Goal: Information Seeking & Learning: Learn about a topic

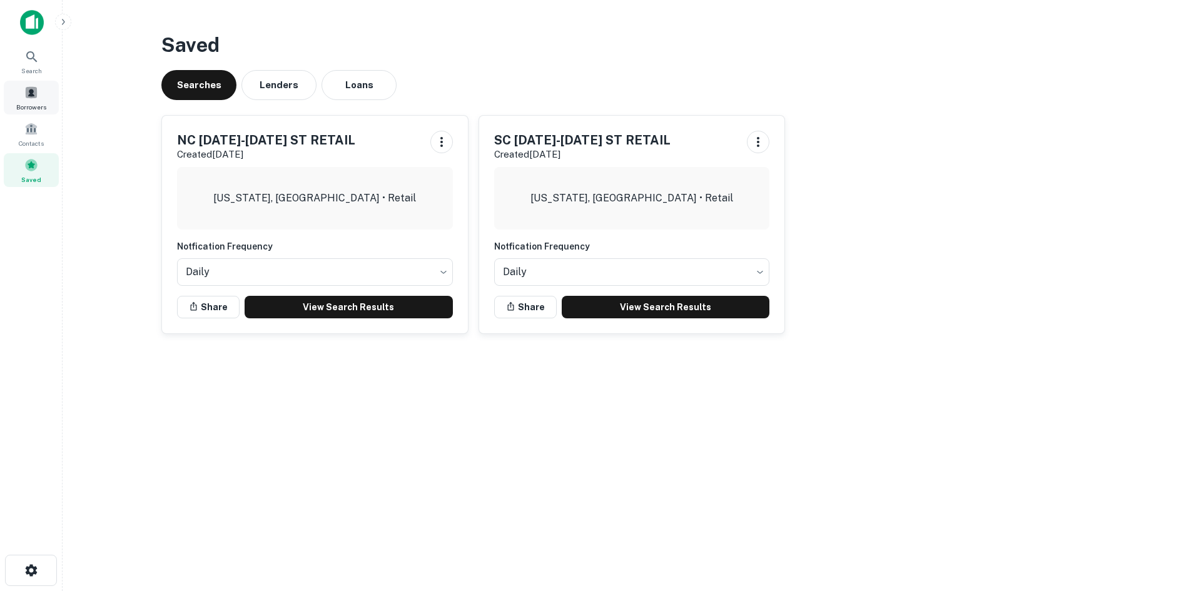
click at [36, 108] on span "Borrowers" at bounding box center [31, 107] width 30 height 10
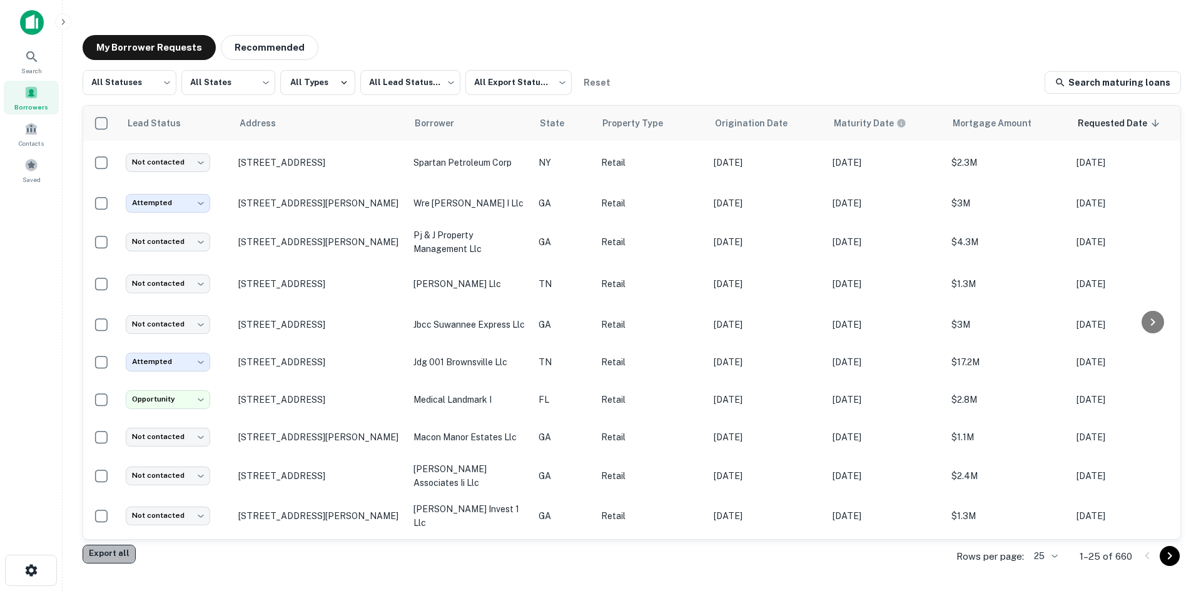
click at [118, 560] on button "Export all" at bounding box center [109, 554] width 53 height 19
click at [39, 66] on span "Search" at bounding box center [31, 71] width 21 height 10
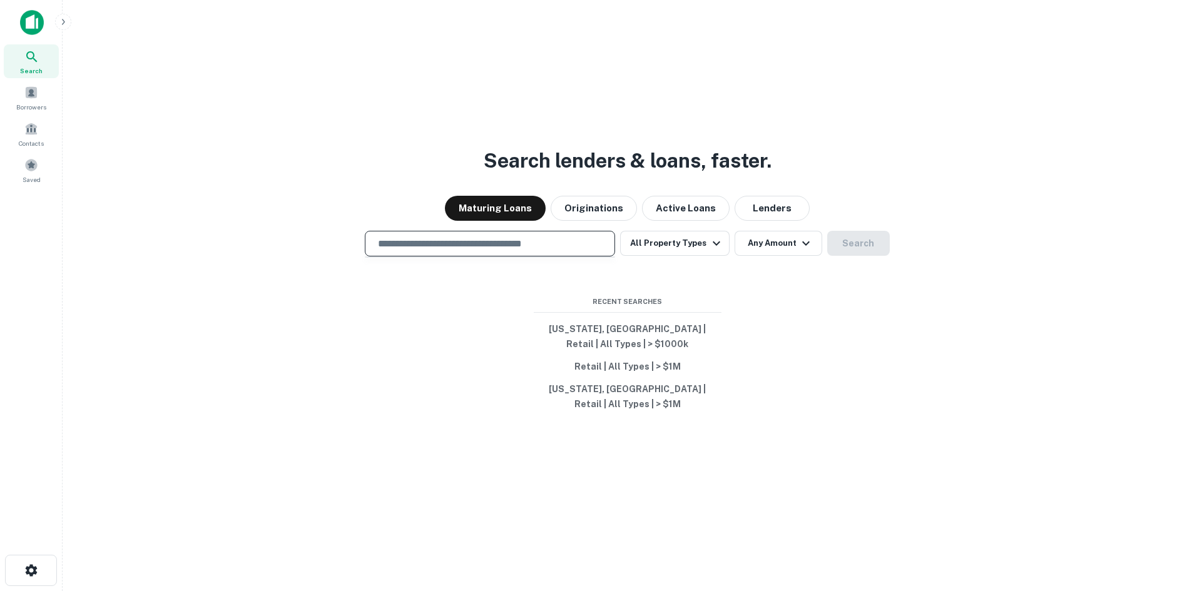
click at [452, 247] on input "text" at bounding box center [489, 243] width 239 height 14
paste input "**********"
type input "**********"
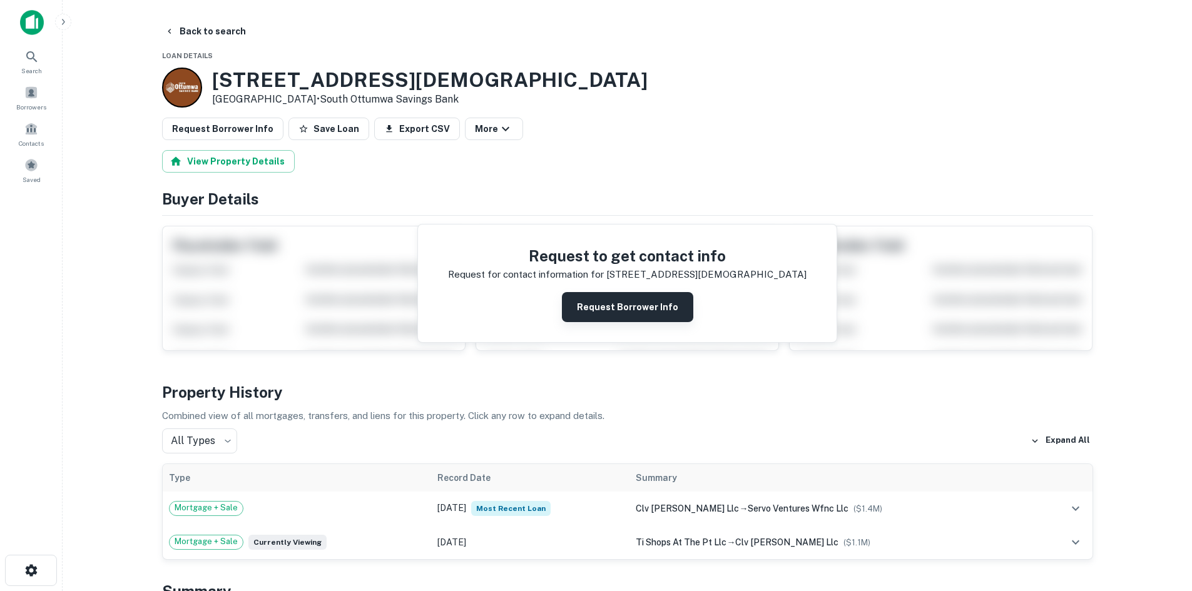
click at [606, 308] on button "Request Borrower Info" at bounding box center [627, 307] width 131 height 30
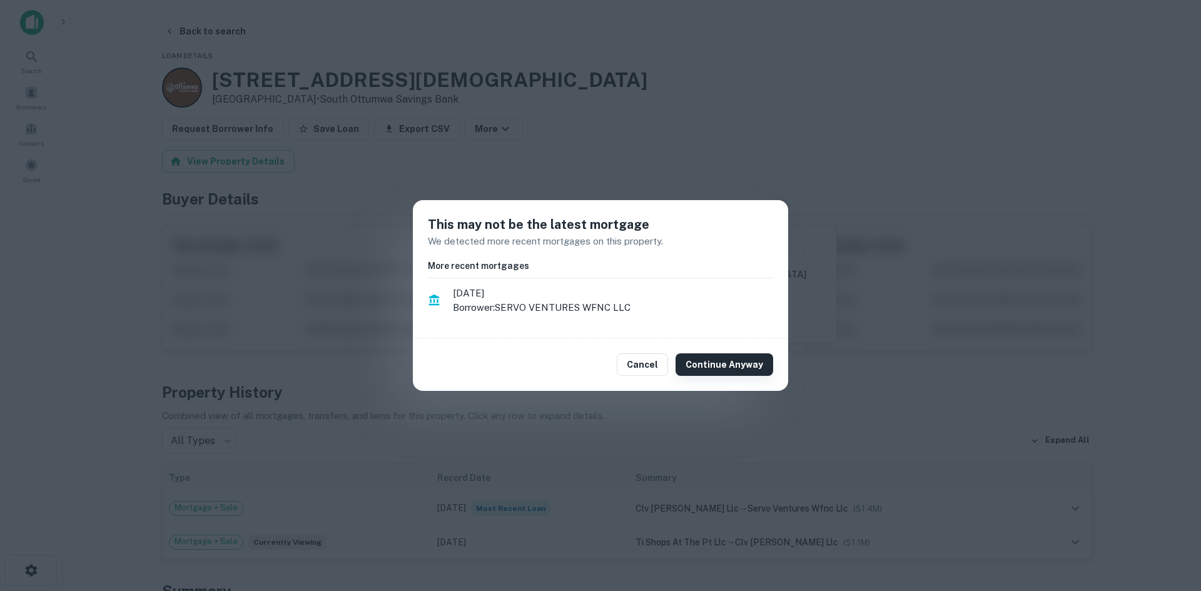
click at [707, 365] on button "Continue Anyway" at bounding box center [725, 364] width 98 height 23
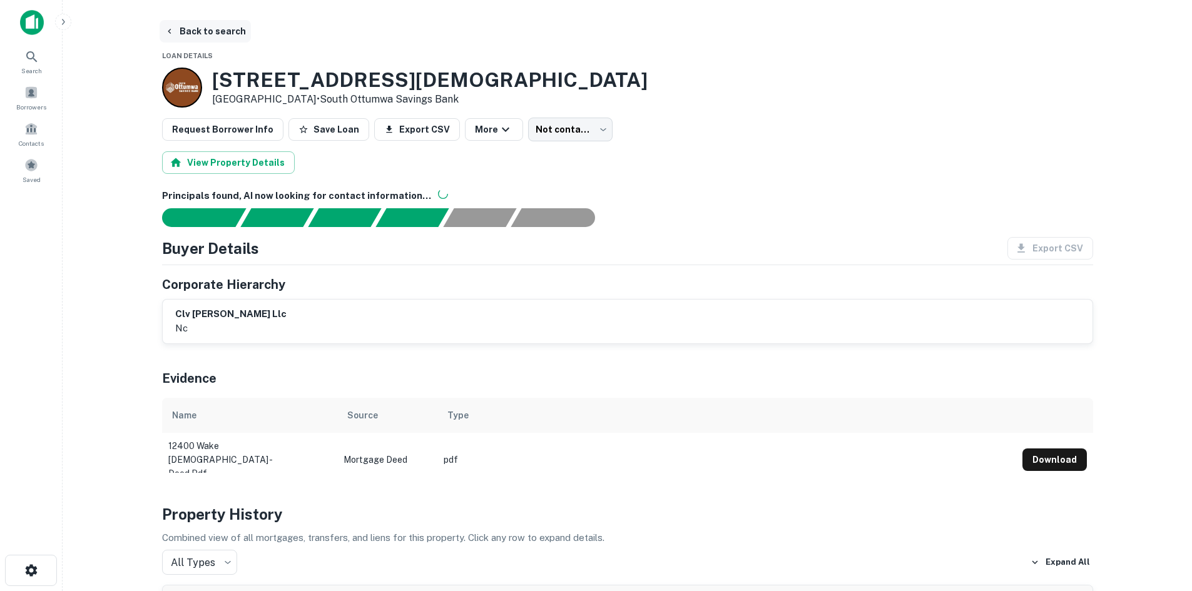
click at [227, 28] on button "Back to search" at bounding box center [205, 31] width 91 height 23
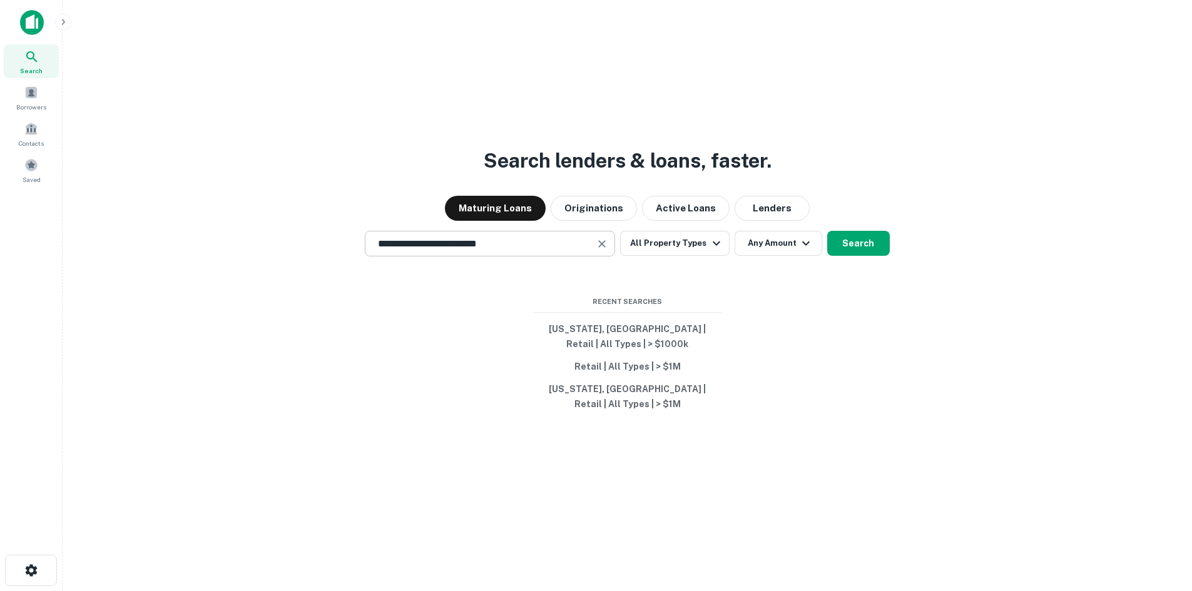
click at [559, 251] on div "**********" at bounding box center [490, 244] width 250 height 26
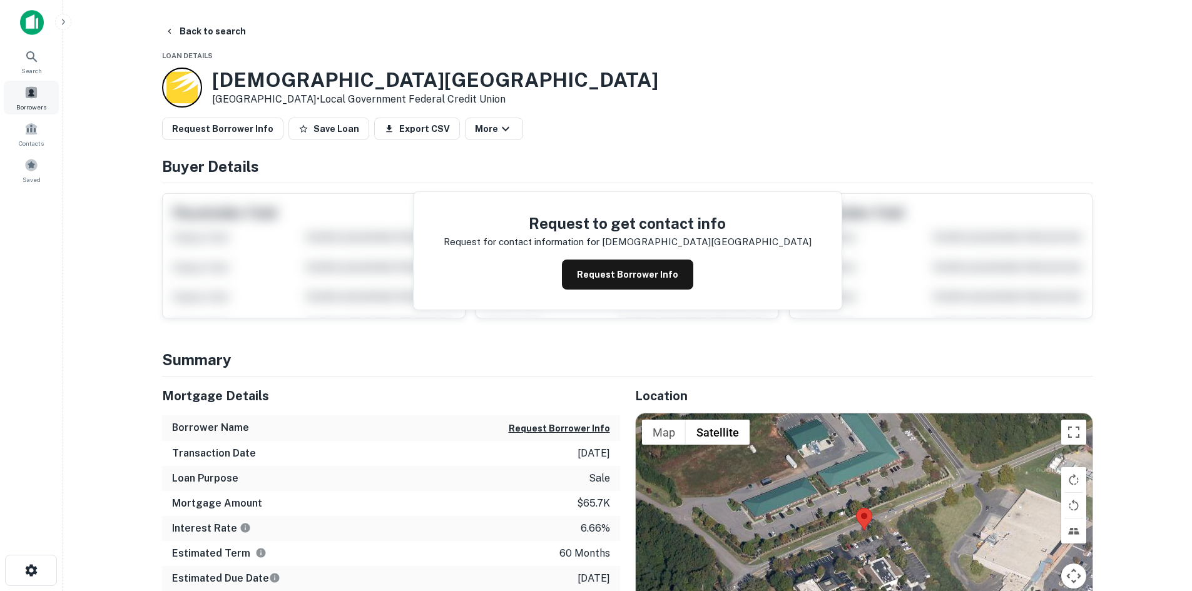
click at [29, 109] on span "Borrowers" at bounding box center [31, 107] width 30 height 10
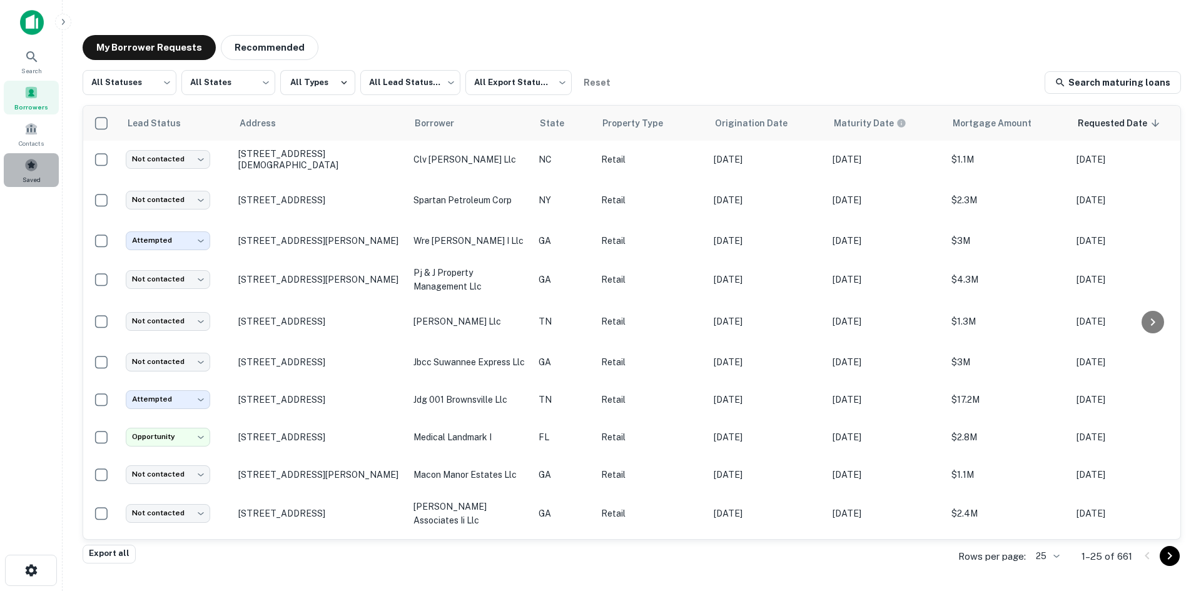
click at [37, 162] on span at bounding box center [31, 165] width 14 height 14
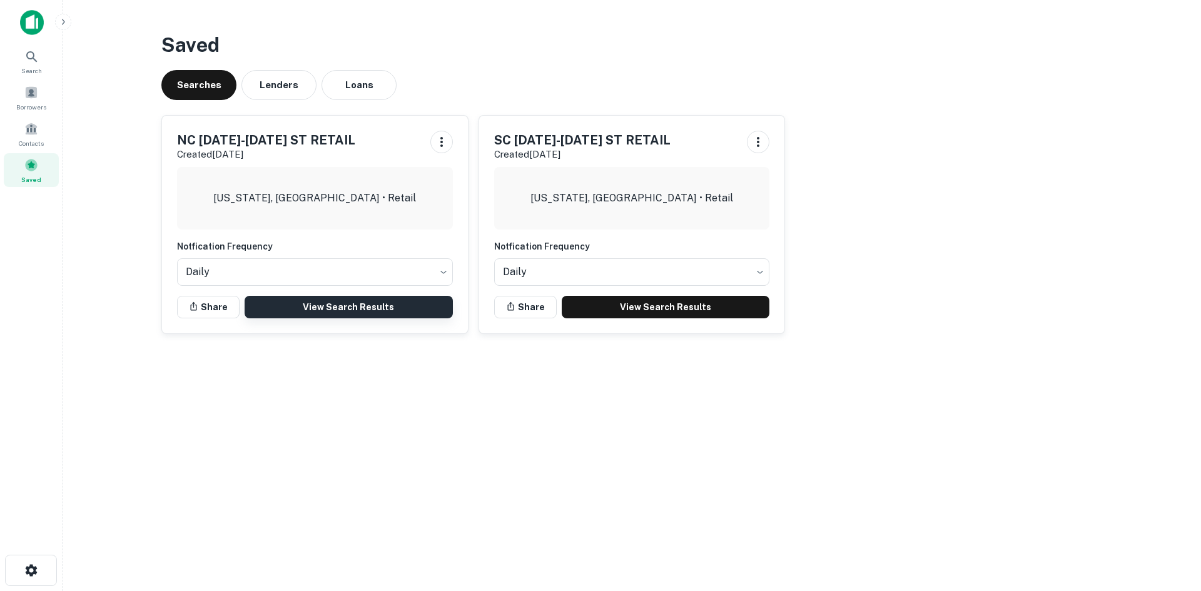
click at [324, 310] on link "View Search Results" at bounding box center [349, 307] width 208 height 23
click at [359, 305] on link "View Search Results" at bounding box center [349, 307] width 208 height 23
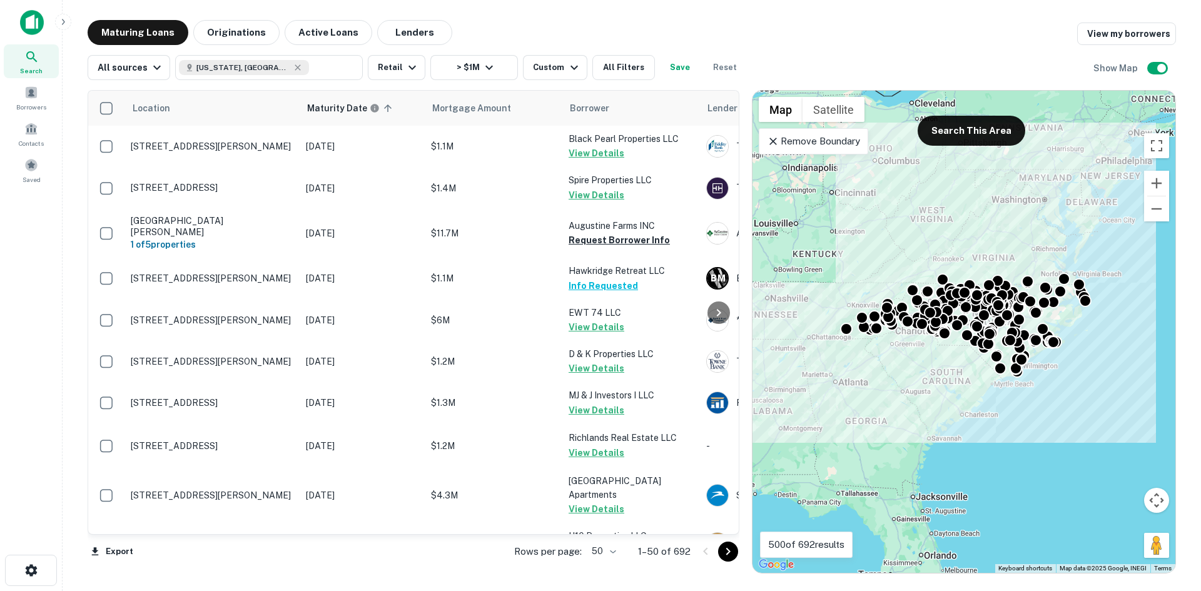
click at [616, 558] on body "Search Borrowers Contacts Saved Maturing Loans Originations Active Loans Lender…" at bounding box center [600, 295] width 1201 height 591
click at [609, 561] on li "100" at bounding box center [604, 565] width 36 height 23
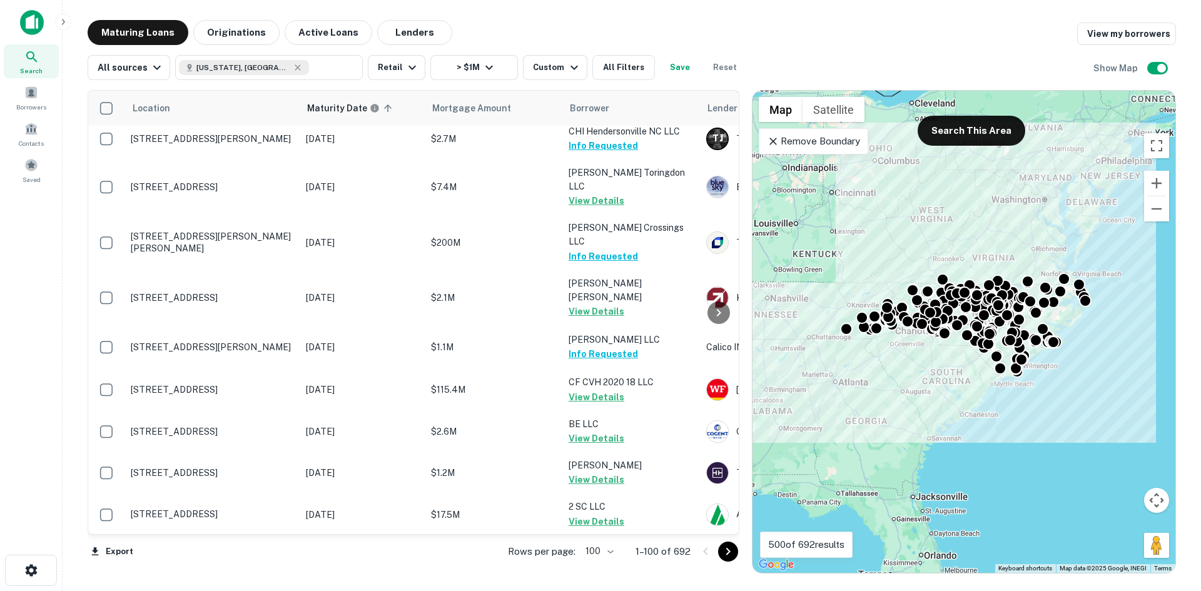
scroll to position [4018, 0]
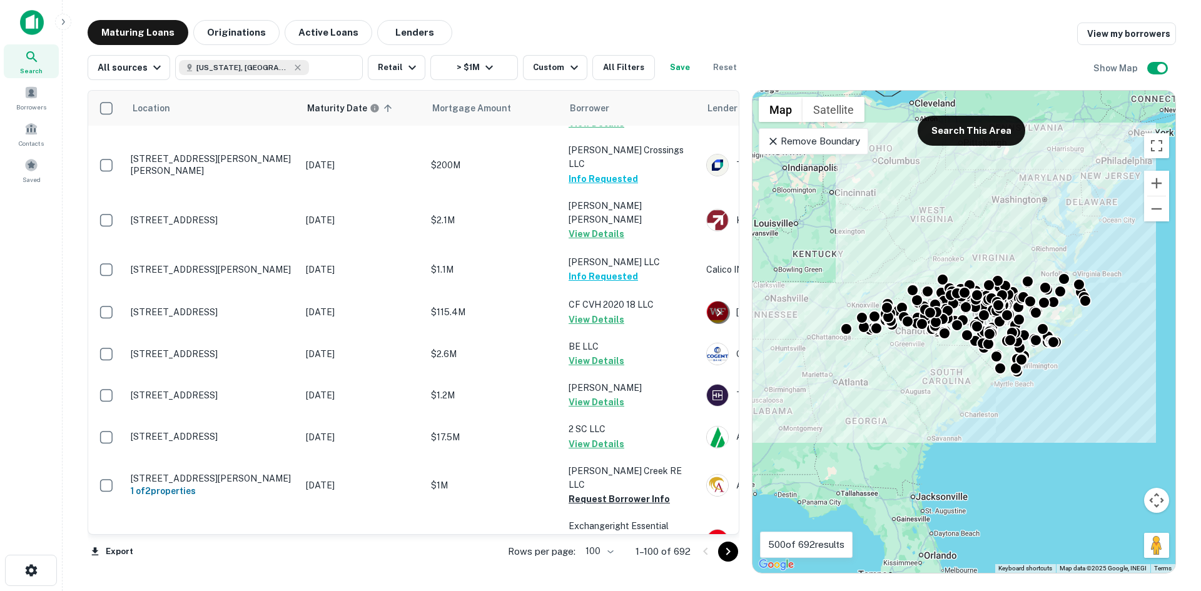
click at [725, 551] on icon "Go to next page" at bounding box center [728, 551] width 15 height 15
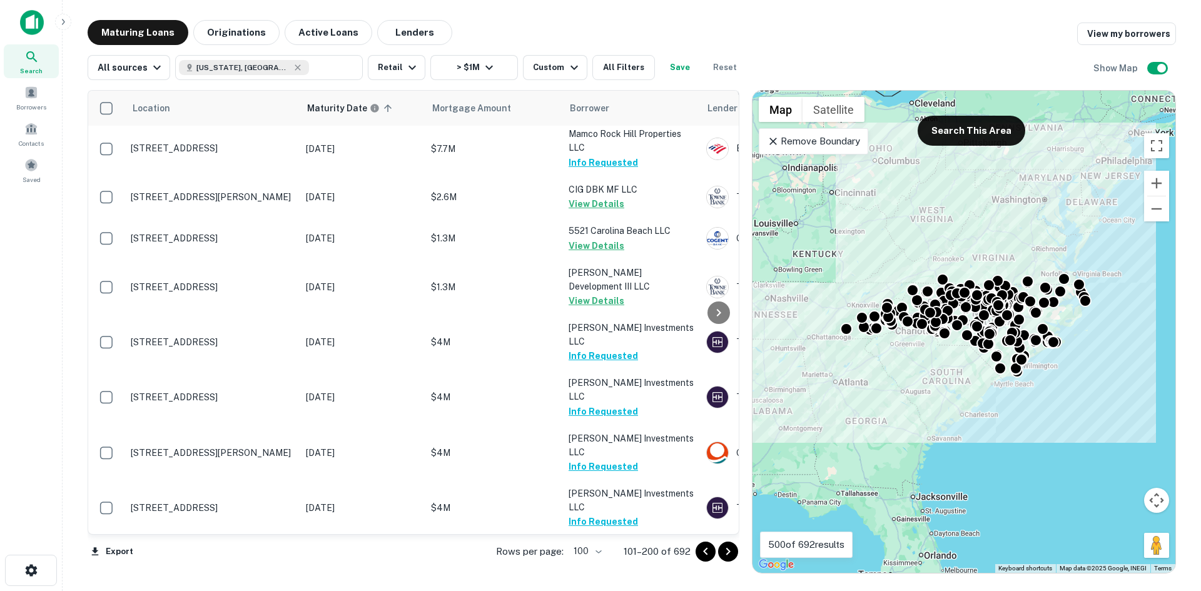
scroll to position [938, 0]
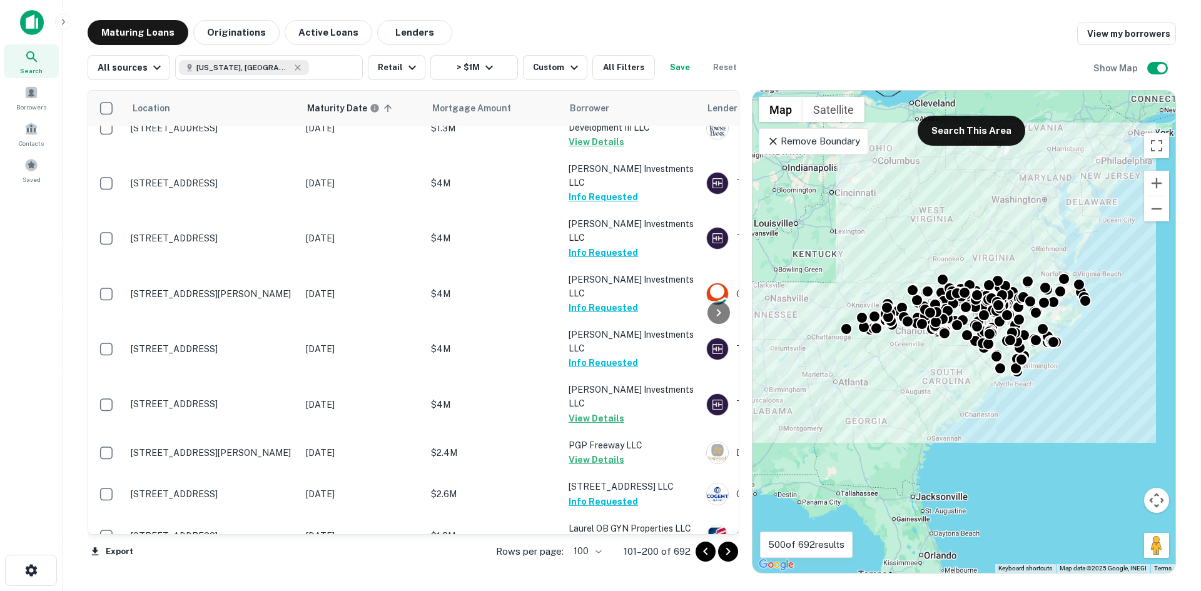
click at [37, 63] on icon at bounding box center [31, 56] width 15 height 15
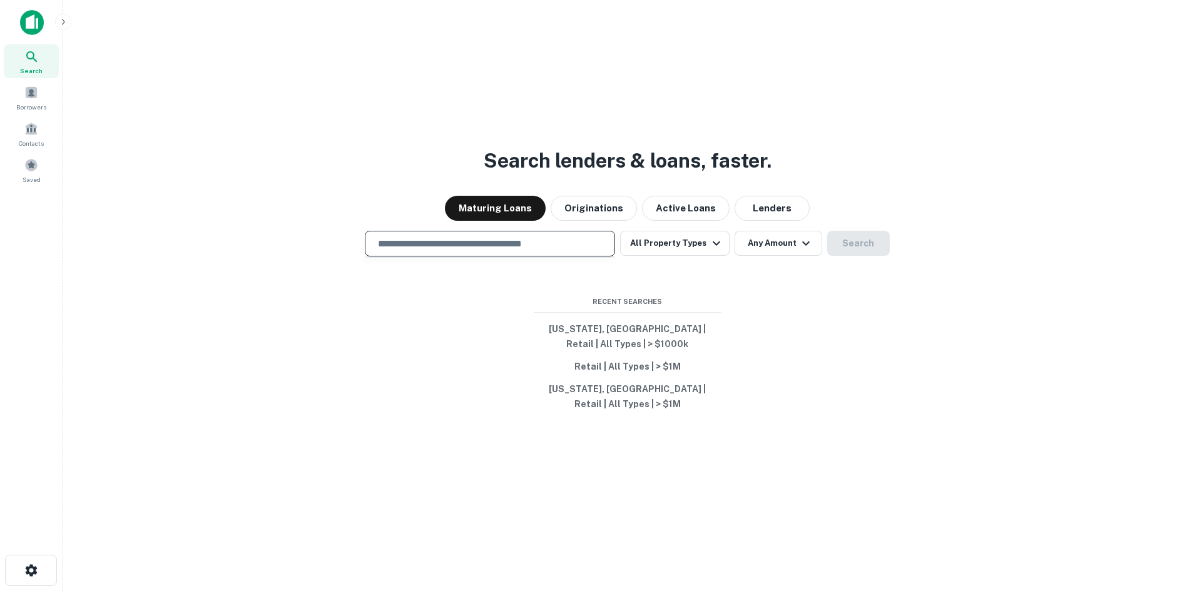
click at [395, 238] on input "text" at bounding box center [489, 243] width 239 height 14
paste input "**********"
type input "**********"
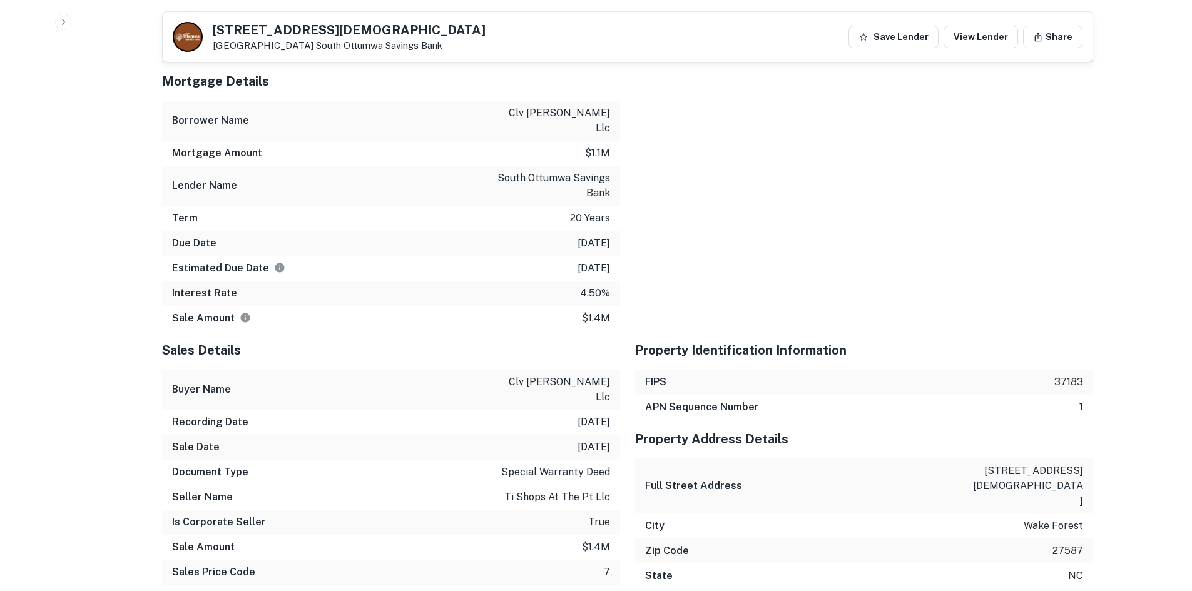
scroll to position [1564, 0]
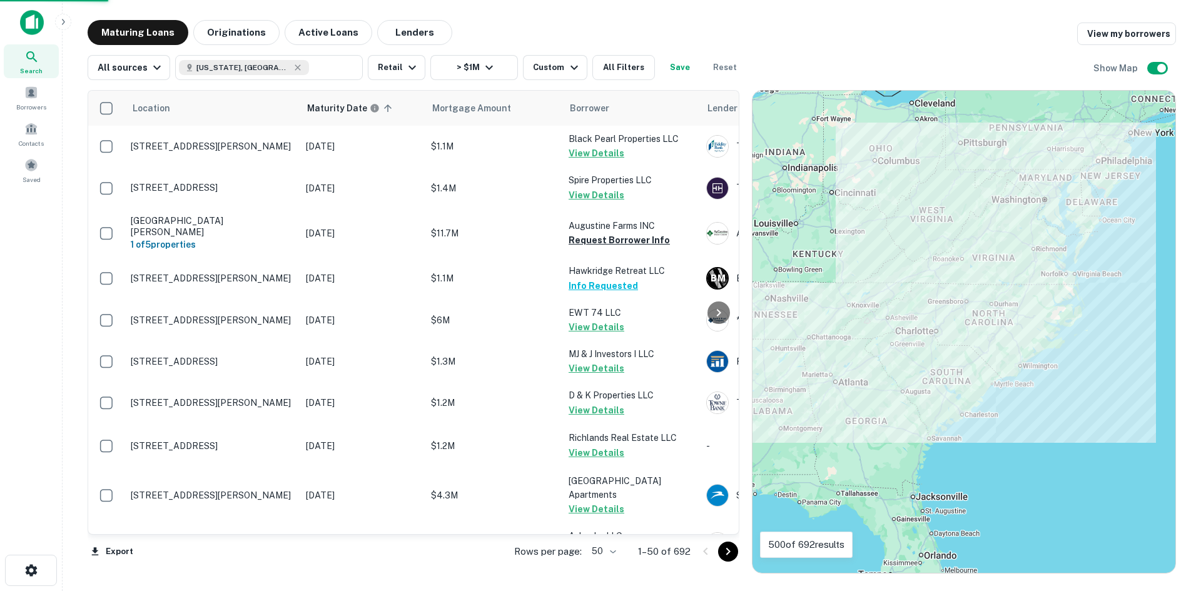
click at [612, 552] on body "Search Borrowers Contacts Saved Maturing Loans Originations Active Loans Lender…" at bounding box center [600, 295] width 1201 height 591
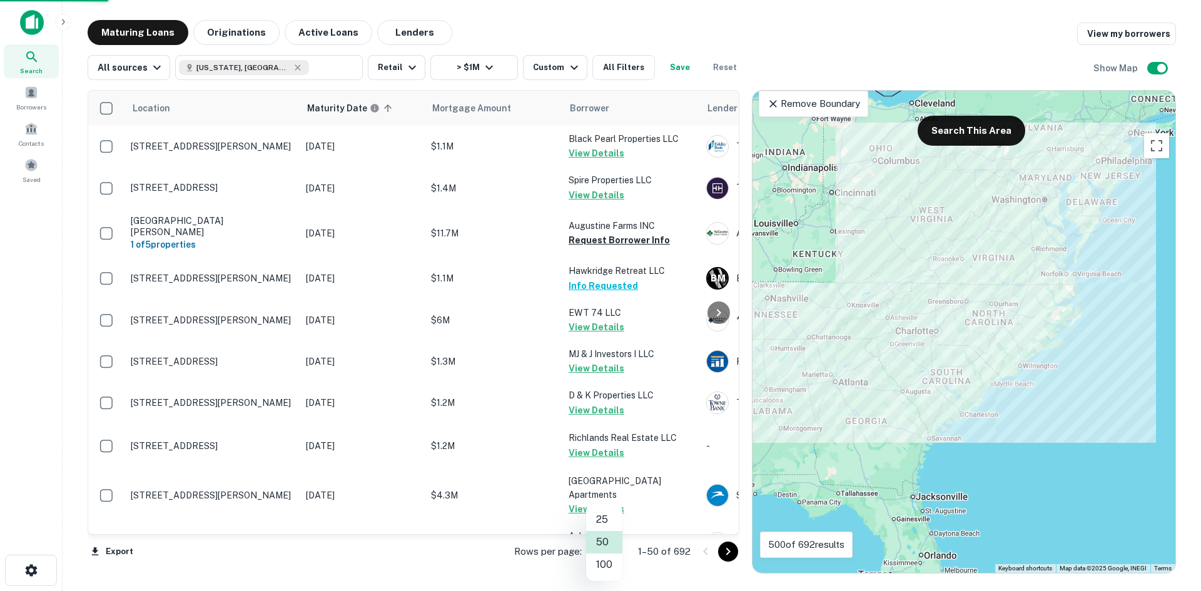
click at [610, 558] on li "100" at bounding box center [604, 565] width 36 height 23
click at [607, 565] on div "Location Maturity Date sorted ascending Mortgage Amount Borrower Lender Purpose…" at bounding box center [414, 332] width 652 height 484
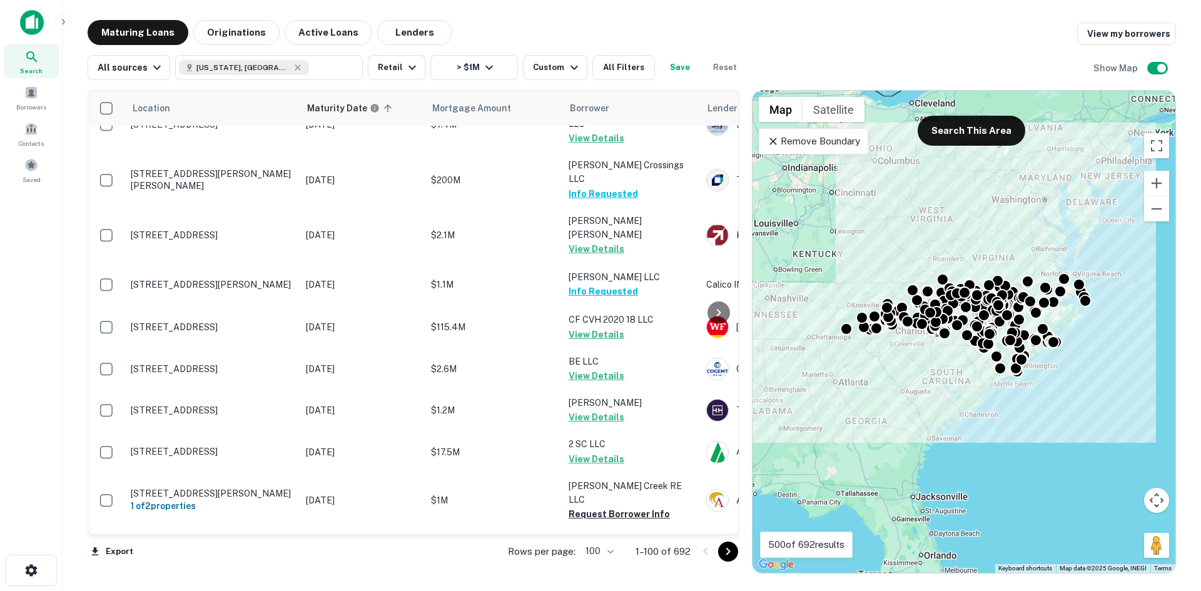
scroll to position [4018, 0]
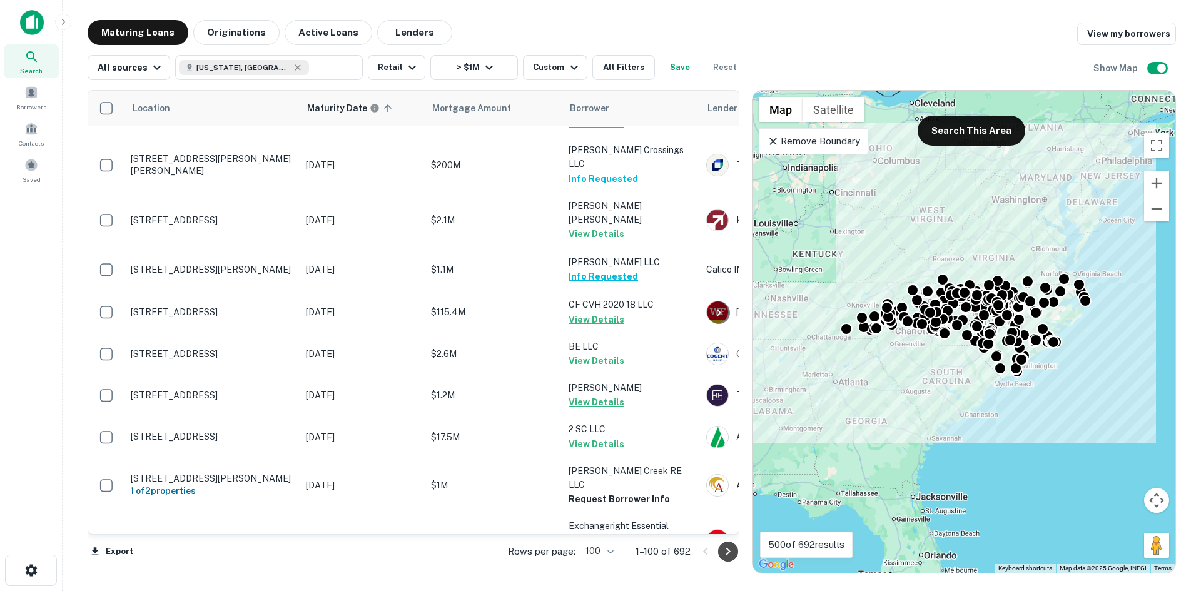
click at [730, 547] on icon "Go to next page" at bounding box center [728, 551] width 15 height 15
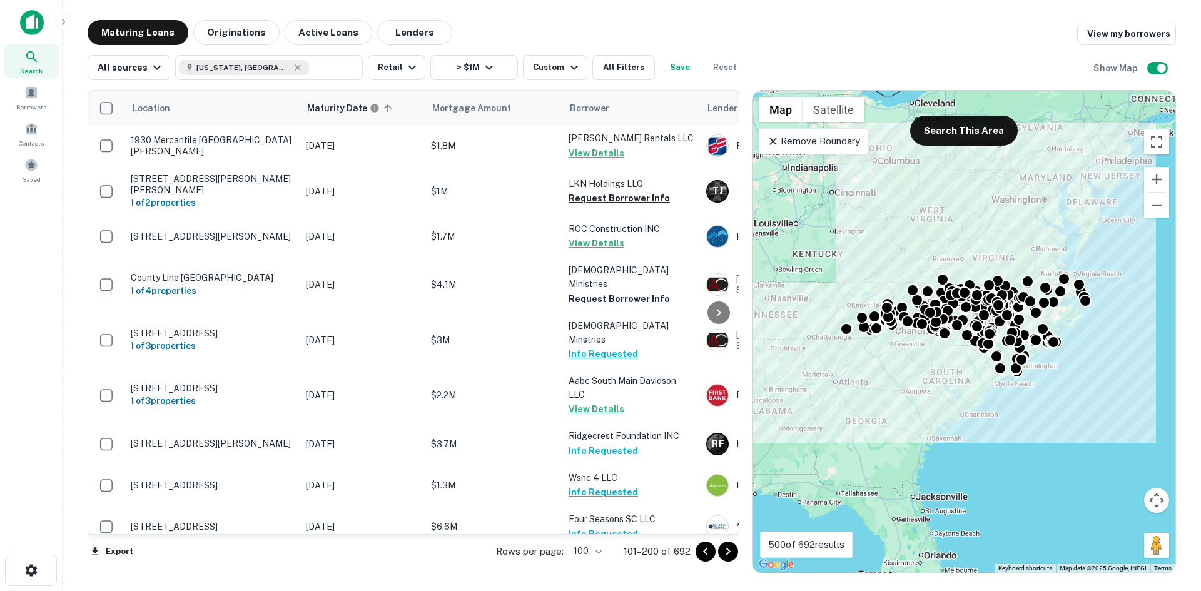
scroll to position [4068, 0]
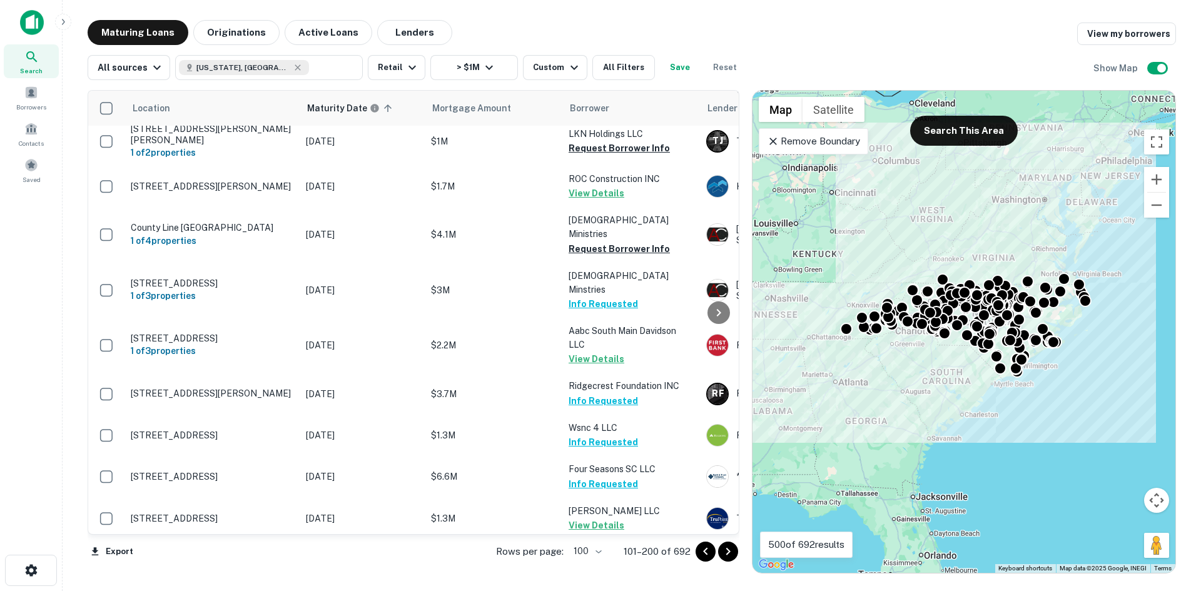
drag, startPoint x: 726, startPoint y: 554, endPoint x: 682, endPoint y: 538, distance: 47.3
click at [726, 554] on icon "Go to next page" at bounding box center [728, 551] width 15 height 15
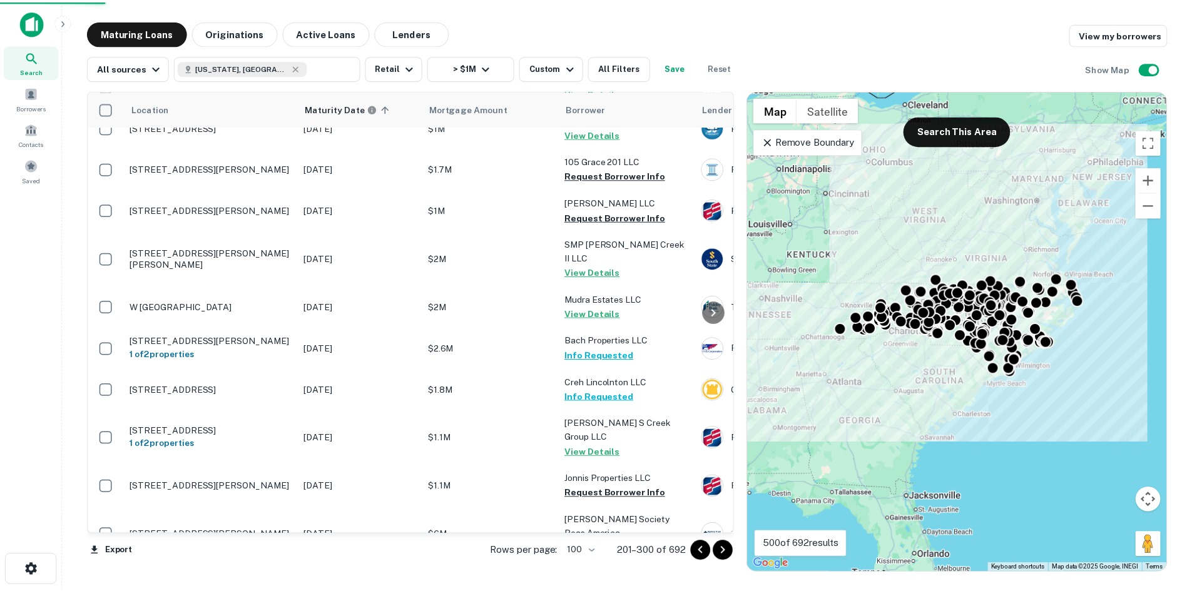
scroll to position [4058, 0]
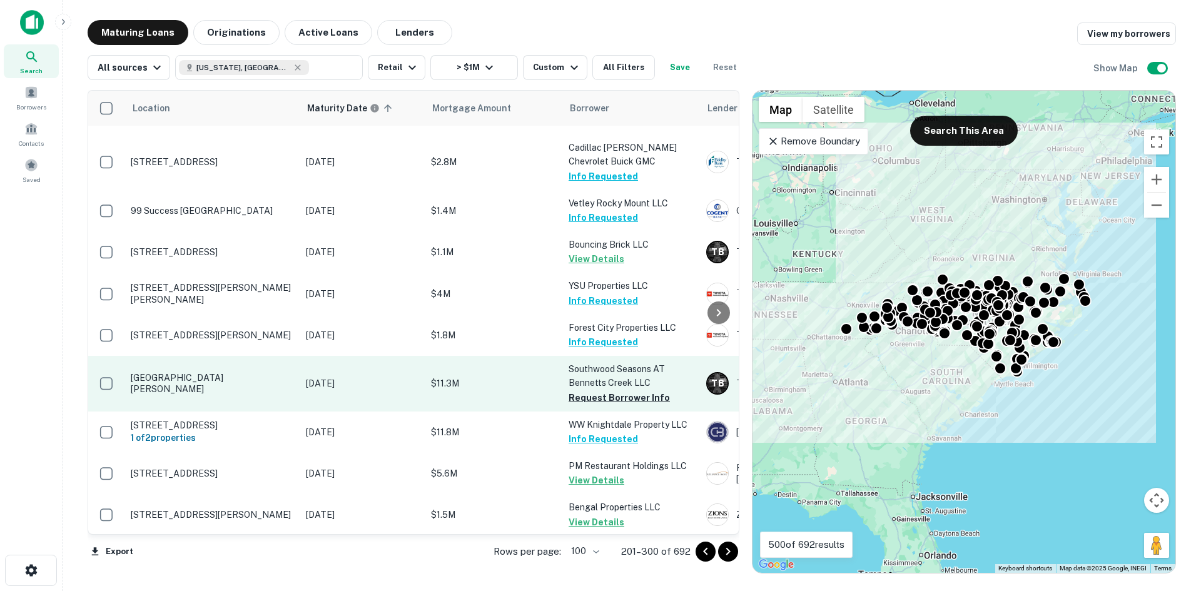
click at [258, 372] on p "910 Seasons Dr Gastonia, NC28054" at bounding box center [212, 383] width 163 height 23
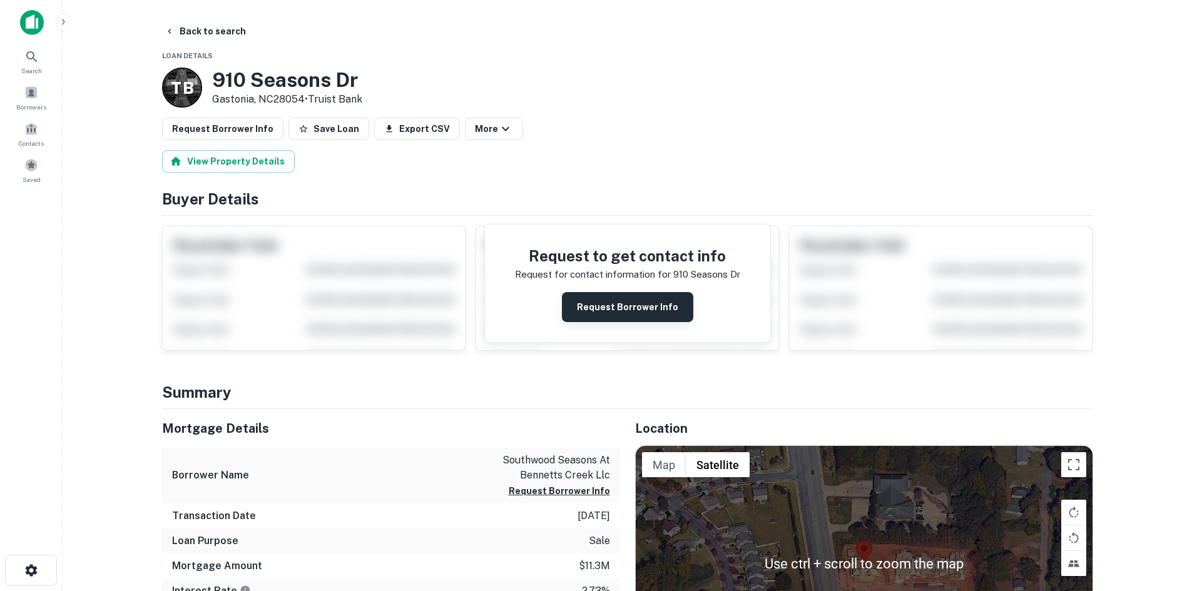
click at [617, 305] on button "Request Borrower Info" at bounding box center [627, 307] width 131 height 30
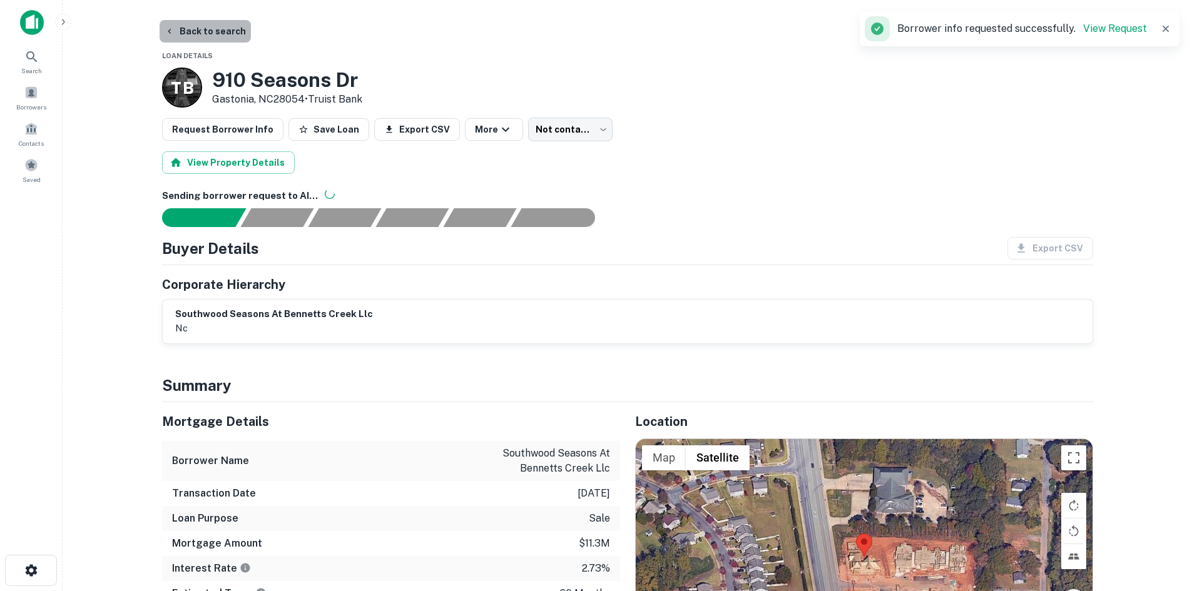
click at [215, 25] on button "Back to search" at bounding box center [205, 31] width 91 height 23
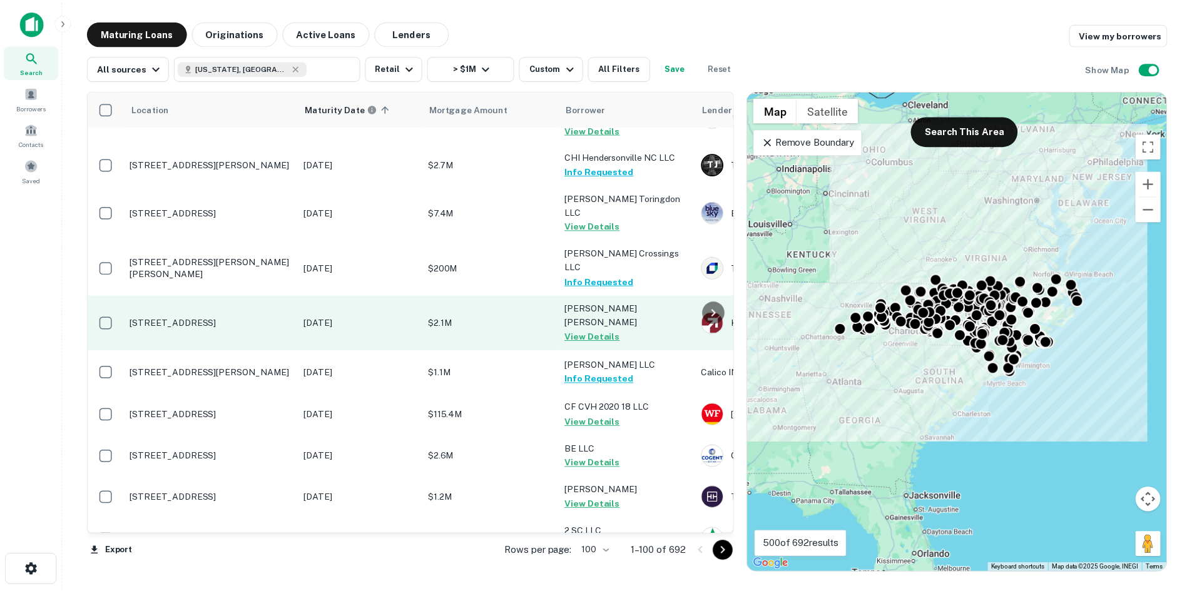
scroll to position [3917, 0]
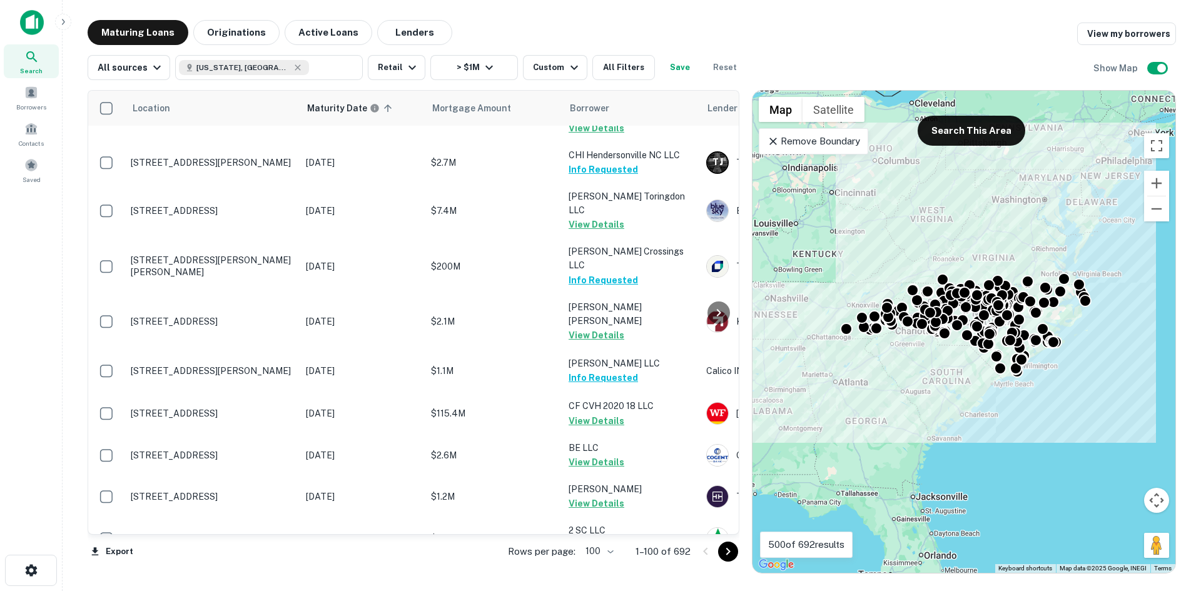
click at [252, 574] on p "[STREET_ADDRESS][PERSON_NAME]" at bounding box center [212, 579] width 163 height 11
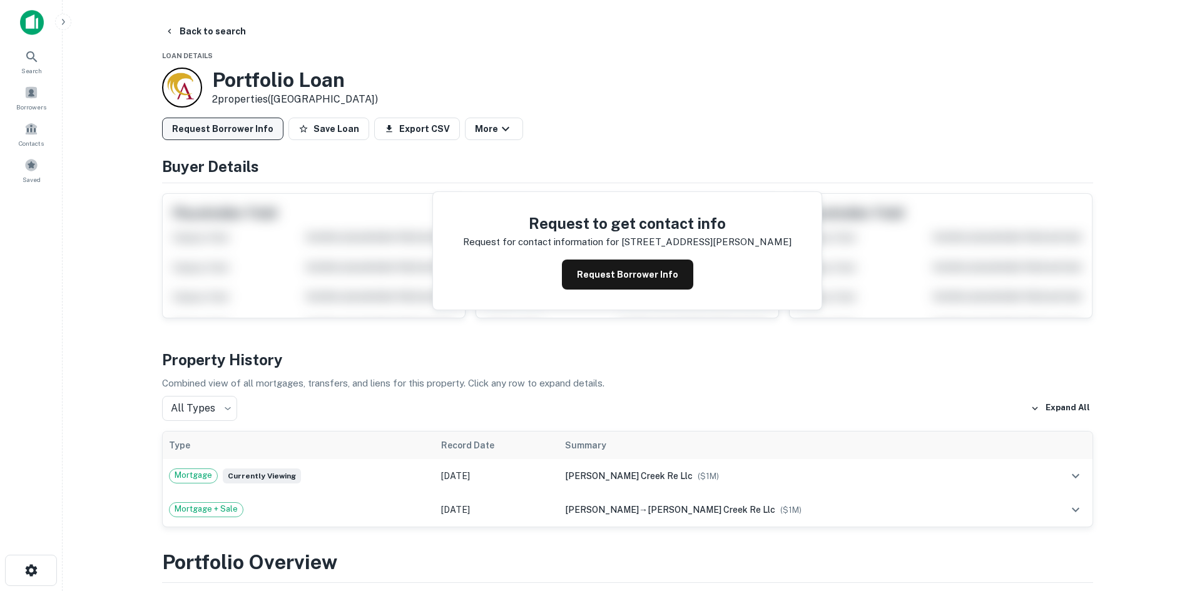
click at [191, 121] on button "Request Borrower Info" at bounding box center [222, 129] width 121 height 23
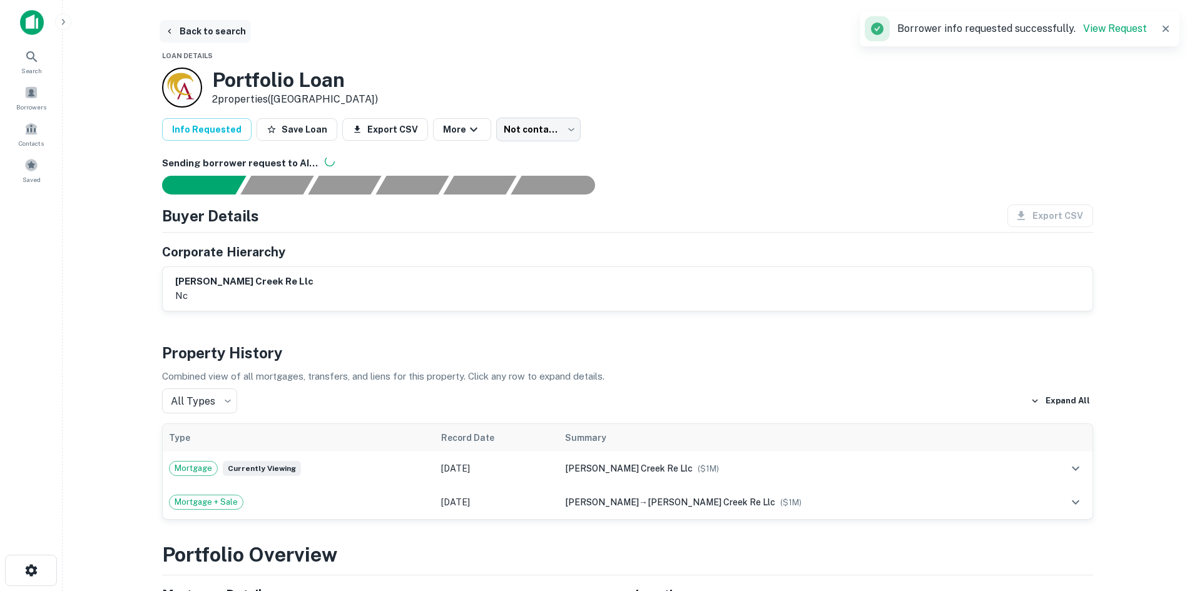
click at [214, 26] on button "Back to search" at bounding box center [205, 31] width 91 height 23
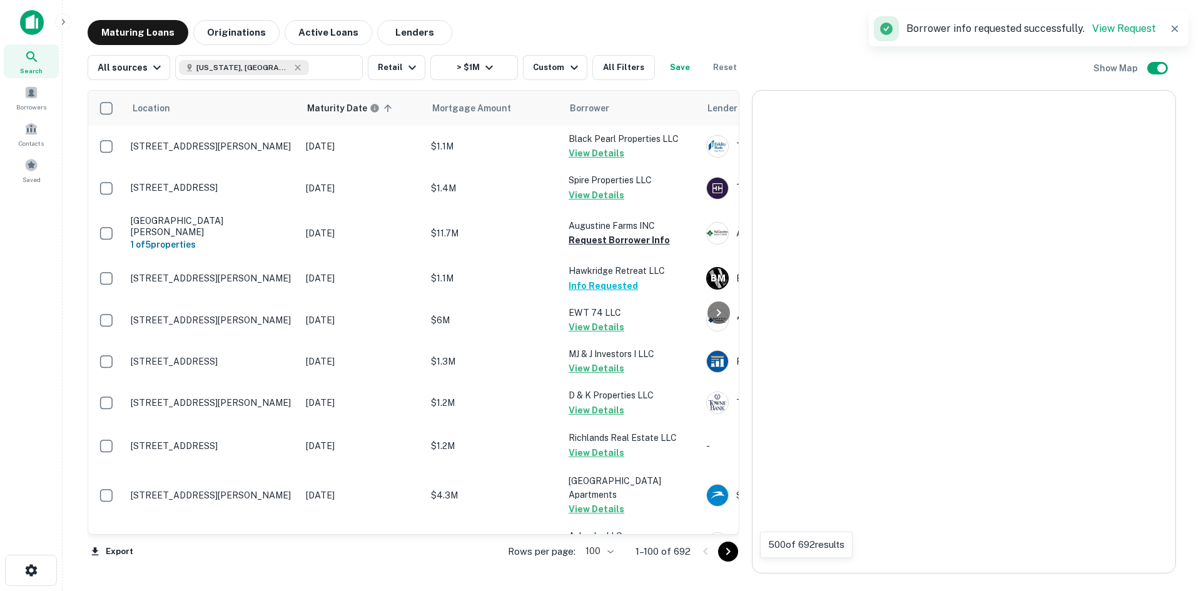
scroll to position [4018, 0]
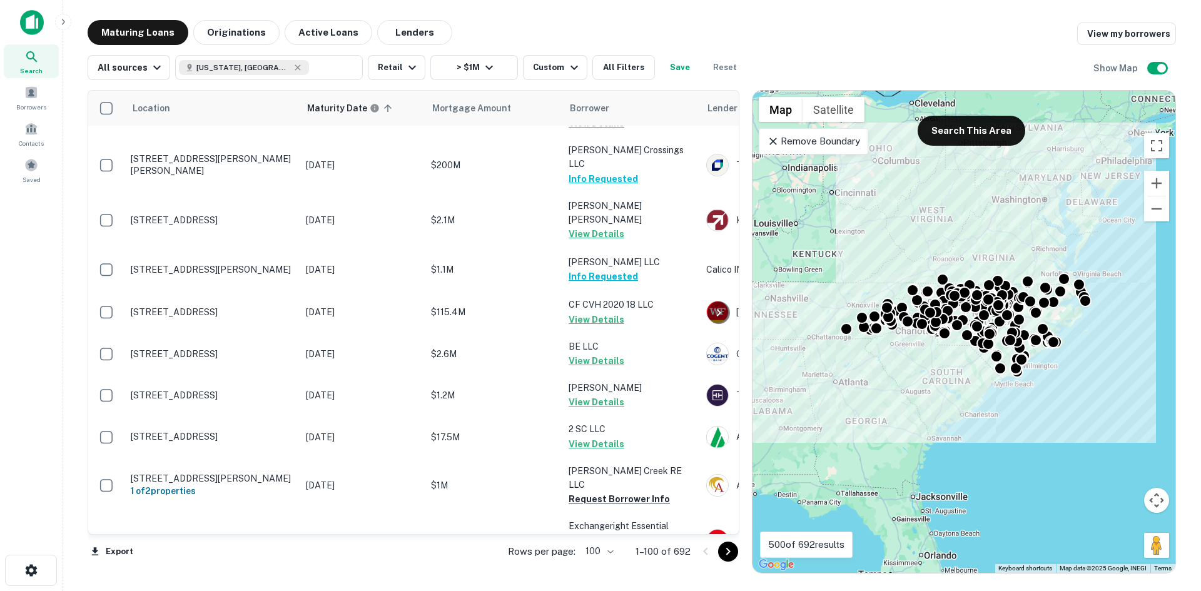
click at [730, 559] on icon "Go to next page" at bounding box center [728, 551] width 15 height 15
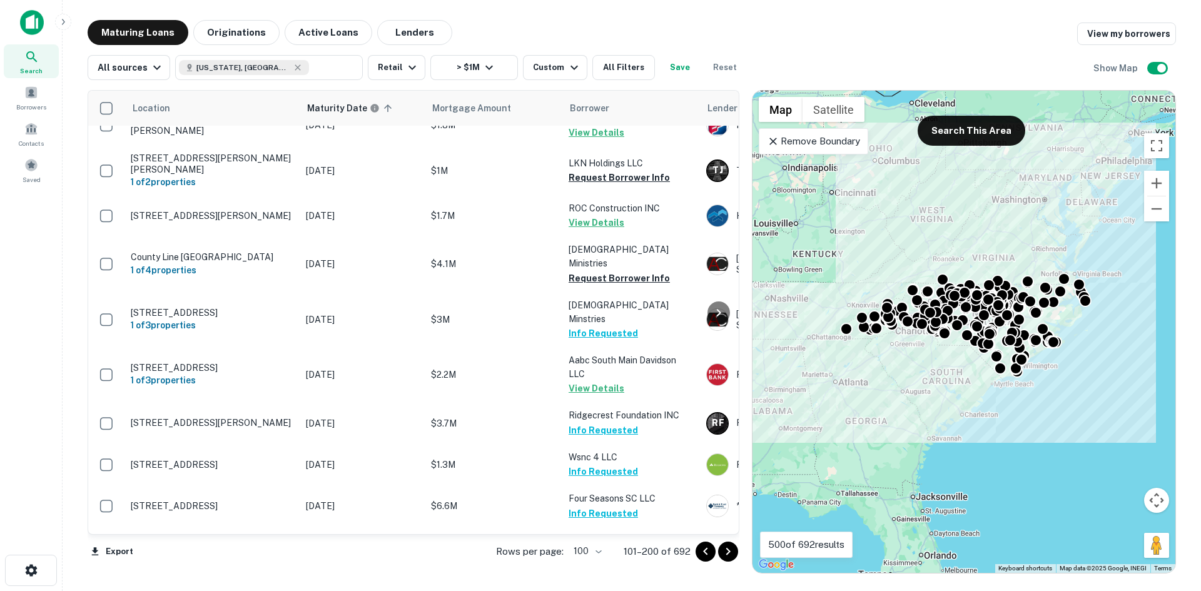
scroll to position [4068, 0]
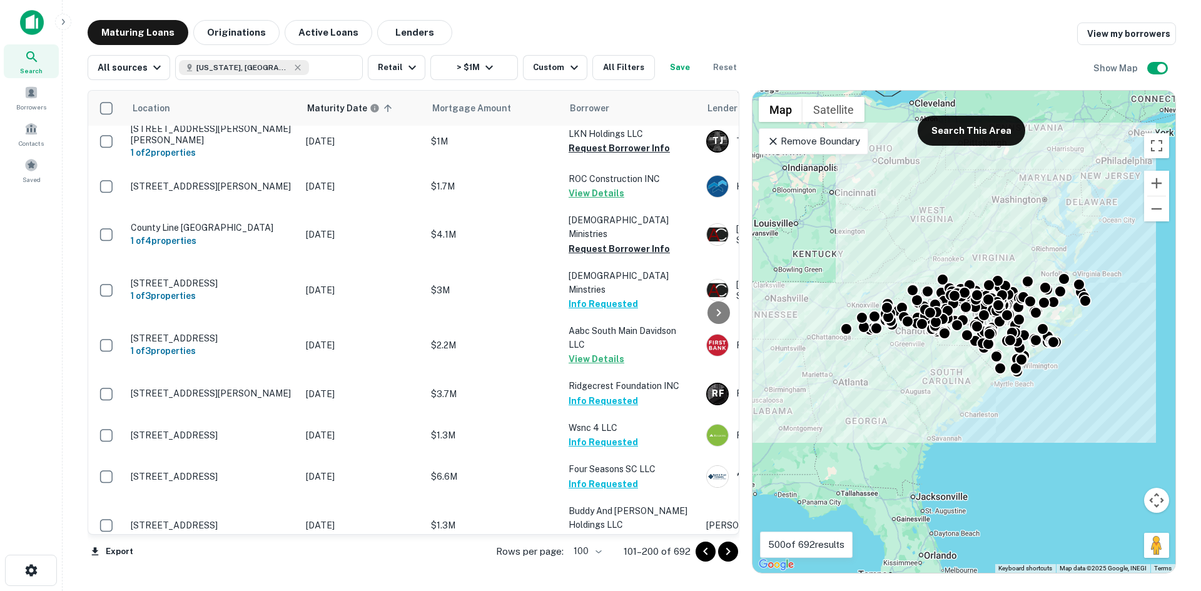
click at [730, 551] on icon "Go to next page" at bounding box center [728, 552] width 4 height 8
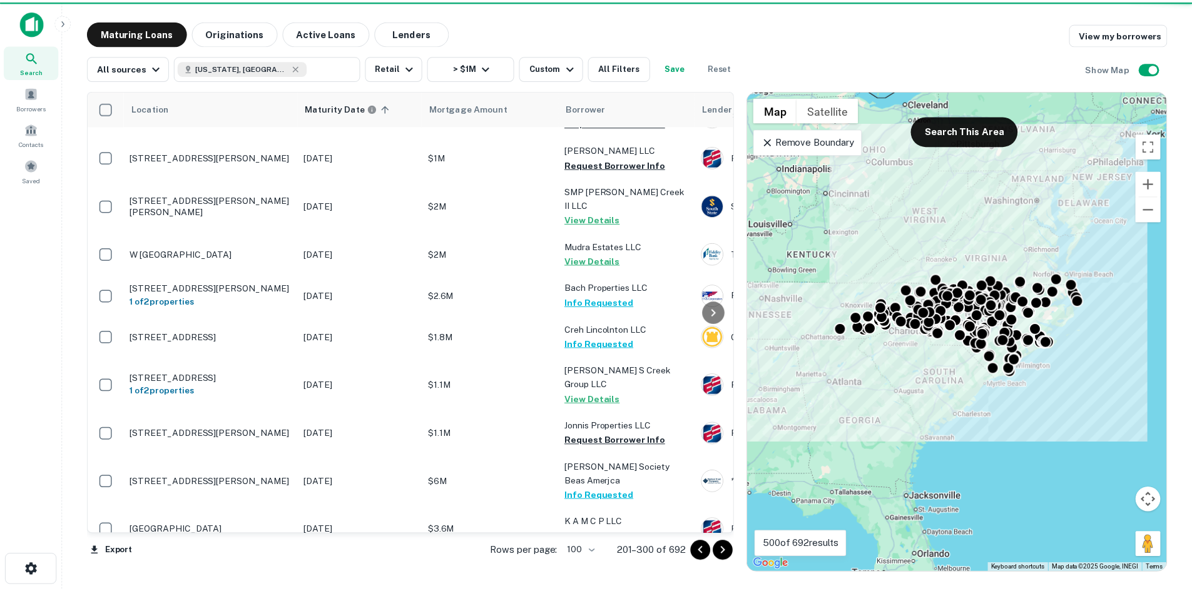
scroll to position [2682, 0]
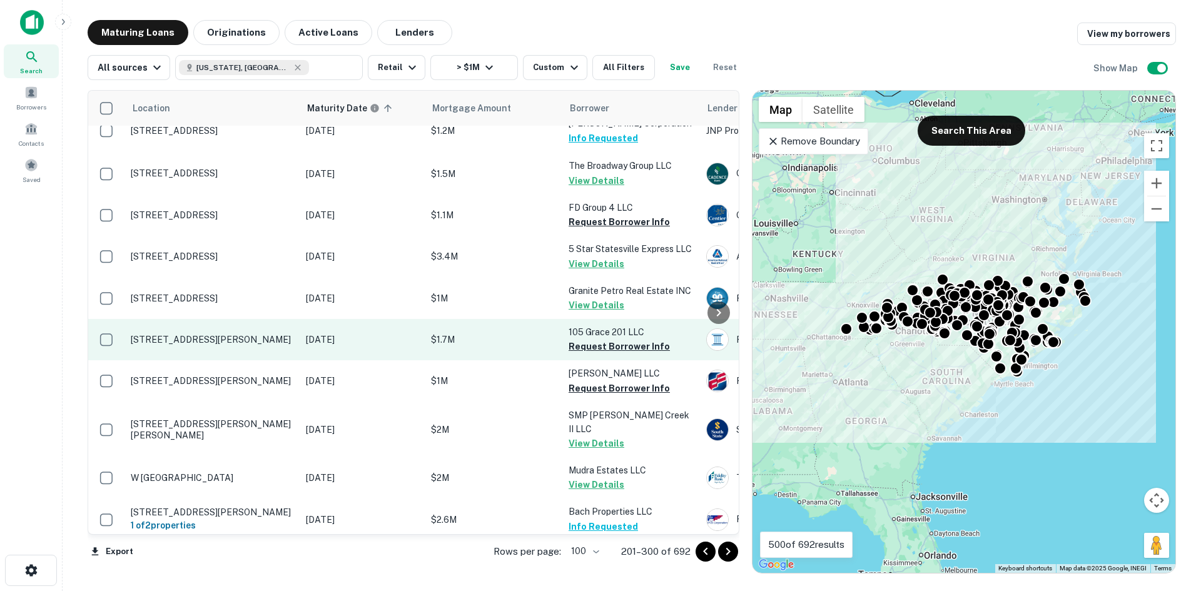
click at [209, 334] on p "5823 Oleander Dr Wilmington, NC28403" at bounding box center [212, 339] width 163 height 11
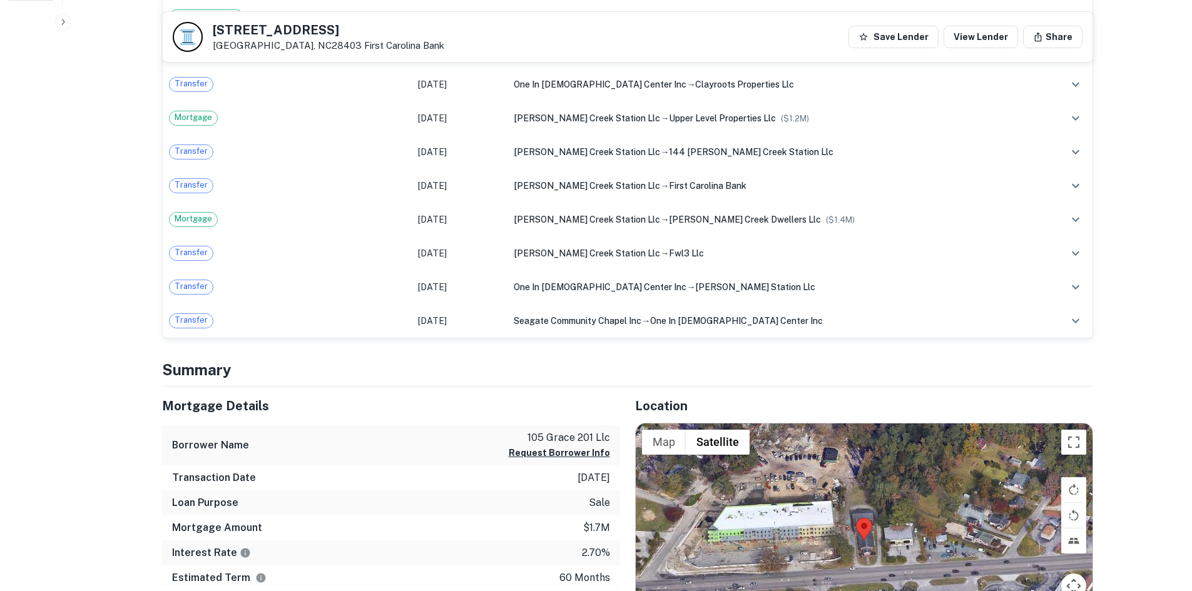
scroll to position [751, 0]
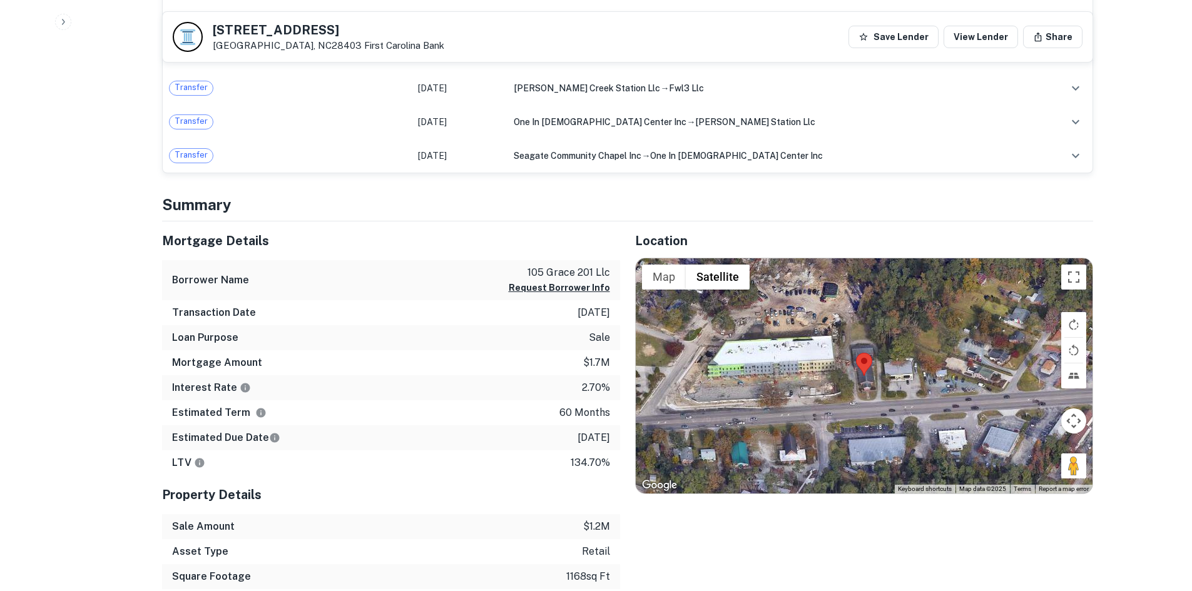
drag, startPoint x: 1062, startPoint y: 474, endPoint x: 891, endPoint y: 422, distance: 178.5
click at [891, 422] on div "Map Terrain Satellite Labels Keyboard shortcuts Map Data Map data ©2025 Map dat…" at bounding box center [864, 375] width 457 height 235
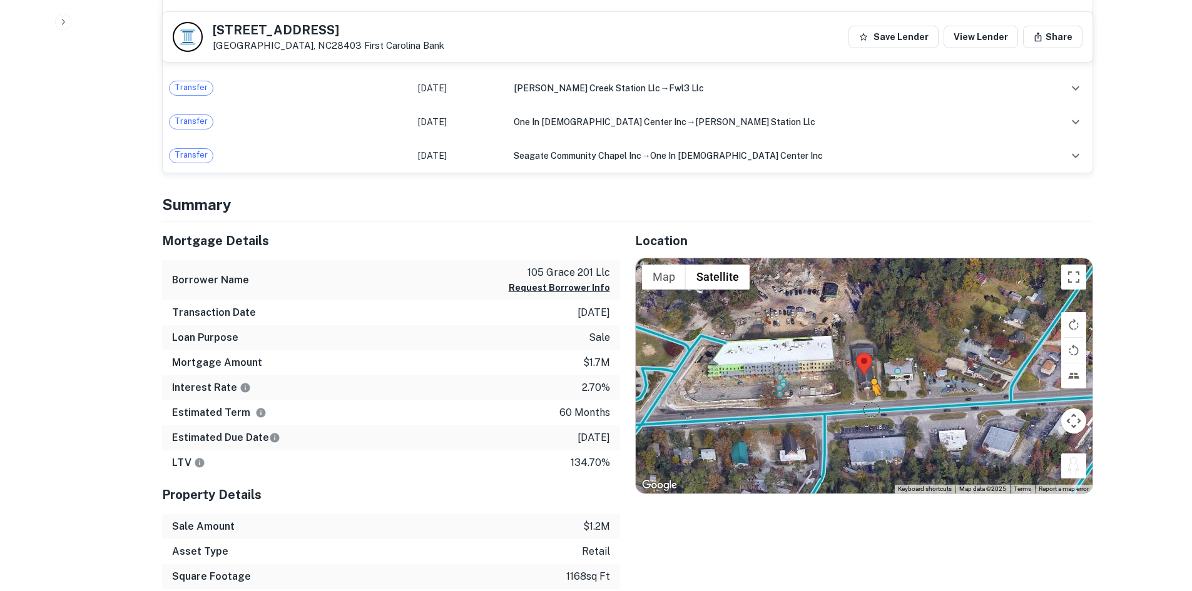
drag, startPoint x: 1069, startPoint y: 459, endPoint x: 865, endPoint y: 409, distance: 210.0
click at [865, 409] on div "To activate drag with keyboard, press Alt + Enter. Once in keyboard drag state,…" at bounding box center [864, 375] width 457 height 235
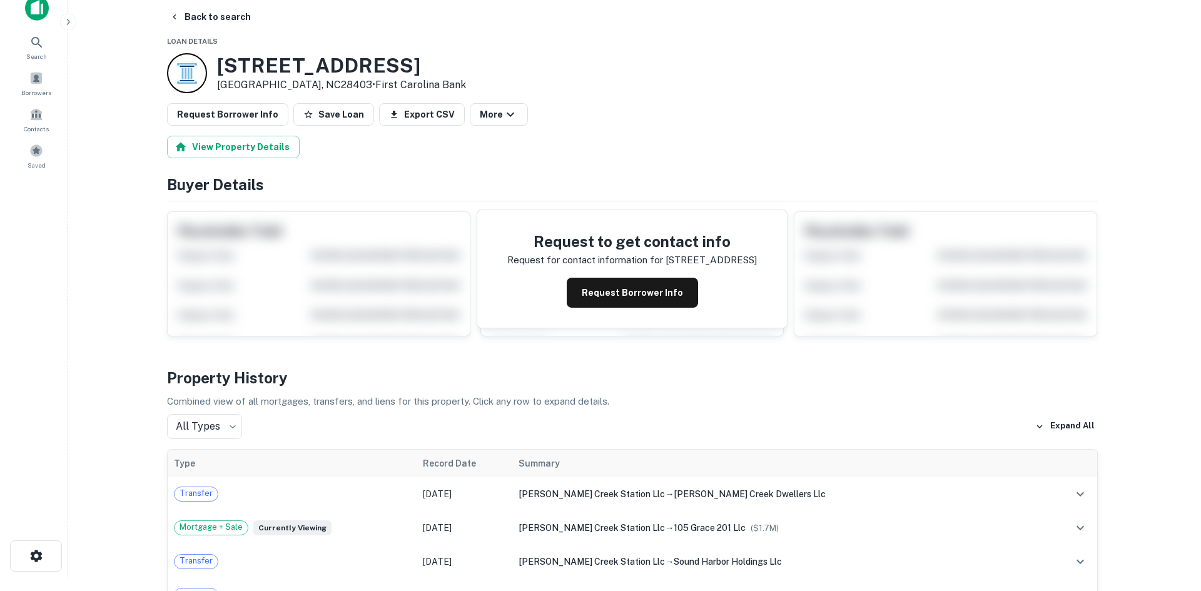
scroll to position [0, 0]
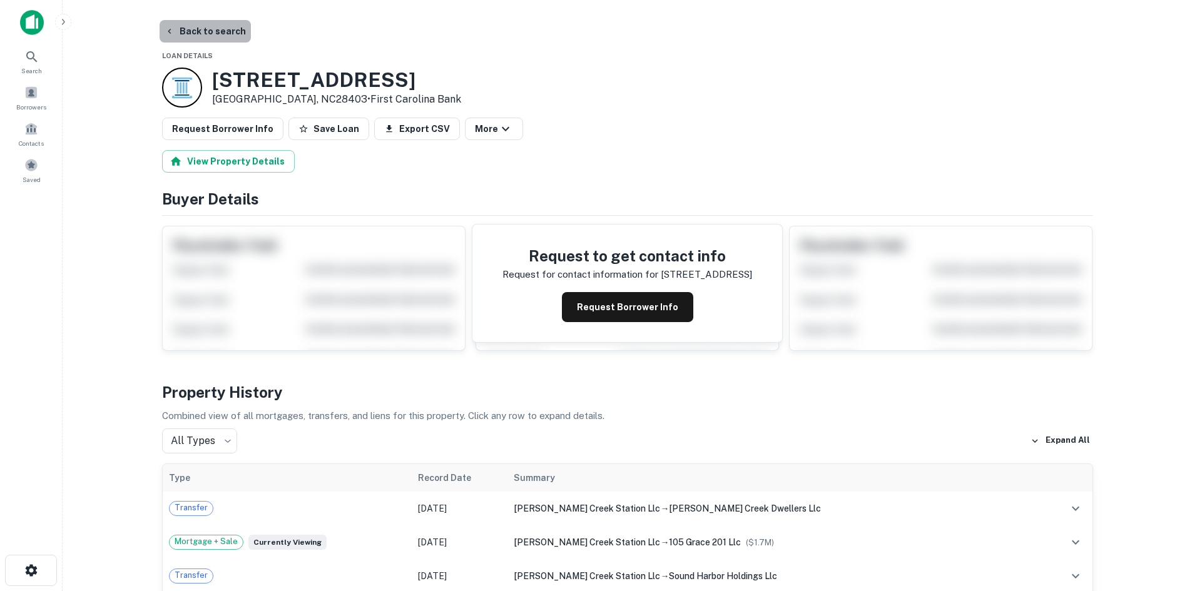
click at [233, 29] on button "Back to search" at bounding box center [205, 31] width 91 height 23
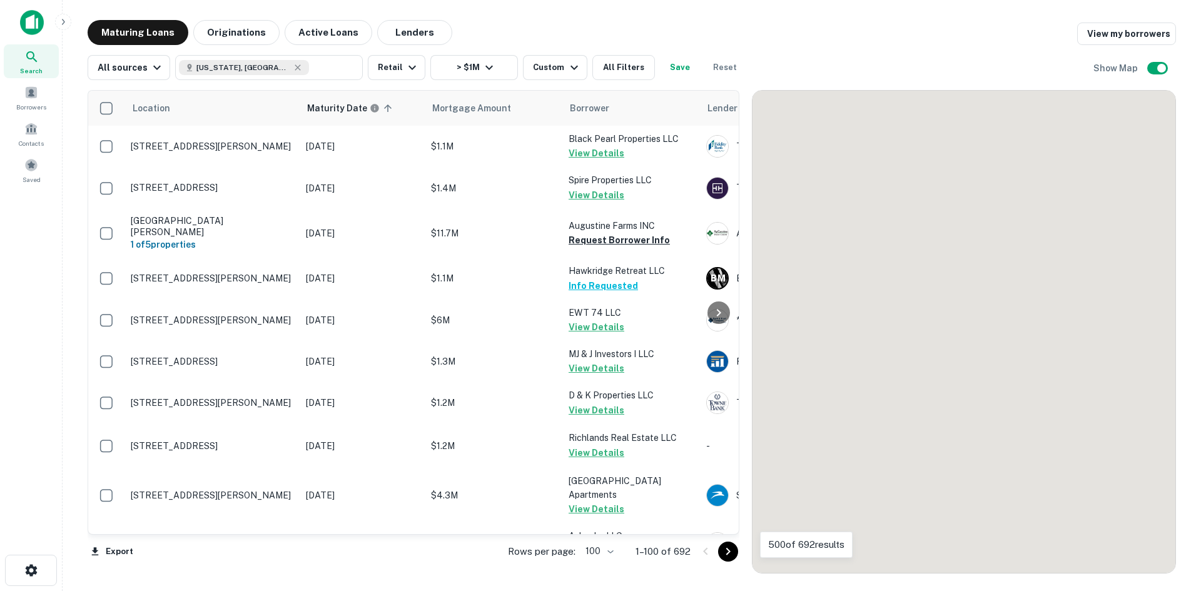
scroll to position [2682, 0]
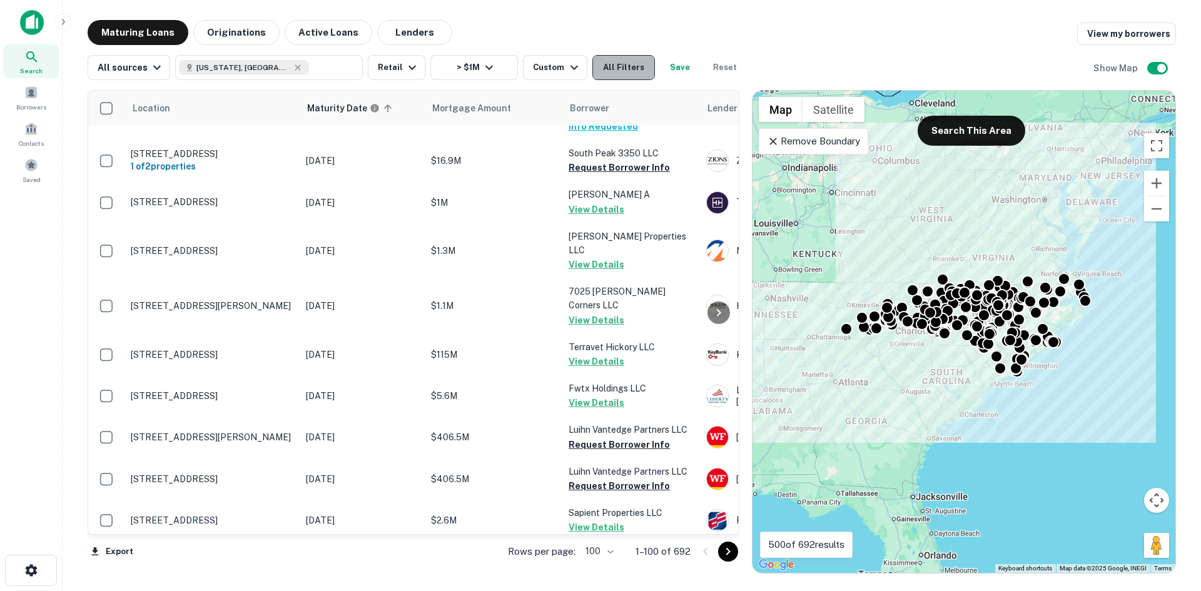
click at [621, 79] on button "All Filters" at bounding box center [623, 67] width 63 height 25
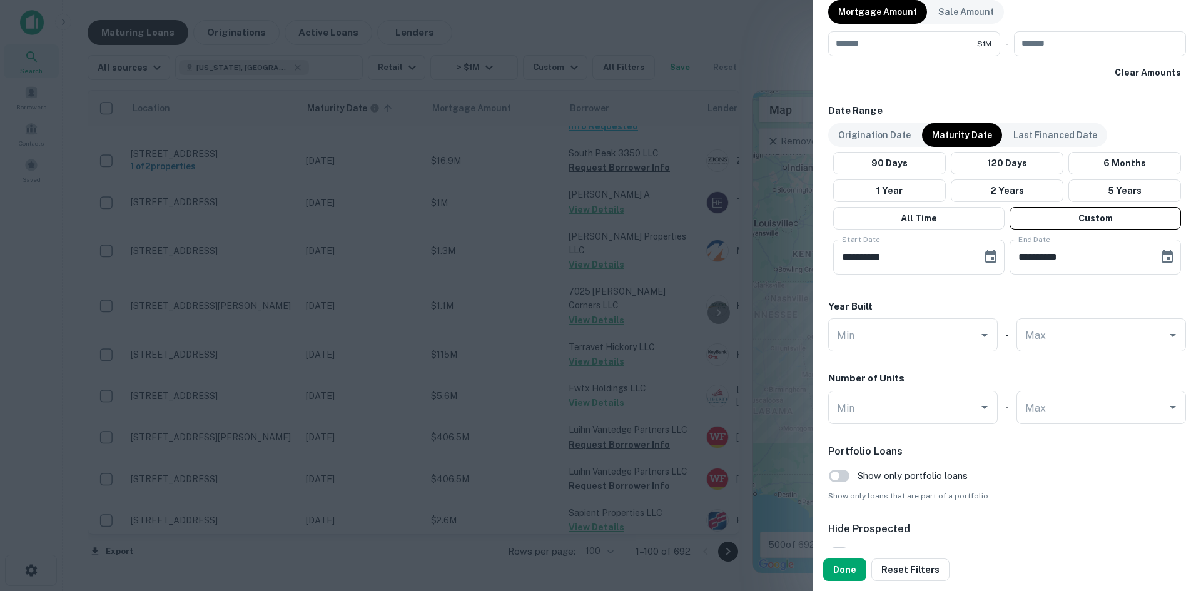
scroll to position [762, 0]
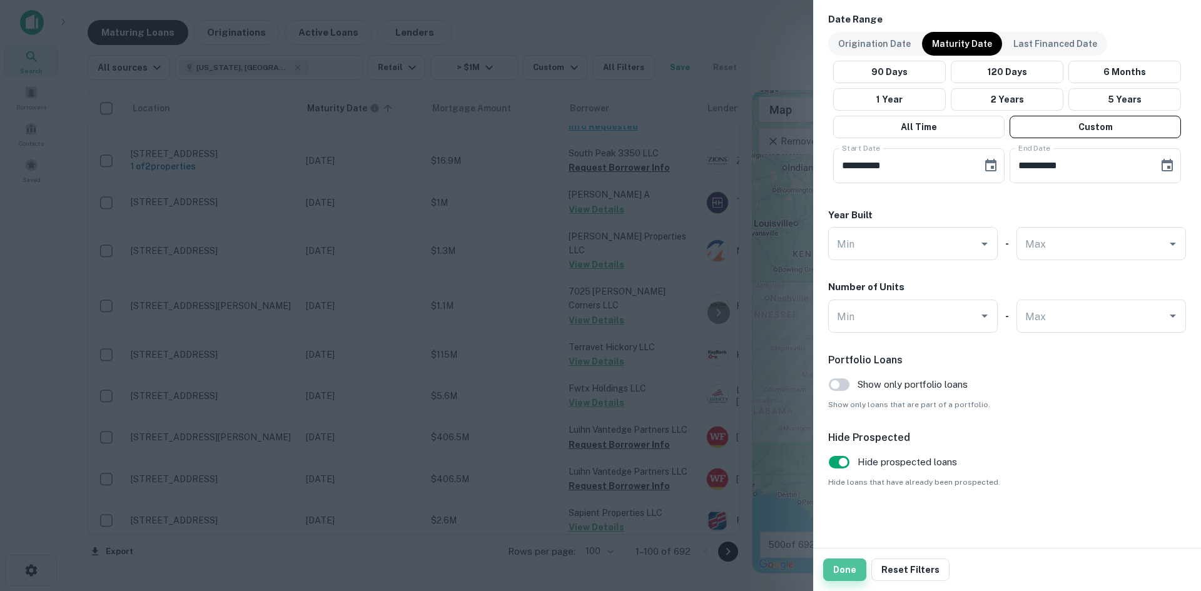
click at [849, 569] on button "Done" at bounding box center [844, 570] width 43 height 23
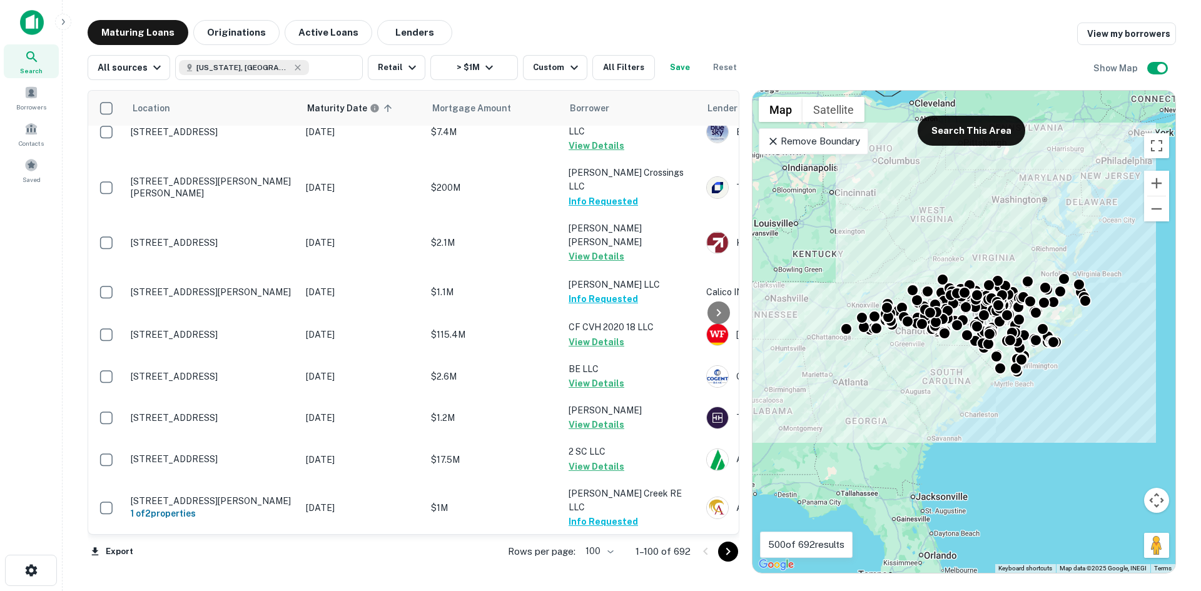
scroll to position [4018, 0]
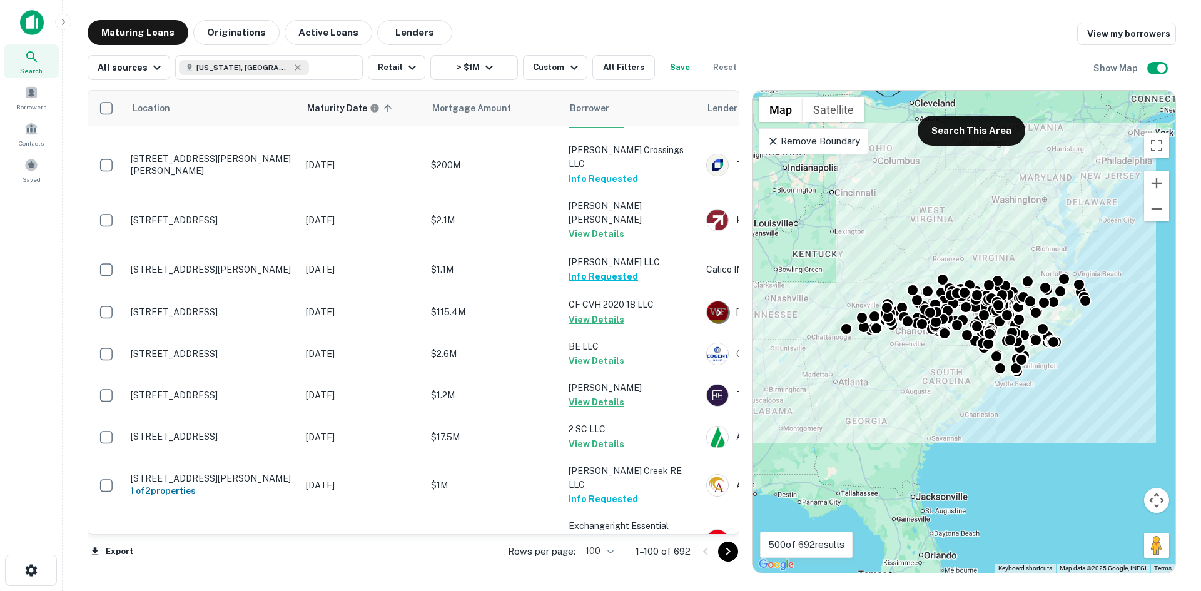
drag, startPoint x: 726, startPoint y: 555, endPoint x: 707, endPoint y: 507, distance: 51.7
click at [726, 555] on icon "Go to next page" at bounding box center [728, 551] width 15 height 15
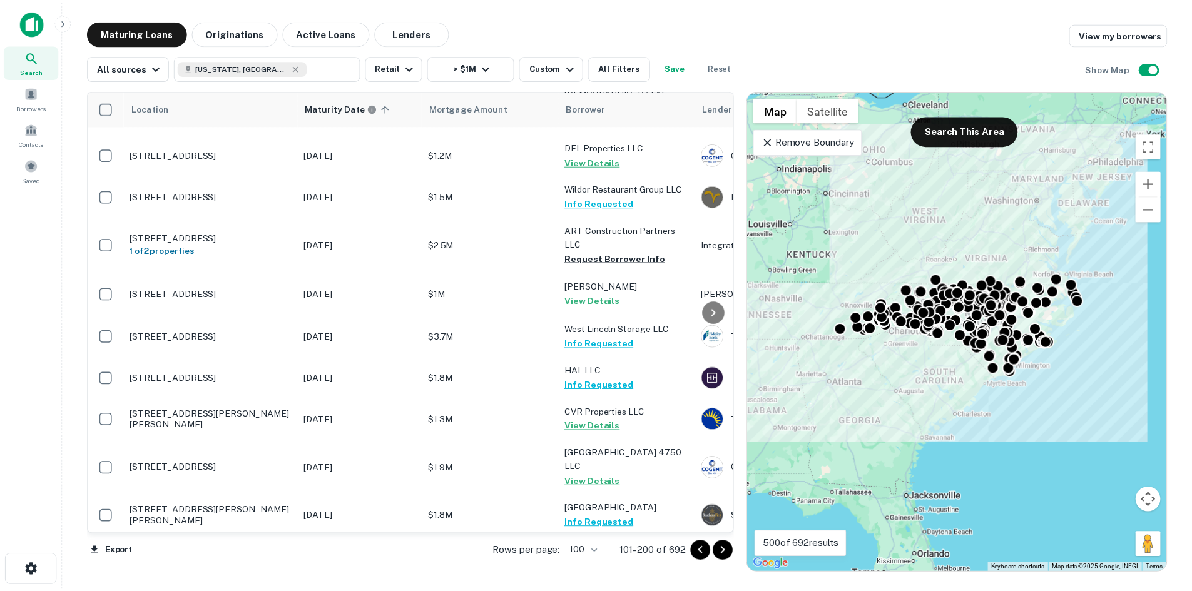
scroll to position [2580, 0]
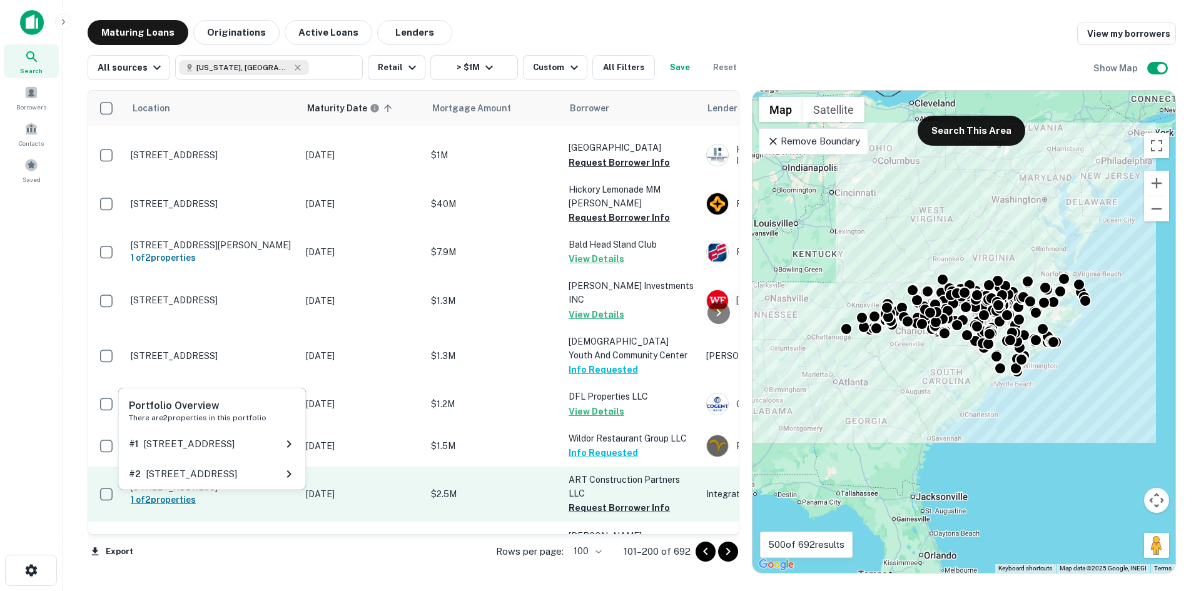
click at [260, 493] on h6 "1 of 2 properties" at bounding box center [212, 500] width 163 height 14
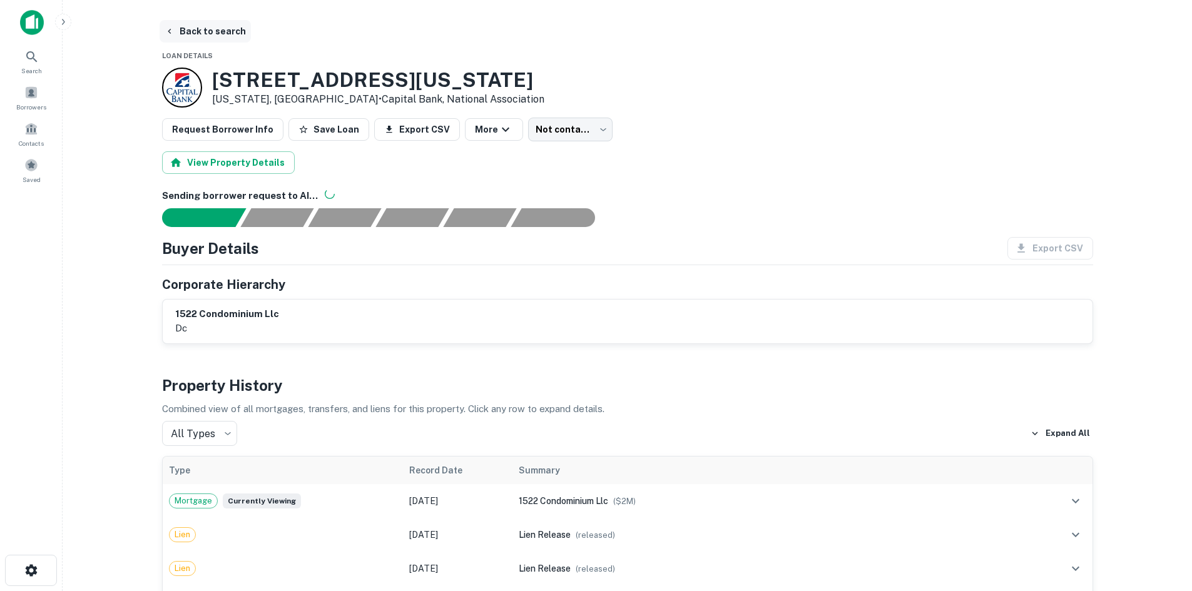
click at [223, 32] on button "Back to search" at bounding box center [205, 31] width 91 height 23
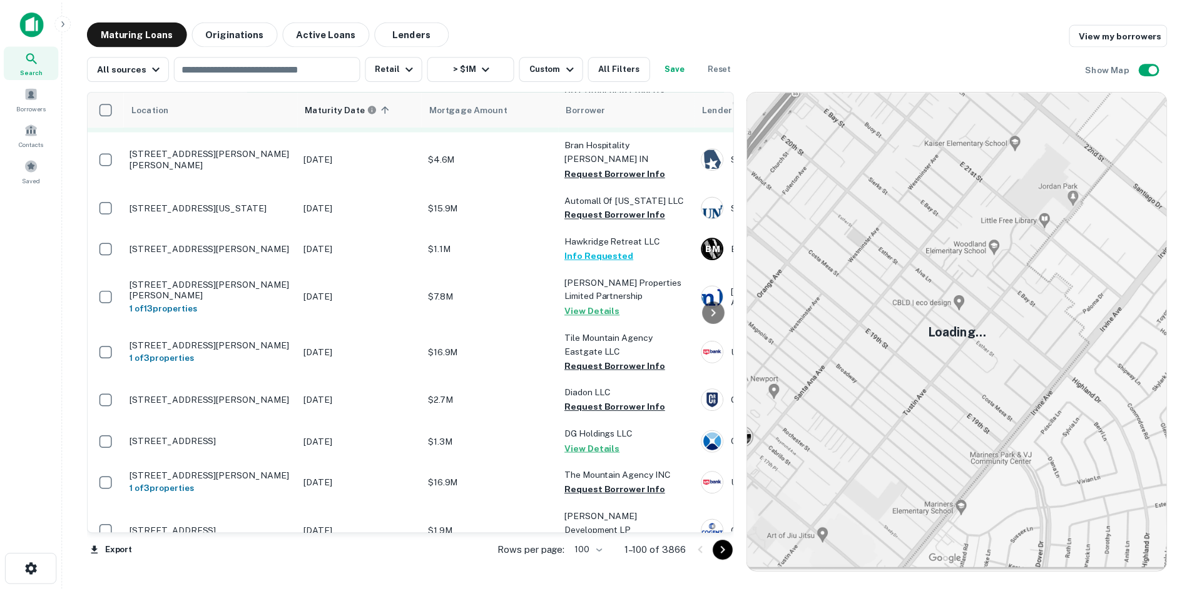
scroll to position [3190, 0]
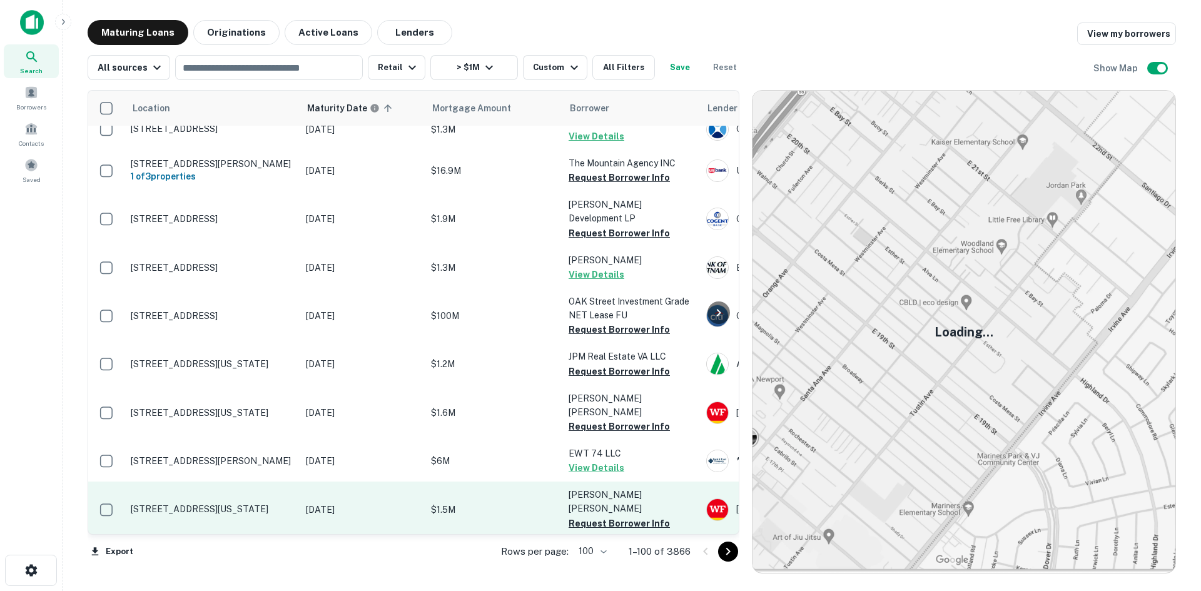
click at [229, 504] on p "[STREET_ADDRESS][US_STATE]" at bounding box center [212, 509] width 163 height 11
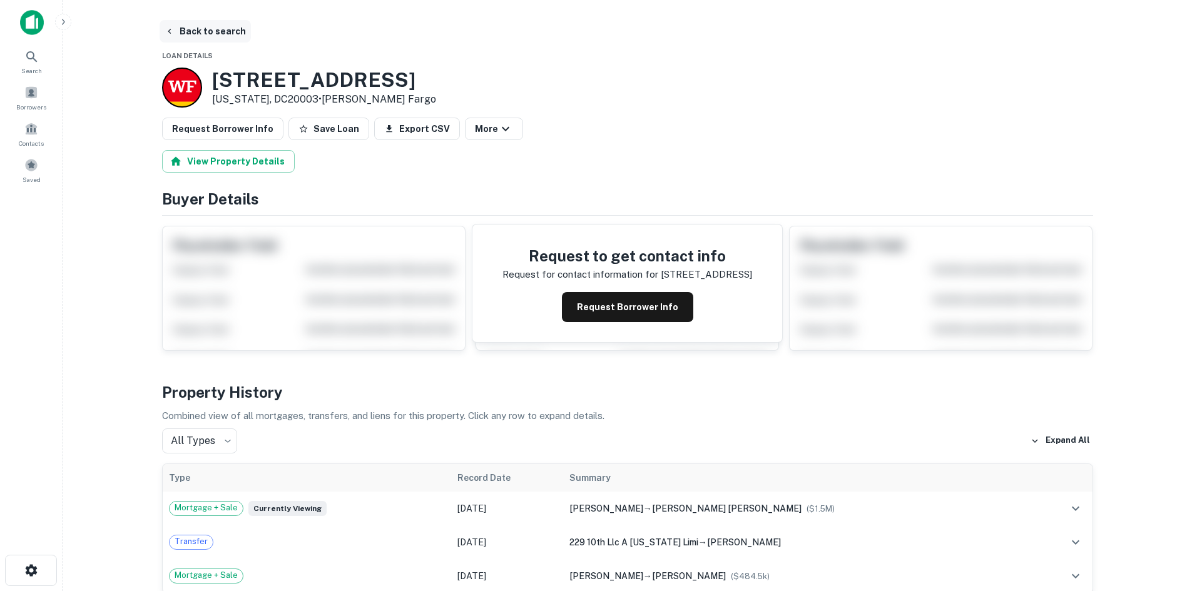
click at [235, 38] on button "Back to search" at bounding box center [205, 31] width 91 height 23
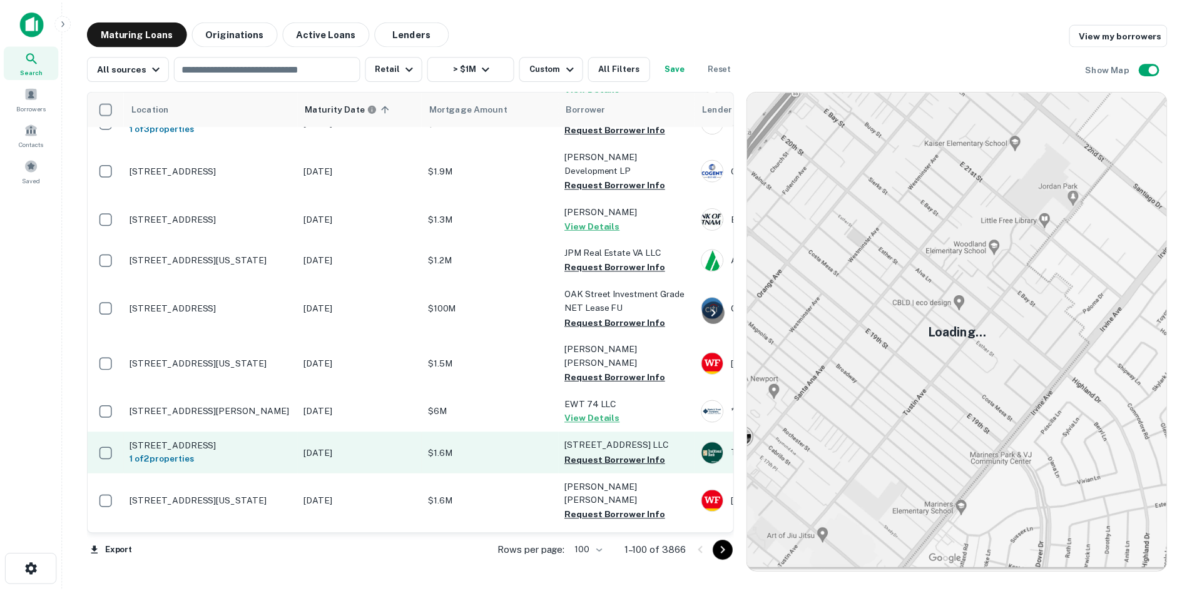
scroll to position [3253, 0]
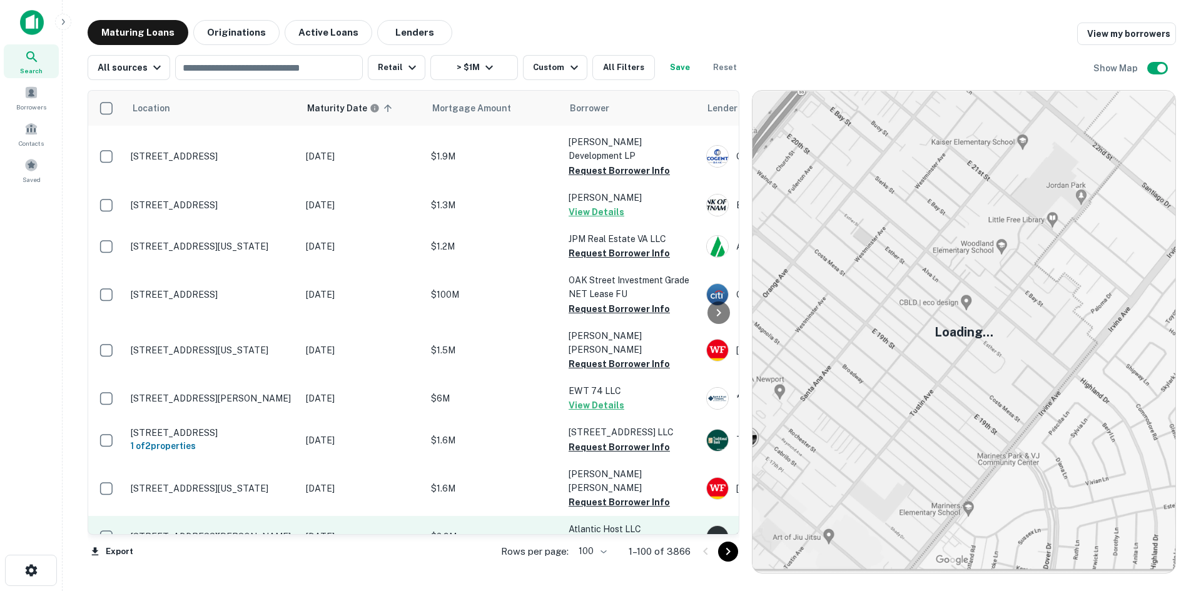
click at [216, 516] on td "[STREET_ADDRESS][PERSON_NAME]" at bounding box center [211, 536] width 175 height 41
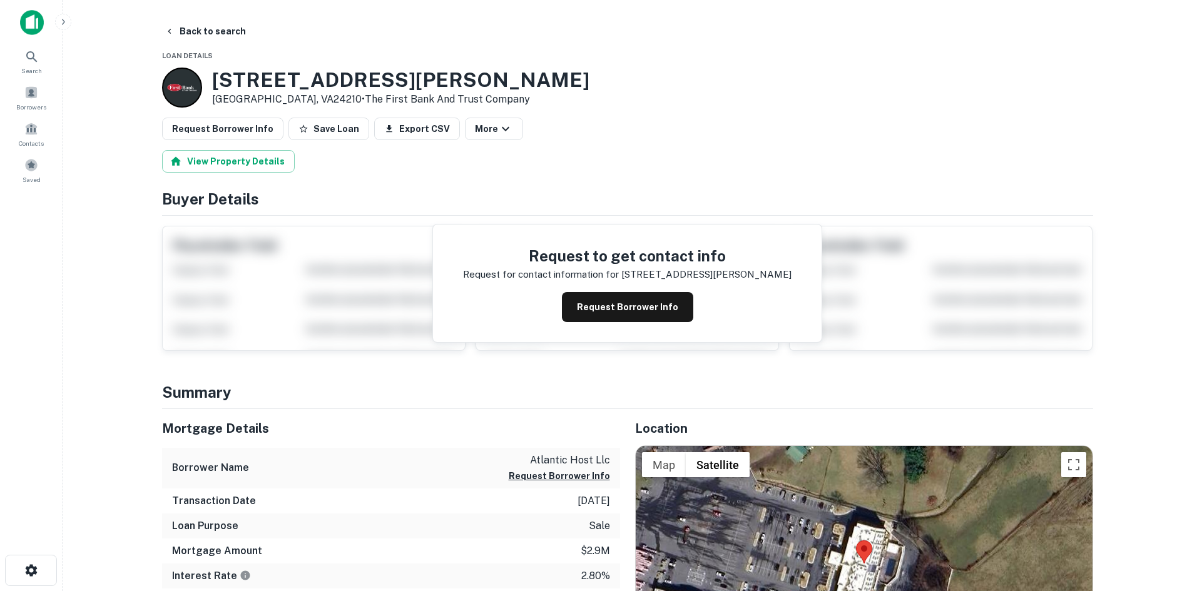
scroll to position [125, 0]
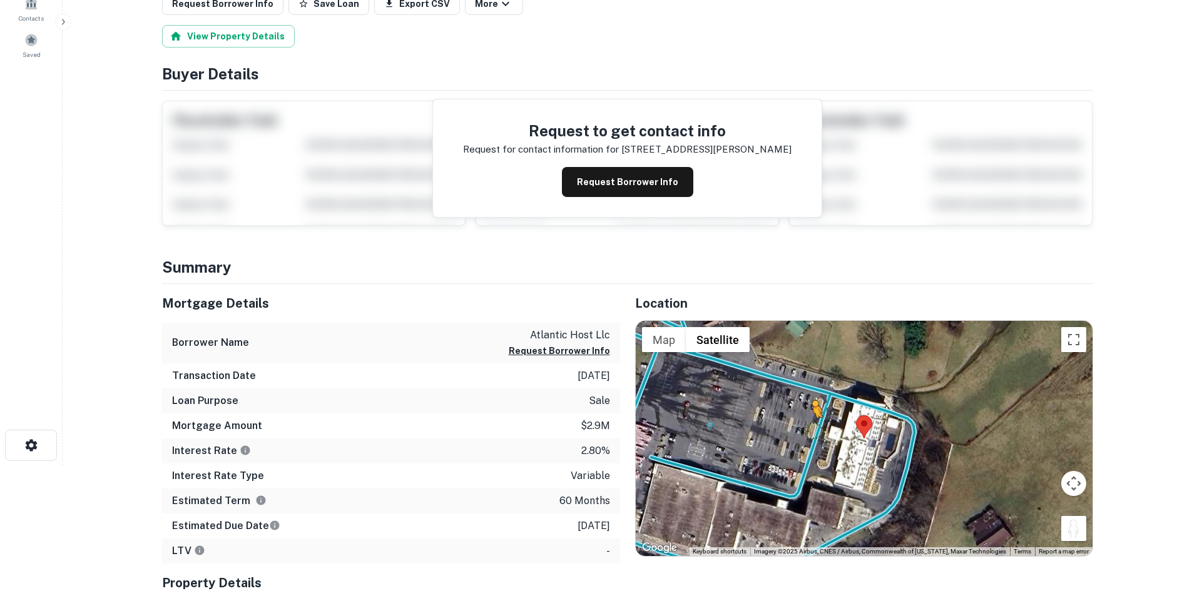
drag, startPoint x: 1078, startPoint y: 533, endPoint x: 810, endPoint y: 425, distance: 289.3
click at [811, 429] on div "To activate drag with keyboard, press Alt + Enter. Once in keyboard drag state,…" at bounding box center [864, 438] width 457 height 235
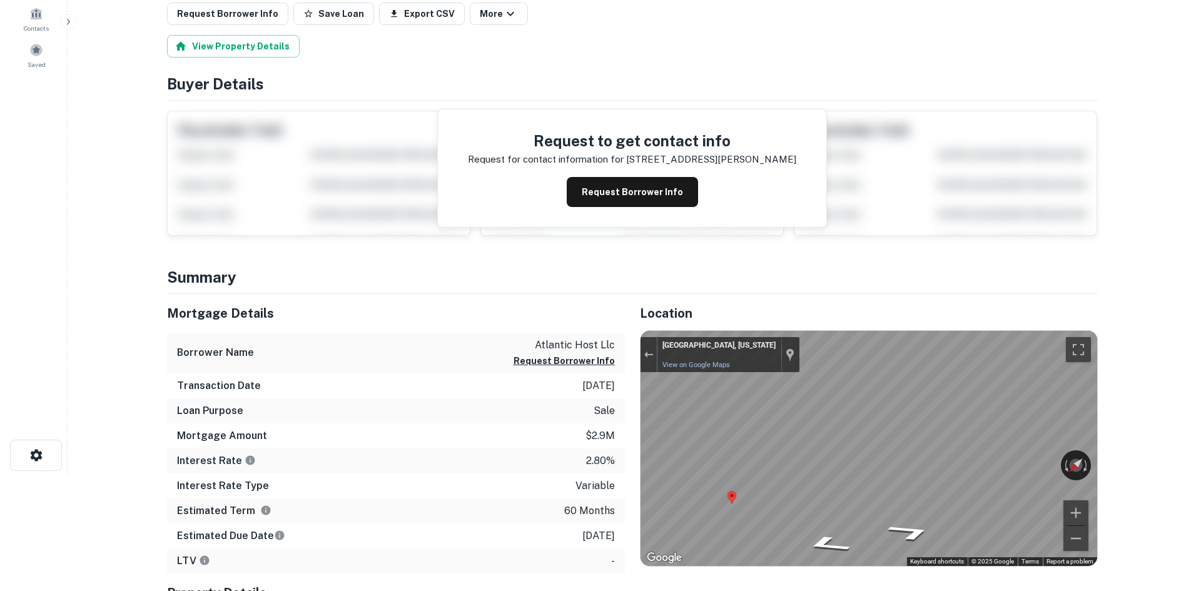
scroll to position [0, 0]
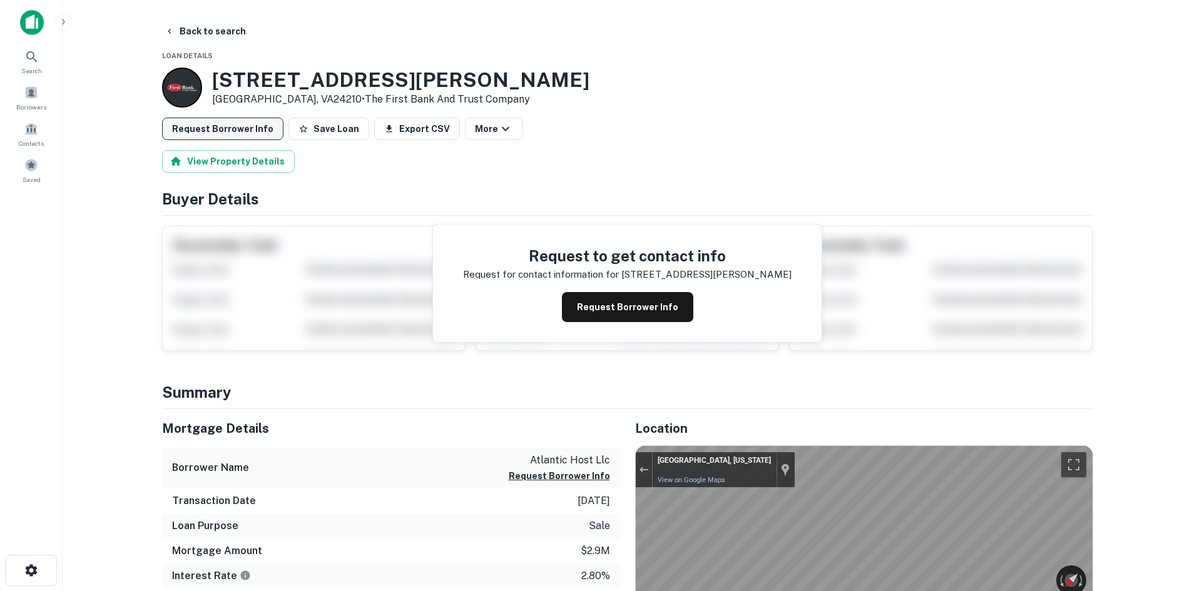
click at [218, 128] on button "Request Borrower Info" at bounding box center [222, 129] width 121 height 23
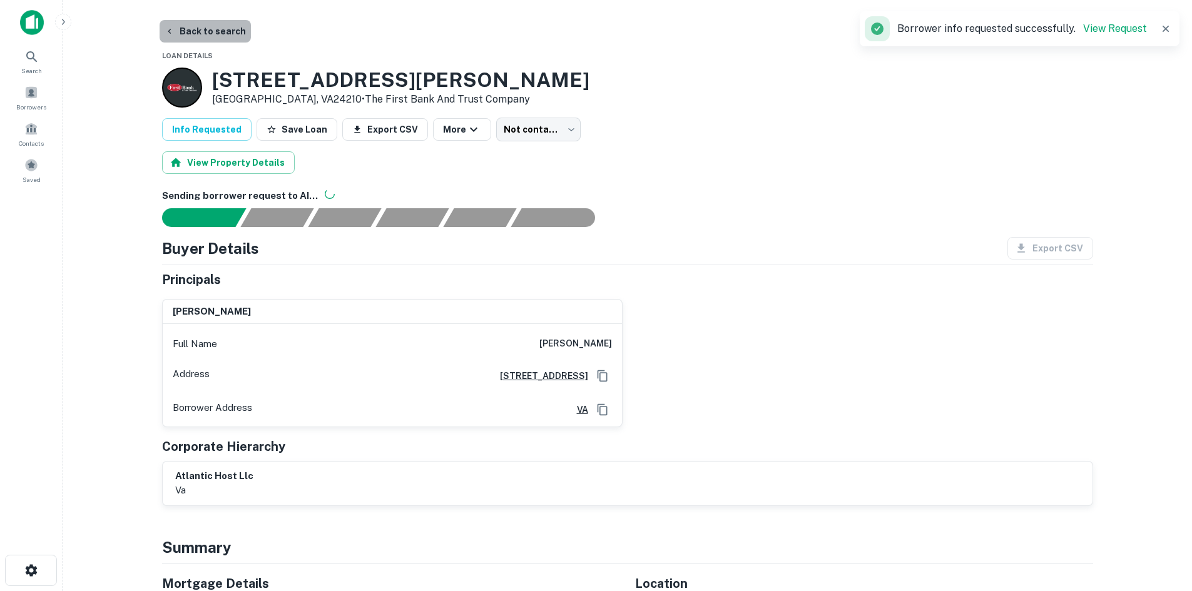
click at [220, 32] on button "Back to search" at bounding box center [205, 31] width 91 height 23
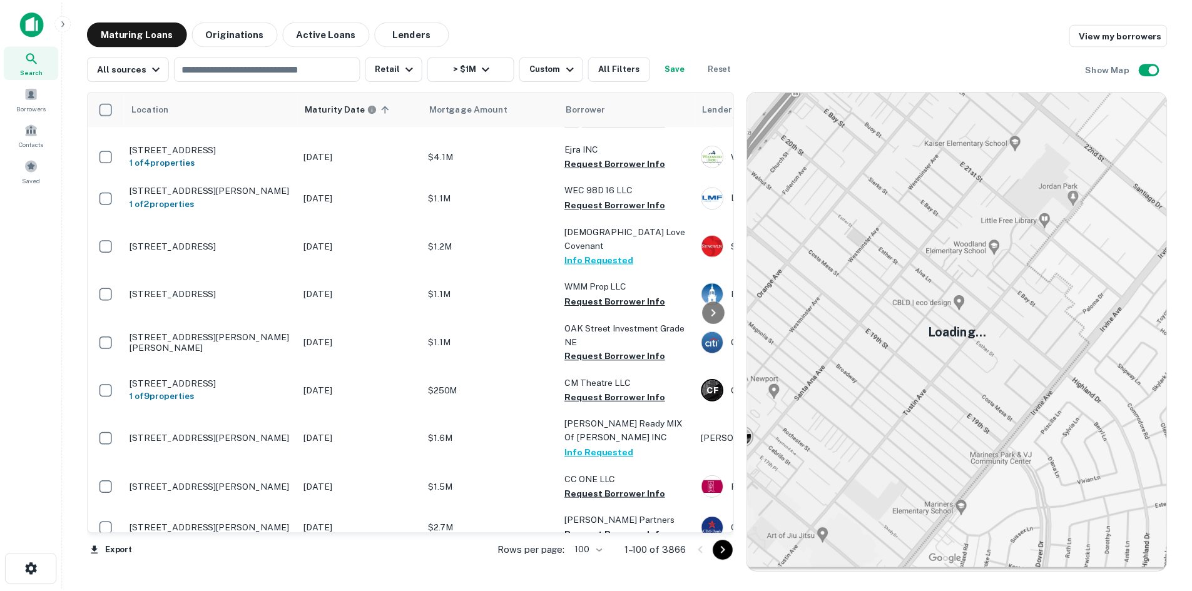
scroll to position [3989, 0]
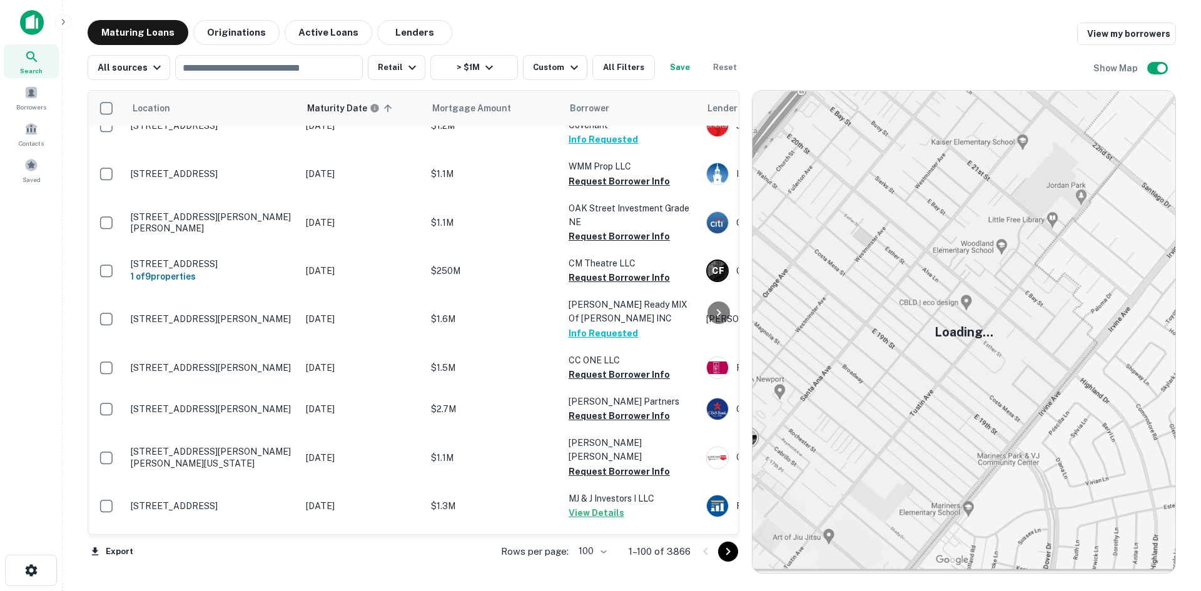
click at [236, 584] on p "[STREET_ADDRESS]" at bounding box center [212, 589] width 163 height 11
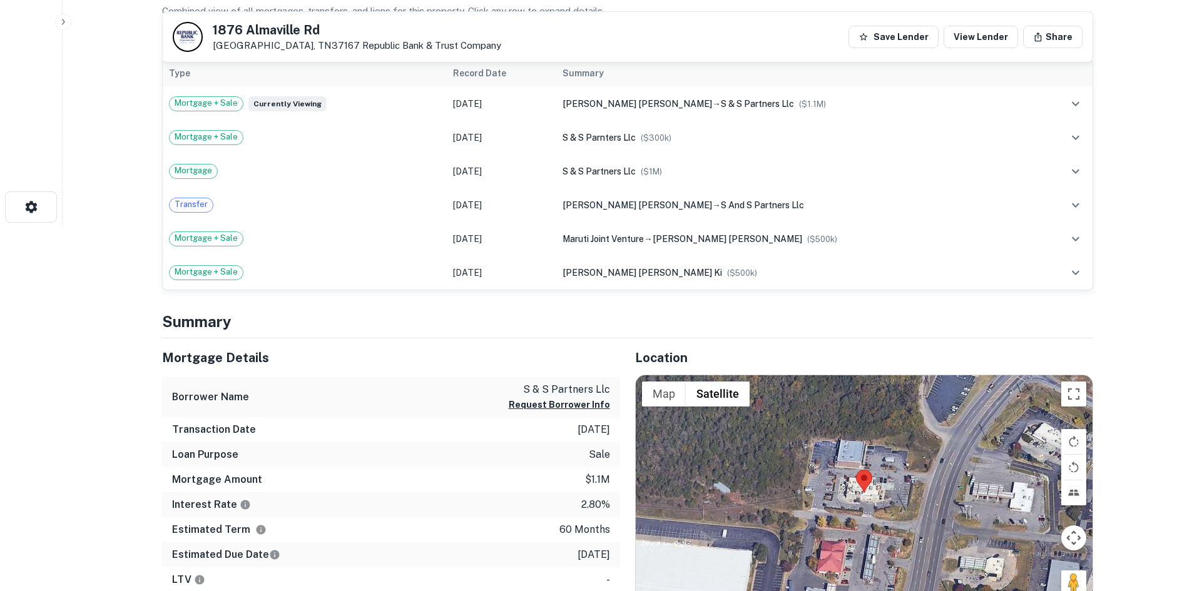
scroll to position [438, 0]
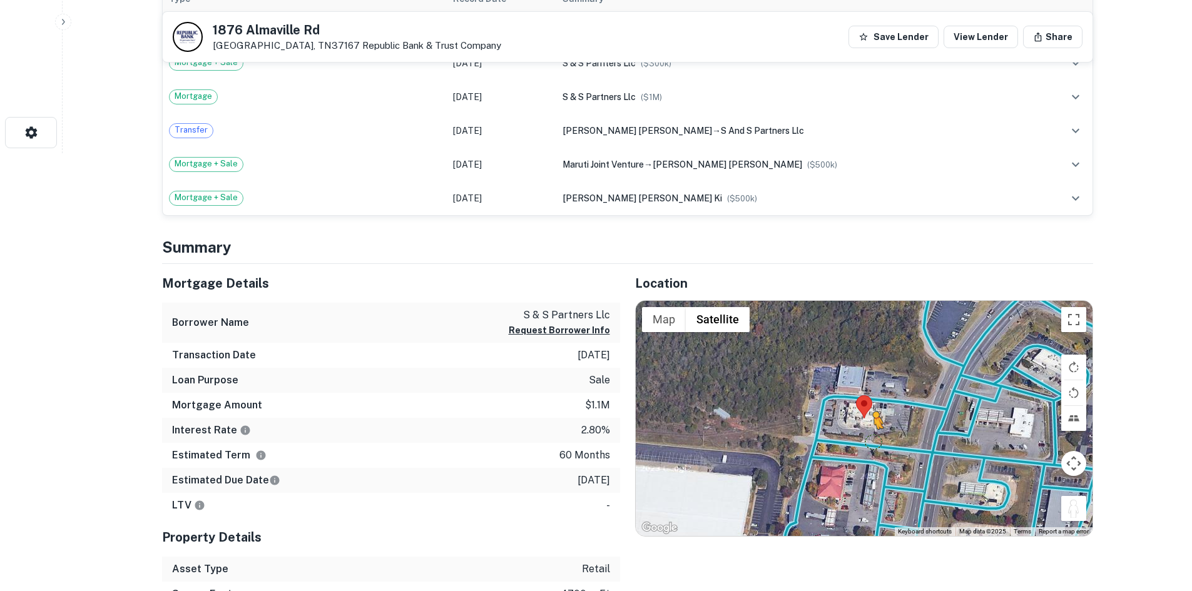
drag, startPoint x: 1074, startPoint y: 505, endPoint x: 857, endPoint y: 434, distance: 228.5
click at [858, 434] on div "To activate drag with keyboard, press Alt + Enter. Once in keyboard drag state,…" at bounding box center [864, 418] width 457 height 235
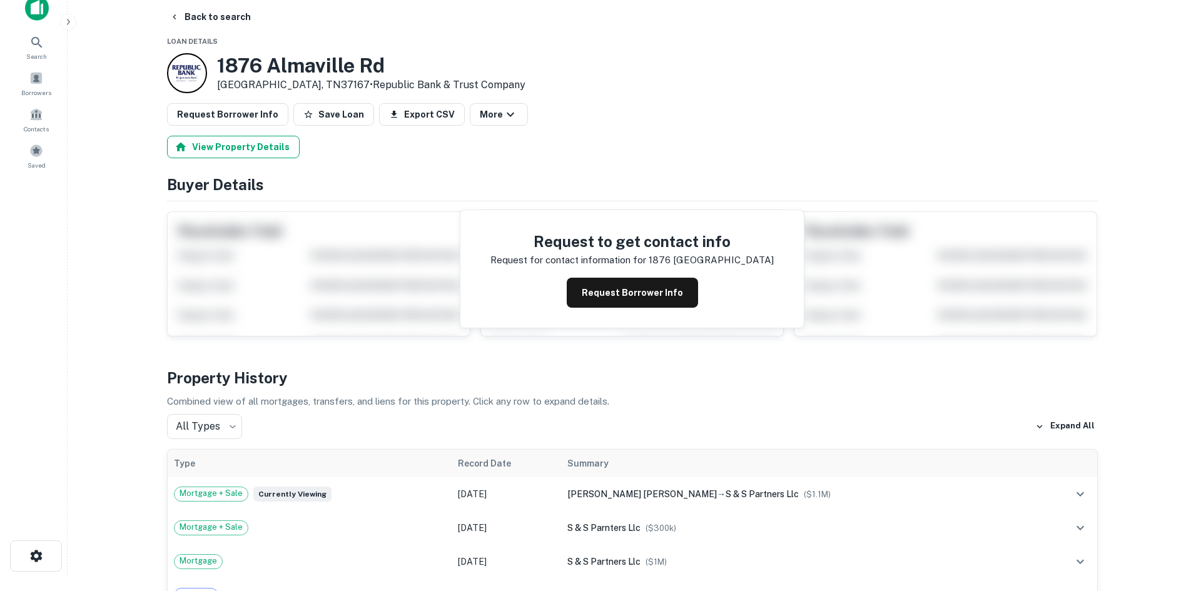
scroll to position [0, 0]
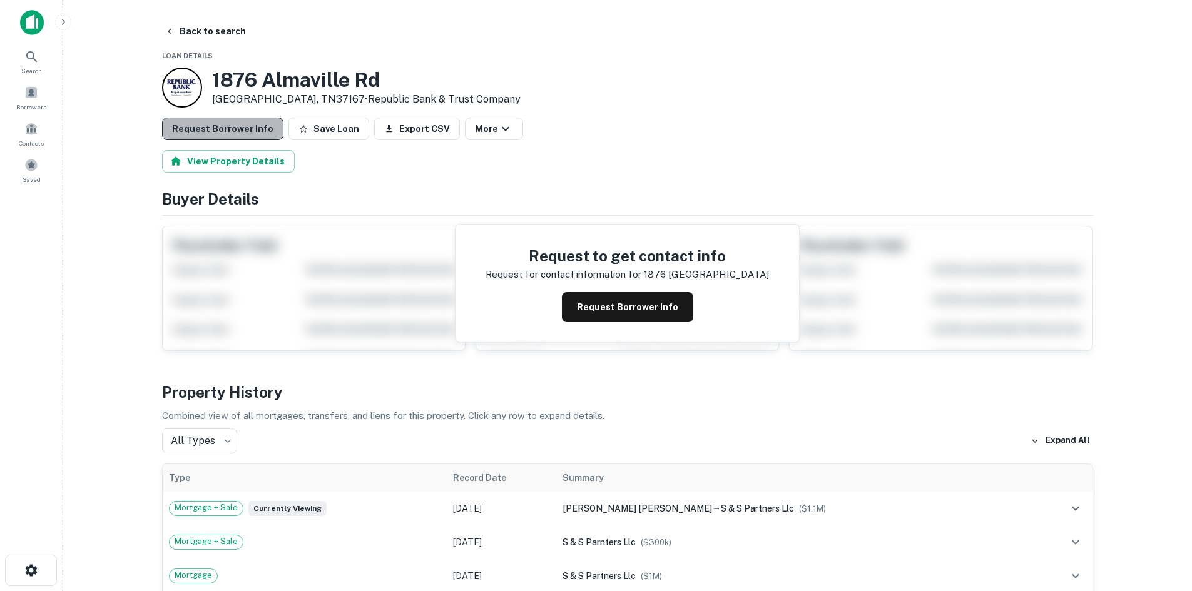
click at [251, 134] on button "Request Borrower Info" at bounding box center [222, 129] width 121 height 23
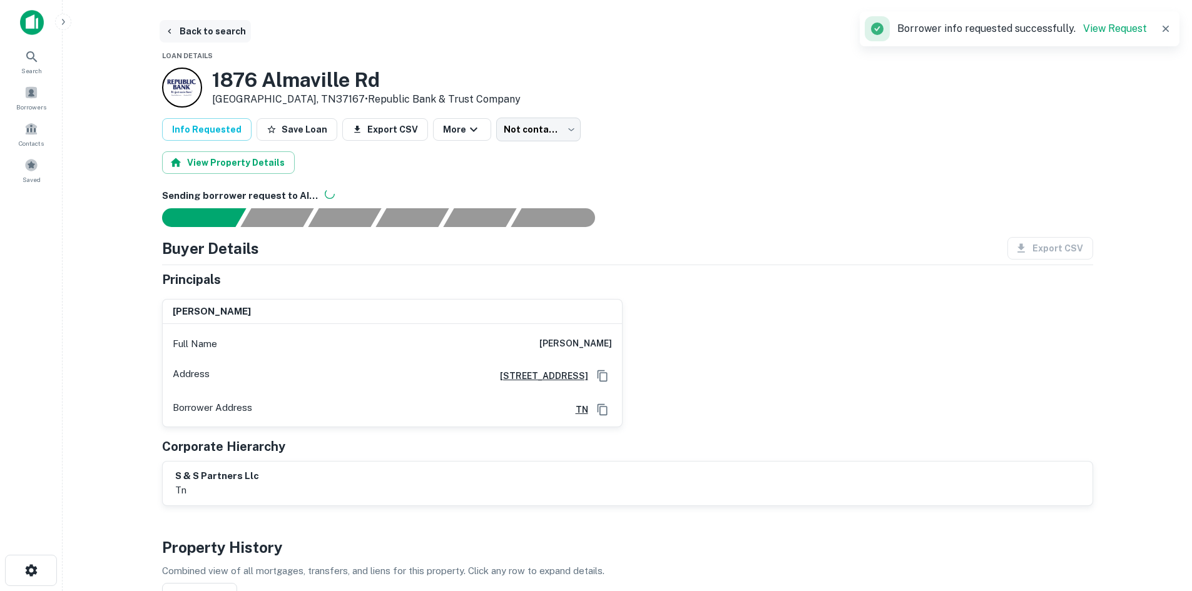
click at [195, 29] on button "Back to search" at bounding box center [205, 31] width 91 height 23
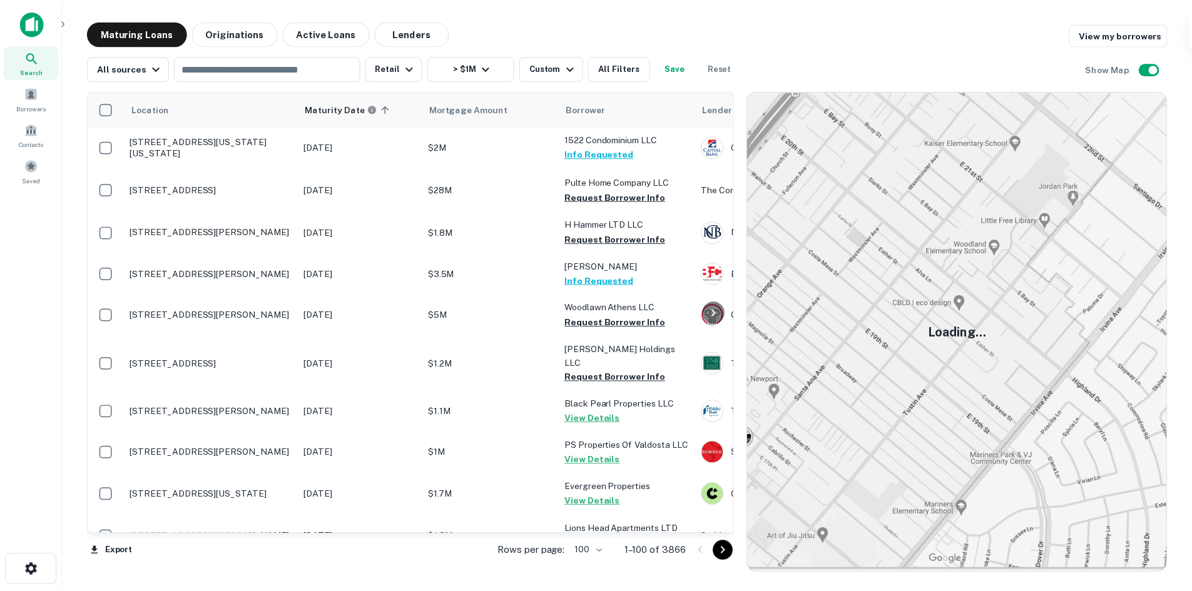
scroll to position [3989, 0]
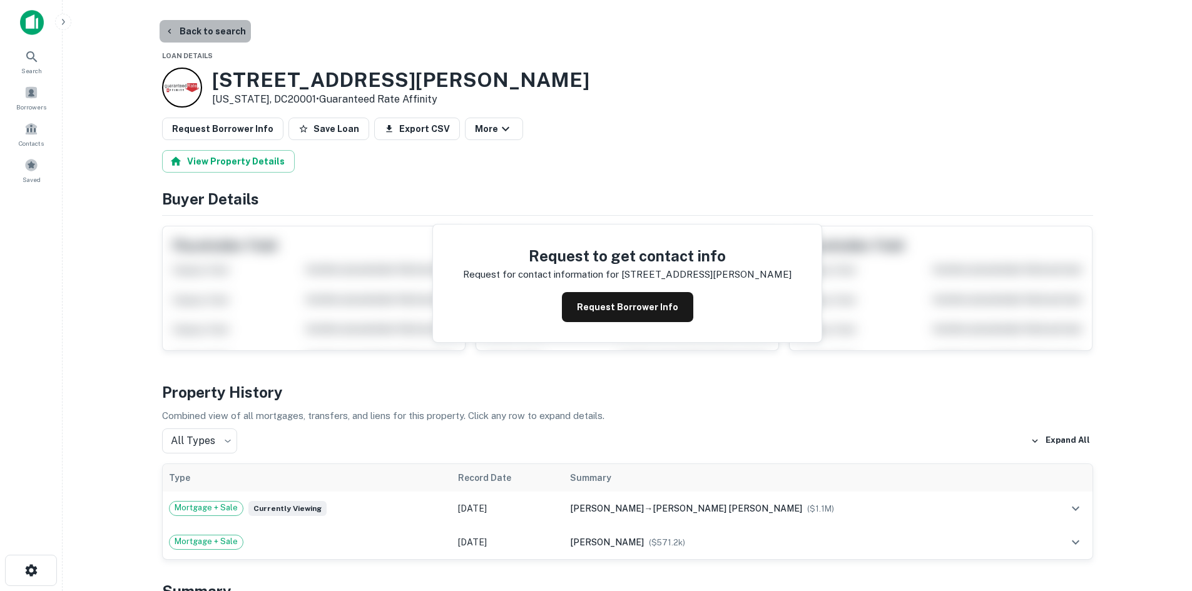
click at [210, 38] on button "Back to search" at bounding box center [205, 31] width 91 height 23
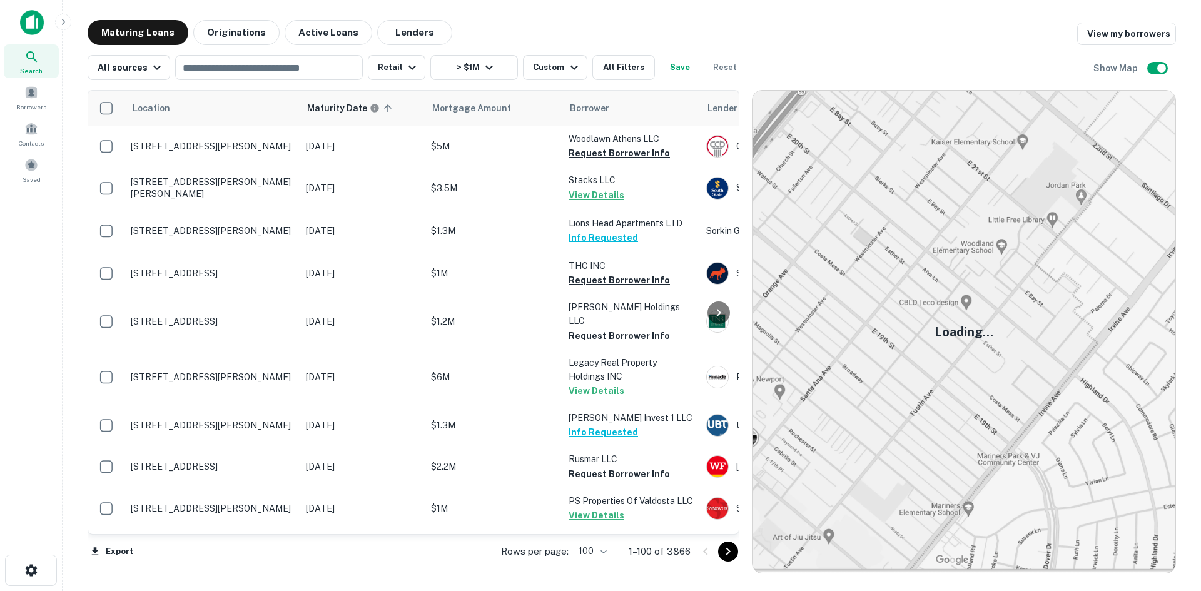
scroll to position [3989, 0]
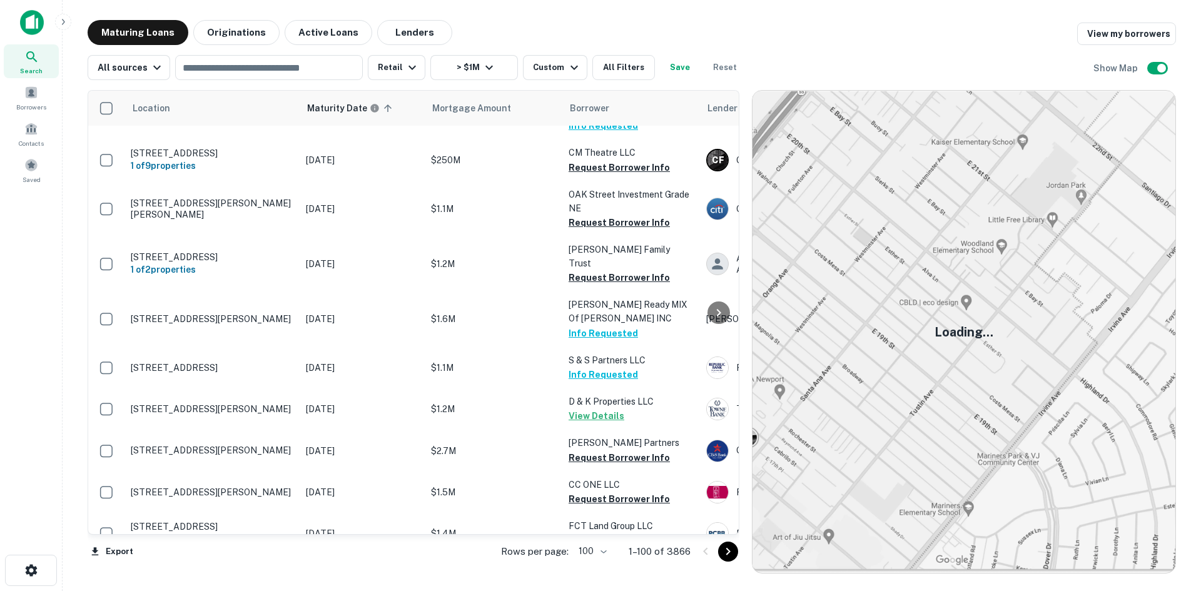
click at [728, 555] on icon "Go to next page" at bounding box center [728, 551] width 15 height 15
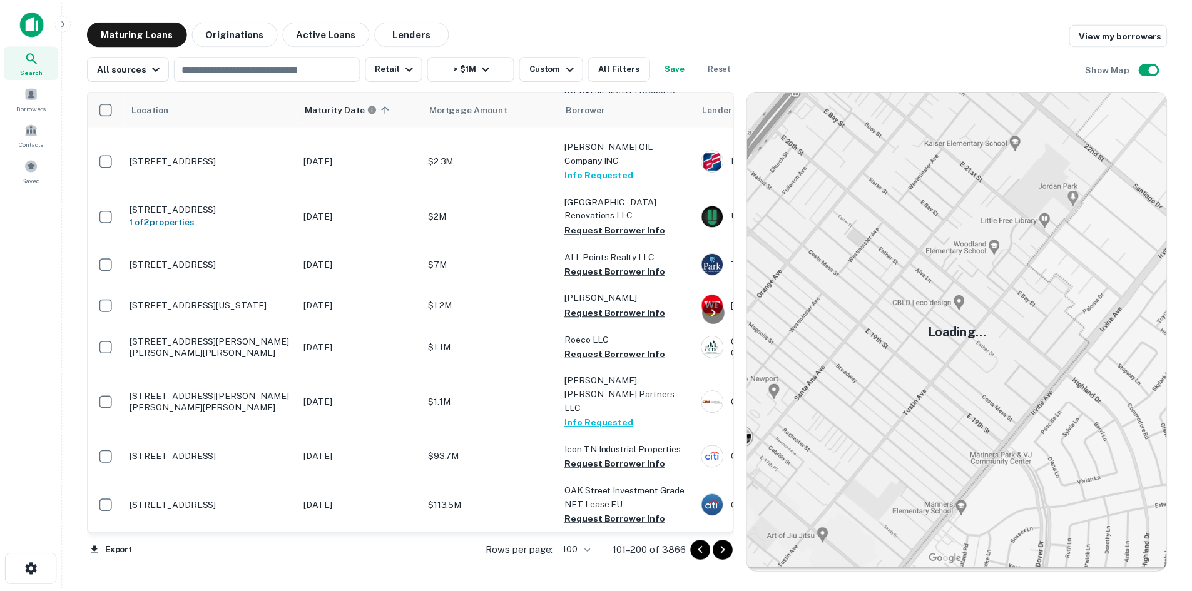
scroll to position [2175, 0]
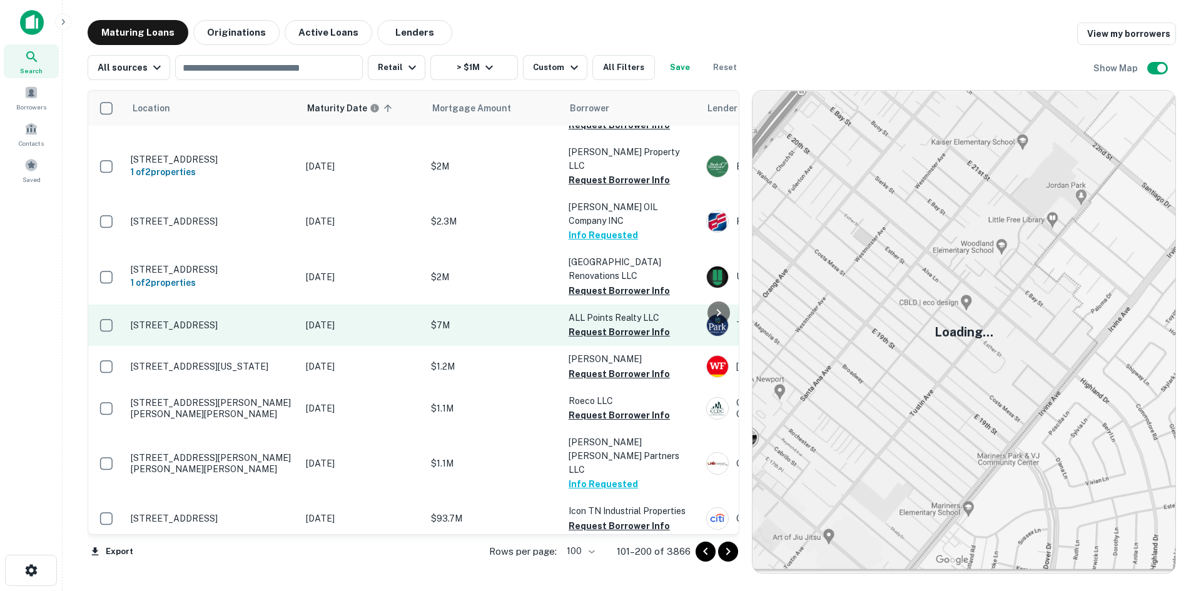
click at [260, 320] on p "[STREET_ADDRESS]" at bounding box center [212, 325] width 163 height 11
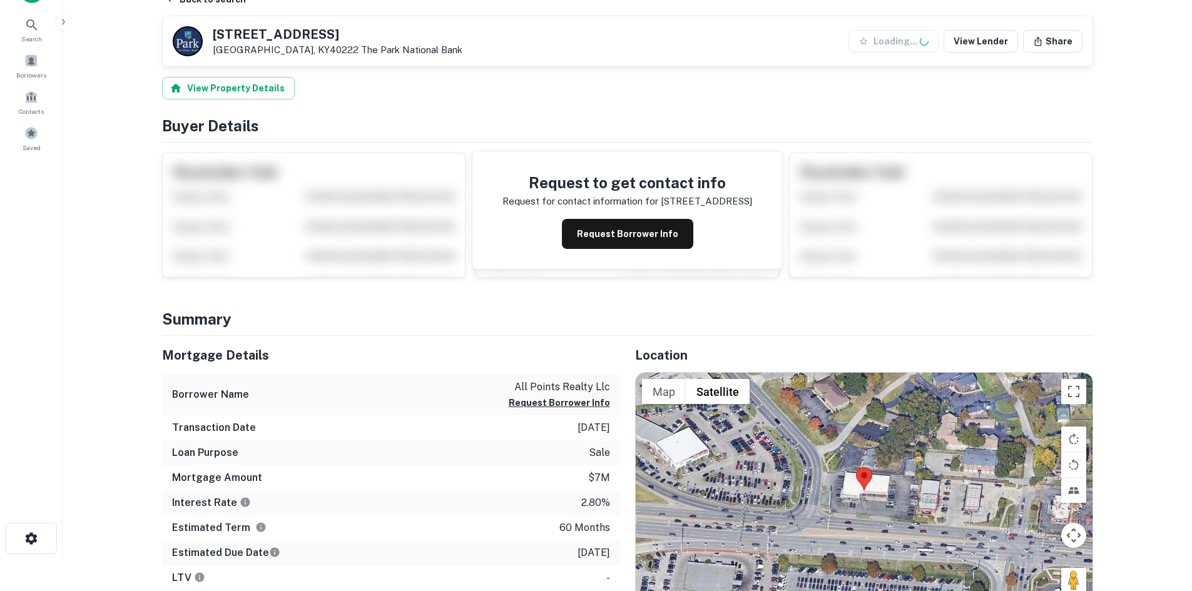
scroll to position [188, 0]
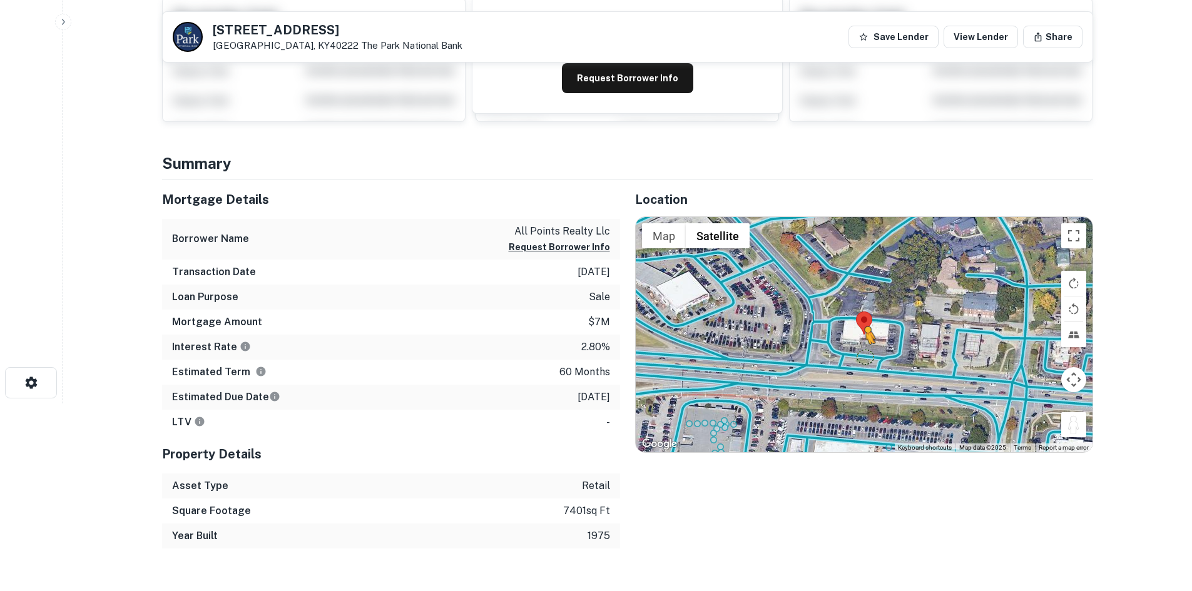
drag, startPoint x: 1070, startPoint y: 426, endPoint x: 862, endPoint y: 355, distance: 219.4
click at [862, 355] on div "To activate drag with keyboard, press Alt + Enter. Once in keyboard drag state,…" at bounding box center [864, 334] width 457 height 235
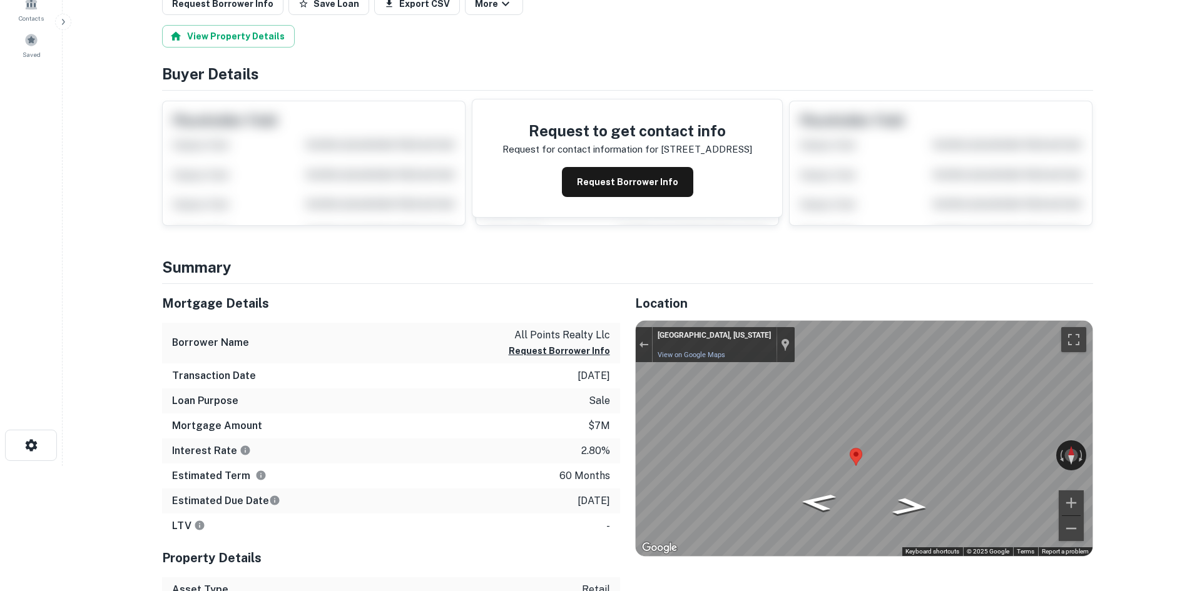
scroll to position [0, 0]
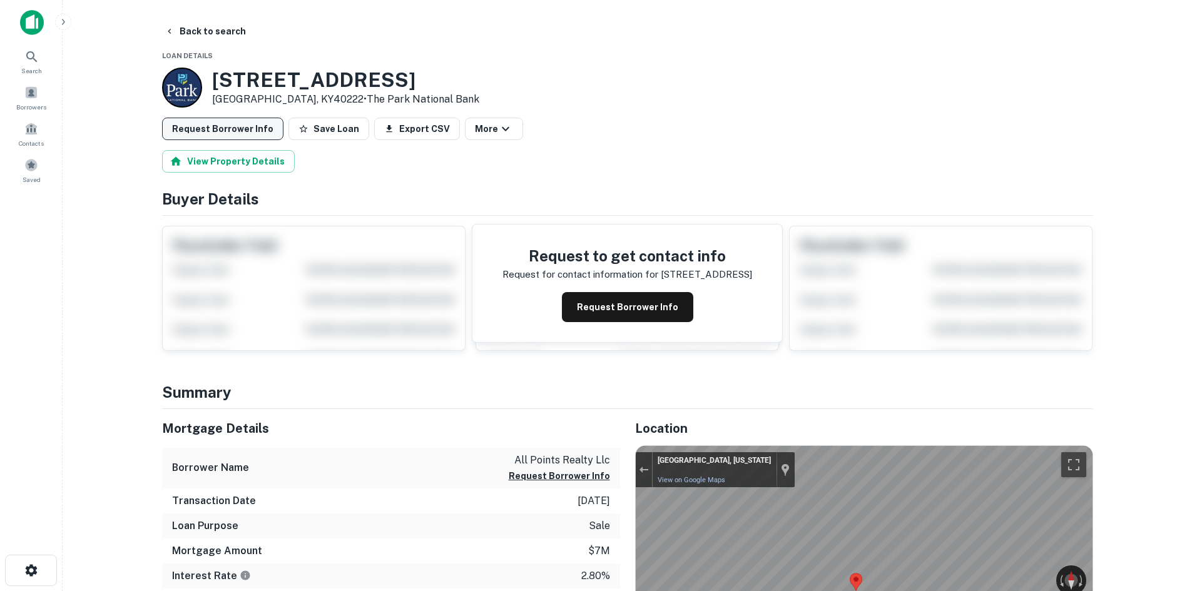
click at [179, 119] on button "Request Borrower Info" at bounding box center [222, 129] width 121 height 23
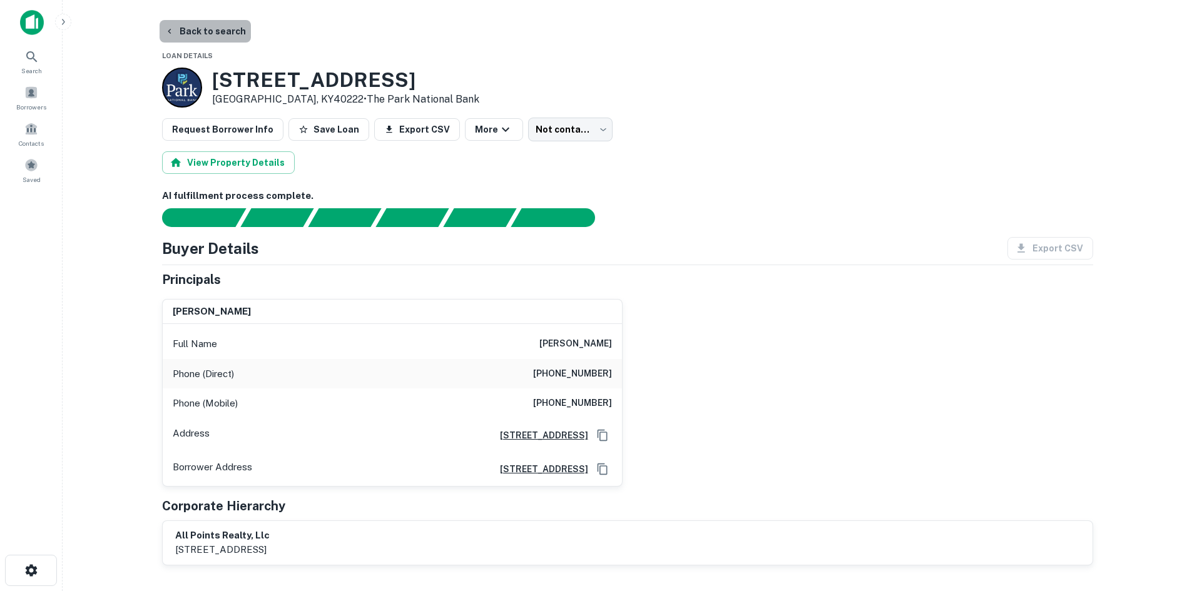
click at [215, 33] on button "Back to search" at bounding box center [205, 31] width 91 height 23
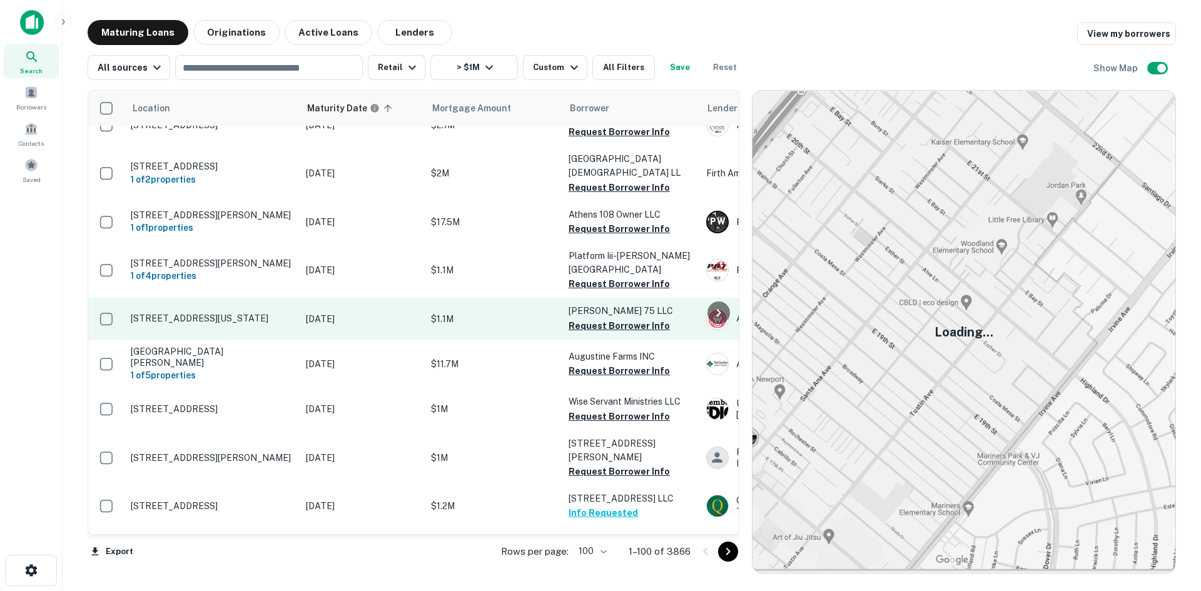
scroll to position [2363, 0]
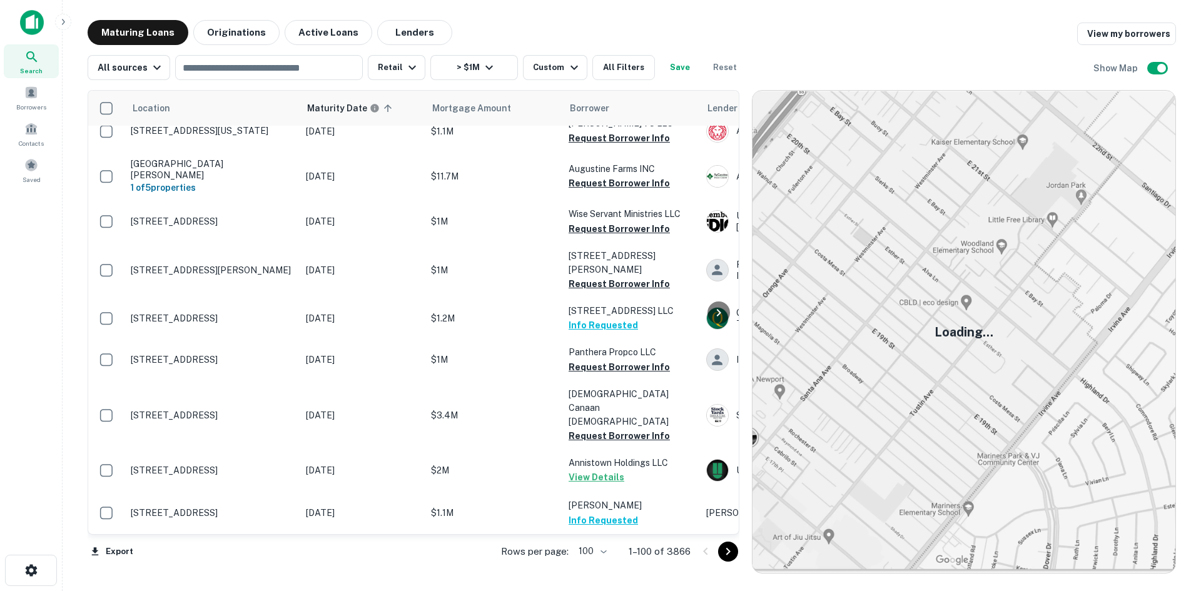
click at [736, 554] on button "Go to next page" at bounding box center [728, 552] width 20 height 20
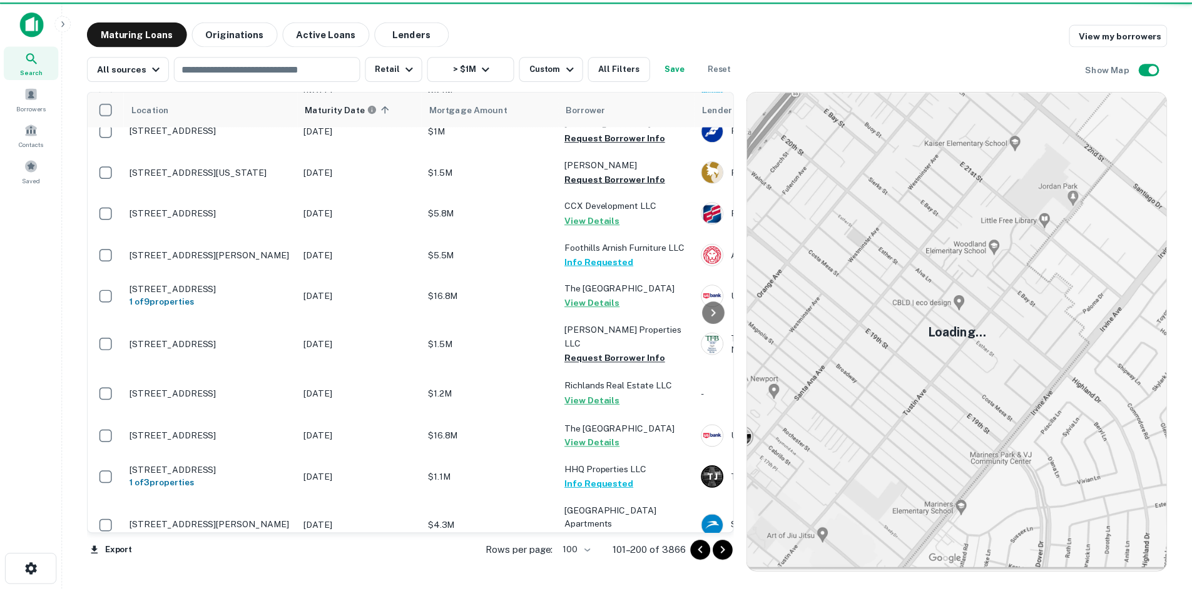
scroll to position [986, 0]
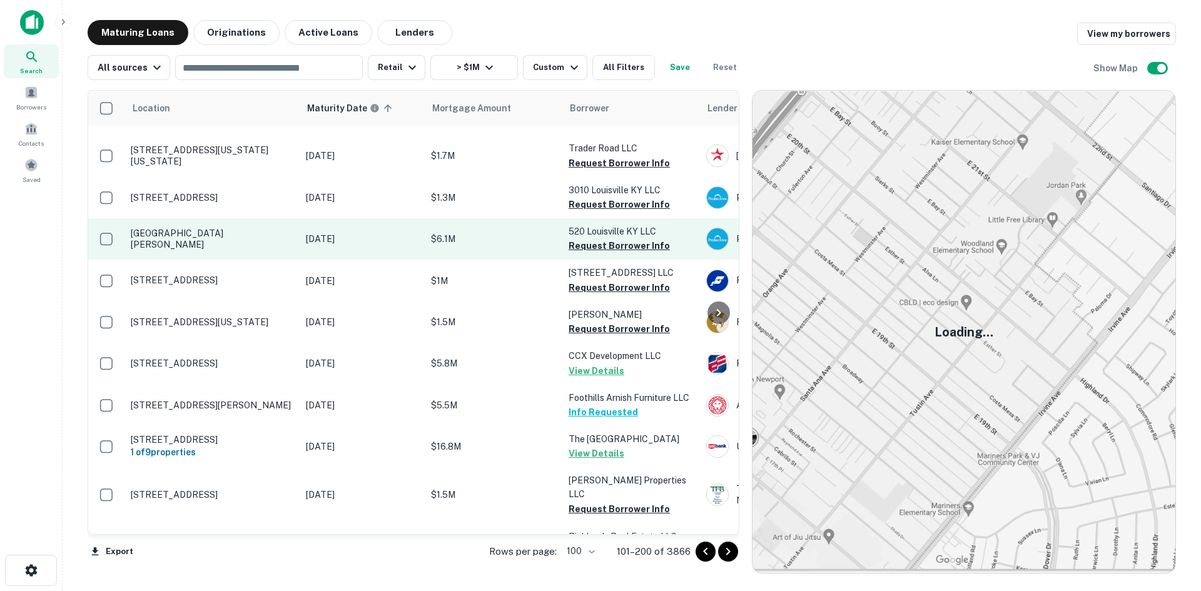
click at [206, 228] on p "[GEOGRAPHIC_DATA][PERSON_NAME]" at bounding box center [212, 239] width 163 height 23
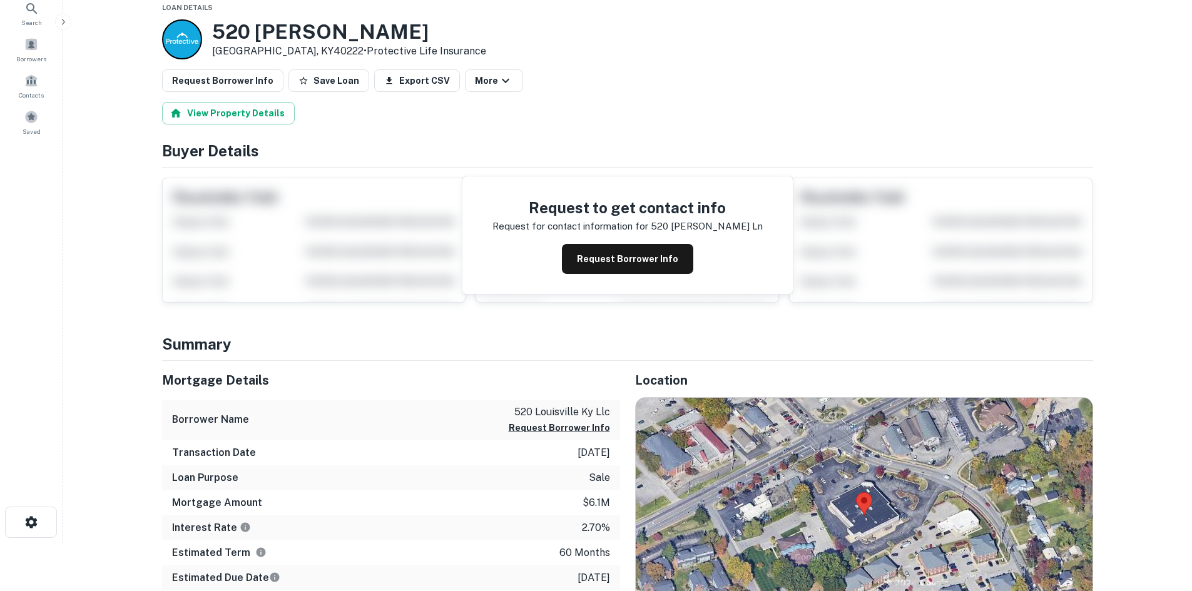
scroll to position [188, 0]
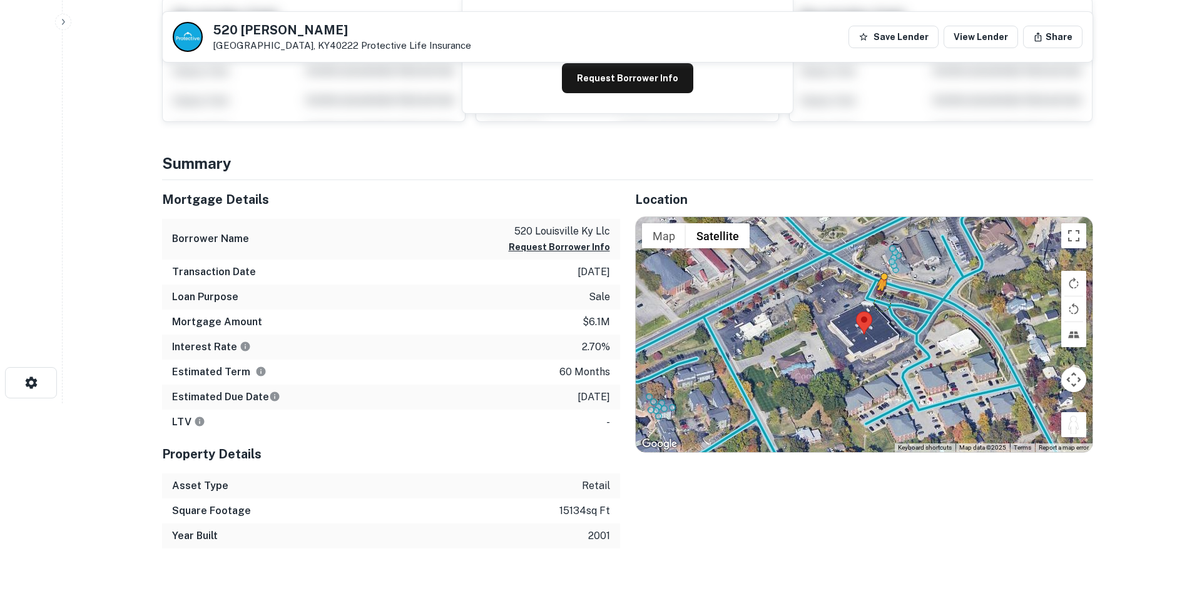
drag, startPoint x: 1063, startPoint y: 427, endPoint x: 880, endPoint y: 295, distance: 225.8
click at [880, 295] on div "To activate drag with keyboard, press Alt + Enter. Once in keyboard drag state,…" at bounding box center [864, 334] width 457 height 235
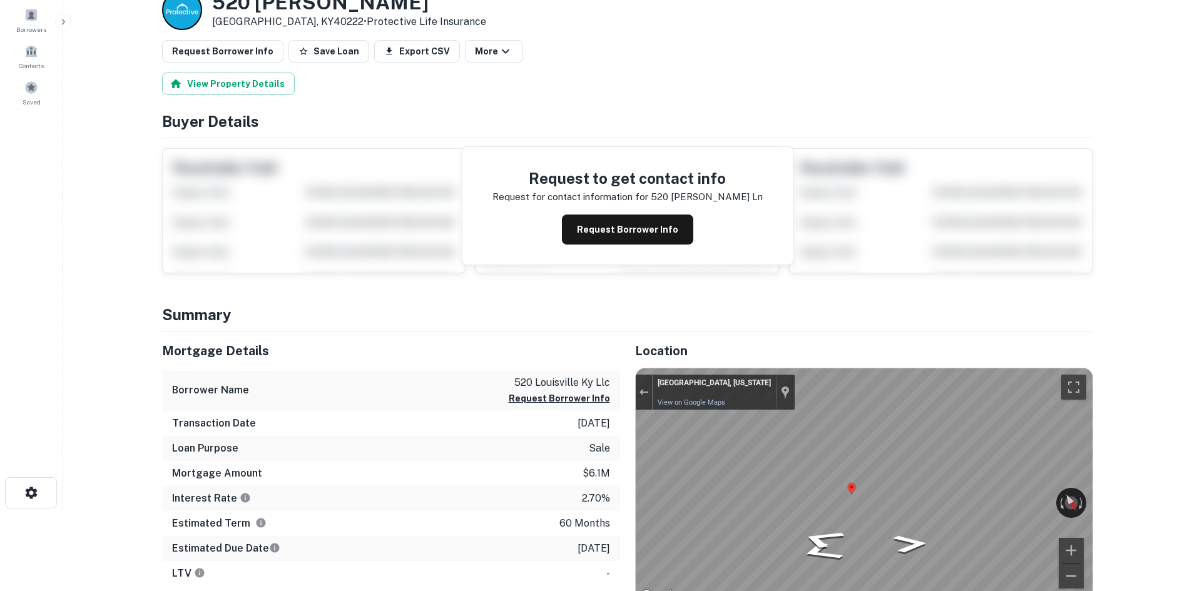
scroll to position [0, 0]
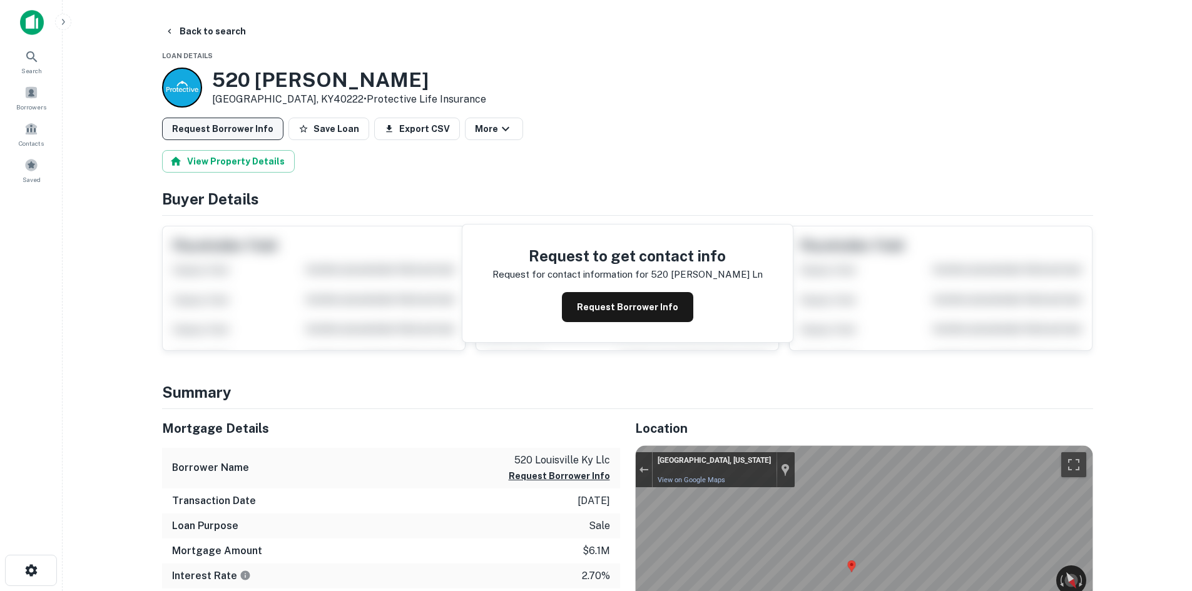
click at [245, 119] on button "Request Borrower Info" at bounding box center [222, 129] width 121 height 23
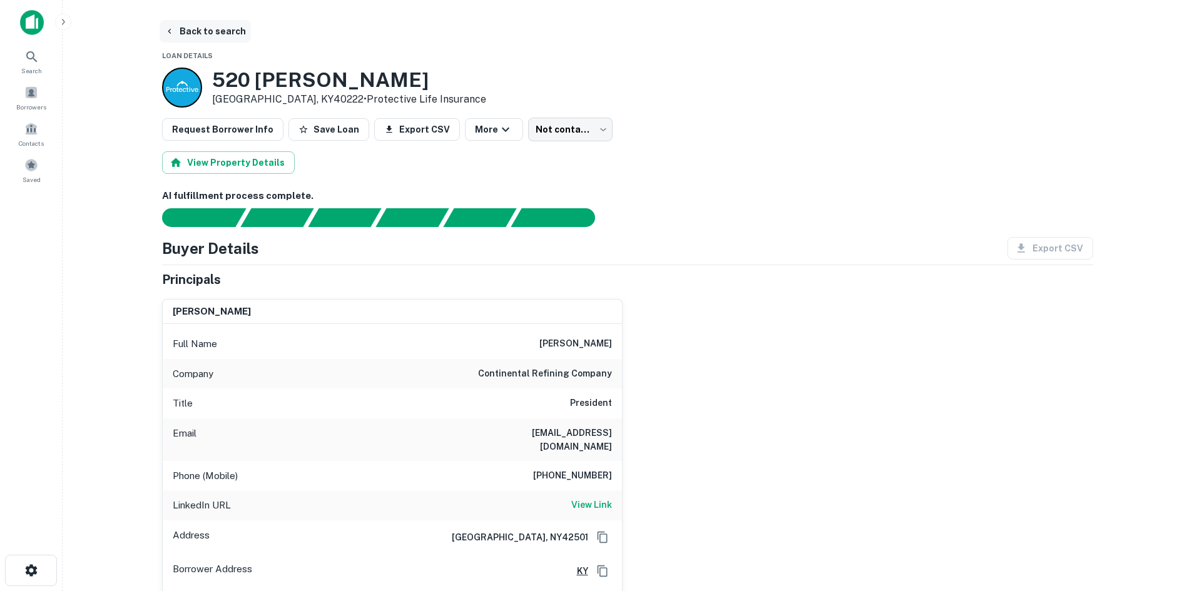
click at [199, 29] on button "Back to search" at bounding box center [205, 31] width 91 height 23
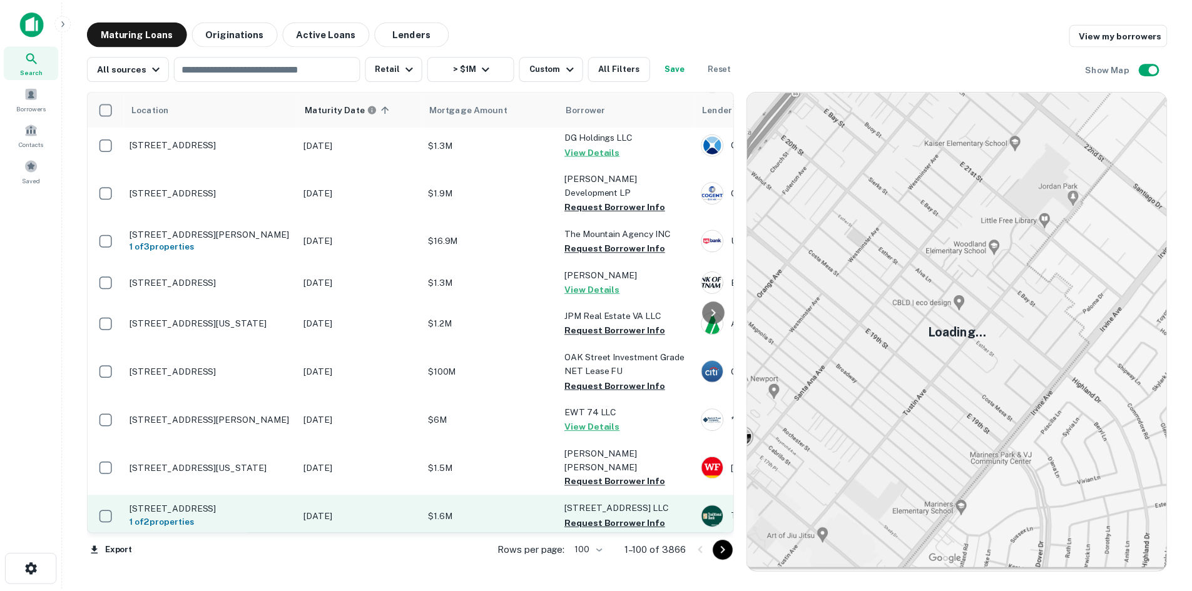
scroll to position [3238, 0]
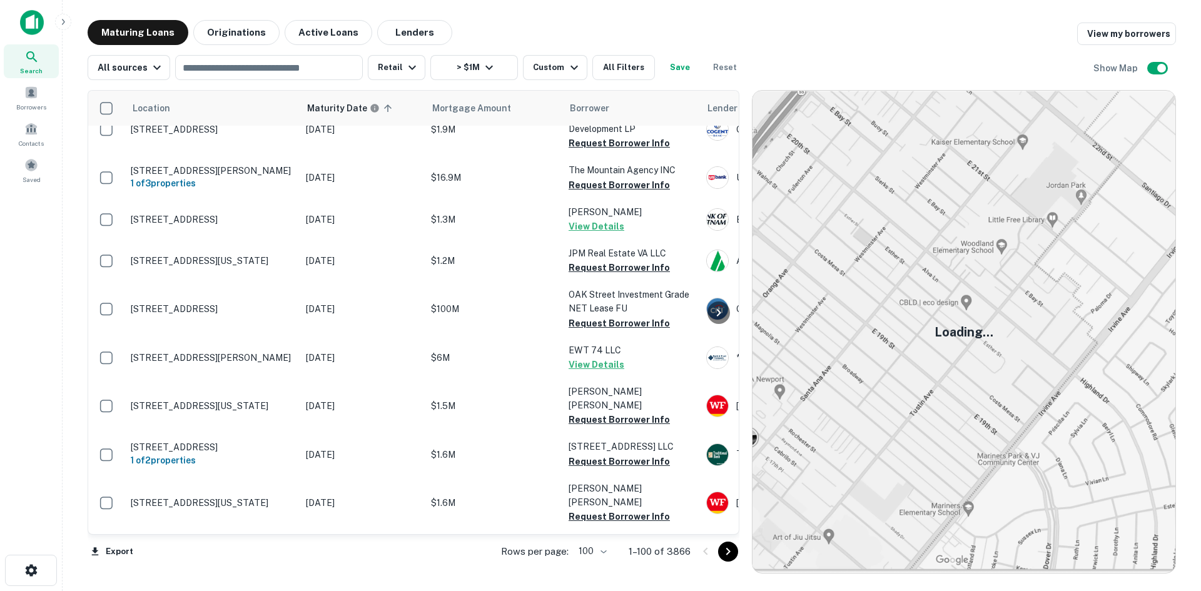
click at [235, 572] on td "[STREET_ADDRESS]" at bounding box center [211, 592] width 175 height 41
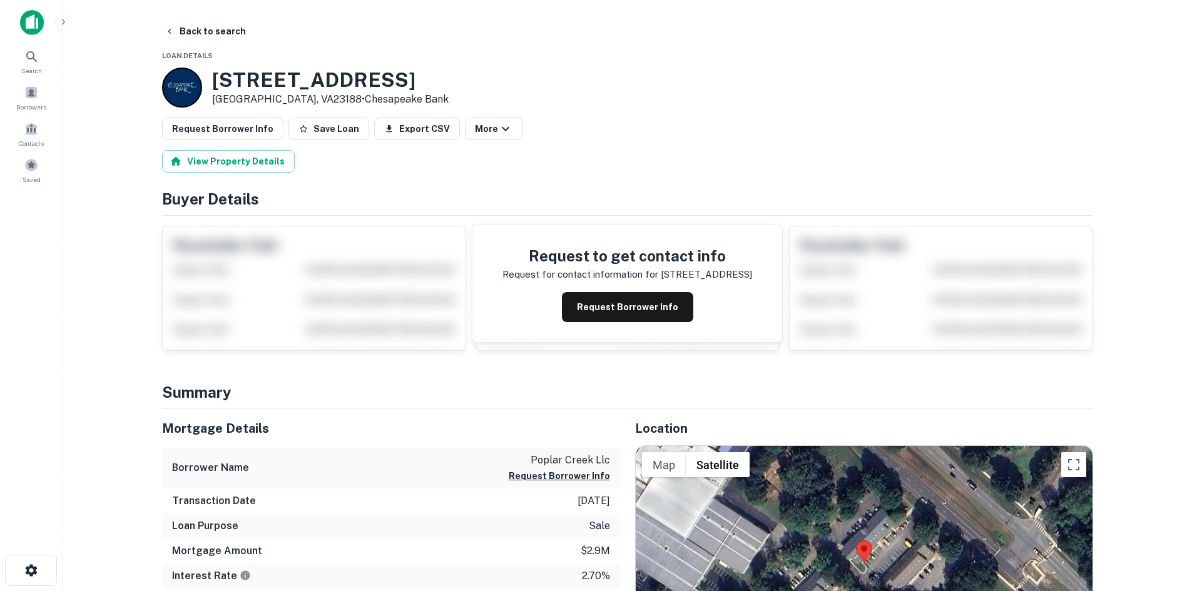
drag, startPoint x: 196, startPoint y: 34, endPoint x: 149, endPoint y: 49, distance: 48.9
click at [196, 34] on button "Back to search" at bounding box center [205, 31] width 91 height 23
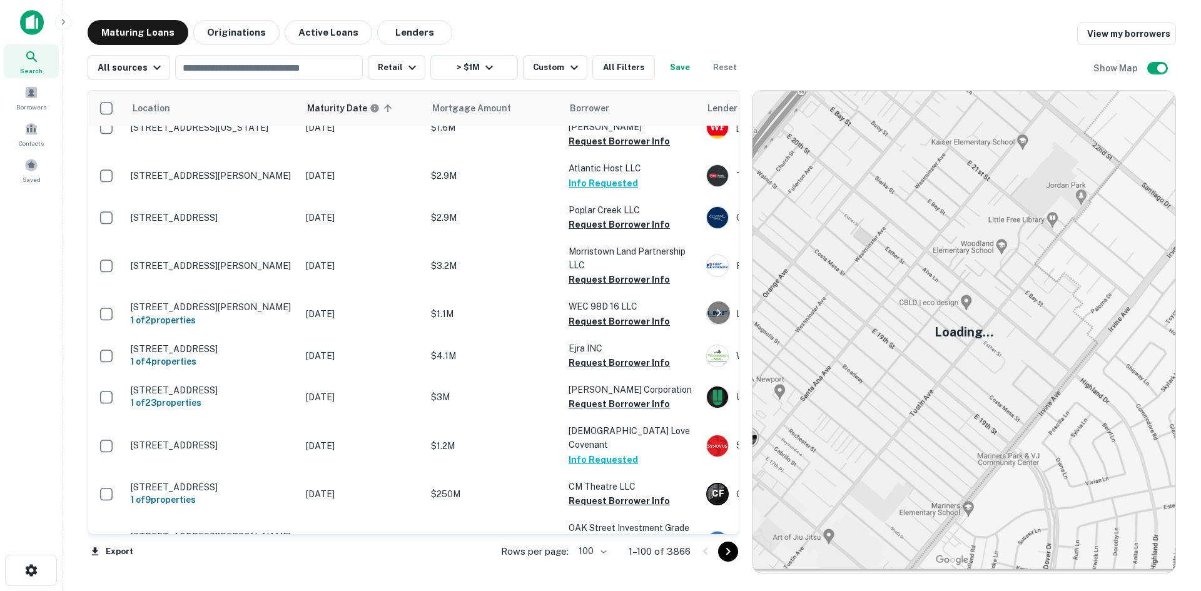
scroll to position [3989, 0]
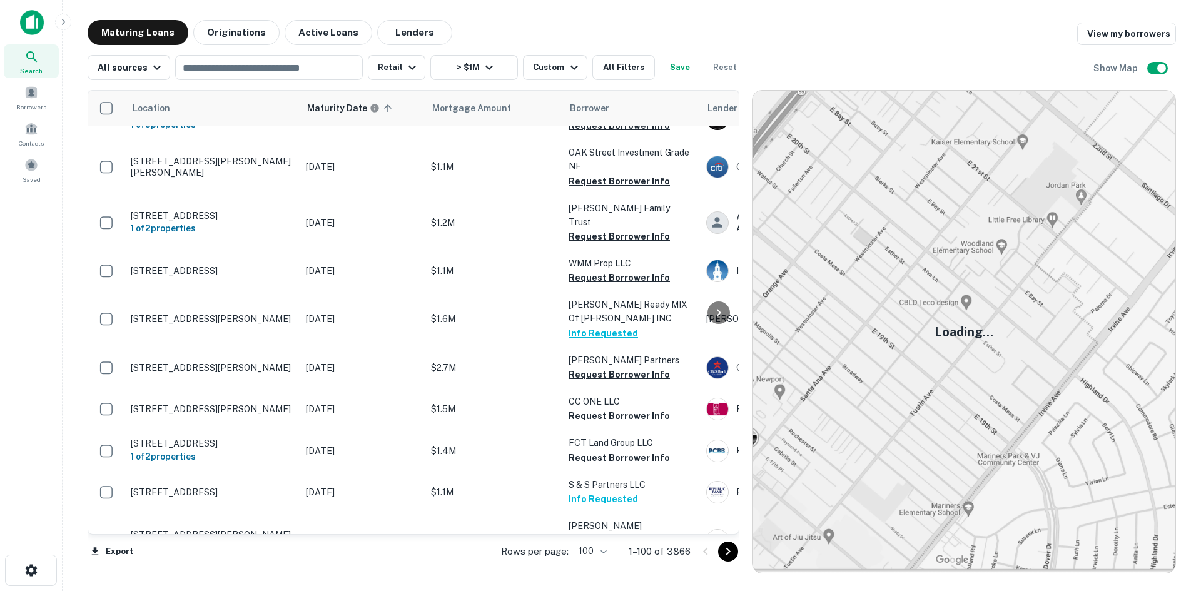
drag, startPoint x: 732, startPoint y: 560, endPoint x: 726, endPoint y: 555, distance: 8.4
click at [732, 560] on button "Go to next page" at bounding box center [728, 552] width 20 height 20
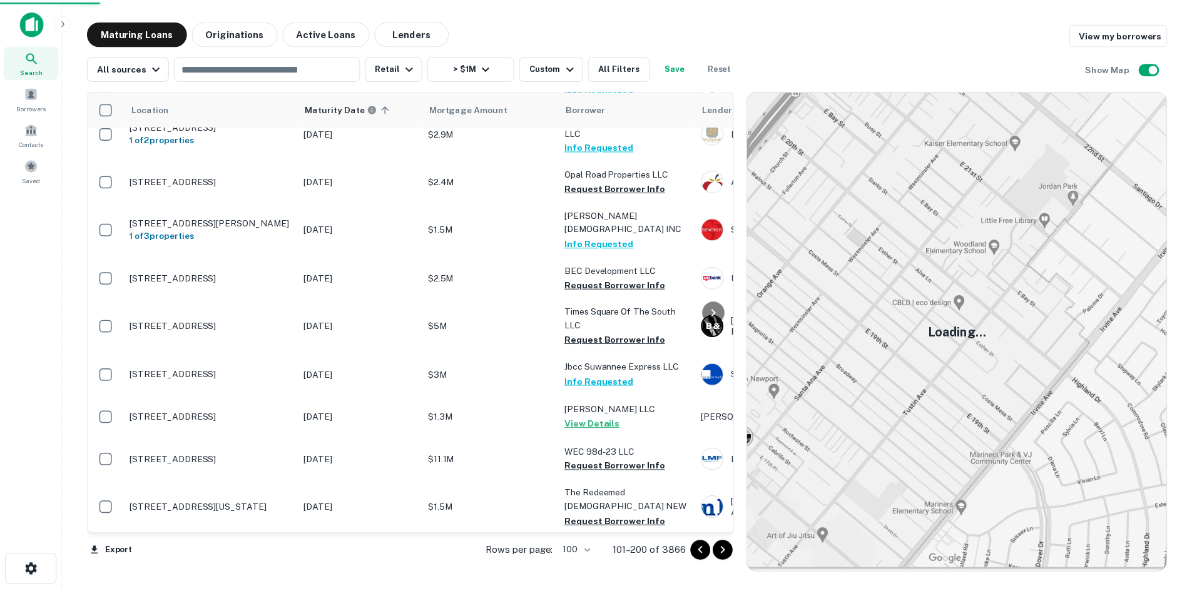
scroll to position [4078, 0]
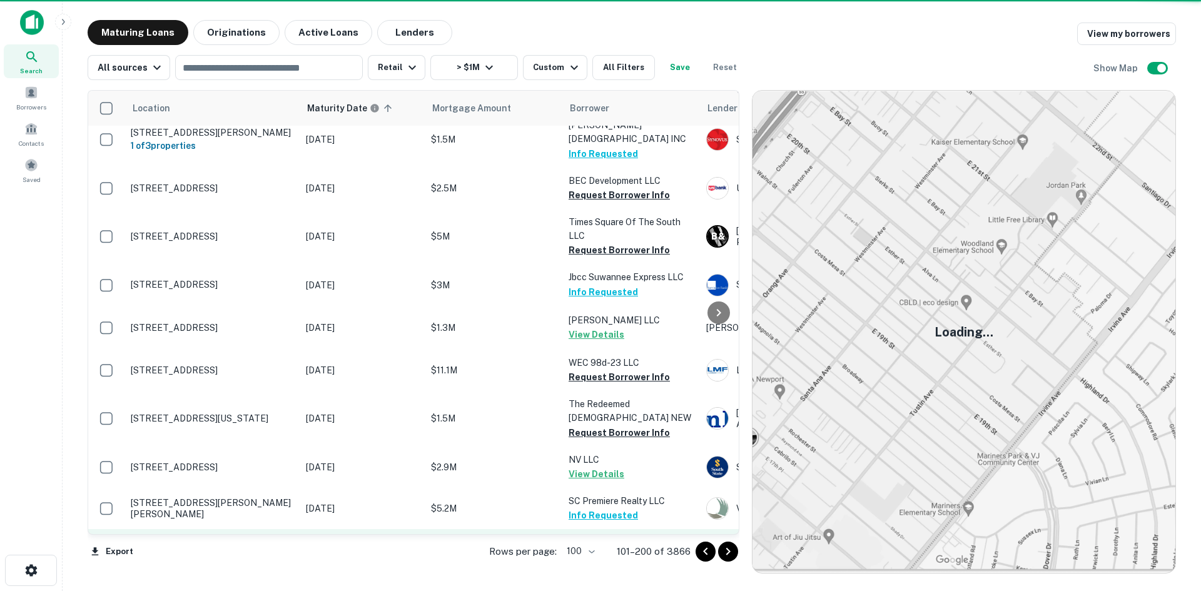
click at [254, 544] on p "[STREET_ADDRESS][PERSON_NAME]" at bounding box center [212, 549] width 163 height 11
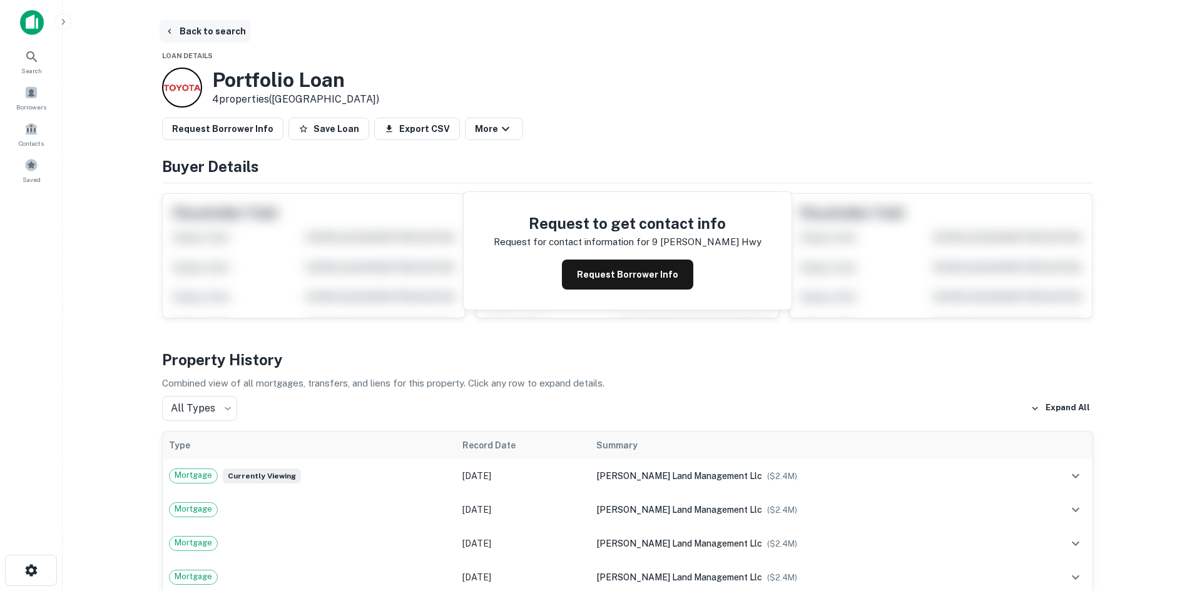
click at [183, 30] on button "Back to search" at bounding box center [205, 31] width 91 height 23
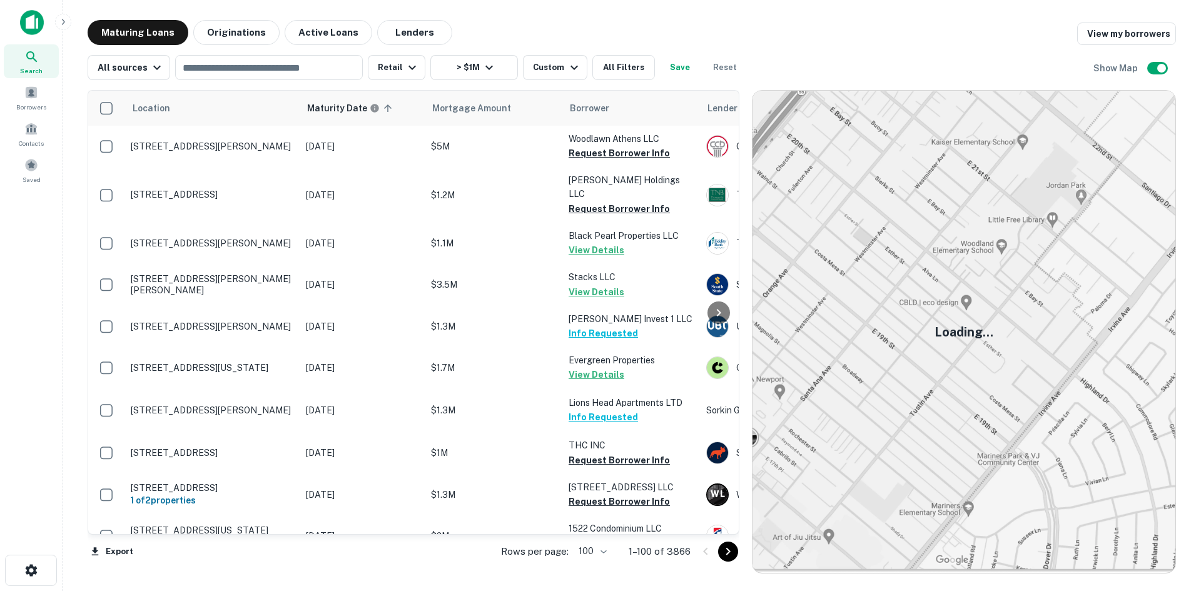
scroll to position [3989, 0]
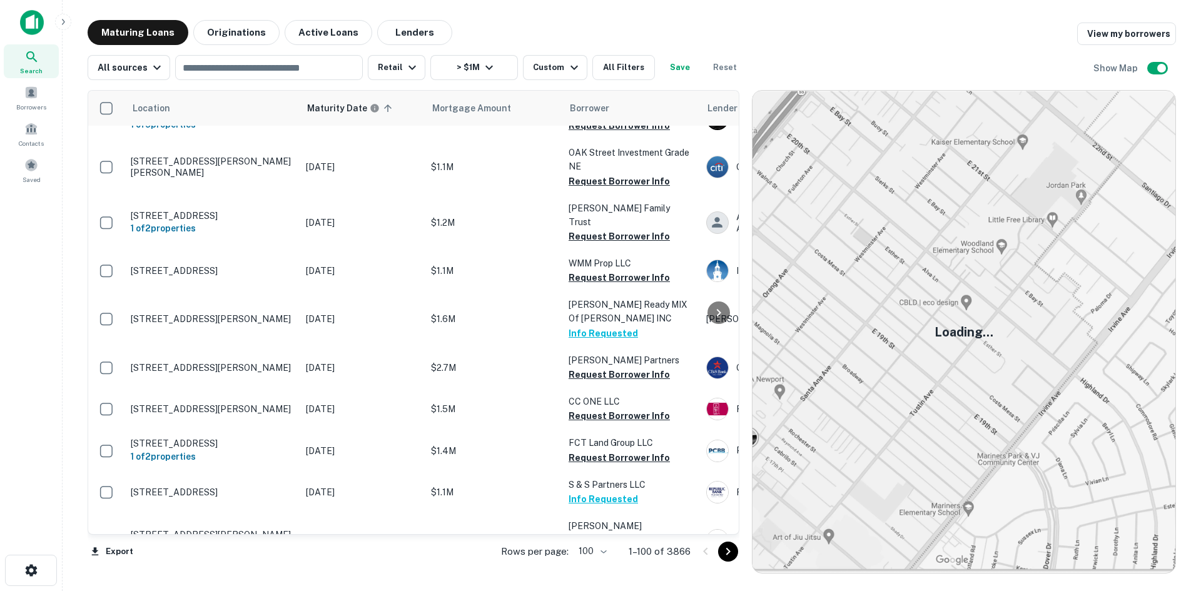
click at [727, 554] on icon "Go to next page" at bounding box center [728, 551] width 15 height 15
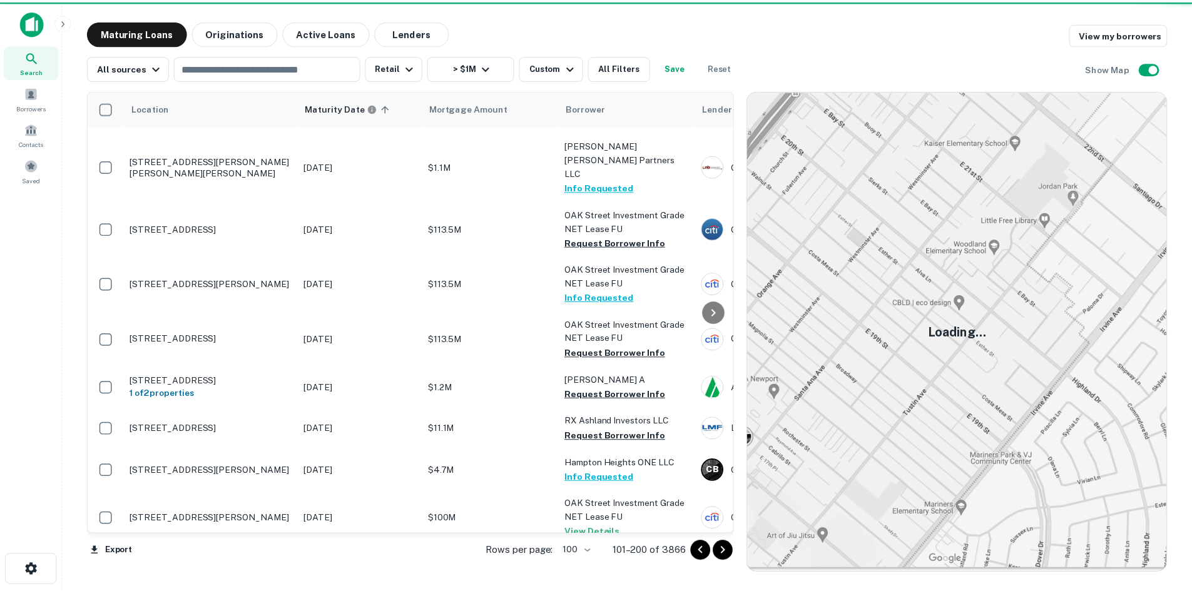
scroll to position [2425, 0]
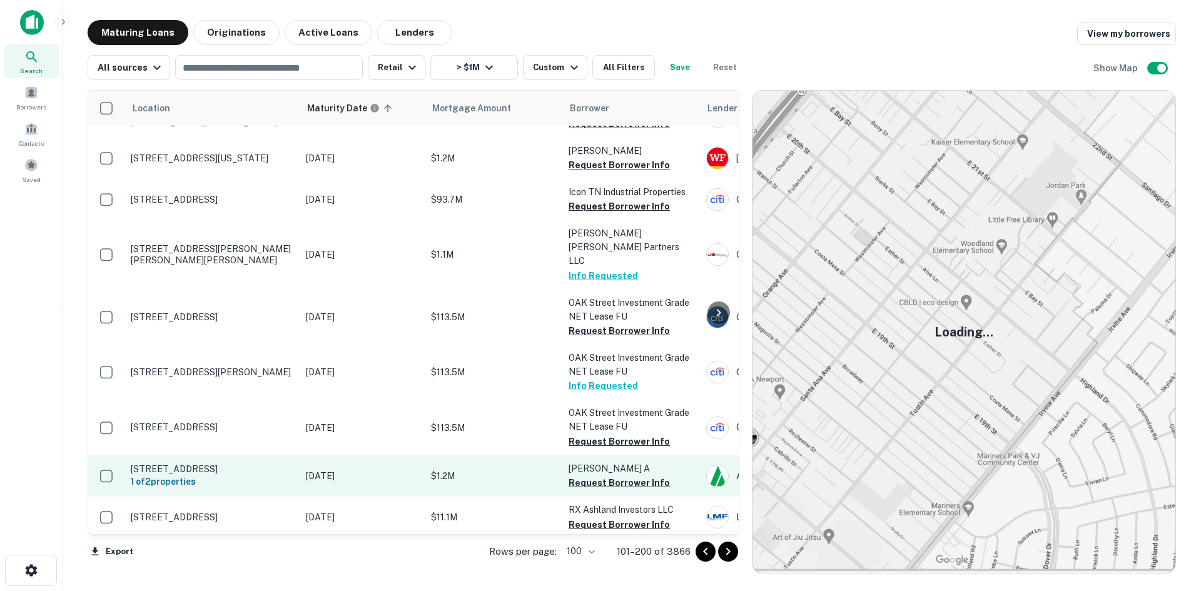
click at [252, 463] on p "[STREET_ADDRESS]" at bounding box center [212, 468] width 163 height 11
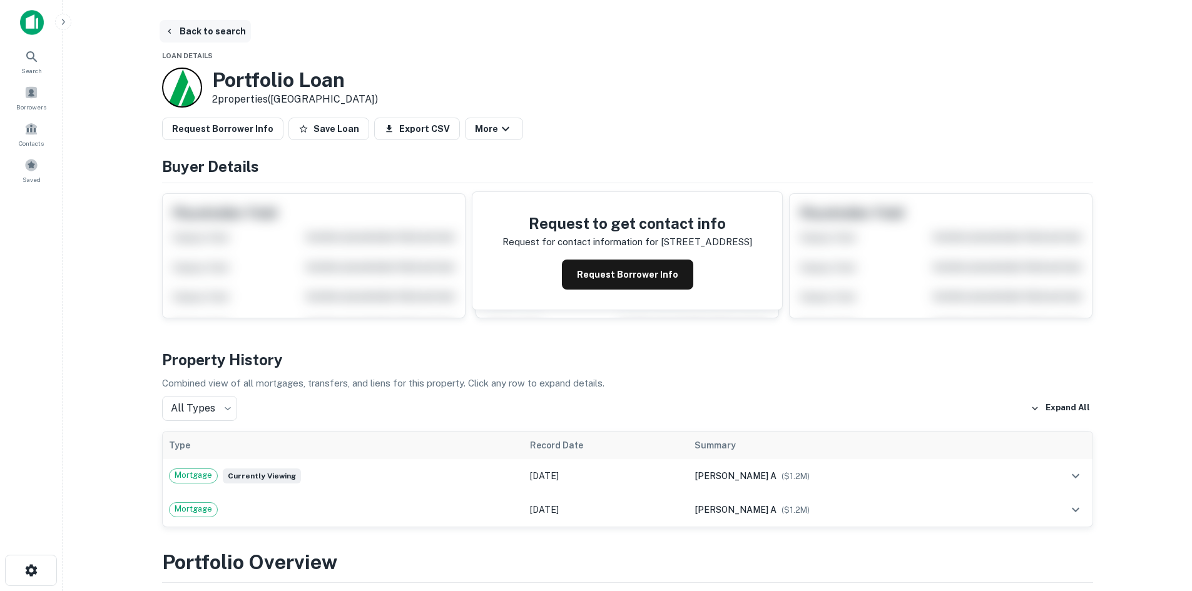
click at [190, 28] on button "Back to search" at bounding box center [205, 31] width 91 height 23
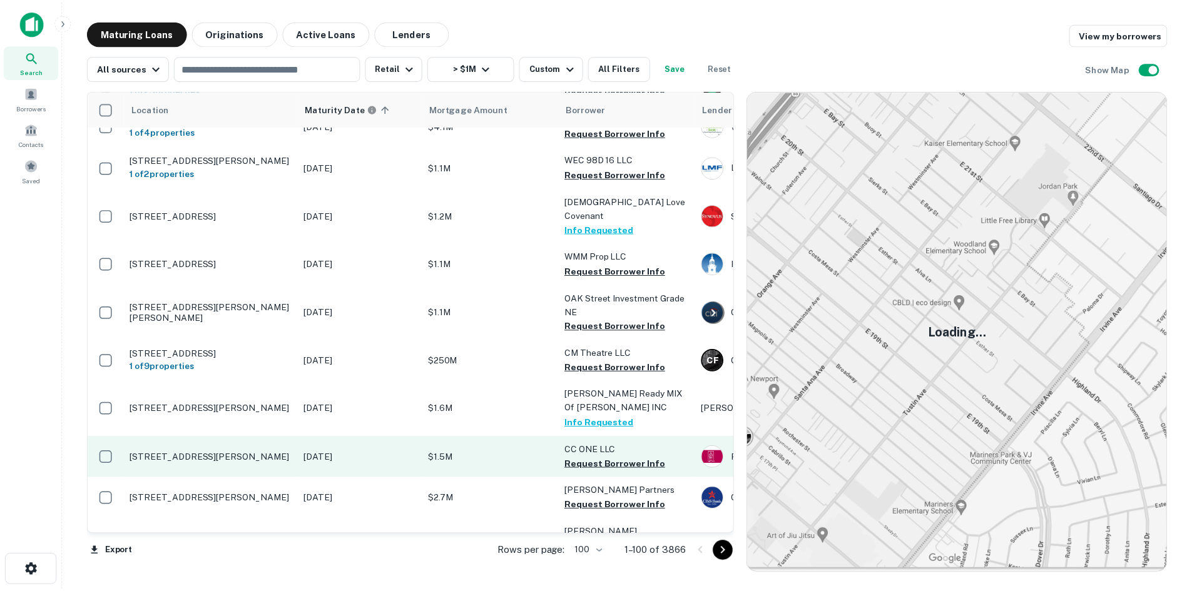
scroll to position [3910, 0]
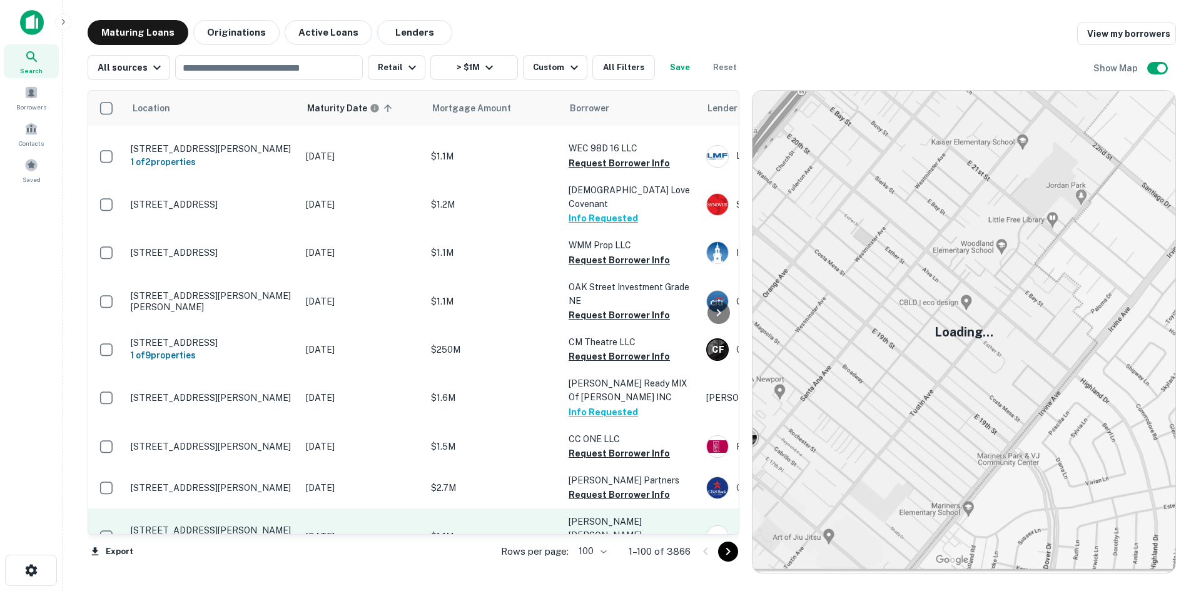
click at [259, 525] on p "[STREET_ADDRESS][PERSON_NAME][PERSON_NAME][US_STATE]" at bounding box center [212, 536] width 163 height 23
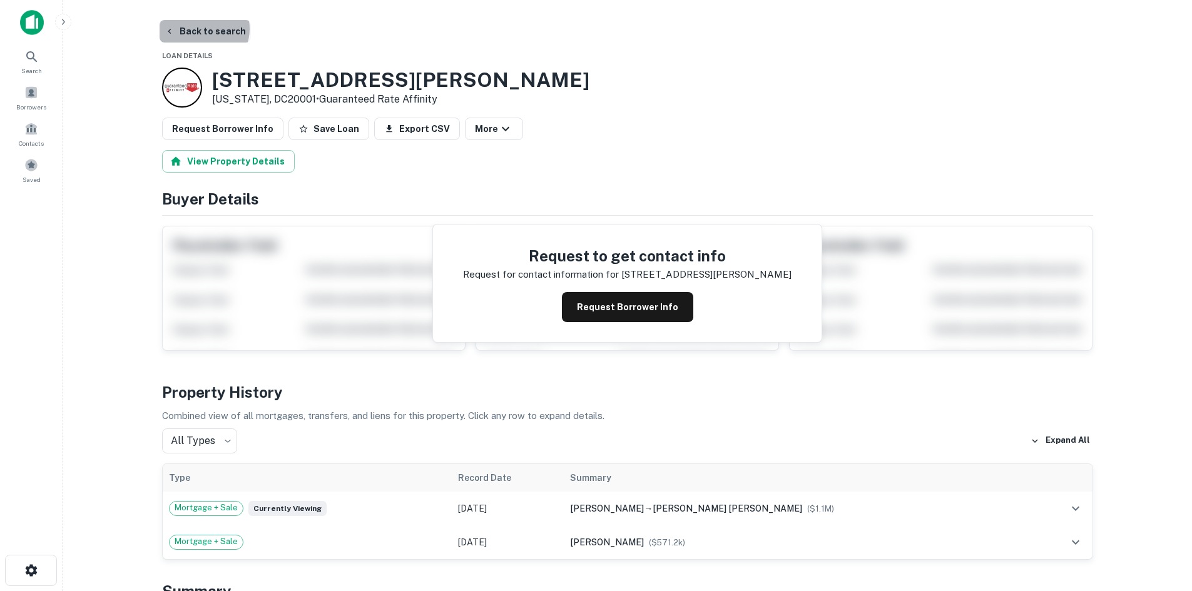
click at [203, 29] on button "Back to search" at bounding box center [205, 31] width 91 height 23
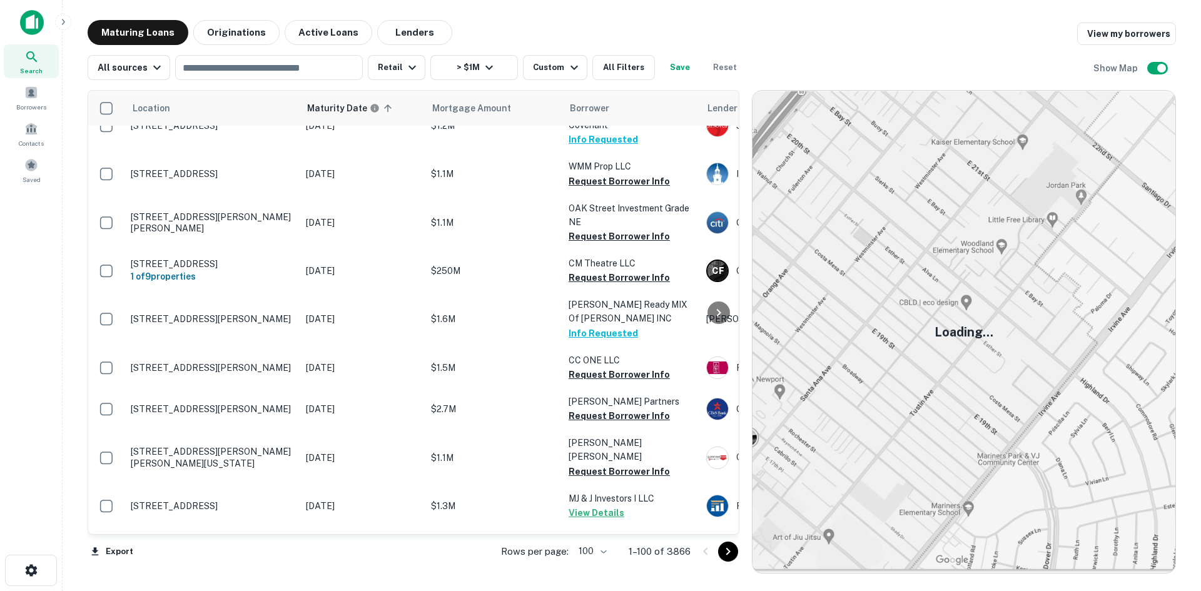
scroll to position [3989, 0]
click at [723, 548] on icon "Go to next page" at bounding box center [728, 551] width 15 height 15
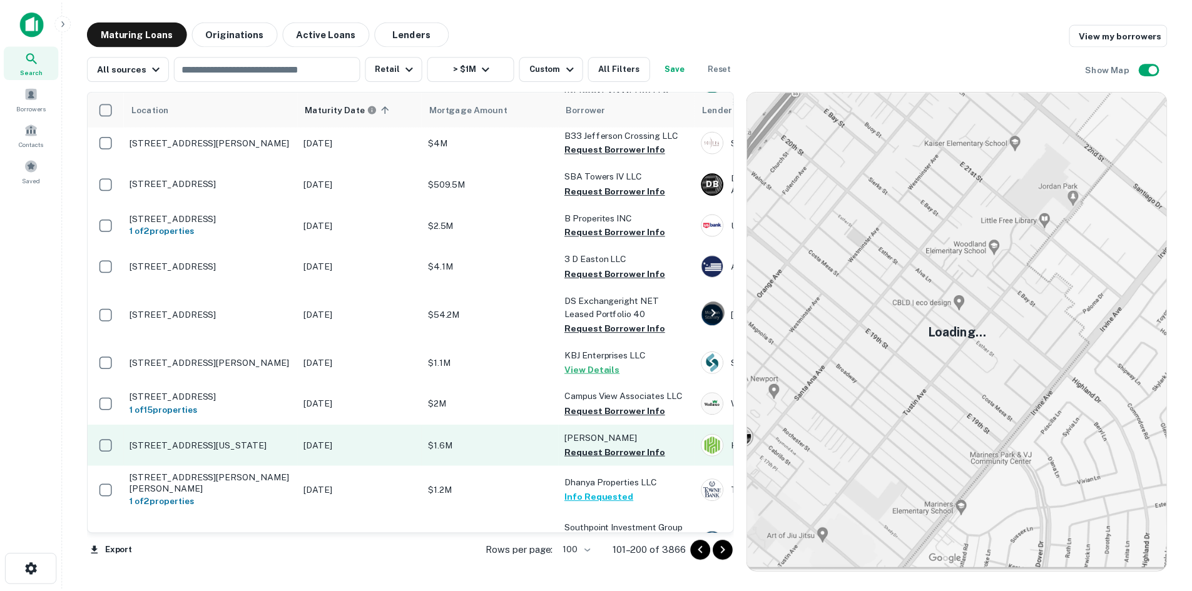
scroll to position [3301, 0]
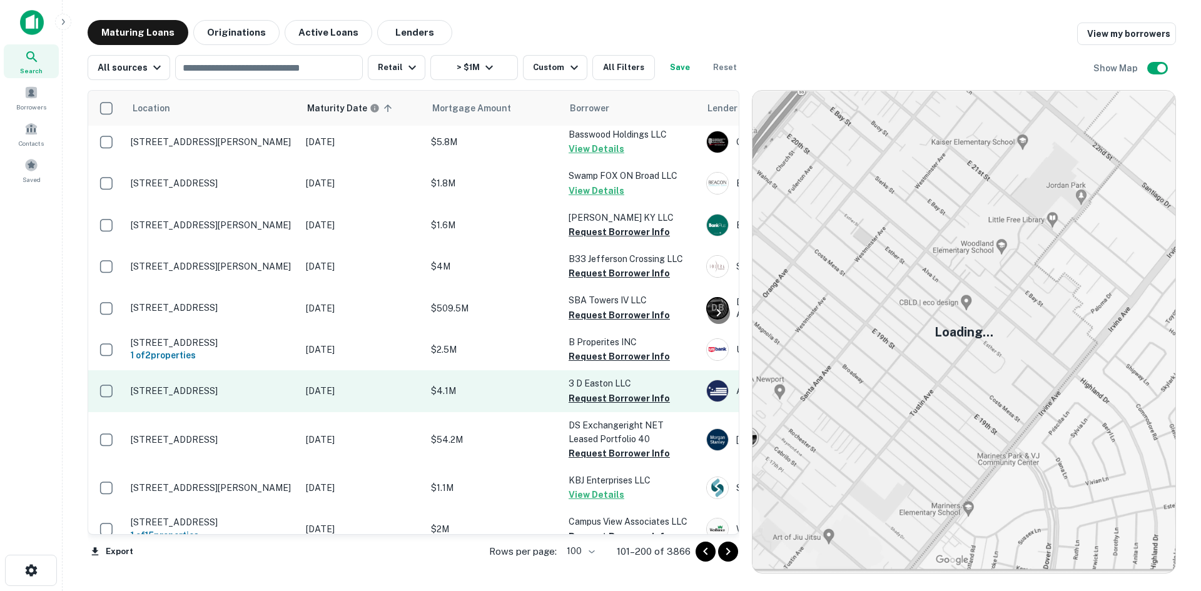
click at [225, 385] on p "[STREET_ADDRESS]" at bounding box center [212, 390] width 163 height 11
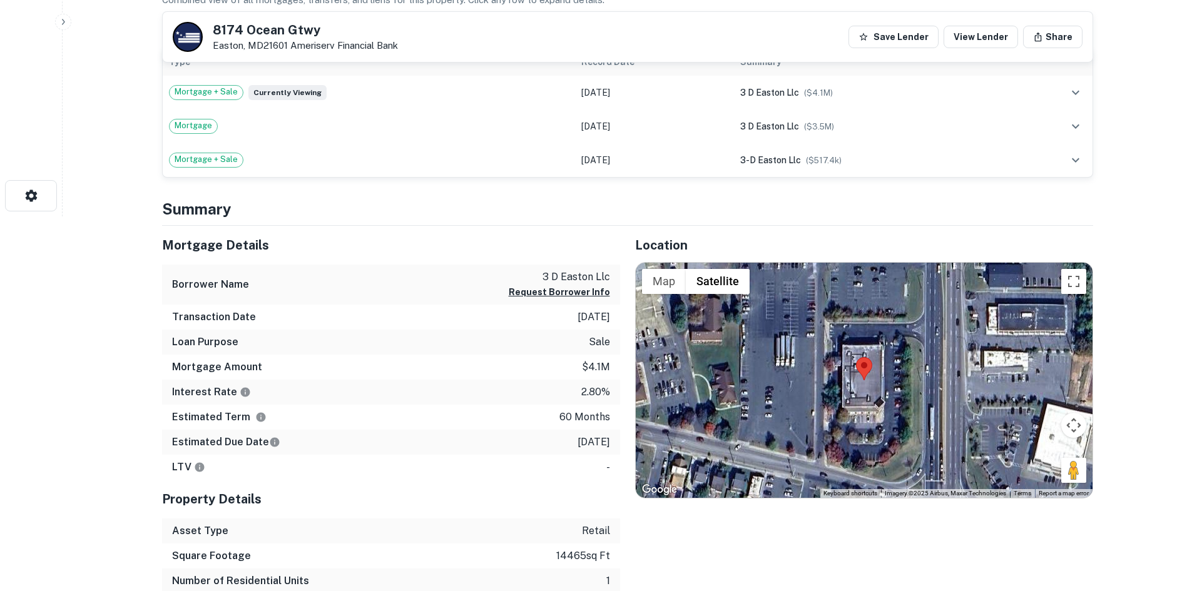
scroll to position [375, 0]
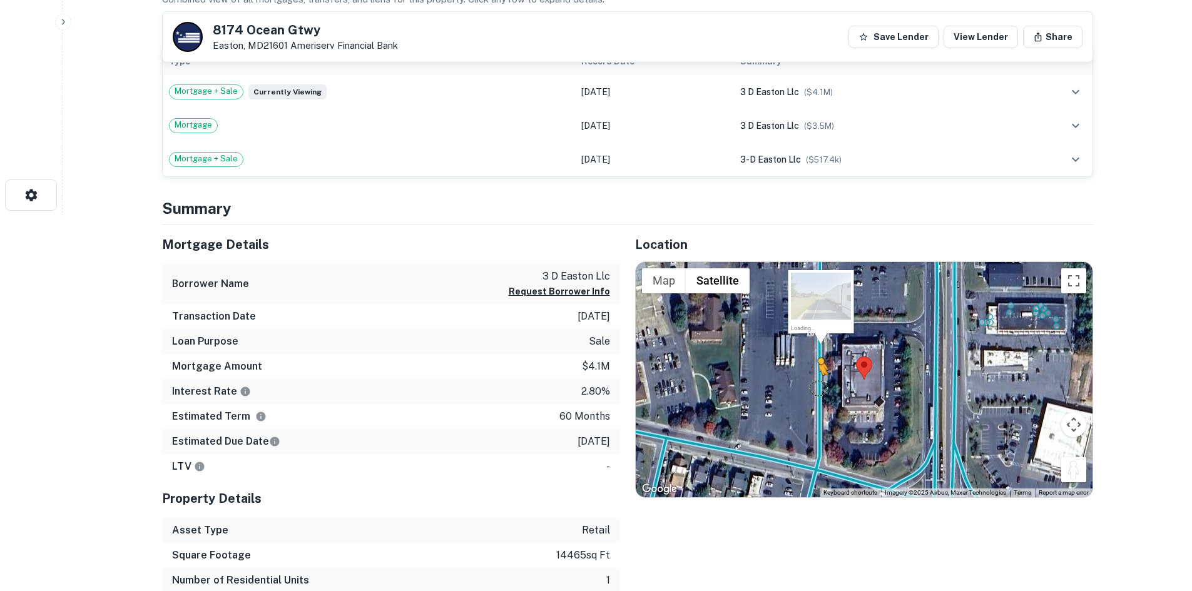
drag, startPoint x: 1073, startPoint y: 462, endPoint x: 818, endPoint y: 387, distance: 266.0
click at [818, 387] on div "To activate drag with keyboard, press Alt + Enter. Once in keyboard drag state,…" at bounding box center [864, 379] width 457 height 235
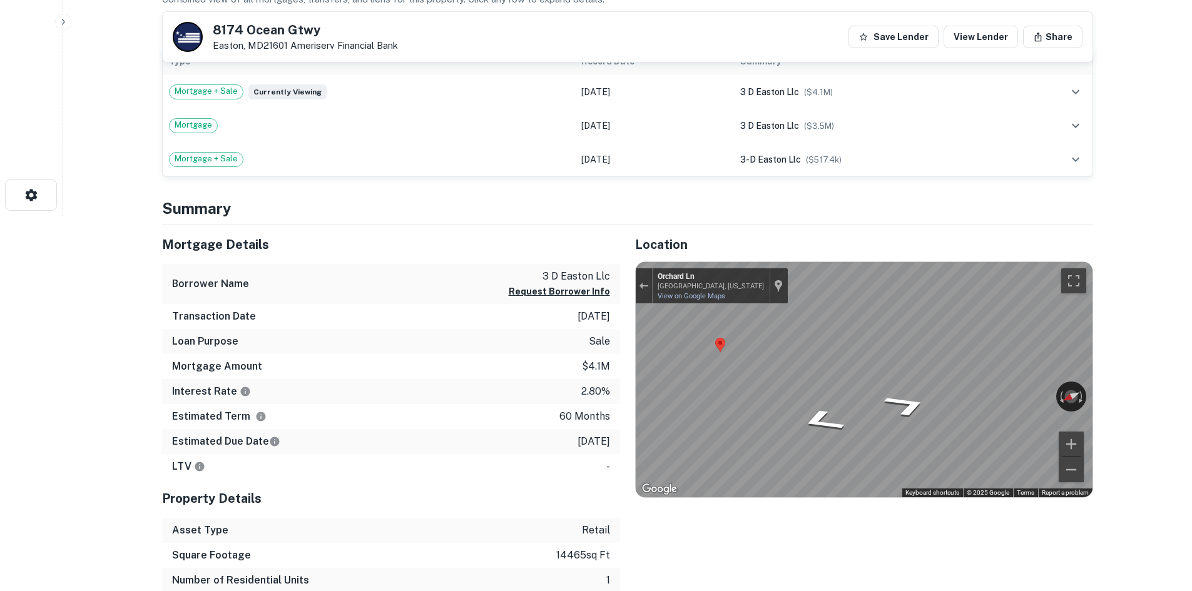
click at [580, 310] on div "Mortgage Details Borrower Name 3 d easton llc Request Borrower Info Transaction…" at bounding box center [620, 421] width 946 height 393
click at [1013, 385] on div "← Move left → Move right ↑ Move up ↓ Move down + Zoom in - Zoom out 8154 US-50 …" at bounding box center [864, 379] width 457 height 235
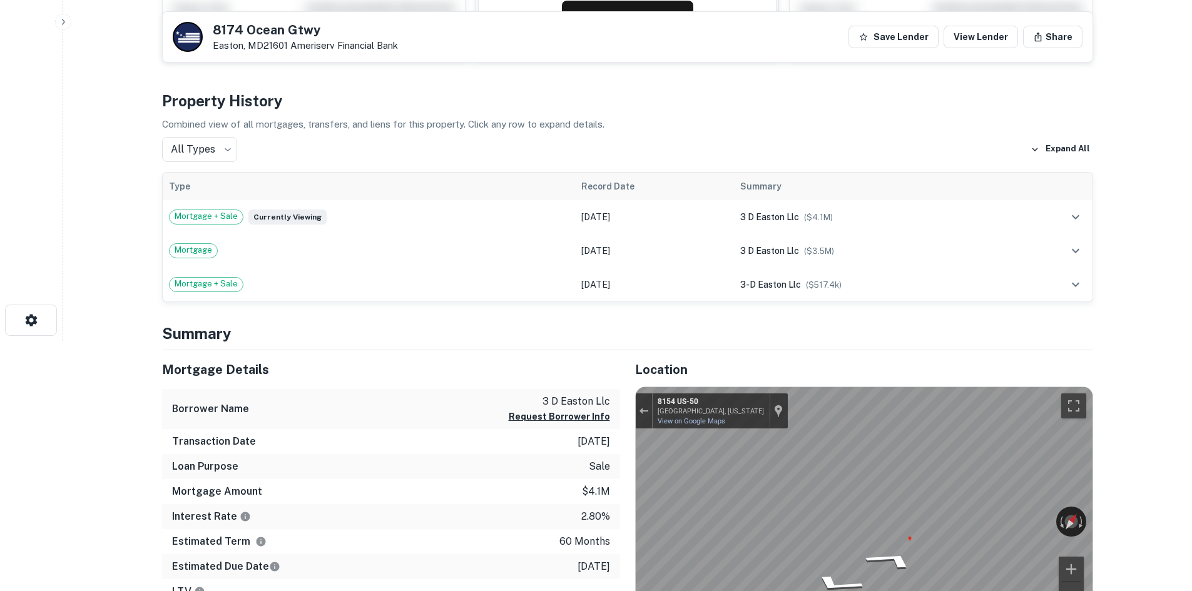
scroll to position [0, 0]
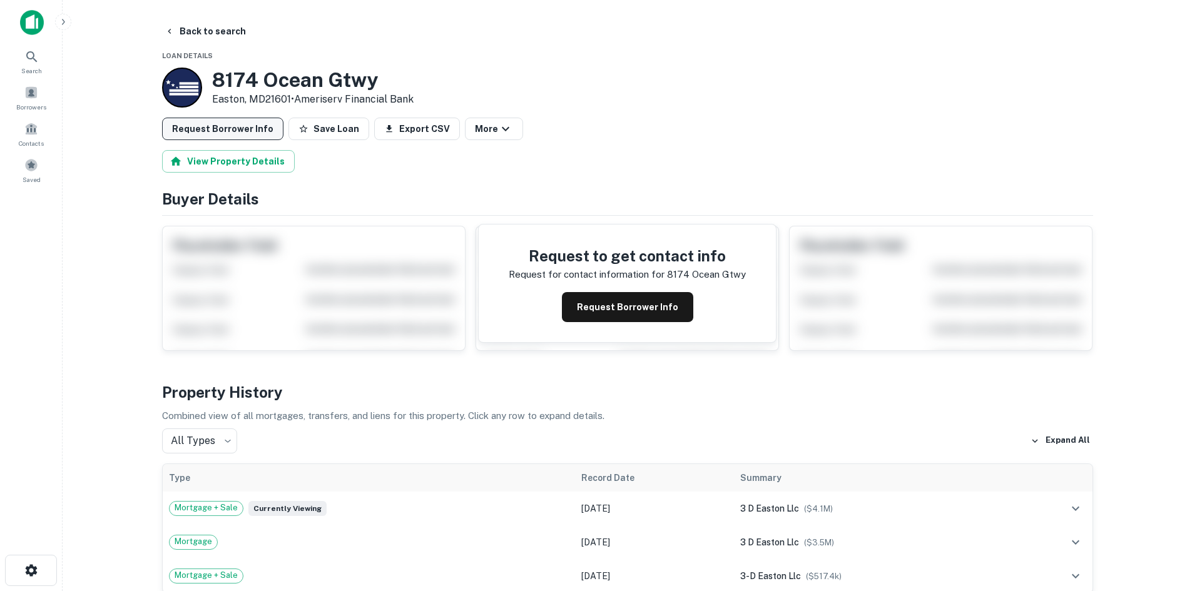
click at [247, 131] on button "Request Borrower Info" at bounding box center [222, 129] width 121 height 23
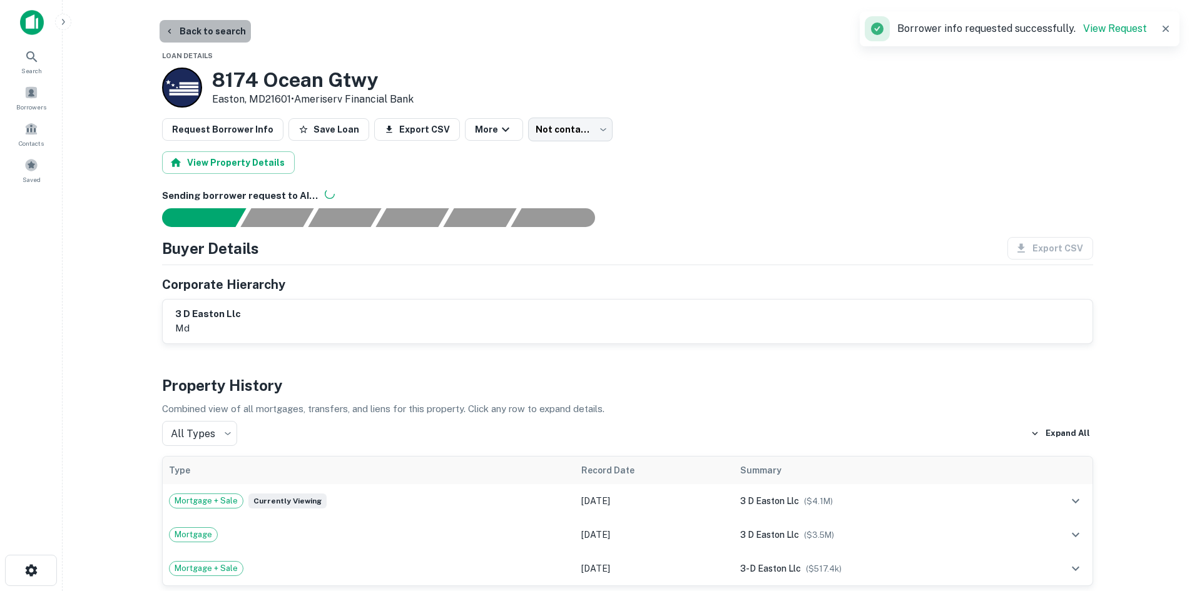
click at [209, 37] on button "Back to search" at bounding box center [205, 31] width 91 height 23
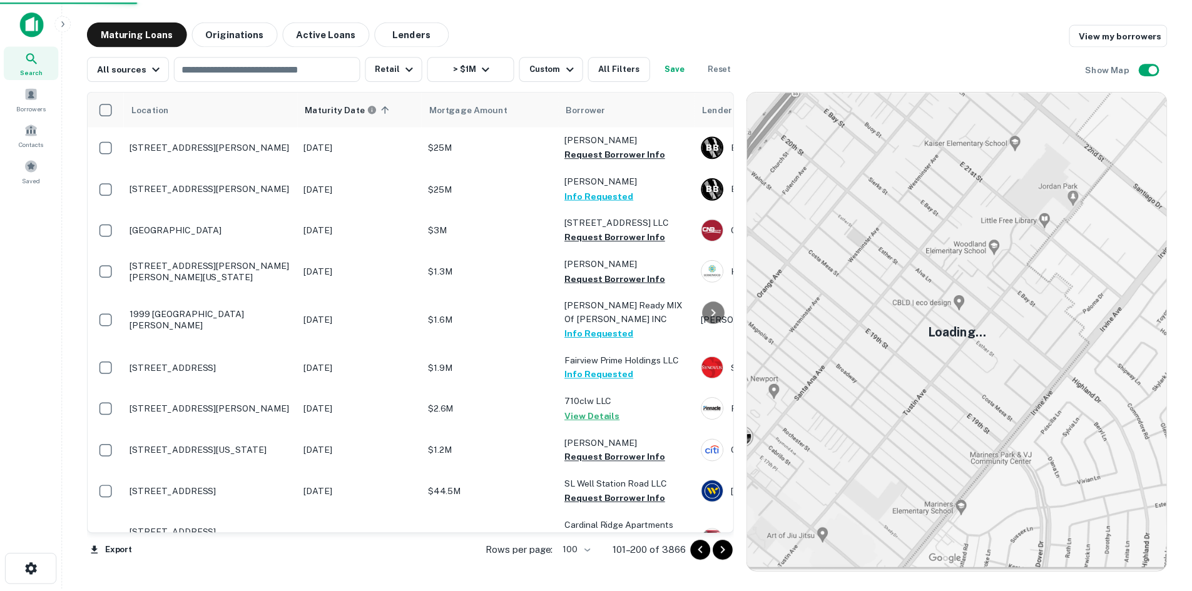
scroll to position [3176, 0]
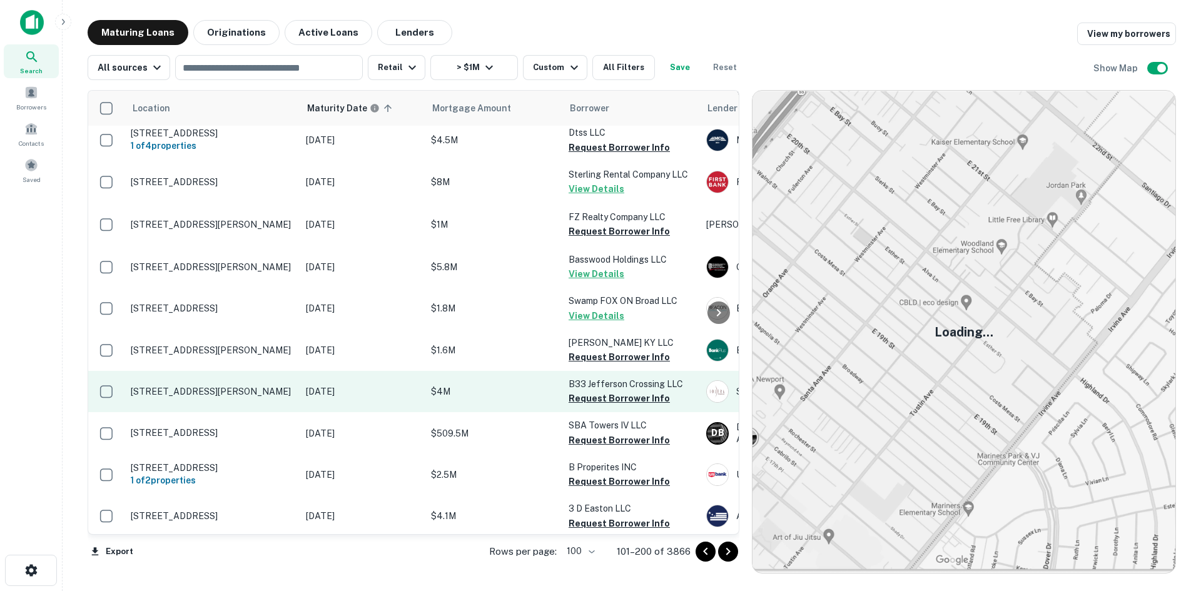
click at [240, 386] on p "[STREET_ADDRESS][PERSON_NAME]" at bounding box center [212, 391] width 163 height 11
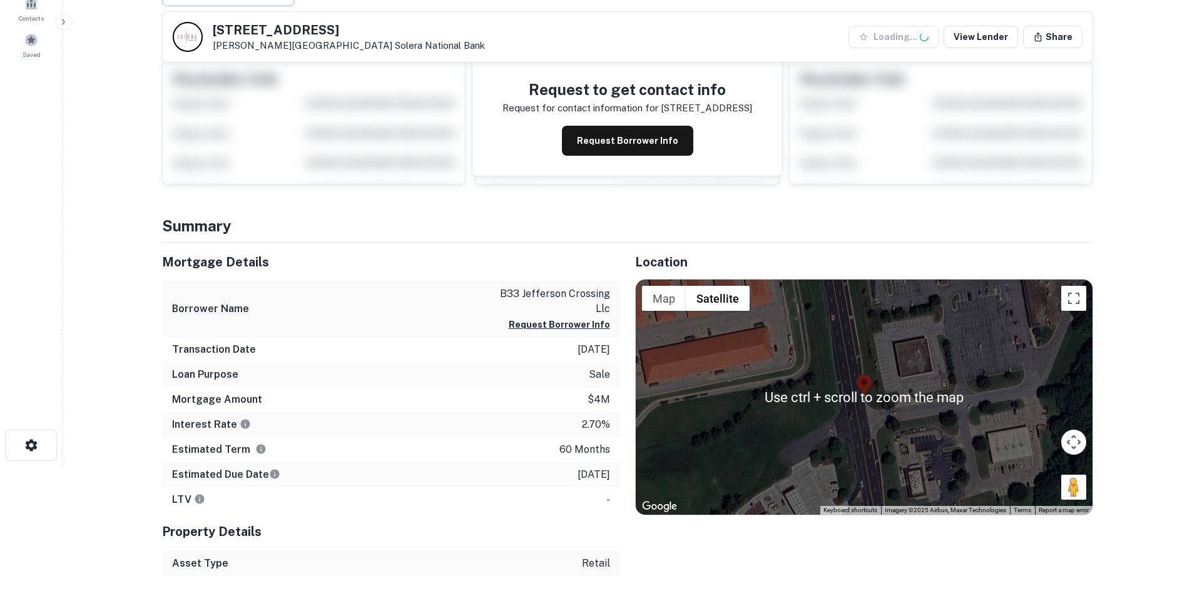
scroll to position [188, 0]
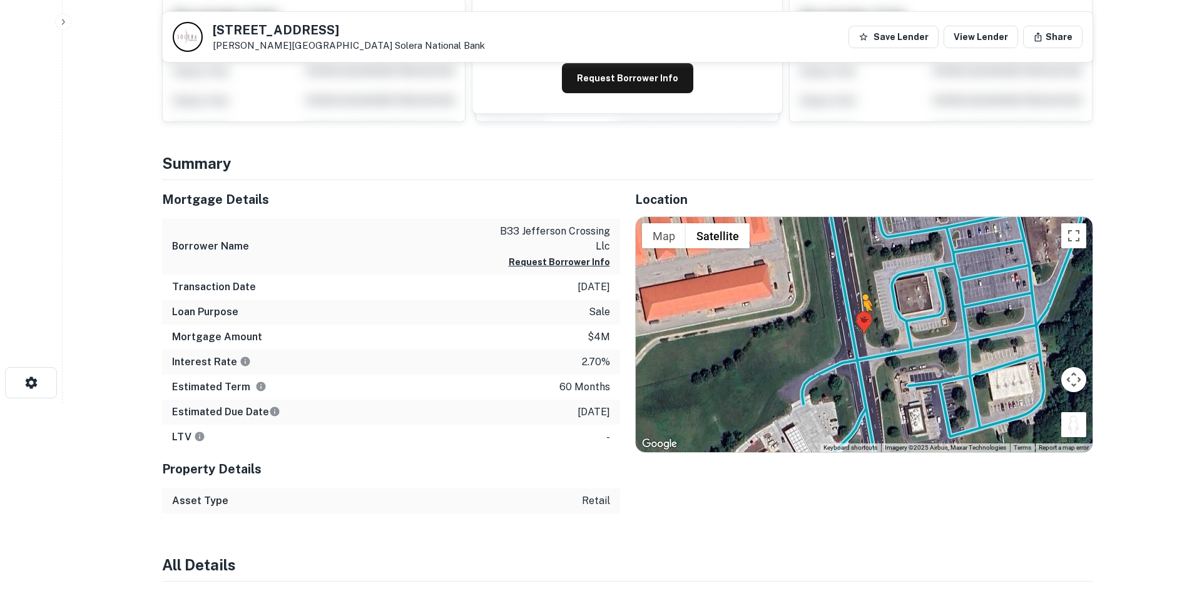
drag, startPoint x: 1077, startPoint y: 435, endPoint x: 853, endPoint y: 318, distance: 252.3
click at [853, 318] on div "To activate drag with keyboard, press Alt + Enter. Once in keyboard drag state,…" at bounding box center [864, 334] width 457 height 235
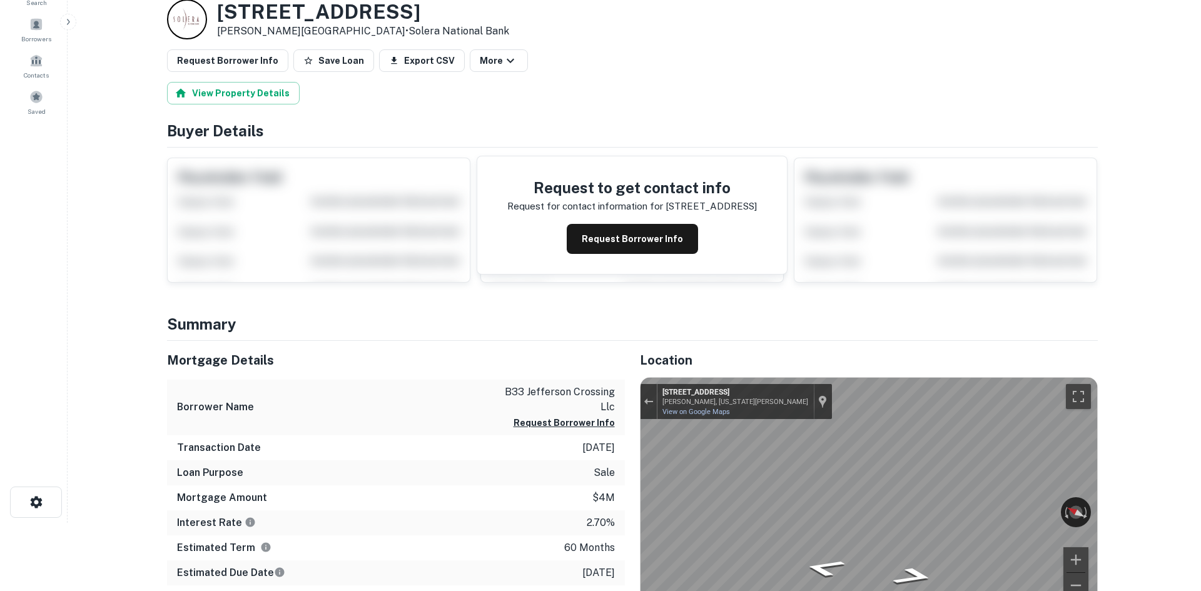
scroll to position [0, 0]
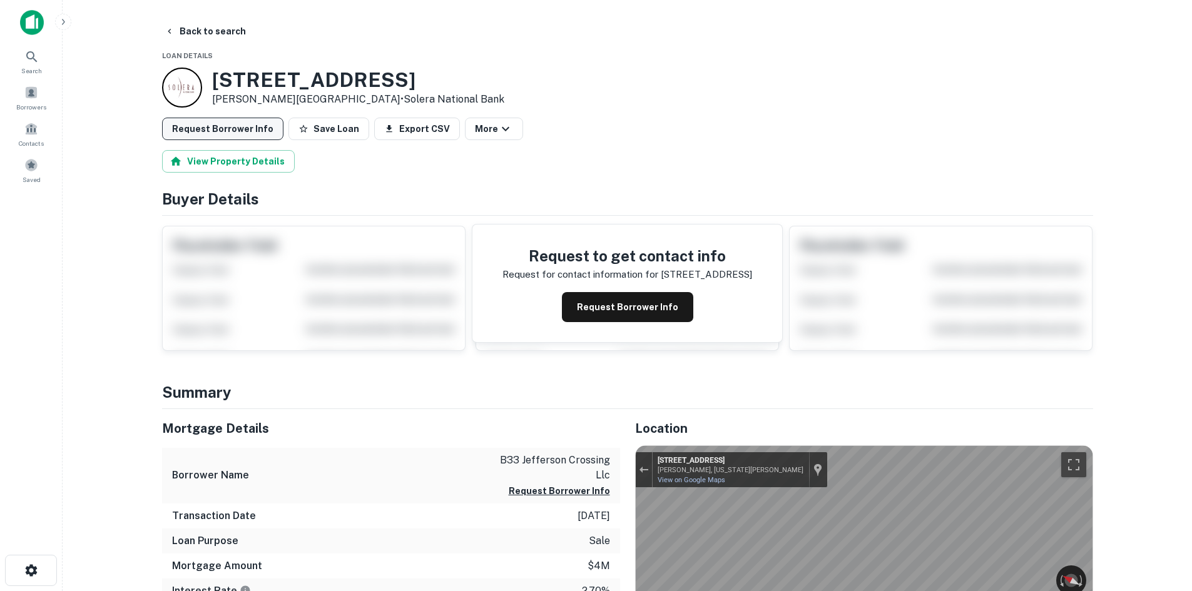
click at [191, 119] on button "Request Borrower Info" at bounding box center [222, 129] width 121 height 23
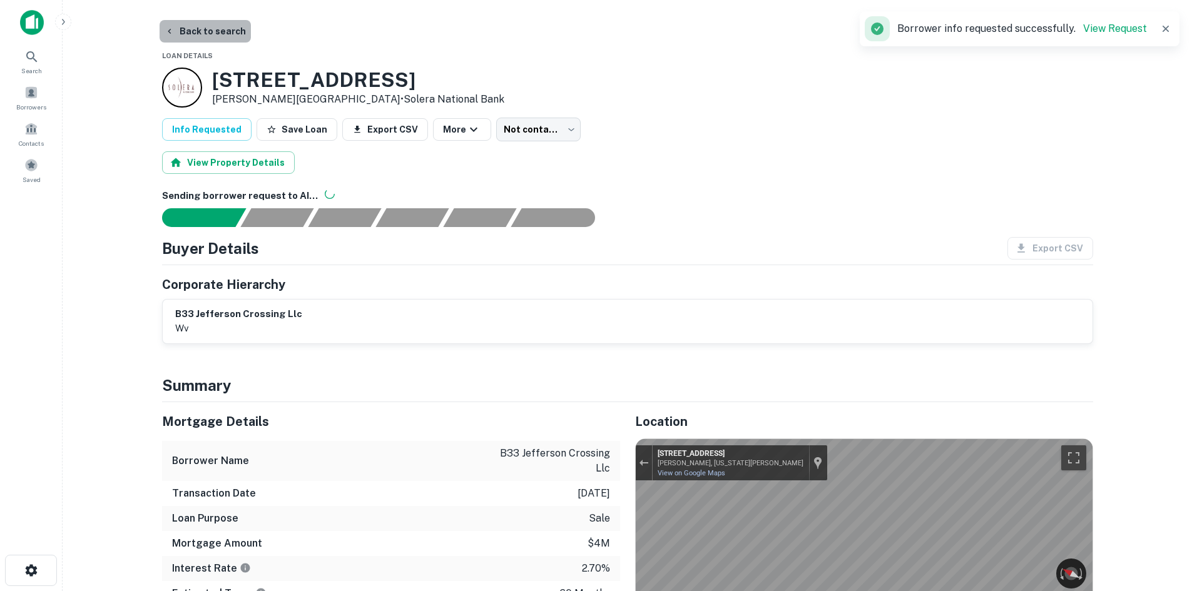
click at [219, 28] on button "Back to search" at bounding box center [205, 31] width 91 height 23
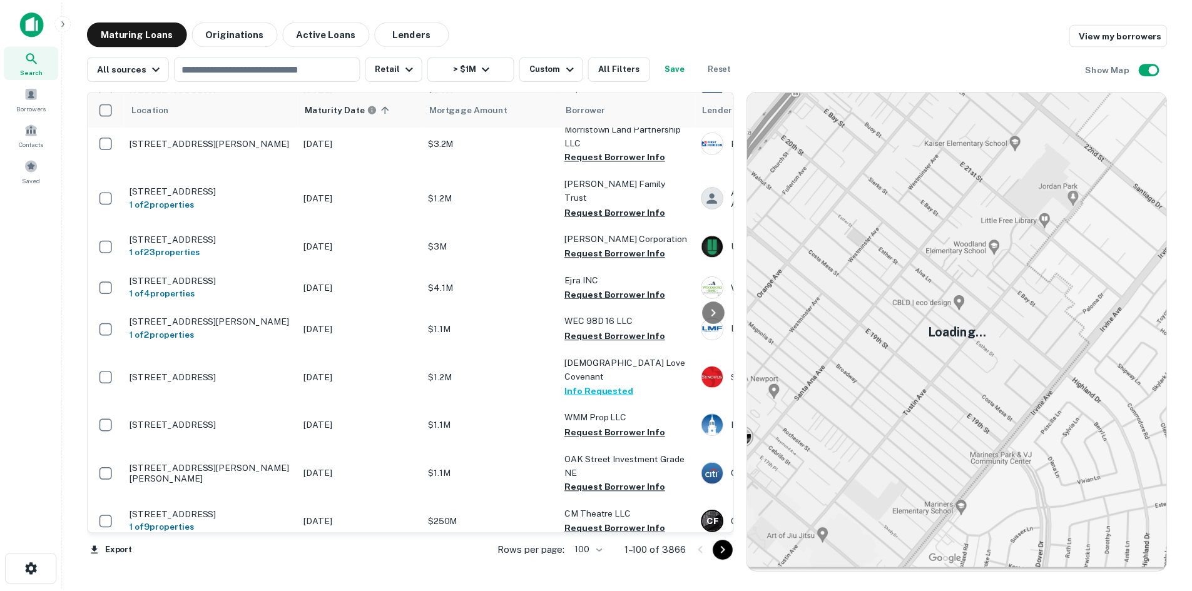
scroll to position [3739, 0]
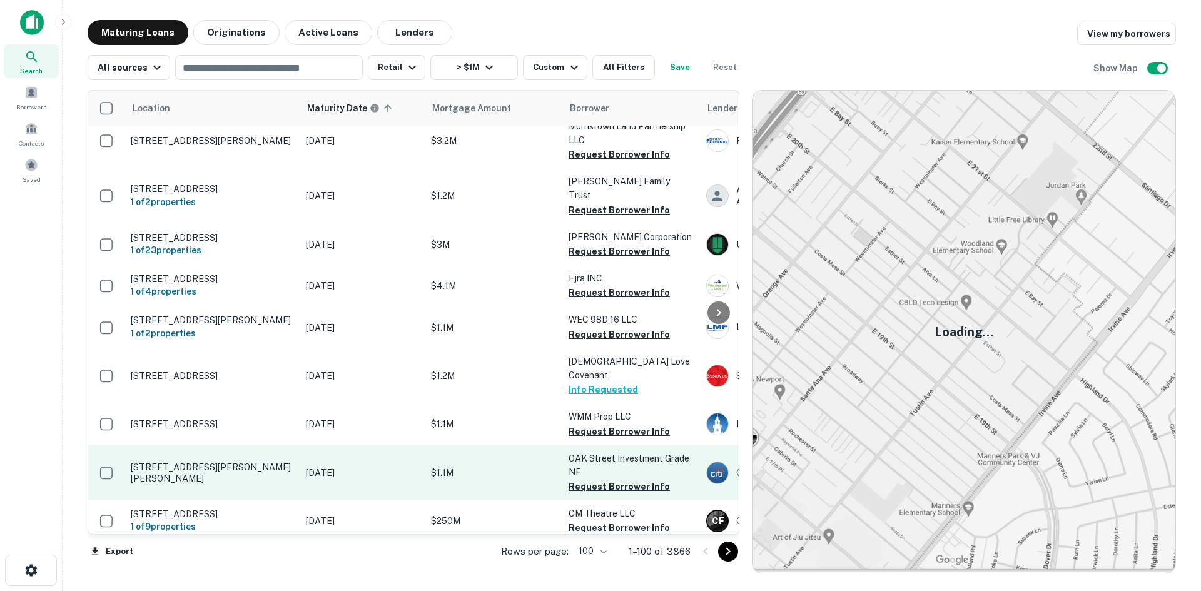
click at [261, 462] on p "[STREET_ADDRESS][PERSON_NAME][PERSON_NAME]" at bounding box center [212, 473] width 163 height 23
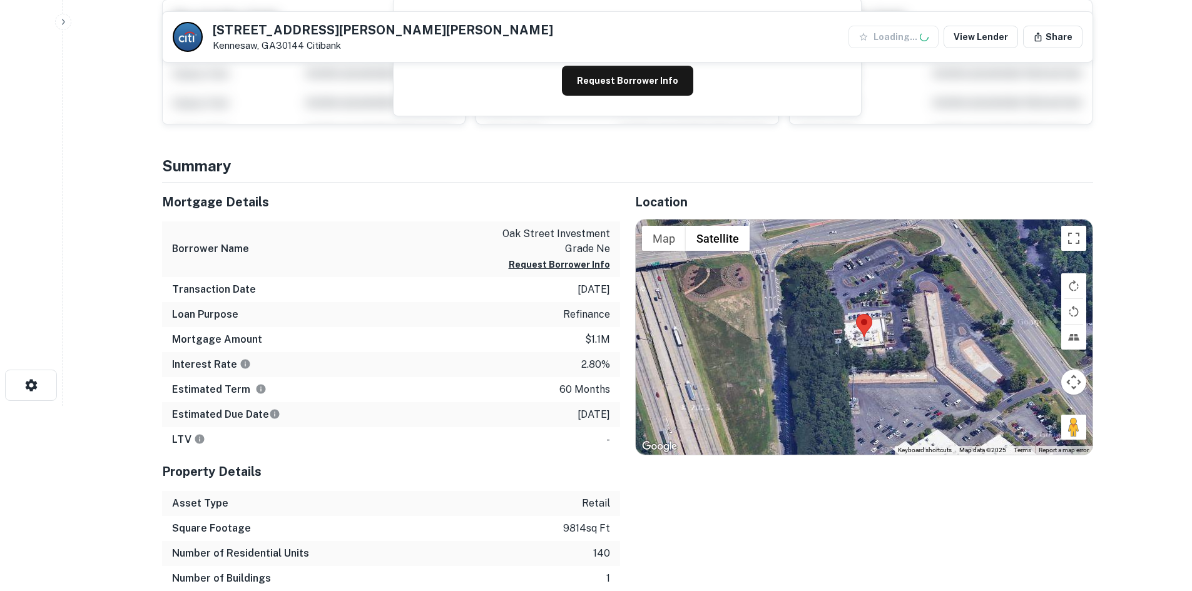
scroll to position [188, 0]
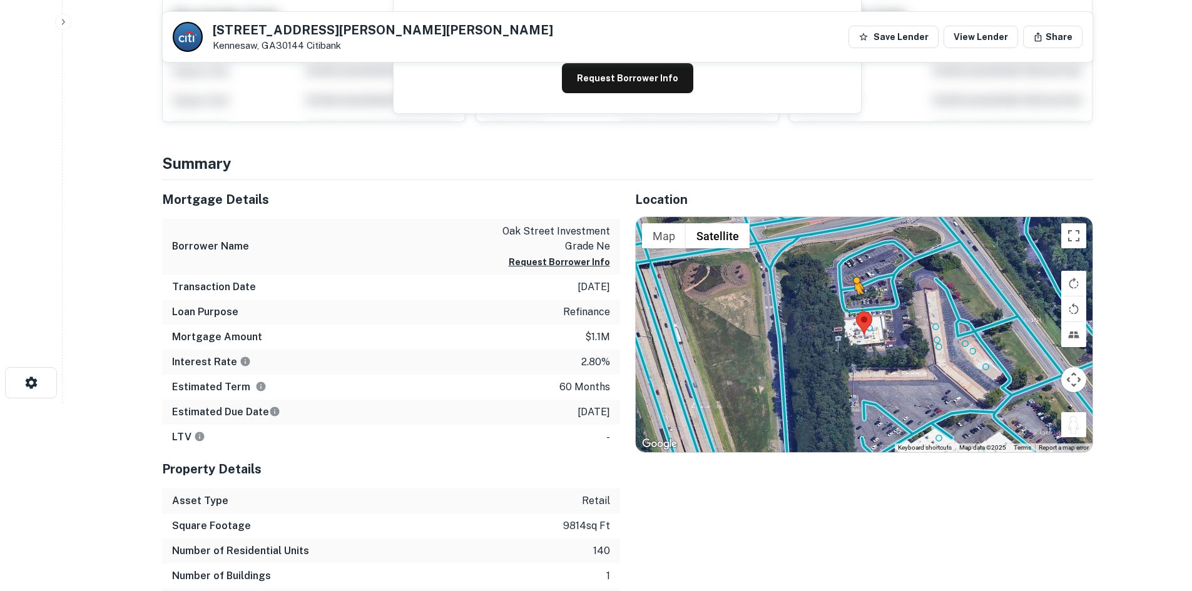
drag, startPoint x: 1069, startPoint y: 424, endPoint x: 851, endPoint y: 300, distance: 250.4
click at [851, 300] on div "To activate drag with keyboard, press Alt + Enter. Once in keyboard drag state,…" at bounding box center [864, 334] width 457 height 235
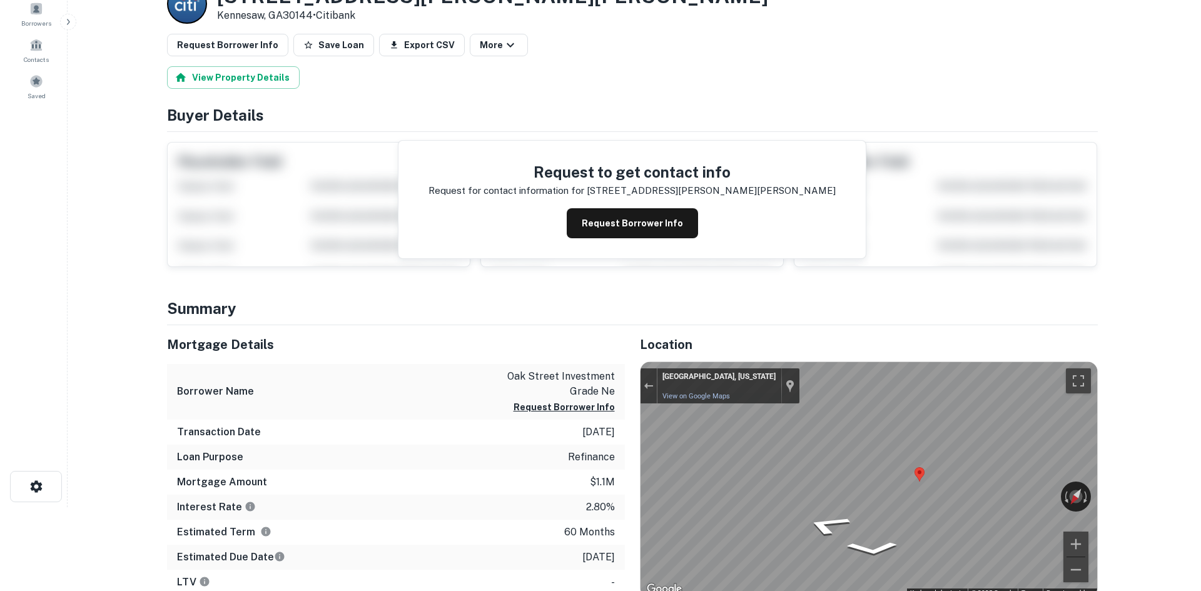
scroll to position [0, 0]
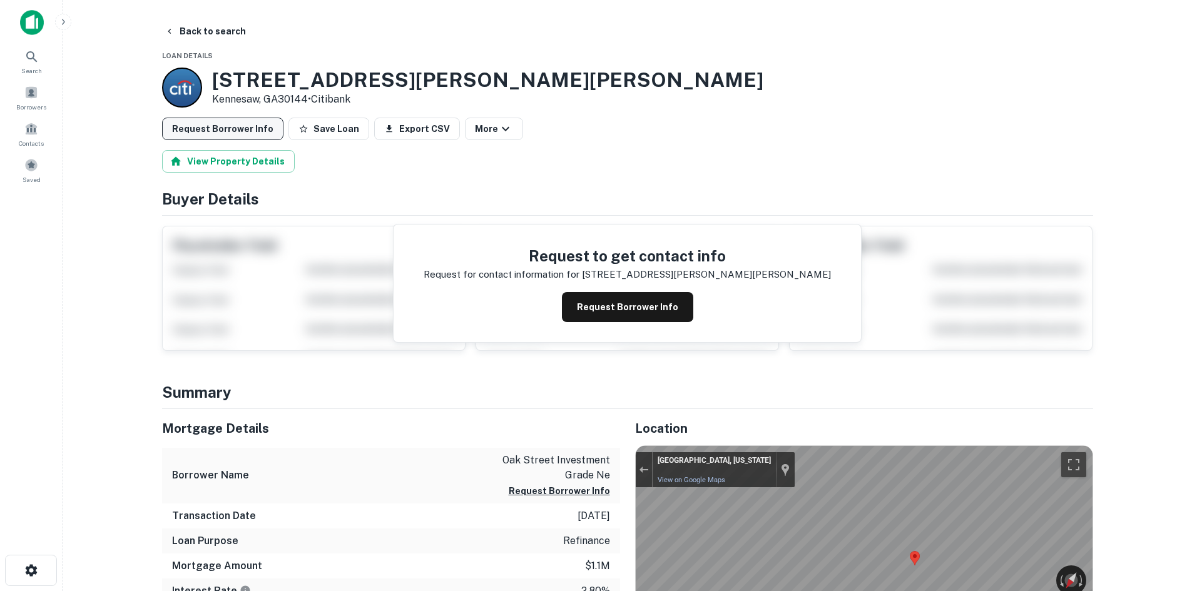
click at [206, 133] on button "Request Borrower Info" at bounding box center [222, 129] width 121 height 23
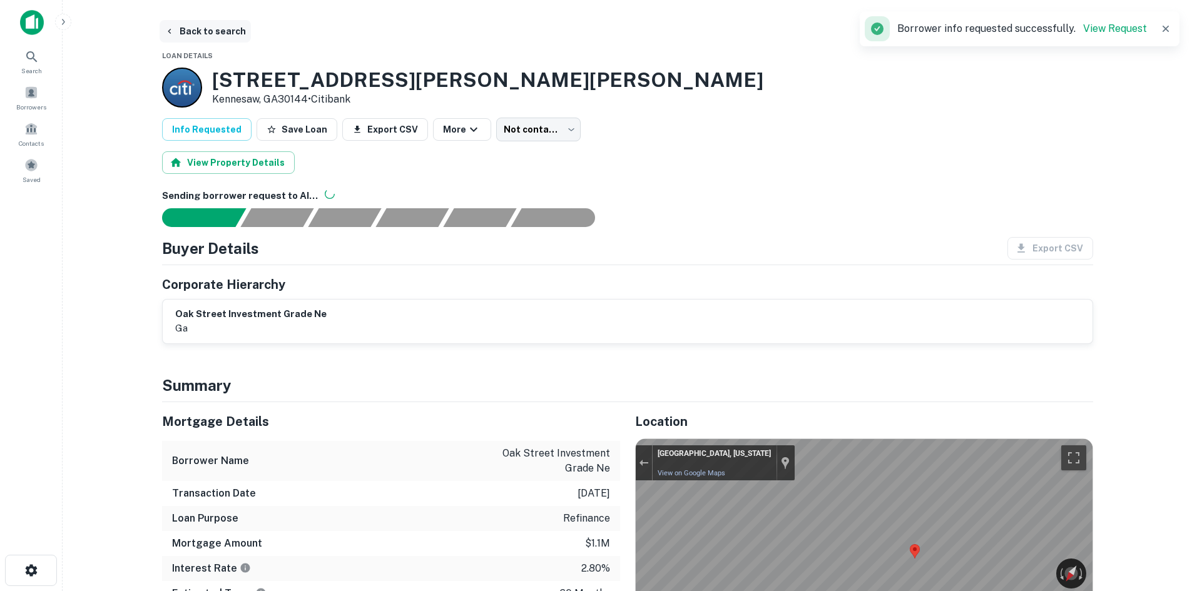
click at [230, 40] on button "Back to search" at bounding box center [205, 31] width 91 height 23
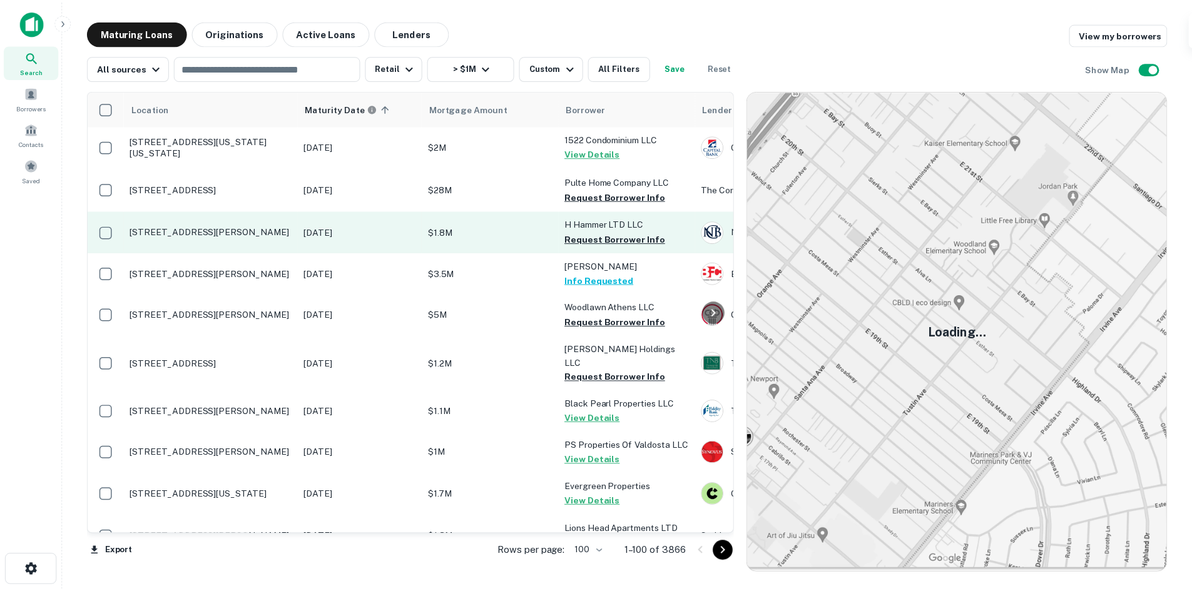
scroll to position [3989, 0]
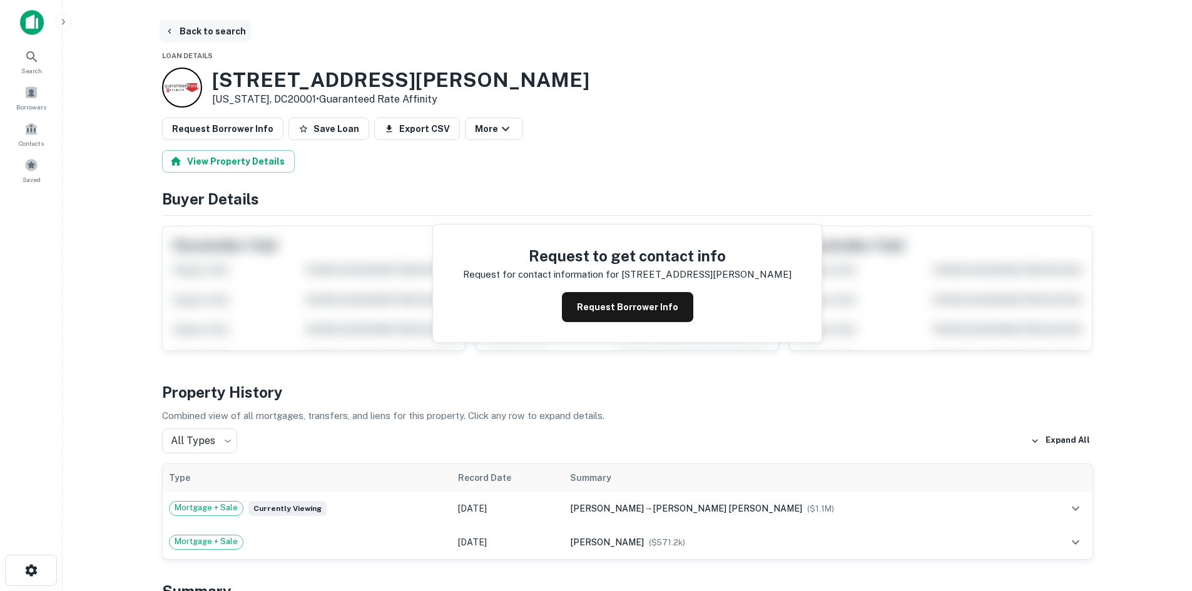
click at [225, 34] on button "Back to search" at bounding box center [205, 31] width 91 height 23
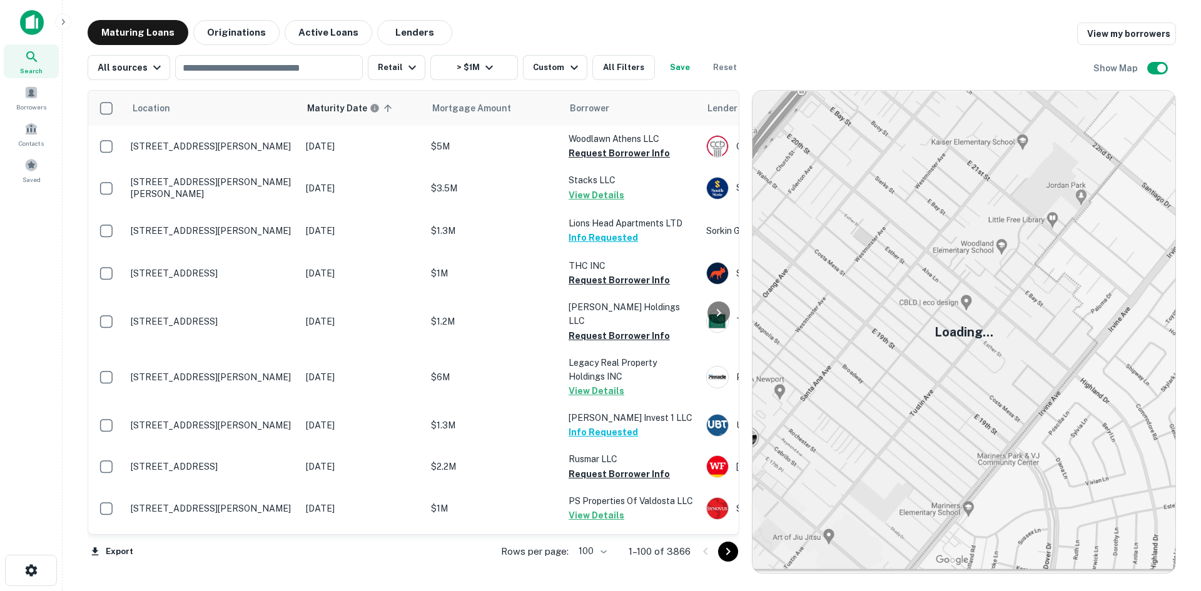
scroll to position [3989, 0]
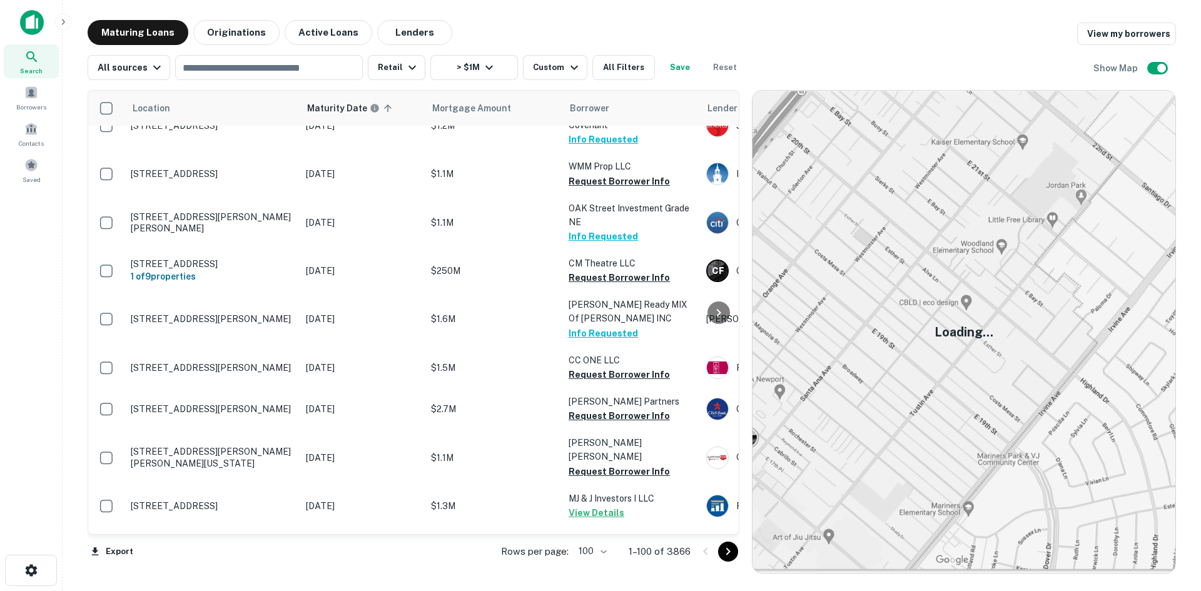
click at [734, 549] on icon "Go to next page" at bounding box center [728, 551] width 15 height 15
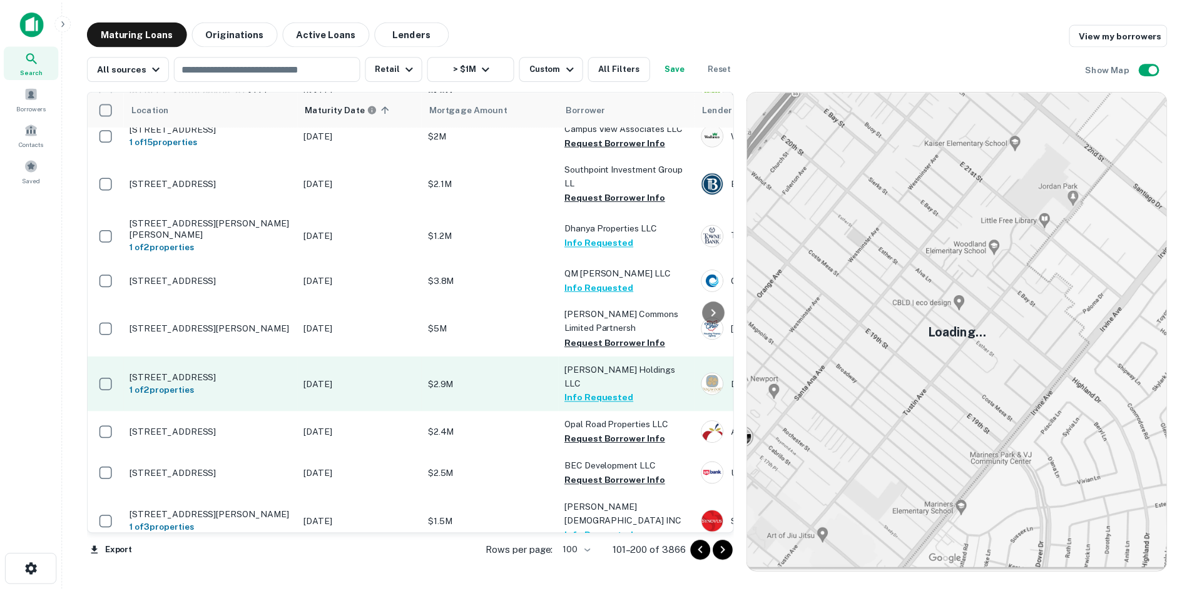
scroll to position [3739, 0]
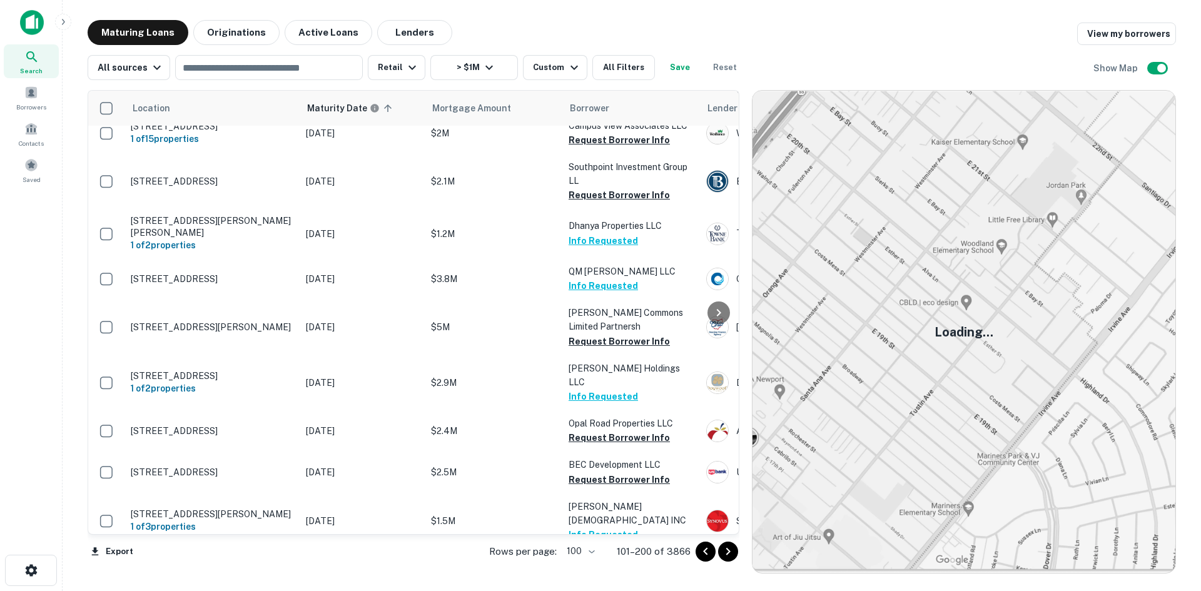
click at [266, 570] on p "[STREET_ADDRESS]" at bounding box center [212, 575] width 163 height 11
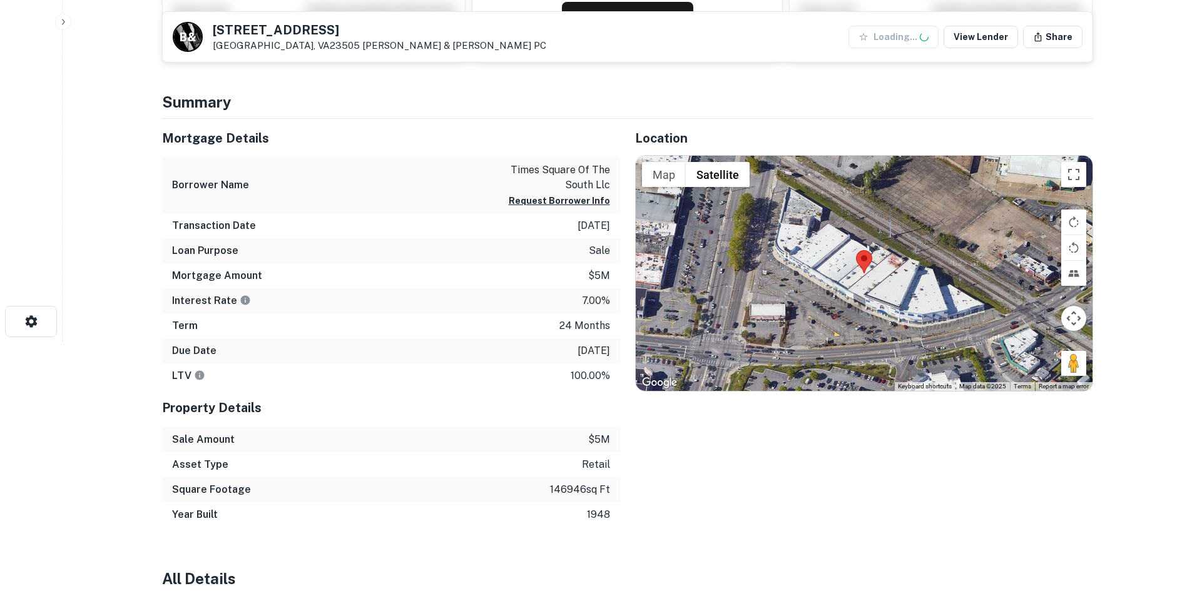
scroll to position [250, 0]
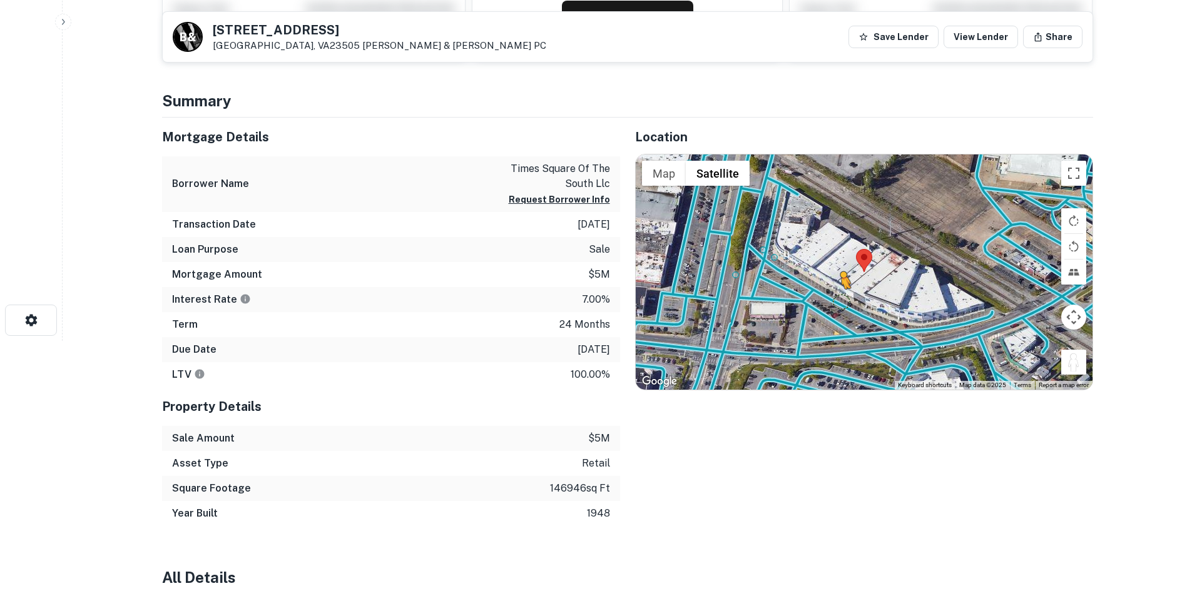
drag, startPoint x: 1081, startPoint y: 365, endPoint x: 836, endPoint y: 300, distance: 254.4
click at [836, 300] on div "To activate drag with keyboard, press Alt + Enter. Once in keyboard drag state,…" at bounding box center [864, 271] width 457 height 235
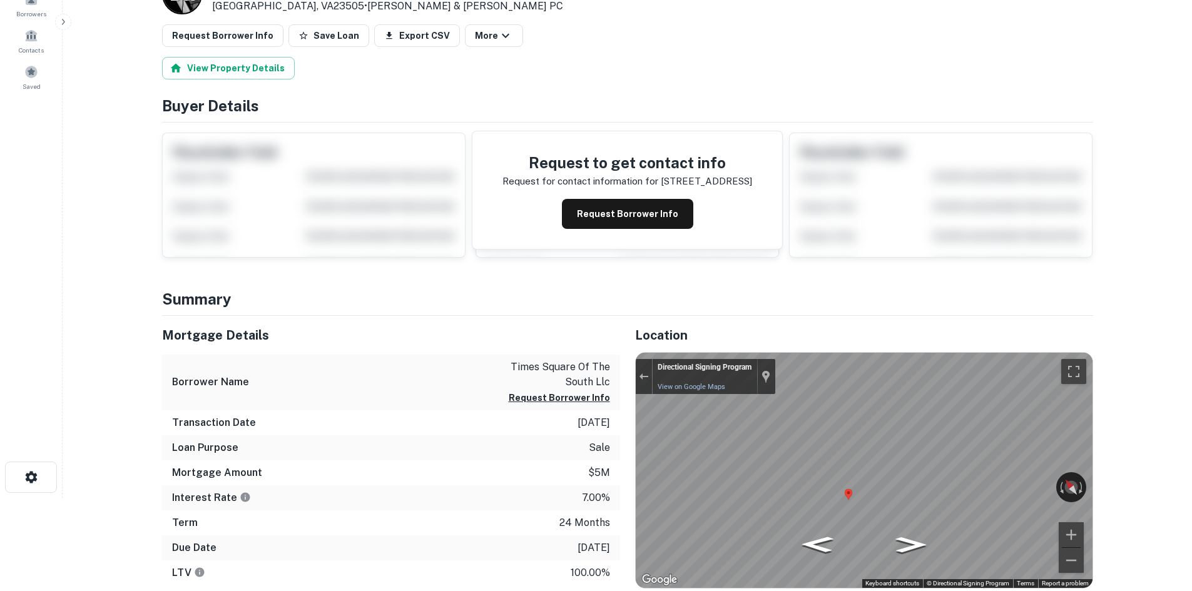
scroll to position [0, 0]
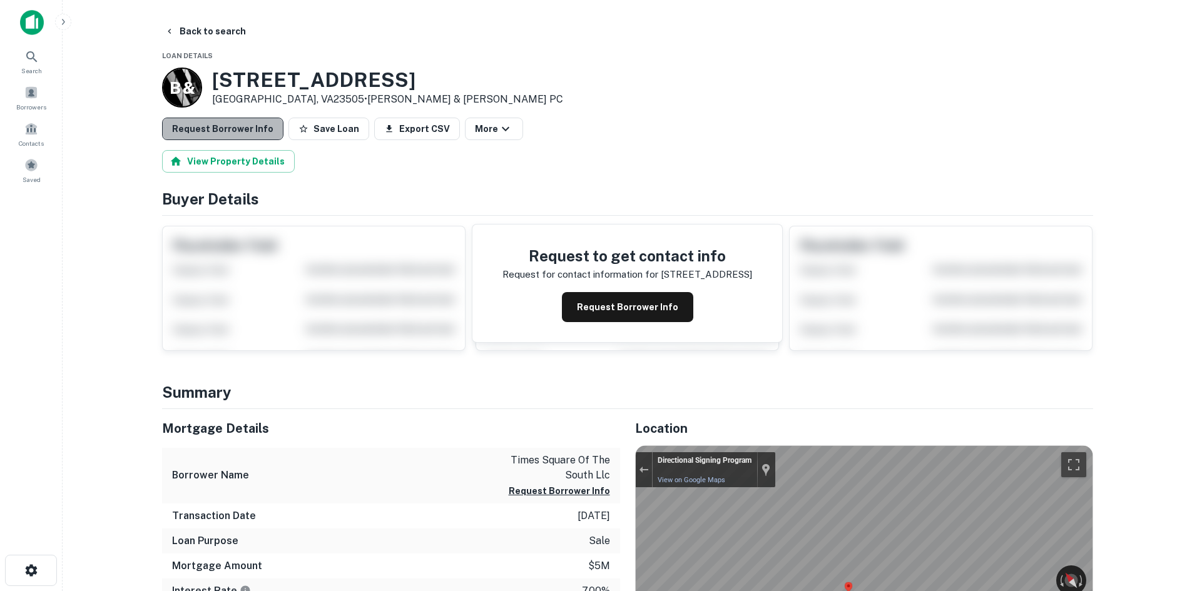
click at [261, 122] on button "Request Borrower Info" at bounding box center [222, 129] width 121 height 23
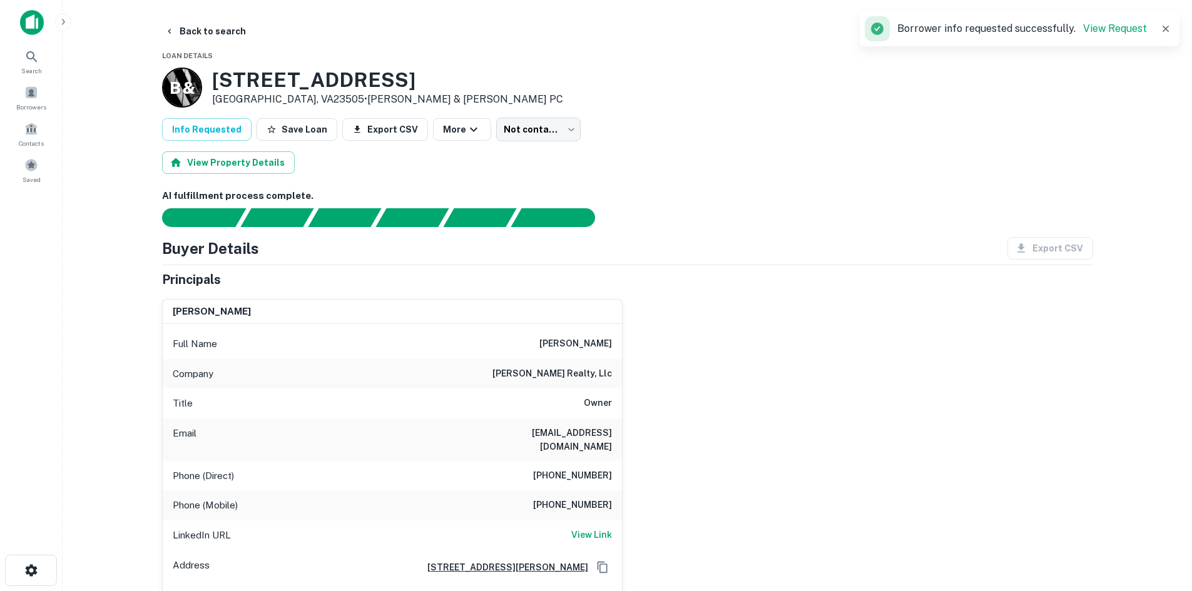
click at [205, 19] on main "Back to search Loan Details B & [STREET_ADDRESS] • [PERSON_NAME] & [PERSON_NAME…" at bounding box center [627, 295] width 1129 height 591
click at [215, 29] on button "Back to search" at bounding box center [205, 31] width 91 height 23
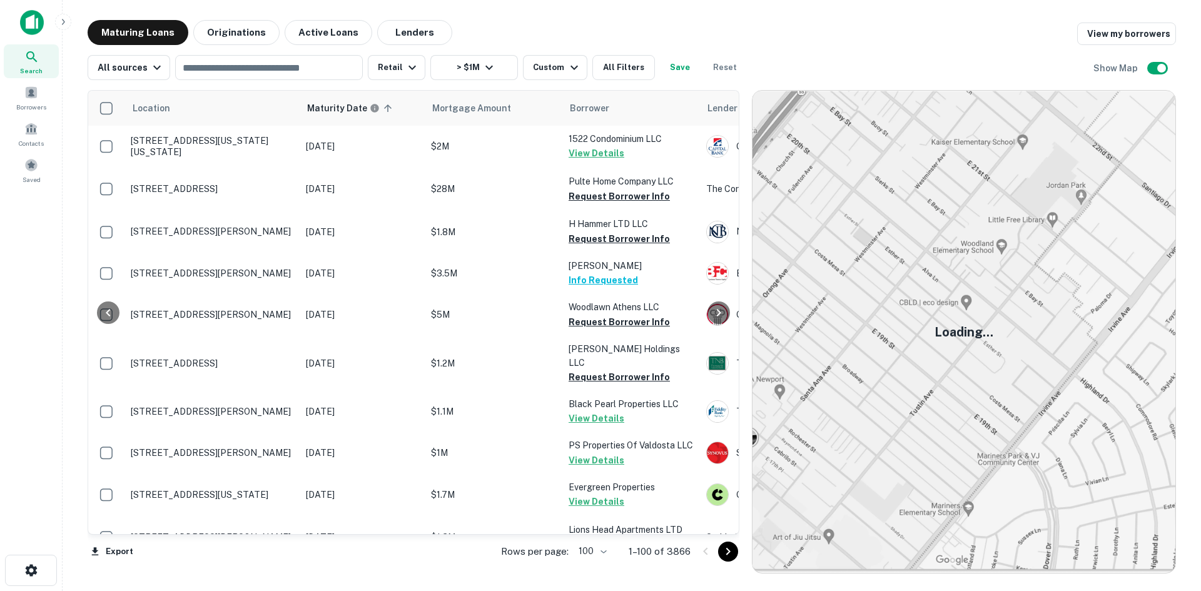
scroll to position [3989, 0]
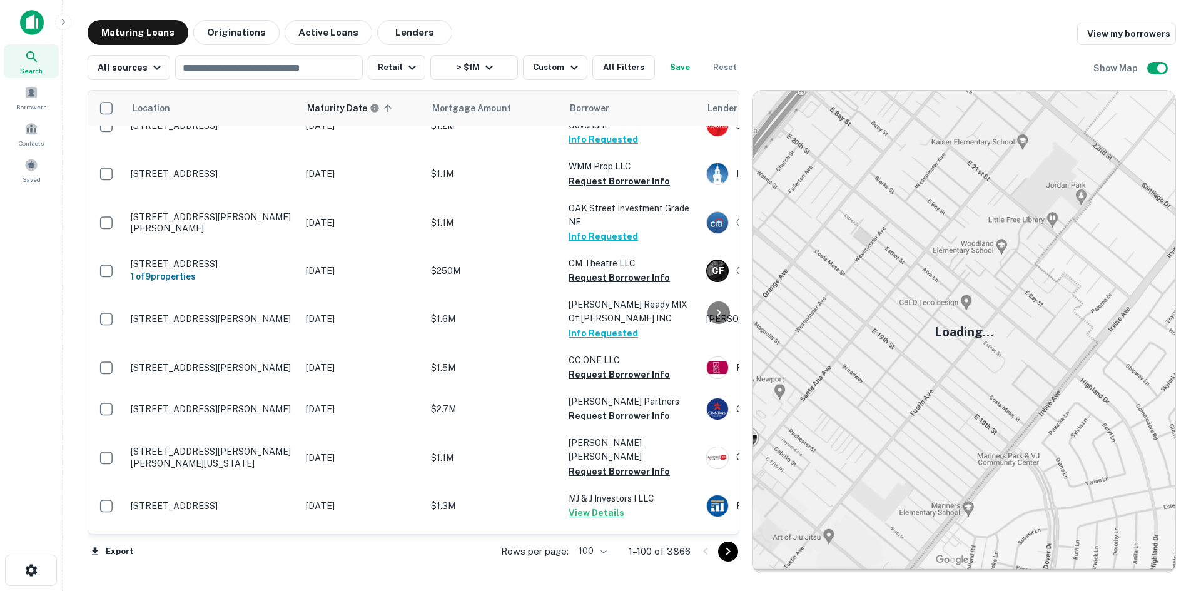
click at [725, 559] on icon "Go to next page" at bounding box center [728, 551] width 15 height 15
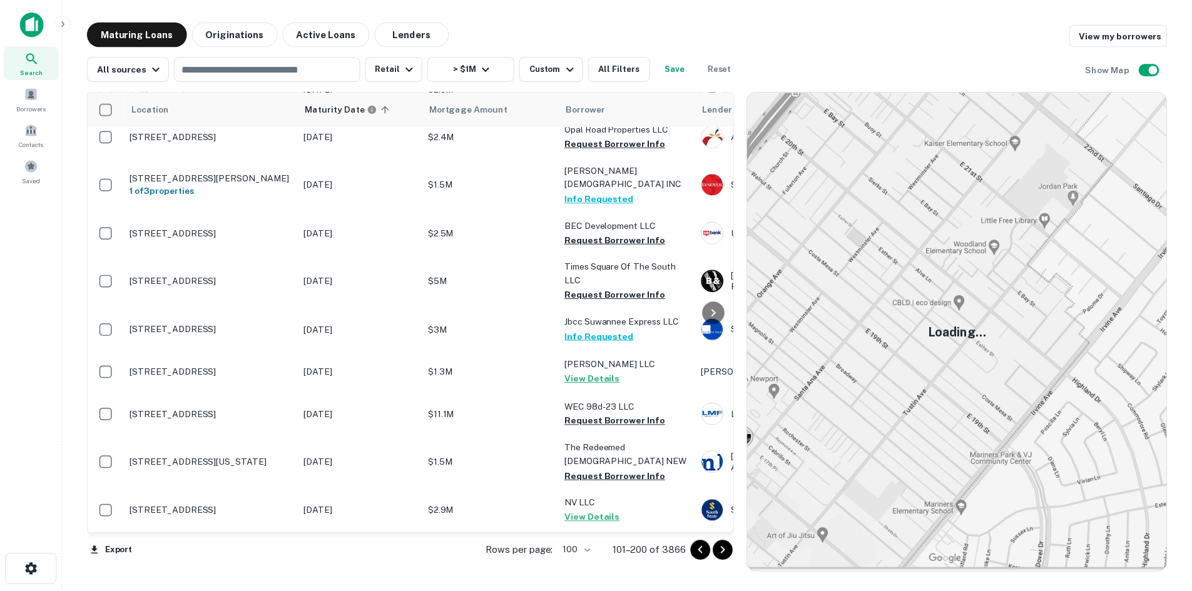
scroll to position [4016, 0]
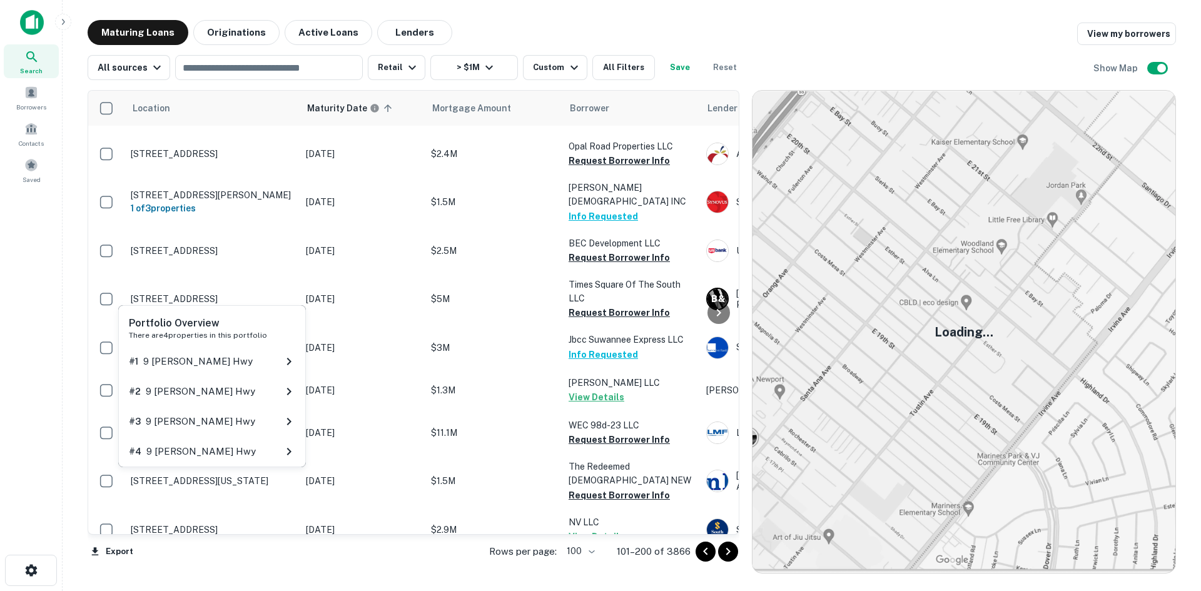
click at [252, 475] on div "Portfolio Overview There are 4 properties in this portfolio # 1 9 [PERSON_NAME]…" at bounding box center [212, 390] width 190 height 172
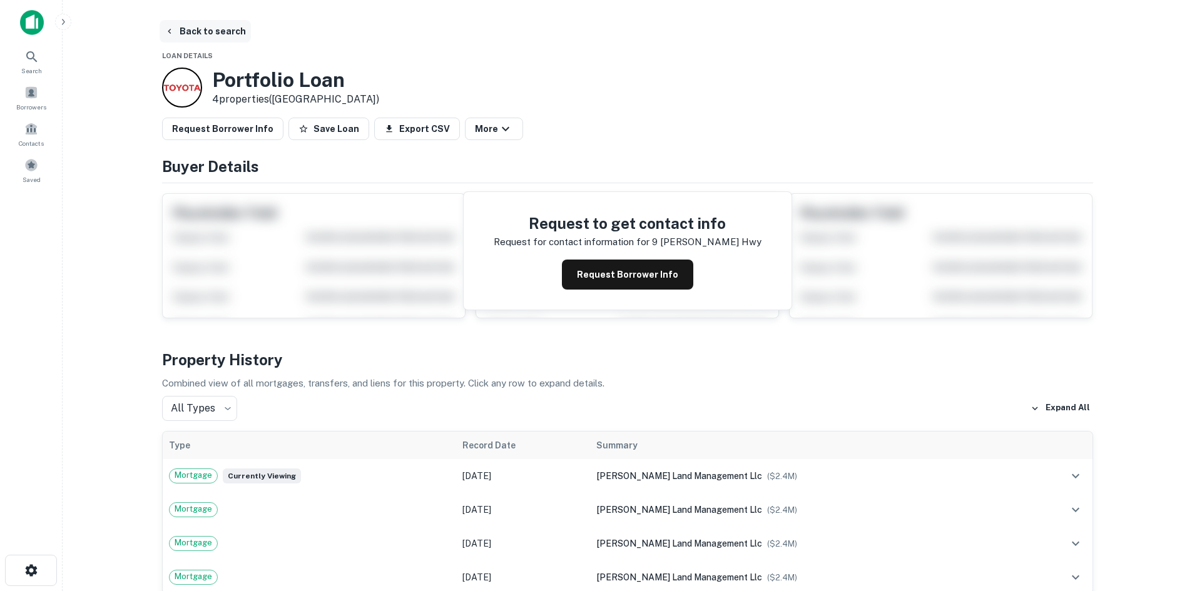
click at [215, 42] on button "Back to search" at bounding box center [205, 31] width 91 height 23
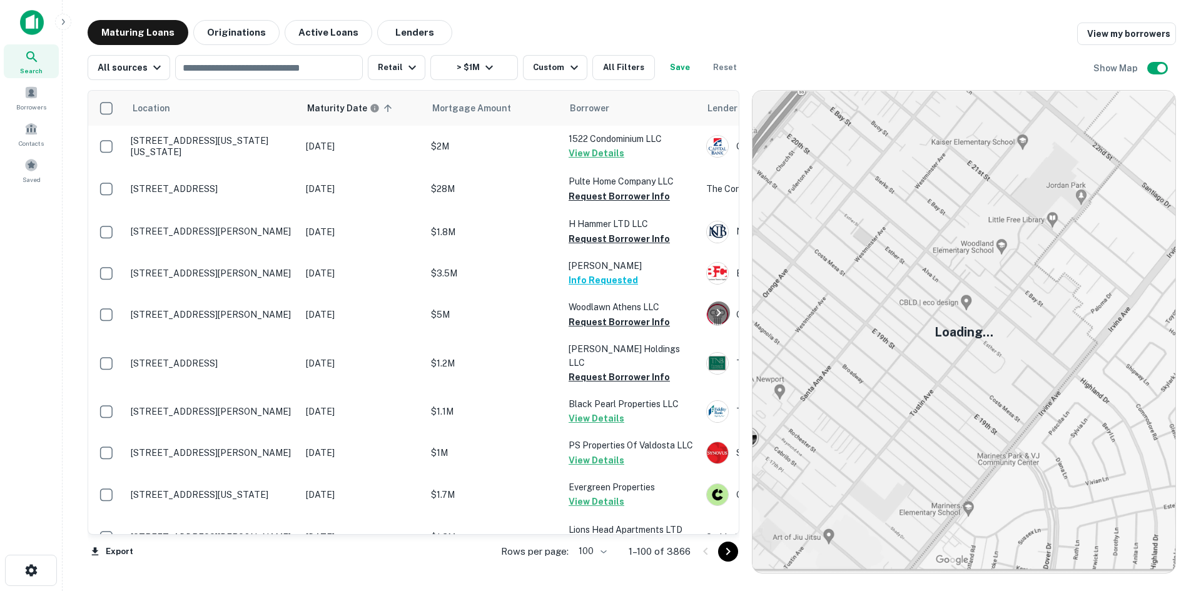
click at [727, 546] on icon "Go to next page" at bounding box center [728, 551] width 15 height 15
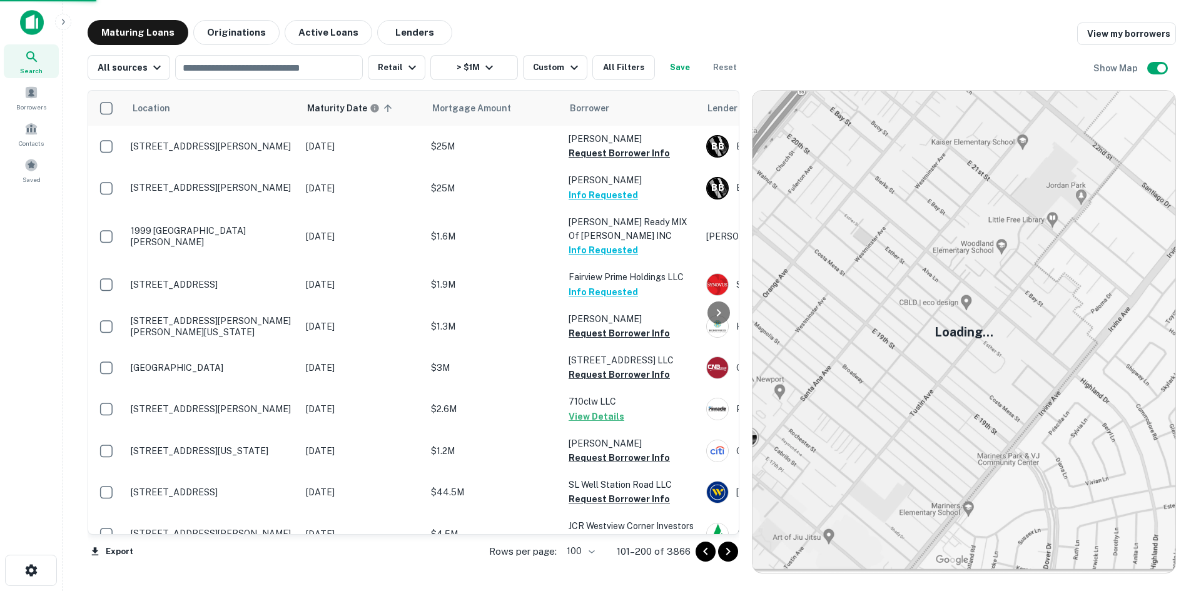
click at [727, 546] on icon "Go to next page" at bounding box center [728, 551] width 15 height 15
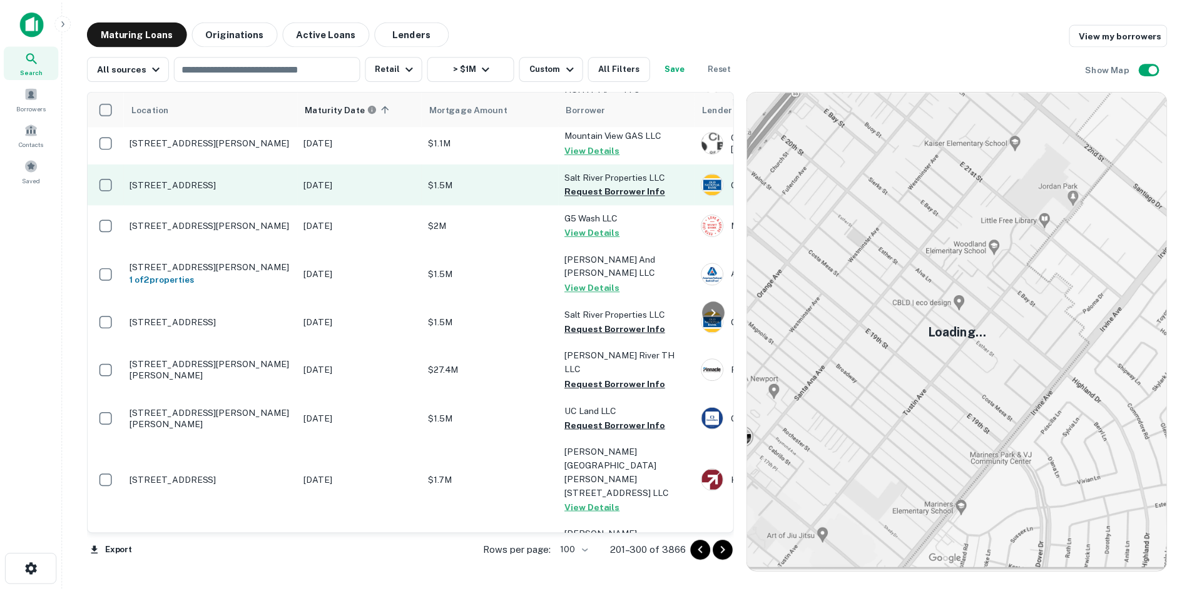
scroll to position [1112, 0]
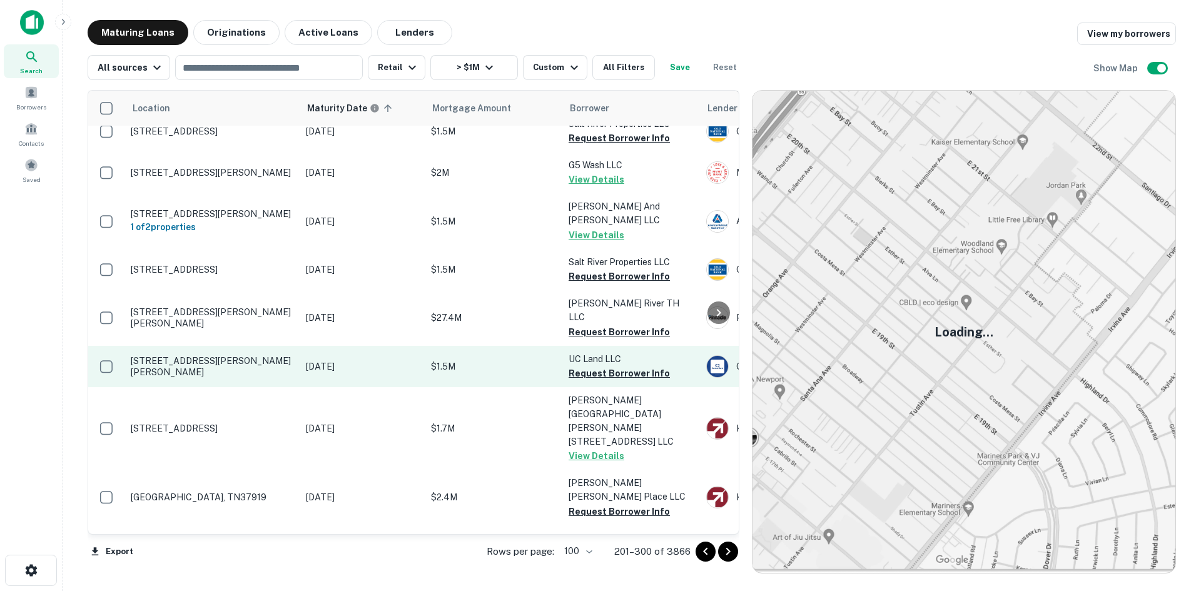
click at [243, 355] on p "[STREET_ADDRESS][PERSON_NAME][PERSON_NAME]" at bounding box center [212, 366] width 163 height 23
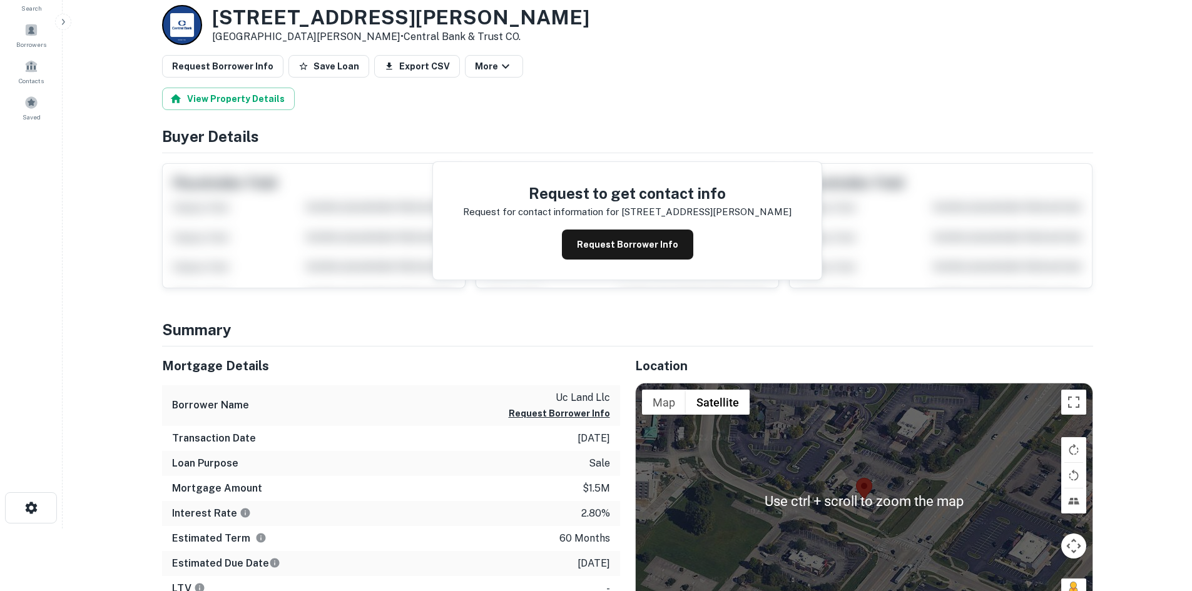
scroll to position [125, 0]
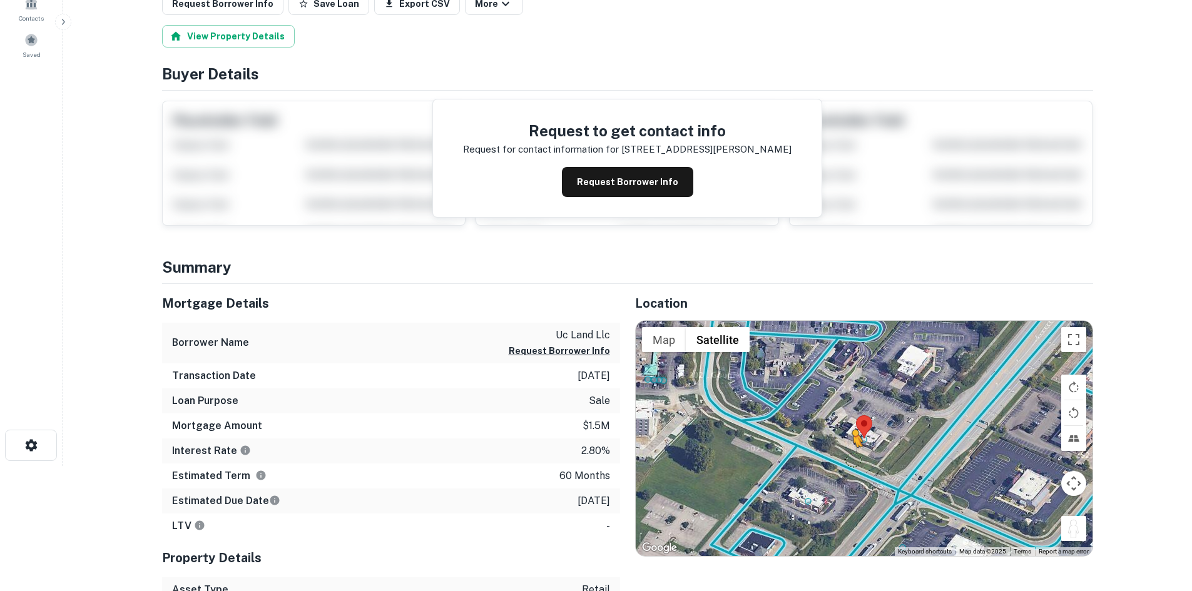
drag, startPoint x: 1073, startPoint y: 531, endPoint x: 853, endPoint y: 459, distance: 232.2
click at [853, 459] on div "To activate drag with keyboard, press Alt + Enter. Once in keyboard drag state,…" at bounding box center [864, 438] width 457 height 235
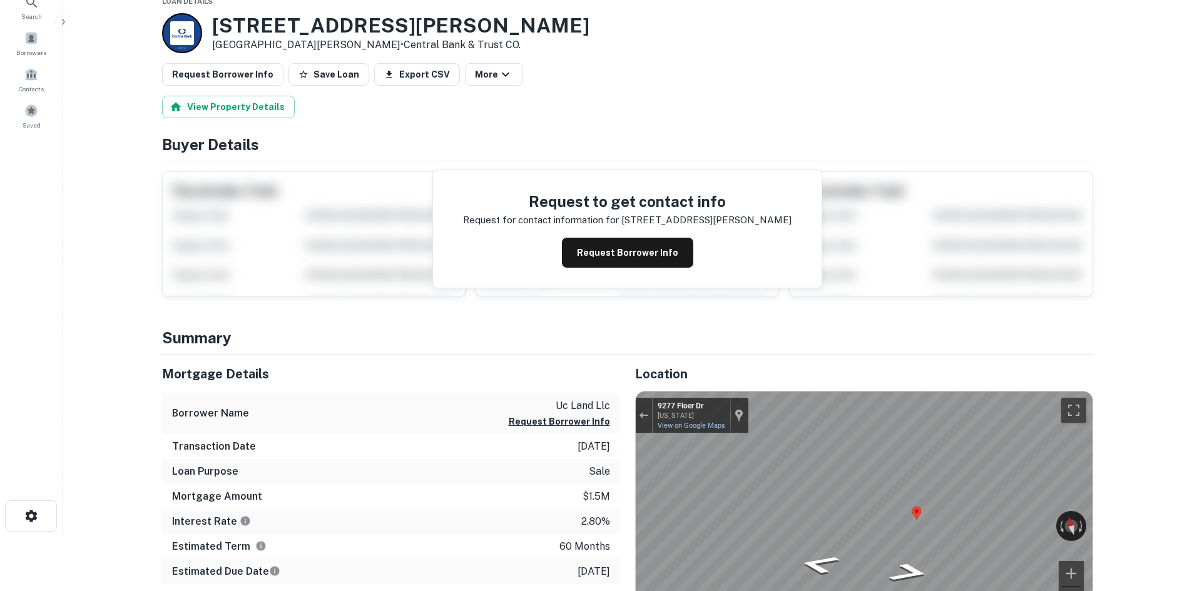
scroll to position [0, 0]
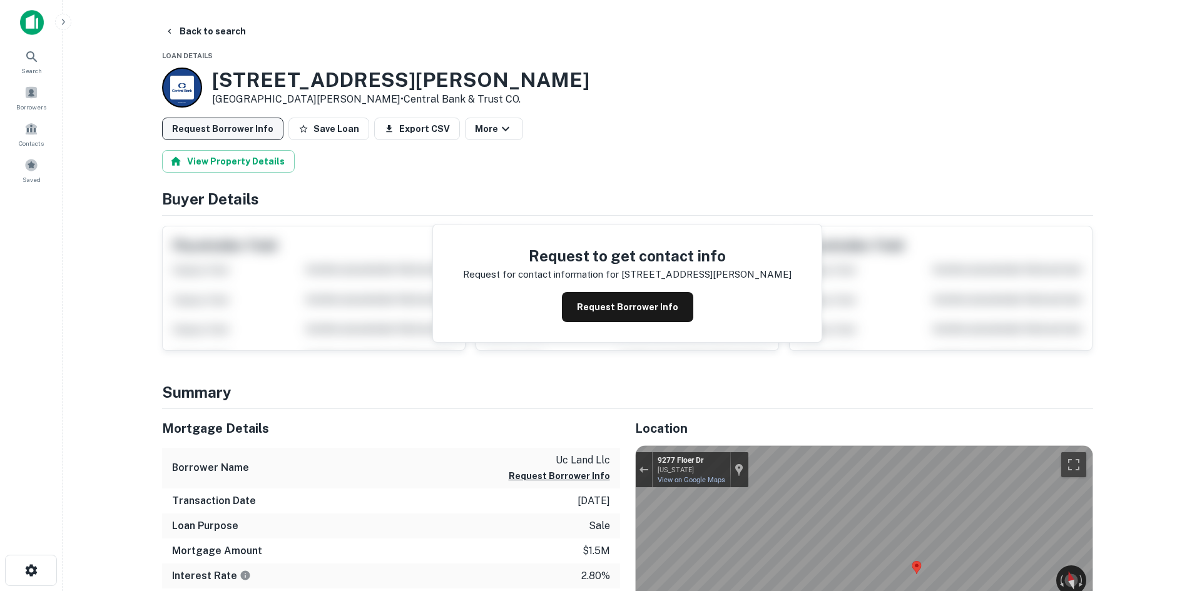
click at [219, 130] on button "Request Borrower Info" at bounding box center [222, 129] width 121 height 23
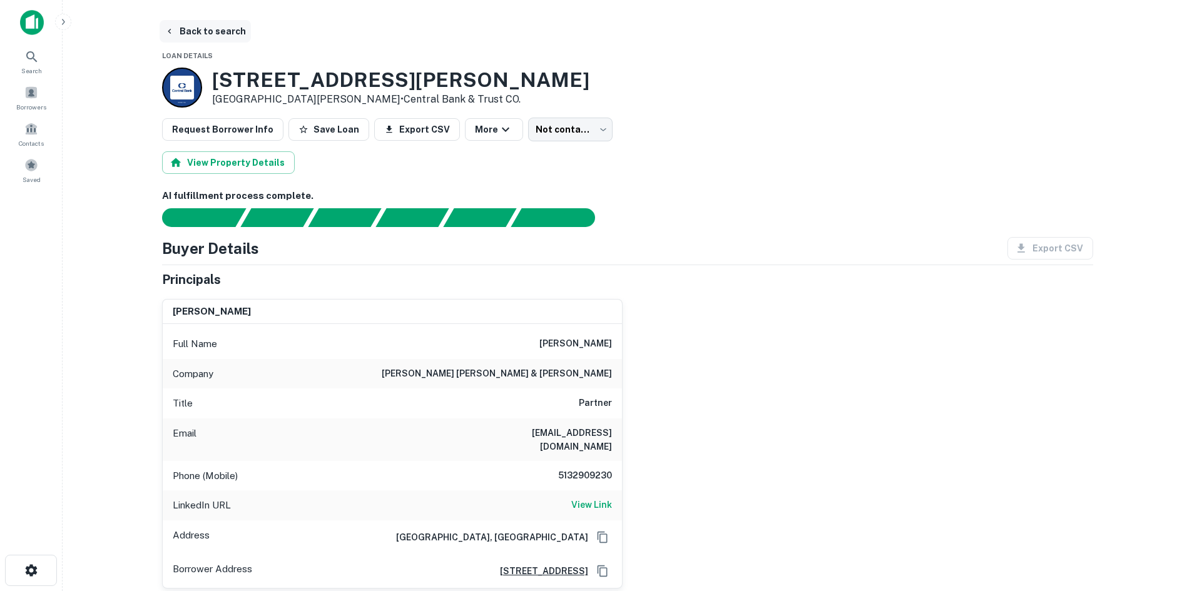
click at [221, 39] on button "Back to search" at bounding box center [205, 31] width 91 height 23
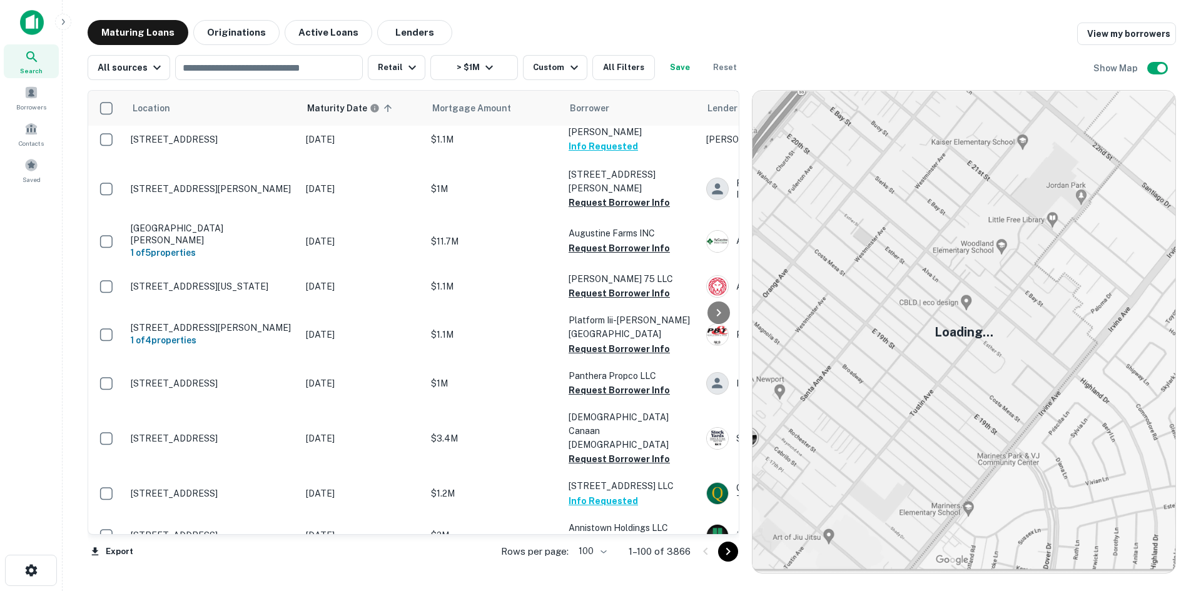
scroll to position [2738, 0]
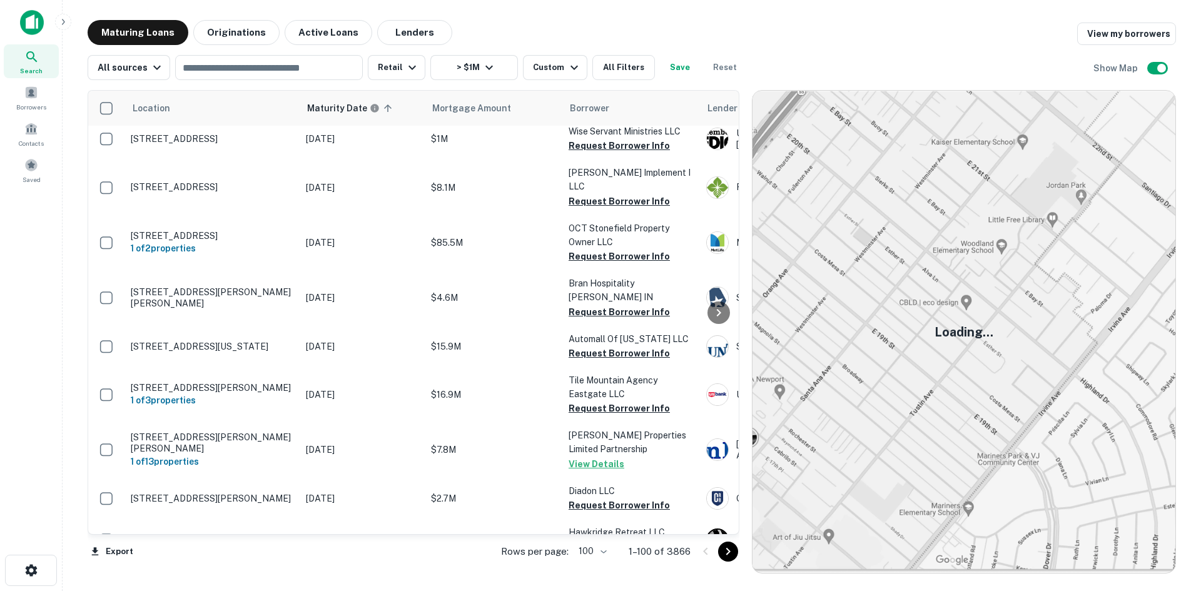
click at [730, 545] on icon "Go to next page" at bounding box center [728, 551] width 15 height 15
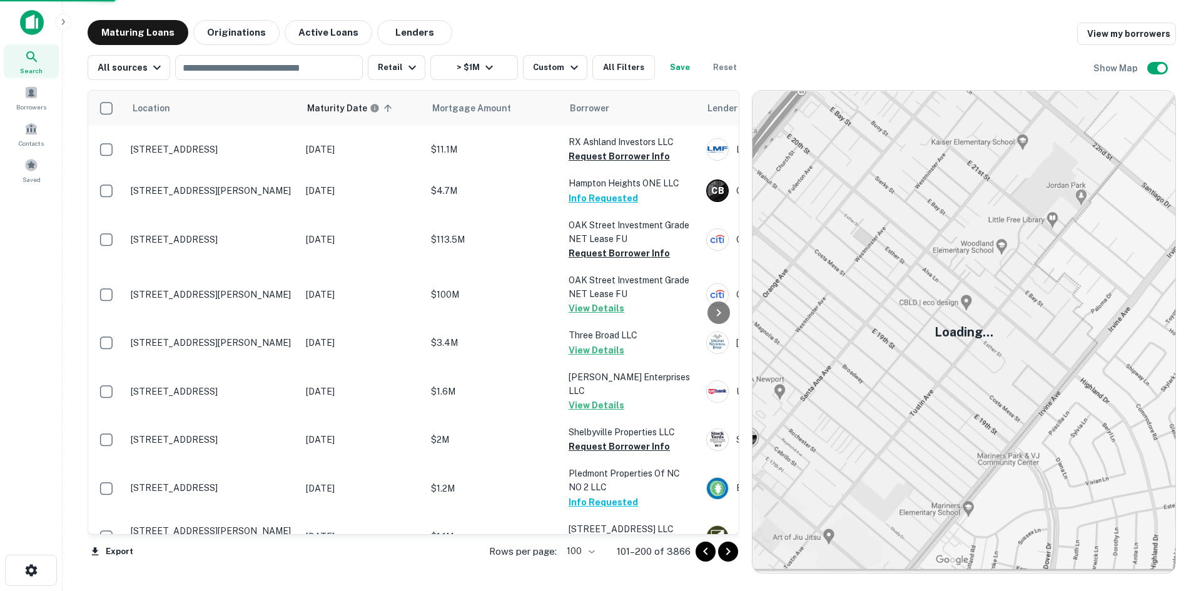
click at [731, 549] on icon "Go to next page" at bounding box center [728, 551] width 15 height 15
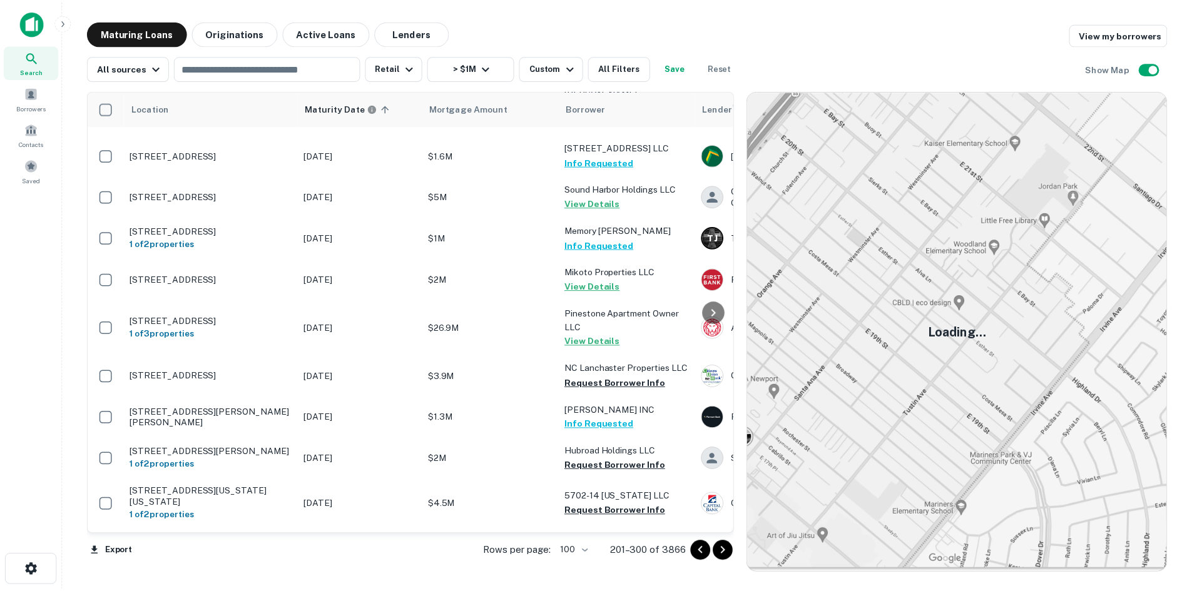
scroll to position [3739, 0]
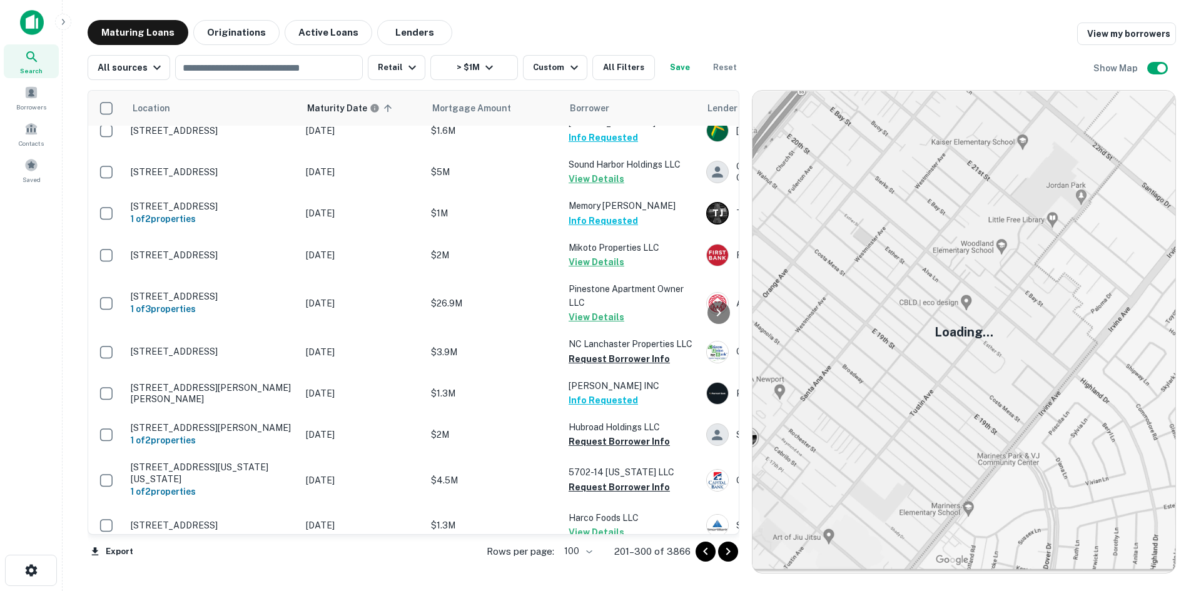
click at [221, 546] on td "[STREET_ADDRESS][PERSON_NAME]" at bounding box center [211, 566] width 175 height 41
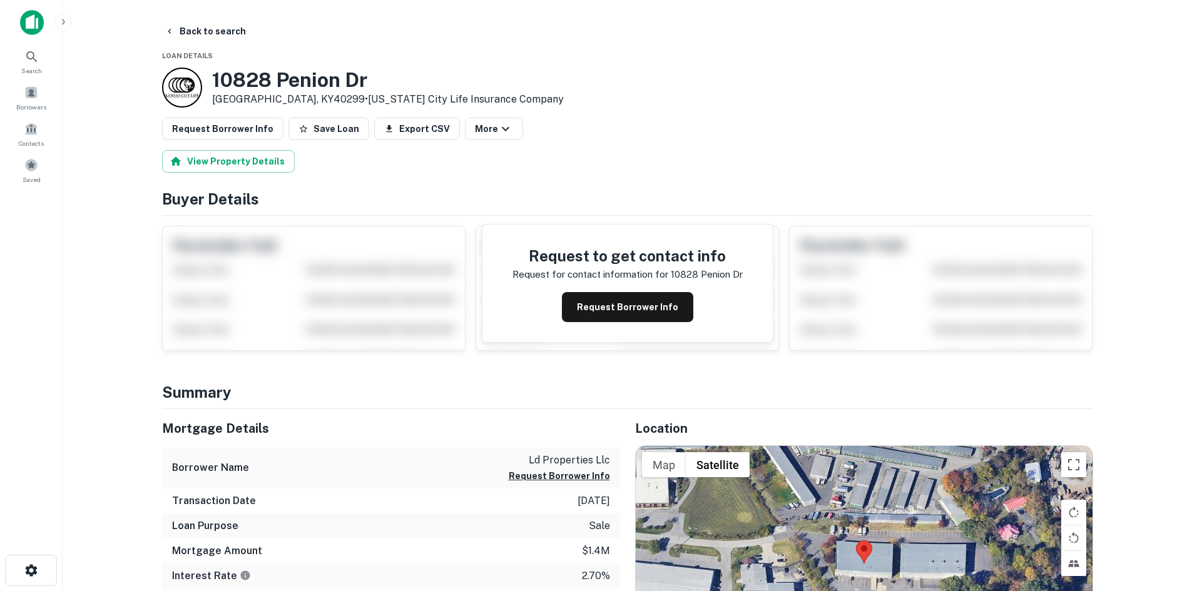
scroll to position [313, 0]
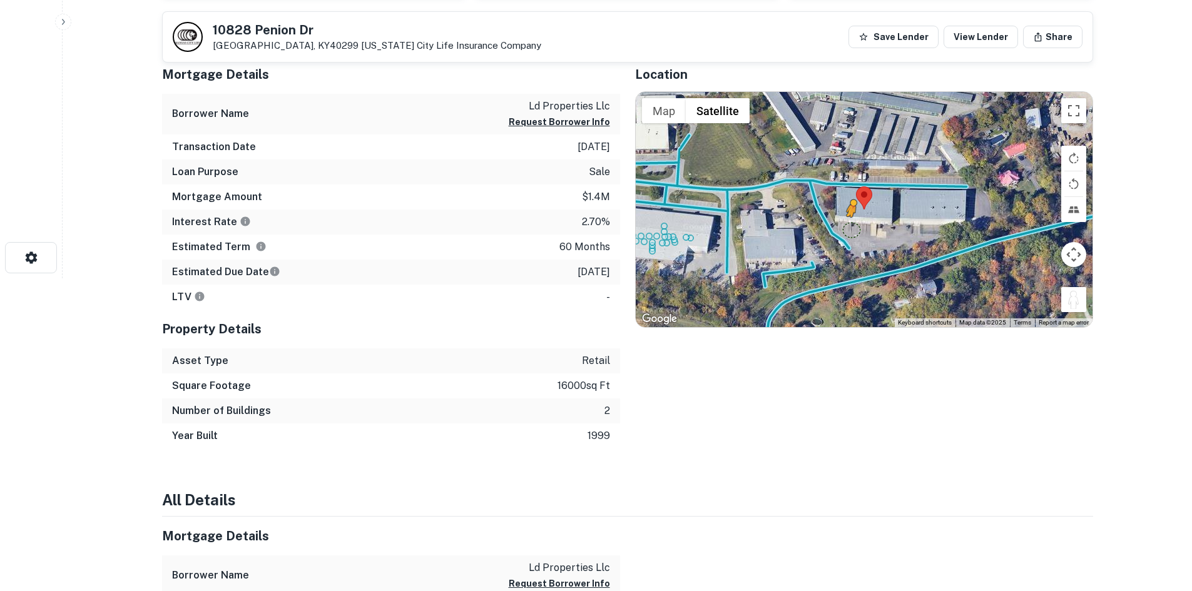
drag, startPoint x: 1085, startPoint y: 302, endPoint x: 845, endPoint y: 232, distance: 250.2
click at [846, 233] on div "To activate drag with keyboard, press Alt + Enter. Once in keyboard drag state,…" at bounding box center [864, 209] width 457 height 235
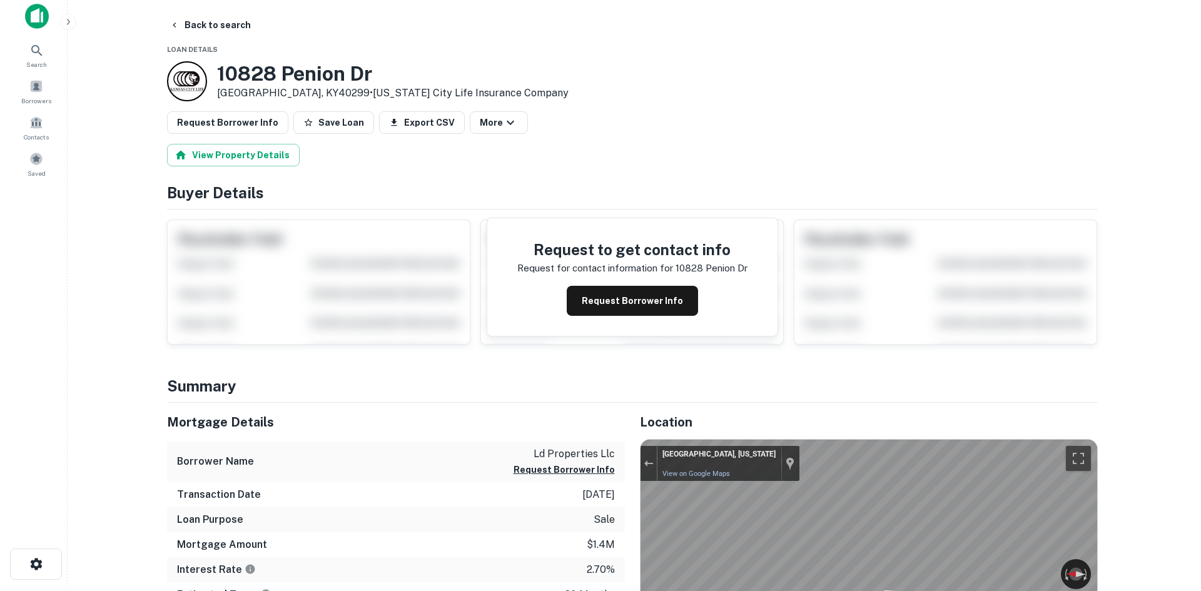
scroll to position [0, 0]
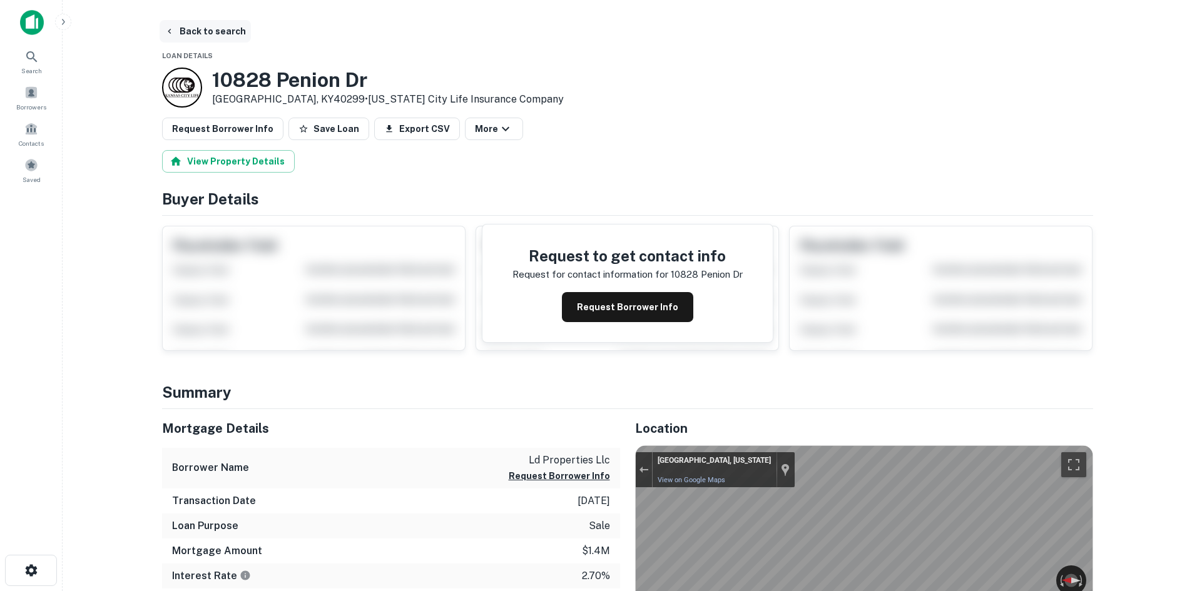
click at [235, 35] on button "Back to search" at bounding box center [205, 31] width 91 height 23
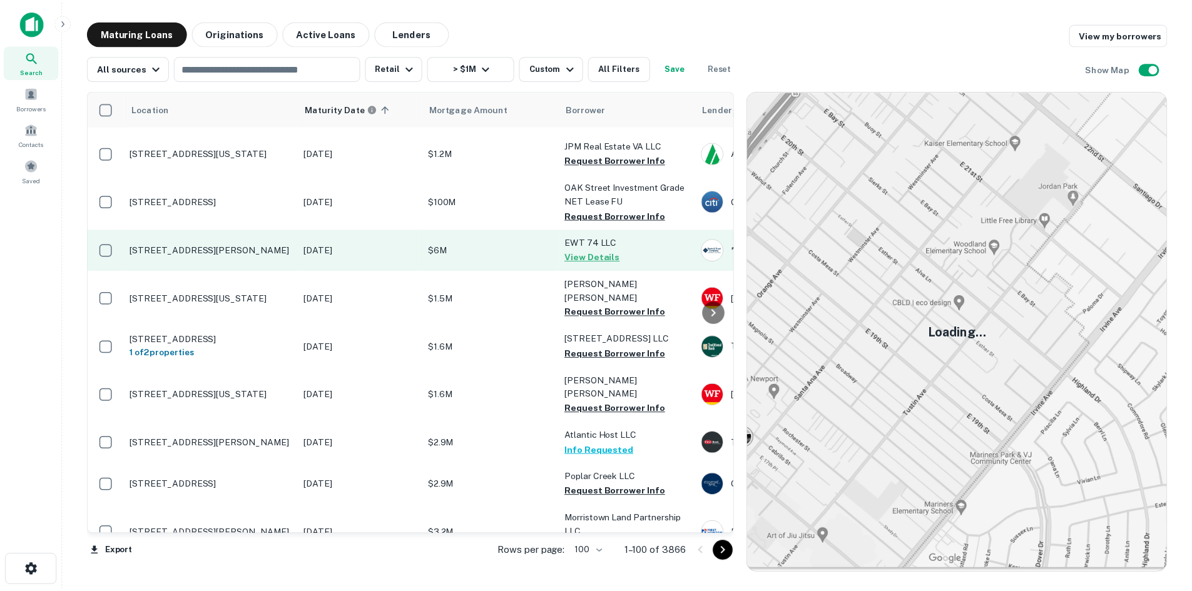
scroll to position [3354, 0]
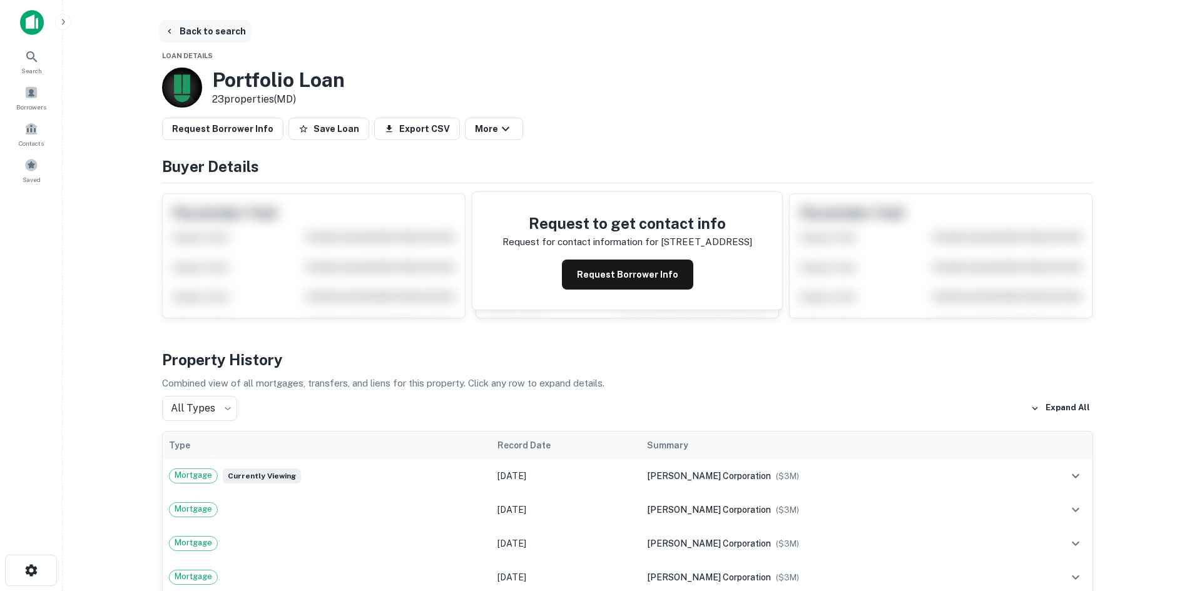
click at [216, 25] on button "Back to search" at bounding box center [205, 31] width 91 height 23
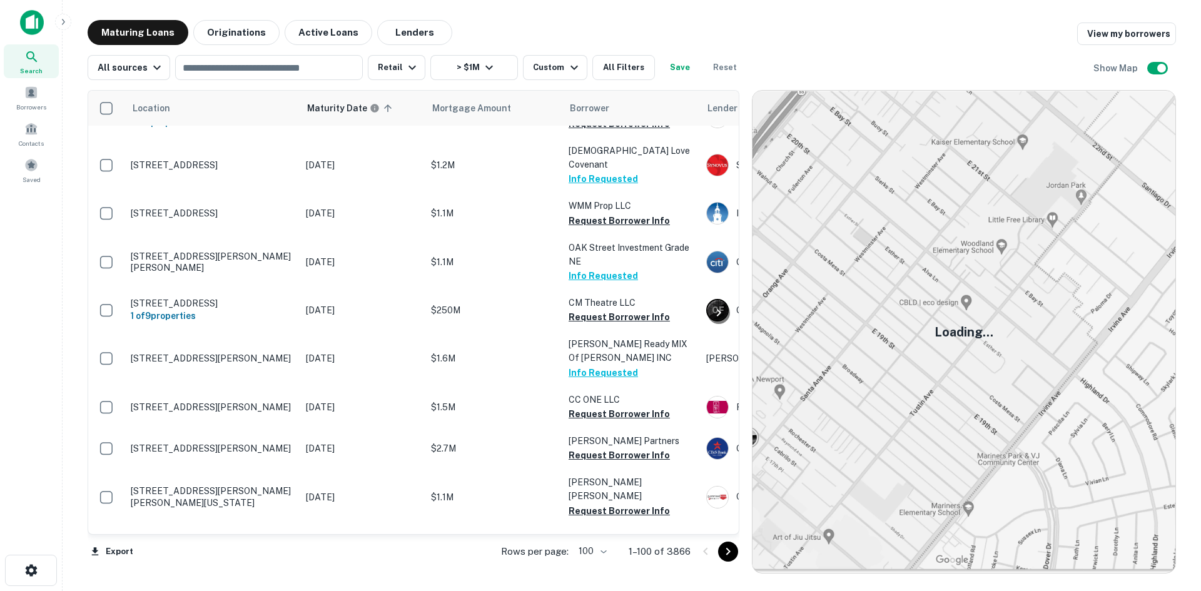
scroll to position [3989, 0]
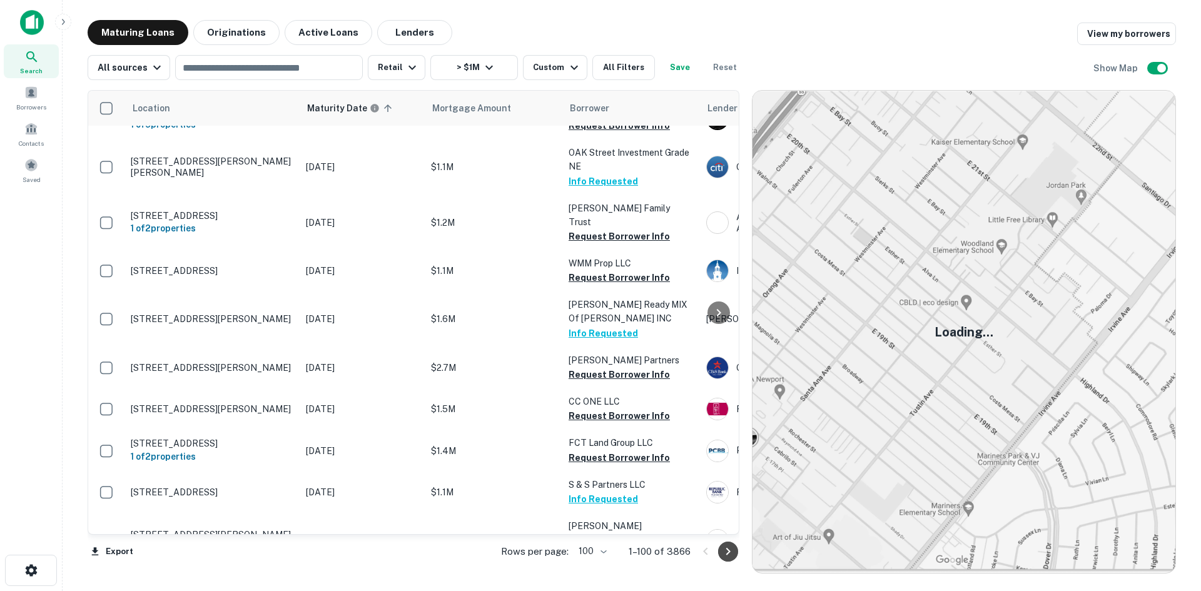
click at [724, 556] on icon "Go to next page" at bounding box center [728, 551] width 15 height 15
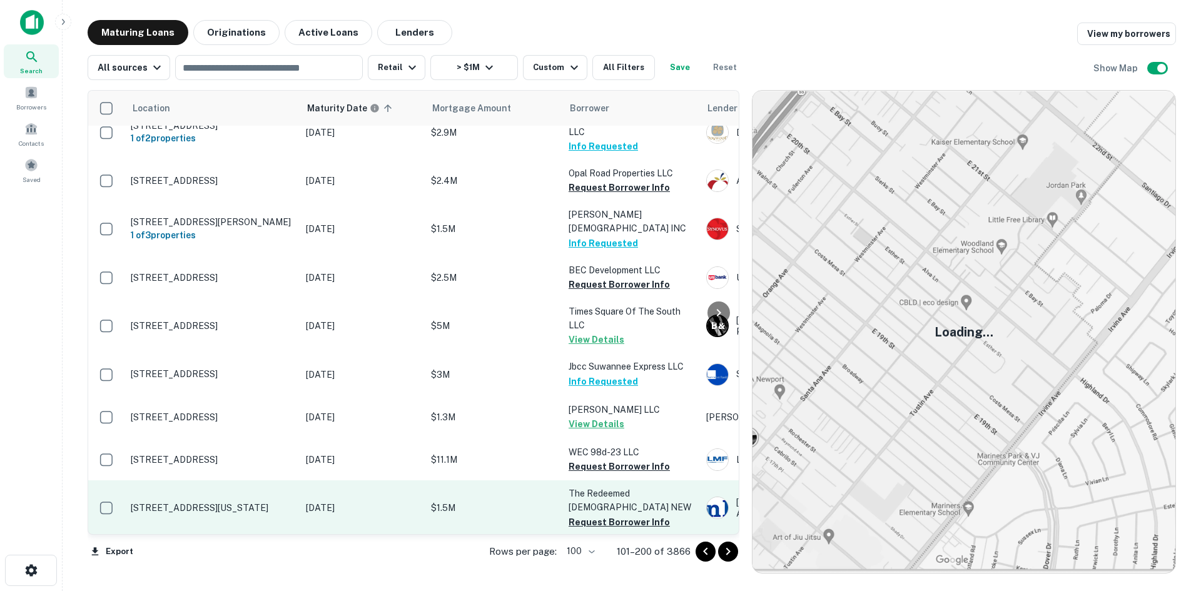
scroll to position [4078, 0]
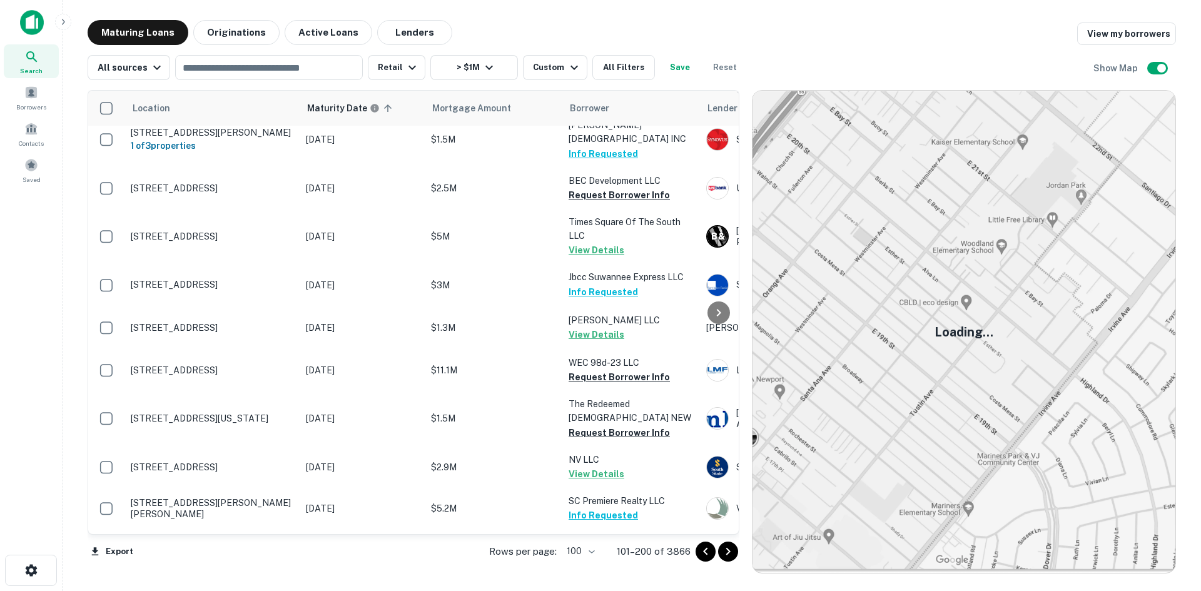
click at [728, 553] on icon "Go to next page" at bounding box center [728, 552] width 4 height 8
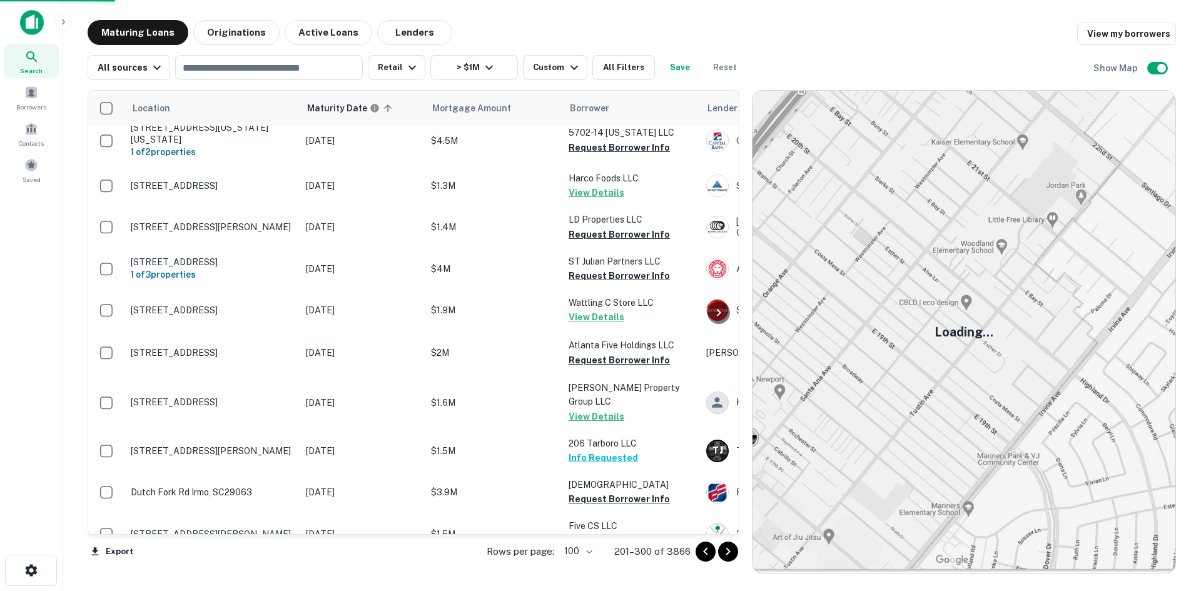
scroll to position [4045, 0]
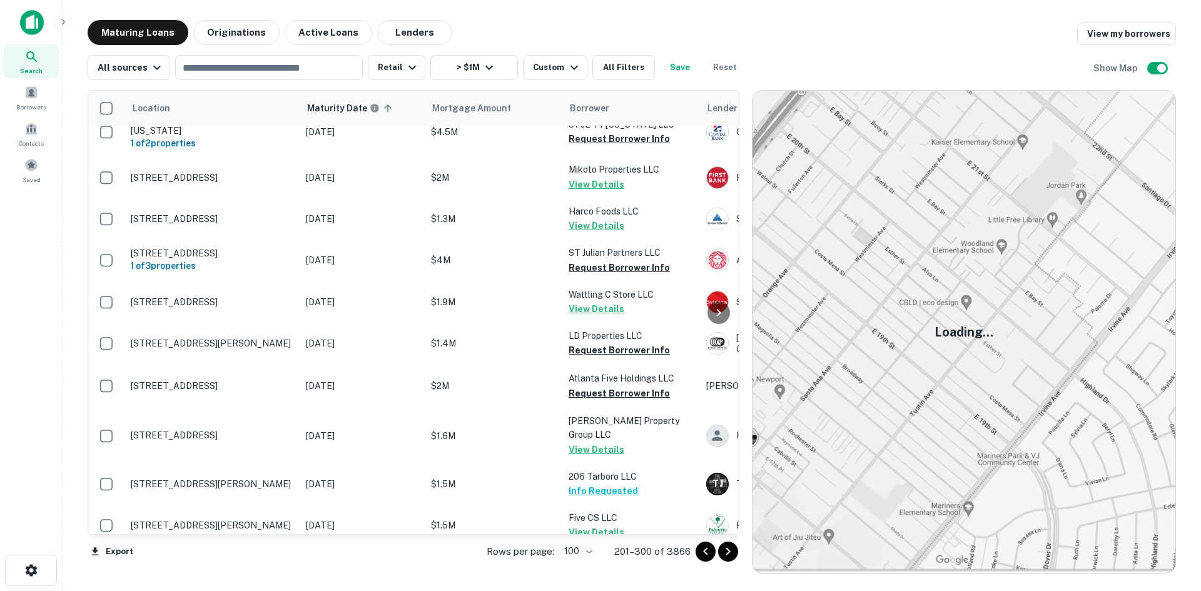
click at [725, 554] on icon "Go to next page" at bounding box center [728, 551] width 15 height 15
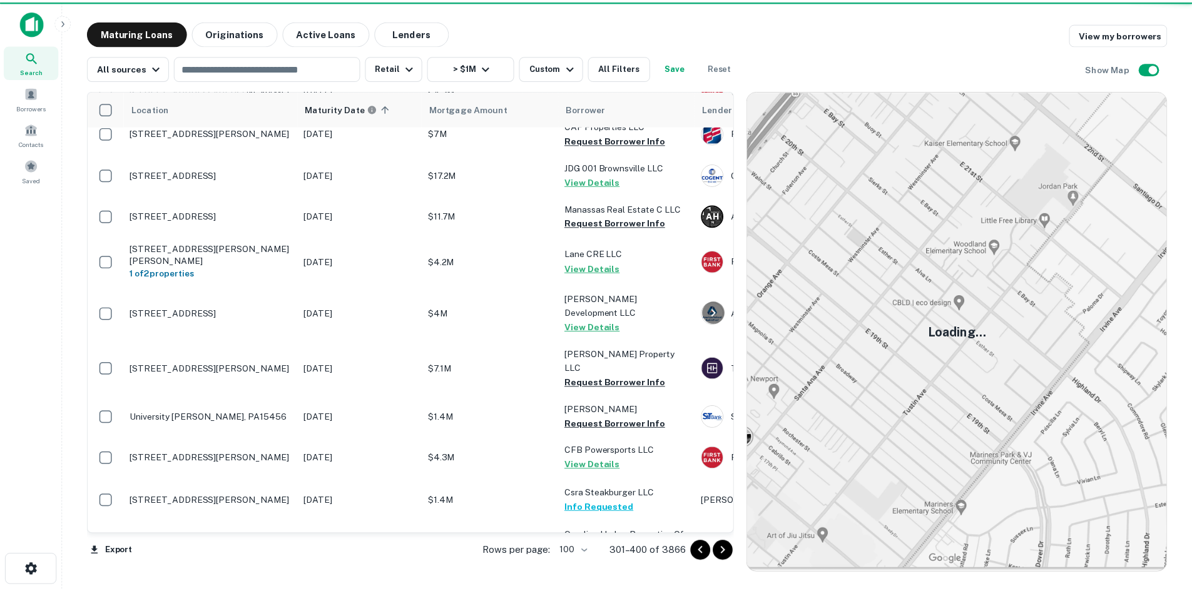
scroll to position [727, 0]
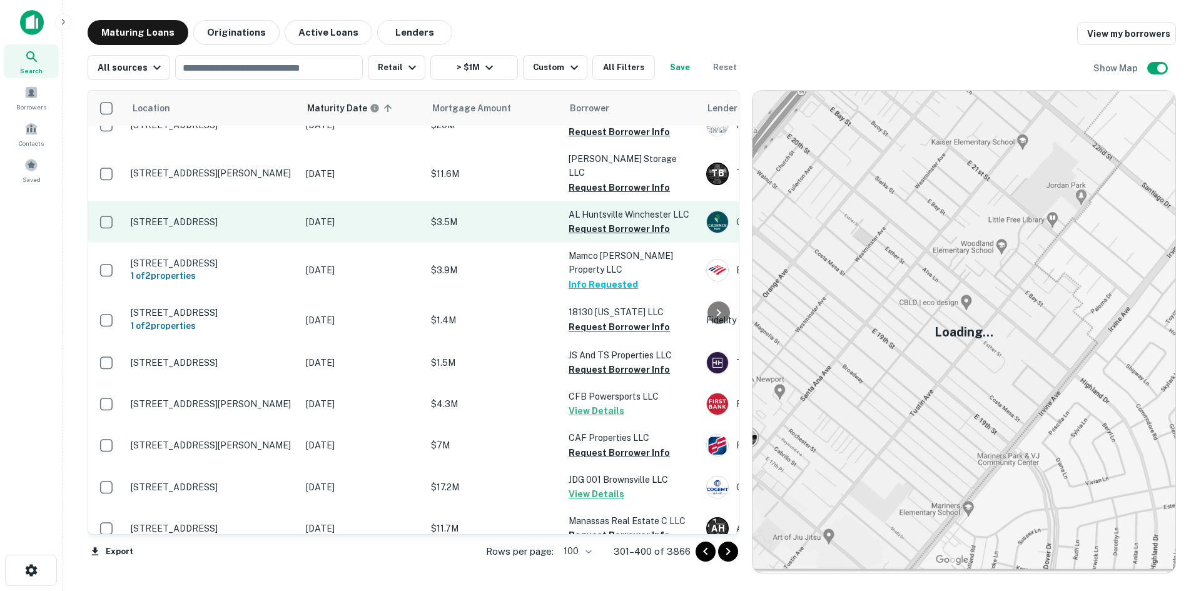
click at [180, 216] on p "2143 Winchester Rd Huntsville, AL35811" at bounding box center [212, 221] width 163 height 11
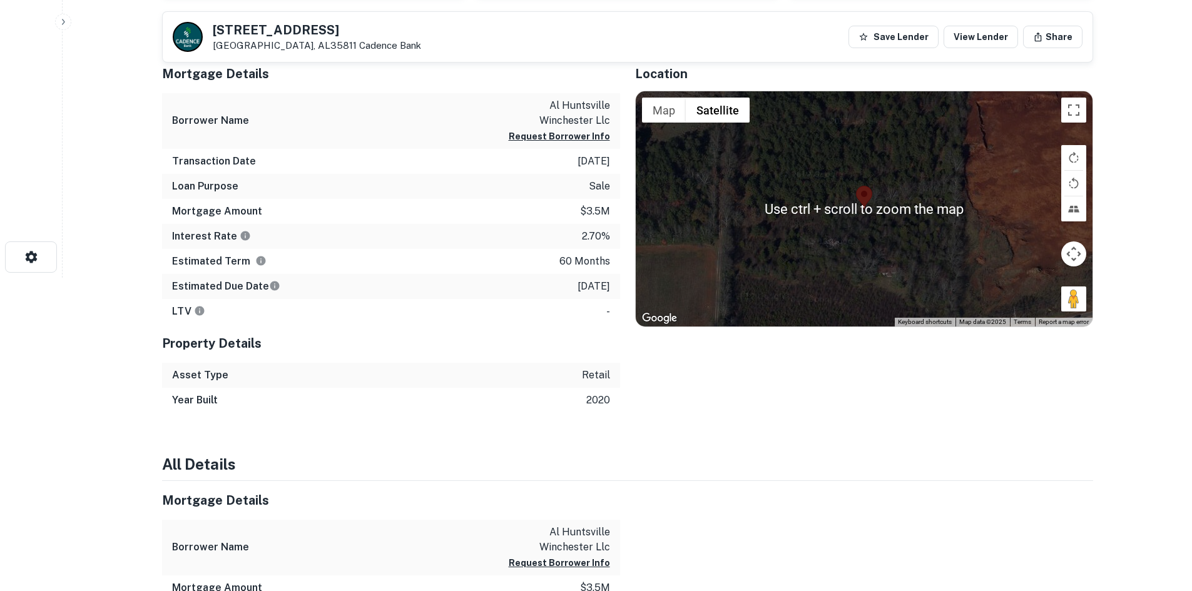
scroll to position [313, 0]
click at [915, 238] on div "Use ctrl + scroll to zoom the map Map Terrain Satellite Labels Keyboard shortcu…" at bounding box center [864, 209] width 457 height 235
click at [867, 220] on div at bounding box center [864, 209] width 457 height 235
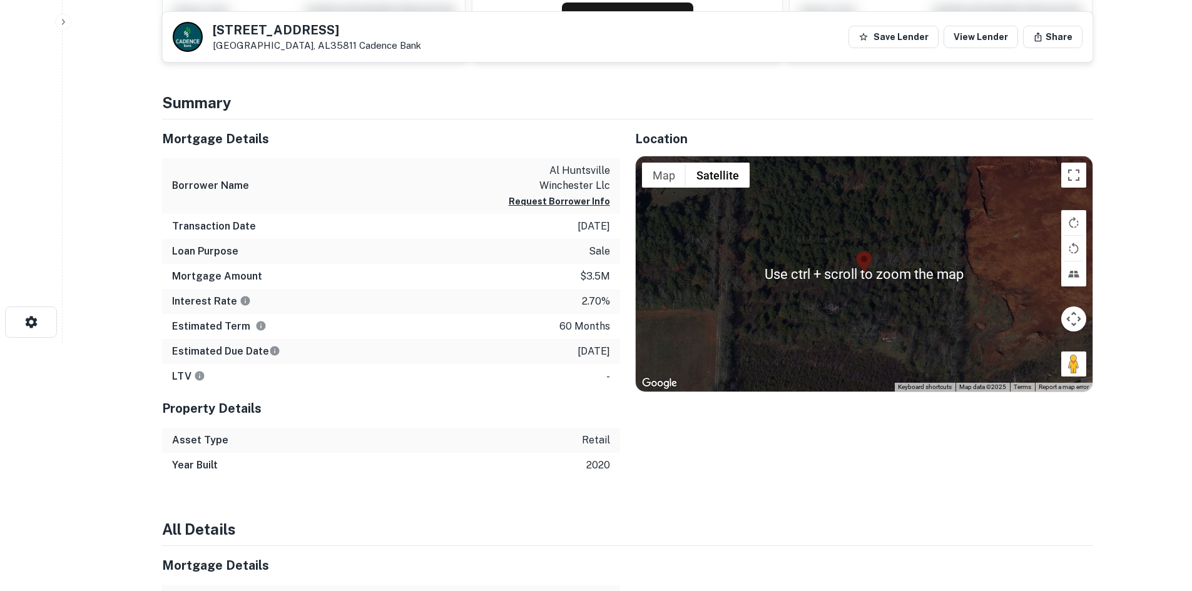
scroll to position [250, 0]
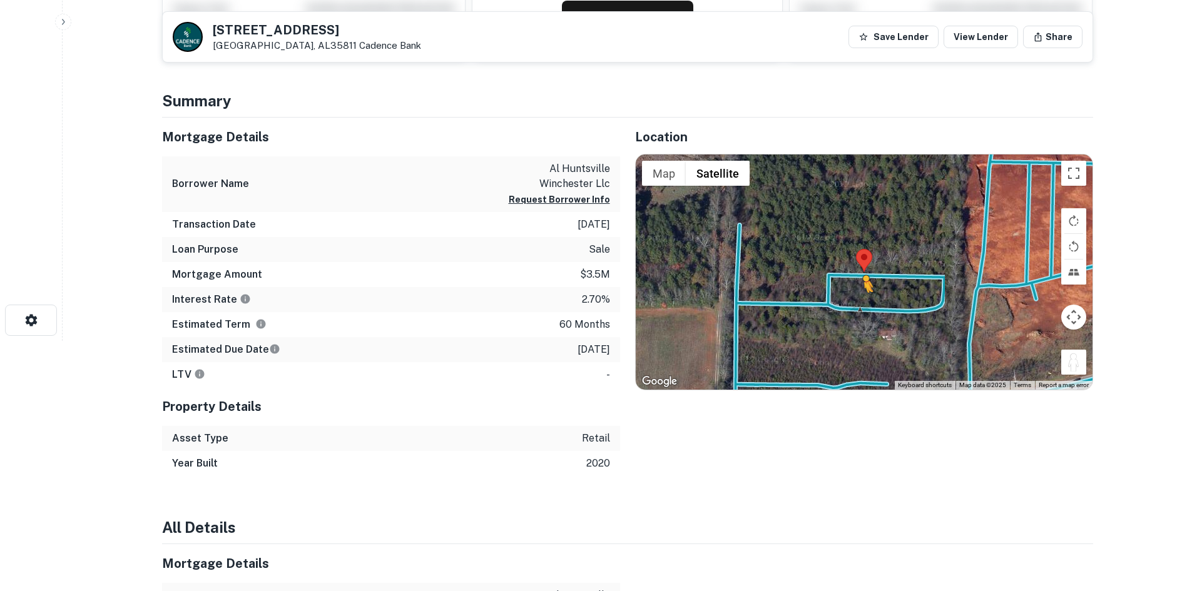
drag, startPoint x: 1072, startPoint y: 365, endPoint x: 862, endPoint y: 307, distance: 218.1
click at [862, 307] on div "To activate drag with keyboard, press Alt + Enter. Once in keyboard drag state,…" at bounding box center [864, 271] width 457 height 235
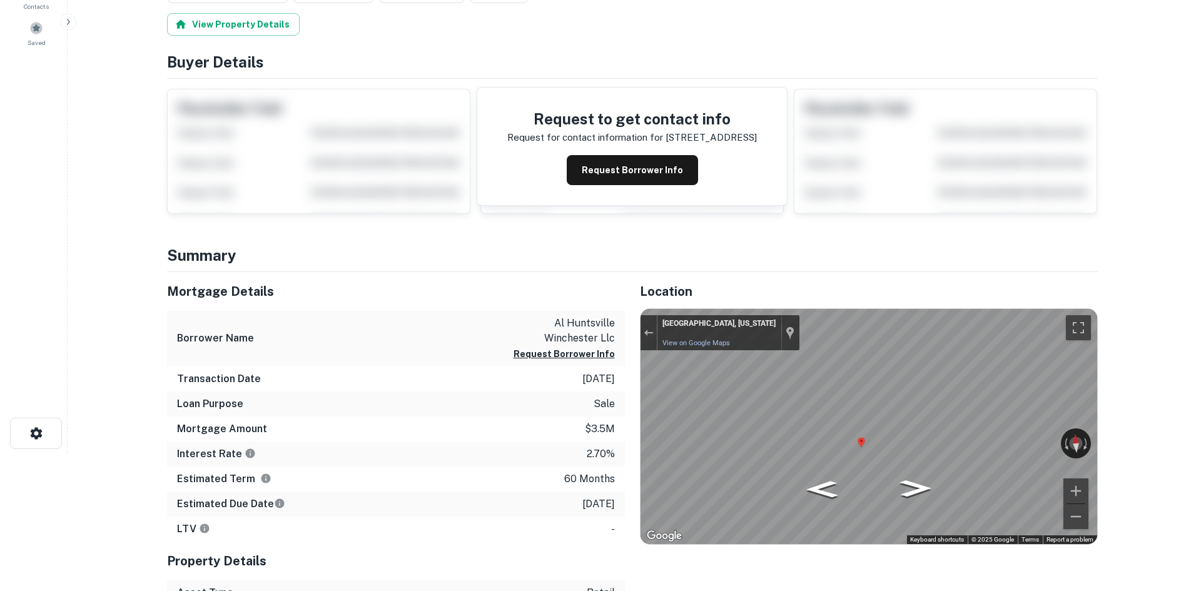
scroll to position [0, 0]
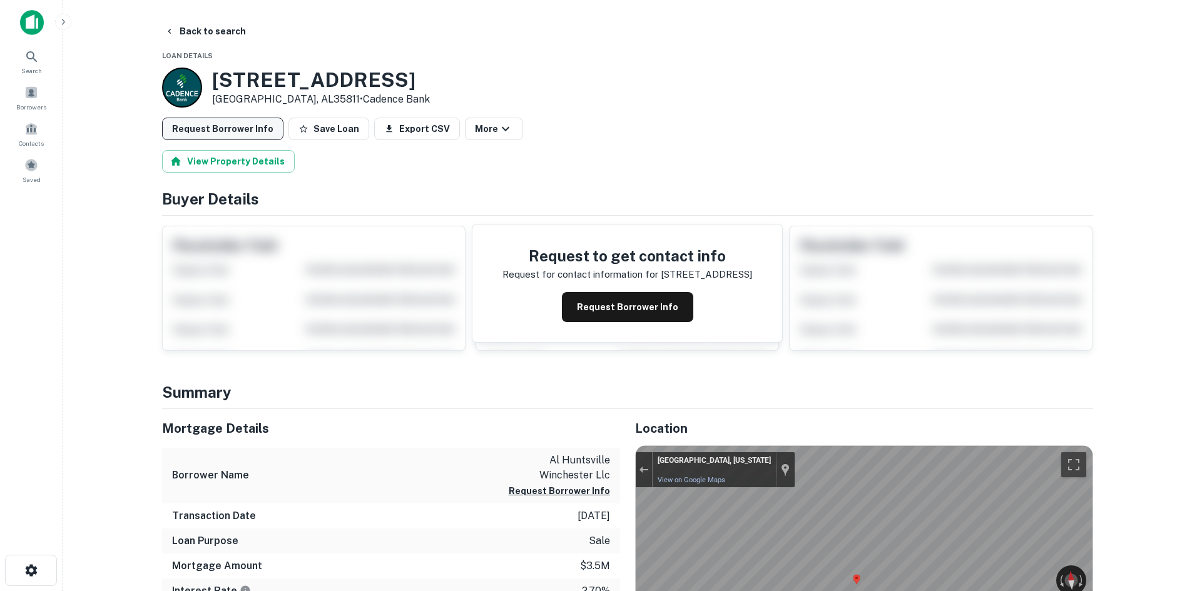
click at [248, 119] on button "Request Borrower Info" at bounding box center [222, 129] width 121 height 23
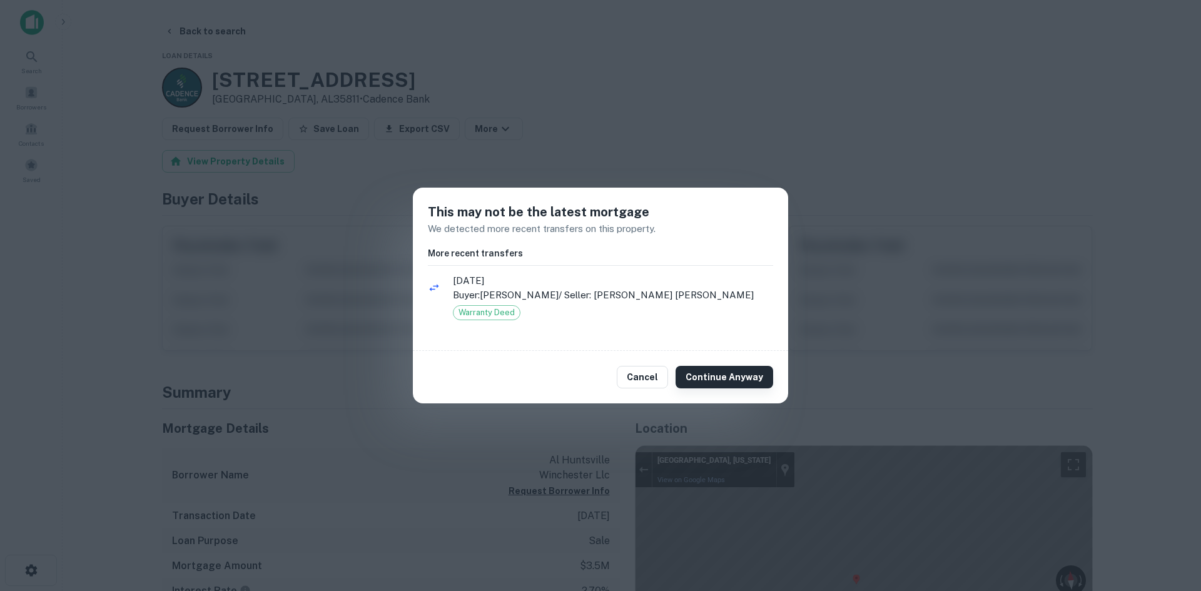
click at [736, 382] on button "Continue Anyway" at bounding box center [725, 377] width 98 height 23
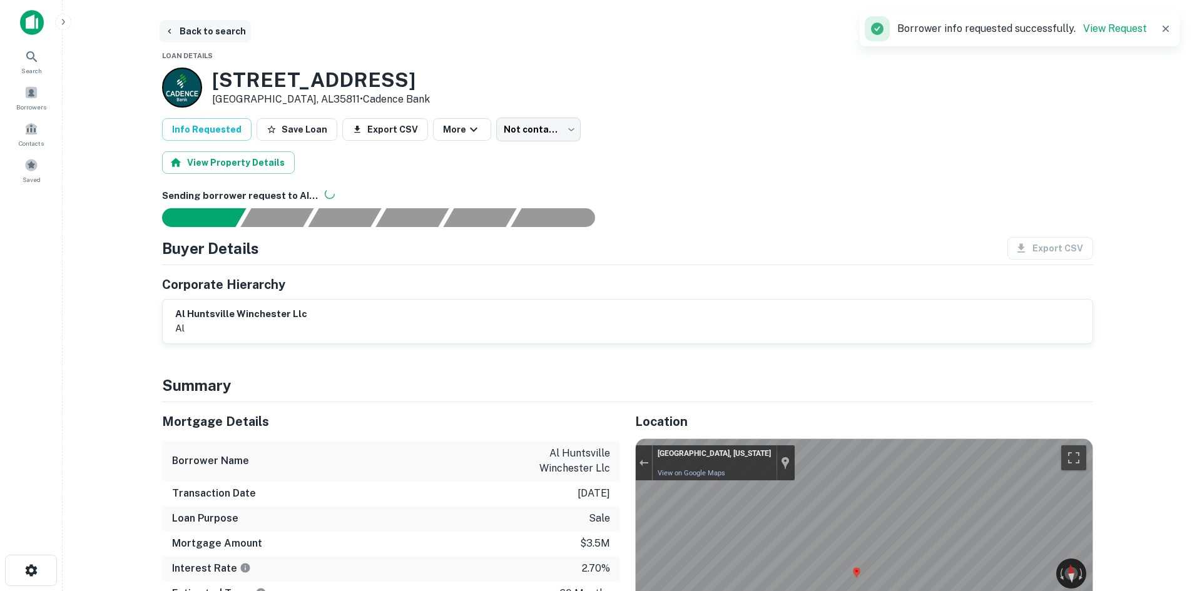
click at [195, 33] on button "Back to search" at bounding box center [205, 31] width 91 height 23
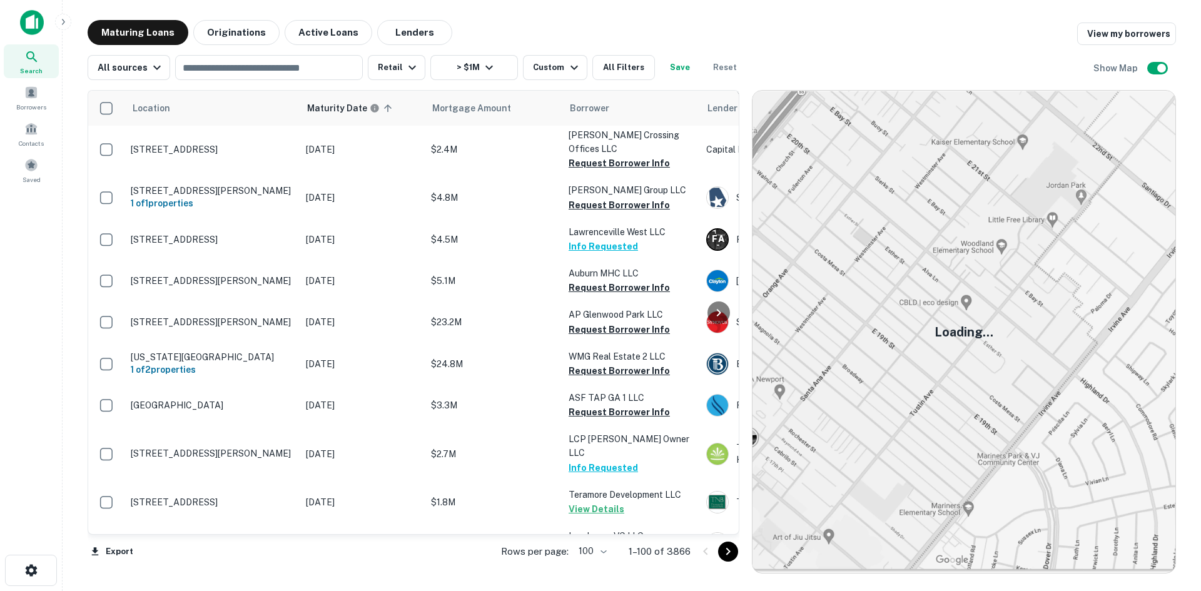
scroll to position [914, 0]
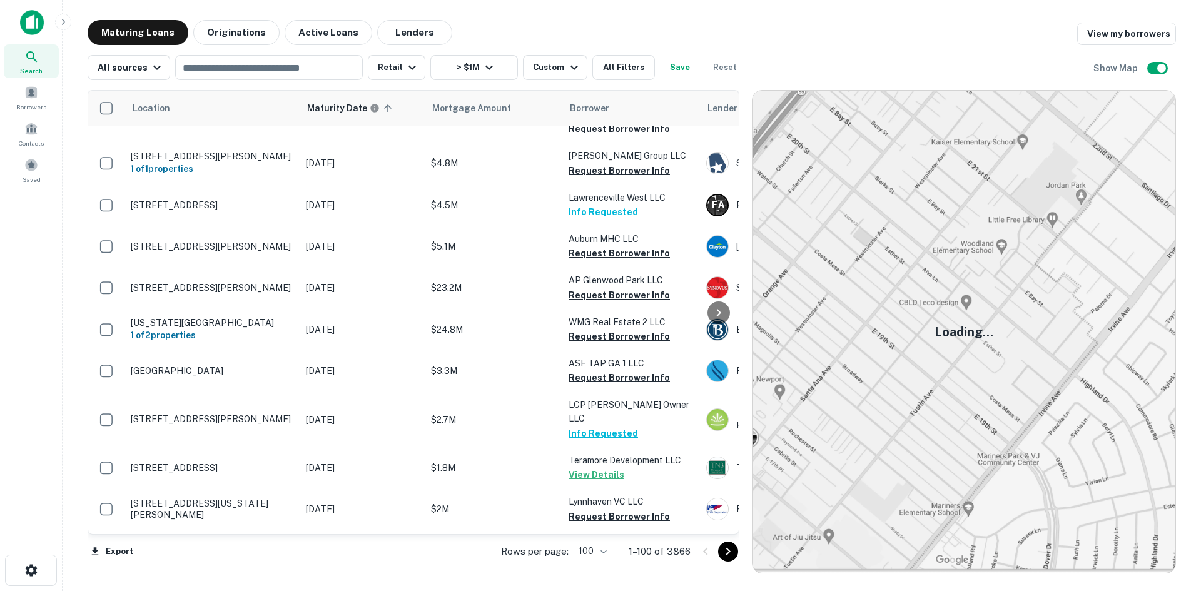
click at [730, 552] on icon "Go to next page" at bounding box center [728, 552] width 4 height 8
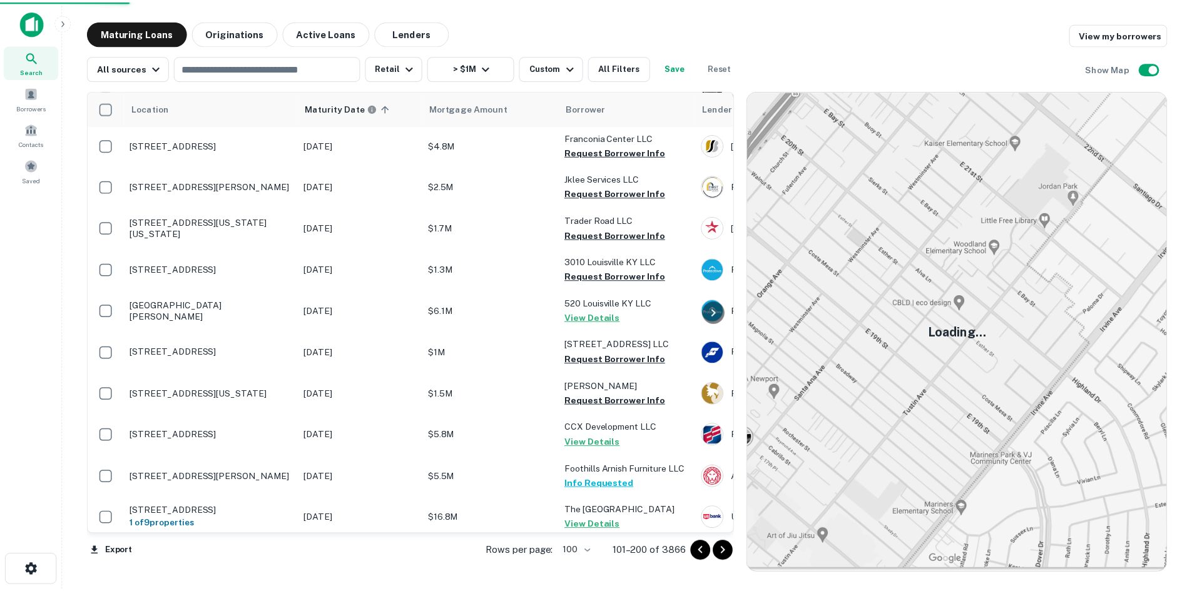
scroll to position [977, 0]
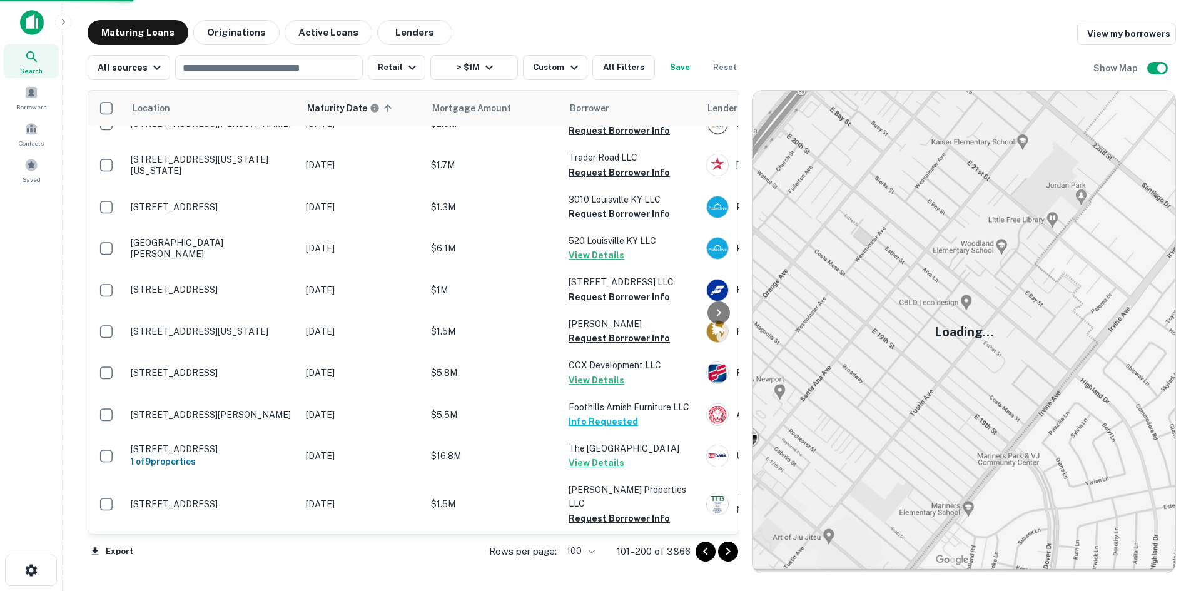
click at [725, 555] on icon "Go to next page" at bounding box center [728, 551] width 15 height 15
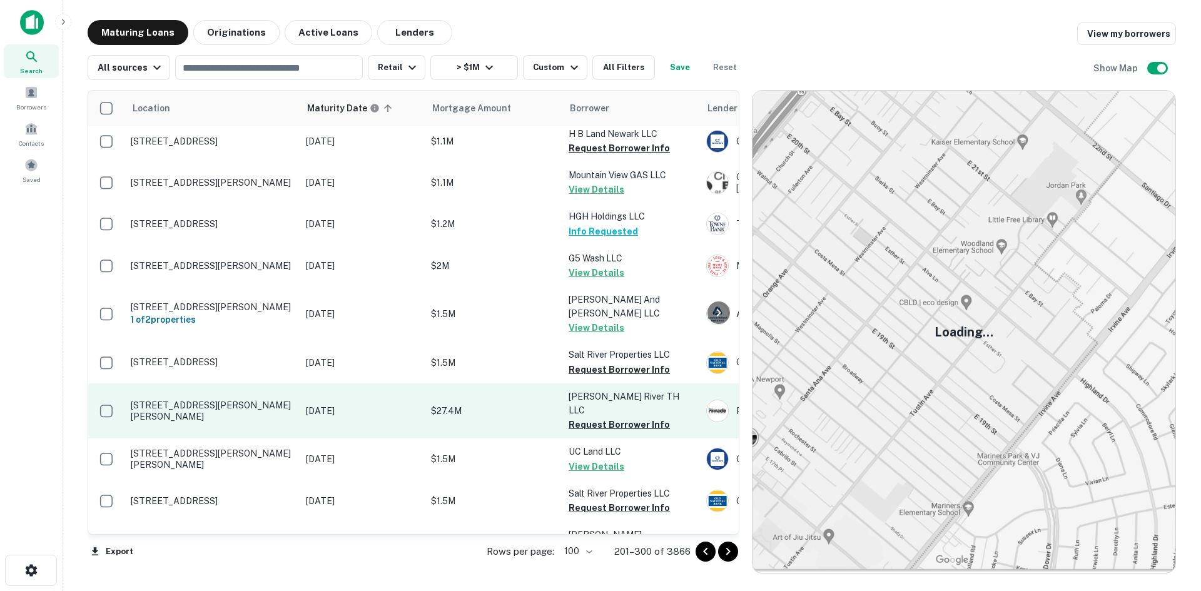
click at [267, 400] on p "2035 Jeffress Rd Mills River, NC28759" at bounding box center [212, 411] width 163 height 23
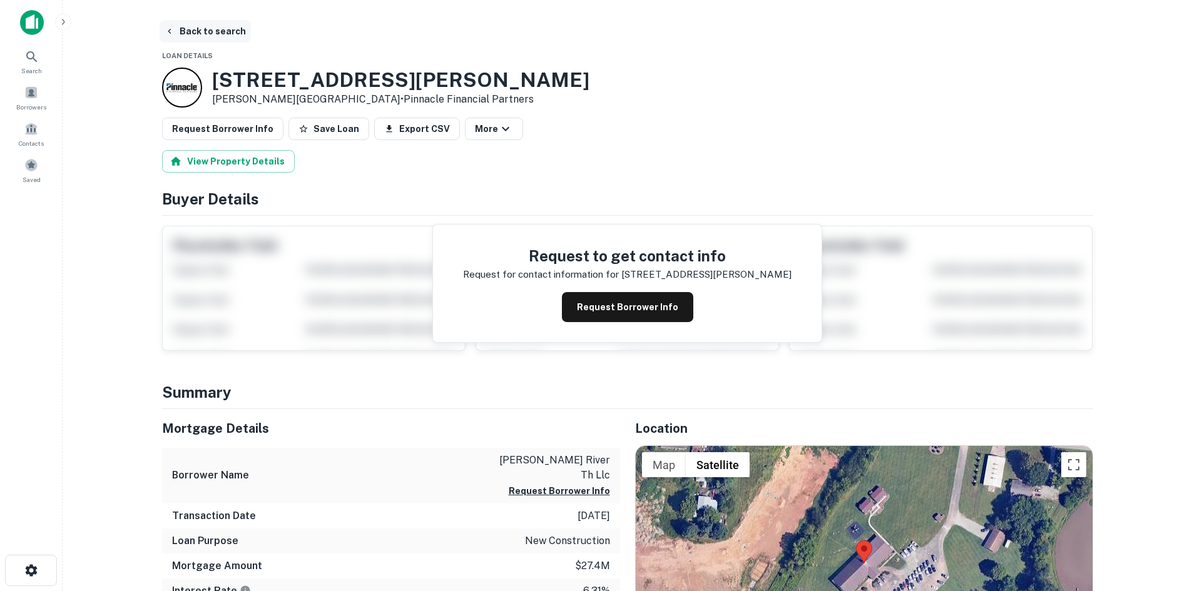
click at [190, 33] on button "Back to search" at bounding box center [205, 31] width 91 height 23
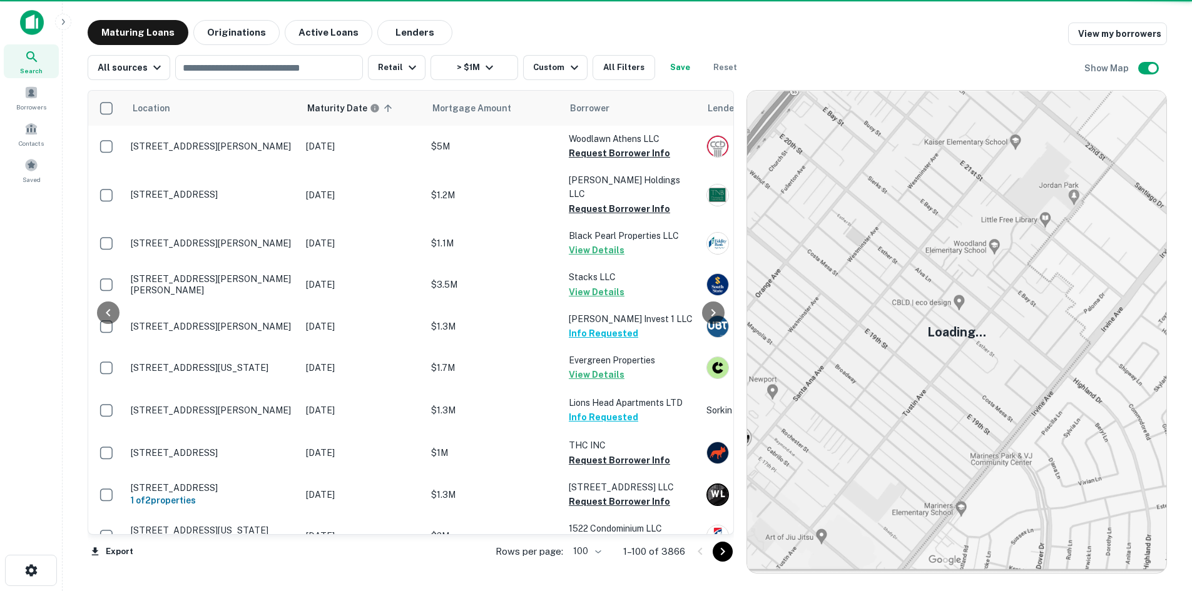
click at [721, 554] on icon "Go to next page" at bounding box center [722, 551] width 15 height 15
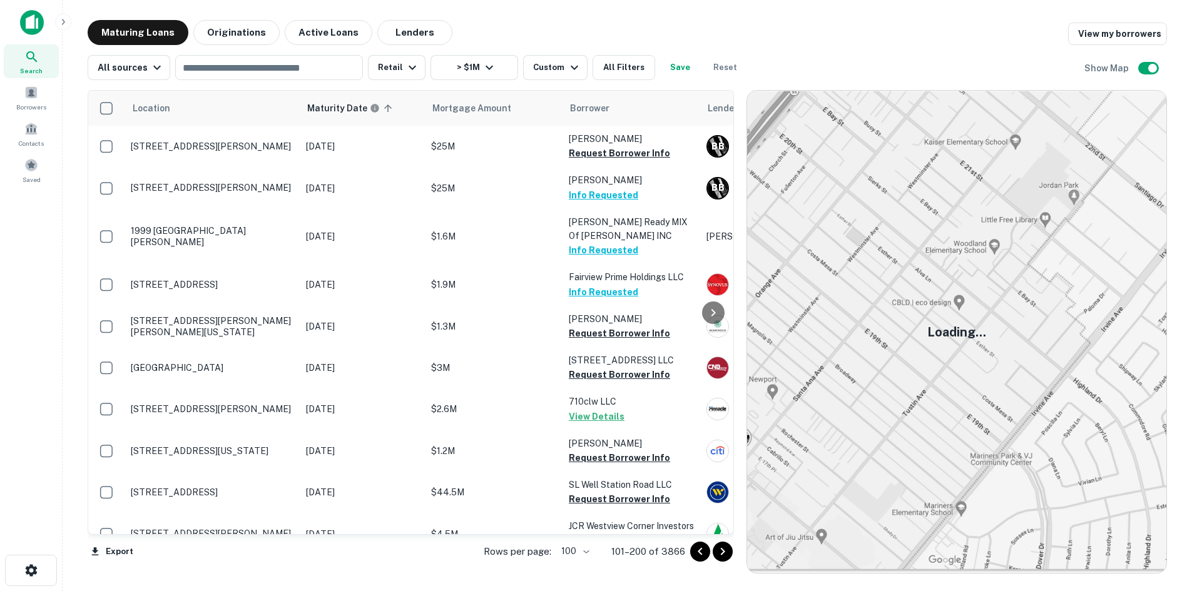
click at [722, 550] on icon "Go to next page" at bounding box center [722, 551] width 15 height 15
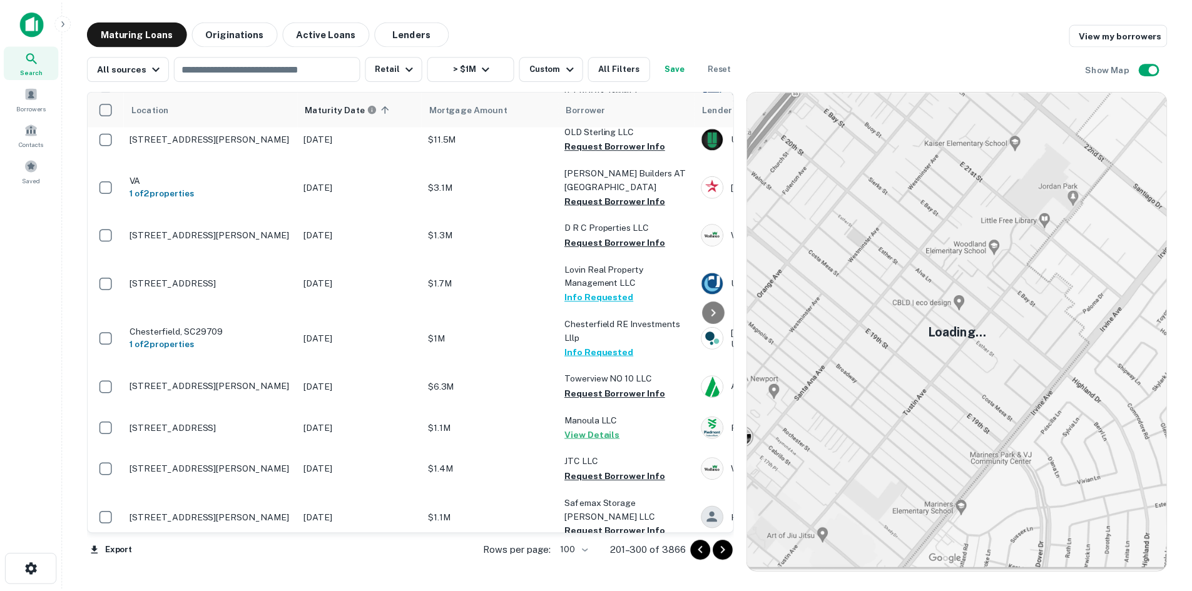
scroll to position [1790, 0]
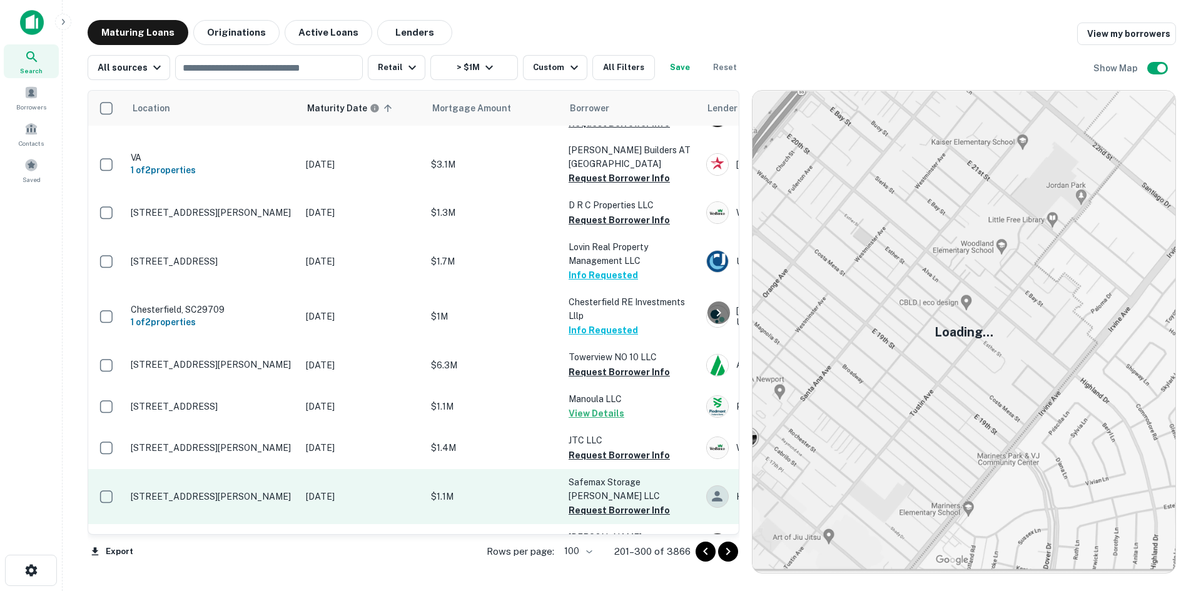
click at [210, 491] on p "8418 Manchester Hwy Morrison, TN37357" at bounding box center [212, 496] width 163 height 11
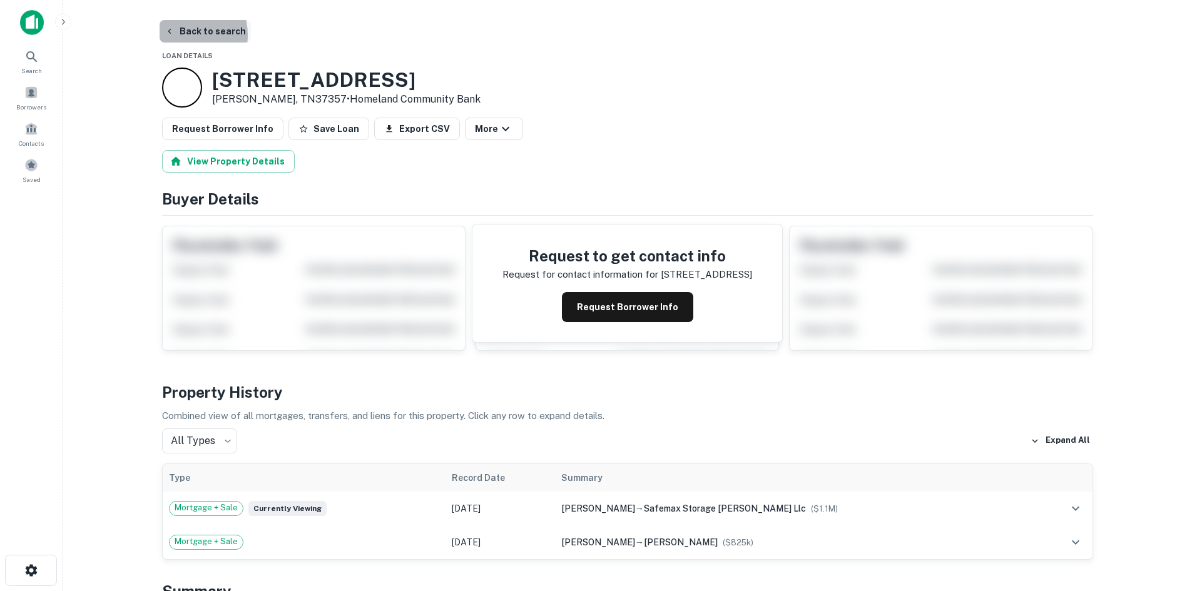
click at [181, 35] on button "Back to search" at bounding box center [205, 31] width 91 height 23
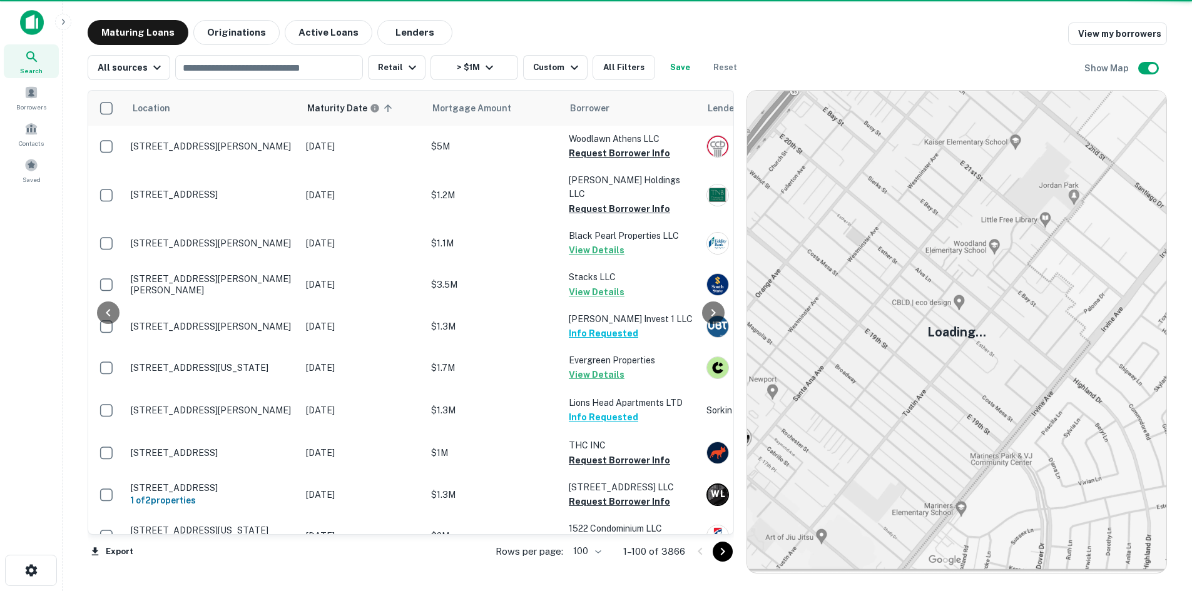
click at [730, 556] on icon "Go to next page" at bounding box center [722, 551] width 15 height 15
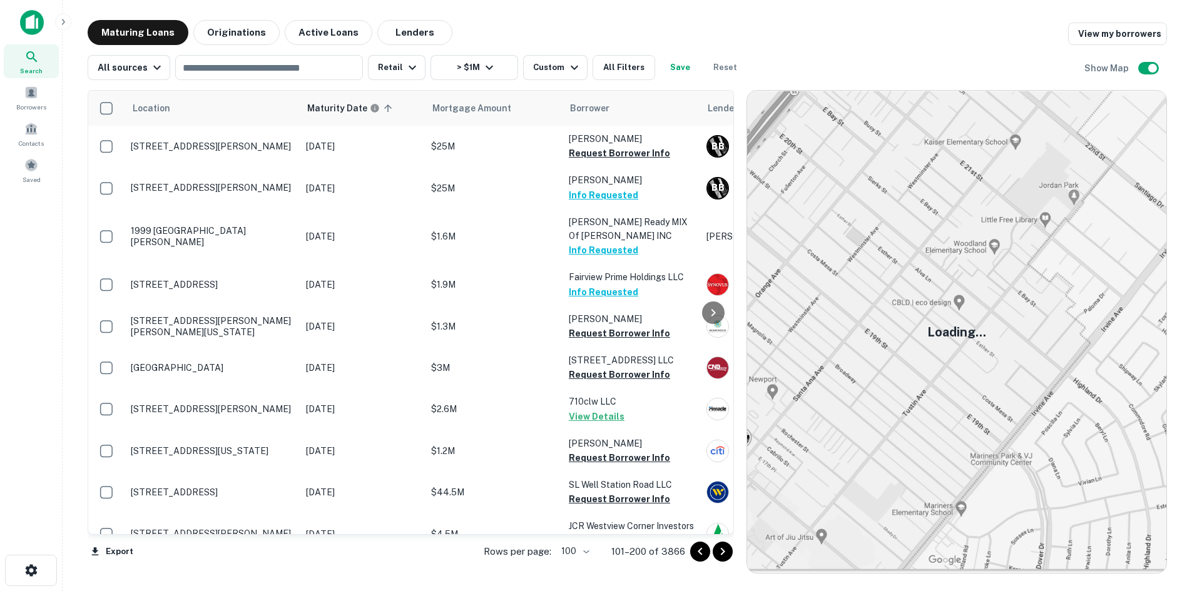
click at [730, 555] on icon "Go to next page" at bounding box center [722, 551] width 15 height 15
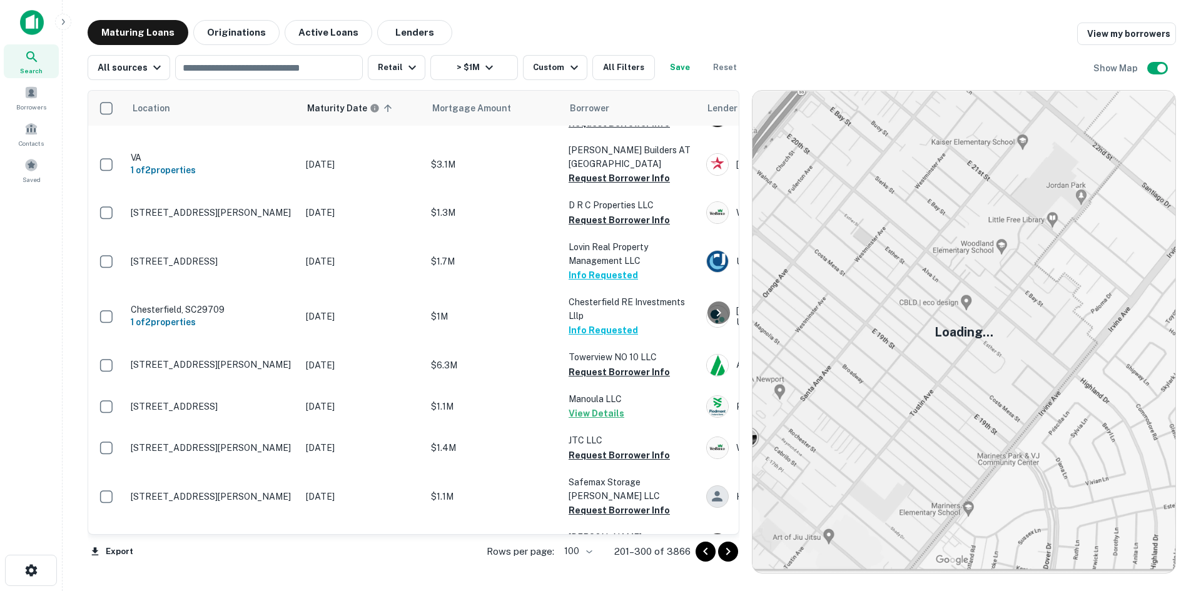
scroll to position [2605, 0]
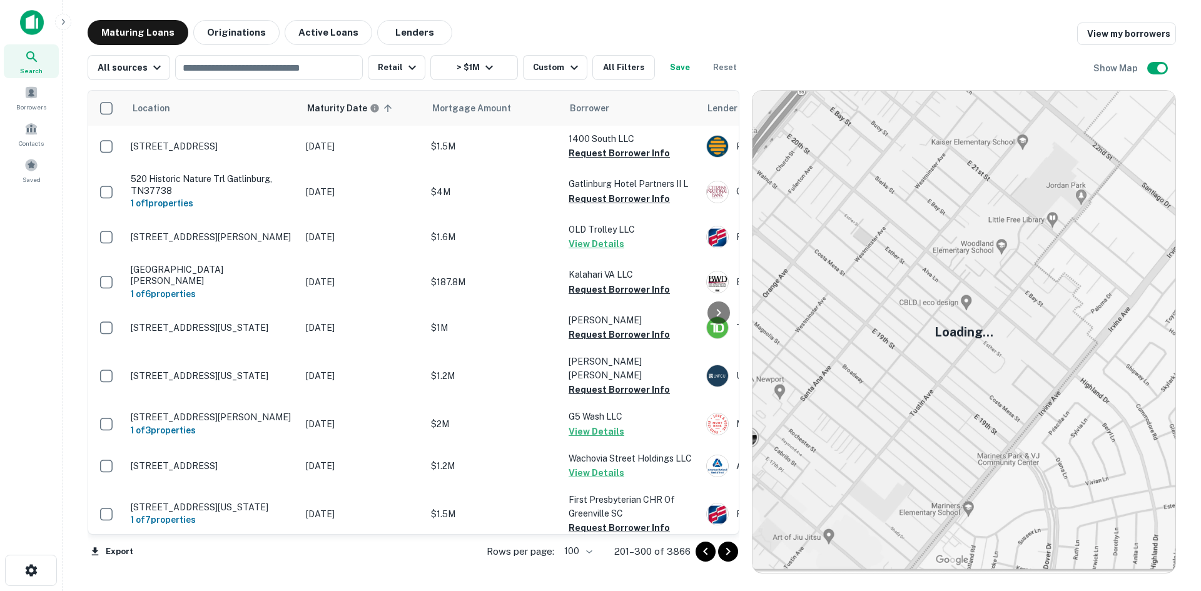
scroll to position [3041, 0]
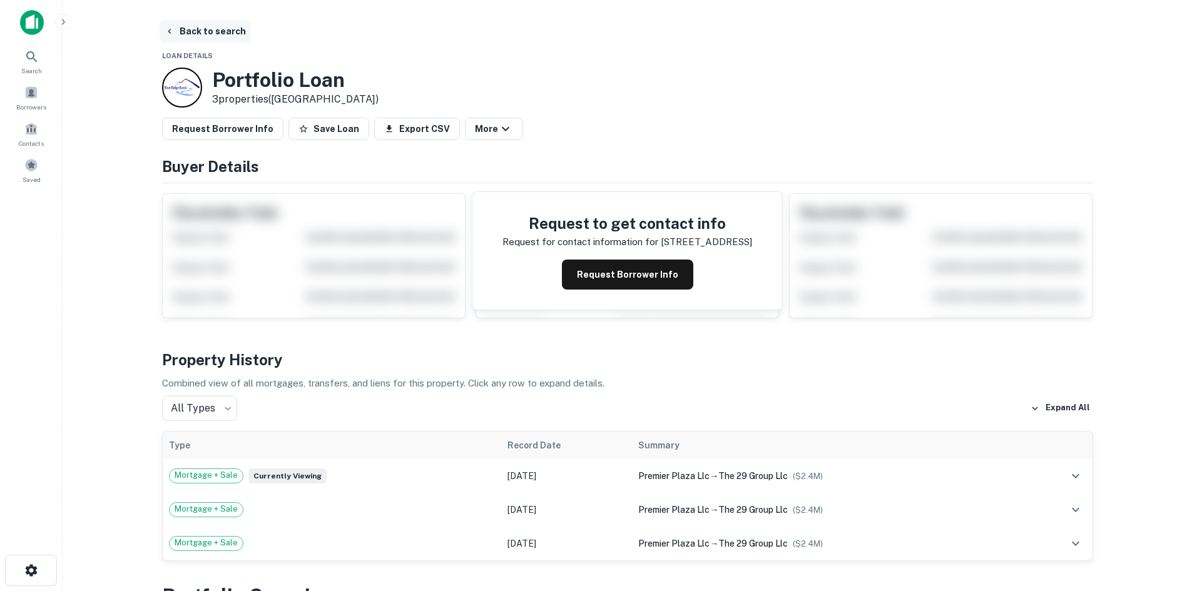
click at [181, 28] on button "Back to search" at bounding box center [205, 31] width 91 height 23
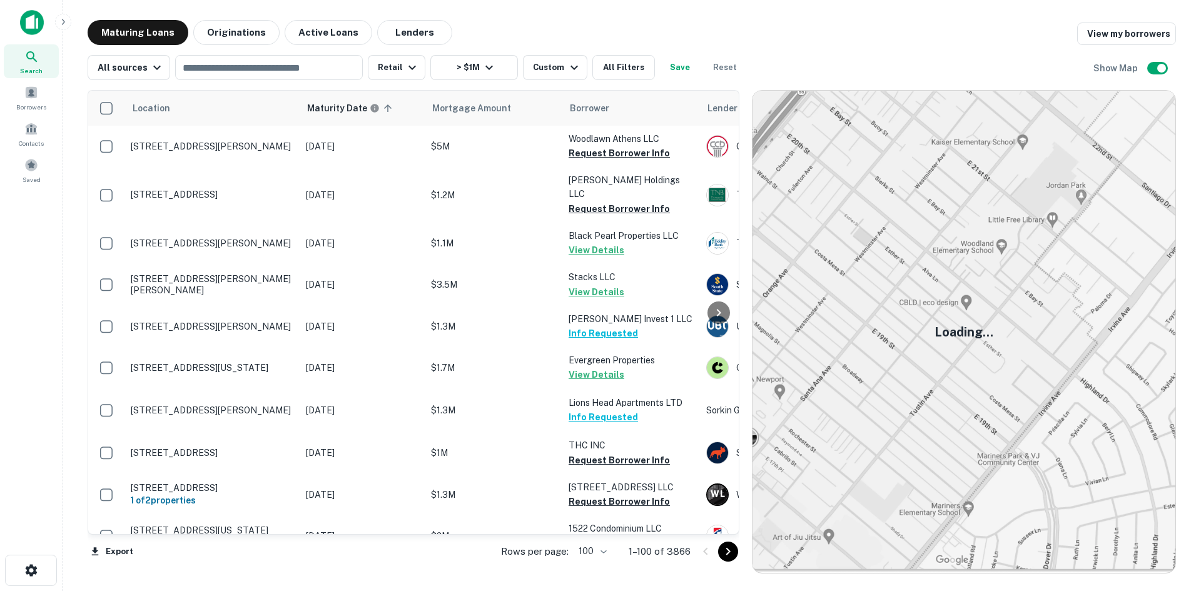
scroll to position [3027, 0]
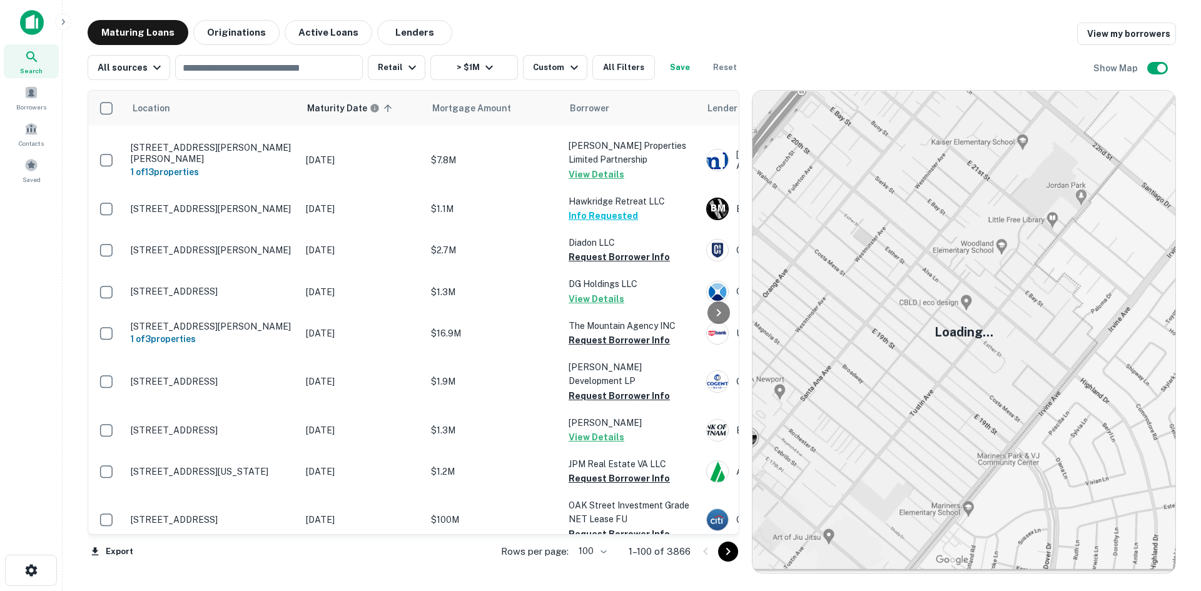
click at [729, 545] on icon "Go to next page" at bounding box center [728, 551] width 15 height 15
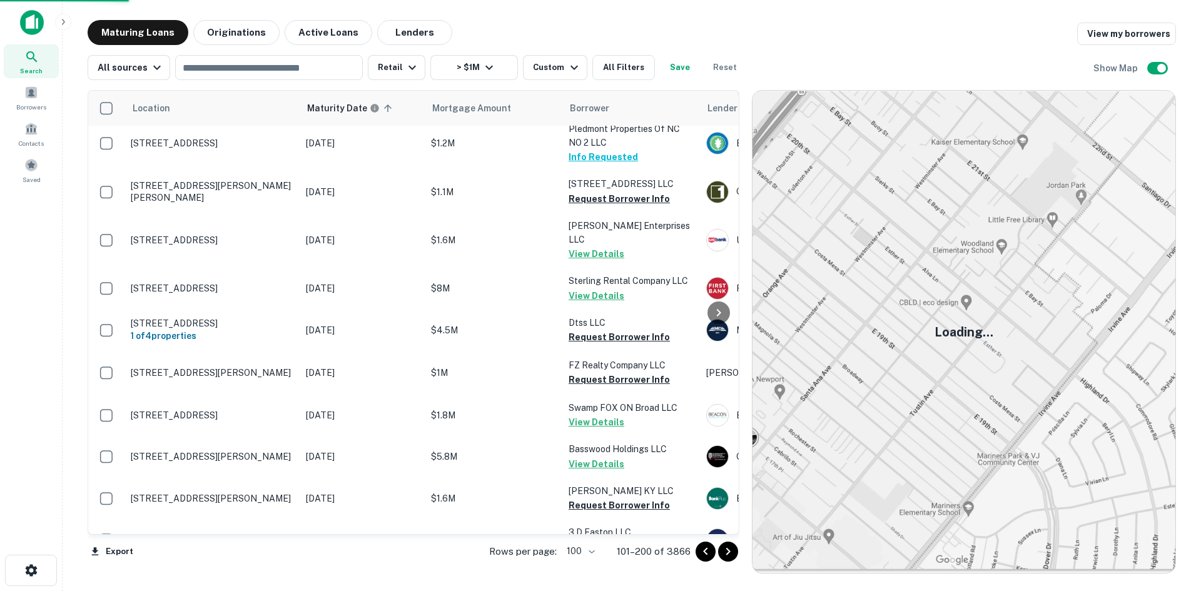
click at [729, 545] on icon "Go to next page" at bounding box center [728, 551] width 15 height 15
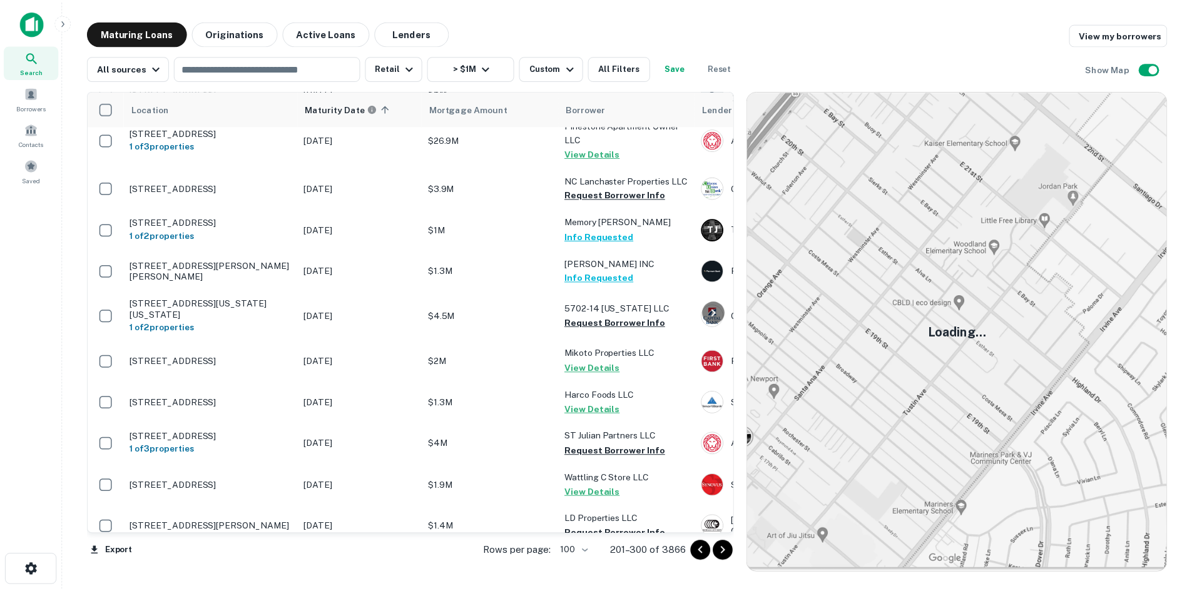
scroll to position [3841, 0]
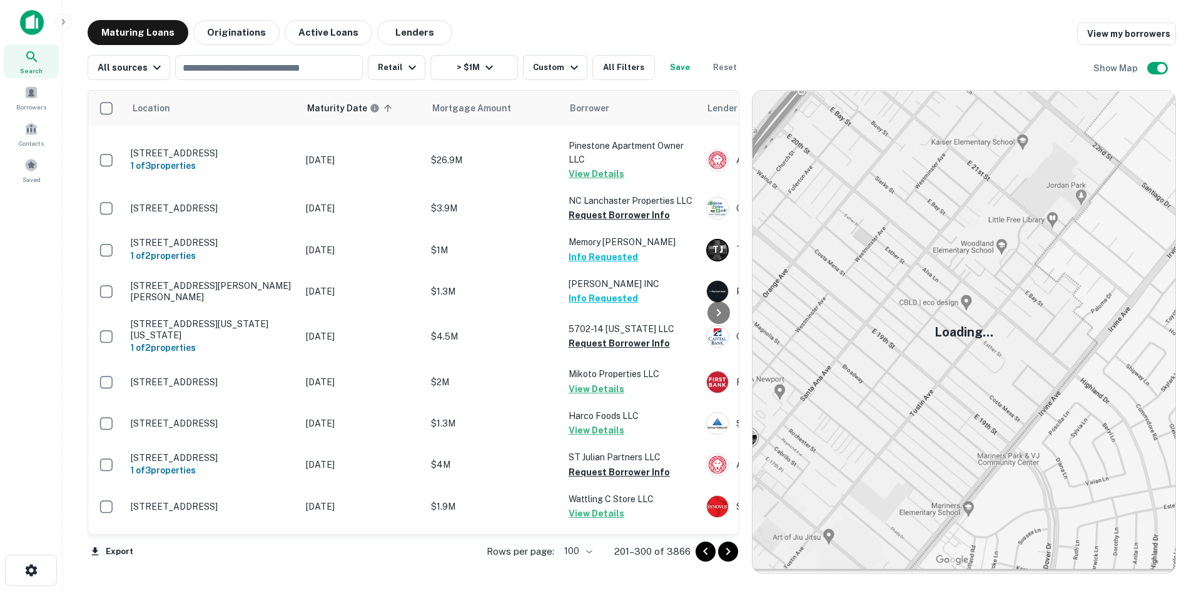
click at [230, 585] on p "[STREET_ADDRESS]" at bounding box center [212, 590] width 163 height 11
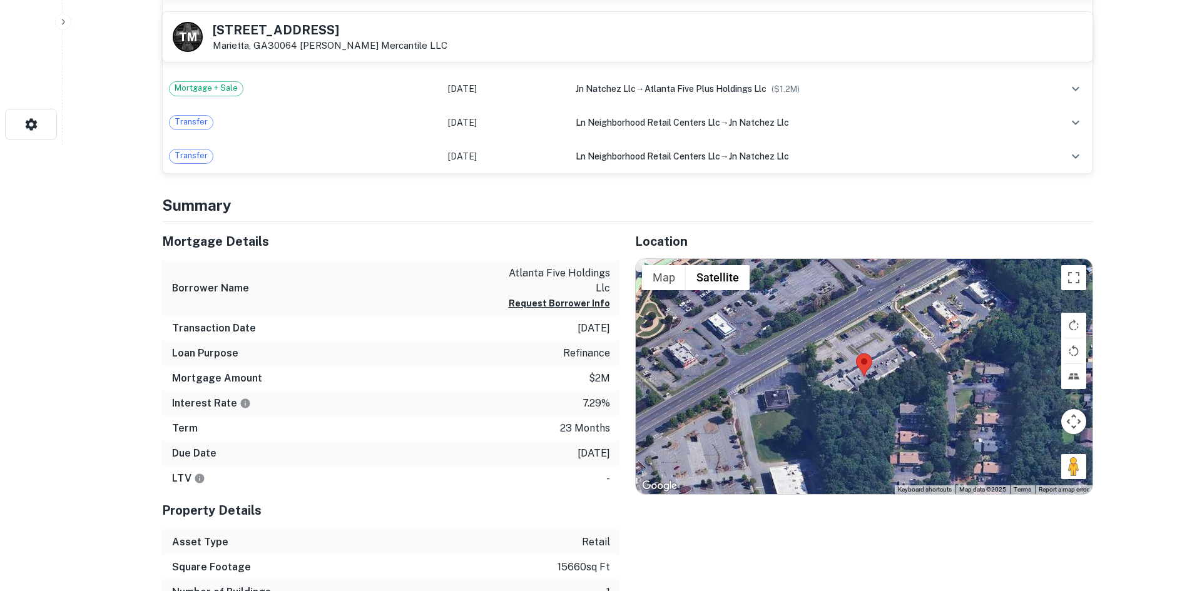
scroll to position [563, 0]
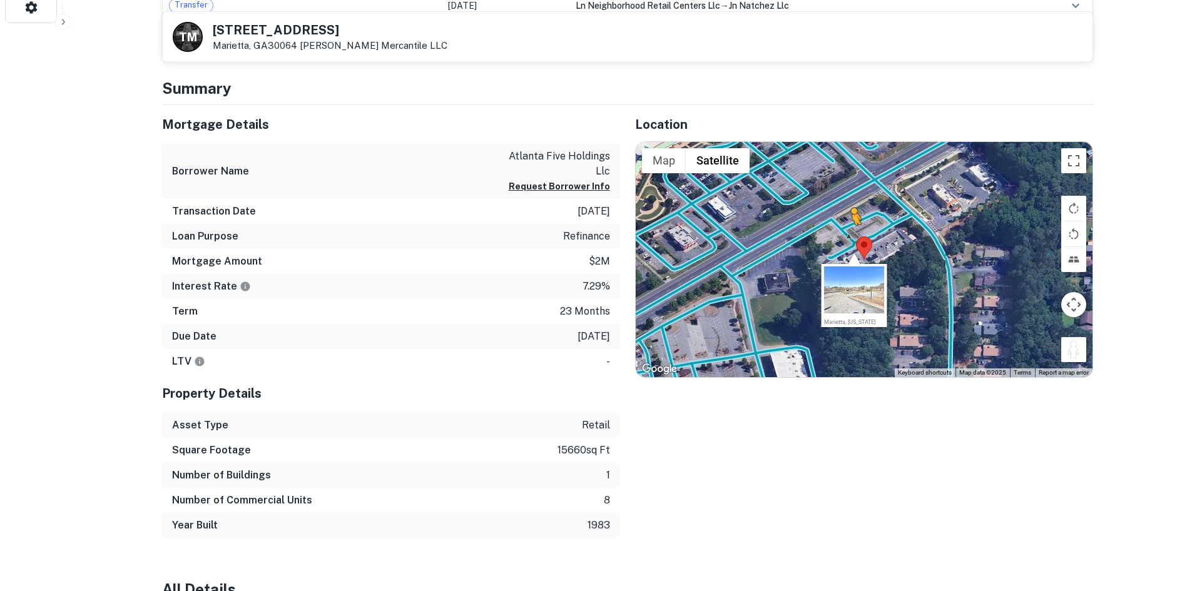
drag, startPoint x: 1068, startPoint y: 352, endPoint x: 853, endPoint y: 238, distance: 244.0
click at [853, 238] on div "To activate drag with keyboard, press Alt + Enter. Once in keyboard drag state,…" at bounding box center [864, 259] width 457 height 235
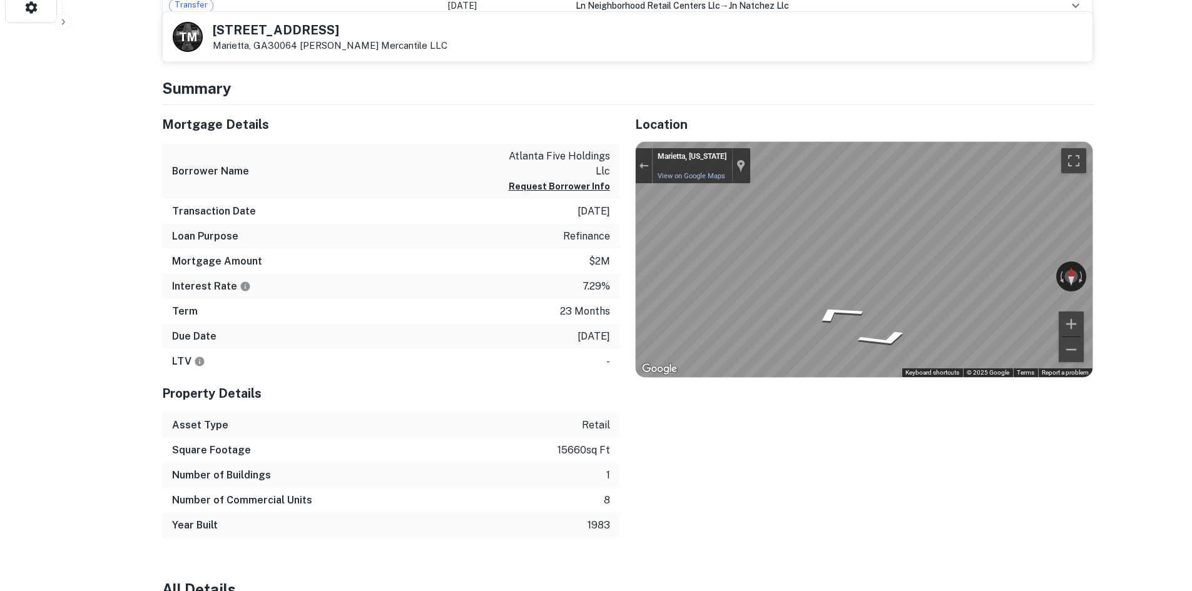
click at [595, 241] on div "Mortgage Details Borrower Name atlanta five holdings llc Request Borrower Info …" at bounding box center [620, 321] width 946 height 433
click at [622, 240] on div "Location ← Move left → Move right ↑ Move up ↓ Move down + Zoom in - Zoom out Ho…" at bounding box center [856, 321] width 473 height 433
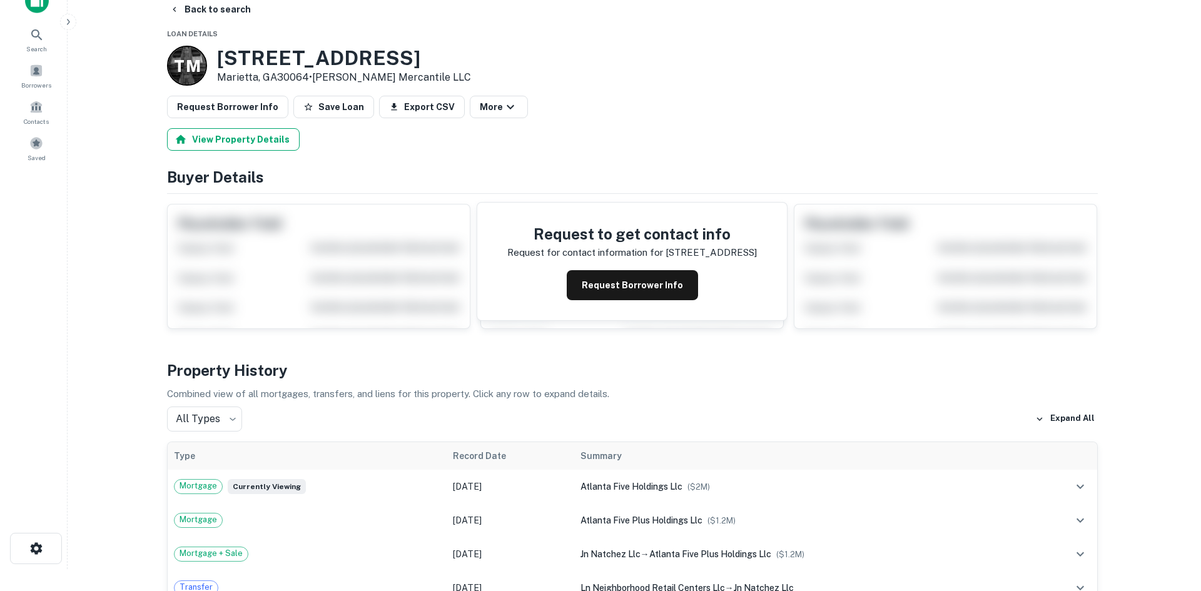
scroll to position [0, 0]
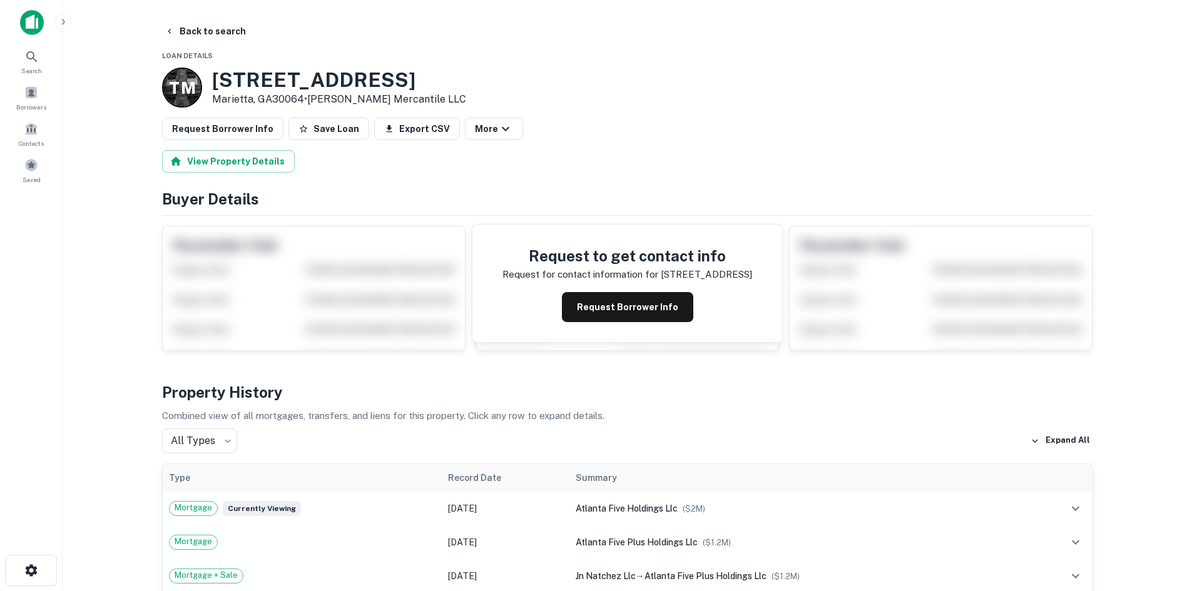
click at [226, 127] on button "Request Borrower Info" at bounding box center [222, 129] width 121 height 23
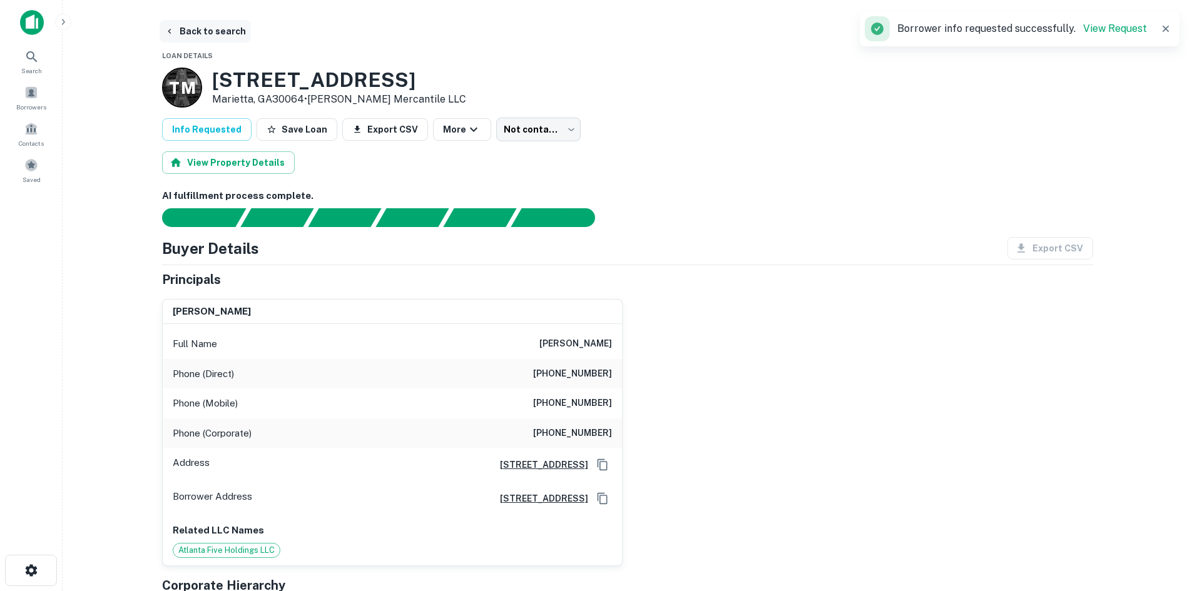
click at [216, 24] on button "Back to search" at bounding box center [205, 31] width 91 height 23
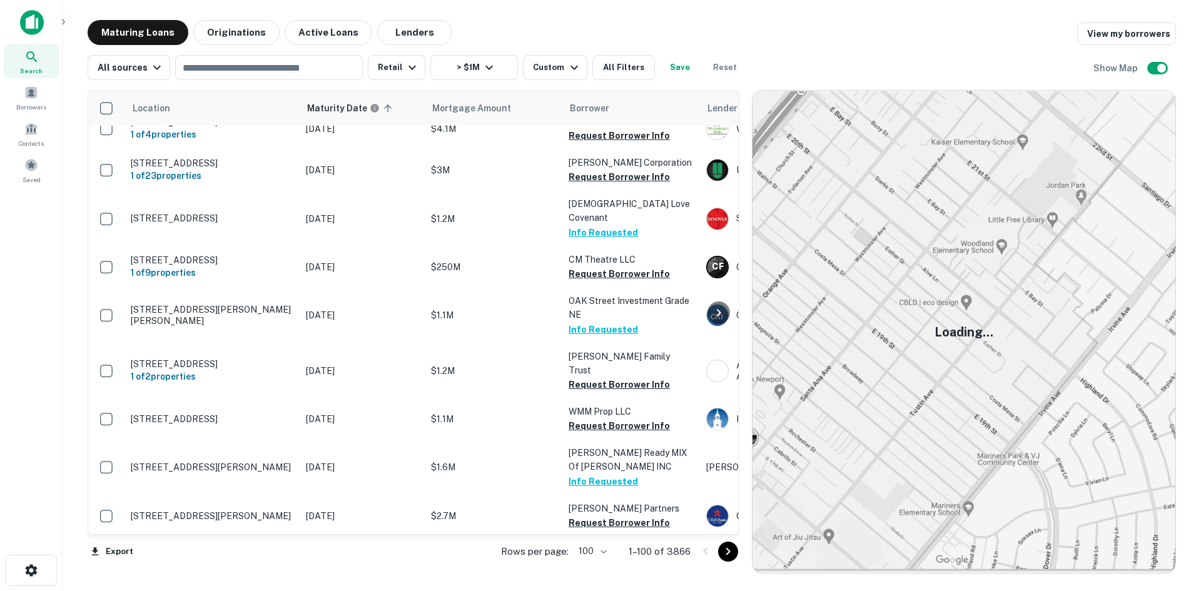
scroll to position [3989, 0]
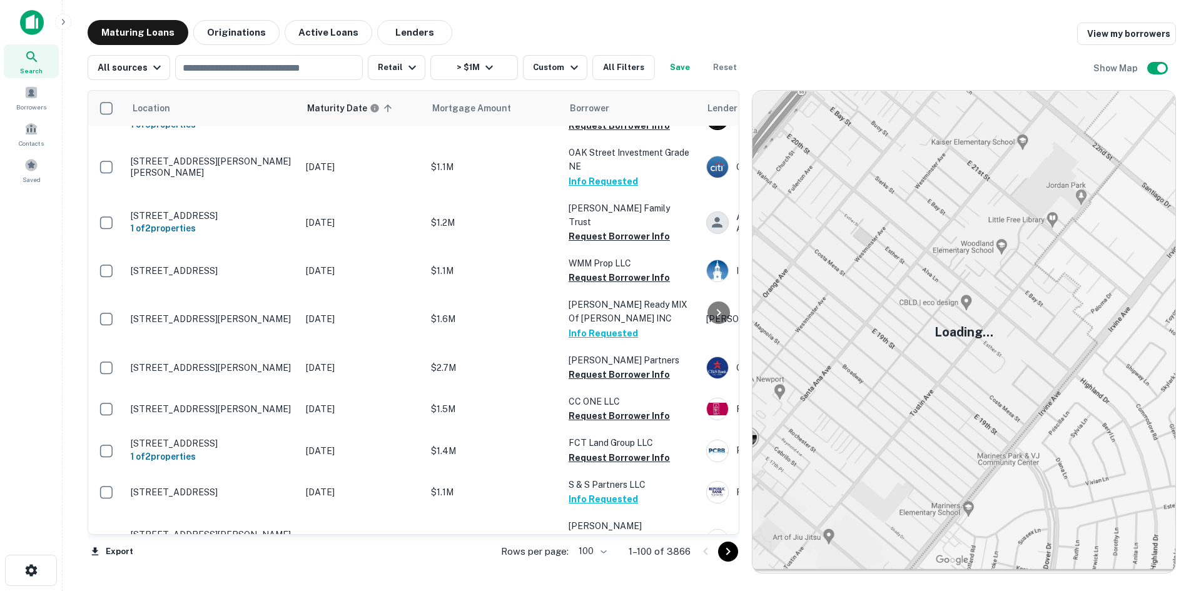
click at [729, 551] on icon "Go to next page" at bounding box center [728, 551] width 15 height 15
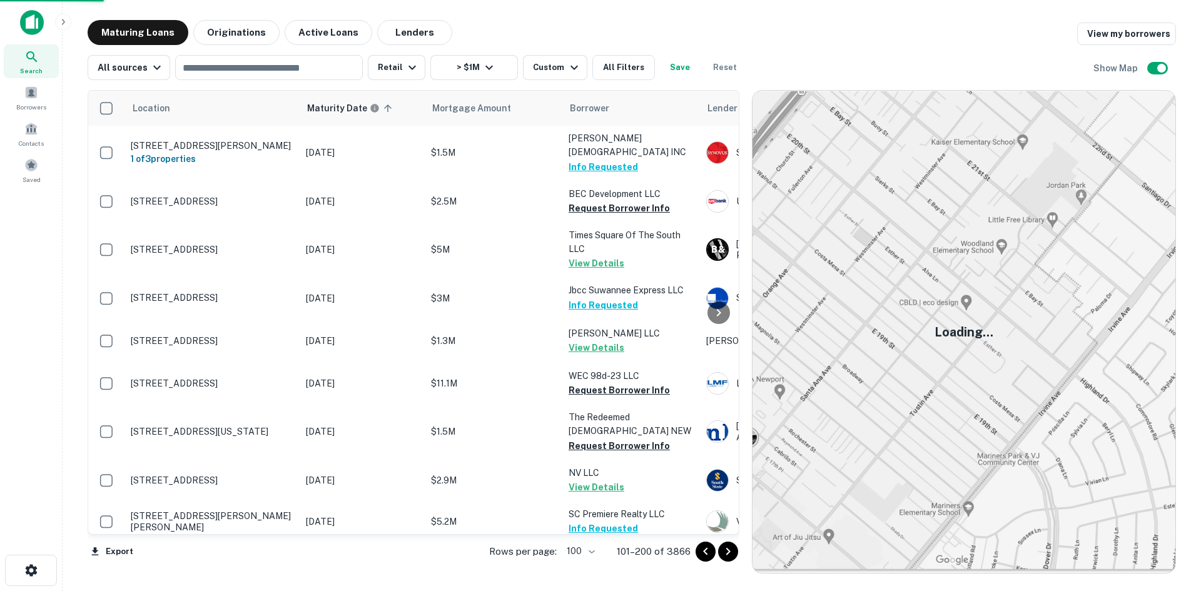
scroll to position [4078, 0]
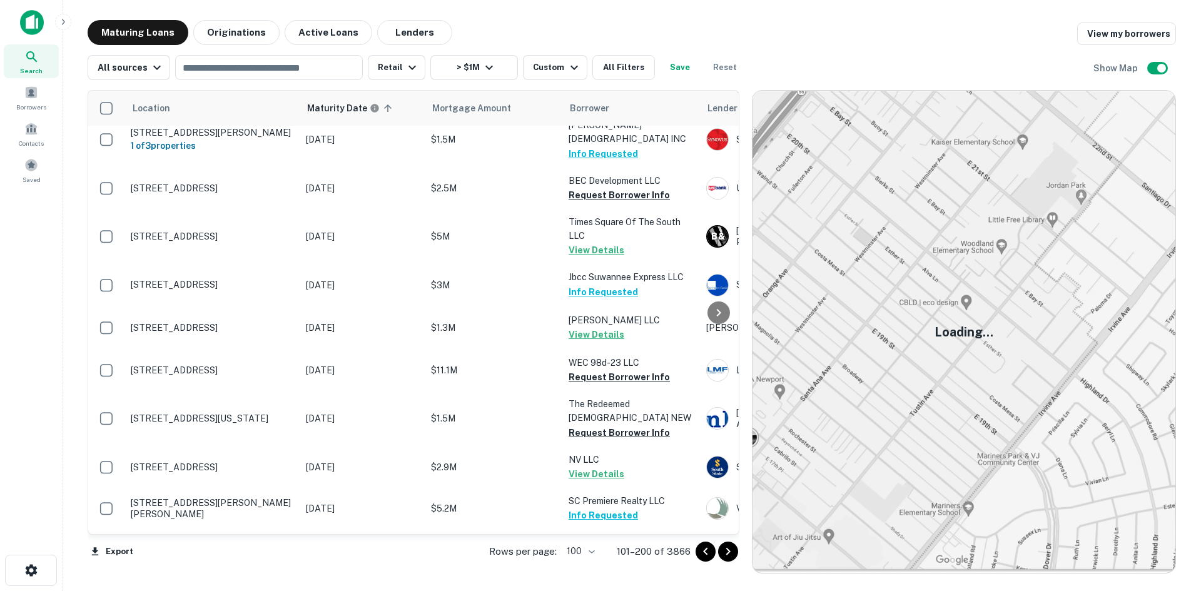
click at [735, 551] on icon "Go to next page" at bounding box center [728, 551] width 15 height 15
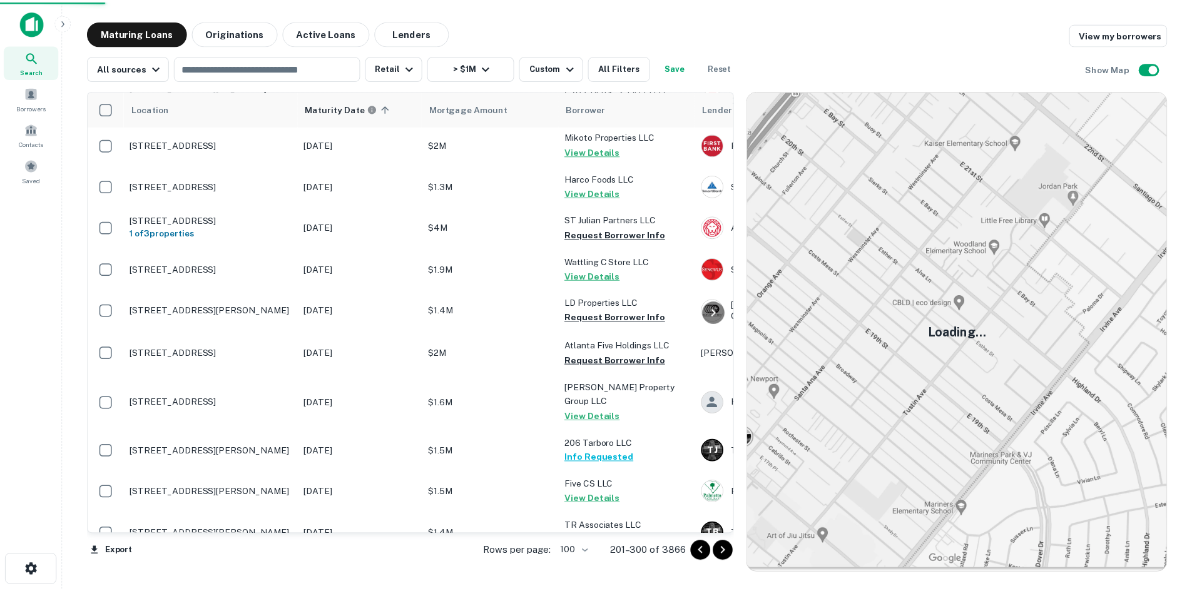
scroll to position [4045, 0]
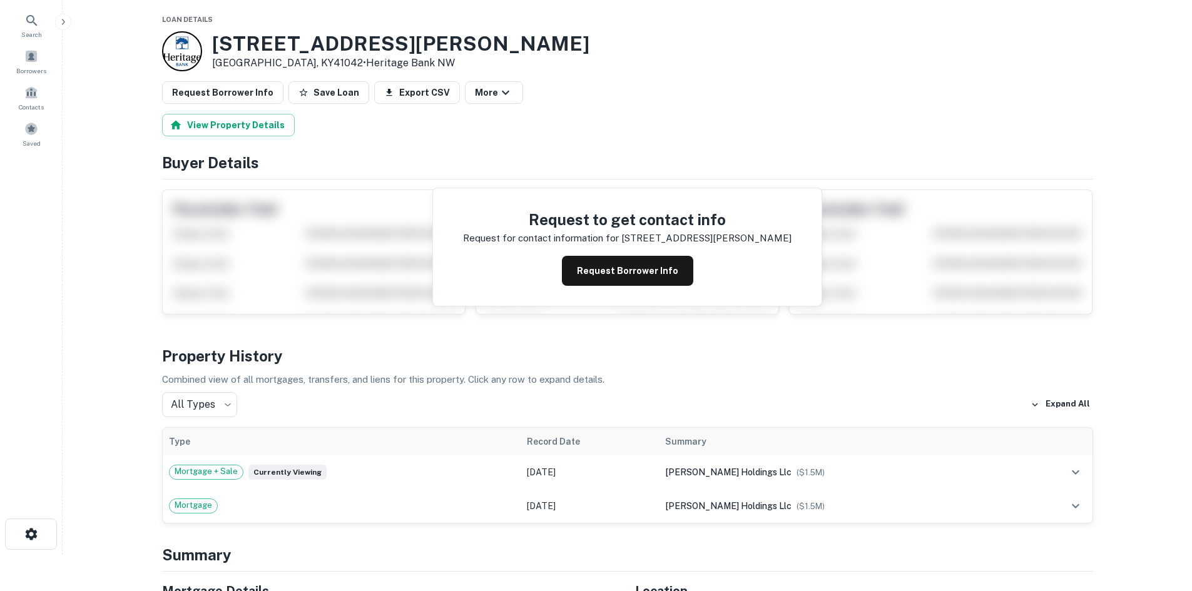
scroll to position [438, 0]
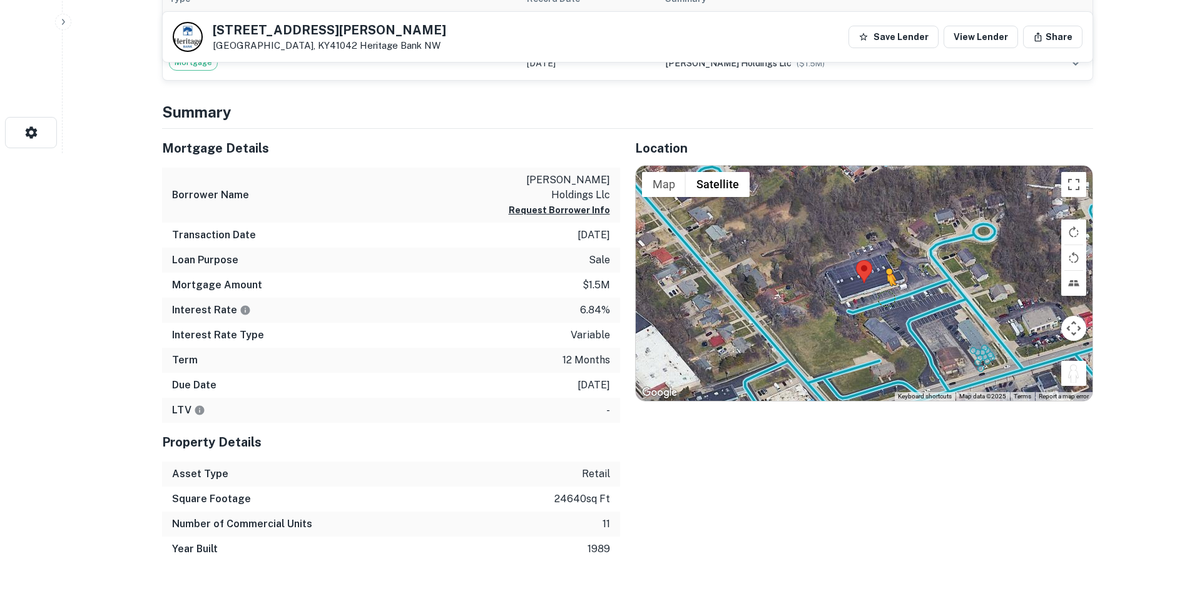
drag, startPoint x: 1064, startPoint y: 371, endPoint x: 886, endPoint y: 298, distance: 192.1
click at [886, 298] on div "To activate drag with keyboard, press Alt + Enter. Once in keyboard drag state,…" at bounding box center [864, 283] width 457 height 235
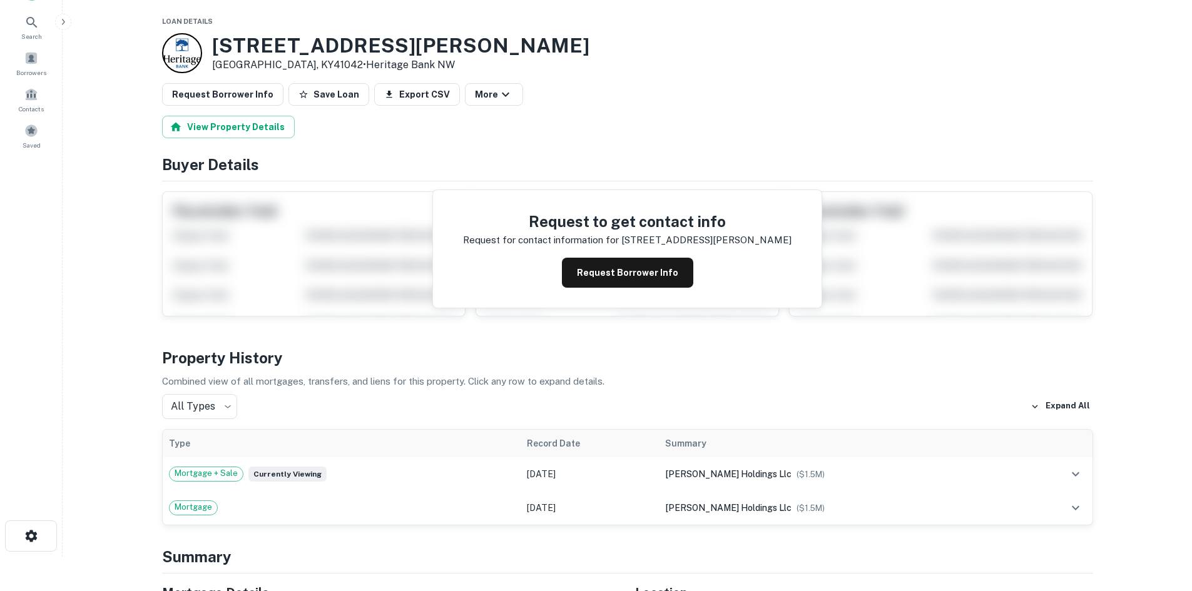
scroll to position [0, 0]
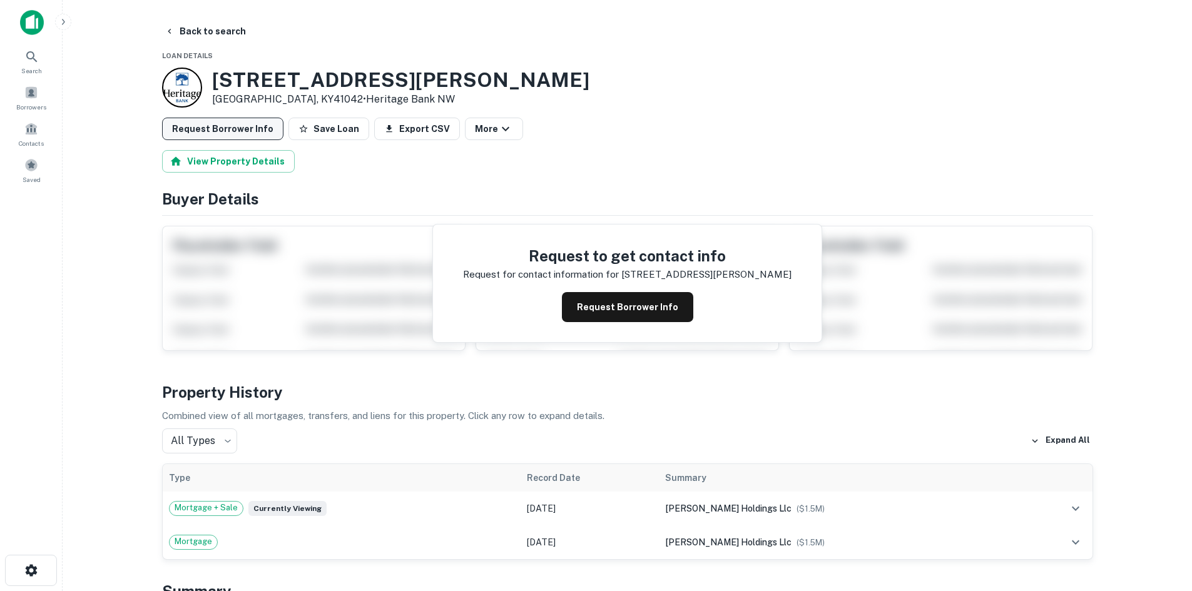
click at [230, 118] on button "Request Borrower Info" at bounding box center [222, 129] width 121 height 23
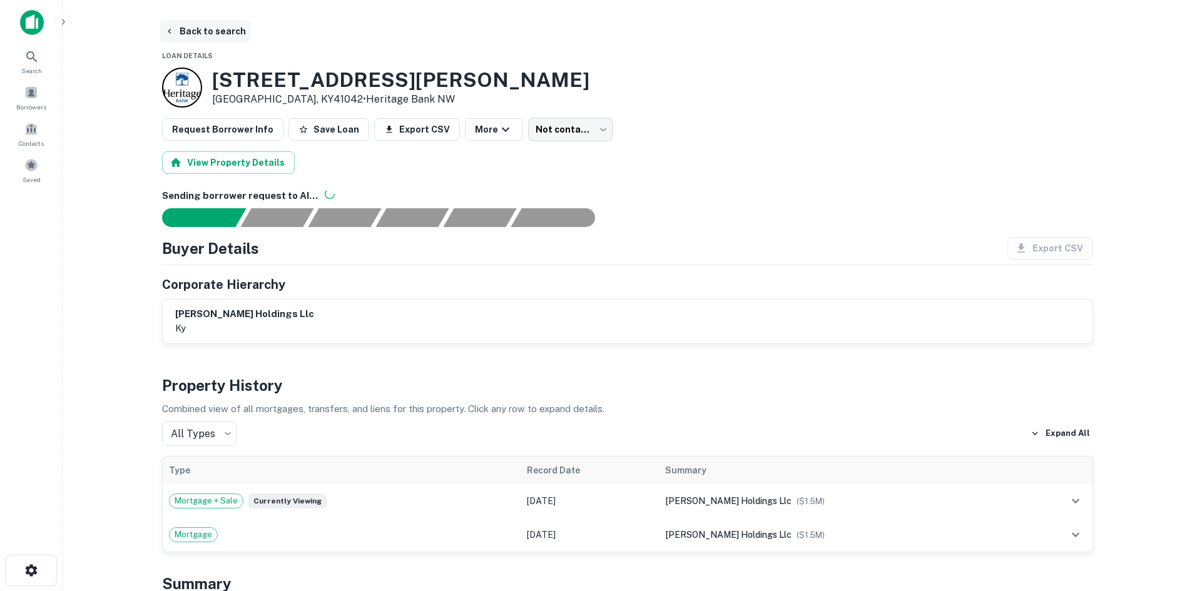
click at [209, 28] on button "Back to search" at bounding box center [205, 31] width 91 height 23
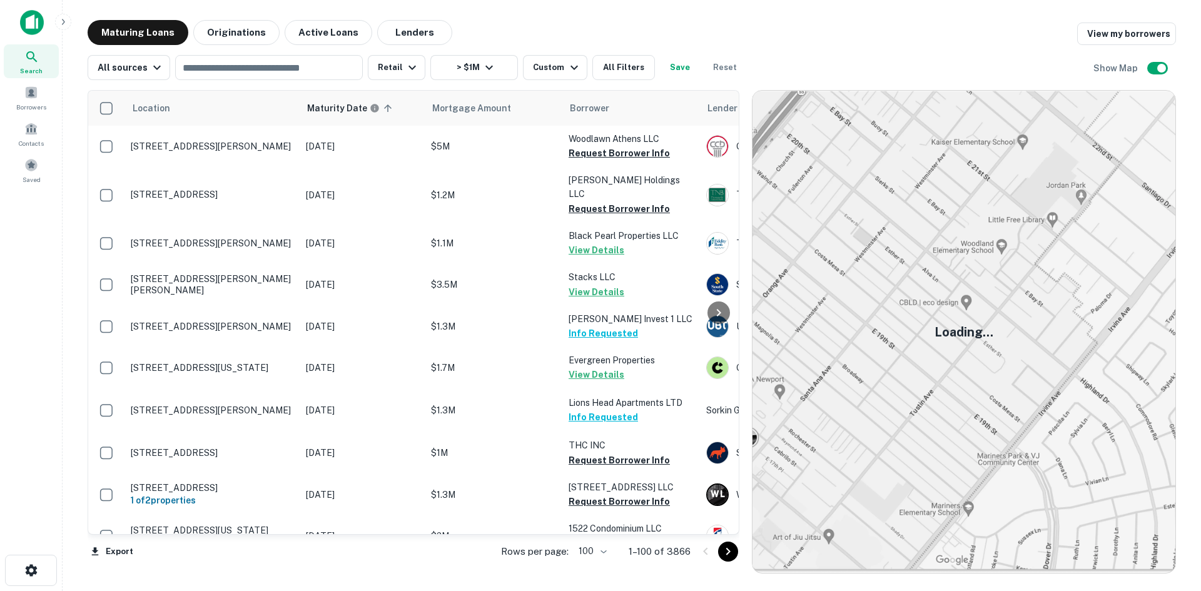
scroll to position [3989, 0]
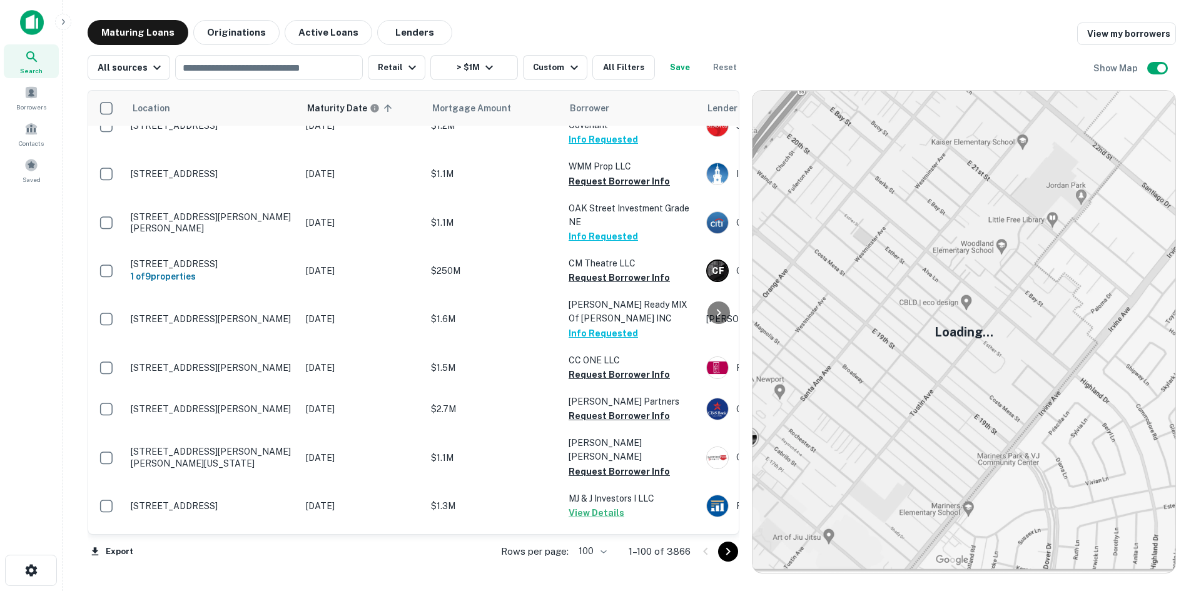
click at [722, 557] on icon "Go to next page" at bounding box center [728, 551] width 15 height 15
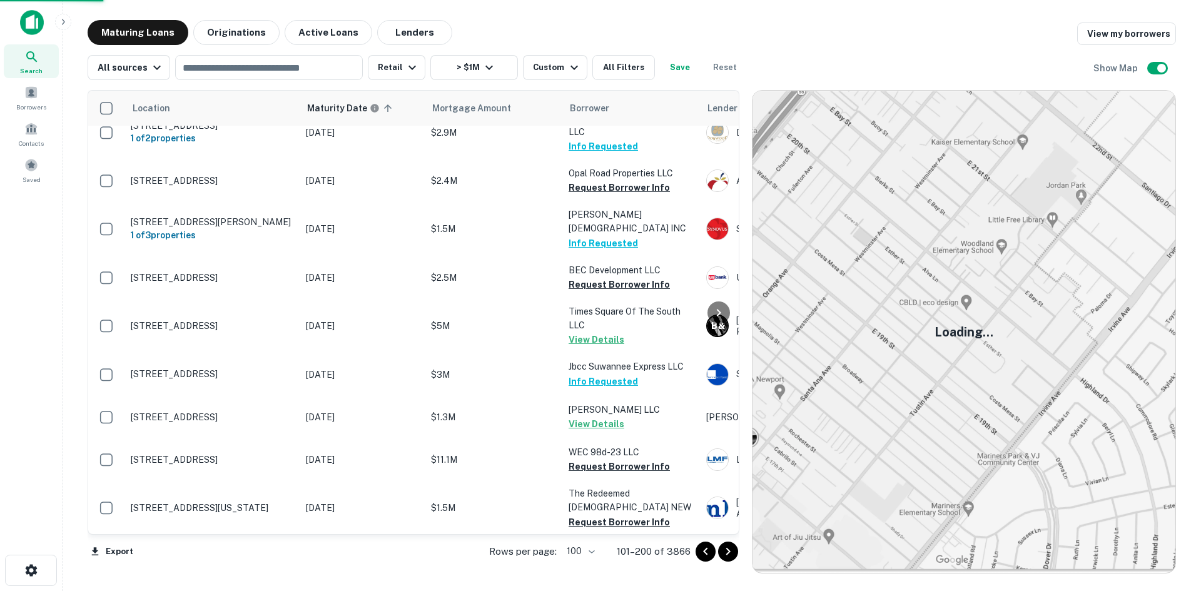
scroll to position [4078, 0]
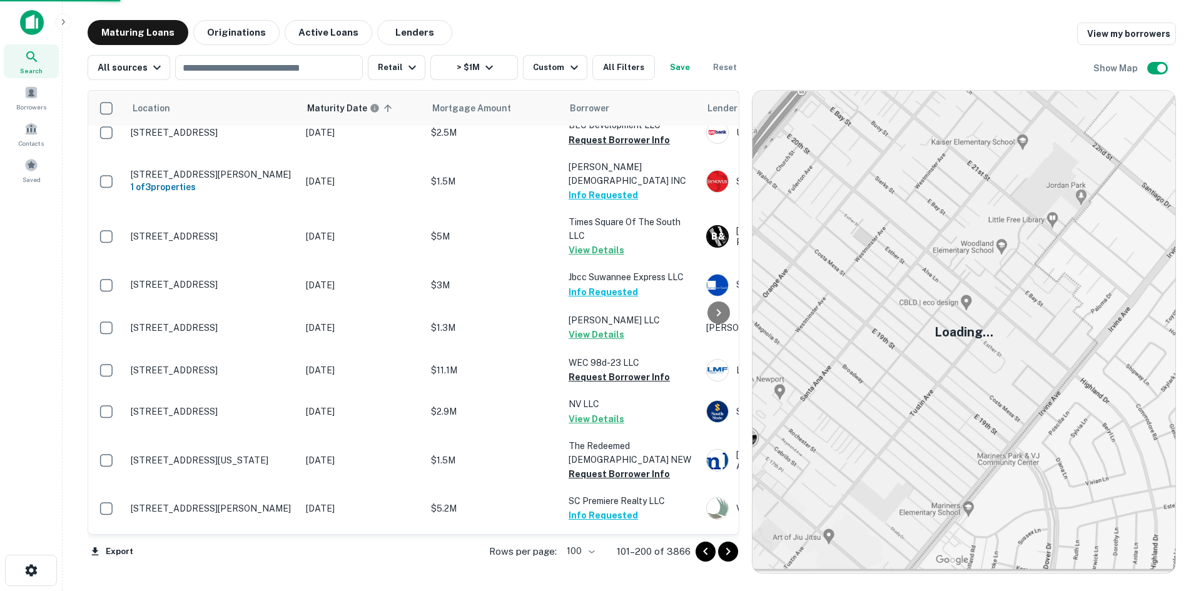
click at [244, 539] on p "[STREET_ADDRESS][PERSON_NAME][PERSON_NAME]" at bounding box center [212, 550] width 163 height 23
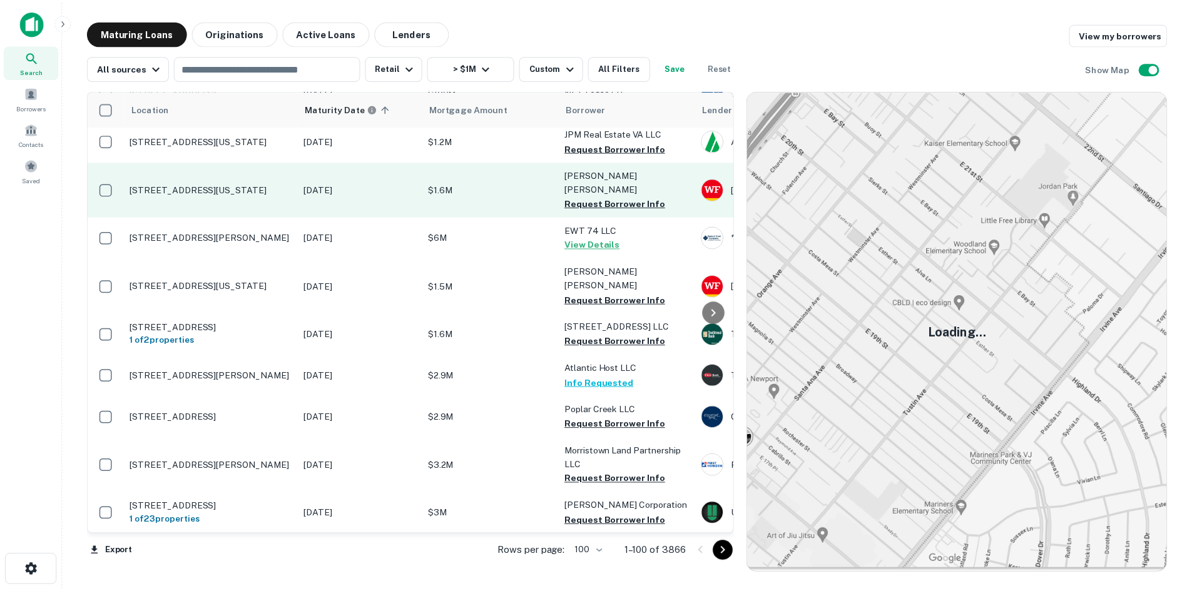
scroll to position [3416, 0]
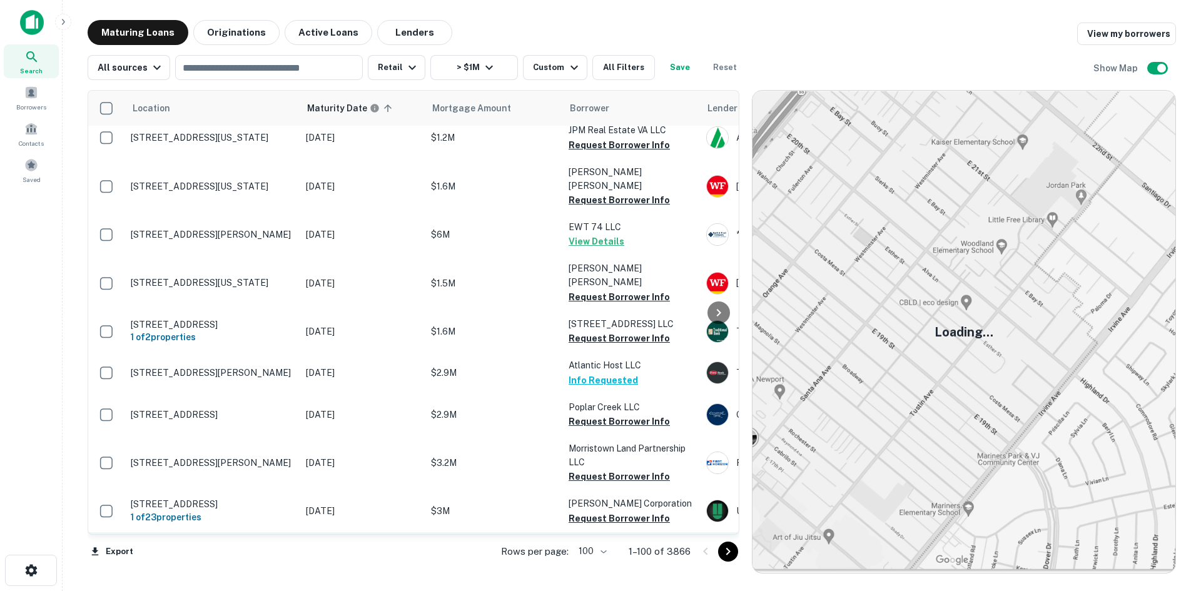
click at [258, 540] on p "[STREET_ADDRESS][PERSON_NAME]" at bounding box center [212, 545] width 163 height 11
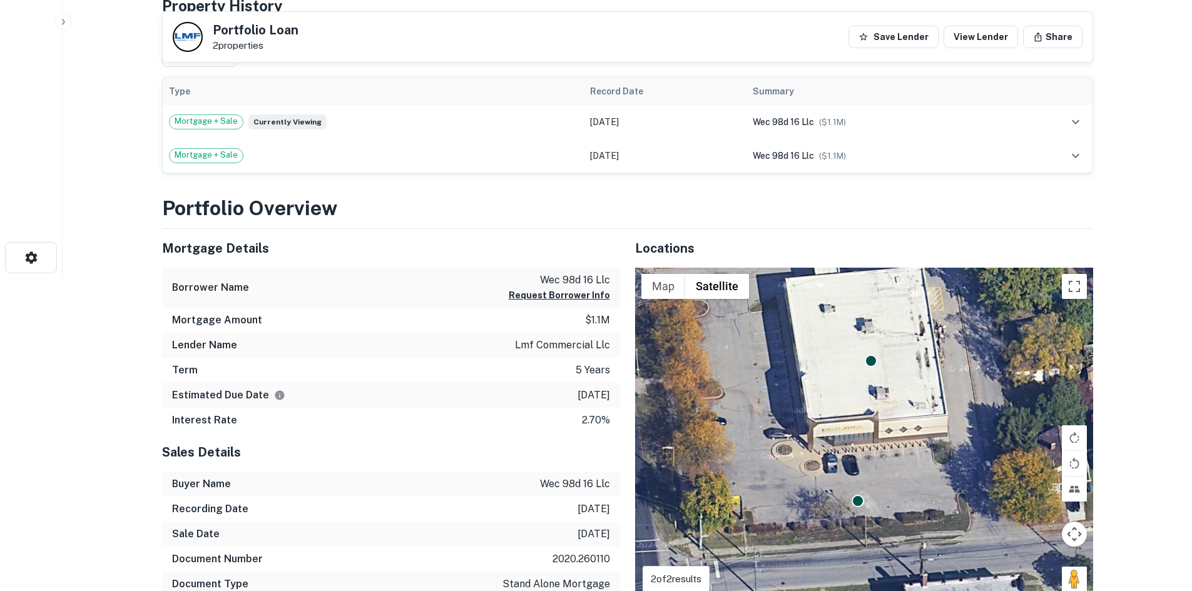
scroll to position [375, 0]
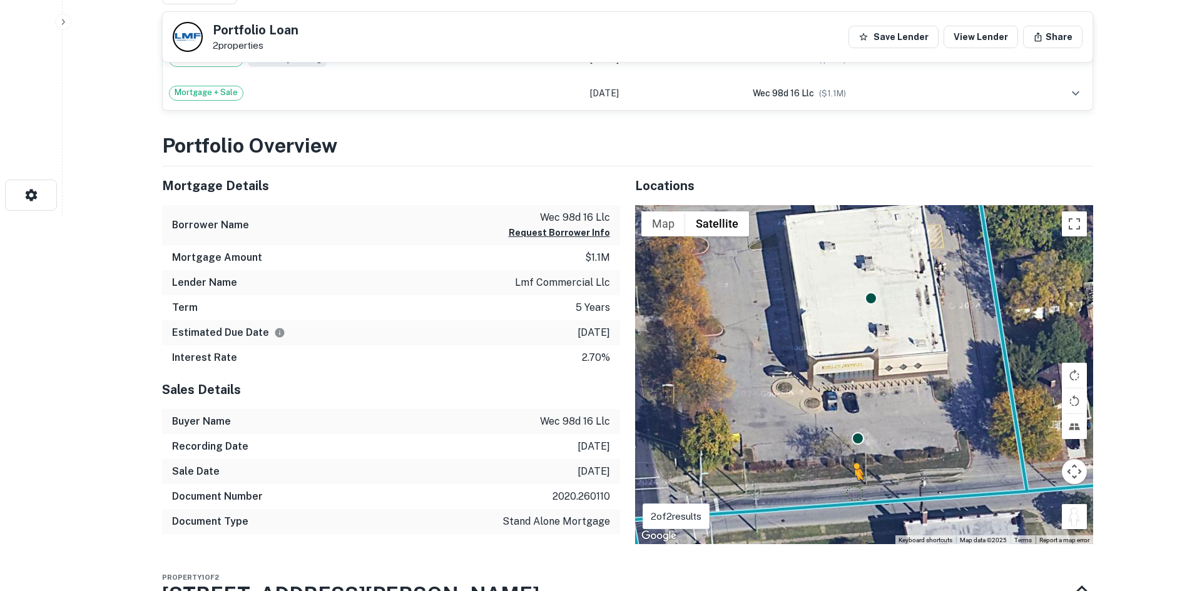
drag, startPoint x: 1081, startPoint y: 522, endPoint x: 853, endPoint y: 493, distance: 230.1
click at [853, 493] on div "To activate drag with keyboard, press Alt + Enter. Once in keyboard drag state,…" at bounding box center [864, 375] width 458 height 340
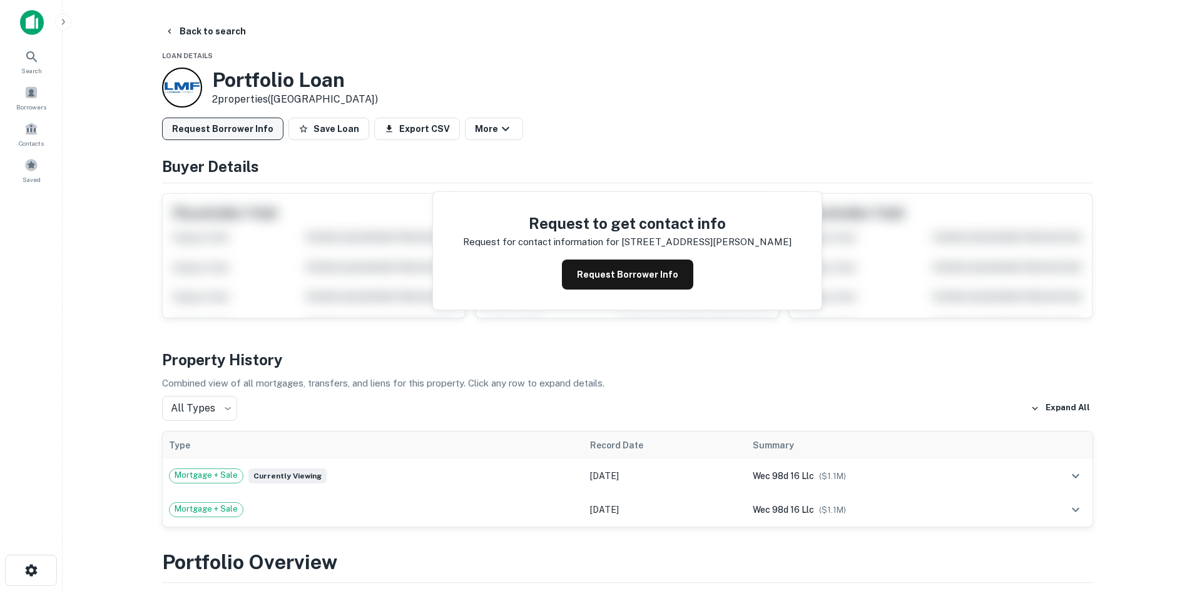
click at [240, 129] on button "Request Borrower Info" at bounding box center [222, 129] width 121 height 23
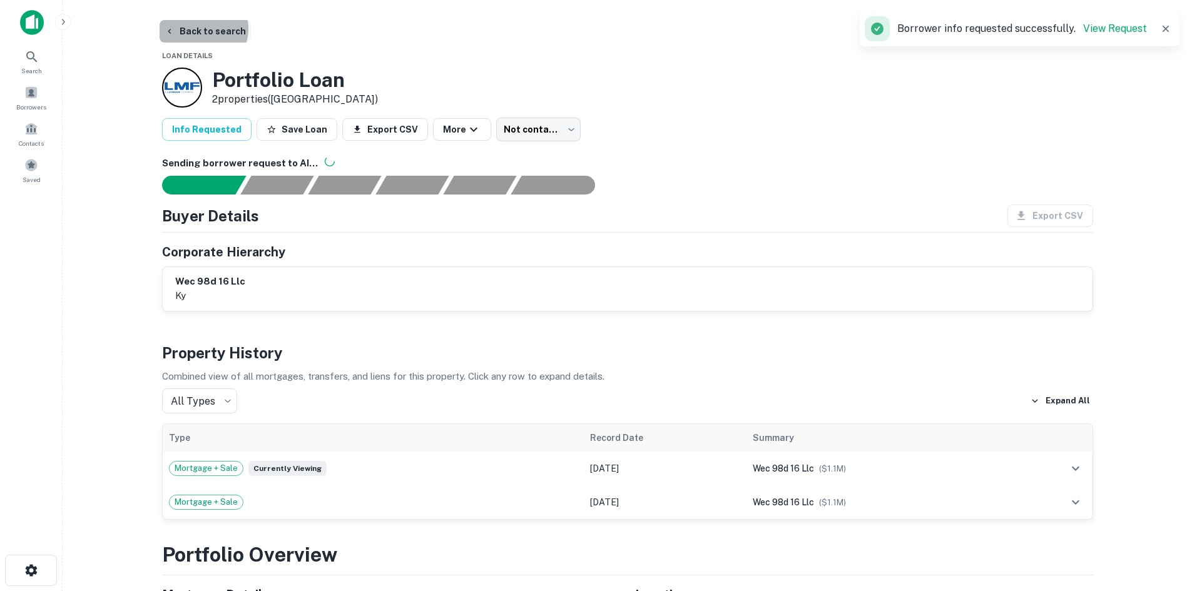
click at [201, 29] on button "Back to search" at bounding box center [205, 31] width 91 height 23
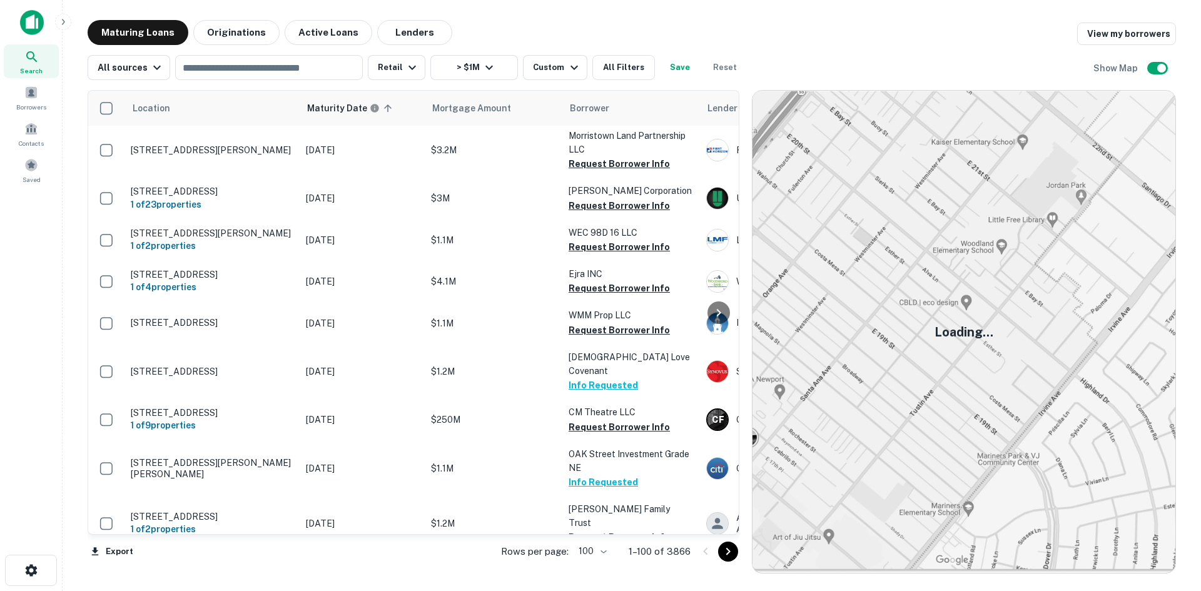
scroll to position [3989, 0]
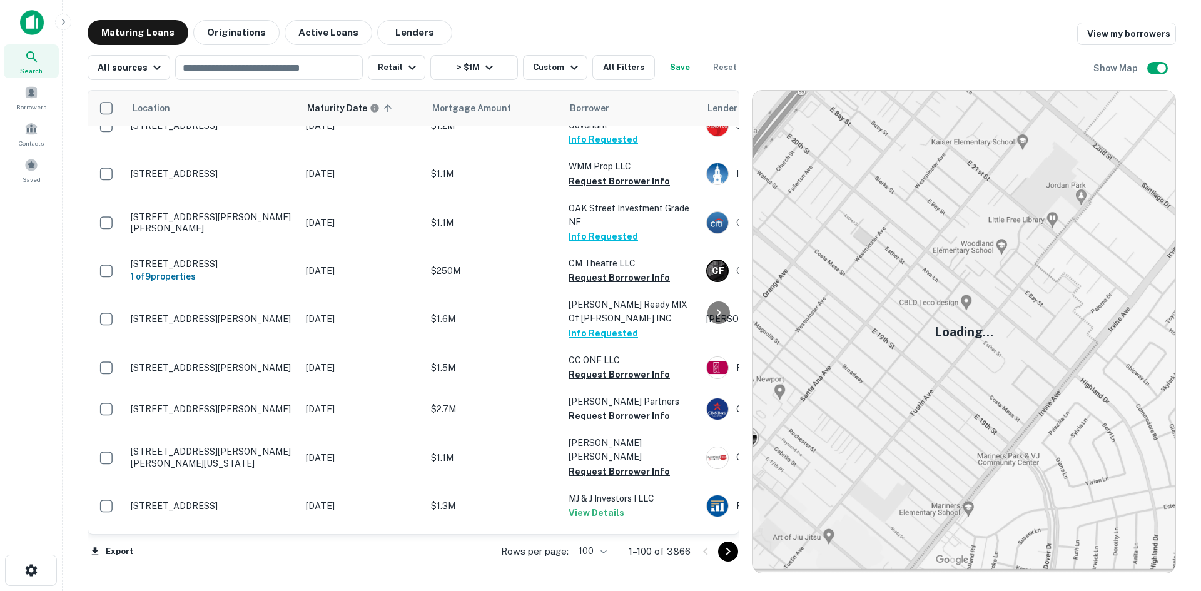
click at [727, 554] on icon "Go to next page" at bounding box center [728, 552] width 4 height 8
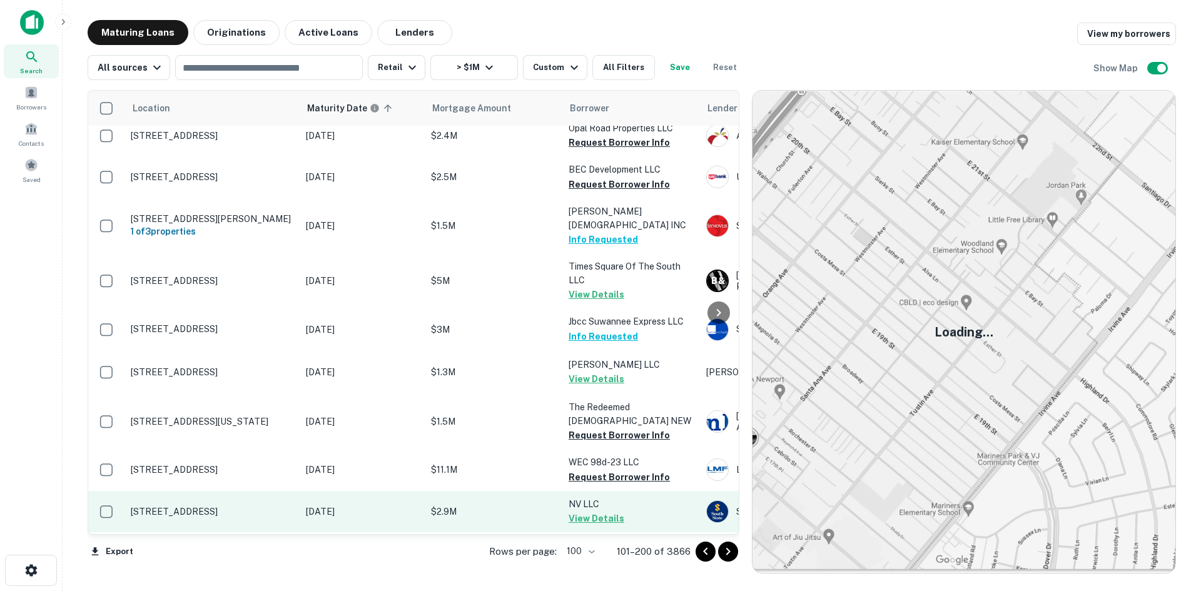
scroll to position [4078, 0]
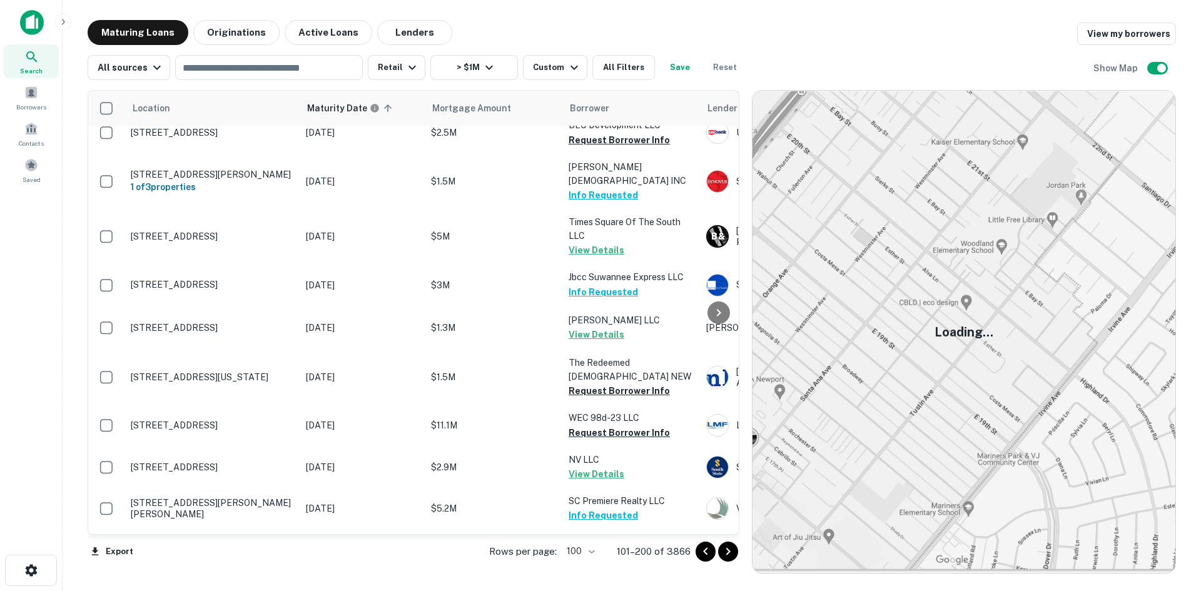
click at [725, 552] on icon "Go to next page" at bounding box center [728, 551] width 15 height 15
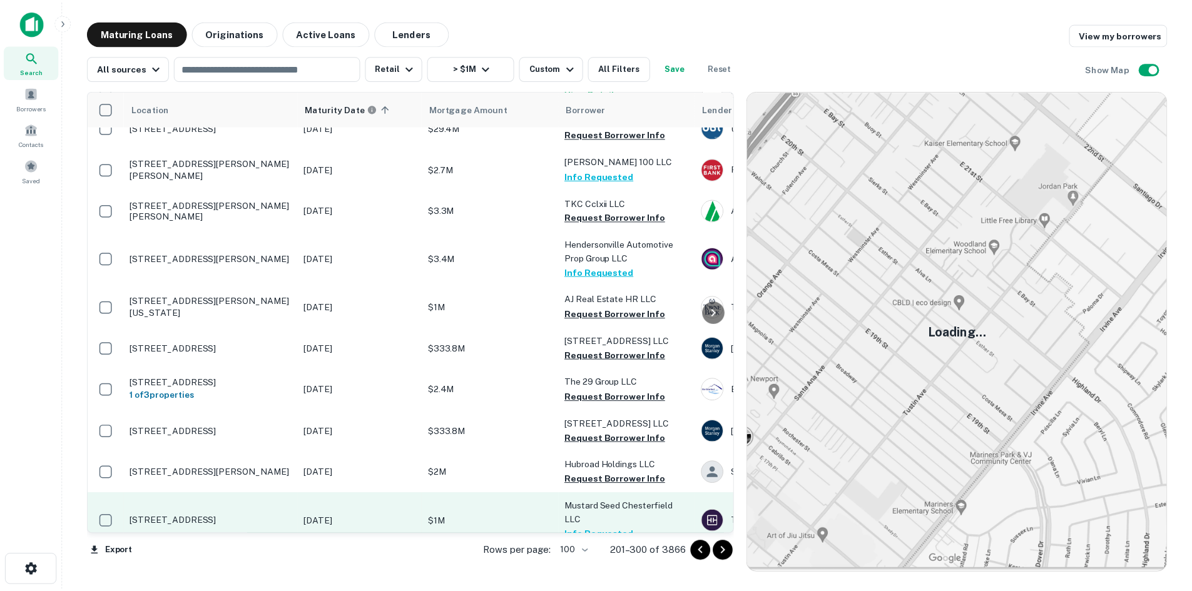
scroll to position [3127, 0]
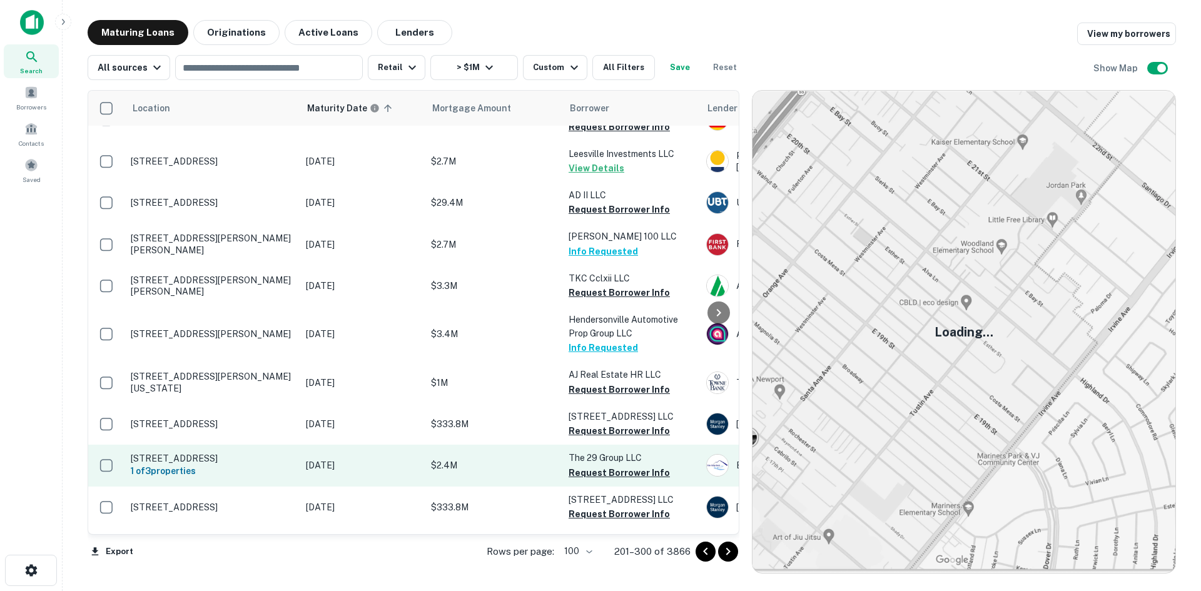
click at [190, 453] on p "[STREET_ADDRESS]" at bounding box center [212, 458] width 163 height 11
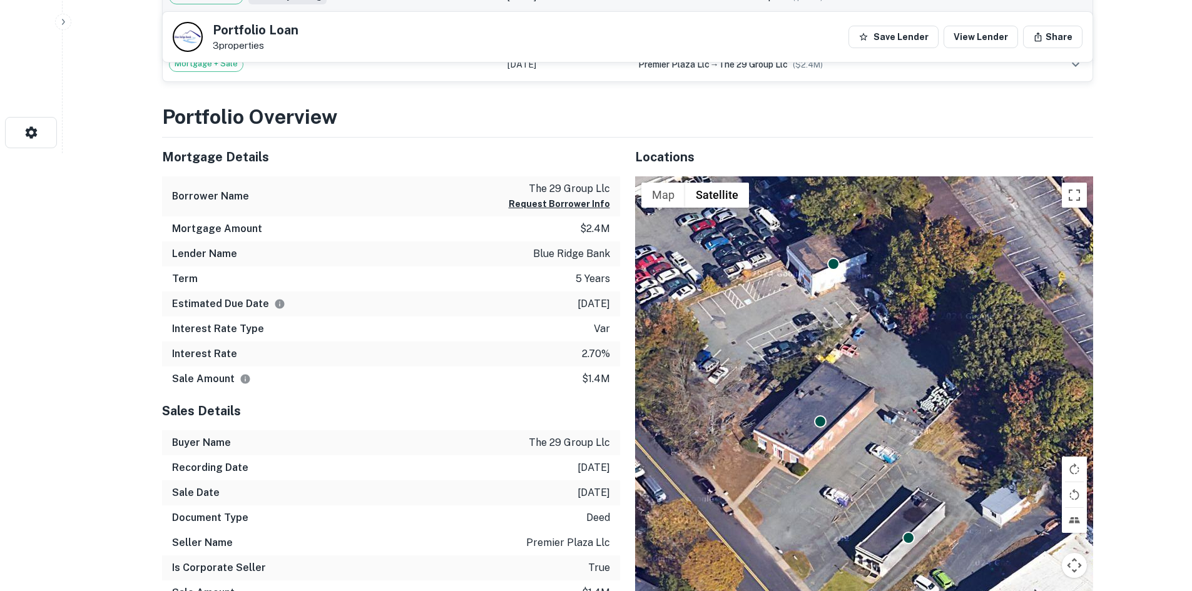
scroll to position [500, 0]
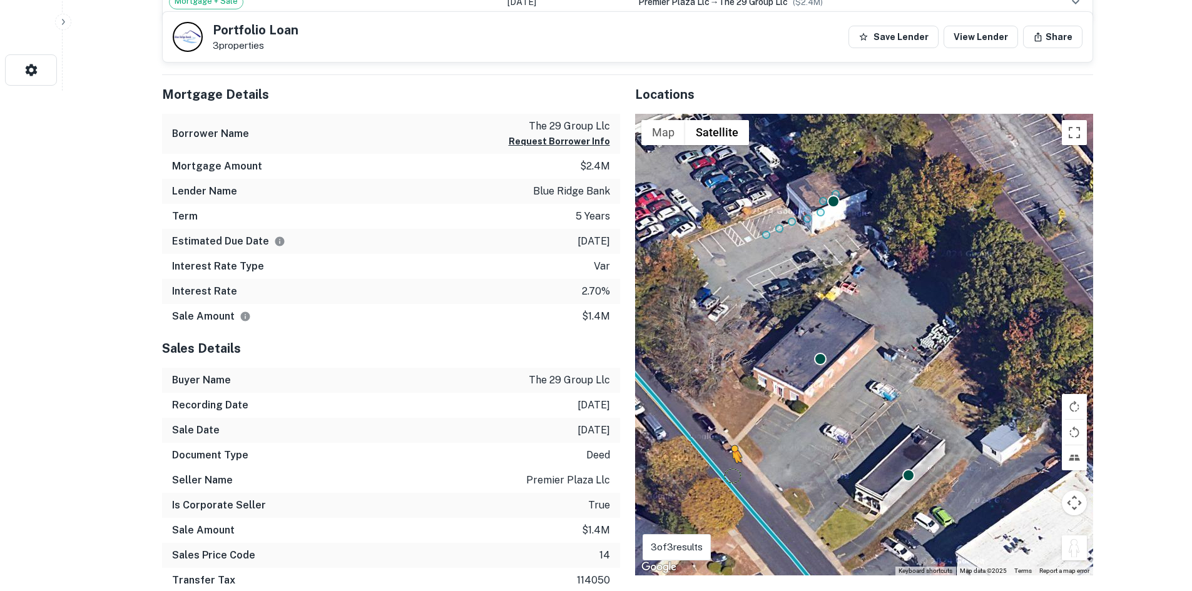
drag, startPoint x: 1076, startPoint y: 547, endPoint x: 721, endPoint y: 468, distance: 363.9
click at [721, 468] on div "To activate drag with keyboard, press Alt + Enter. Once in keyboard drag state,…" at bounding box center [864, 345] width 458 height 462
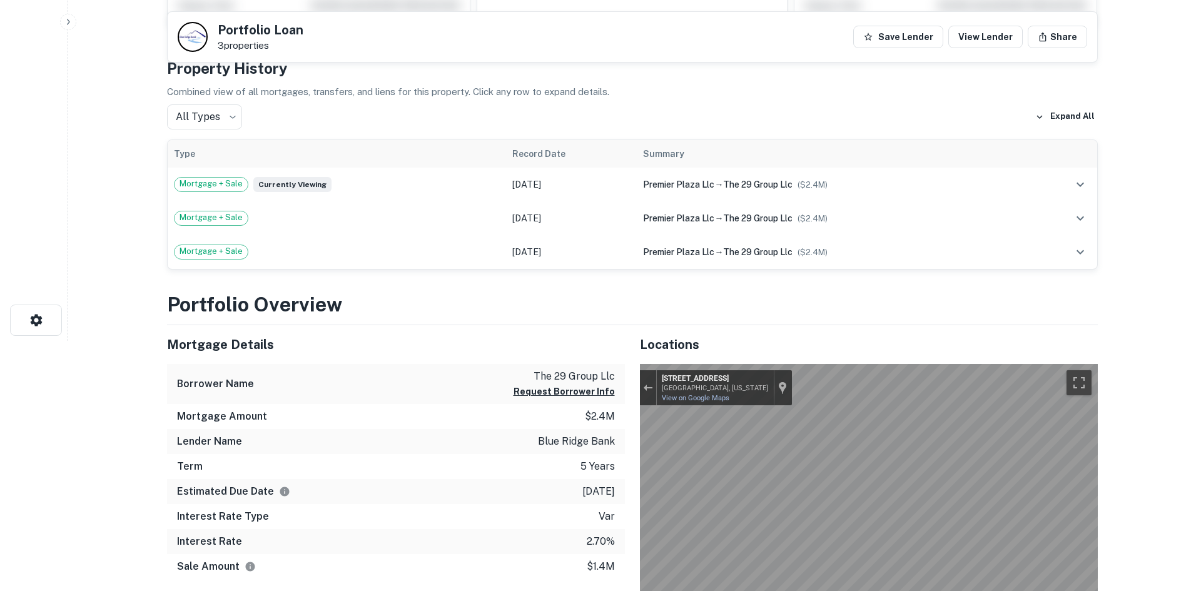
scroll to position [0, 0]
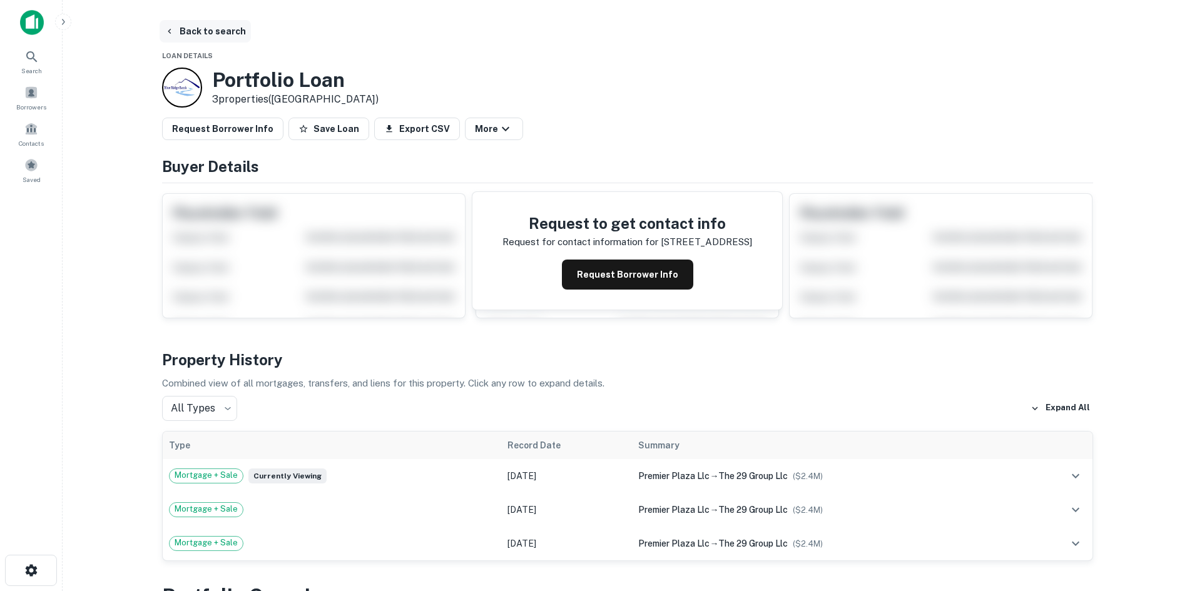
drag, startPoint x: 198, startPoint y: 28, endPoint x: 191, endPoint y: 33, distance: 8.0
click at [198, 28] on button "Back to search" at bounding box center [205, 31] width 91 height 23
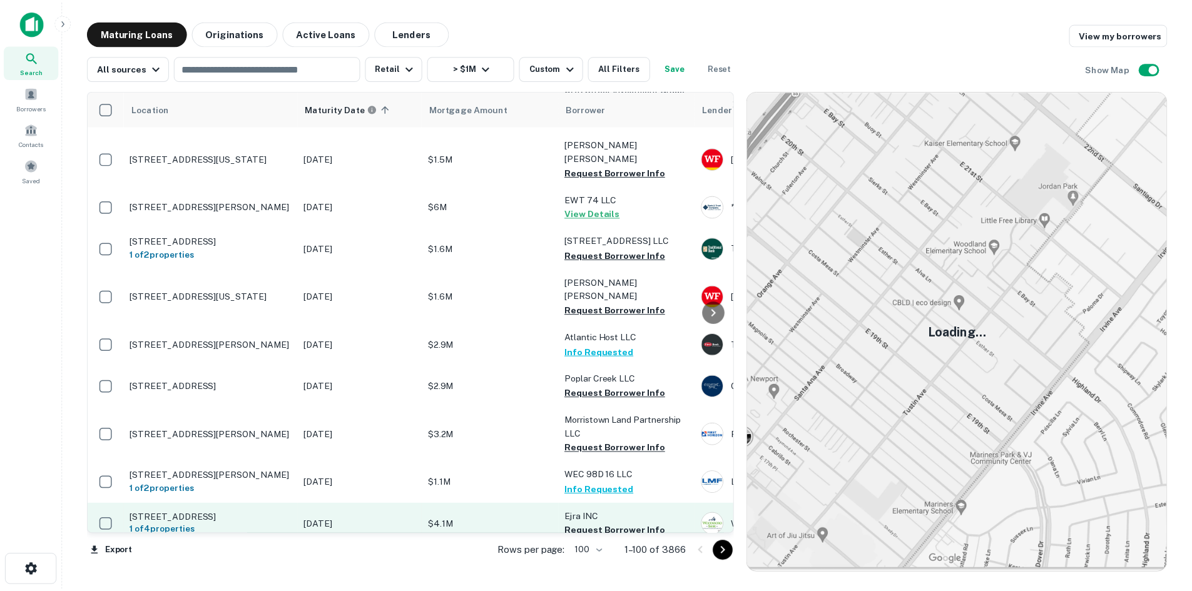
scroll to position [3502, 0]
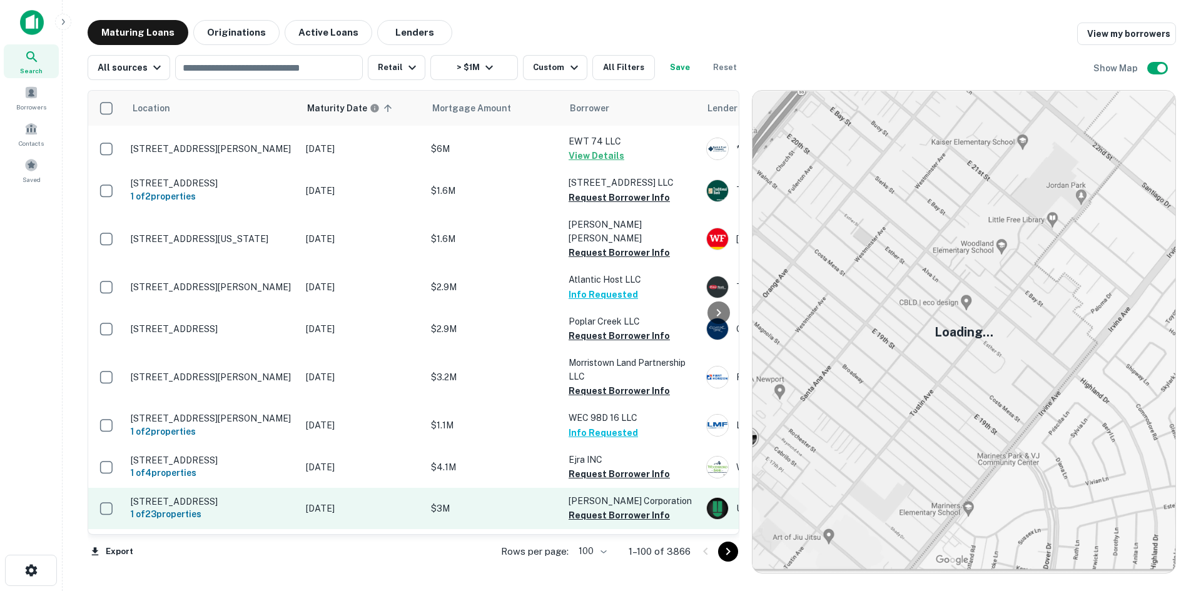
click at [230, 496] on p "[STREET_ADDRESS]" at bounding box center [212, 501] width 163 height 11
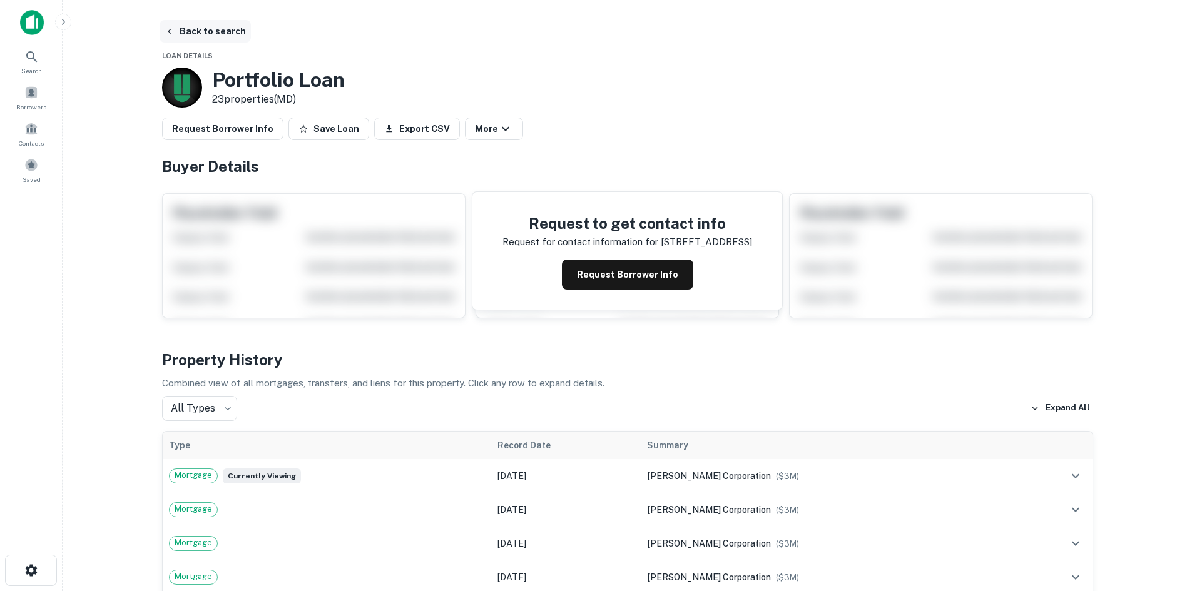
click at [221, 31] on button "Back to search" at bounding box center [205, 31] width 91 height 23
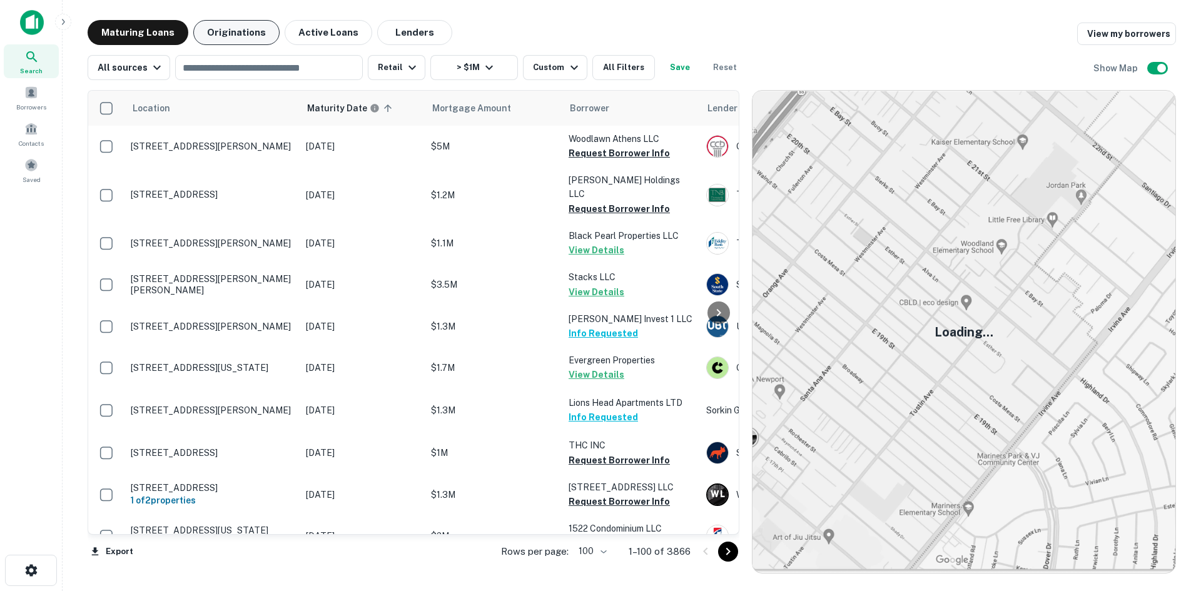
scroll to position [3502, 0]
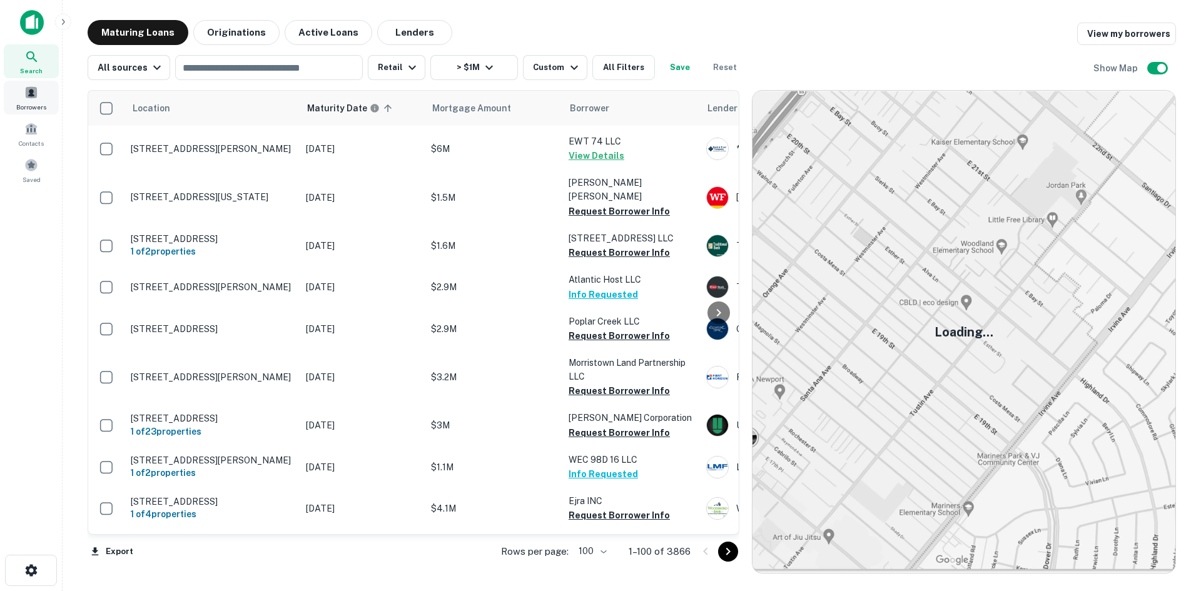
click at [51, 107] on div "Borrowers" at bounding box center [31, 98] width 55 height 34
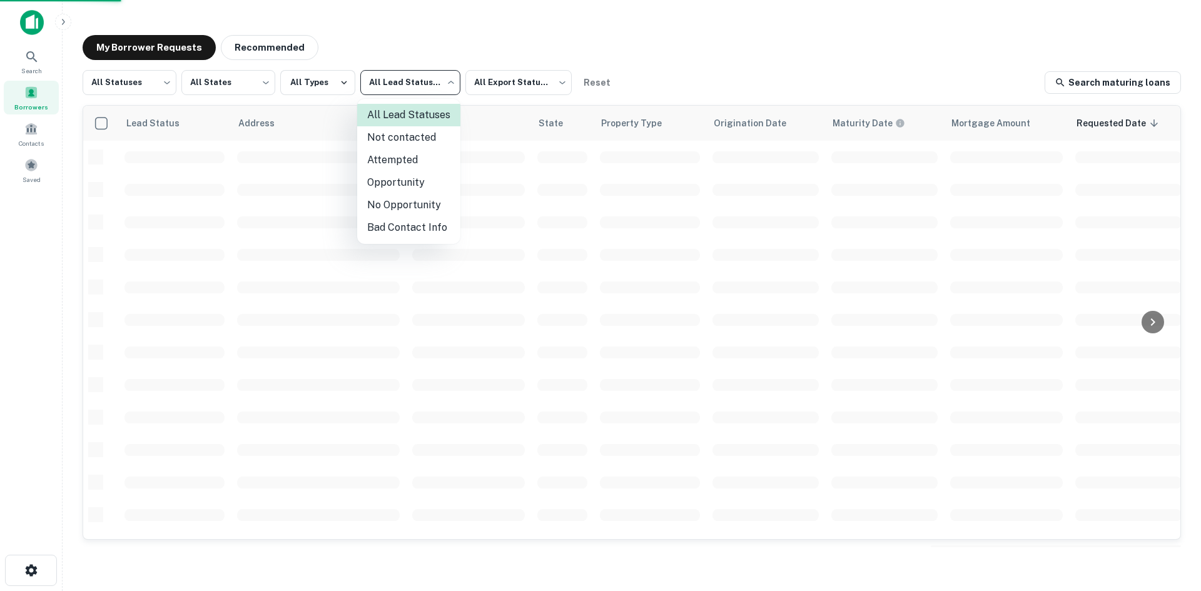
scroll to position [424, 0]
click at [418, 183] on li "Opportunity" at bounding box center [408, 182] width 103 height 23
type input "**********"
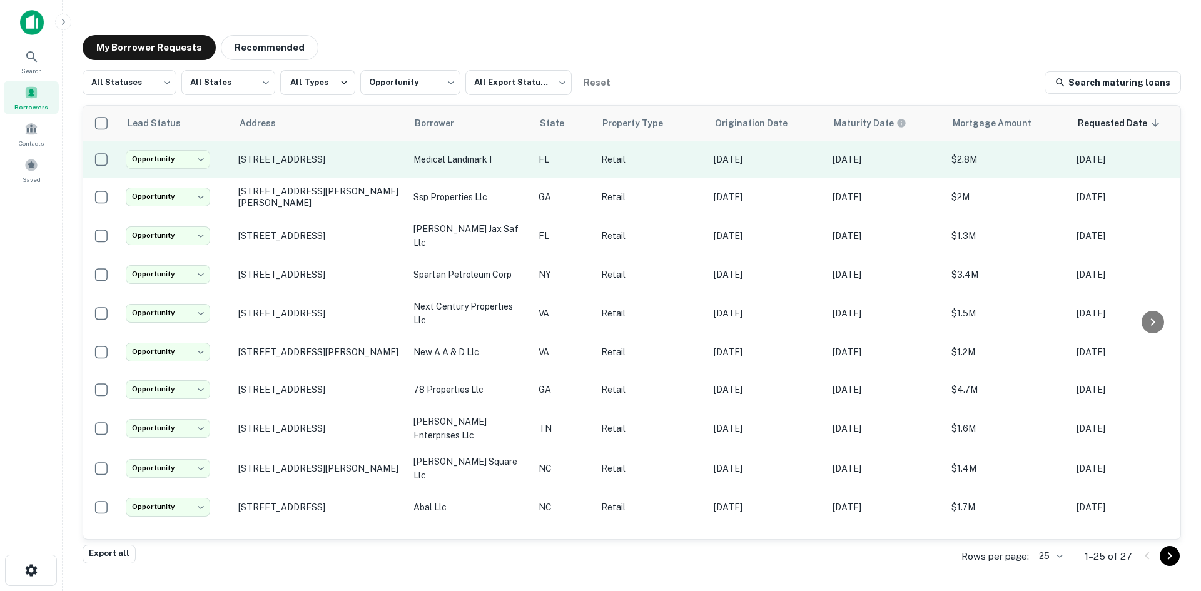
click at [381, 173] on td "[STREET_ADDRESS]" at bounding box center [319, 160] width 175 height 38
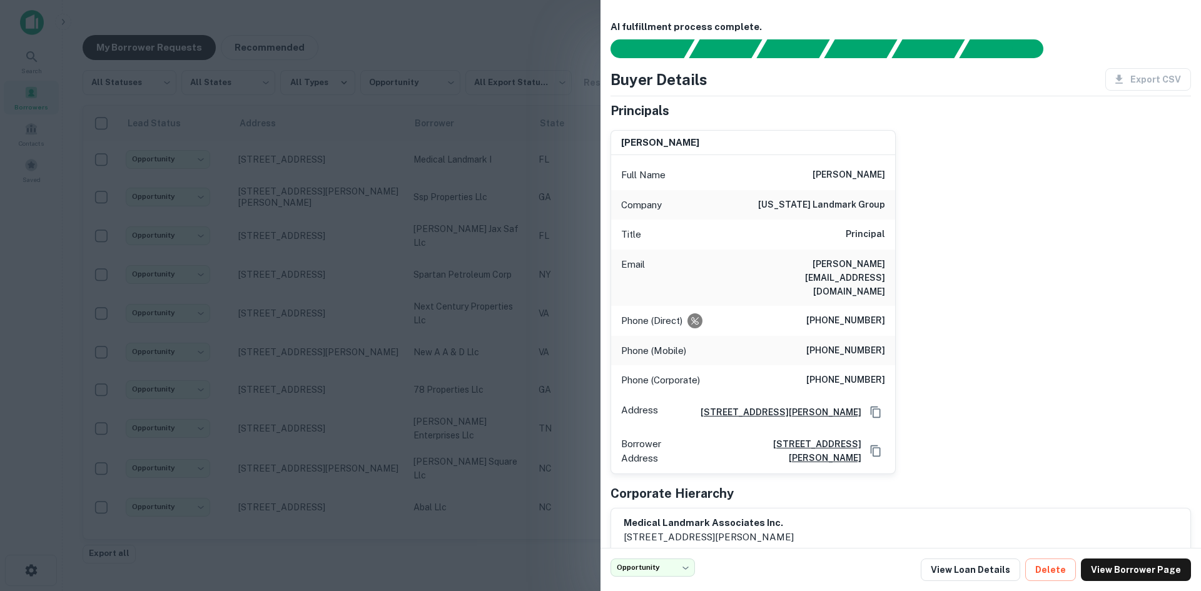
scroll to position [8, 0]
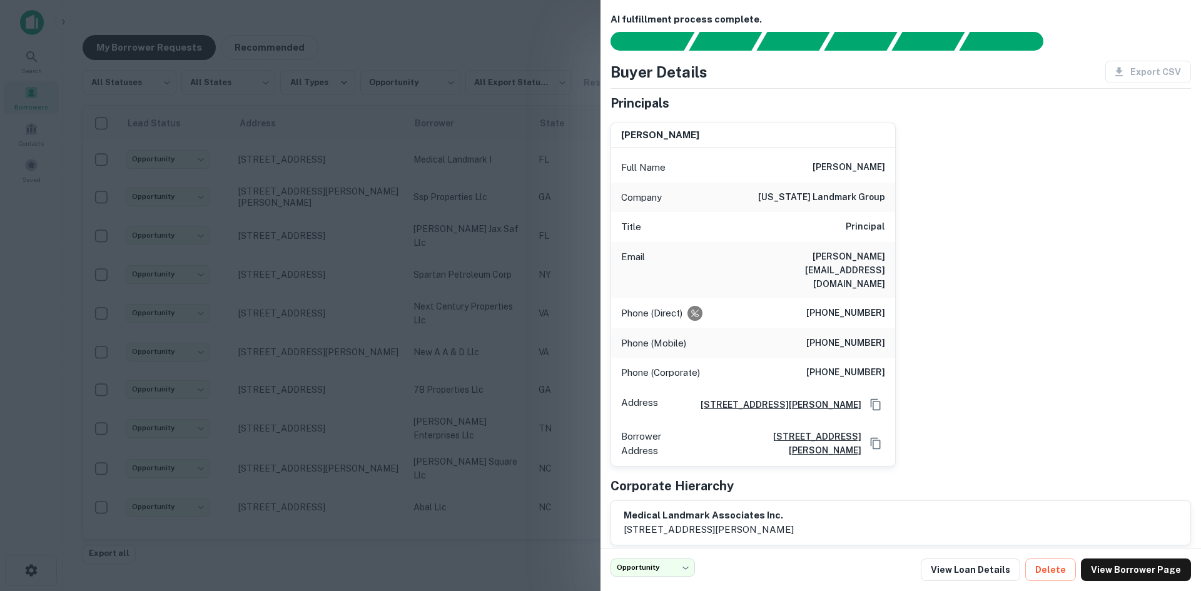
click at [388, 136] on div at bounding box center [600, 295] width 1201 height 591
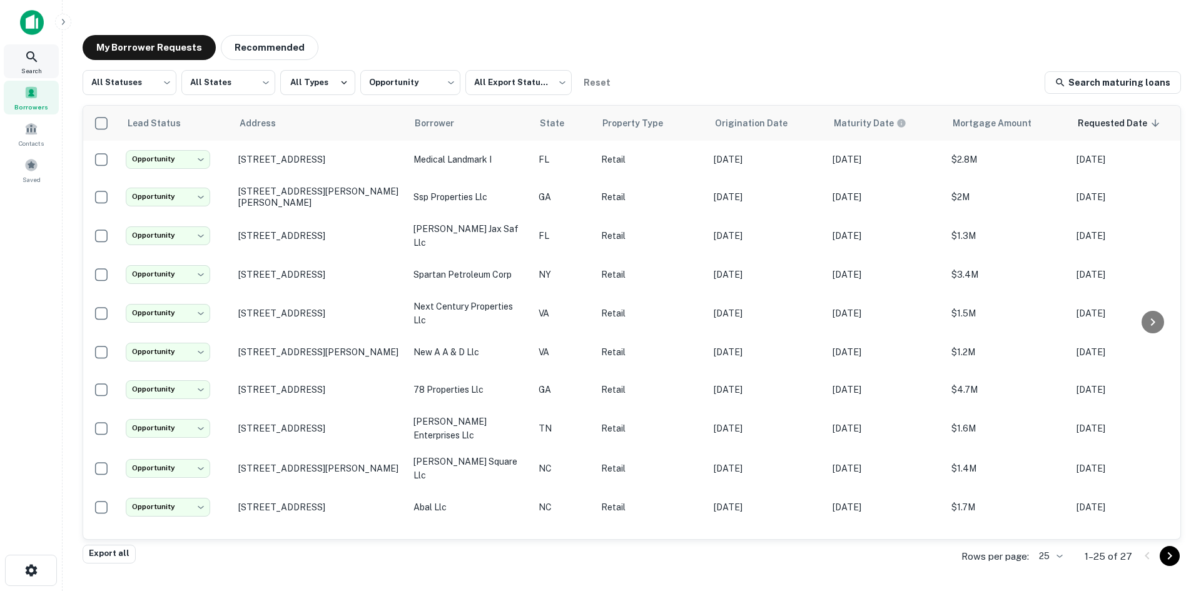
click at [41, 66] on span "Search" at bounding box center [31, 71] width 21 height 10
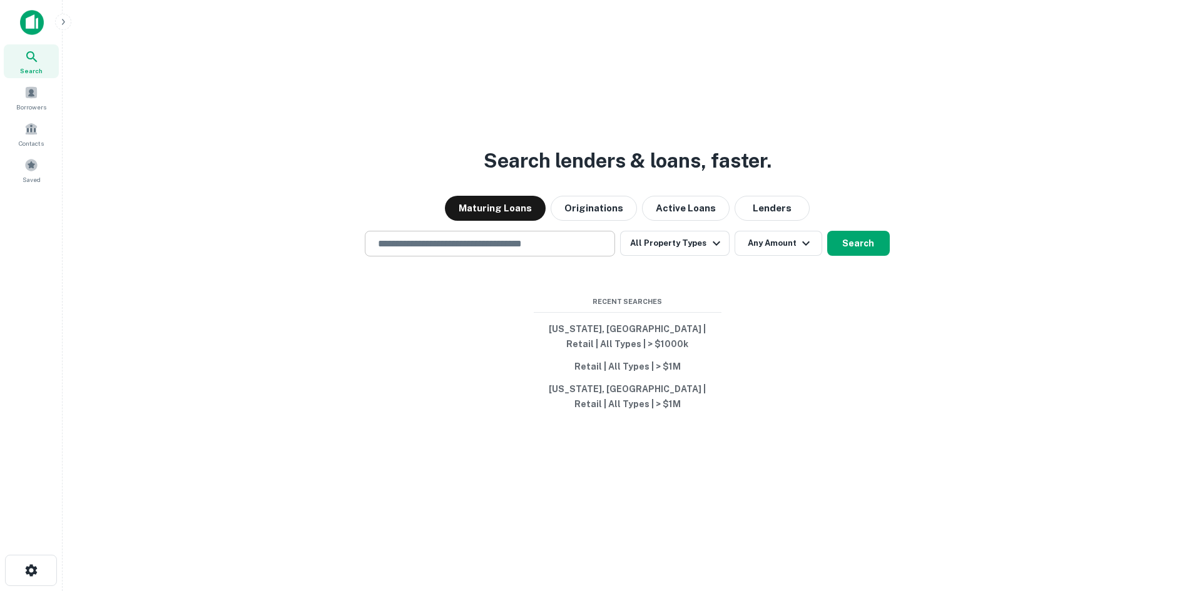
click at [429, 240] on input "text" at bounding box center [489, 243] width 239 height 14
paste input "**********"
type input "**********"
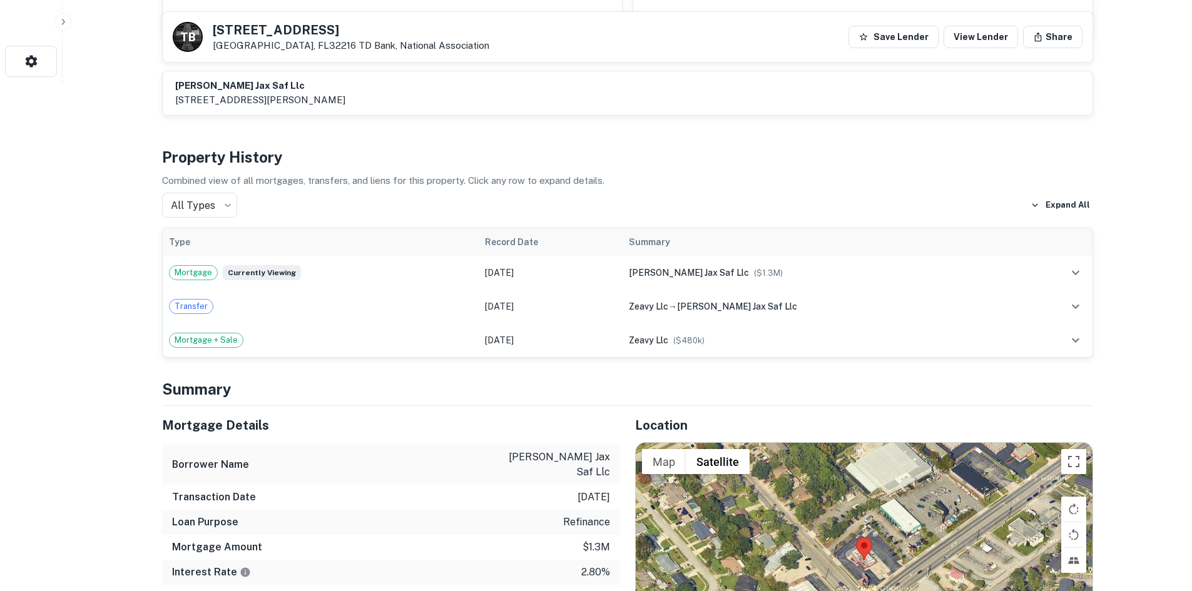
scroll to position [813, 0]
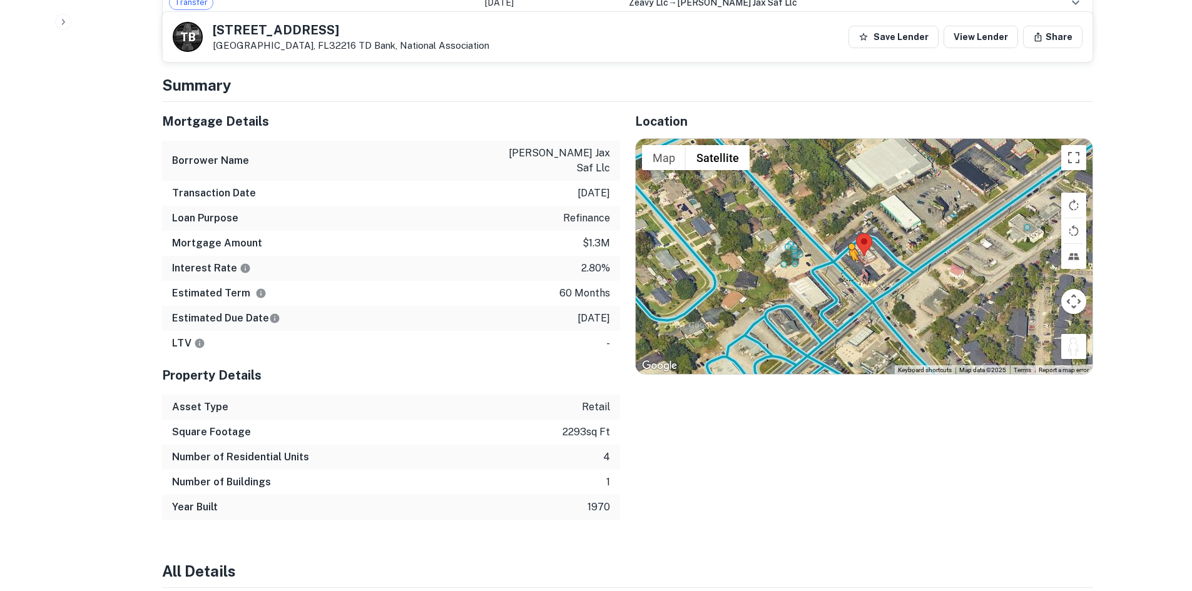
drag, startPoint x: 1075, startPoint y: 334, endPoint x: 839, endPoint y: 253, distance: 249.8
click at [839, 253] on div "To activate drag with keyboard, press Alt + Enter. Once in keyboard drag state,…" at bounding box center [864, 256] width 457 height 235
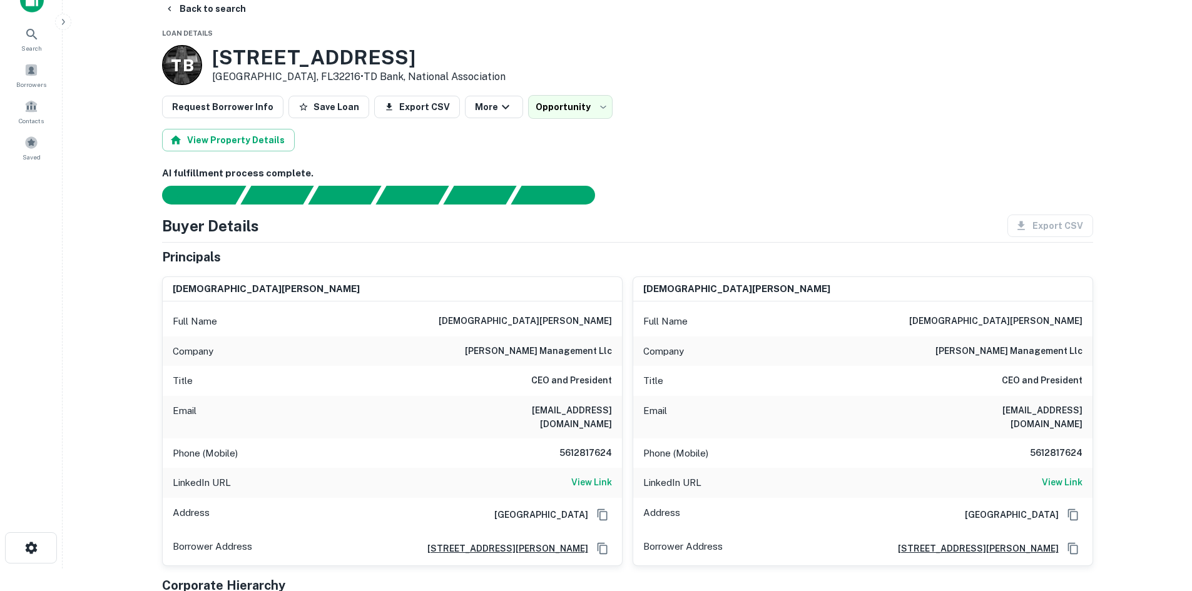
scroll to position [0, 0]
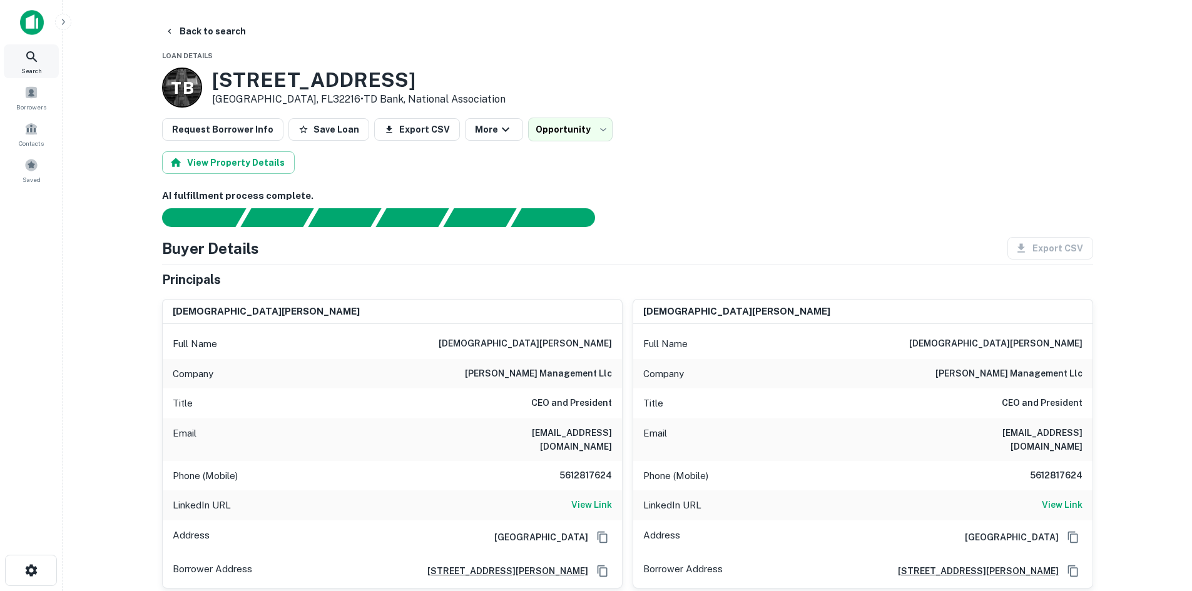
click at [51, 69] on div "Search" at bounding box center [31, 61] width 55 height 34
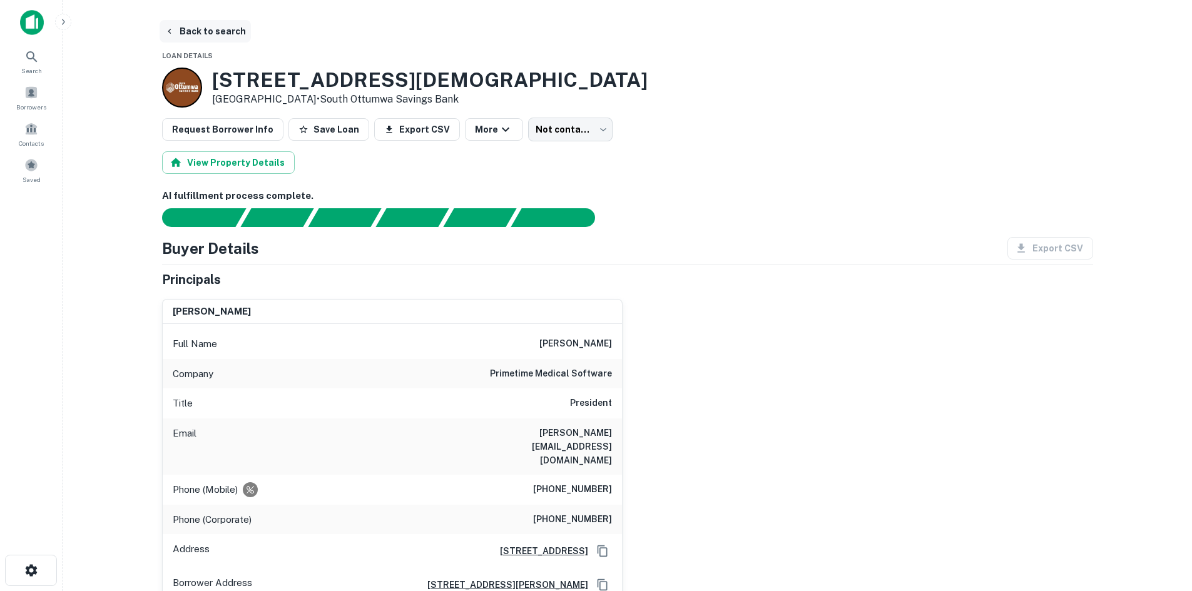
click at [214, 26] on button "Back to search" at bounding box center [205, 31] width 91 height 23
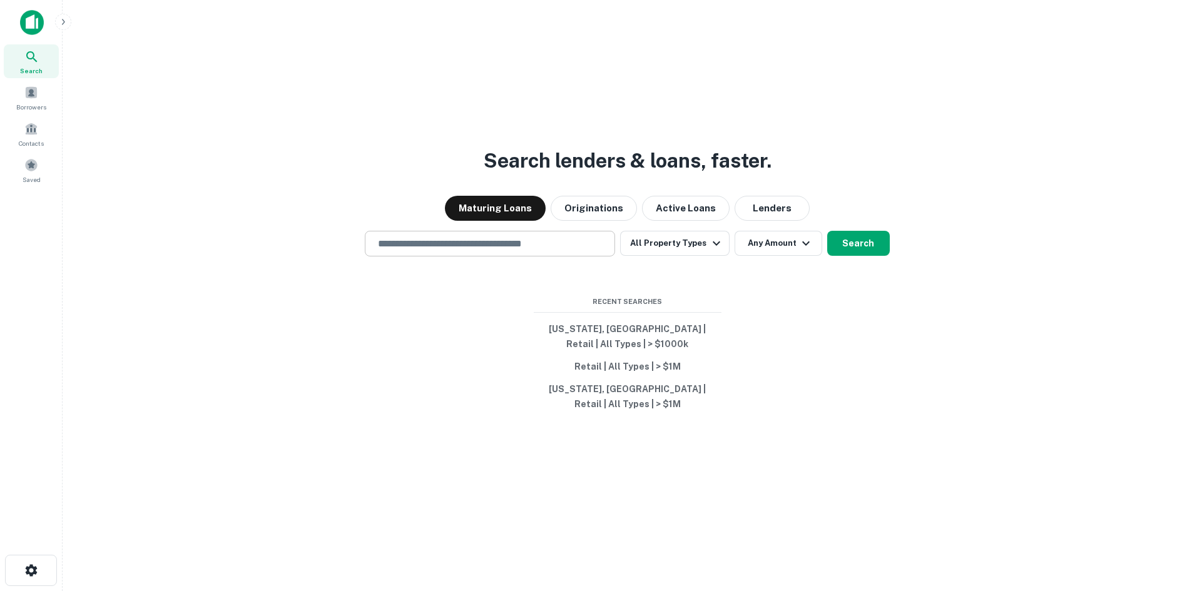
click at [480, 248] on input "text" at bounding box center [489, 243] width 239 height 14
paste input "**********"
type input "**********"
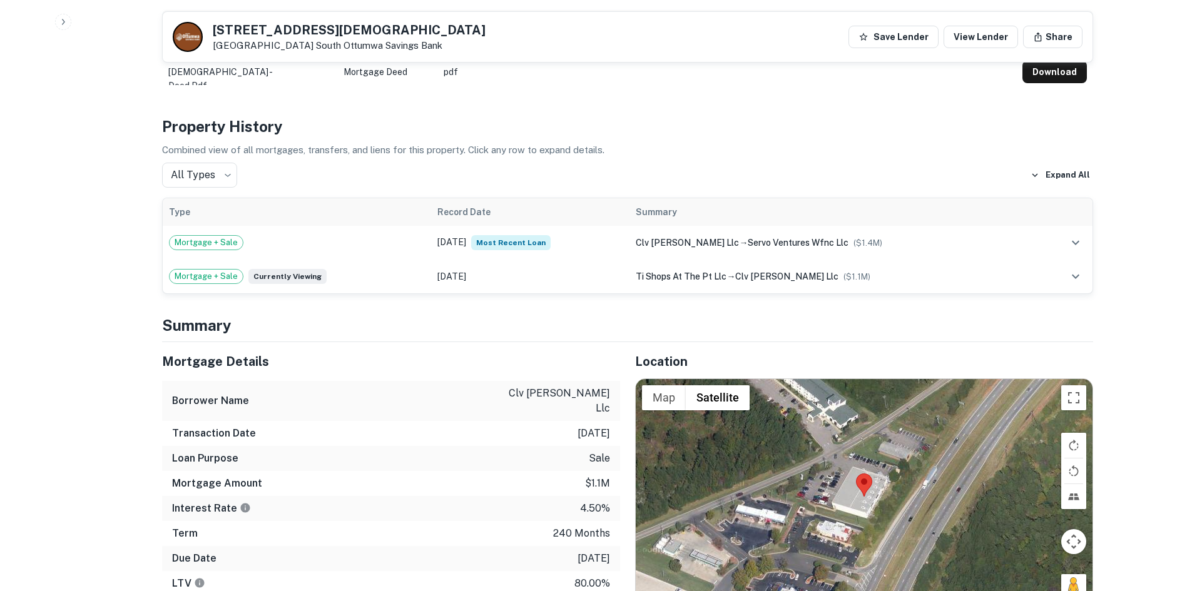
scroll to position [688, 0]
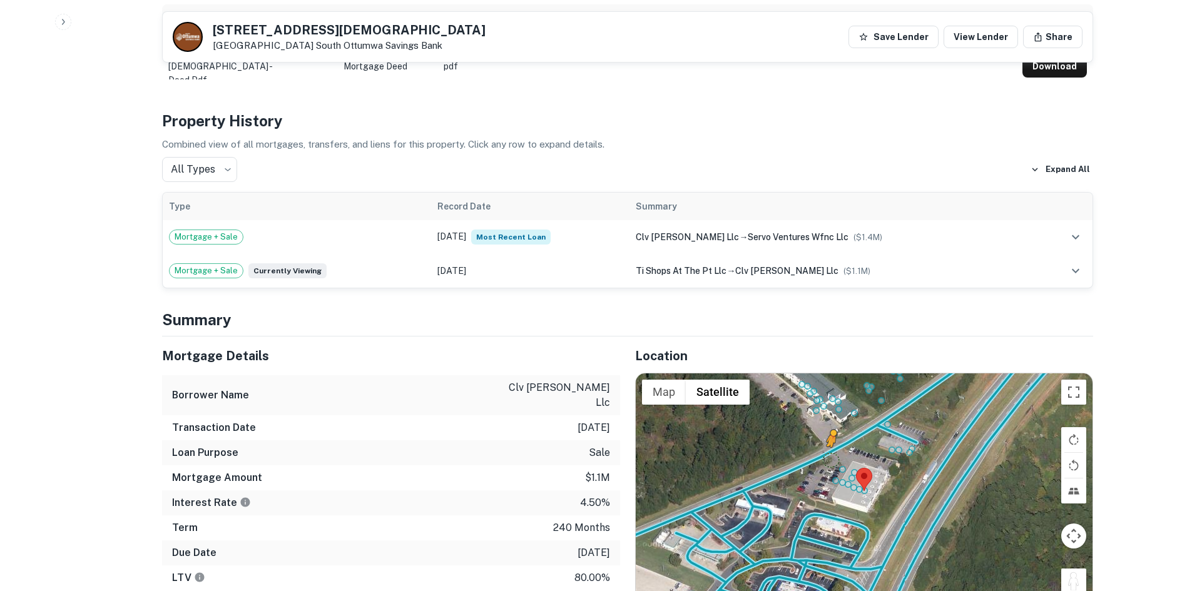
drag, startPoint x: 1077, startPoint y: 553, endPoint x: 825, endPoint y: 428, distance: 281.4
click at [825, 428] on div "To activate drag with keyboard, press Alt + Enter. Once in keyboard drag state,…" at bounding box center [864, 490] width 457 height 235
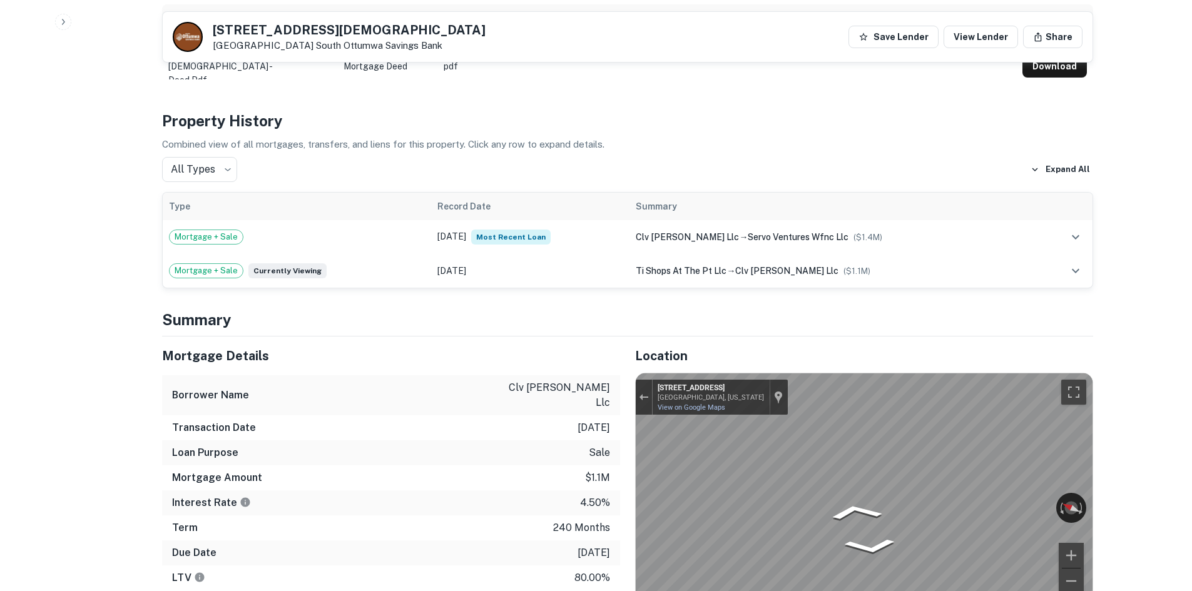
click at [580, 413] on div "Mortgage Details Borrower Name clv [PERSON_NAME] llc Transaction Date [DATE] Lo…" at bounding box center [620, 558] width 946 height 443
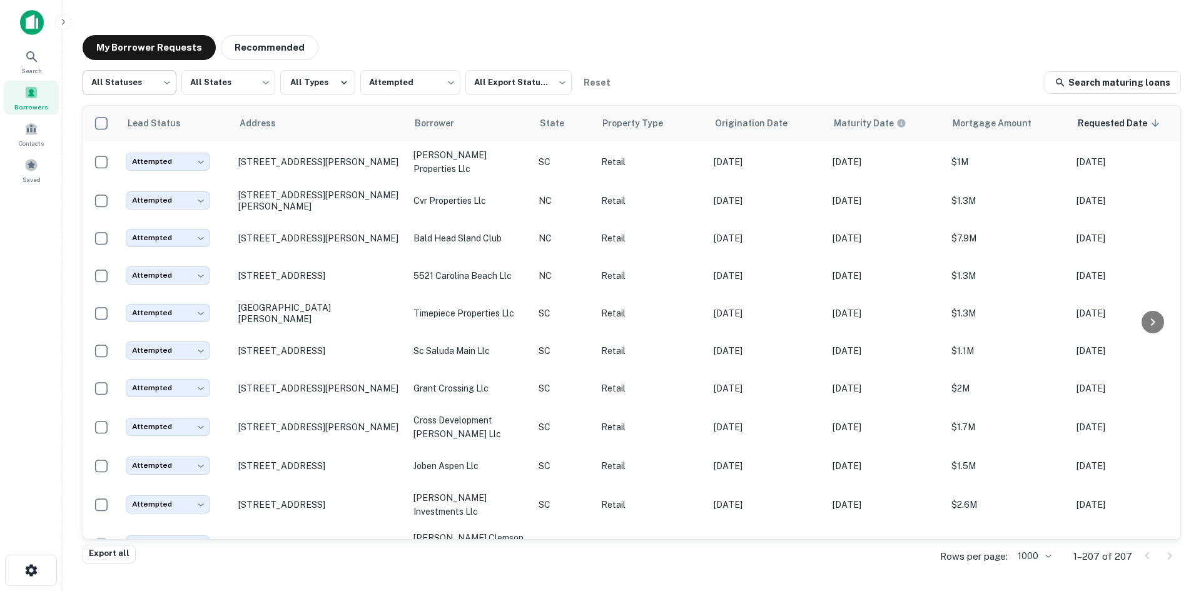
scroll to position [2002, 0]
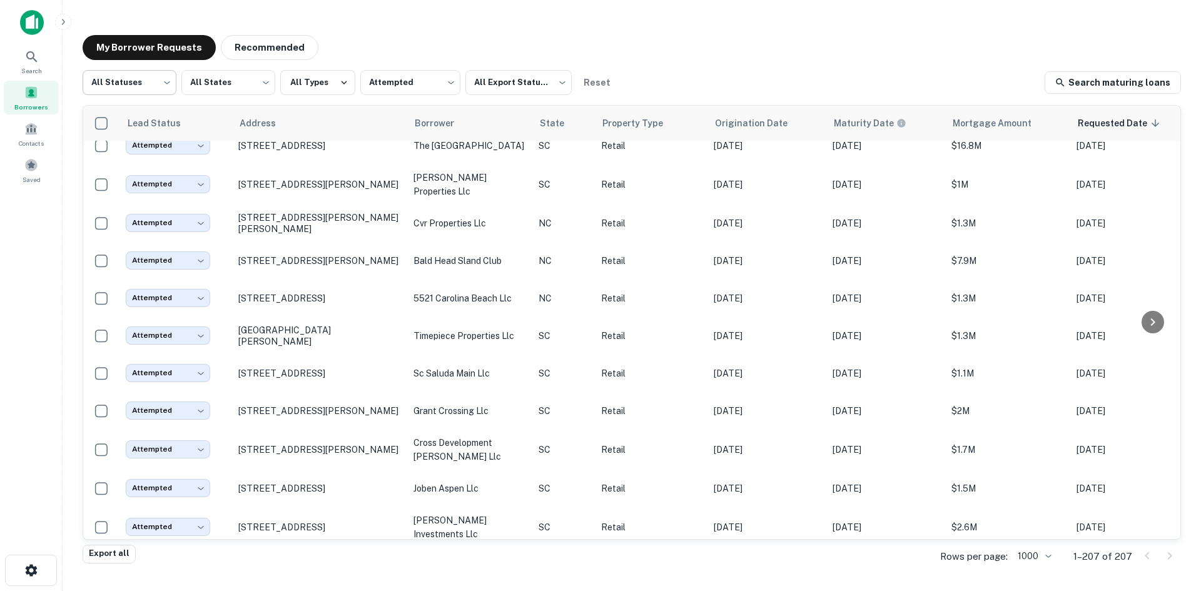
click at [115, 85] on body "Search Borrowers Contacts Saved My Borrower Requests Recommended All Statuses *…" at bounding box center [600, 295] width 1201 height 591
click at [121, 153] on li "Fulfilled" at bounding box center [130, 160] width 94 height 23
type input "*********"
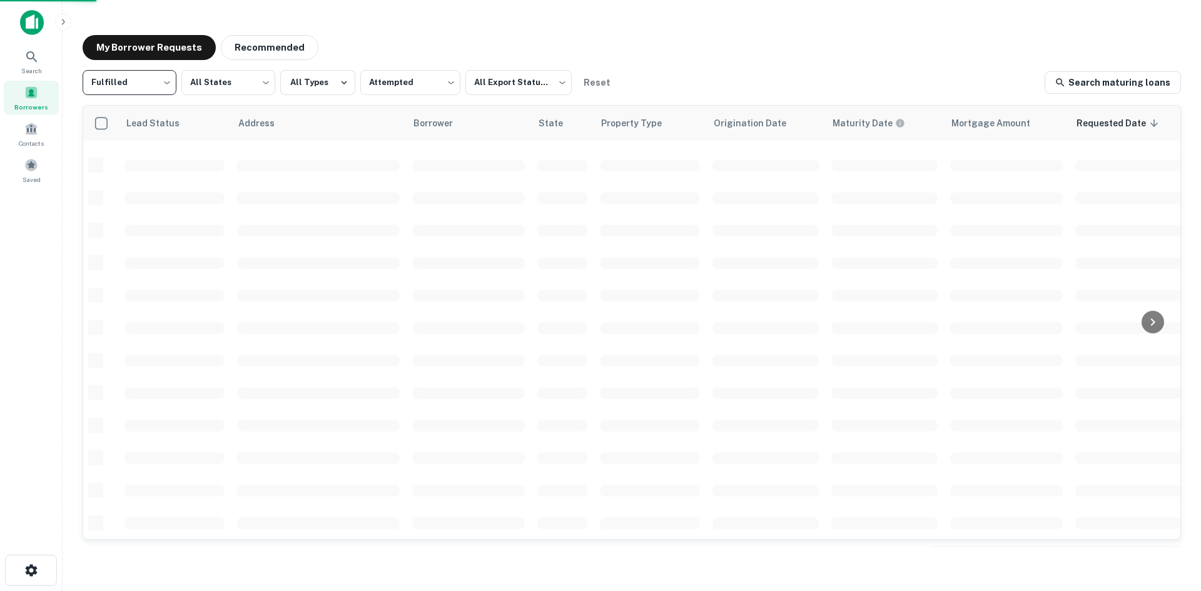
scroll to position [424, 0]
click at [375, 75] on body "Search Borrowers Contacts Saved My Borrower Requests Recommended Fulfilled ****…" at bounding box center [600, 295] width 1201 height 591
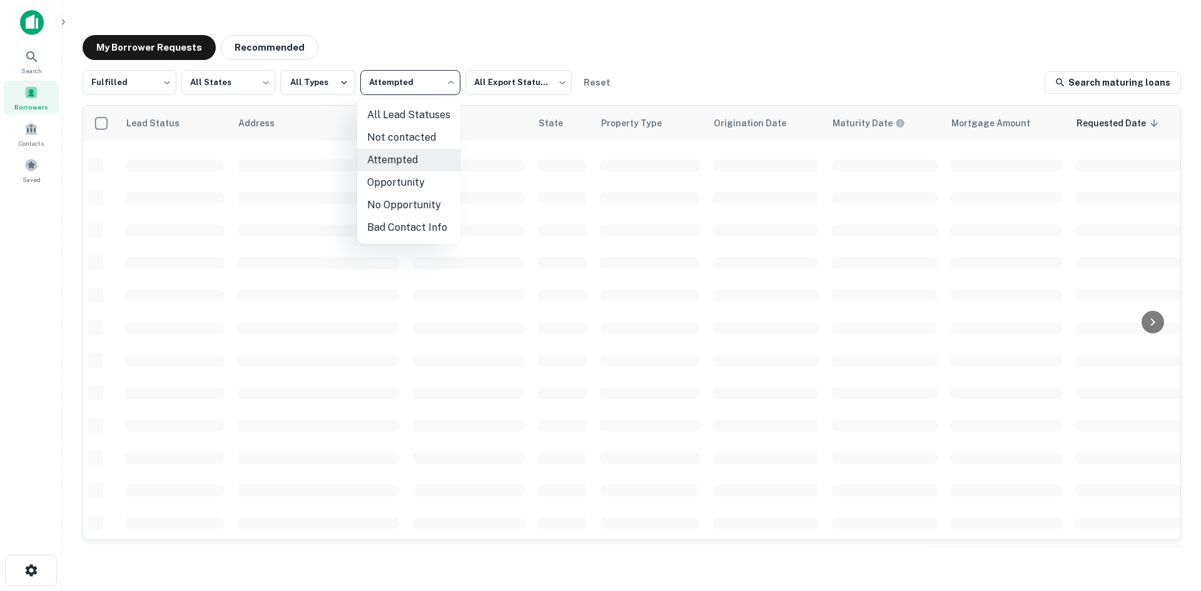
click at [403, 136] on li "Not contacted" at bounding box center [408, 137] width 103 height 23
type input "****"
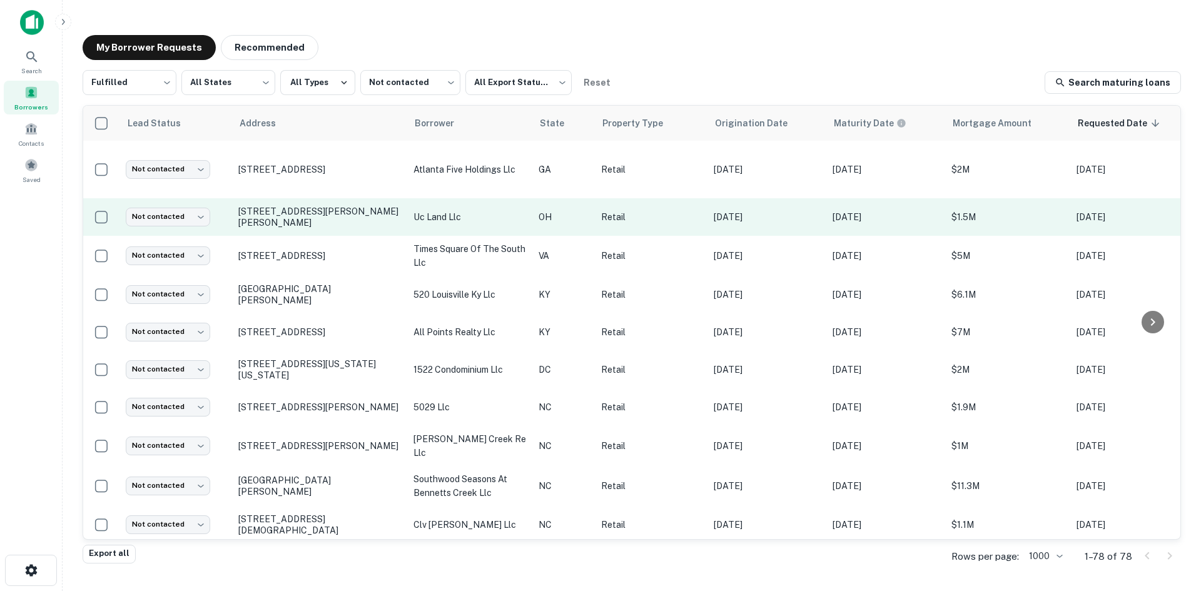
click at [305, 217] on td "[STREET_ADDRESS][PERSON_NAME][PERSON_NAME]" at bounding box center [319, 217] width 175 height 38
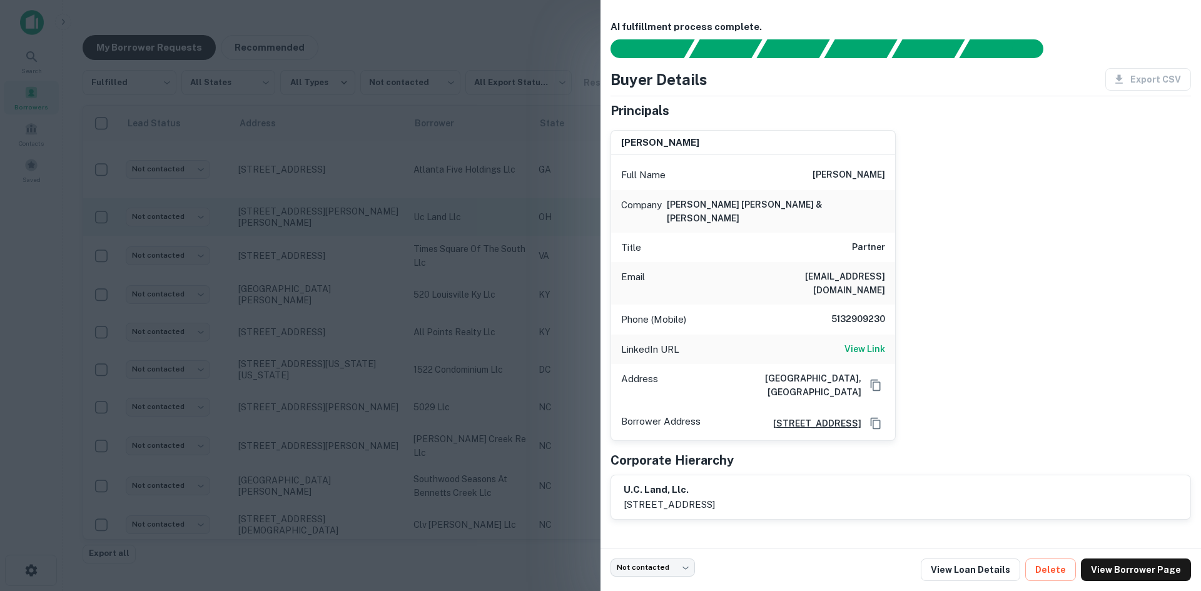
click at [303, 215] on div at bounding box center [600, 295] width 1201 height 591
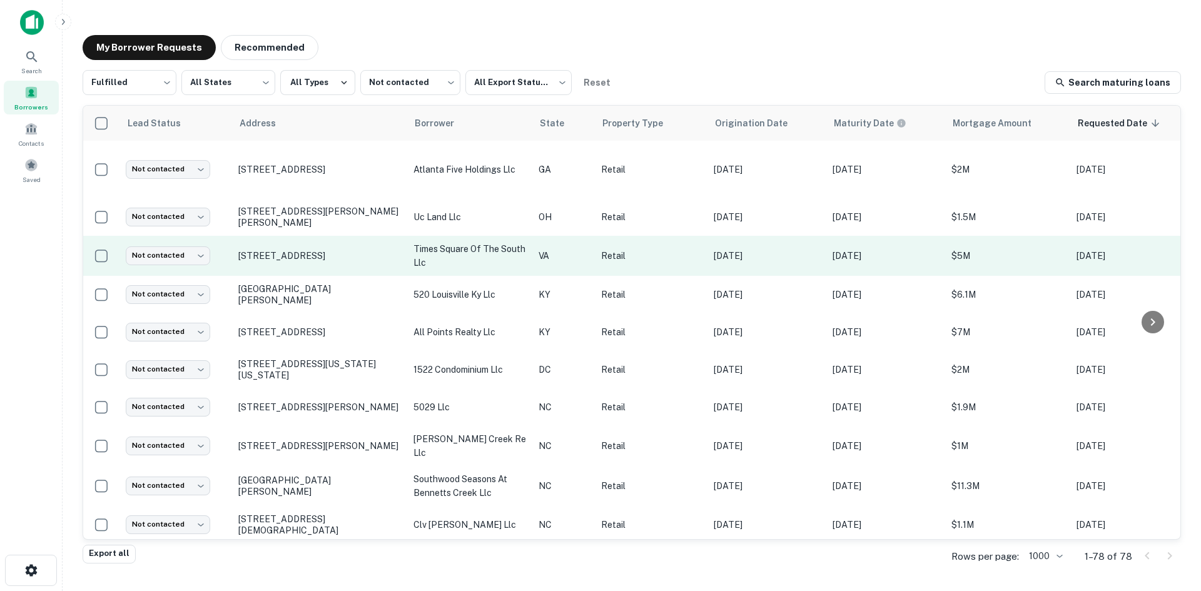
click at [304, 251] on td "[STREET_ADDRESS]" at bounding box center [319, 256] width 175 height 40
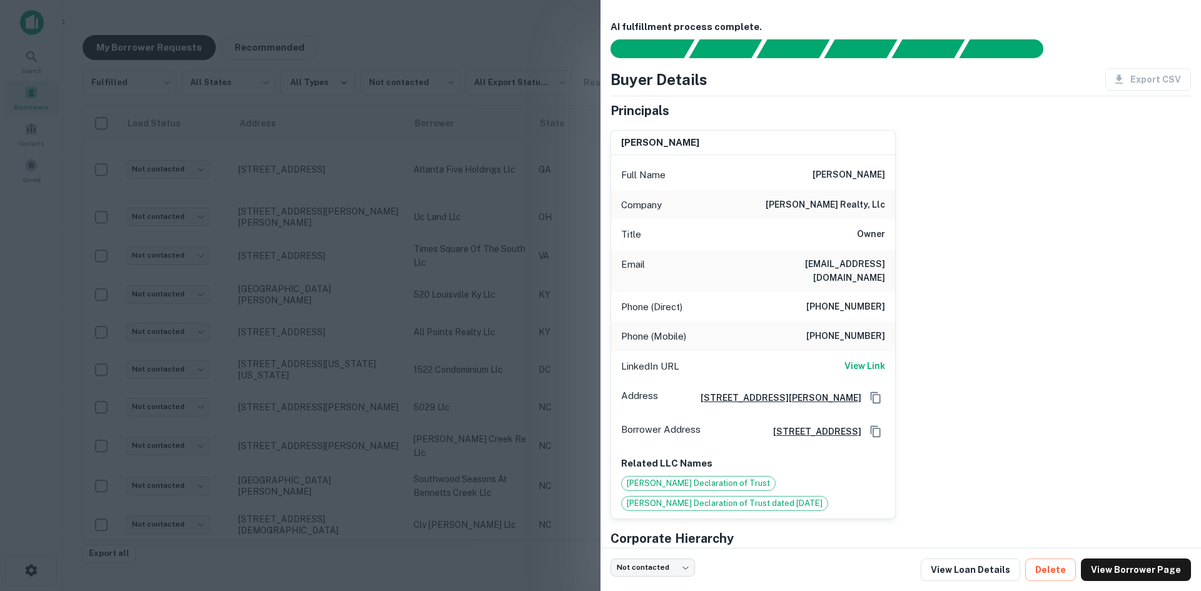
click at [304, 250] on div at bounding box center [600, 295] width 1201 height 591
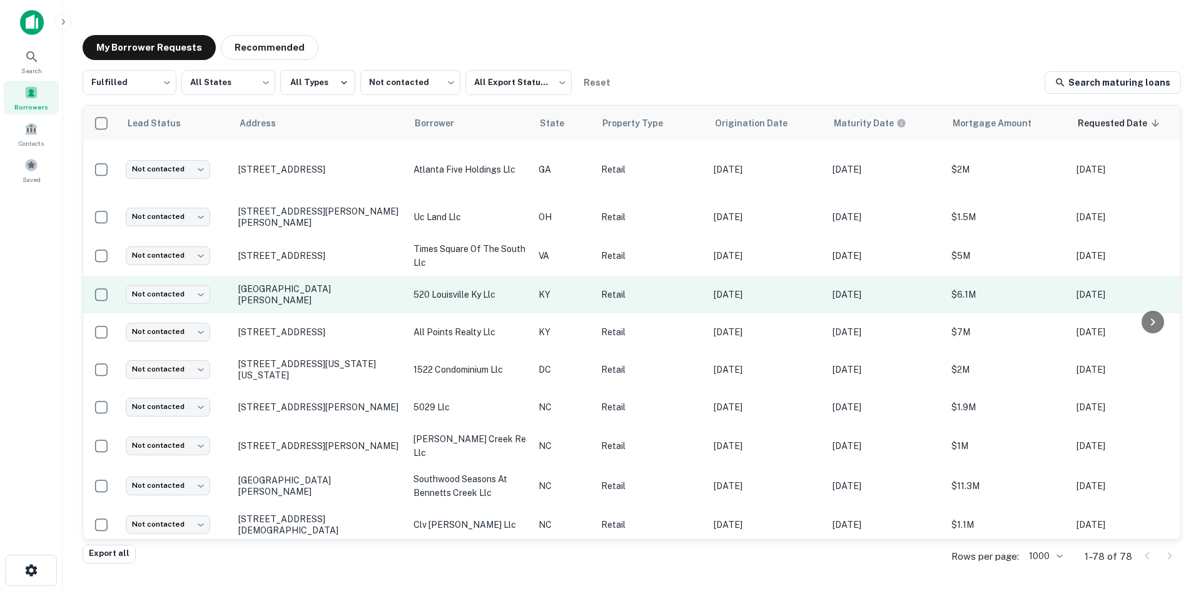
click at [311, 291] on td "[GEOGRAPHIC_DATA][PERSON_NAME]" at bounding box center [319, 295] width 175 height 38
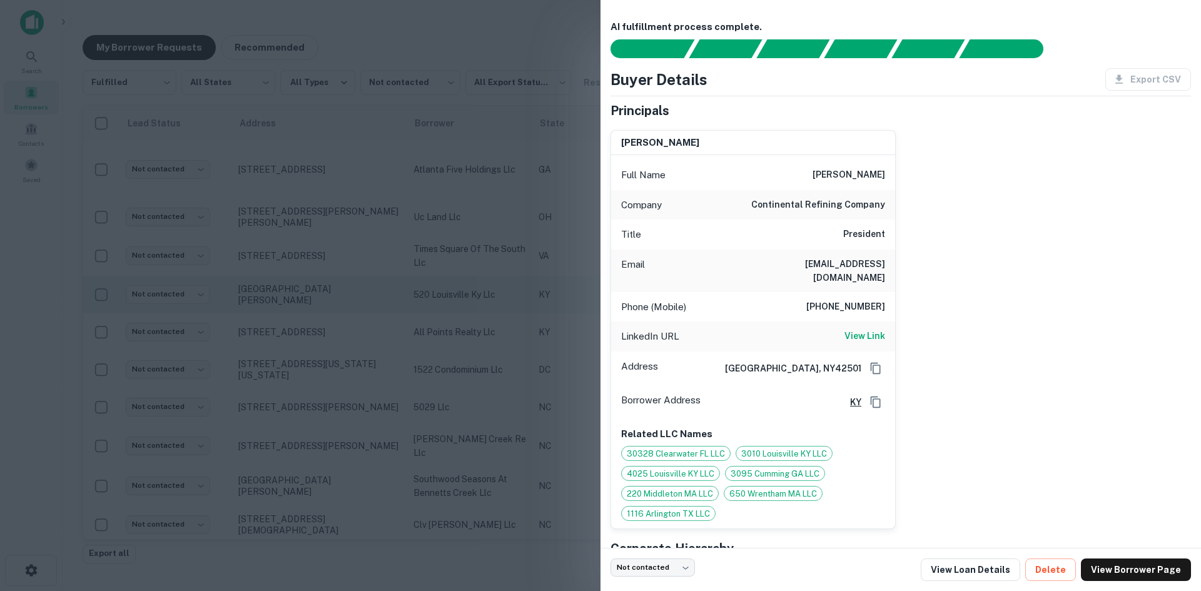
click at [311, 291] on div at bounding box center [600, 295] width 1201 height 591
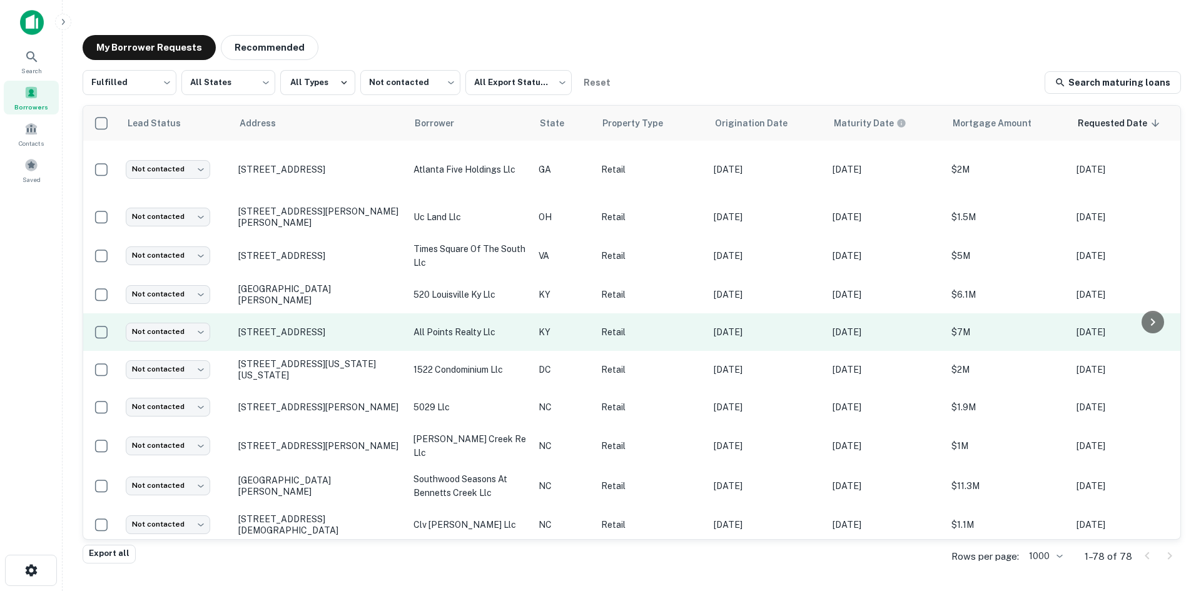
click at [325, 330] on td "[STREET_ADDRESS]" at bounding box center [319, 332] width 175 height 38
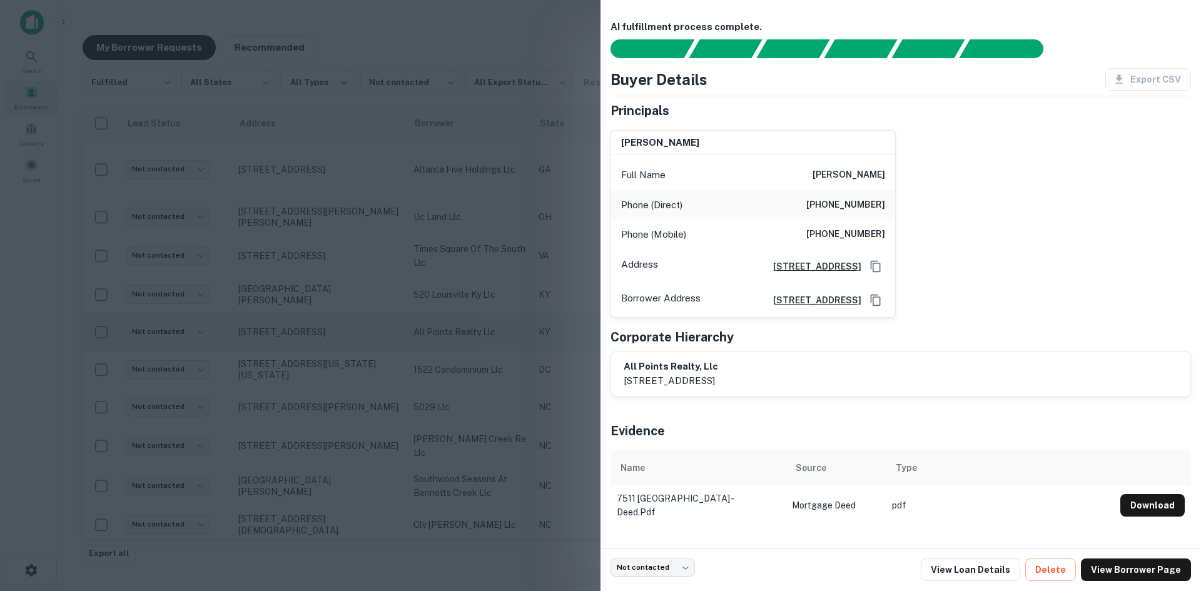
click at [325, 330] on div at bounding box center [600, 295] width 1201 height 591
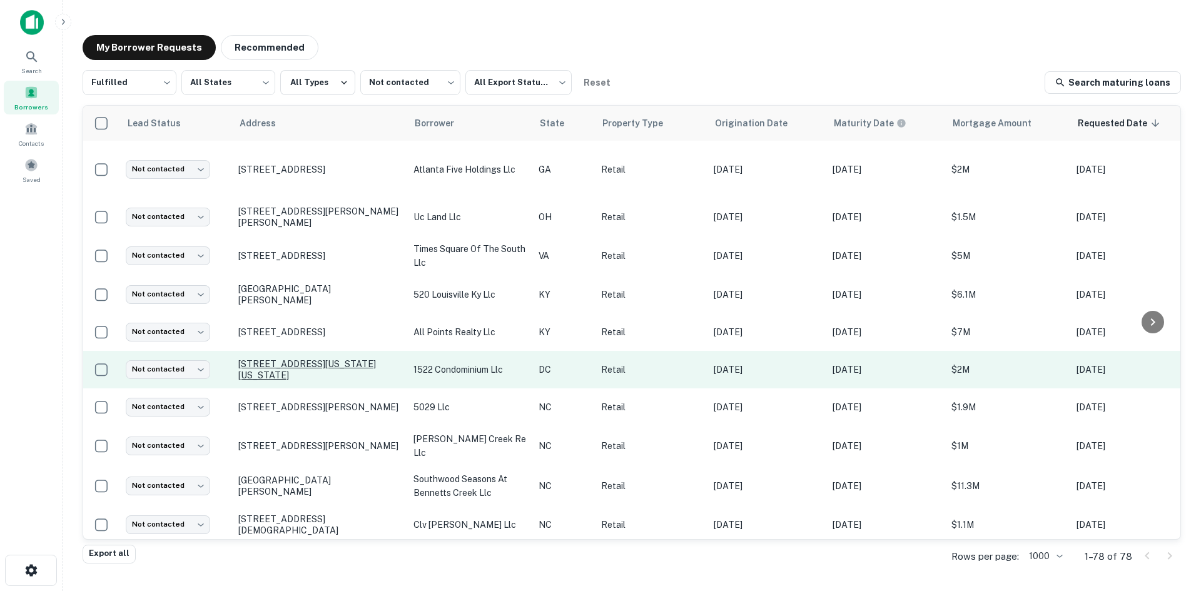
click at [329, 370] on p "1522 Rhode Island Ave Ne Washington, DC20018" at bounding box center [319, 369] width 163 height 23
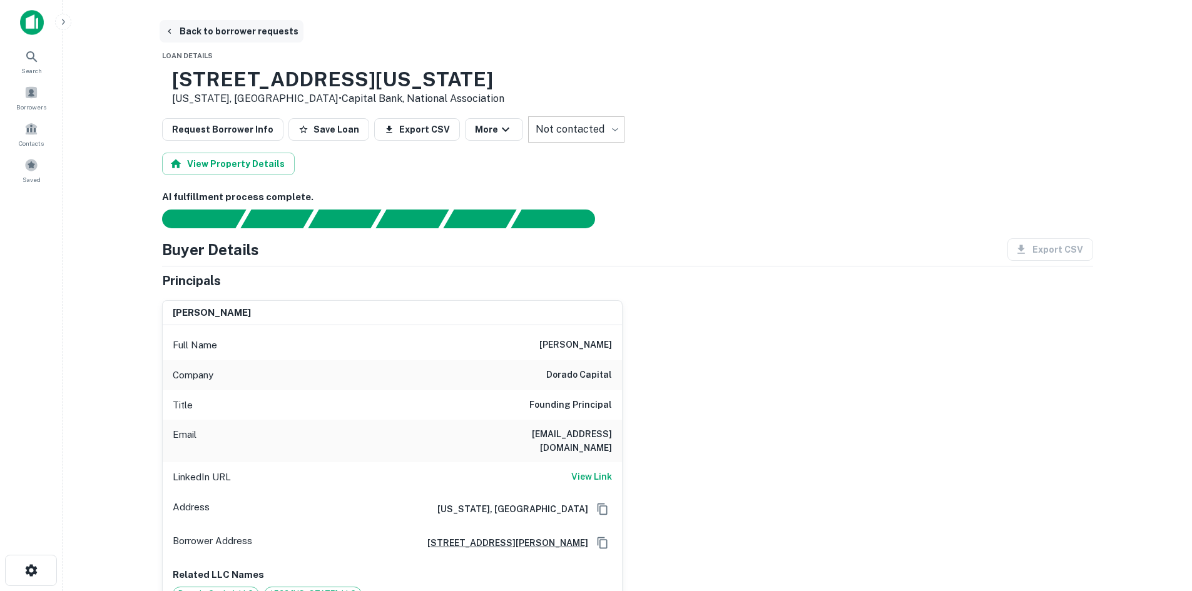
click at [225, 36] on button "Back to borrower requests" at bounding box center [232, 31] width 144 height 23
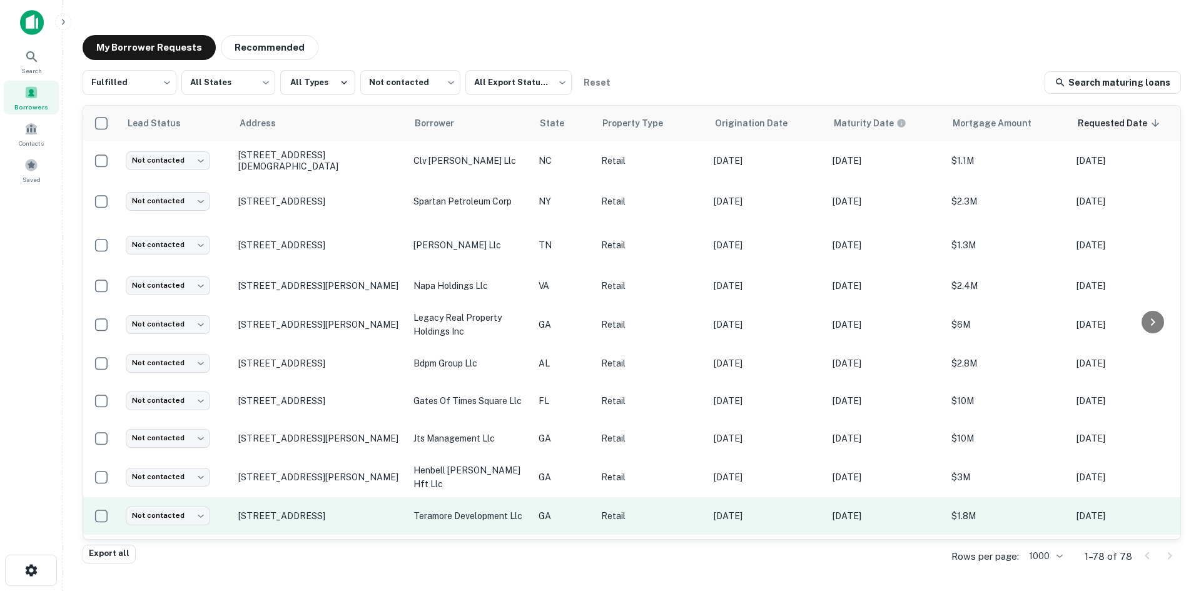
scroll to position [438, 0]
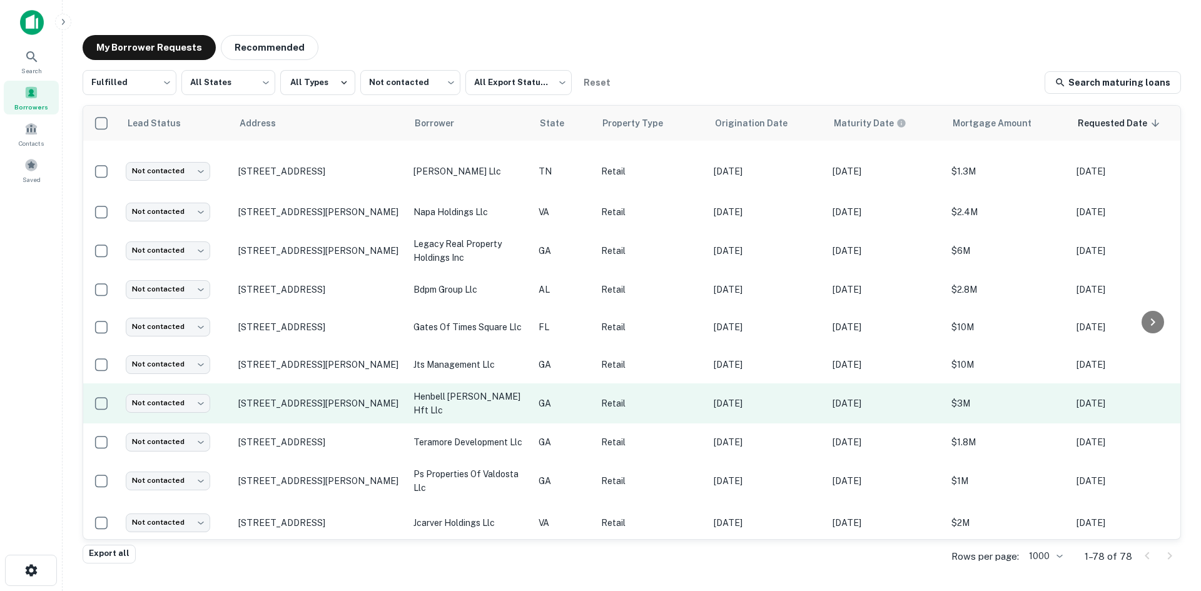
click at [339, 411] on td "[STREET_ADDRESS][PERSON_NAME]" at bounding box center [319, 403] width 175 height 40
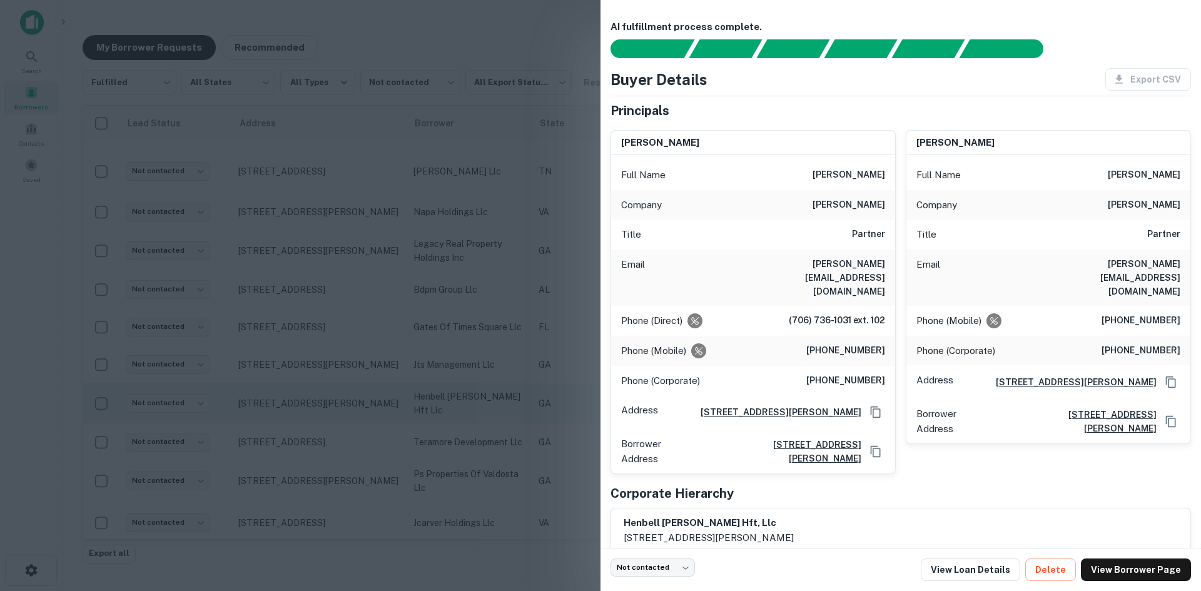
click at [339, 411] on div at bounding box center [600, 295] width 1201 height 591
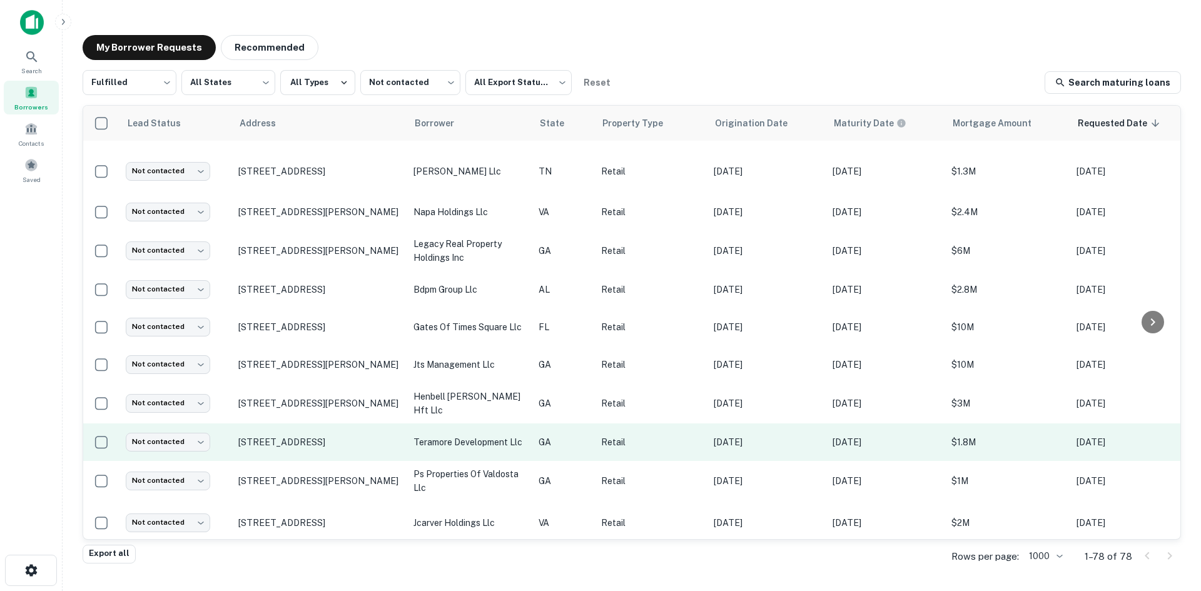
click at [338, 447] on td "[STREET_ADDRESS]" at bounding box center [319, 442] width 175 height 38
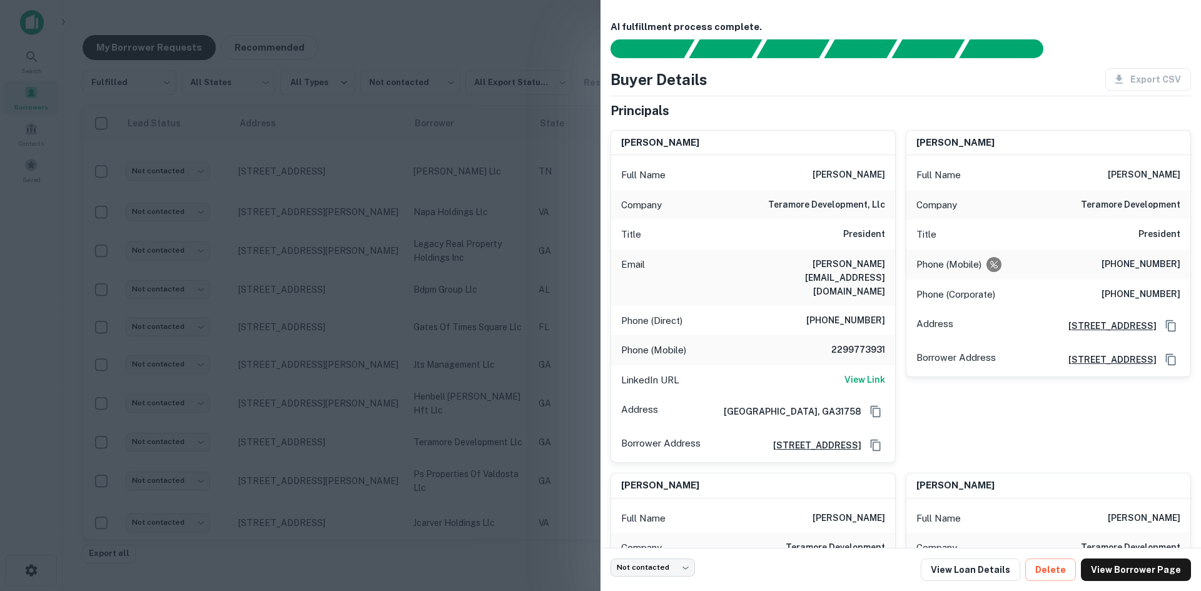
click at [338, 440] on div at bounding box center [600, 295] width 1201 height 591
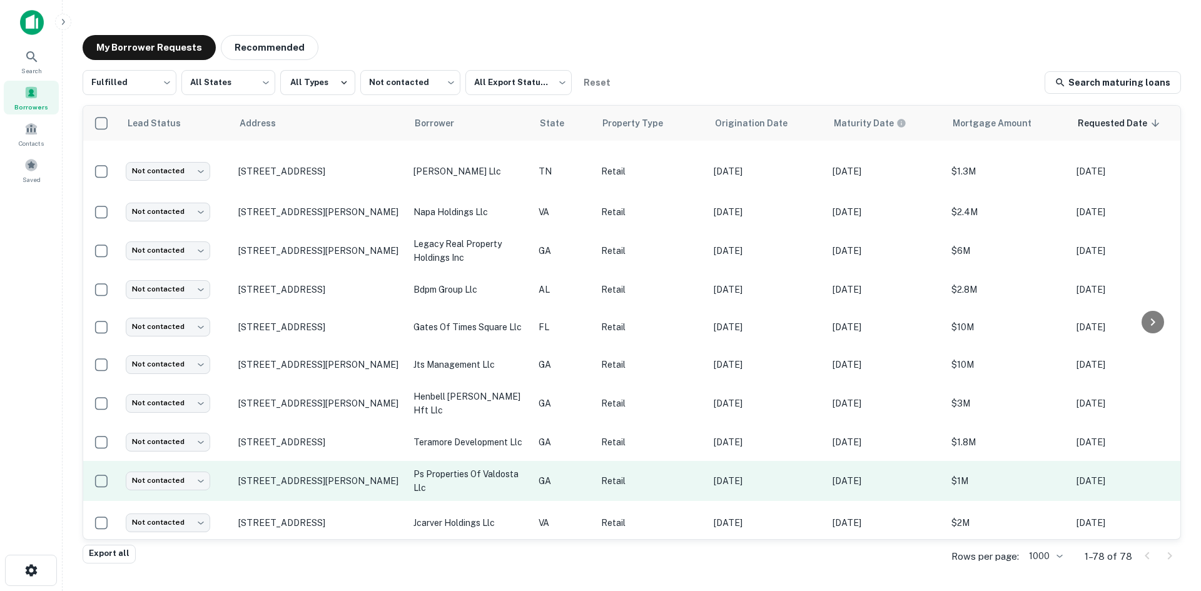
click at [347, 485] on td "[STREET_ADDRESS][PERSON_NAME]" at bounding box center [319, 481] width 175 height 40
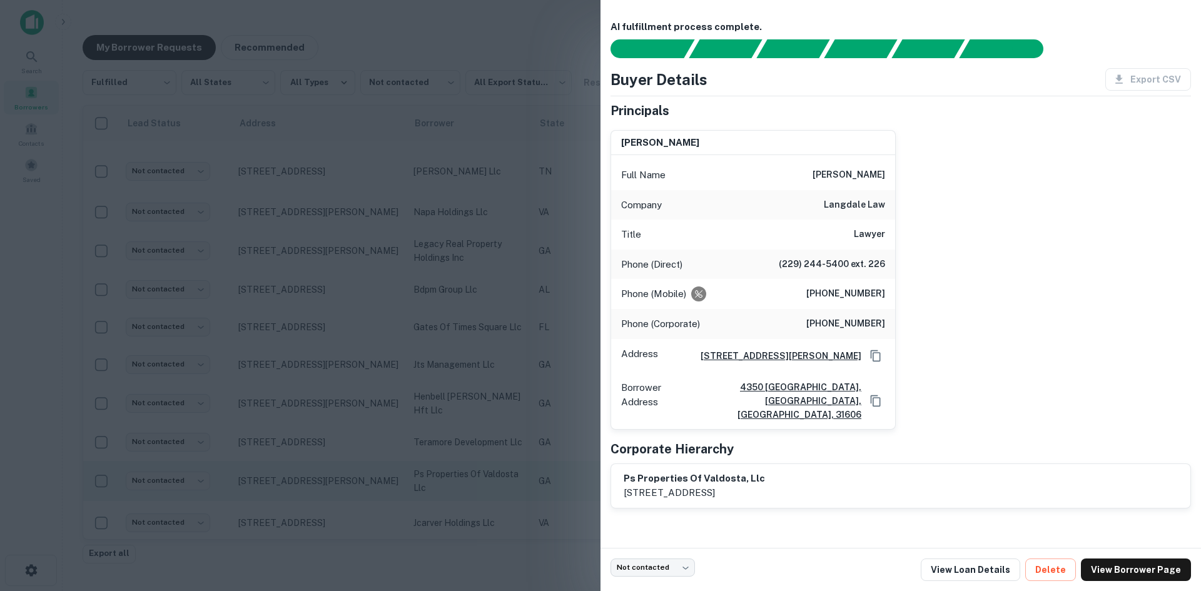
click at [347, 485] on div at bounding box center [600, 295] width 1201 height 591
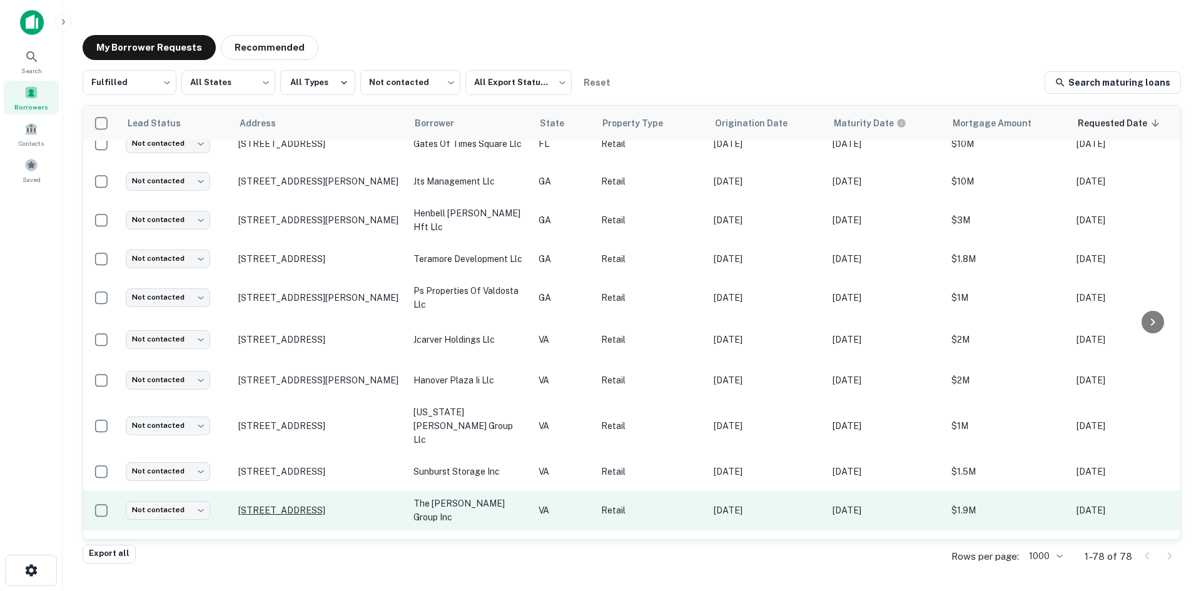
scroll to position [625, 0]
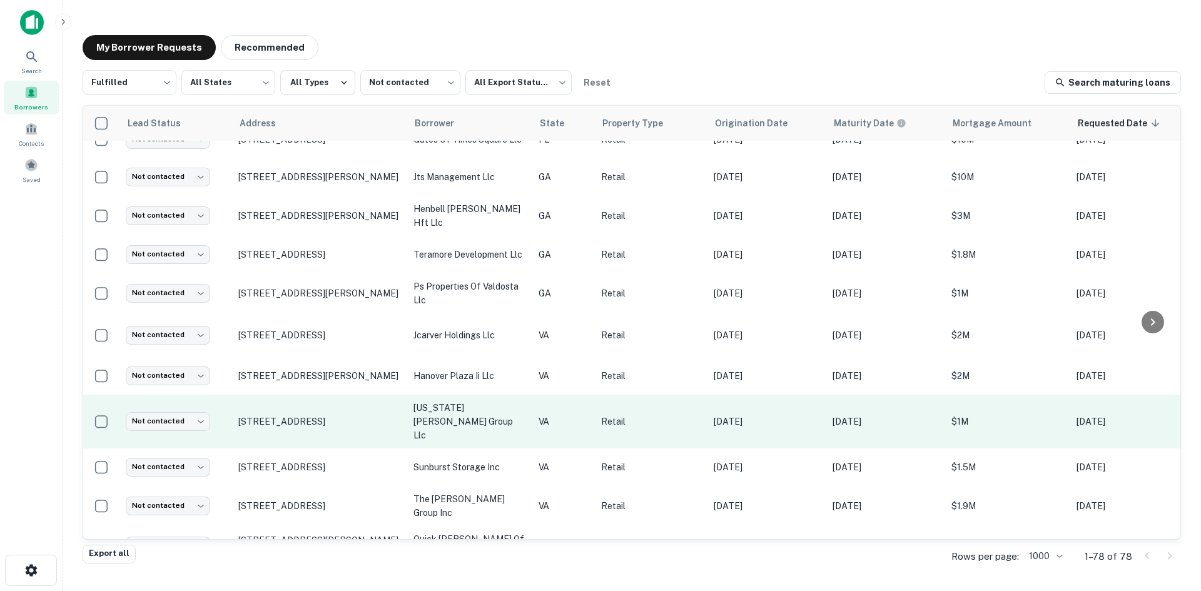
click at [341, 416] on td "[STREET_ADDRESS]" at bounding box center [319, 422] width 175 height 54
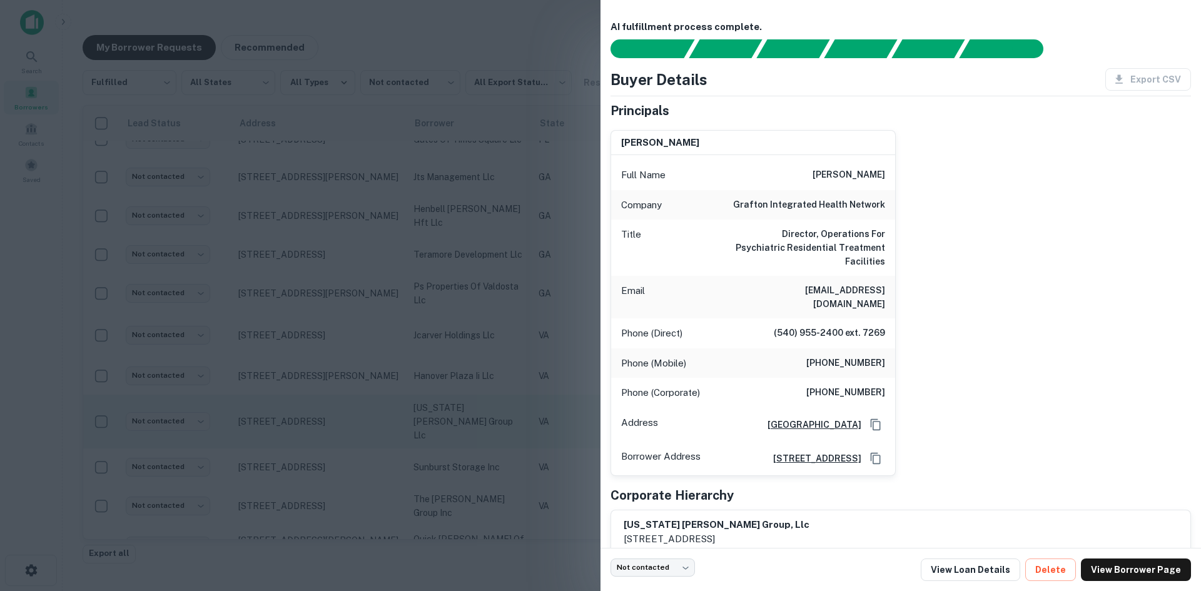
click at [341, 416] on div at bounding box center [600, 295] width 1201 height 591
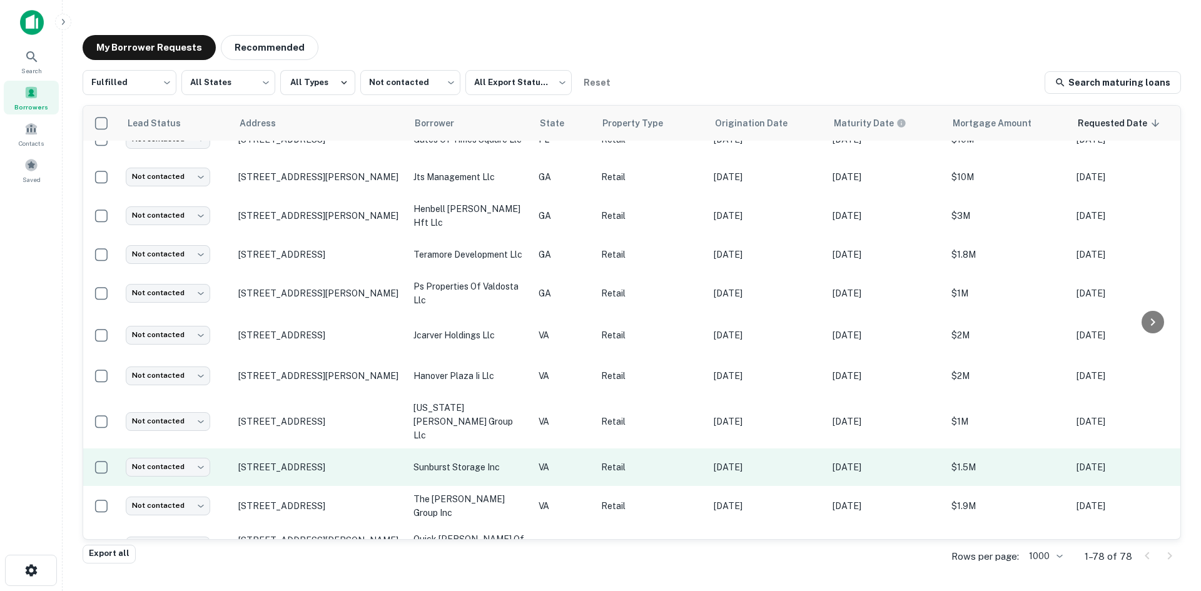
click at [342, 457] on td "[STREET_ADDRESS]" at bounding box center [319, 467] width 175 height 38
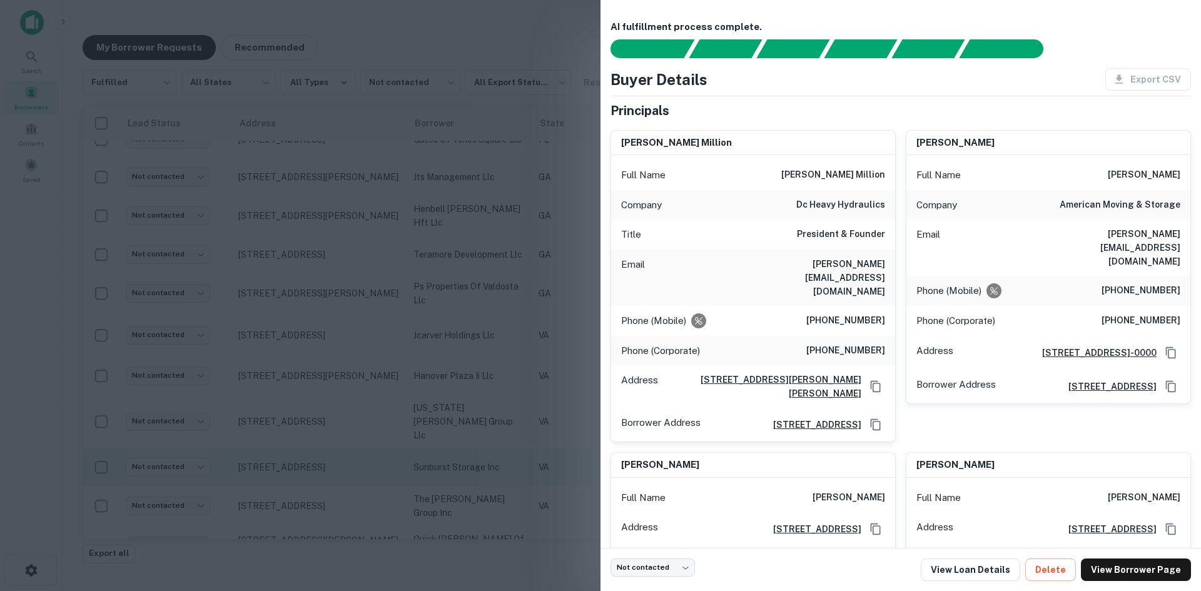
click at [342, 457] on div at bounding box center [600, 295] width 1201 height 591
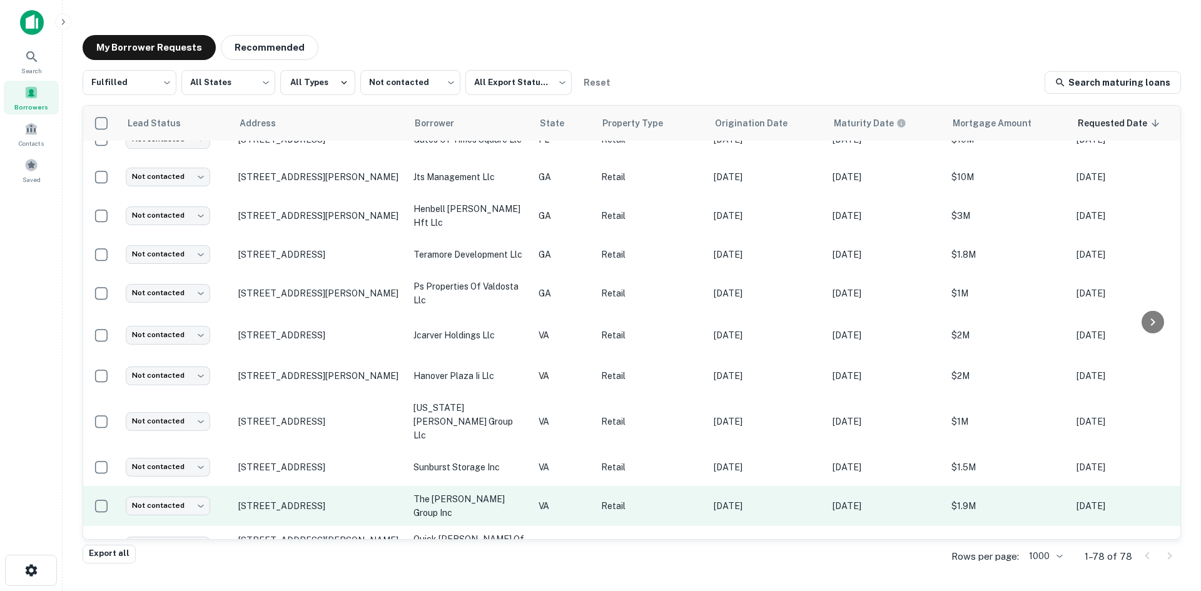
click at [344, 491] on td "[STREET_ADDRESS]" at bounding box center [319, 506] width 175 height 40
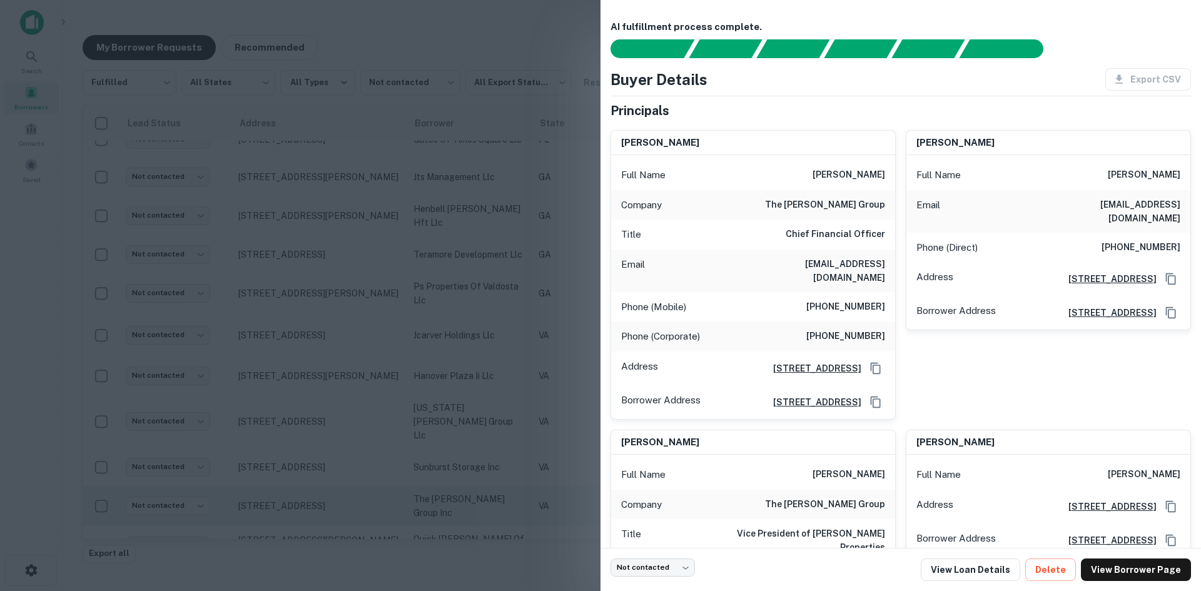
click at [344, 491] on div at bounding box center [600, 295] width 1201 height 591
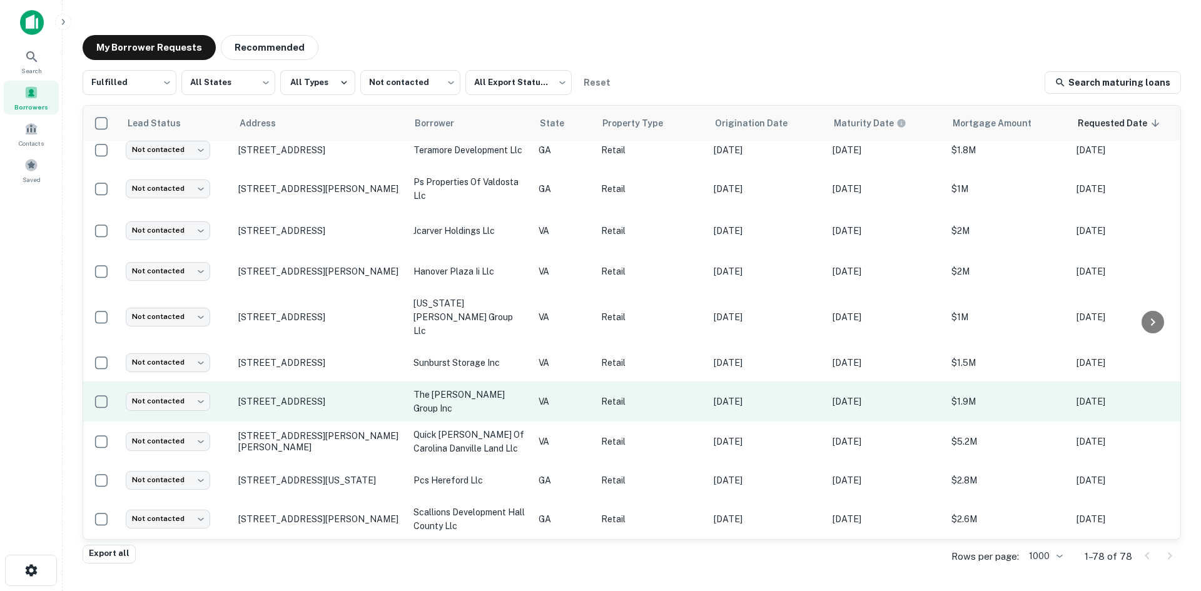
scroll to position [813, 0]
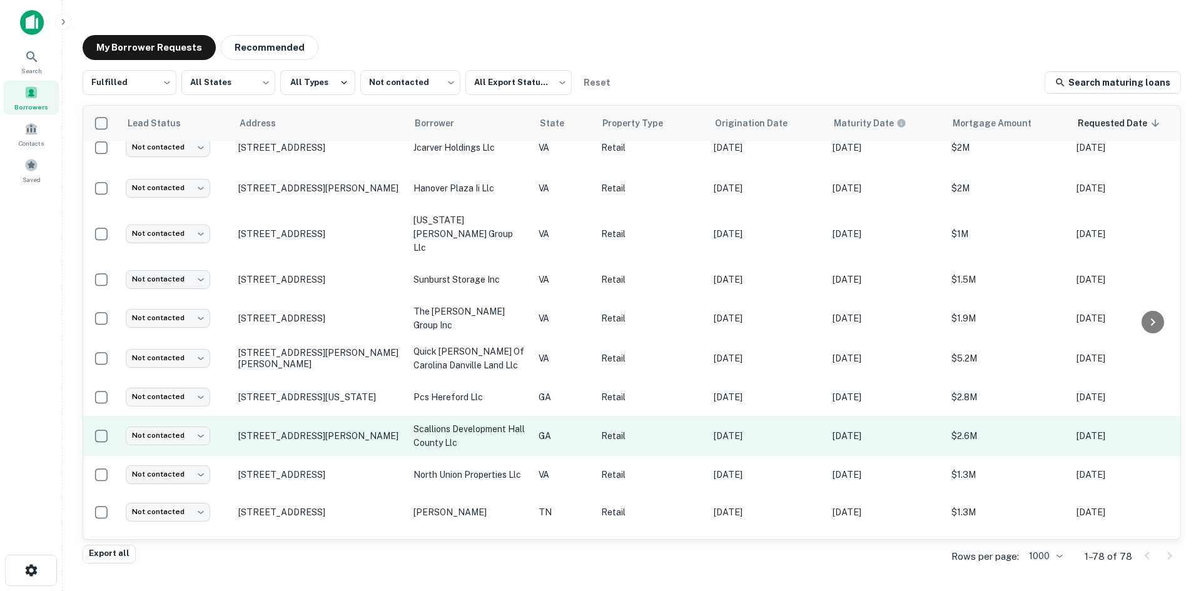
click at [313, 423] on td "[STREET_ADDRESS][PERSON_NAME]" at bounding box center [319, 436] width 175 height 40
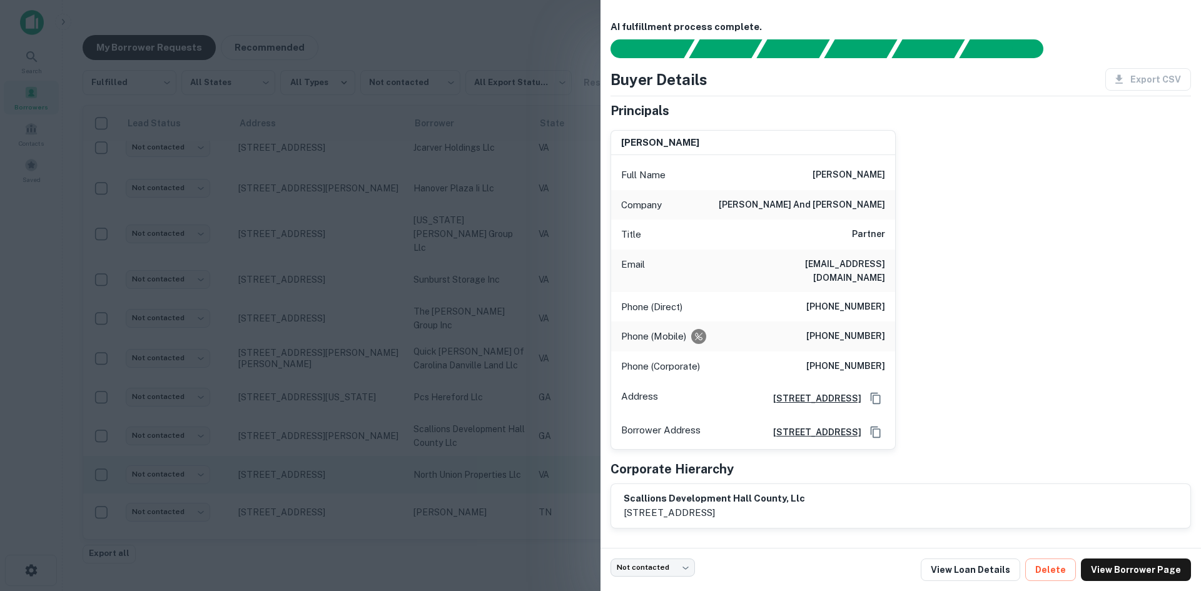
drag, startPoint x: 313, startPoint y: 423, endPoint x: 326, endPoint y: 458, distance: 37.8
click at [313, 423] on div at bounding box center [600, 295] width 1201 height 591
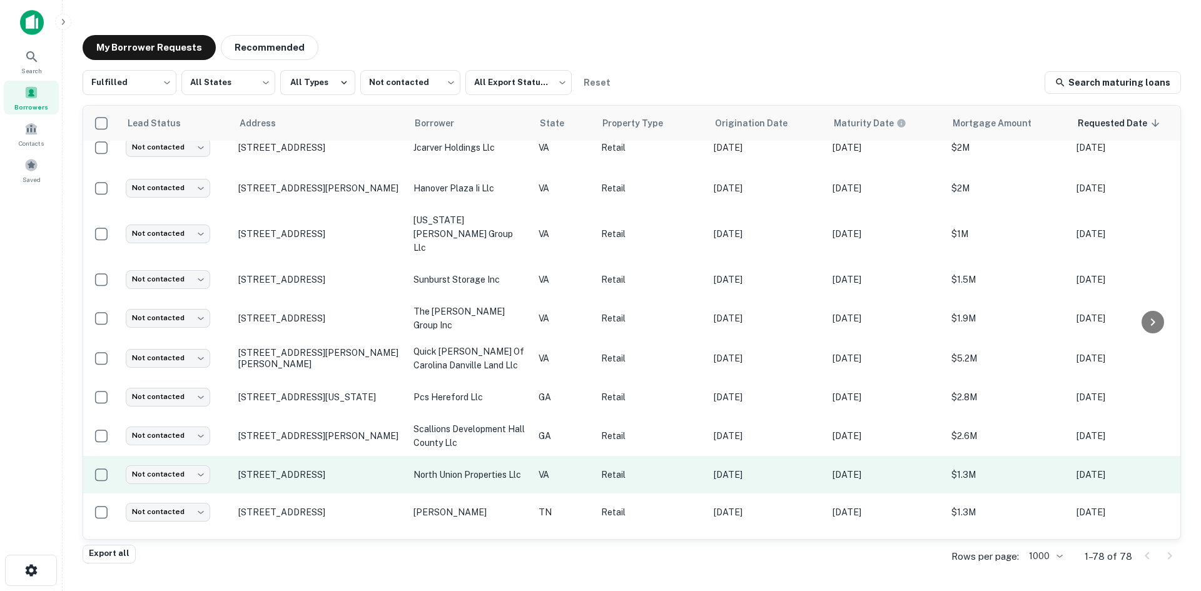
click at [326, 462] on td "[STREET_ADDRESS]" at bounding box center [319, 475] width 175 height 38
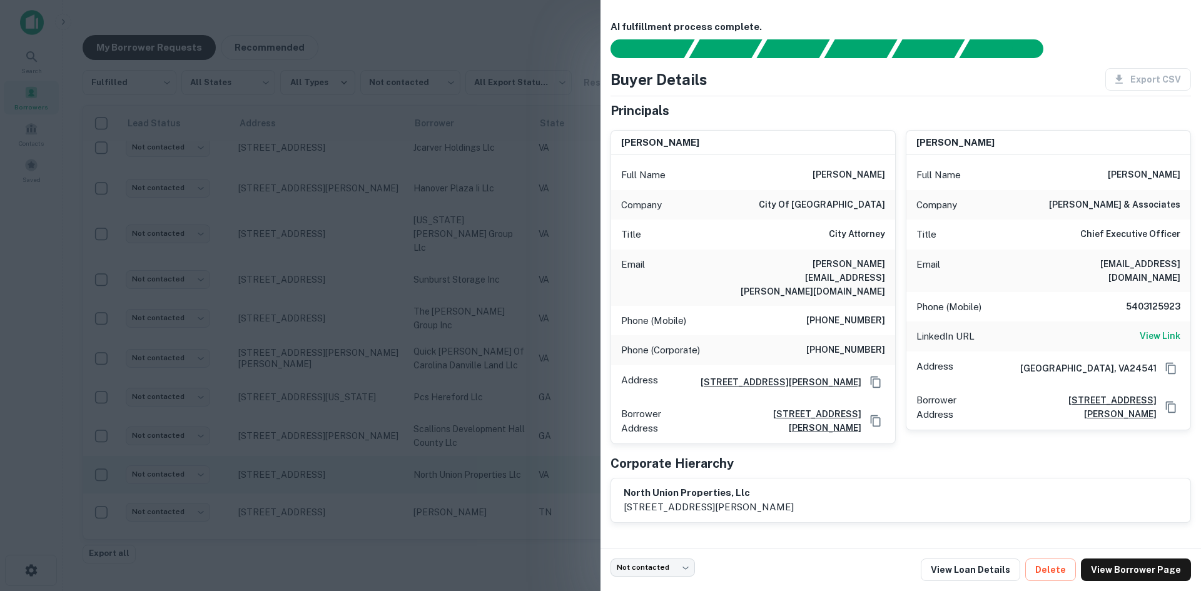
click at [326, 462] on div at bounding box center [600, 295] width 1201 height 591
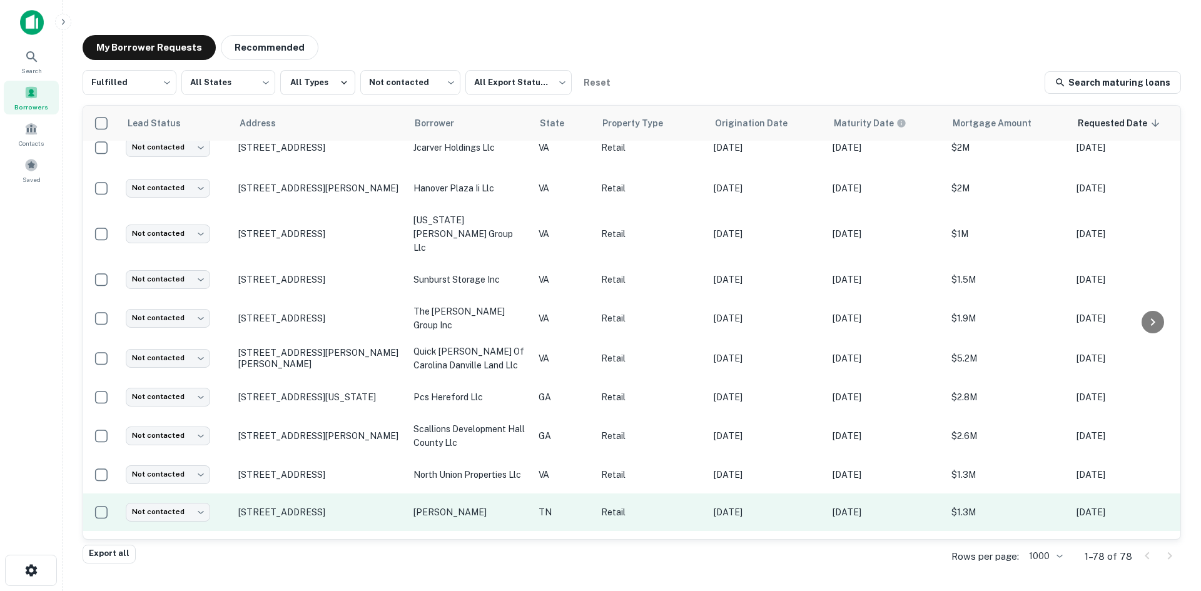
click at [330, 497] on td "[STREET_ADDRESS]" at bounding box center [319, 513] width 175 height 38
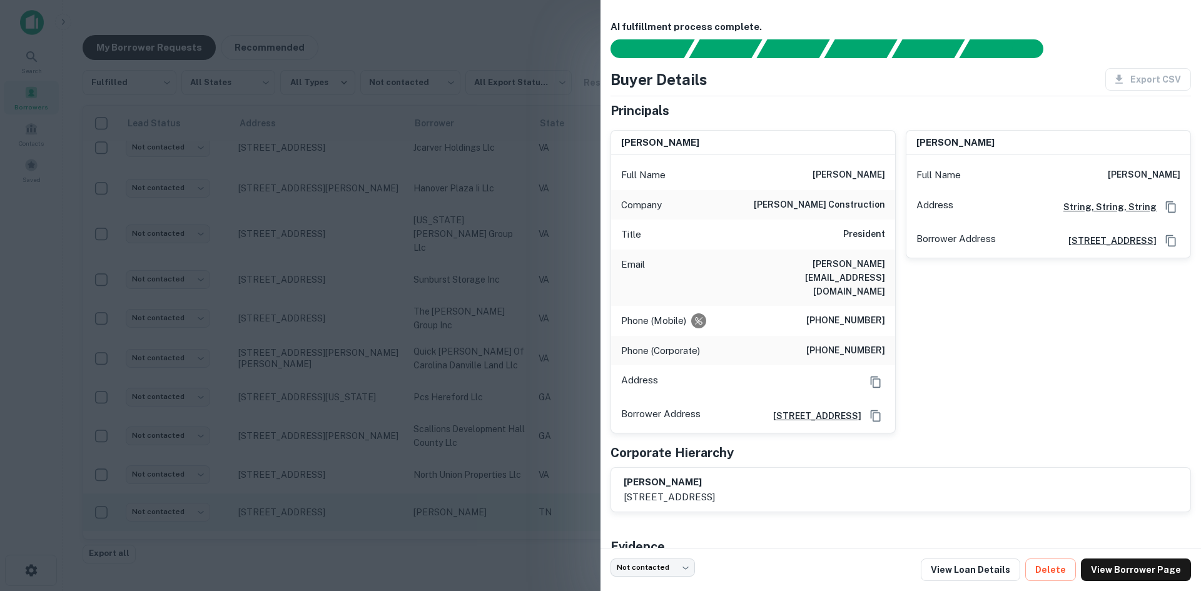
click at [330, 497] on div at bounding box center [600, 295] width 1201 height 591
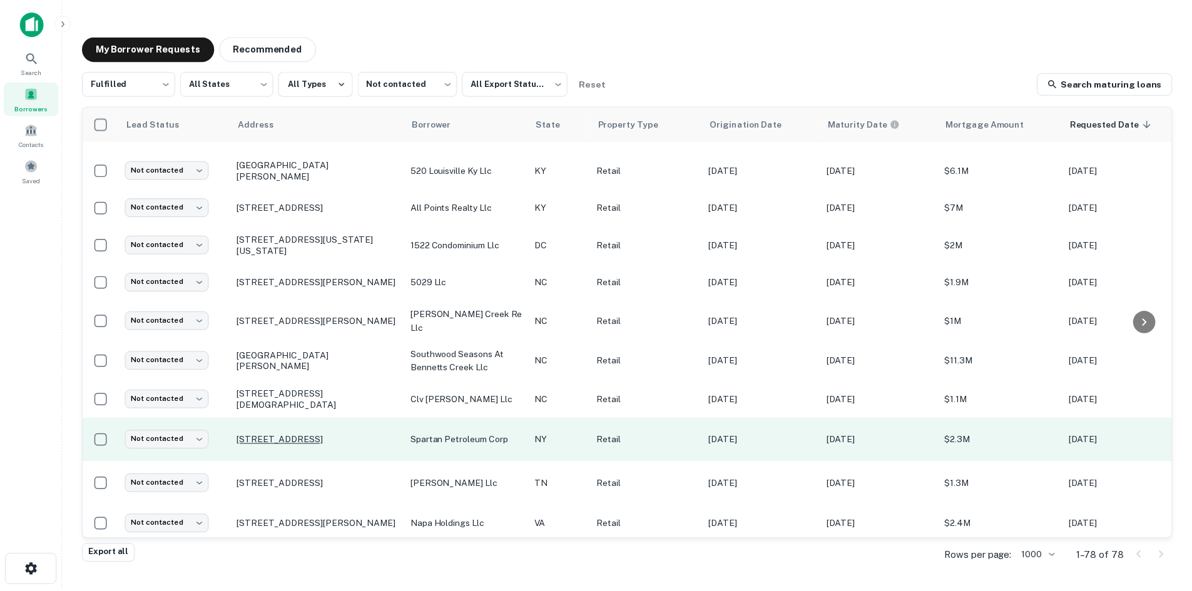
scroll to position [0, 0]
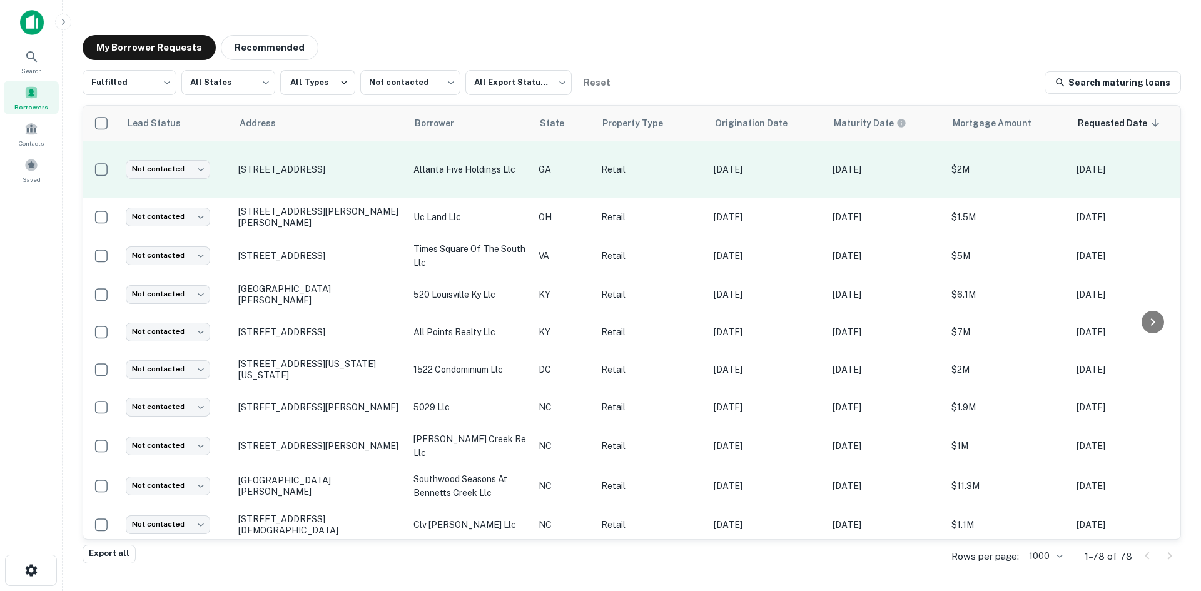
click at [311, 176] on td "1115 Powder Springs St Marietta, GA30064" at bounding box center [319, 170] width 175 height 58
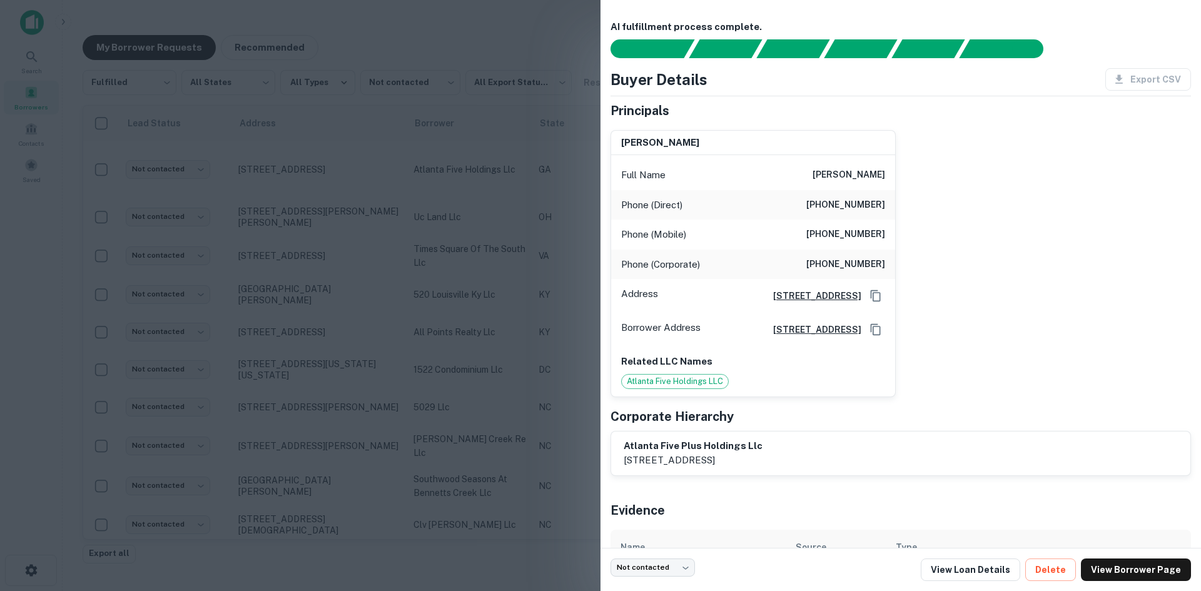
click at [302, 176] on div at bounding box center [600, 295] width 1201 height 591
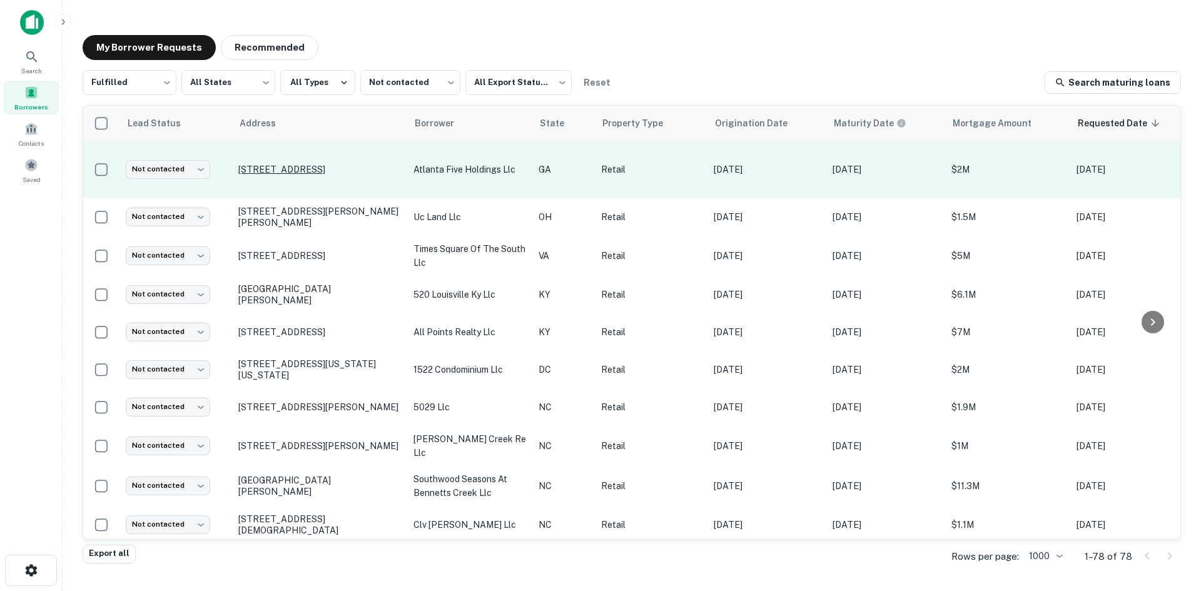
click at [287, 164] on p "1115 Powder Springs St Marietta, GA30064" at bounding box center [319, 169] width 163 height 11
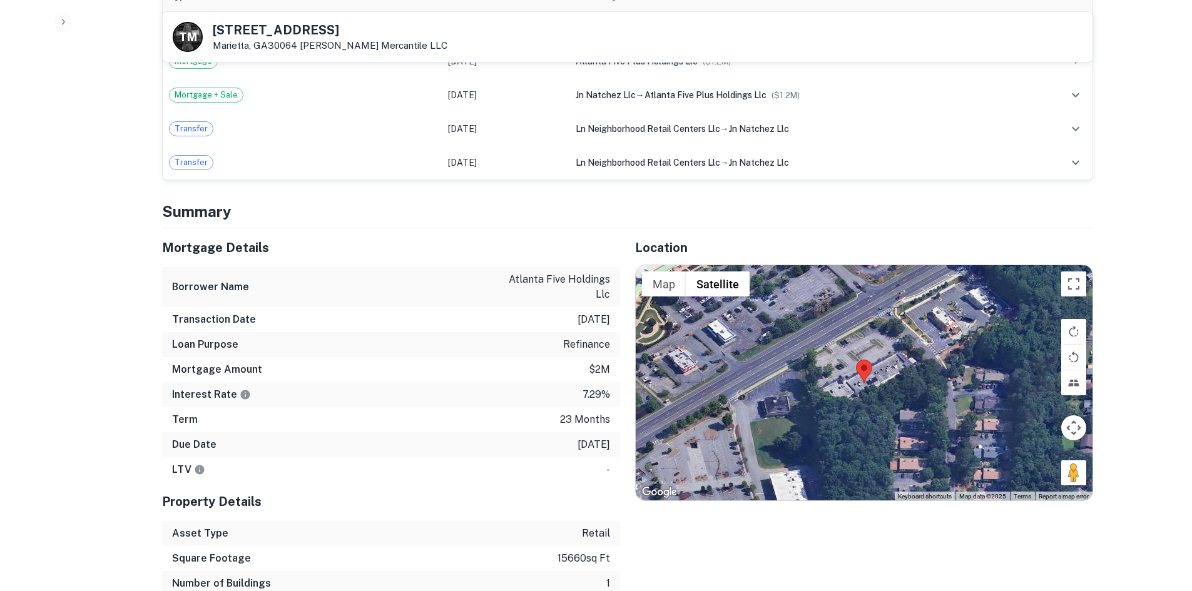
scroll to position [876, 0]
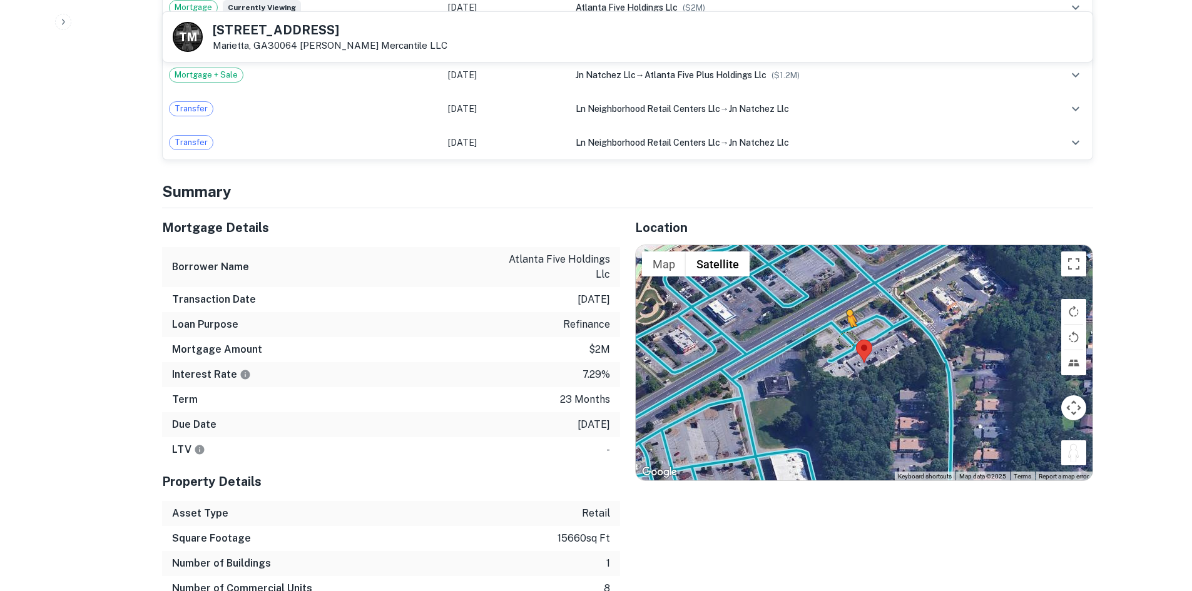
drag, startPoint x: 1065, startPoint y: 455, endPoint x: 848, endPoint y: 340, distance: 246.5
click at [848, 340] on div "To activate drag with keyboard, press Alt + Enter. Once in keyboard drag state,…" at bounding box center [864, 362] width 457 height 235
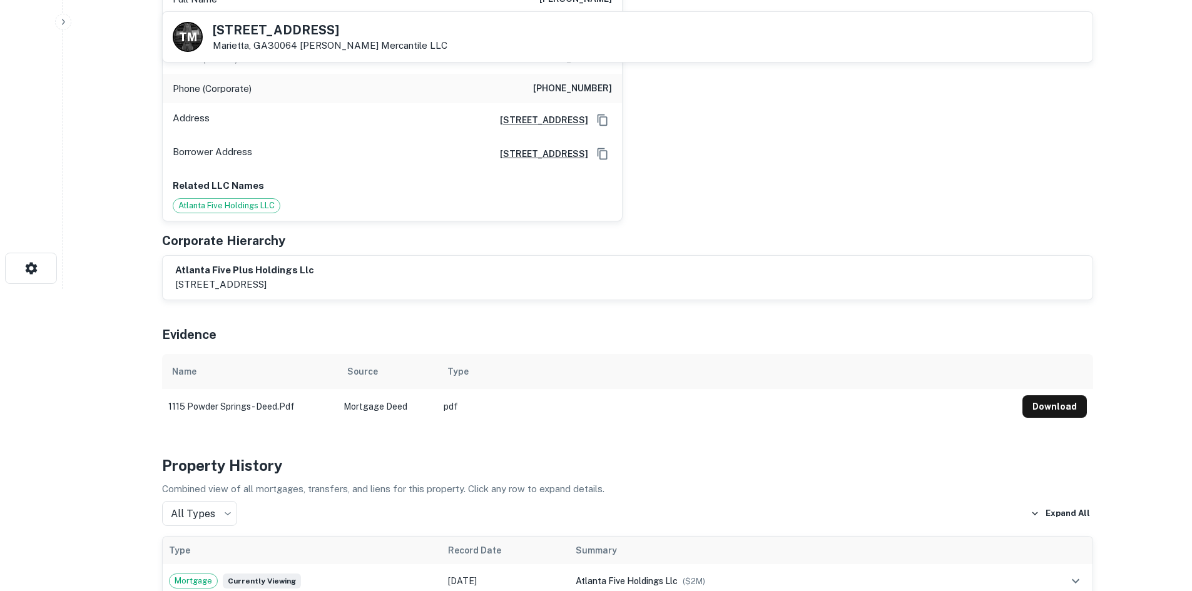
scroll to position [125, 0]
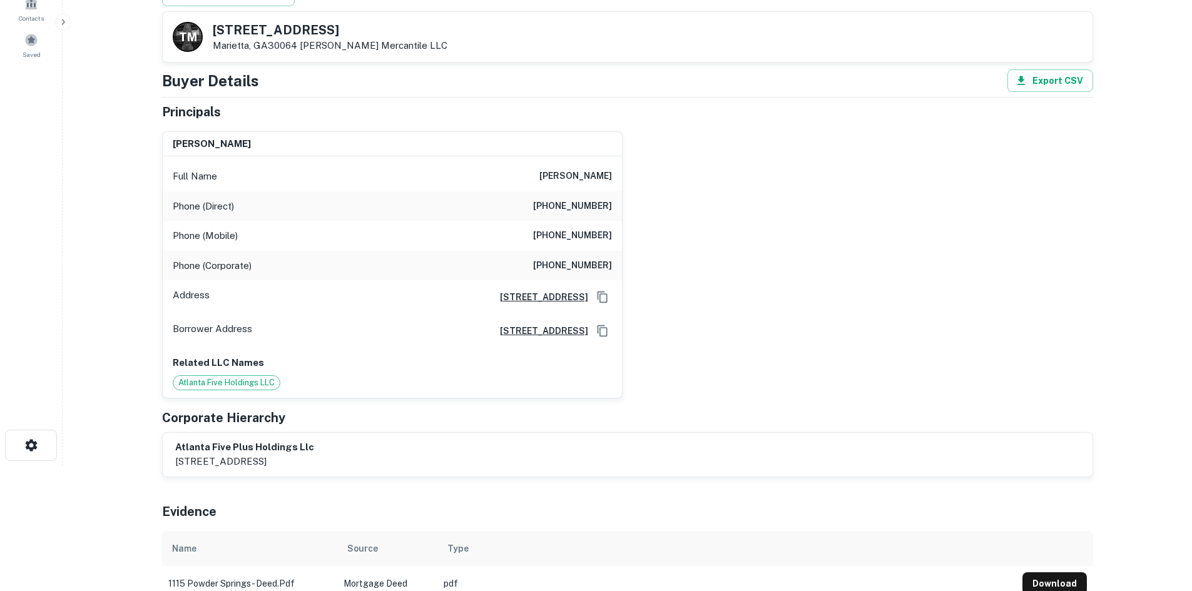
click at [552, 208] on h6 "(678) 423-9829" at bounding box center [572, 206] width 79 height 15
copy h6 "(678) 423-9829"
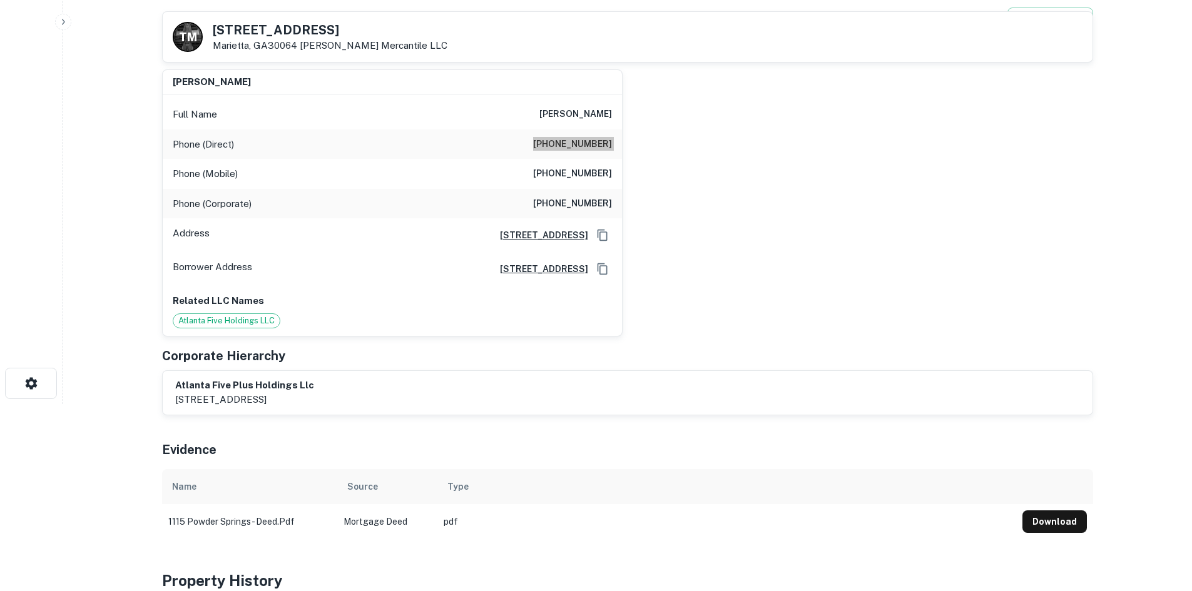
scroll to position [0, 0]
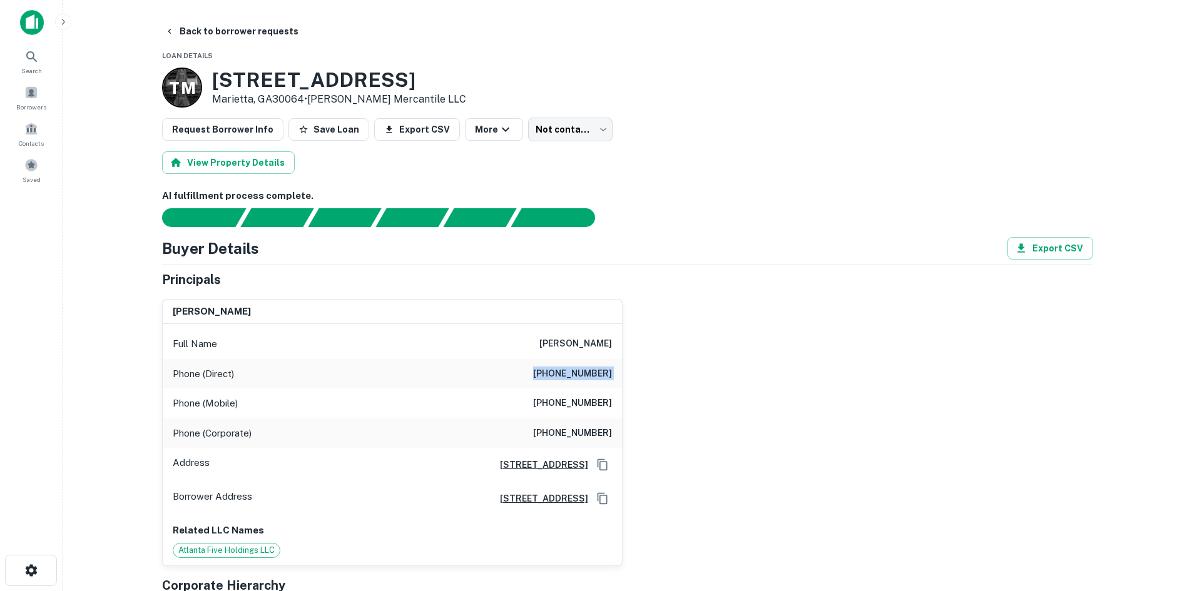
click at [576, 413] on div "Phone (Mobile) (678) 725-8342" at bounding box center [392, 403] width 459 height 30
click at [577, 402] on h6 "(678) 725-8342" at bounding box center [572, 403] width 79 height 15
copy h6 "(678) 725-8342"
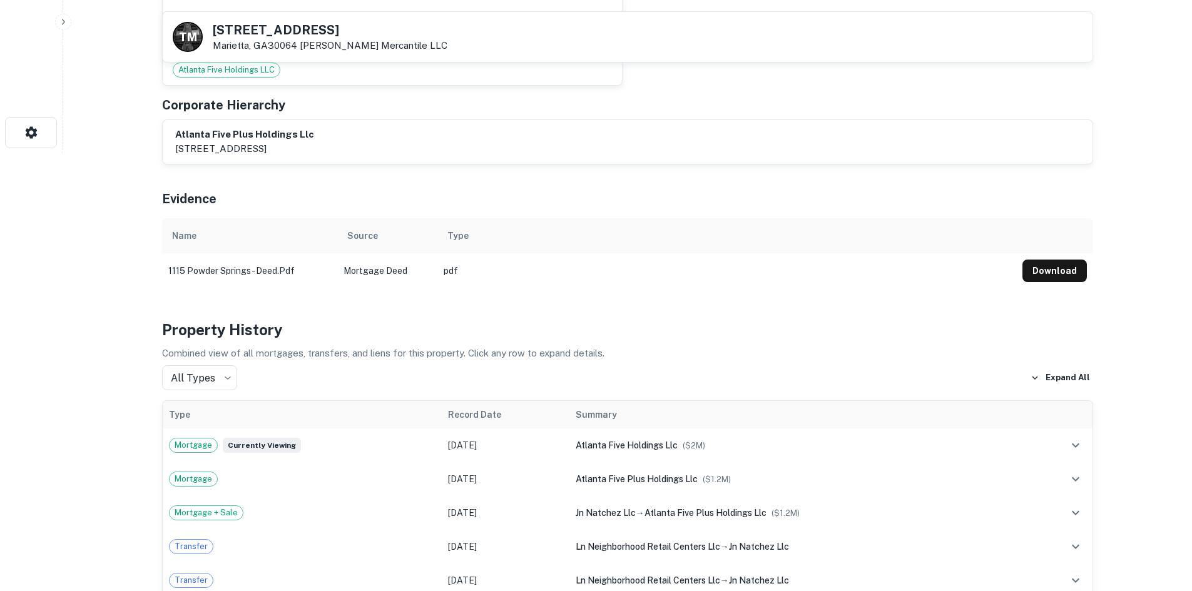
scroll to position [188, 0]
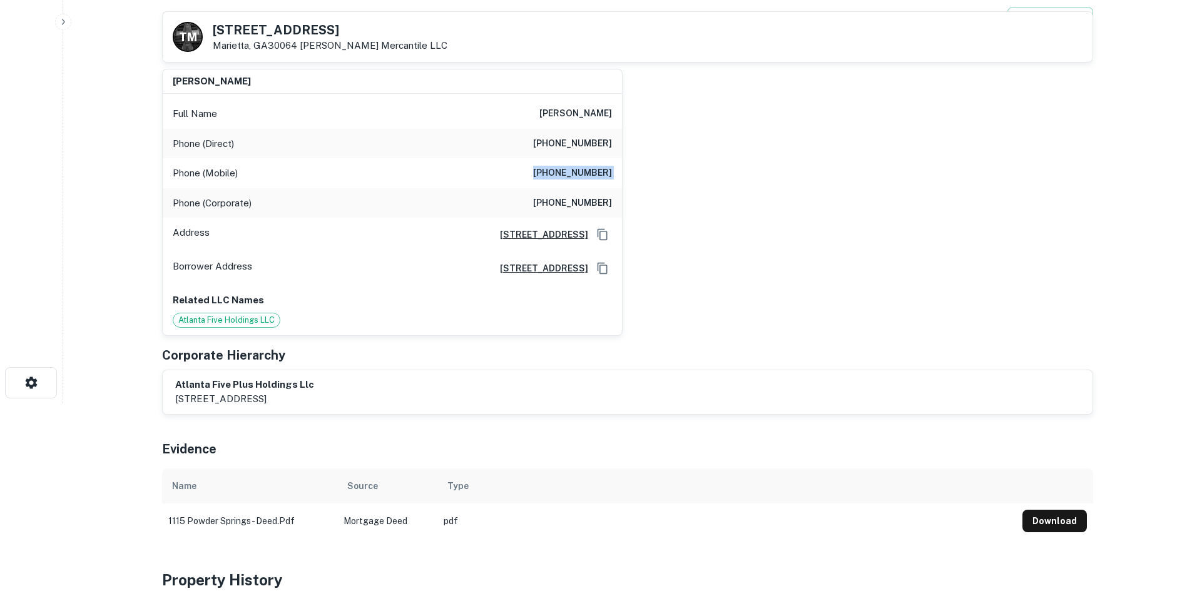
click at [577, 199] on h6 "(770) 788-7113" at bounding box center [572, 203] width 79 height 15
click at [580, 199] on h6 "(770) 788-7113" at bounding box center [572, 203] width 79 height 15
copy h6 "(770) 788-7113"
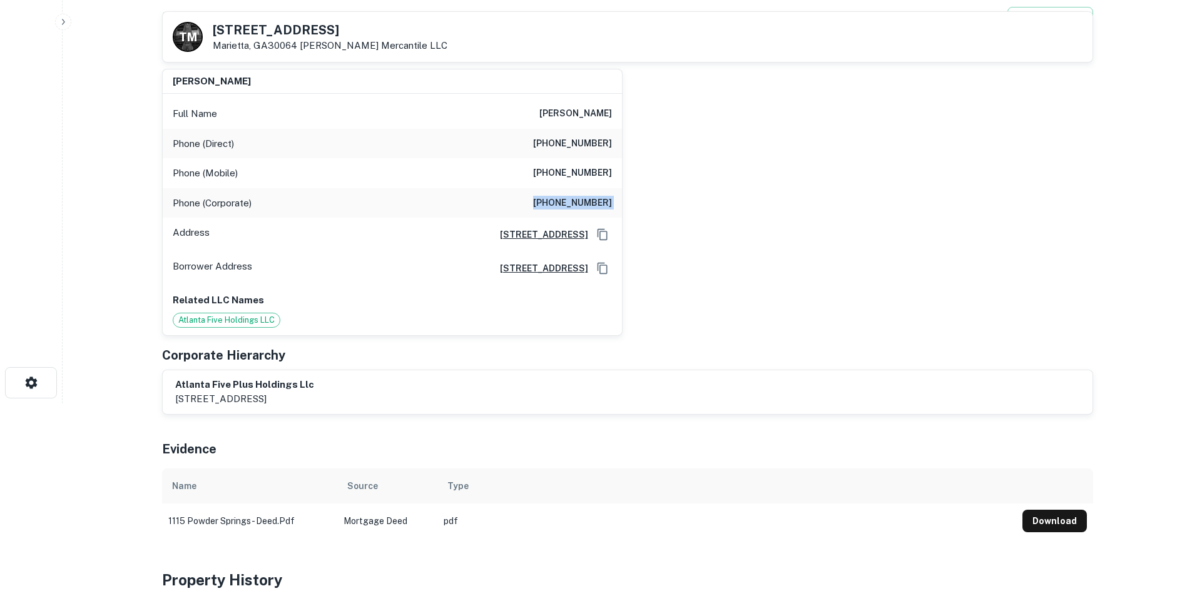
click at [591, 235] on div "3078 Highway 81 North, Oxford, GA30054" at bounding box center [551, 234] width 122 height 19
click at [591, 181] on h6 "(678) 725-8342" at bounding box center [572, 173] width 79 height 15
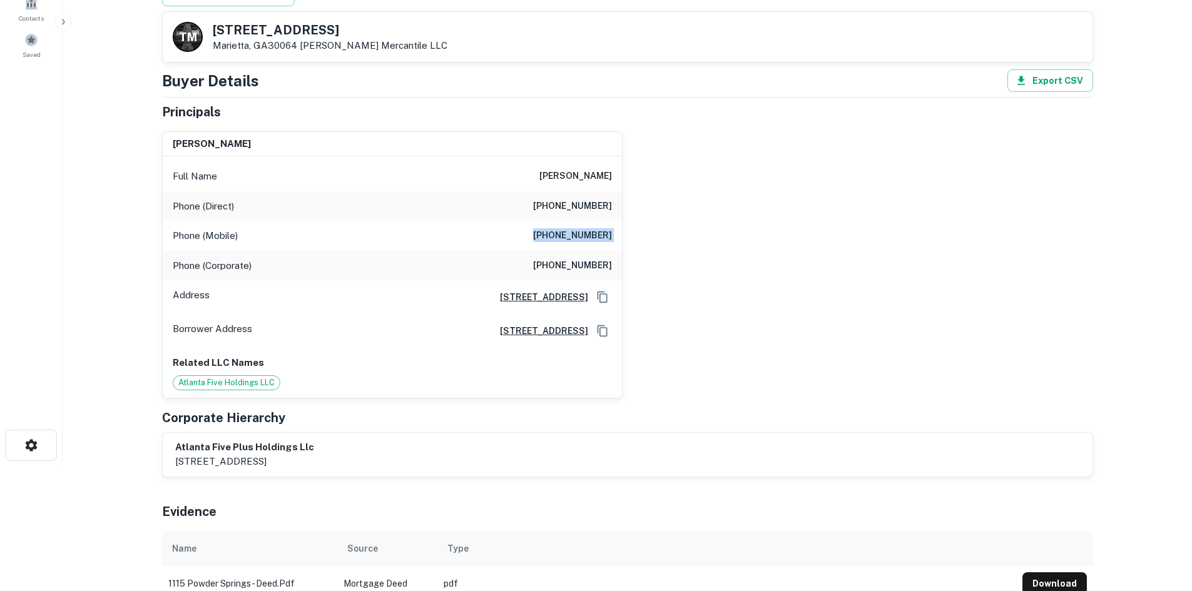
click at [591, 235] on h6 "(678) 725-8342" at bounding box center [572, 235] width 79 height 15
copy h6 "(678) 725-8342"
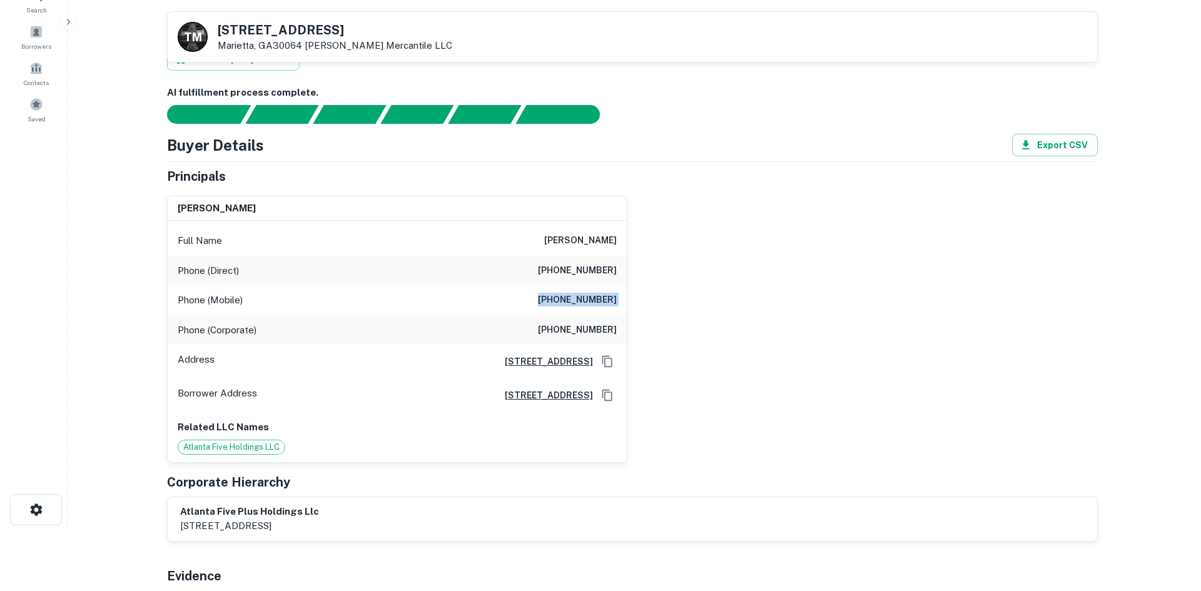
scroll to position [0, 0]
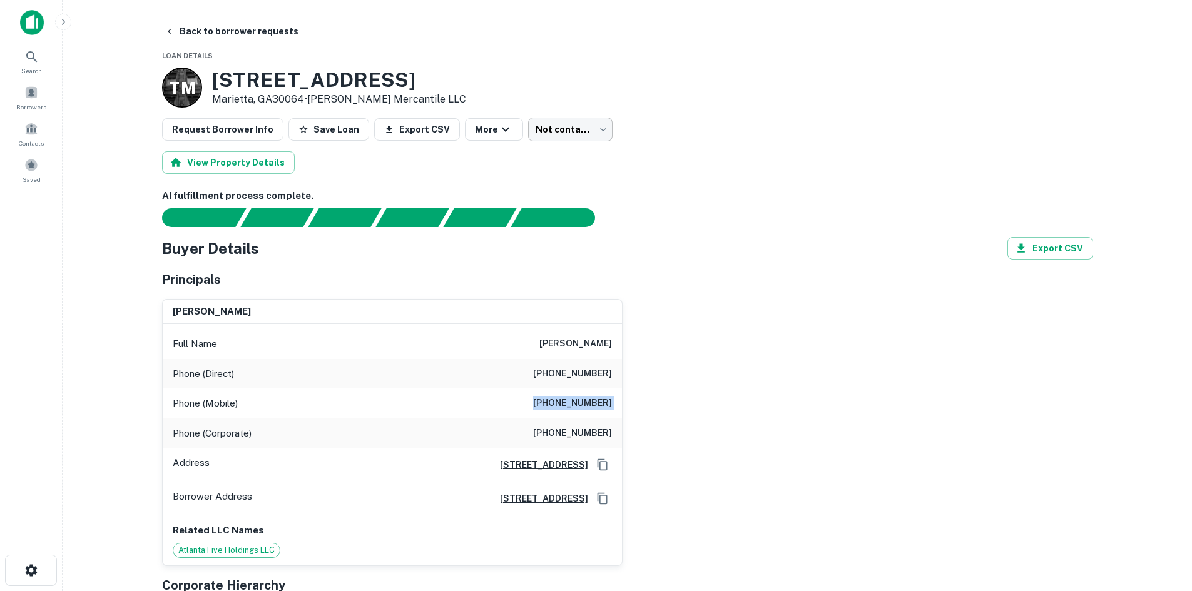
click at [530, 128] on body "Search Borrowers Contacts Saved Back to borrower requests Loan Details T M 1115…" at bounding box center [596, 295] width 1192 height 591
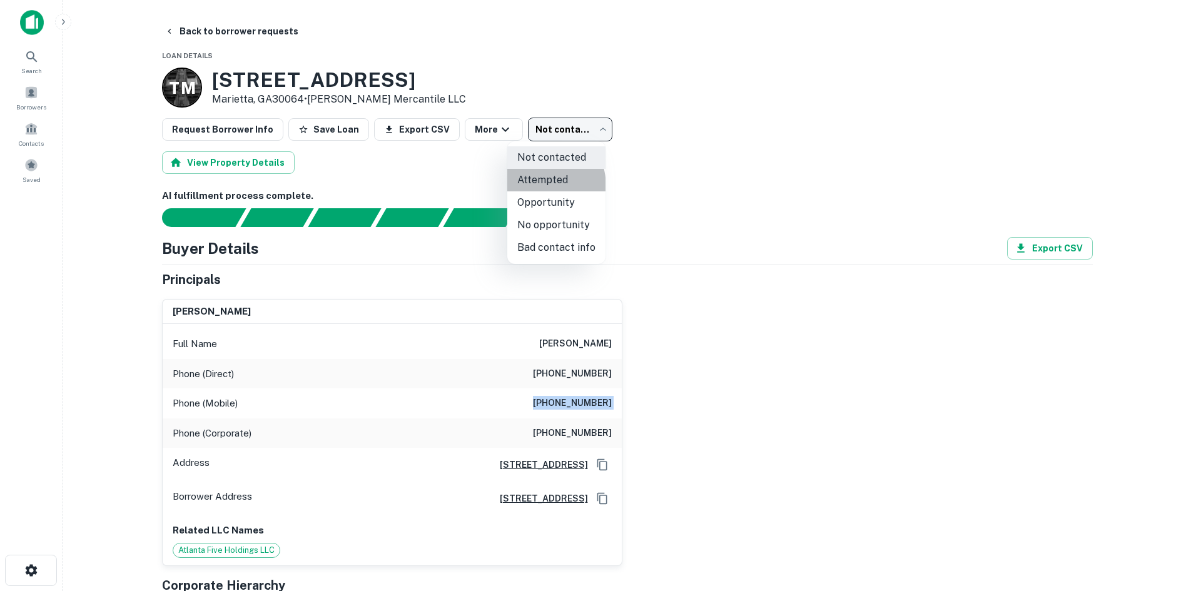
click at [525, 188] on li "Attempted" at bounding box center [556, 180] width 98 height 23
type input "*********"
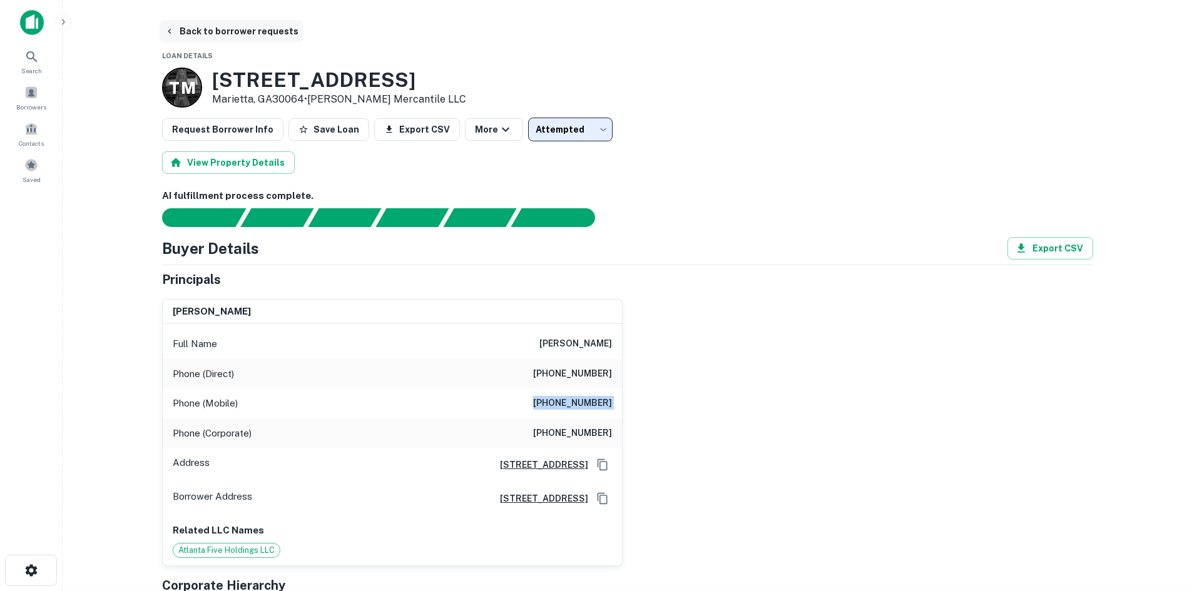
click at [209, 34] on button "Back to borrower requests" at bounding box center [232, 31] width 144 height 23
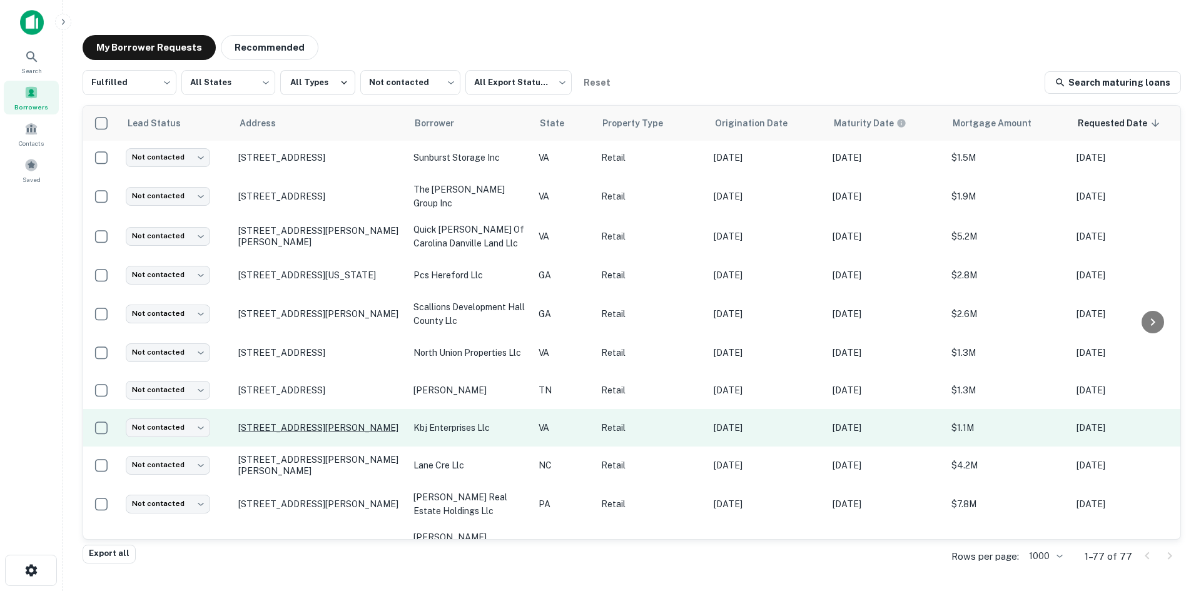
scroll to position [1063, 0]
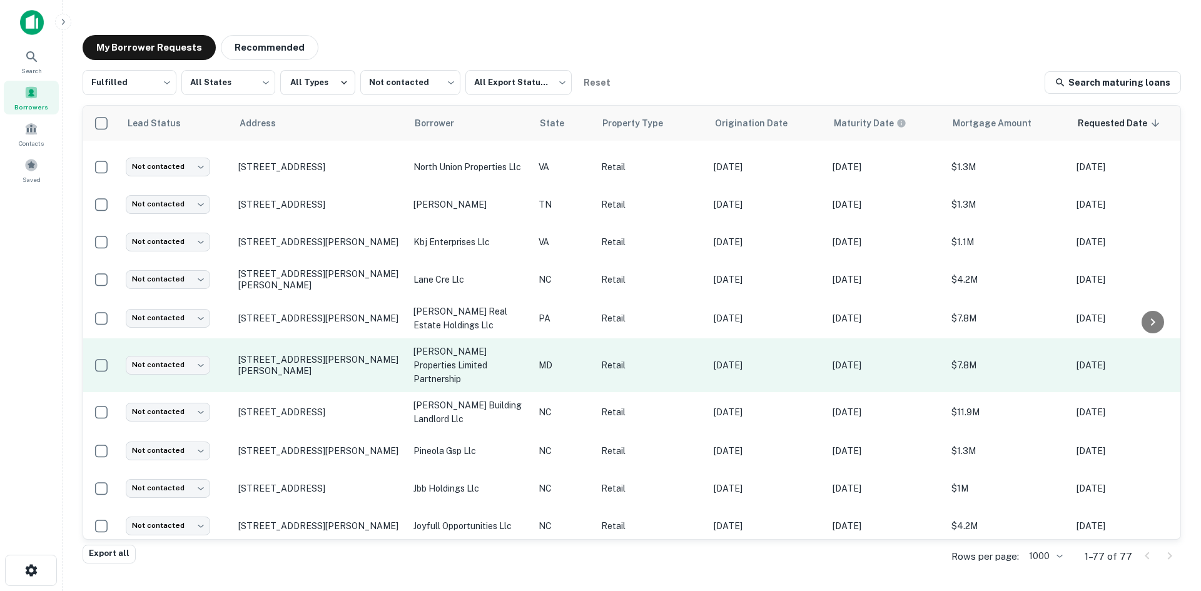
click at [370, 359] on td "[STREET_ADDRESS][PERSON_NAME][PERSON_NAME]" at bounding box center [319, 365] width 175 height 54
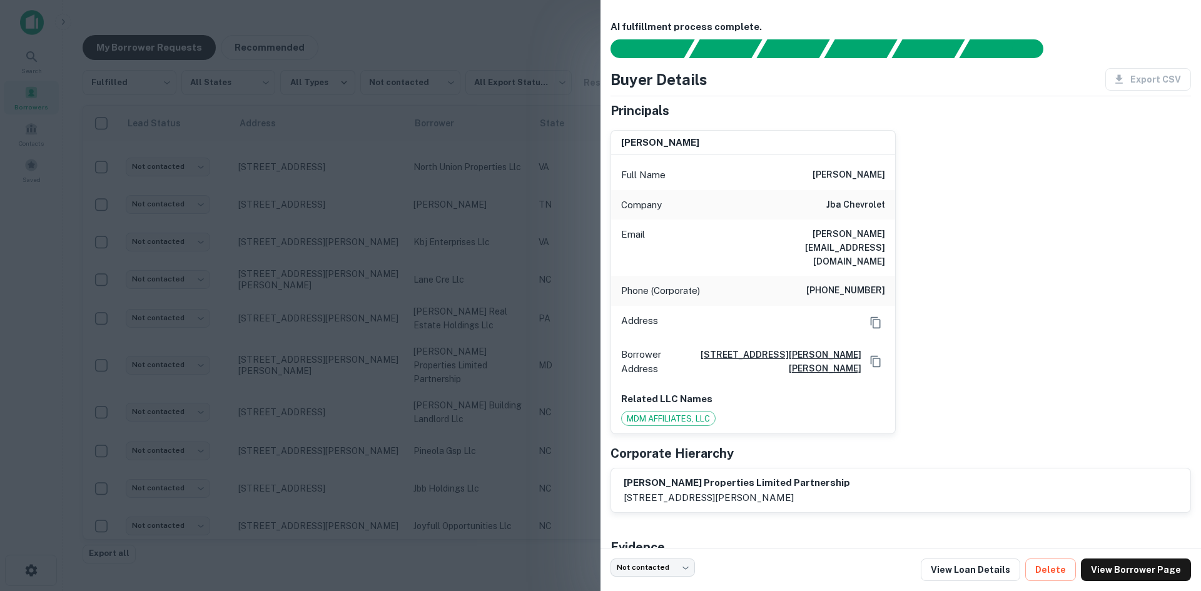
click at [370, 355] on div at bounding box center [600, 295] width 1201 height 591
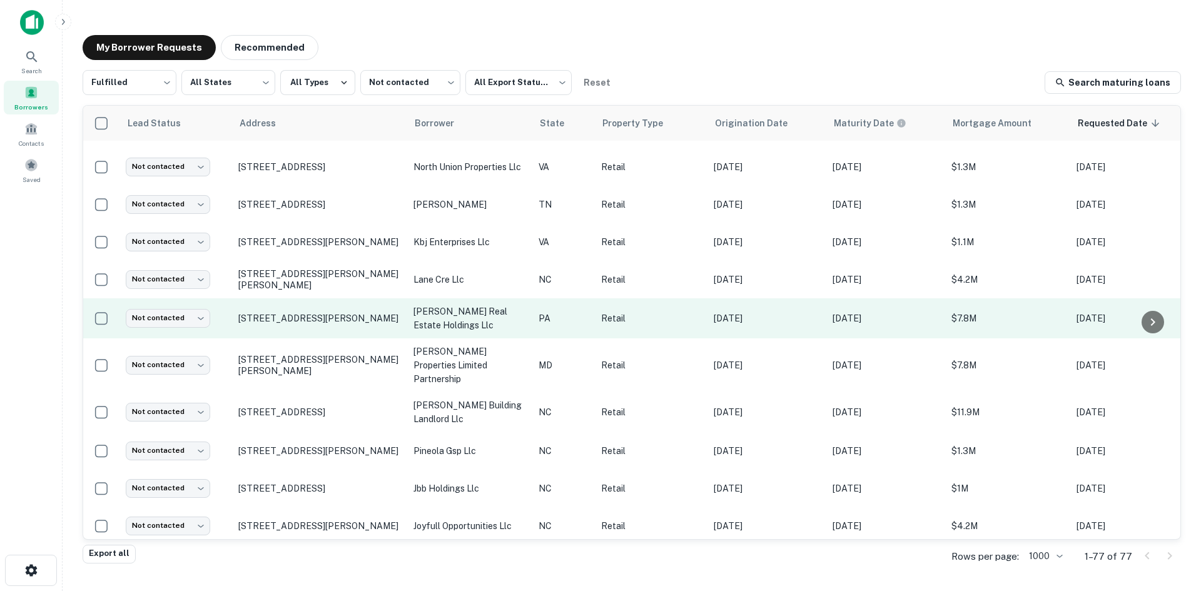
click at [340, 318] on td "[STREET_ADDRESS][PERSON_NAME]" at bounding box center [319, 318] width 175 height 40
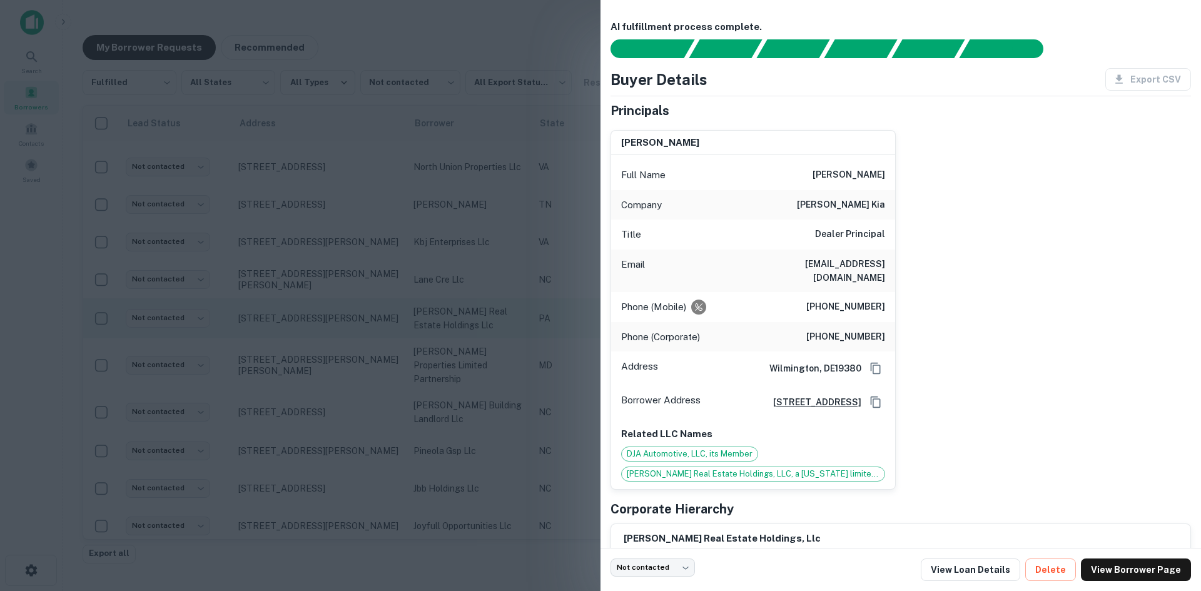
click at [340, 318] on div at bounding box center [600, 295] width 1201 height 591
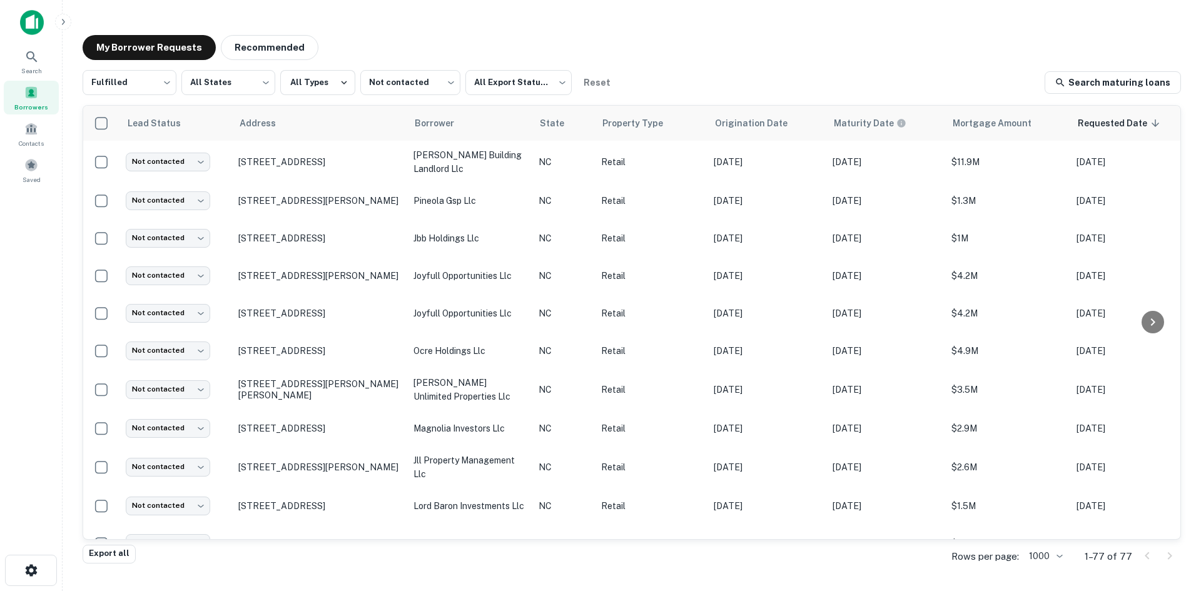
scroll to position [1501, 0]
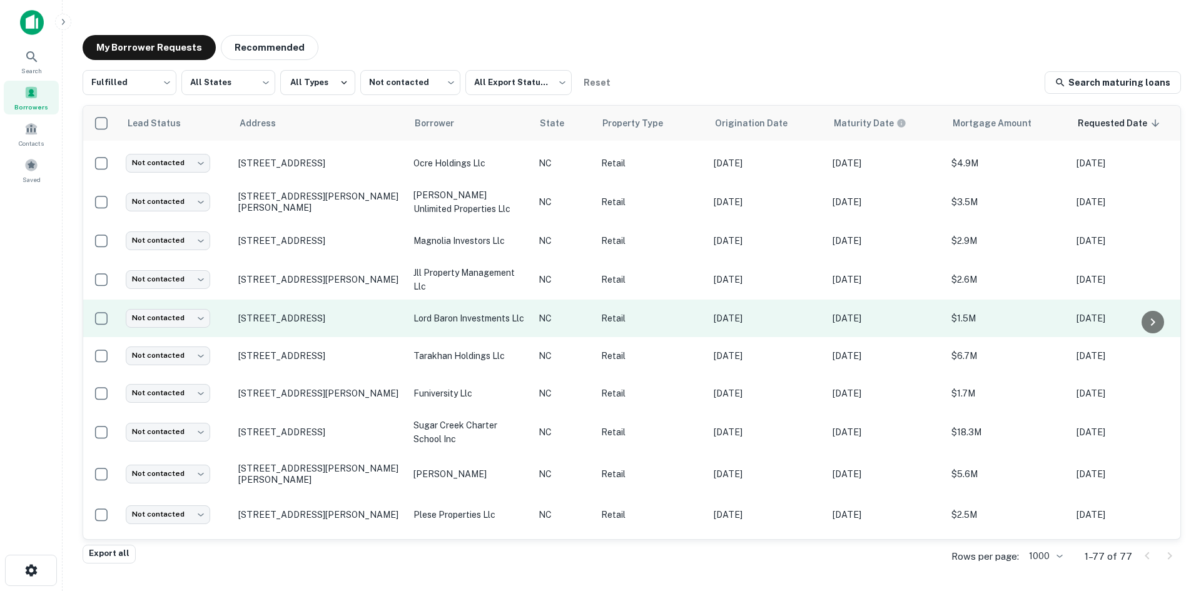
click at [340, 309] on td "[STREET_ADDRESS]" at bounding box center [319, 319] width 175 height 38
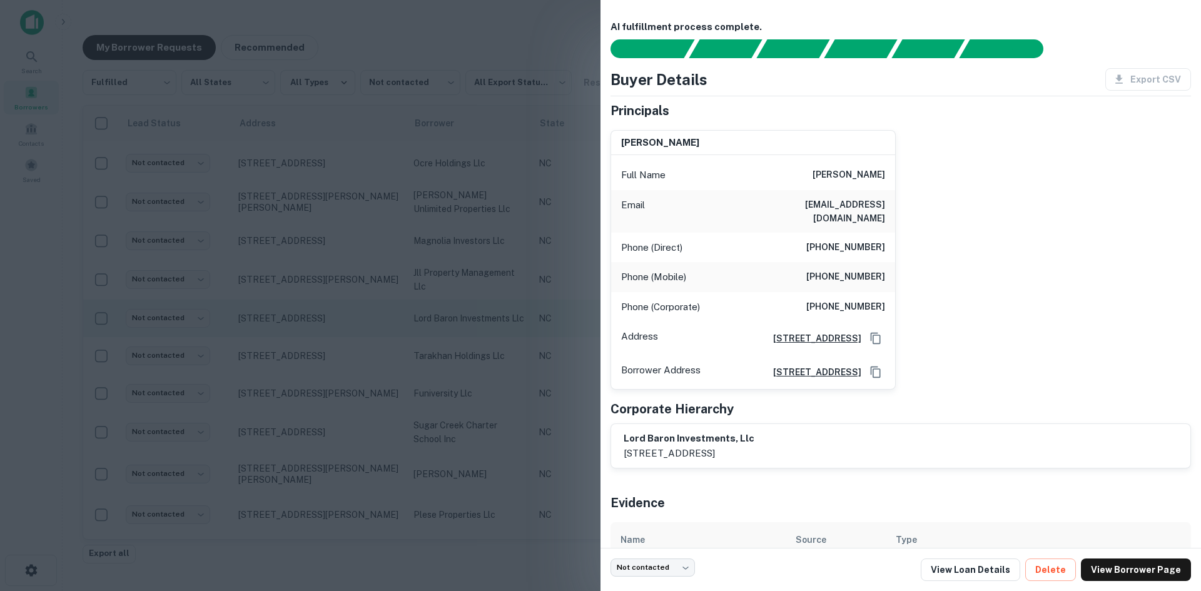
click at [340, 309] on div at bounding box center [600, 295] width 1201 height 591
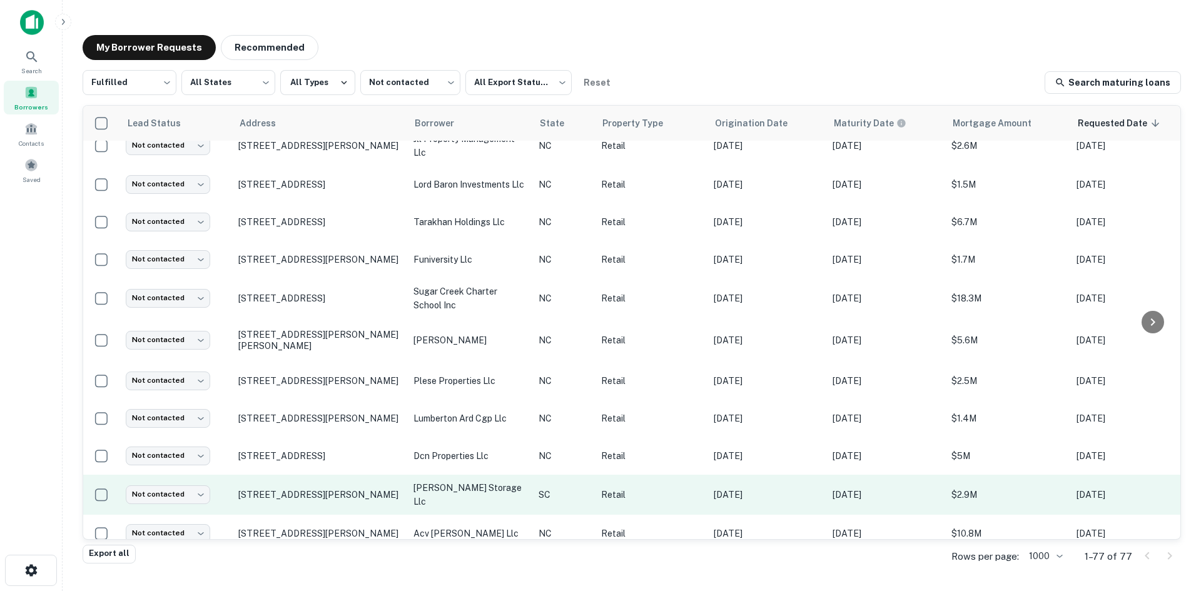
scroll to position [1751, 0]
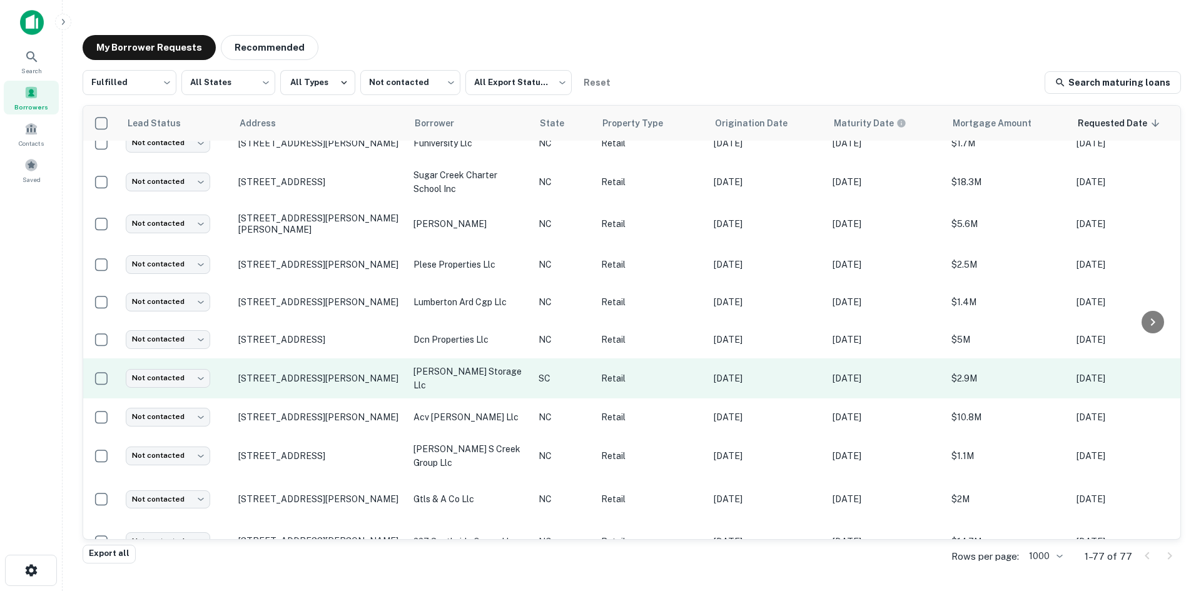
click at [340, 370] on td "[STREET_ADDRESS][PERSON_NAME]" at bounding box center [319, 378] width 175 height 40
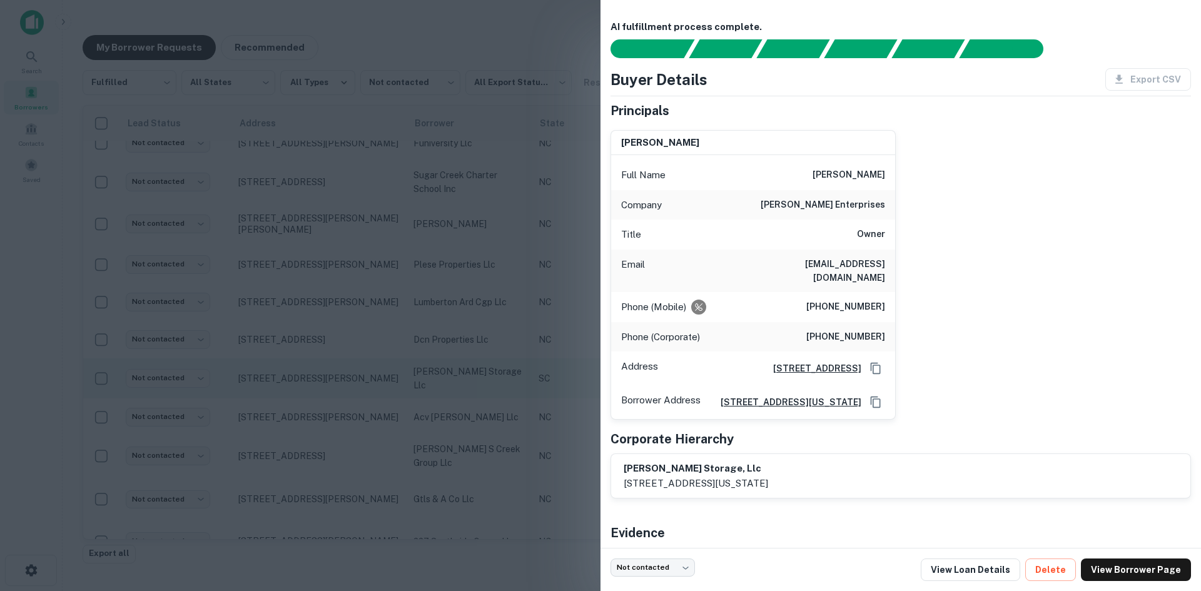
click at [340, 370] on div at bounding box center [600, 295] width 1201 height 591
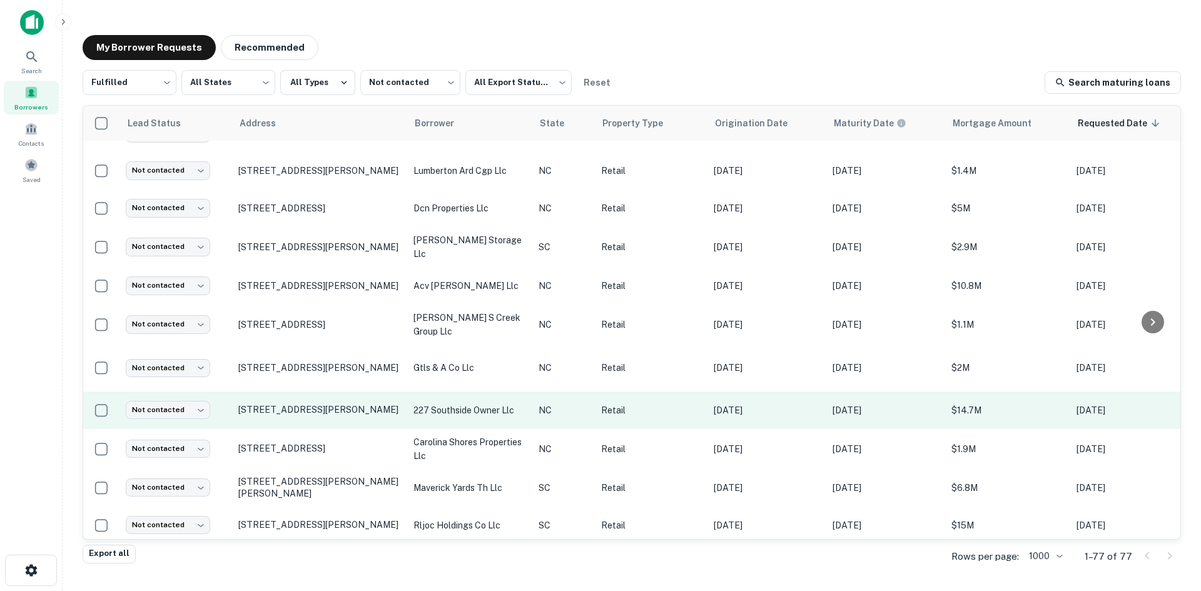
scroll to position [1939, 0]
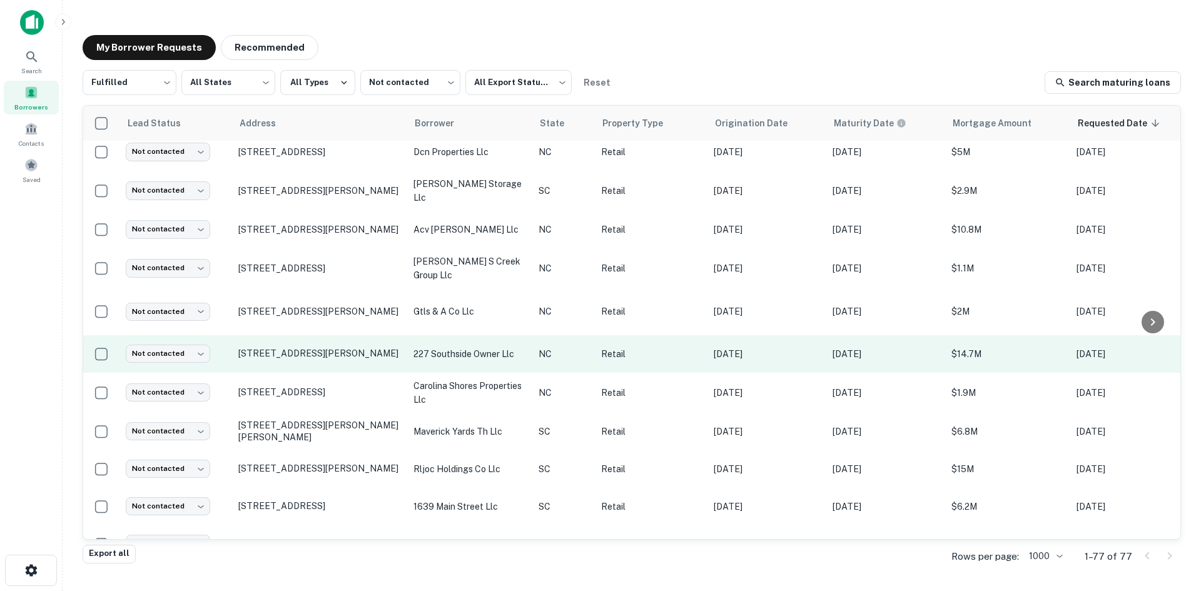
click at [341, 357] on td "[STREET_ADDRESS][PERSON_NAME]" at bounding box center [319, 354] width 175 height 38
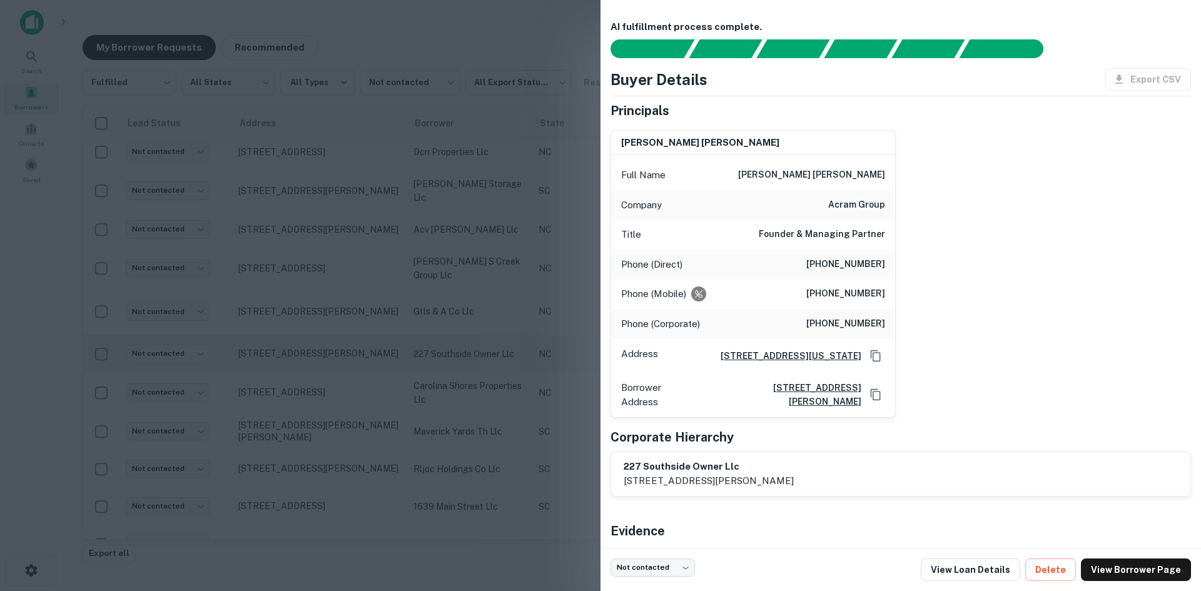
click at [340, 357] on div at bounding box center [600, 295] width 1201 height 591
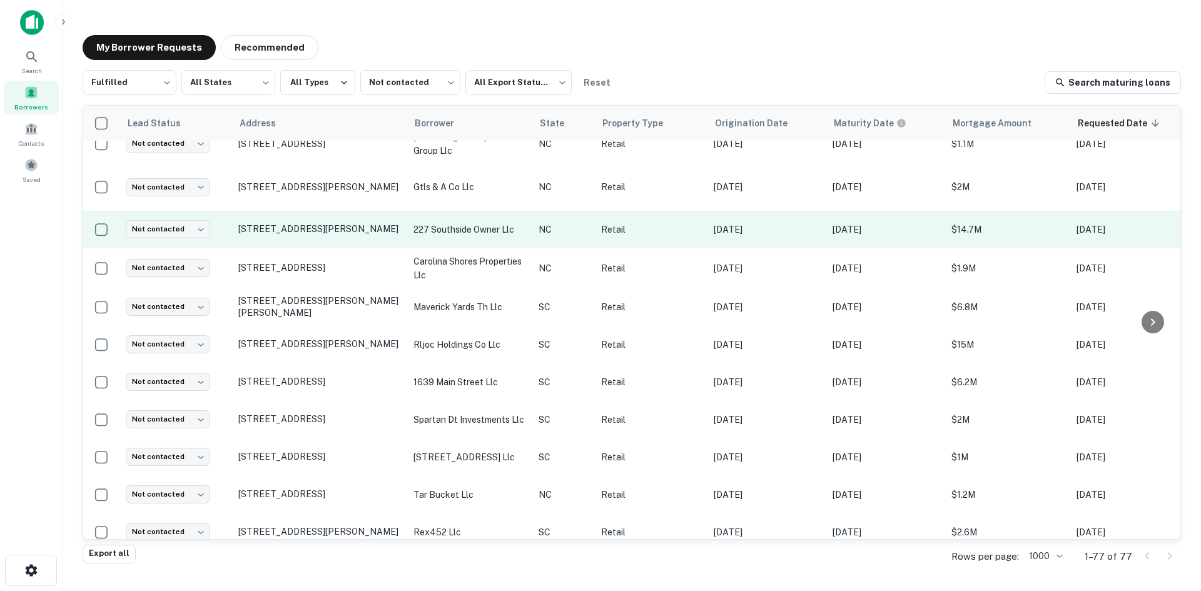
scroll to position [2064, 0]
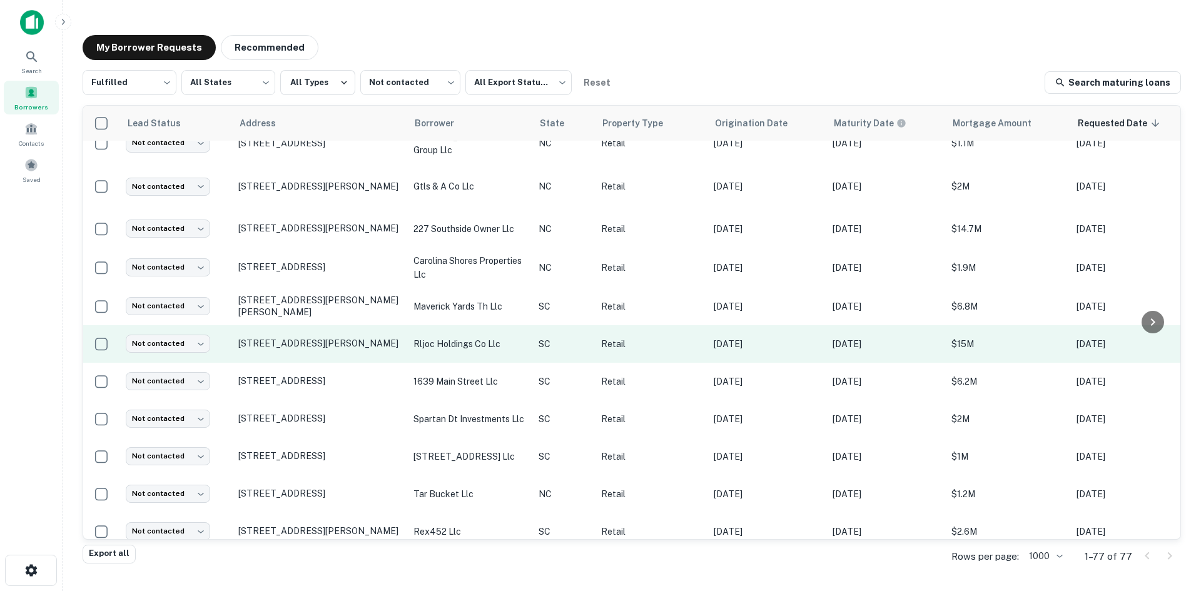
click at [340, 347] on td "[STREET_ADDRESS][PERSON_NAME]" at bounding box center [319, 344] width 175 height 38
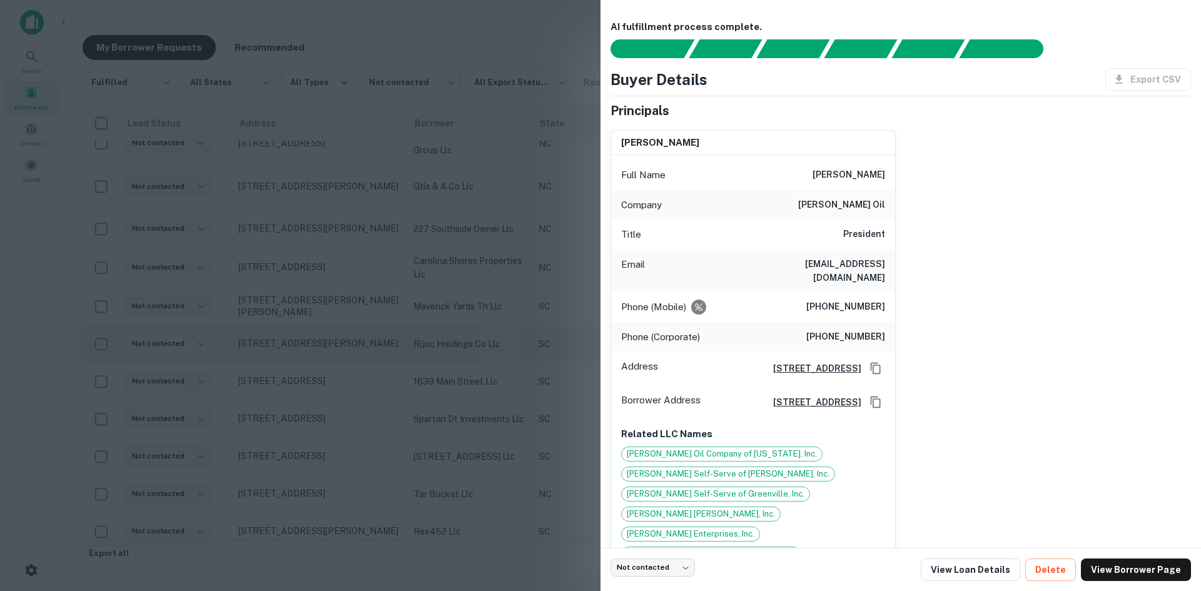
click at [340, 347] on div at bounding box center [600, 295] width 1201 height 591
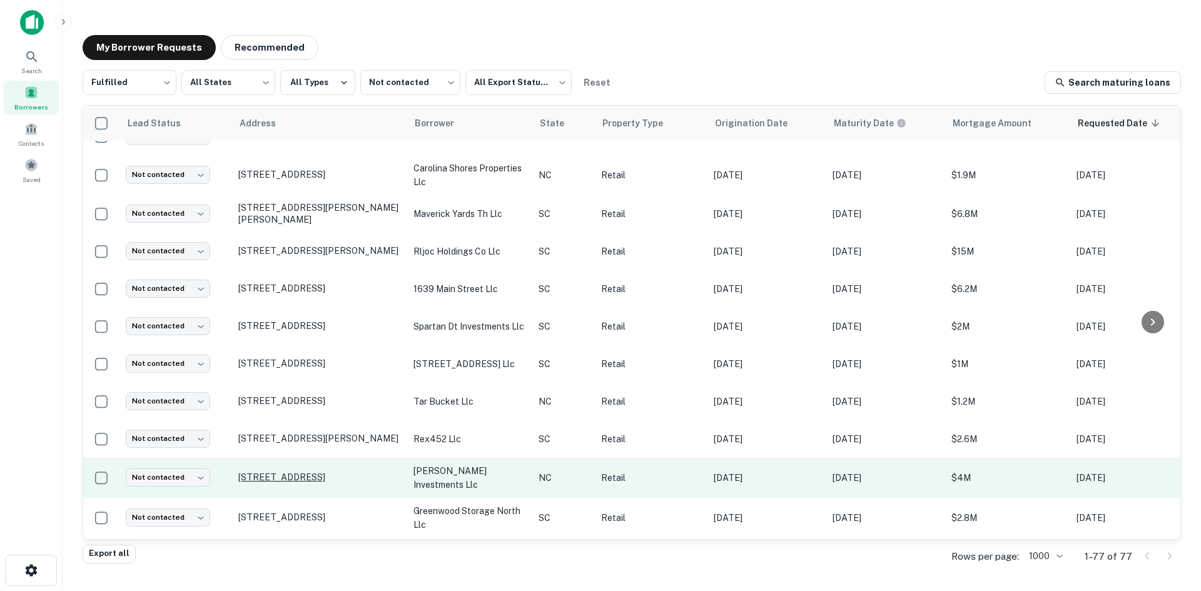
scroll to position [2314, 0]
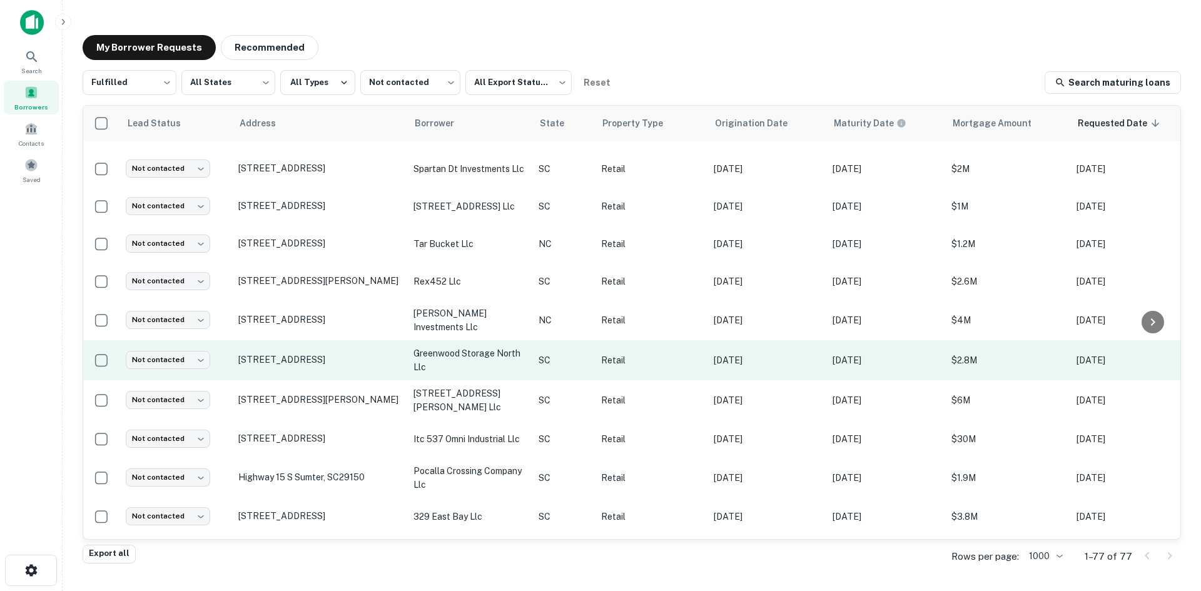
click at [347, 380] on td "[STREET_ADDRESS]" at bounding box center [319, 360] width 175 height 40
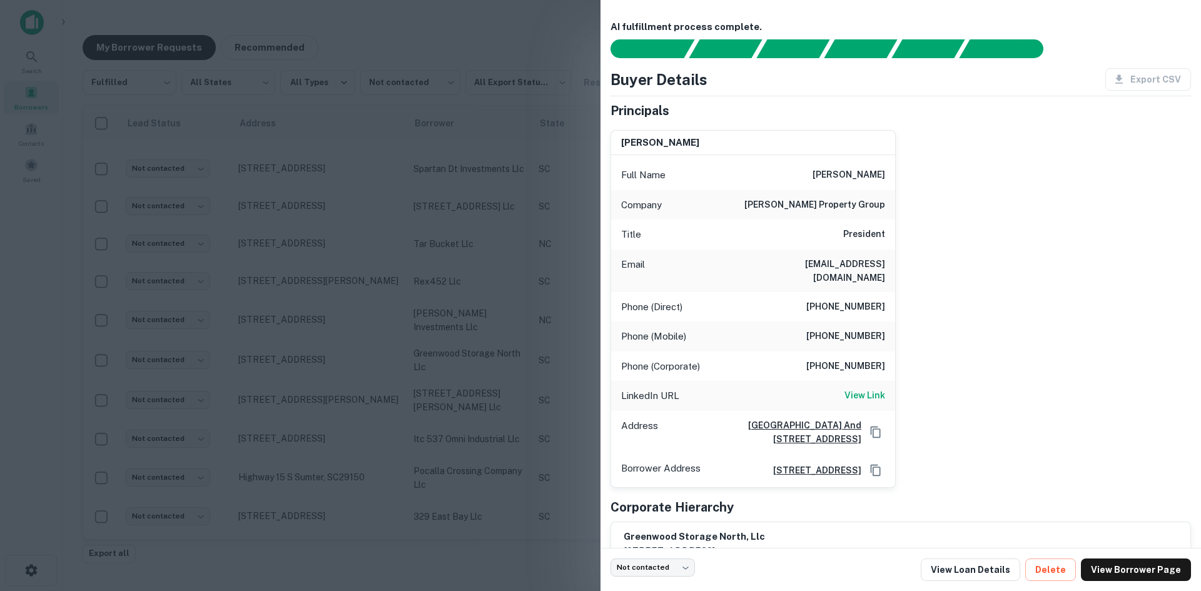
click at [347, 375] on div at bounding box center [600, 295] width 1201 height 591
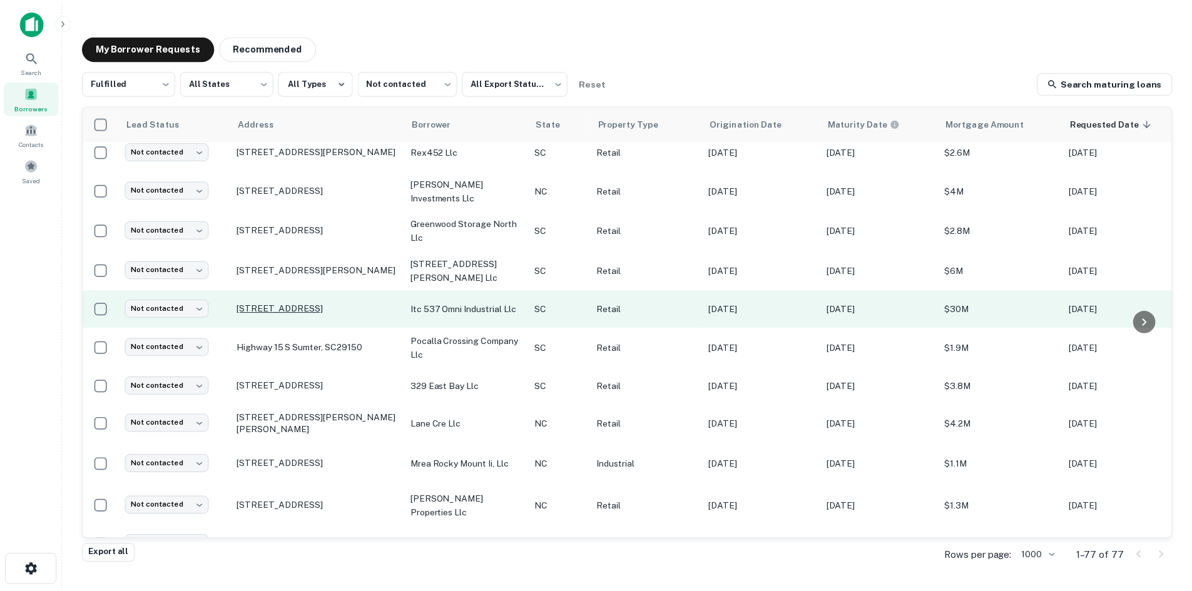
scroll to position [2565, 0]
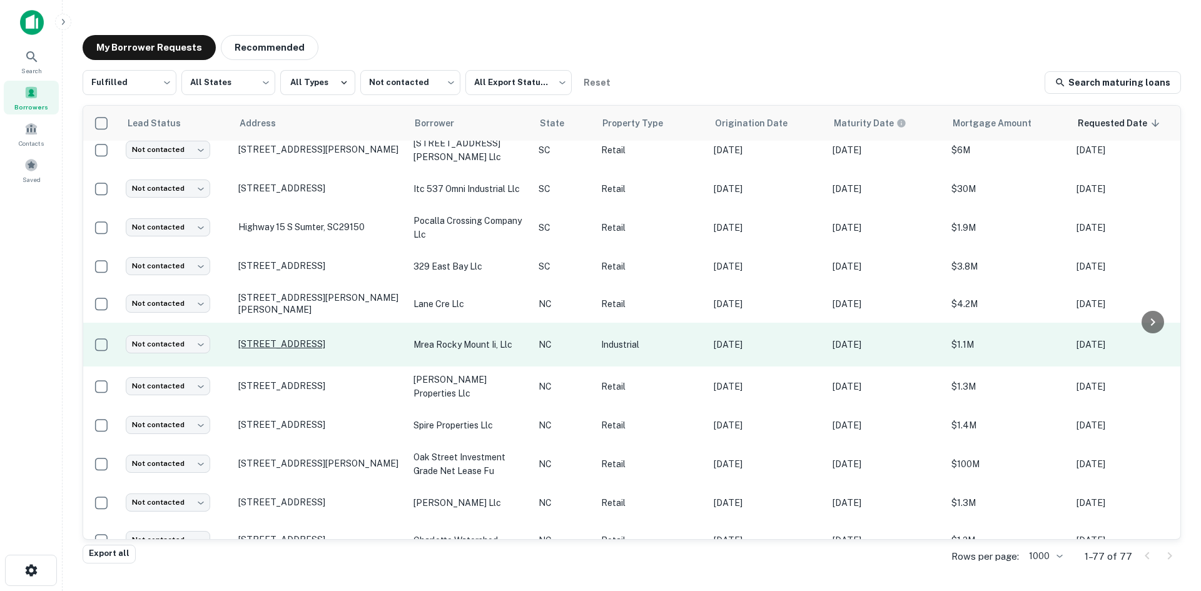
click at [342, 350] on p "[STREET_ADDRESS]" at bounding box center [319, 343] width 163 height 11
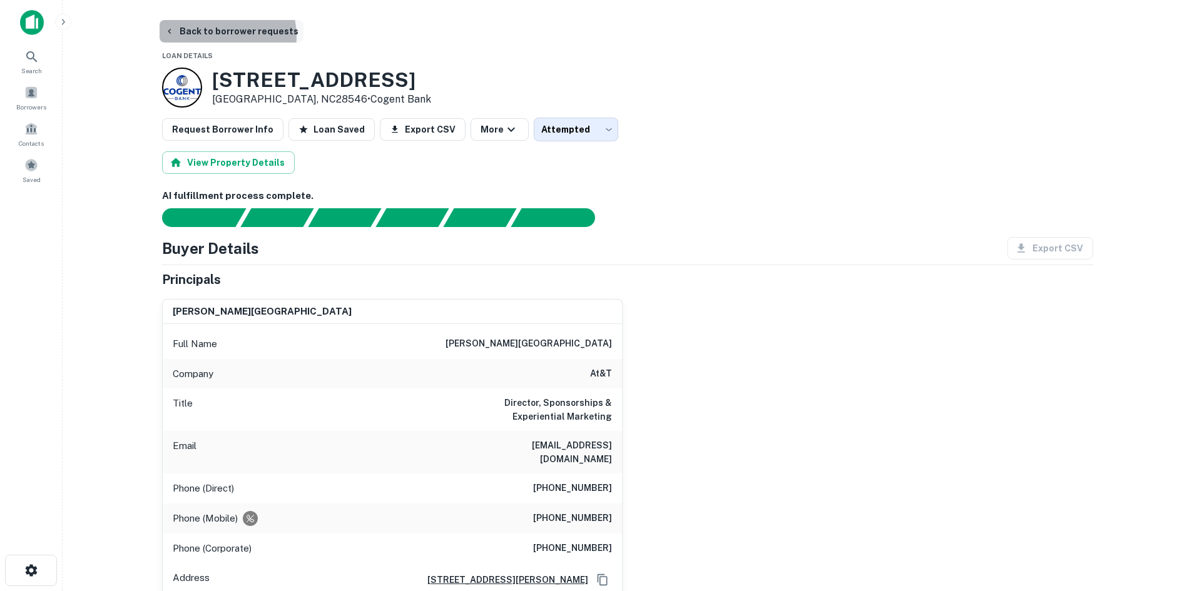
click at [215, 36] on button "Back to borrower requests" at bounding box center [232, 31] width 144 height 23
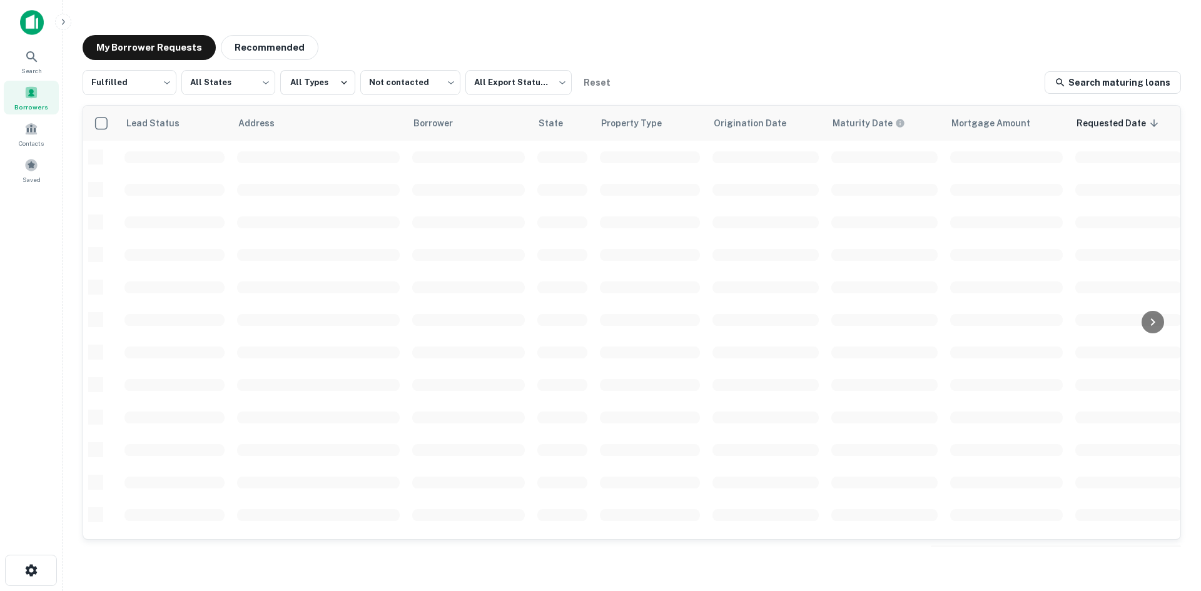
scroll to position [424, 0]
click at [161, 89] on body "Search Borrowers Contacts Saved My Borrower Requests Recommended Fulfilled ****…" at bounding box center [600, 295] width 1201 height 591
click at [215, 91] on div at bounding box center [600, 295] width 1201 height 591
click at [213, 86] on body "Search Borrowers Contacts Saved My Borrower Requests Recommended Fulfilled ****…" at bounding box center [600, 295] width 1201 height 591
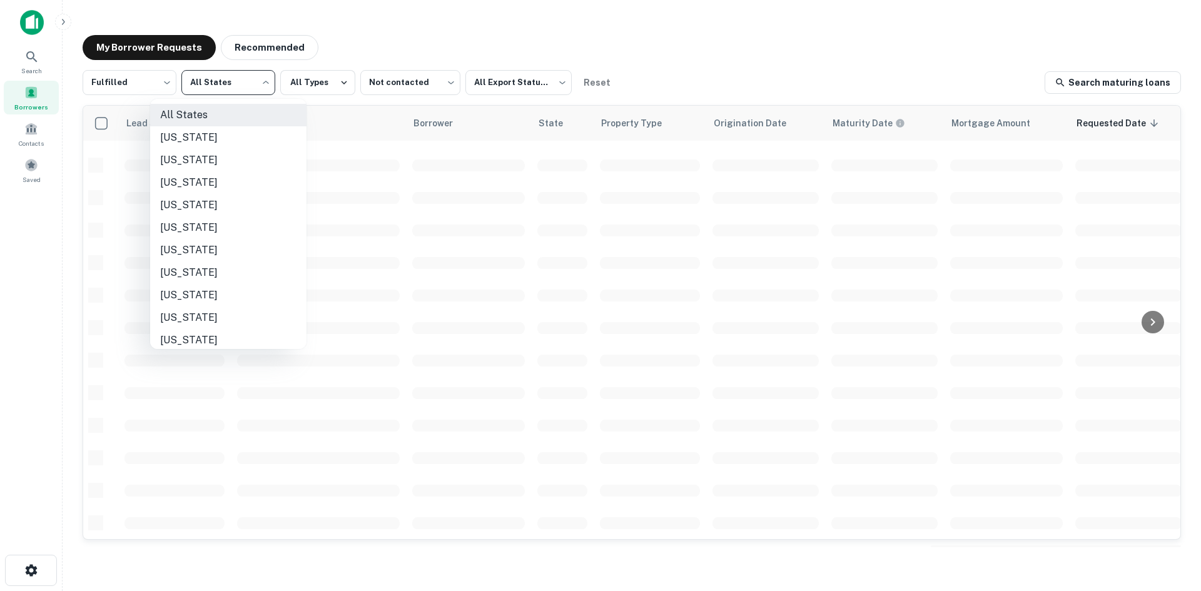
click at [157, 76] on div at bounding box center [600, 295] width 1201 height 591
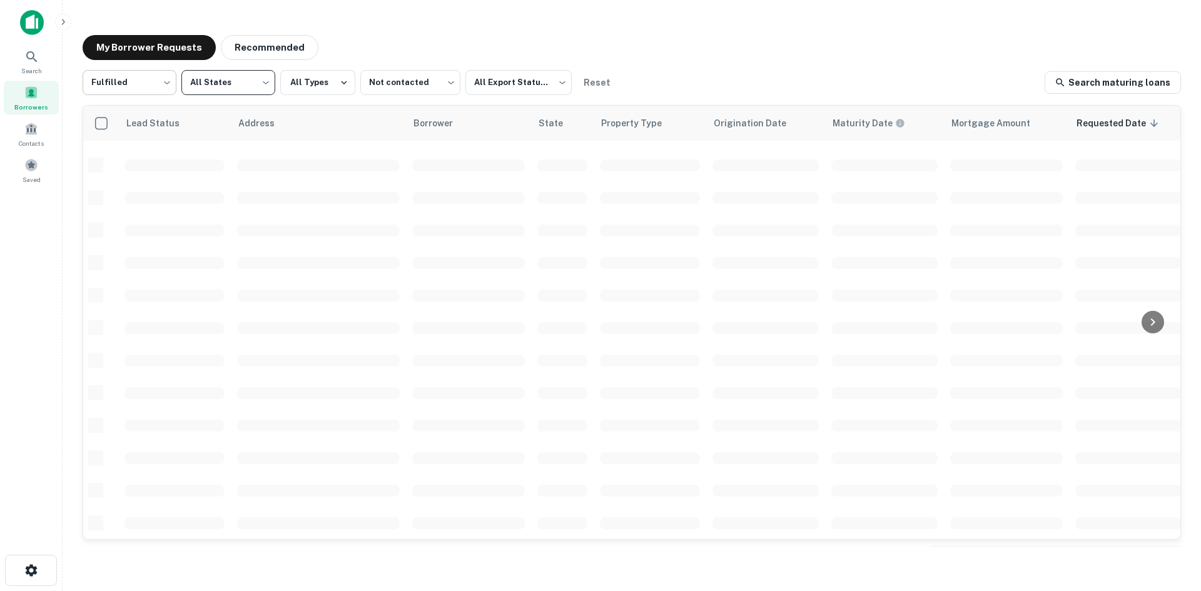
click at [149, 89] on body "Search Borrowers Contacts Saved My Borrower Requests Recommended Fulfilled ****…" at bounding box center [600, 295] width 1201 height 591
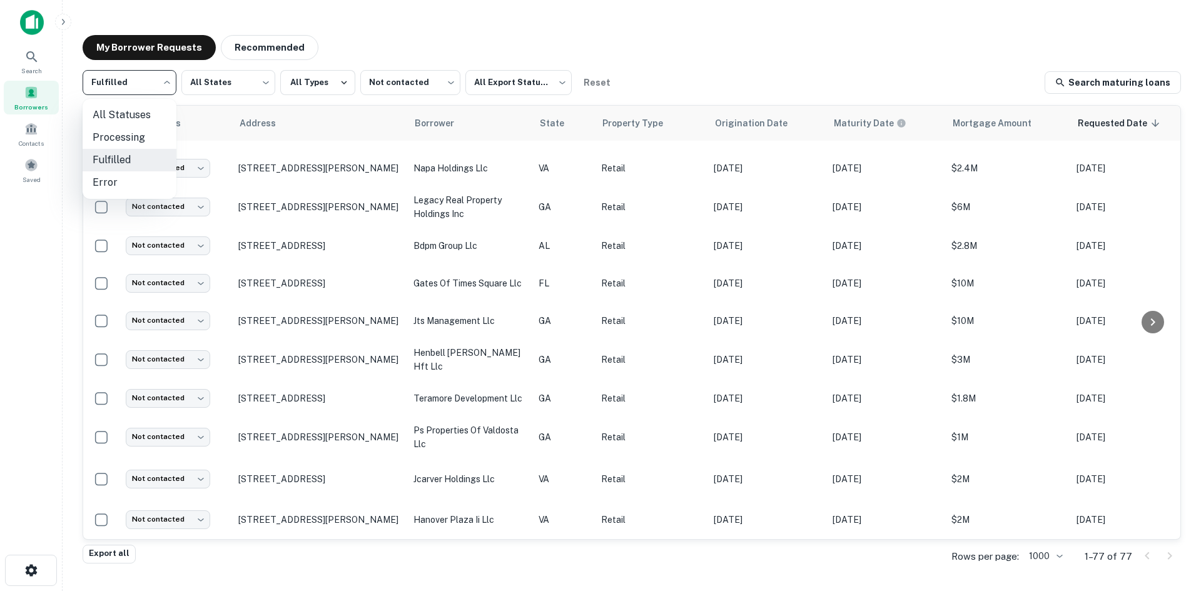
click at [697, 16] on div at bounding box center [600, 295] width 1201 height 591
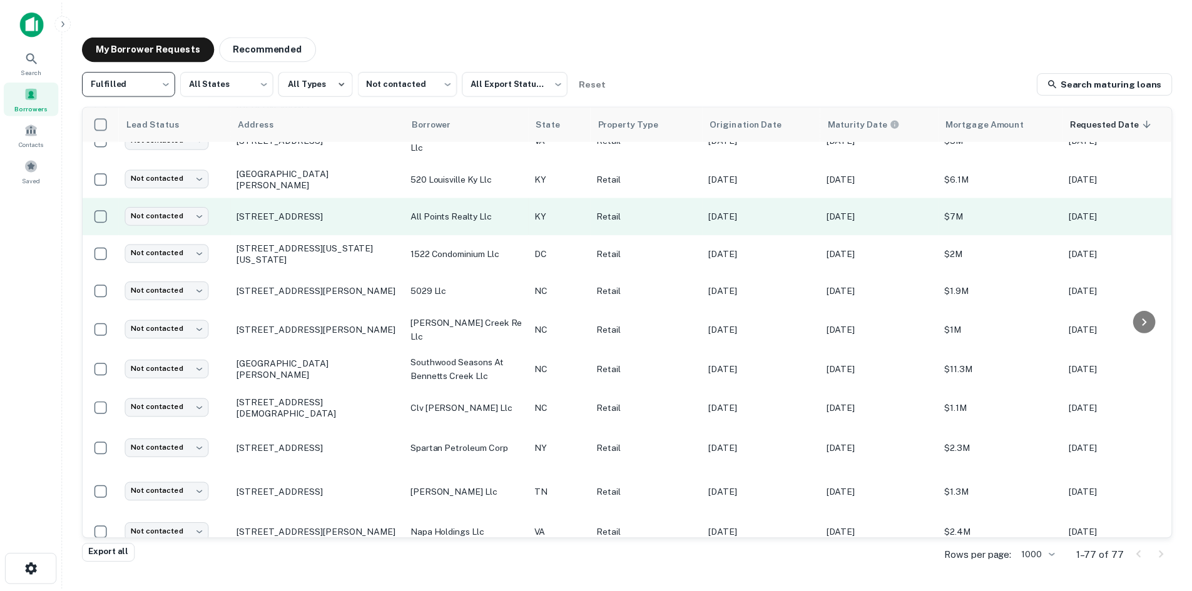
scroll to position [0, 0]
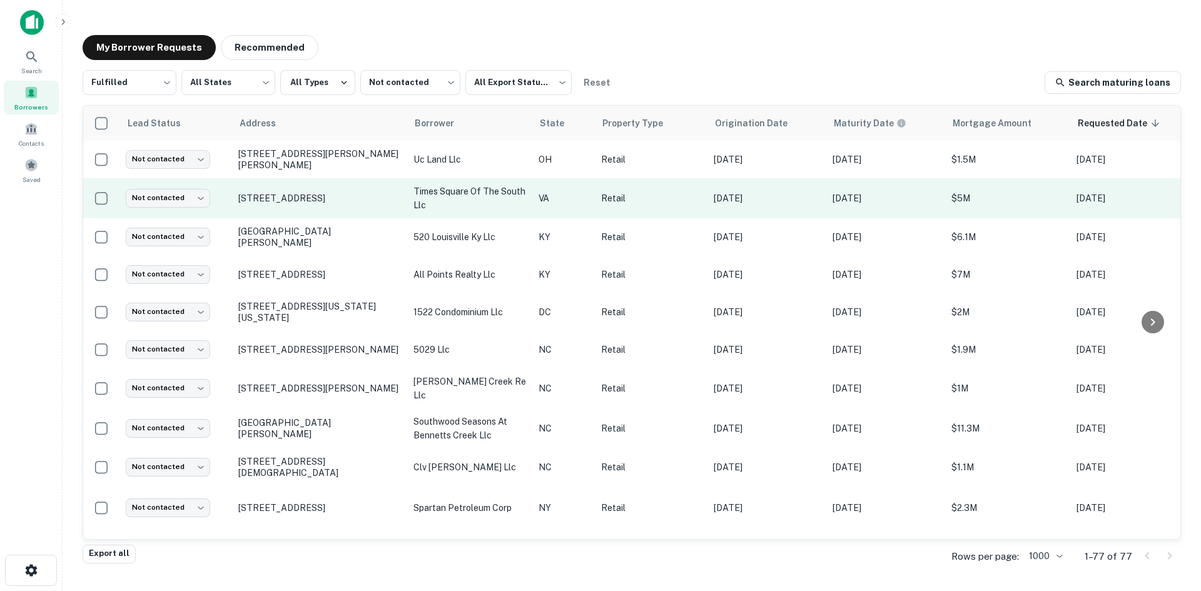
click at [318, 210] on td "[STREET_ADDRESS]" at bounding box center [319, 198] width 175 height 40
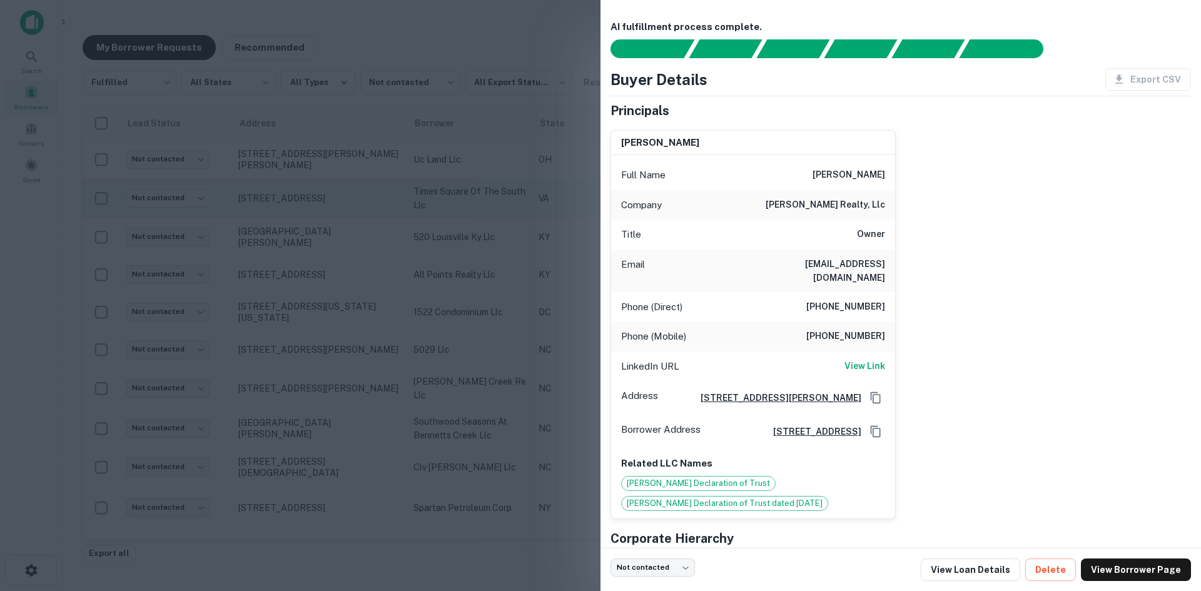
click at [318, 210] on div at bounding box center [600, 295] width 1201 height 591
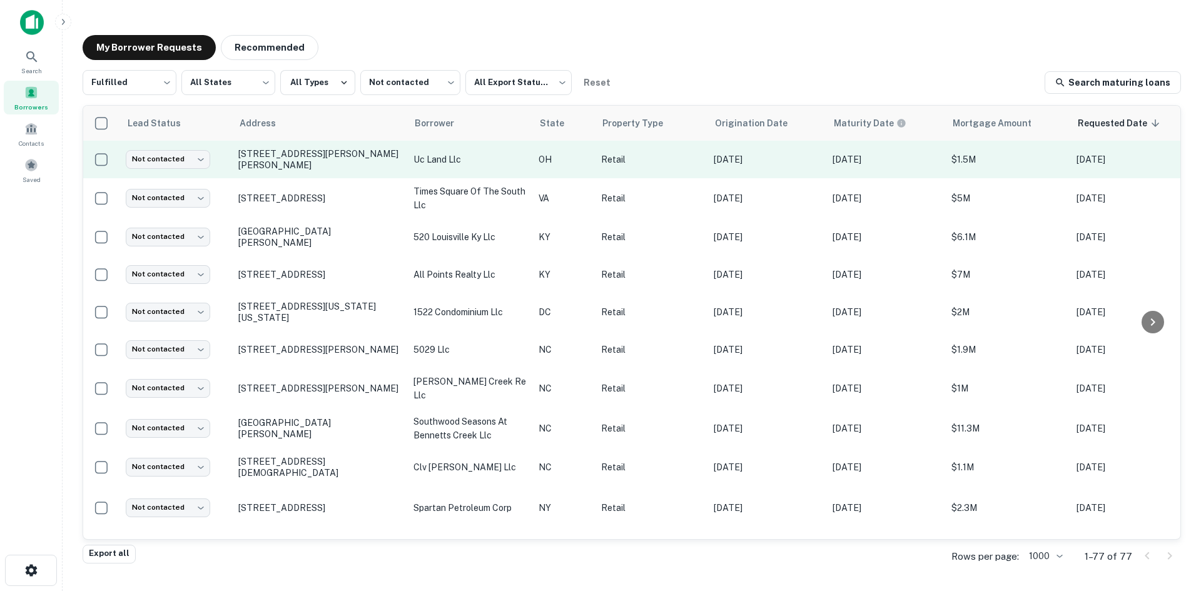
click at [311, 174] on td "6031 Muhlhauser Rd West Chester, OH45069" at bounding box center [319, 160] width 175 height 38
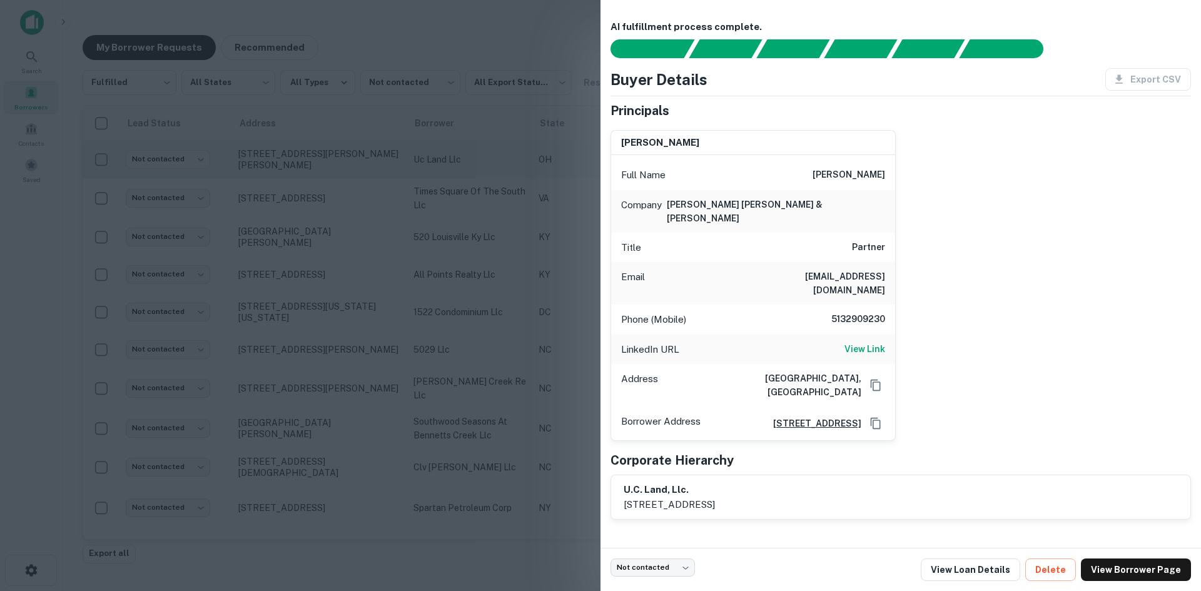
click at [310, 175] on div at bounding box center [600, 295] width 1201 height 591
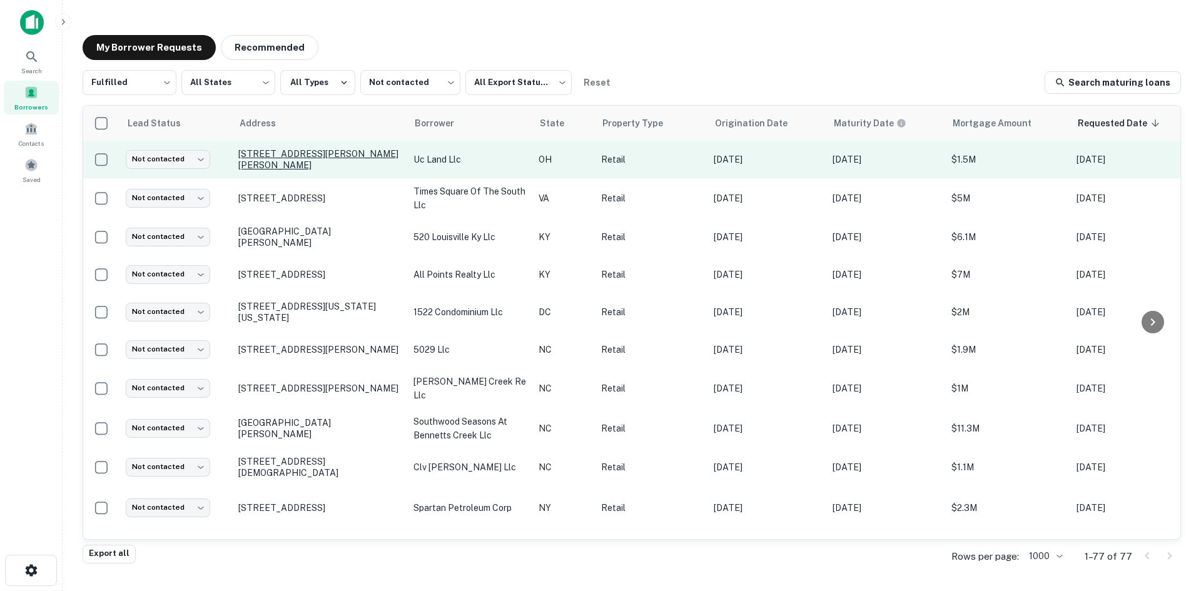
click at [305, 161] on p "6031 Muhlhauser Rd West Chester, OH45069" at bounding box center [319, 159] width 163 height 23
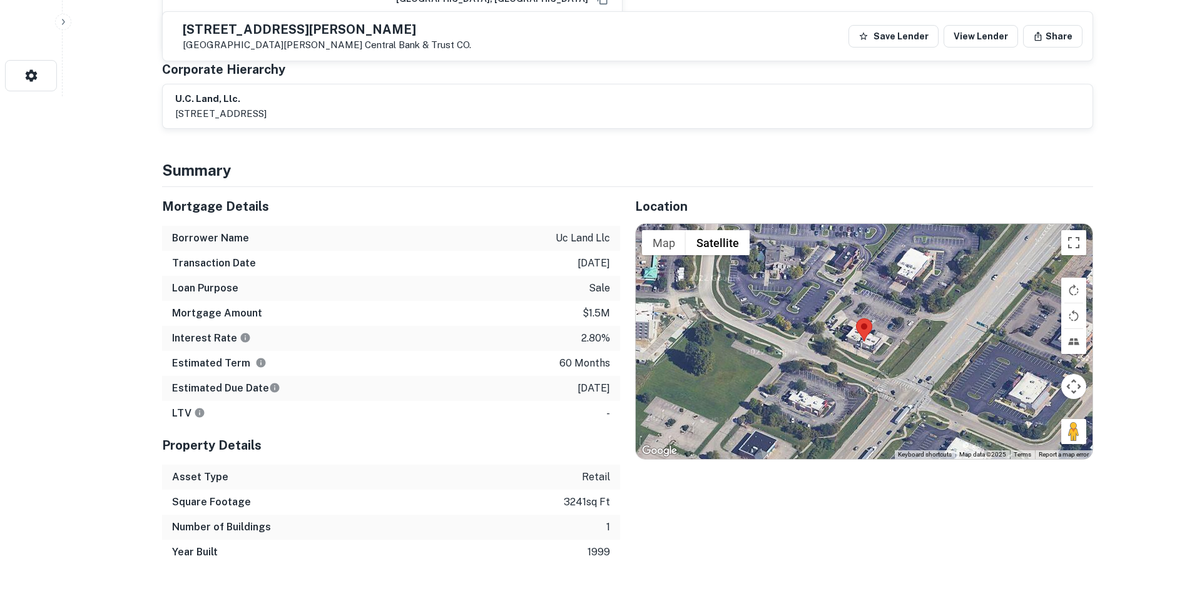
scroll to position [563, 0]
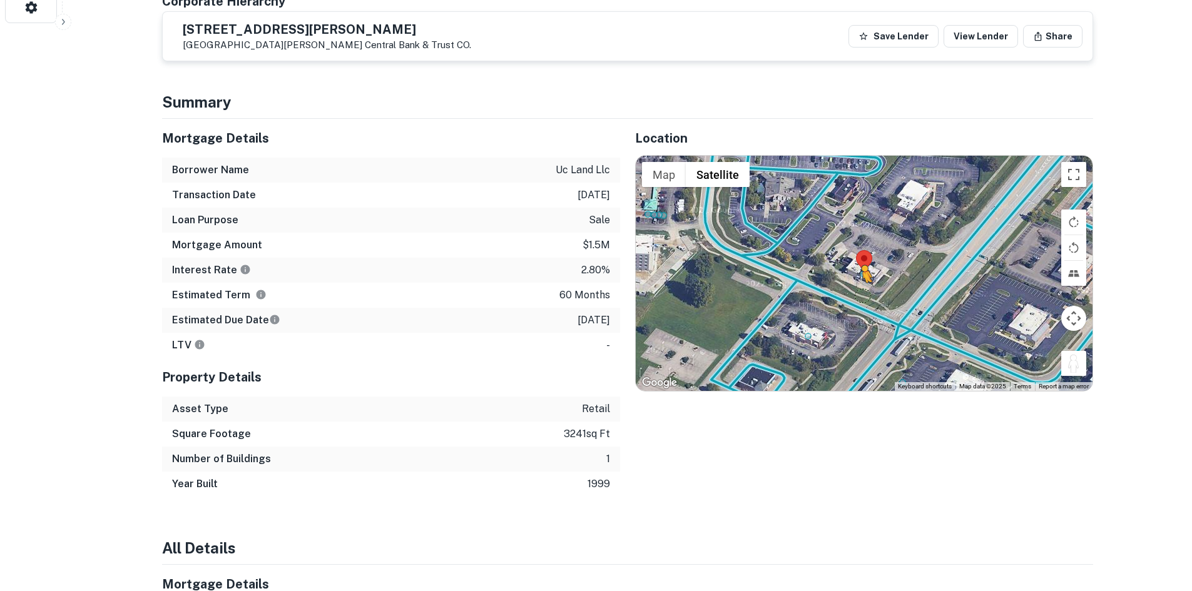
drag, startPoint x: 1066, startPoint y: 349, endPoint x: 849, endPoint y: 287, distance: 226.3
click at [849, 287] on div "To activate drag with keyboard, press Alt + Enter. Once in keyboard drag state,…" at bounding box center [864, 273] width 457 height 235
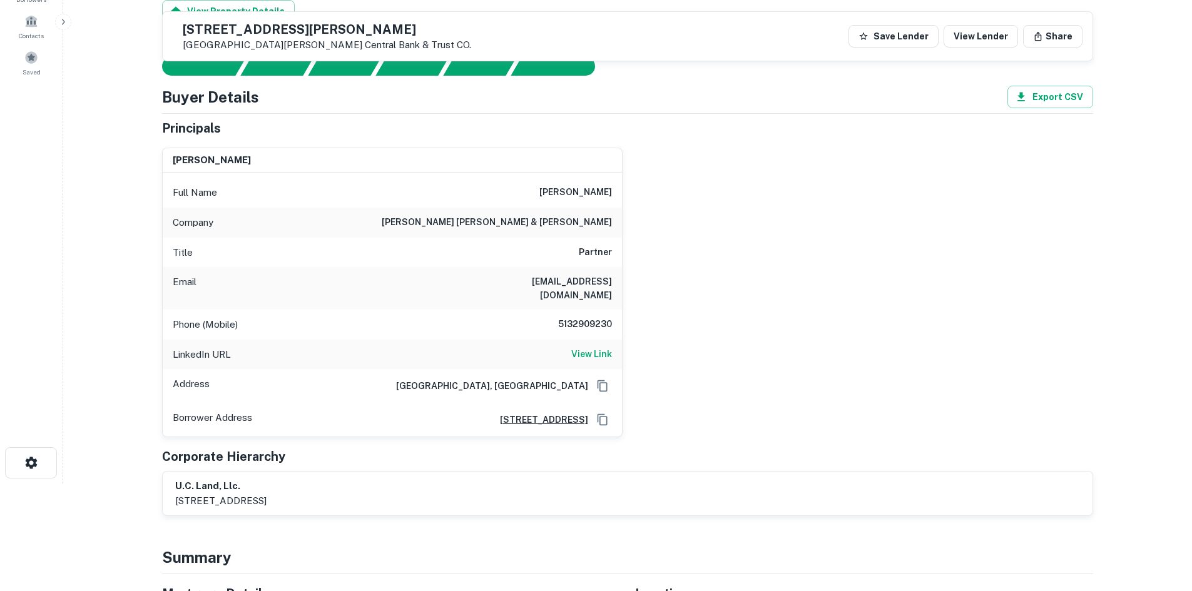
scroll to position [0, 0]
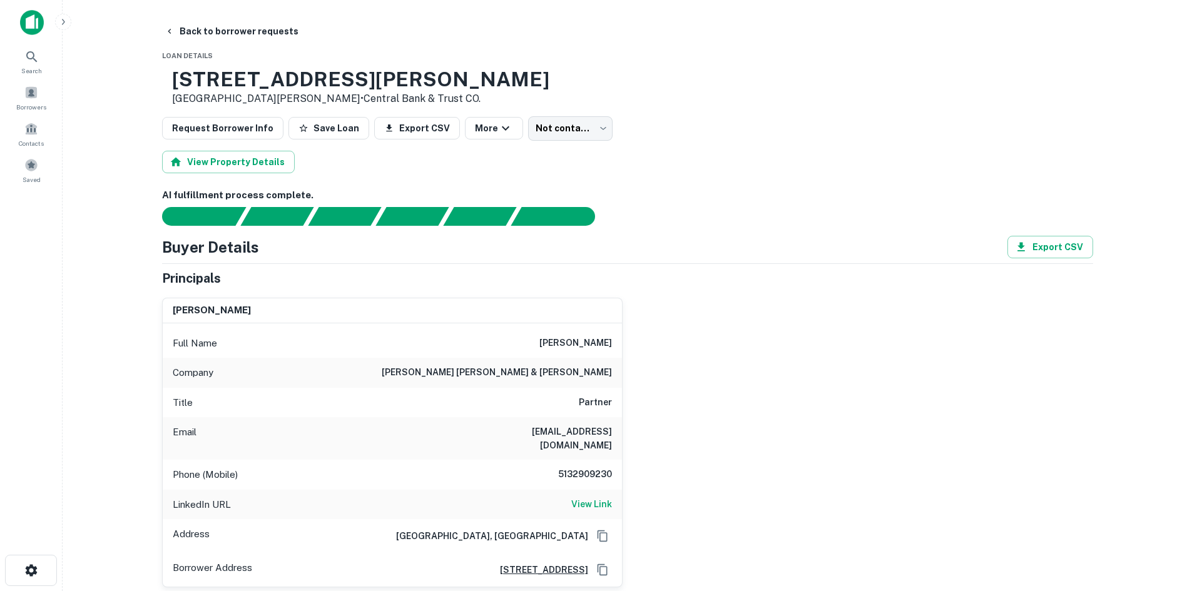
click at [579, 467] on h6 "5132909230" at bounding box center [574, 474] width 75 height 15
copy h6 "5132909230"
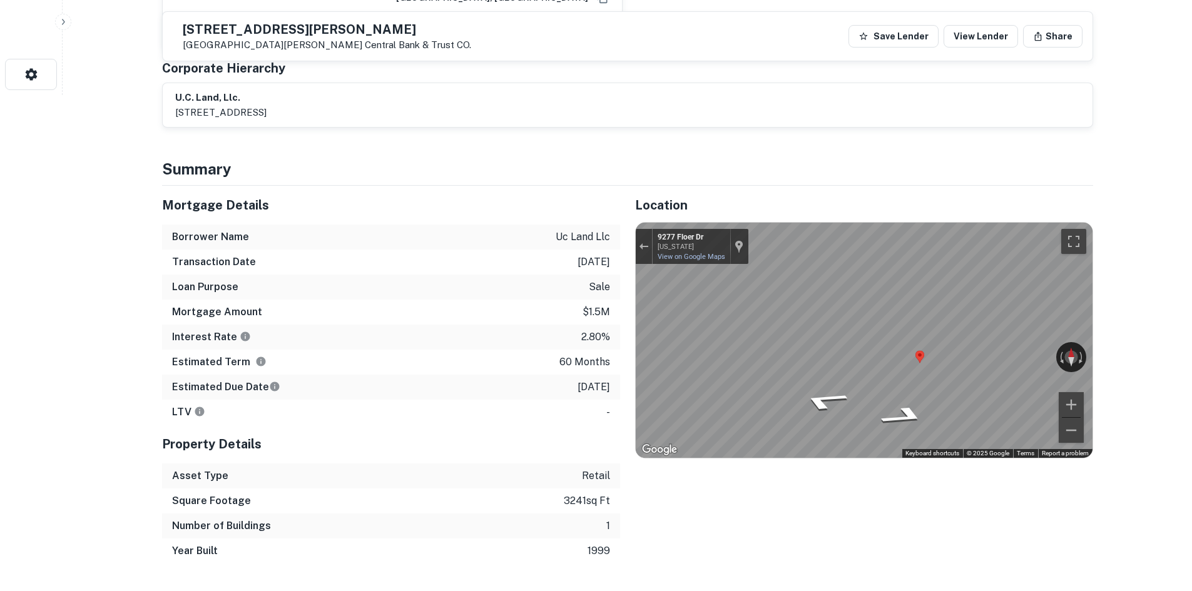
scroll to position [500, 0]
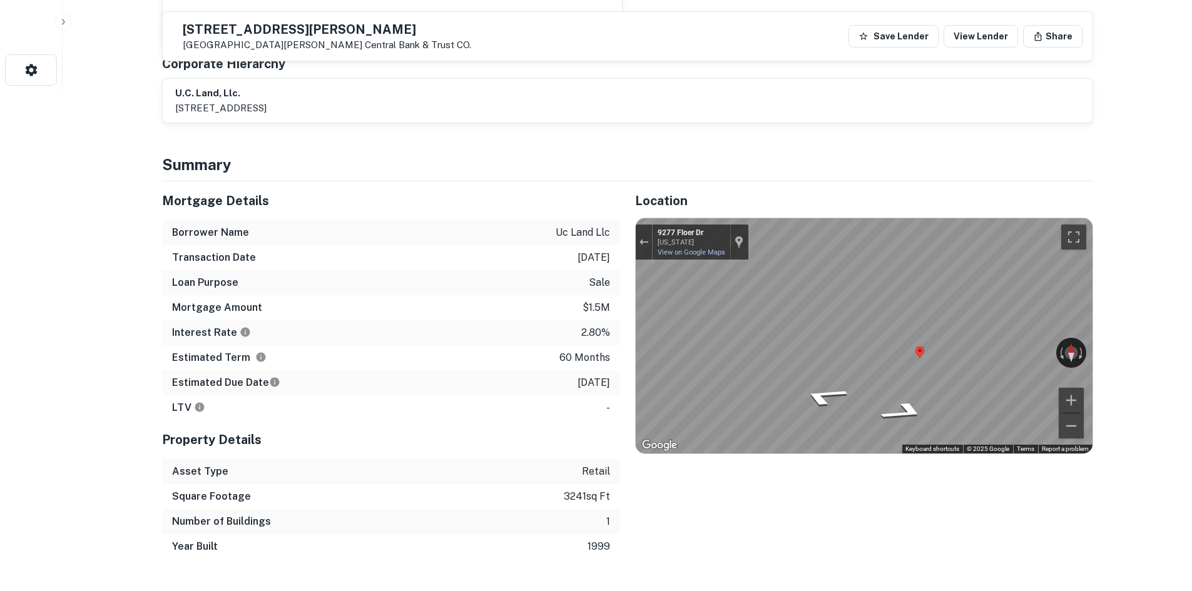
click at [765, 317] on div "Map" at bounding box center [864, 335] width 457 height 235
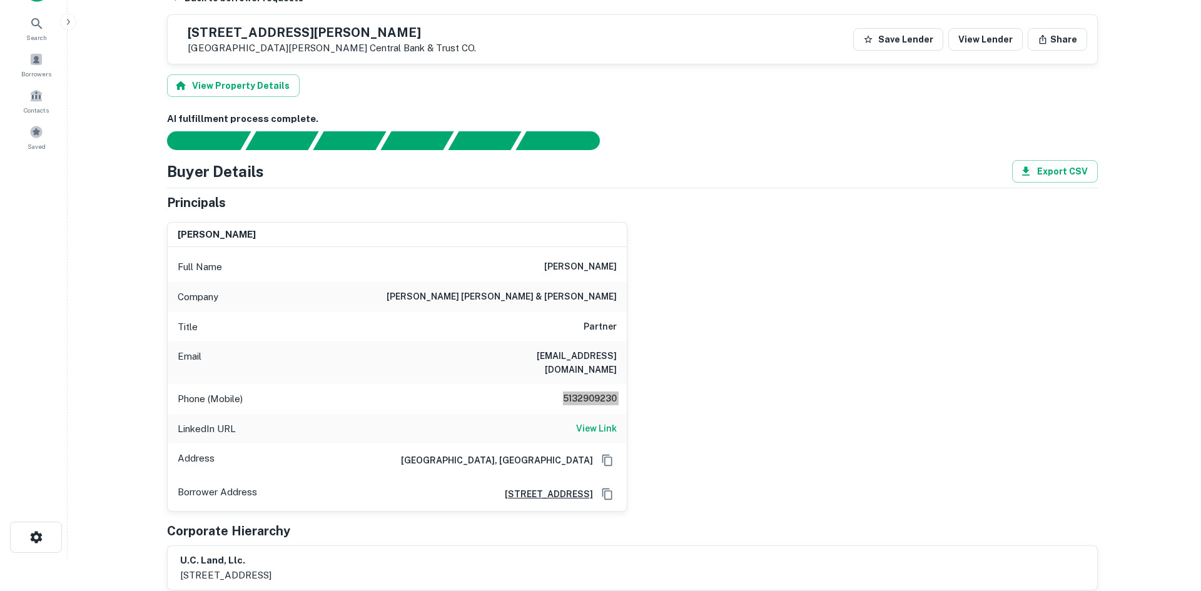
scroll to position [0, 0]
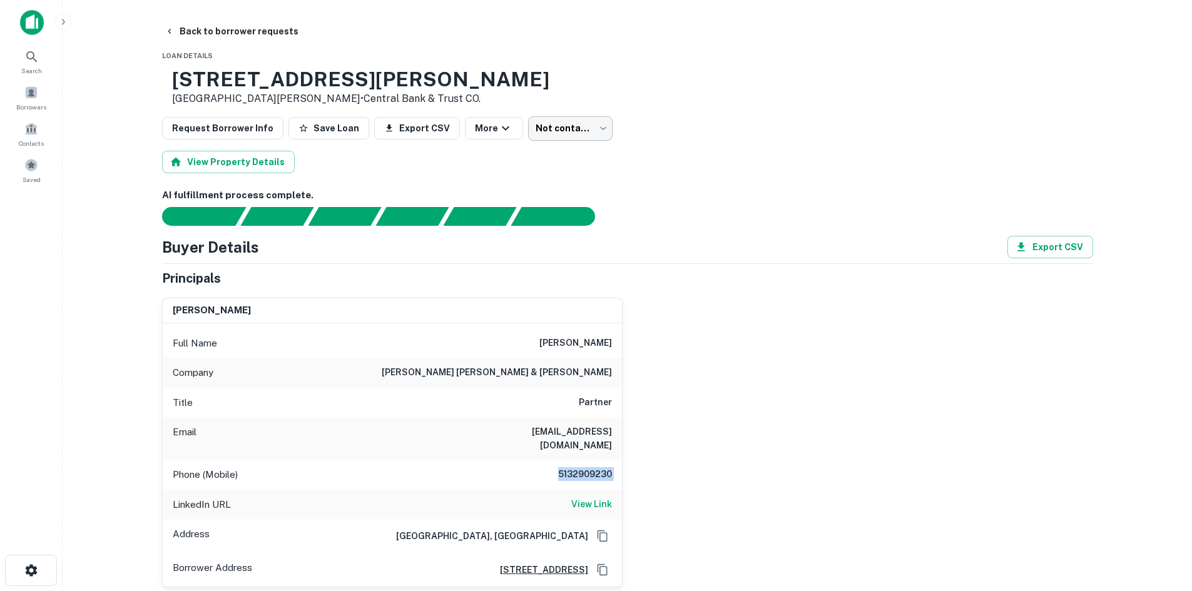
click at [574, 128] on body "Search Borrowers Contacts Saved Back to borrower requests Loan Details 6031 Muh…" at bounding box center [596, 295] width 1192 height 591
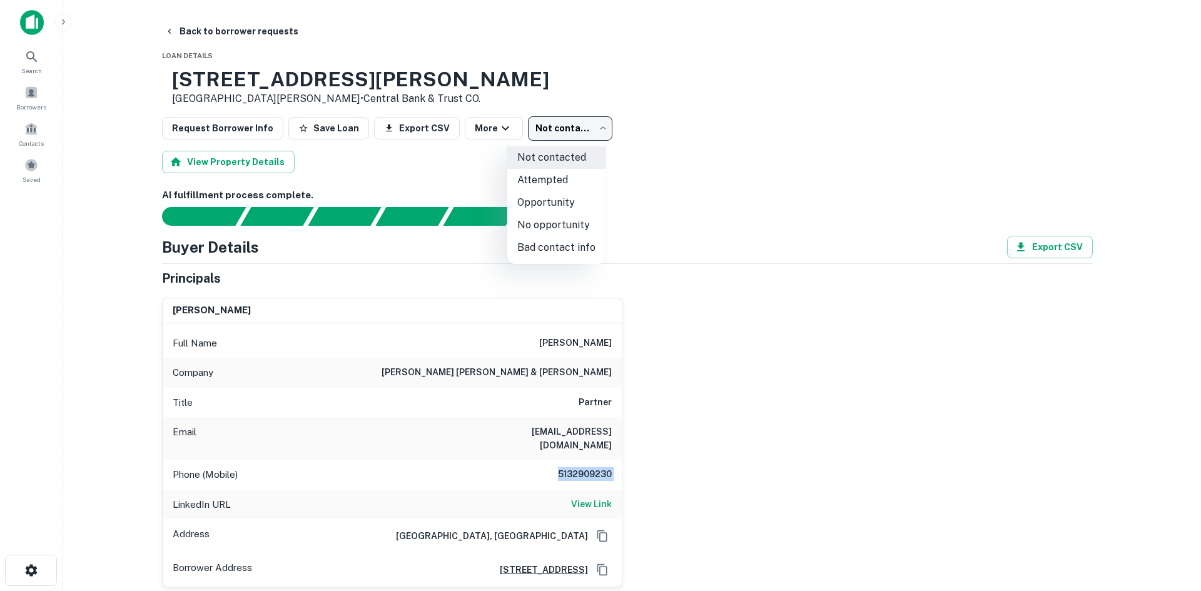
click at [529, 174] on li "Attempted" at bounding box center [556, 180] width 98 height 23
type input "*********"
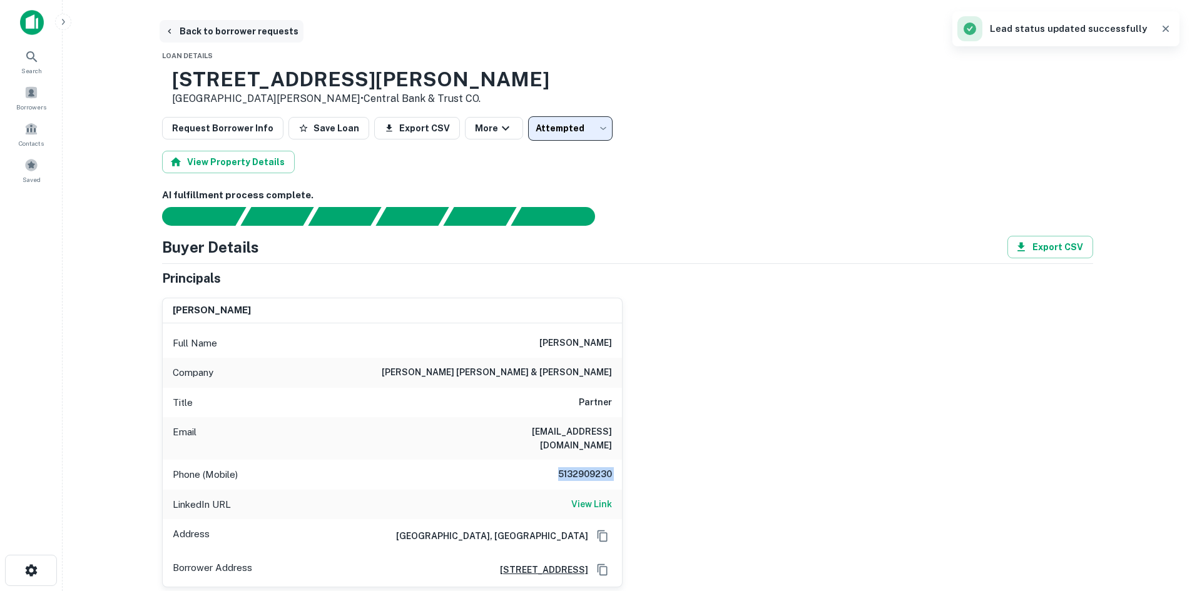
click at [243, 38] on button "Back to borrower requests" at bounding box center [232, 31] width 144 height 23
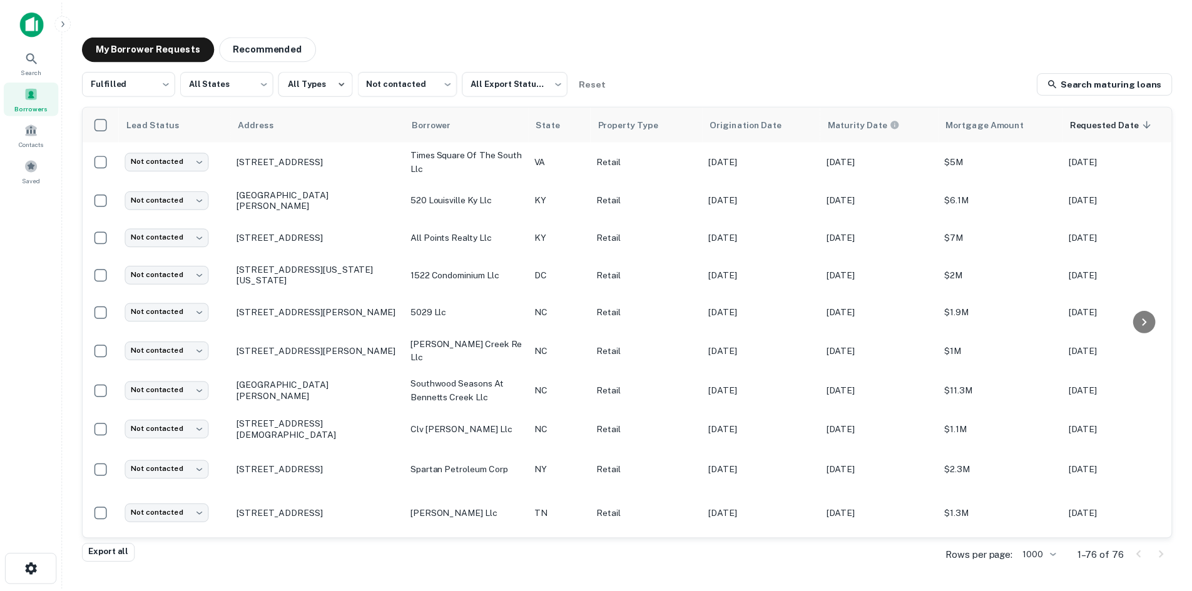
scroll to position [250, 0]
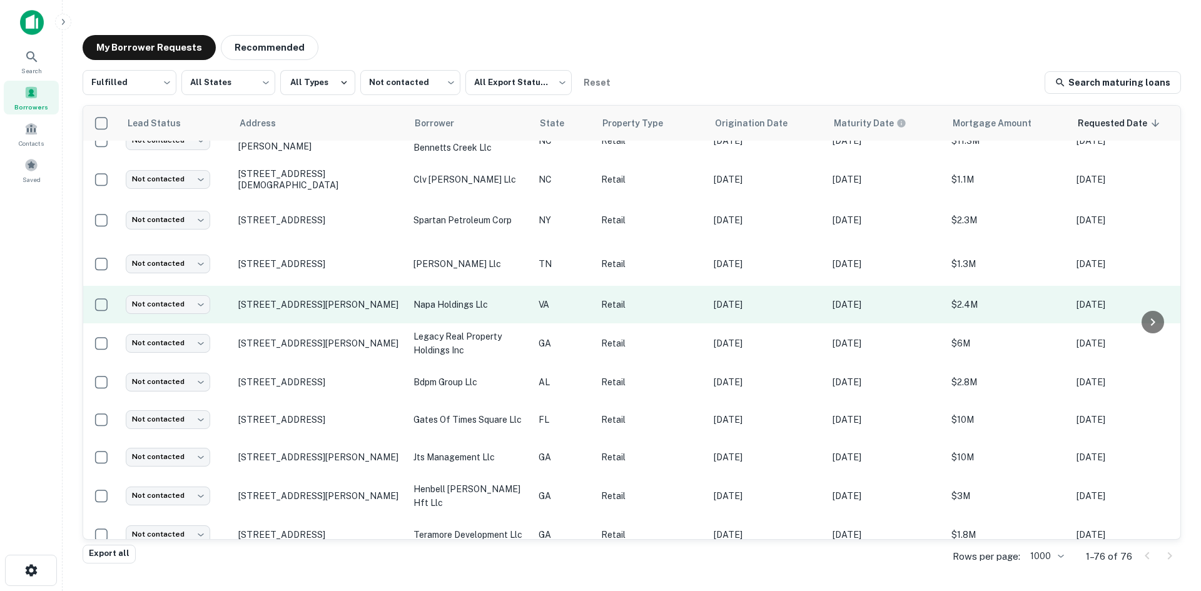
click at [340, 323] on td "281 Industrial Dr Gretna, VA24557" at bounding box center [319, 305] width 175 height 38
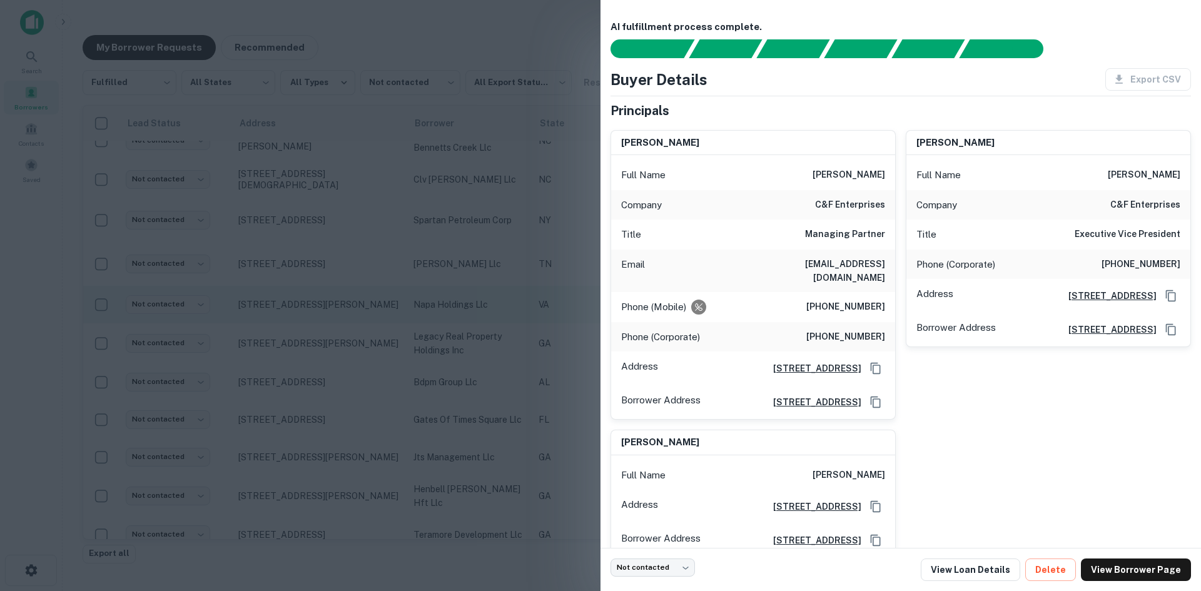
click at [340, 326] on div at bounding box center [600, 295] width 1201 height 591
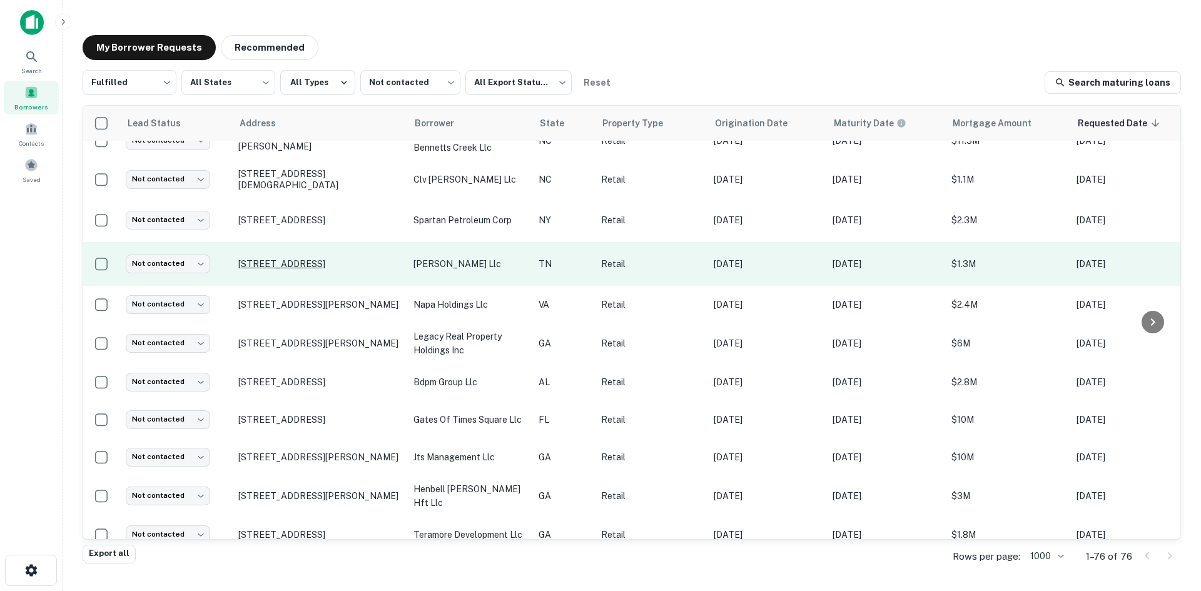
click at [312, 270] on p "4413 Brainerd Rd Chattanooga, TN37411" at bounding box center [319, 263] width 163 height 11
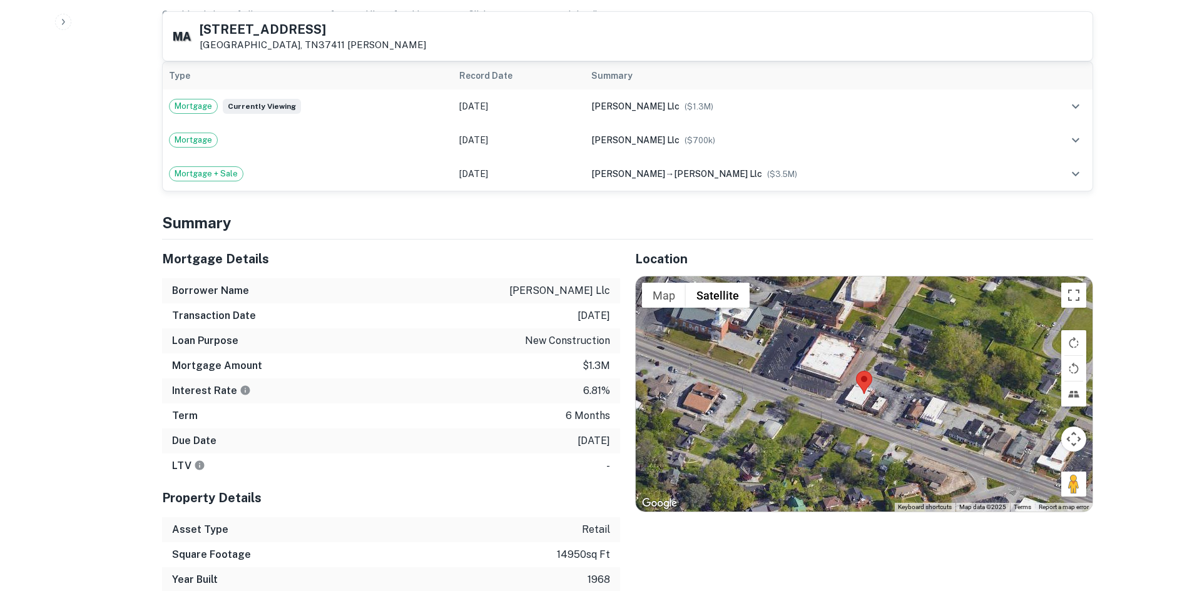
scroll to position [751, 0]
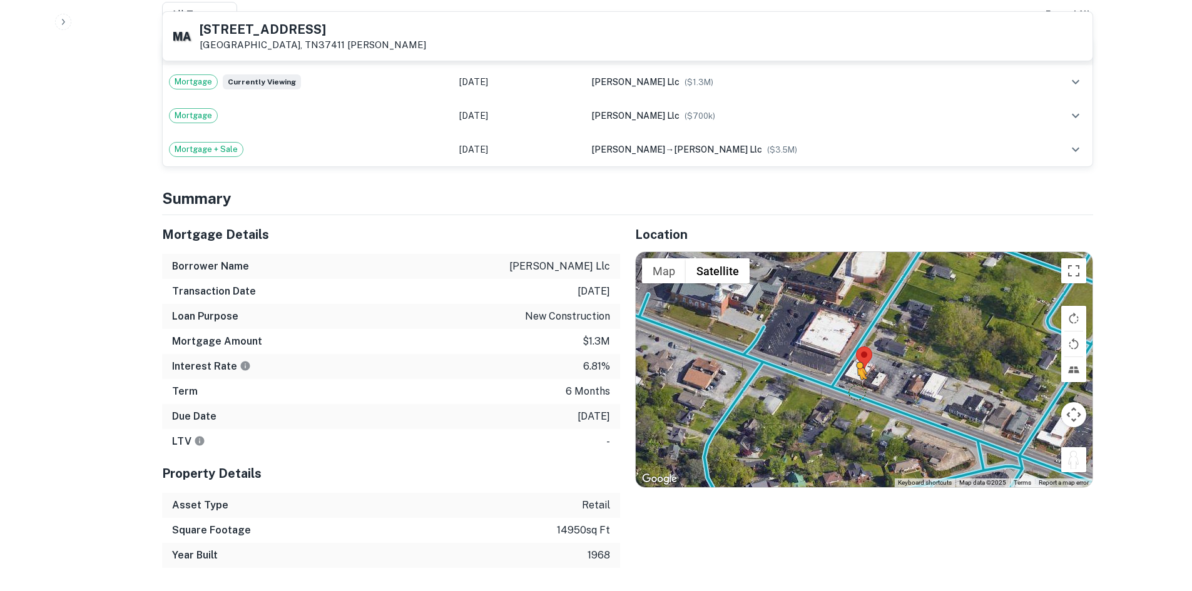
drag, startPoint x: 1077, startPoint y: 460, endPoint x: 848, endPoint y: 391, distance: 239.8
click at [849, 392] on div "To activate drag with keyboard, press Alt + Enter. Once in keyboard drag state,…" at bounding box center [864, 369] width 457 height 235
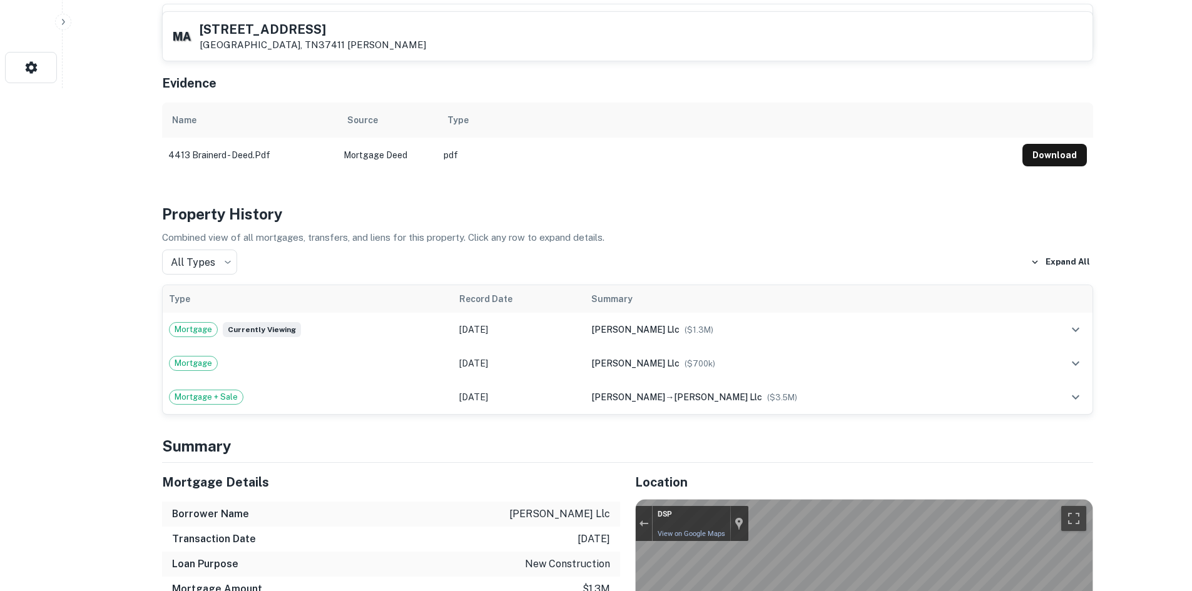
scroll to position [500, 0]
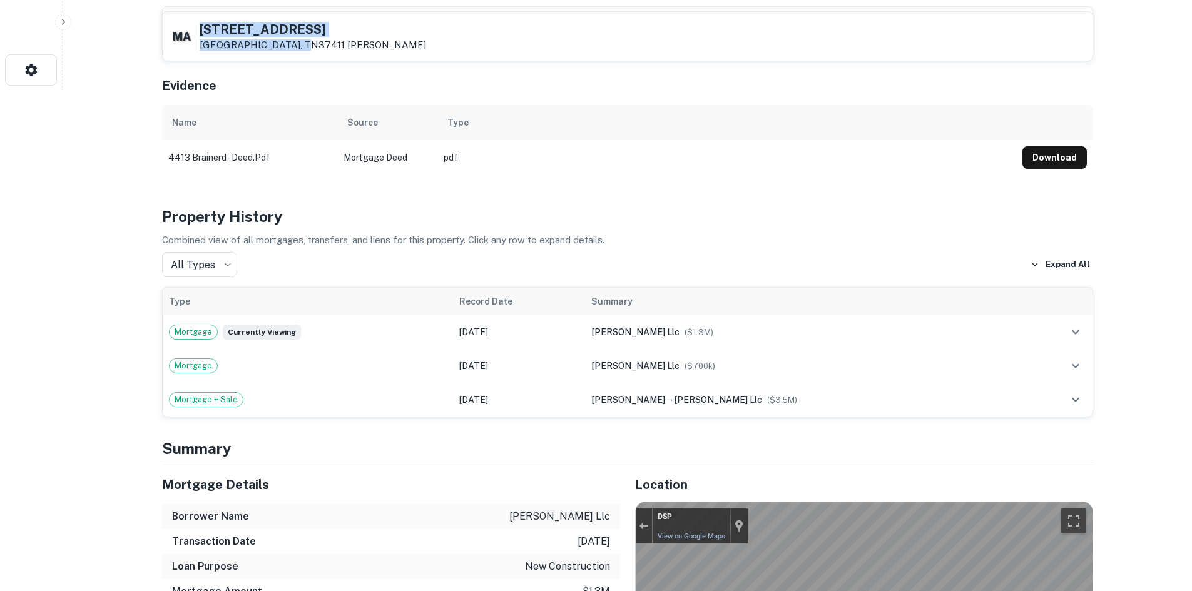
drag, startPoint x: 208, startPoint y: 26, endPoint x: 308, endPoint y: 46, distance: 101.9
click at [308, 46] on div "M A 4413 Brainerd Rd Chattanooga, TN37411 Mashburn Alvin" at bounding box center [299, 36] width 253 height 29
copy div "4413 Brainerd Rd Chattanooga, TN37411"
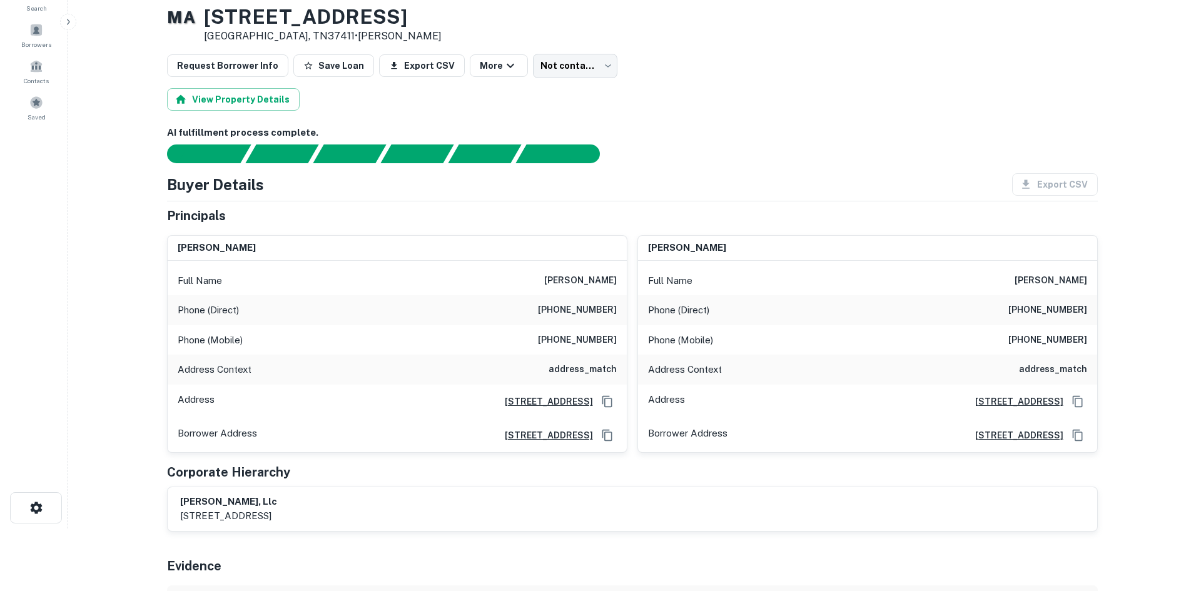
scroll to position [0, 0]
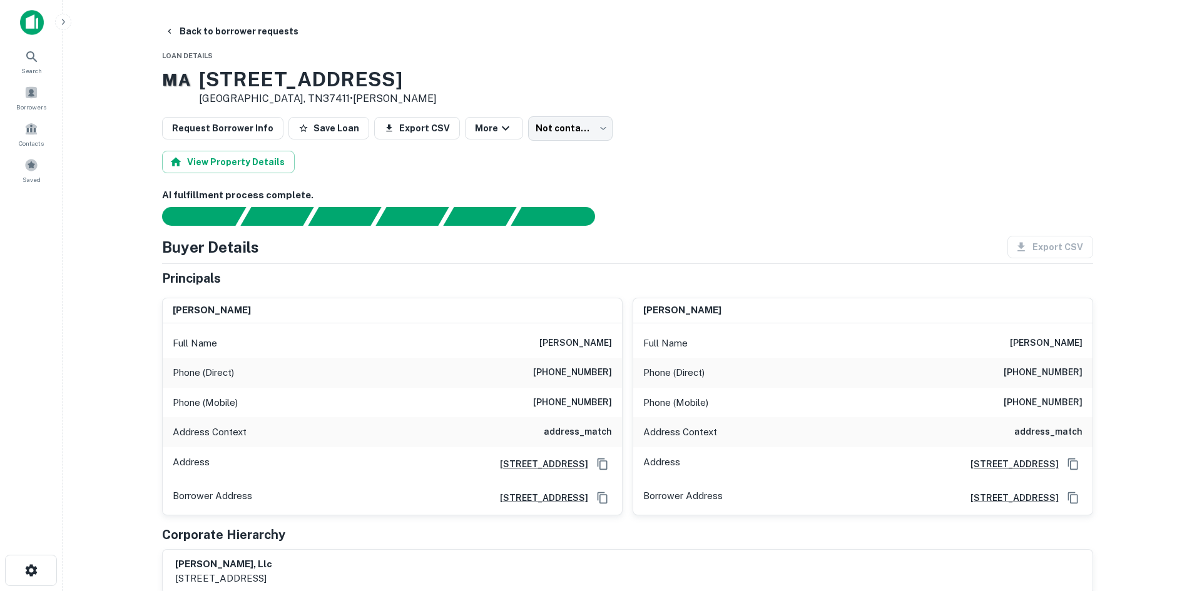
drag, startPoint x: 222, startPoint y: 34, endPoint x: 243, endPoint y: 58, distance: 31.9
click at [222, 33] on button "Back to borrower requests" at bounding box center [232, 31] width 144 height 23
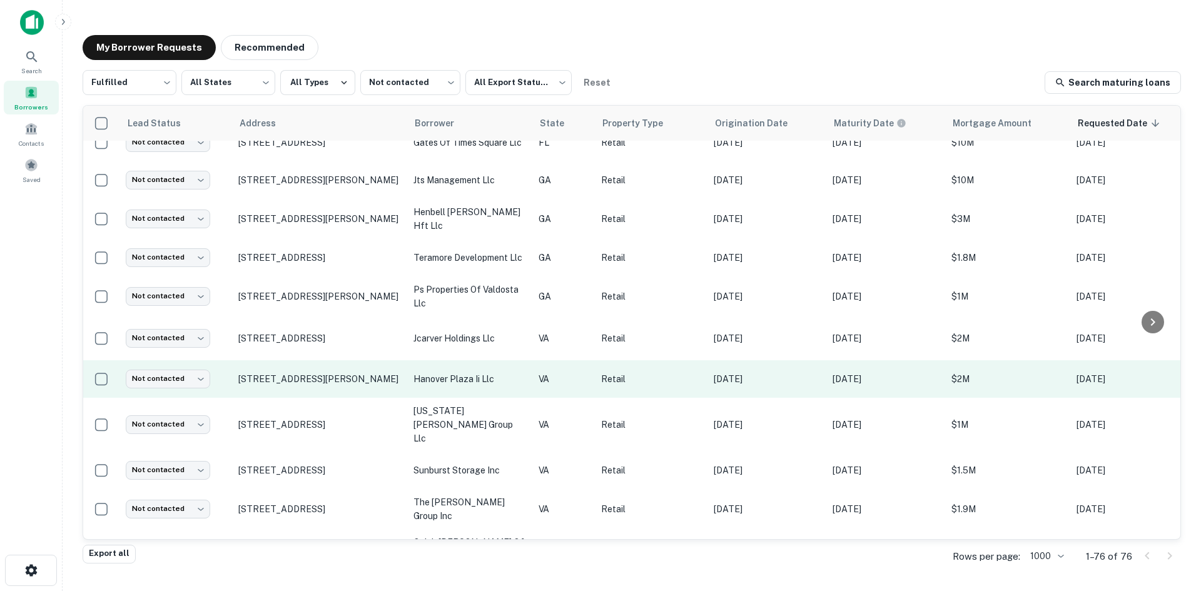
scroll to position [563, 0]
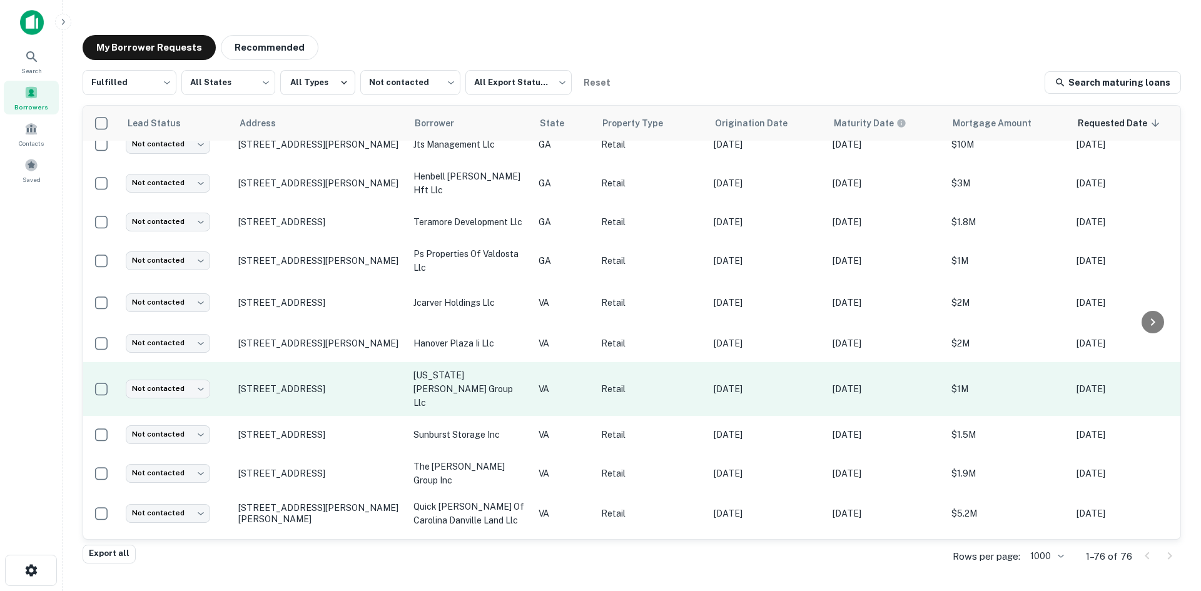
click at [330, 393] on td "[STREET_ADDRESS]" at bounding box center [319, 389] width 175 height 54
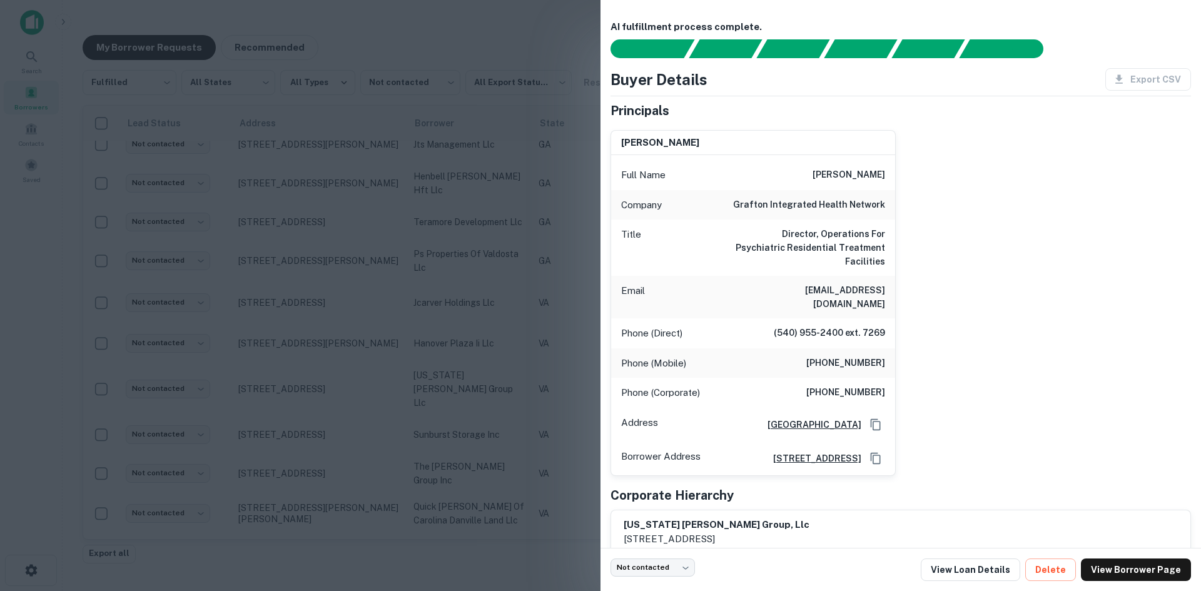
click at [328, 393] on div at bounding box center [600, 295] width 1201 height 591
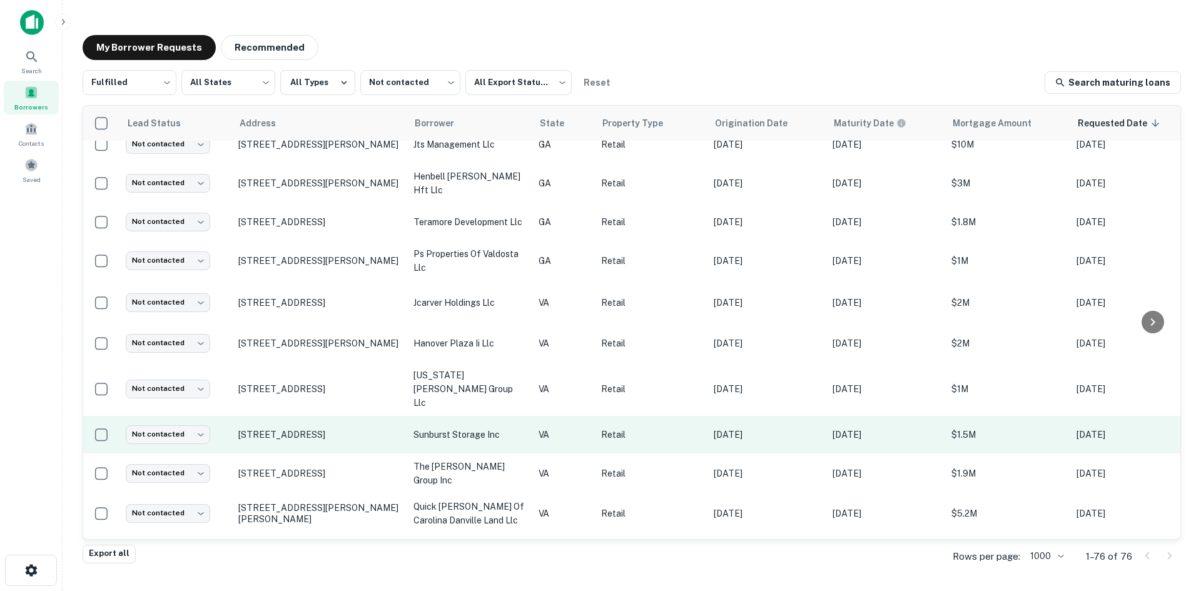
click at [320, 432] on td "[STREET_ADDRESS]" at bounding box center [319, 435] width 175 height 38
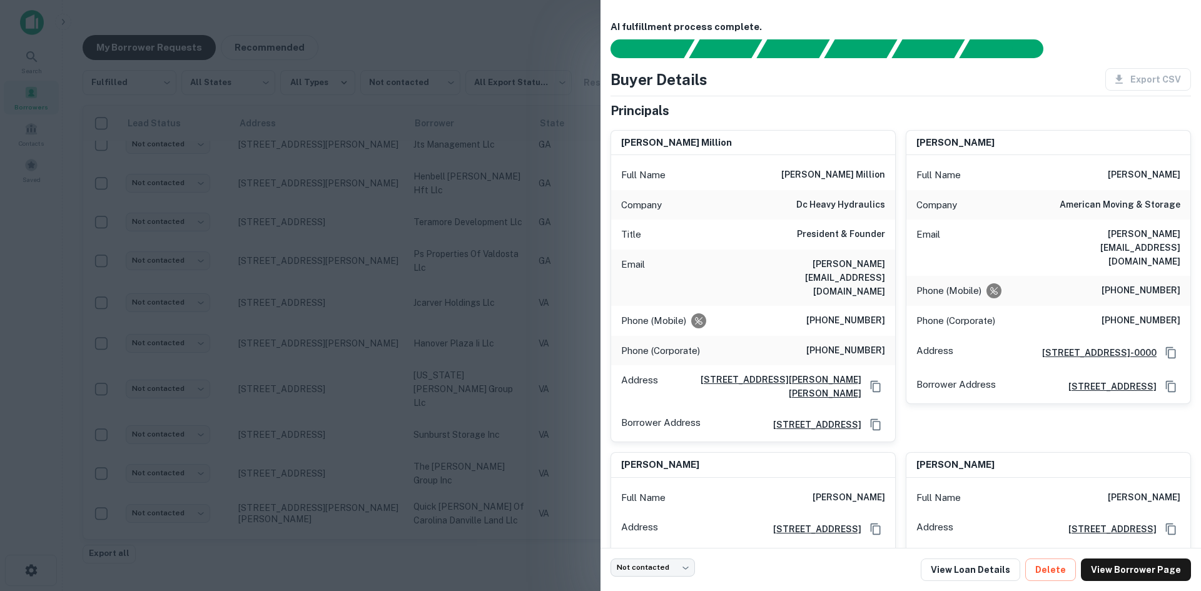
click at [320, 435] on div at bounding box center [600, 295] width 1201 height 591
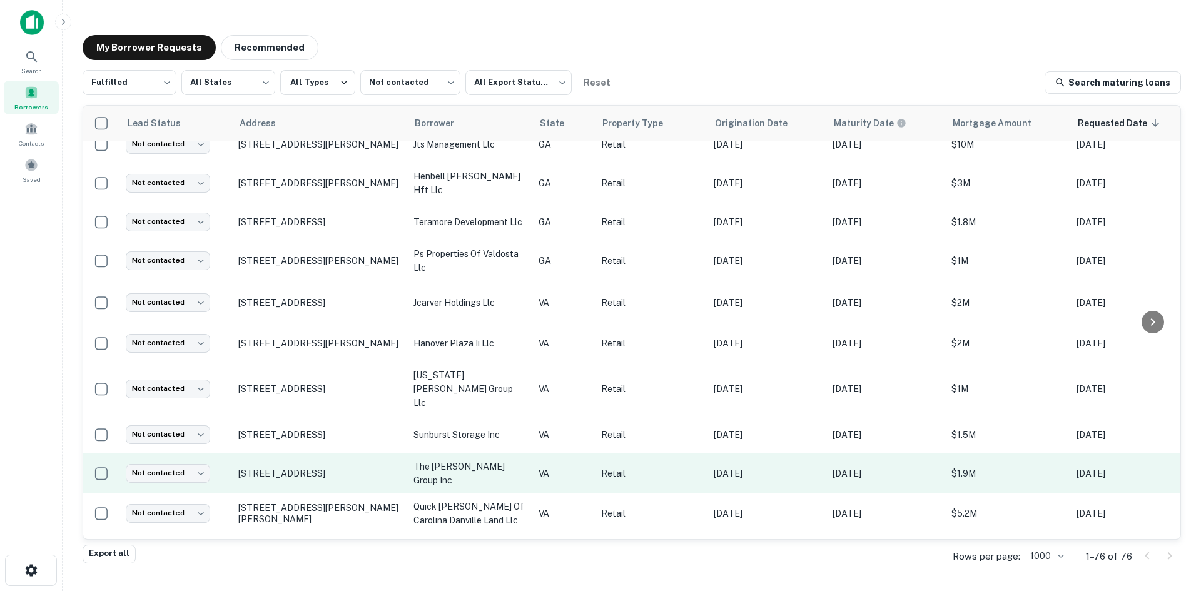
click at [327, 472] on td "[STREET_ADDRESS]" at bounding box center [319, 473] width 175 height 40
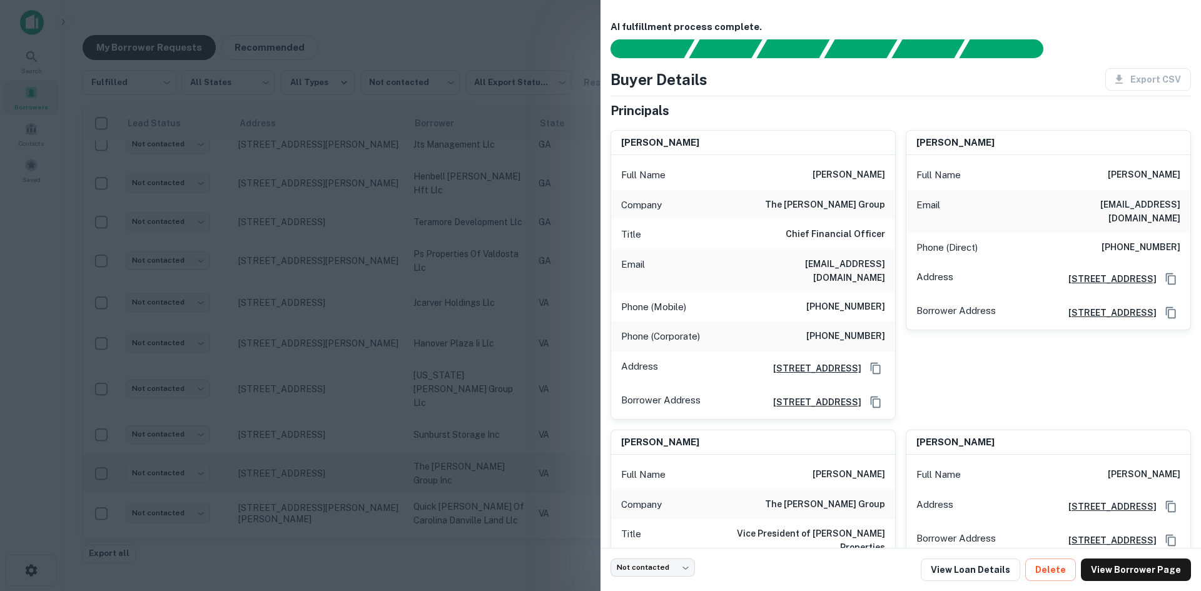
click at [327, 472] on div at bounding box center [600, 295] width 1201 height 591
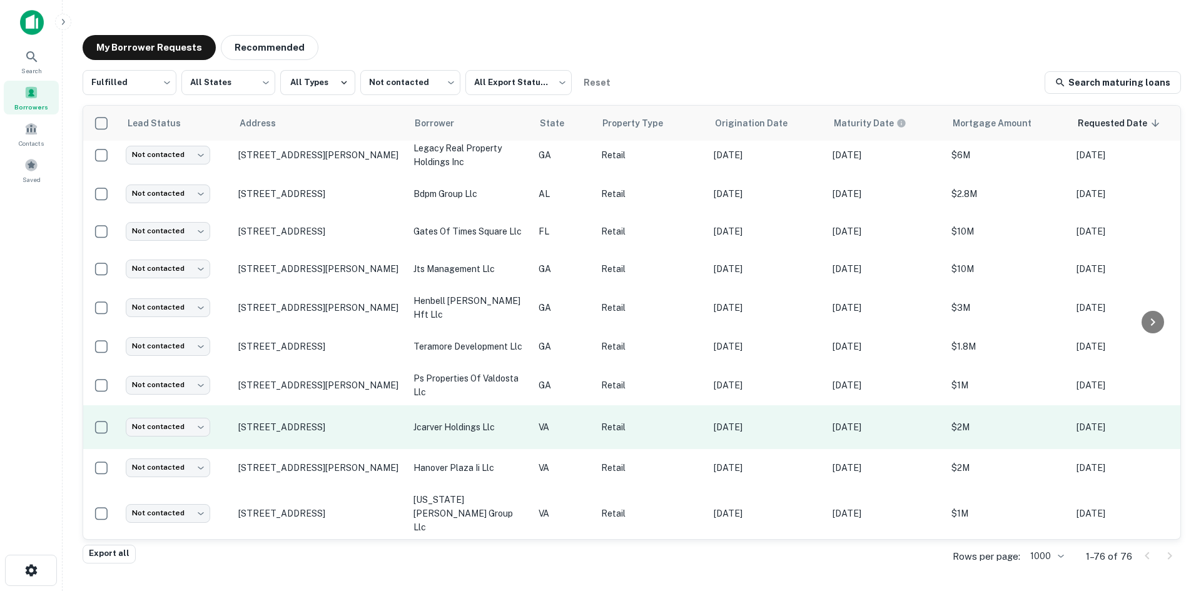
scroll to position [438, 0]
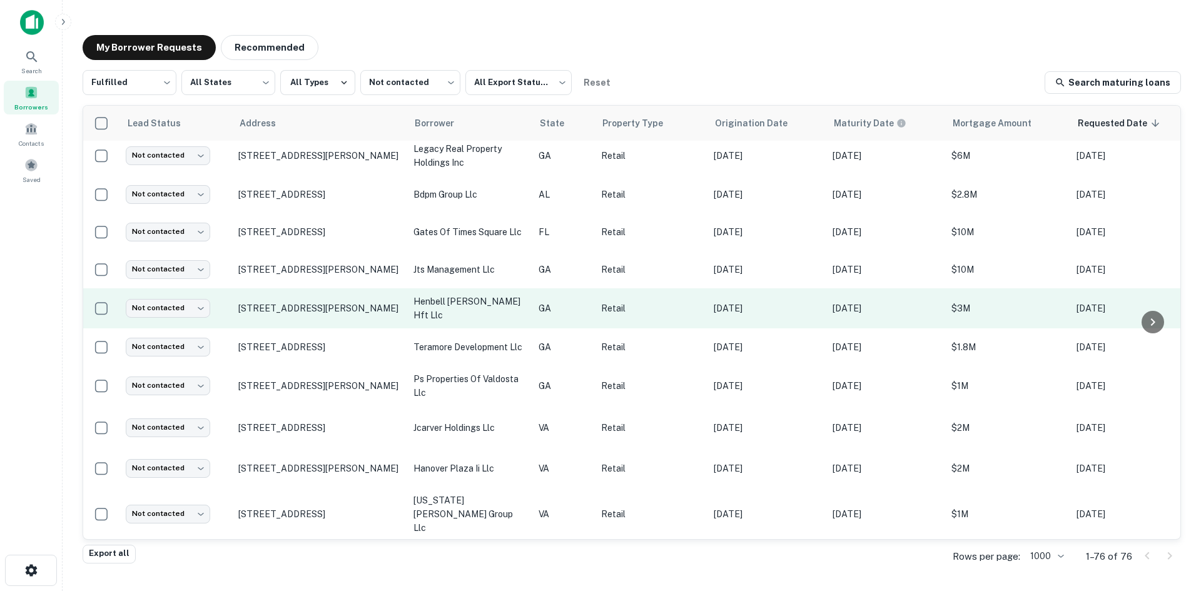
click at [288, 328] on td "[STREET_ADDRESS][PERSON_NAME]" at bounding box center [319, 308] width 175 height 40
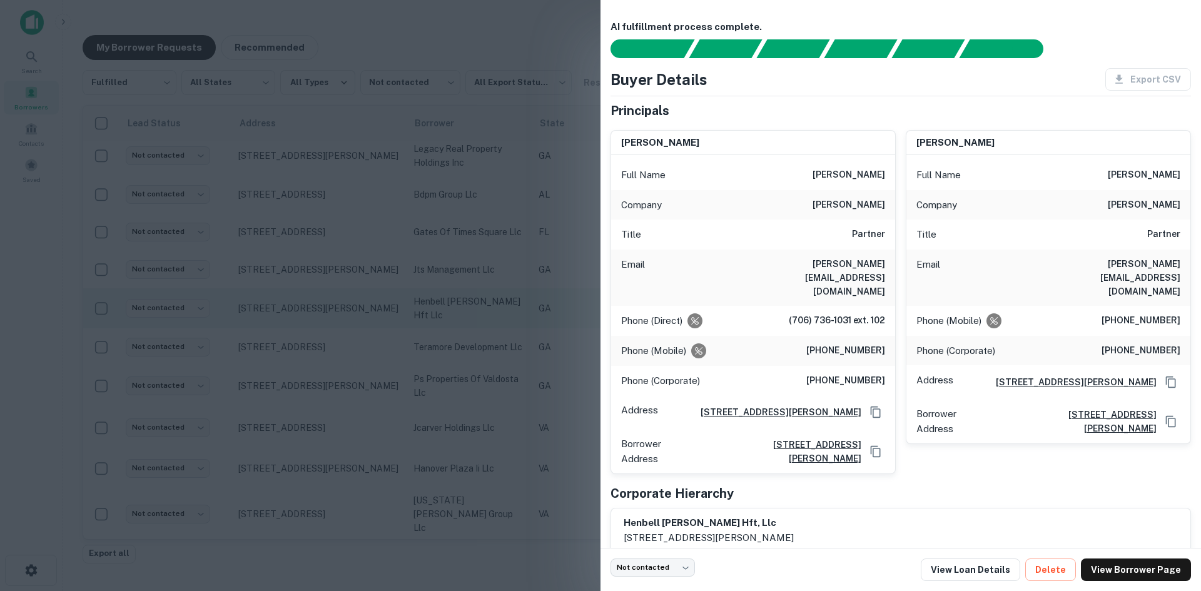
click at [288, 330] on div at bounding box center [600, 295] width 1201 height 591
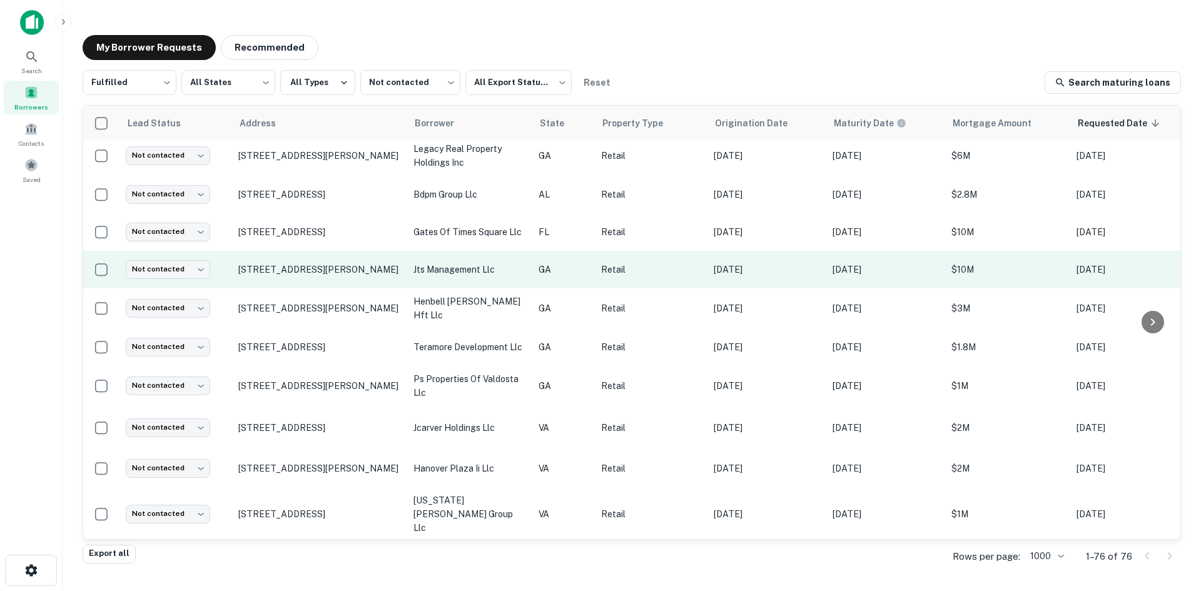
click at [285, 288] on td "[STREET_ADDRESS][PERSON_NAME]" at bounding box center [319, 270] width 175 height 38
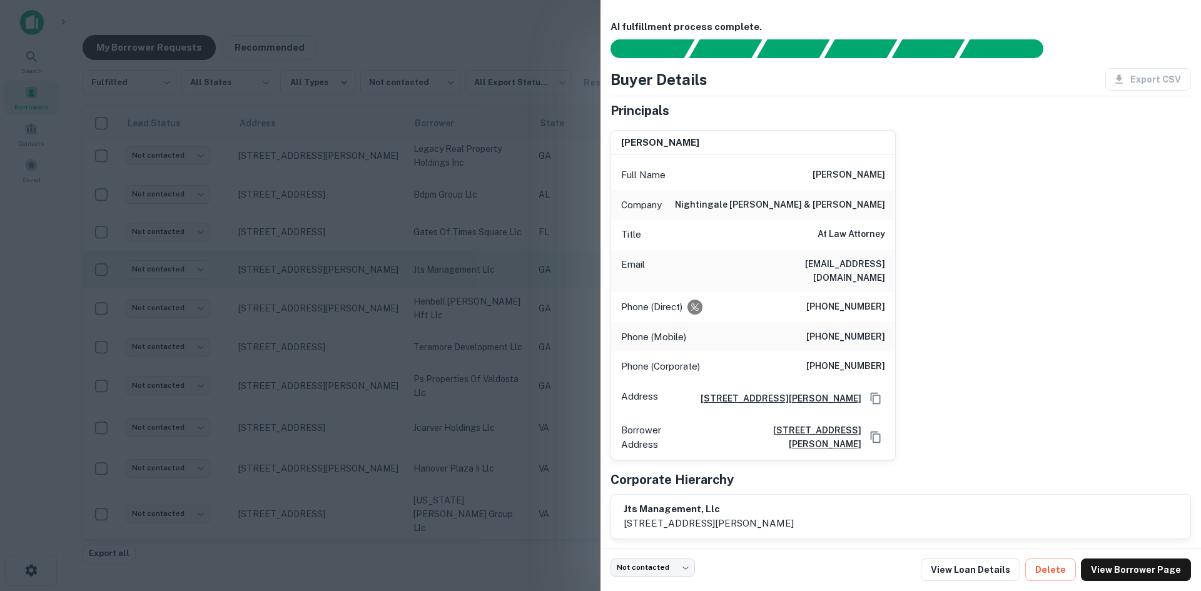
click at [285, 294] on div at bounding box center [600, 295] width 1201 height 591
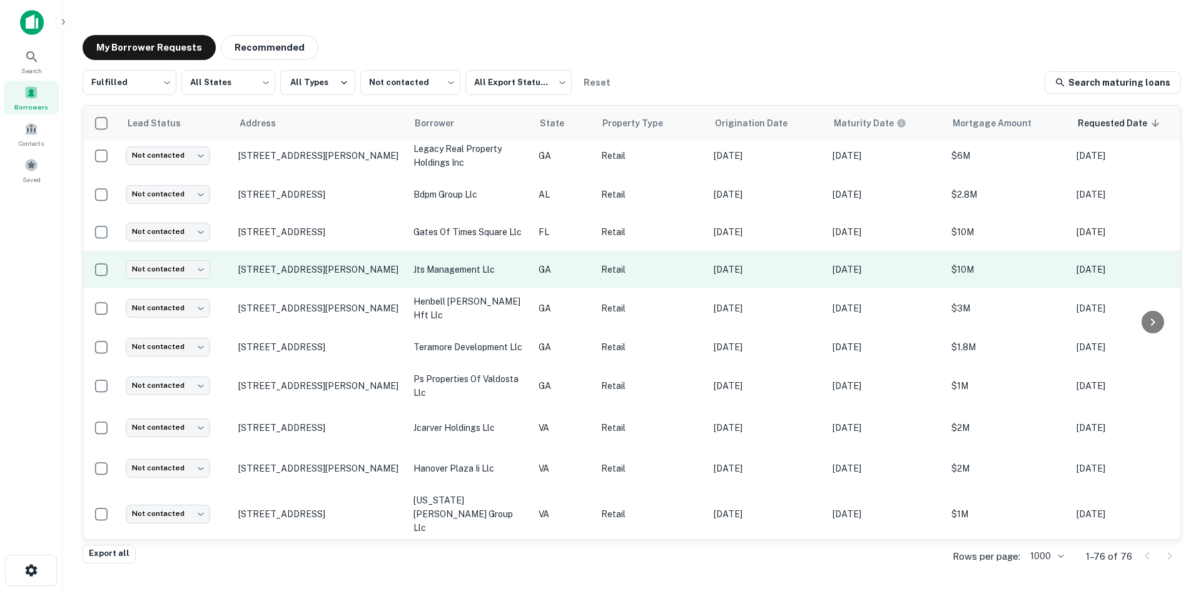
scroll to position [375, 0]
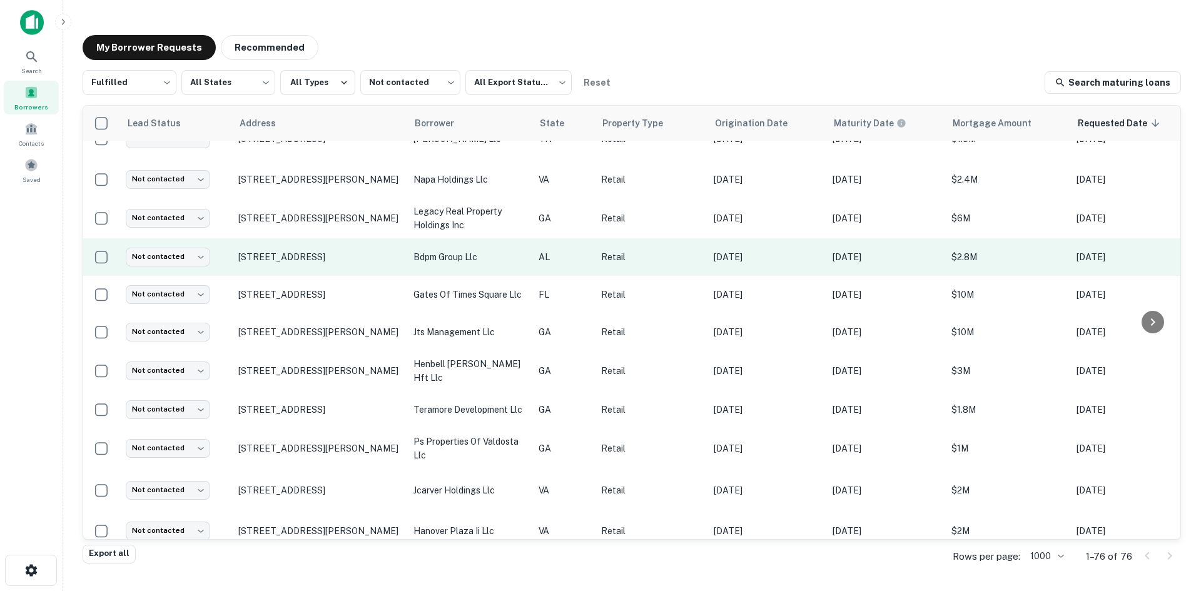
click at [271, 275] on td "3548 Pelham Pkwy Pelham, AL35124" at bounding box center [319, 257] width 175 height 38
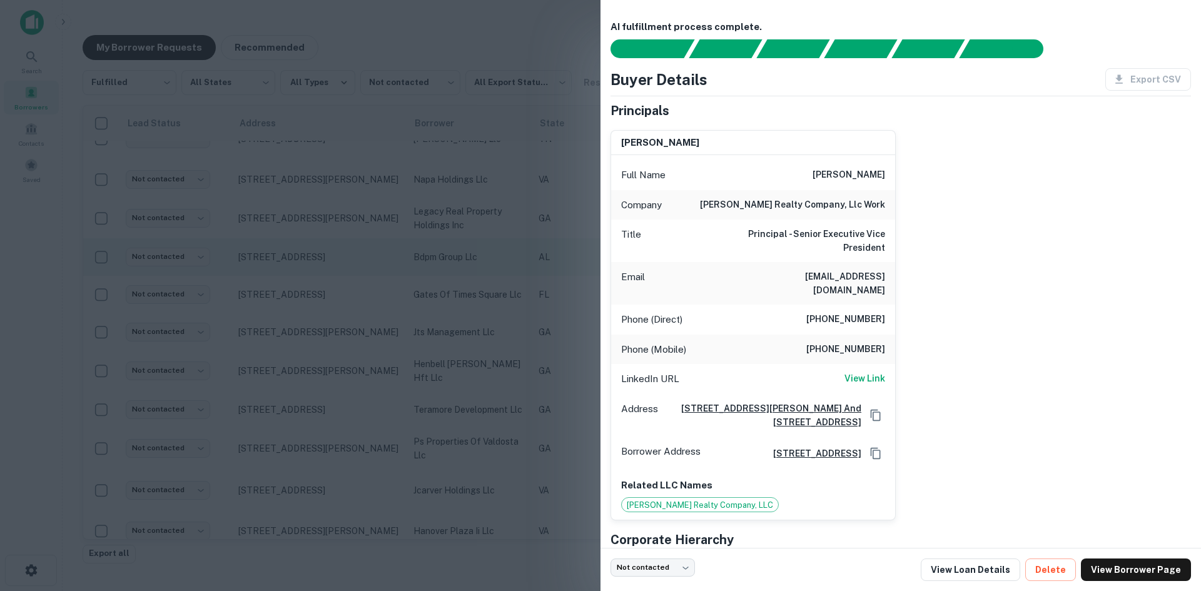
click at [271, 275] on div at bounding box center [600, 295] width 1201 height 591
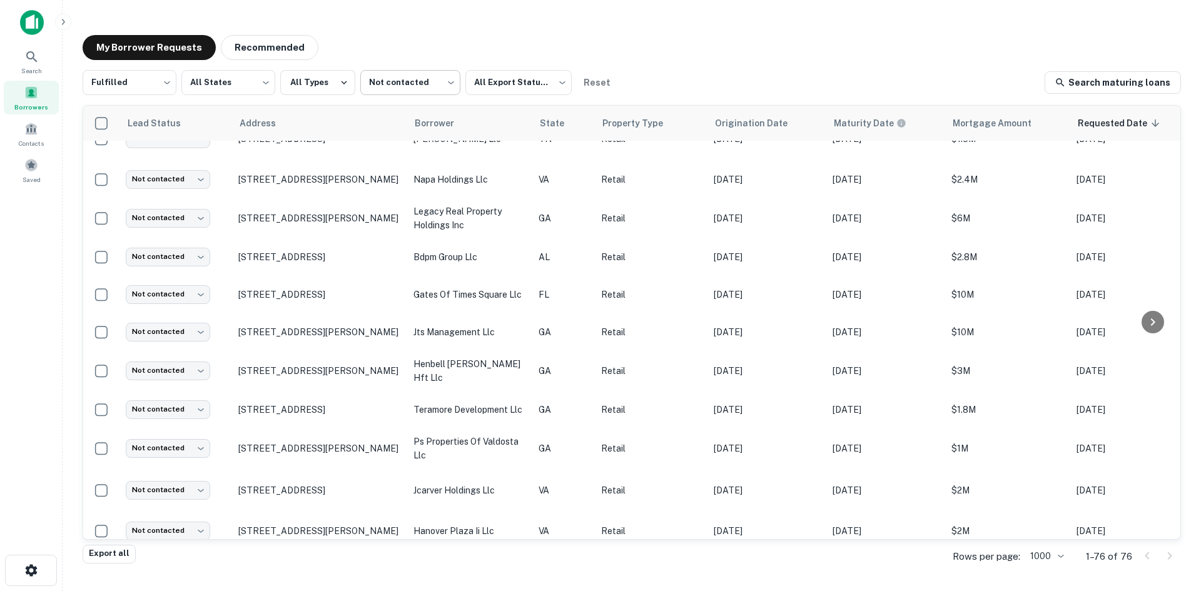
click at [398, 70] on body "Search Borrowers Contacts Saved My Borrower Requests Recommended Fulfilled ****…" at bounding box center [600, 295] width 1201 height 591
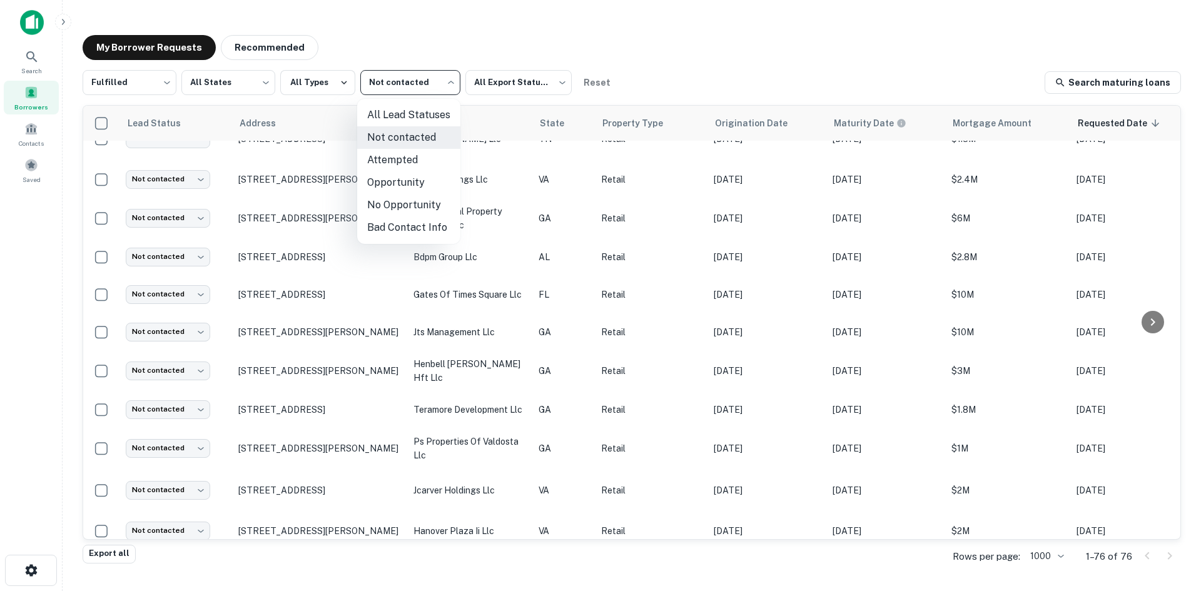
click at [424, 183] on li "Opportunity" at bounding box center [408, 182] width 103 height 23
type input "**********"
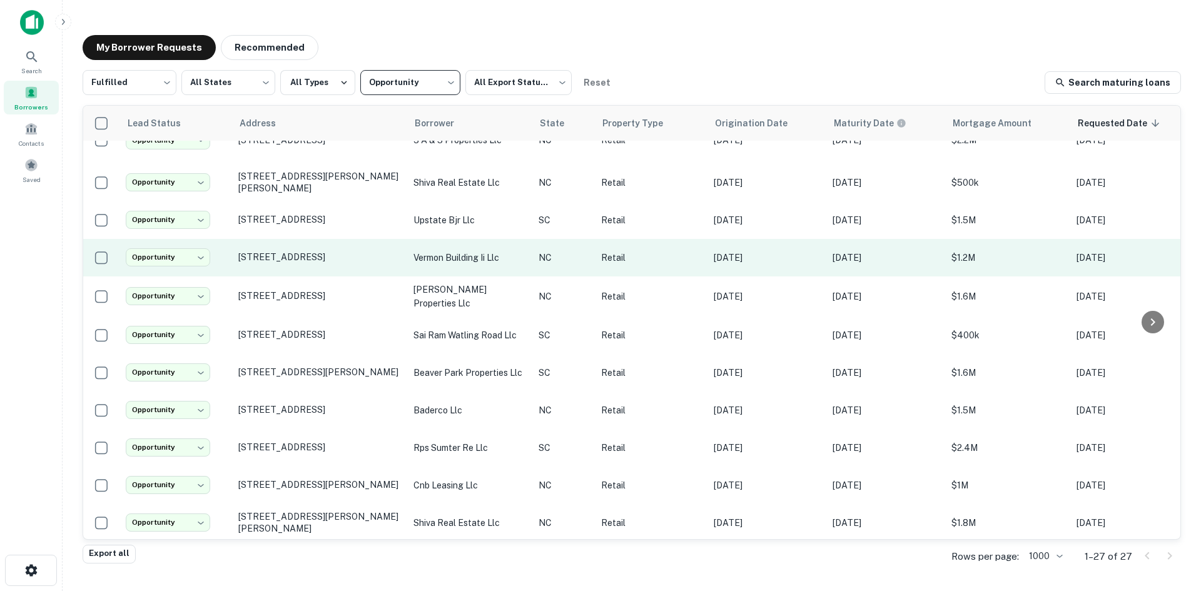
scroll to position [438, 0]
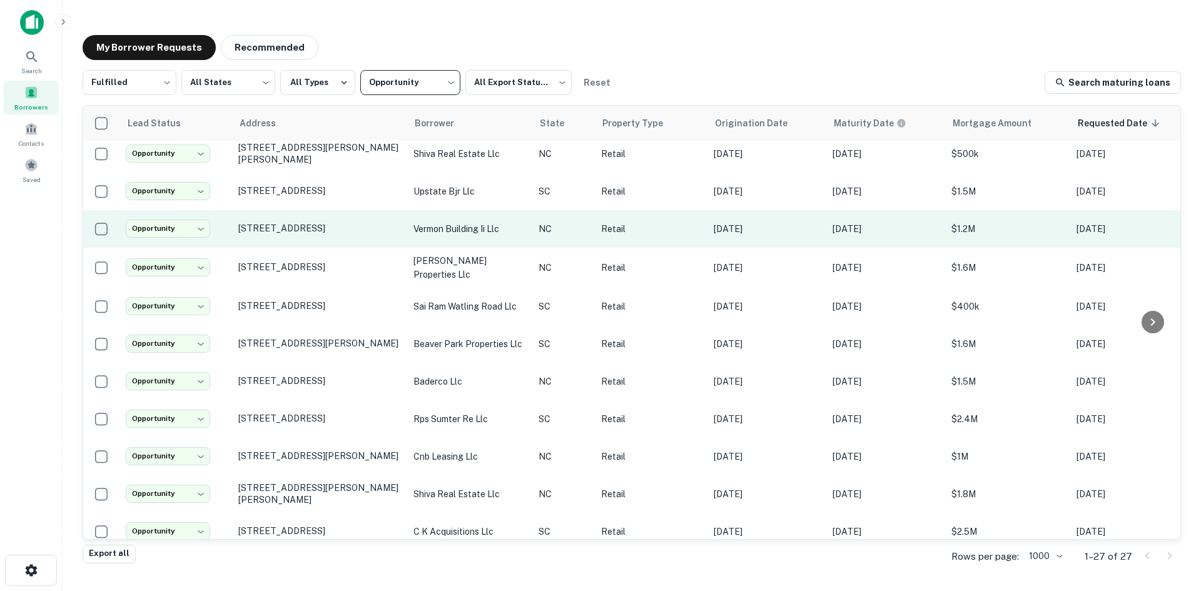
click at [305, 225] on td "236 S Elm St Greensboro, NC27401" at bounding box center [319, 229] width 175 height 38
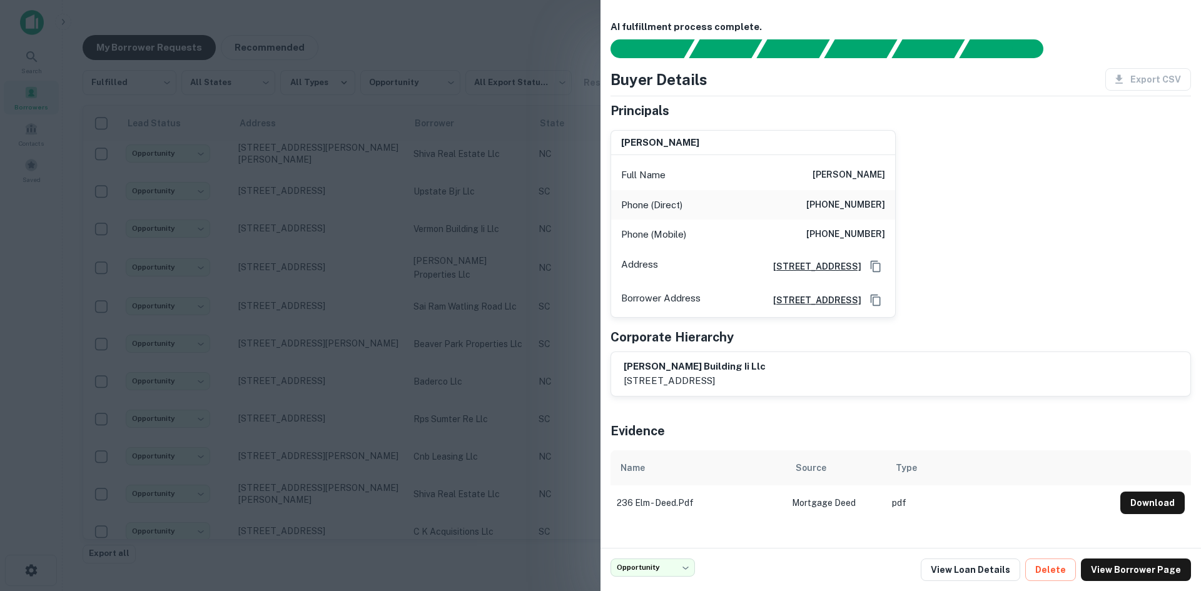
click at [286, 222] on div at bounding box center [600, 295] width 1201 height 591
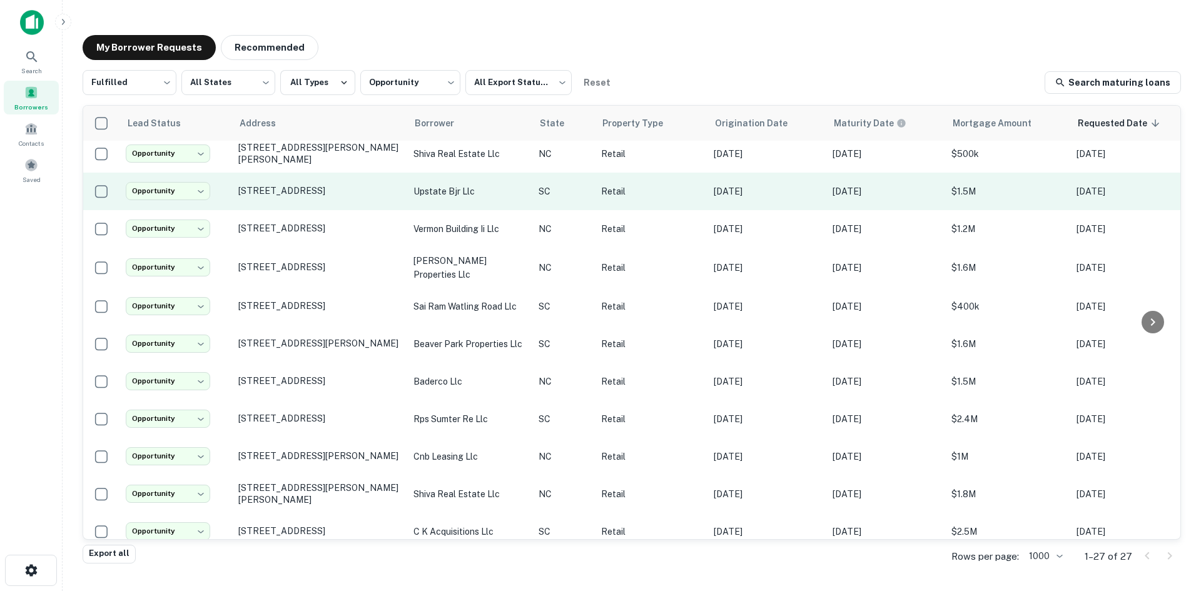
click at [283, 188] on td "615 Ne Main St Simpsonville, SC29681" at bounding box center [319, 192] width 175 height 38
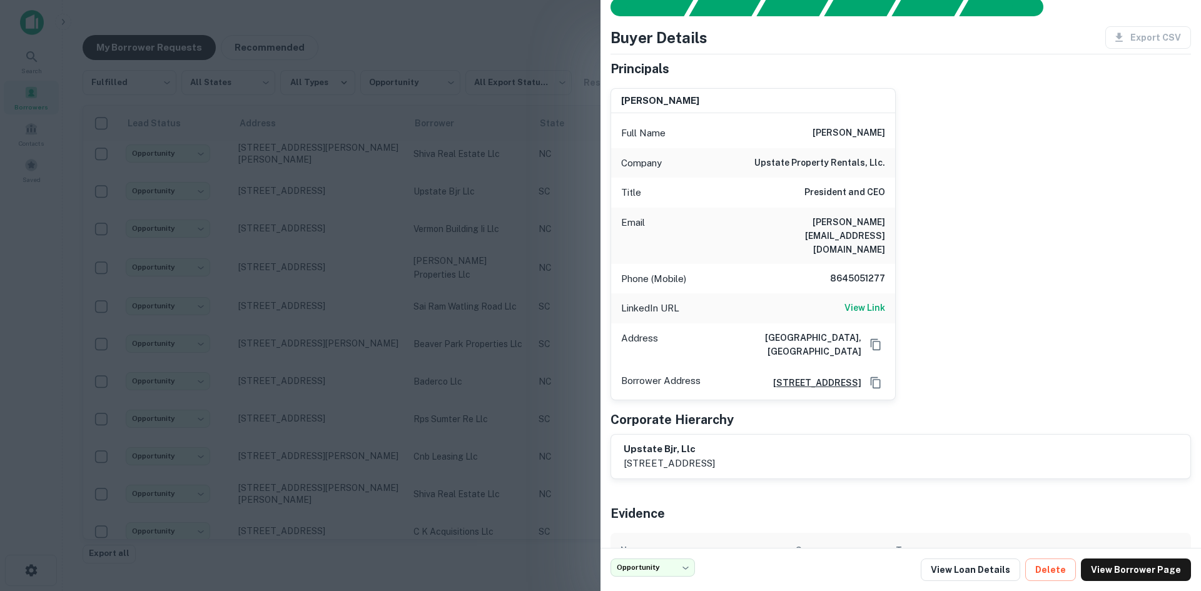
scroll to position [83, 0]
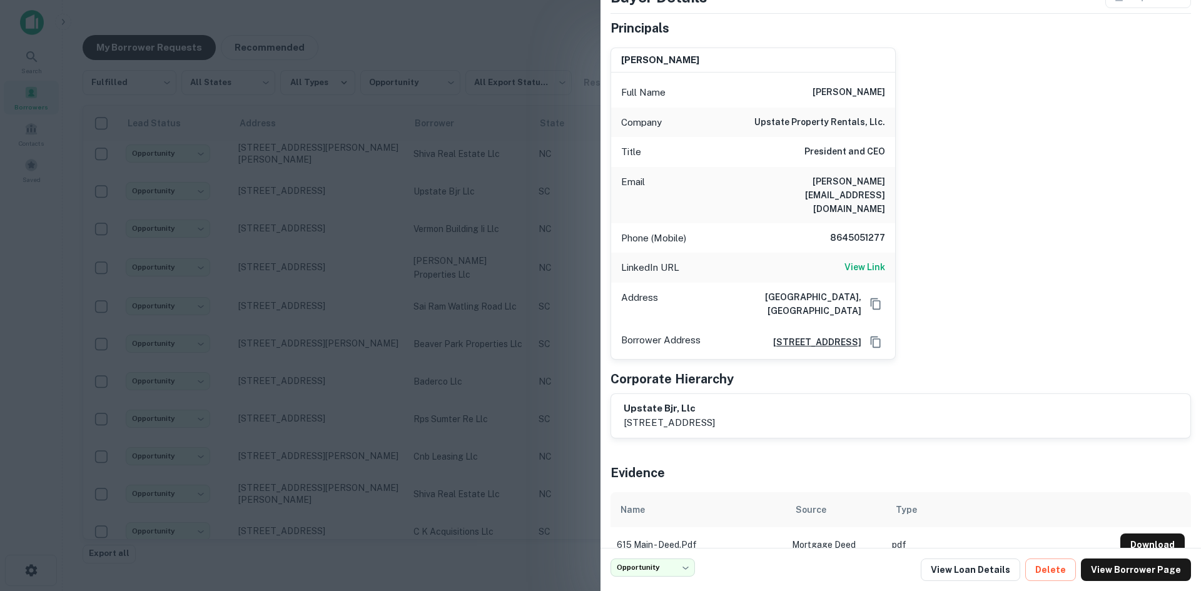
click at [373, 325] on div at bounding box center [600, 295] width 1201 height 591
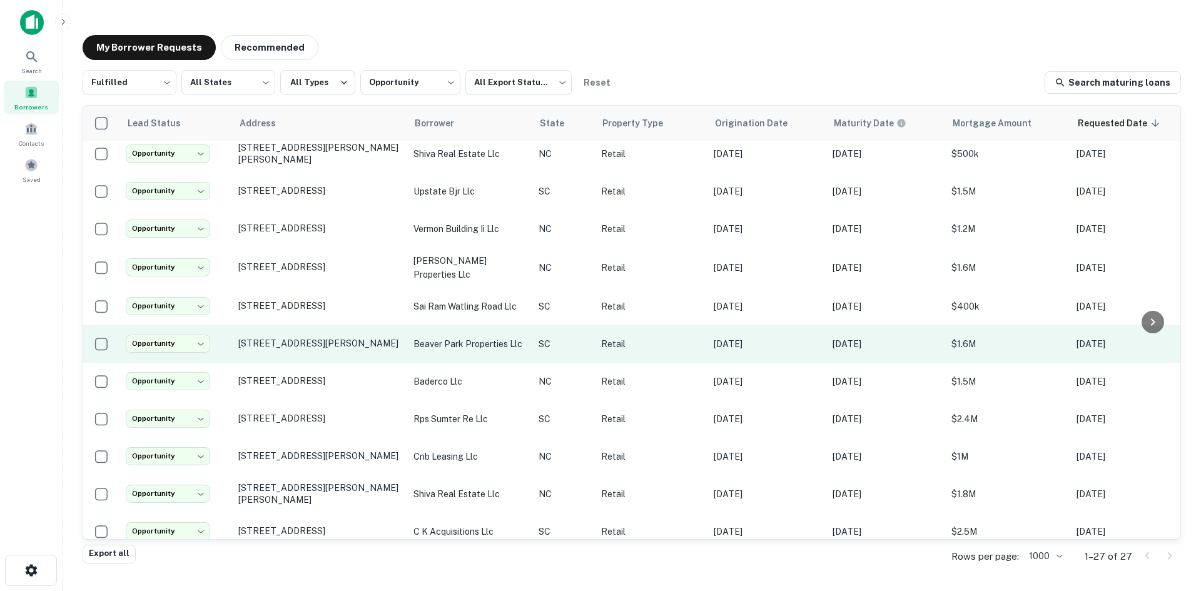
click at [337, 340] on td "151 Greenlawn Dr Columbia, SC29209" at bounding box center [319, 344] width 175 height 38
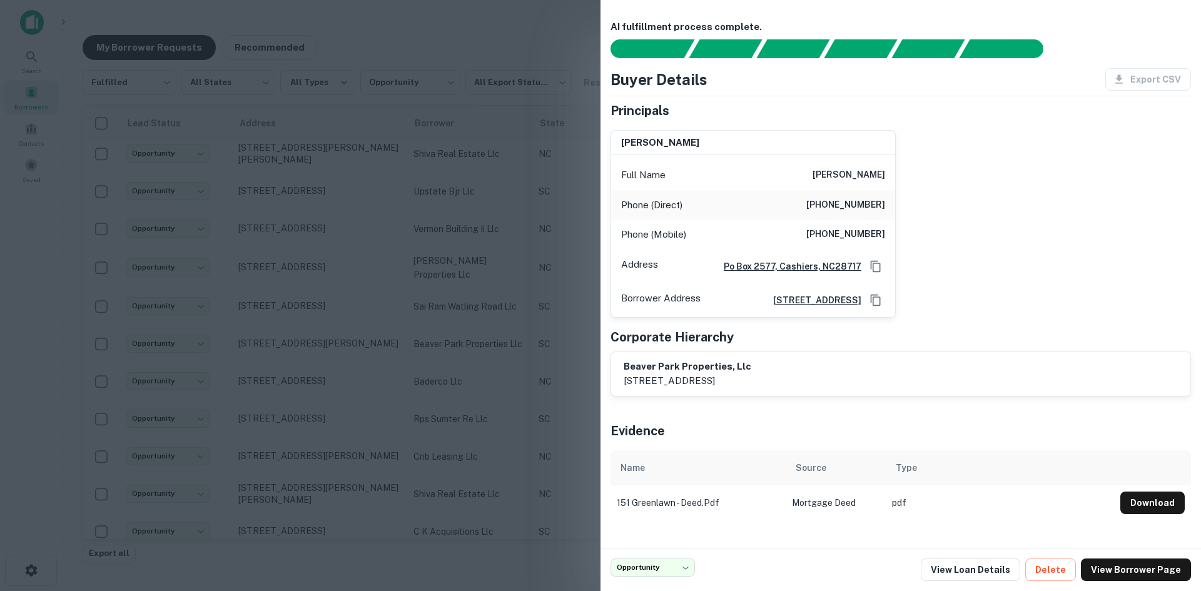
click at [332, 340] on div at bounding box center [600, 295] width 1201 height 591
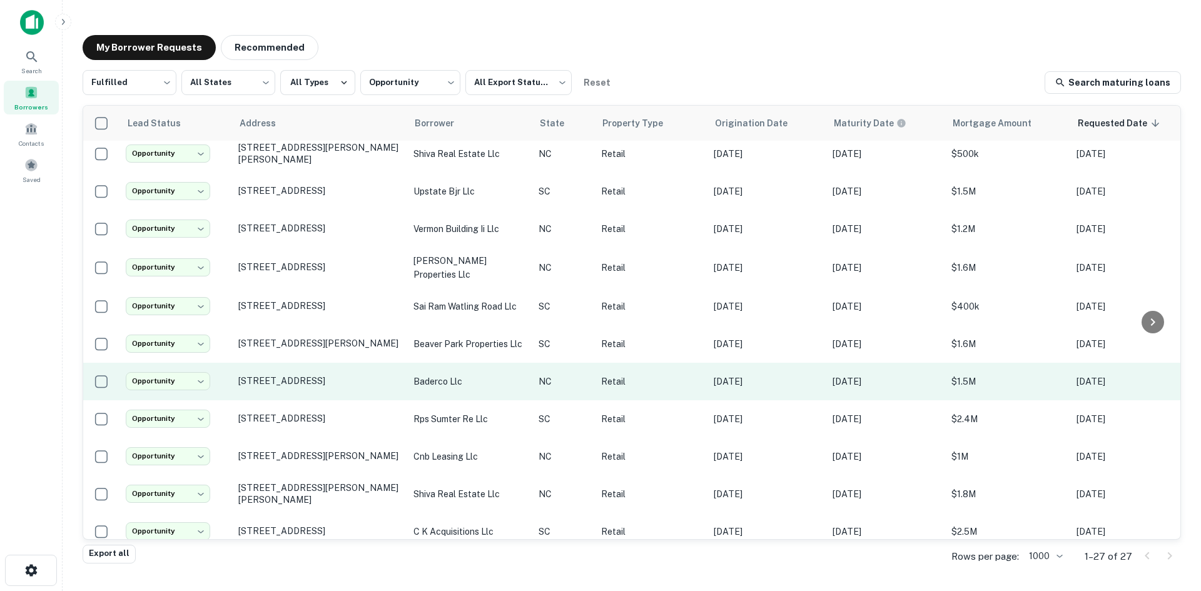
click at [332, 376] on td "1677 Westchester Dr High Point, NC27262" at bounding box center [319, 382] width 175 height 38
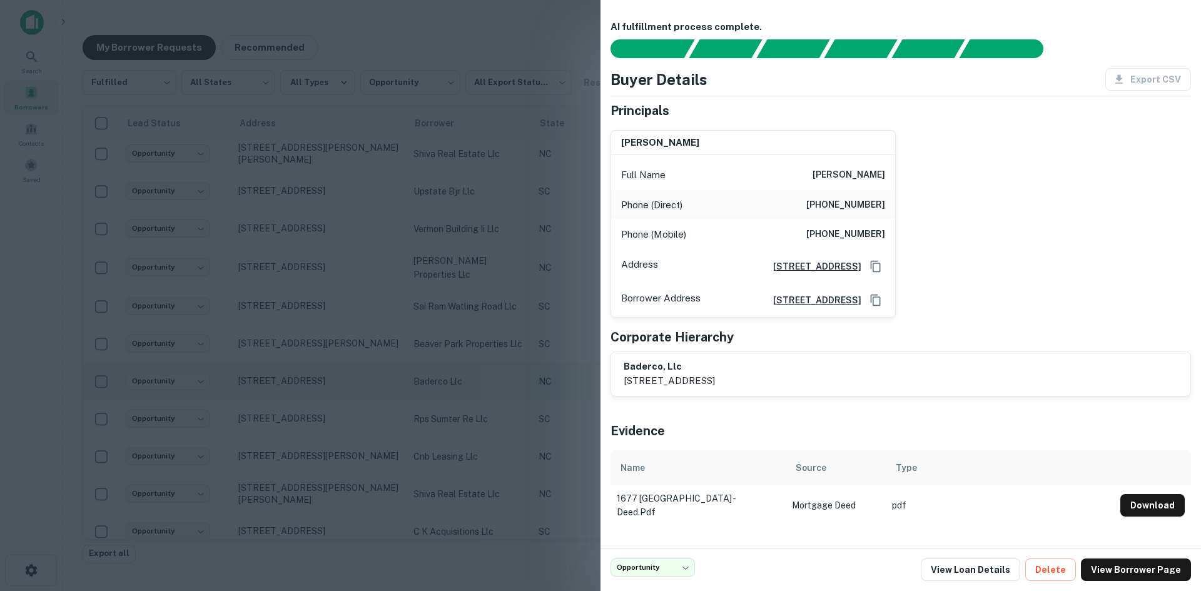
click at [332, 376] on div at bounding box center [600, 295] width 1201 height 591
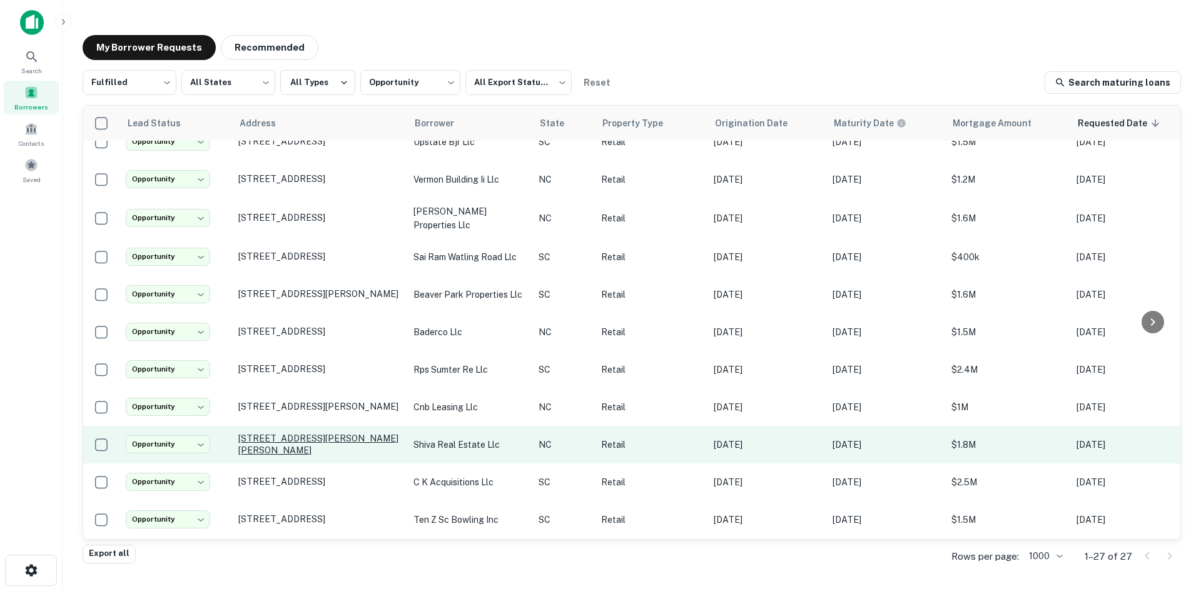
scroll to position [563, 0]
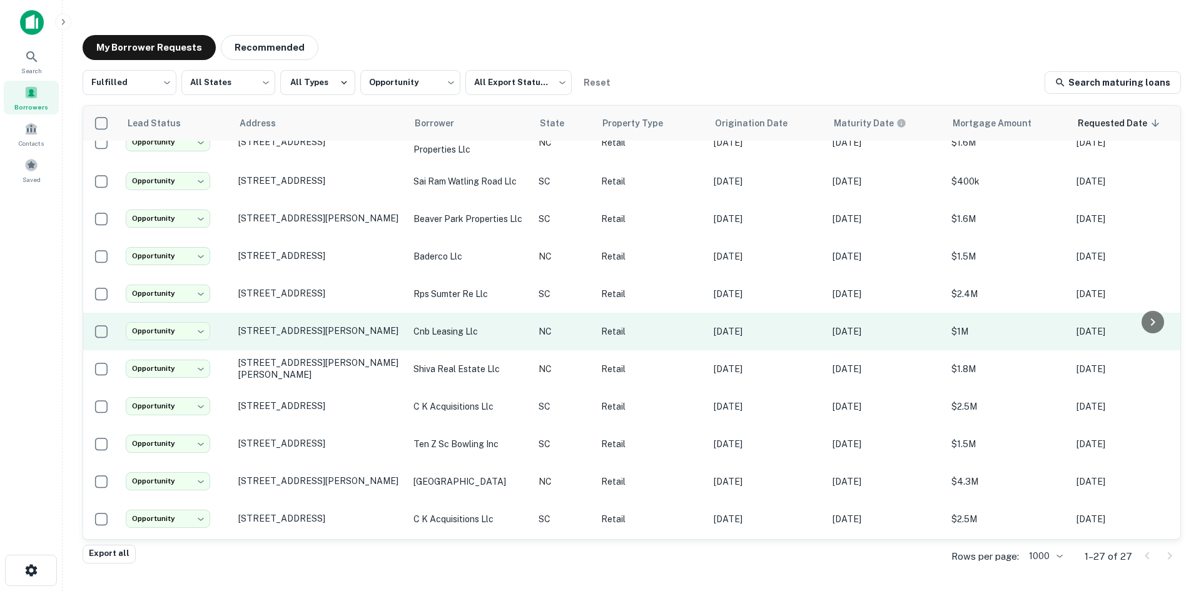
click at [303, 327] on td "2203 Roxie St Ne Kannapolis, NC28083" at bounding box center [319, 332] width 175 height 38
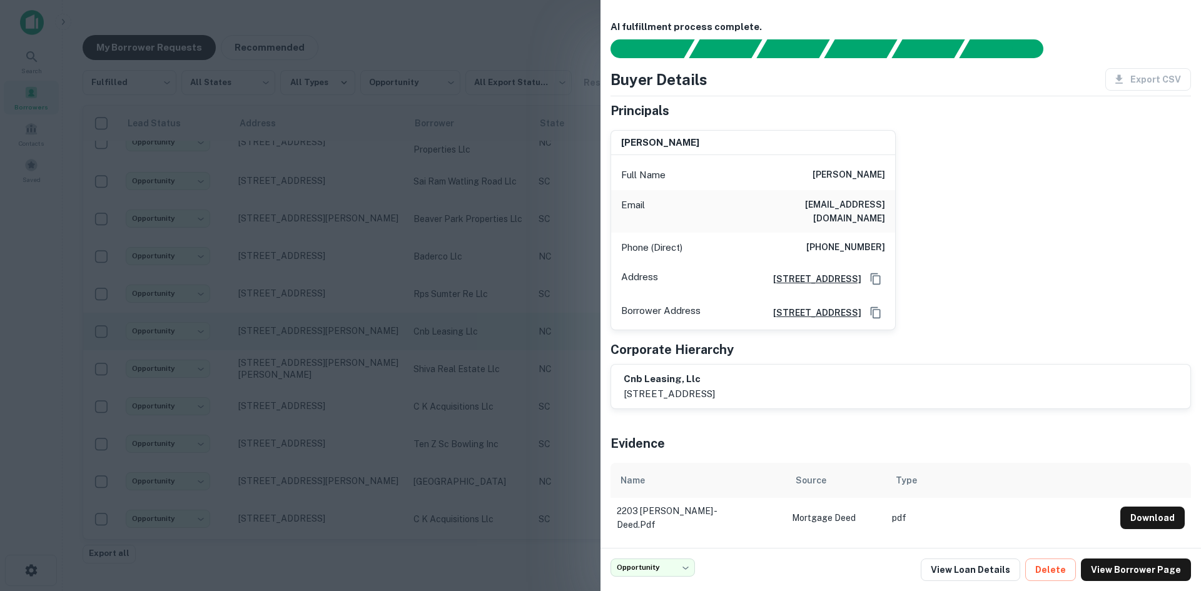
click at [303, 327] on div at bounding box center [600, 295] width 1201 height 591
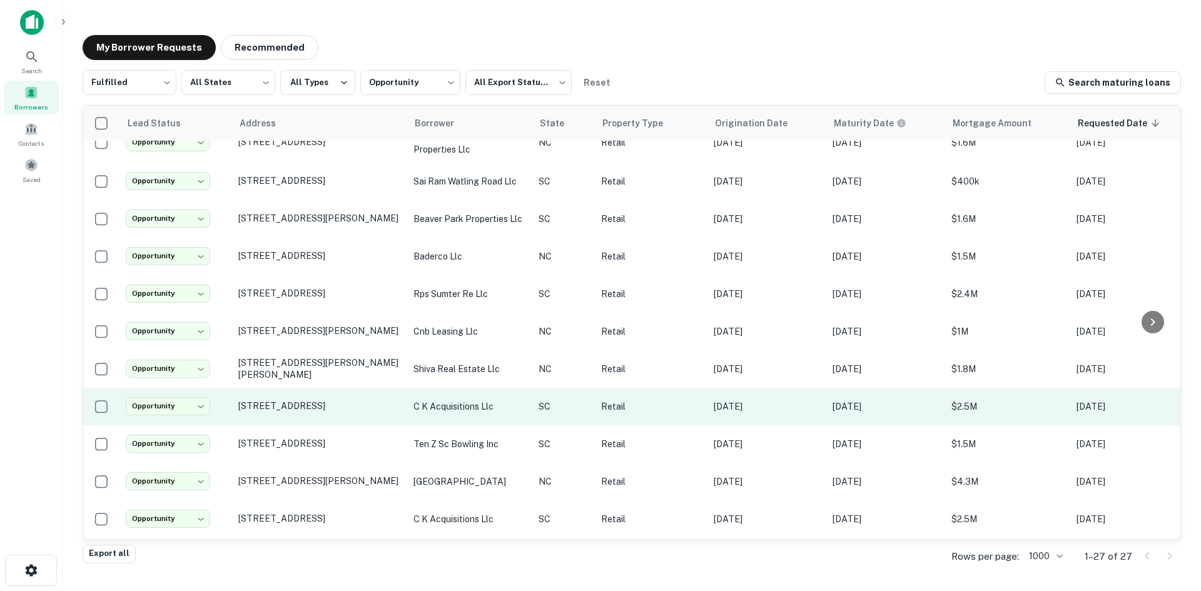
click at [303, 402] on td "2624 Broad River Rd Columbia, SC29210" at bounding box center [319, 407] width 175 height 38
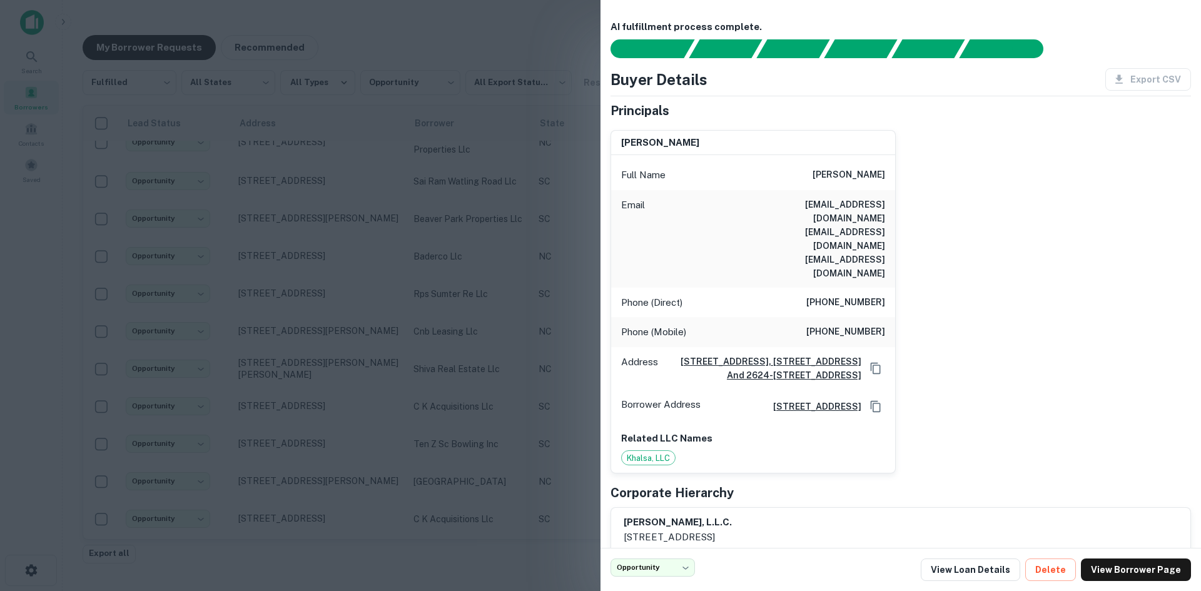
click at [302, 402] on div at bounding box center [600, 295] width 1201 height 591
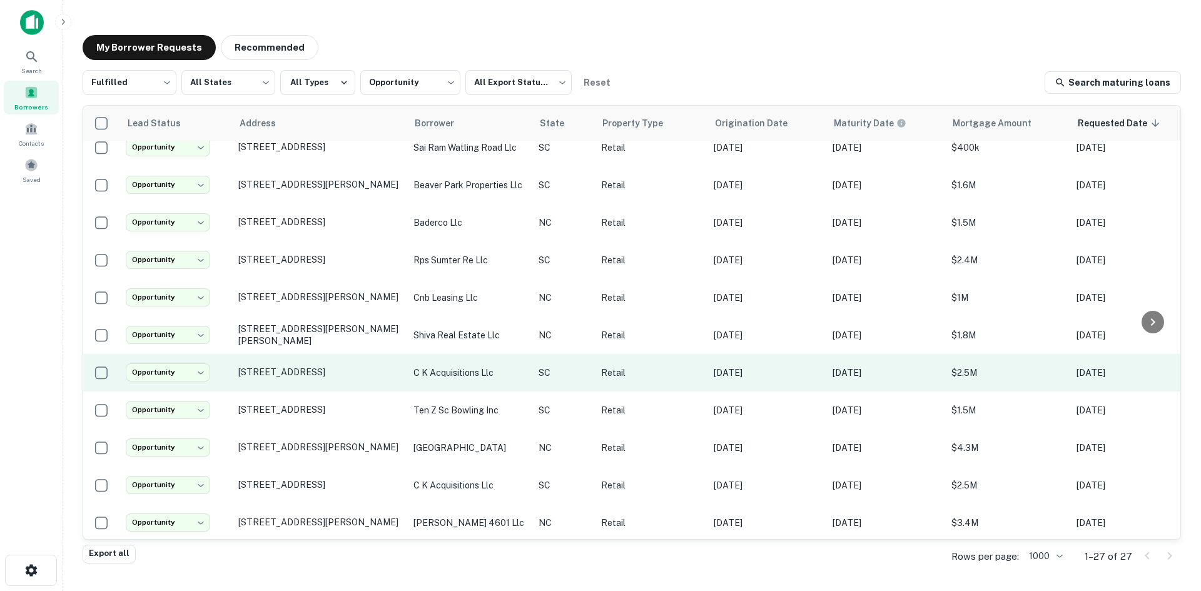
scroll to position [625, 0]
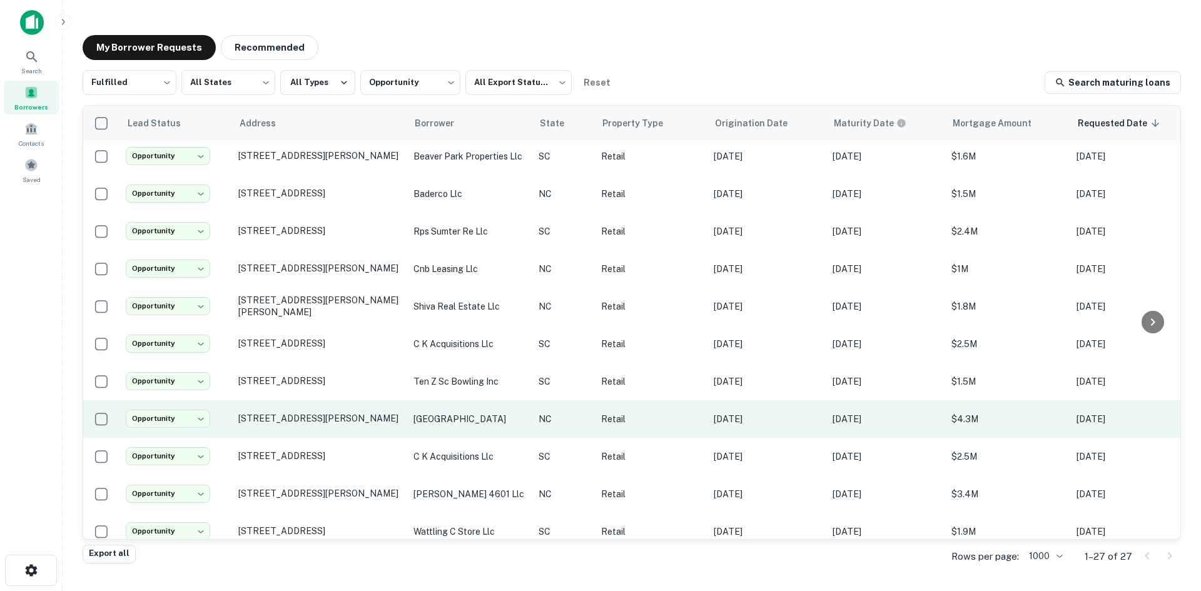
click at [298, 416] on td "11201 Durant Rd Raleigh, NC27614" at bounding box center [319, 419] width 175 height 38
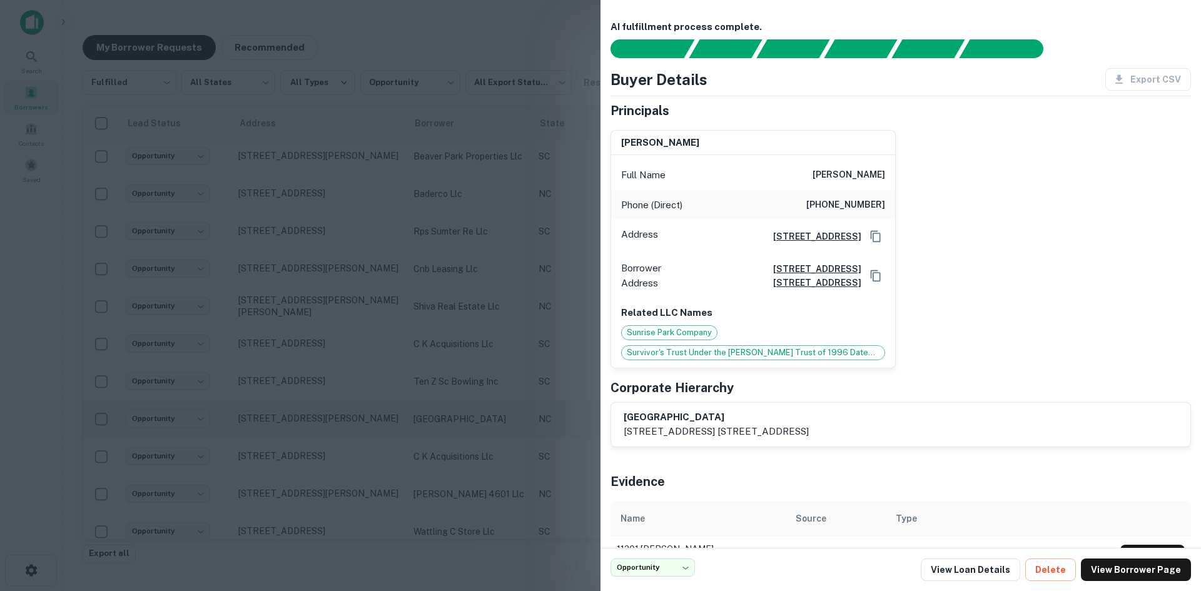
click at [298, 416] on div at bounding box center [600, 295] width 1201 height 591
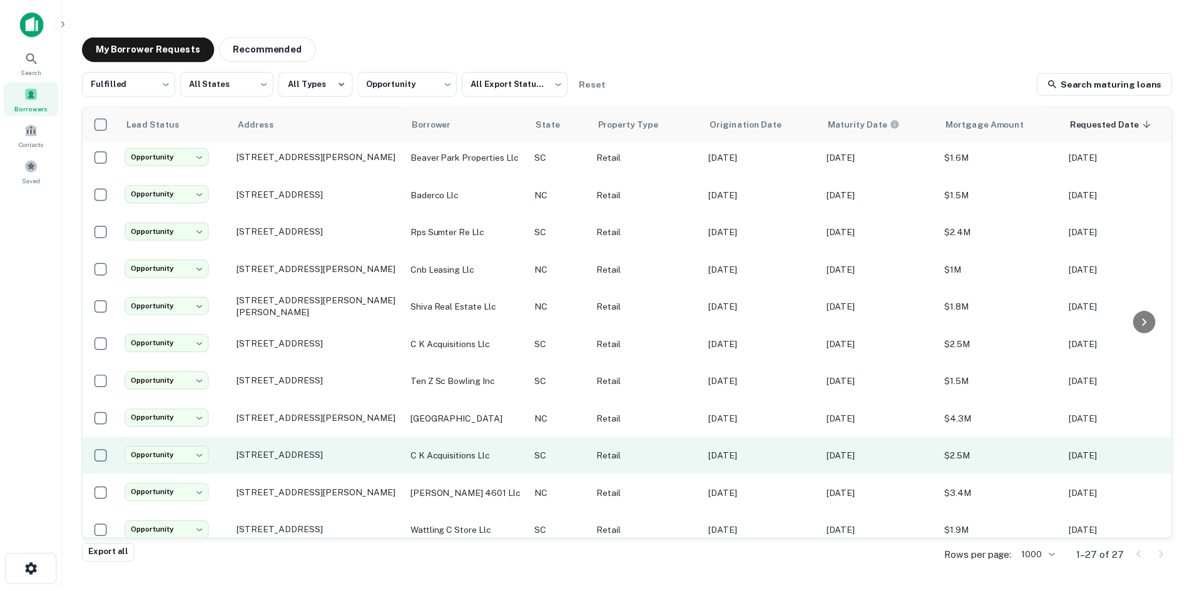
scroll to position [627, 0]
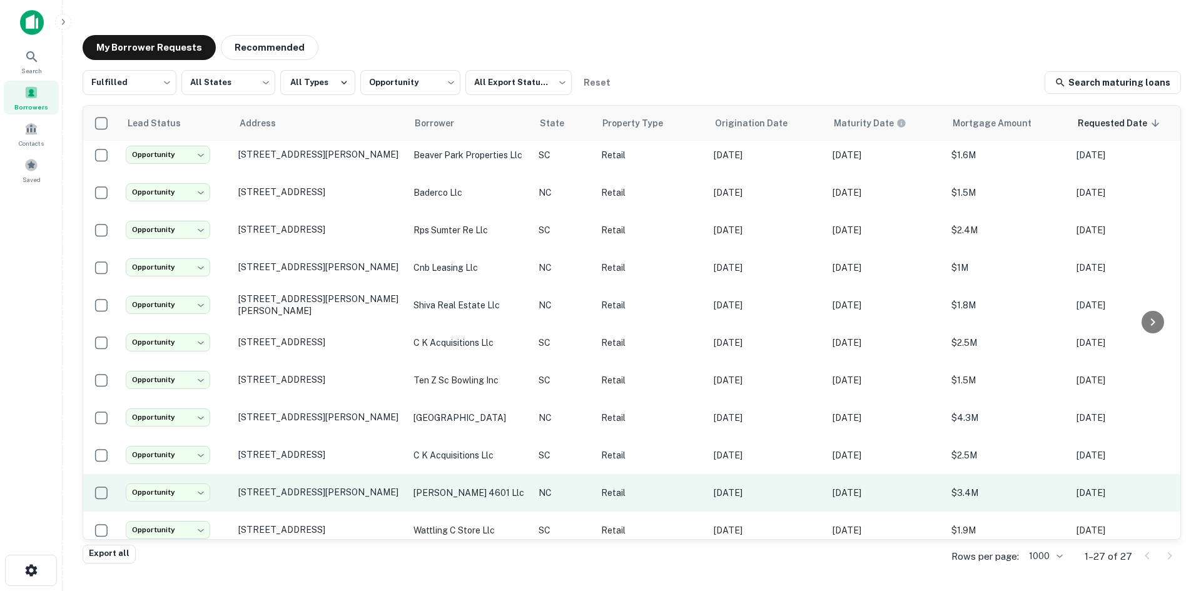
click at [289, 489] on td "4601 Gordon Rd Wilmington, NC28411" at bounding box center [319, 493] width 175 height 38
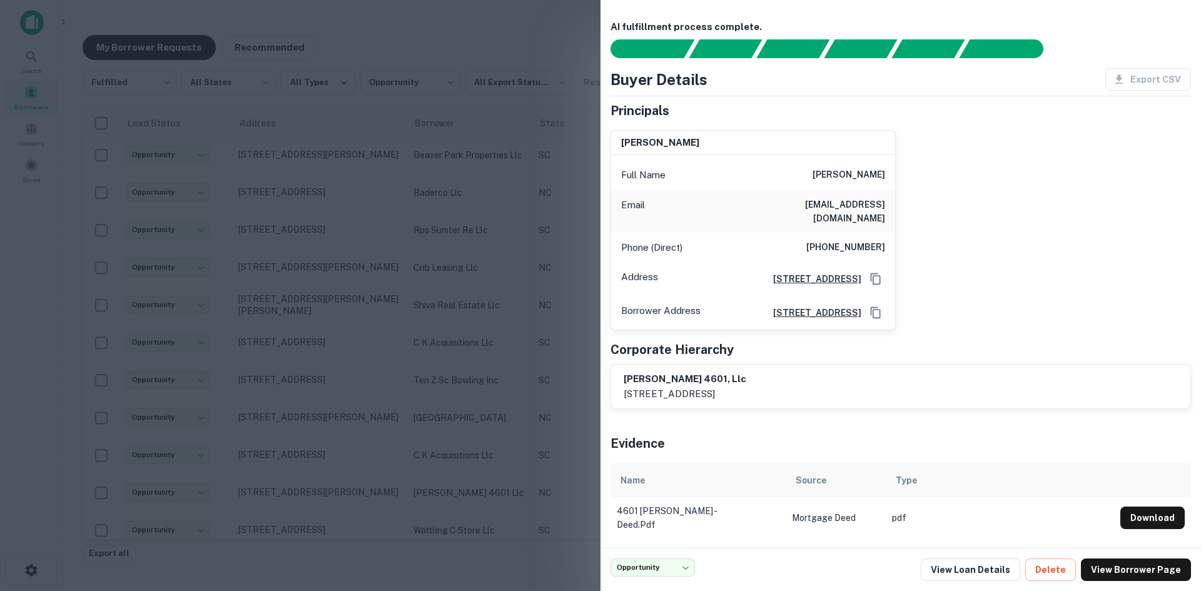
click at [288, 489] on div at bounding box center [600, 295] width 1201 height 591
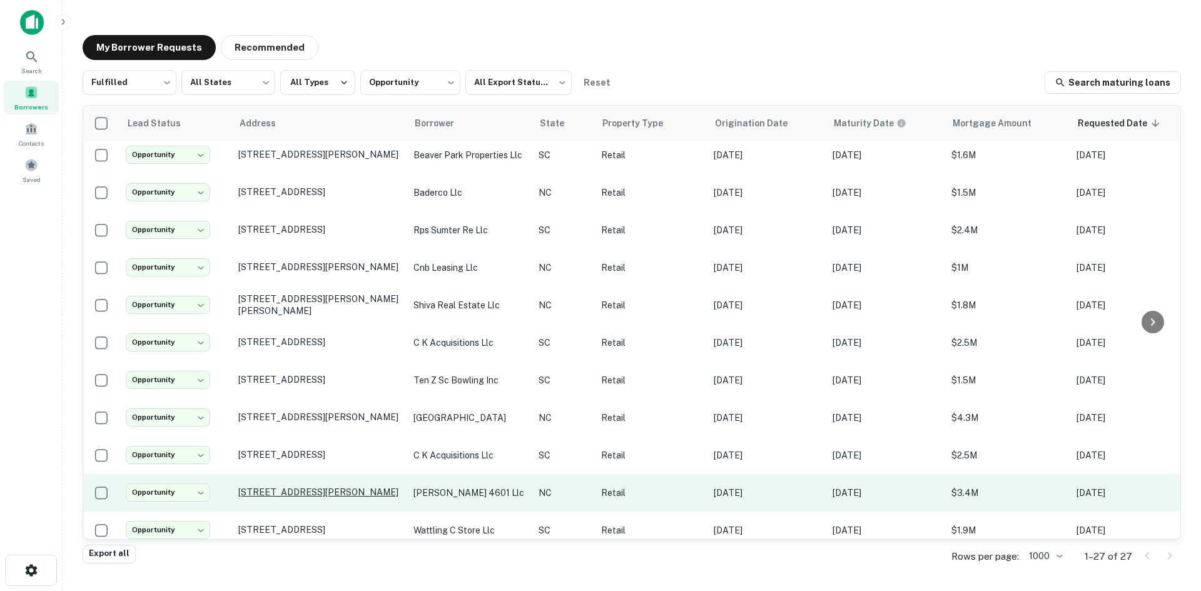
click at [288, 487] on p "4601 Gordon Rd Wilmington, NC28411" at bounding box center [319, 492] width 163 height 11
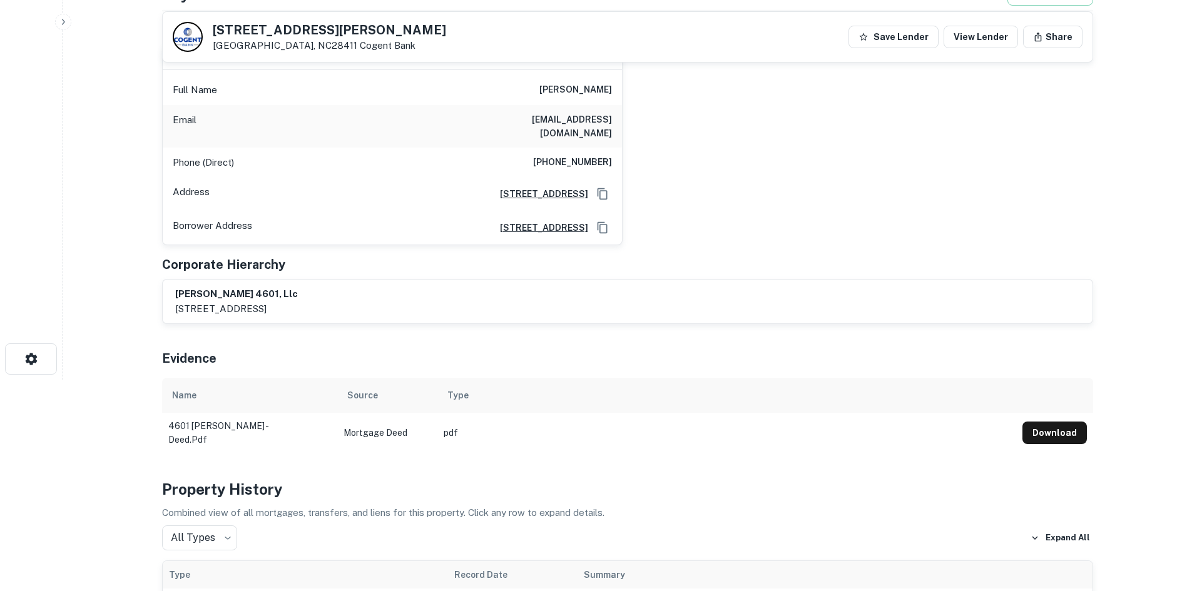
scroll to position [125, 0]
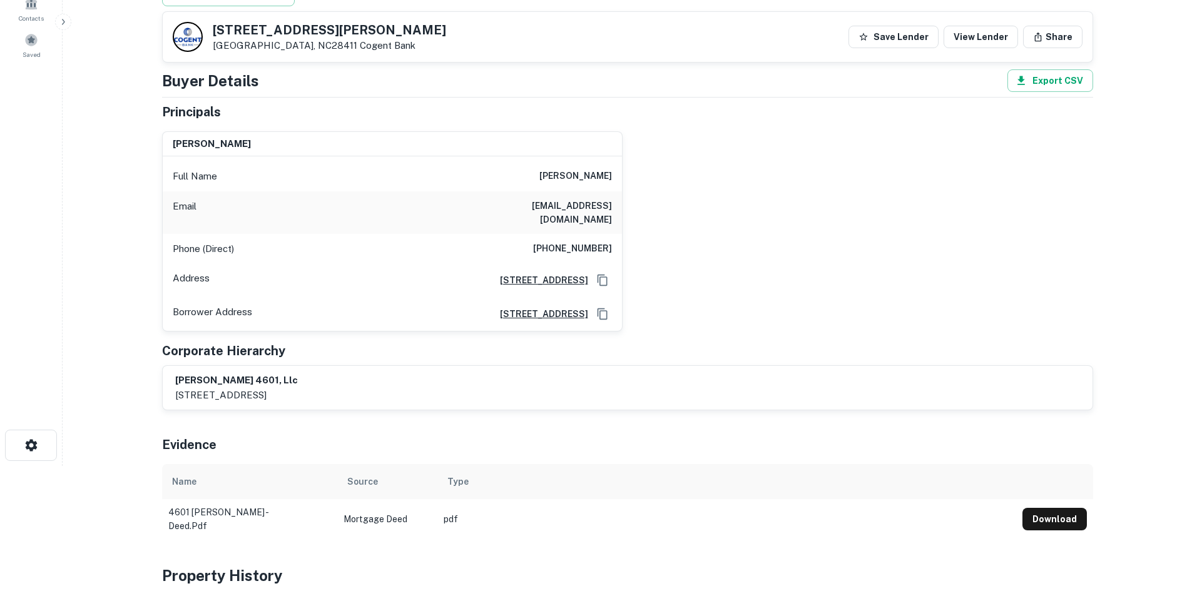
click at [559, 241] on h6 "(919) 599-0301" at bounding box center [572, 248] width 79 height 15
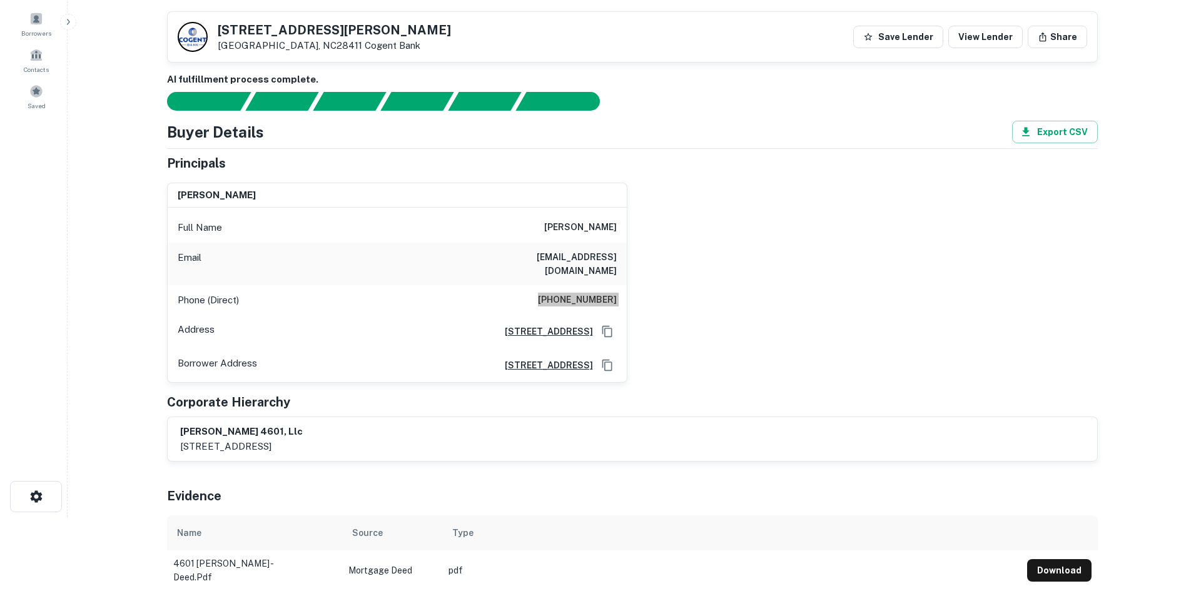
scroll to position [0, 0]
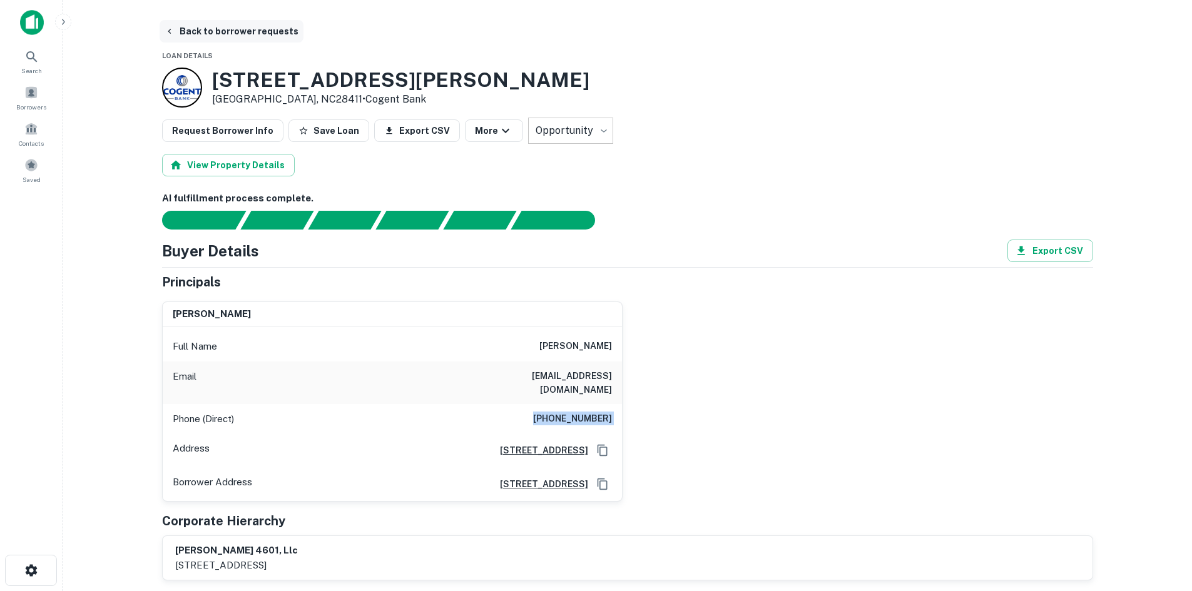
click at [260, 39] on button "Back to borrower requests" at bounding box center [232, 31] width 144 height 23
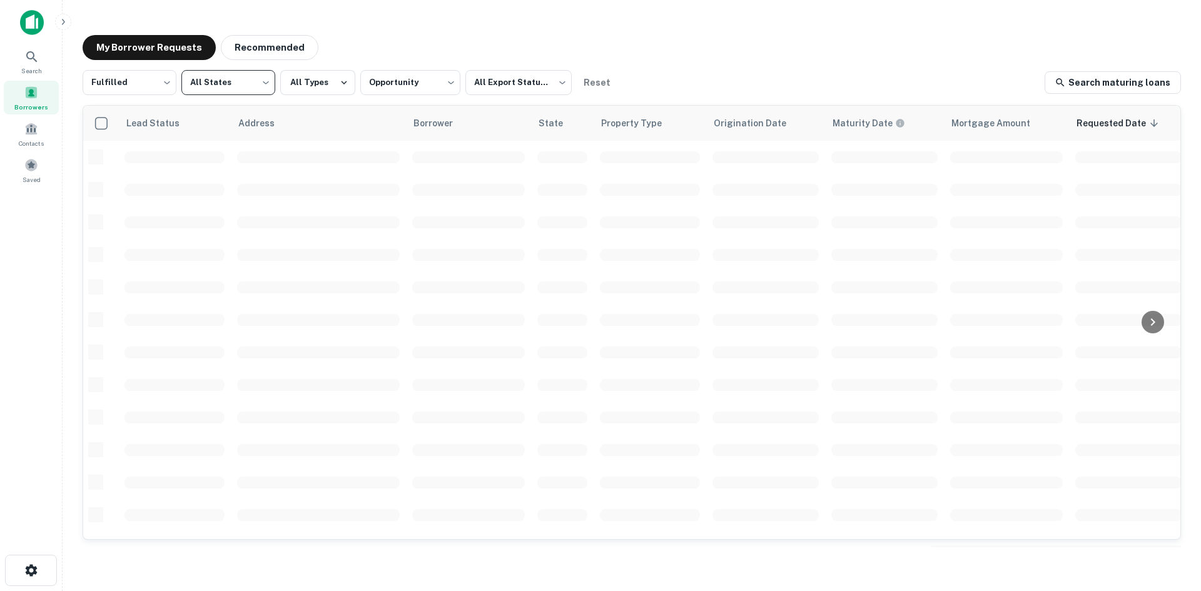
scroll to position [424, 0]
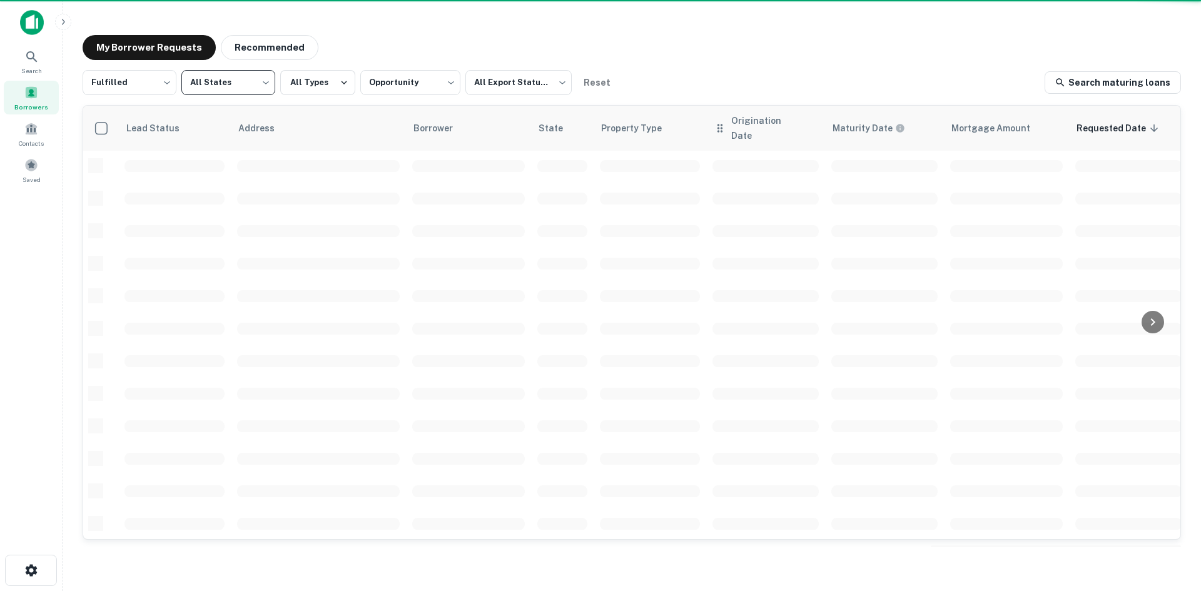
drag, startPoint x: 184, startPoint y: 95, endPoint x: 784, endPoint y: 108, distance: 600.0
click at [818, 88] on div "**********" at bounding box center [632, 82] width 1098 height 25
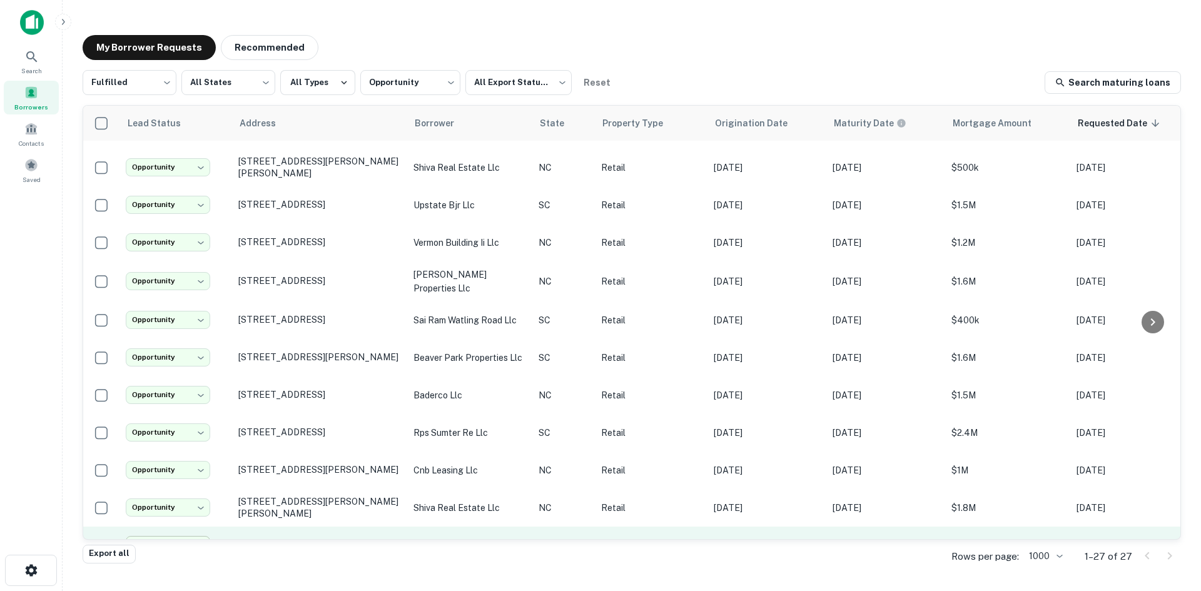
scroll to position [627, 0]
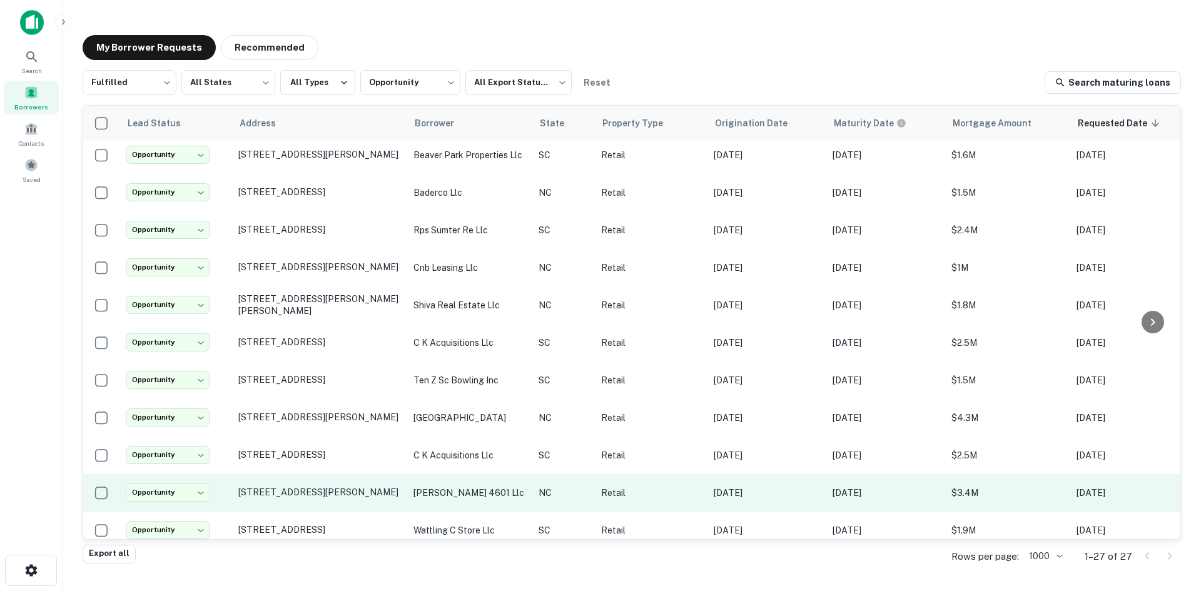
click at [323, 486] on td "4601 Gordon Rd Wilmington, NC28411" at bounding box center [319, 493] width 175 height 38
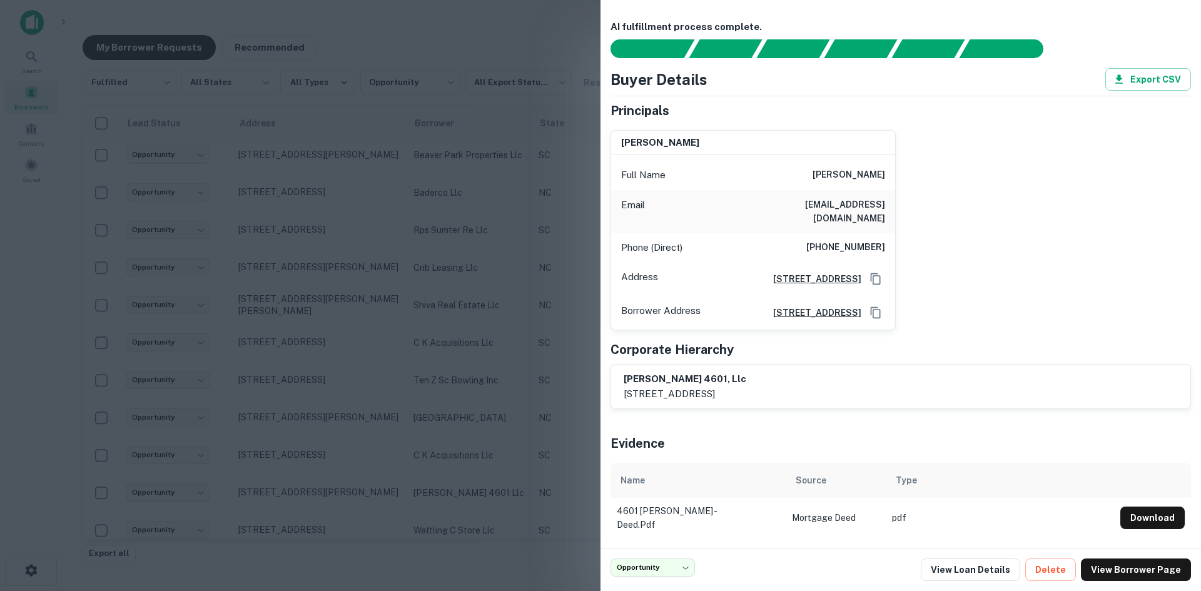
click at [318, 482] on div at bounding box center [600, 295] width 1201 height 591
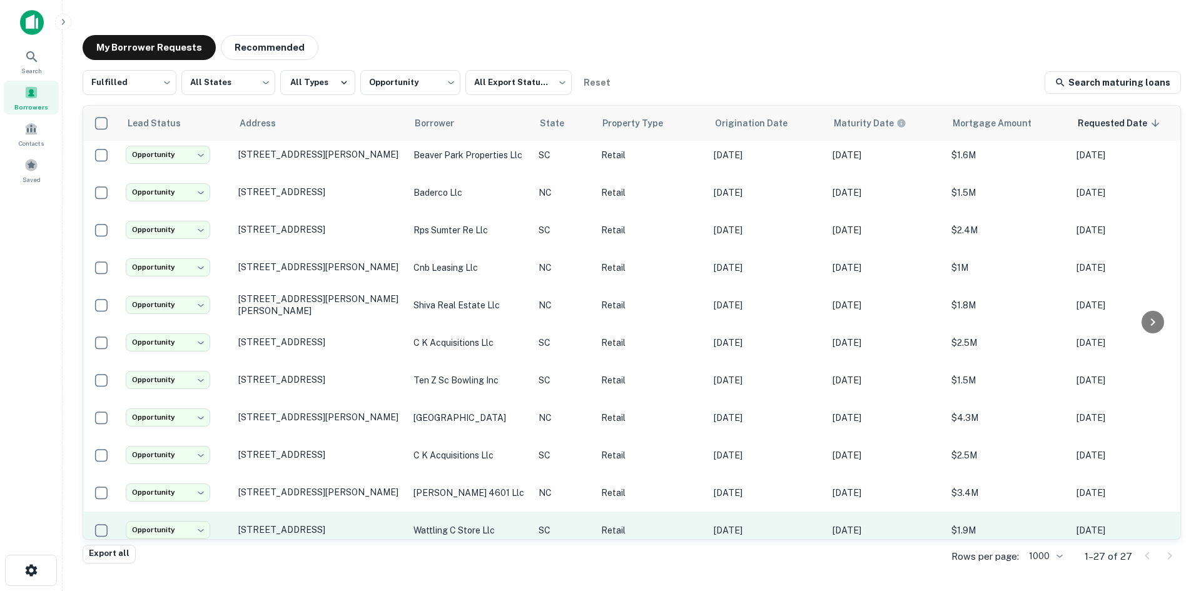
click at [330, 524] on td "[STREET_ADDRESS]" at bounding box center [319, 531] width 175 height 38
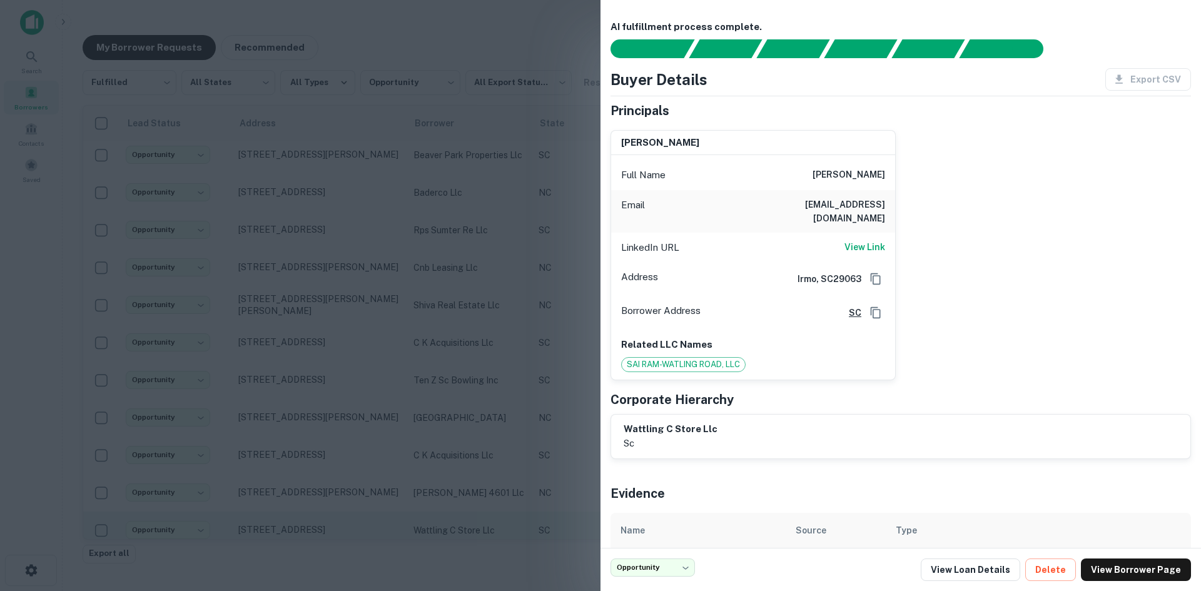
click at [330, 524] on div at bounding box center [600, 295] width 1201 height 591
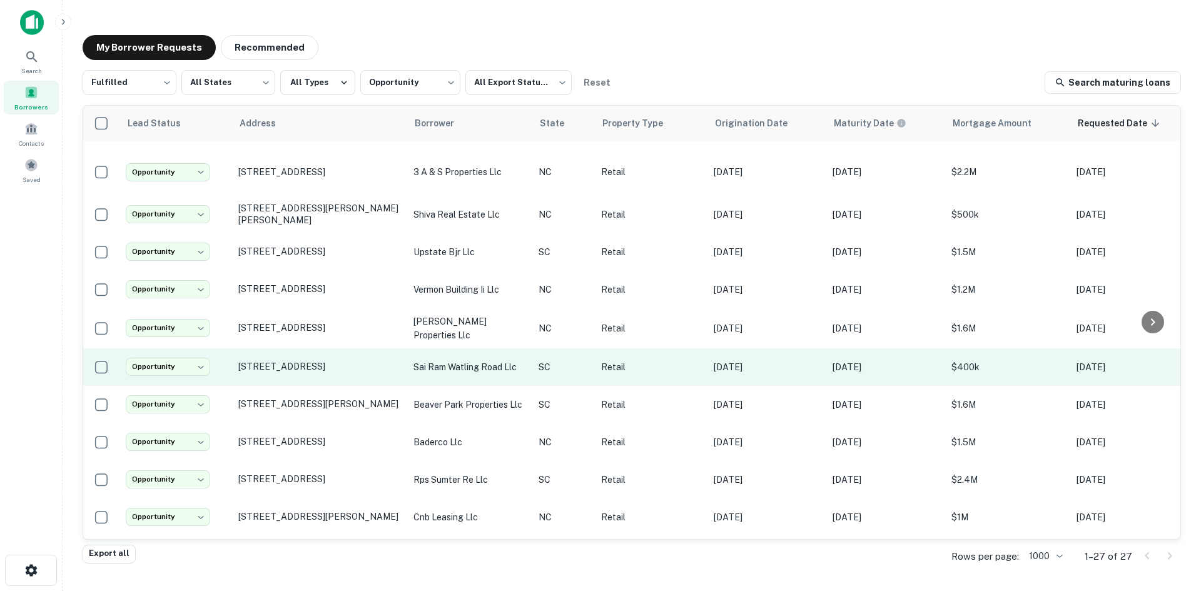
scroll to position [377, 0]
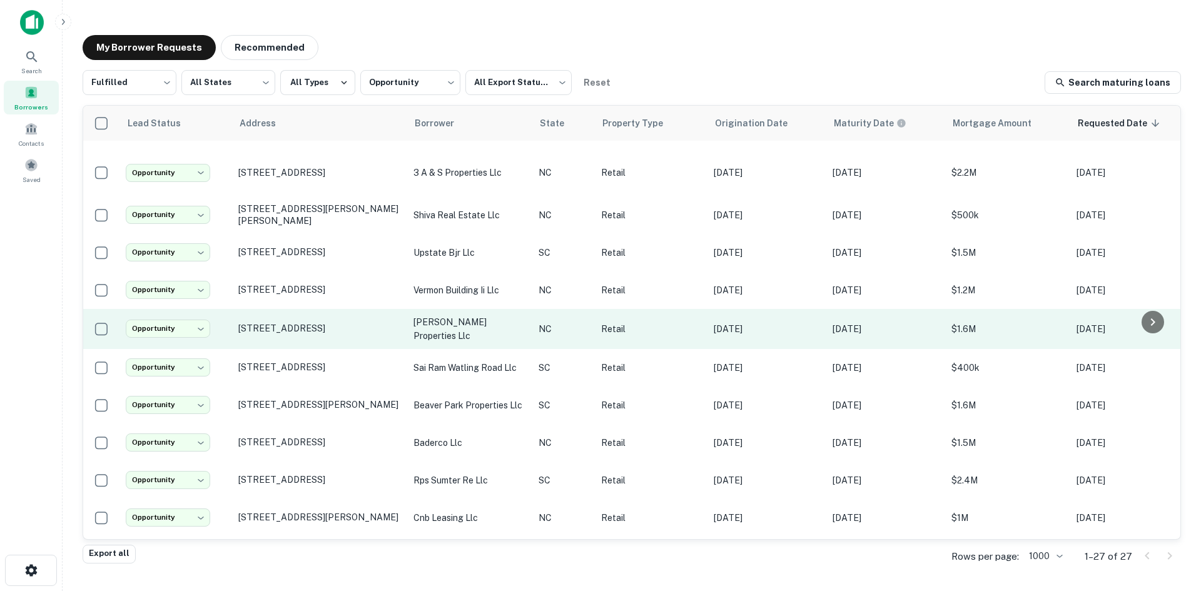
click at [296, 326] on td "2501 W Roosevelt Blvd Monroe, NC28110" at bounding box center [319, 329] width 175 height 40
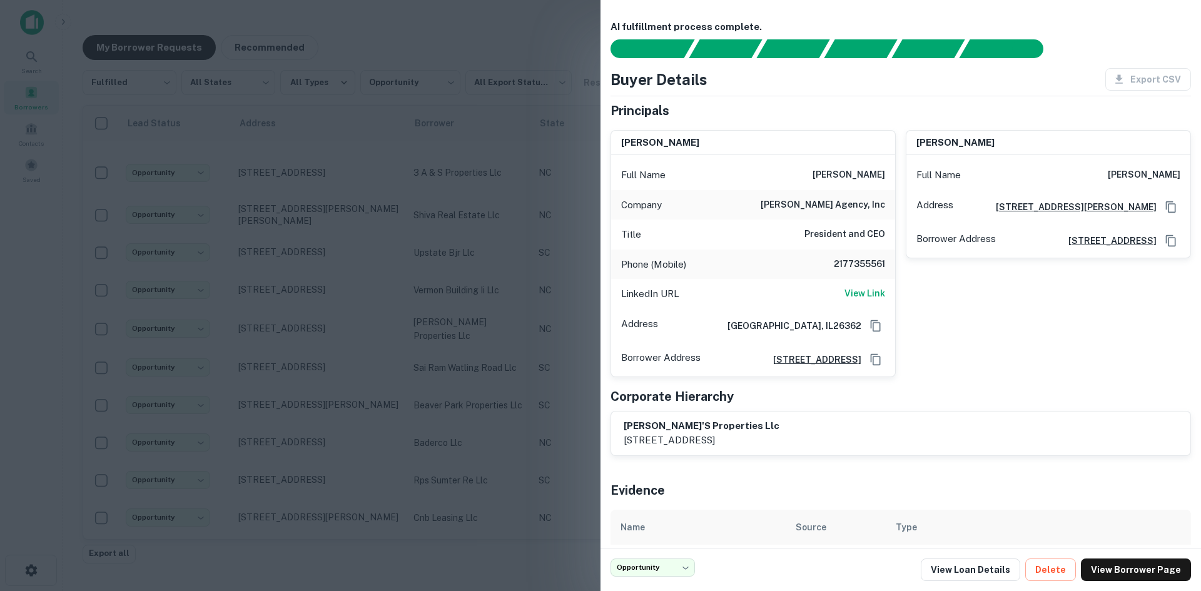
click at [296, 326] on div at bounding box center [600, 295] width 1201 height 591
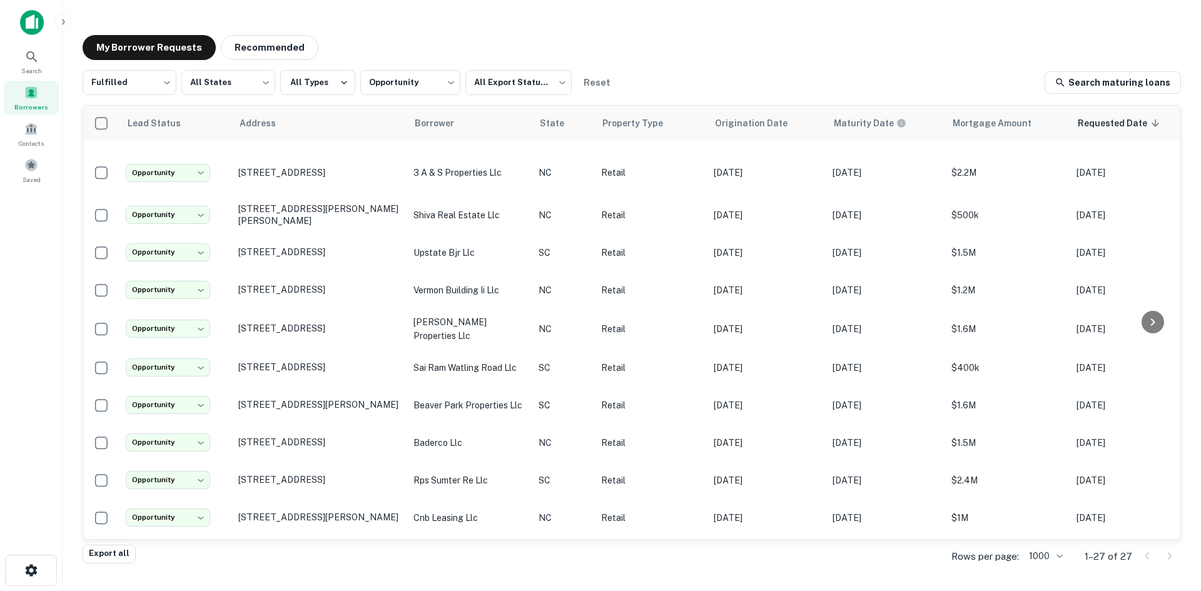
scroll to position [189, 0]
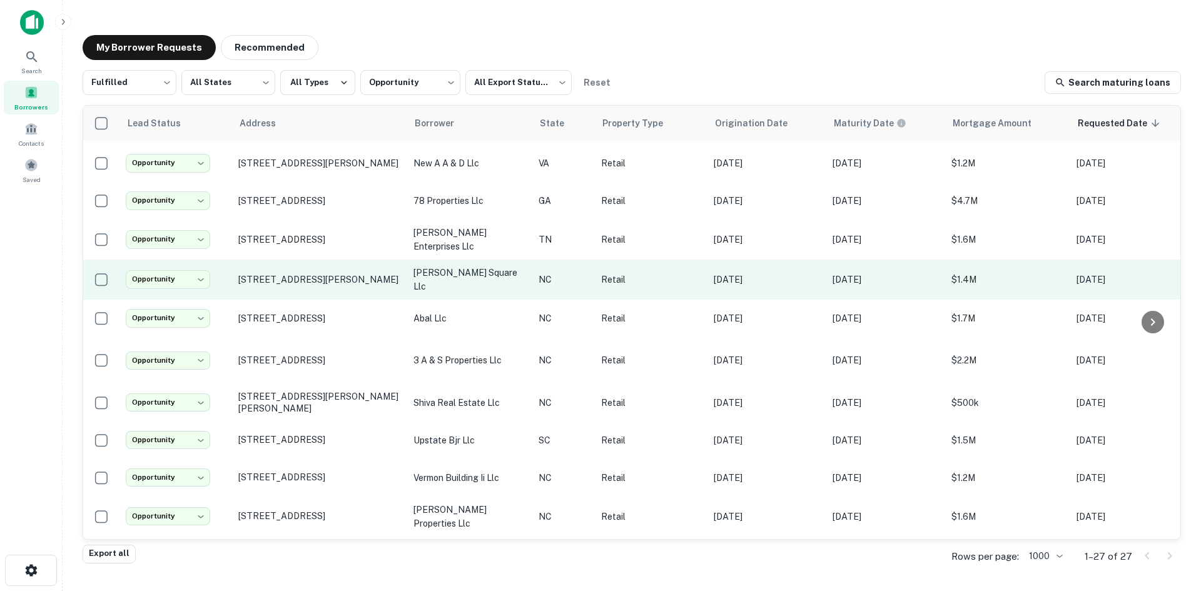
click at [373, 286] on td "201 S Mcpherson Church Rd Fayetteville, NC28303" at bounding box center [319, 280] width 175 height 40
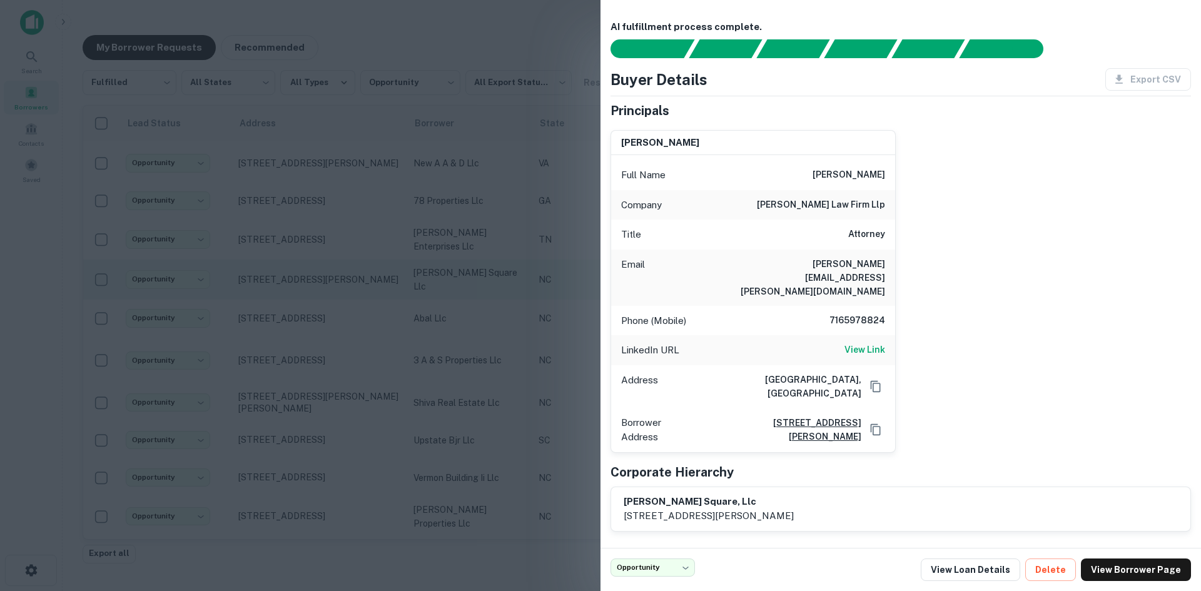
click at [373, 286] on div at bounding box center [600, 295] width 1201 height 591
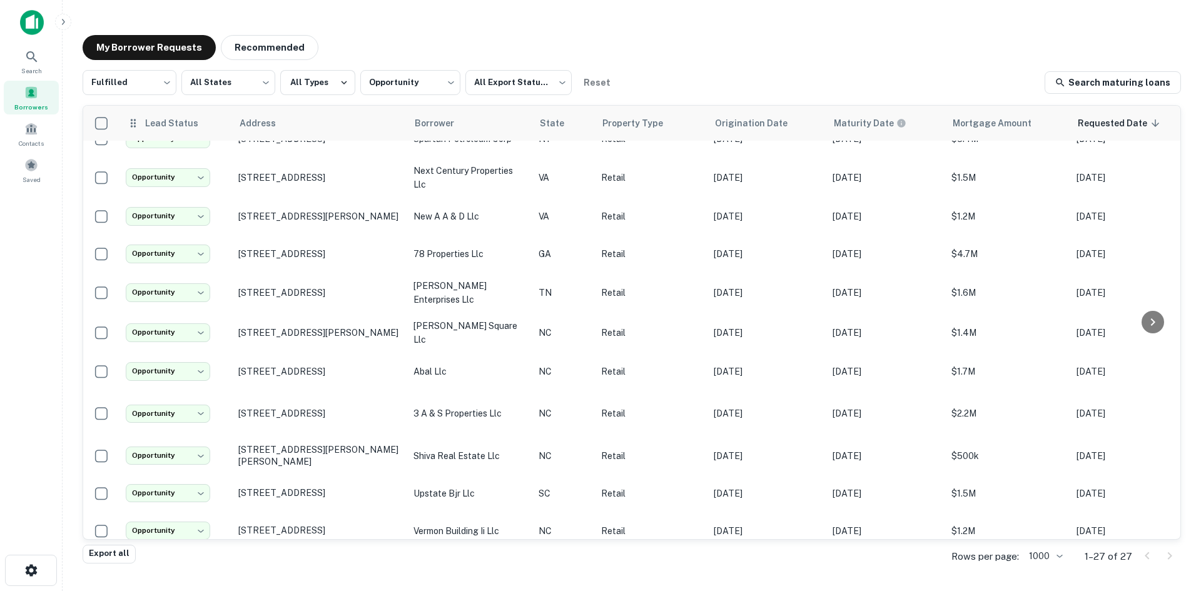
scroll to position [64, 0]
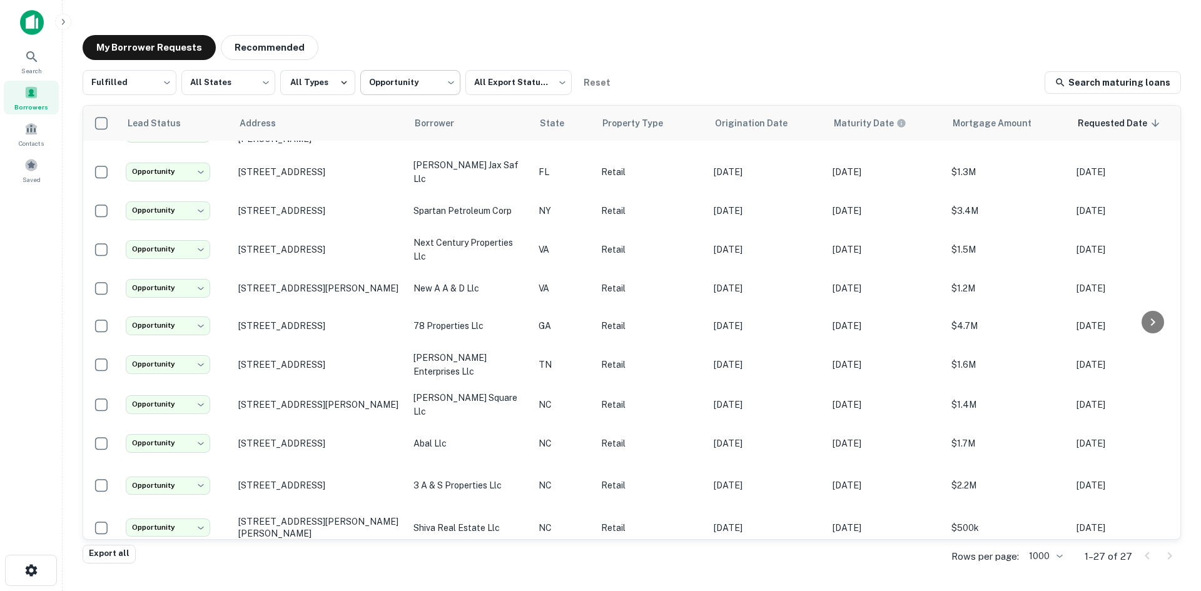
click at [413, 85] on body "**********" at bounding box center [600, 295] width 1201 height 591
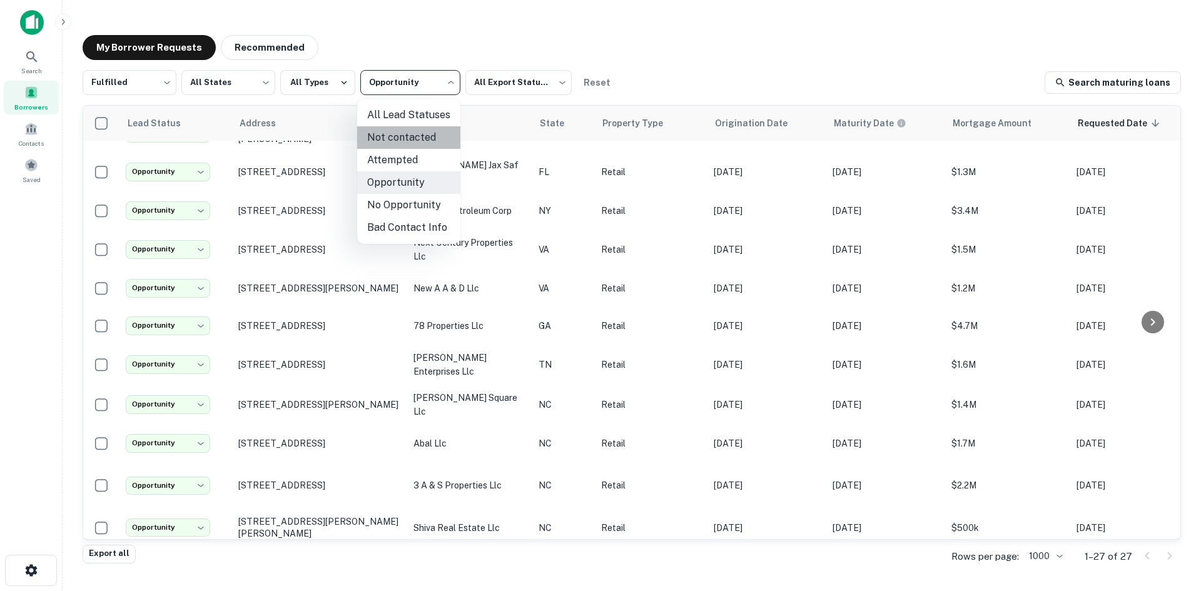
click at [412, 138] on li "Not contacted" at bounding box center [408, 137] width 103 height 23
type input "****"
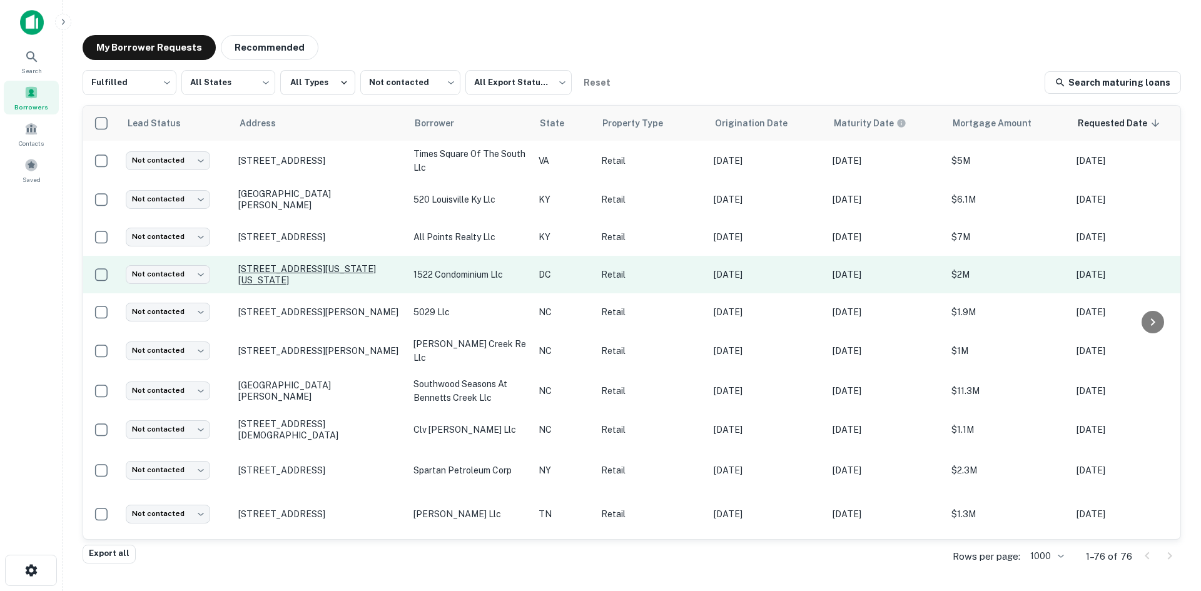
click at [326, 286] on p "1522 Rhode Island Ave Ne Washington, DC20018" at bounding box center [319, 274] width 163 height 23
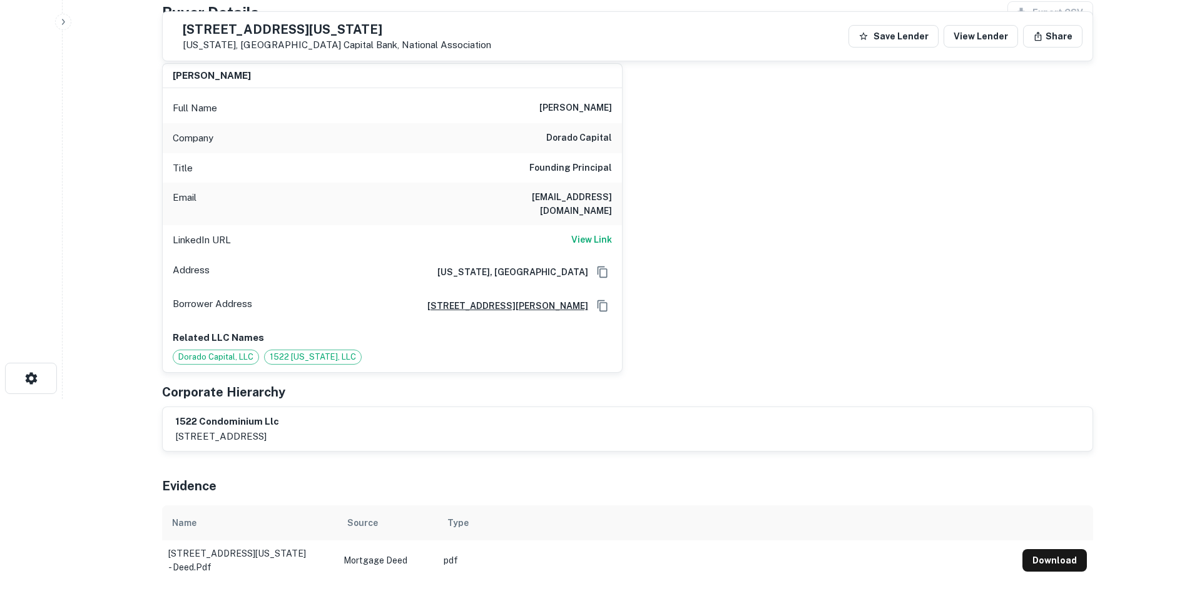
scroll to position [188, 0]
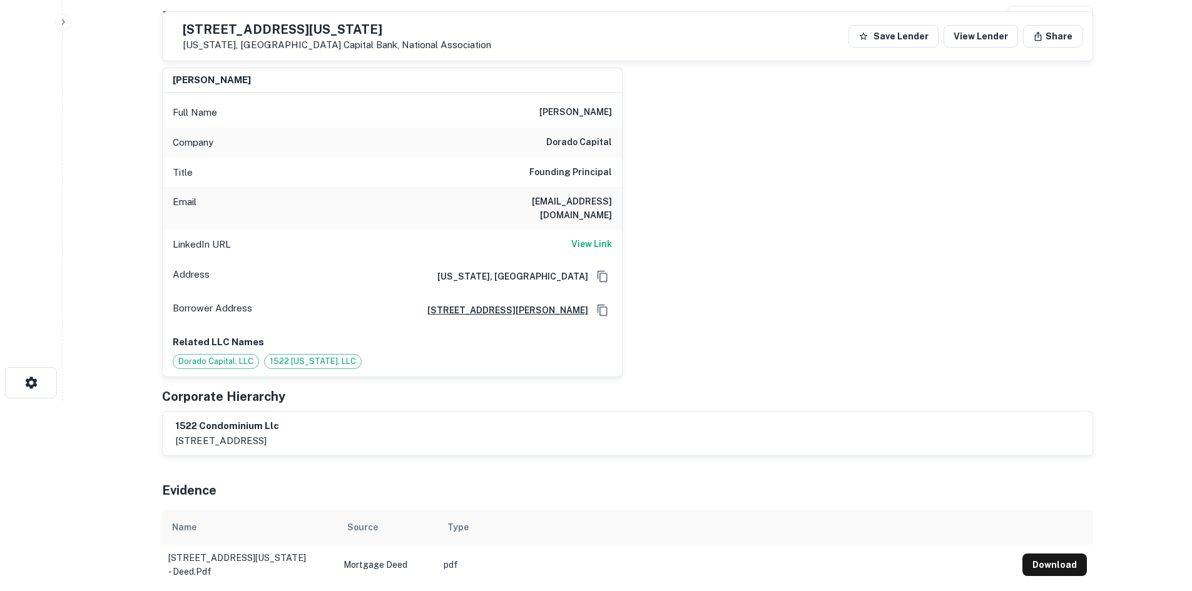
click at [579, 128] on div "Company dorado capital" at bounding box center [392, 143] width 459 height 30
click at [574, 136] on div "Company dorado capital" at bounding box center [392, 143] width 459 height 30
click at [574, 139] on h6 "dorado capital" at bounding box center [579, 142] width 66 height 15
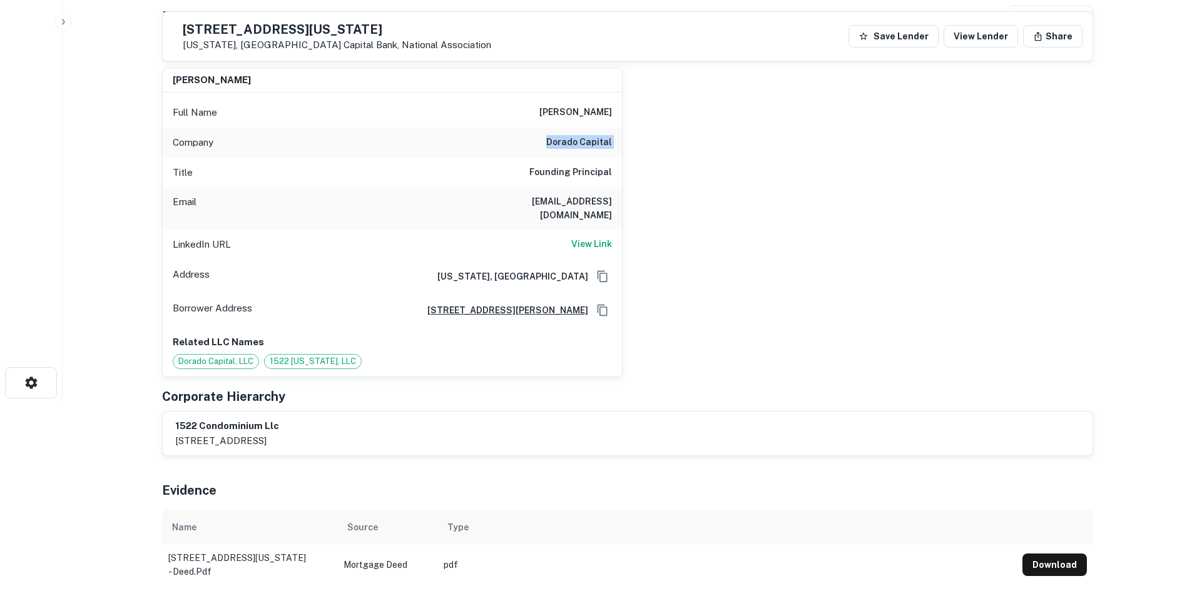
copy h6 "dorado capital"
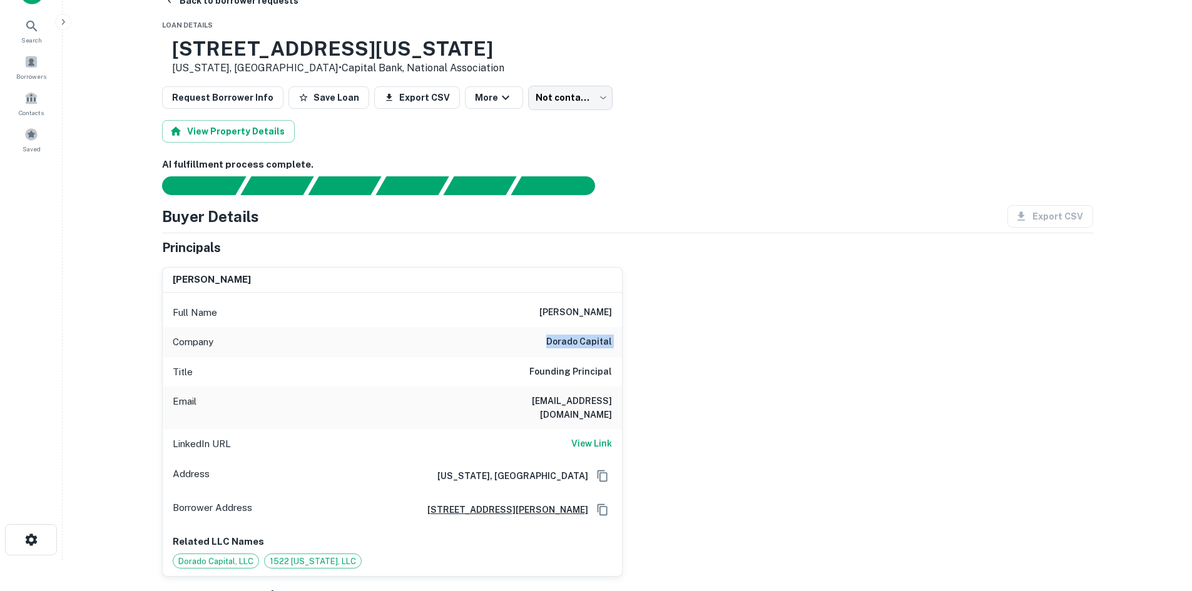
scroll to position [0, 0]
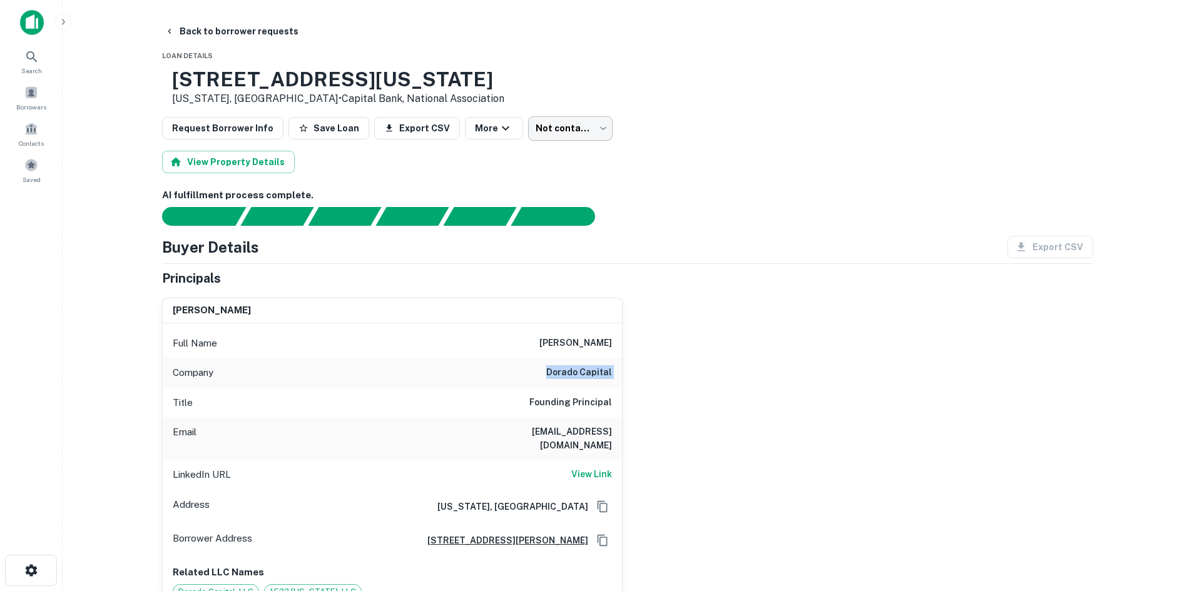
click at [544, 136] on body "Search Borrowers Contacts Saved Back to borrower requests Loan Details 1522 RHO…" at bounding box center [596, 295] width 1192 height 591
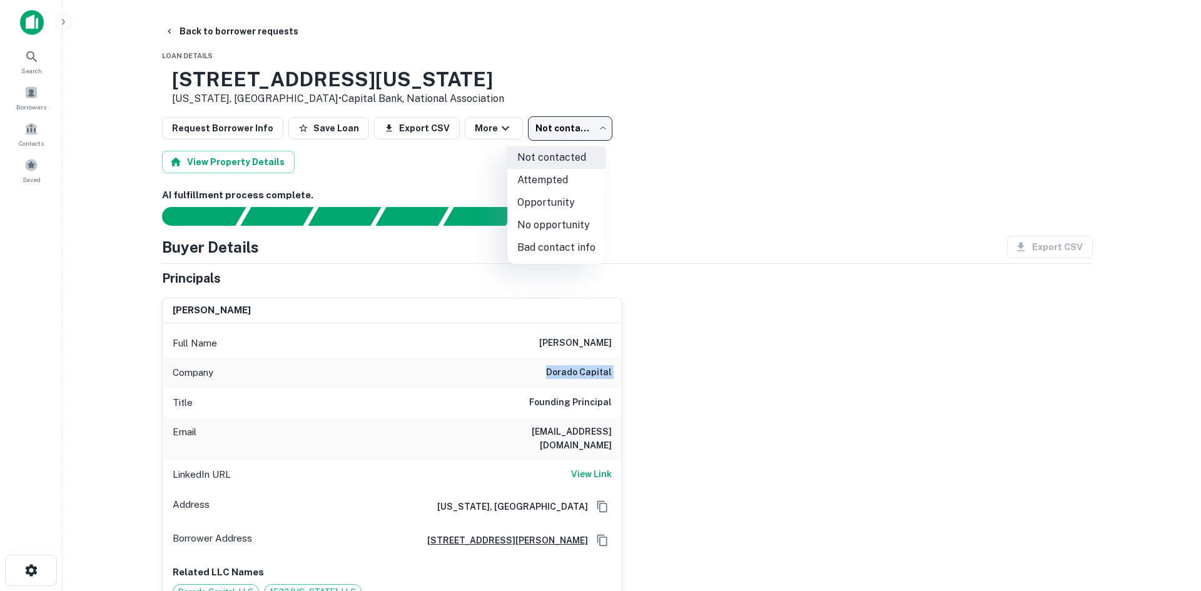
click at [558, 221] on li "No opportunity" at bounding box center [556, 225] width 98 height 23
type input "**********"
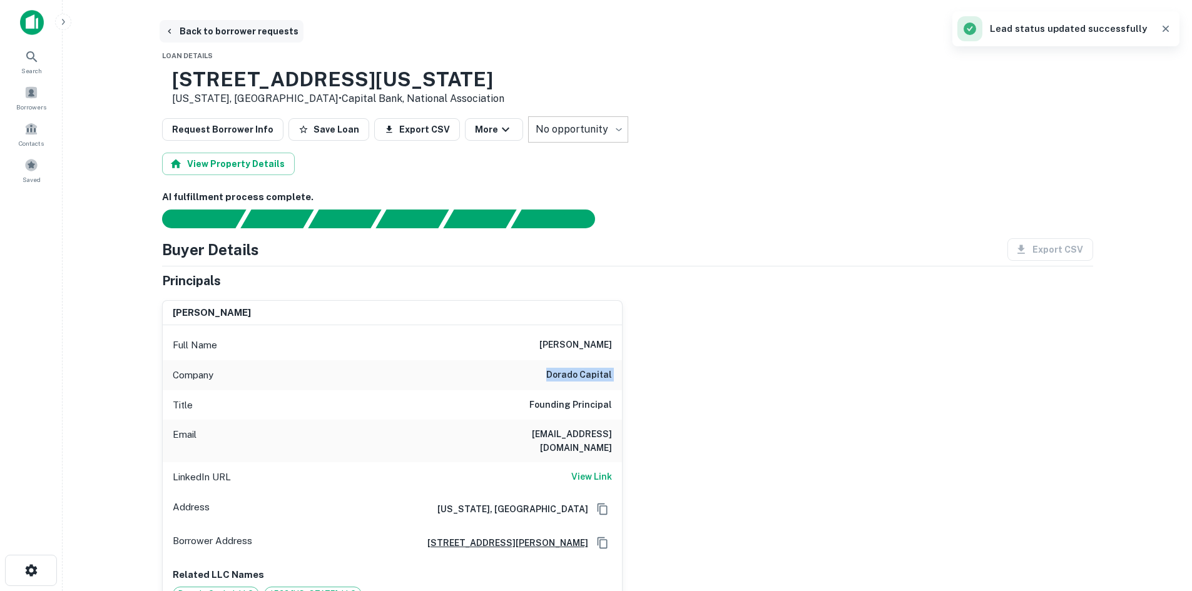
click at [259, 28] on button "Back to borrower requests" at bounding box center [232, 31] width 144 height 23
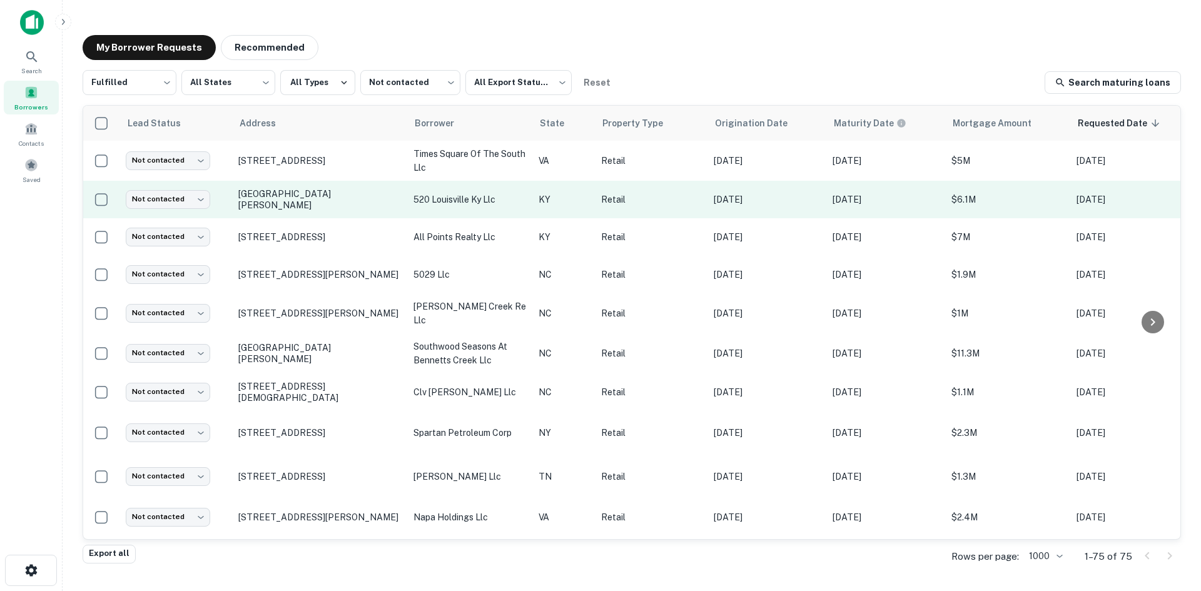
click at [358, 213] on td "[GEOGRAPHIC_DATA][PERSON_NAME]" at bounding box center [319, 200] width 175 height 38
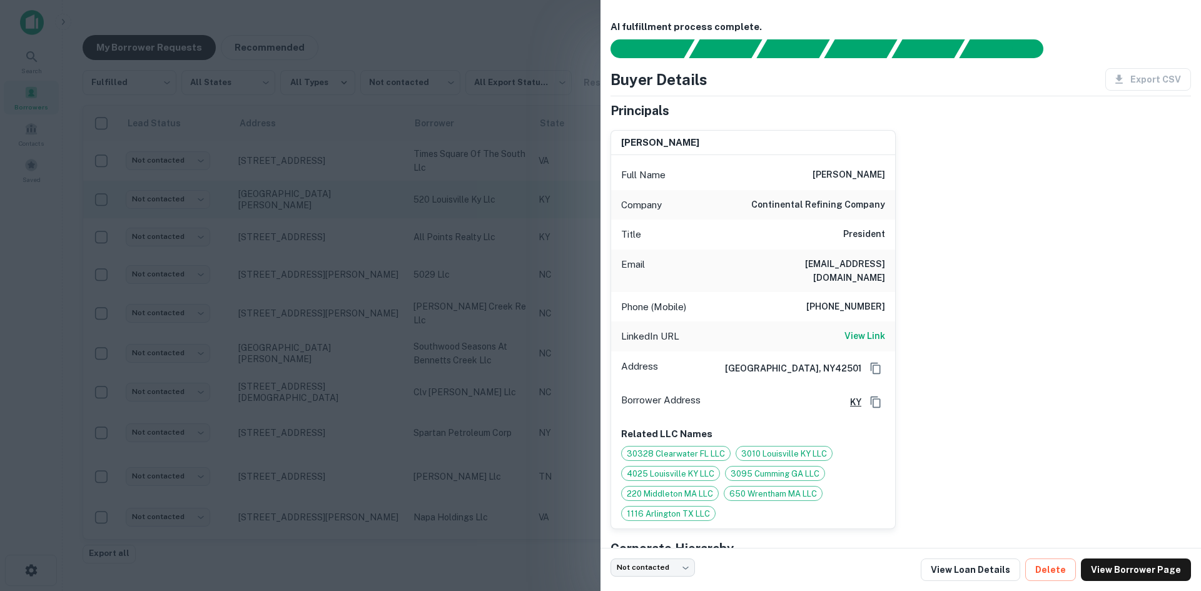
click at [358, 213] on div at bounding box center [600, 295] width 1201 height 591
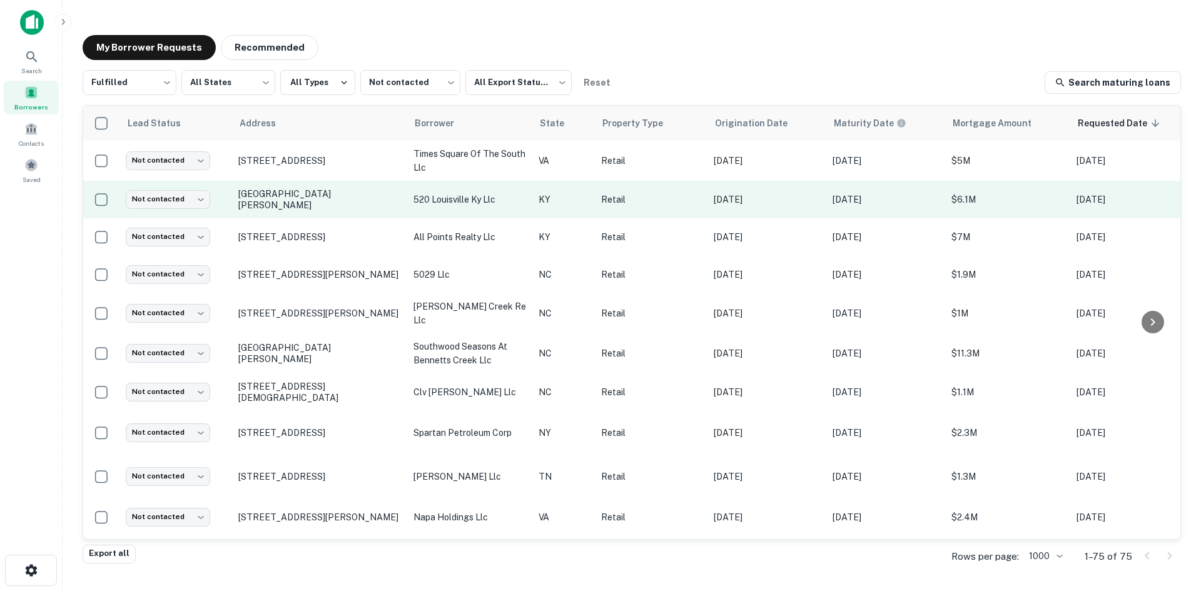
click at [353, 191] on td "[GEOGRAPHIC_DATA][PERSON_NAME]" at bounding box center [319, 200] width 175 height 38
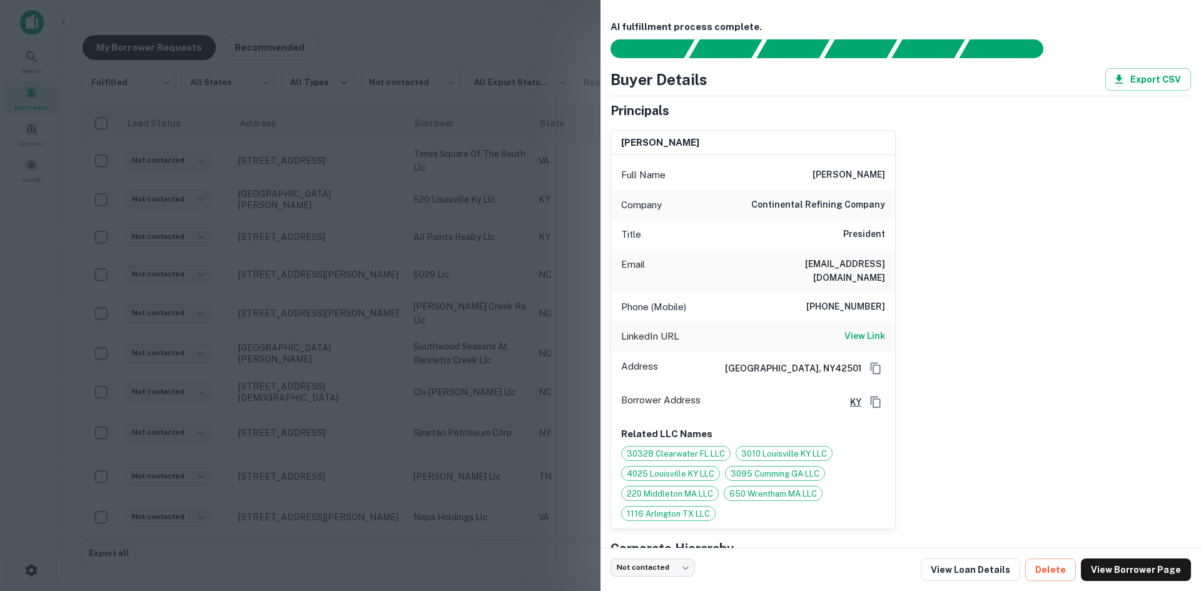
click at [353, 193] on div at bounding box center [600, 295] width 1201 height 591
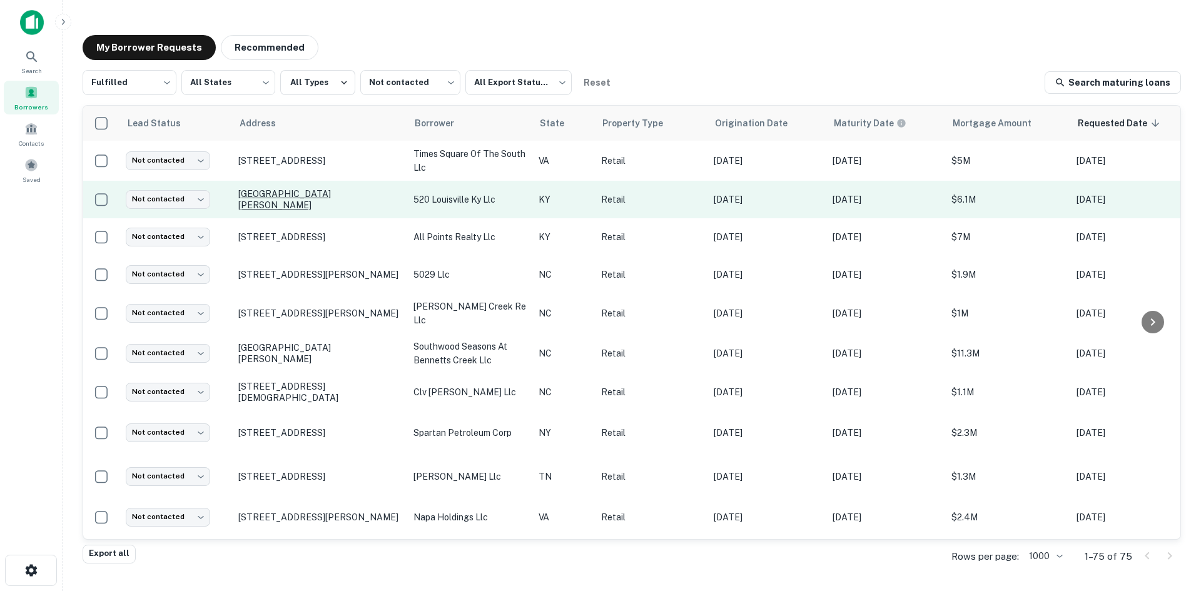
click at [350, 201] on p "[GEOGRAPHIC_DATA][PERSON_NAME]" at bounding box center [319, 199] width 163 height 23
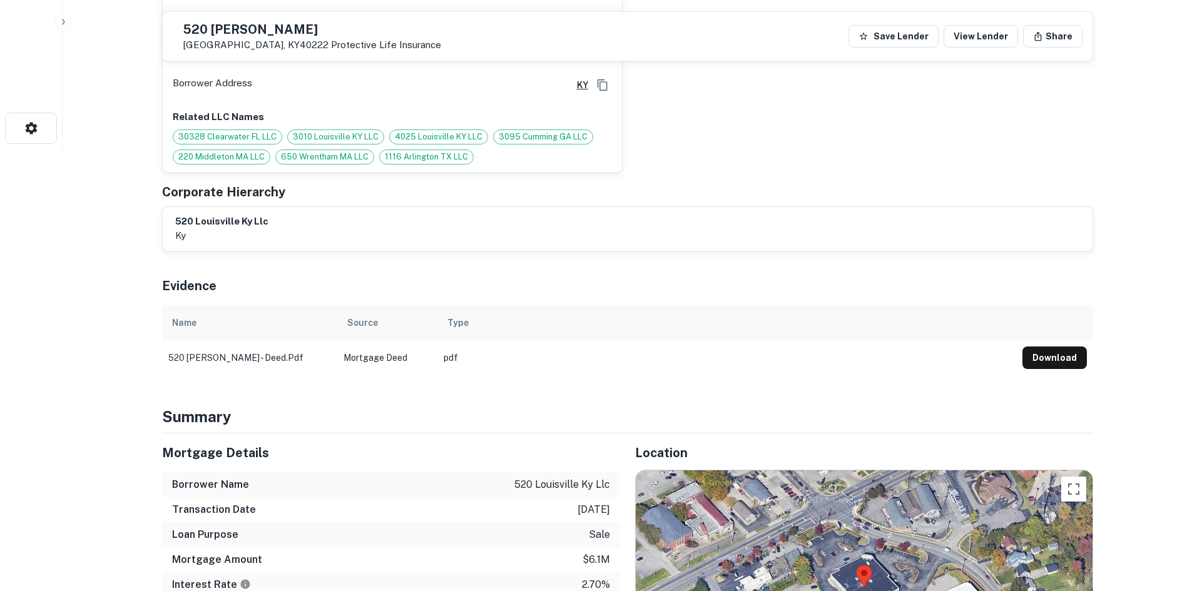
scroll to position [751, 0]
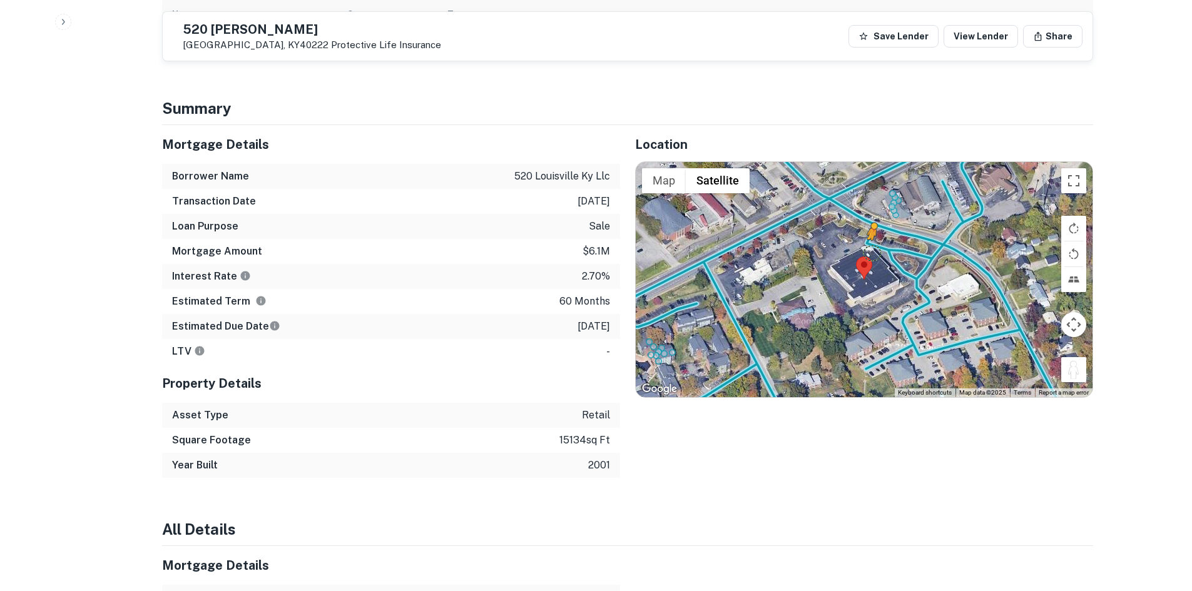
drag, startPoint x: 1070, startPoint y: 361, endPoint x: 864, endPoint y: 229, distance: 244.5
click at [864, 229] on div "To activate drag with keyboard, press Alt + Enter. Once in keyboard drag state,…" at bounding box center [864, 279] width 457 height 235
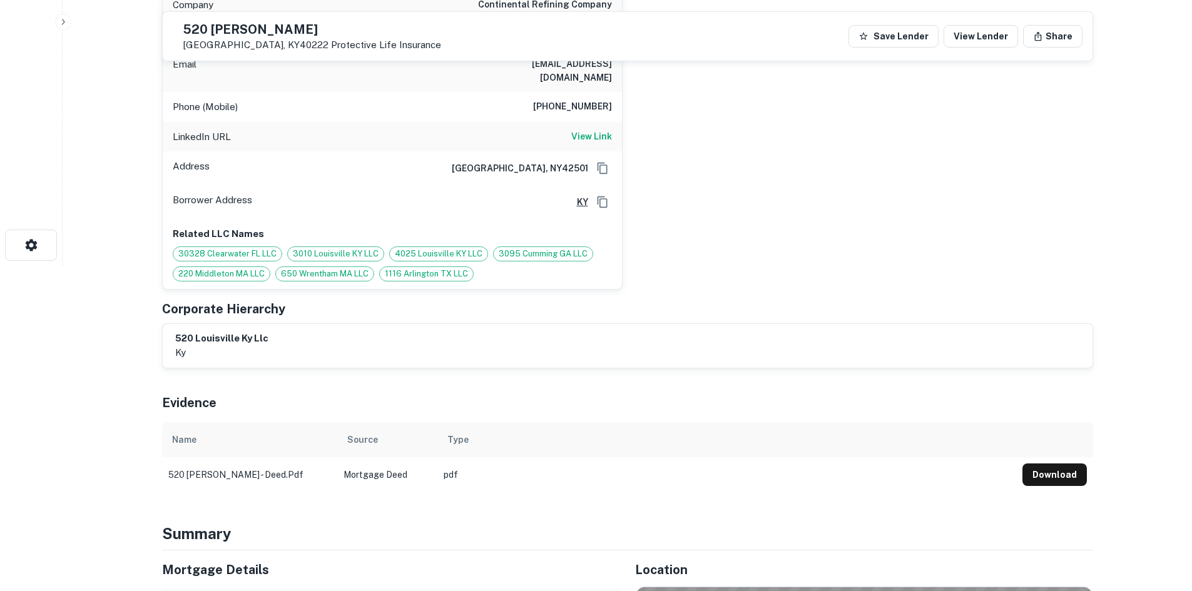
scroll to position [250, 0]
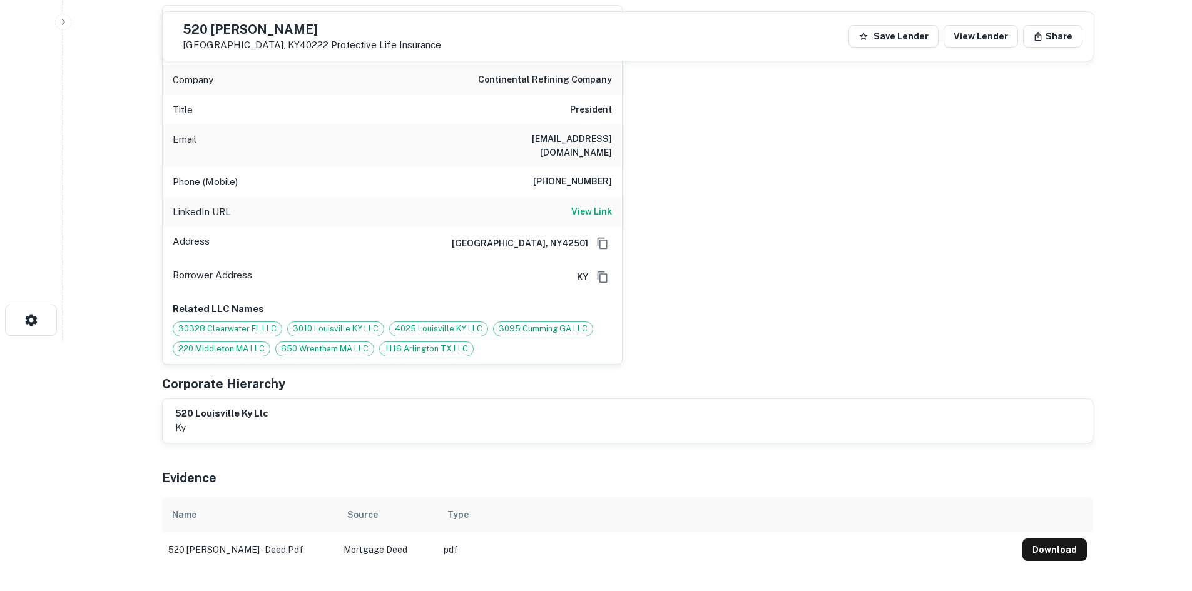
click at [579, 175] on h6 "401-333-5197" at bounding box center [572, 182] width 79 height 15
copy h6 "401-333-5197"
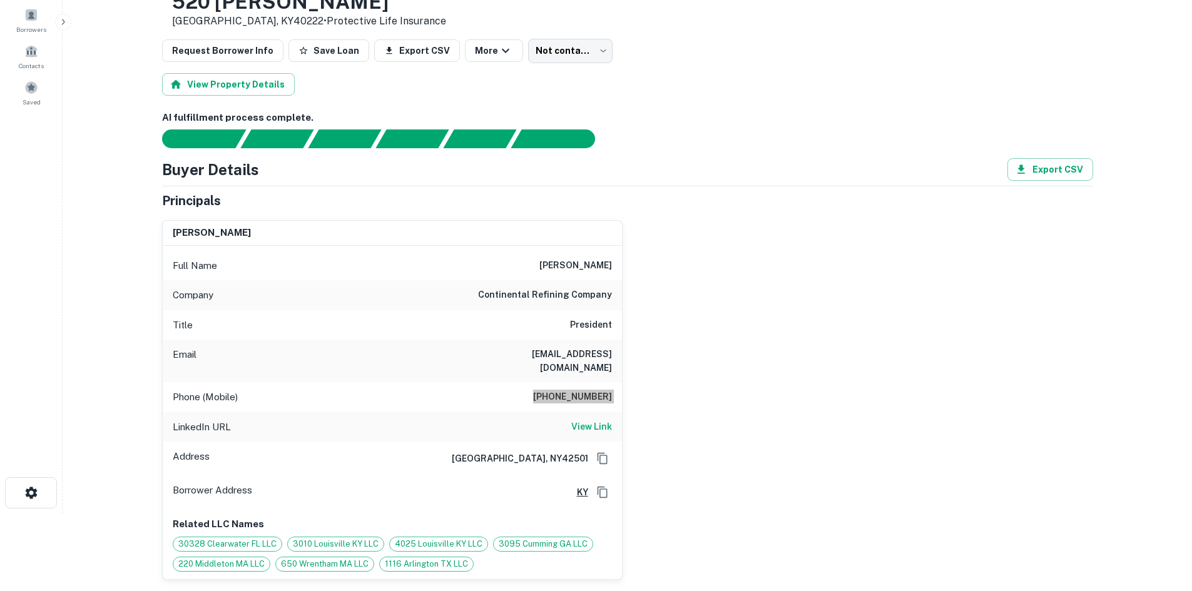
scroll to position [63, 0]
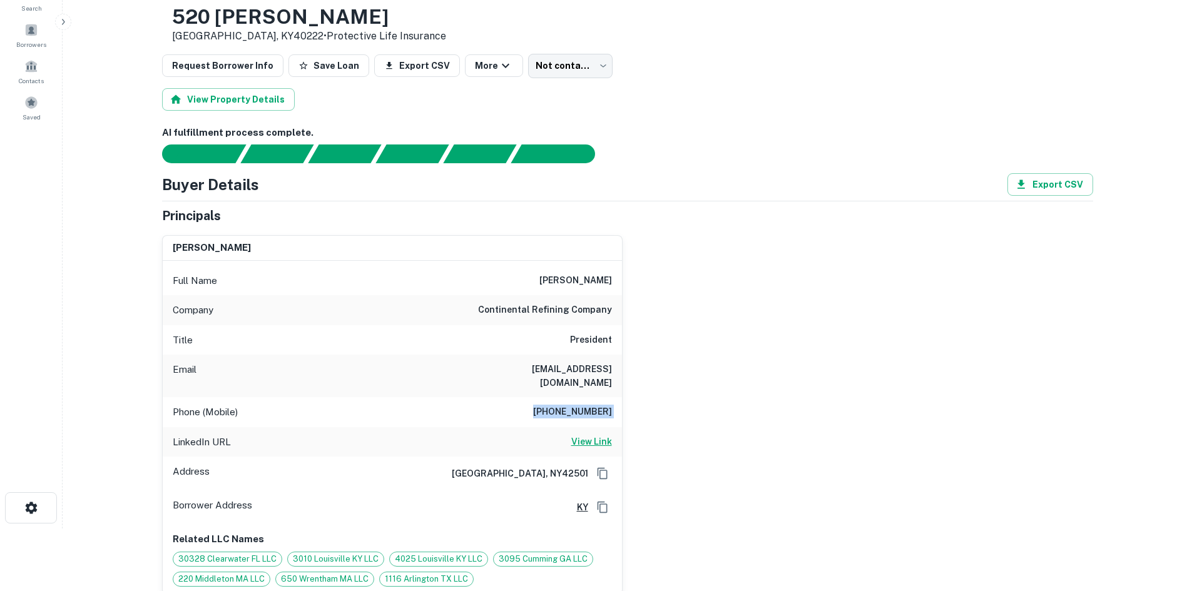
click at [586, 435] on h6 "View Link" at bounding box center [591, 442] width 41 height 14
drag, startPoint x: 524, startPoint y: 278, endPoint x: 625, endPoint y: 286, distance: 101.0
click at [625, 286] on div "demetrios haseotes Full Name demetrios haseotes Company continental refining co…" at bounding box center [622, 410] width 941 height 370
copy h6 "demetrios haseotes"
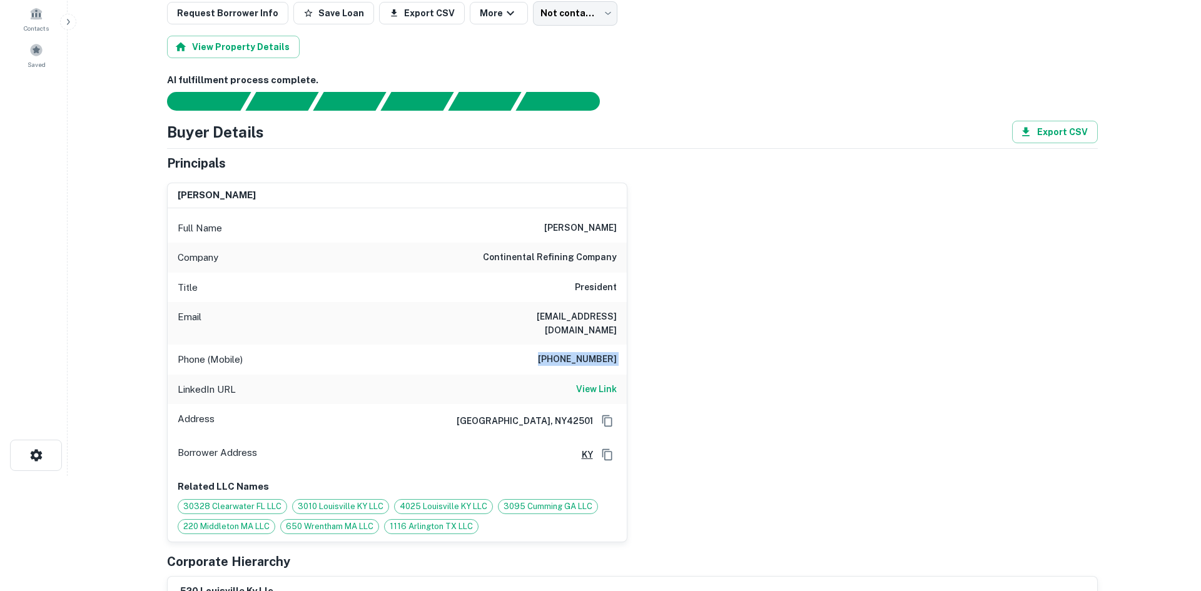
scroll to position [0, 0]
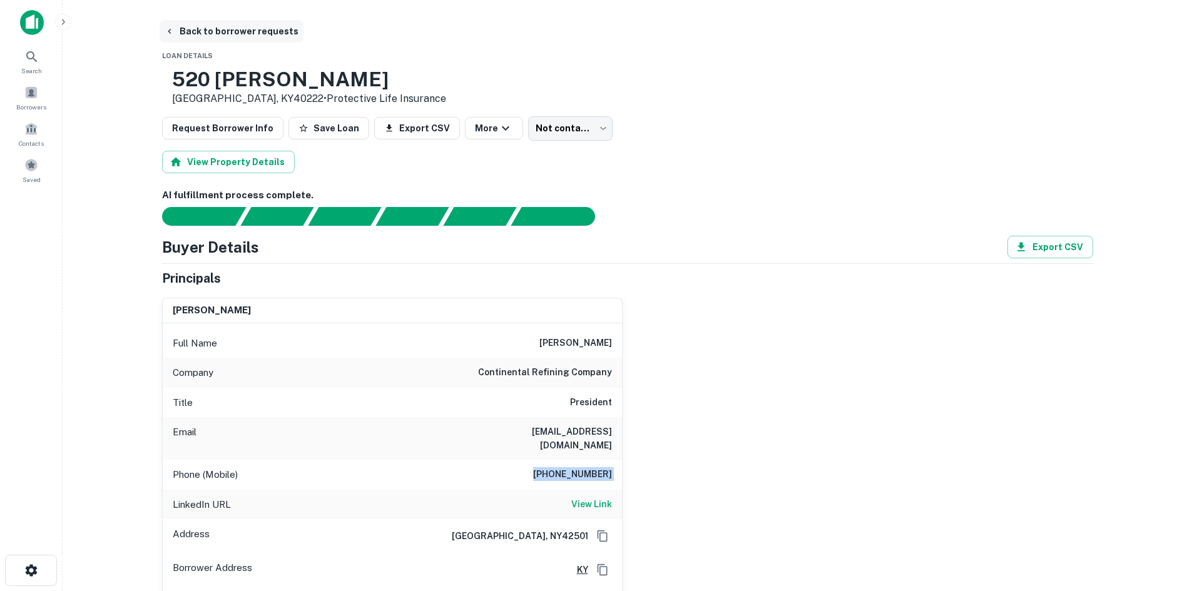
click at [214, 36] on button "Back to borrower requests" at bounding box center [232, 31] width 144 height 23
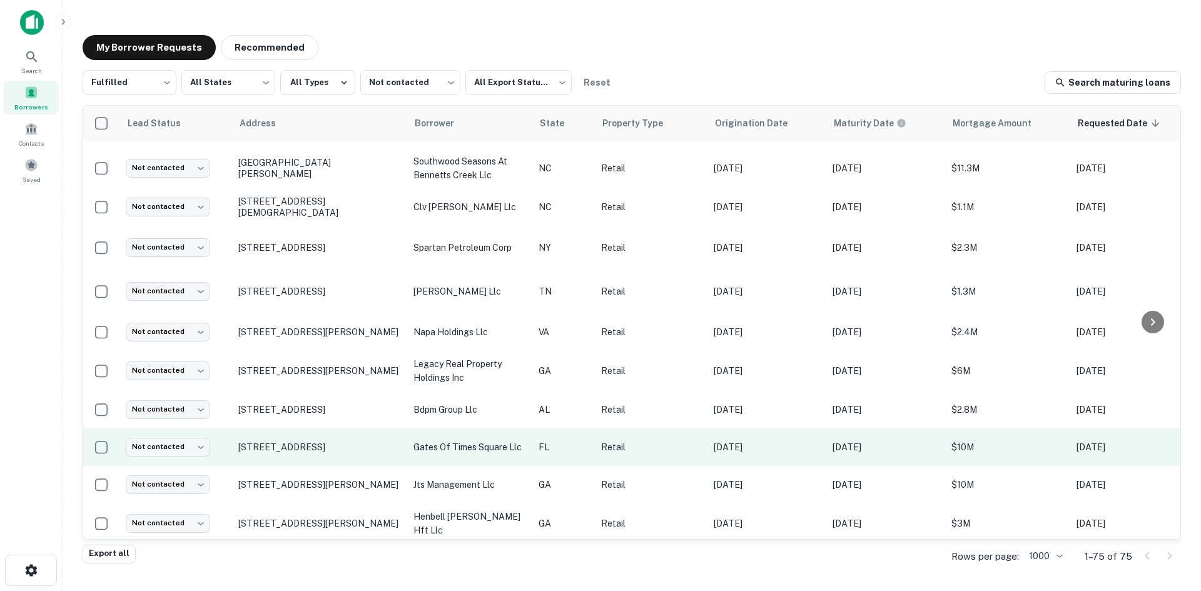
scroll to position [250, 0]
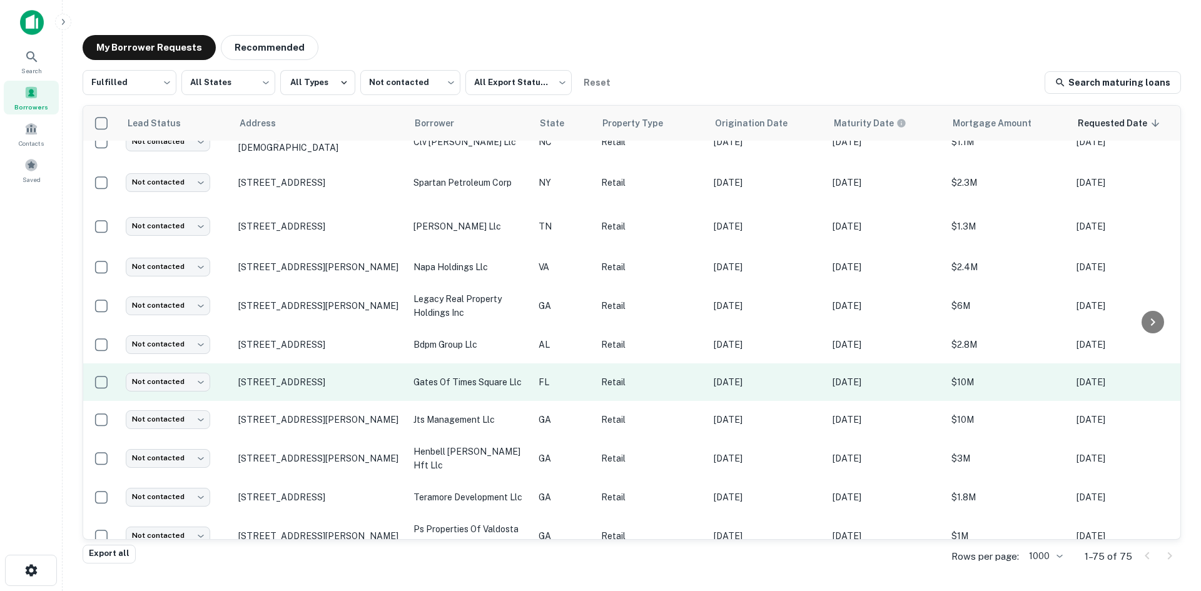
click at [327, 393] on td "[STREET_ADDRESS]" at bounding box center [319, 382] width 175 height 38
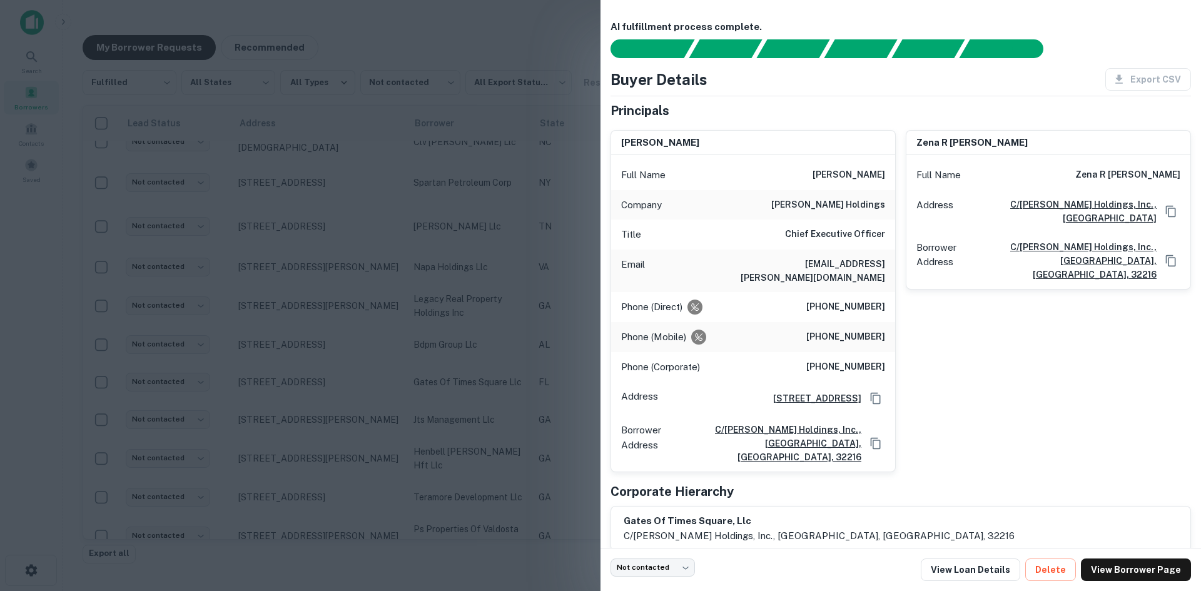
click at [327, 372] on div at bounding box center [600, 295] width 1201 height 591
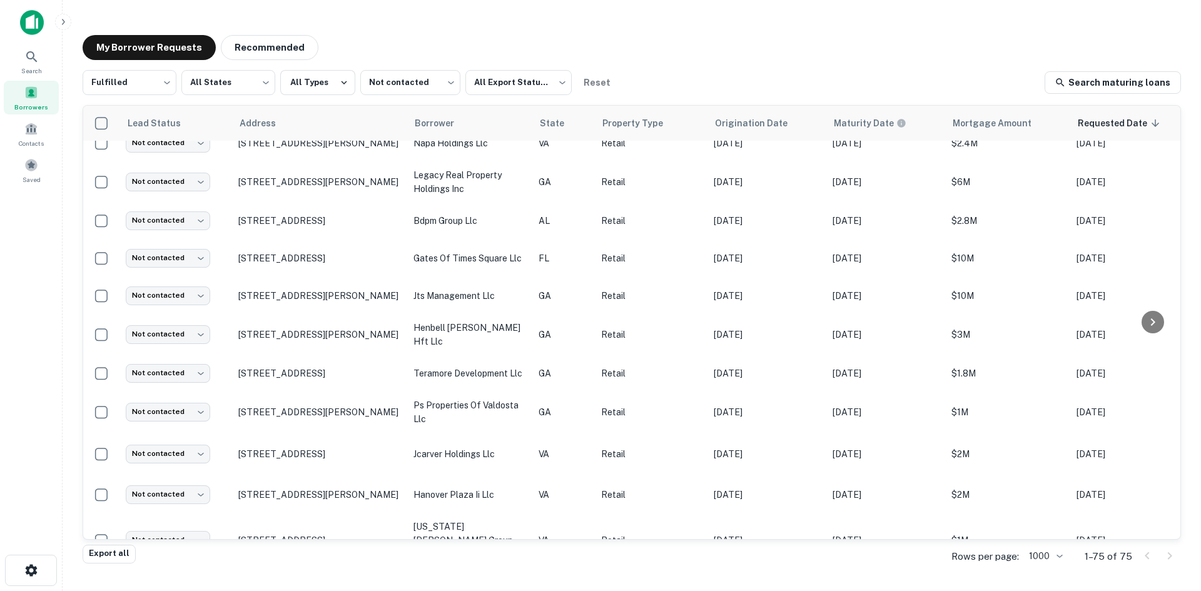
scroll to position [375, 0]
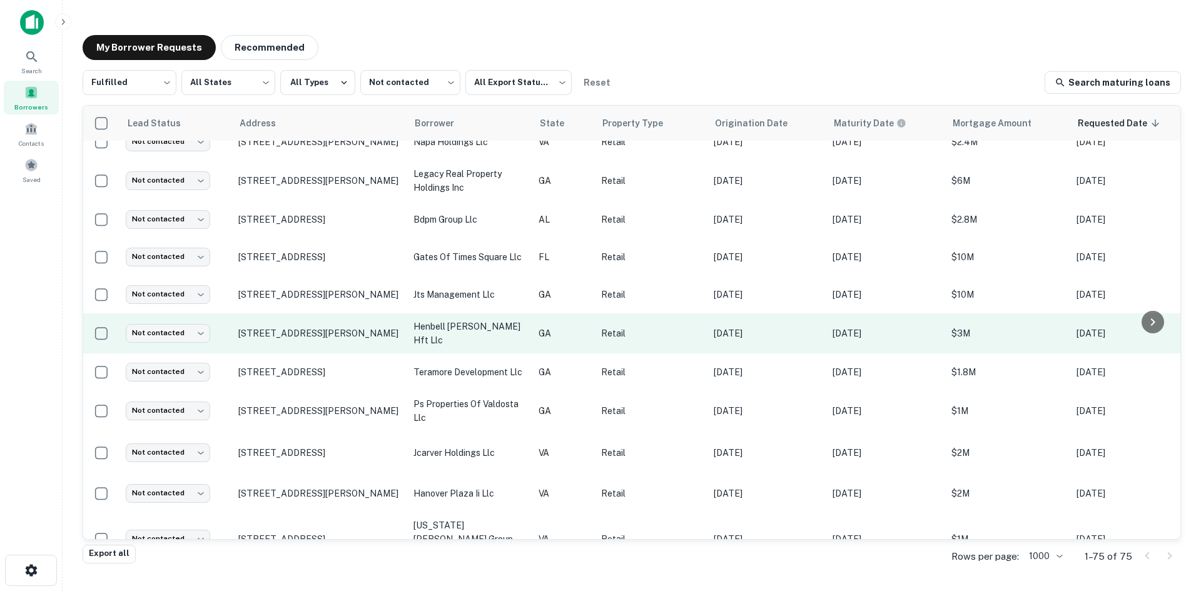
click at [332, 339] on td "1029 Us Highway 80 W Pooler, GA31322" at bounding box center [319, 333] width 175 height 40
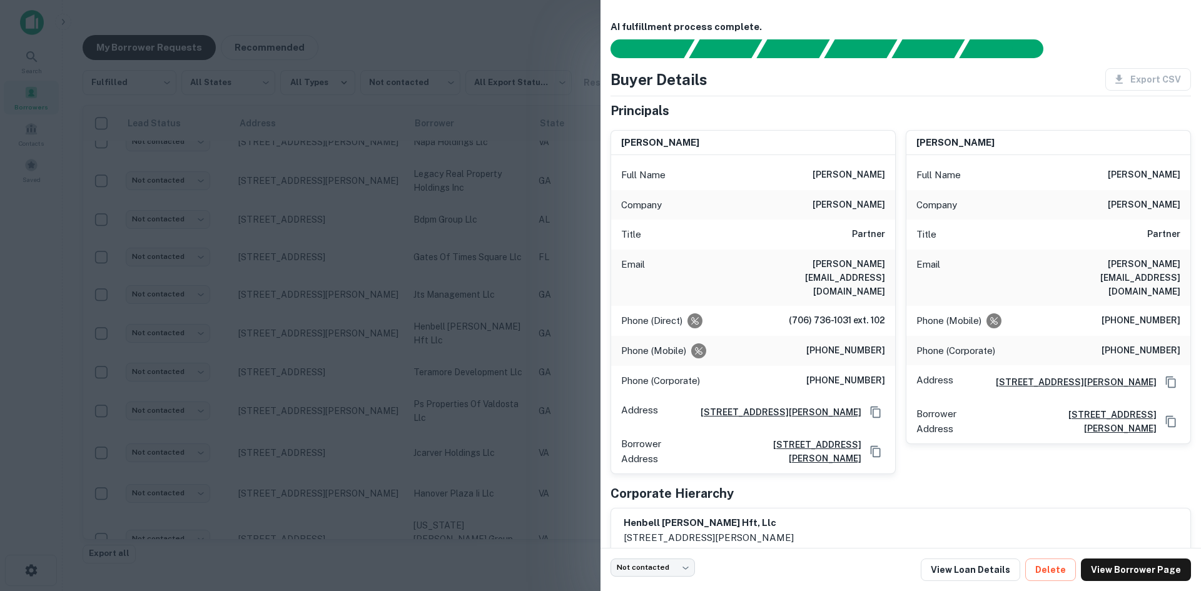
click at [329, 342] on div at bounding box center [600, 295] width 1201 height 591
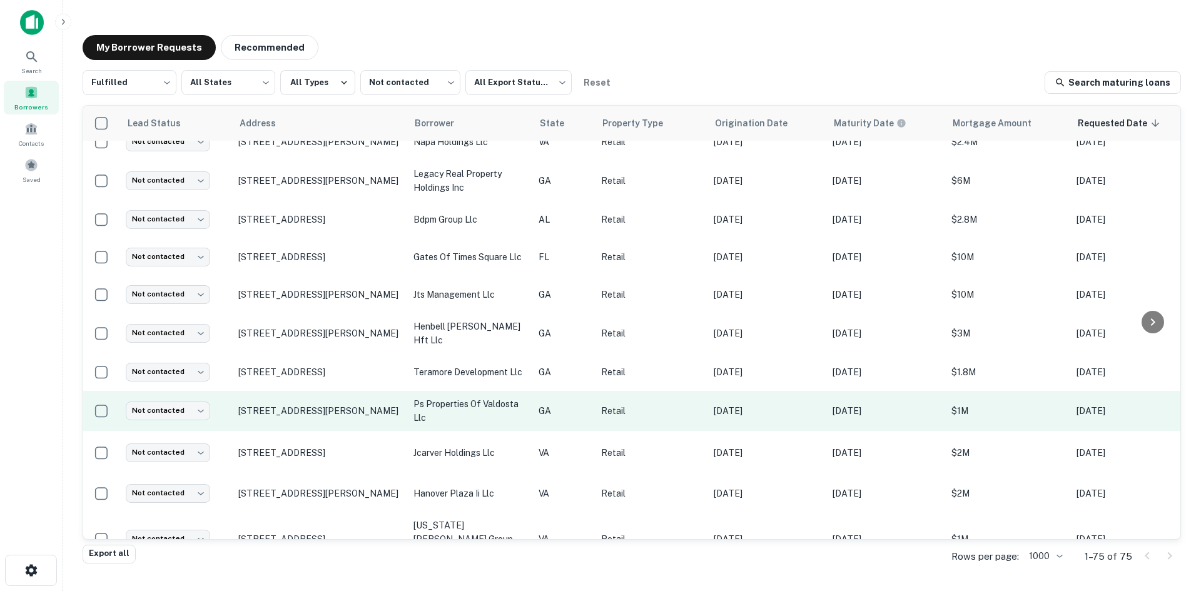
click at [328, 416] on td "[STREET_ADDRESS][PERSON_NAME]" at bounding box center [319, 411] width 175 height 40
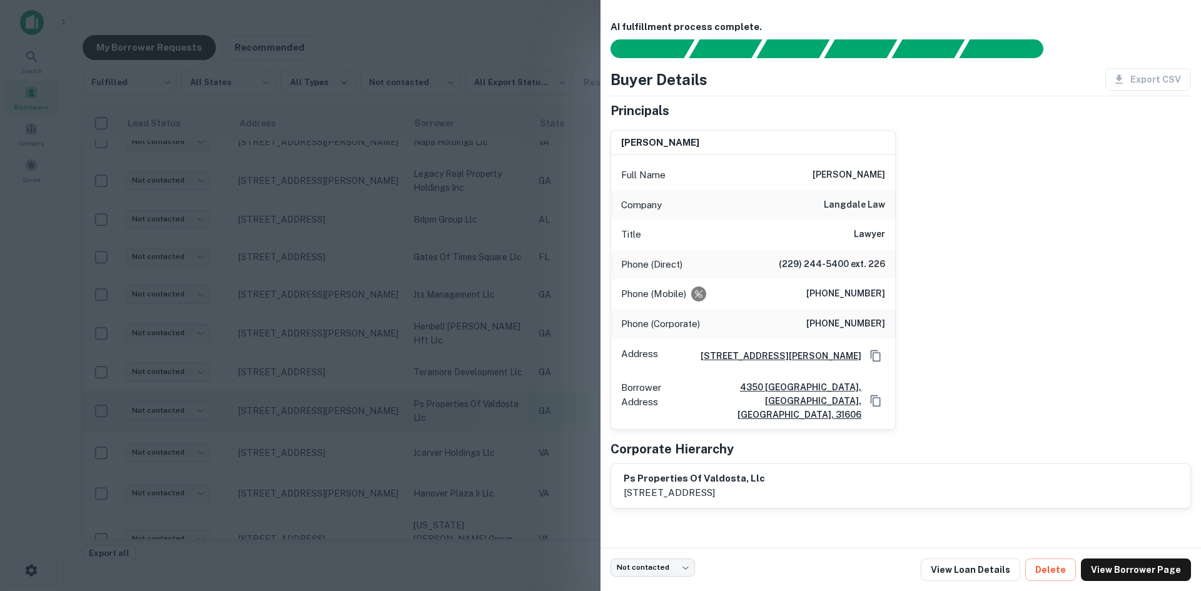
click at [328, 416] on div at bounding box center [600, 295] width 1201 height 591
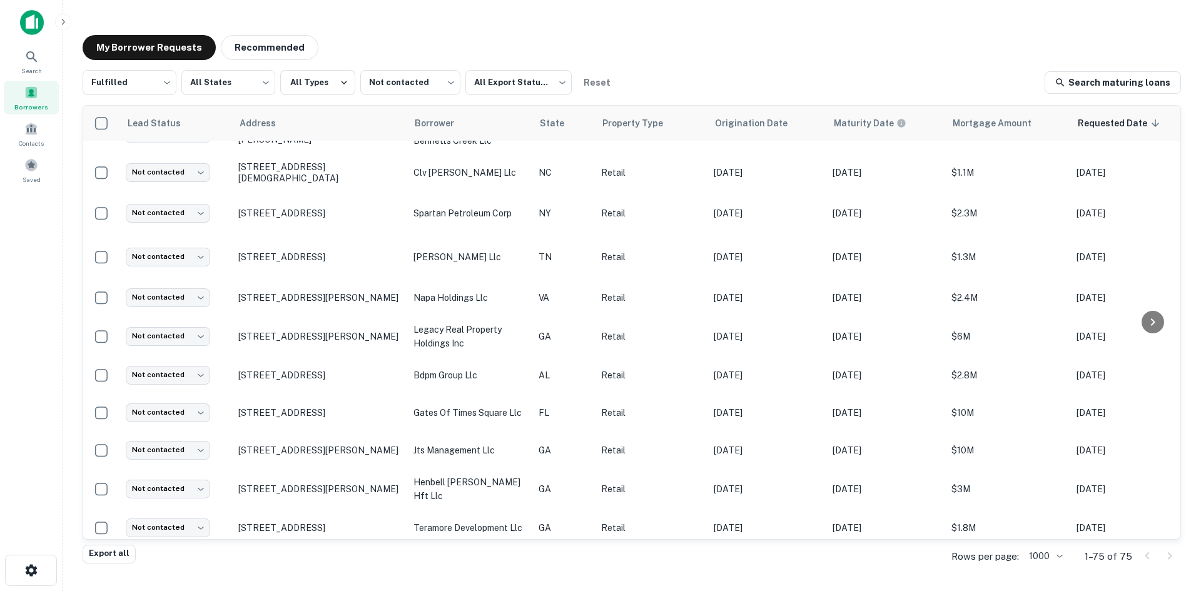
scroll to position [63, 0]
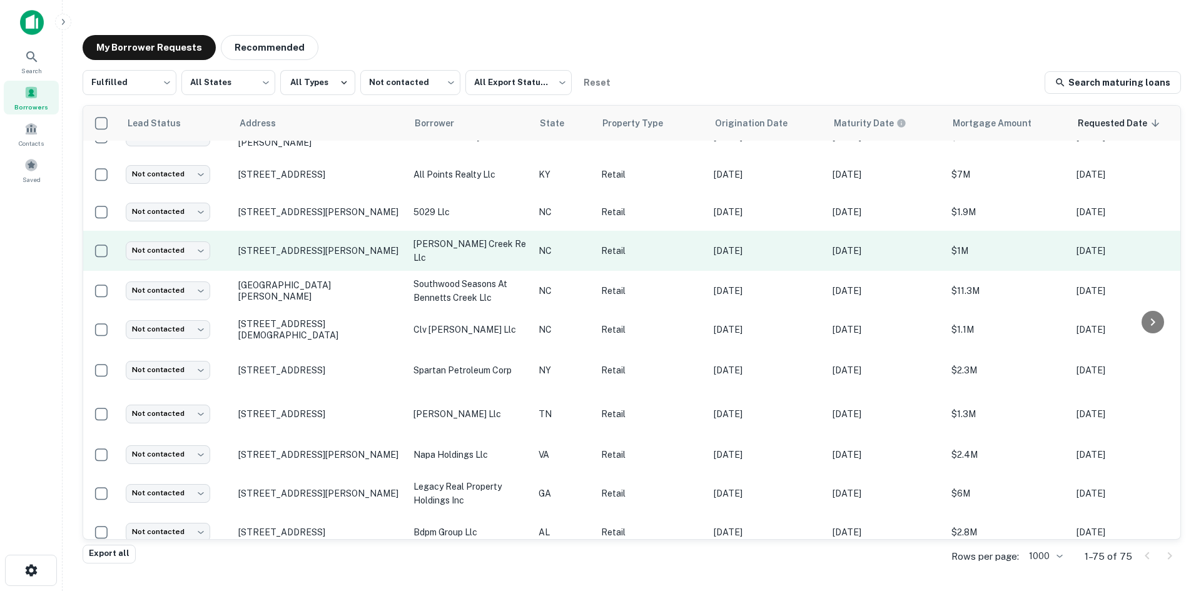
click at [330, 263] on td "2701 Peters Creek Pkwy Winston Salem, NC27127" at bounding box center [319, 251] width 175 height 40
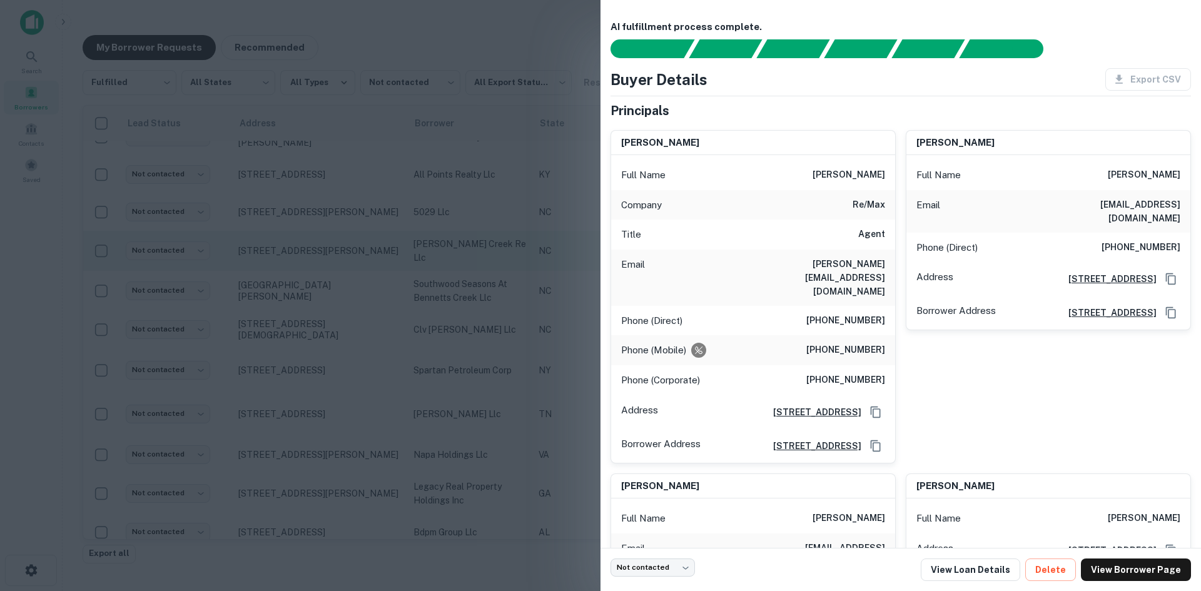
click at [330, 263] on div at bounding box center [600, 295] width 1201 height 591
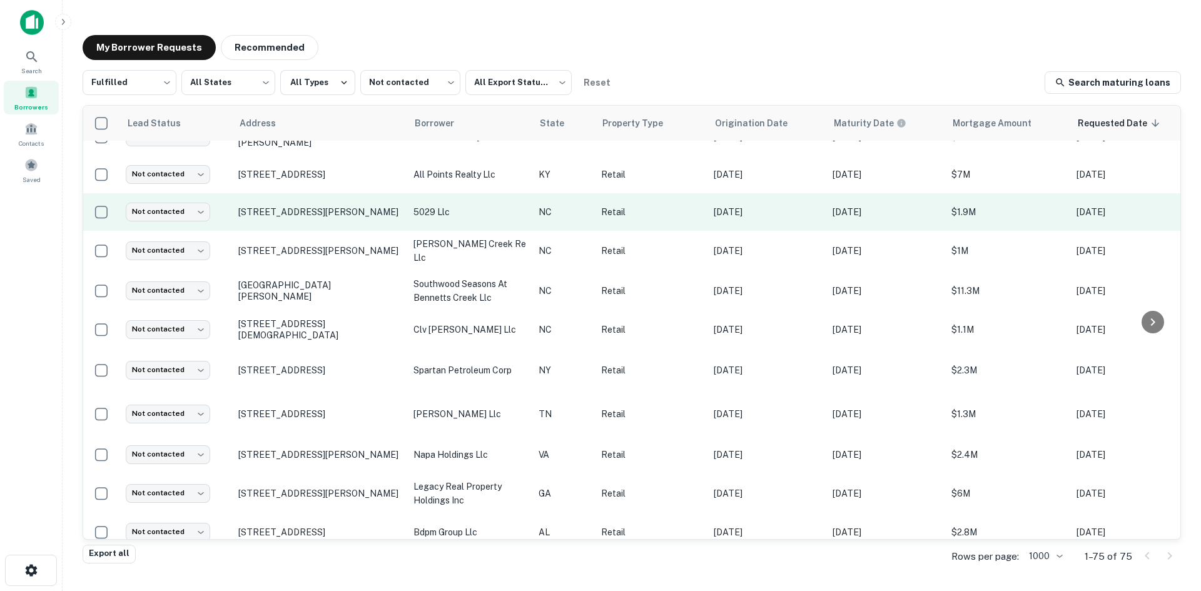
drag, startPoint x: 323, startPoint y: 221, endPoint x: 322, endPoint y: 229, distance: 8.2
click at [322, 229] on td "5029 Equipment Dr Charlotte, NC28269" at bounding box center [319, 212] width 175 height 38
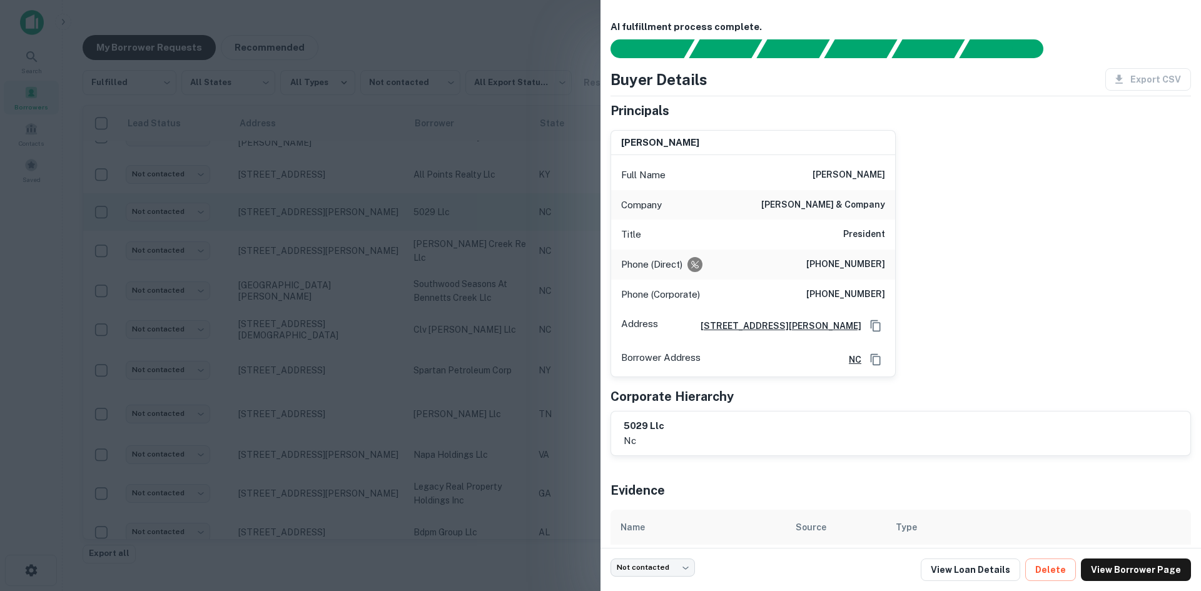
click at [322, 229] on div at bounding box center [600, 295] width 1201 height 591
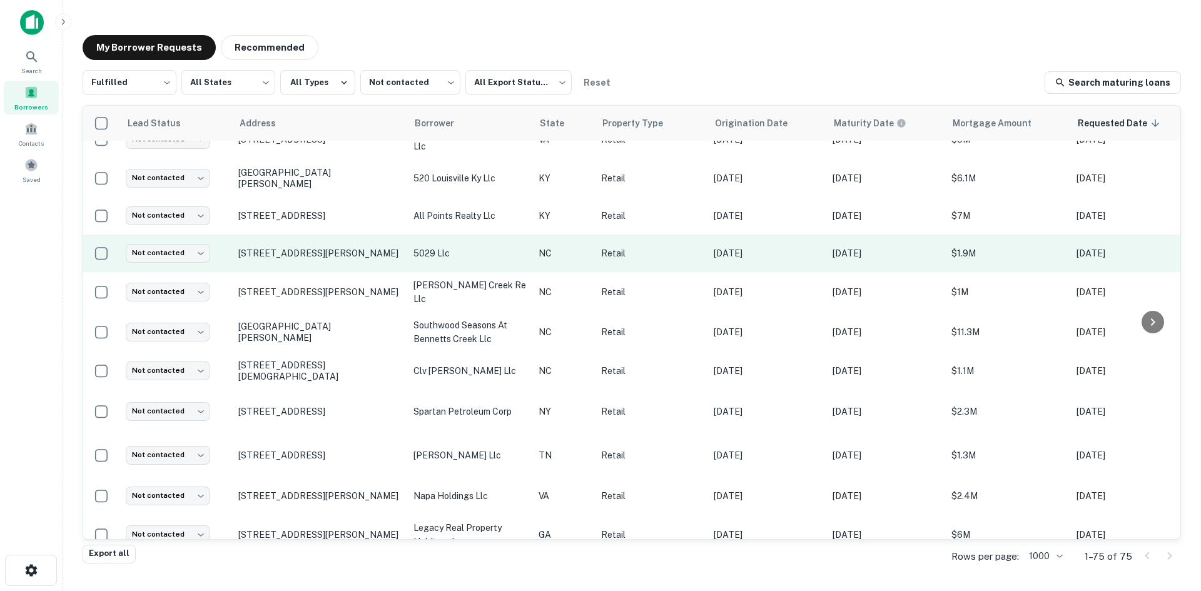
scroll to position [0, 0]
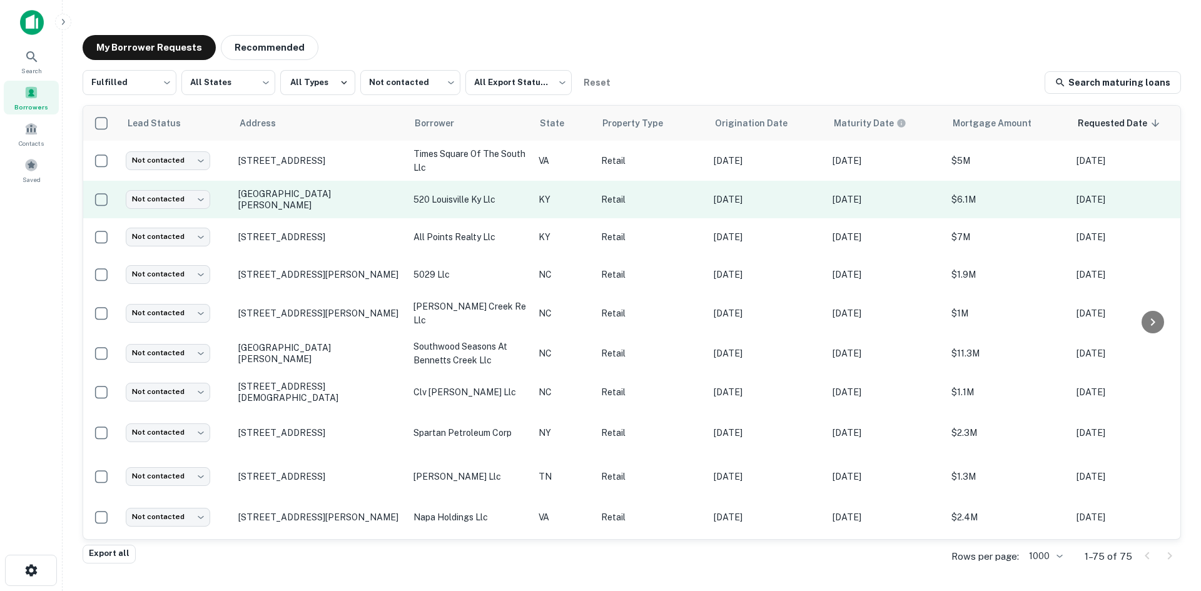
click at [322, 210] on td "[GEOGRAPHIC_DATA][PERSON_NAME]" at bounding box center [319, 200] width 175 height 38
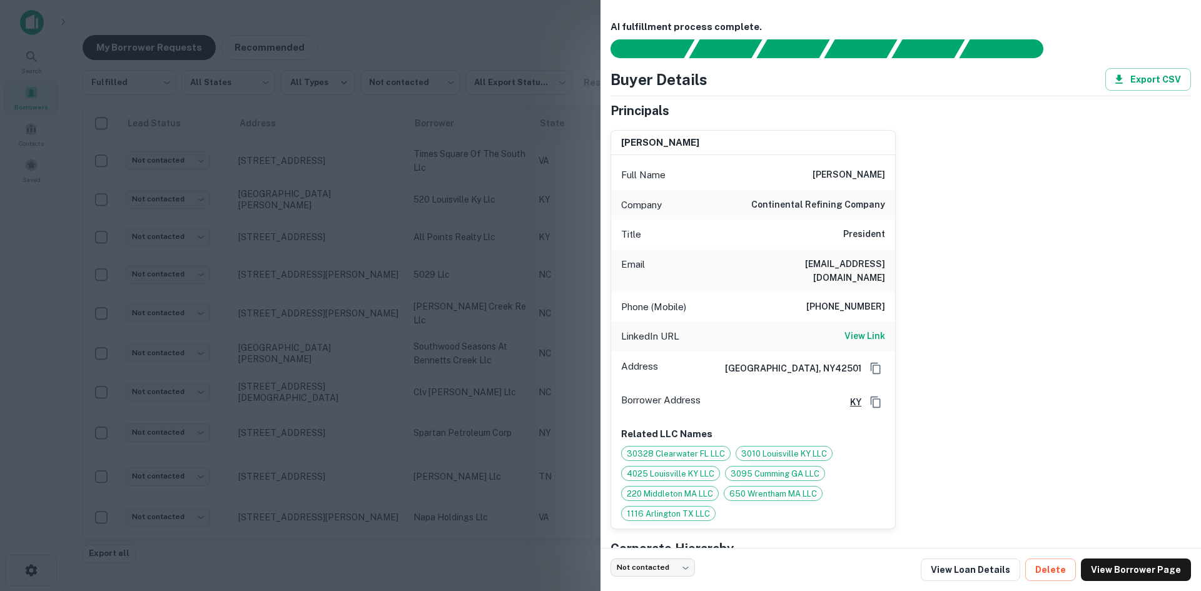
click at [321, 211] on div at bounding box center [600, 295] width 1201 height 591
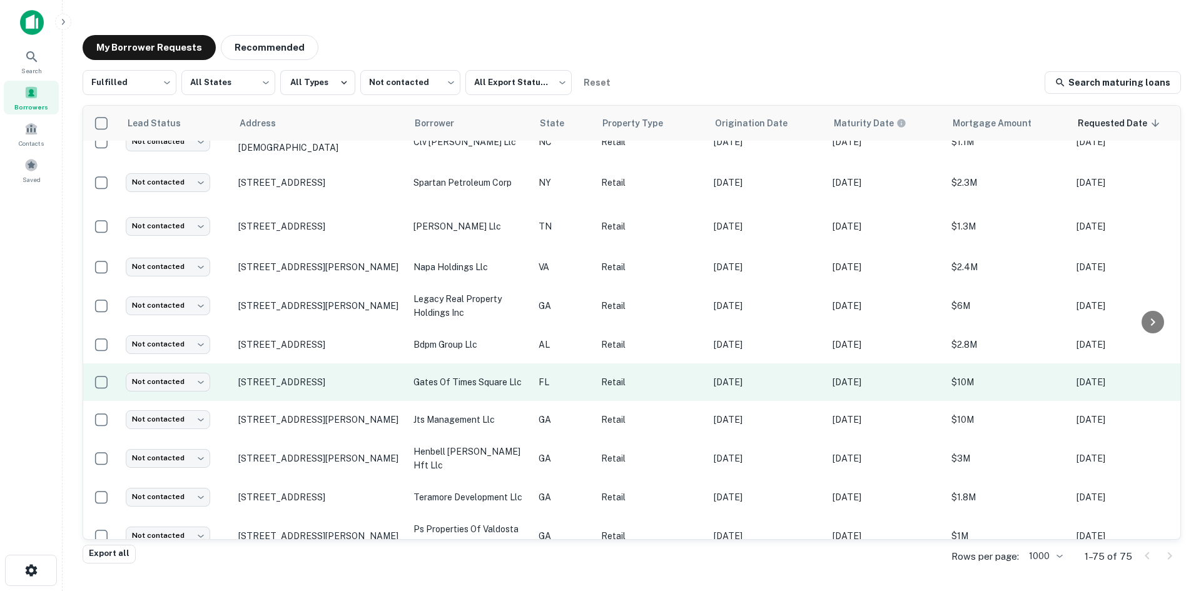
scroll to position [313, 0]
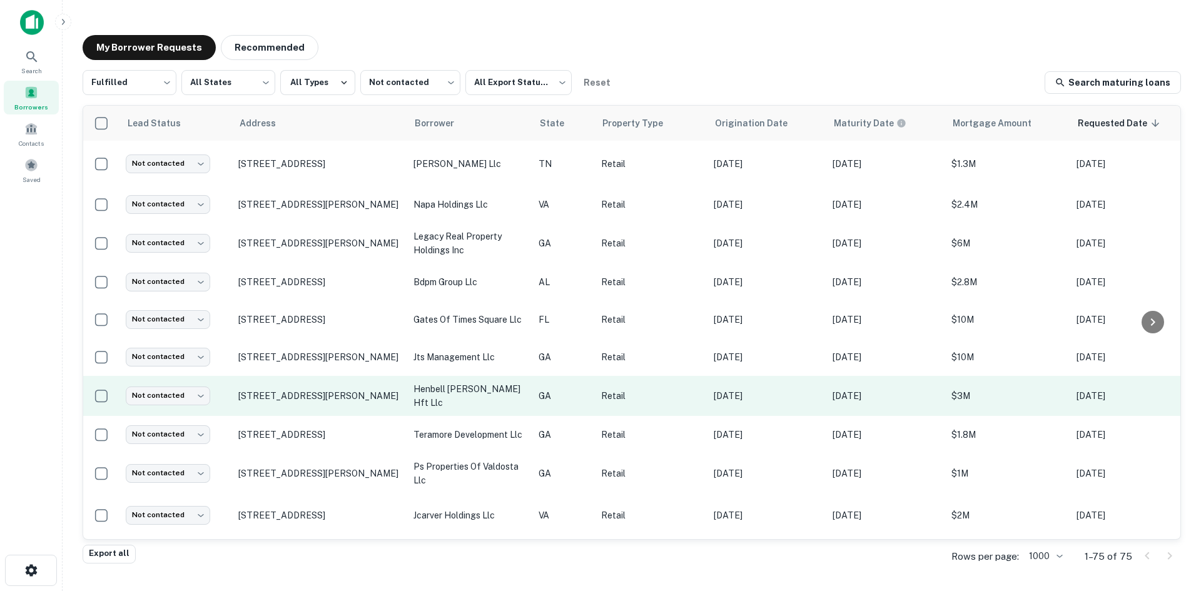
click at [315, 406] on td "1029 Us Highway 80 W Pooler, GA31322" at bounding box center [319, 396] width 175 height 40
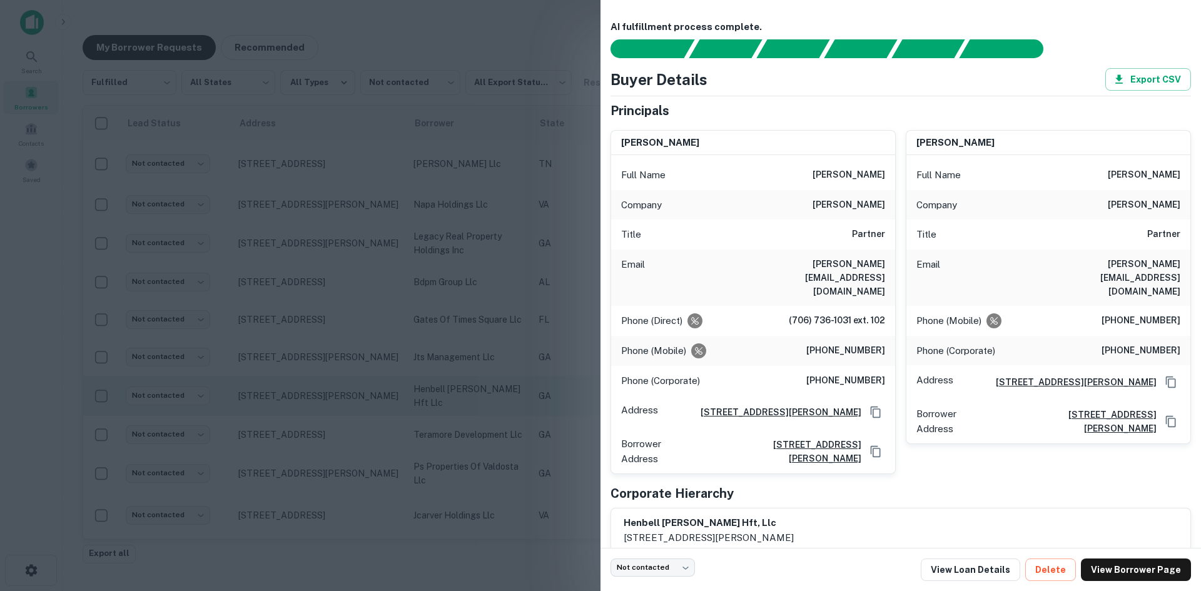
click at [315, 406] on div at bounding box center [600, 295] width 1201 height 591
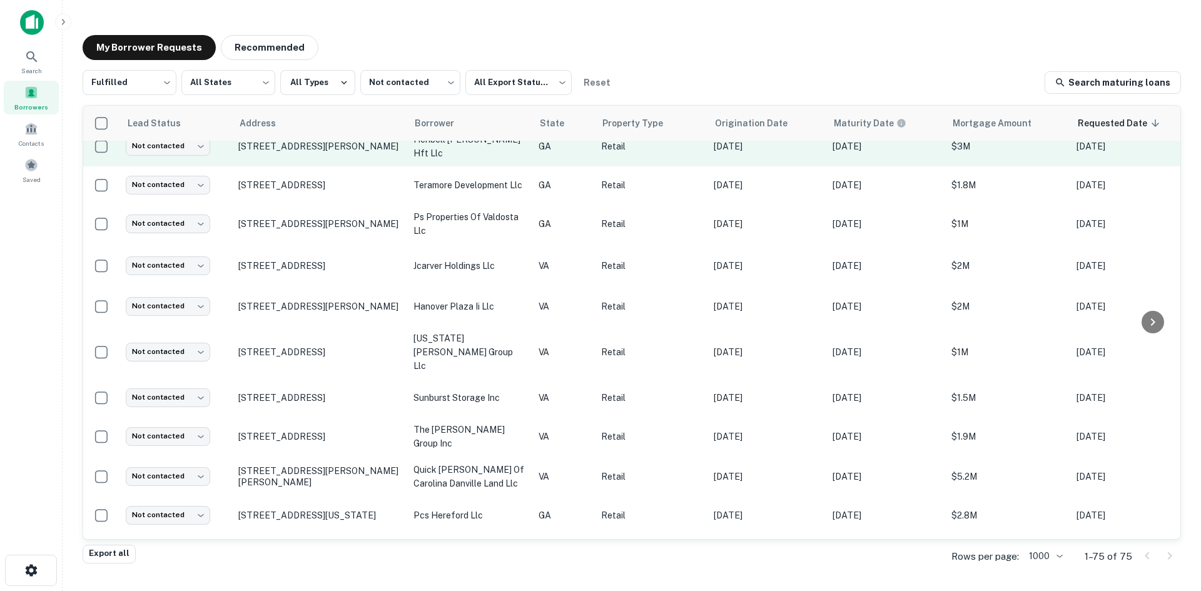
scroll to position [563, 0]
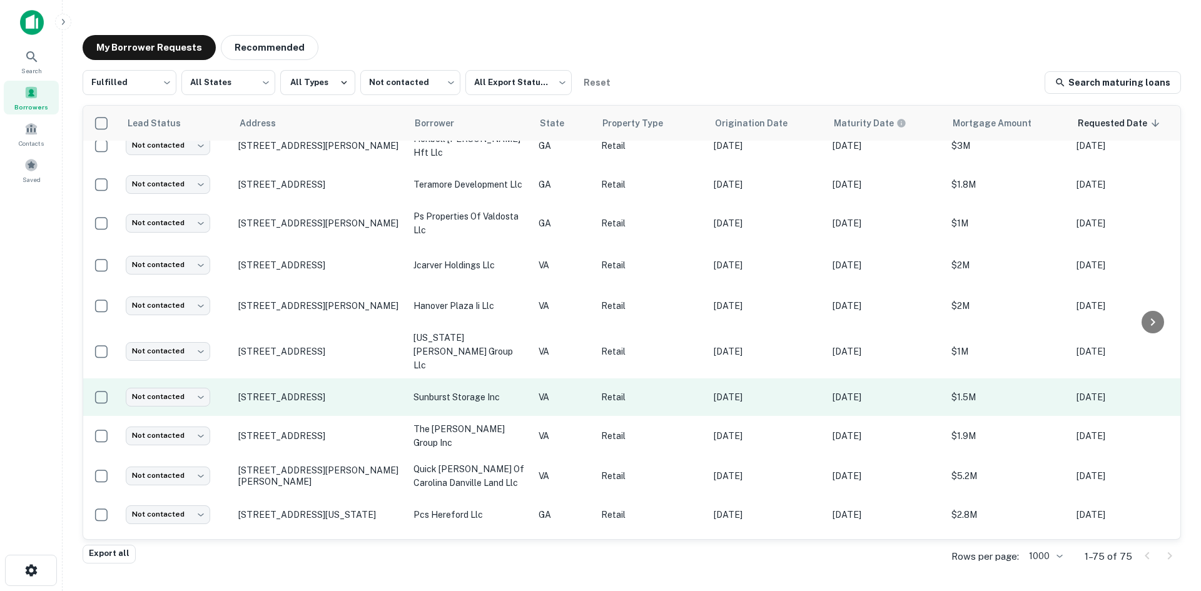
click at [315, 393] on td "1605 Waterlick Rd Lynchburg, VA24501" at bounding box center [319, 397] width 175 height 38
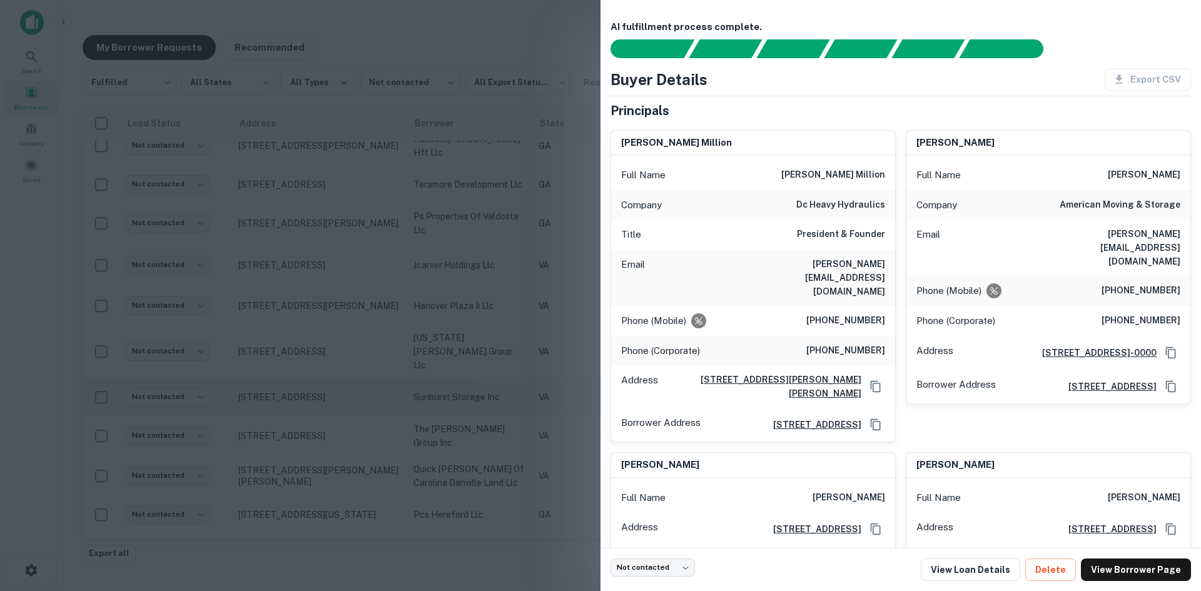
click at [315, 393] on div at bounding box center [600, 295] width 1201 height 591
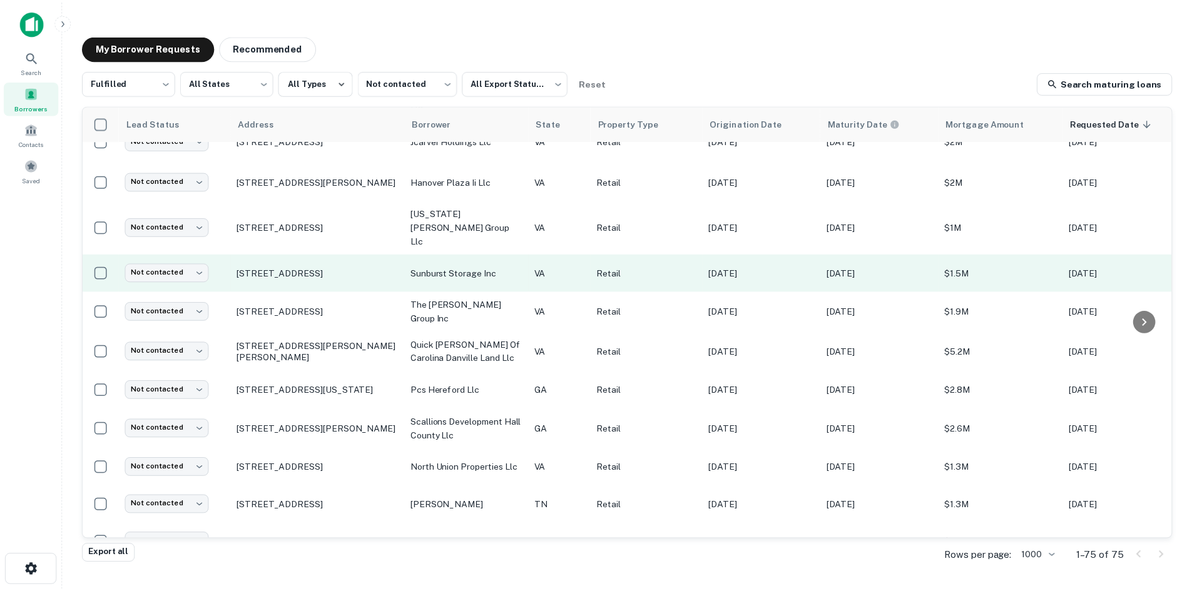
scroll to position [688, 0]
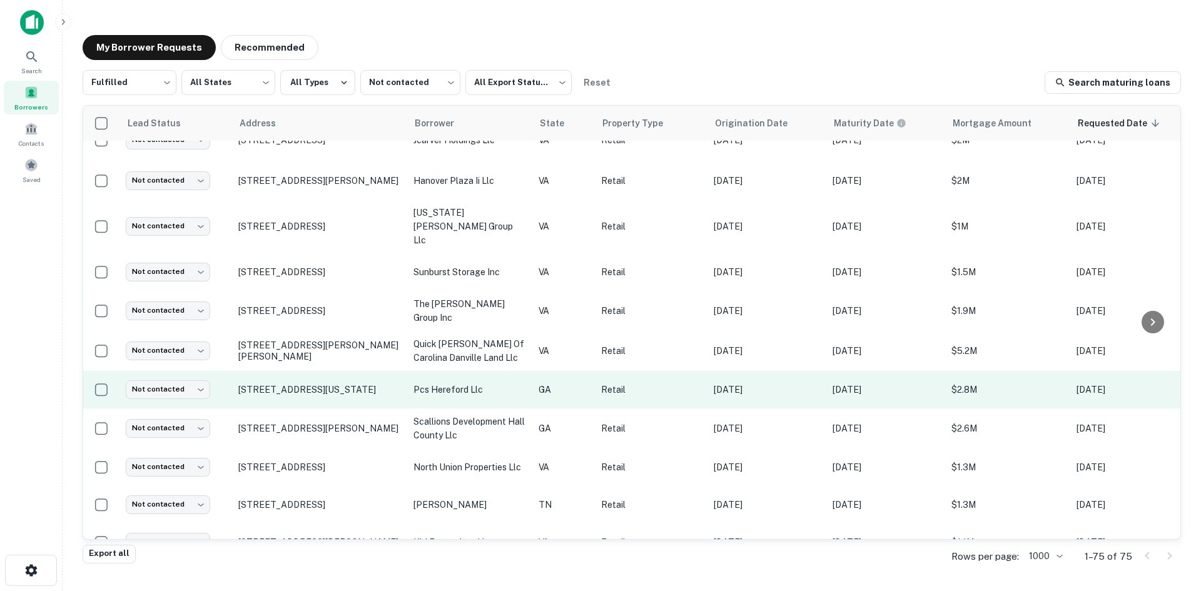
click at [317, 380] on td "4070 Washington Rd Augusta, GA30907" at bounding box center [319, 390] width 175 height 38
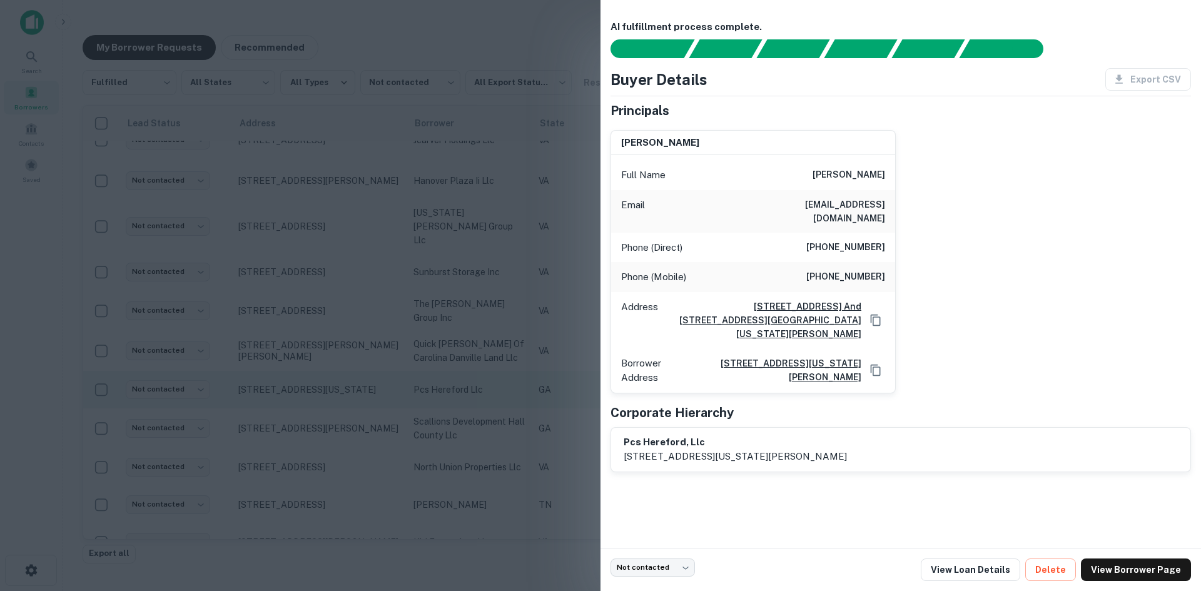
click at [317, 380] on div at bounding box center [600, 295] width 1201 height 591
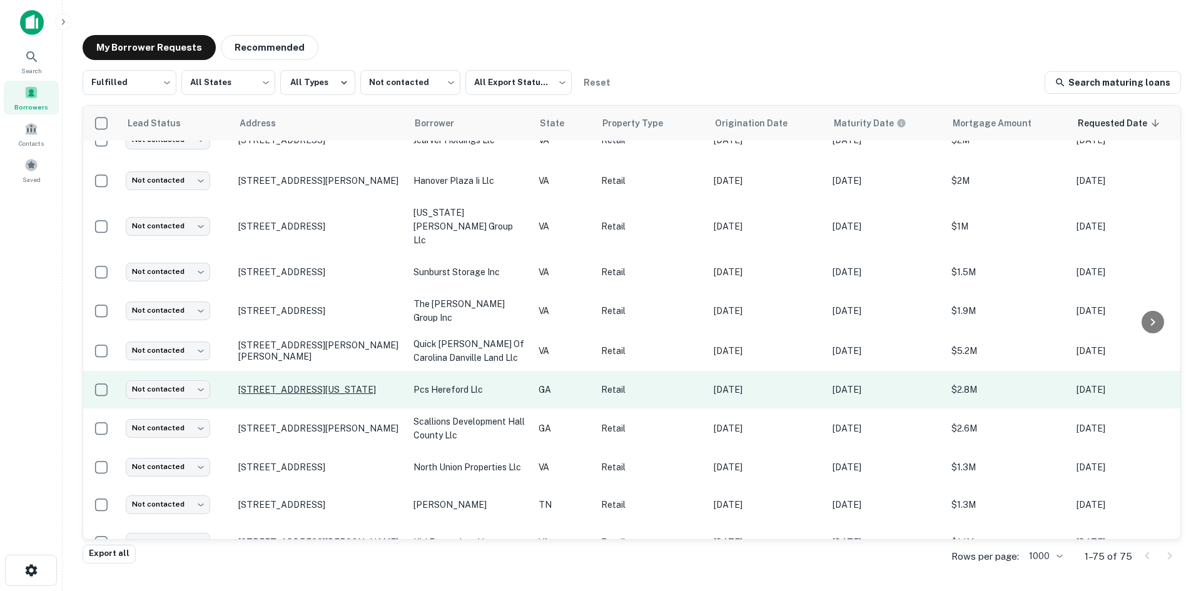
click at [315, 384] on p "4070 Washington Rd Augusta, GA30907" at bounding box center [319, 389] width 163 height 11
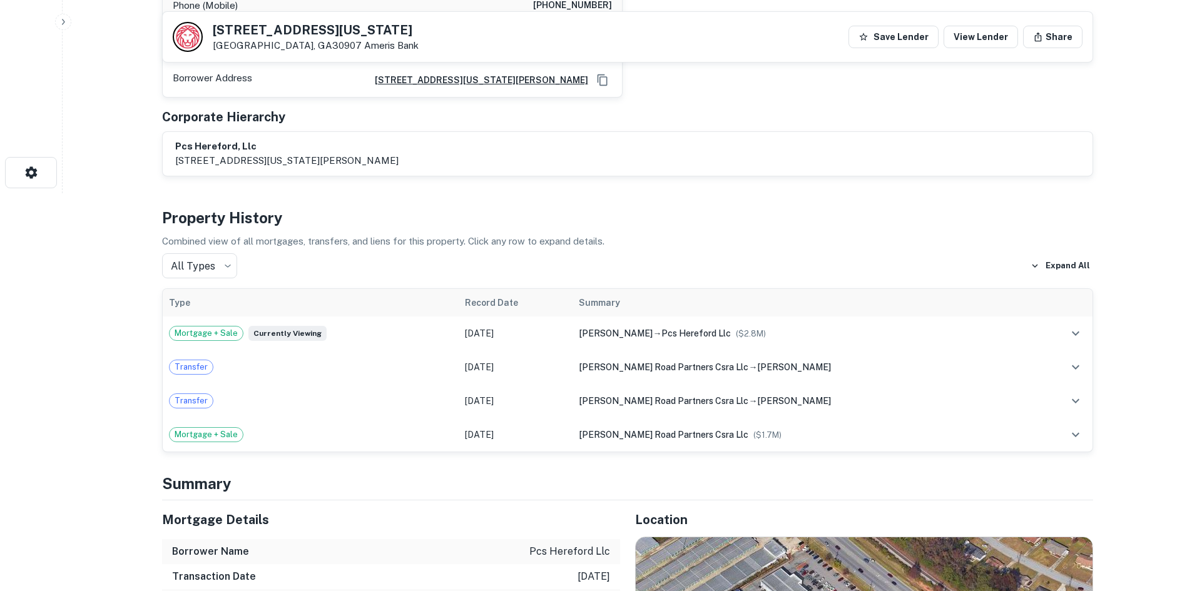
scroll to position [688, 0]
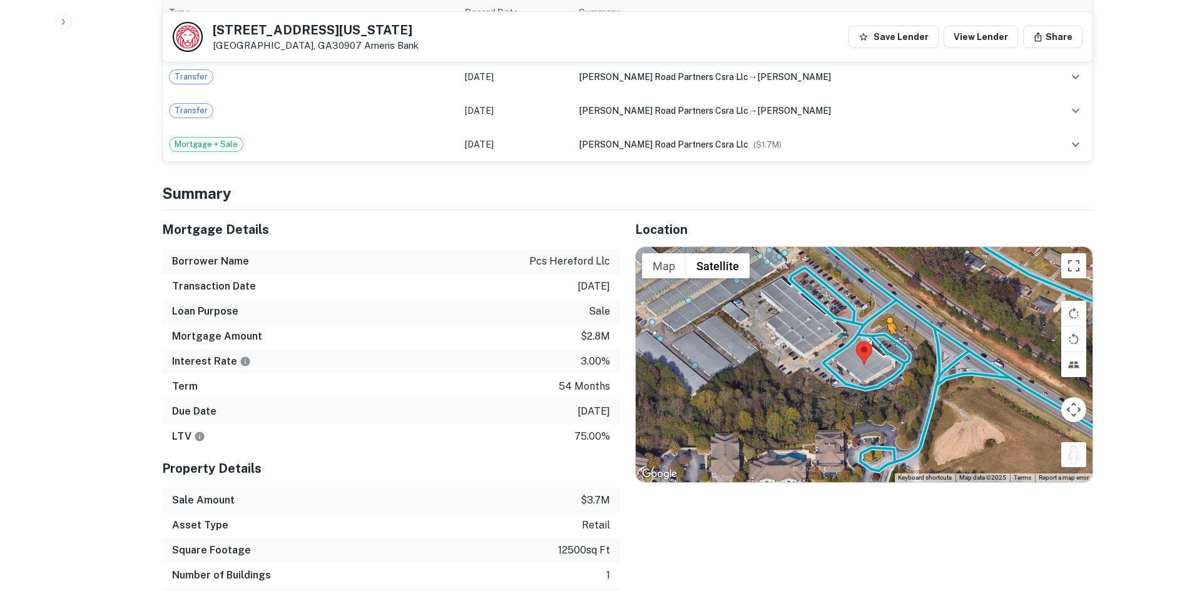
drag, startPoint x: 1066, startPoint y: 442, endPoint x: 886, endPoint y: 325, distance: 213.9
click at [886, 325] on div "To activate drag with keyboard, press Alt + Enter. Once in keyboard drag state,…" at bounding box center [864, 364] width 457 height 235
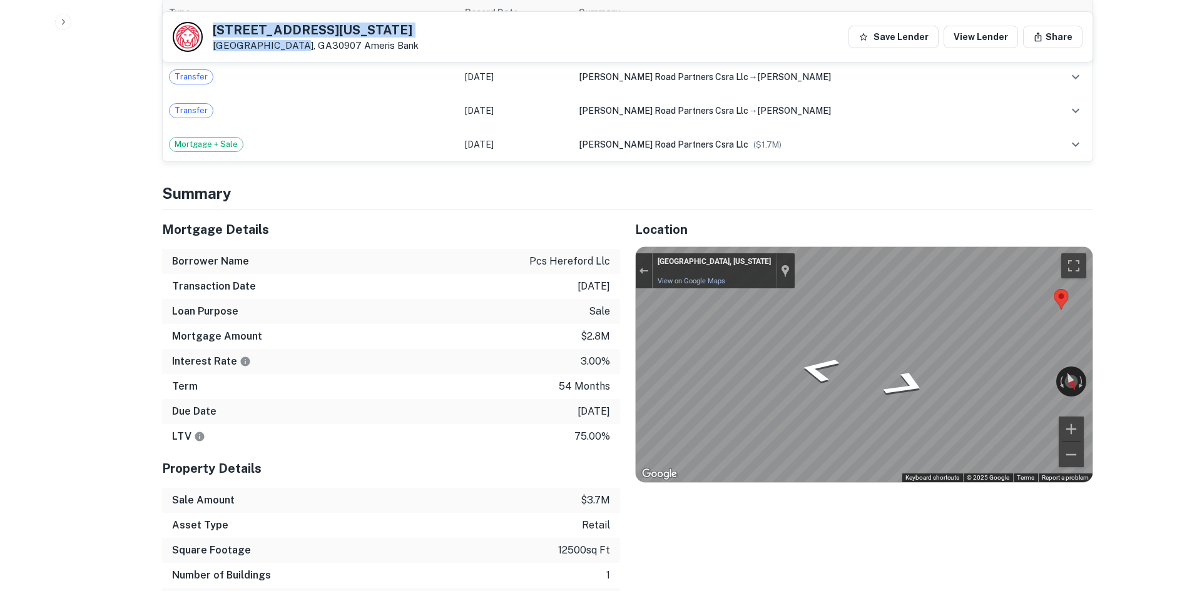
drag, startPoint x: 213, startPoint y: 24, endPoint x: 293, endPoint y: 51, distance: 84.3
click at [293, 51] on div "4070 Washington Rd Augusta, GA30907 Ameris Bank" at bounding box center [316, 38] width 206 height 28
copy div "4070 Washington Rd Augusta, GA30907"
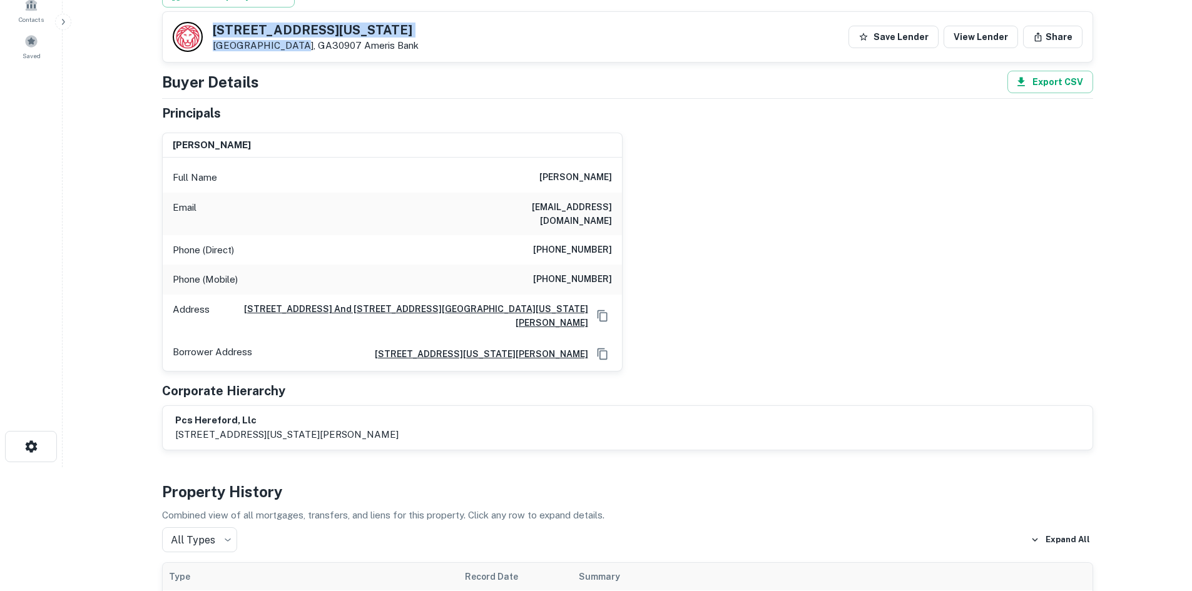
scroll to position [63, 0]
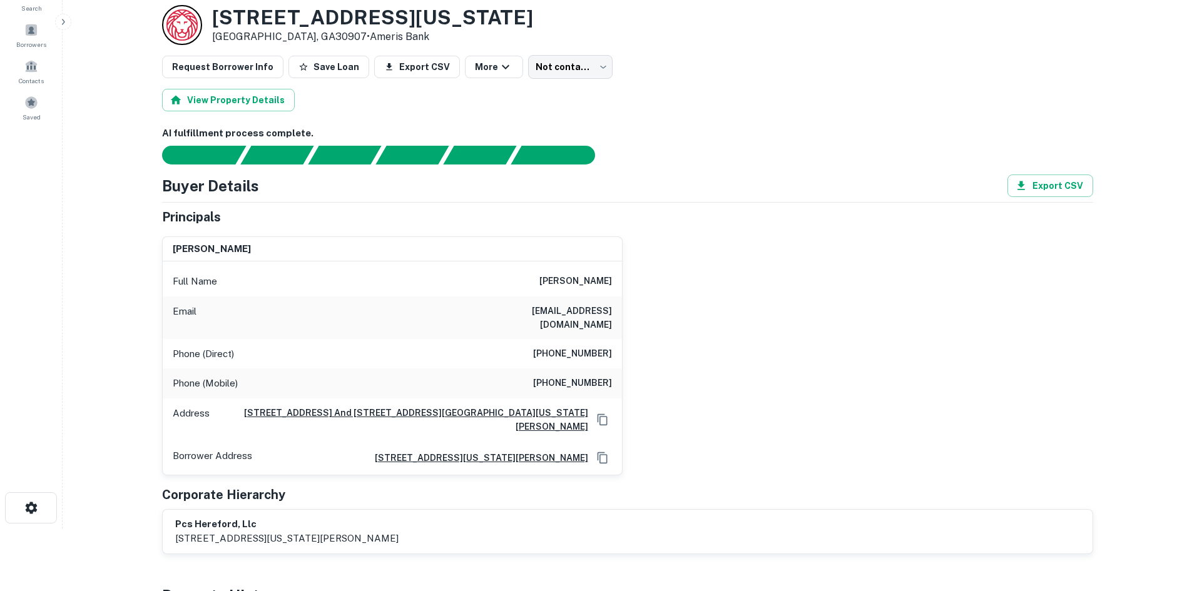
click at [580, 347] on h6 "(706) 863-5558" at bounding box center [572, 354] width 79 height 15
click at [581, 347] on h6 "(706) 863-5558" at bounding box center [572, 354] width 79 height 15
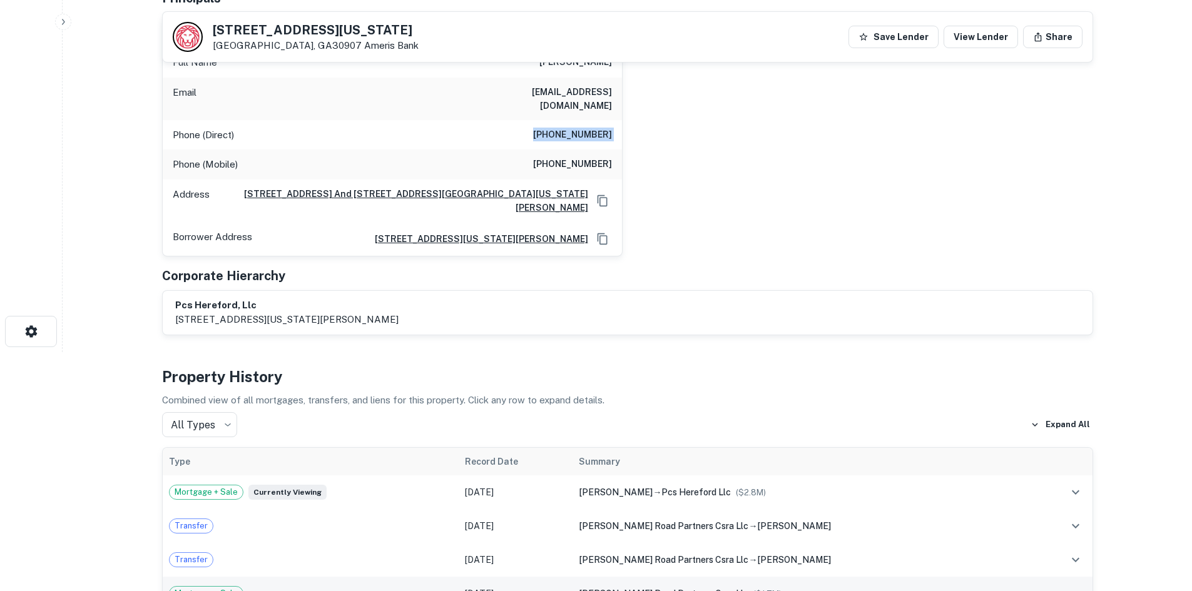
scroll to position [125, 0]
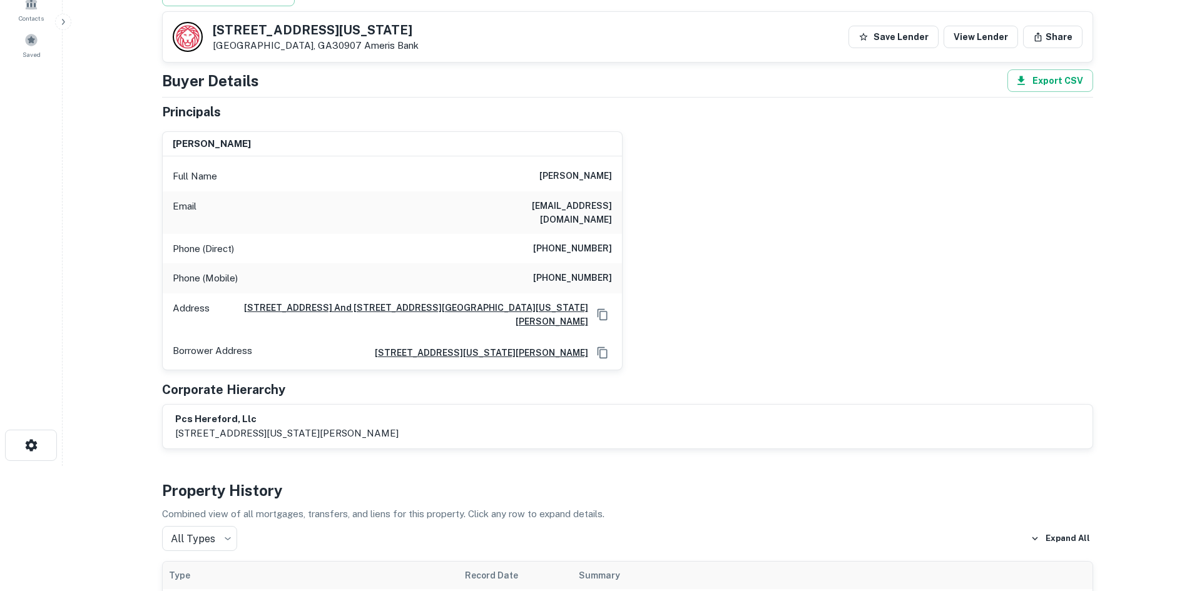
click at [574, 272] on h6 "(614) 562-5698" at bounding box center [572, 278] width 79 height 15
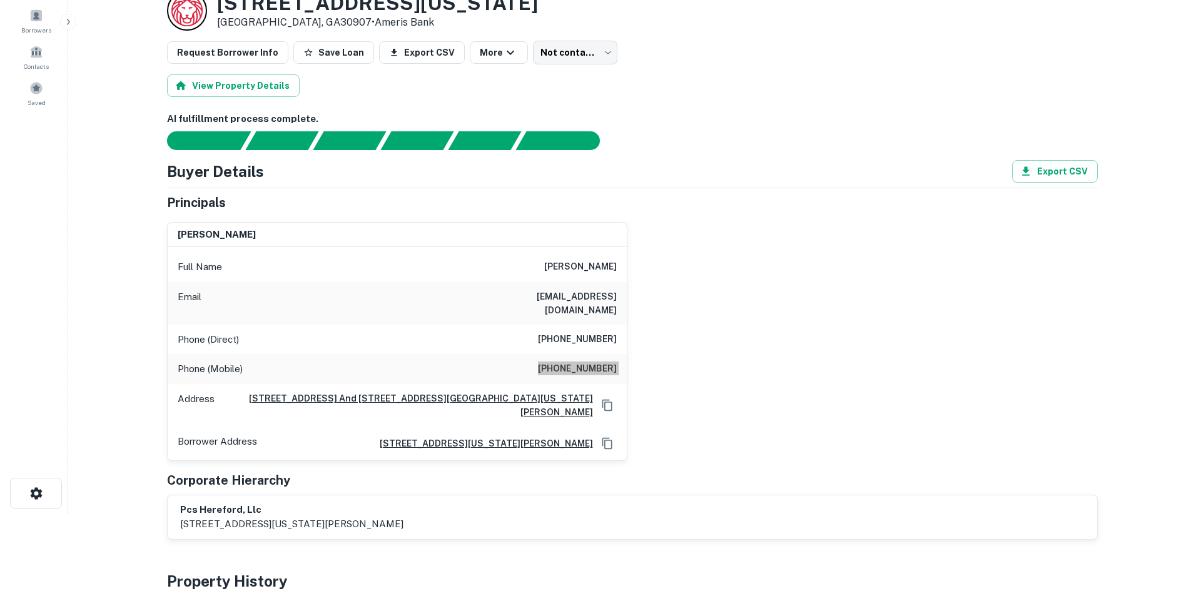
scroll to position [0, 0]
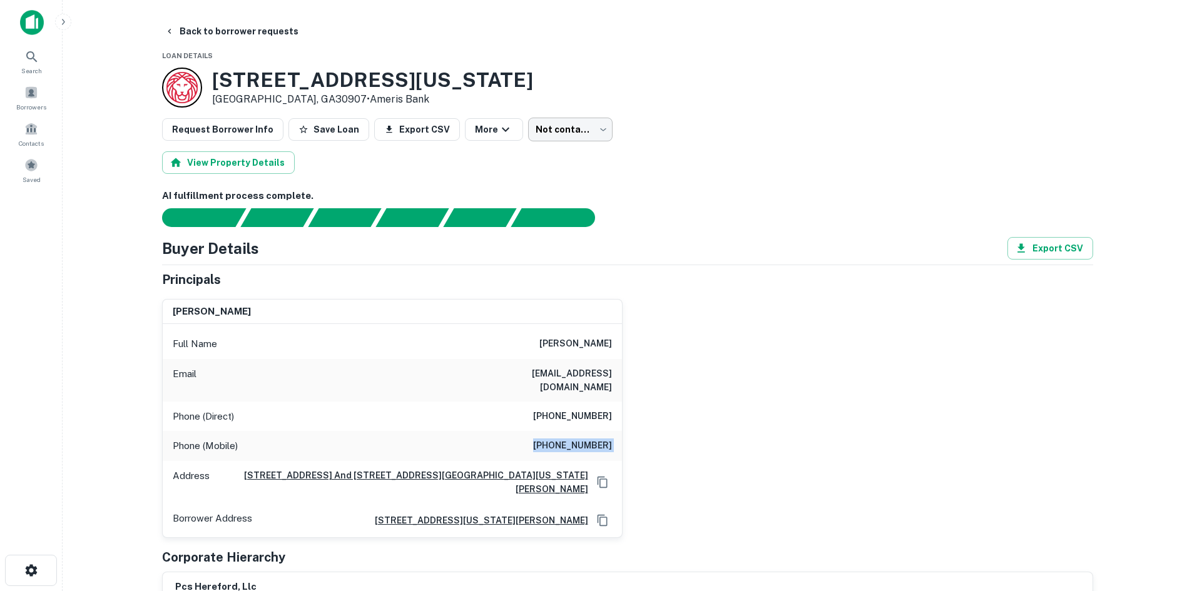
click at [531, 118] on body "Search Borrowers Contacts Saved Back to borrower requests Loan Details 4070 Was…" at bounding box center [596, 295] width 1192 height 591
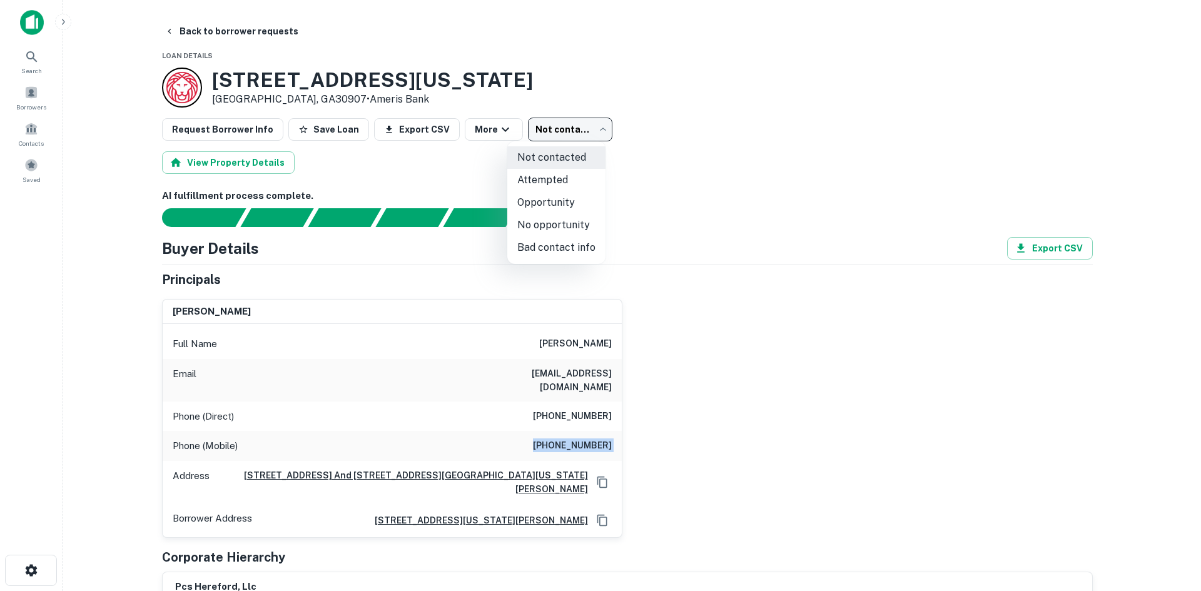
click at [540, 178] on li "Attempted" at bounding box center [556, 180] width 98 height 23
type input "*********"
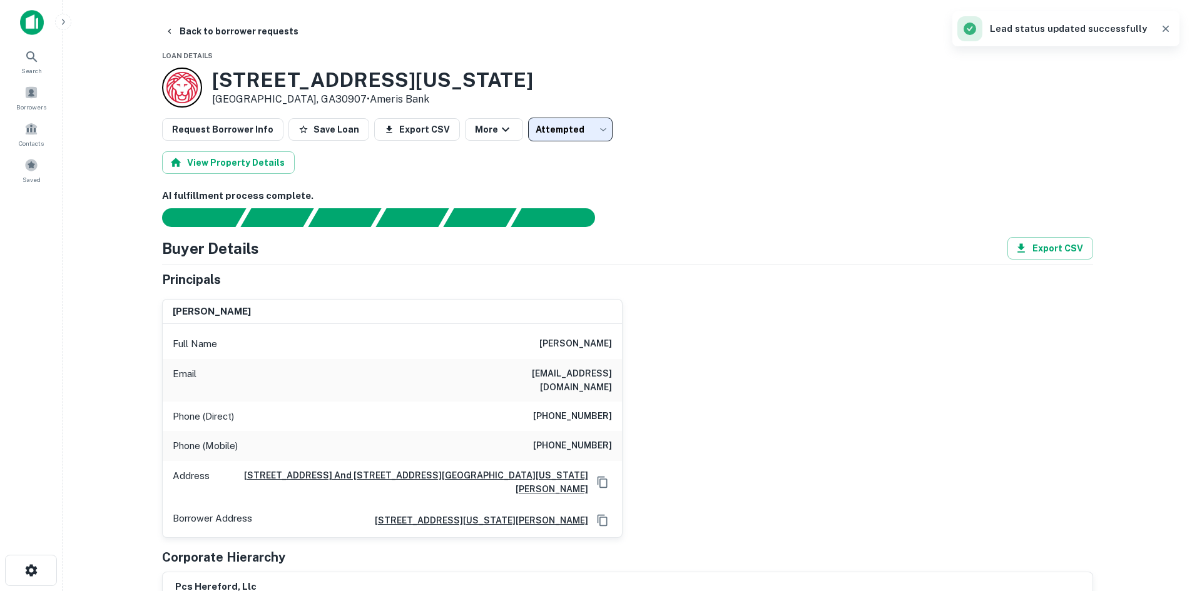
click at [240, 38] on button "Back to borrower requests" at bounding box center [232, 31] width 144 height 23
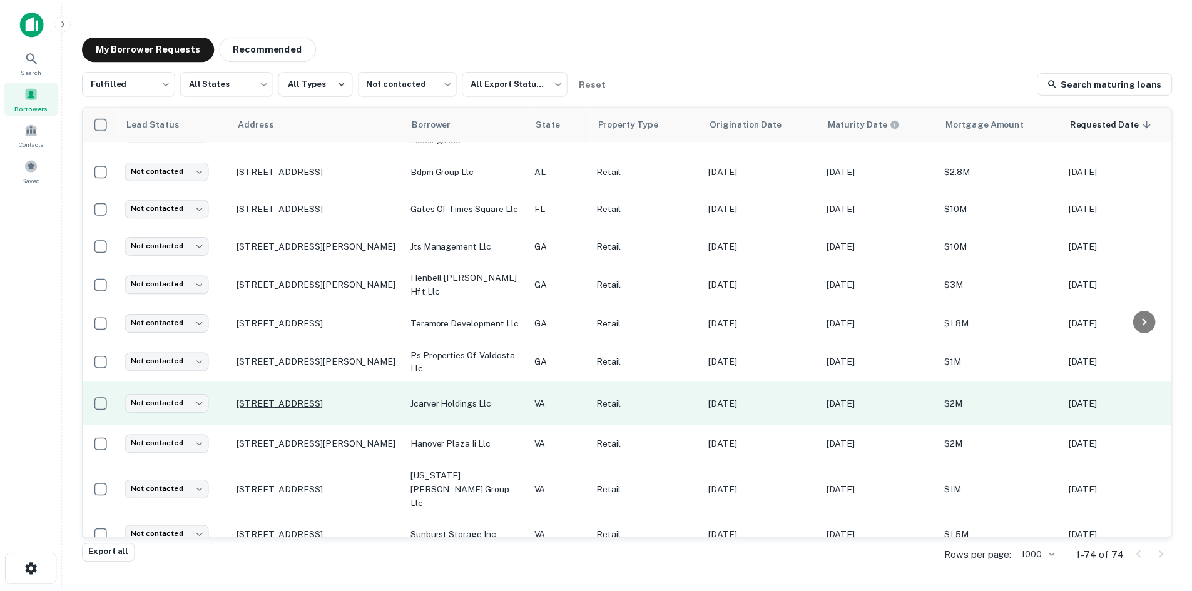
scroll to position [737, 0]
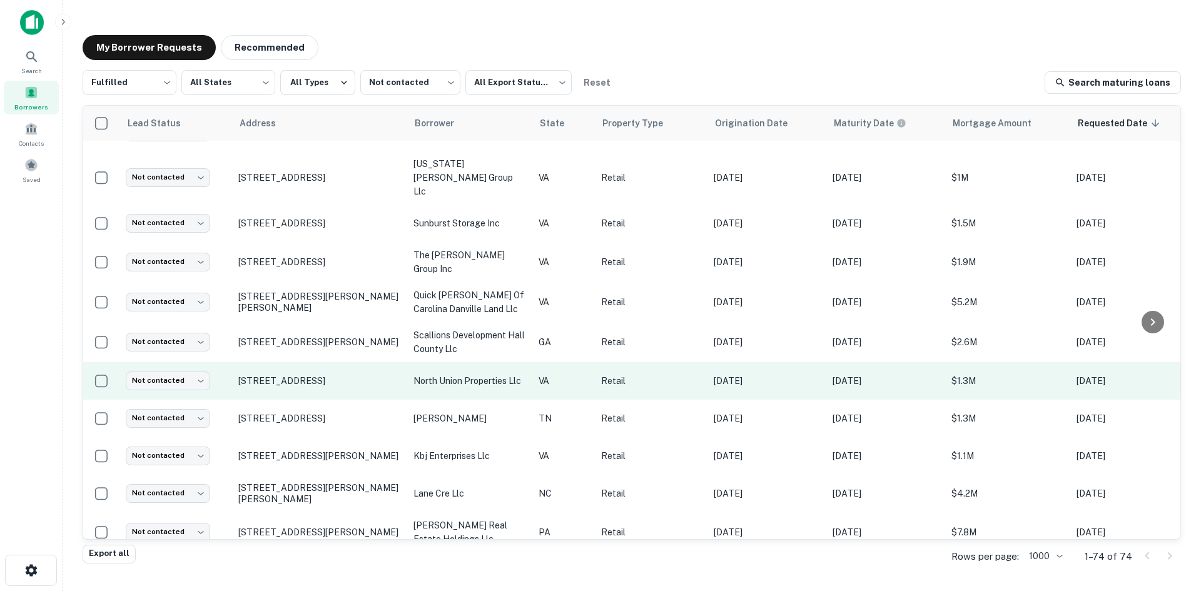
click at [295, 372] on td "[STREET_ADDRESS]" at bounding box center [319, 381] width 175 height 38
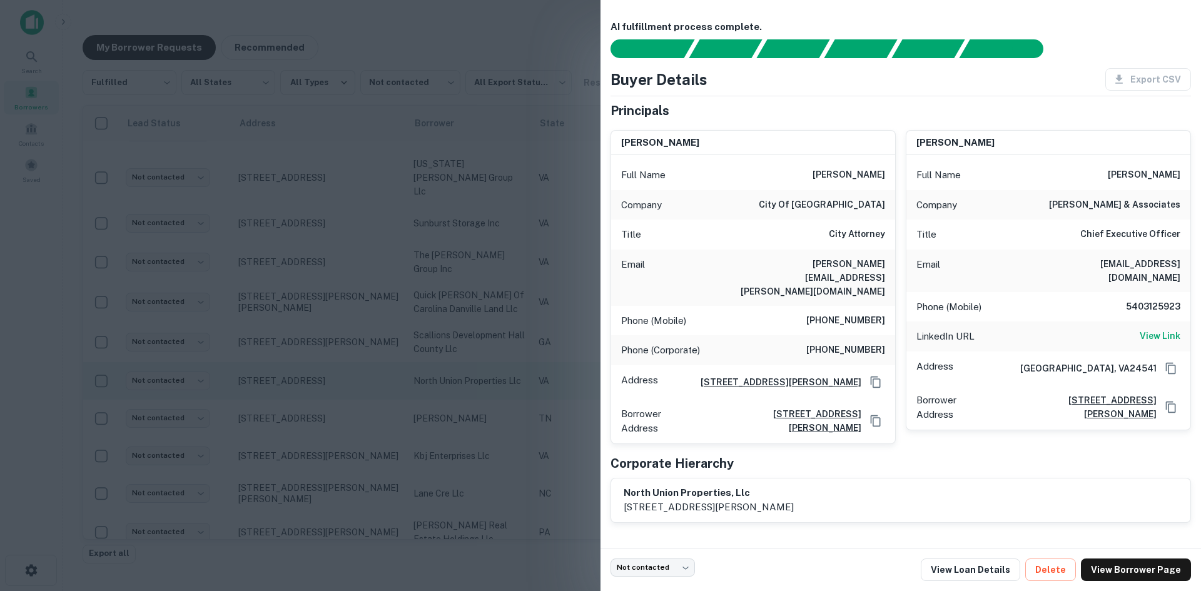
click at [295, 372] on div at bounding box center [600, 295] width 1201 height 591
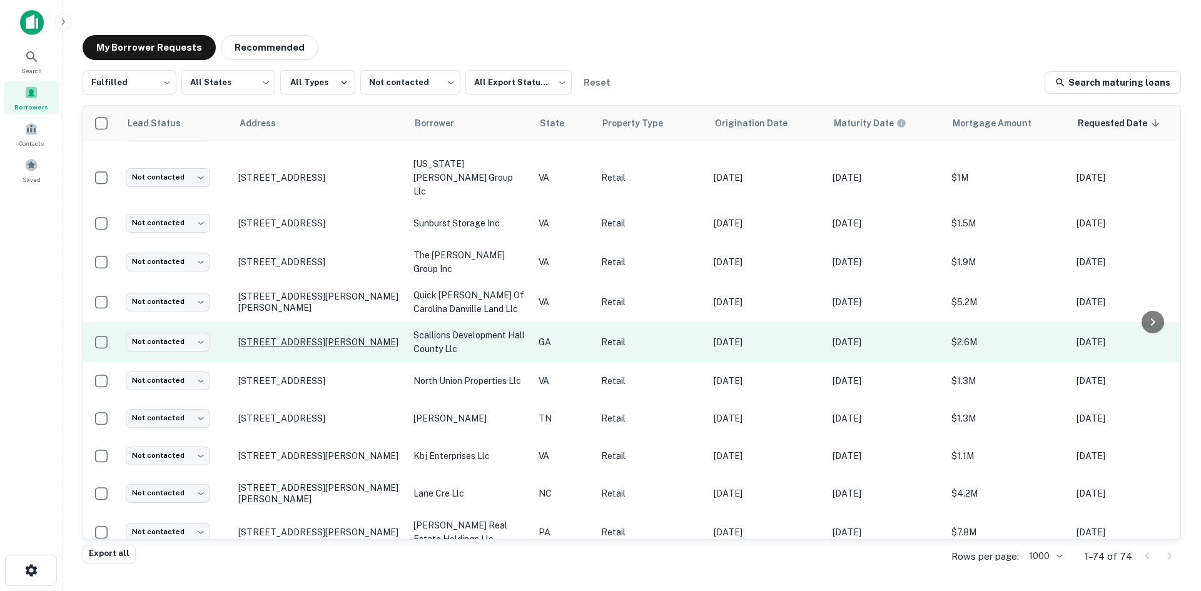
click at [302, 337] on p "4187 Continental Dr Oakwood, GA30566" at bounding box center [319, 342] width 163 height 11
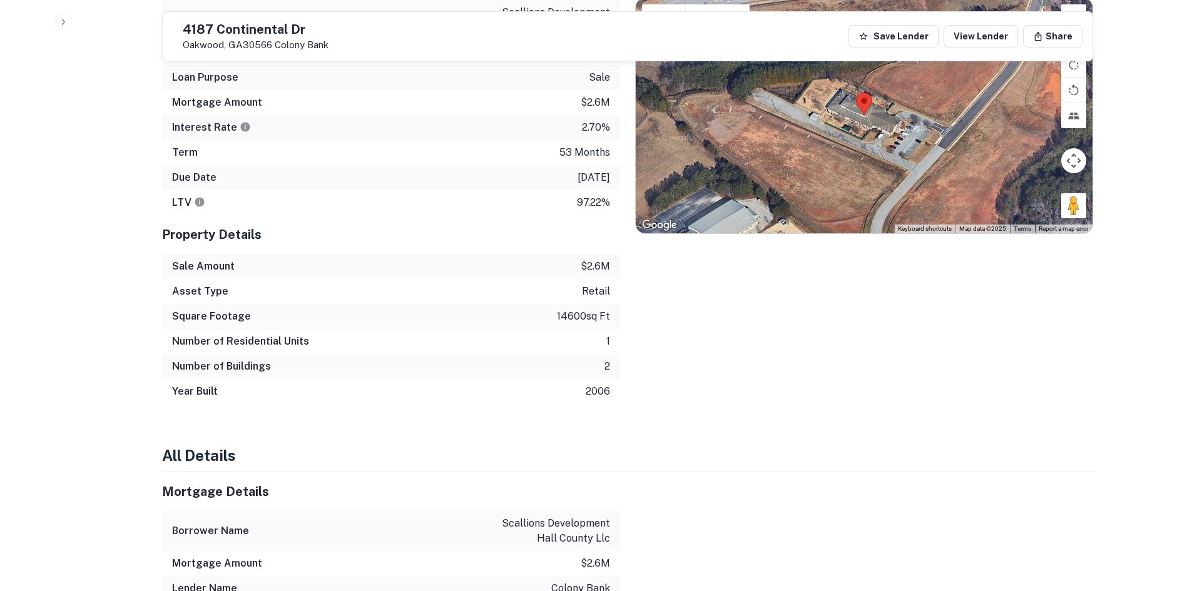
scroll to position [563, 0]
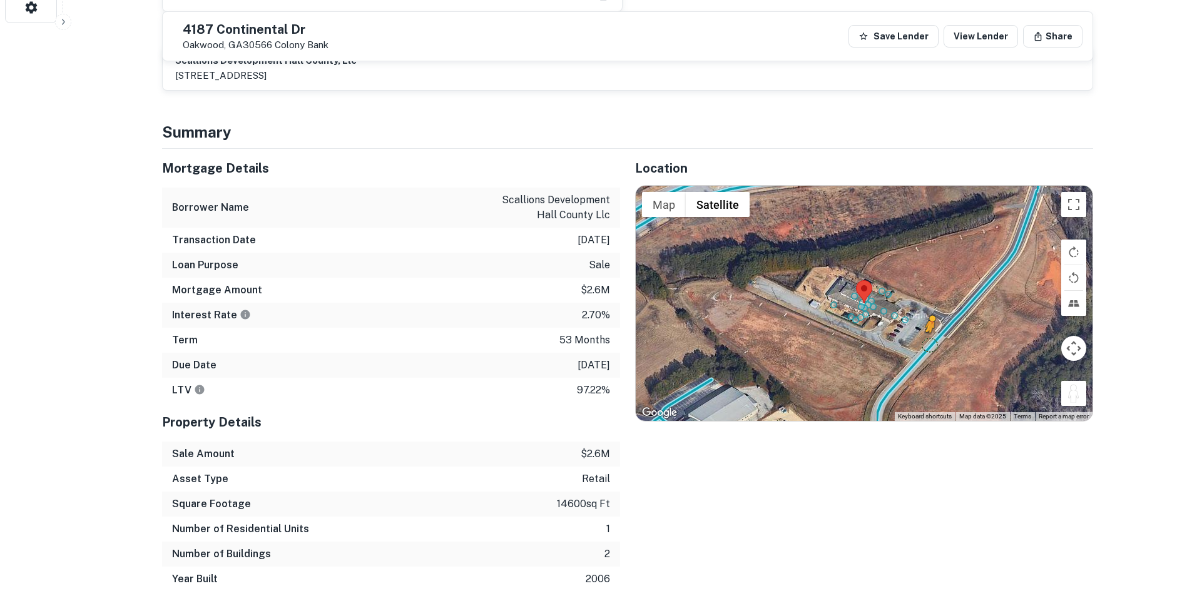
drag, startPoint x: 1072, startPoint y: 387, endPoint x: 923, endPoint y: 330, distance: 160.0
click at [923, 330] on div "To activate drag with keyboard, press Alt + Enter. Once in keyboard drag state,…" at bounding box center [864, 303] width 457 height 235
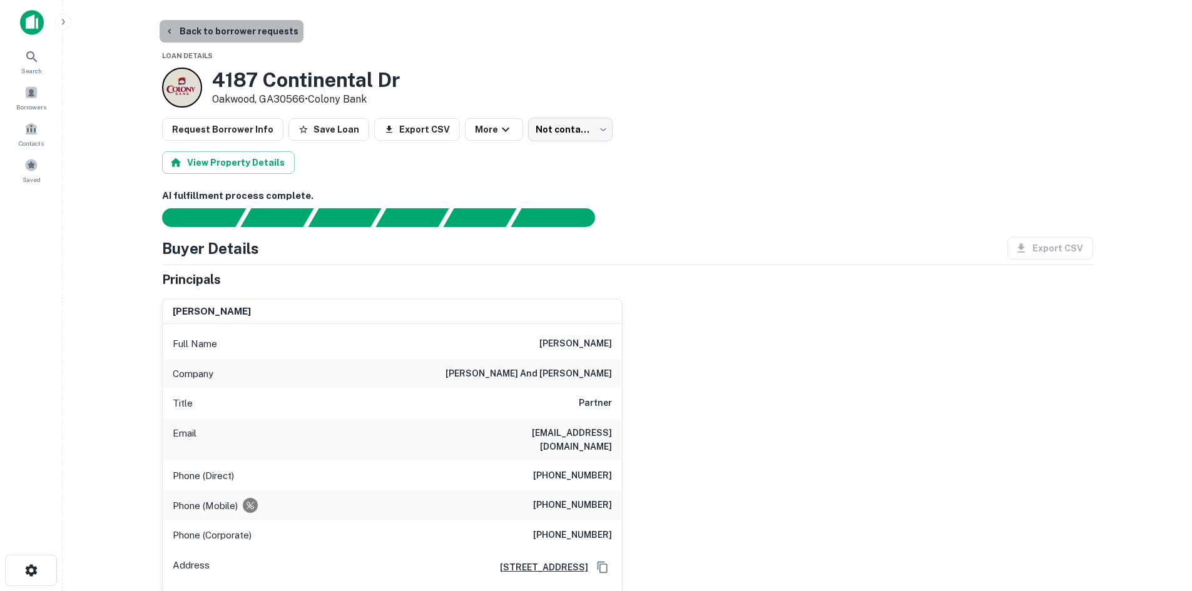
click at [250, 34] on button "Back to borrower requests" at bounding box center [232, 31] width 144 height 23
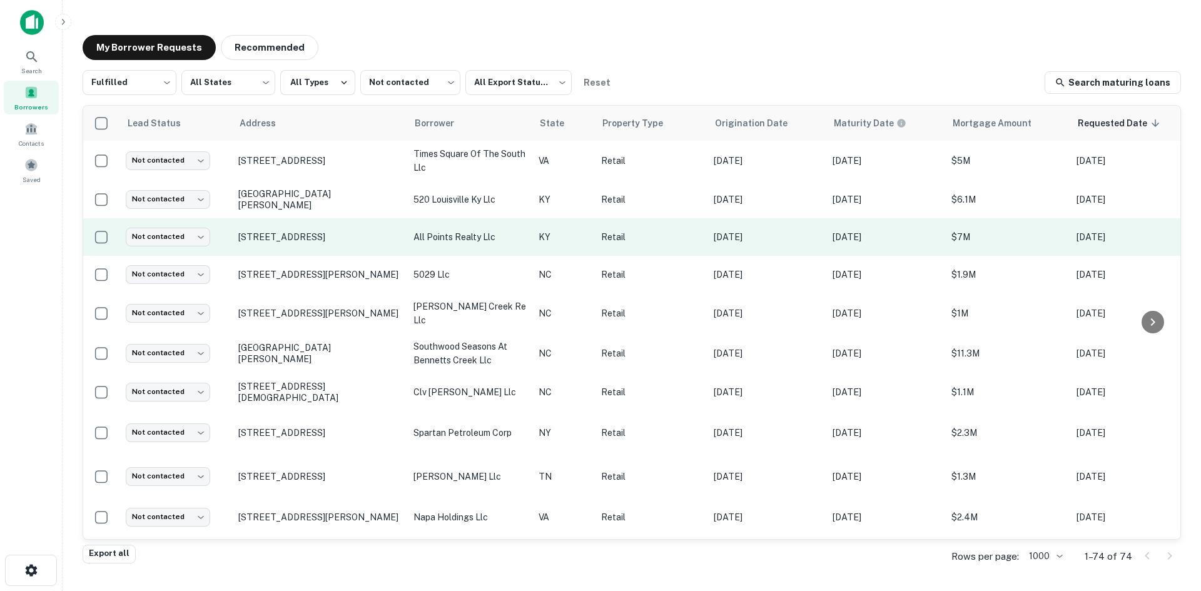
click at [343, 253] on td "[STREET_ADDRESS]" at bounding box center [319, 237] width 175 height 38
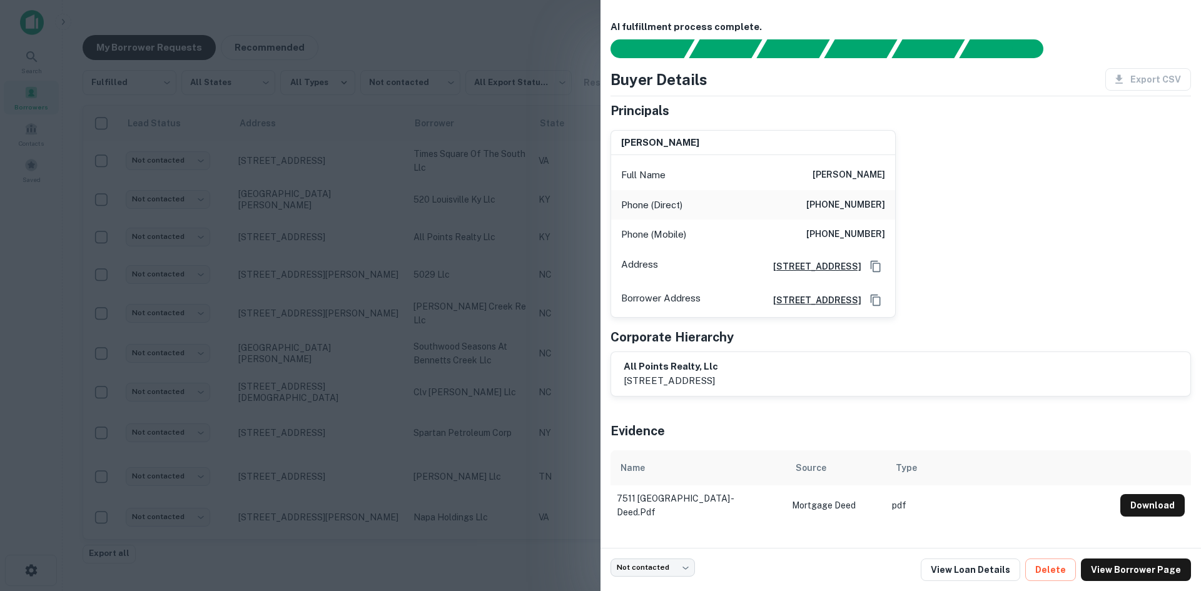
click at [335, 248] on div at bounding box center [600, 295] width 1201 height 591
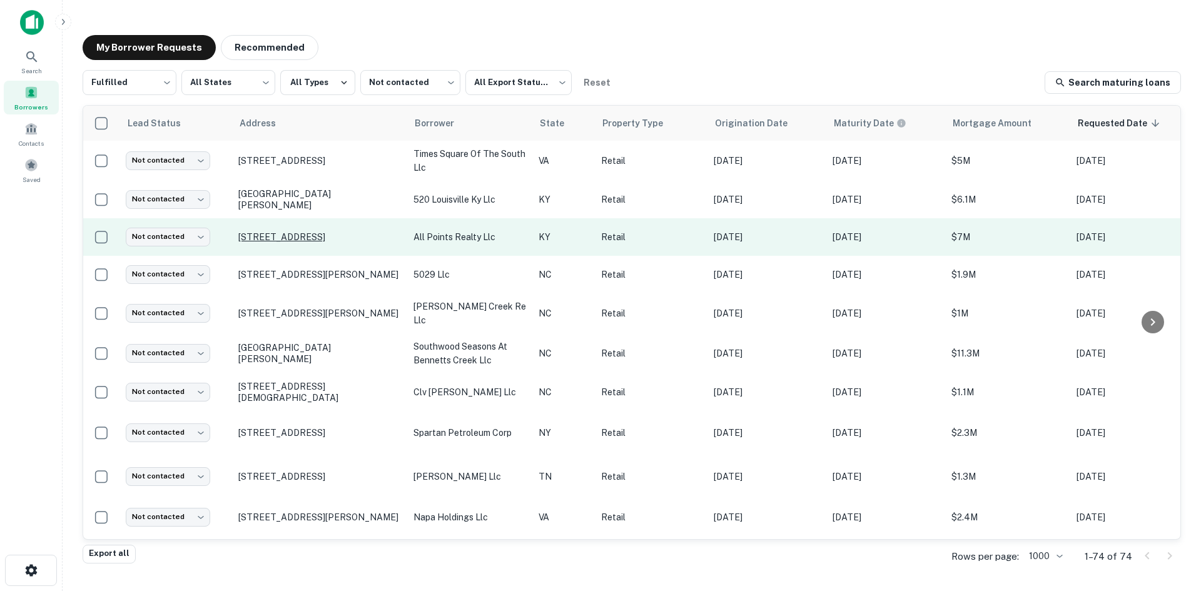
click at [335, 241] on p "[STREET_ADDRESS]" at bounding box center [319, 236] width 163 height 11
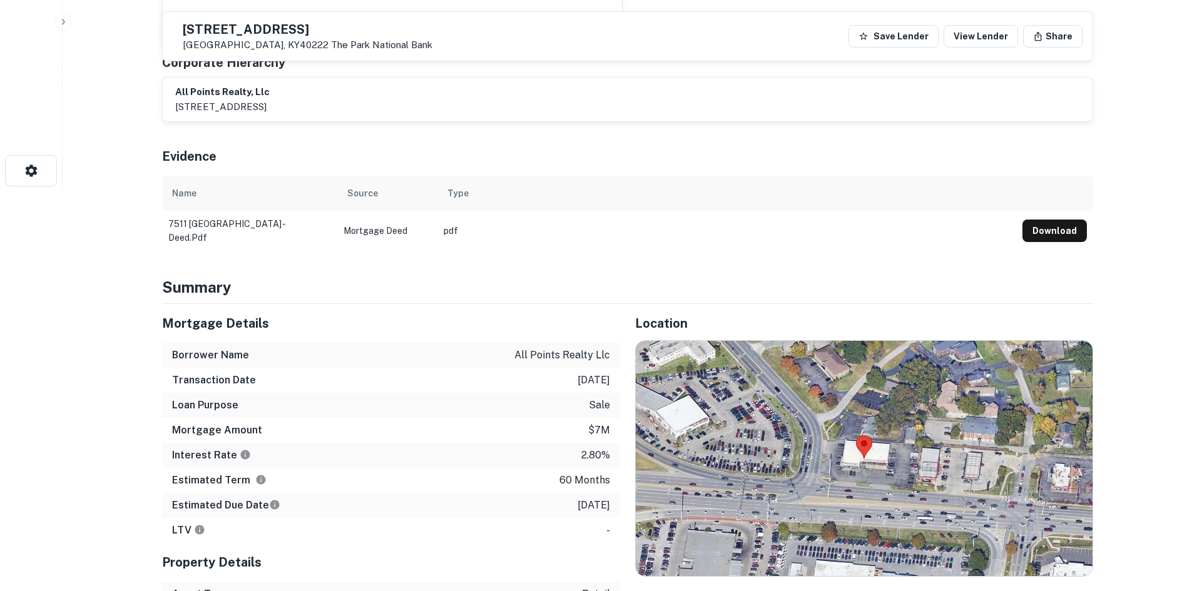
scroll to position [563, 0]
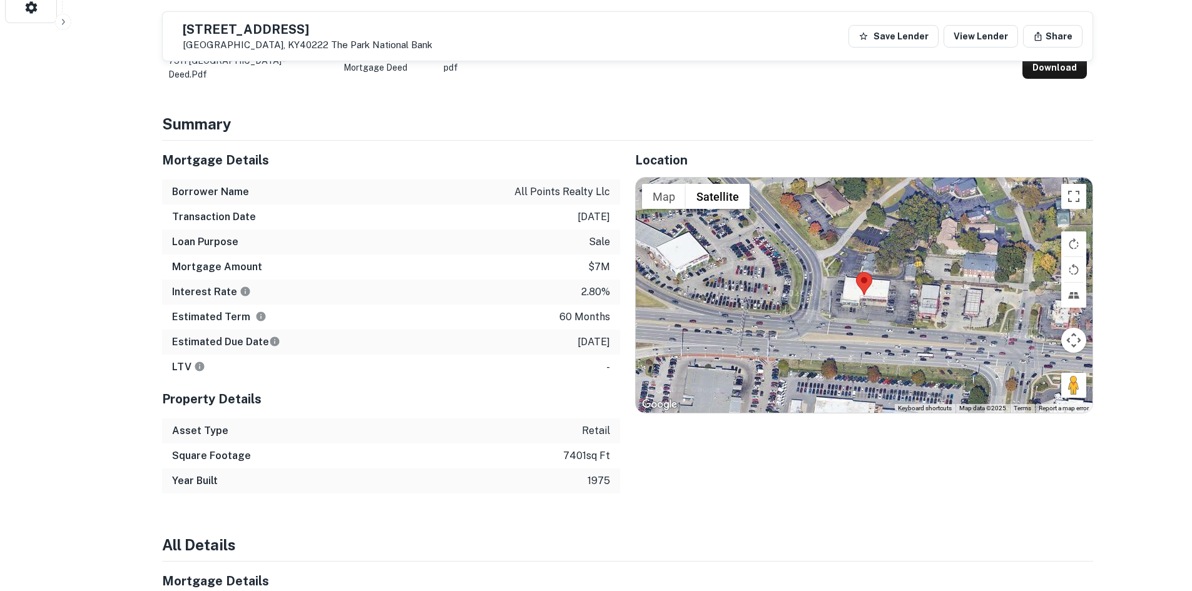
drag, startPoint x: 1063, startPoint y: 387, endPoint x: 1043, endPoint y: 375, distance: 23.0
click at [906, 340] on div "Map Terrain Satellite Labels Keyboard shortcuts Map Data Map data ©2025 Map dat…" at bounding box center [864, 295] width 457 height 235
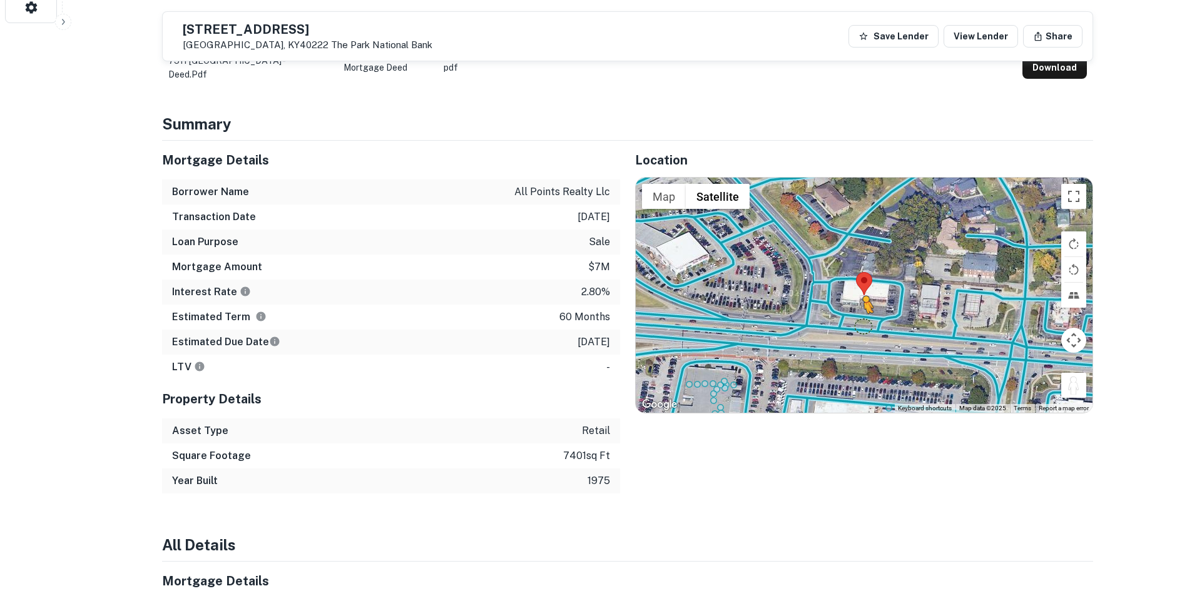
drag, startPoint x: 1071, startPoint y: 390, endPoint x: 863, endPoint y: 327, distance: 217.1
click at [863, 327] on div "To activate drag with keyboard, press Alt + Enter. Once in keyboard drag state,…" at bounding box center [864, 295] width 457 height 235
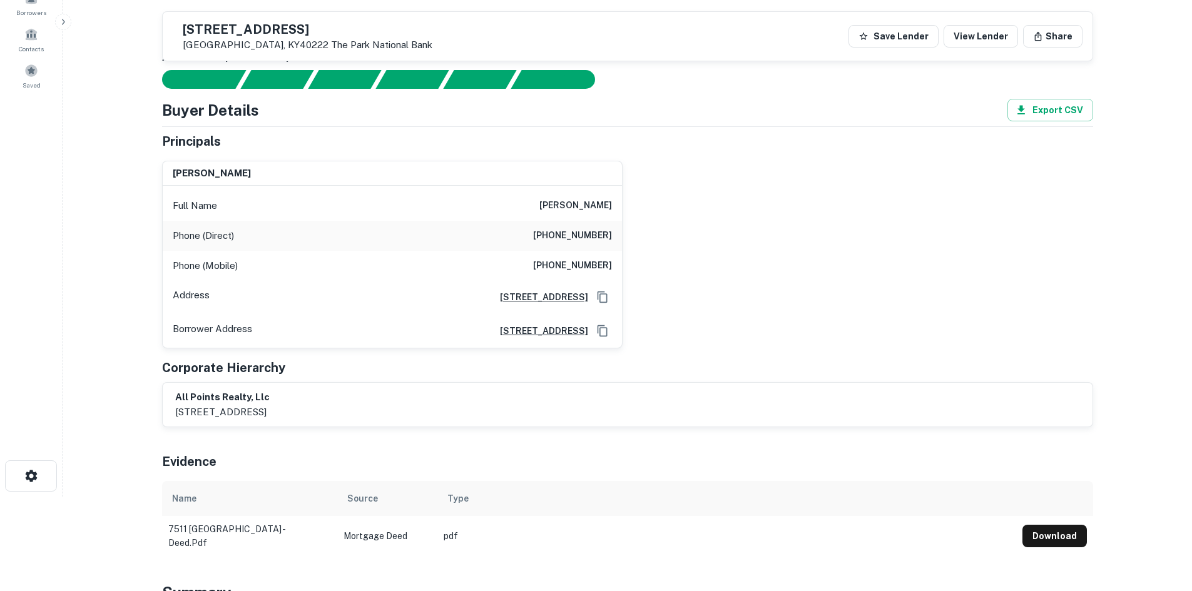
scroll to position [0, 0]
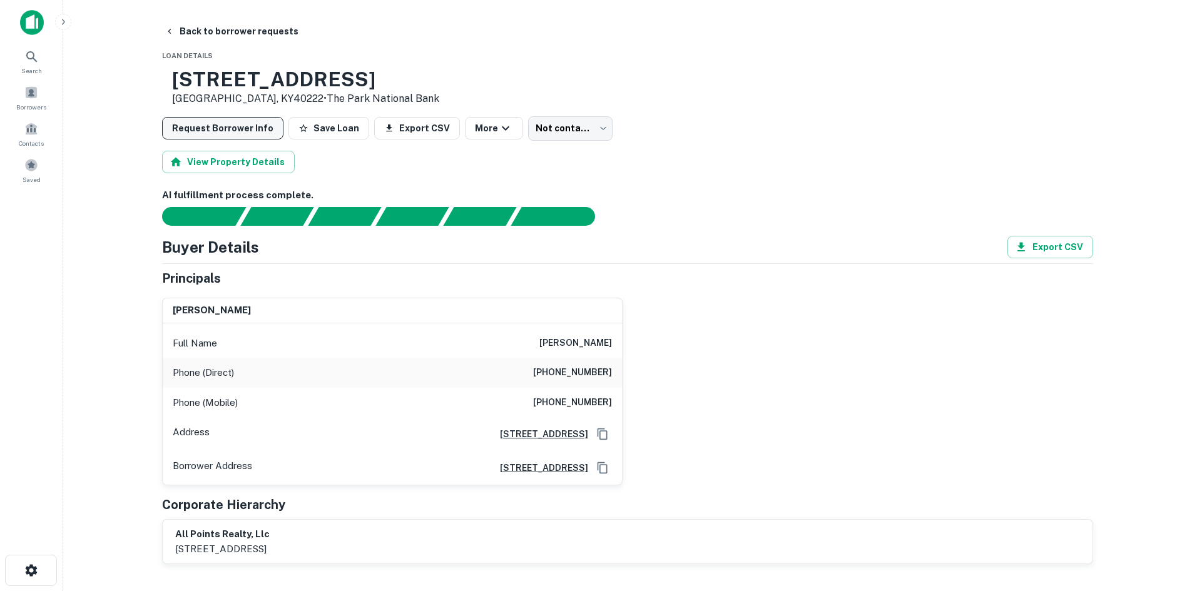
click at [255, 128] on button "Request Borrower Info" at bounding box center [222, 128] width 121 height 23
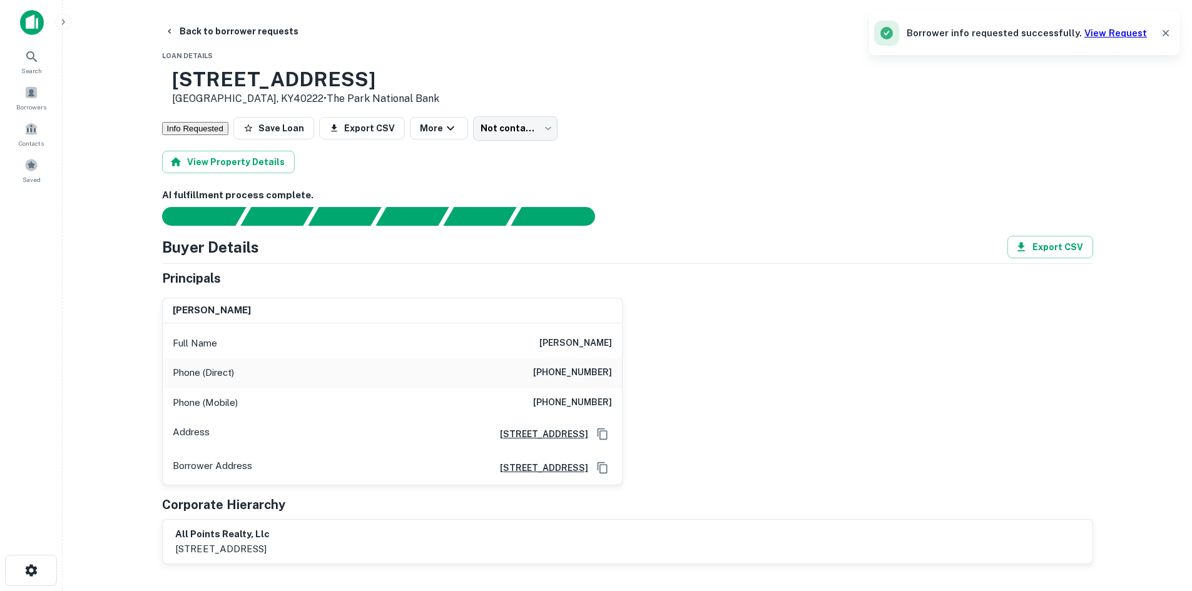
click at [586, 375] on h6 "[PHONE_NUMBER]" at bounding box center [572, 372] width 79 height 15
copy h6 "[PHONE_NUMBER]"
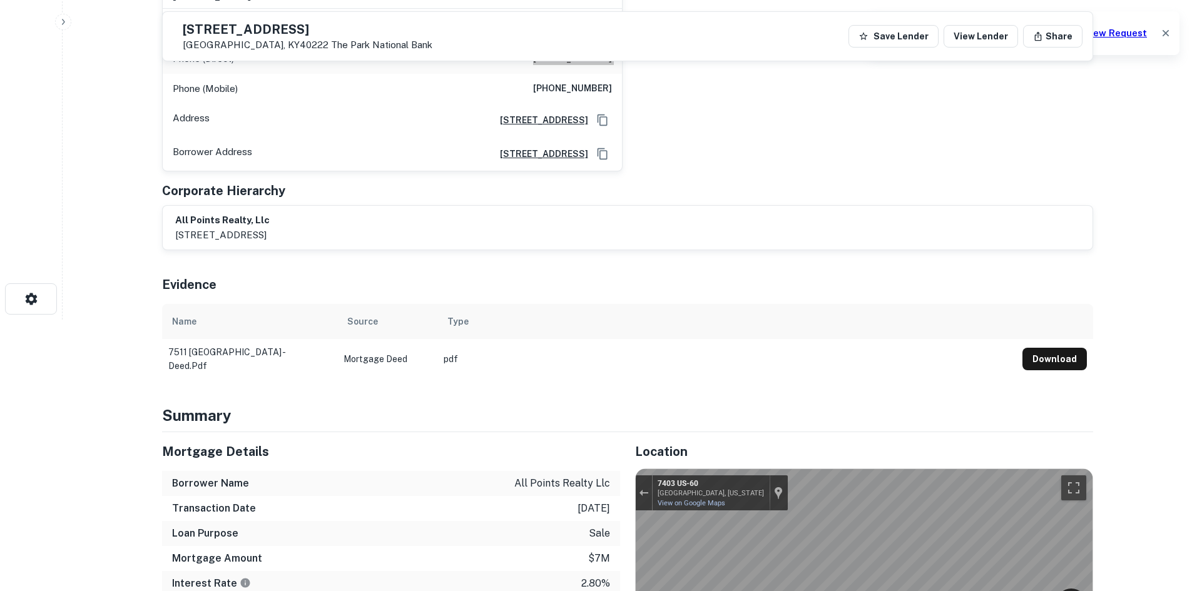
scroll to position [188, 0]
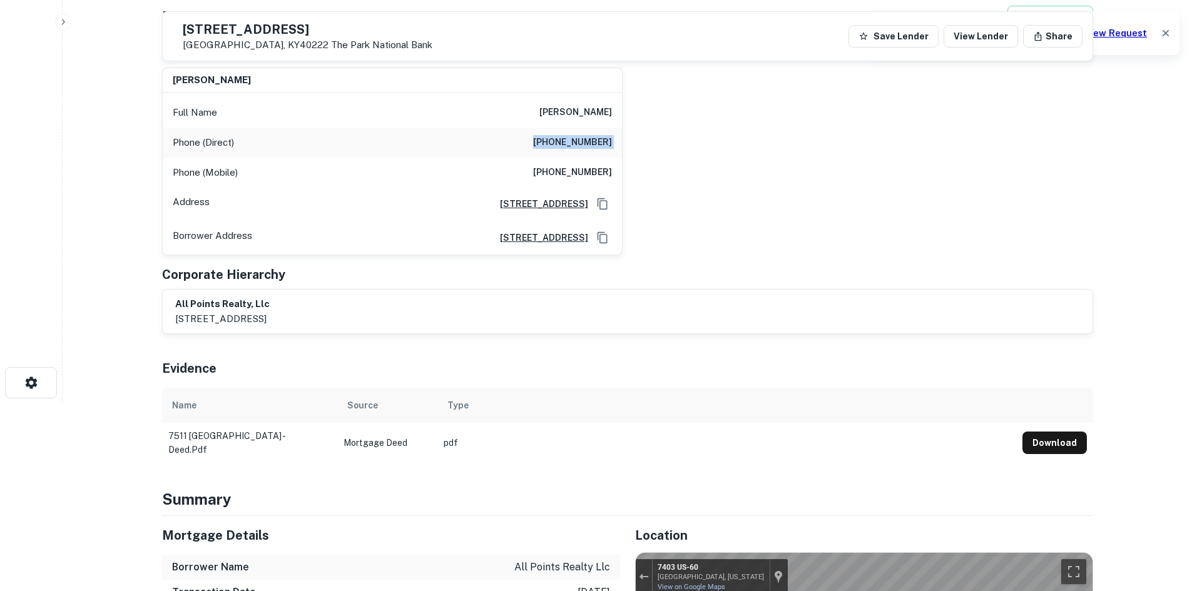
click at [551, 173] on h6 "[PHONE_NUMBER]" at bounding box center [572, 172] width 79 height 15
copy h6 "[PHONE_NUMBER]"
click at [529, 115] on div "Full Name [PERSON_NAME]" at bounding box center [392, 113] width 459 height 30
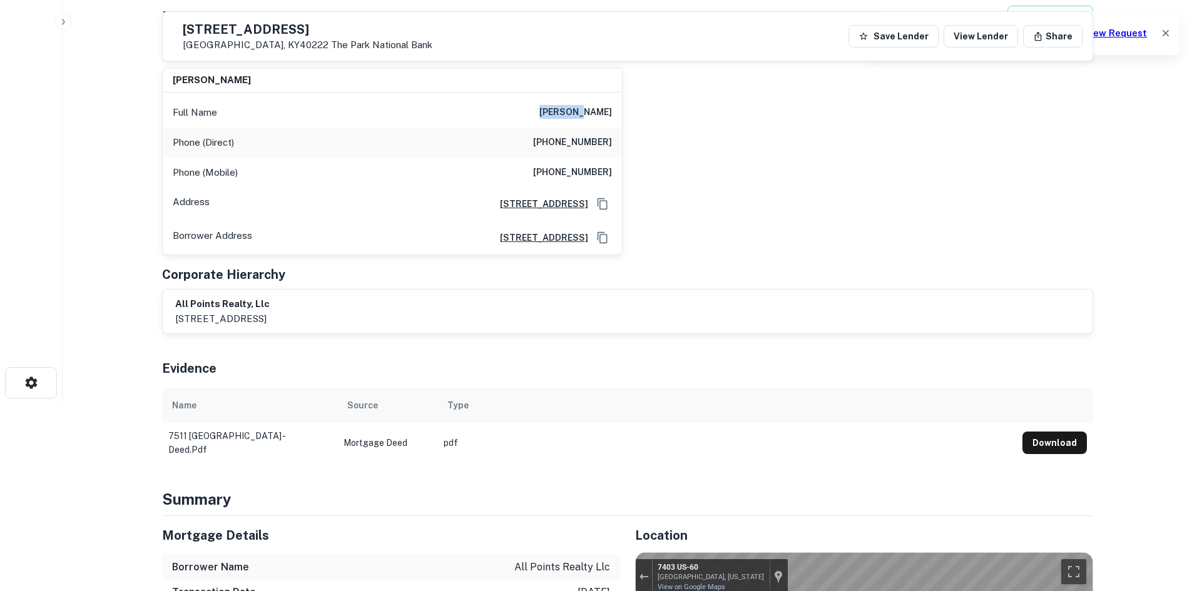
click at [529, 115] on div "Full Name [PERSON_NAME]" at bounding box center [392, 113] width 459 height 30
copy h6 "[PERSON_NAME]"
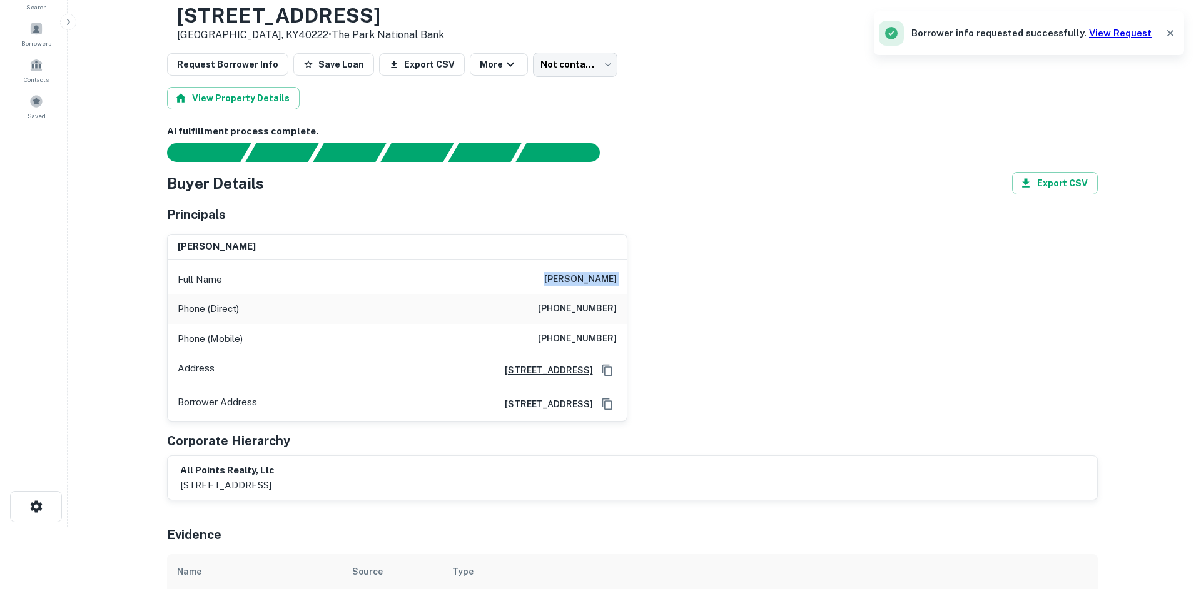
scroll to position [0, 0]
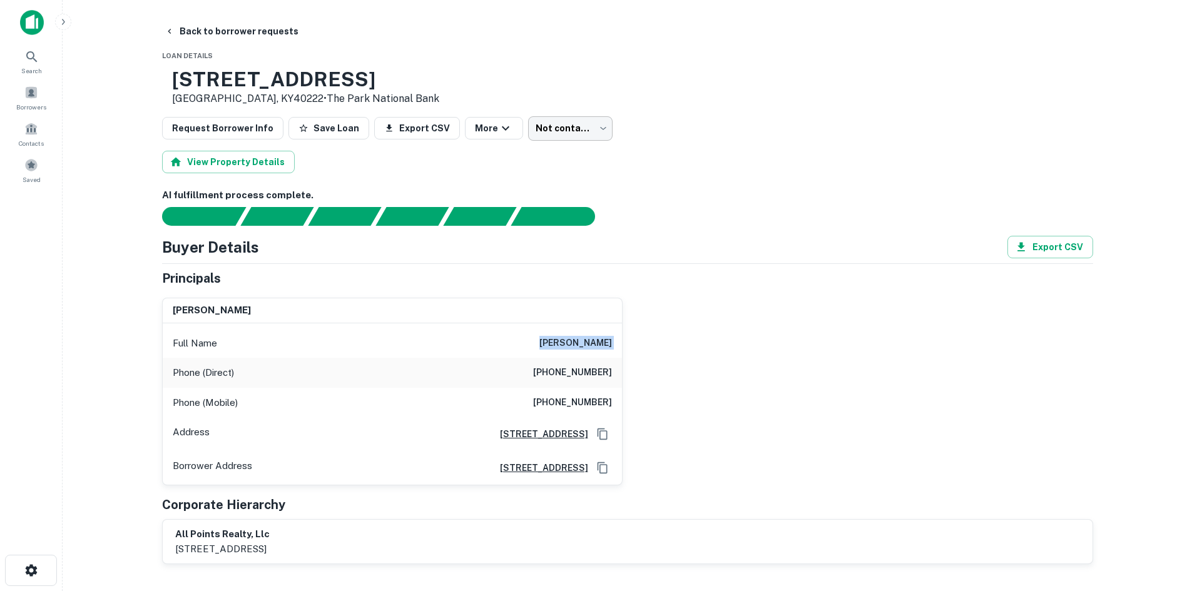
click at [544, 138] on body "Search Borrowers Contacts Saved Back to borrower requests Loan Details [STREET_…" at bounding box center [596, 295] width 1192 height 591
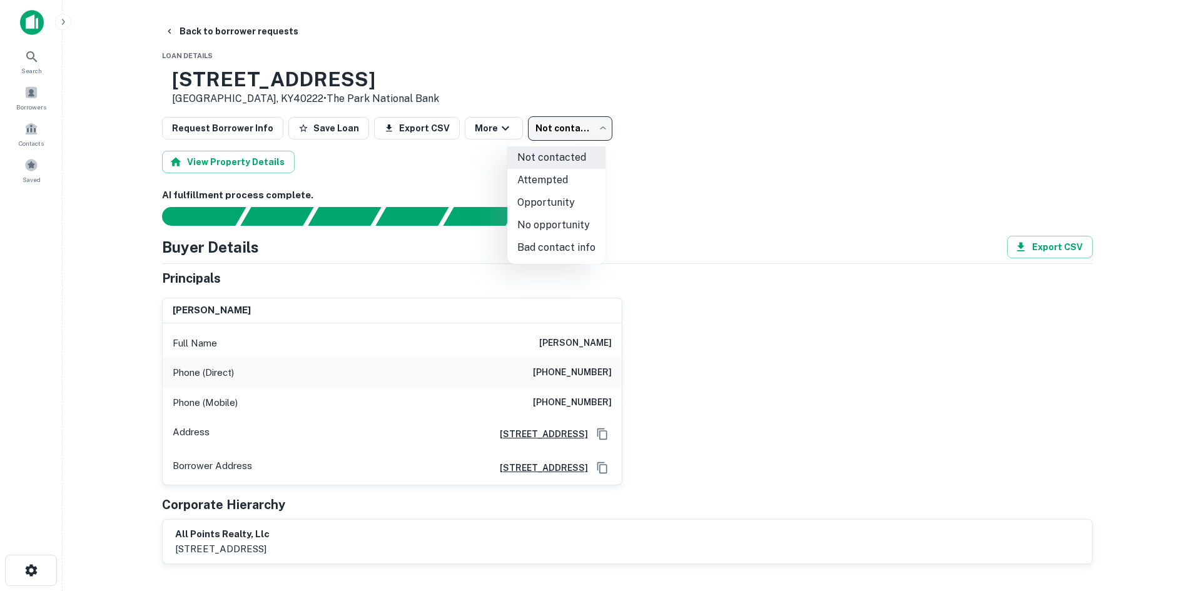
click at [693, 172] on div at bounding box center [600, 295] width 1201 height 591
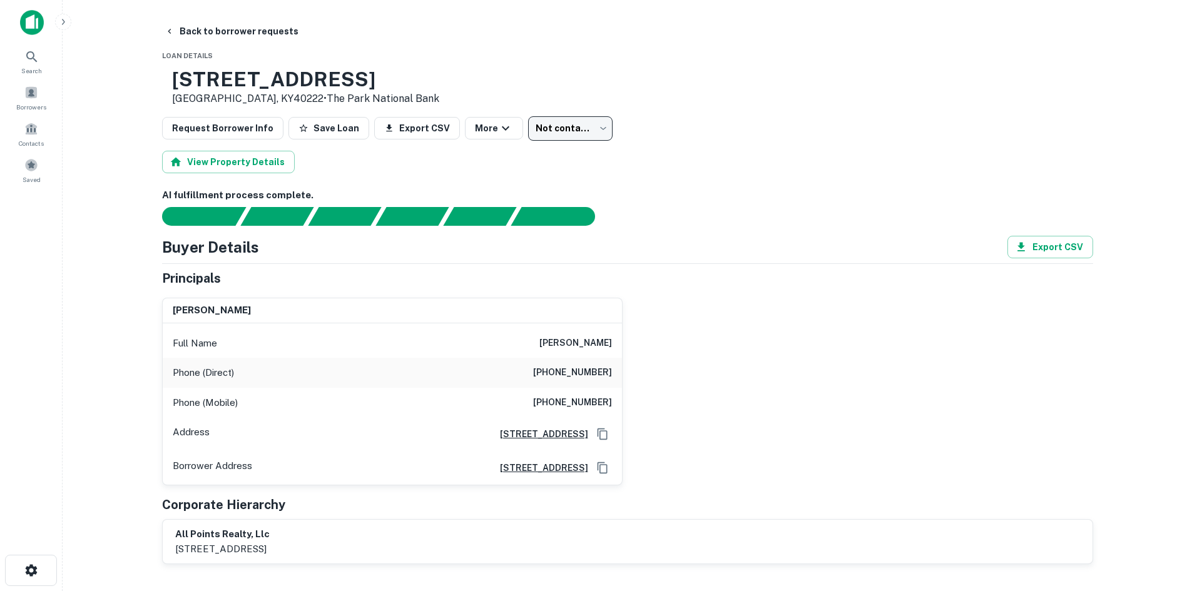
click at [526, 128] on body "Search Borrowers Contacts Saved Back to borrower requests Loan Details [STREET_…" at bounding box center [596, 295] width 1192 height 591
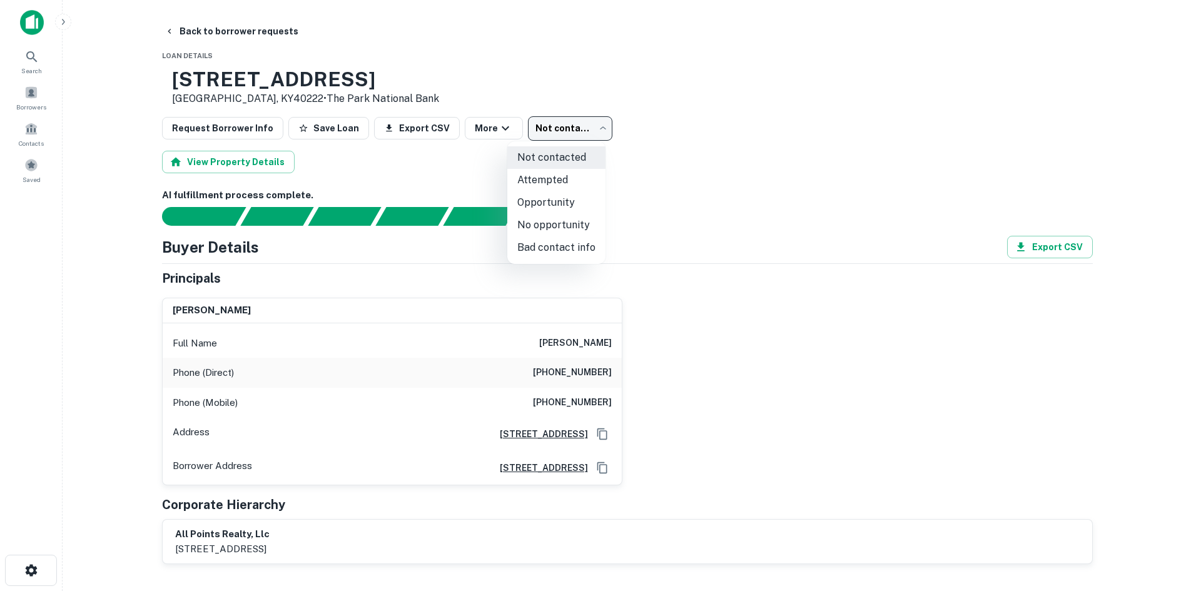
click at [545, 221] on li "No opportunity" at bounding box center [556, 225] width 98 height 23
type input "**********"
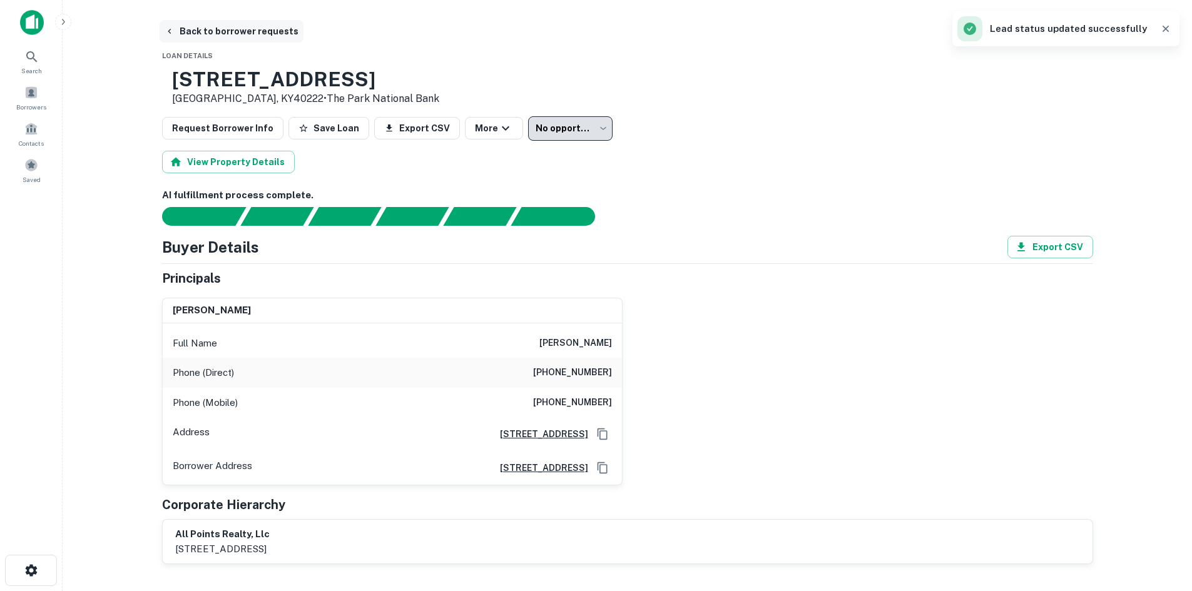
click at [236, 29] on button "Back to borrower requests" at bounding box center [232, 31] width 144 height 23
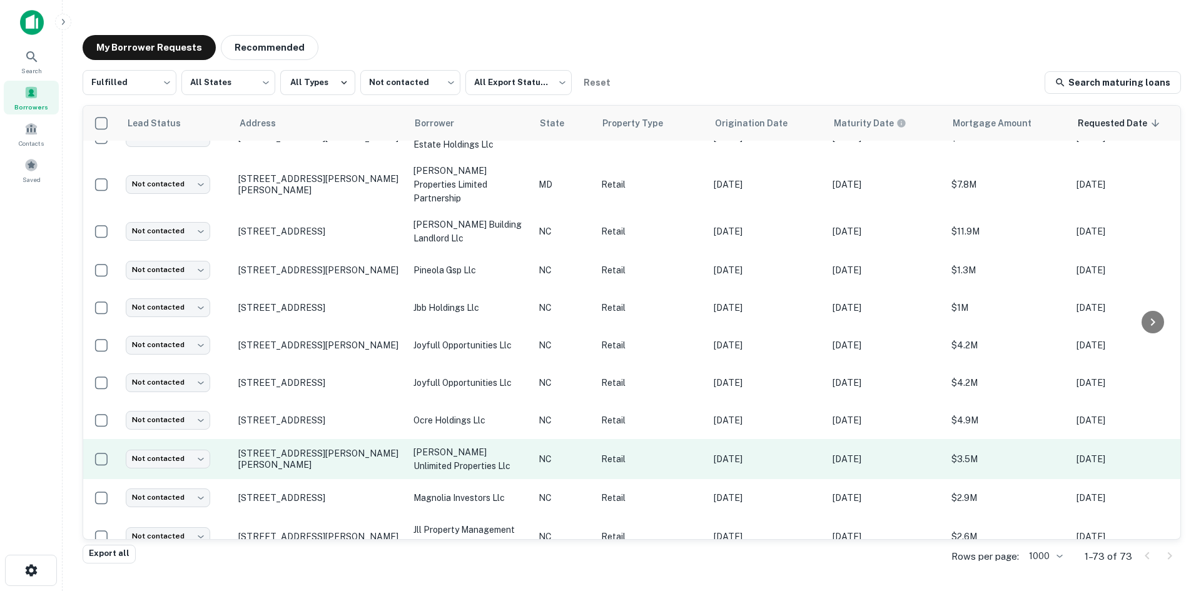
scroll to position [1188, 0]
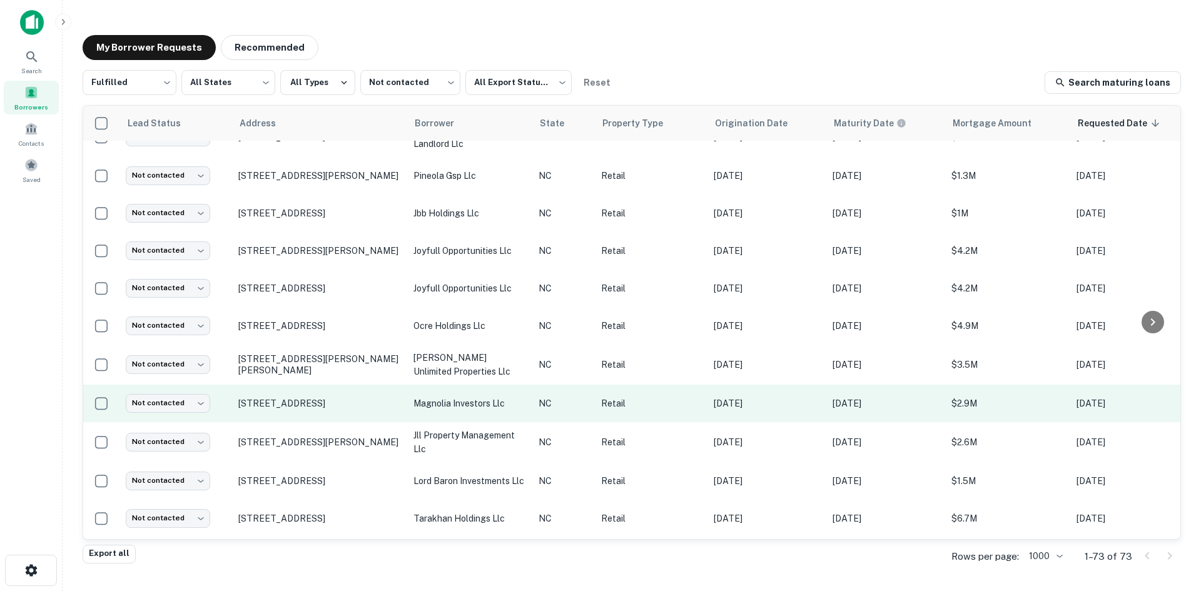
click at [318, 387] on td "[STREET_ADDRESS]" at bounding box center [319, 404] width 175 height 38
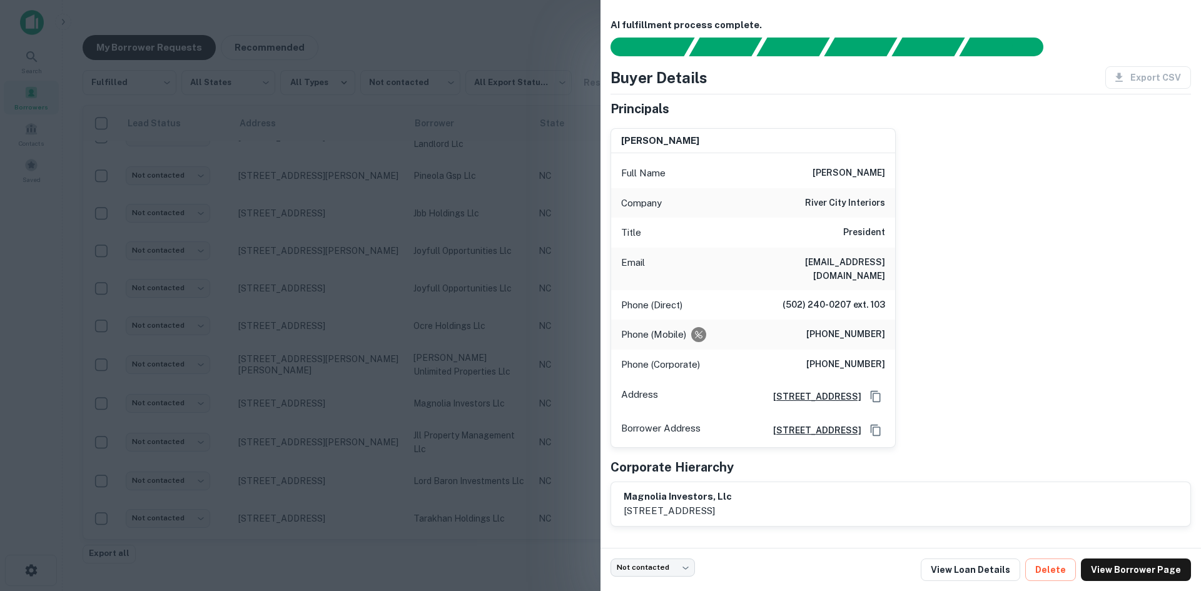
scroll to position [0, 0]
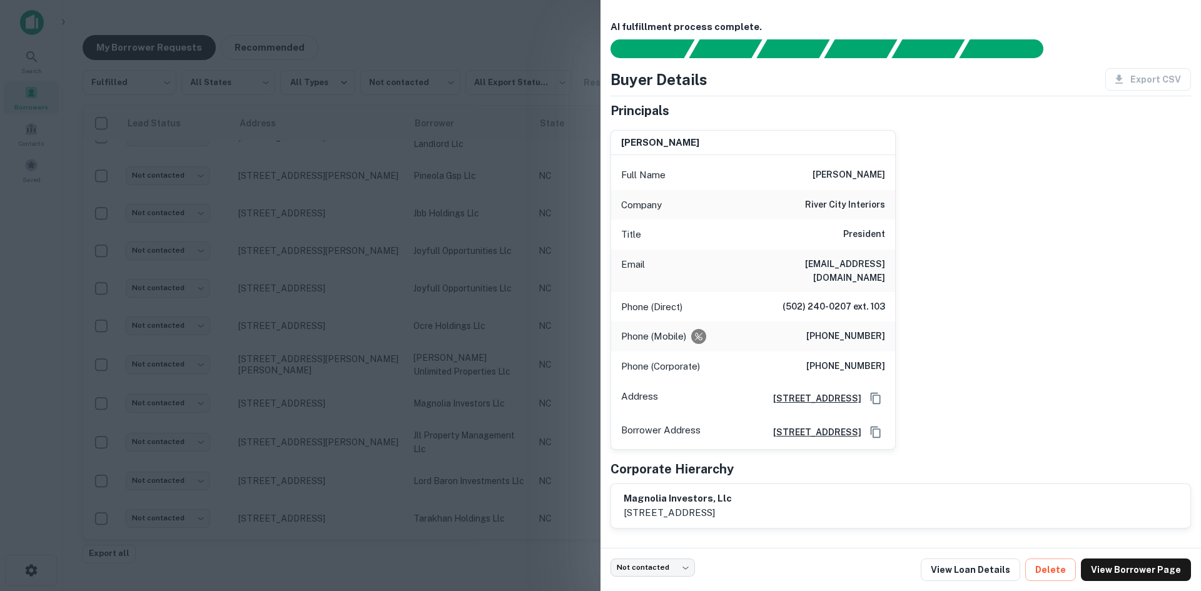
click at [413, 263] on div at bounding box center [600, 295] width 1201 height 591
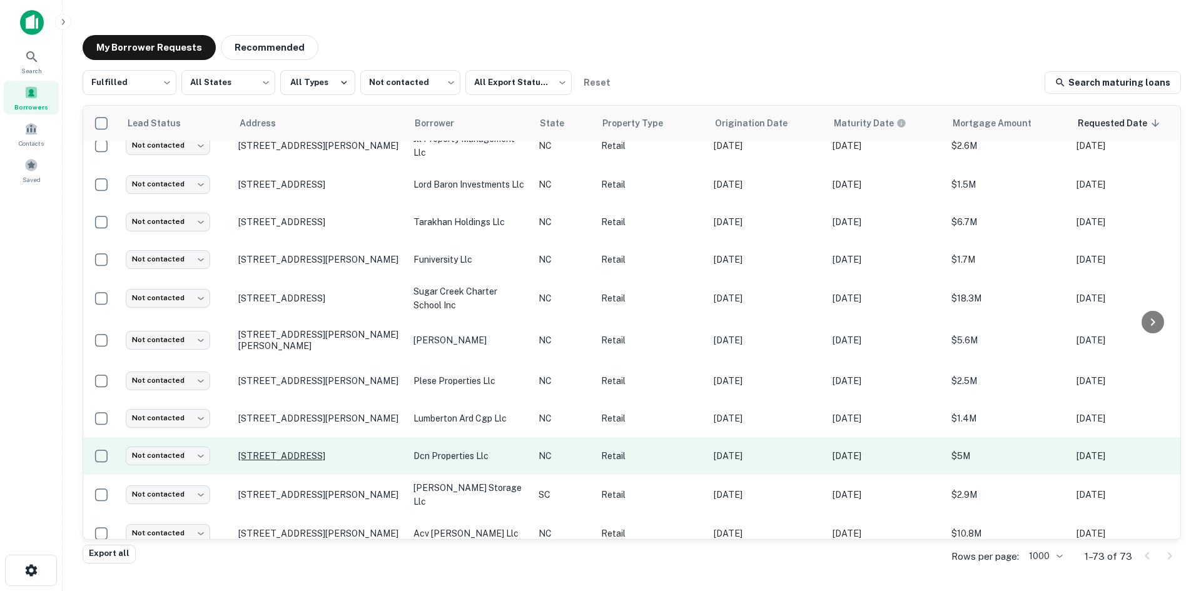
scroll to position [1501, 0]
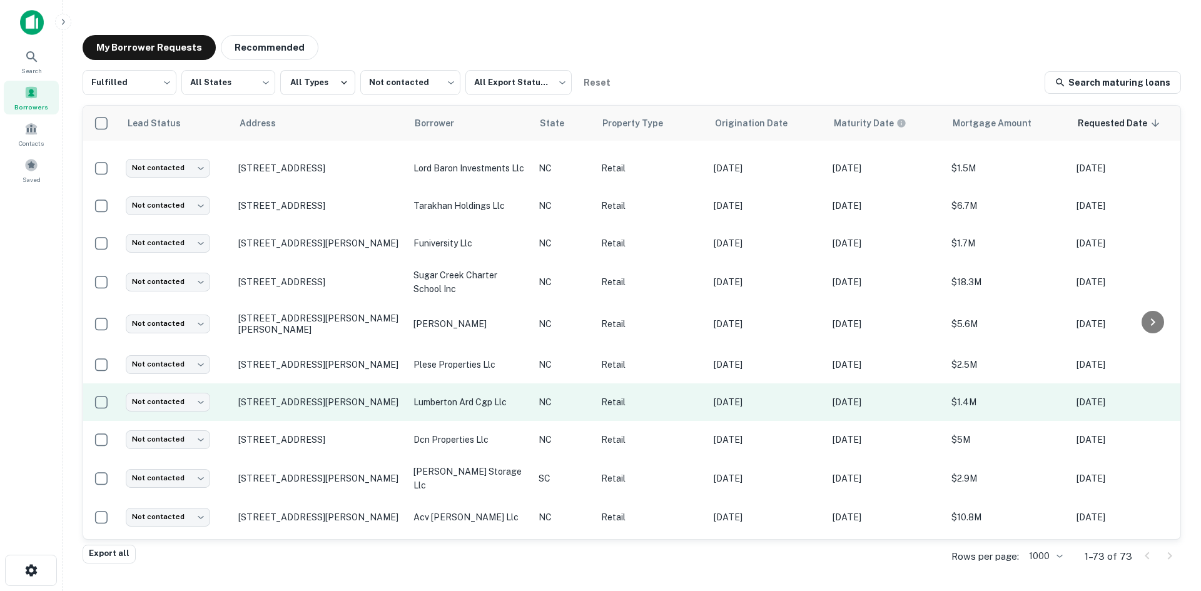
click at [310, 383] on td "[STREET_ADDRESS][PERSON_NAME]" at bounding box center [319, 402] width 175 height 38
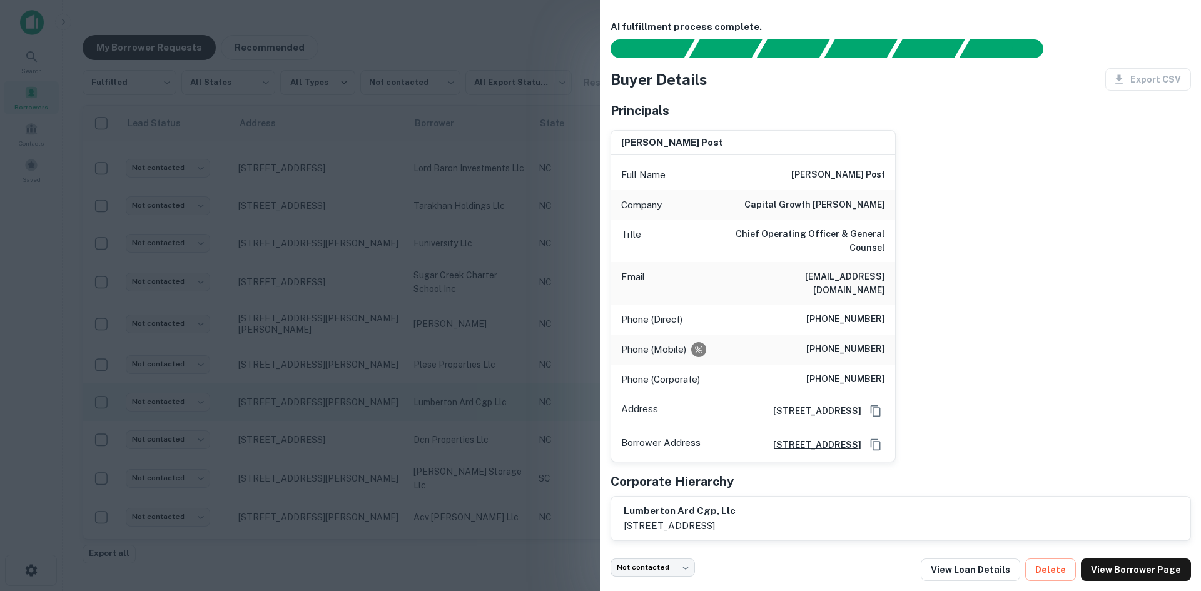
click at [310, 382] on div at bounding box center [600, 295] width 1201 height 591
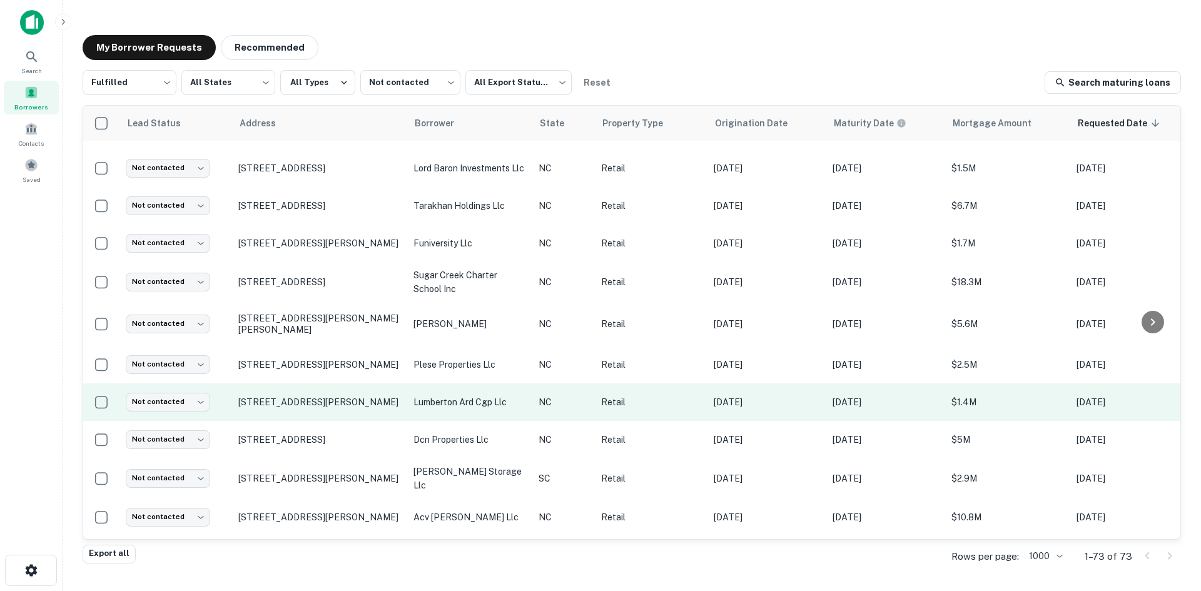
click at [311, 383] on td "[STREET_ADDRESS][PERSON_NAME]" at bounding box center [319, 402] width 175 height 38
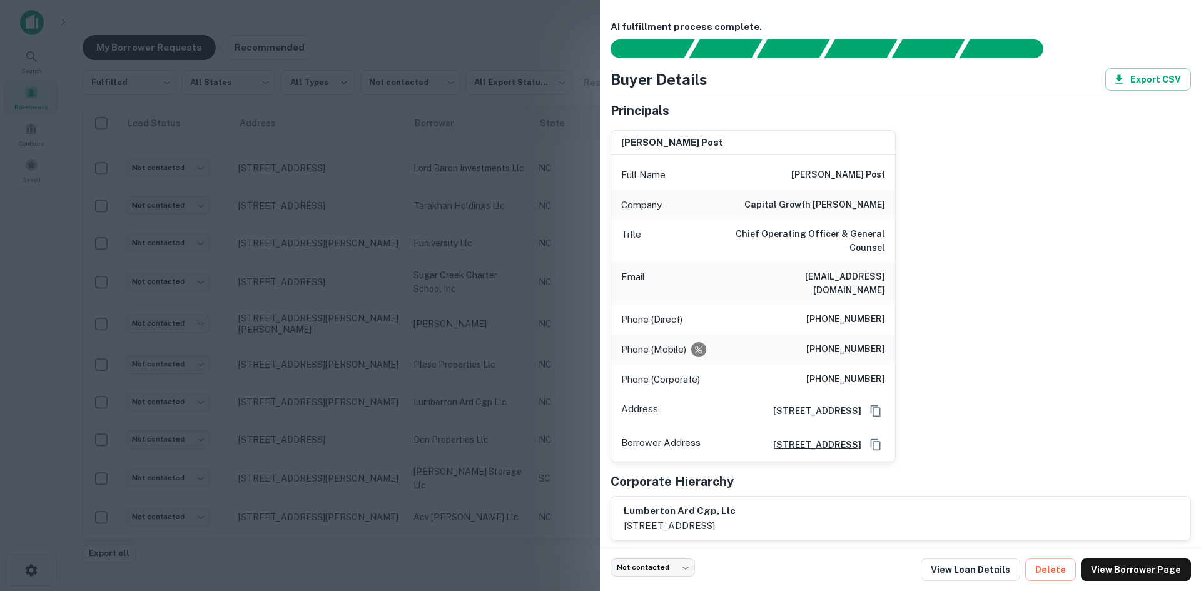
click at [312, 373] on div at bounding box center [600, 295] width 1201 height 591
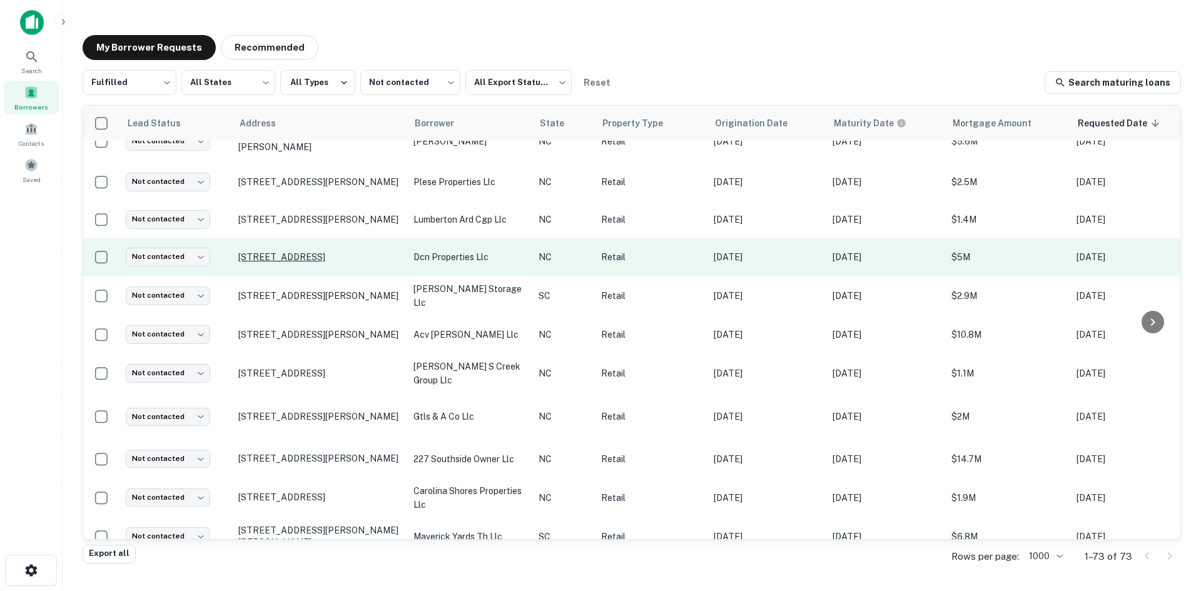
scroll to position [1689, 0]
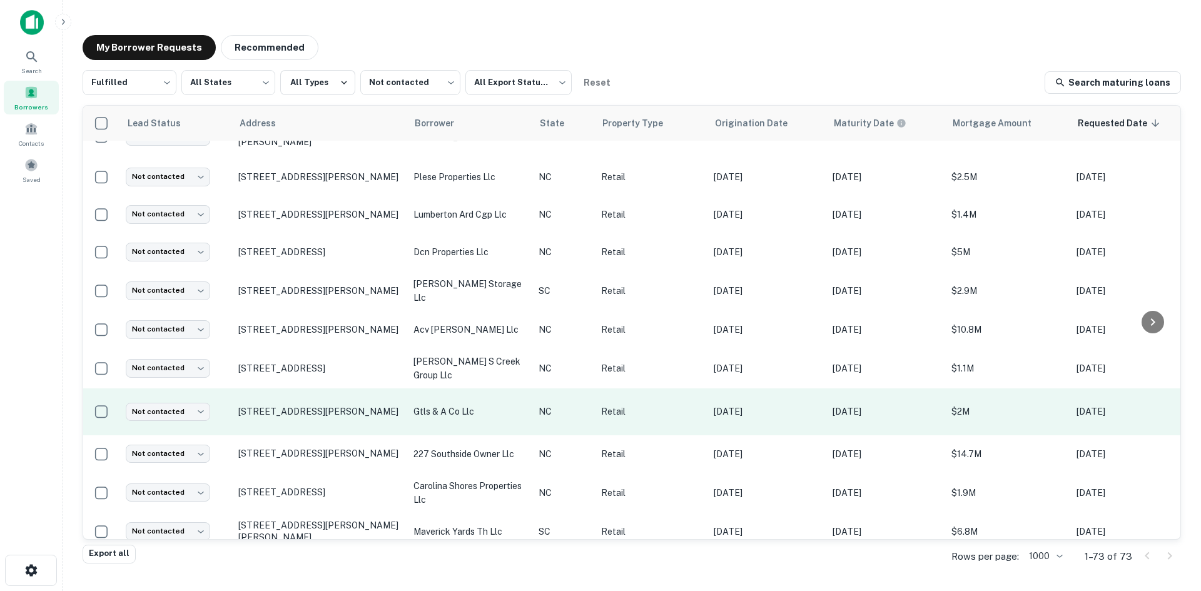
click at [305, 403] on td "[STREET_ADDRESS][PERSON_NAME]" at bounding box center [319, 411] width 175 height 47
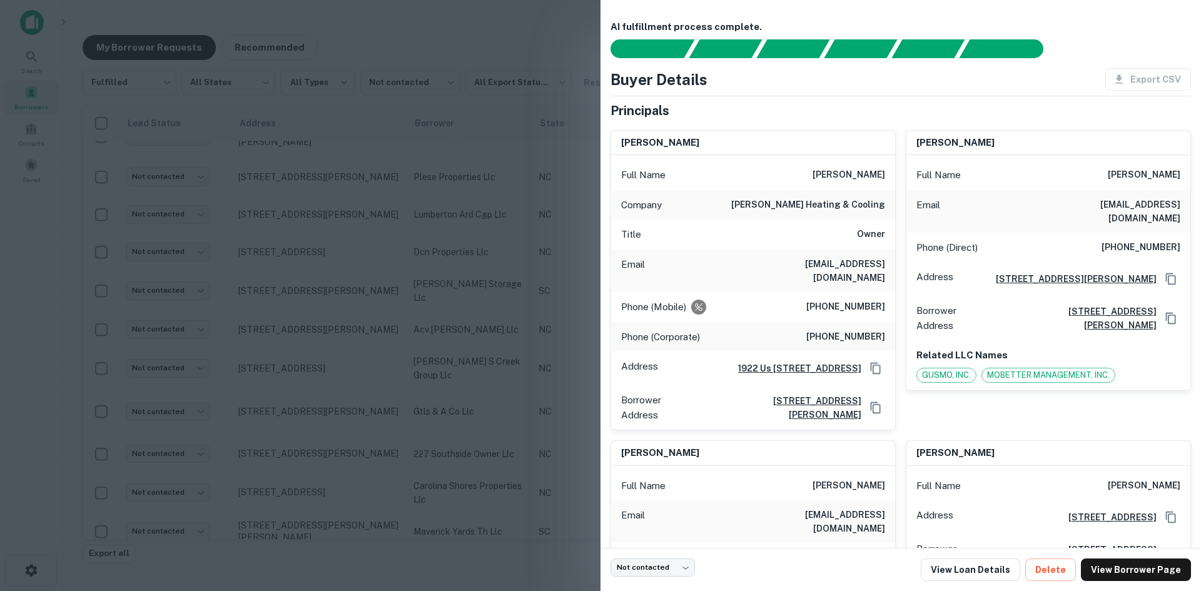
click at [340, 417] on div at bounding box center [600, 295] width 1201 height 591
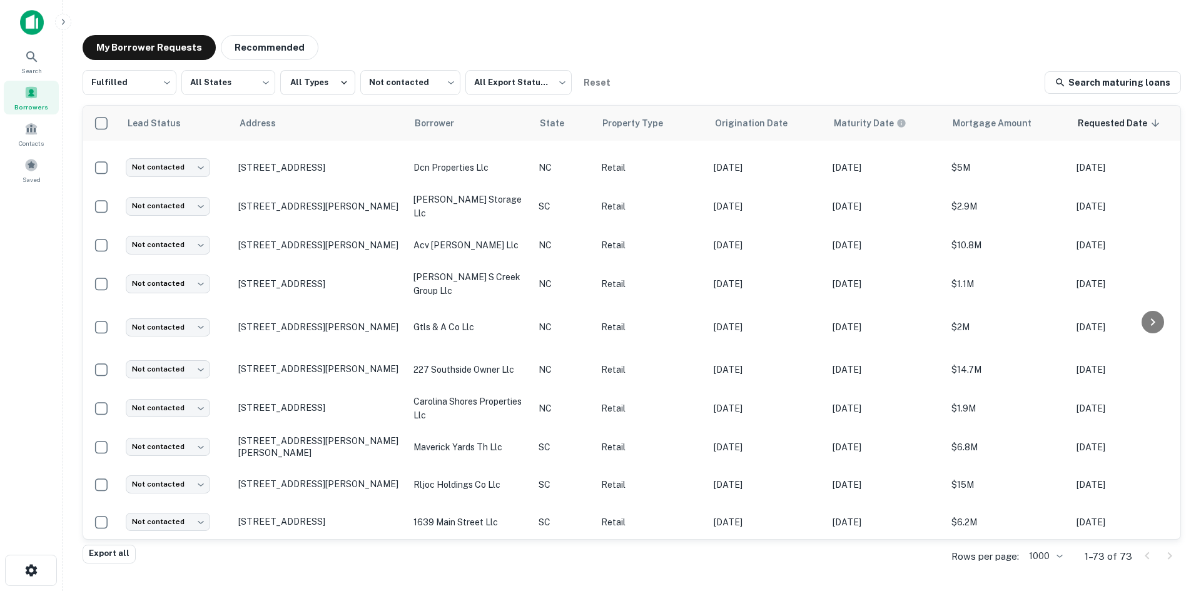
scroll to position [1939, 0]
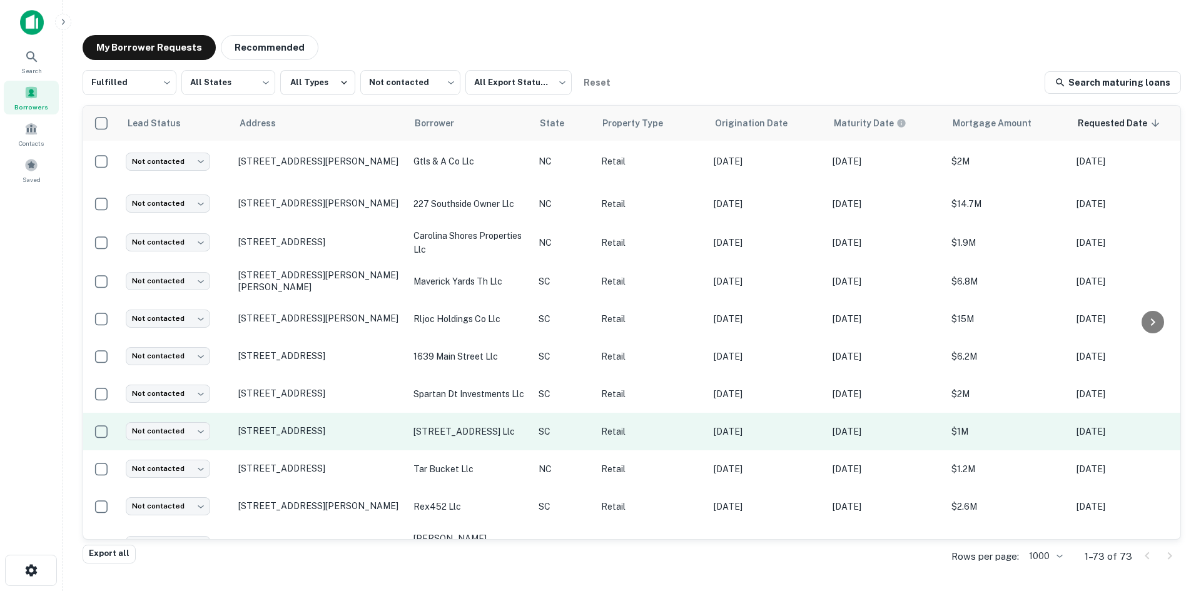
click at [320, 437] on td "[STREET_ADDRESS]" at bounding box center [319, 432] width 175 height 38
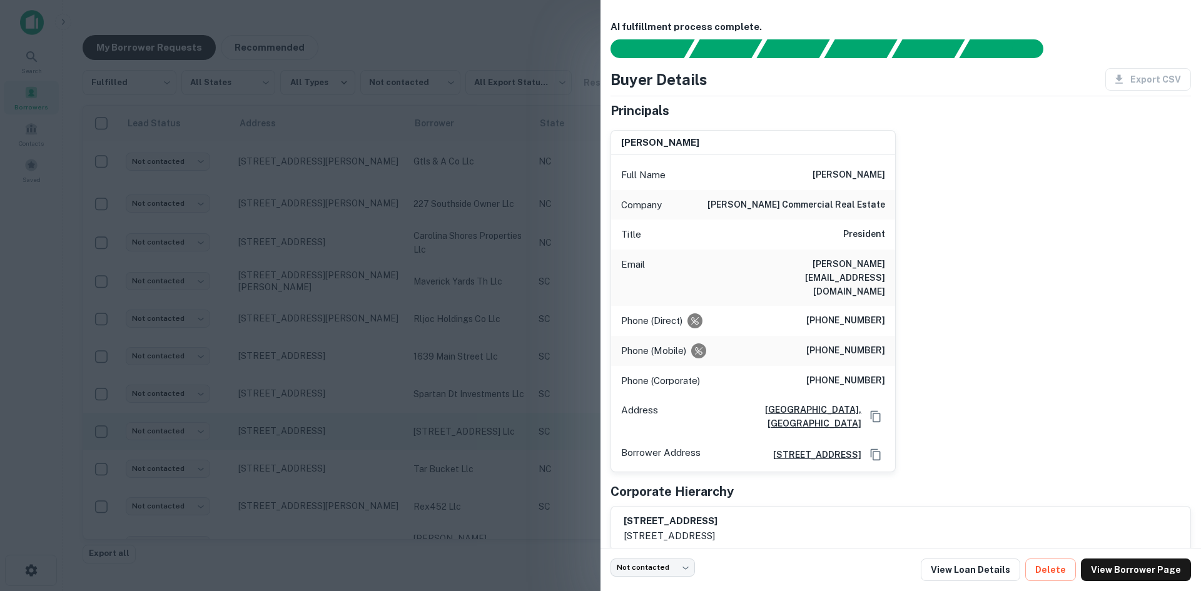
click at [320, 437] on div at bounding box center [600, 295] width 1201 height 591
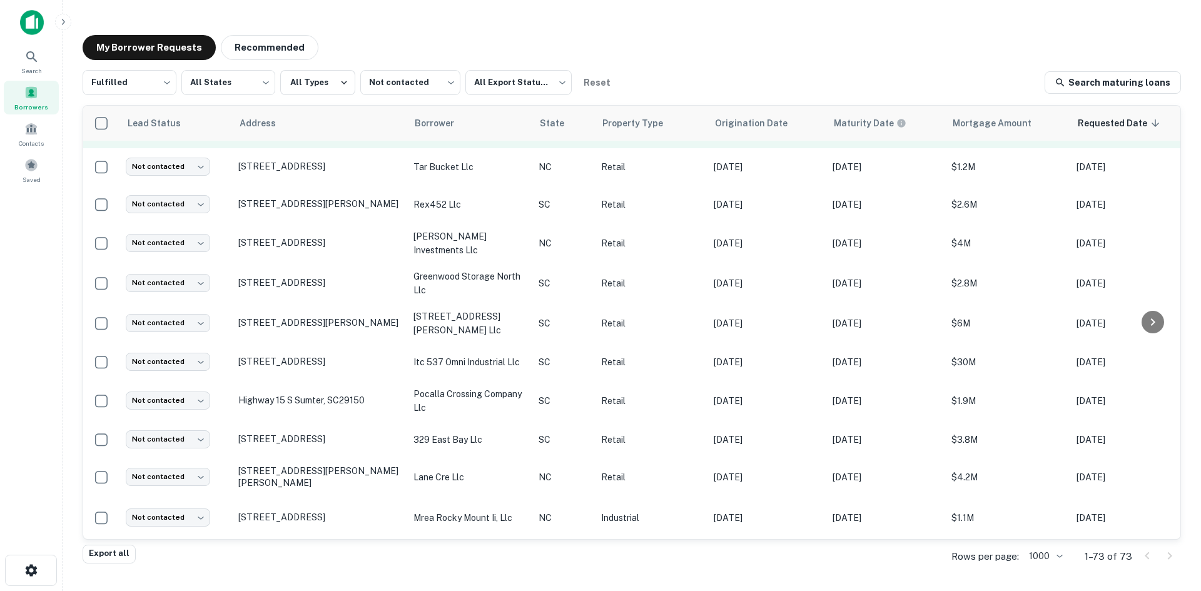
scroll to position [2252, 0]
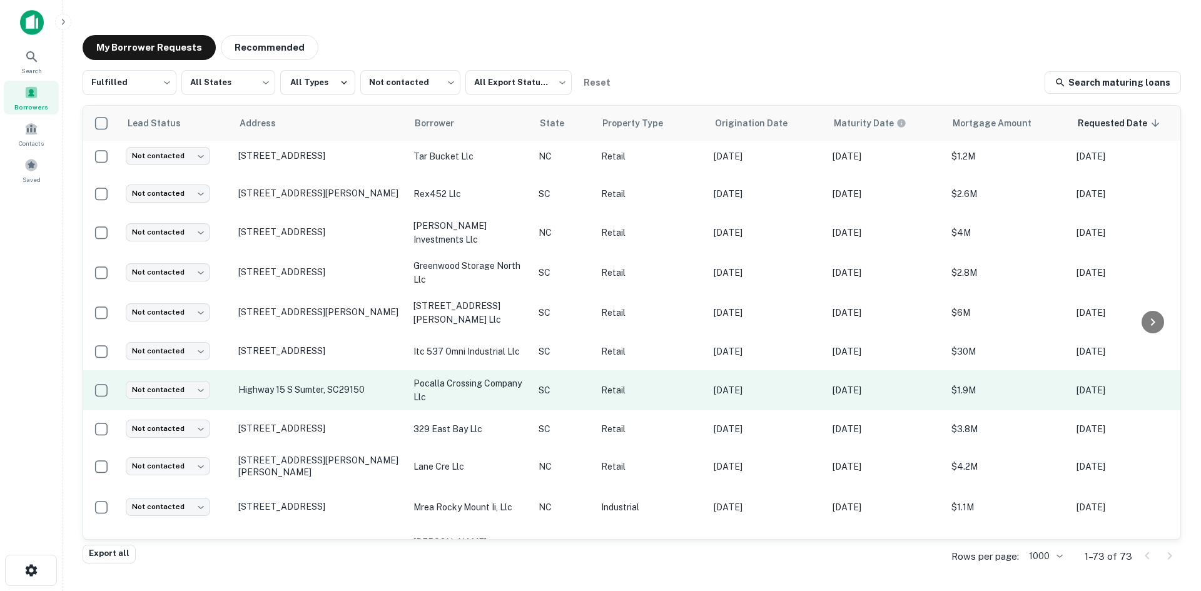
click at [323, 406] on td "Highway 15 S Sumter, SC29150" at bounding box center [319, 390] width 175 height 40
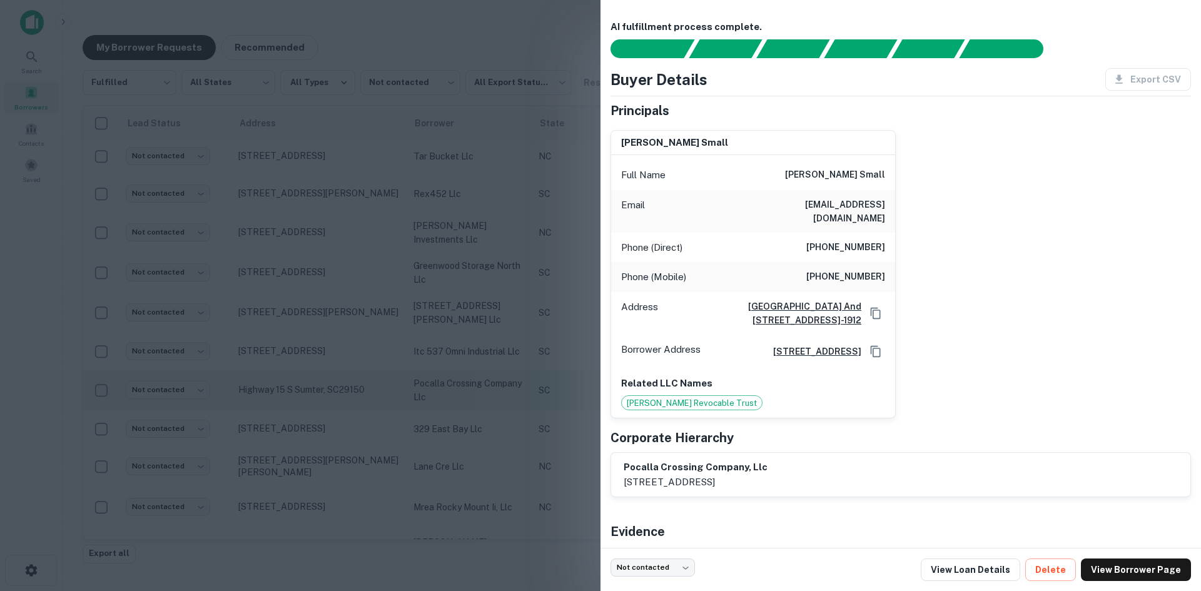
click at [323, 406] on div at bounding box center [600, 295] width 1201 height 591
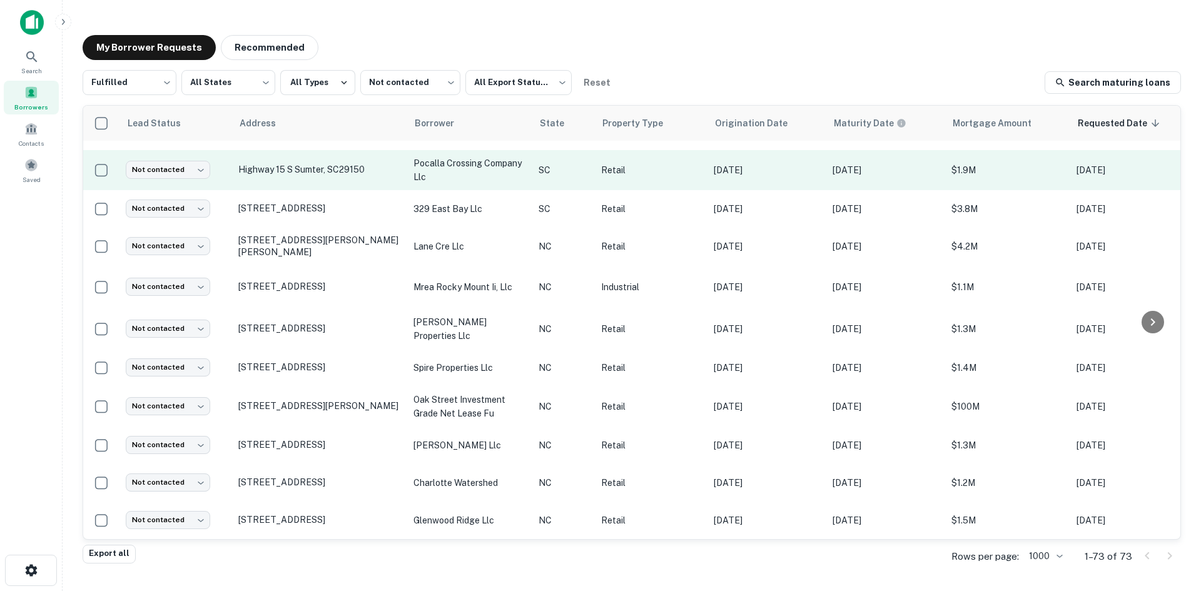
scroll to position [2488, 0]
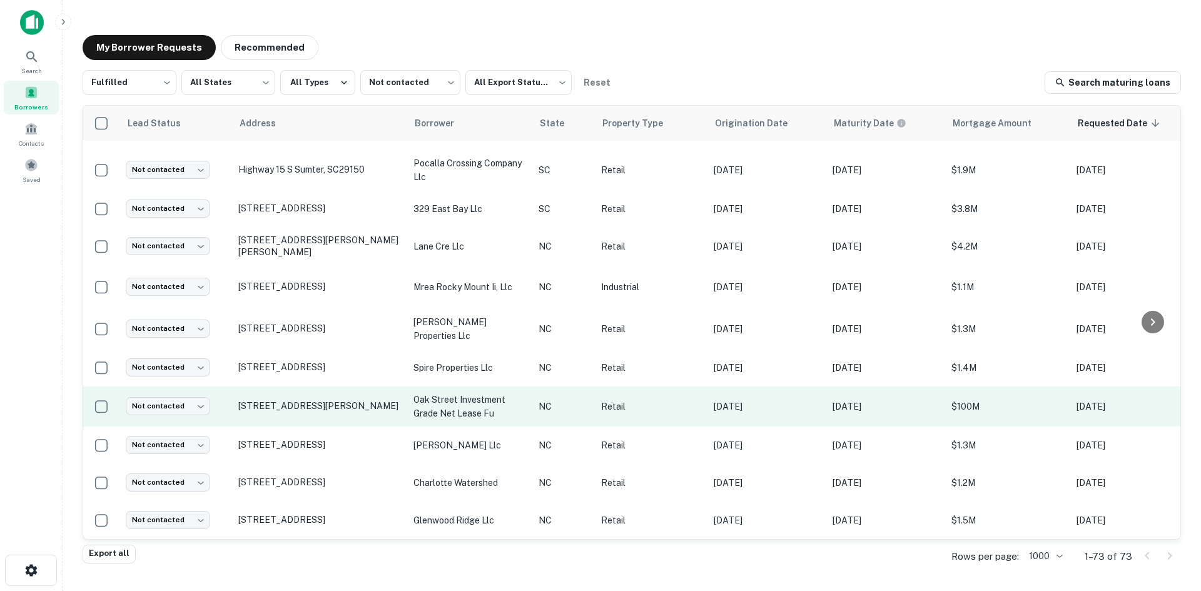
click at [322, 412] on td "[STREET_ADDRESS][PERSON_NAME]" at bounding box center [319, 407] width 175 height 40
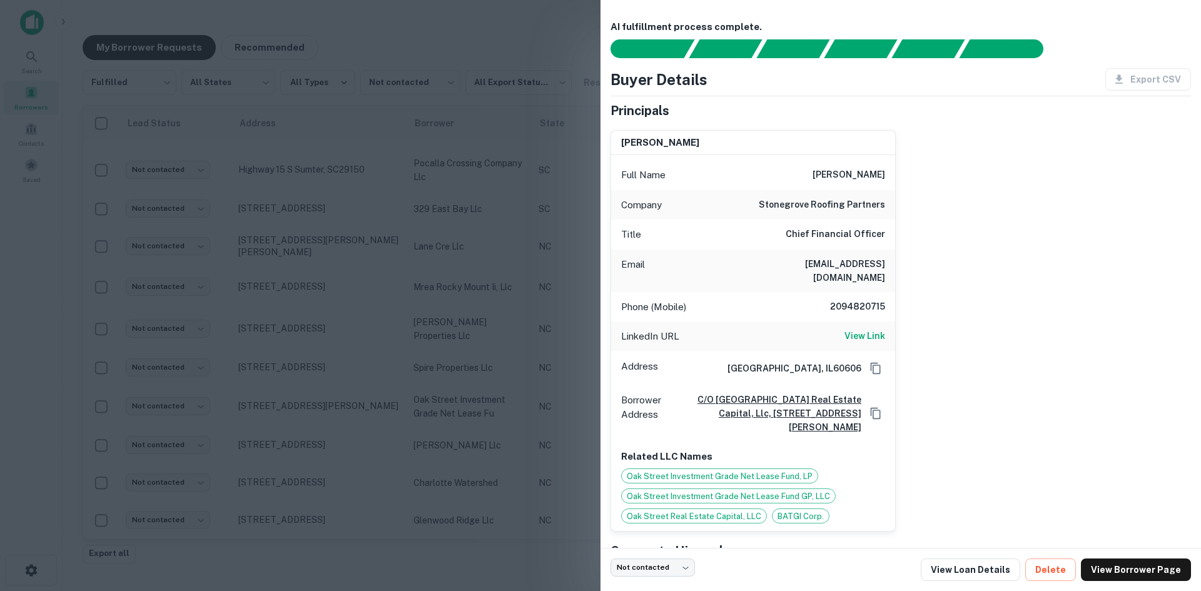
click at [323, 406] on div at bounding box center [600, 295] width 1201 height 591
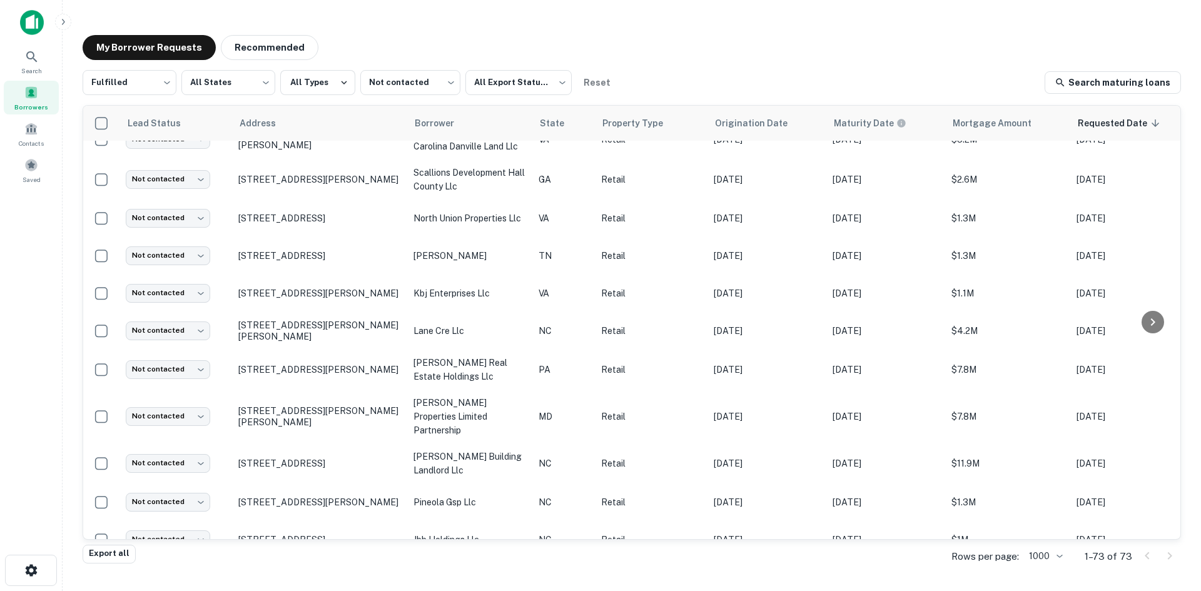
scroll to position [674, 0]
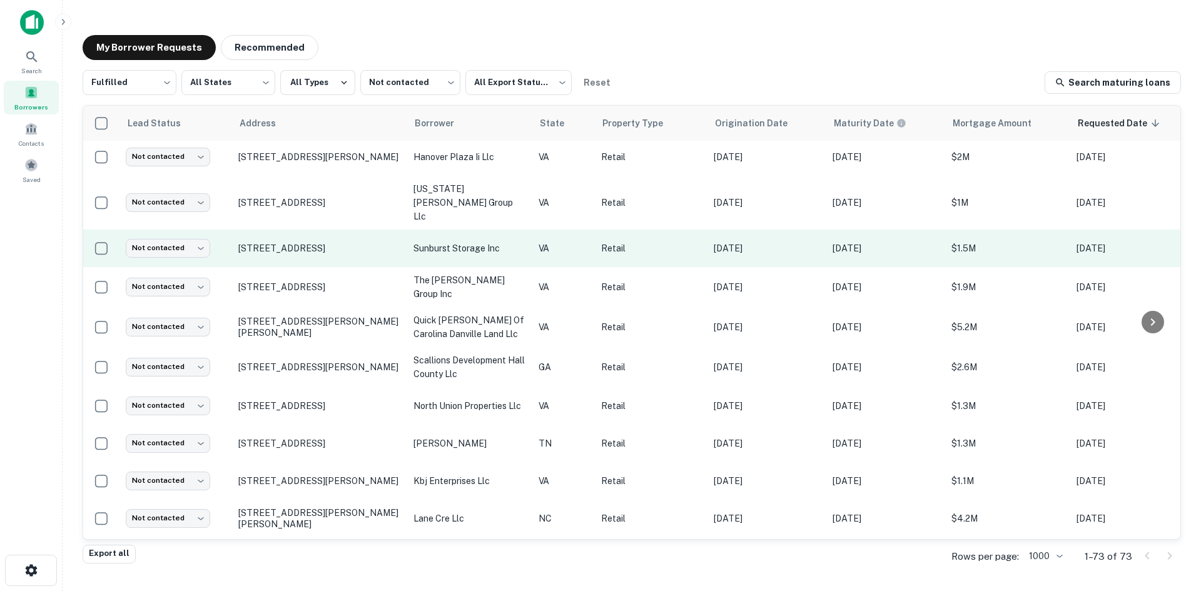
click at [303, 235] on td "[STREET_ADDRESS]" at bounding box center [319, 249] width 175 height 38
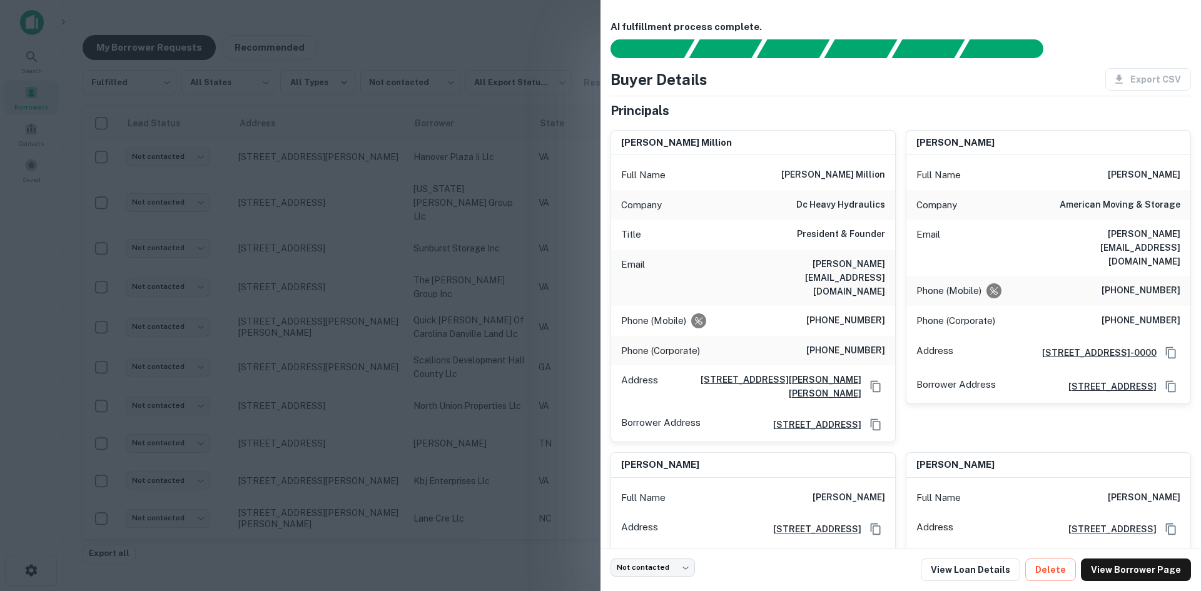
click at [298, 236] on div at bounding box center [600, 295] width 1201 height 591
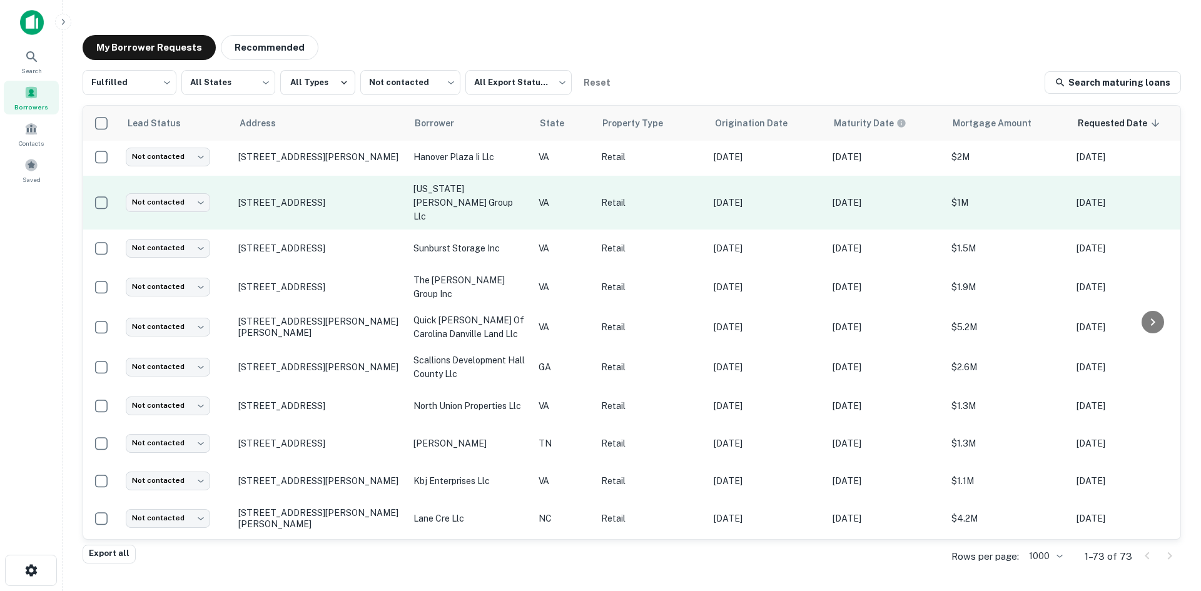
click at [298, 205] on td "[STREET_ADDRESS]" at bounding box center [319, 203] width 175 height 54
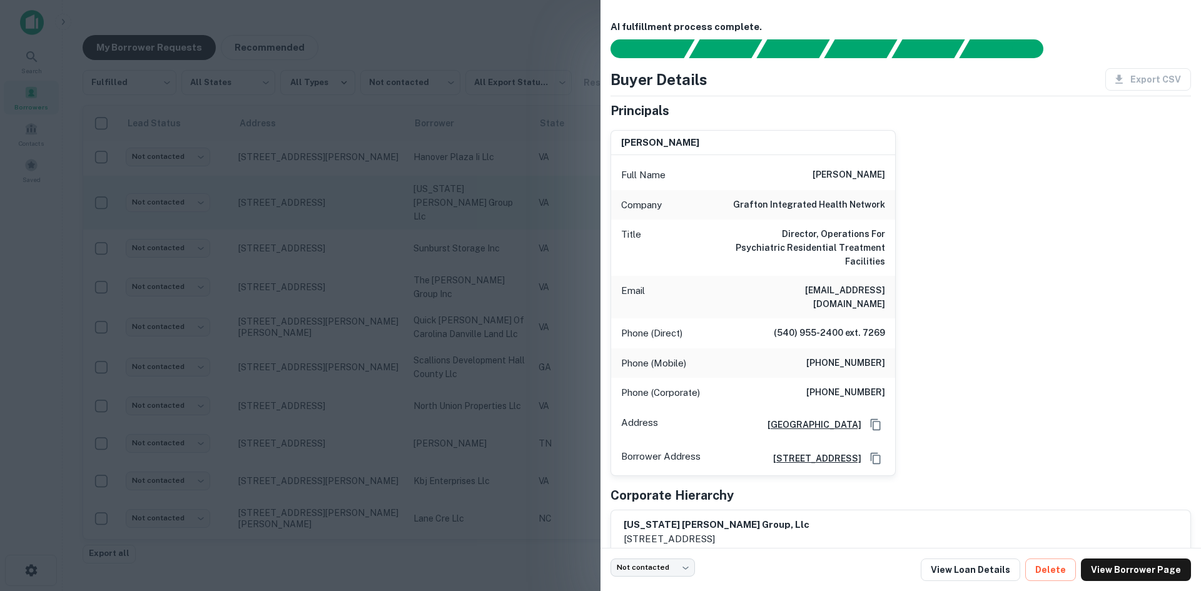
click at [298, 205] on div at bounding box center [600, 295] width 1201 height 591
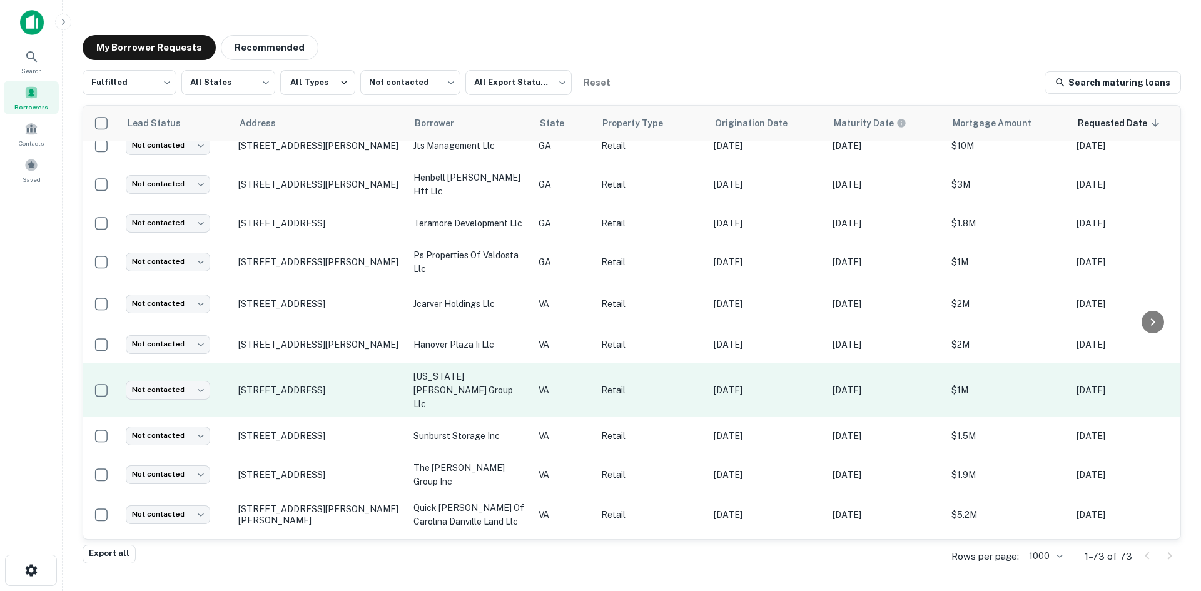
scroll to position [299, 0]
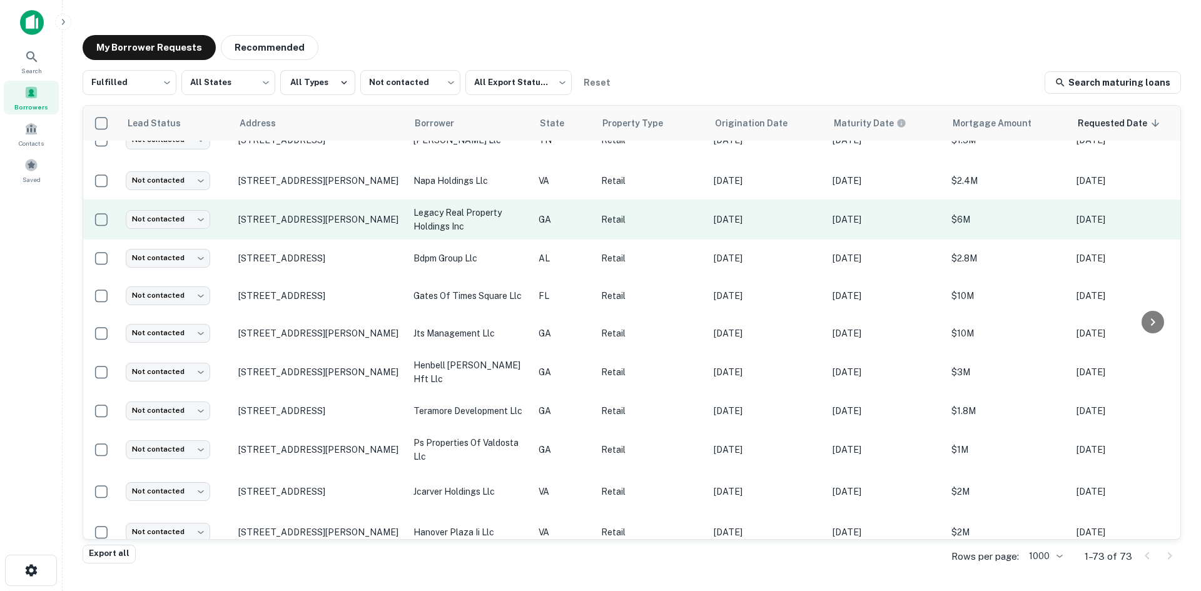
click at [327, 232] on td "[STREET_ADDRESS][PERSON_NAME]" at bounding box center [319, 220] width 175 height 40
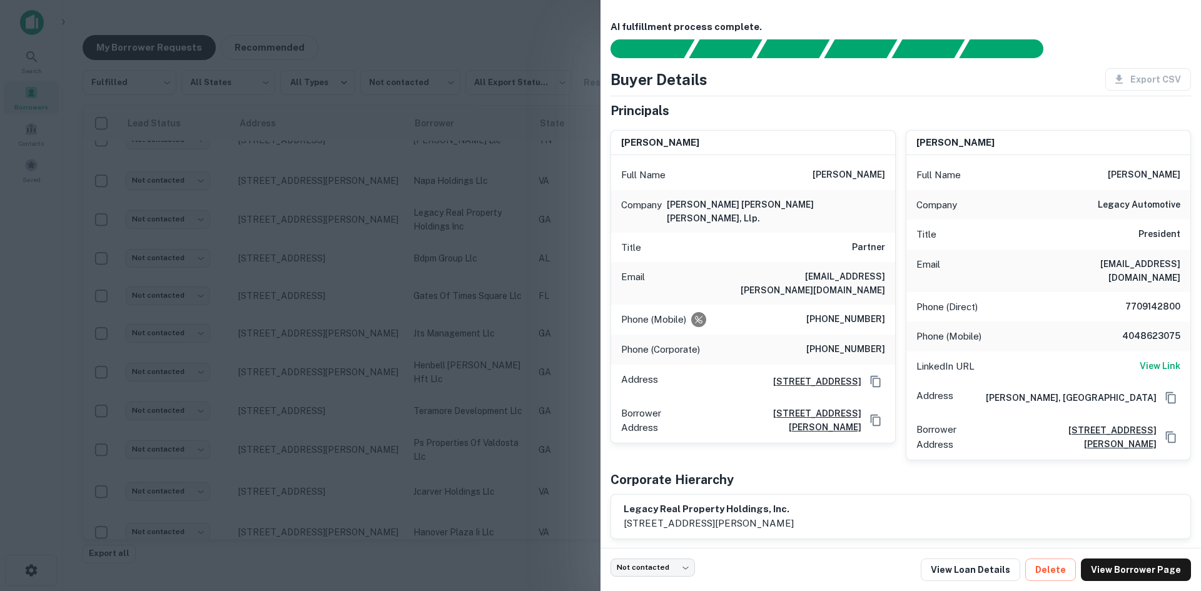
click at [325, 228] on div at bounding box center [600, 295] width 1201 height 591
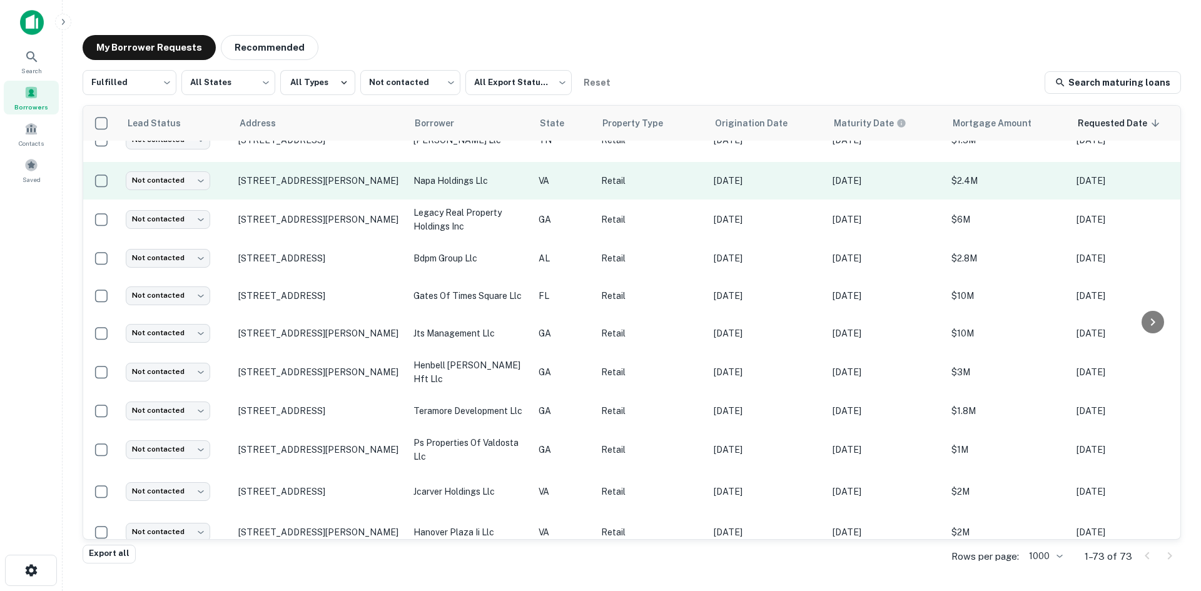
click at [313, 193] on td "[STREET_ADDRESS][PERSON_NAME]" at bounding box center [319, 181] width 175 height 38
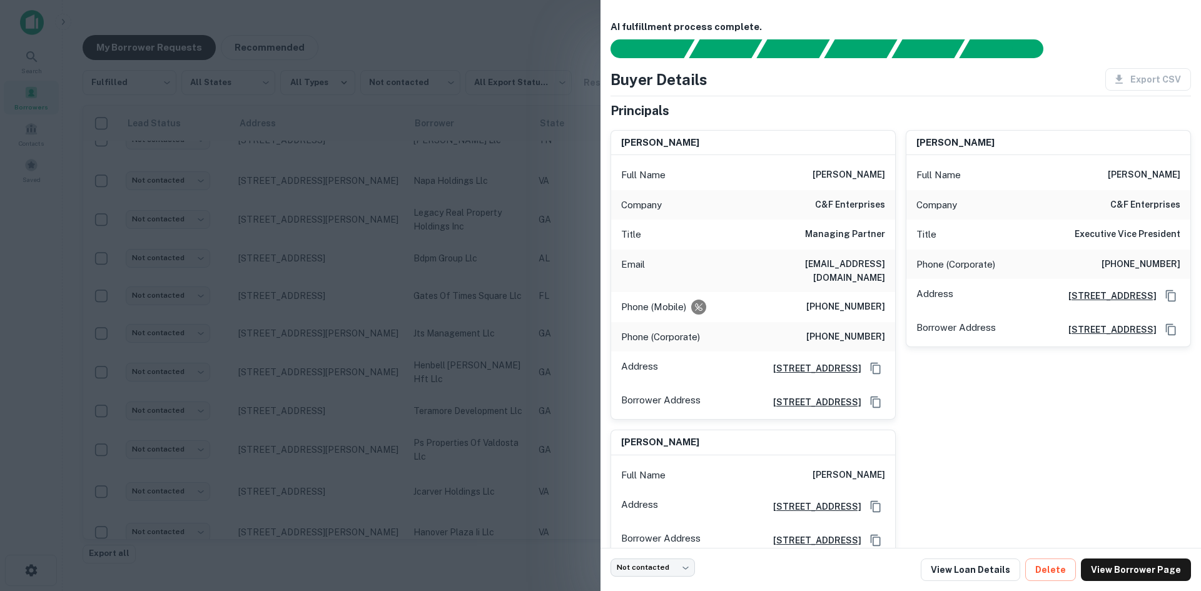
click at [312, 194] on div at bounding box center [600, 295] width 1201 height 591
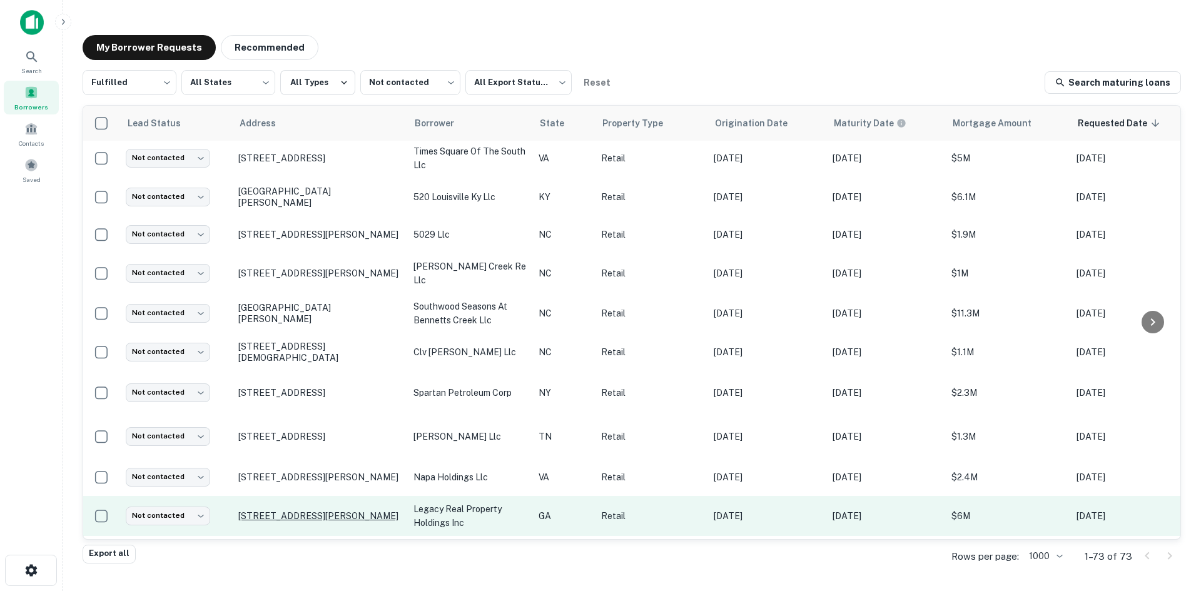
scroll to position [0, 0]
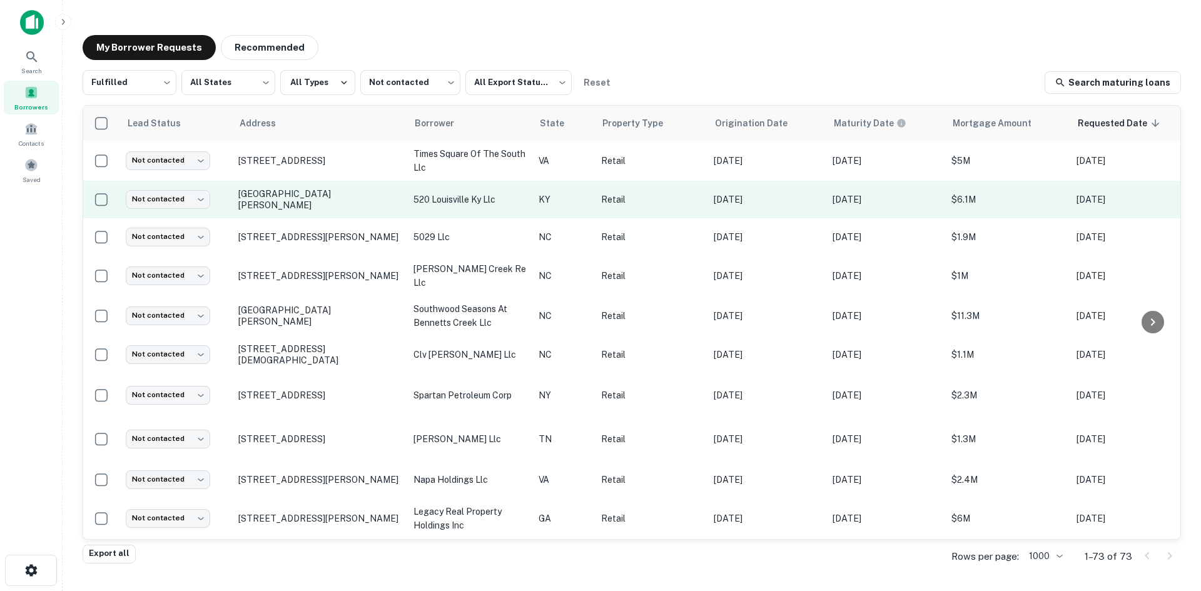
click at [329, 211] on td "[GEOGRAPHIC_DATA][PERSON_NAME]" at bounding box center [319, 200] width 175 height 38
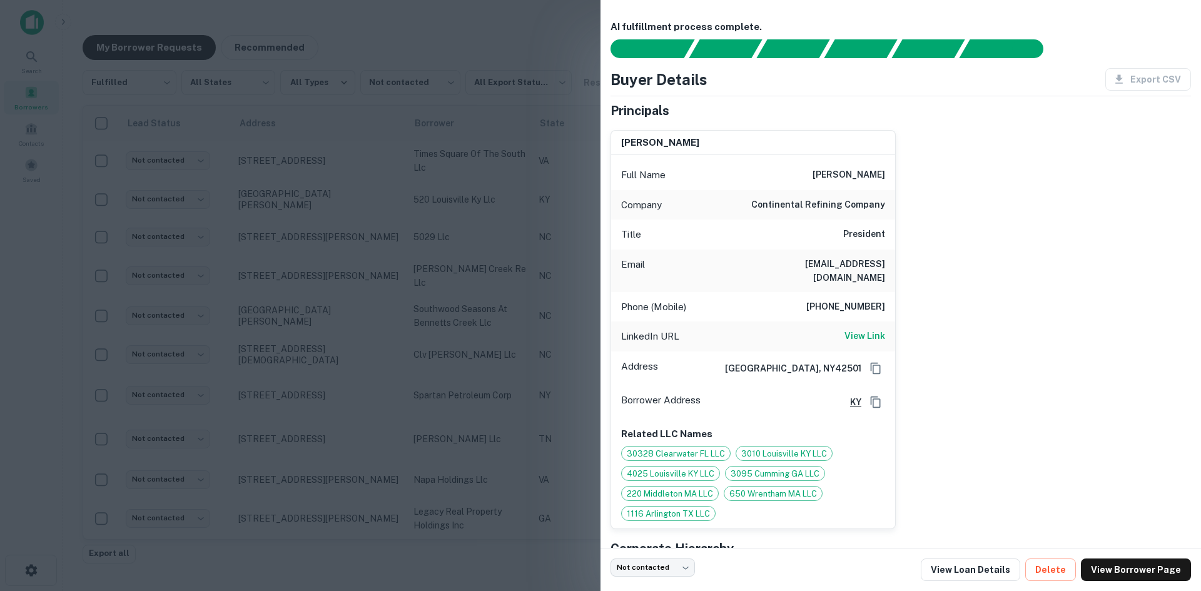
click at [322, 214] on div at bounding box center [600, 295] width 1201 height 591
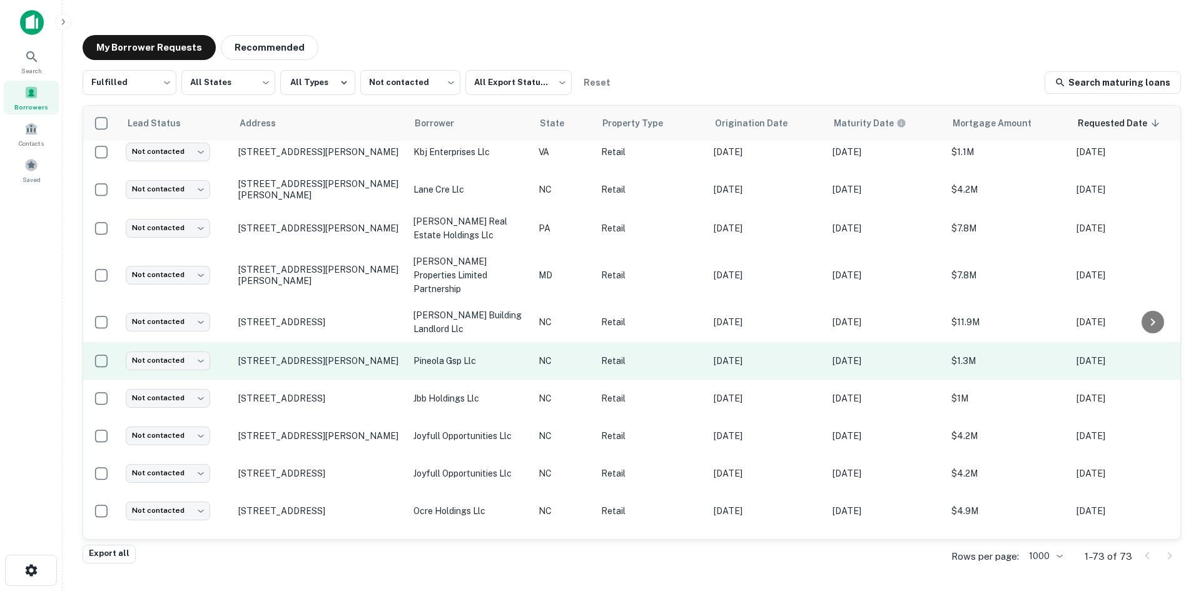
scroll to position [1001, 0]
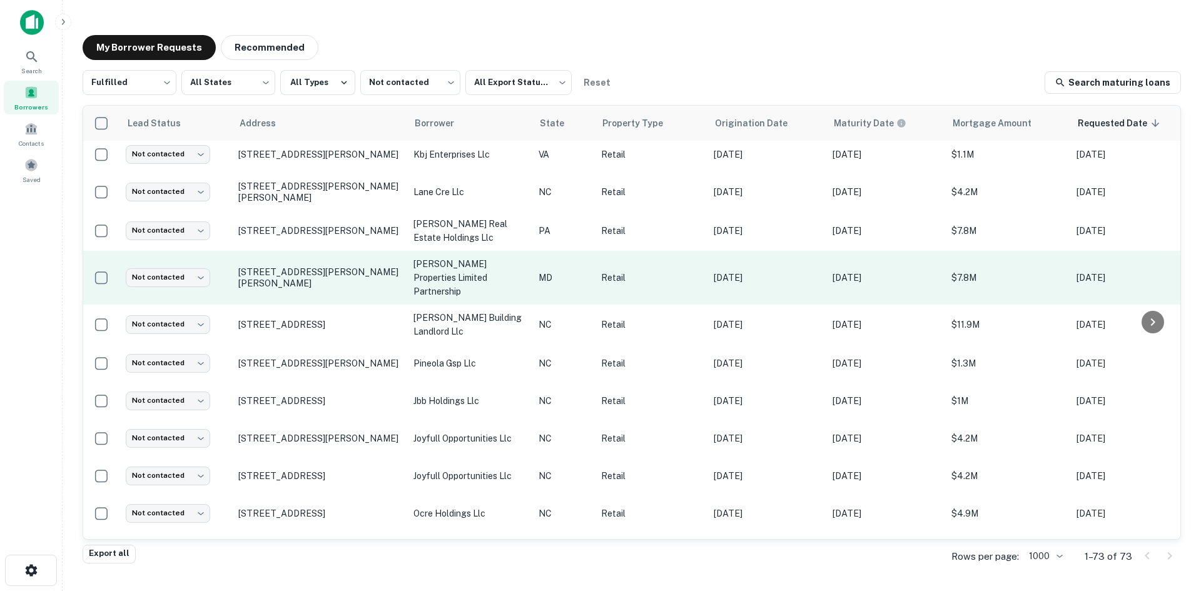
click at [338, 265] on td "[STREET_ADDRESS][PERSON_NAME][PERSON_NAME]" at bounding box center [319, 278] width 175 height 54
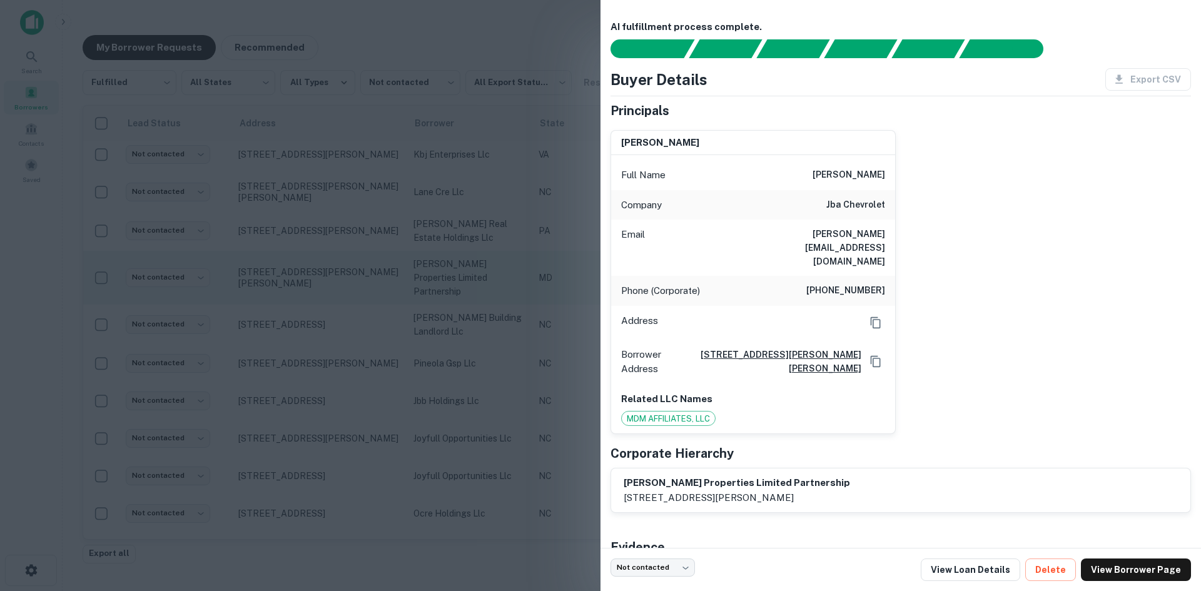
click at [338, 265] on div at bounding box center [600, 295] width 1201 height 591
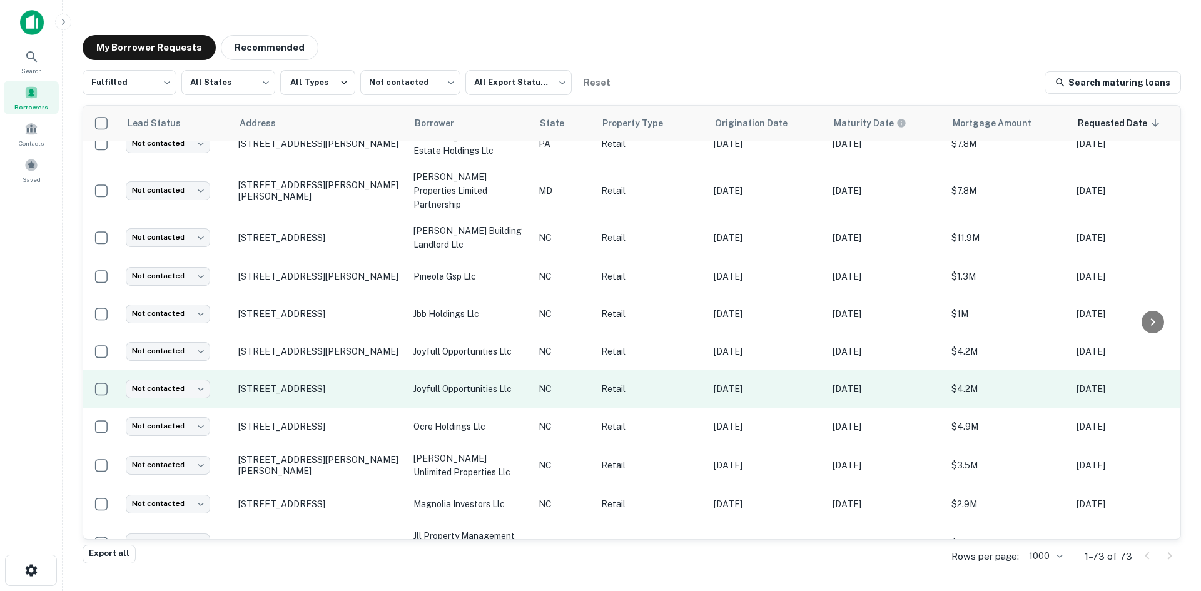
scroll to position [1126, 0]
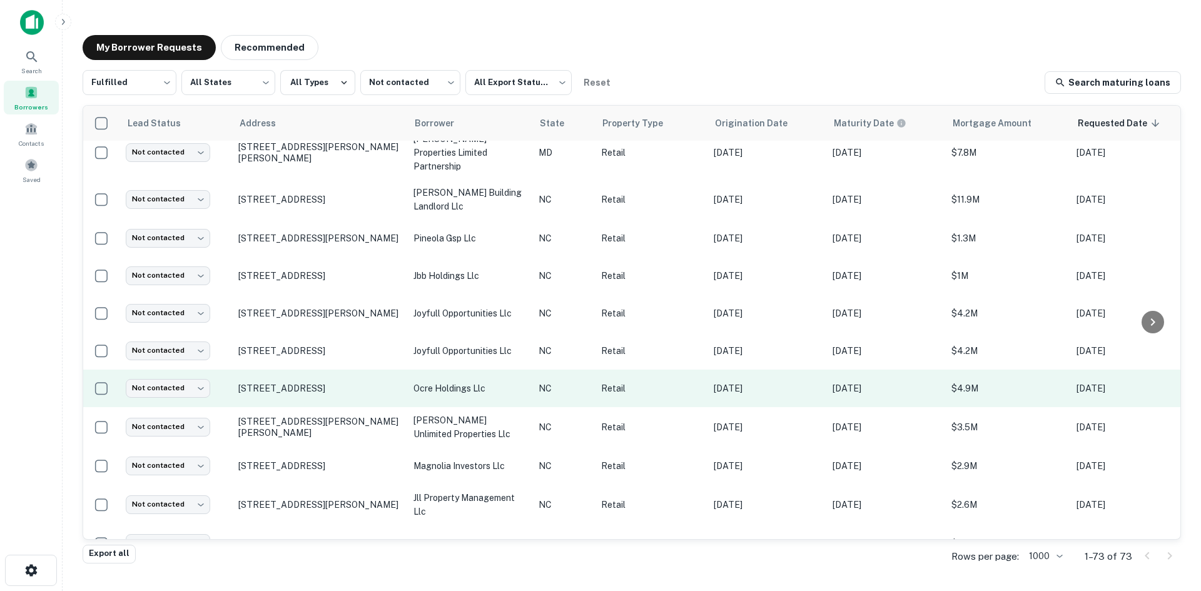
click at [322, 370] on td "[STREET_ADDRESS]" at bounding box center [319, 389] width 175 height 38
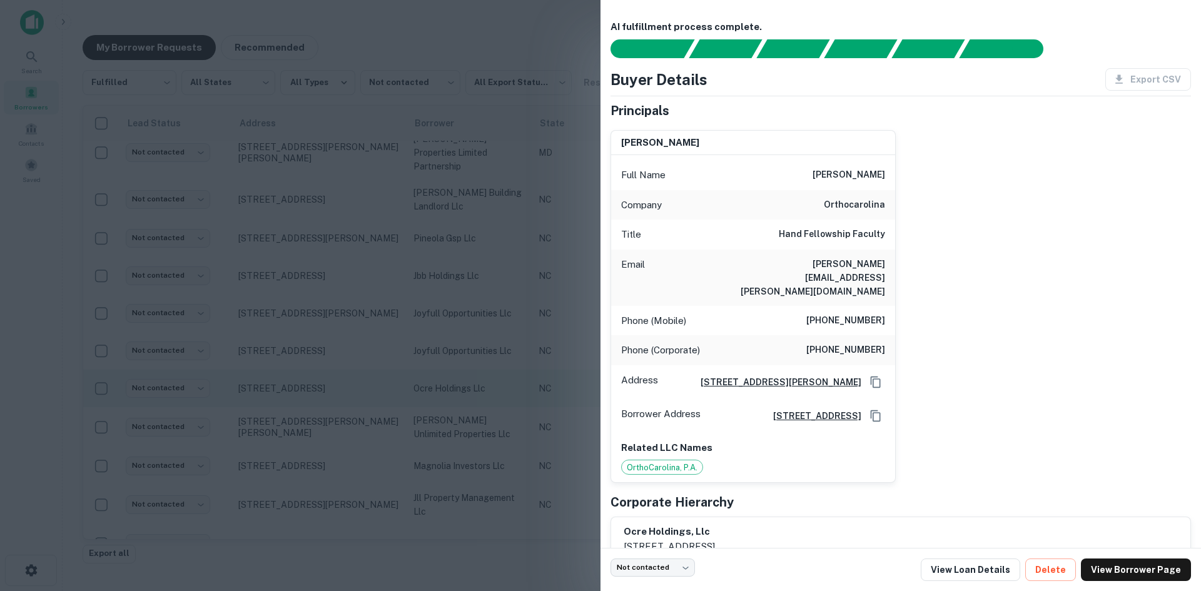
click at [322, 368] on div at bounding box center [600, 295] width 1201 height 591
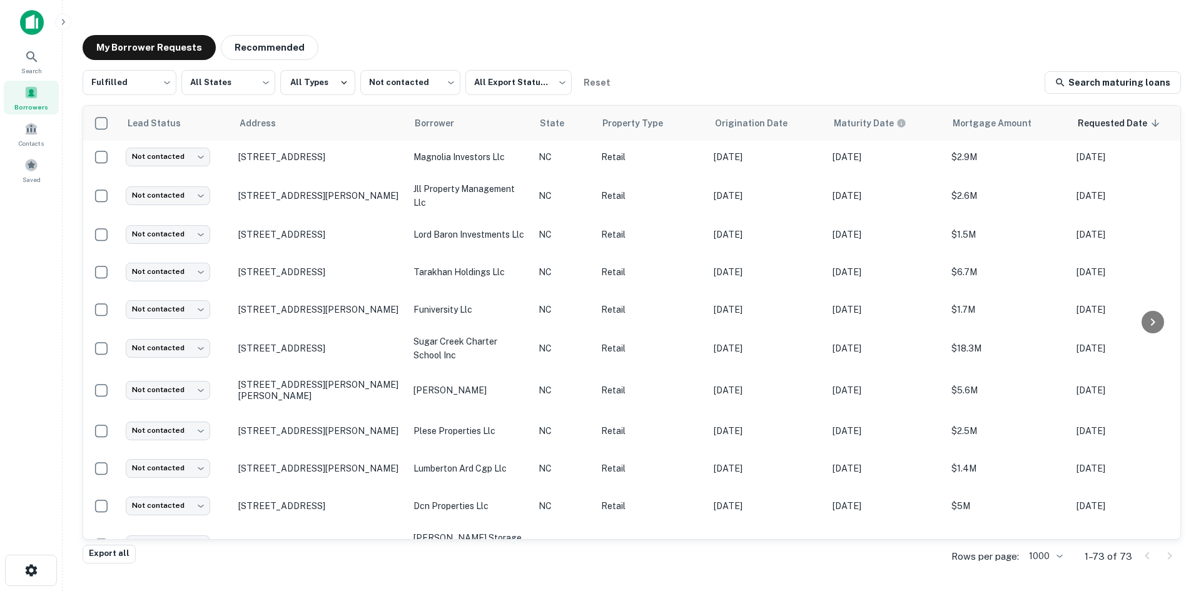
scroll to position [1439, 0]
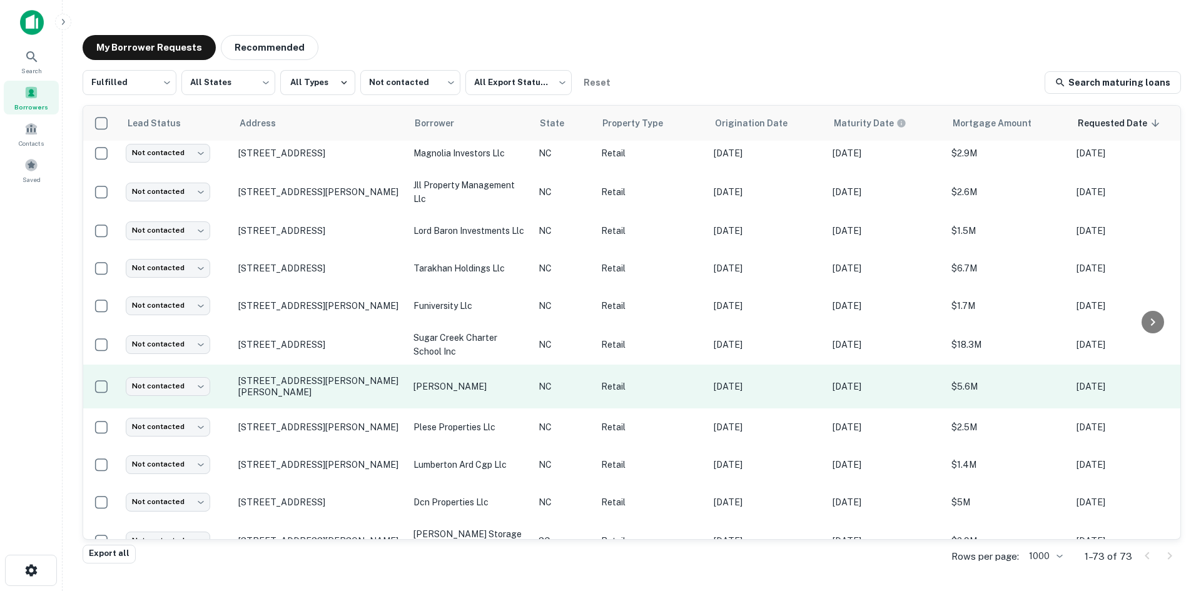
click at [322, 366] on td "[STREET_ADDRESS][PERSON_NAME][PERSON_NAME]" at bounding box center [319, 387] width 175 height 44
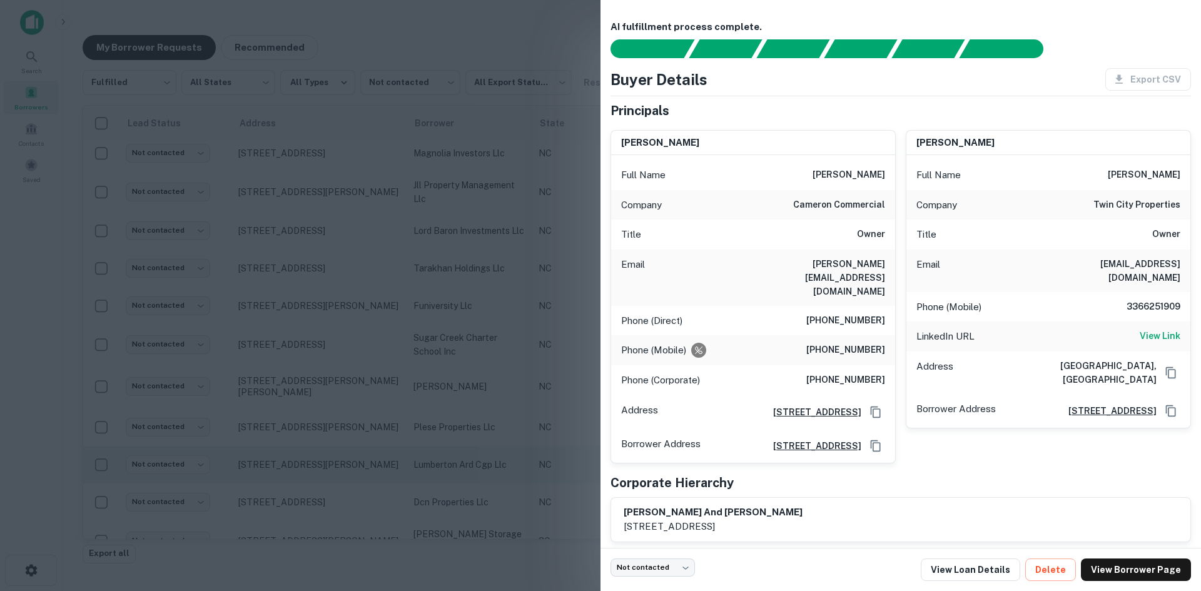
drag, startPoint x: 584, startPoint y: 420, endPoint x: 523, endPoint y: 420, distance: 61.3
click at [585, 420] on div at bounding box center [600, 295] width 1201 height 591
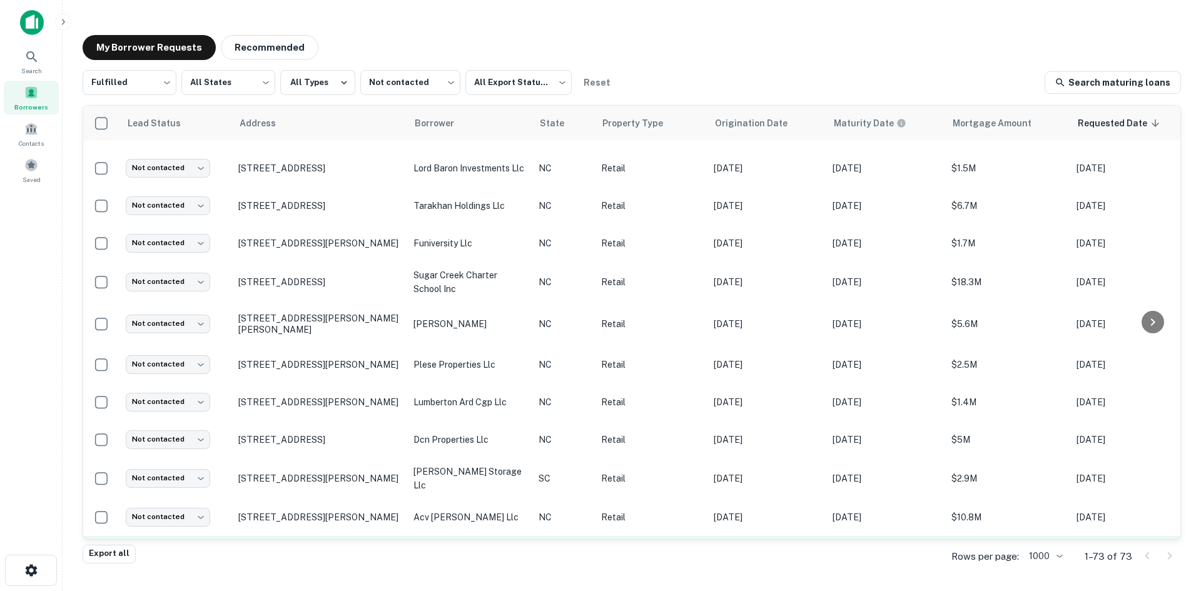
scroll to position [1689, 0]
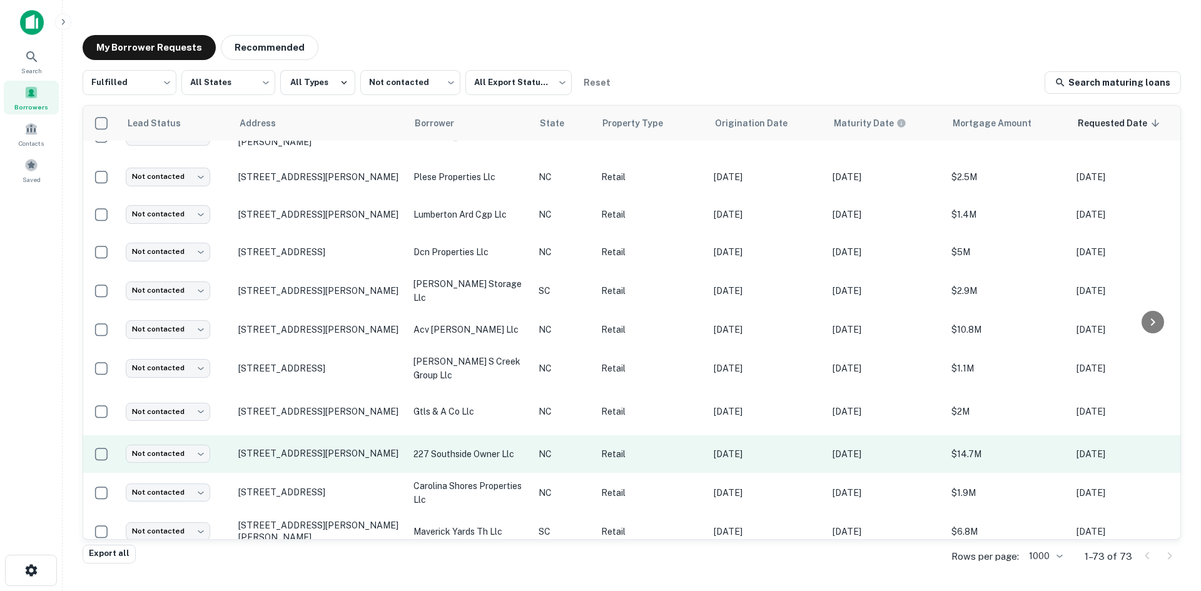
click at [331, 445] on td "[STREET_ADDRESS][PERSON_NAME]" at bounding box center [319, 454] width 175 height 38
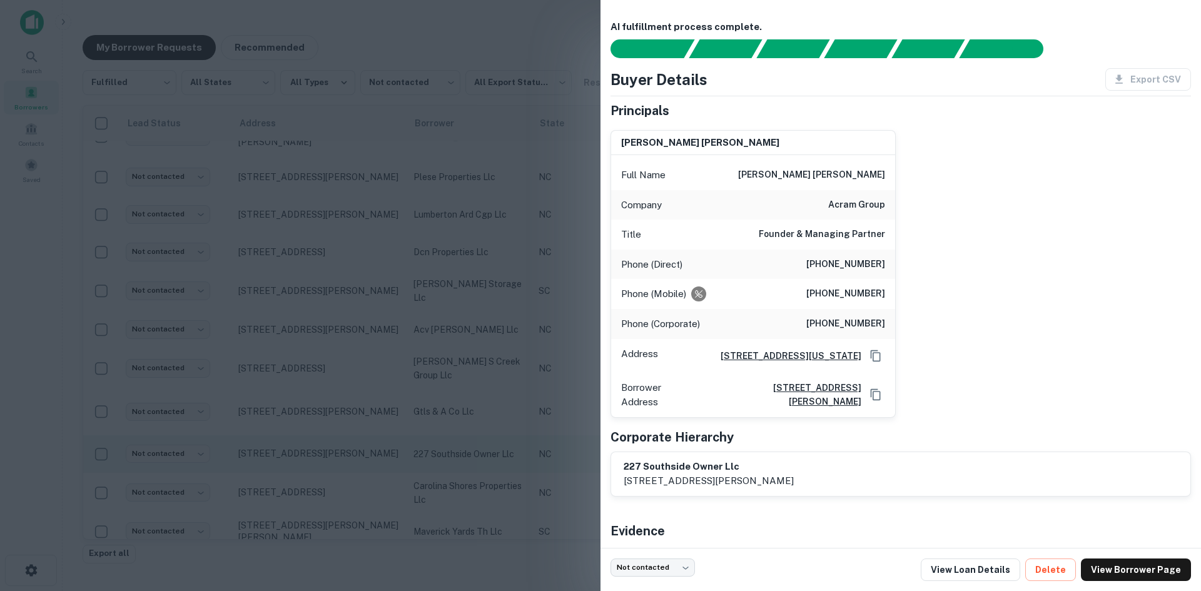
click at [331, 445] on div at bounding box center [600, 295] width 1201 height 591
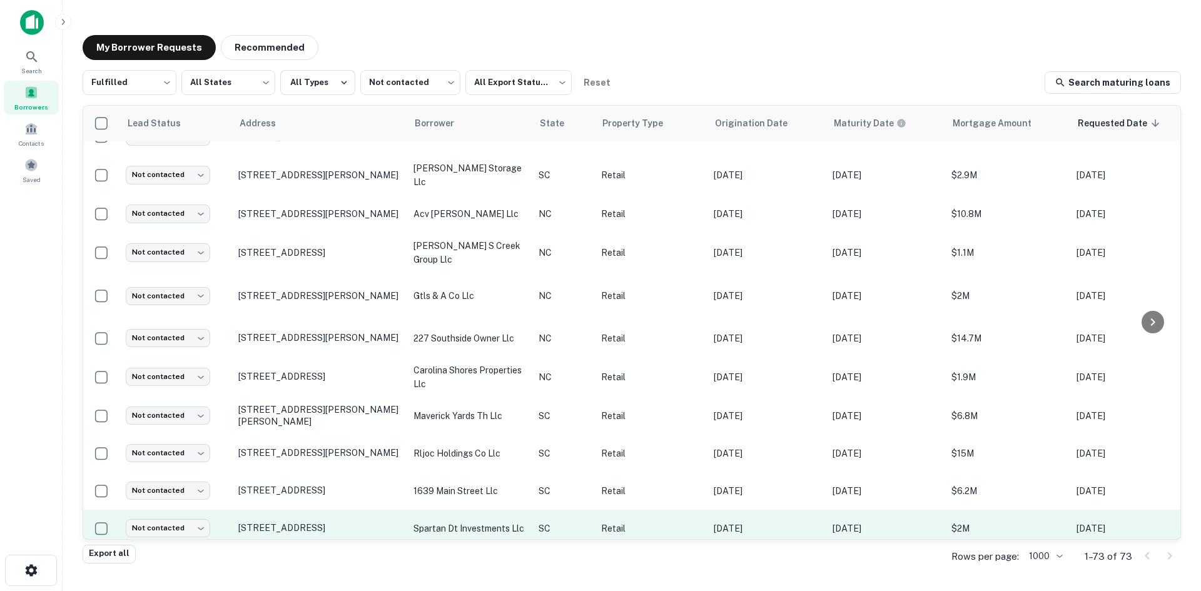
scroll to position [1939, 0]
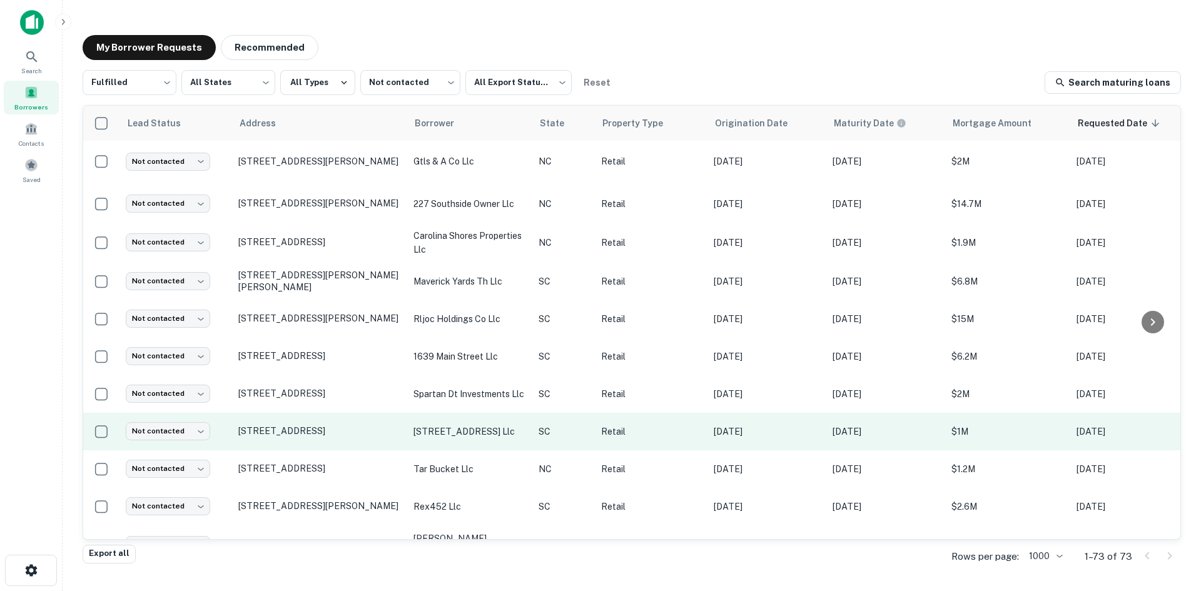
click at [333, 439] on td "[STREET_ADDRESS]" at bounding box center [319, 432] width 175 height 38
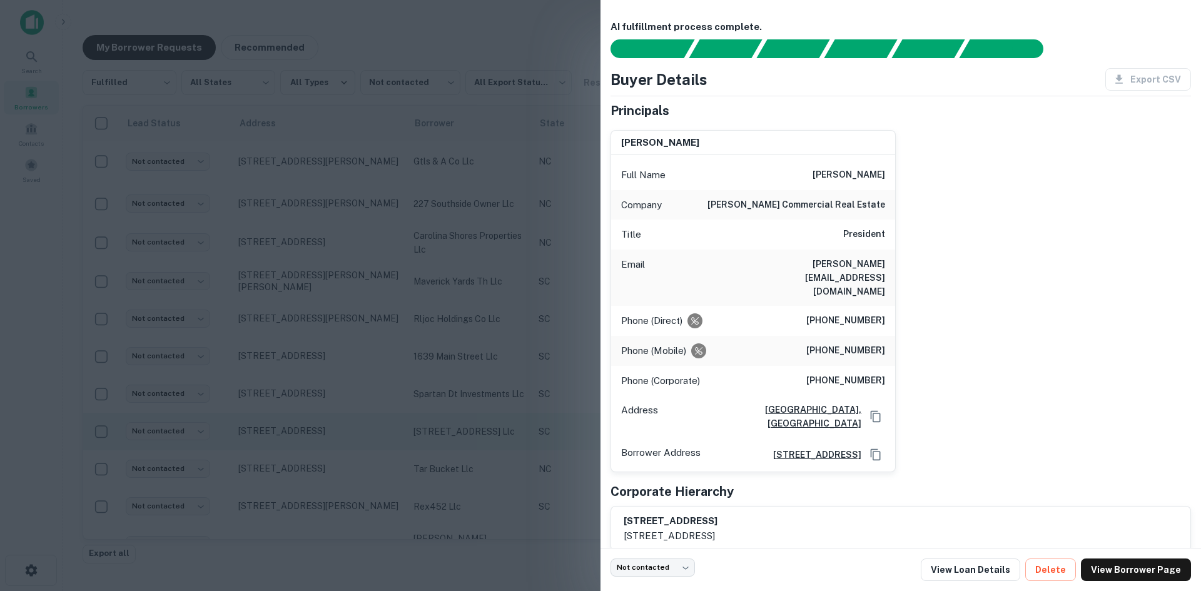
click at [333, 439] on div at bounding box center [600, 295] width 1201 height 591
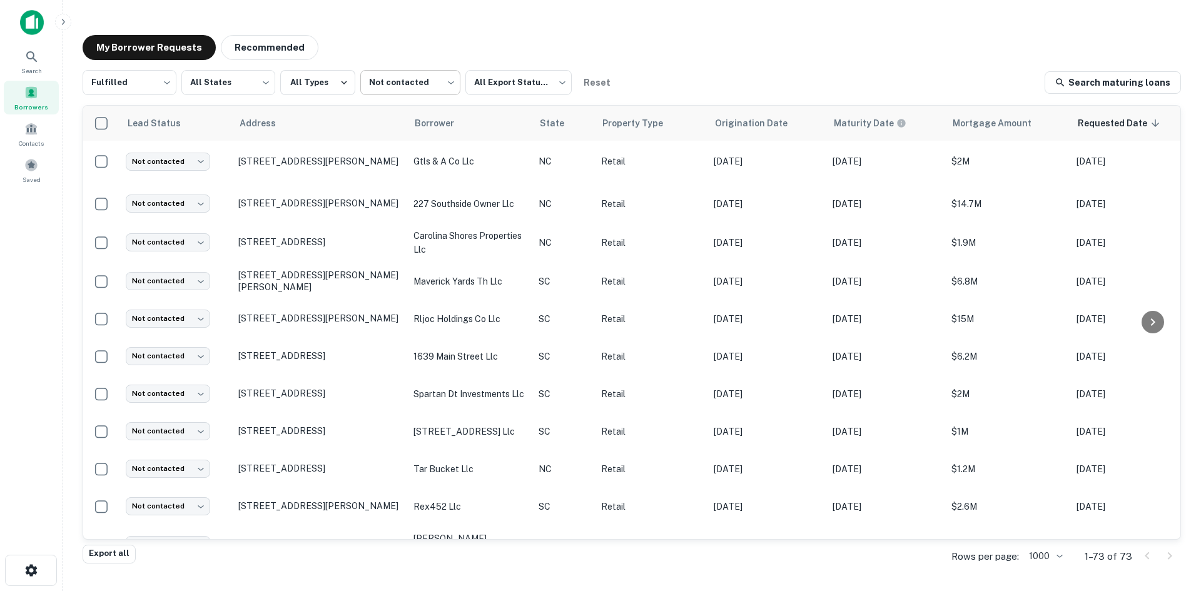
click at [404, 98] on body "Search Borrowers Contacts Saved My Borrower Requests Recommended Fulfilled ****…" at bounding box center [600, 295] width 1201 height 591
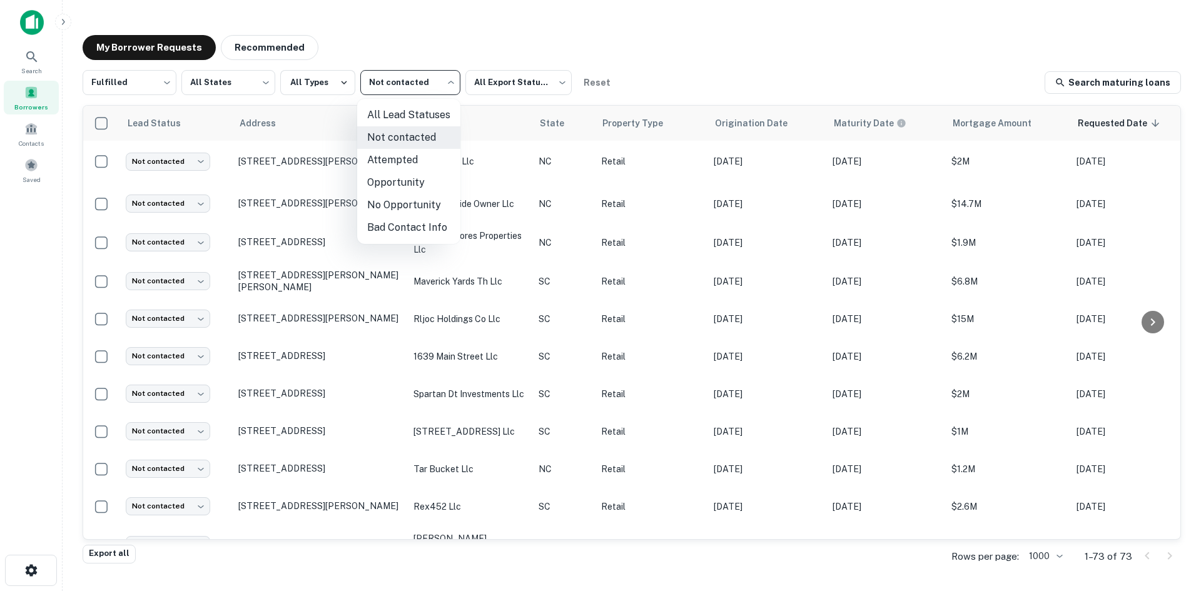
click at [412, 173] on li "Opportunity" at bounding box center [408, 182] width 103 height 23
type input "**********"
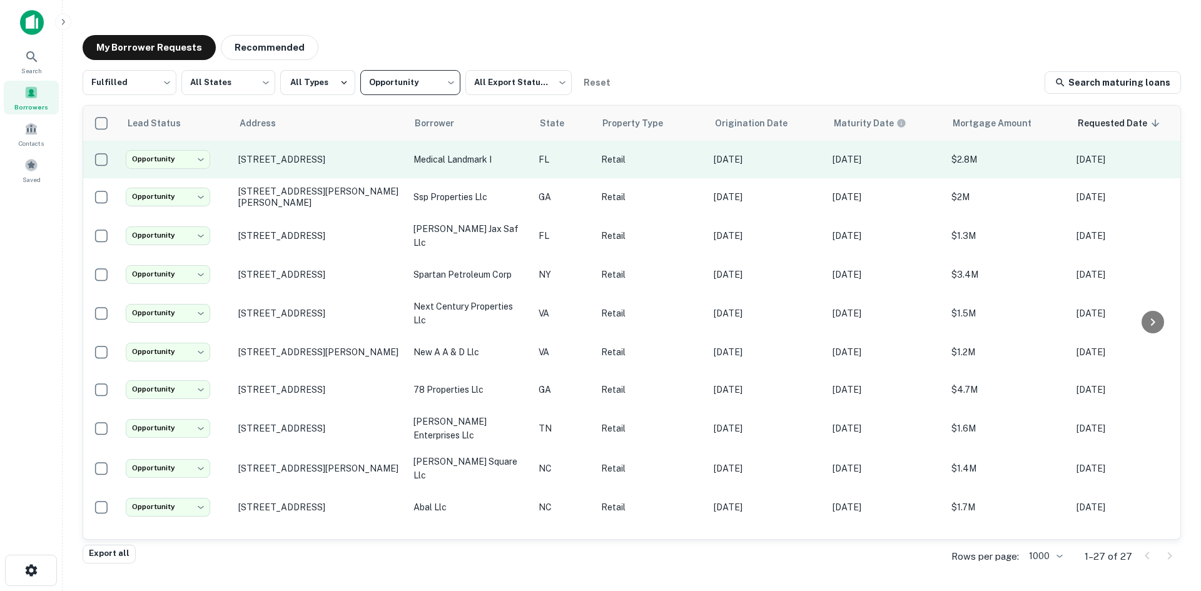
click at [347, 178] on td "[STREET_ADDRESS]" at bounding box center [319, 160] width 175 height 38
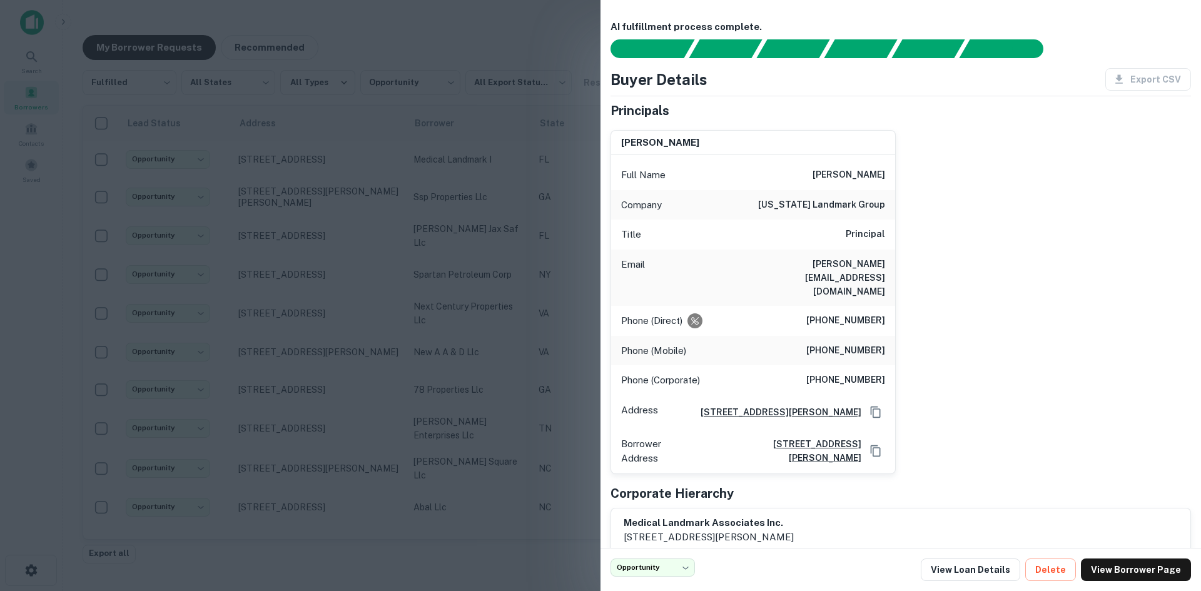
click at [347, 178] on div at bounding box center [600, 295] width 1201 height 591
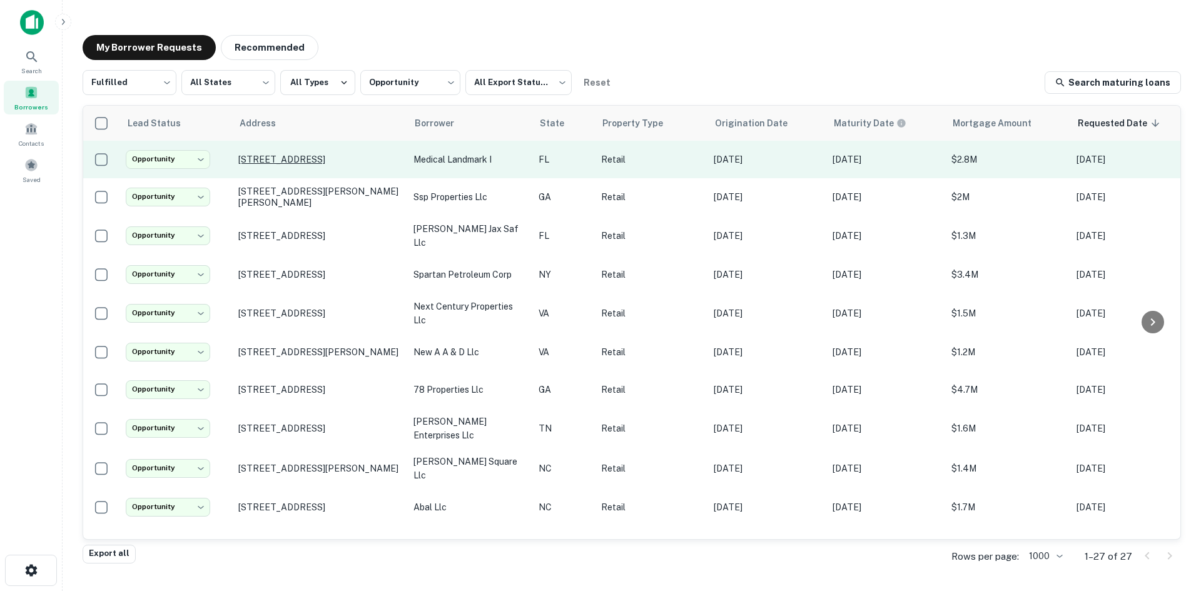
click at [345, 162] on p "[STREET_ADDRESS]" at bounding box center [319, 159] width 163 height 11
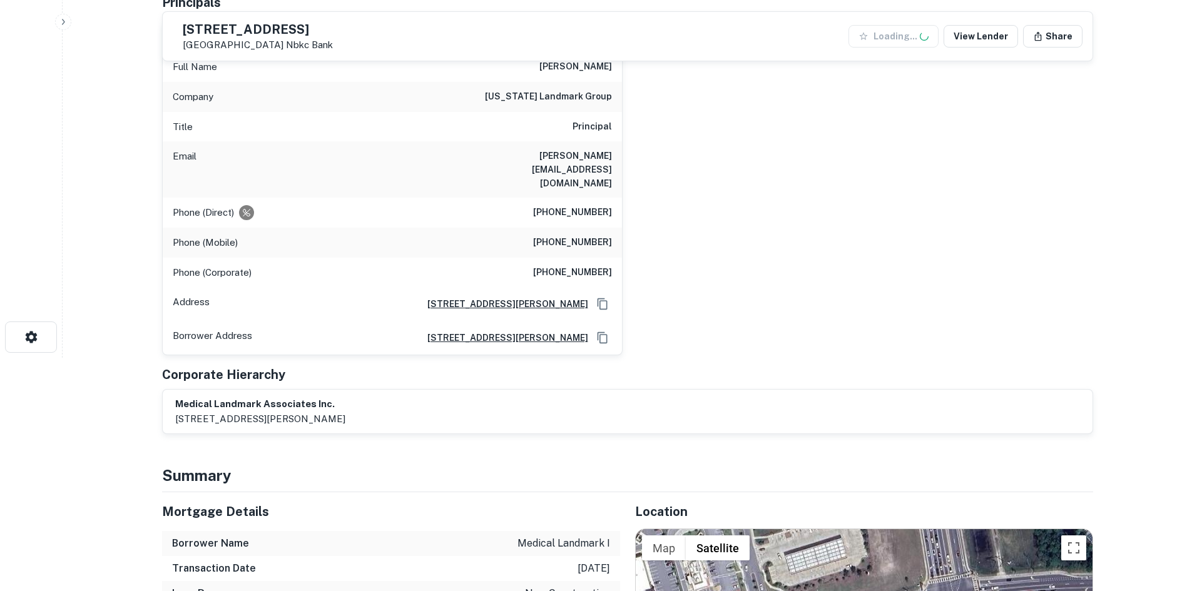
scroll to position [438, 0]
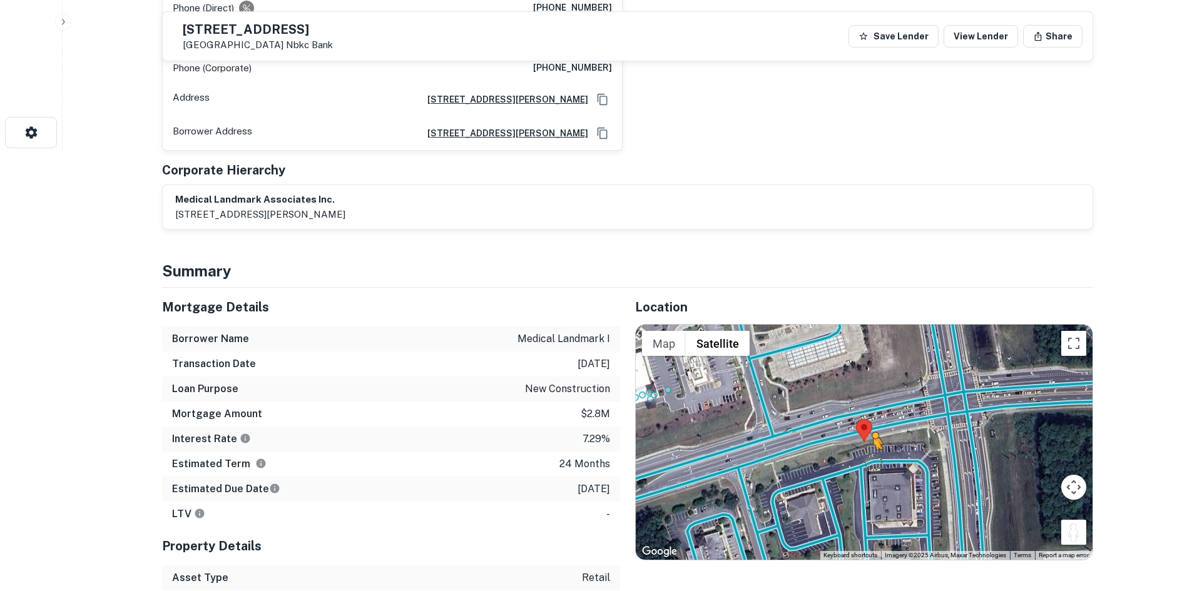
drag, startPoint x: 1076, startPoint y: 511, endPoint x: 873, endPoint y: 436, distance: 216.1
click at [873, 436] on div "To activate drag with keyboard, press Alt + Enter. Once in keyboard drag state,…" at bounding box center [864, 442] width 457 height 235
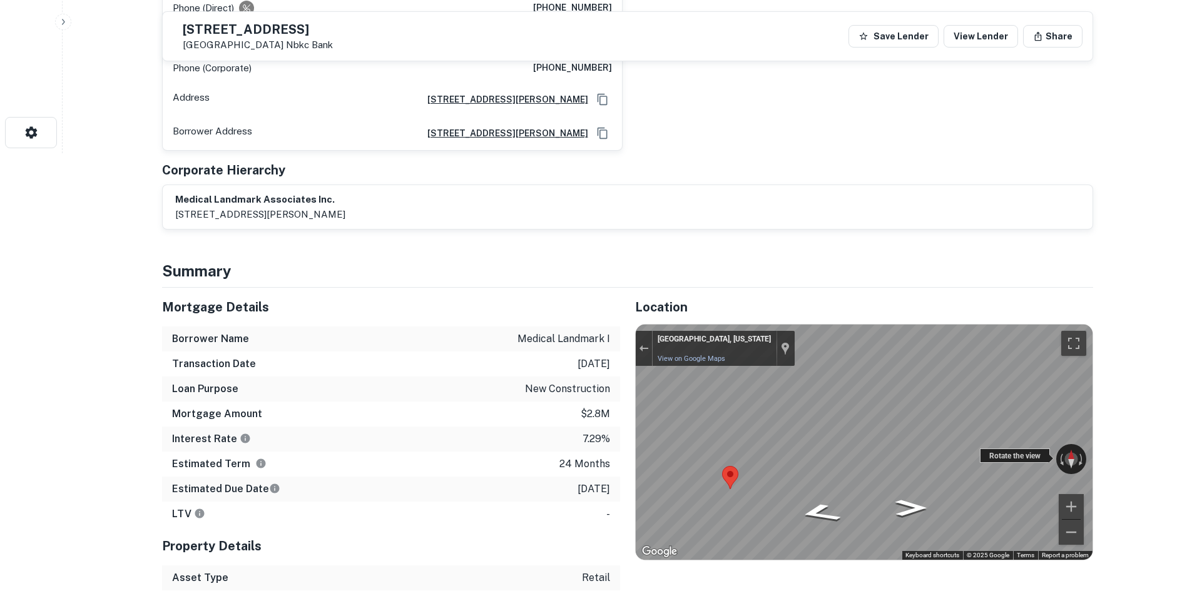
click at [689, 403] on div "← Move left → Move right ↑ Move up ↓ Move down + Zoom in - Zoom out [GEOGRAPHIC…" at bounding box center [864, 442] width 457 height 235
drag, startPoint x: 979, startPoint y: 423, endPoint x: 582, endPoint y: 410, distance: 396.8
click at [588, 410] on div "Mortgage Details Borrower Name medical landmark i Transaction Date [DATE] Loan …" at bounding box center [620, 477] width 946 height 378
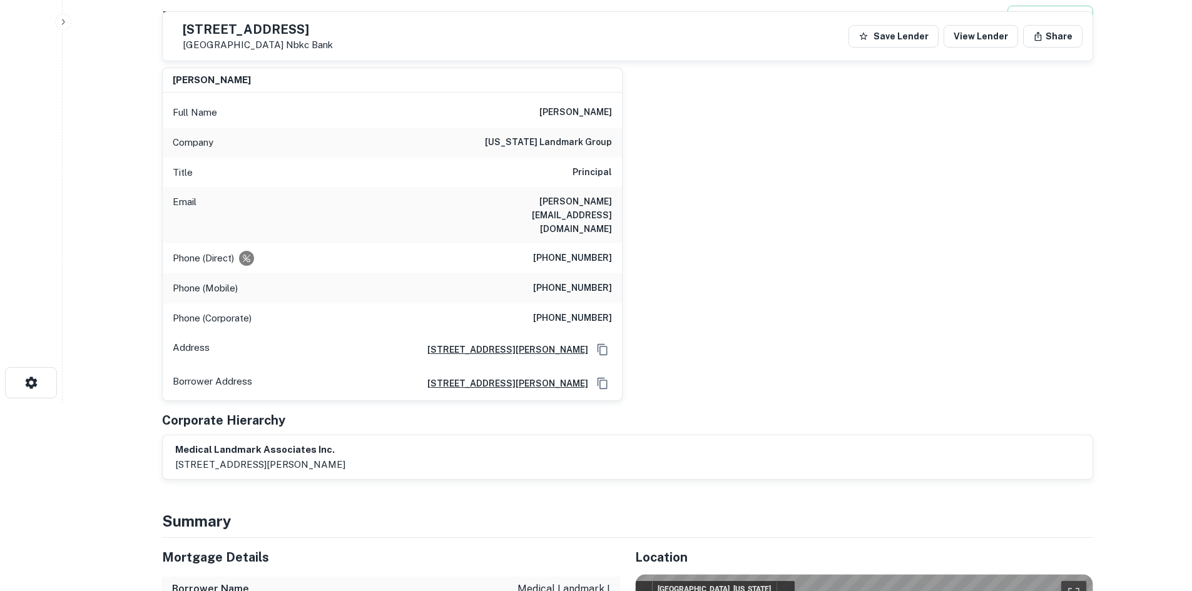
scroll to position [0, 0]
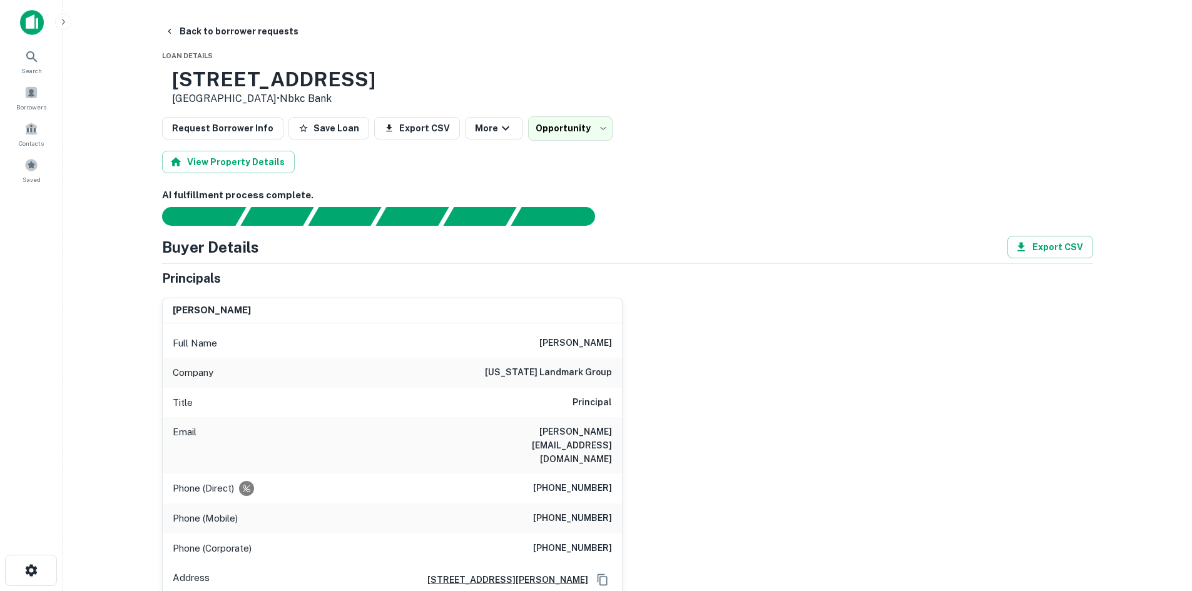
click at [592, 481] on h6 "[PHONE_NUMBER]" at bounding box center [572, 488] width 79 height 15
copy h6 "[PHONE_NUMBER]"
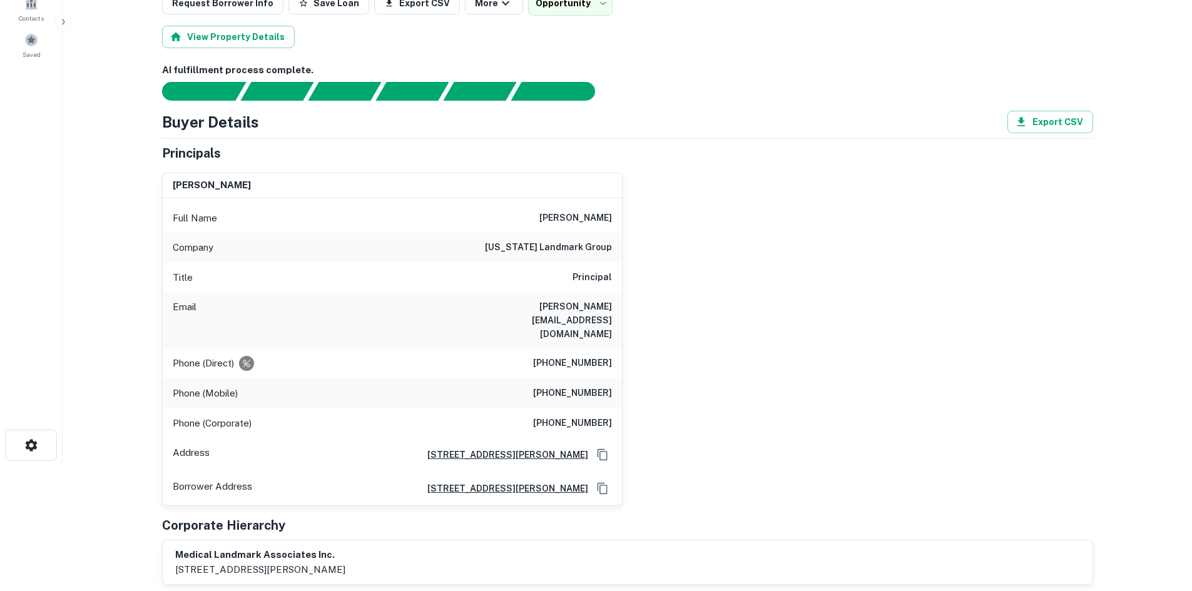
click at [609, 386] on h6 "[PHONE_NUMBER]" at bounding box center [572, 393] width 79 height 15
click at [608, 386] on h6 "[PHONE_NUMBER]" at bounding box center [572, 393] width 79 height 15
copy h6 "[PHONE_NUMBER]"
click at [595, 416] on h6 "[PHONE_NUMBER]" at bounding box center [572, 423] width 79 height 15
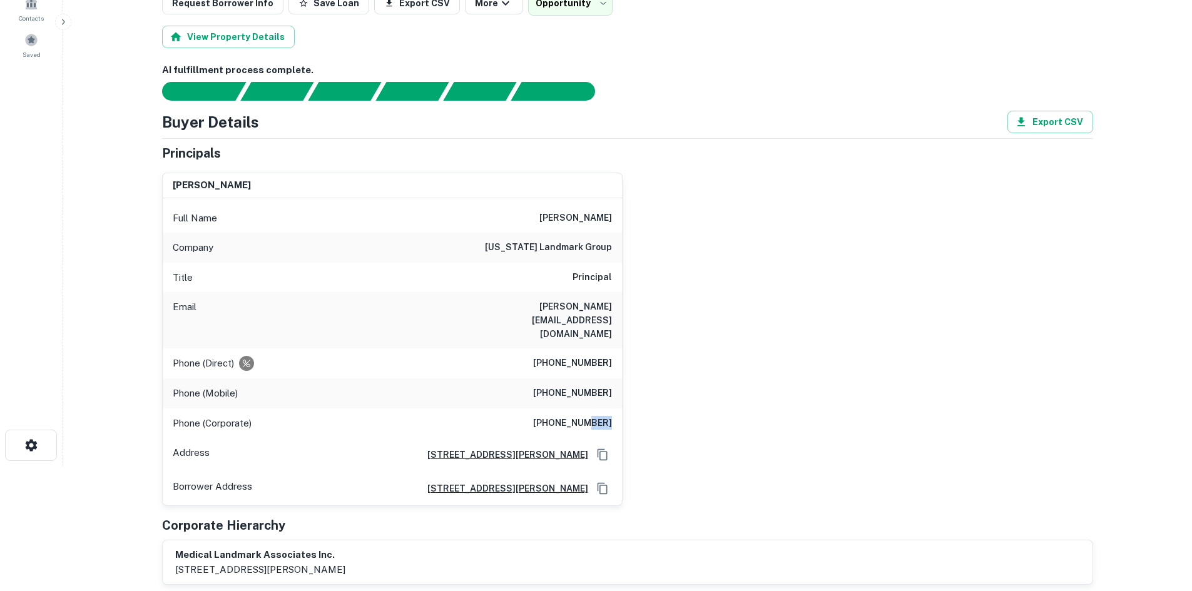
click at [595, 416] on h6 "[PHONE_NUMBER]" at bounding box center [572, 423] width 79 height 15
copy h6 "[PHONE_NUMBER]"
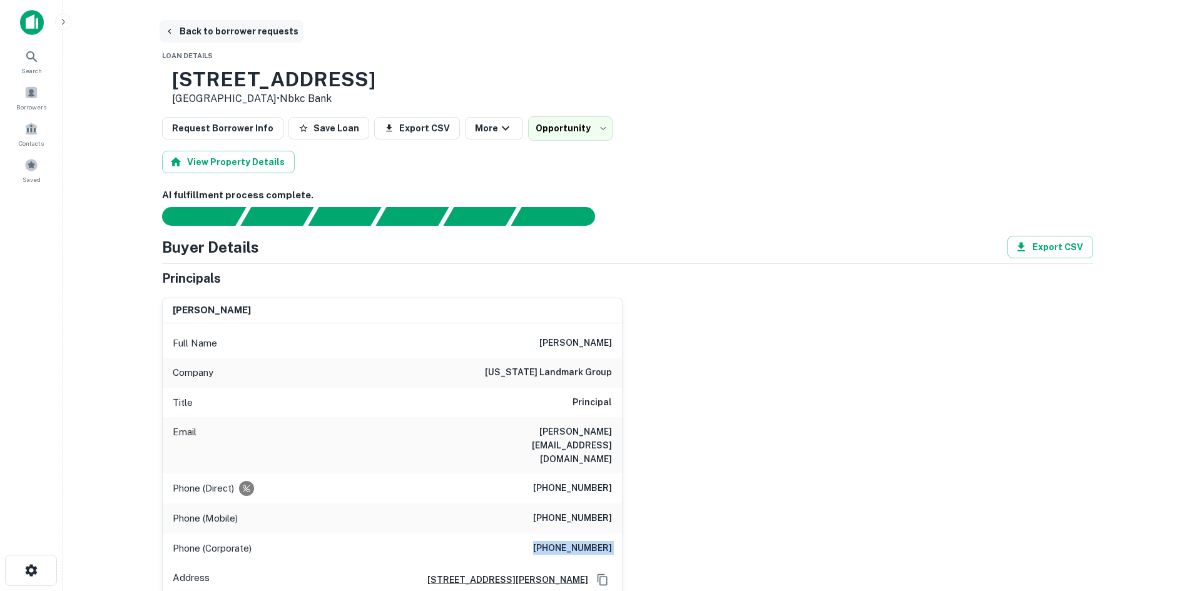
click at [254, 34] on button "Back to borrower requests" at bounding box center [232, 31] width 144 height 23
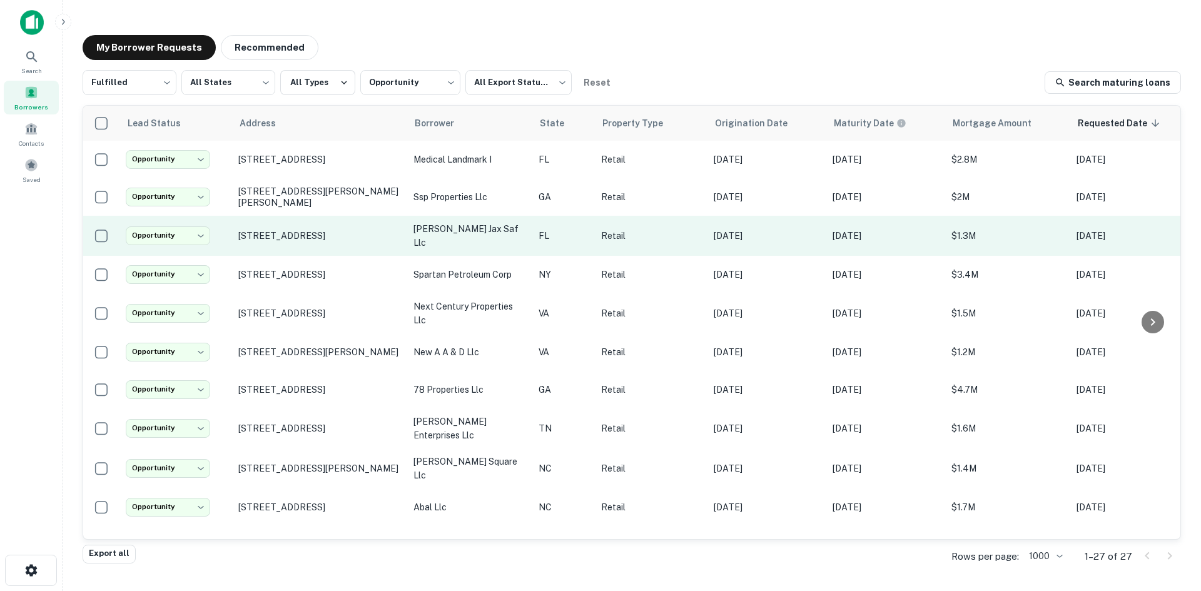
click at [316, 248] on td "[STREET_ADDRESS]" at bounding box center [319, 236] width 175 height 40
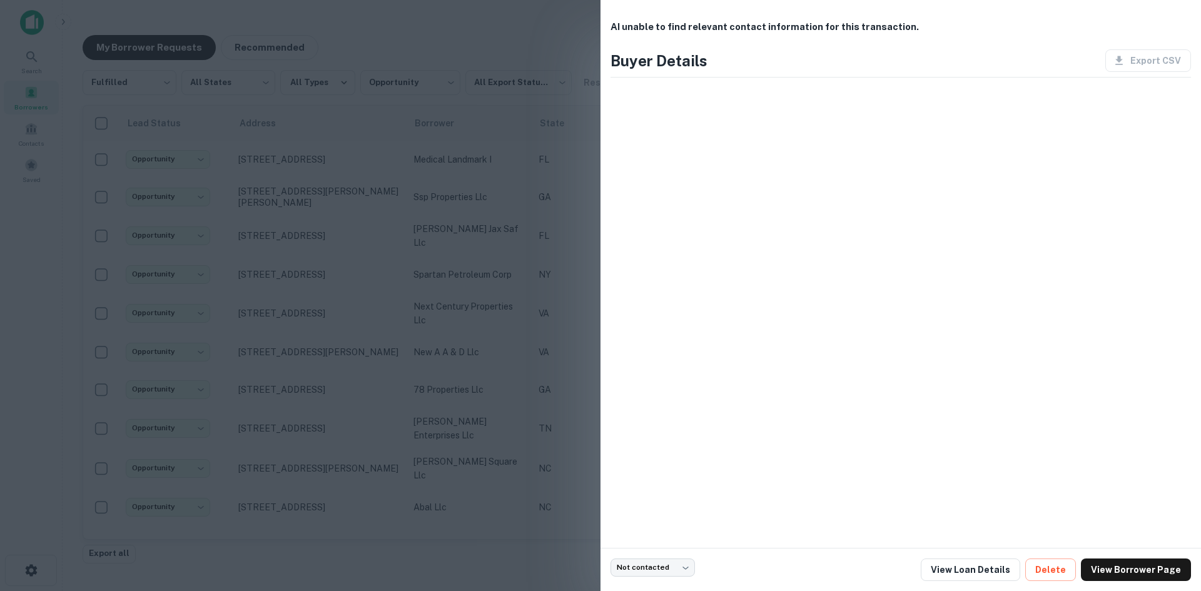
click at [280, 278] on div at bounding box center [600, 295] width 1201 height 591
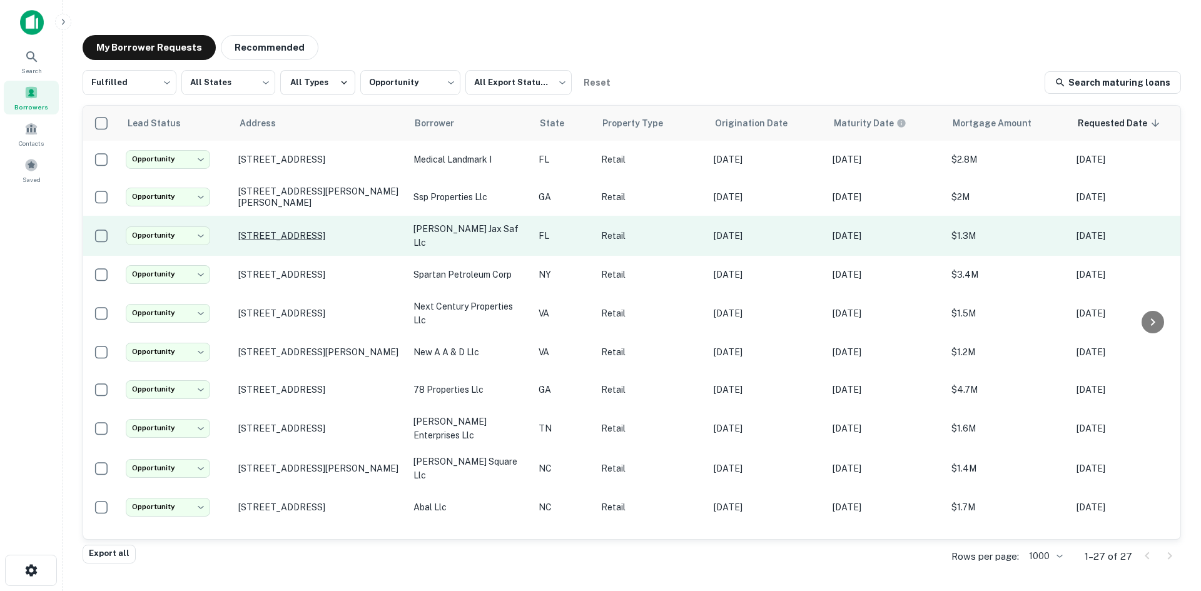
click at [306, 241] on p "[STREET_ADDRESS]" at bounding box center [319, 235] width 163 height 11
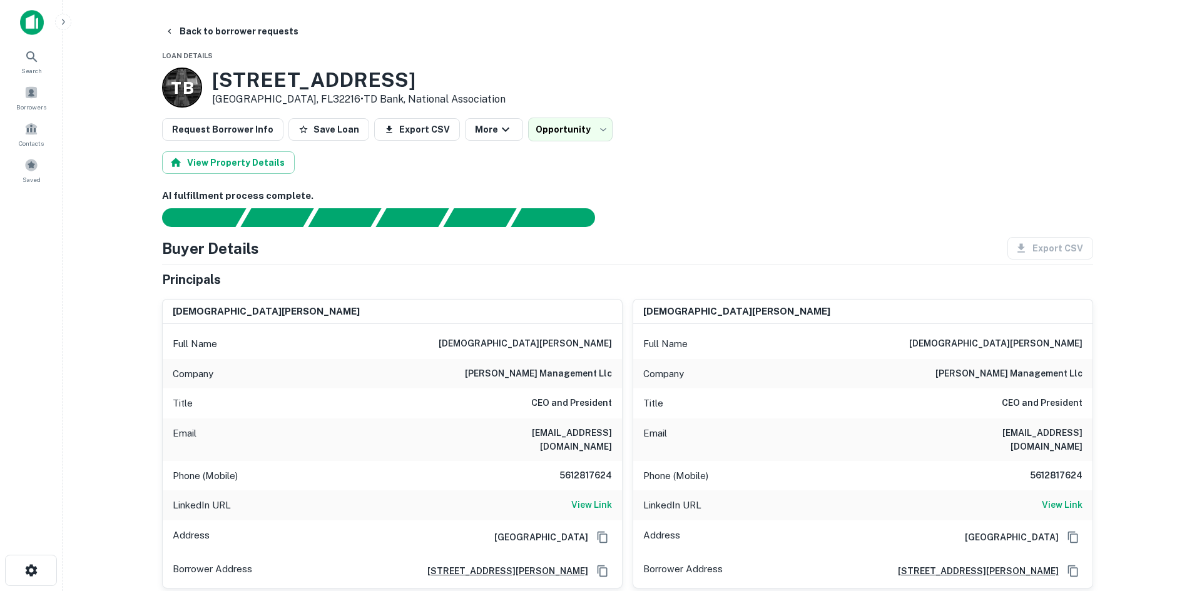
click at [248, 17] on main "**********" at bounding box center [627, 295] width 1129 height 591
click at [242, 29] on button "Back to borrower requests" at bounding box center [232, 31] width 144 height 23
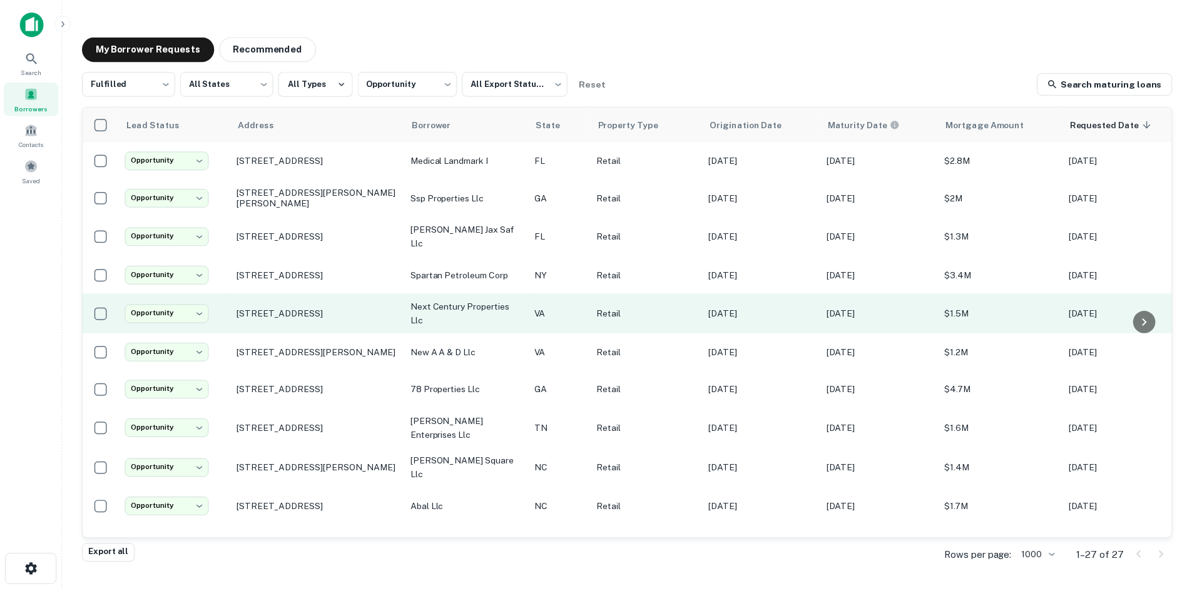
scroll to position [250, 0]
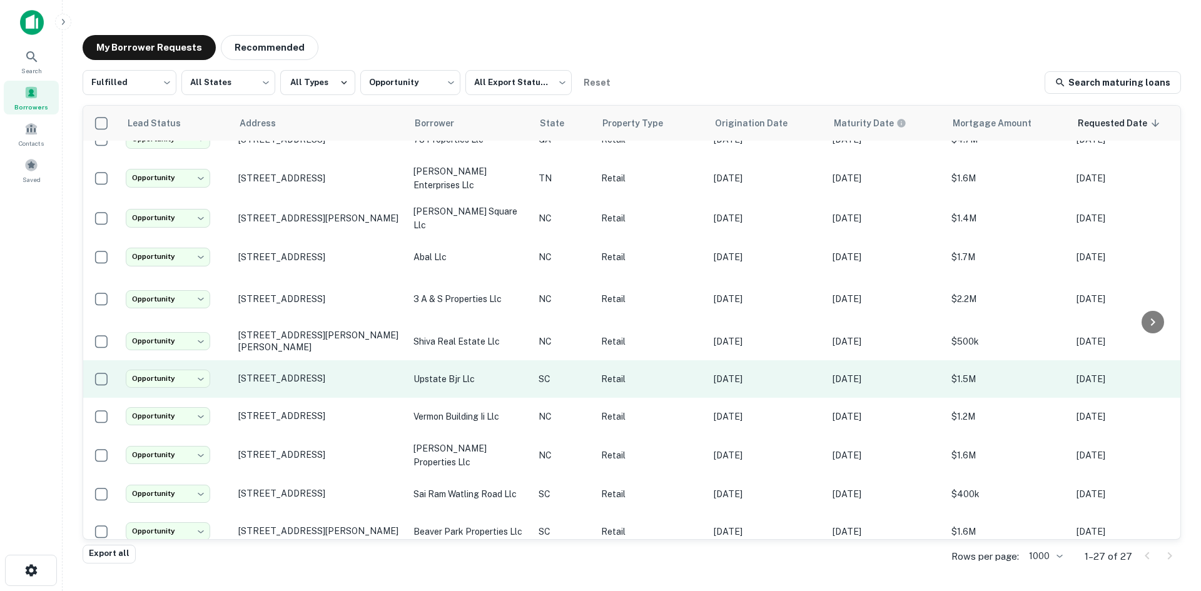
click at [328, 380] on td "[STREET_ADDRESS]" at bounding box center [319, 379] width 175 height 38
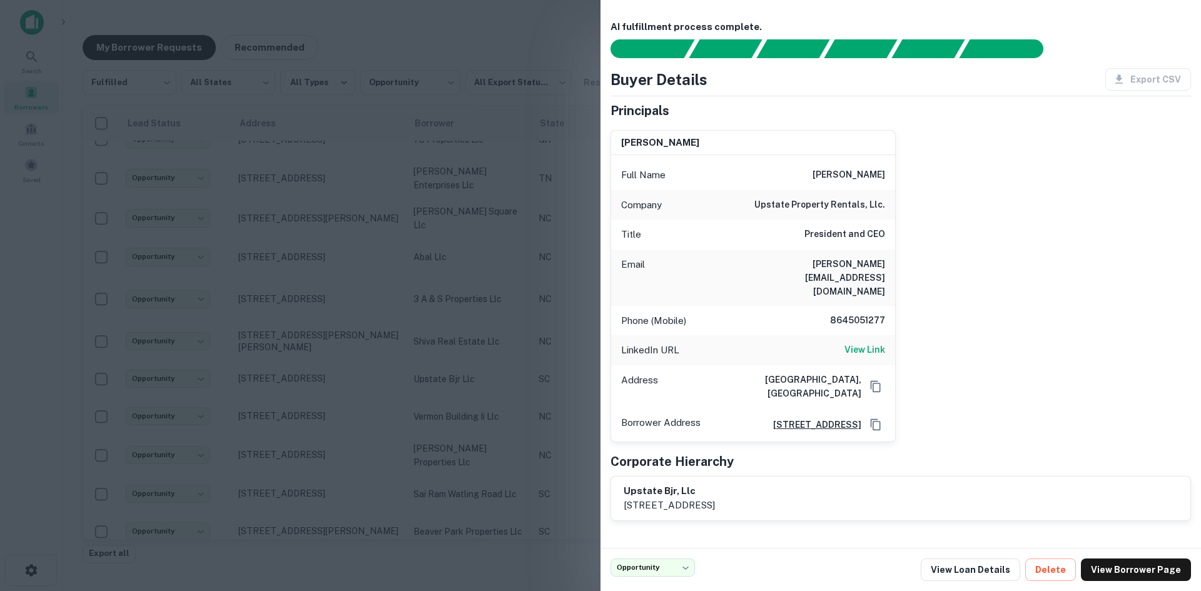
click at [325, 382] on div at bounding box center [600, 295] width 1201 height 591
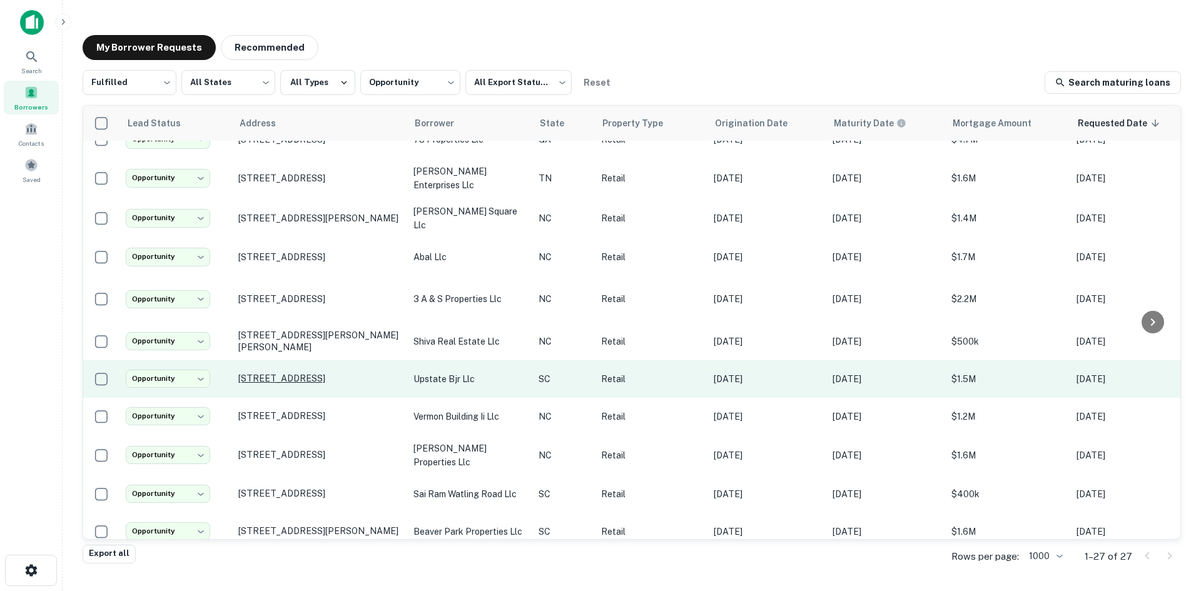
click at [323, 373] on p "[STREET_ADDRESS]" at bounding box center [319, 378] width 163 height 11
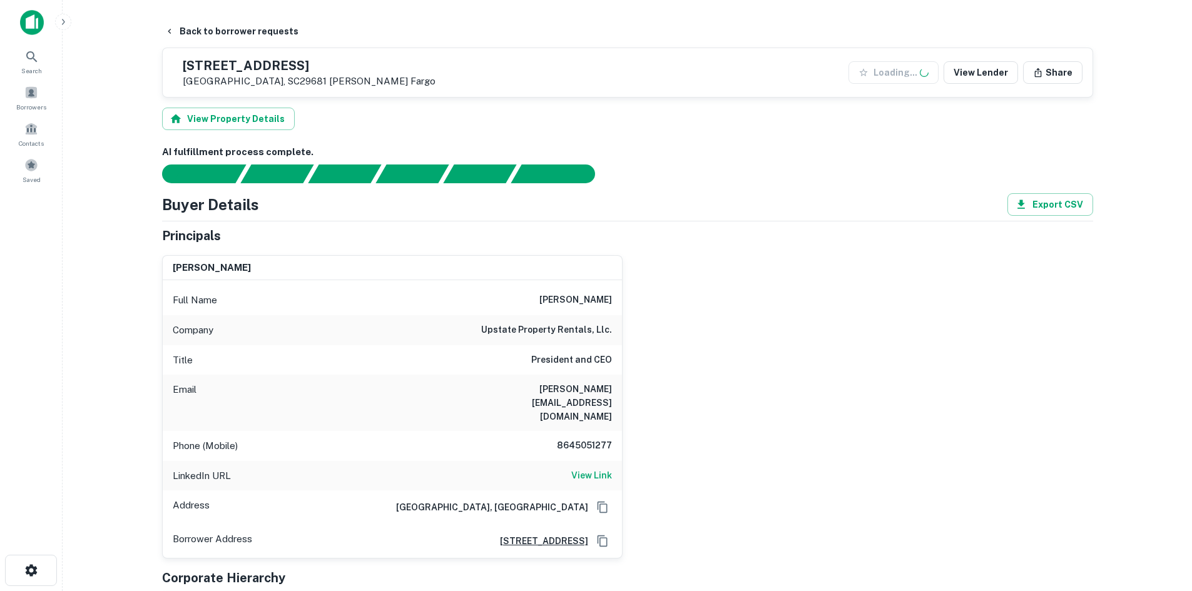
scroll to position [707, 0]
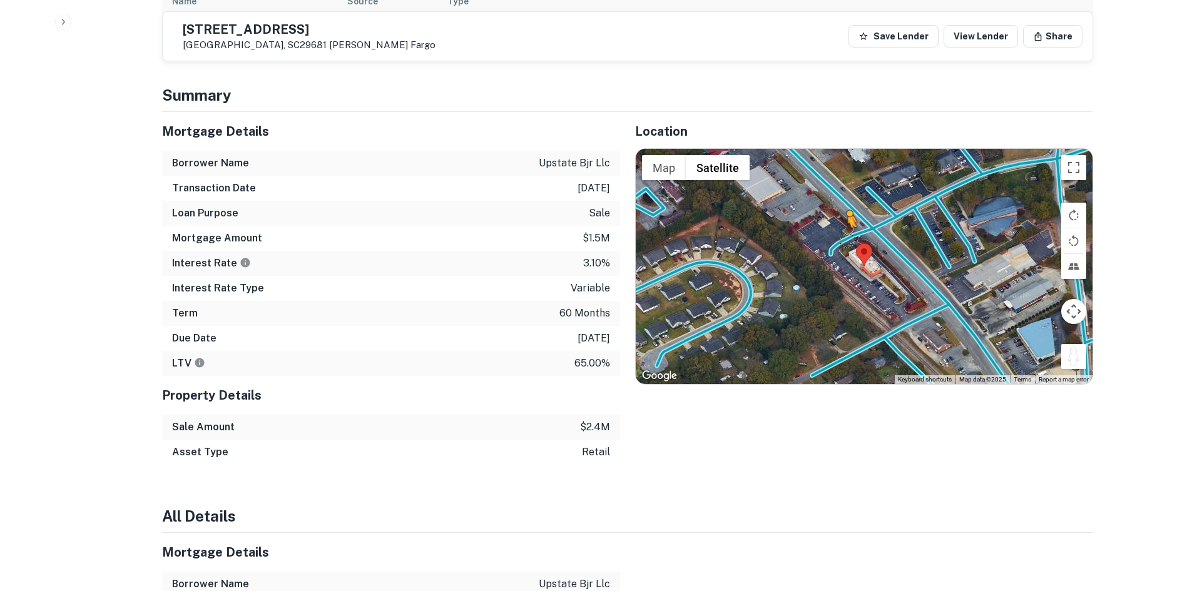
drag, startPoint x: 1074, startPoint y: 325, endPoint x: 843, endPoint y: 214, distance: 256.6
click at [843, 214] on div "To activate drag with keyboard, press Alt + Enter. Once in keyboard drag state,…" at bounding box center [864, 266] width 457 height 235
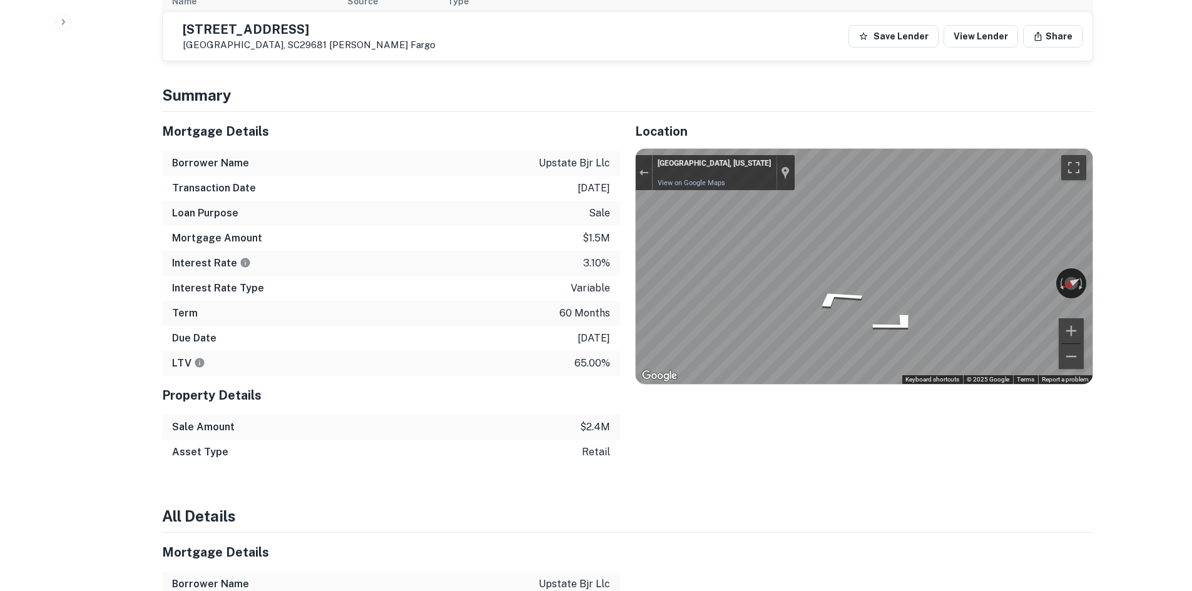
click at [603, 216] on div "Mortgage Details Borrower Name upstate bjr llc Transaction Date [DATE] Loan Pur…" at bounding box center [620, 288] width 946 height 353
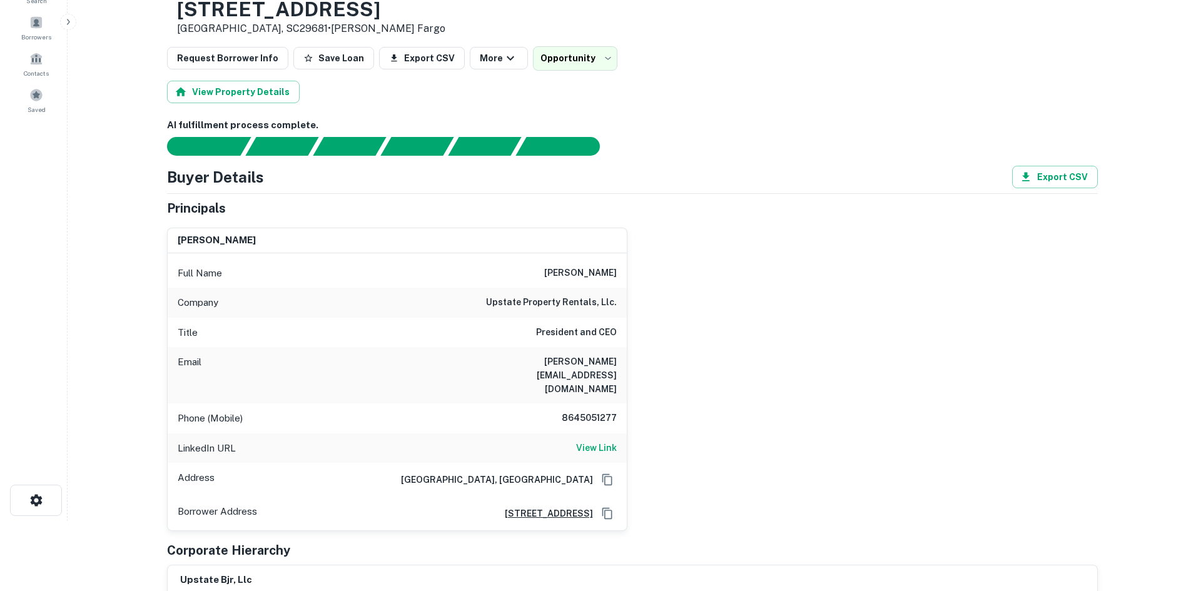
scroll to position [0, 0]
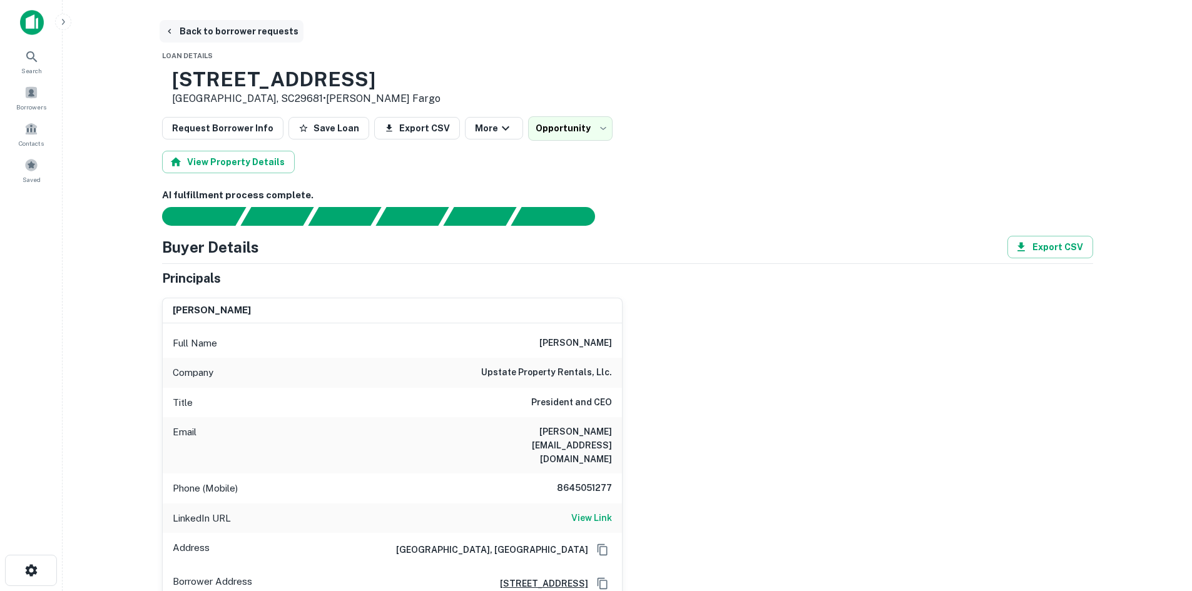
click at [208, 33] on button "Back to borrower requests" at bounding box center [232, 31] width 144 height 23
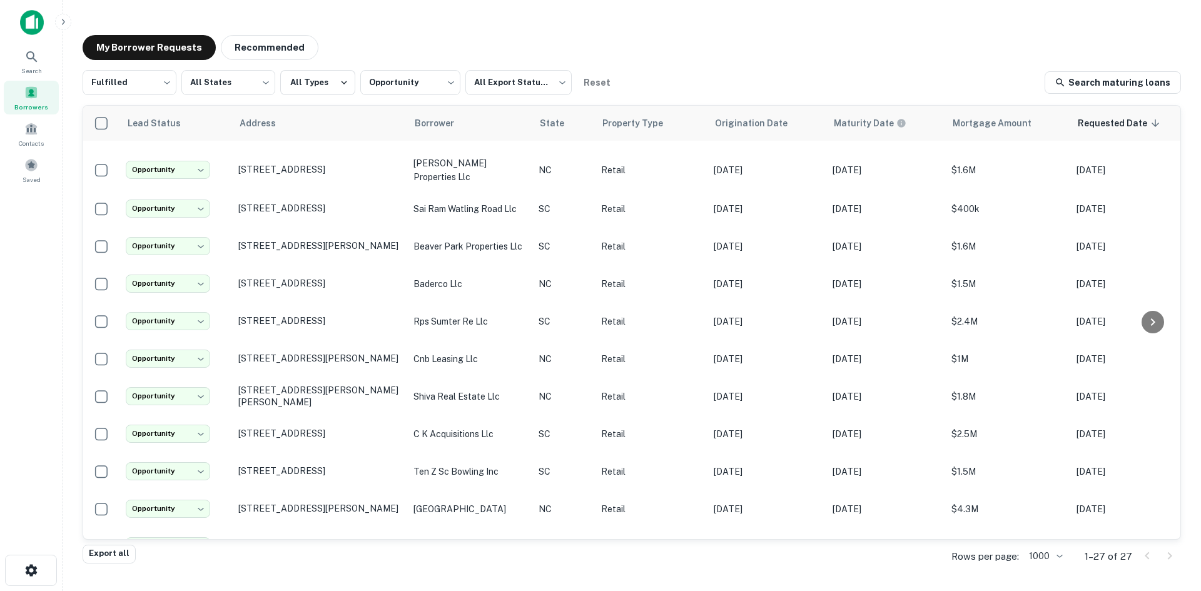
scroll to position [439, 0]
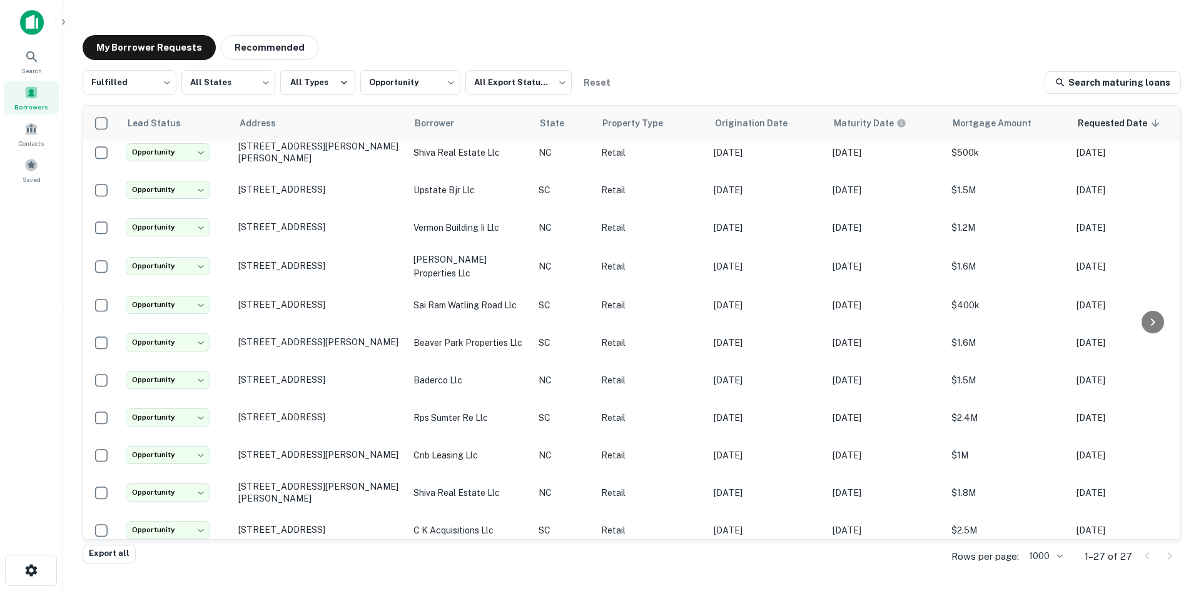
click at [18, 84] on div "Borrowers" at bounding box center [31, 98] width 55 height 34
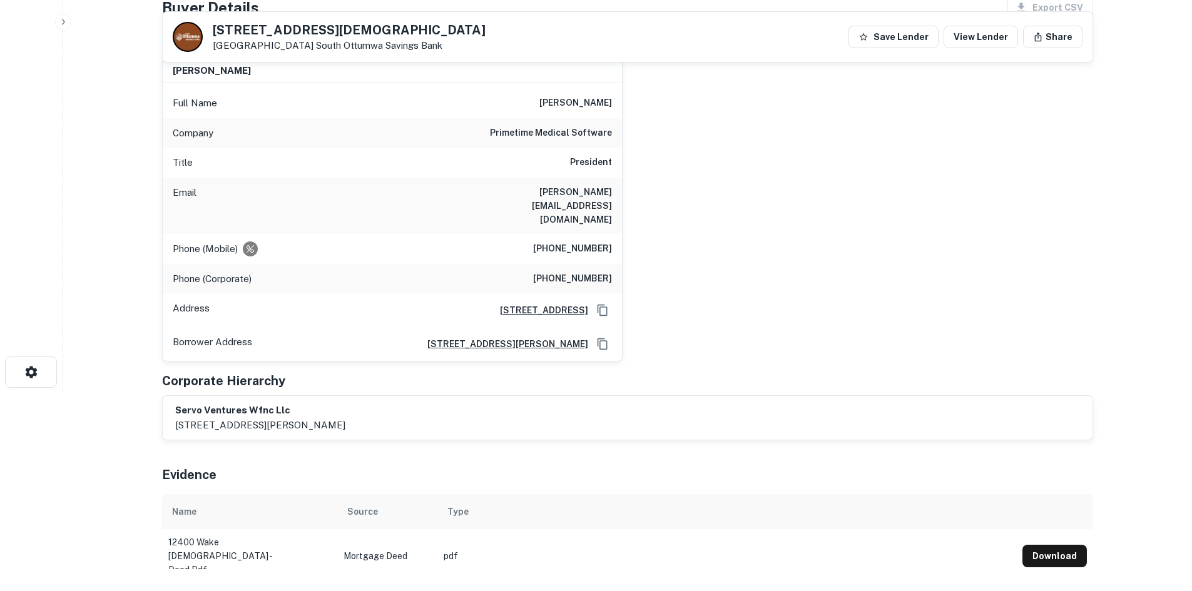
scroll to position [63, 0]
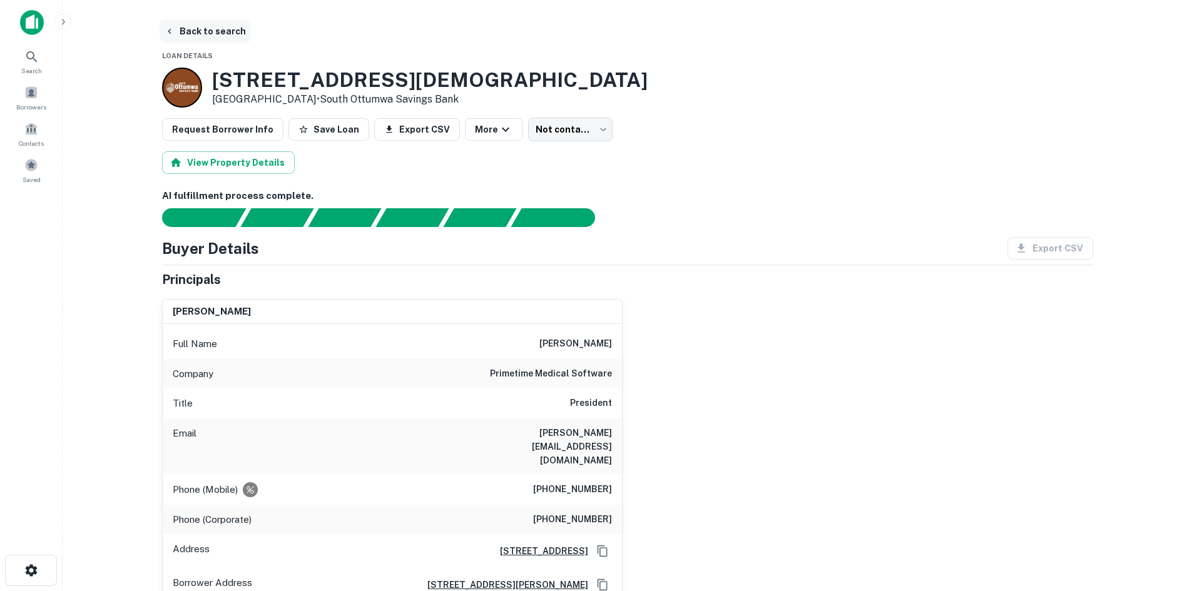
click at [205, 39] on button "Back to search" at bounding box center [205, 31] width 91 height 23
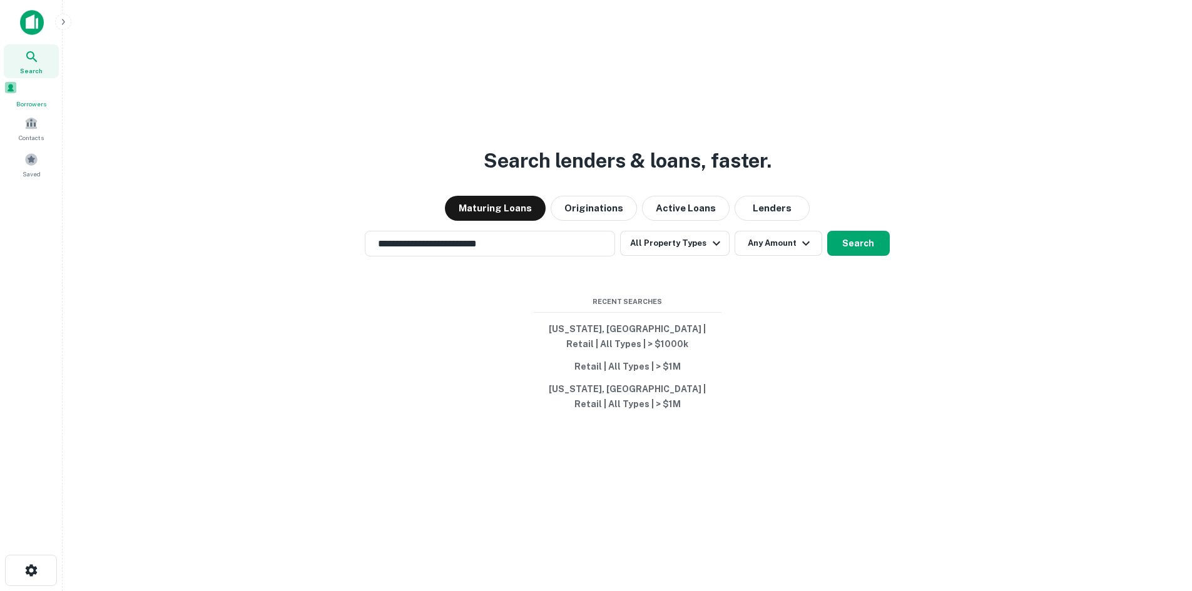
click at [50, 103] on div "Borrowers" at bounding box center [31, 95] width 55 height 28
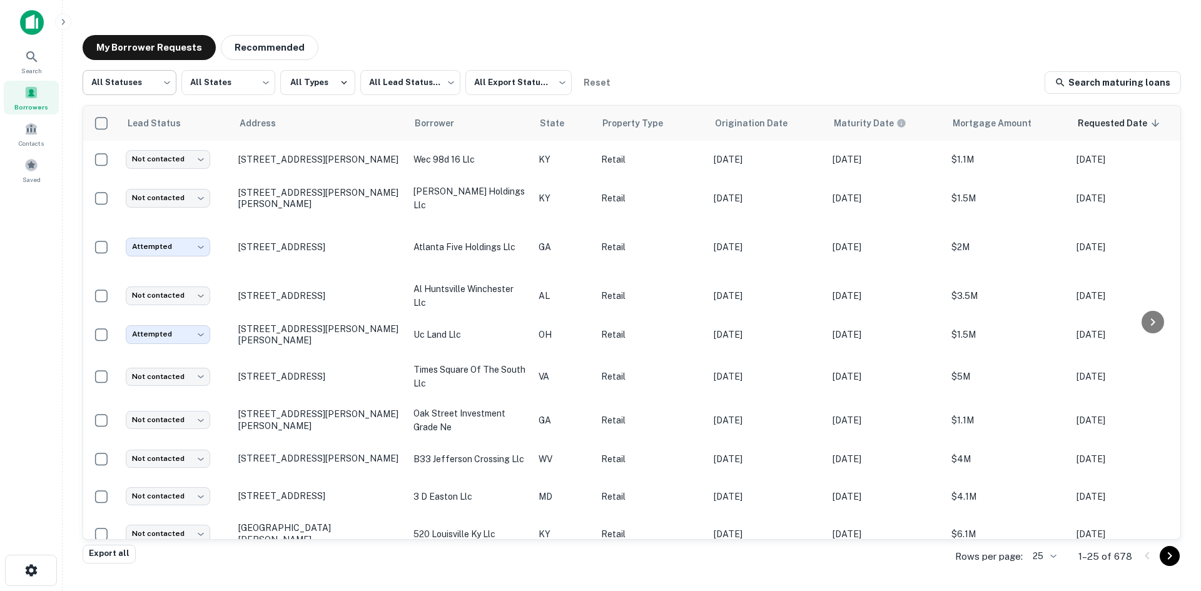
click at [144, 74] on body "Search Borrowers Contacts Saved My Borrower Requests Recommended All Statuses *…" at bounding box center [600, 295] width 1201 height 591
click at [139, 150] on li "Fulfilled" at bounding box center [130, 160] width 94 height 23
type input "*********"
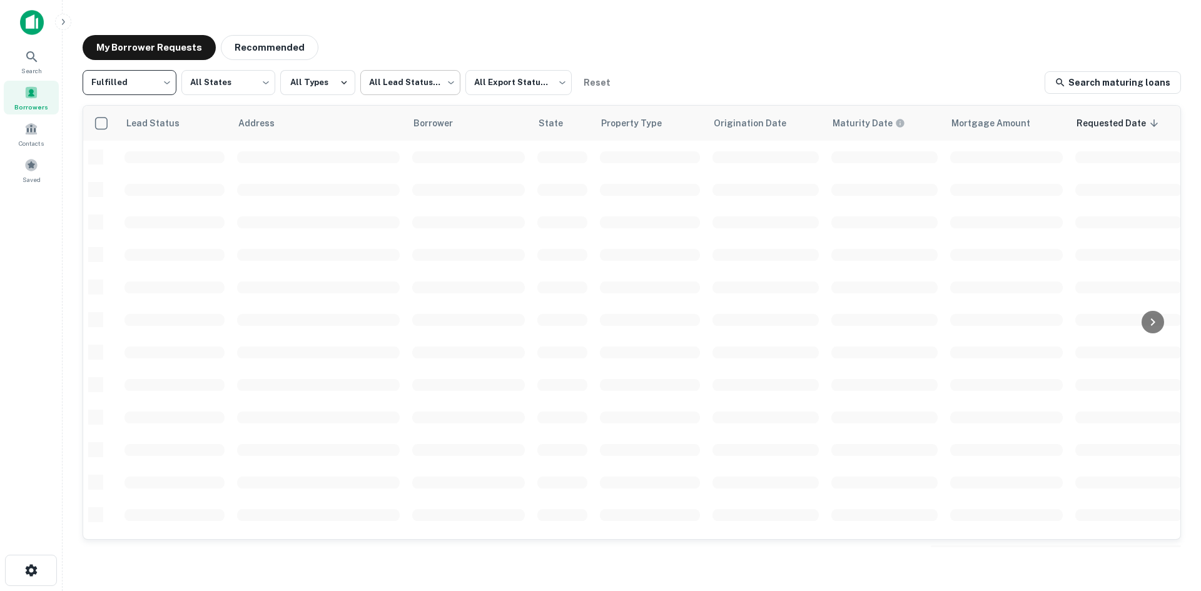
click at [426, 94] on body "Search Borrowers Contacts Saved My Borrower Requests Recommended Fulfilled ****…" at bounding box center [600, 295] width 1201 height 591
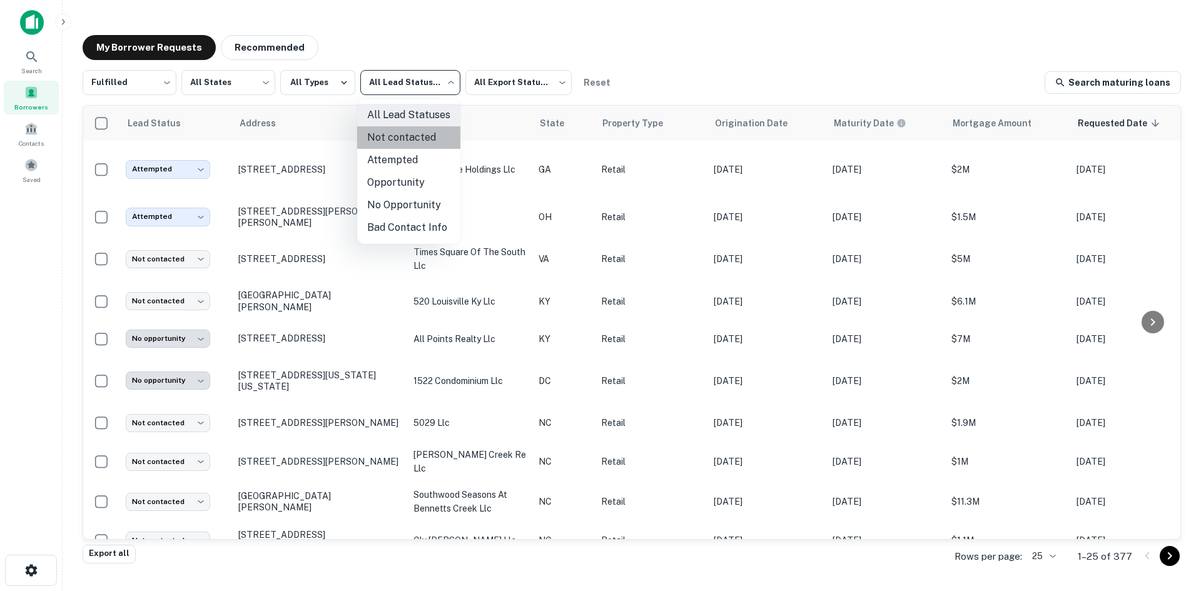
click at [408, 136] on li "Not contacted" at bounding box center [408, 137] width 103 height 23
type input "****"
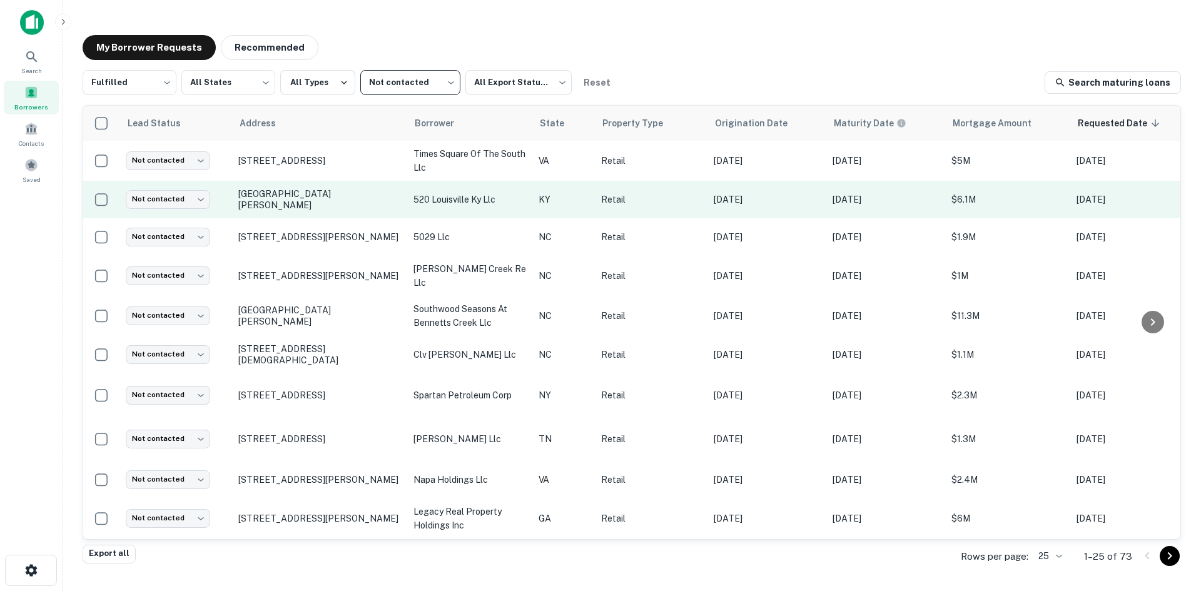
click at [311, 214] on td "[GEOGRAPHIC_DATA][PERSON_NAME]" at bounding box center [319, 200] width 175 height 38
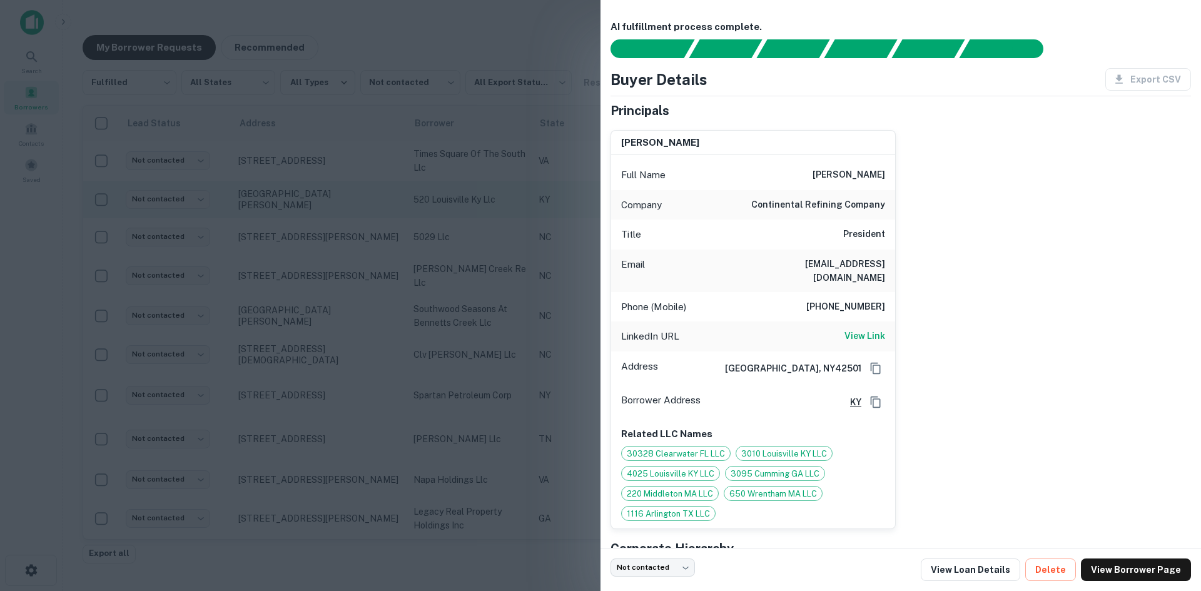
click at [311, 214] on div at bounding box center [600, 295] width 1201 height 591
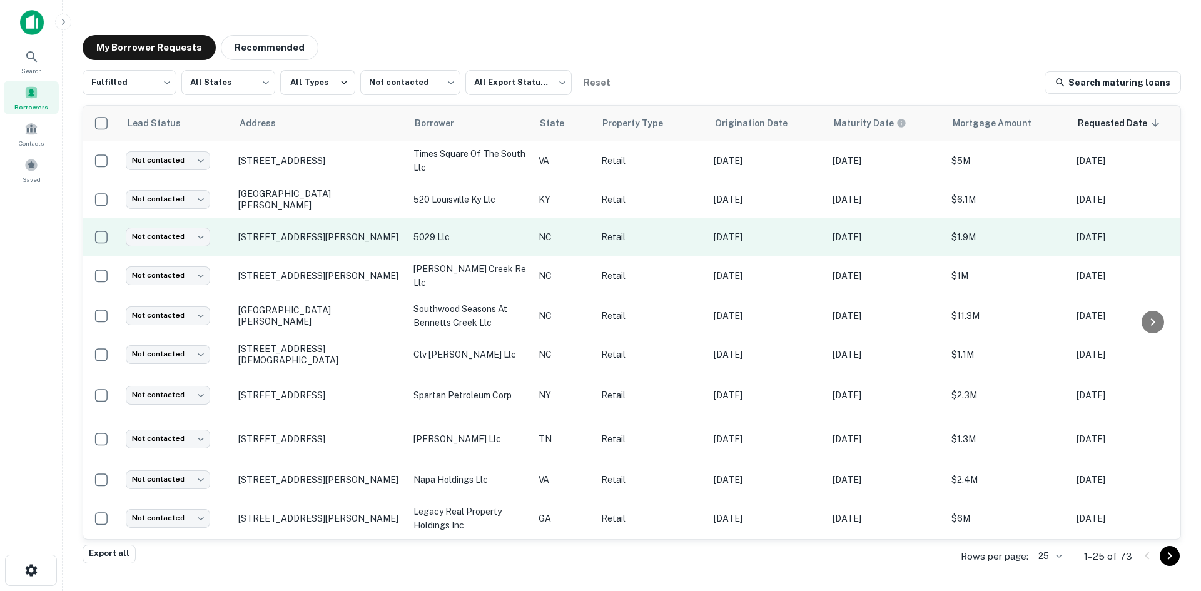
click at [299, 249] on td "[STREET_ADDRESS][PERSON_NAME]" at bounding box center [319, 237] width 175 height 38
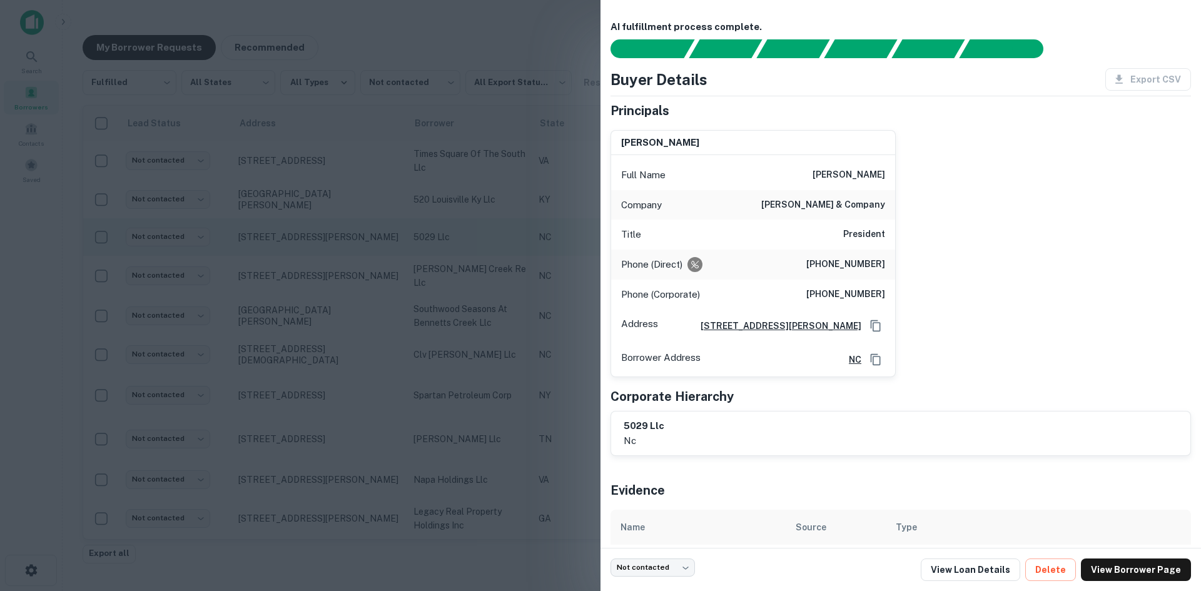
click at [299, 249] on div at bounding box center [600, 295] width 1201 height 591
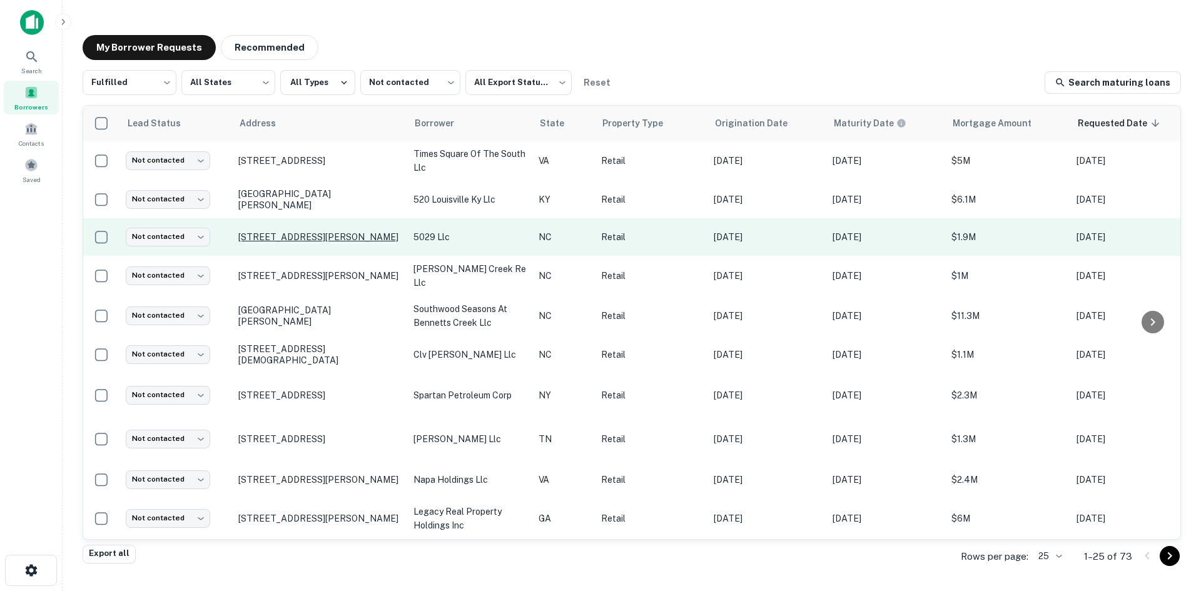
click at [295, 235] on p "[STREET_ADDRESS][PERSON_NAME]" at bounding box center [319, 236] width 163 height 11
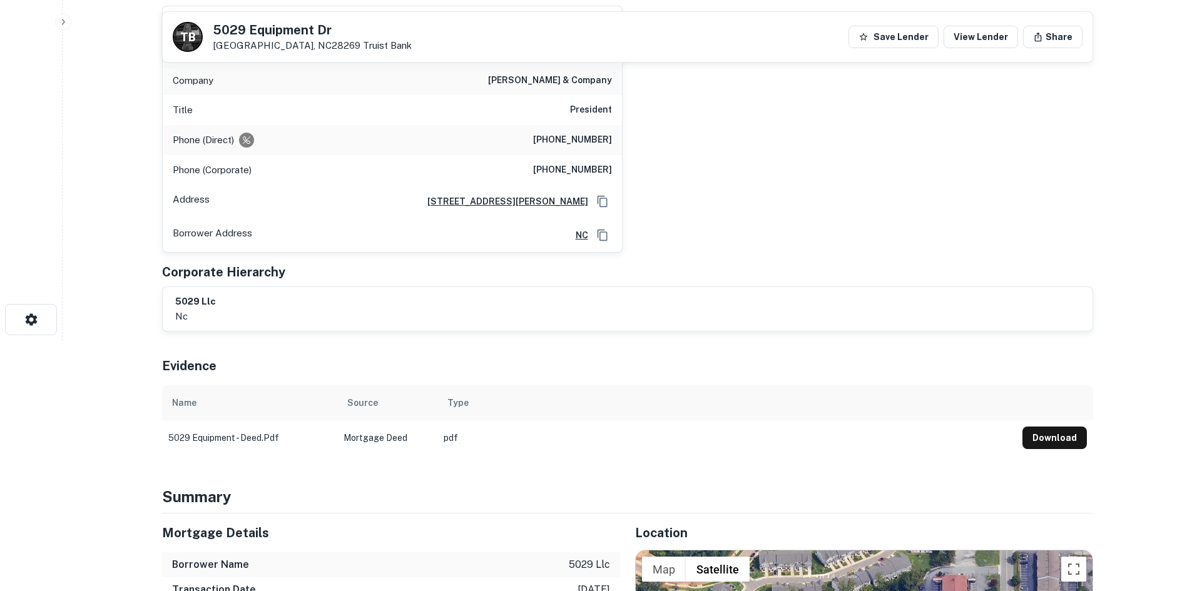
scroll to position [500, 0]
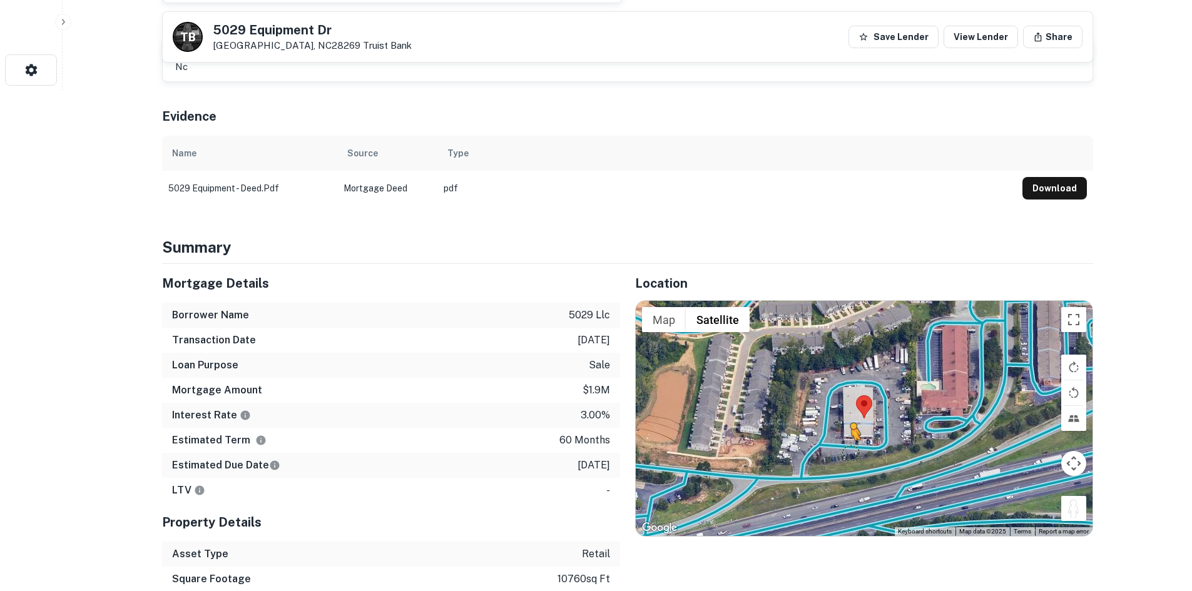
drag, startPoint x: 1063, startPoint y: 514, endPoint x: 848, endPoint y: 447, distance: 225.9
click at [848, 447] on div "To activate drag with keyboard, press Alt + Enter. Once in keyboard drag state,…" at bounding box center [864, 418] width 457 height 235
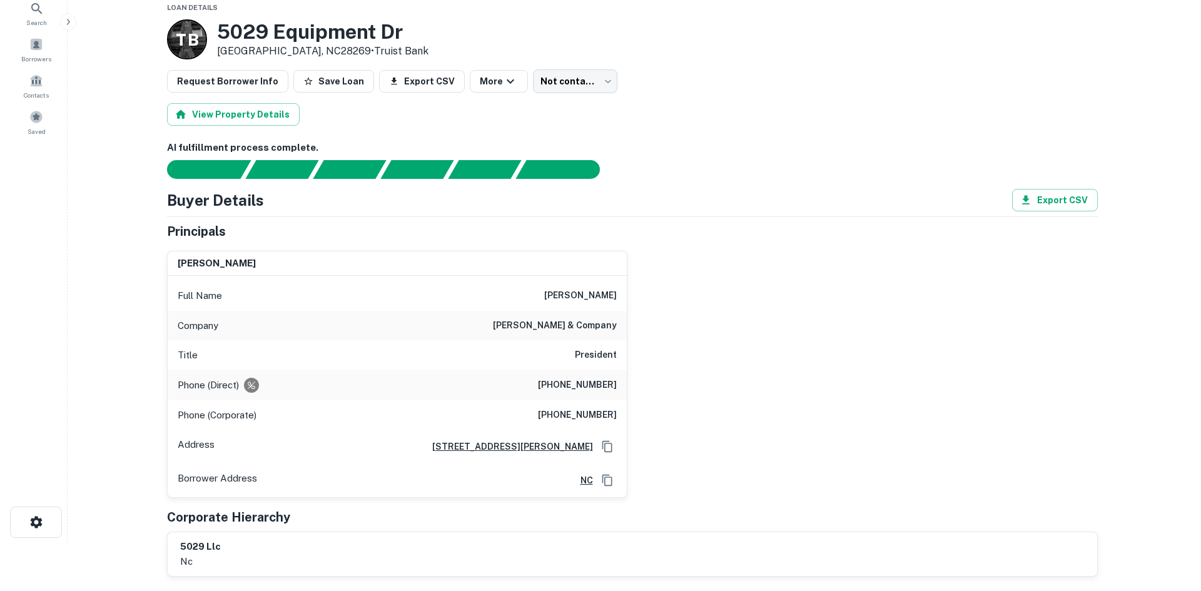
scroll to position [0, 0]
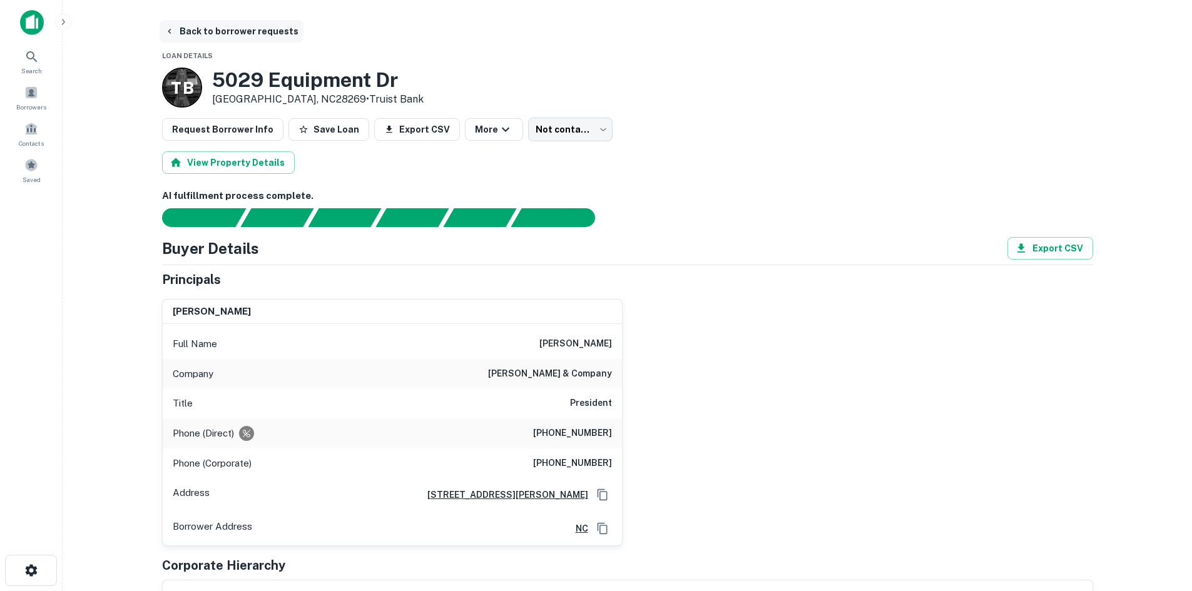
click at [220, 35] on button "Back to borrower requests" at bounding box center [232, 31] width 144 height 23
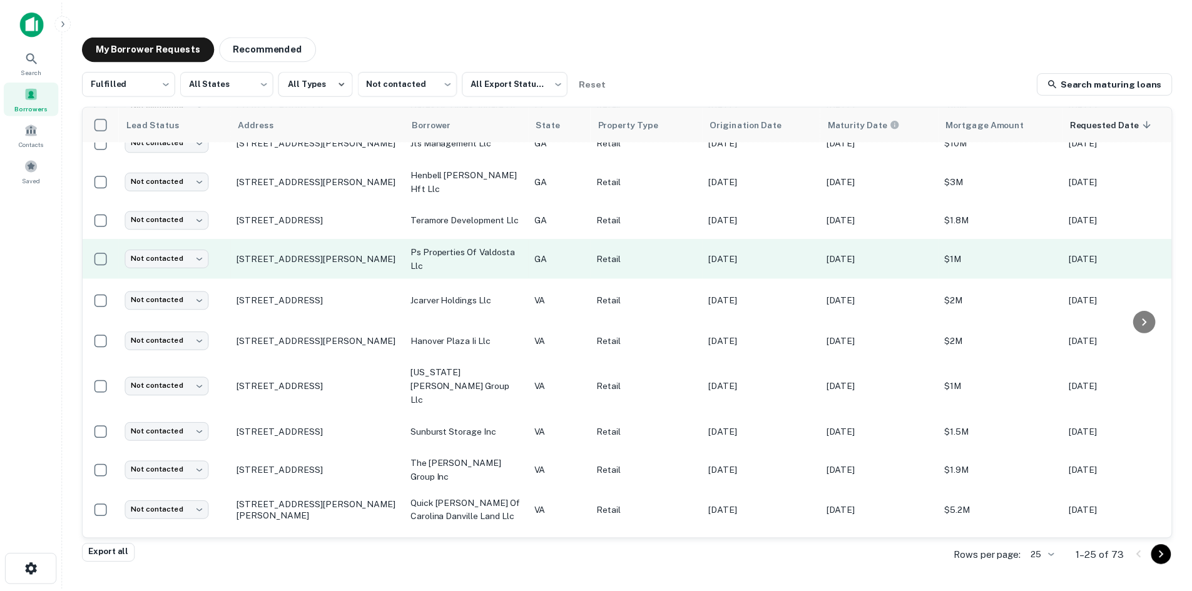
scroll to position [583, 0]
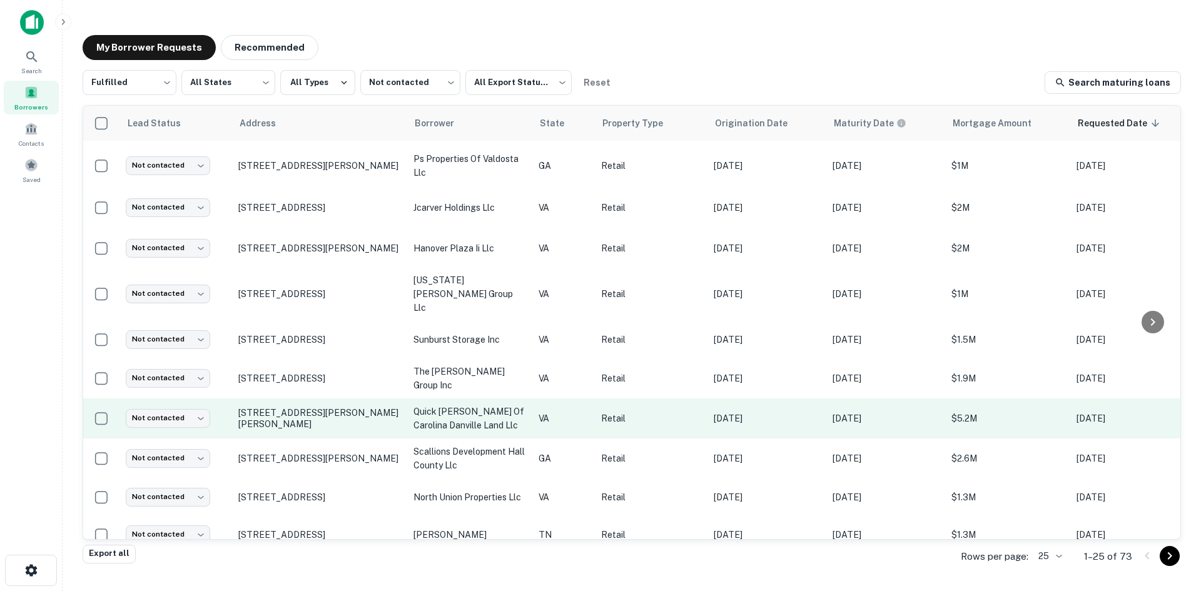
click at [313, 403] on td "[STREET_ADDRESS][PERSON_NAME][PERSON_NAME]" at bounding box center [319, 418] width 175 height 40
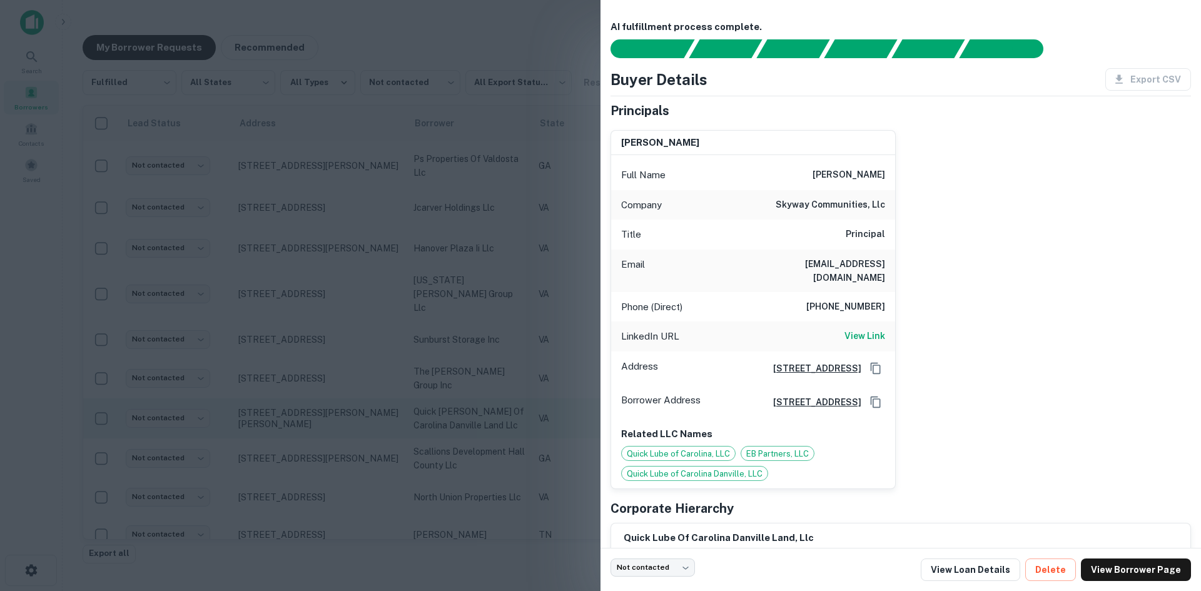
click at [313, 403] on div at bounding box center [600, 295] width 1201 height 591
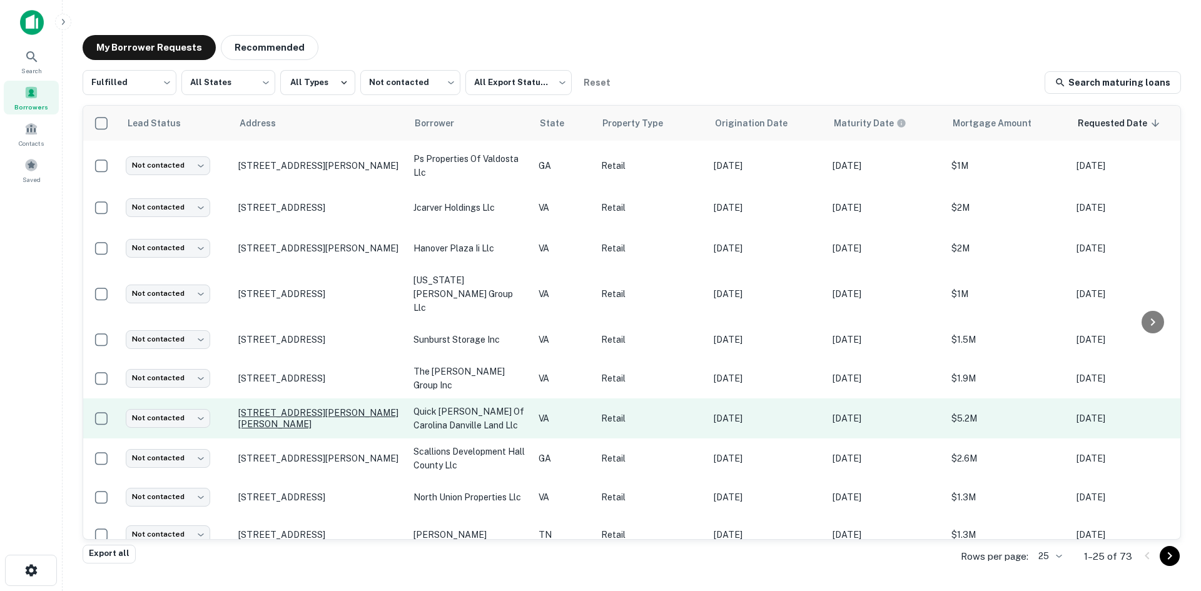
click at [309, 407] on p "[STREET_ADDRESS][PERSON_NAME][PERSON_NAME]" at bounding box center [319, 418] width 163 height 23
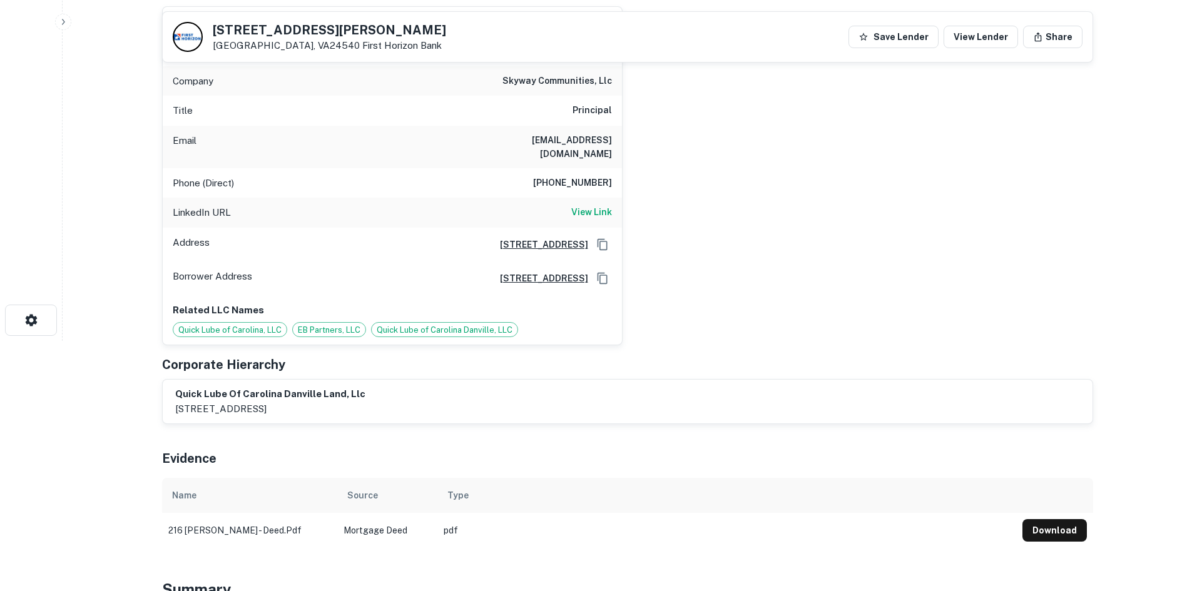
scroll to position [625, 0]
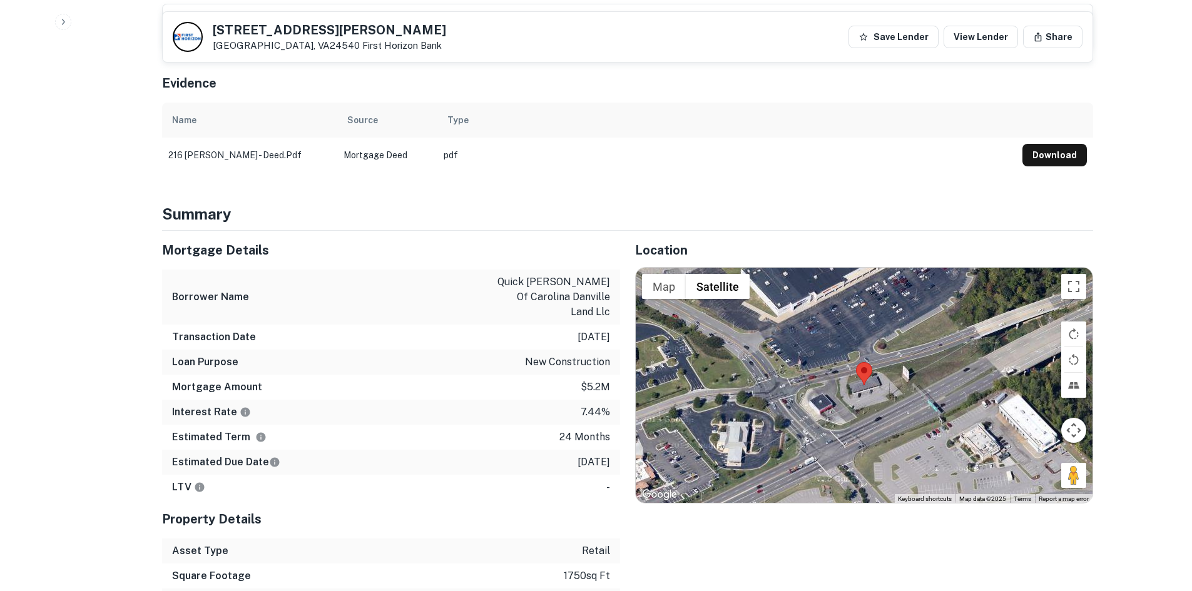
drag, startPoint x: 1066, startPoint y: 456, endPoint x: 990, endPoint y: 433, distance: 80.3
click at [875, 381] on div "Map Terrain Satellite Labels Keyboard shortcuts Map Data Map data ©2025 Map dat…" at bounding box center [864, 385] width 457 height 235
drag, startPoint x: 1070, startPoint y: 464, endPoint x: 879, endPoint y: 375, distance: 209.9
click at [864, 362] on div "Map Terrain Satellite Labels Keyboard shortcuts Map Data Map data ©2025 Map dat…" at bounding box center [864, 385] width 457 height 235
drag, startPoint x: 1065, startPoint y: 462, endPoint x: 883, endPoint y: 385, distance: 197.9
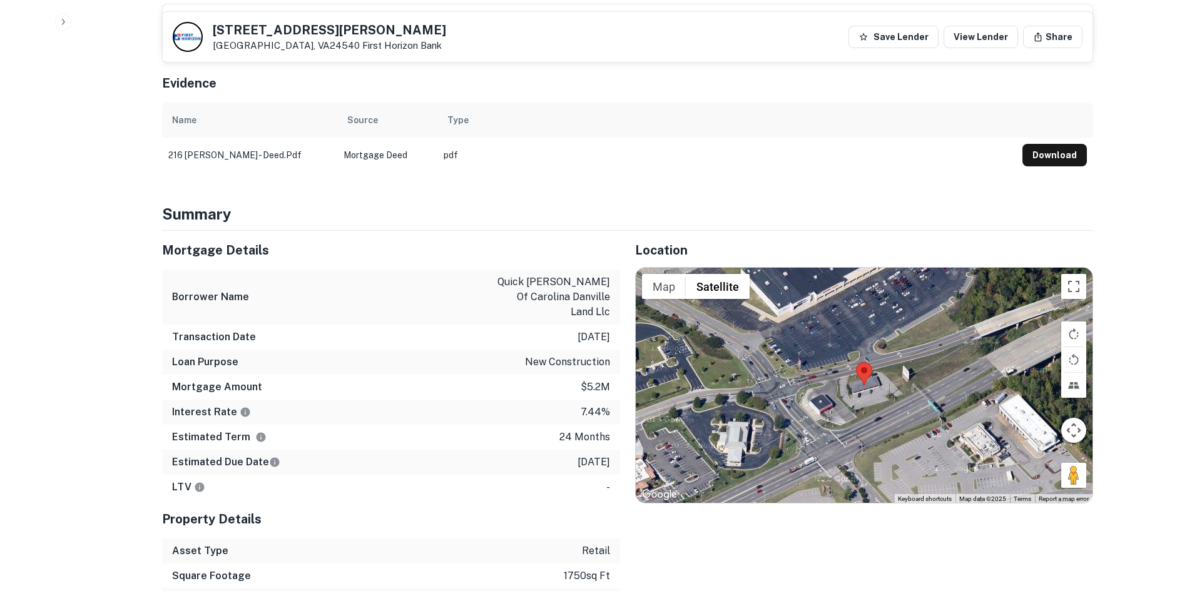
click at [883, 385] on div "Map Terrain Satellite Labels Keyboard shortcuts Map Data Map data ©2025 Map dat…" at bounding box center [864, 385] width 457 height 235
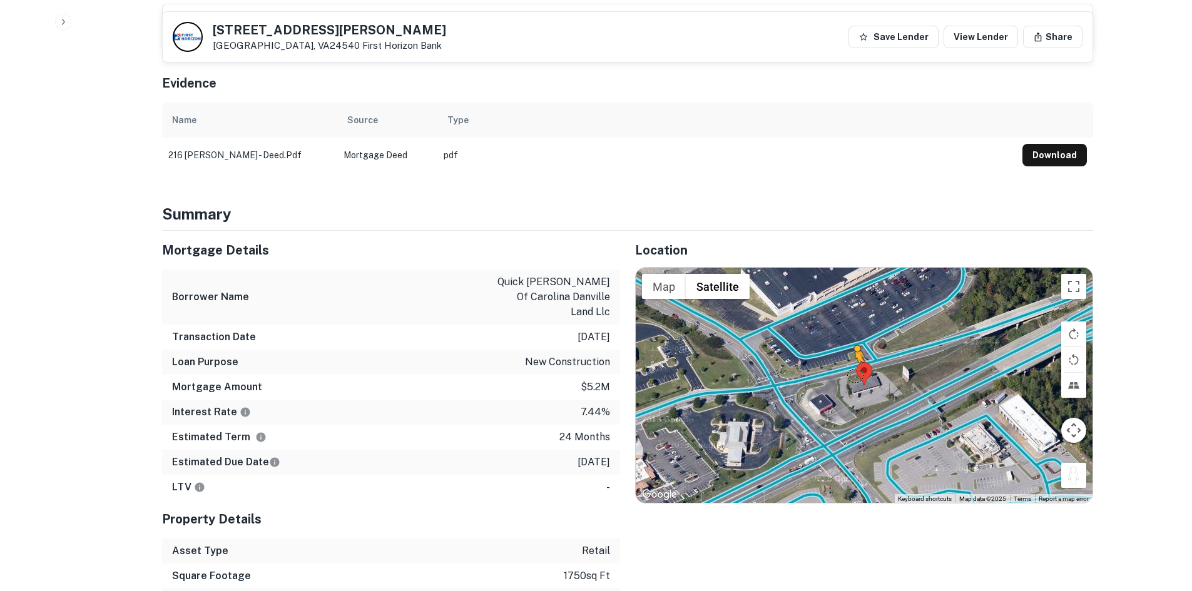
drag, startPoint x: 1066, startPoint y: 461, endPoint x: 854, endPoint y: 362, distance: 233.9
click at [854, 362] on div "To activate drag with keyboard, press Alt + Enter. Once in keyboard drag state,…" at bounding box center [864, 385] width 457 height 235
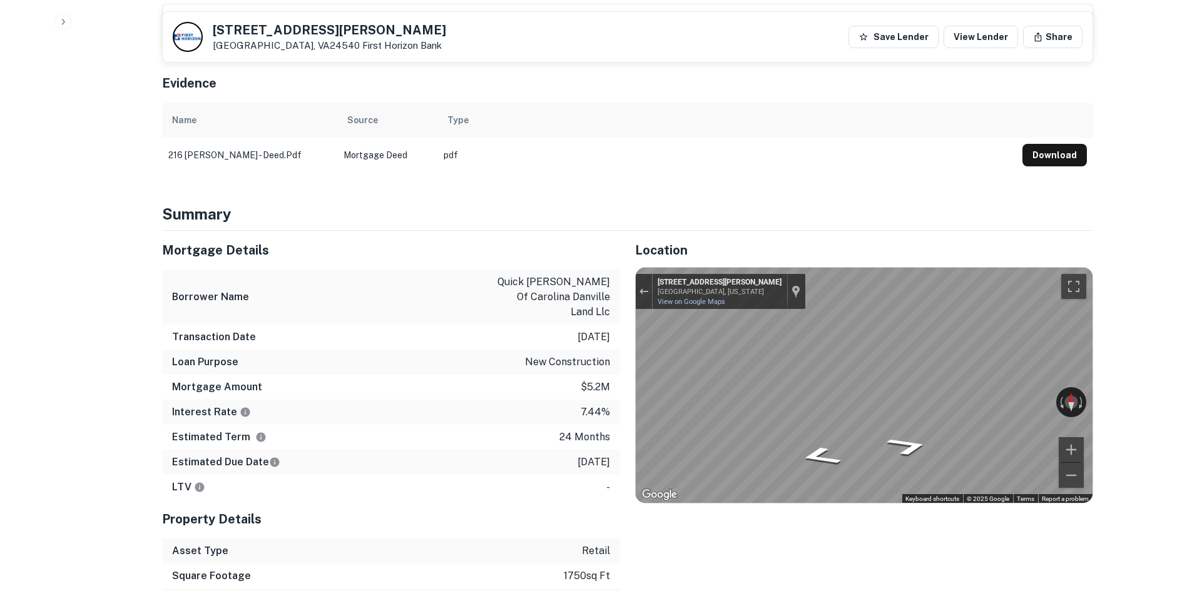
click at [615, 338] on div "Mortgage Details Borrower Name quick [PERSON_NAME] of carolina danville land ll…" at bounding box center [620, 422] width 946 height 383
click at [568, 339] on div "Mortgage Details Borrower Name quick [PERSON_NAME] of carolina danville land ll…" at bounding box center [620, 422] width 946 height 383
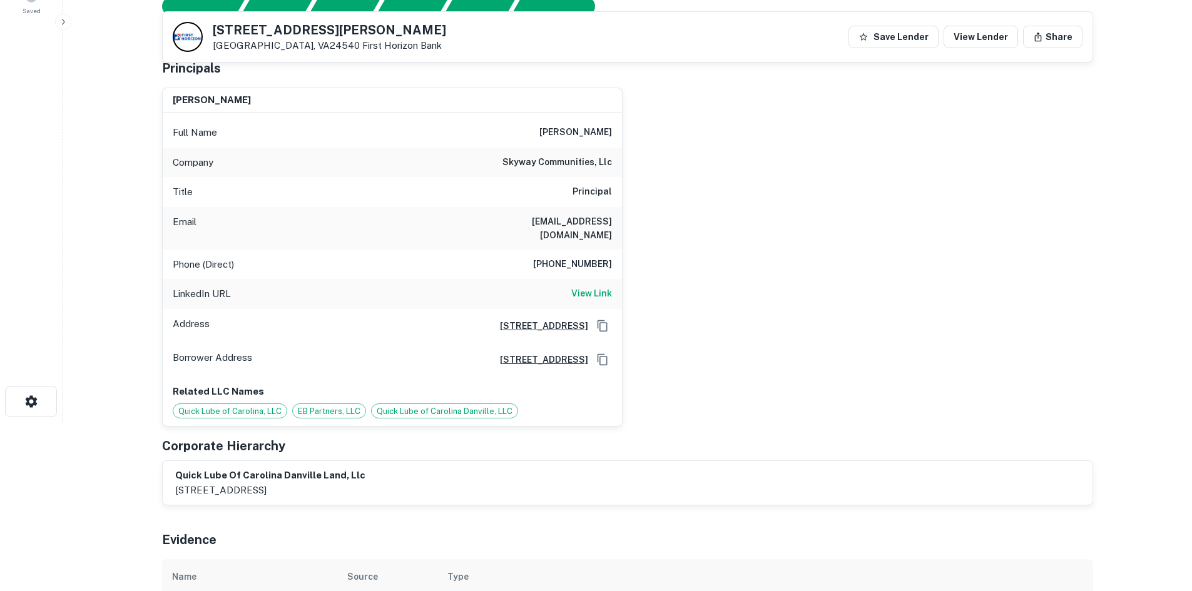
scroll to position [188, 0]
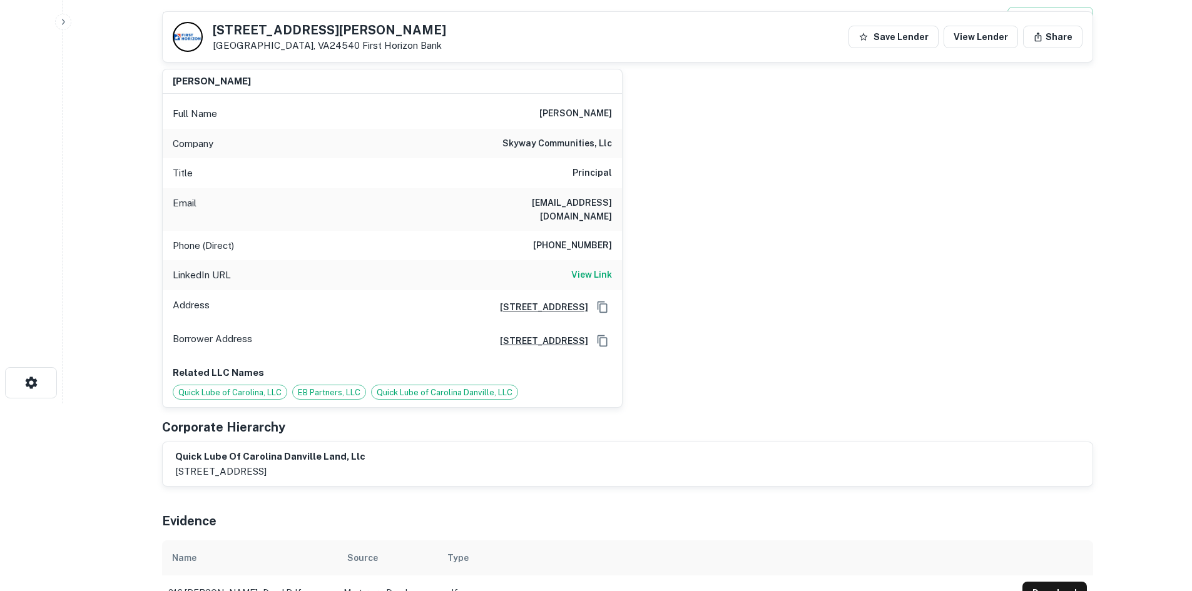
click at [582, 238] on h6 "[PHONE_NUMBER]" at bounding box center [572, 245] width 79 height 15
click at [552, 144] on h6 "skyway communities, llc" at bounding box center [556, 143] width 109 height 15
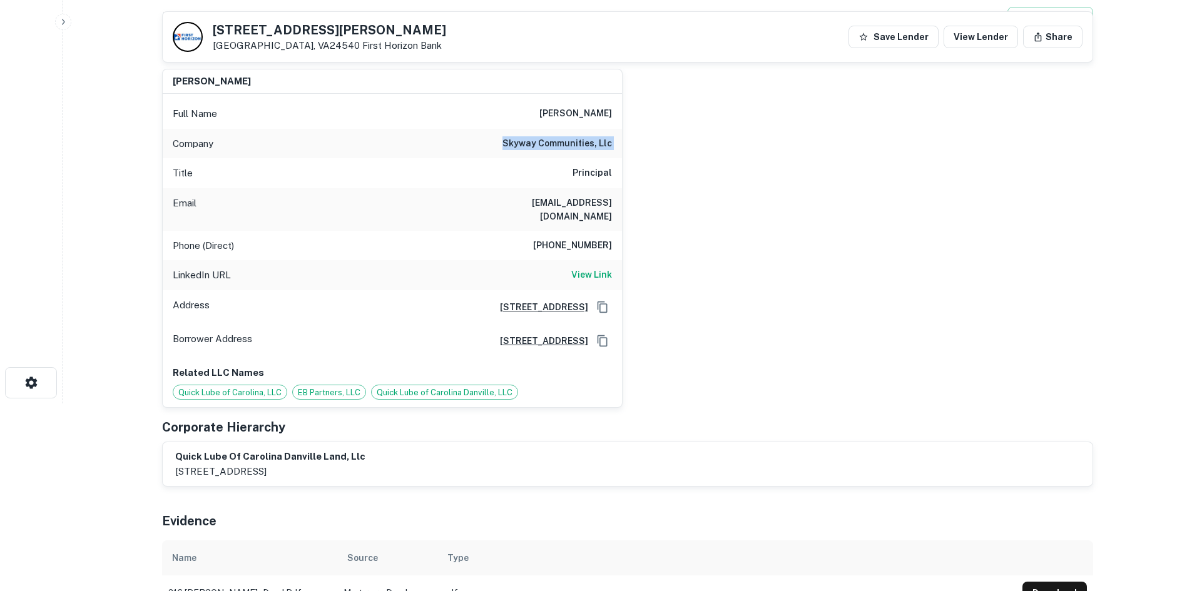
click at [552, 144] on h6 "skyway communities, llc" at bounding box center [556, 143] width 109 height 15
copy h6 "skyway communities, llc"
click at [574, 238] on h6 "[PHONE_NUMBER]" at bounding box center [572, 245] width 79 height 15
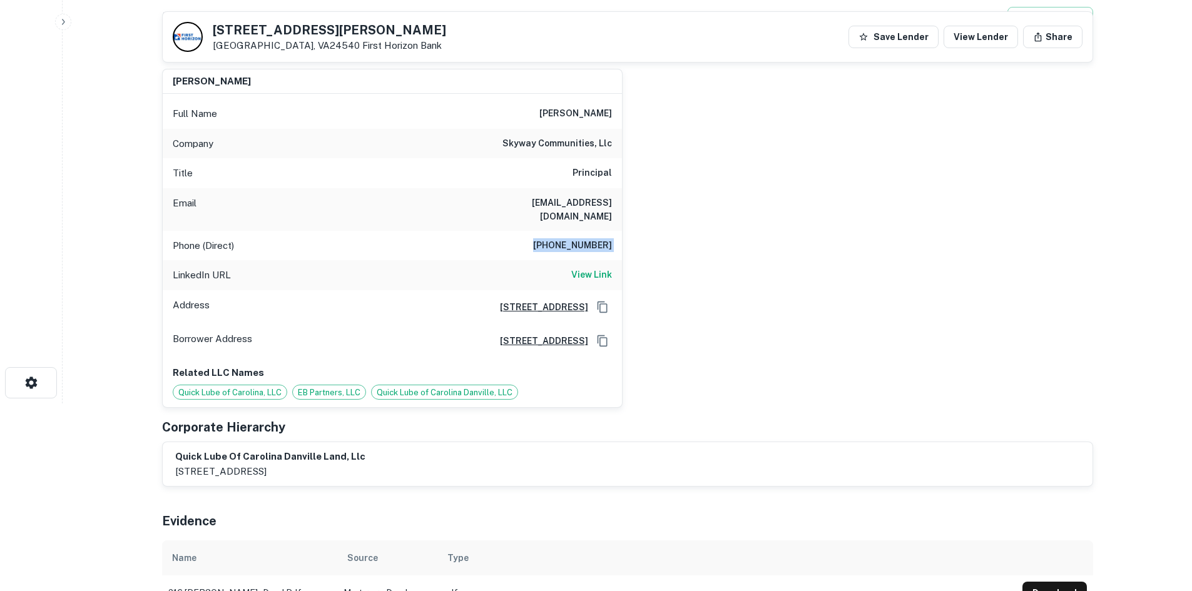
copy h6 "[PHONE_NUMBER]"
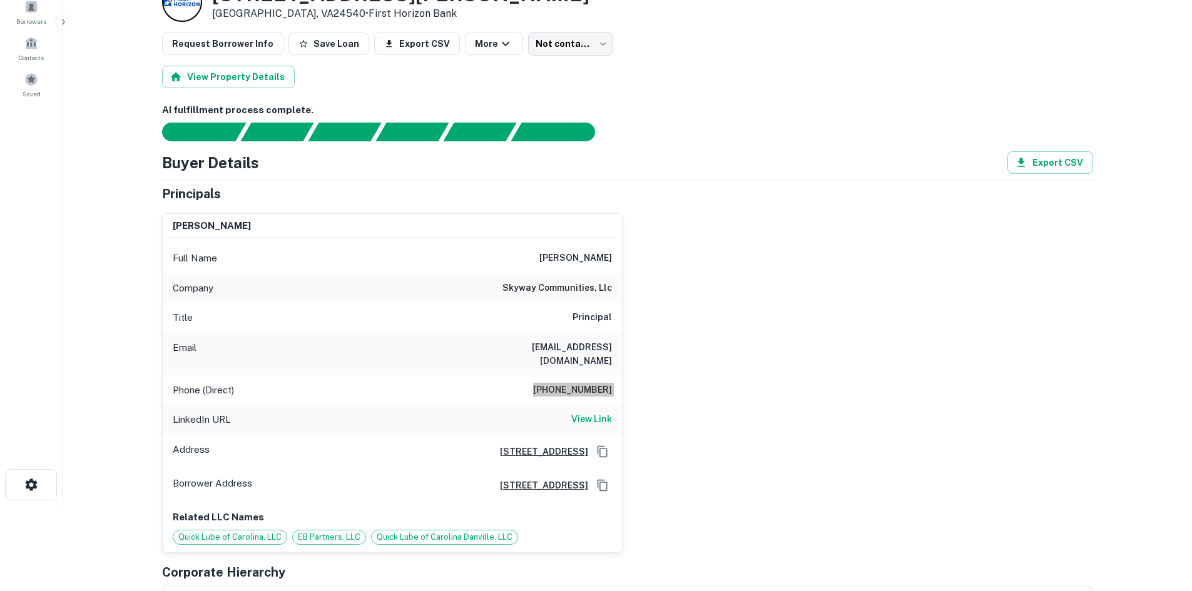
scroll to position [0, 0]
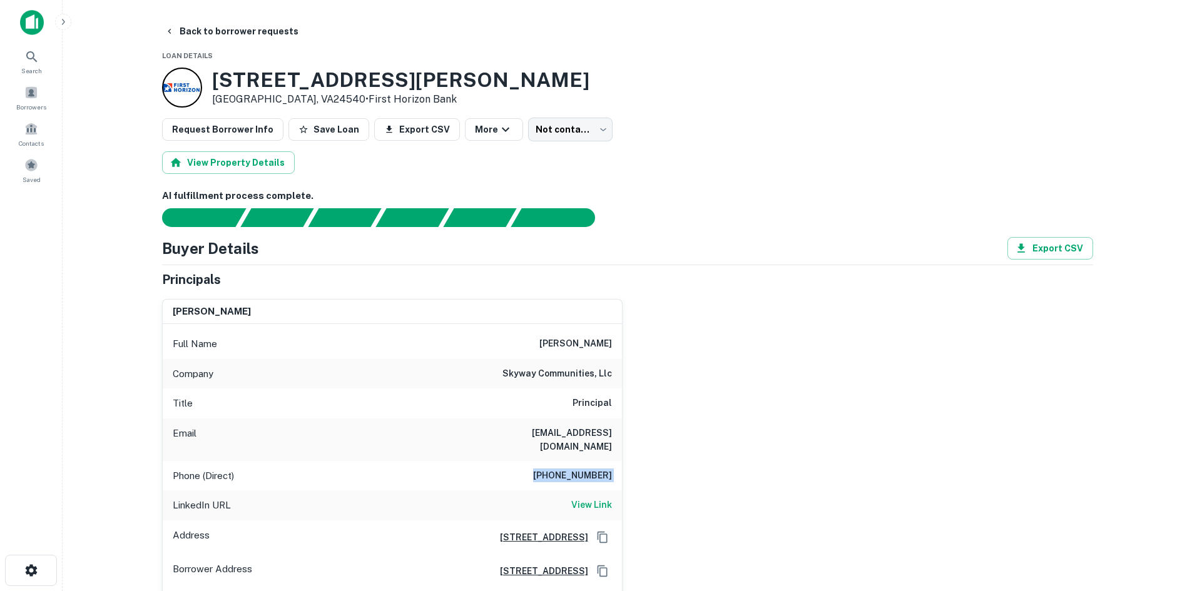
click at [576, 345] on h6 "[PERSON_NAME]" at bounding box center [575, 344] width 73 height 15
copy h6 "[PERSON_NAME]"
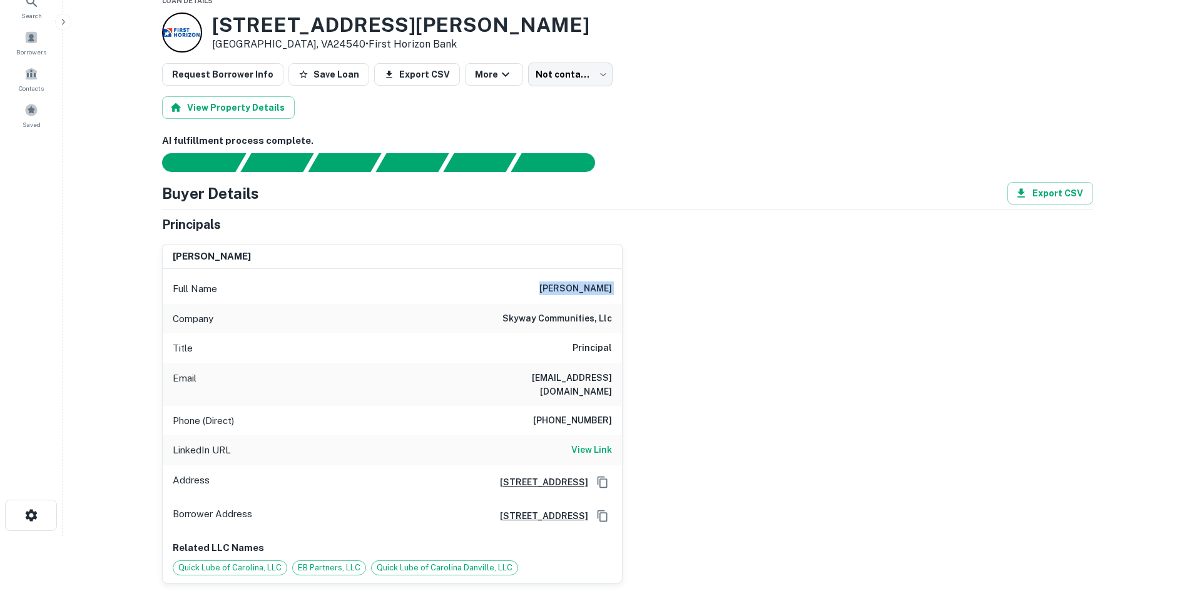
scroll to position [125, 0]
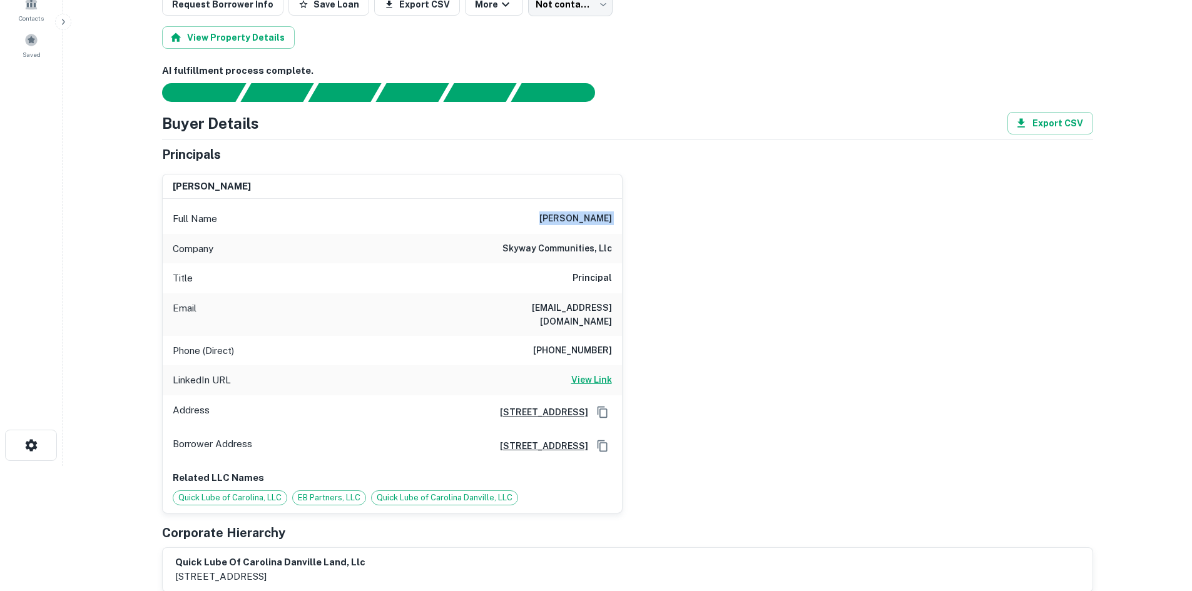
click at [604, 373] on h6 "View Link" at bounding box center [591, 380] width 41 height 14
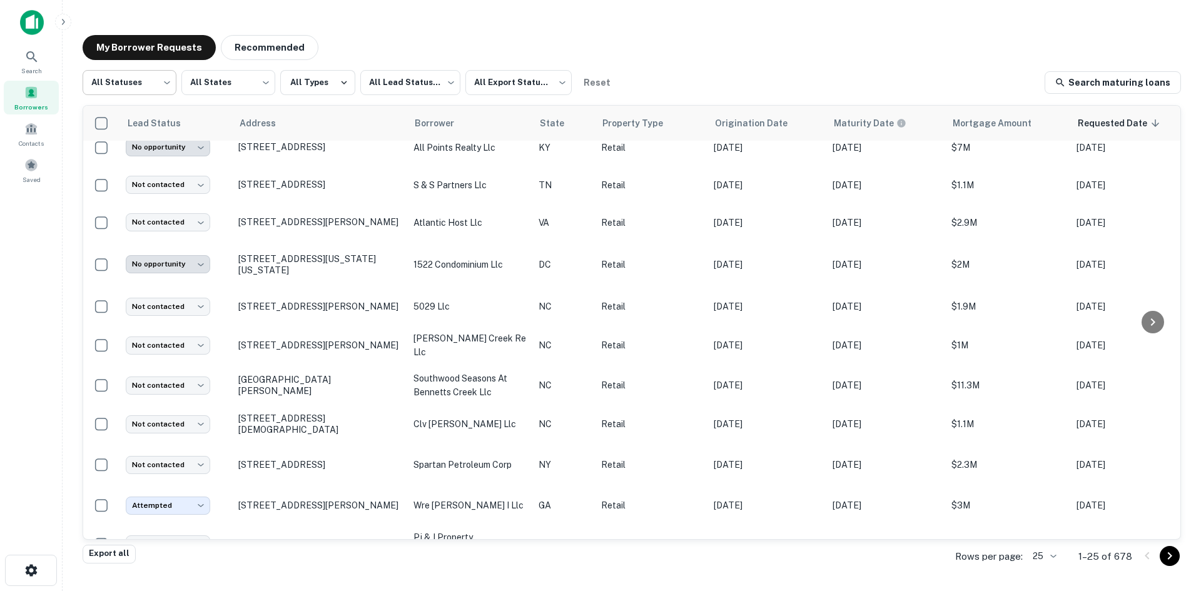
click at [156, 90] on body "Search Borrowers Contacts Saved My Borrower Requests Recommended All Statuses *…" at bounding box center [600, 295] width 1201 height 591
click at [136, 153] on li "Fulfilled" at bounding box center [130, 160] width 94 height 23
type input "*********"
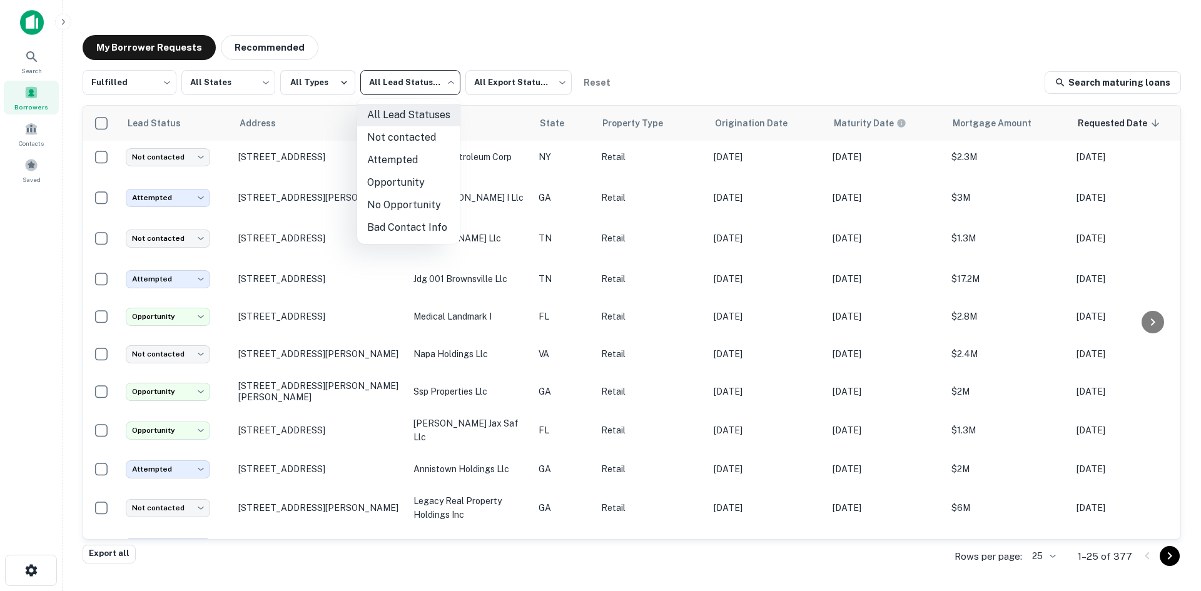
click at [387, 91] on body "Search Borrowers Contacts Saved My Borrower Requests Recommended Fulfilled ****…" at bounding box center [600, 295] width 1201 height 591
click at [395, 146] on li "Not contacted" at bounding box center [408, 137] width 103 height 23
type input "****"
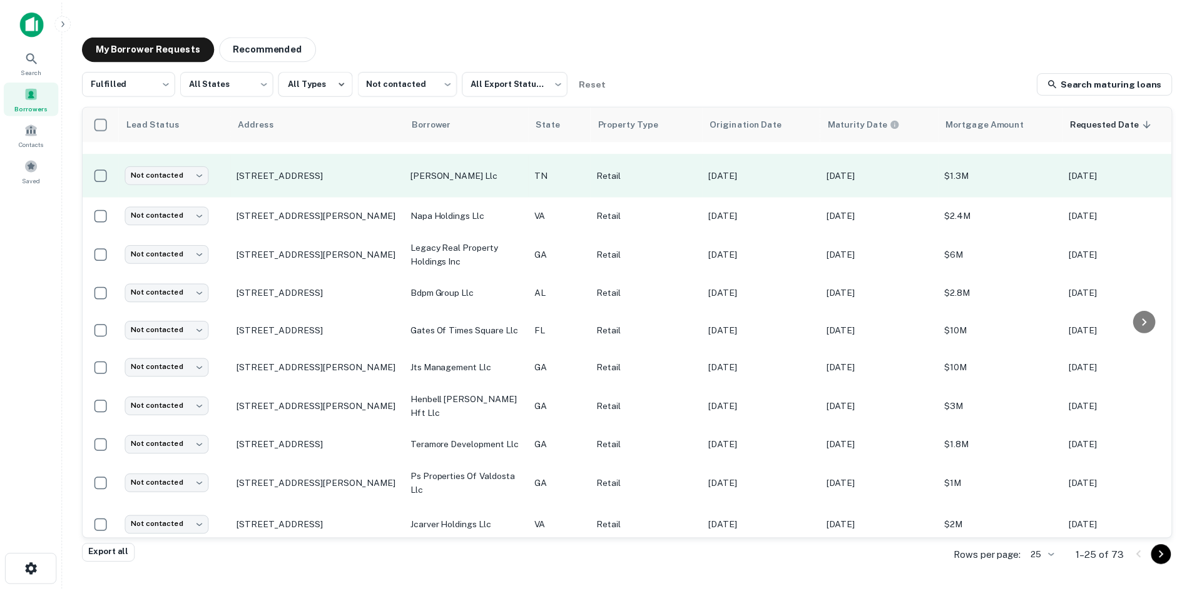
scroll to position [236, 0]
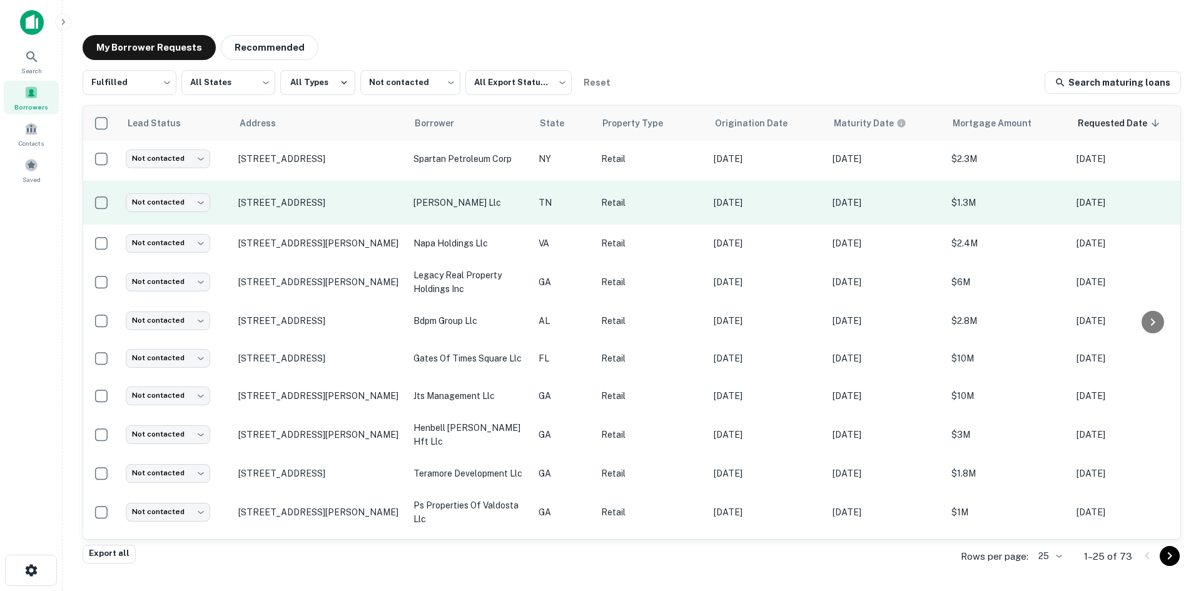
click at [348, 218] on td "[STREET_ADDRESS]" at bounding box center [319, 203] width 175 height 44
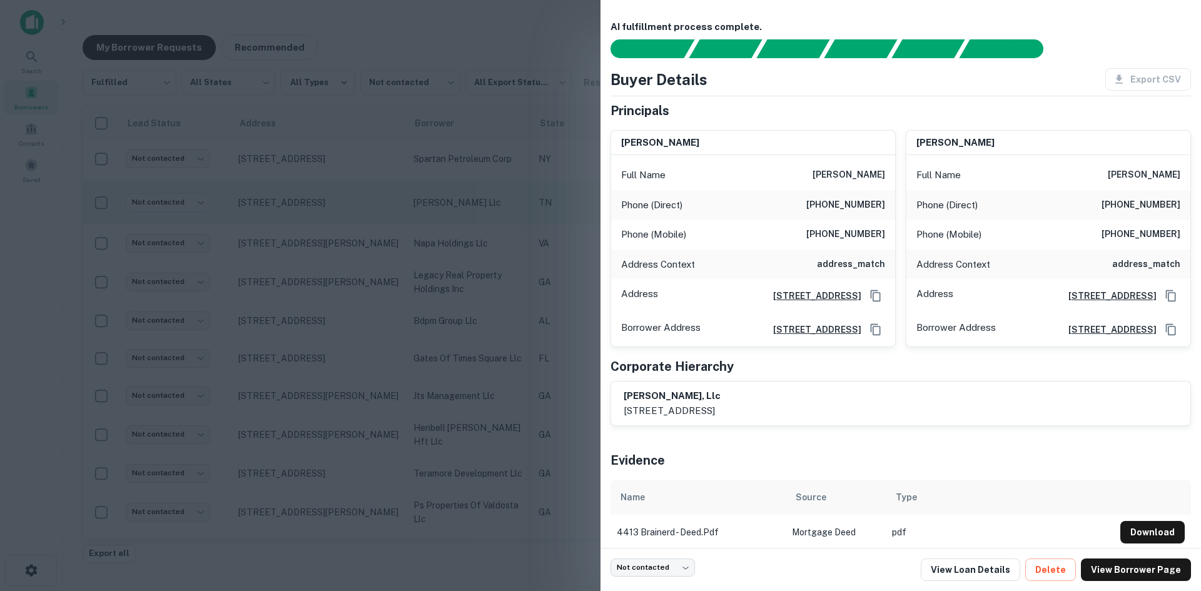
click at [348, 218] on div at bounding box center [600, 295] width 1201 height 591
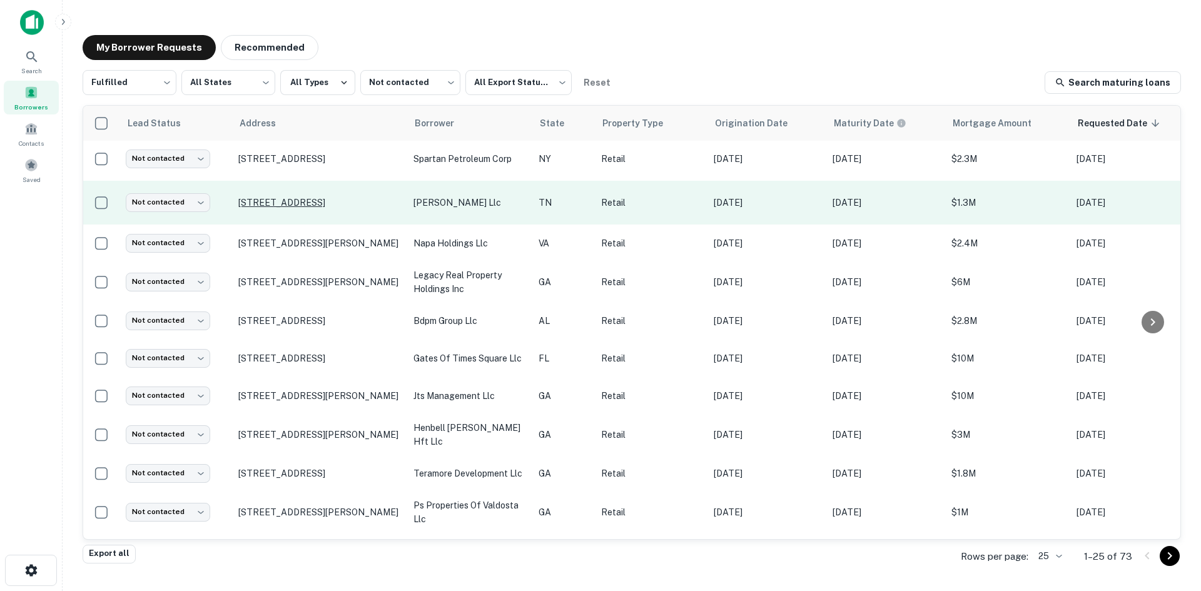
click at [325, 197] on p "[STREET_ADDRESS]" at bounding box center [319, 202] width 163 height 11
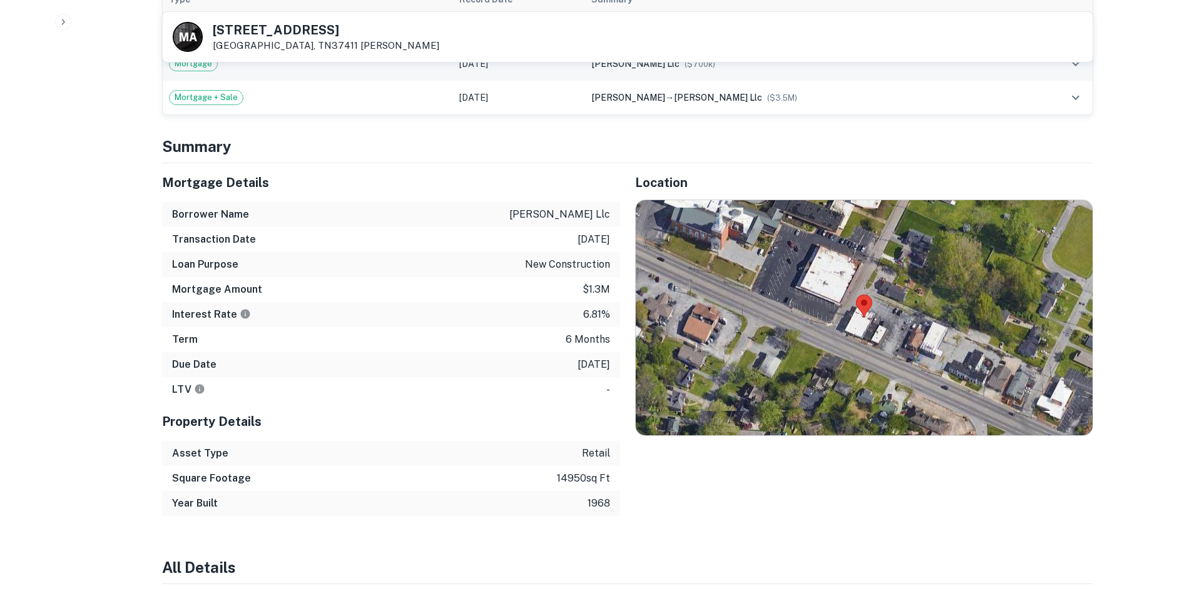
scroll to position [876, 0]
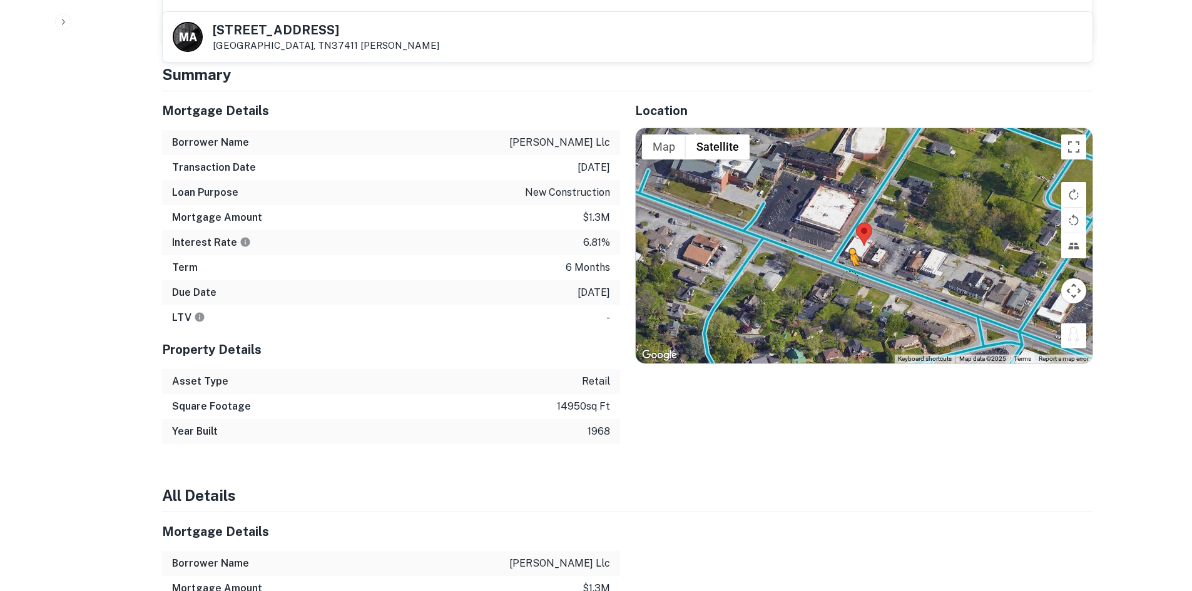
drag, startPoint x: 1073, startPoint y: 334, endPoint x: 841, endPoint y: 275, distance: 238.8
click at [841, 275] on div "To activate drag with keyboard, press Alt + Enter. Once in keyboard drag state,…" at bounding box center [864, 245] width 457 height 235
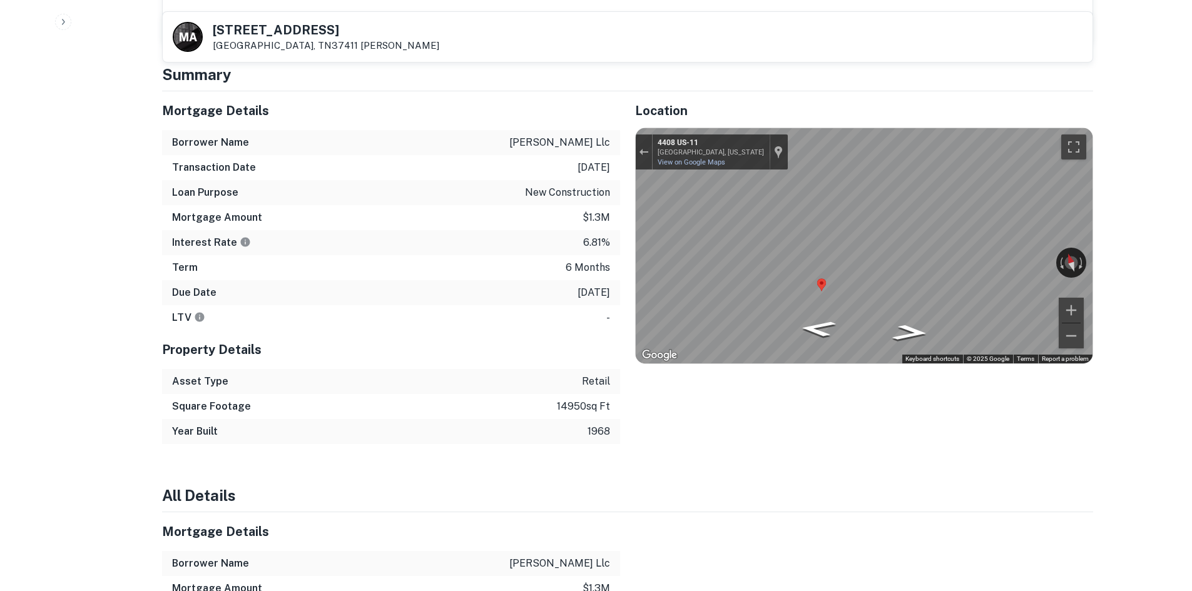
scroll to position [625, 0]
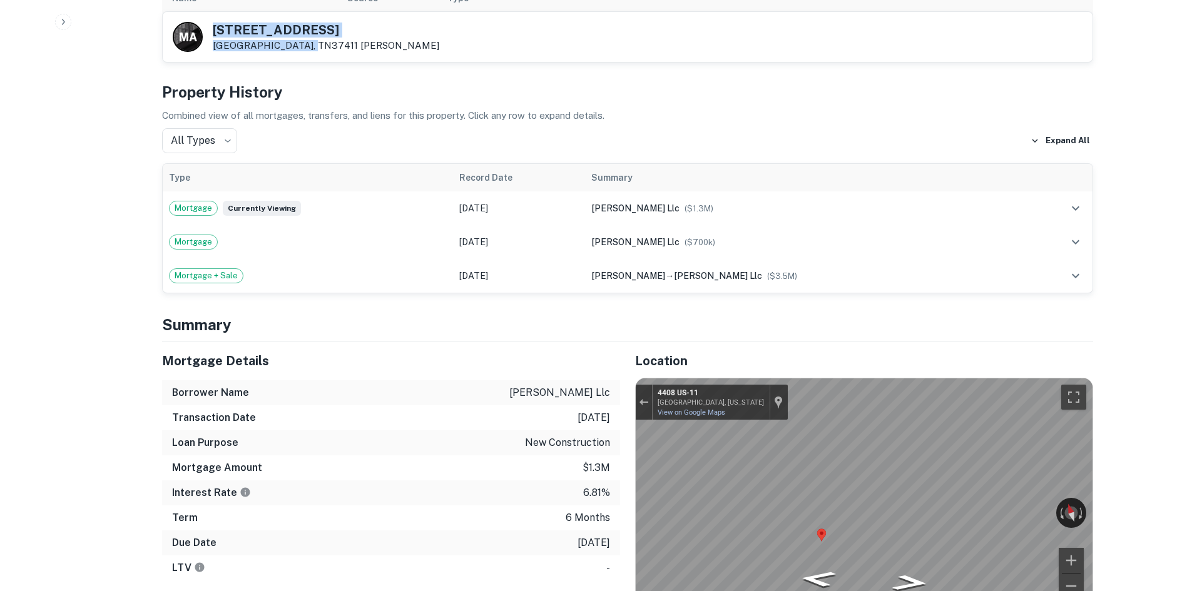
drag, startPoint x: 206, startPoint y: 30, endPoint x: 307, endPoint y: 44, distance: 101.7
click at [307, 44] on div "M A [STREET_ADDRESS][PERSON_NAME]" at bounding box center [306, 37] width 266 height 30
copy div "[STREET_ADDRESS]"
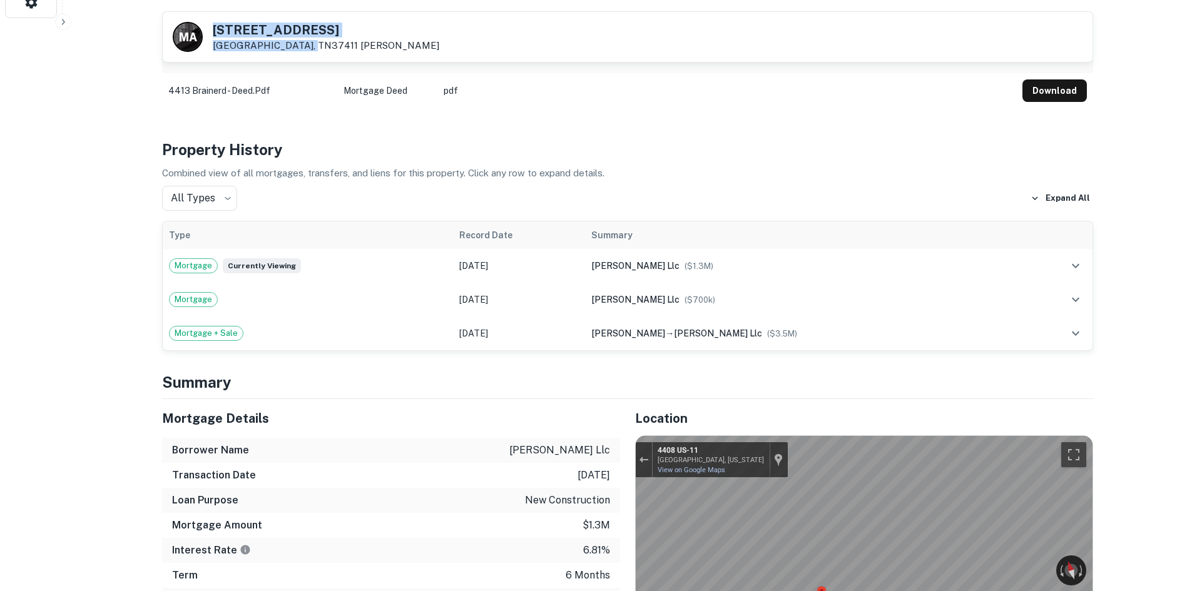
scroll to position [500, 0]
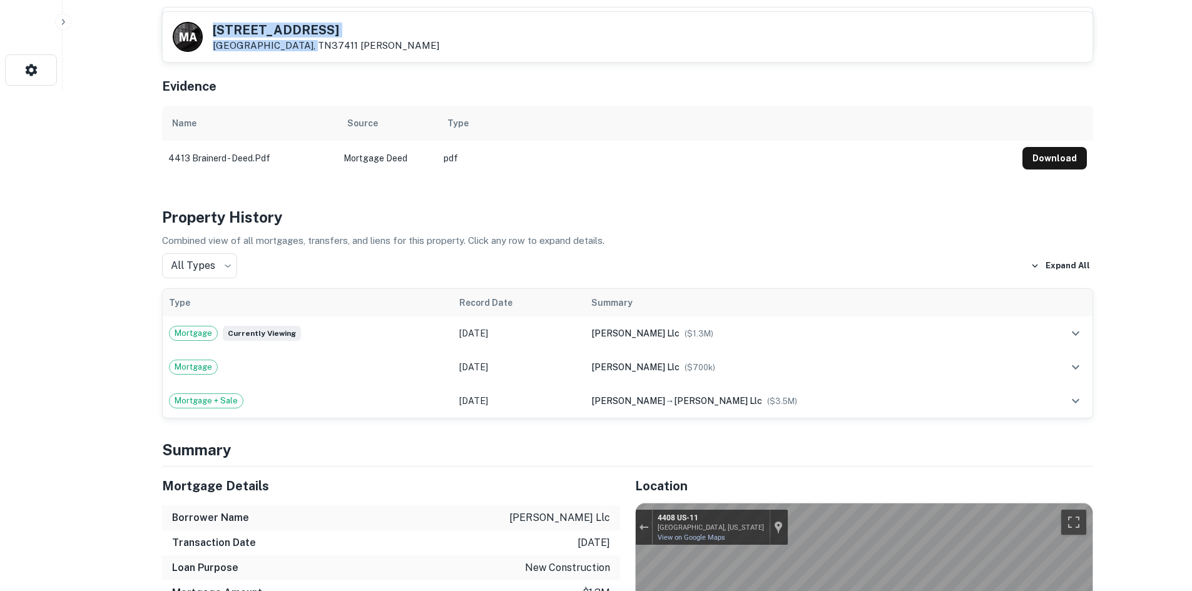
click at [221, 24] on h5 "[STREET_ADDRESS]" at bounding box center [326, 30] width 226 height 13
drag, startPoint x: 212, startPoint y: 24, endPoint x: 312, endPoint y: 49, distance: 103.2
click at [312, 49] on div "[STREET_ADDRESS][PERSON_NAME]" at bounding box center [326, 38] width 226 height 28
copy div "[STREET_ADDRESS]"
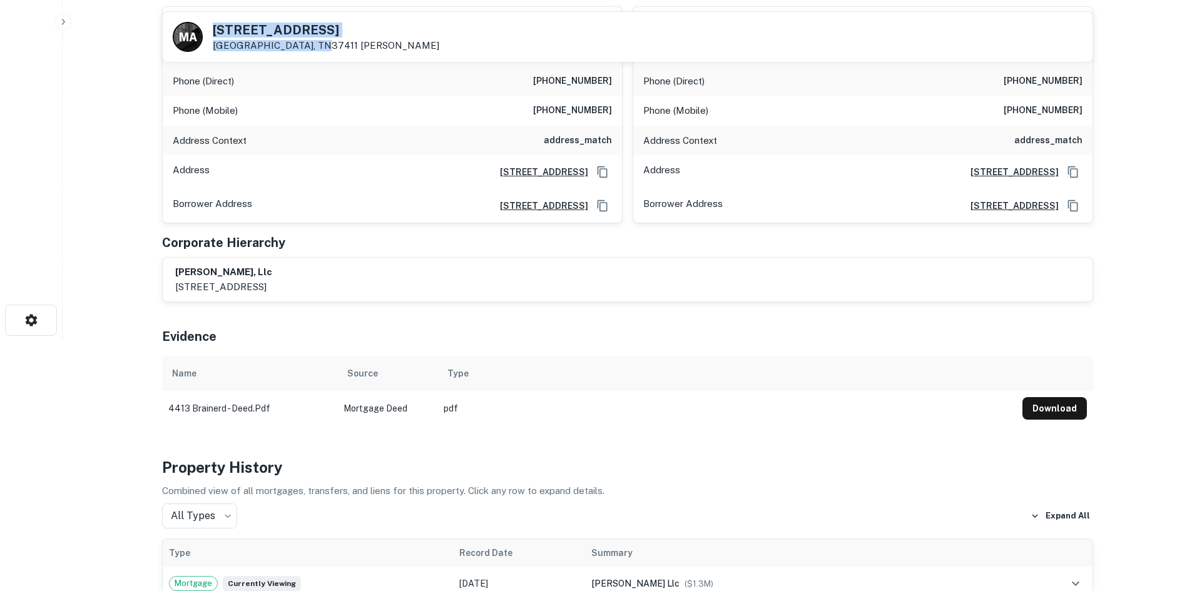
scroll to position [0, 0]
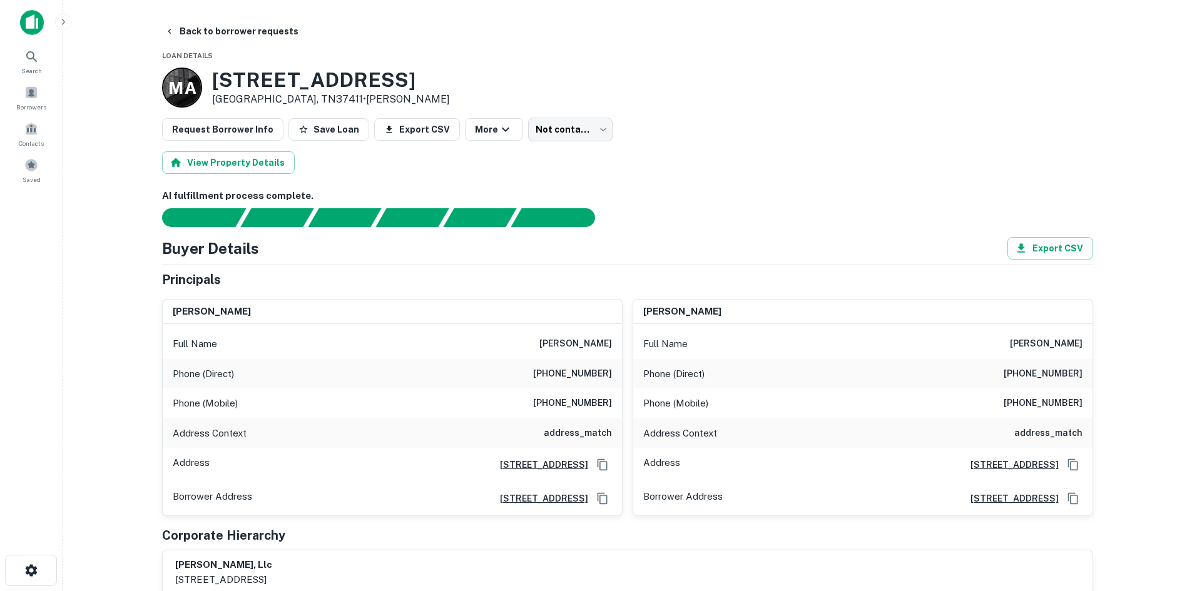
click at [560, 370] on h6 "[PHONE_NUMBER]" at bounding box center [572, 374] width 79 height 15
copy h6 "[PHONE_NUMBER]"
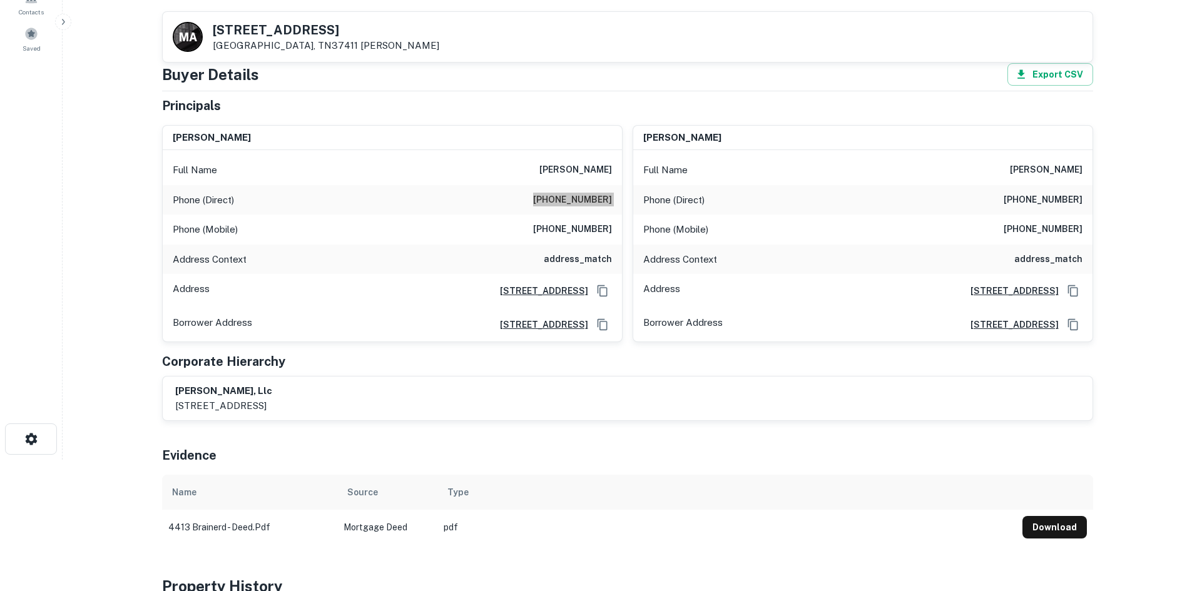
scroll to position [63, 0]
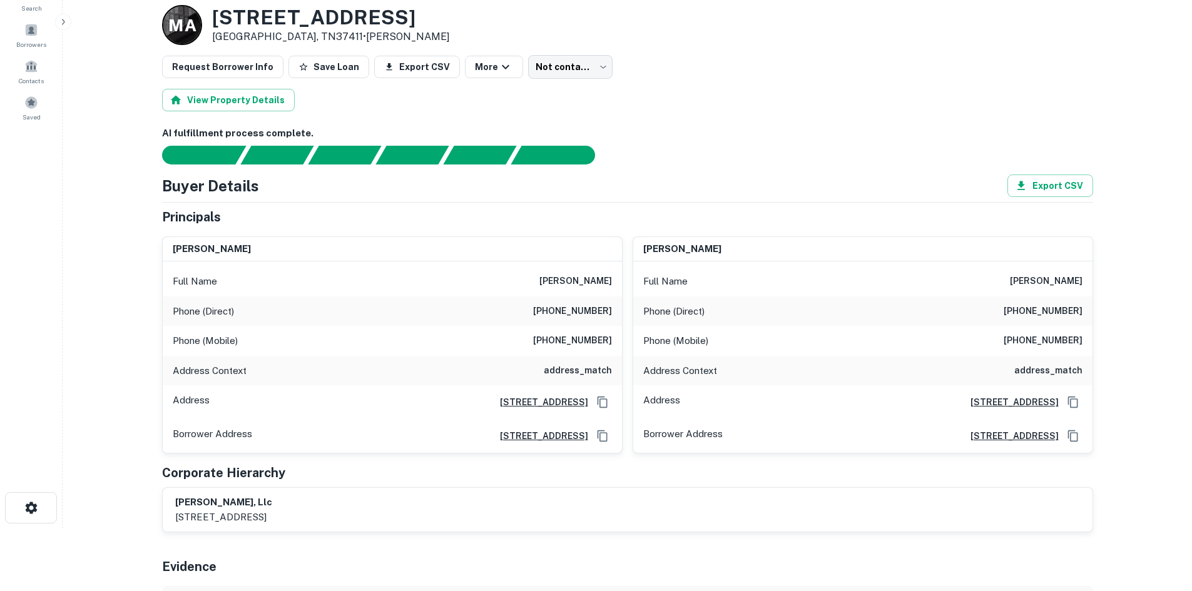
click at [587, 336] on h6 "[PHONE_NUMBER]" at bounding box center [572, 340] width 79 height 15
click at [584, 335] on h6 "[PHONE_NUMBER]" at bounding box center [572, 340] width 79 height 15
click at [584, 334] on h6 "[PHONE_NUMBER]" at bounding box center [572, 340] width 79 height 15
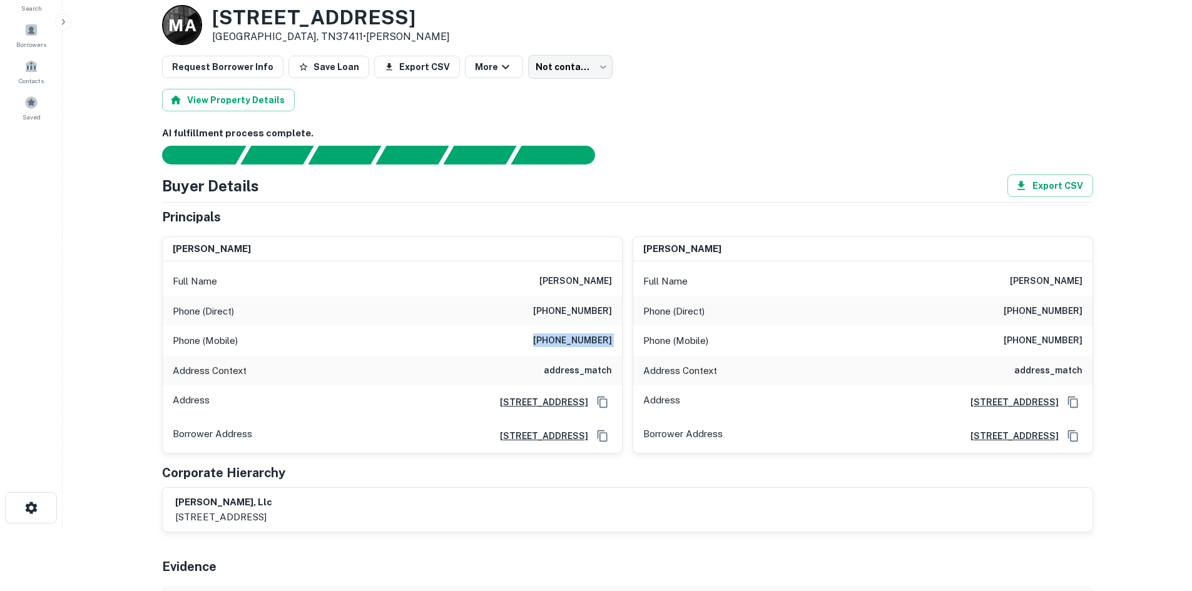
click at [1032, 304] on h6 "[PHONE_NUMBER]" at bounding box center [1042, 311] width 79 height 15
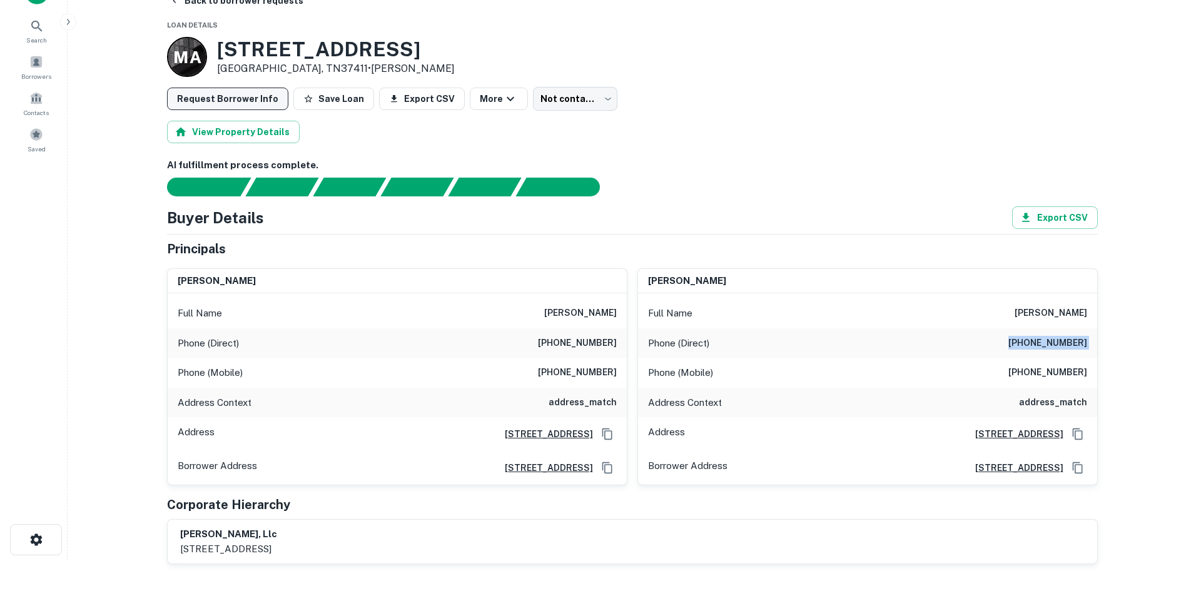
scroll to position [0, 0]
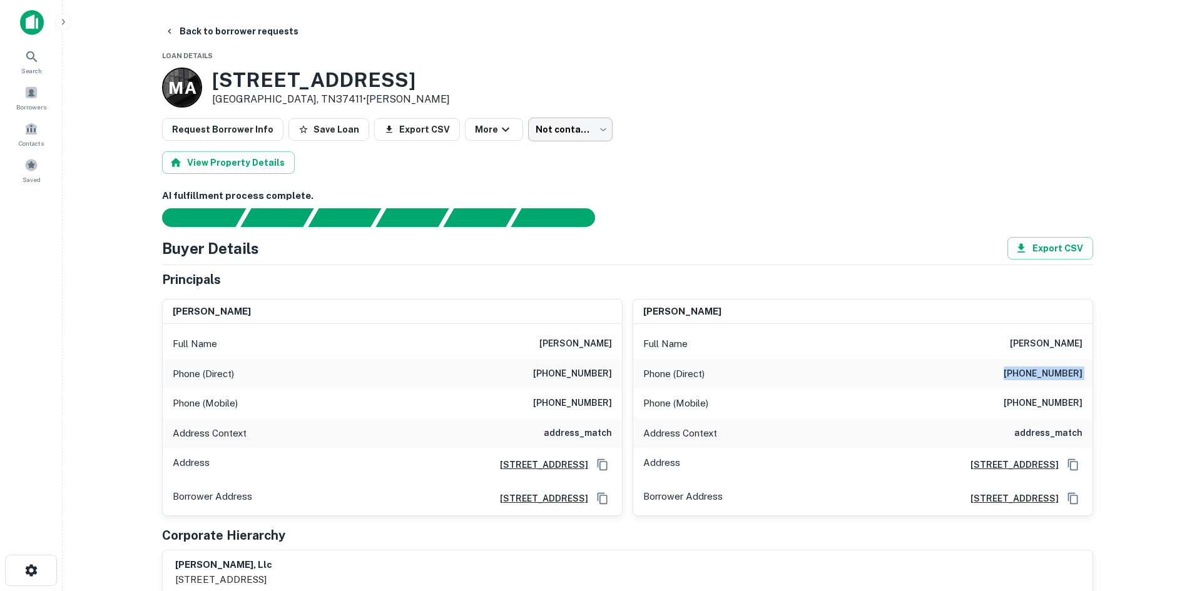
click at [539, 130] on body "Search Borrowers Contacts Saved Back to borrower requests Loan Details M A [STR…" at bounding box center [596, 295] width 1192 height 591
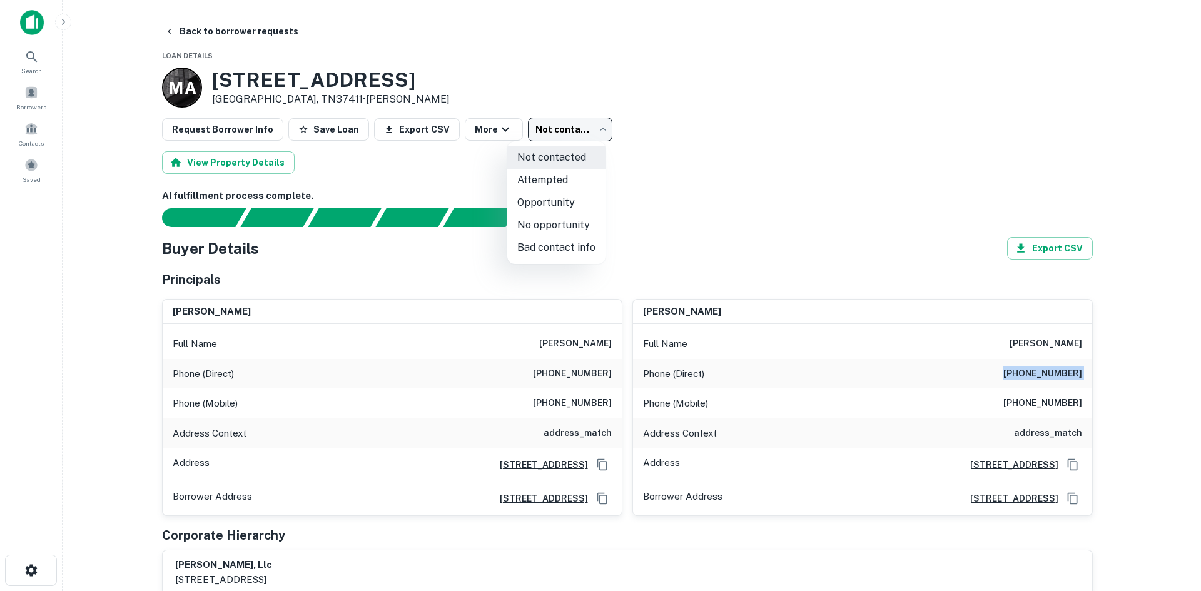
click at [550, 225] on li "No opportunity" at bounding box center [556, 225] width 98 height 23
type input "**********"
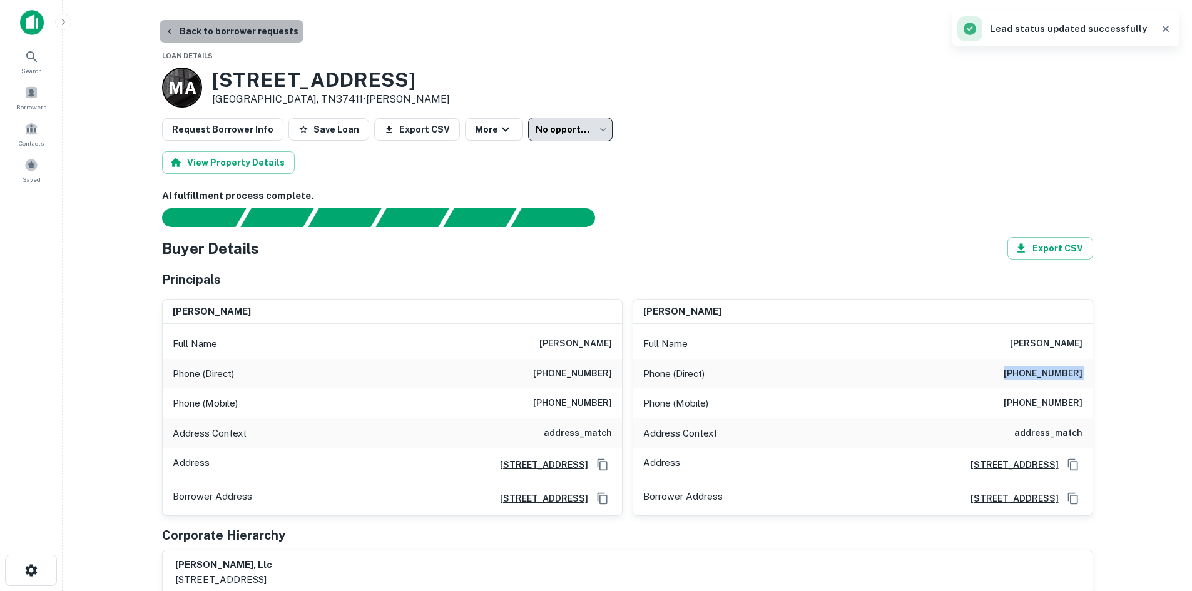
click at [245, 34] on button "Back to borrower requests" at bounding box center [232, 31] width 144 height 23
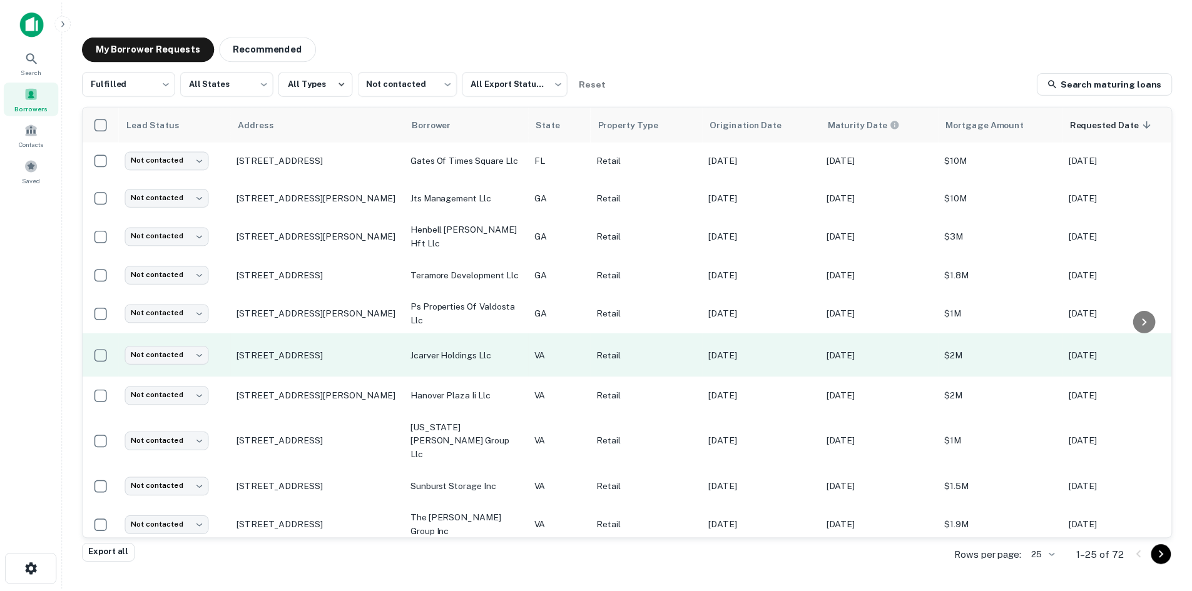
scroll to position [487, 0]
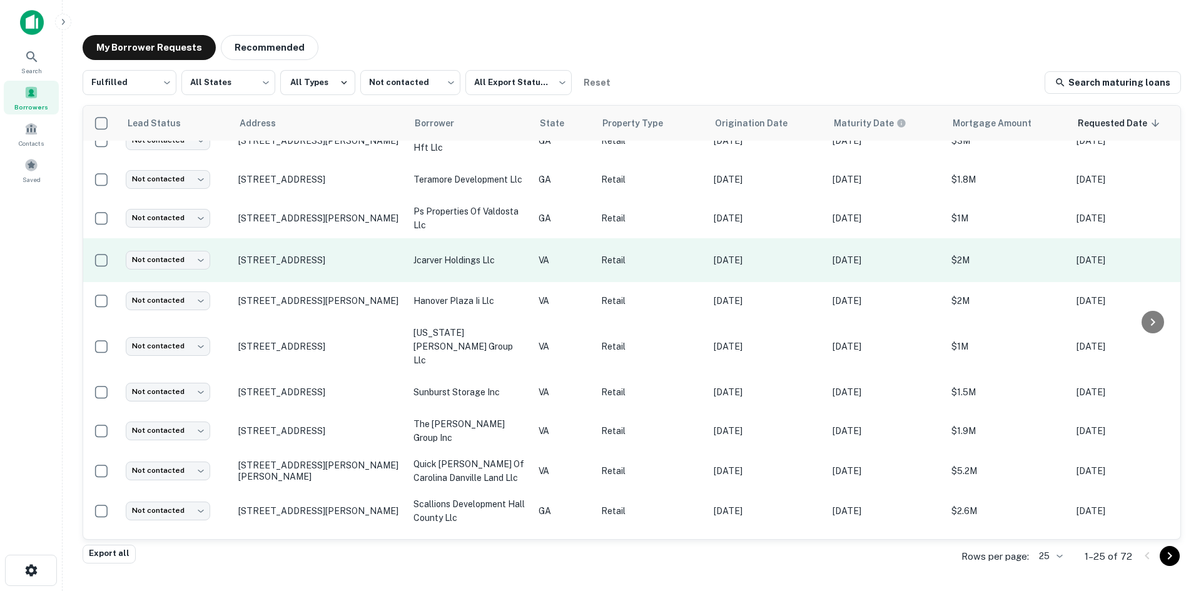
click at [328, 274] on td "[STREET_ADDRESS]" at bounding box center [319, 260] width 175 height 44
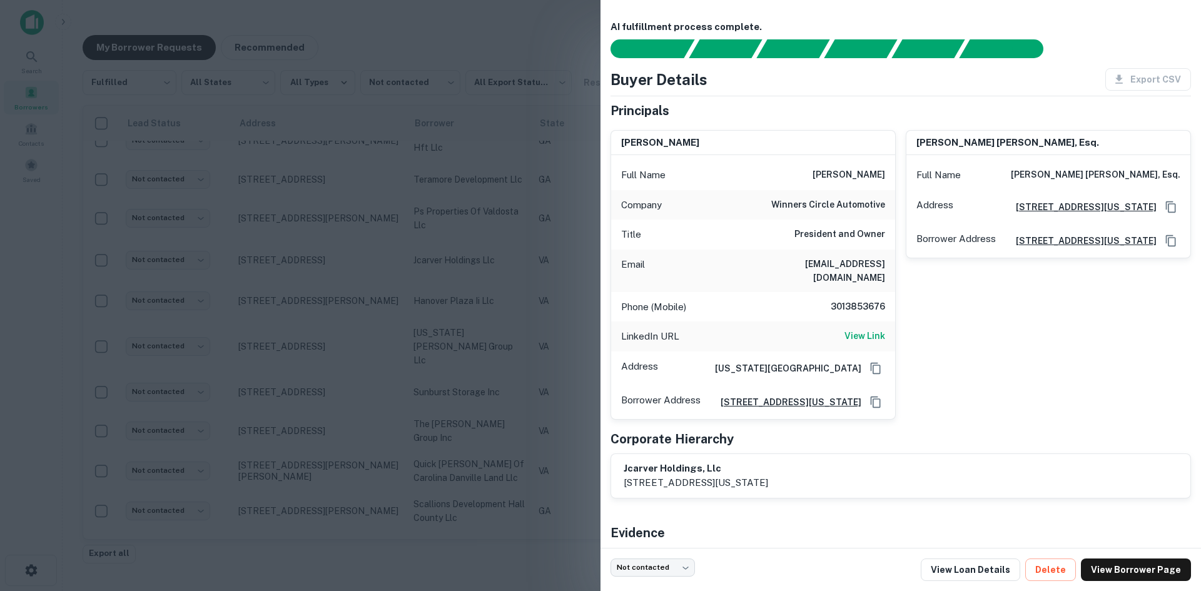
click at [327, 274] on div at bounding box center [600, 295] width 1201 height 591
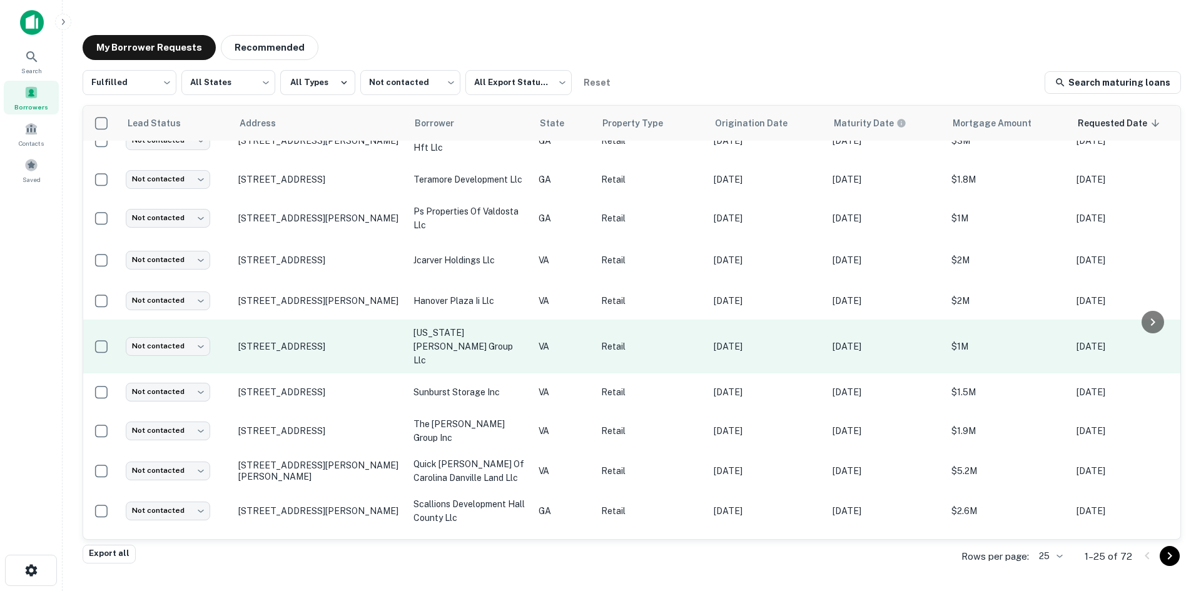
click at [309, 347] on td "[STREET_ADDRESS]" at bounding box center [319, 347] width 175 height 54
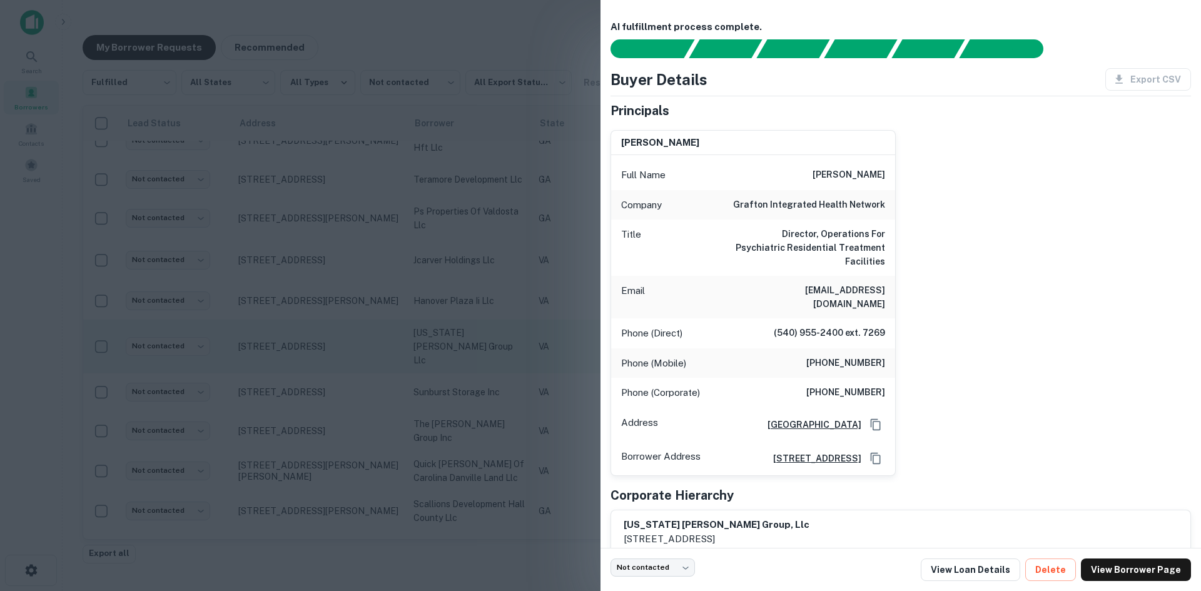
click at [309, 347] on div at bounding box center [600, 295] width 1201 height 591
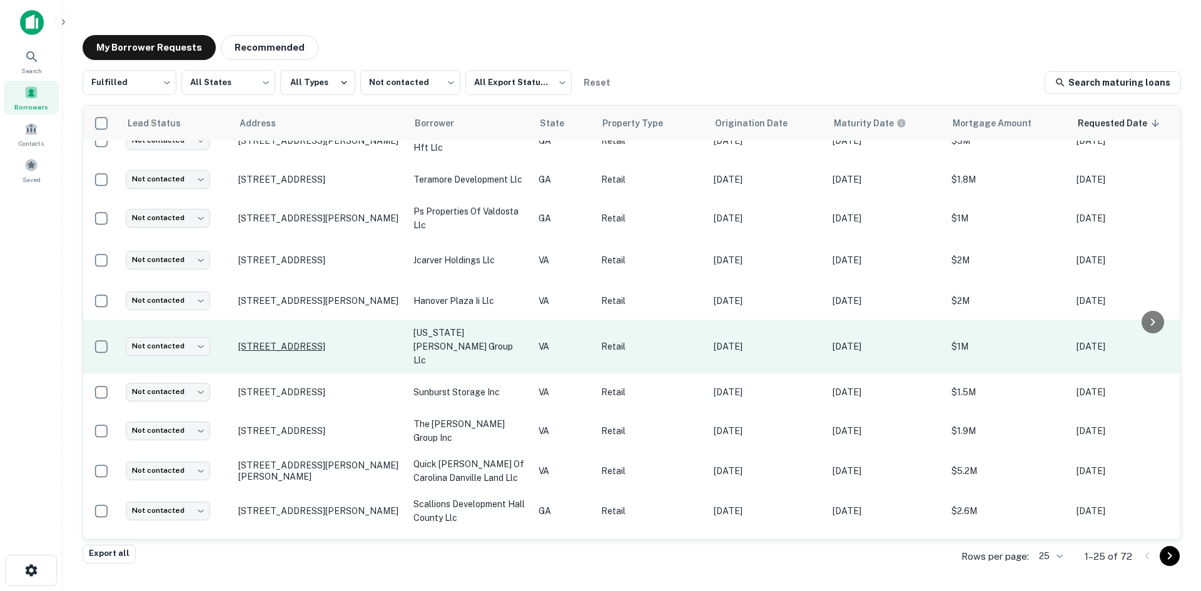
click at [306, 341] on p "7726 Wards Rd Rustburg, VA24588" at bounding box center [319, 346] width 163 height 11
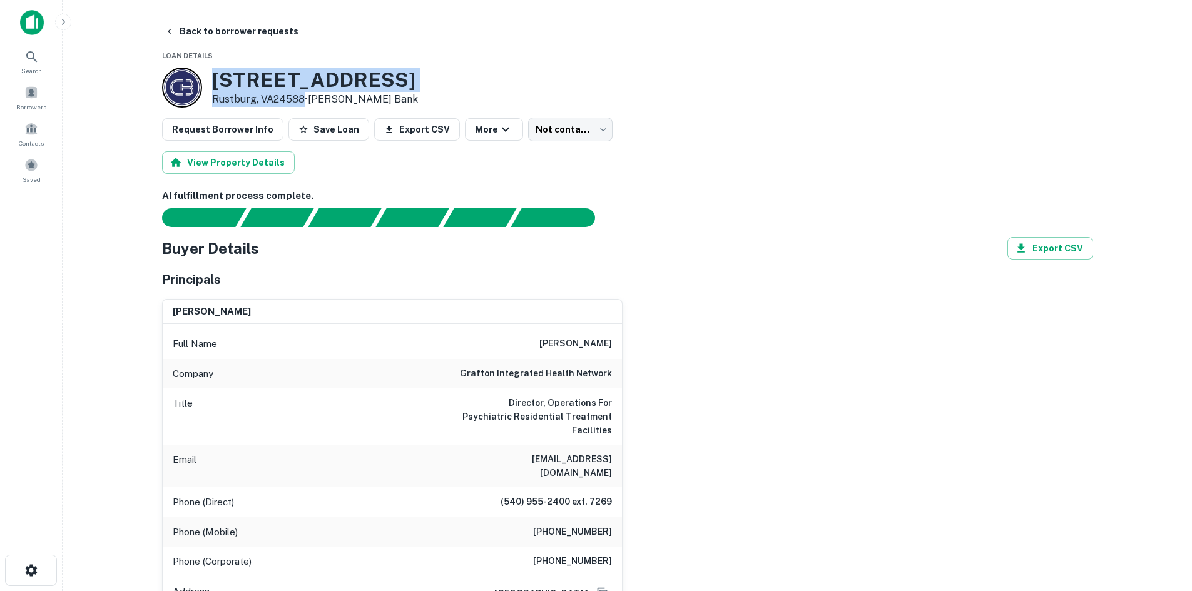
drag, startPoint x: 210, startPoint y: 74, endPoint x: 301, endPoint y: 98, distance: 94.4
click at [301, 100] on div "7726 Wards Rd Rustburg, VA24588 • Carter Bank" at bounding box center [290, 88] width 256 height 40
copy div "7726 Wards Rd Rustburg, VA24588"
click at [181, 36] on button "Back to borrower requests" at bounding box center [232, 31] width 144 height 23
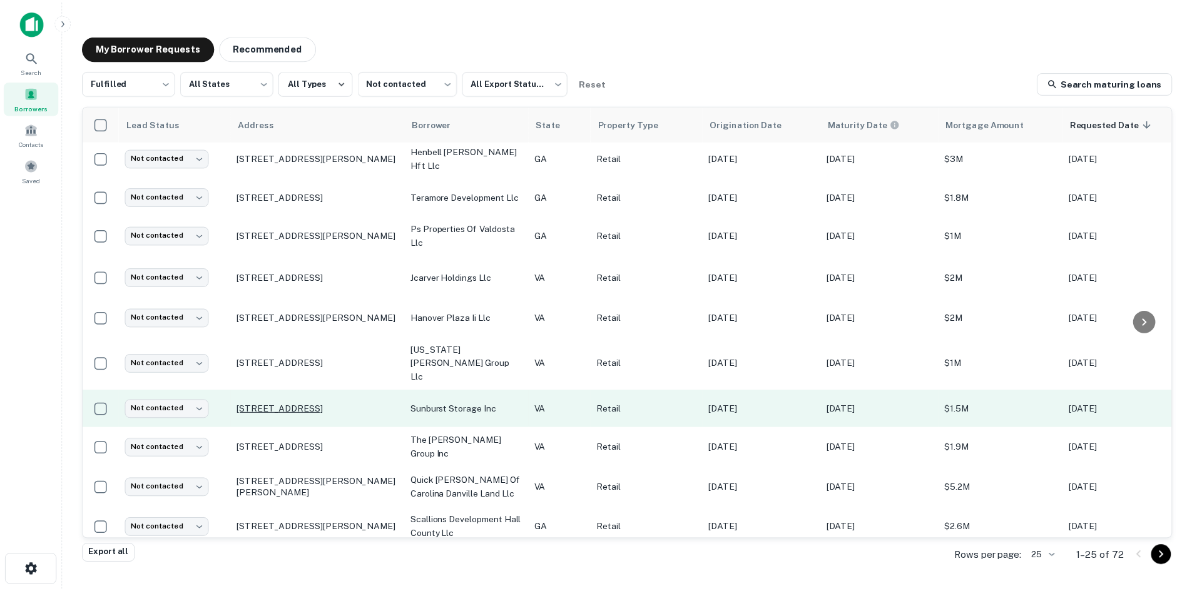
scroll to position [577, 0]
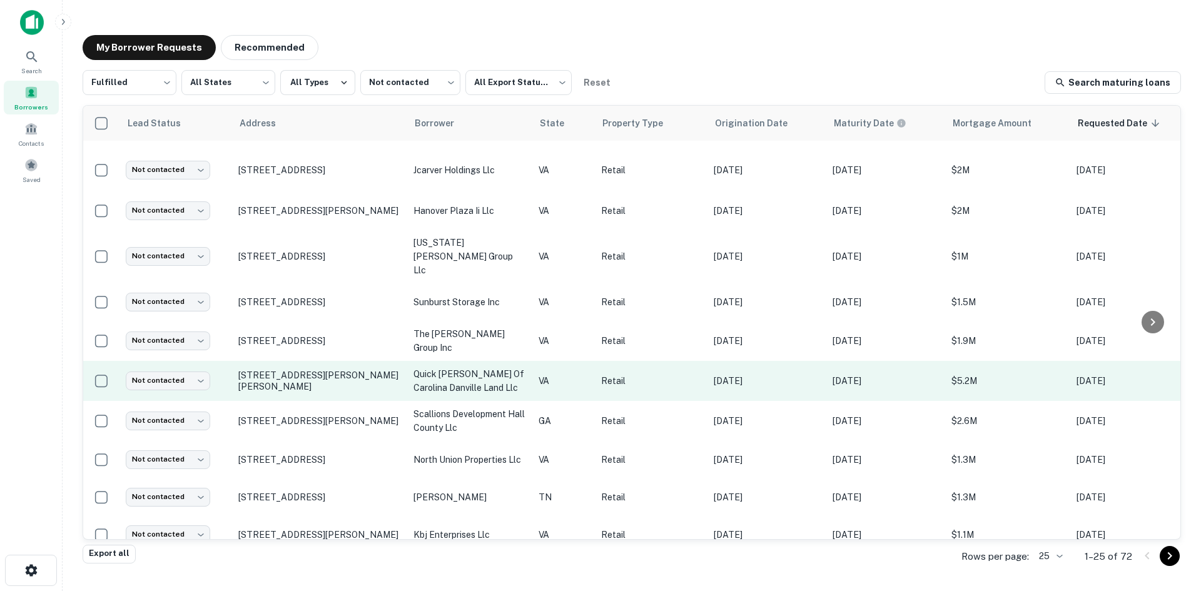
click at [294, 370] on td "216 Collins Dr Danville, VA24540" at bounding box center [319, 381] width 175 height 40
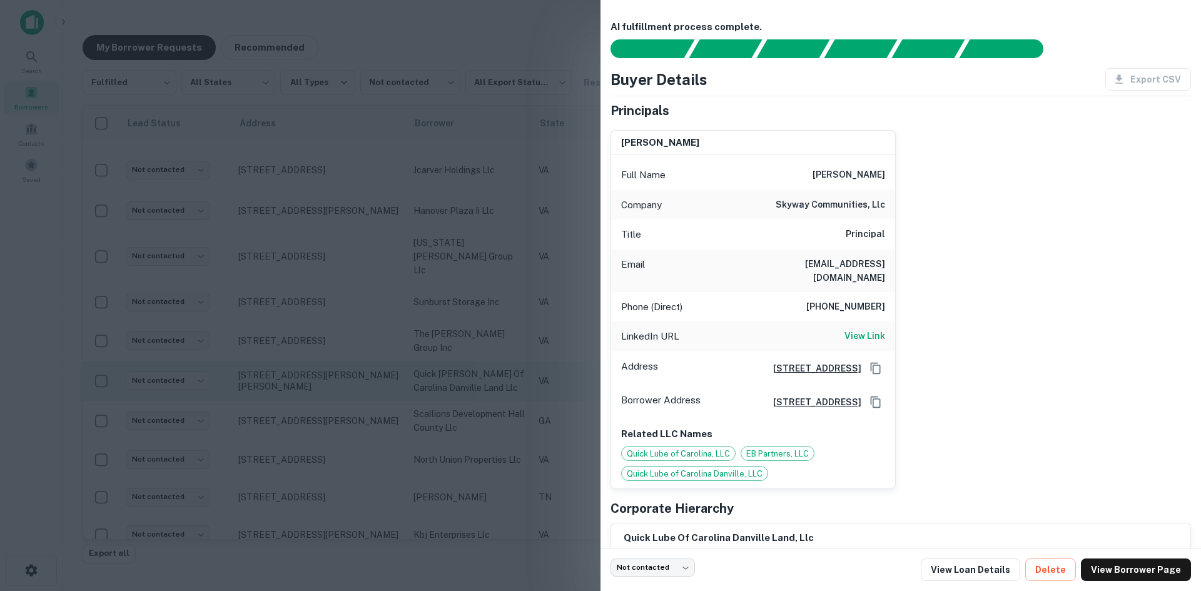
click at [294, 370] on div at bounding box center [600, 295] width 1201 height 591
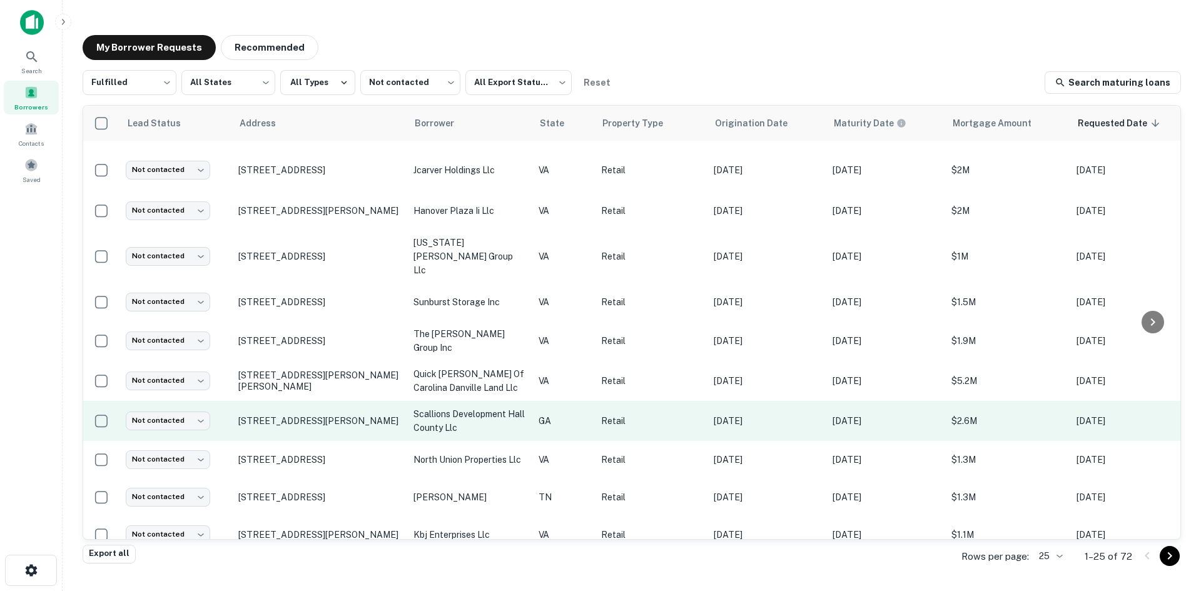
click at [305, 413] on td "4187 Continental Dr Oakwood, GA30566" at bounding box center [319, 421] width 175 height 40
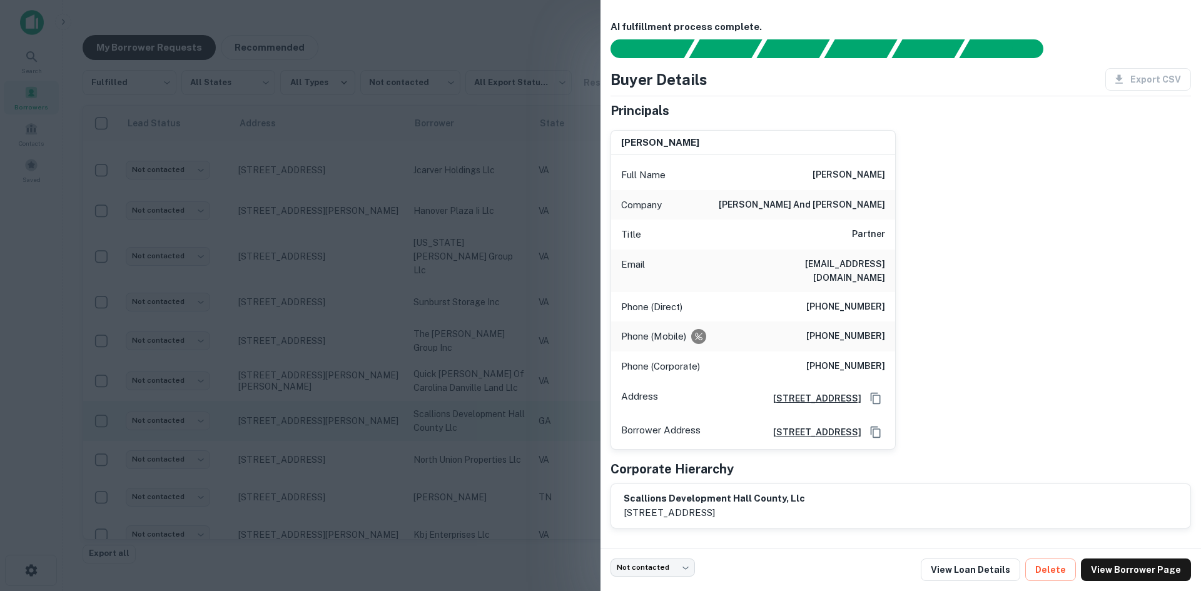
click at [305, 413] on div at bounding box center [600, 295] width 1201 height 591
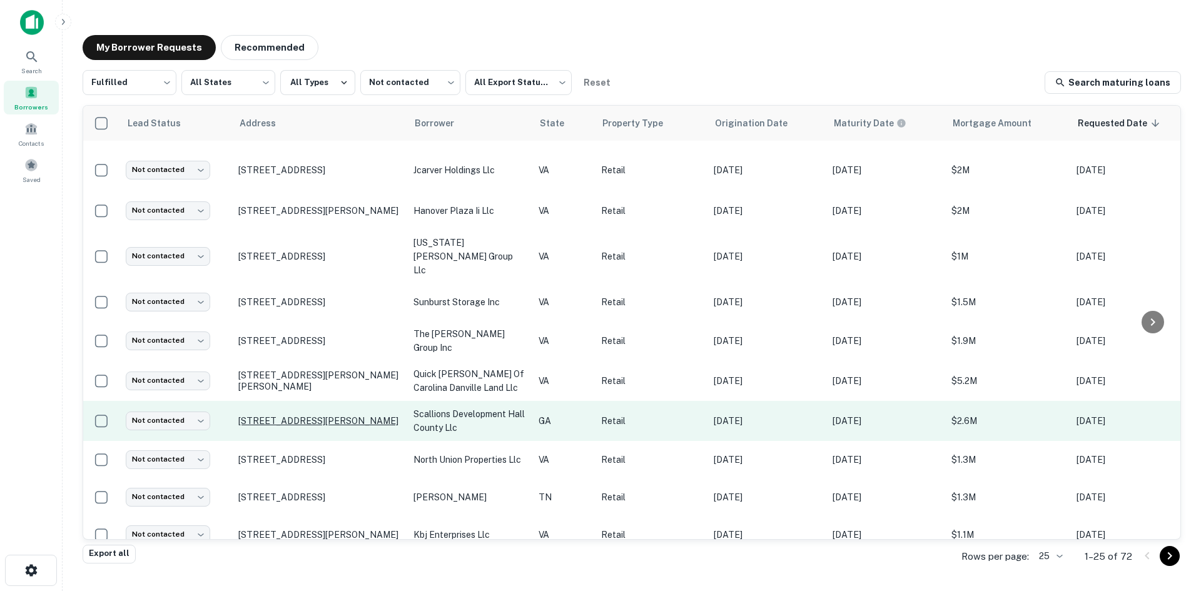
click at [302, 415] on p "4187 Continental Dr Oakwood, GA30566" at bounding box center [319, 420] width 163 height 11
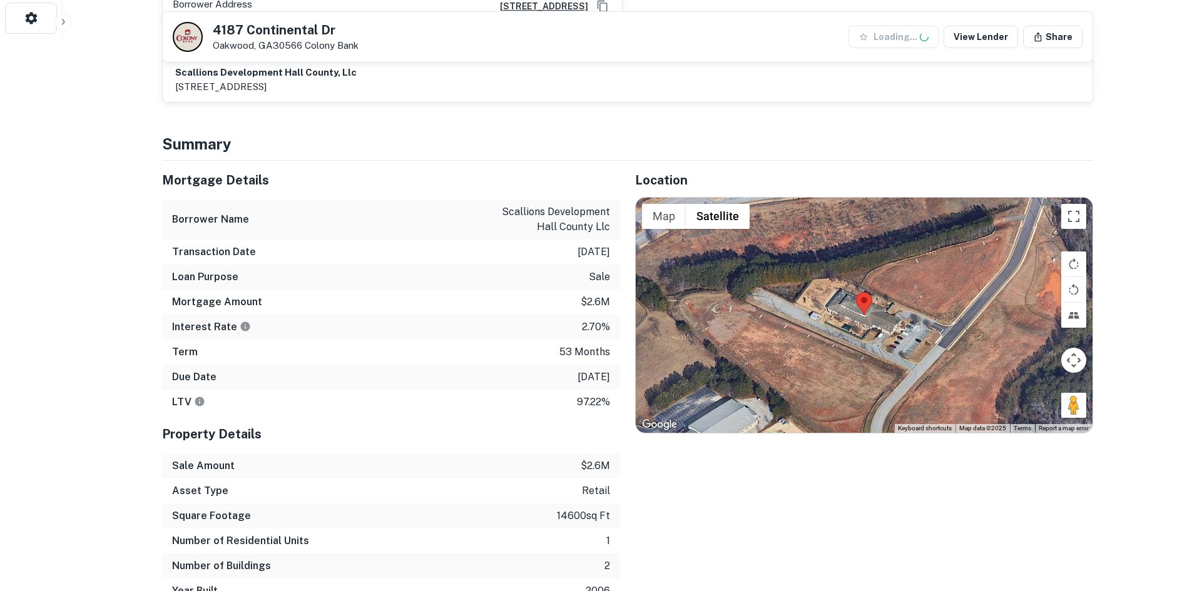
scroll to position [563, 0]
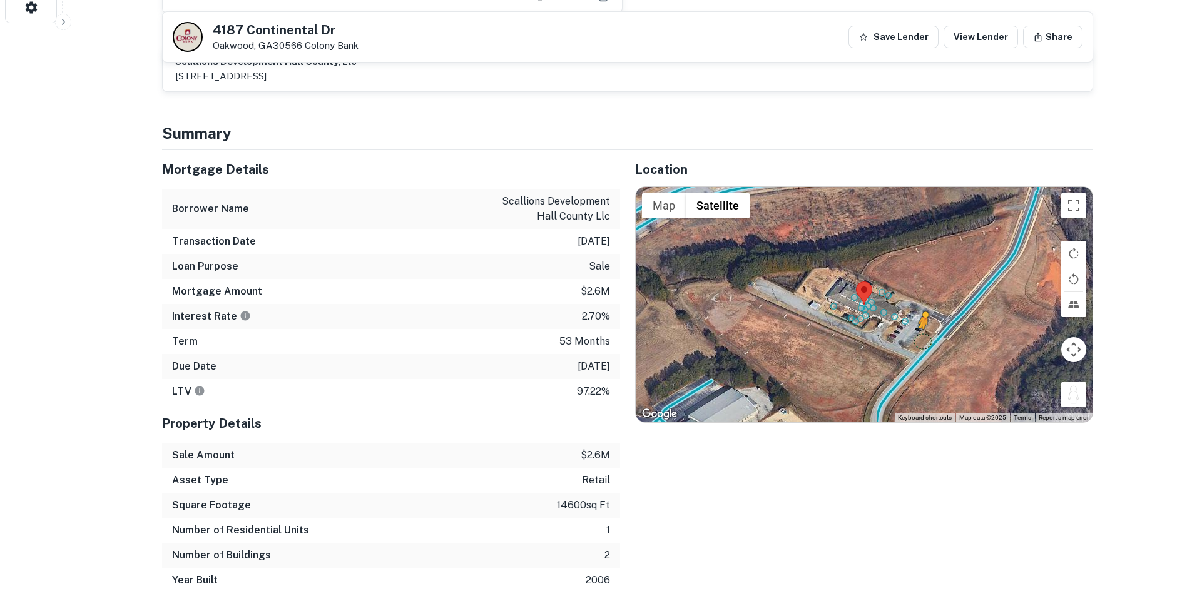
drag, startPoint x: 1070, startPoint y: 385, endPoint x: 924, endPoint y: 327, distance: 156.9
click at [924, 327] on div "To activate drag with keyboard, press Alt + Enter. Once in keyboard drag state,…" at bounding box center [864, 304] width 457 height 235
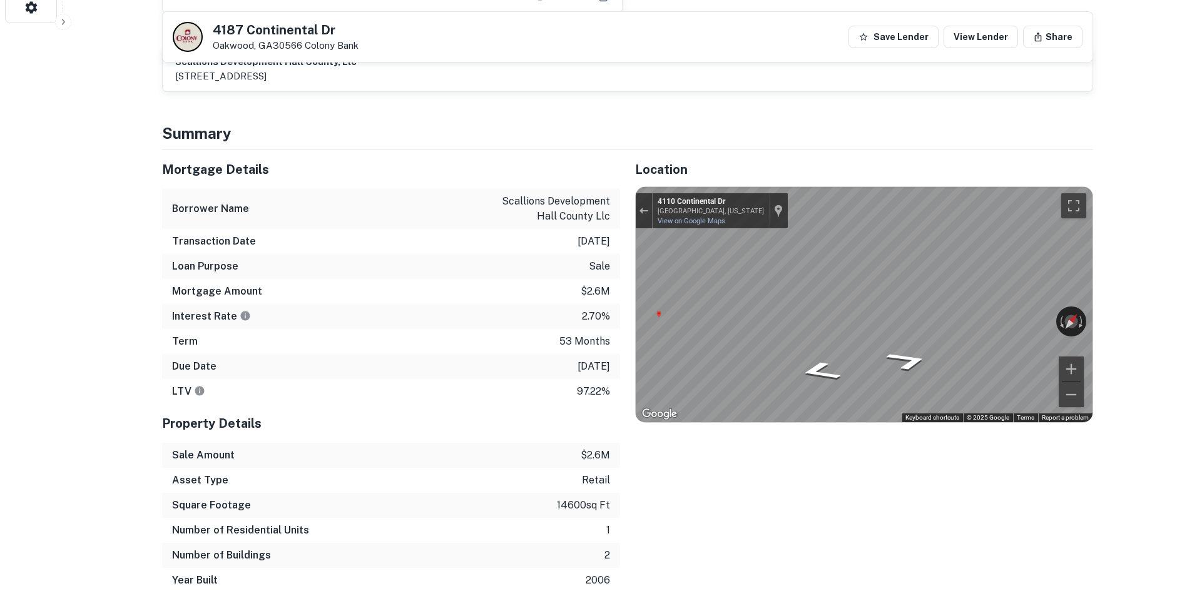
scroll to position [375, 0]
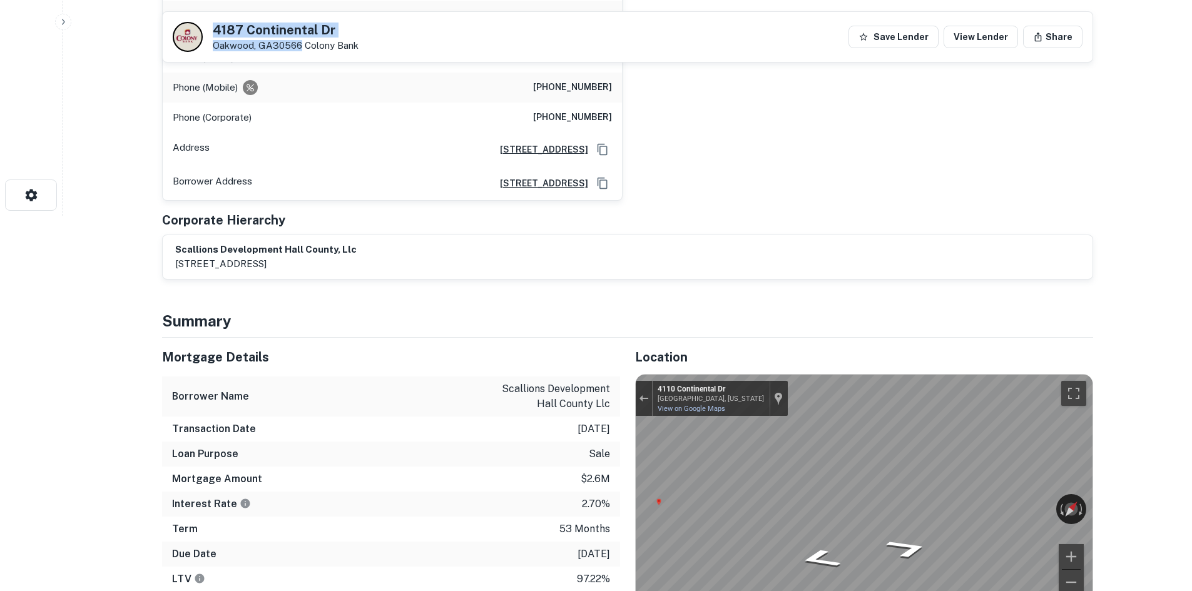
drag, startPoint x: 209, startPoint y: 29, endPoint x: 301, endPoint y: 53, distance: 95.6
click at [301, 53] on div "4187 Continental Dr Oakwood, GA30566 Colony Bank Save Lender View Lender Share" at bounding box center [627, 37] width 929 height 50
copy div "4187 Continental Dr Oakwood, GA30566"
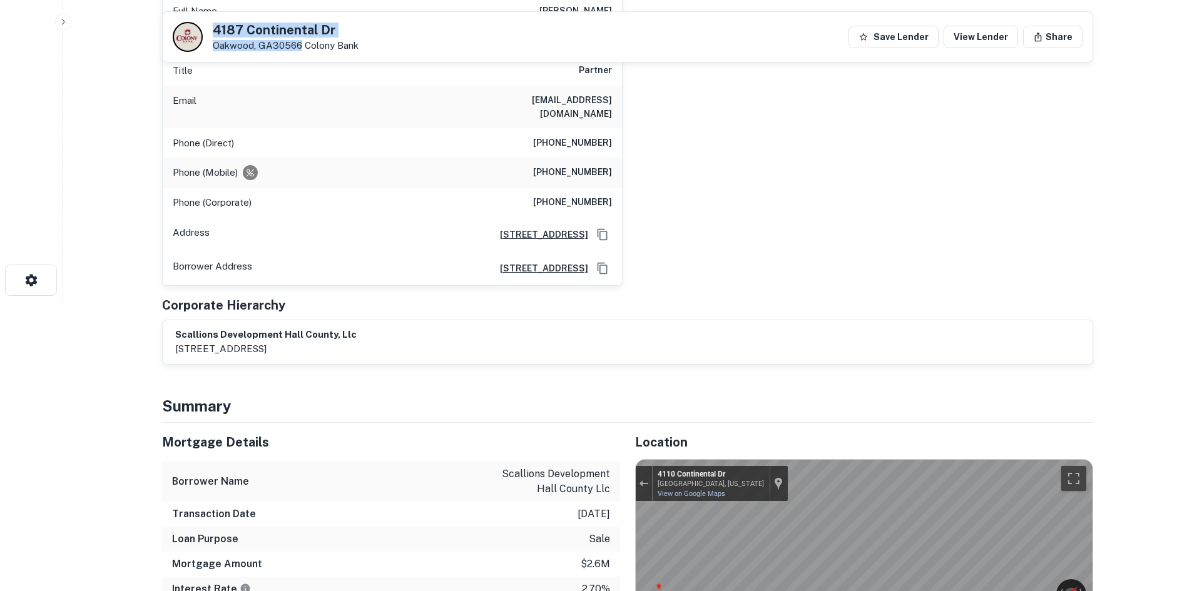
scroll to position [188, 0]
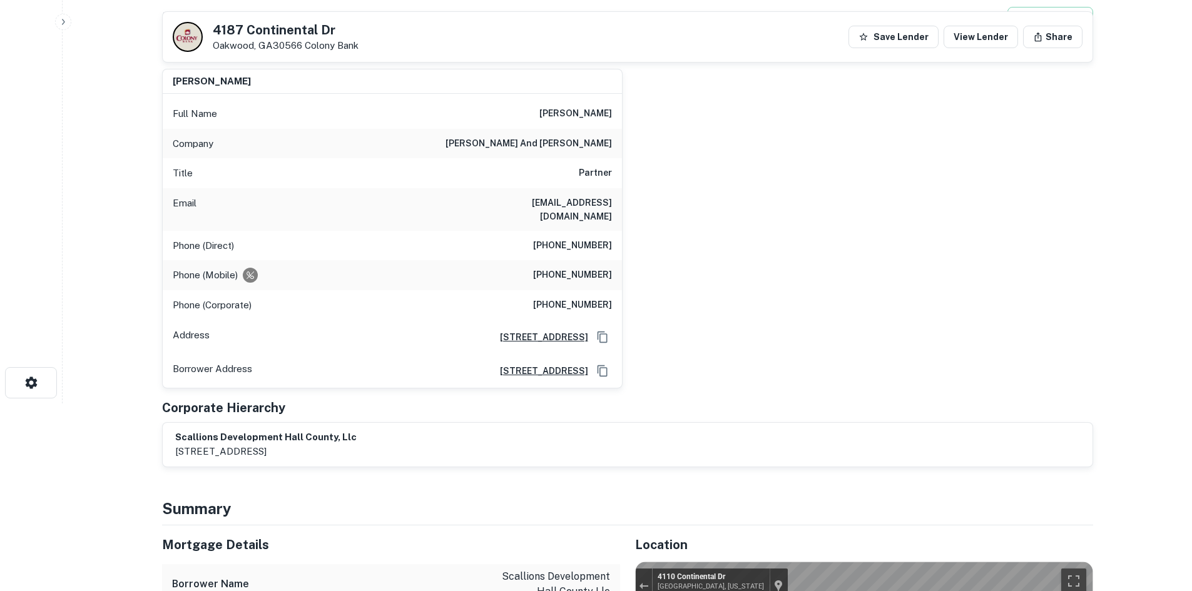
click at [562, 238] on h6 "(678) 298-1453" at bounding box center [572, 245] width 79 height 15
click at [561, 238] on h6 "(678) 298-1453" at bounding box center [572, 245] width 79 height 15
click at [560, 238] on h6 "(678) 298-1453" at bounding box center [572, 245] width 79 height 15
click at [561, 268] on h6 "(678) 362-5613" at bounding box center [572, 275] width 79 height 15
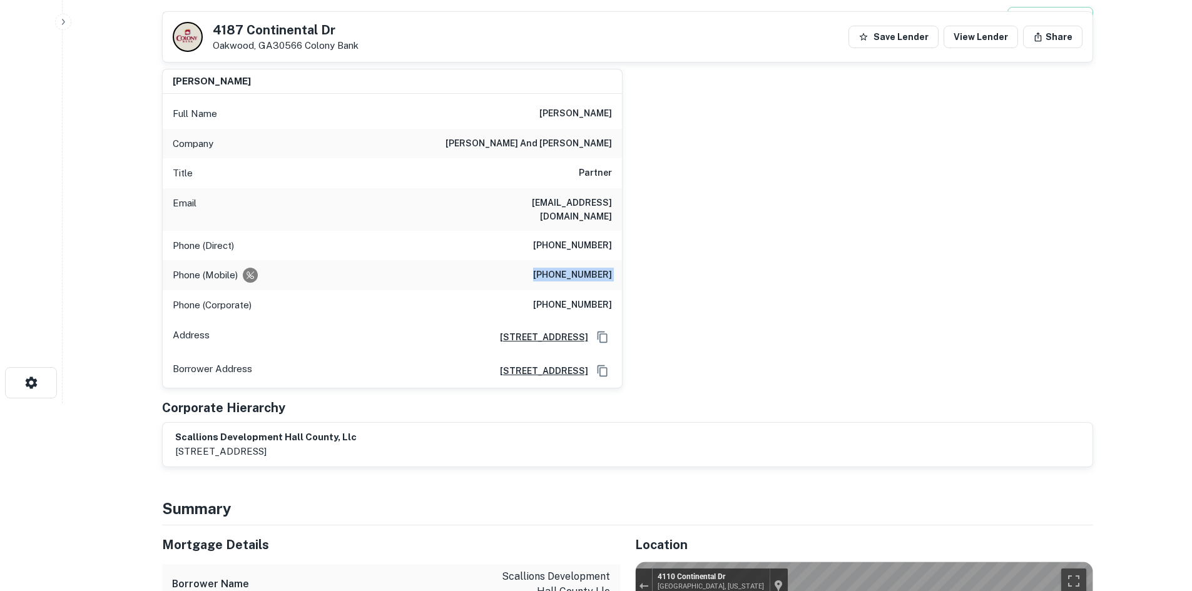
click at [561, 268] on h6 "(678) 362-5613" at bounding box center [572, 275] width 79 height 15
copy h6 "(678) 362-5613"
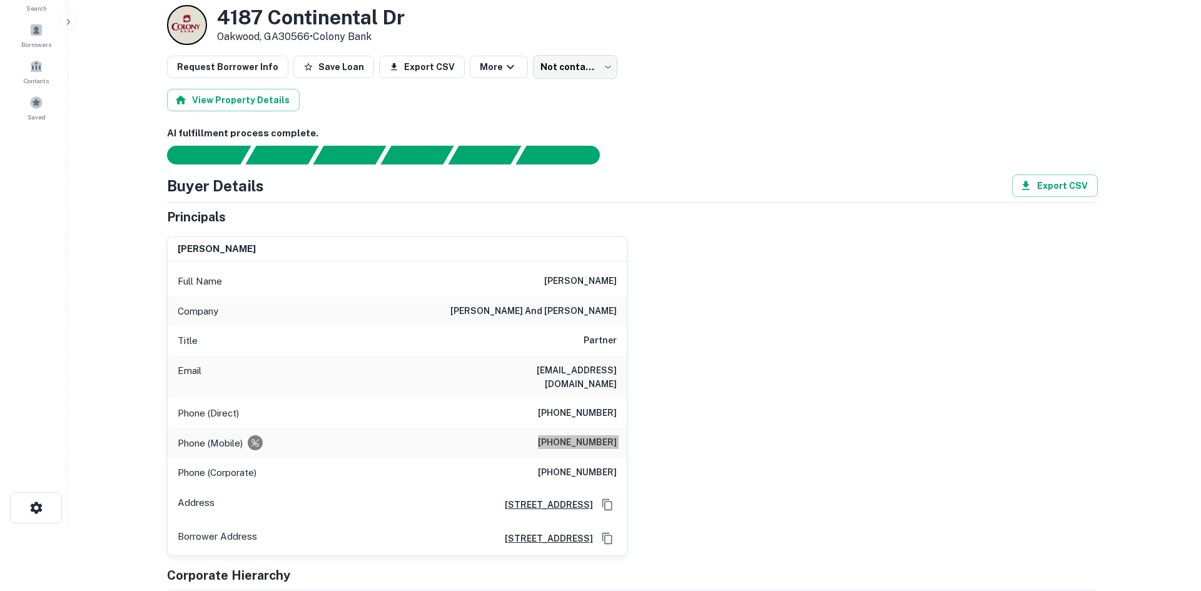
scroll to position [0, 0]
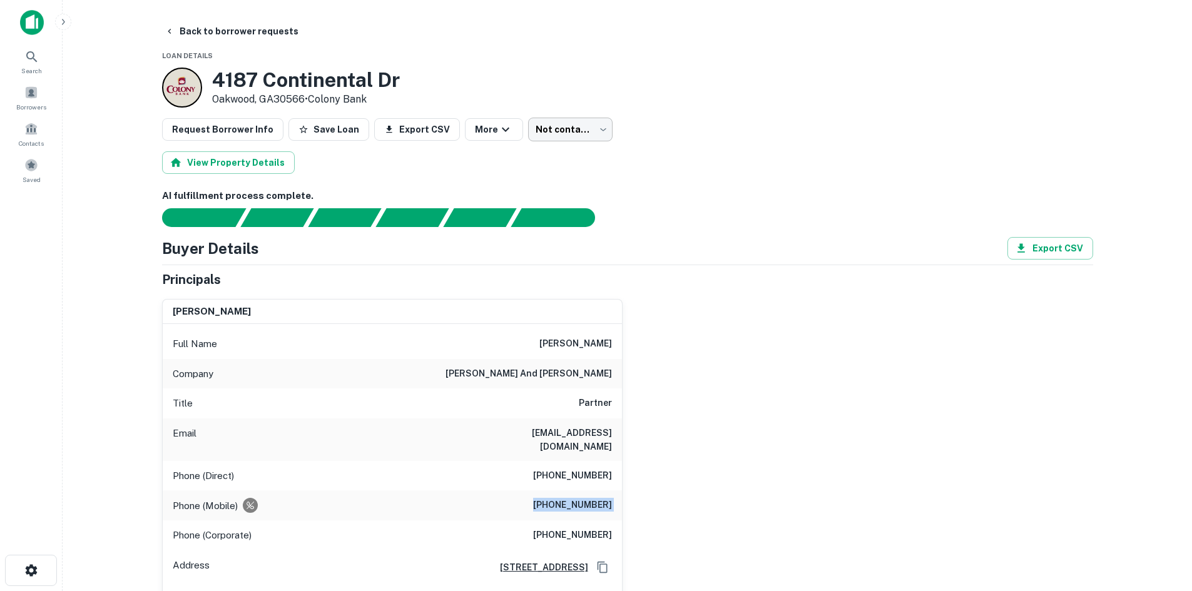
click at [517, 122] on body "Search Borrowers Contacts Saved Back to borrower requests Loan Details 4187 Con…" at bounding box center [596, 295] width 1192 height 591
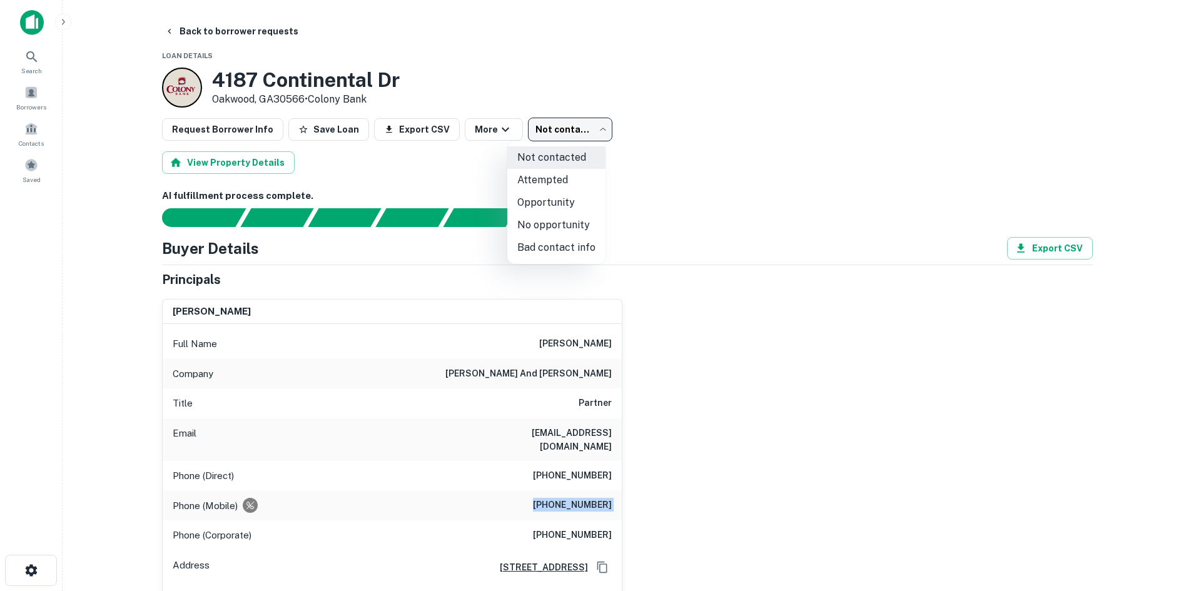
click at [554, 223] on li "No opportunity" at bounding box center [556, 225] width 98 height 23
type input "**********"
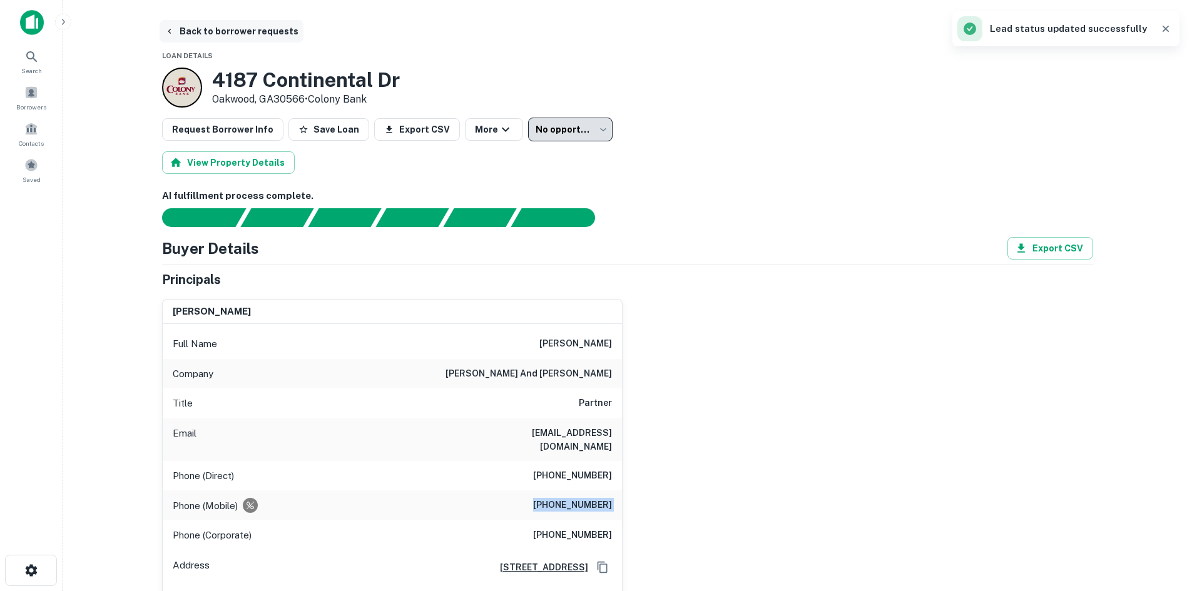
click at [231, 34] on button "Back to borrower requests" at bounding box center [232, 31] width 144 height 23
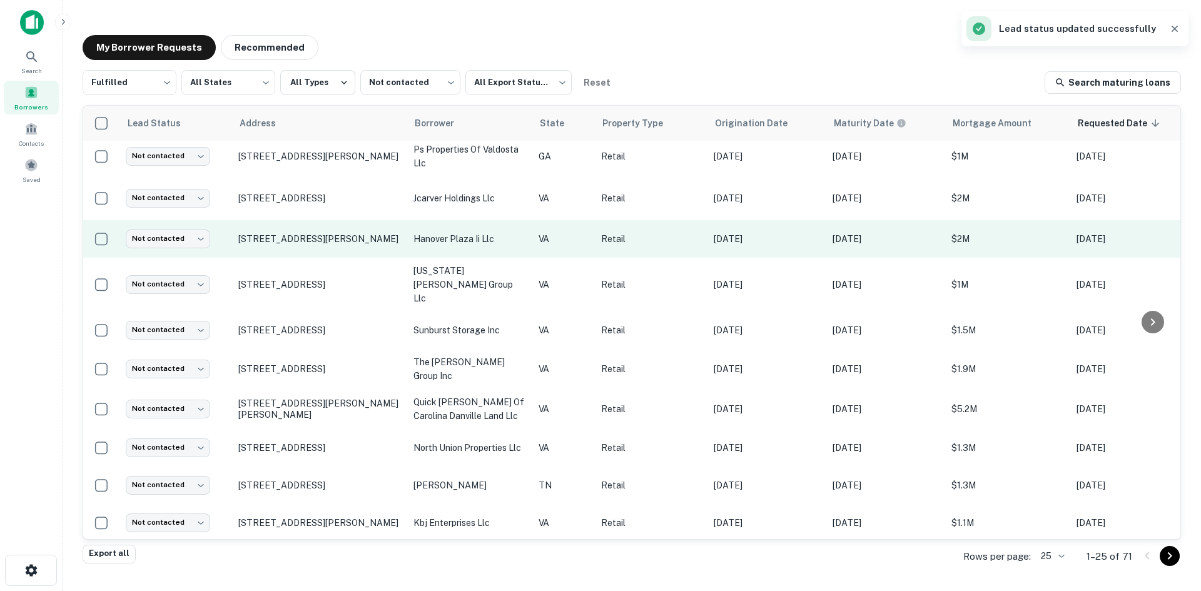
scroll to position [549, 0]
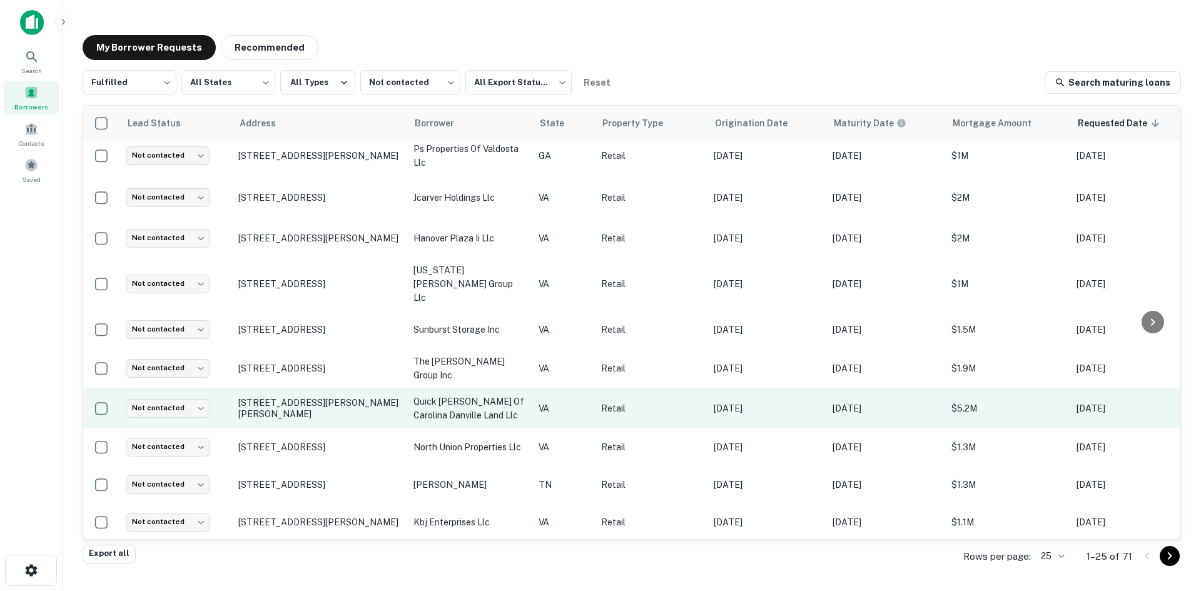
click at [298, 398] on td "216 Collins Dr Danville, VA24540" at bounding box center [319, 408] width 175 height 40
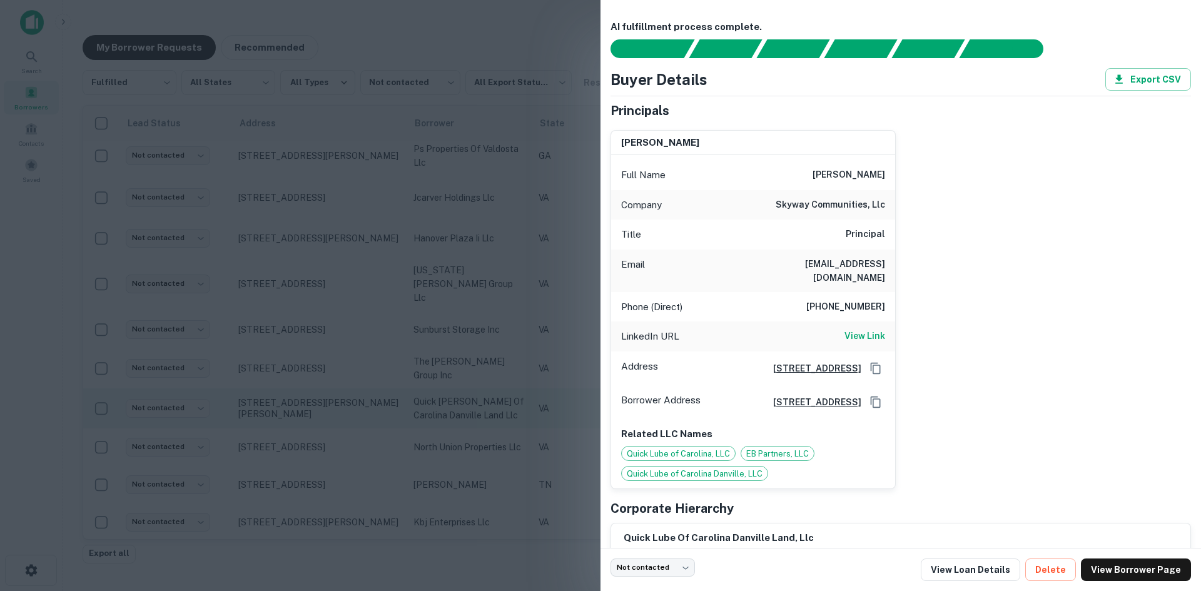
click at [298, 398] on div at bounding box center [600, 295] width 1201 height 591
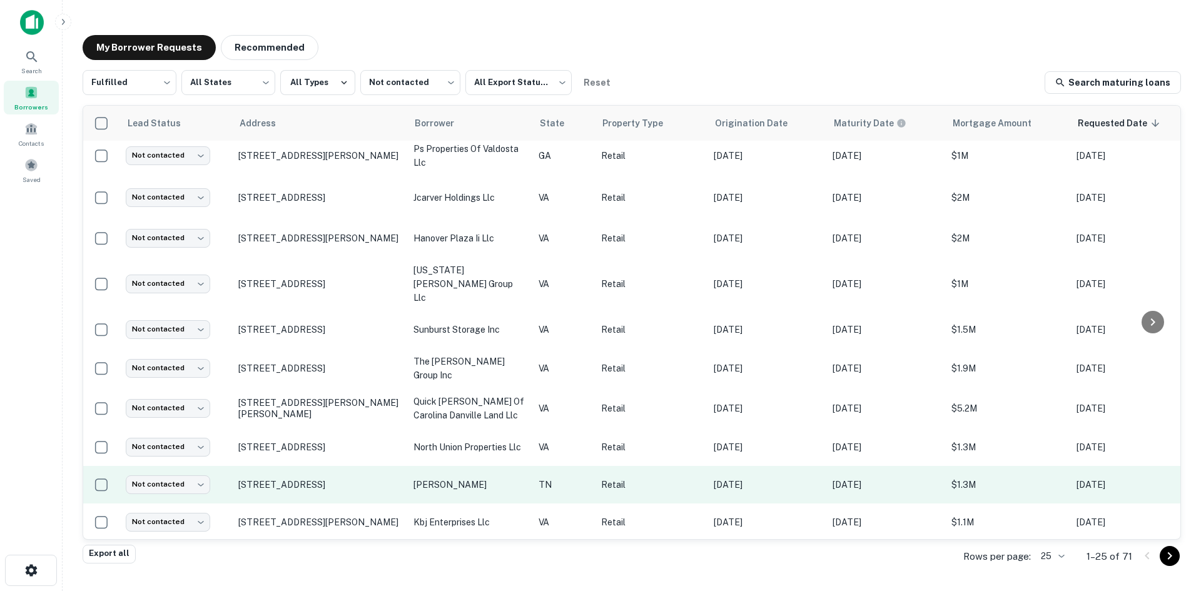
click at [296, 466] on td "5816 Kingston Pike Knoxville, TN37919" at bounding box center [319, 485] width 175 height 38
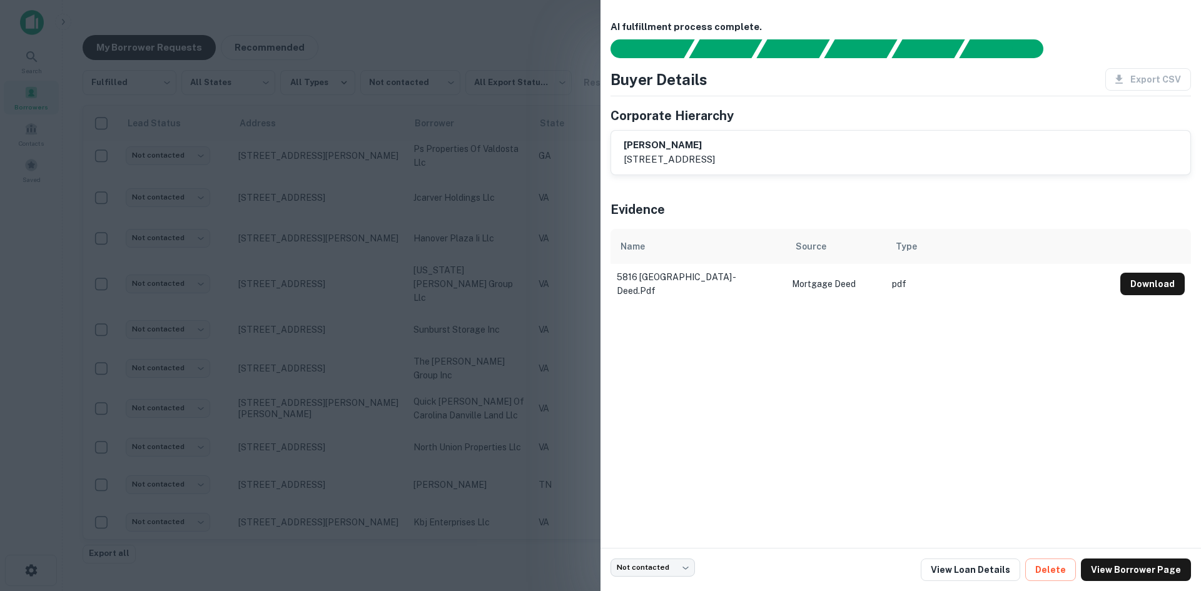
click at [298, 428] on div at bounding box center [600, 295] width 1201 height 591
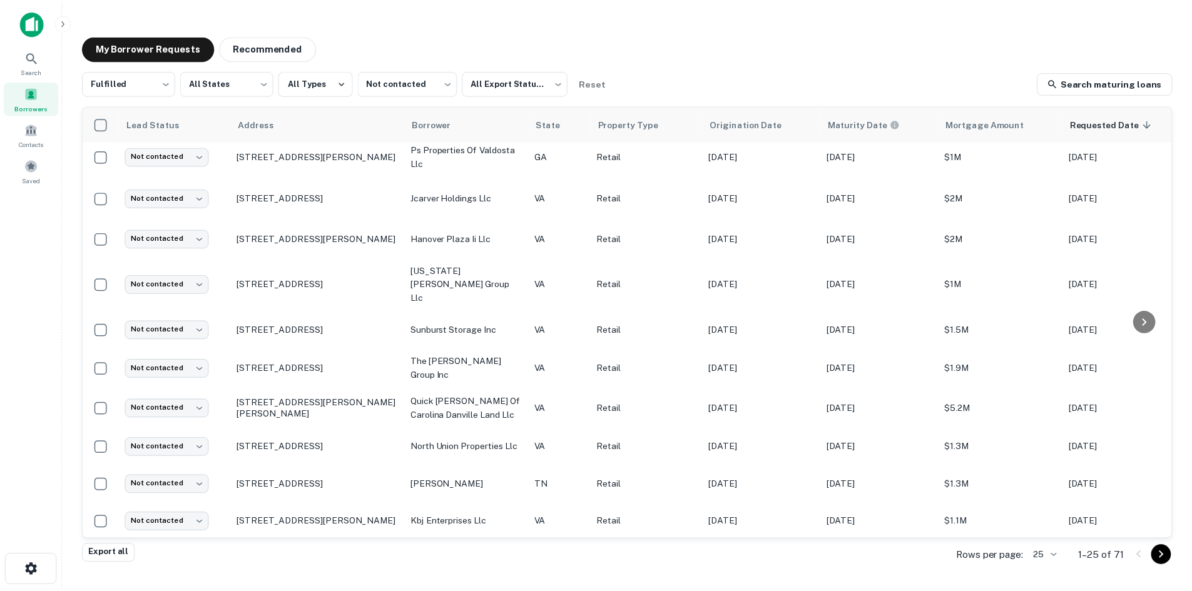
scroll to position [574, 0]
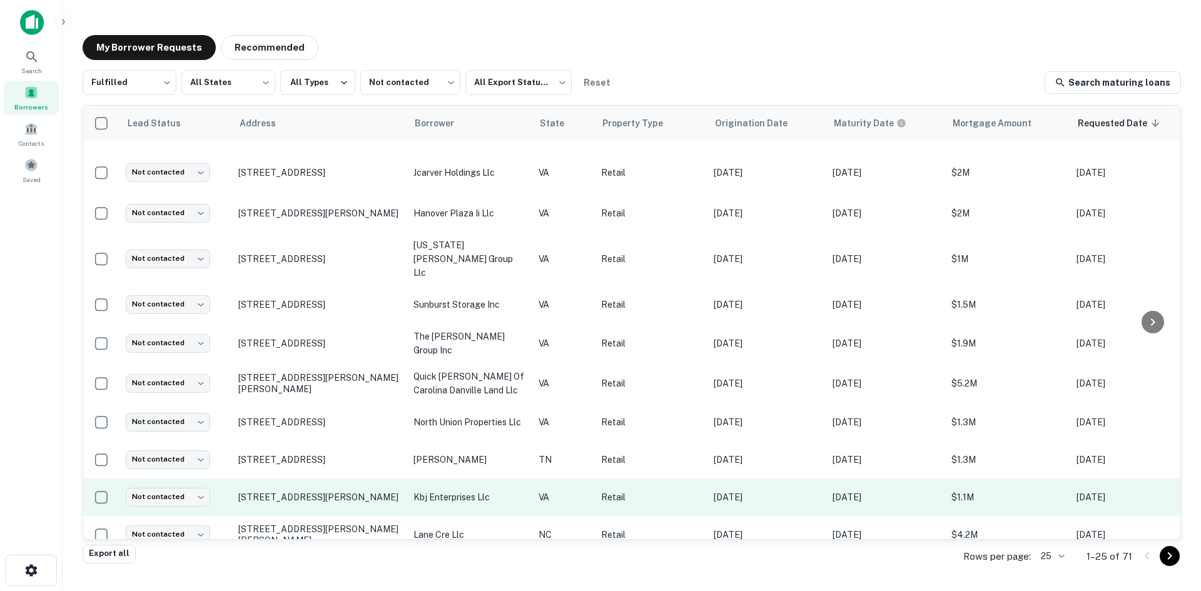
click at [291, 486] on td "300 Industrial Dr Christiansburg, VA24073" at bounding box center [319, 498] width 175 height 38
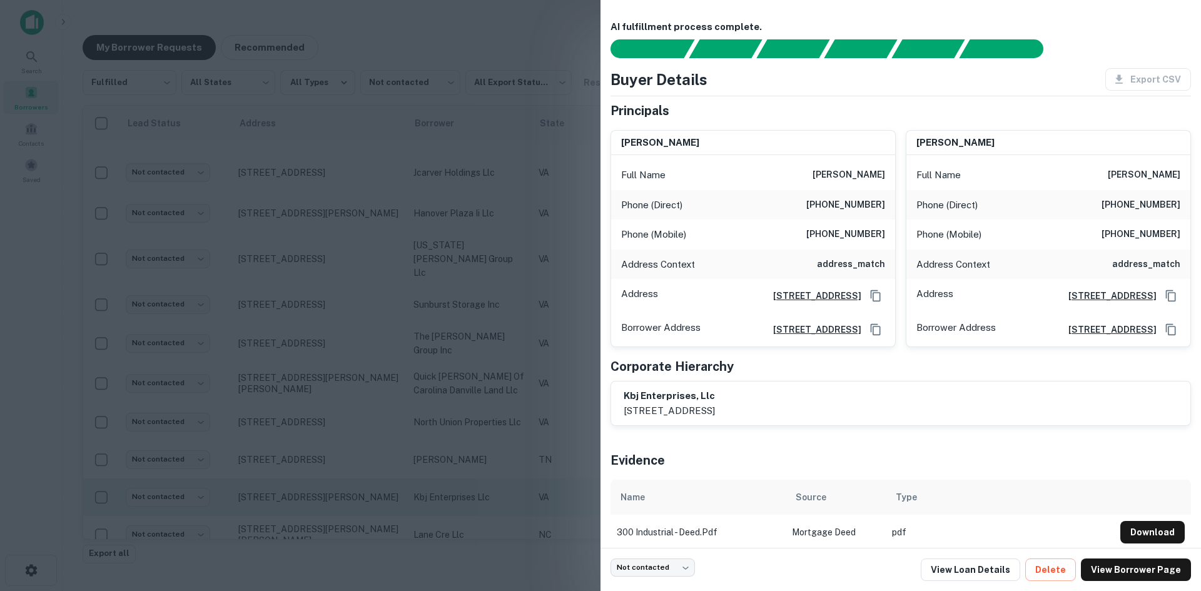
click at [291, 486] on div at bounding box center [600, 295] width 1201 height 591
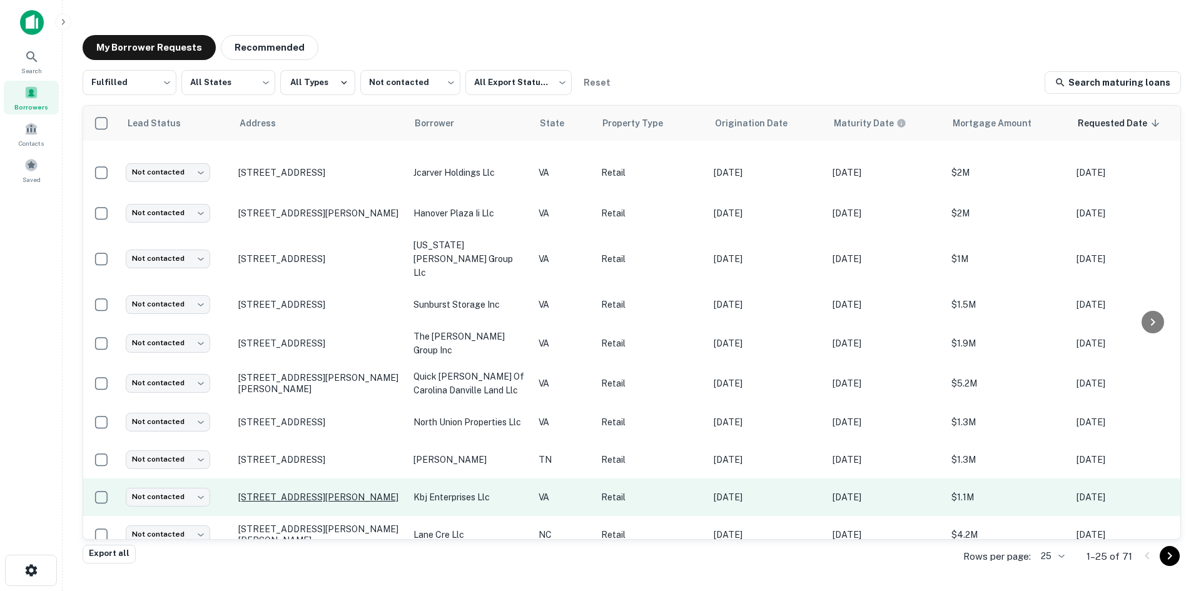
click at [285, 492] on p "300 Industrial Dr Christiansburg, VA24073" at bounding box center [319, 497] width 163 height 11
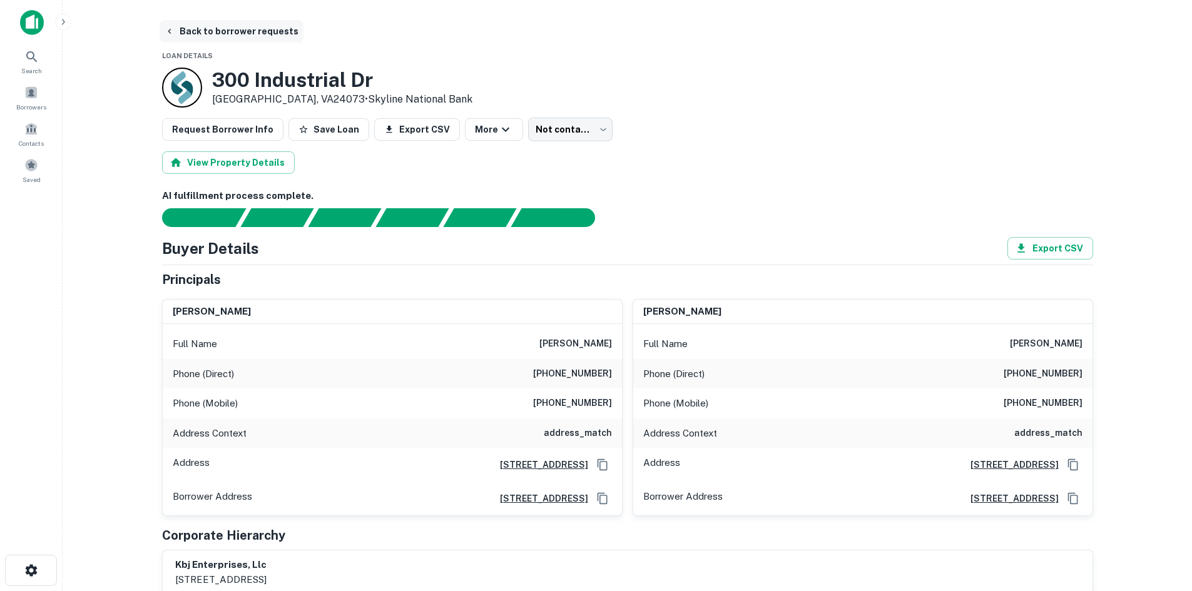
click at [226, 29] on button "Back to borrower requests" at bounding box center [232, 31] width 144 height 23
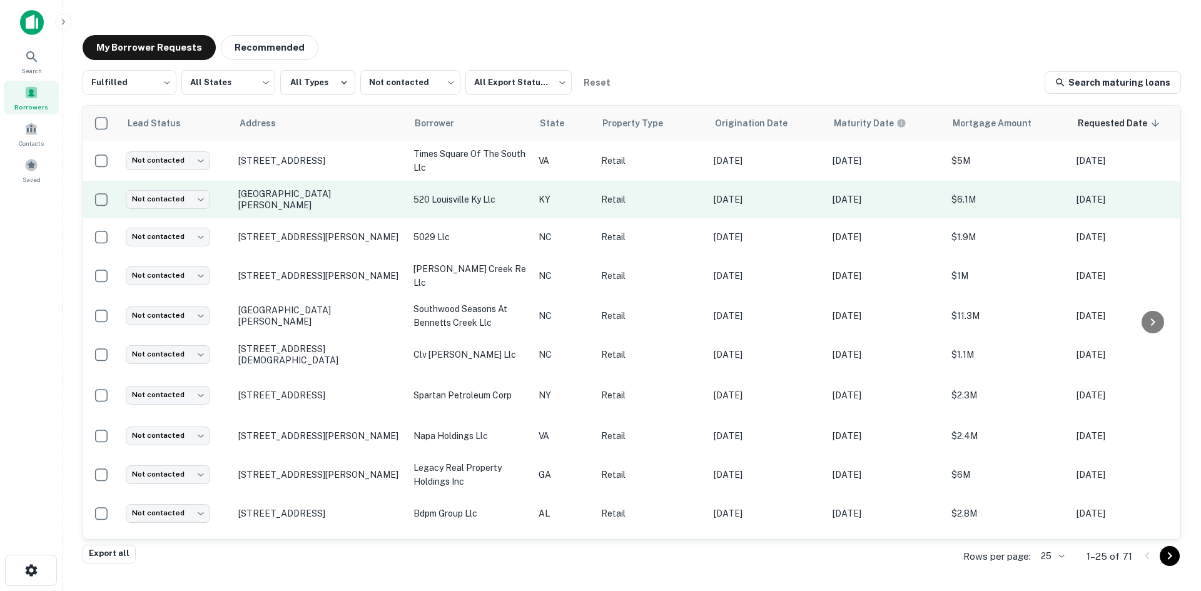
click at [283, 208] on td "520 Lyndon Ln Louisville, KY40222" at bounding box center [319, 200] width 175 height 38
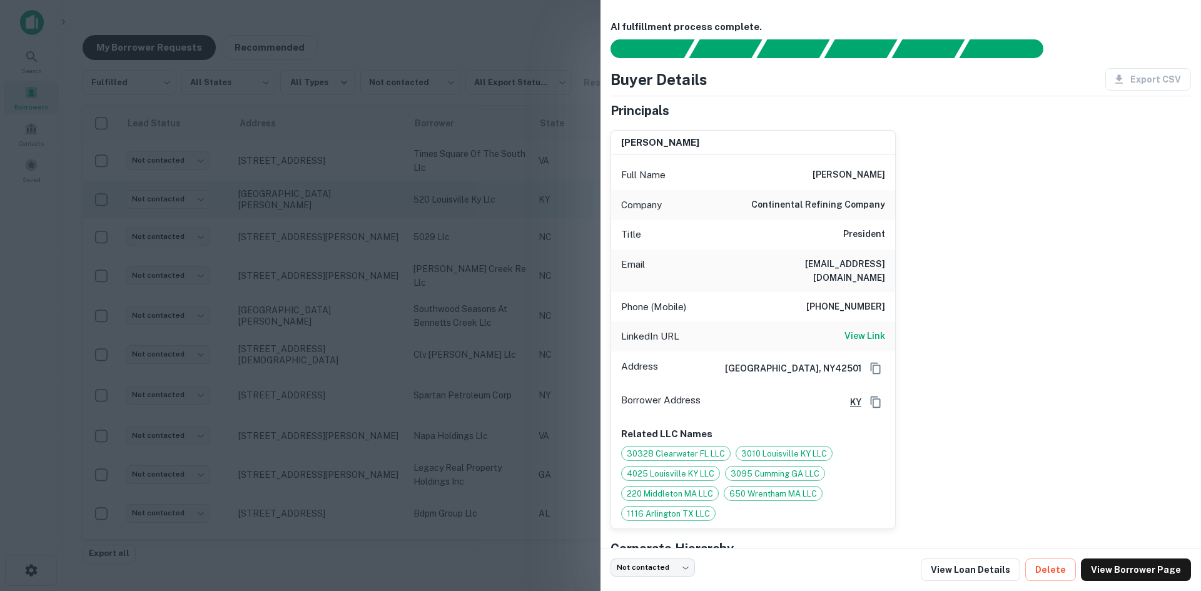
click at [281, 210] on div at bounding box center [600, 295] width 1201 height 591
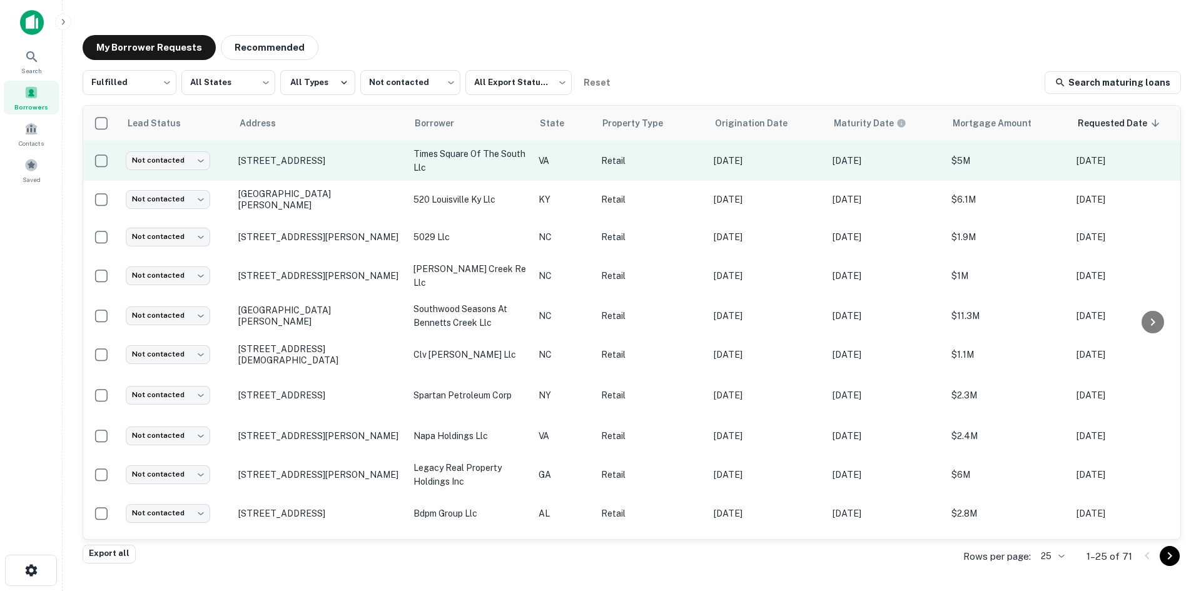
click at [282, 171] on td "104 E Little Creek Rd Norfolk, VA23505" at bounding box center [319, 161] width 175 height 40
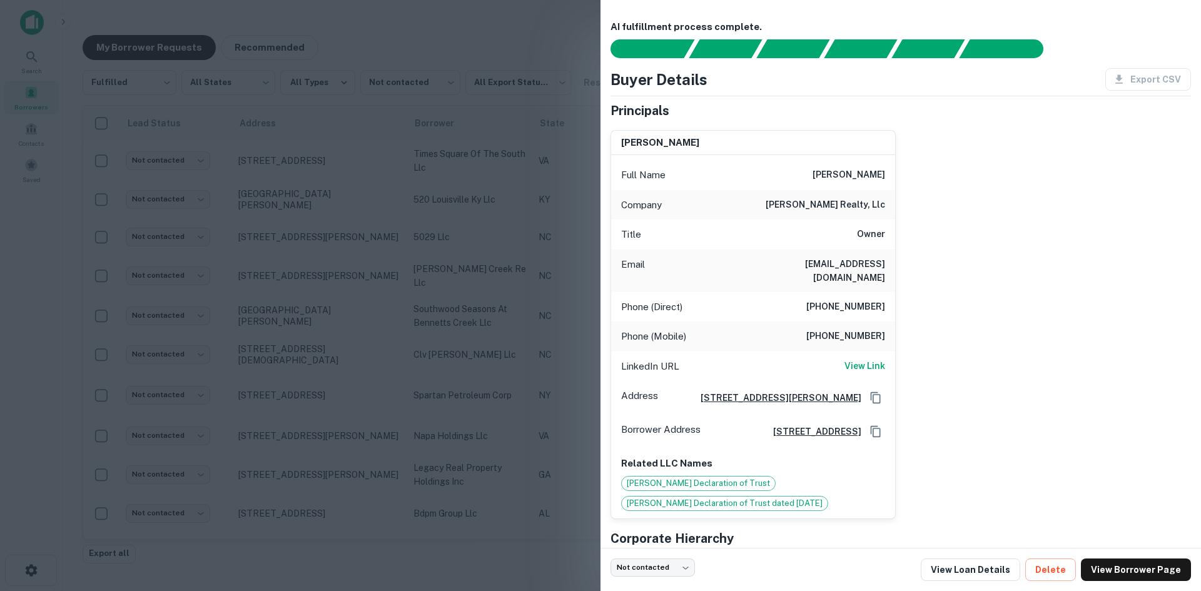
click at [278, 175] on div at bounding box center [600, 295] width 1201 height 591
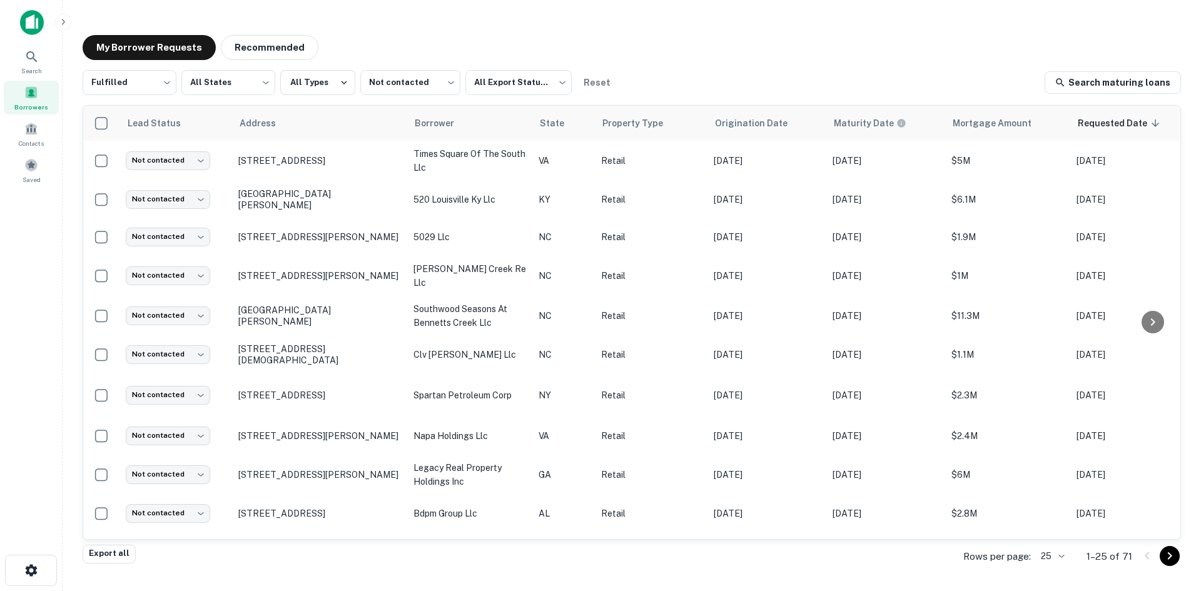
click at [1054, 552] on body "Search Borrowers Contacts Saved My Borrower Requests Recommended Fulfilled ****…" at bounding box center [600, 295] width 1201 height 591
click at [1049, 559] on li "1000" at bounding box center [1053, 565] width 43 height 23
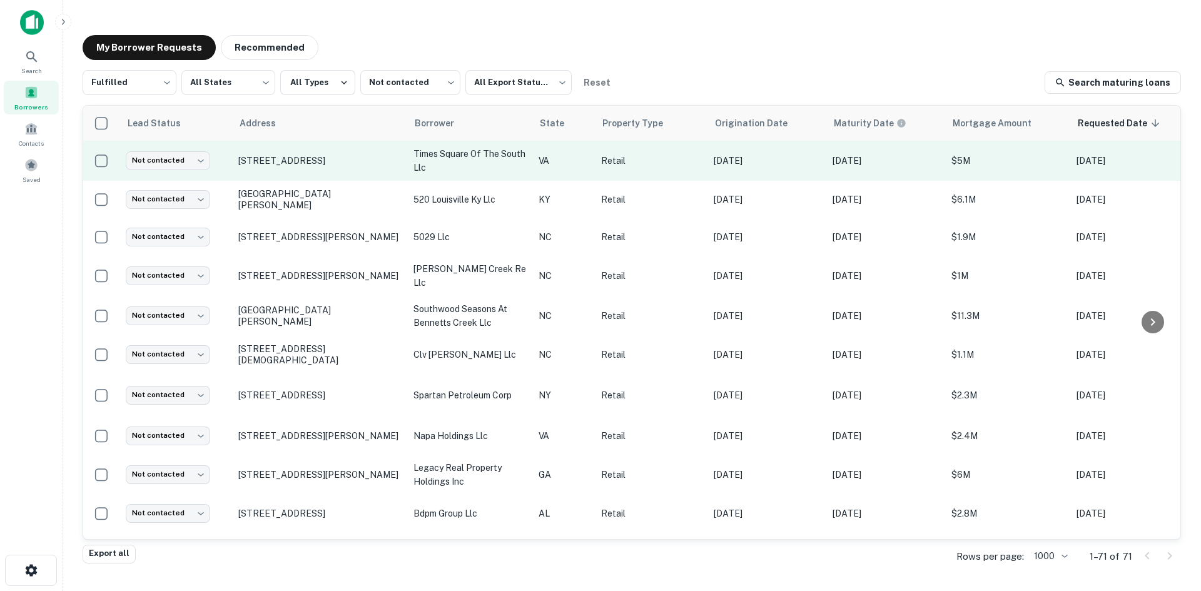
click at [327, 179] on td "104 E Little Creek Rd Norfolk, VA23505" at bounding box center [319, 161] width 175 height 40
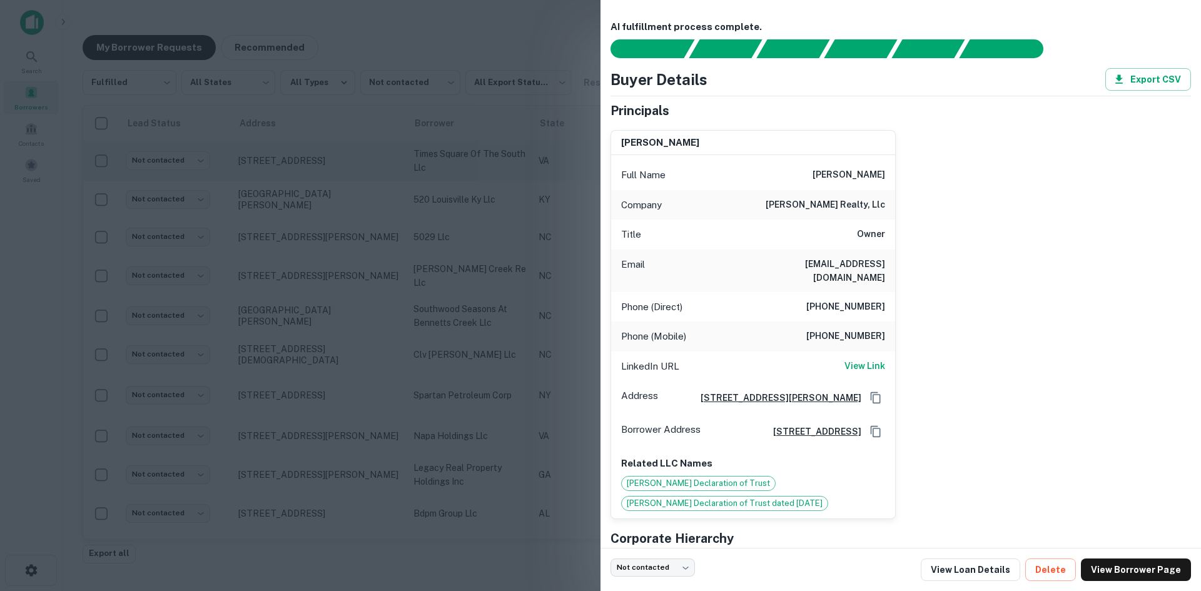
click at [327, 179] on div at bounding box center [600, 295] width 1201 height 591
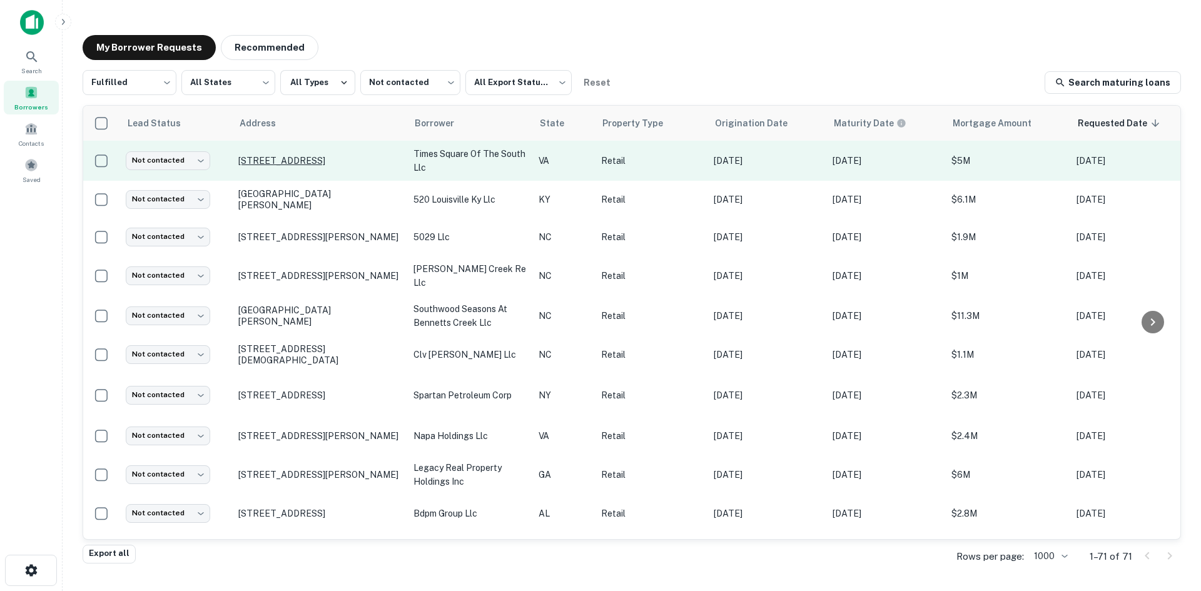
click at [323, 159] on p "104 E Little Creek Rd Norfolk, VA23505" at bounding box center [319, 160] width 163 height 11
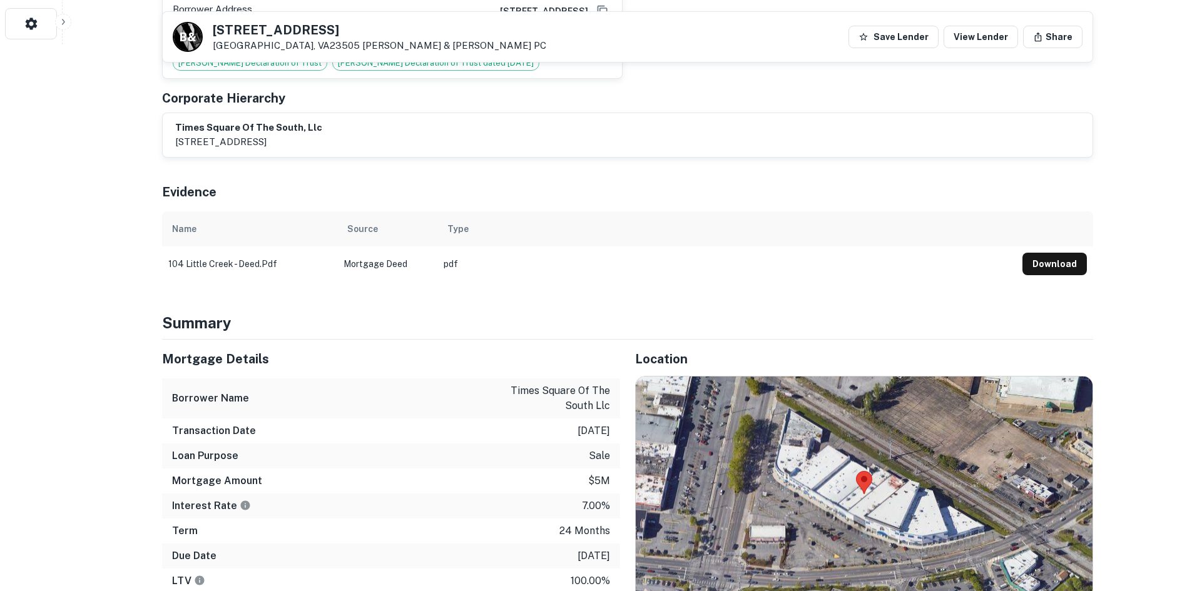
scroll to position [688, 0]
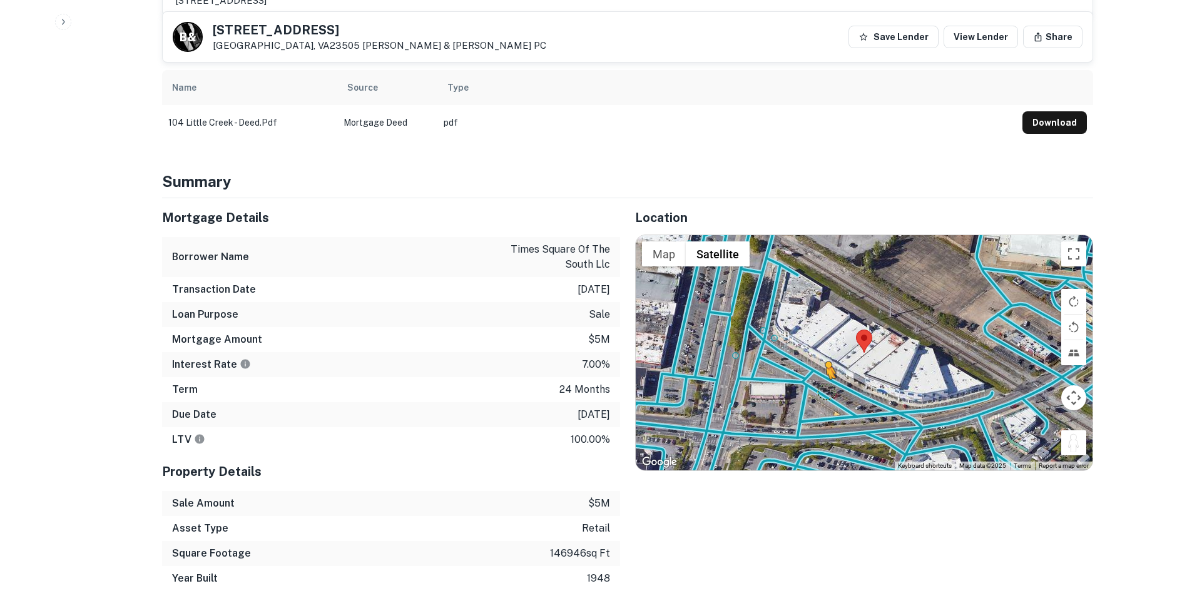
drag, startPoint x: 1083, startPoint y: 442, endPoint x: 820, endPoint y: 371, distance: 272.1
click at [820, 371] on div "To activate drag with keyboard, press Alt + Enter. Once in keyboard drag state,…" at bounding box center [864, 352] width 457 height 235
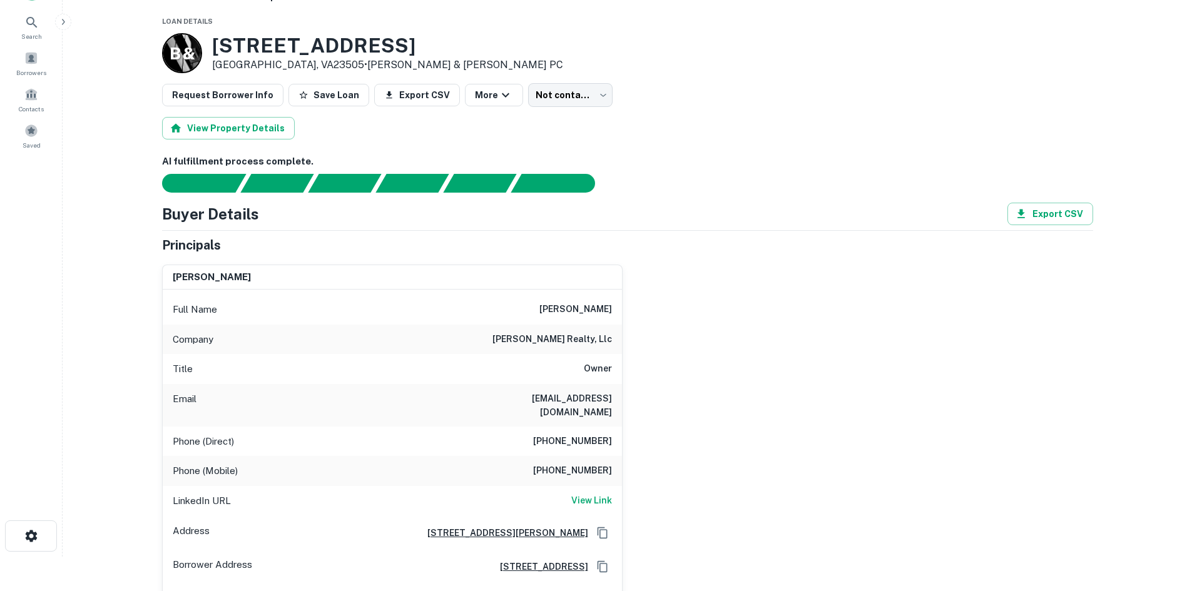
scroll to position [0, 0]
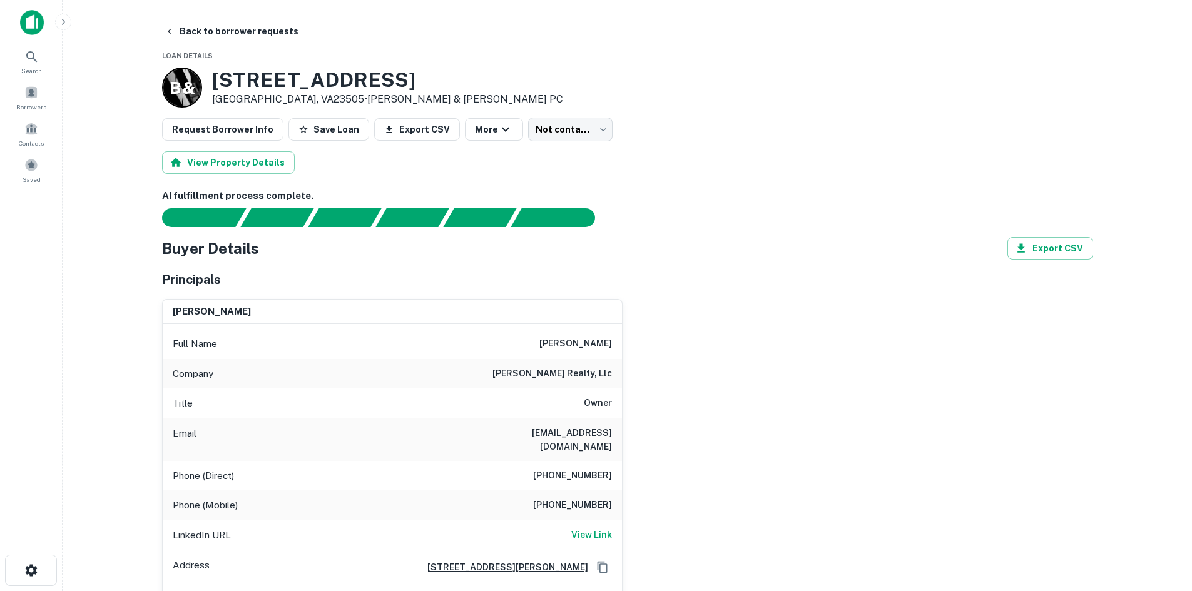
click at [590, 468] on h6 "(608) 831-1440" at bounding box center [572, 475] width 79 height 15
click at [587, 470] on h6 "(608) 831-1440" at bounding box center [572, 475] width 79 height 15
copy h6 "(608) 831-1440"
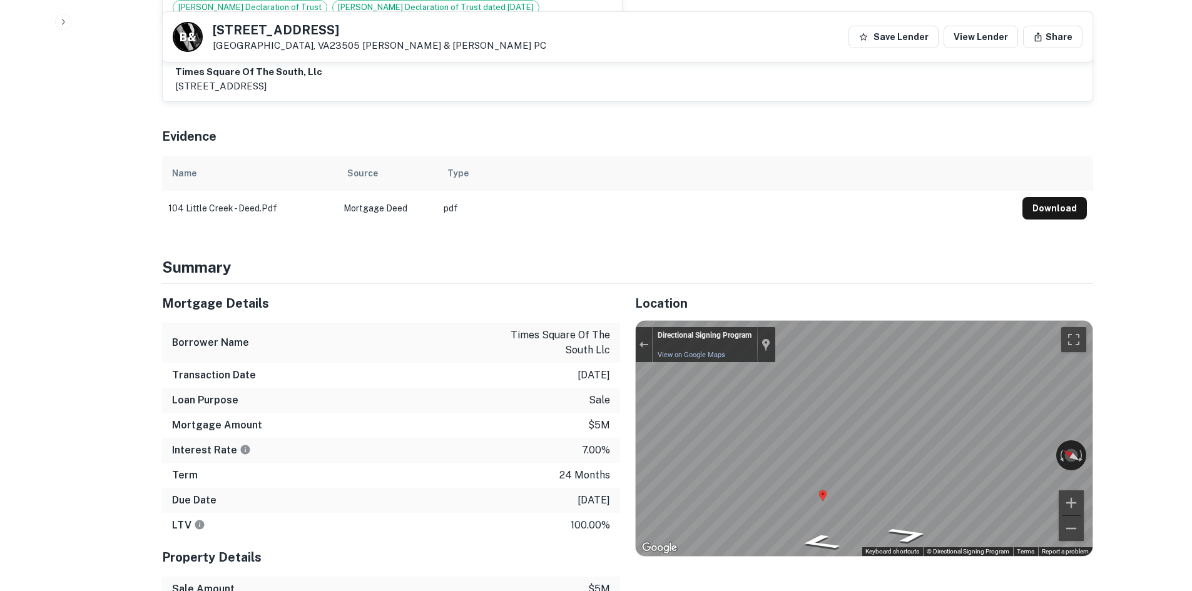
scroll to position [625, 0]
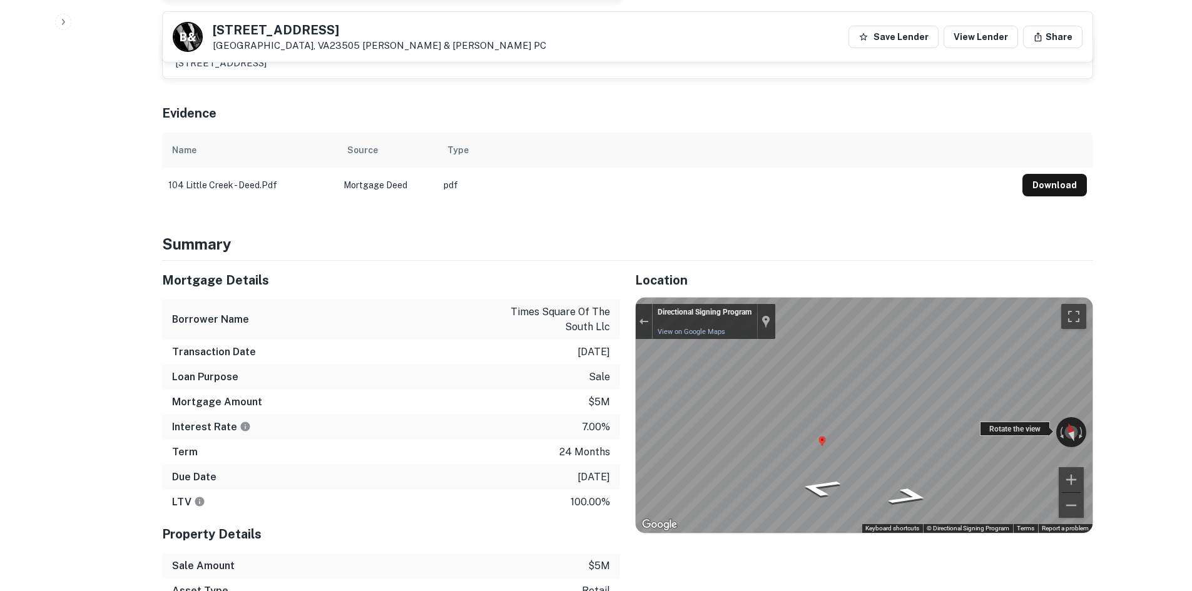
click at [1001, 408] on div "← Move left → Move right ↑ Move up ↓ Move down + Zoom in - Zoom out Directional…" at bounding box center [864, 415] width 457 height 235
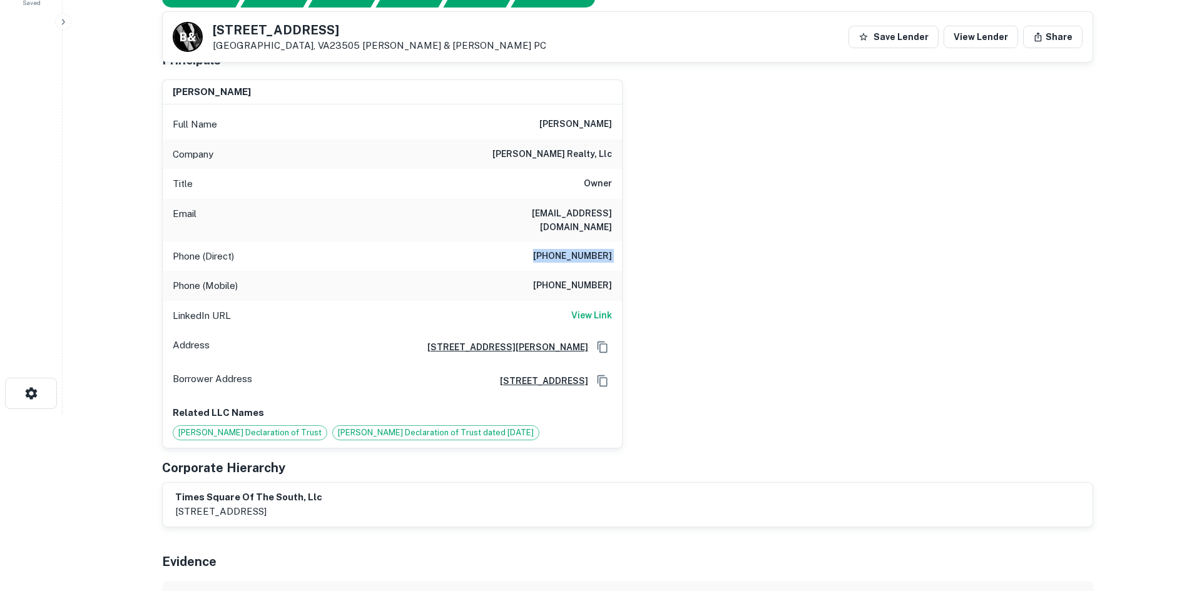
scroll to position [63, 0]
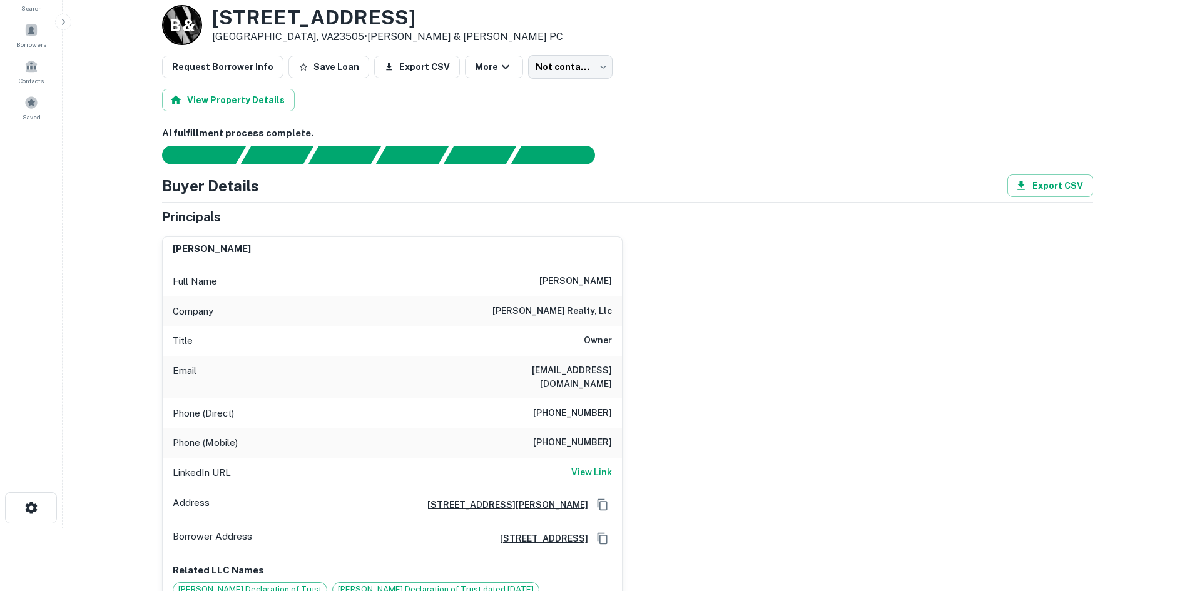
click at [553, 435] on h6 "(757) 639-0503" at bounding box center [572, 442] width 79 height 15
click at [552, 435] on h6 "(757) 639-0503" at bounding box center [572, 442] width 79 height 15
copy h6 "(757) 639-0503"
drag, startPoint x: 509, startPoint y: 368, endPoint x: 632, endPoint y: 373, distance: 123.4
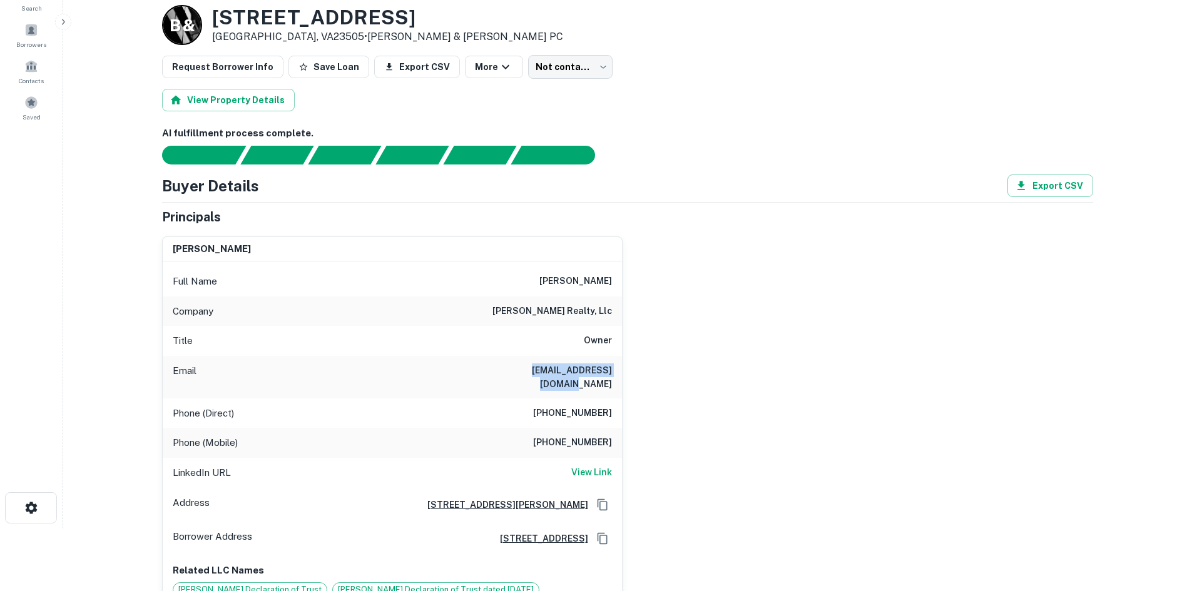
click at [632, 373] on div "richard g. levin Full Name richard g. levin Company fentress realty, llc Title …" at bounding box center [622, 415] width 941 height 379
copy h6 "fentressrealty@aol.com"
click at [595, 465] on h6 "View Link" at bounding box center [591, 472] width 41 height 14
drag, startPoint x: 539, startPoint y: 275, endPoint x: 629, endPoint y: 282, distance: 89.7
click at [629, 282] on div "richard g. levin Full Name richard g. levin Company fentress realty, llc Title …" at bounding box center [622, 415] width 941 height 379
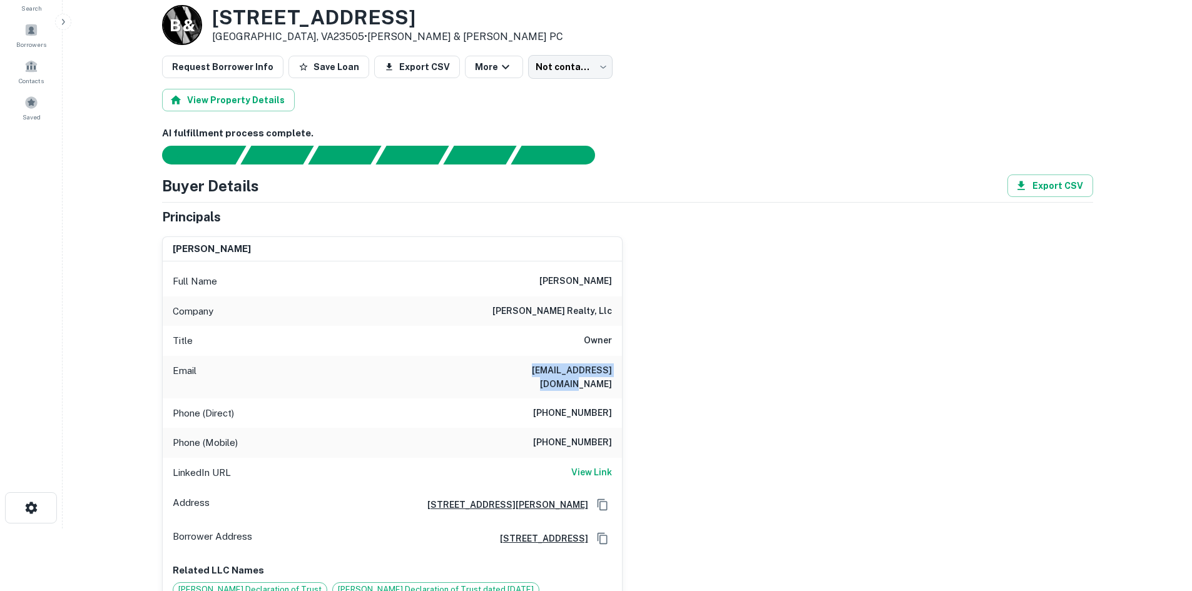
copy h6 "richard g. levin"
click at [567, 71] on body "Search Borrowers Contacts Saved Back to borrower requests Loan Details B & 104 …" at bounding box center [596, 232] width 1192 height 591
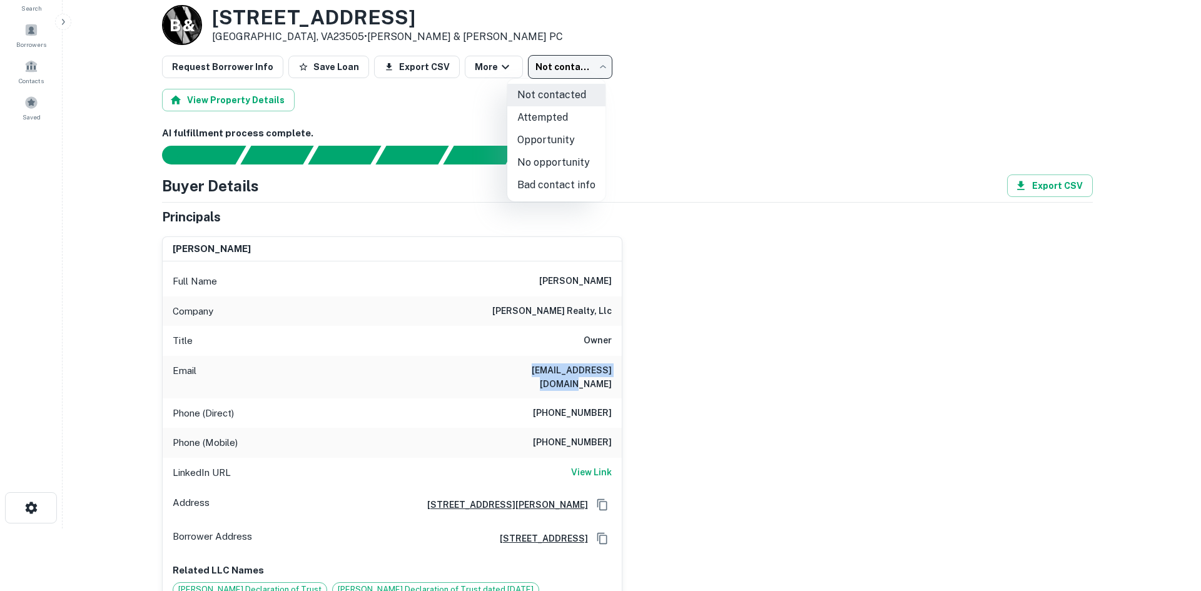
click at [550, 158] on li "No opportunity" at bounding box center [556, 162] width 98 height 23
type input "**********"
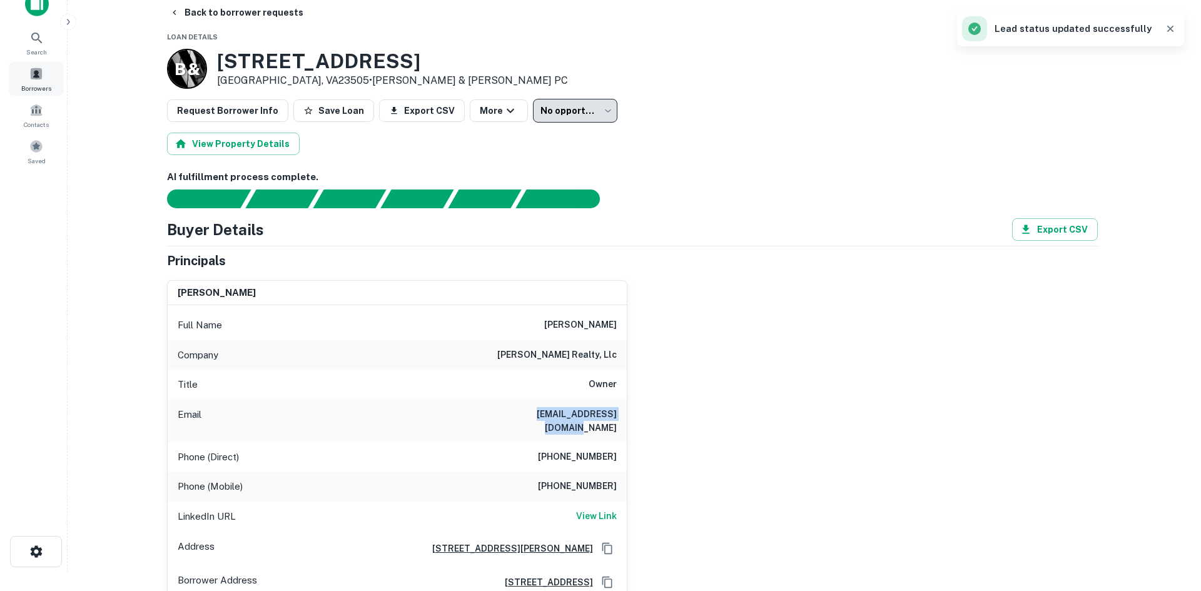
scroll to position [0, 0]
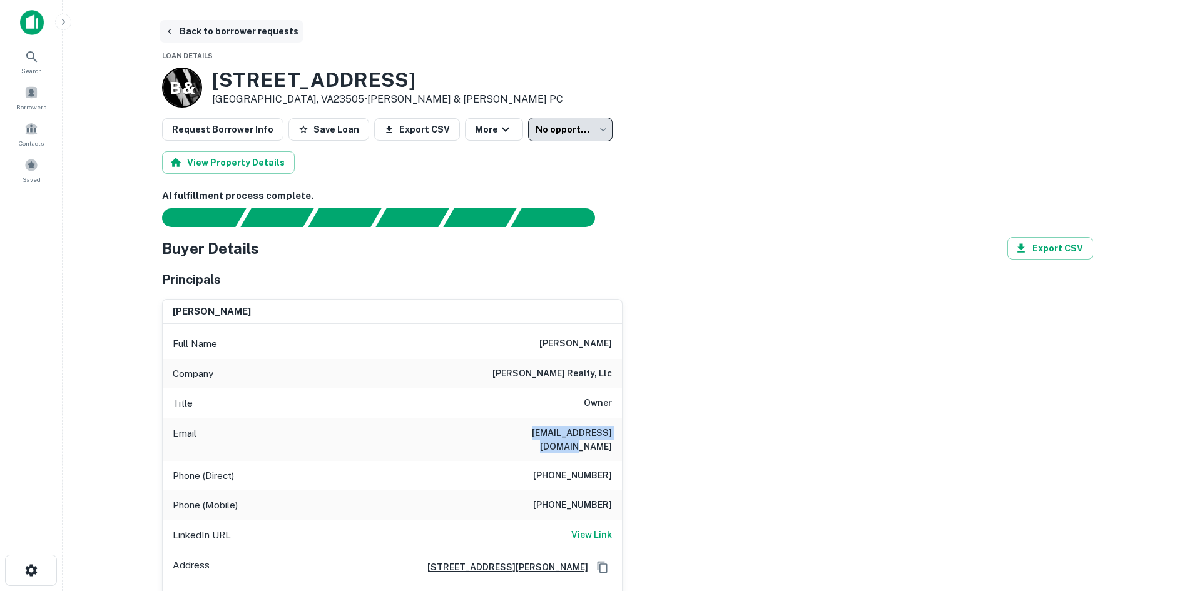
click at [173, 30] on icon "button" at bounding box center [170, 31] width 10 height 10
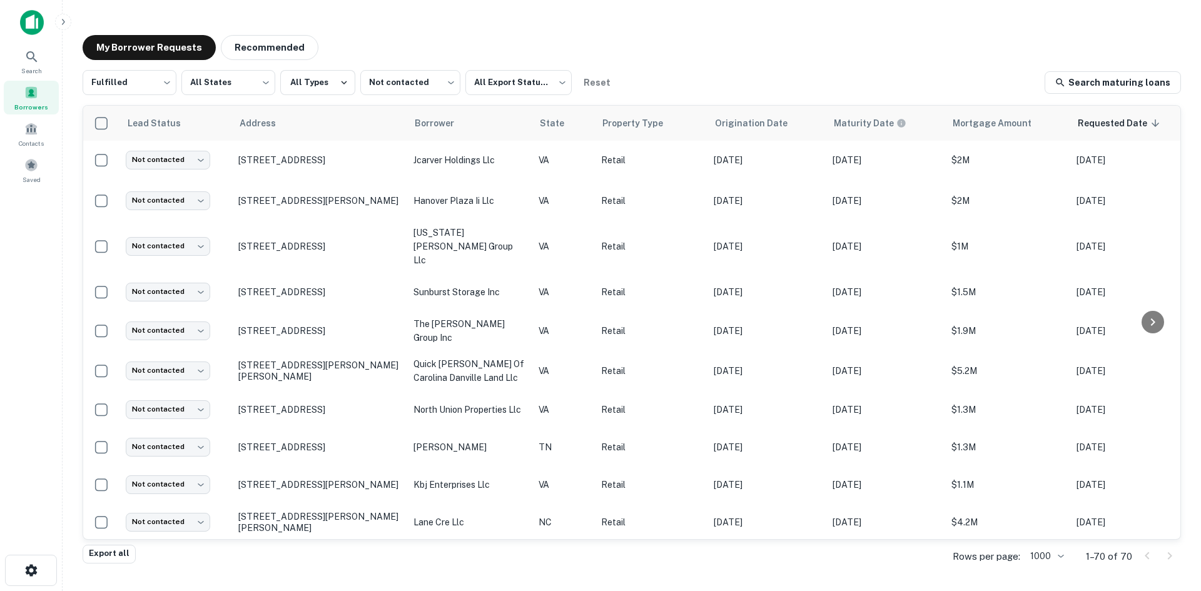
scroll to position [549, 0]
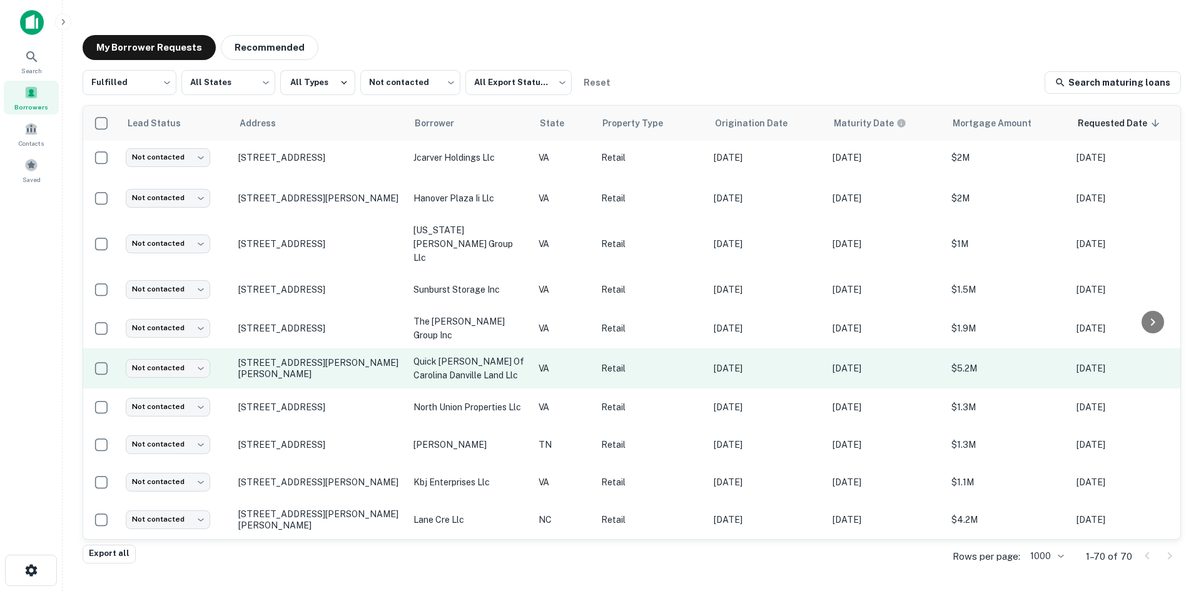
click at [304, 356] on td "216 Collins Dr Danville, VA24540" at bounding box center [319, 368] width 175 height 40
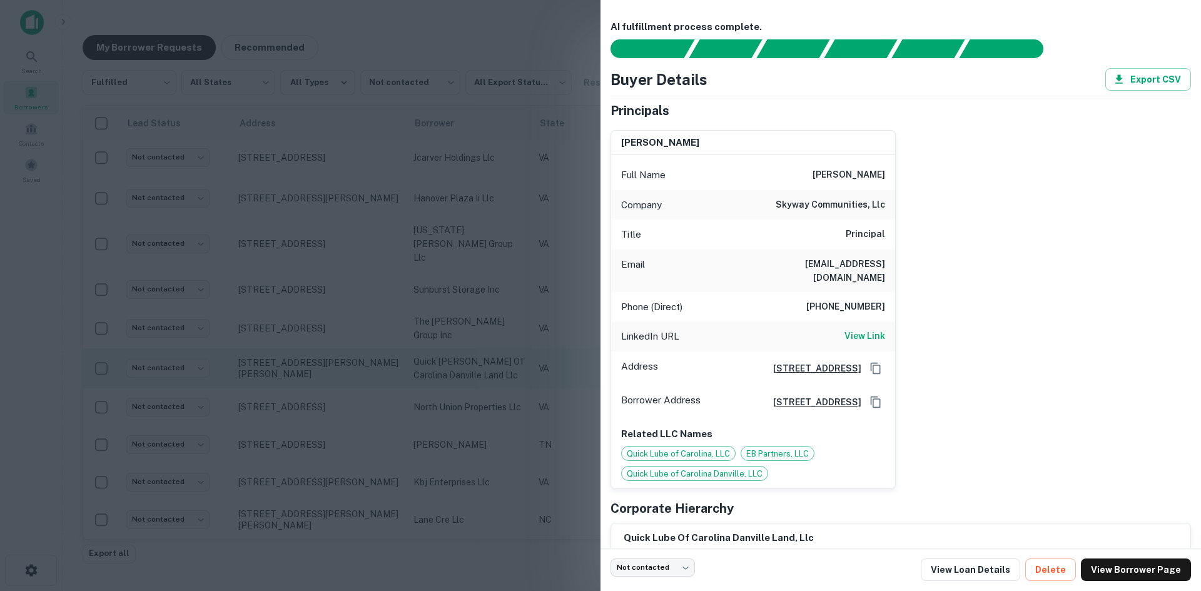
click at [304, 356] on div at bounding box center [600, 295] width 1201 height 591
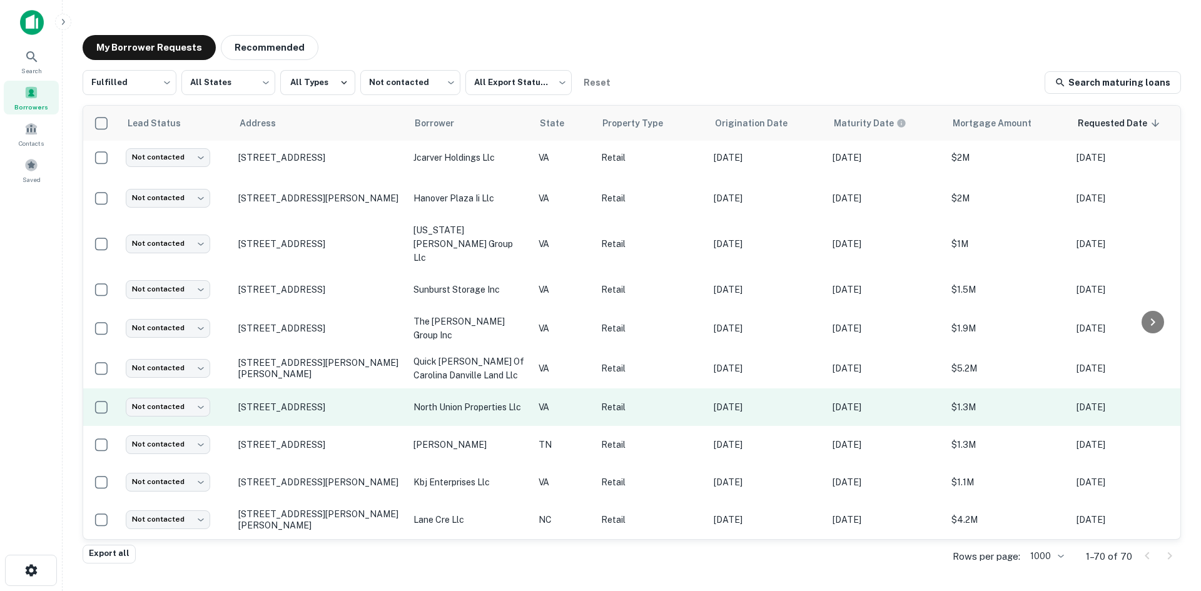
click at [289, 394] on td "[STREET_ADDRESS]" at bounding box center [319, 407] width 175 height 38
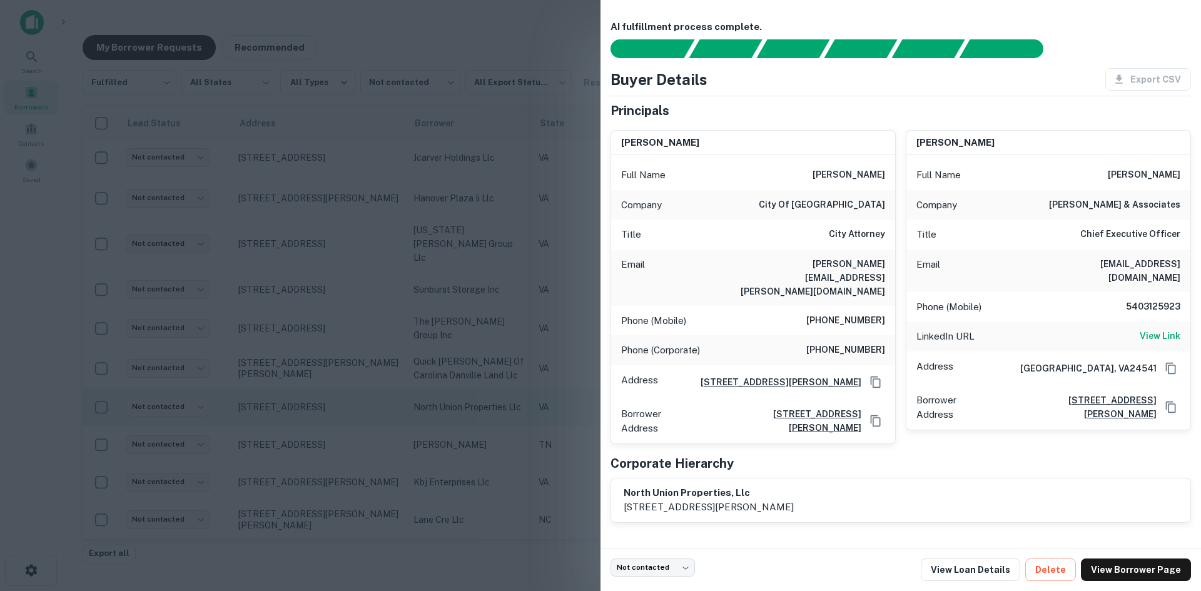
click at [289, 394] on div at bounding box center [600, 295] width 1201 height 591
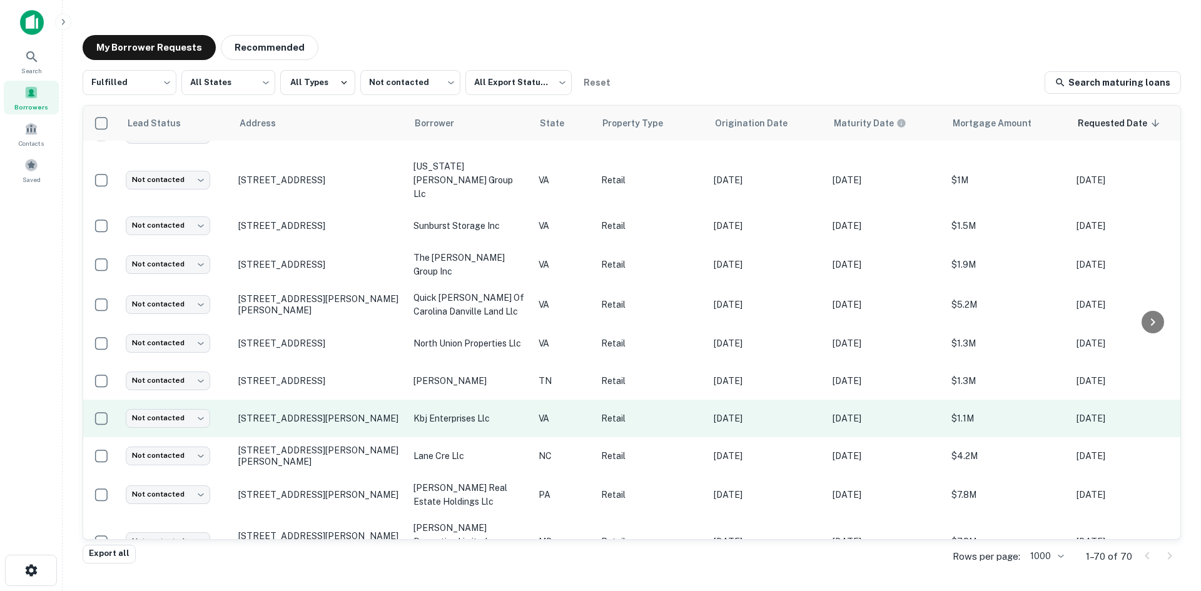
scroll to position [674, 0]
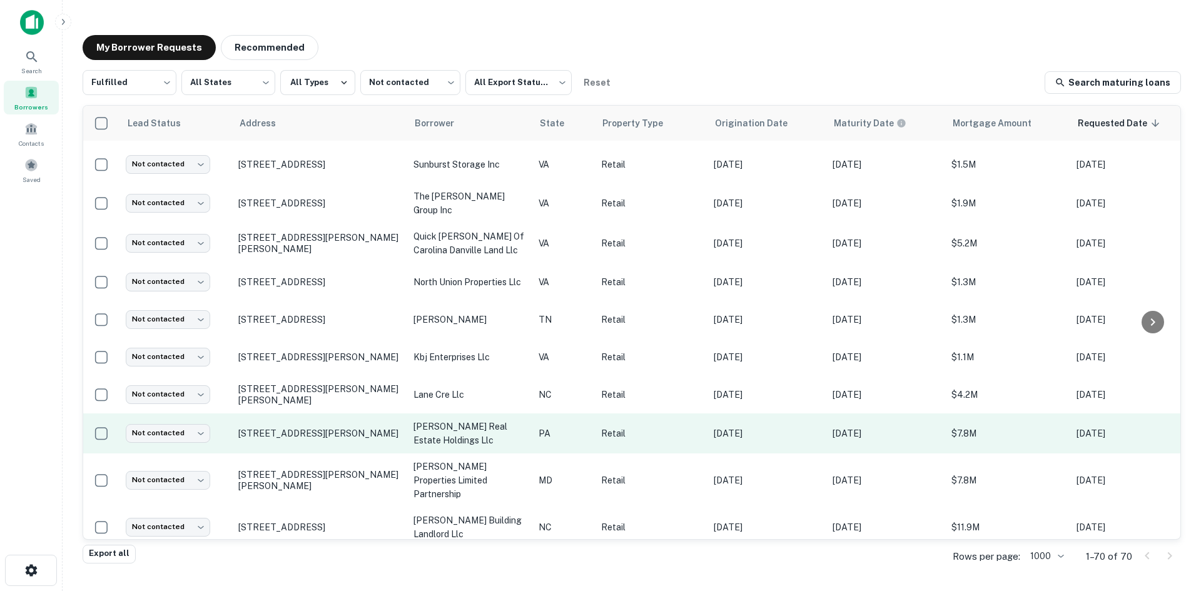
click at [300, 423] on td "328 Westtown Rd West Chester, PA19382" at bounding box center [319, 433] width 175 height 40
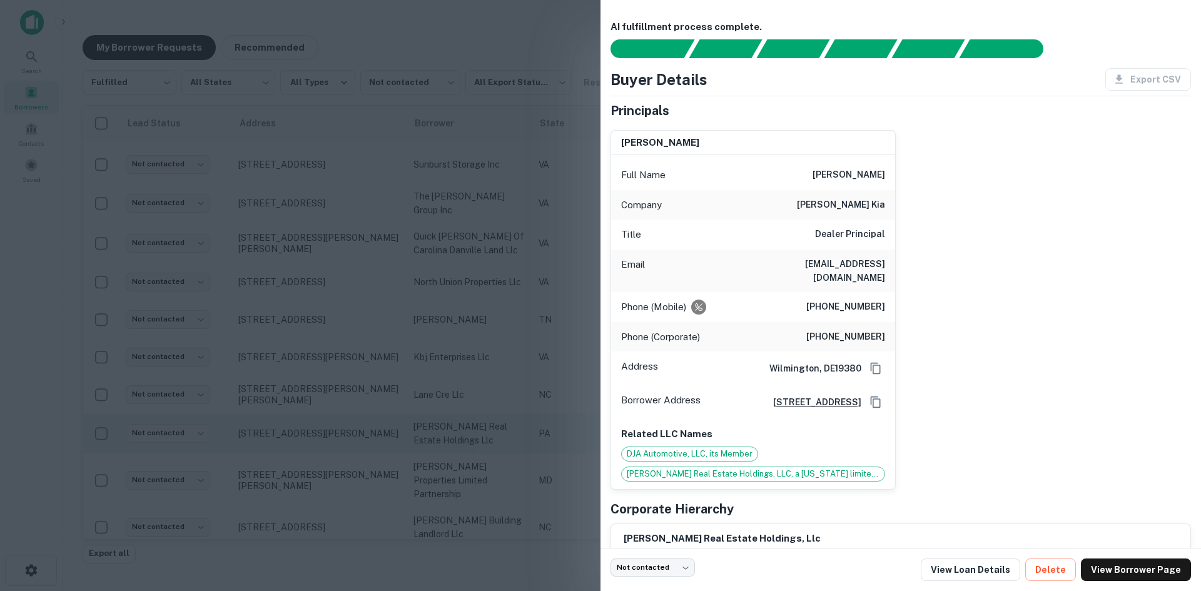
click at [300, 423] on div at bounding box center [600, 295] width 1201 height 591
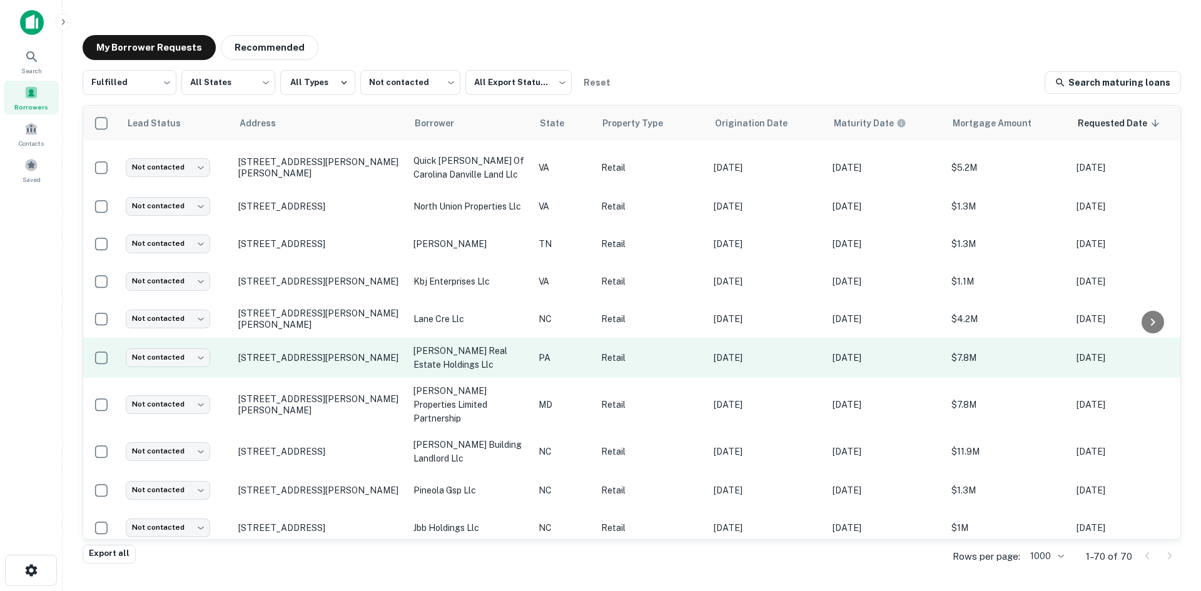
scroll to position [799, 0]
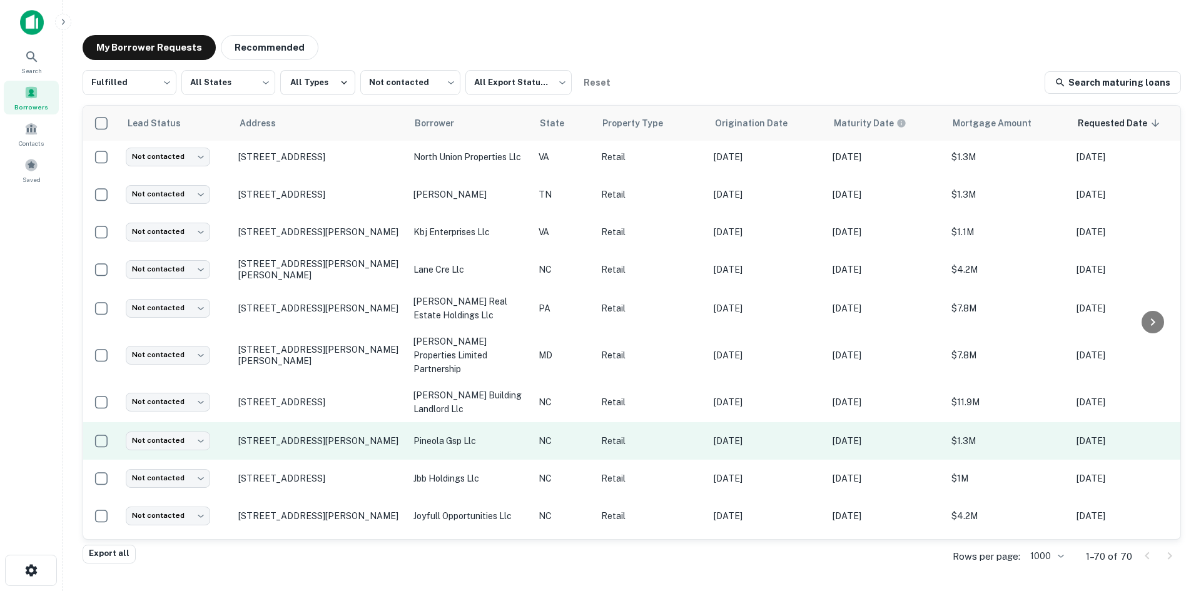
click at [300, 422] on td "570 Pineola St Newland, NC28657" at bounding box center [319, 441] width 175 height 38
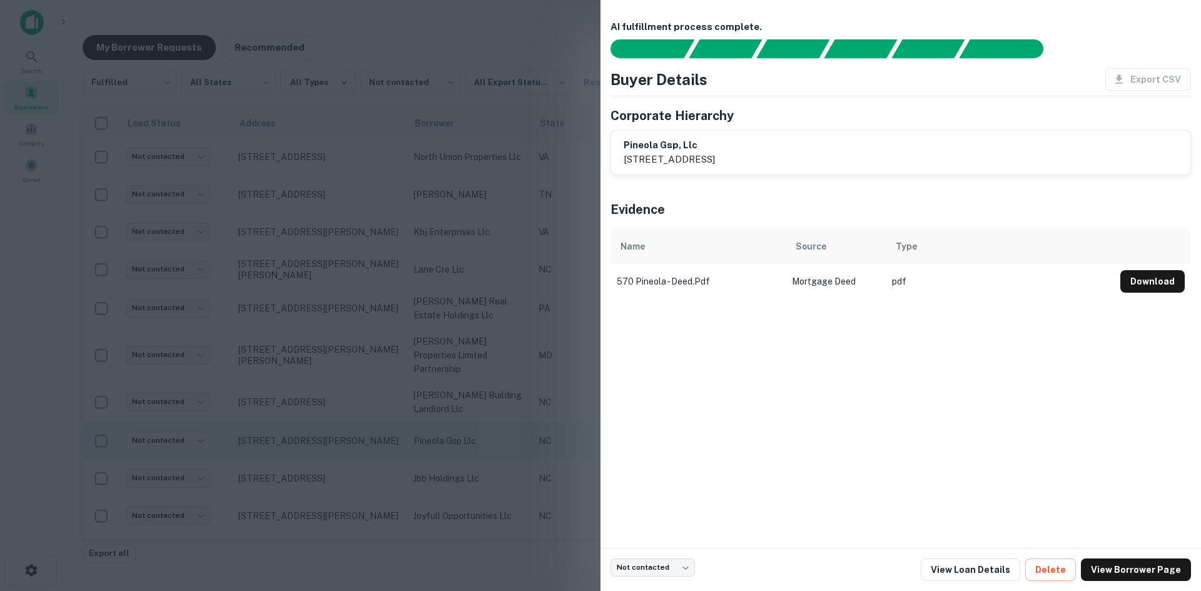
click at [300, 422] on div at bounding box center [600, 295] width 1201 height 591
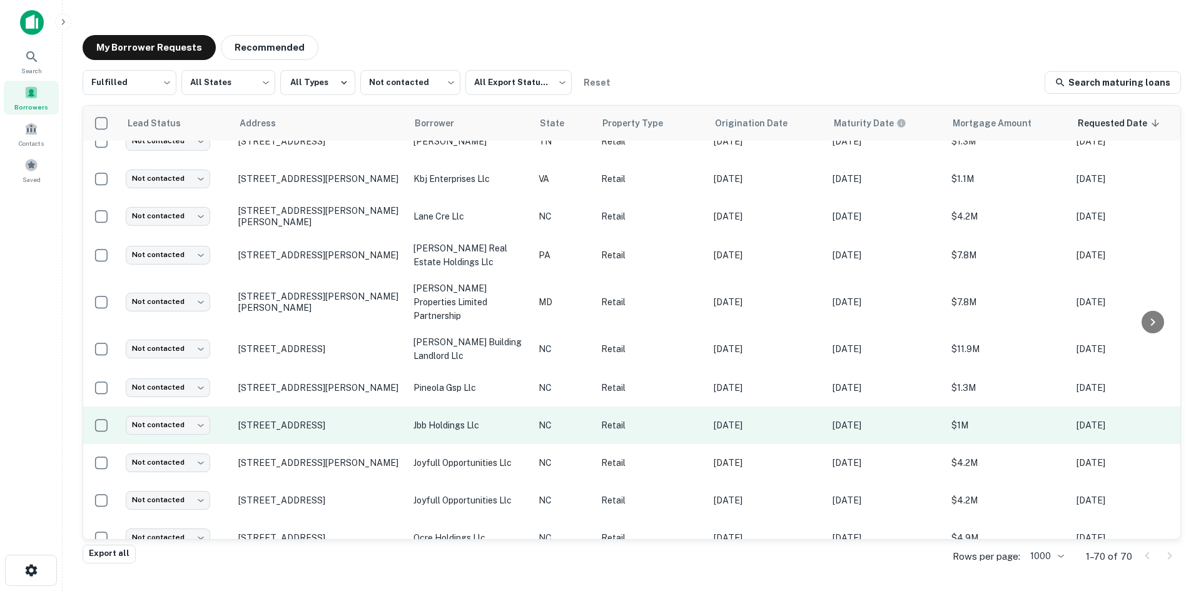
scroll to position [924, 0]
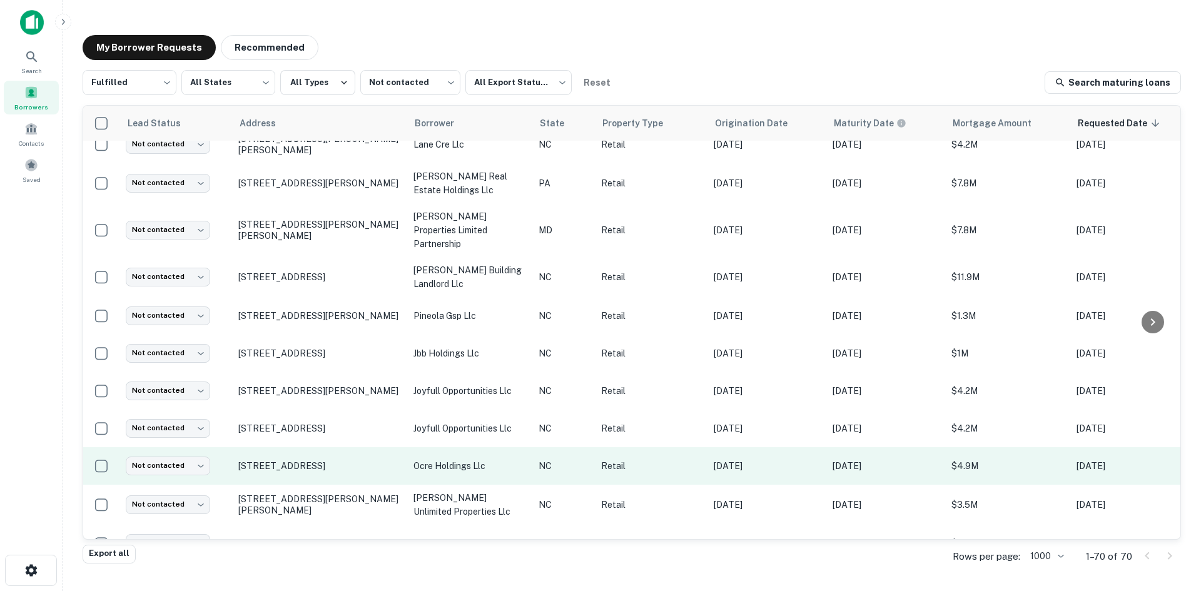
click at [306, 448] on td "10315 Hamptons Park Dr Huntersville, NC28078" at bounding box center [319, 466] width 175 height 38
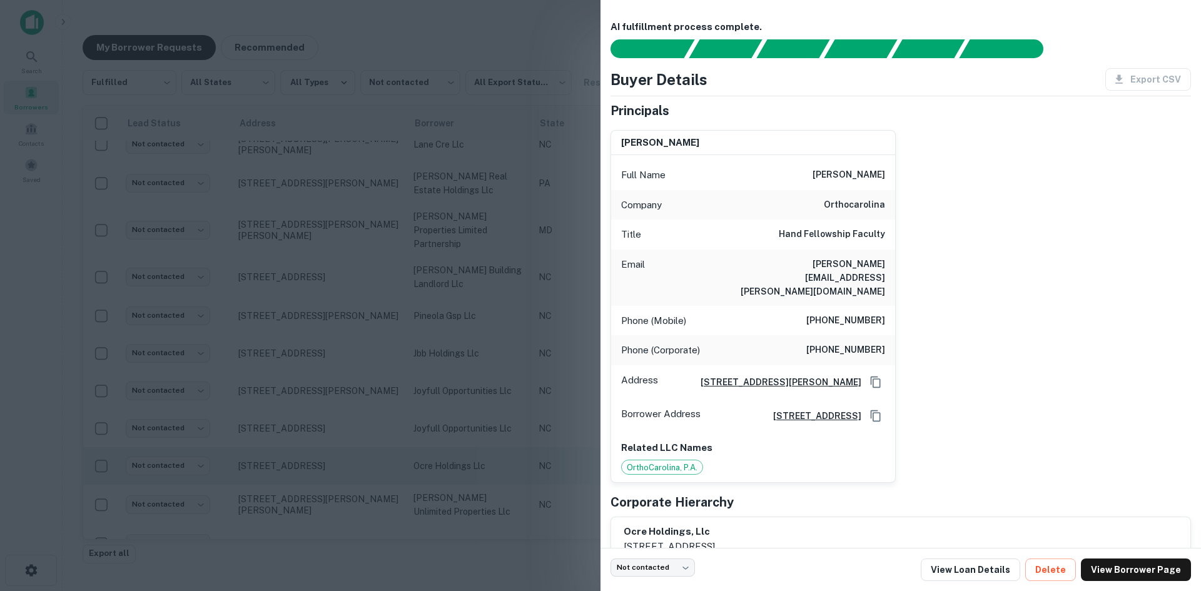
click at [306, 448] on div at bounding box center [600, 295] width 1201 height 591
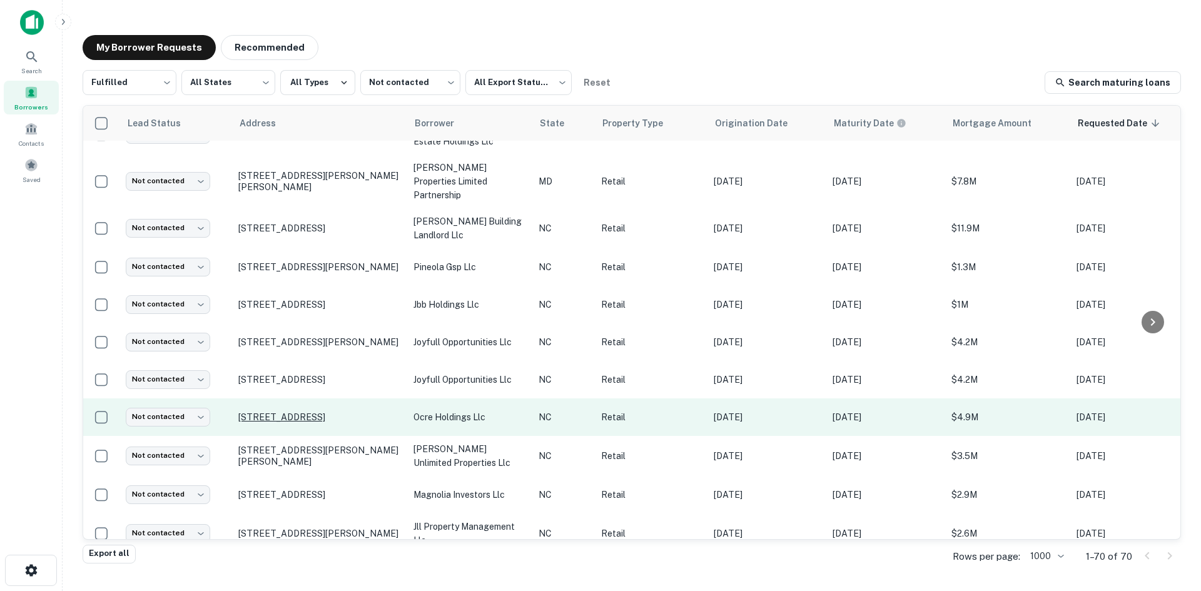
click at [303, 434] on tbody "Not contacted **** ​ 520 Lyndon Ln Louisville, KY40222 520 louisville ky llc KY…" at bounding box center [760, 540] width 1354 height 2747
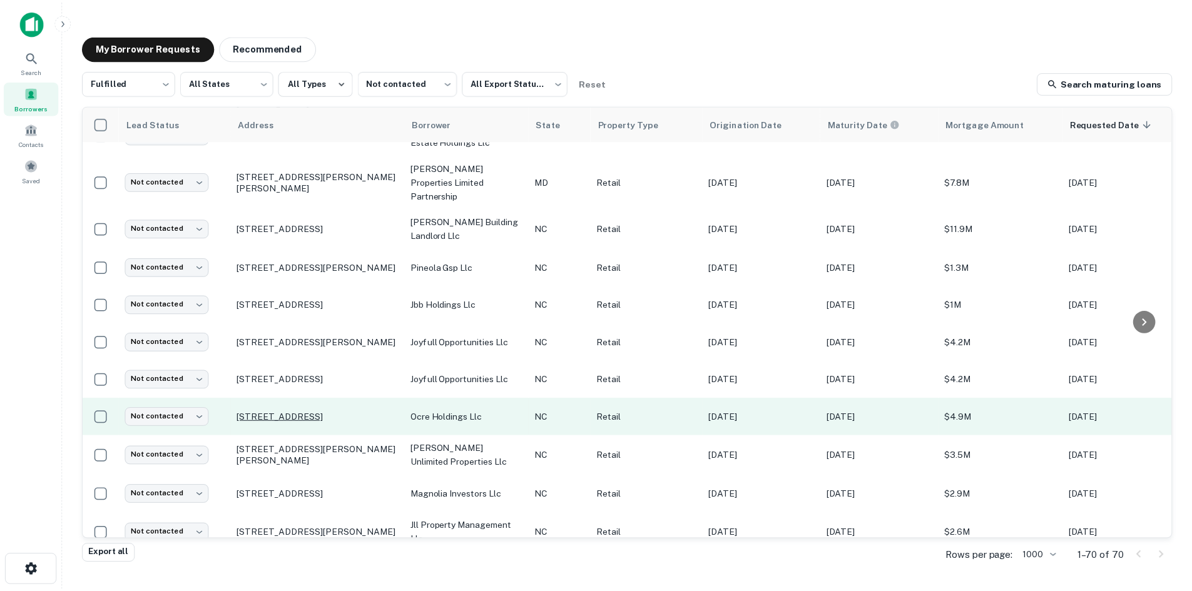
scroll to position [987, 0]
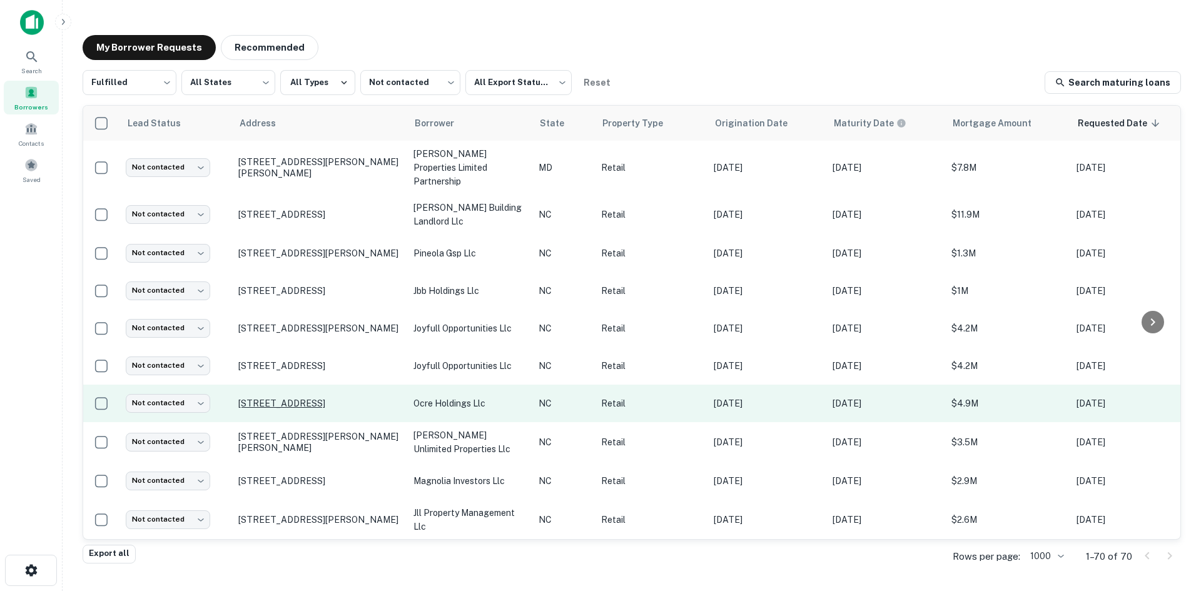
click at [301, 398] on p "10315 Hamptons Park Dr Huntersville, NC28078" at bounding box center [319, 403] width 163 height 11
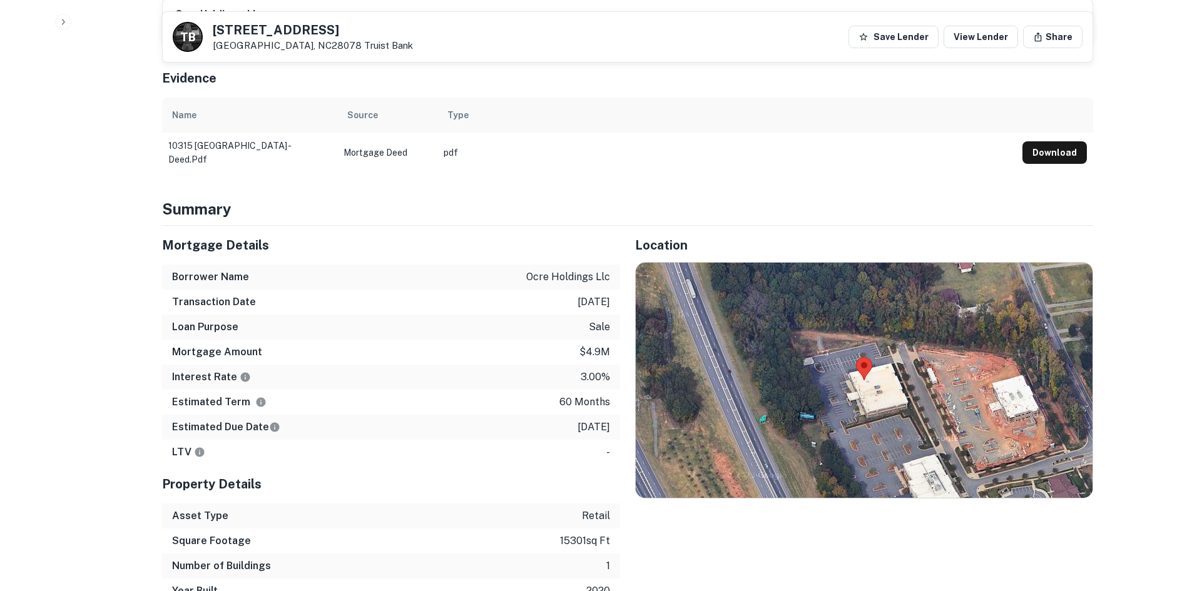
scroll to position [688, 0]
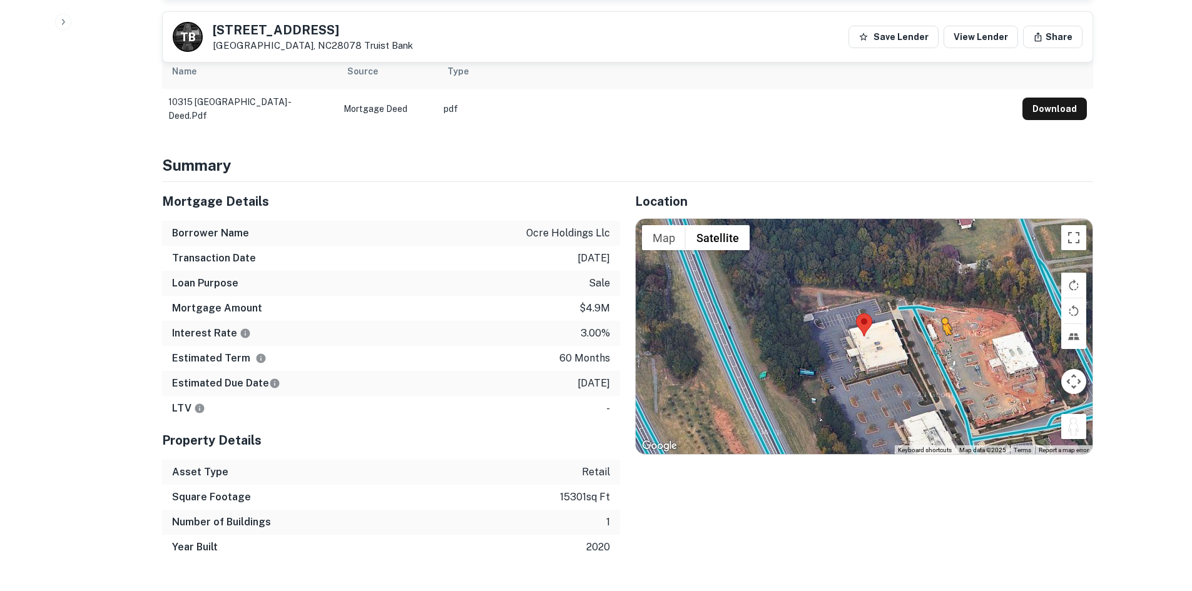
drag, startPoint x: 1070, startPoint y: 399, endPoint x: 938, endPoint y: 320, distance: 153.2
click at [940, 321] on div "To activate drag with keyboard, press Alt + Enter. Once in keyboard drag state,…" at bounding box center [864, 336] width 457 height 235
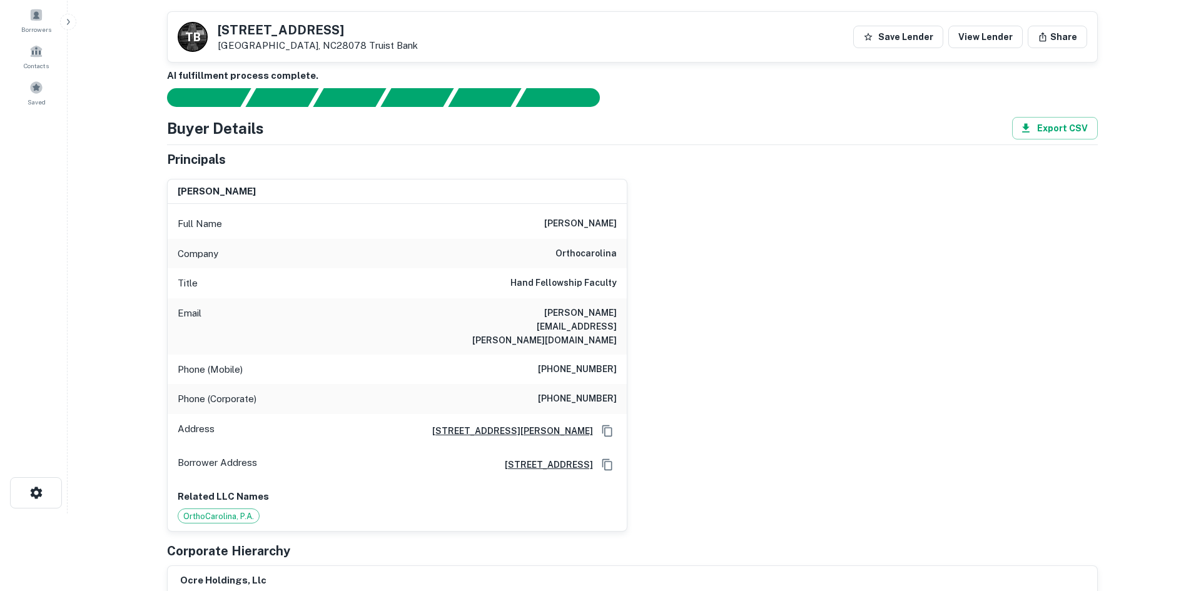
scroll to position [0, 0]
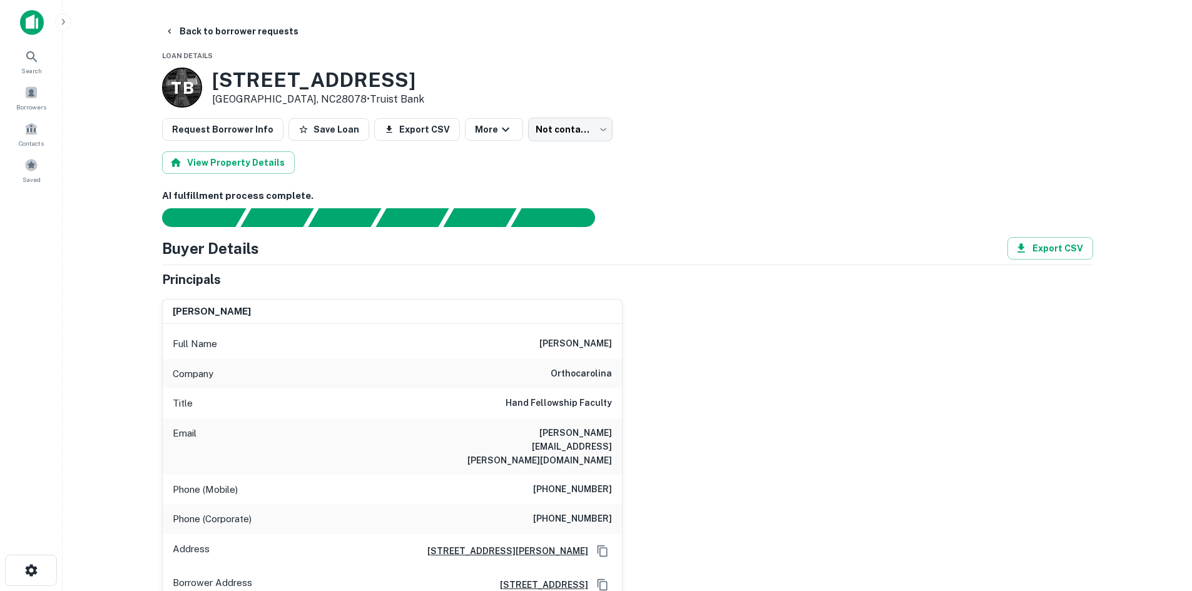
click at [215, 36] on button "Back to borrower requests" at bounding box center [232, 31] width 144 height 23
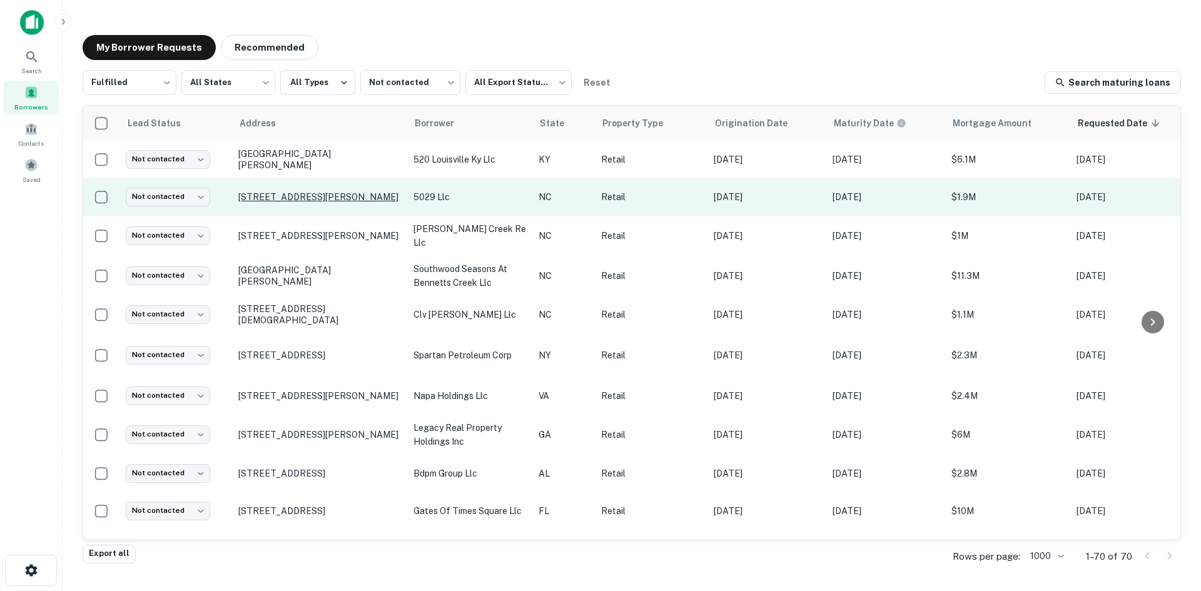
click at [332, 203] on p "5029 Equipment Dr Charlotte, NC28269" at bounding box center [319, 196] width 163 height 11
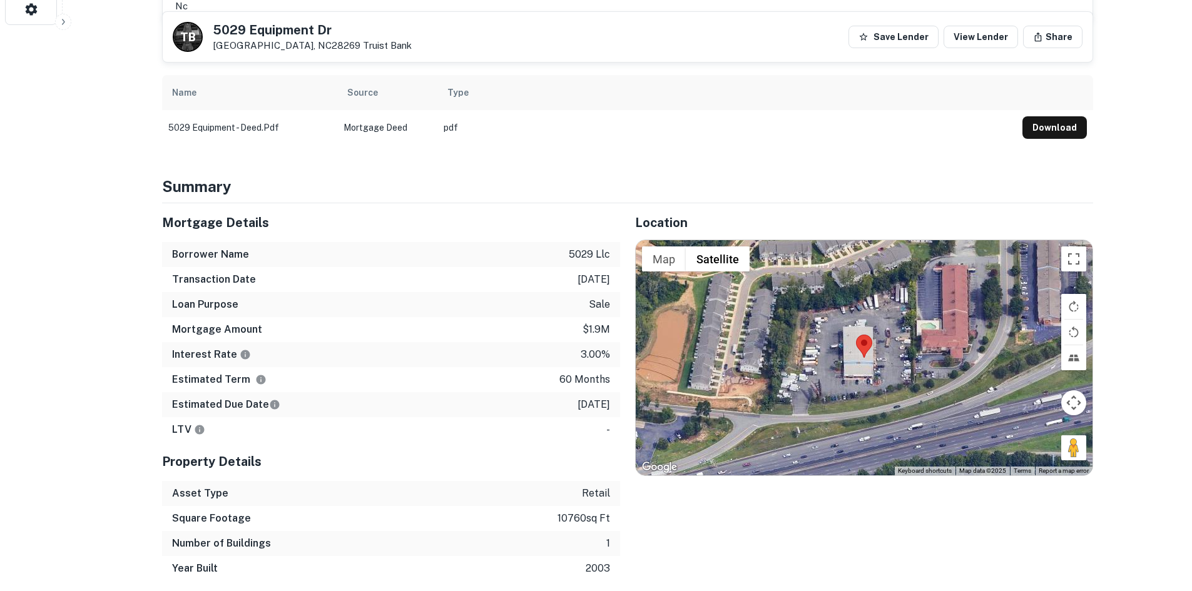
scroll to position [563, 0]
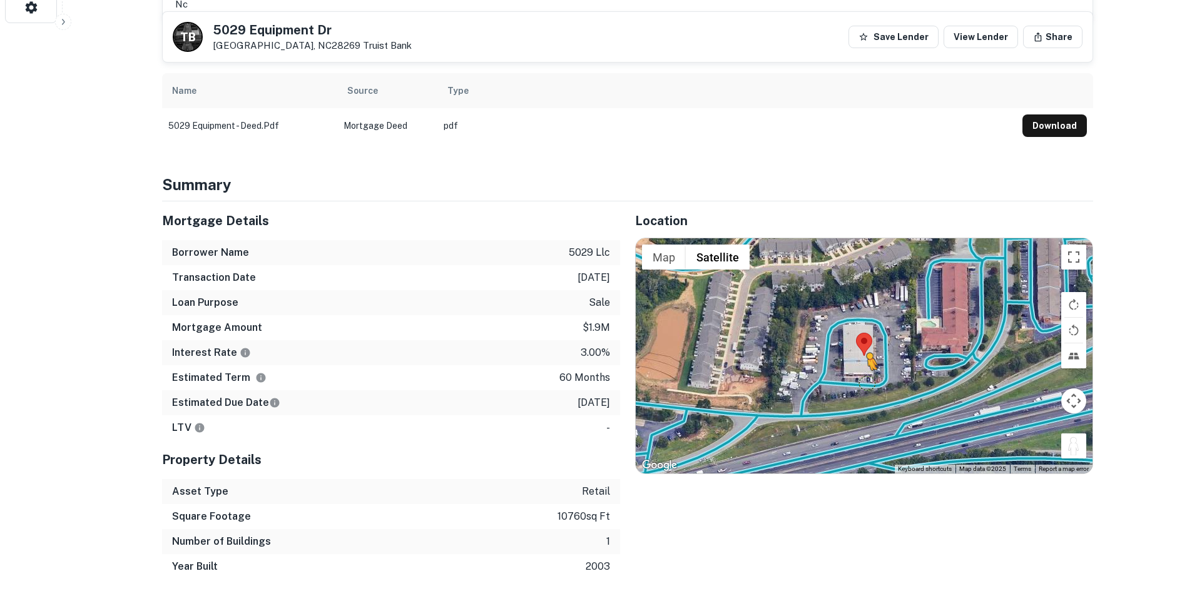
drag, startPoint x: 1063, startPoint y: 438, endPoint x: 865, endPoint y: 383, distance: 206.0
click at [865, 383] on div "To activate drag with keyboard, press Alt + Enter. Once in keyboard drag state,…" at bounding box center [864, 355] width 457 height 235
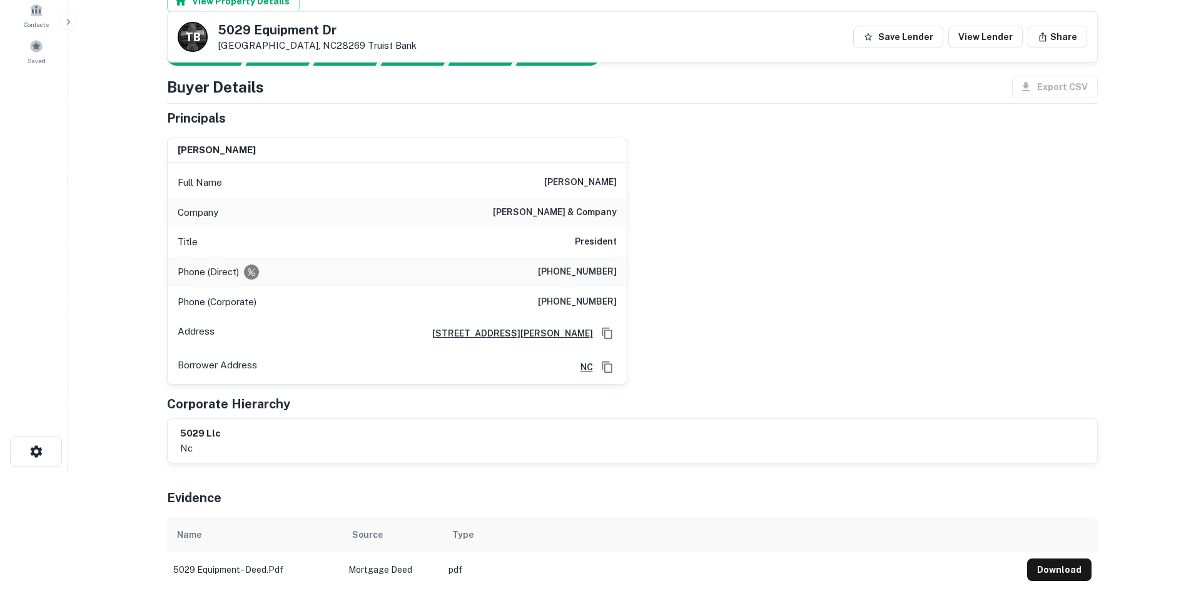
scroll to position [0, 0]
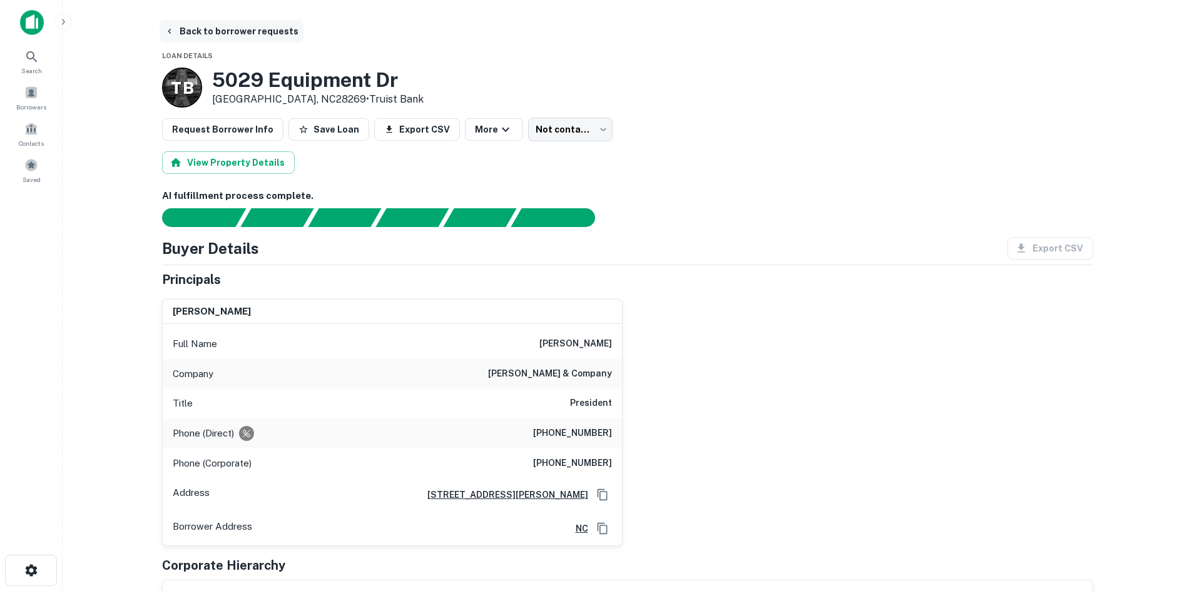
click at [221, 38] on button "Back to borrower requests" at bounding box center [232, 31] width 144 height 23
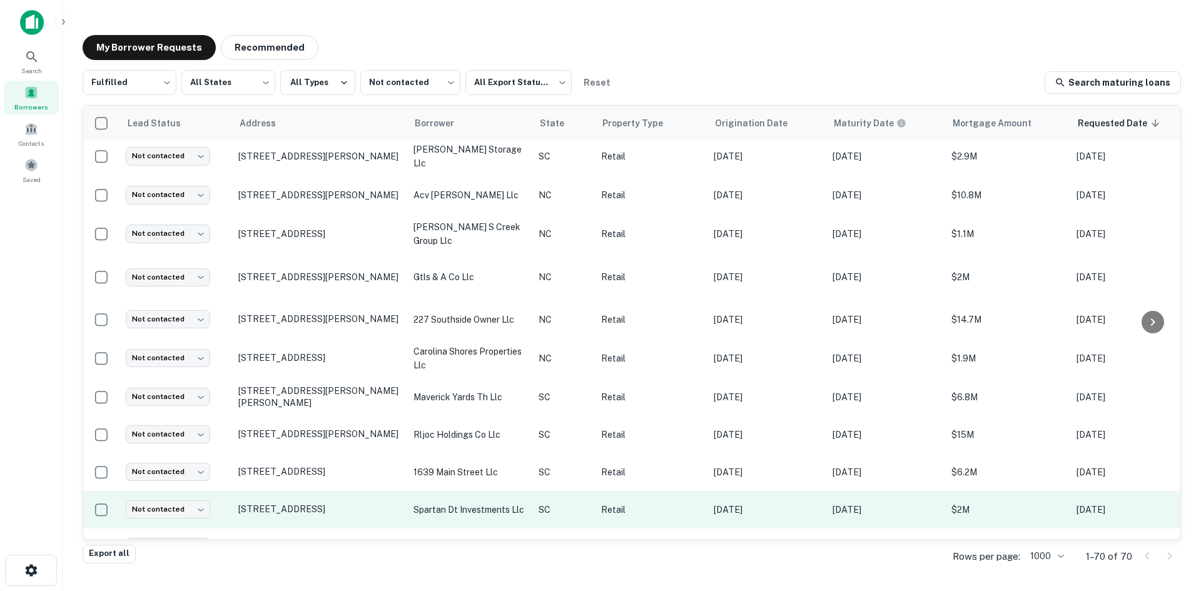
scroll to position [1814, 0]
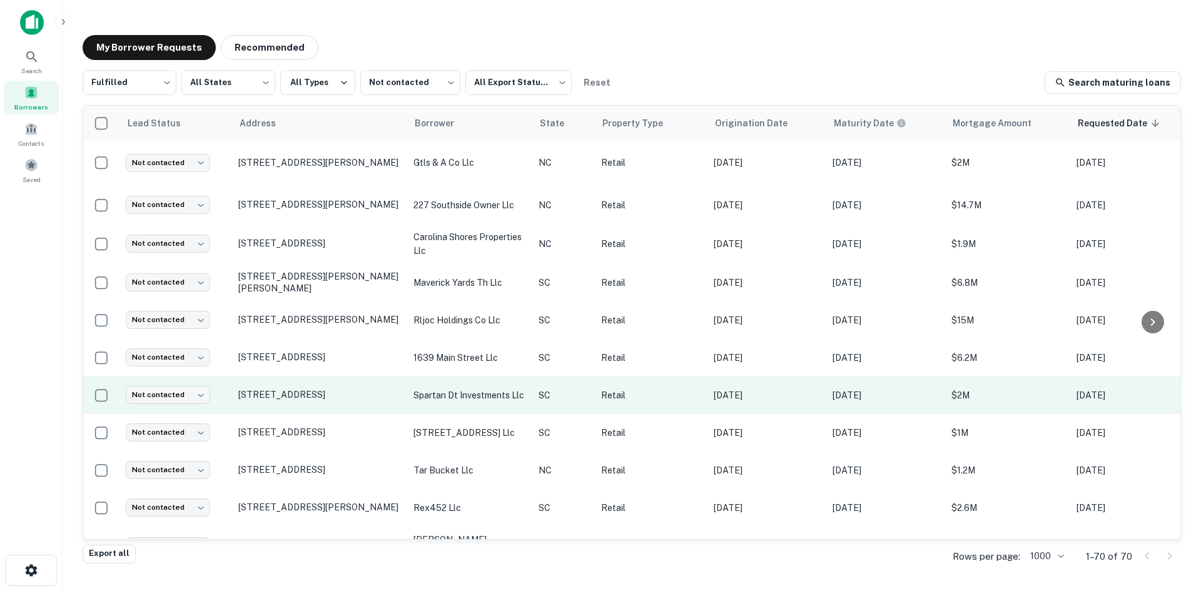
click at [334, 393] on td "113 W Main St Spartanburg, SC29306" at bounding box center [319, 396] width 175 height 38
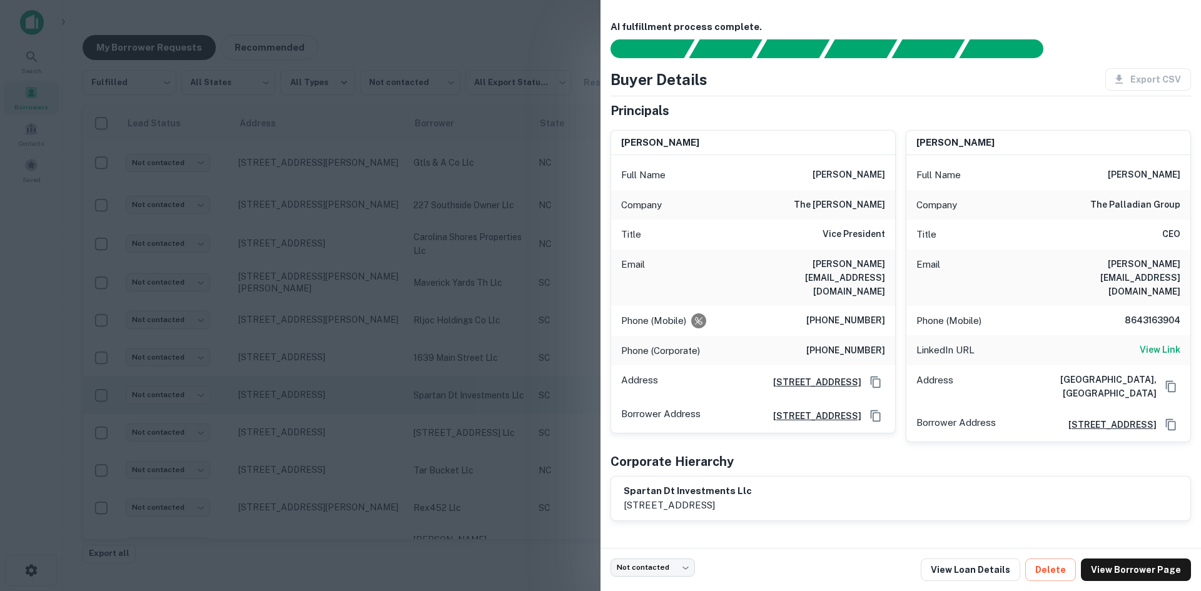
click at [334, 393] on div at bounding box center [600, 295] width 1201 height 591
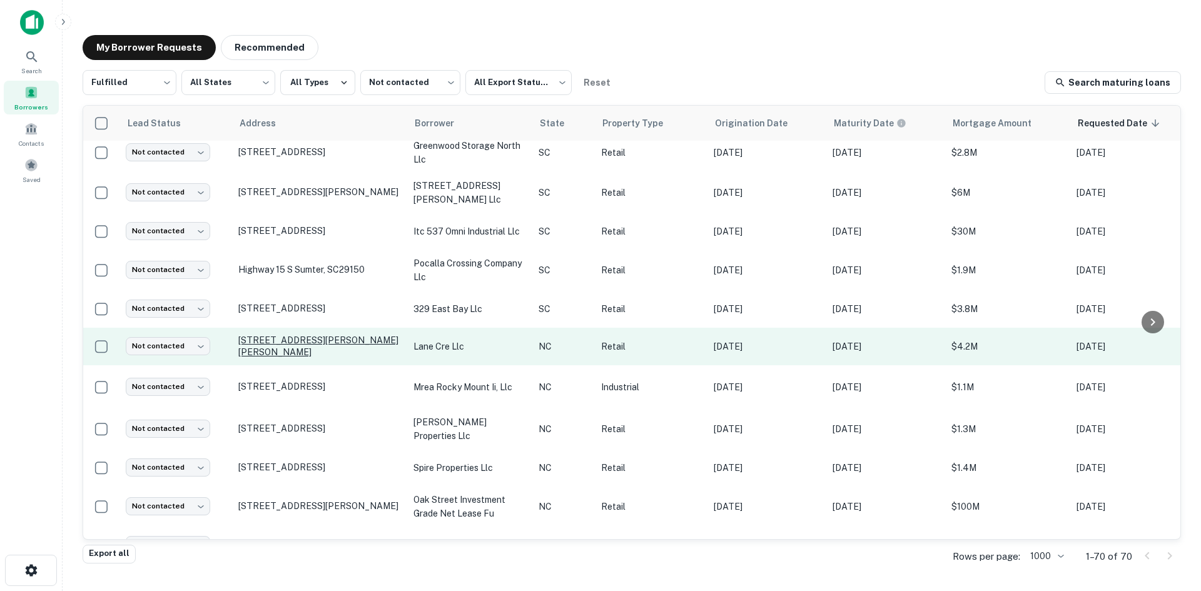
scroll to position [2252, 0]
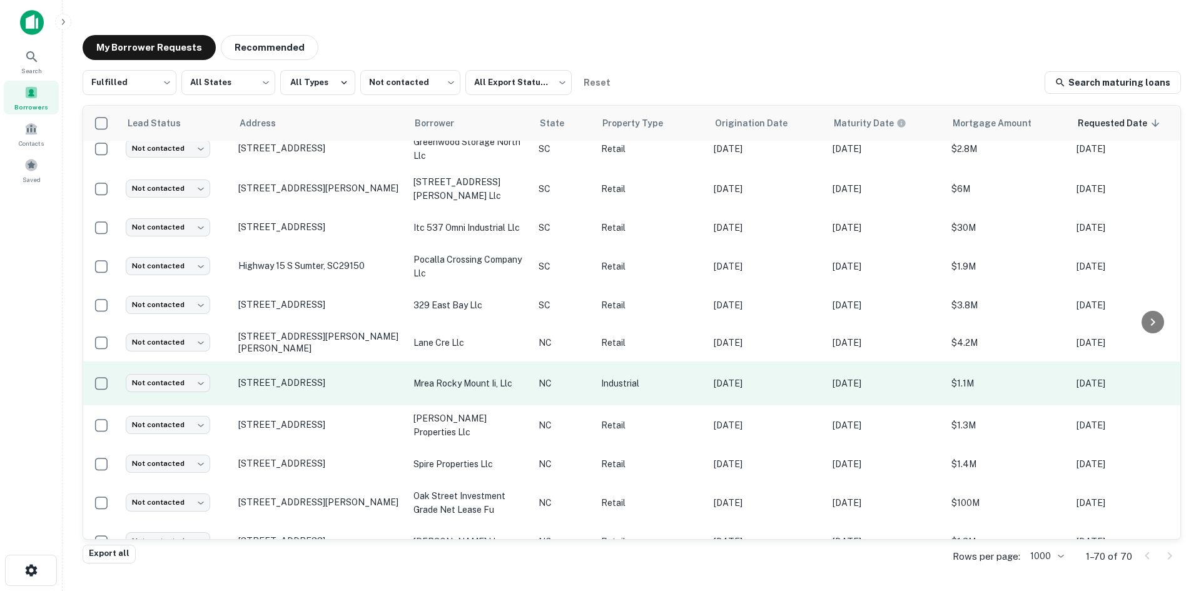
click at [339, 404] on td "4127 Western Blvd, Jacksonville, NC, 28546" at bounding box center [319, 384] width 175 height 44
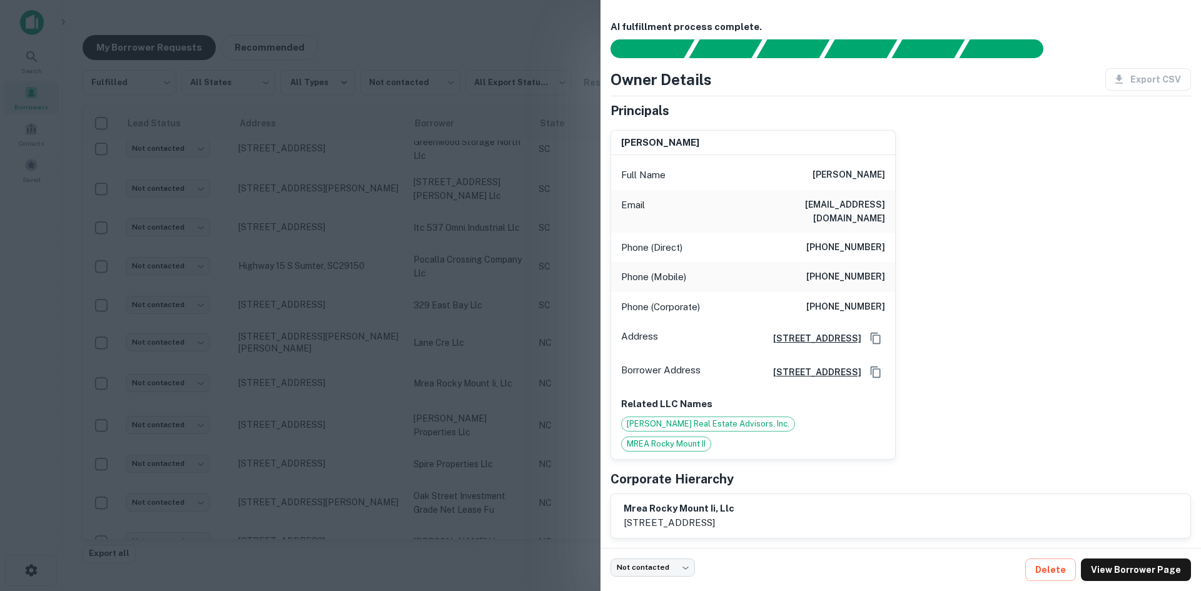
click at [339, 403] on div at bounding box center [600, 295] width 1201 height 591
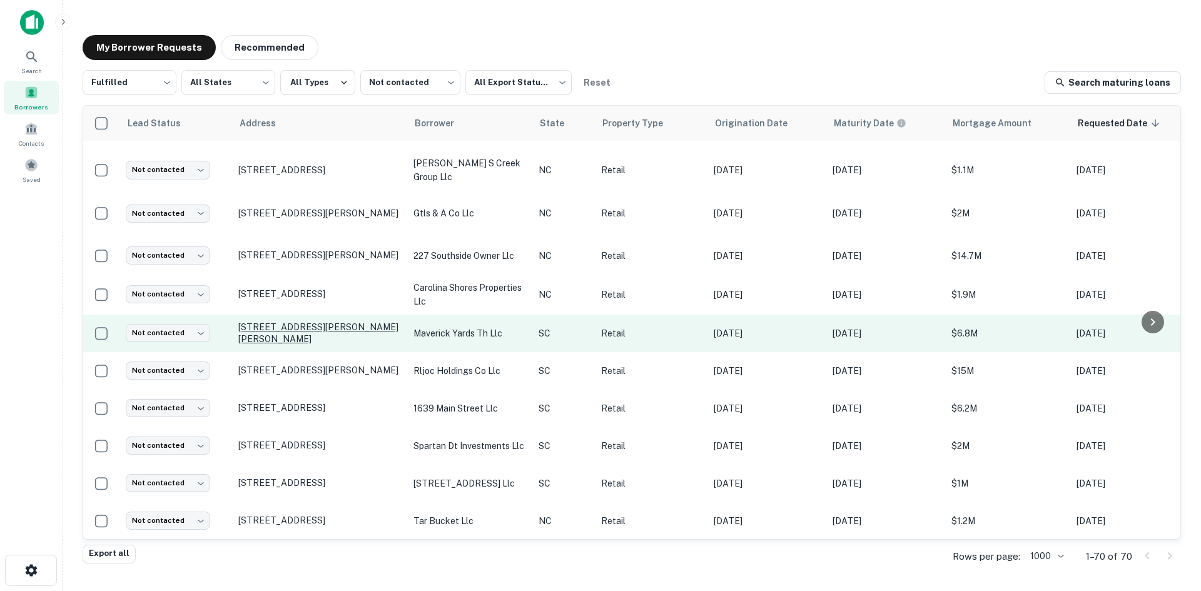
scroll to position [1751, 0]
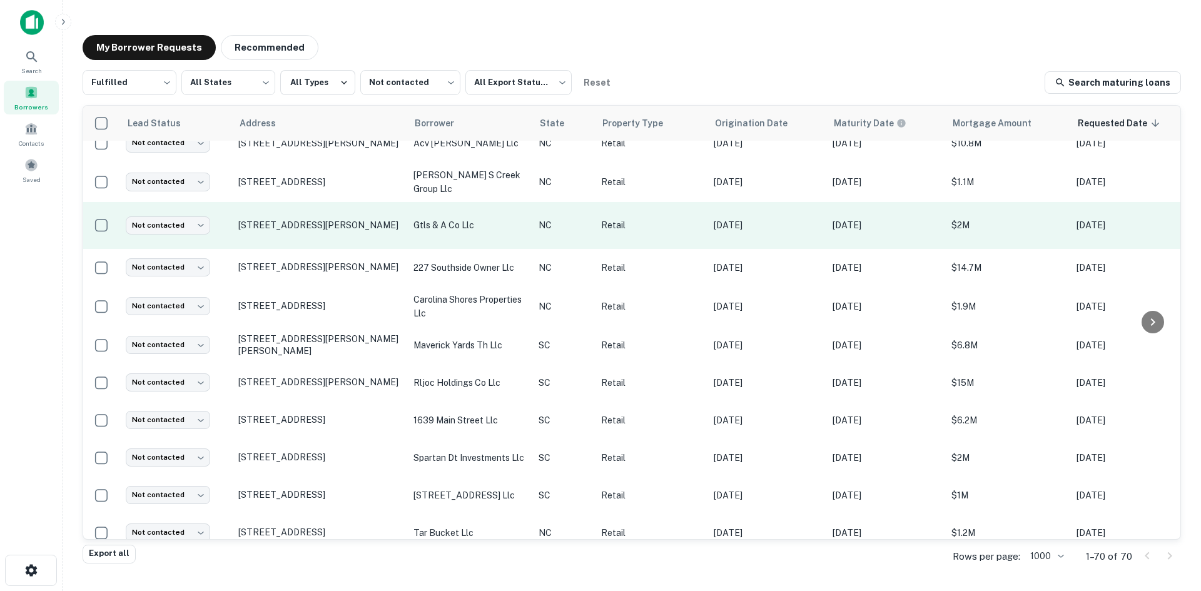
click at [336, 220] on td "210 Charlotte Hwy Asheville, NC28803" at bounding box center [319, 225] width 175 height 47
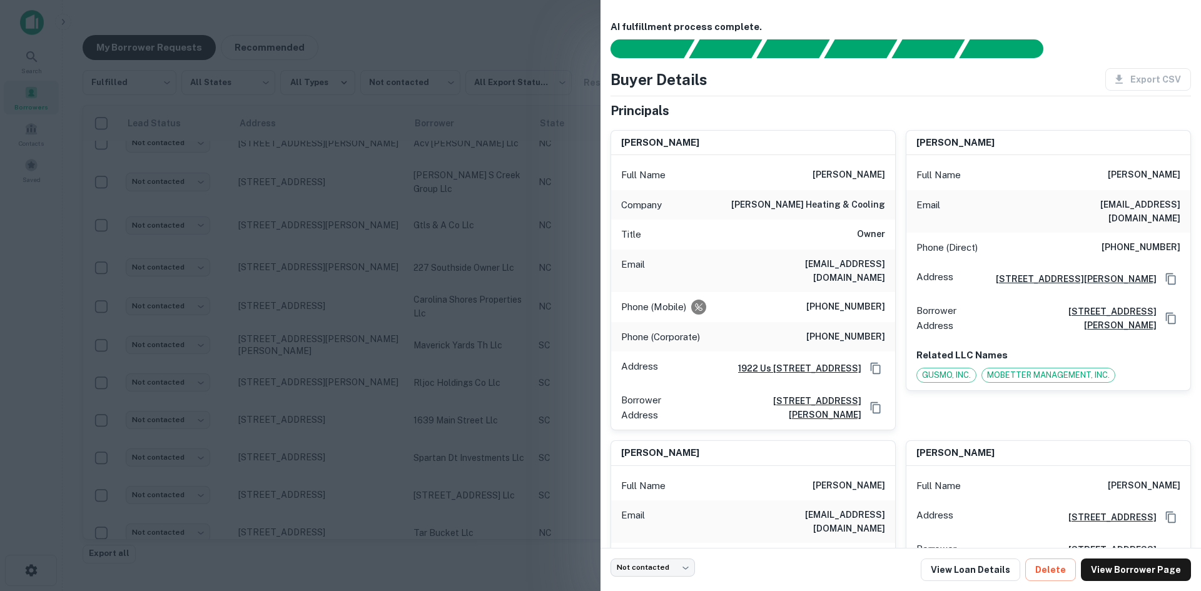
click at [334, 224] on div at bounding box center [600, 295] width 1201 height 591
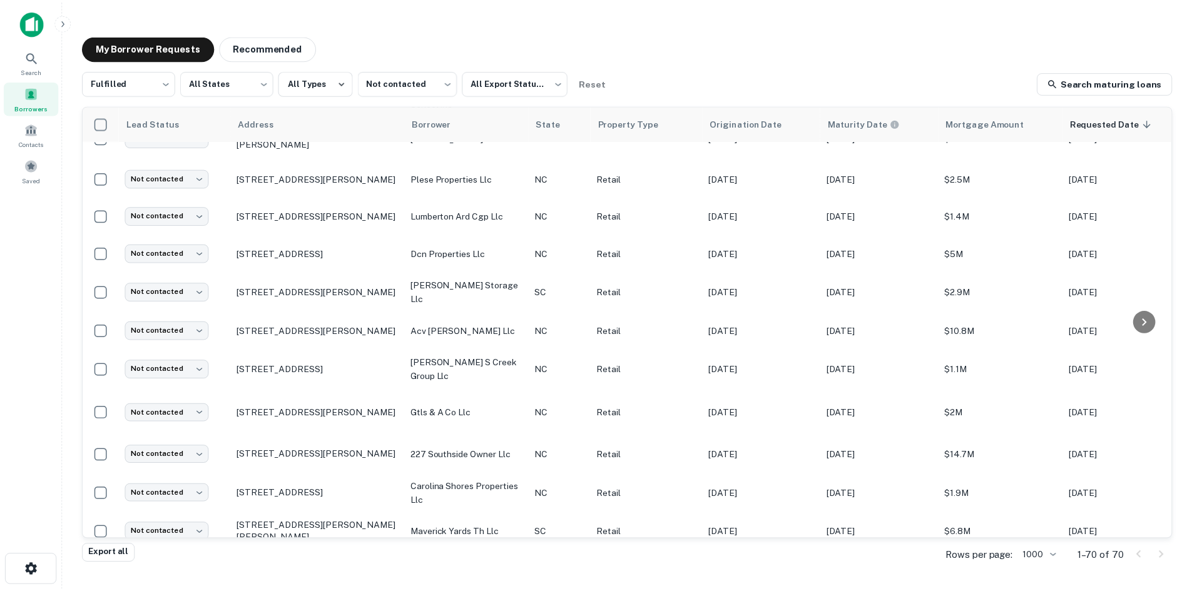
scroll to position [1439, 0]
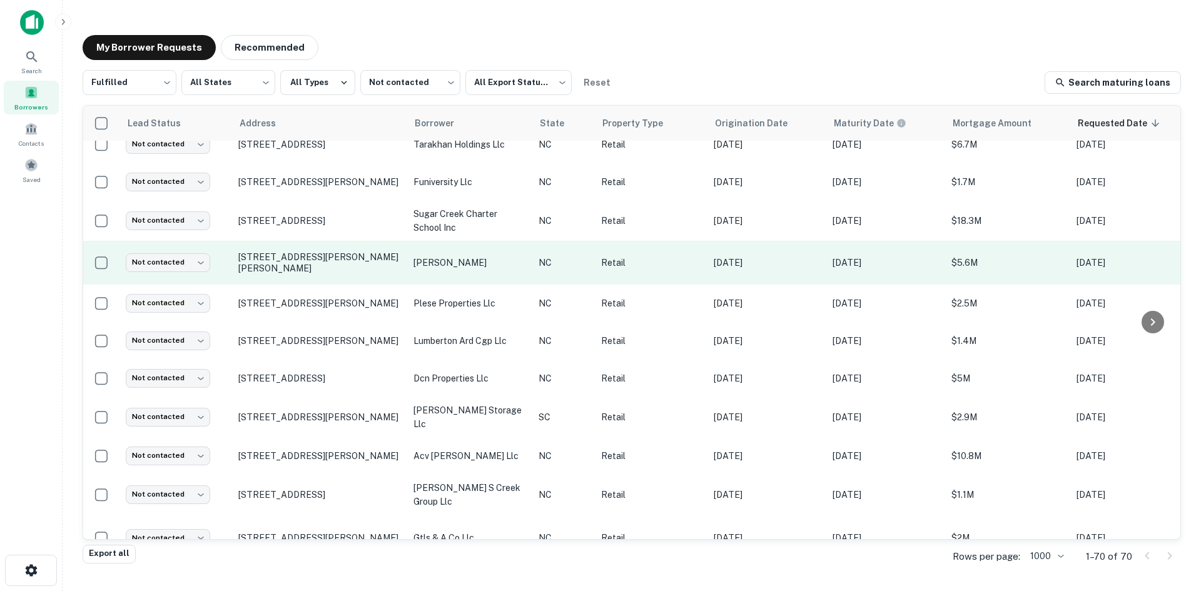
click at [313, 242] on td "450 W Hanes Mill Rd Winston Salem, NC27105" at bounding box center [319, 263] width 175 height 44
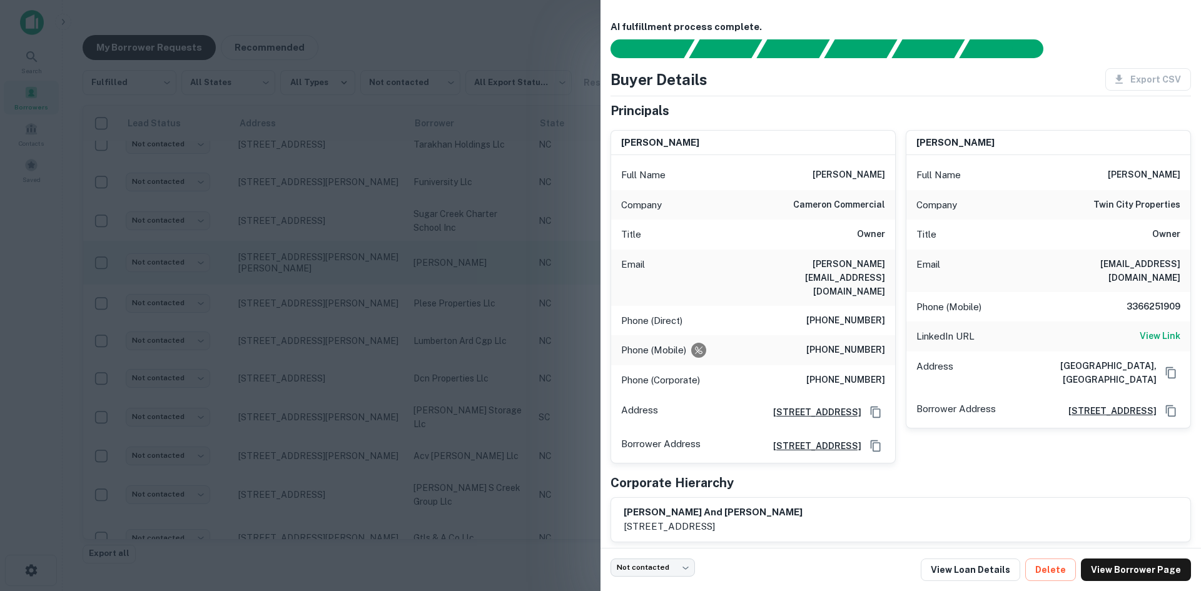
click at [313, 242] on div at bounding box center [600, 295] width 1201 height 591
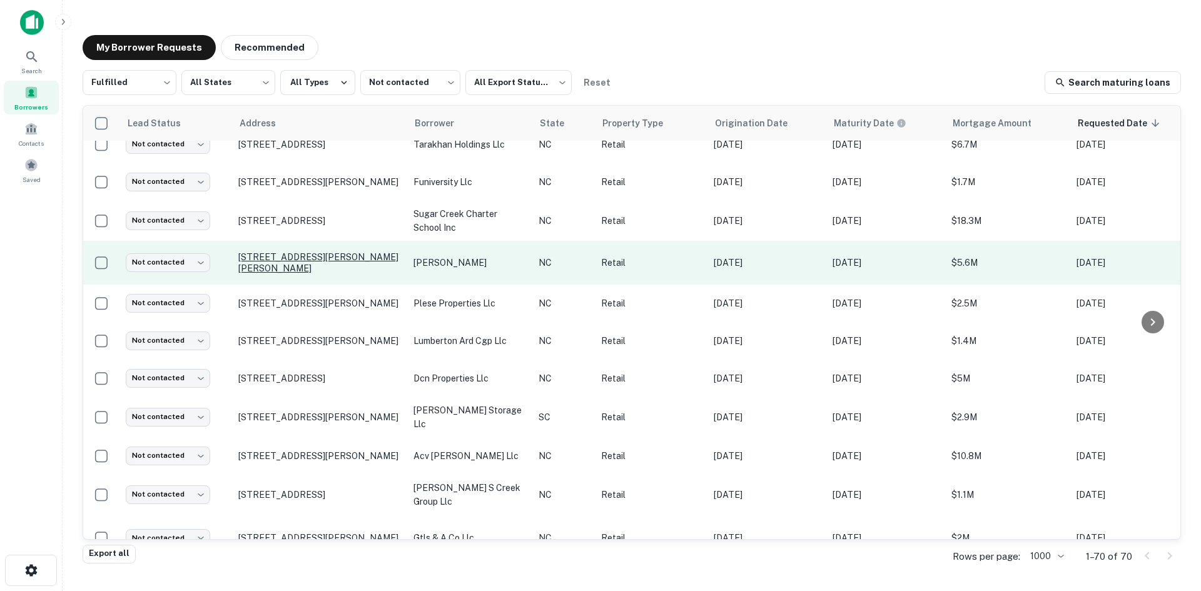
click at [318, 251] on p "450 W Hanes Mill Rd Winston Salem, NC27105" at bounding box center [319, 262] width 163 height 23
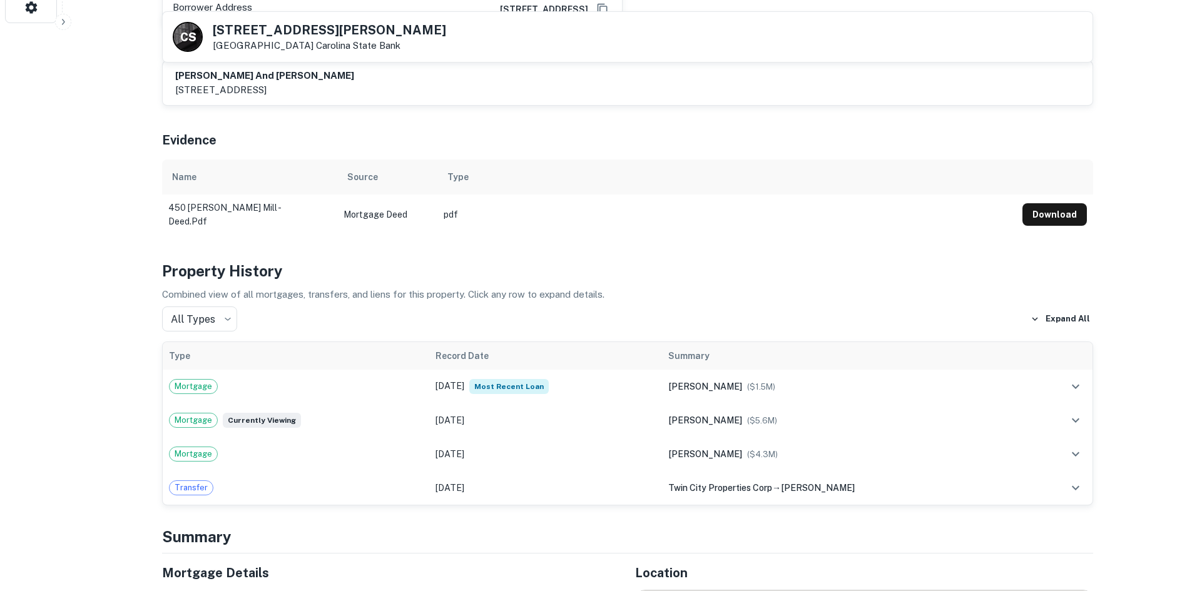
scroll to position [813, 0]
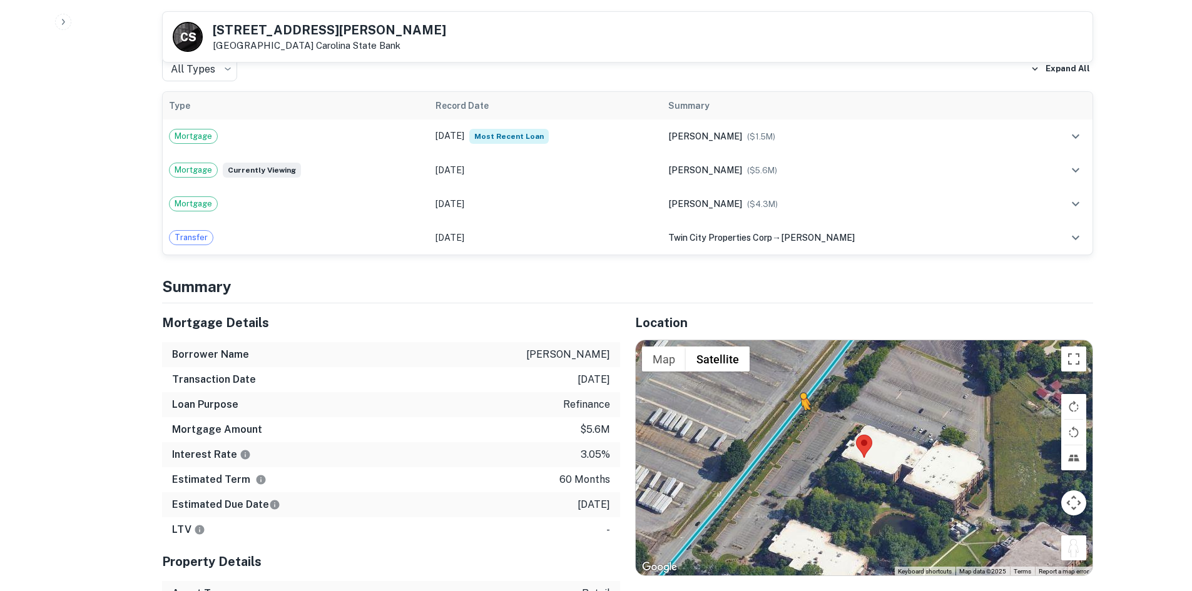
drag, startPoint x: 1084, startPoint y: 519, endPoint x: 797, endPoint y: 397, distance: 312.2
click at [797, 397] on div "To activate drag with keyboard, press Alt + Enter. Once in keyboard drag state,…" at bounding box center [864, 457] width 457 height 235
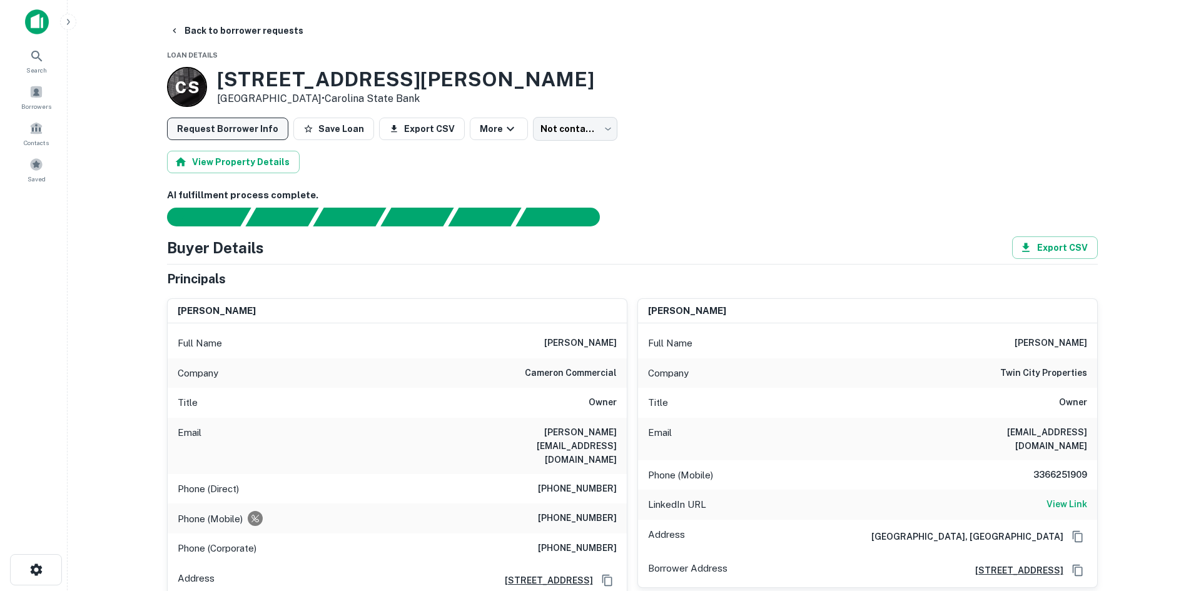
scroll to position [0, 0]
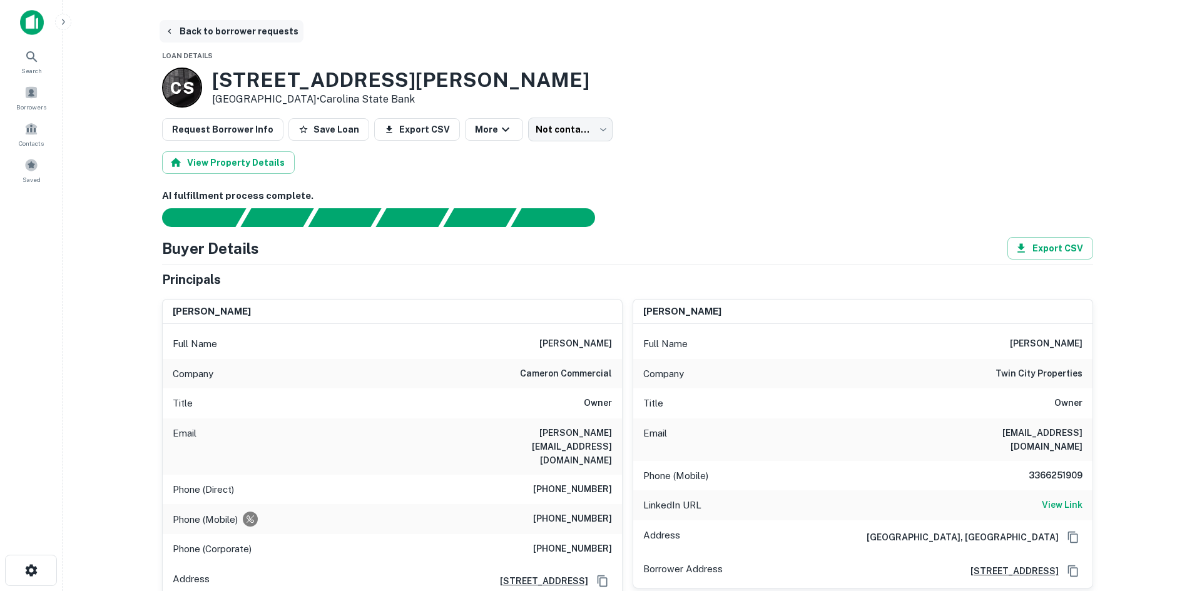
click at [225, 34] on button "Back to borrower requests" at bounding box center [232, 31] width 144 height 23
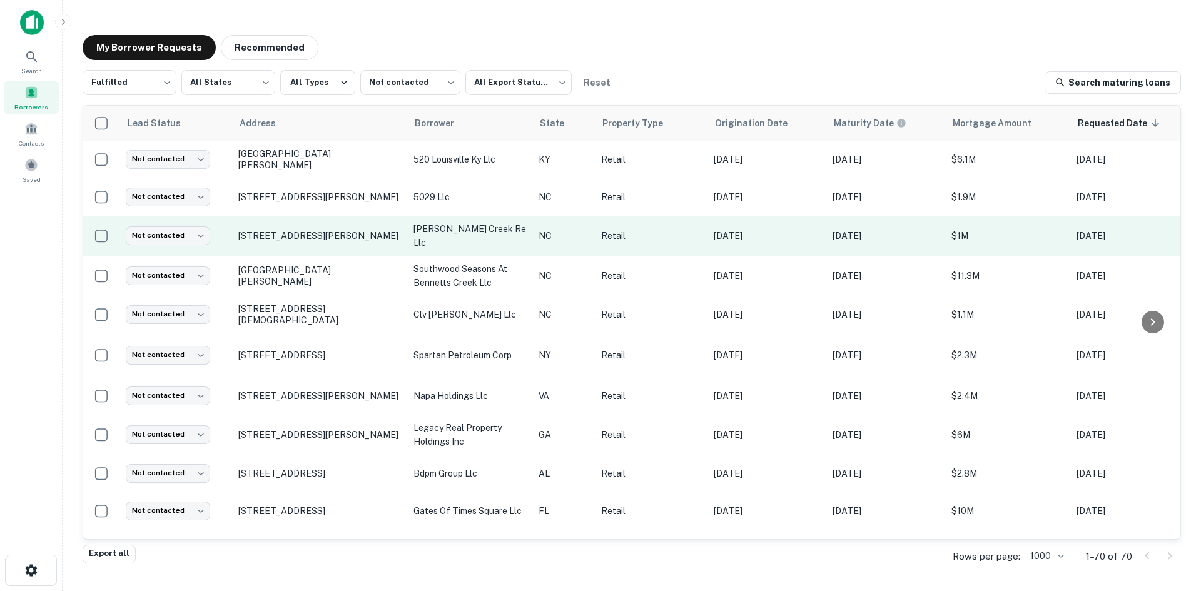
click at [308, 249] on td "2701 Peters Creek Pkwy Winston Salem, NC27127" at bounding box center [319, 236] width 175 height 40
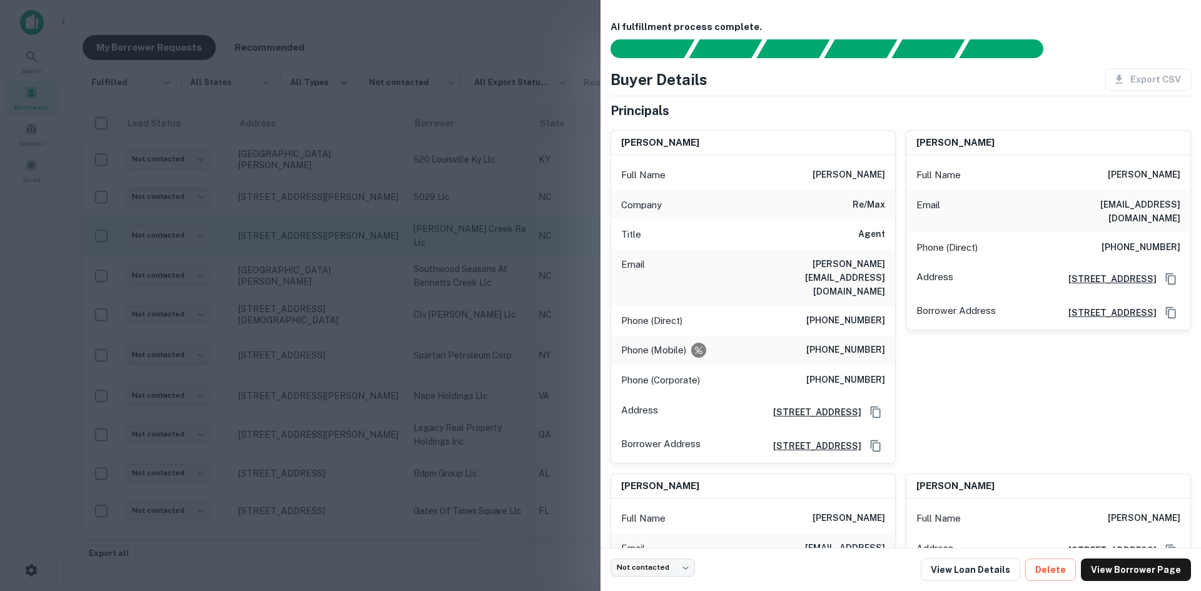
click at [308, 249] on div at bounding box center [600, 295] width 1201 height 591
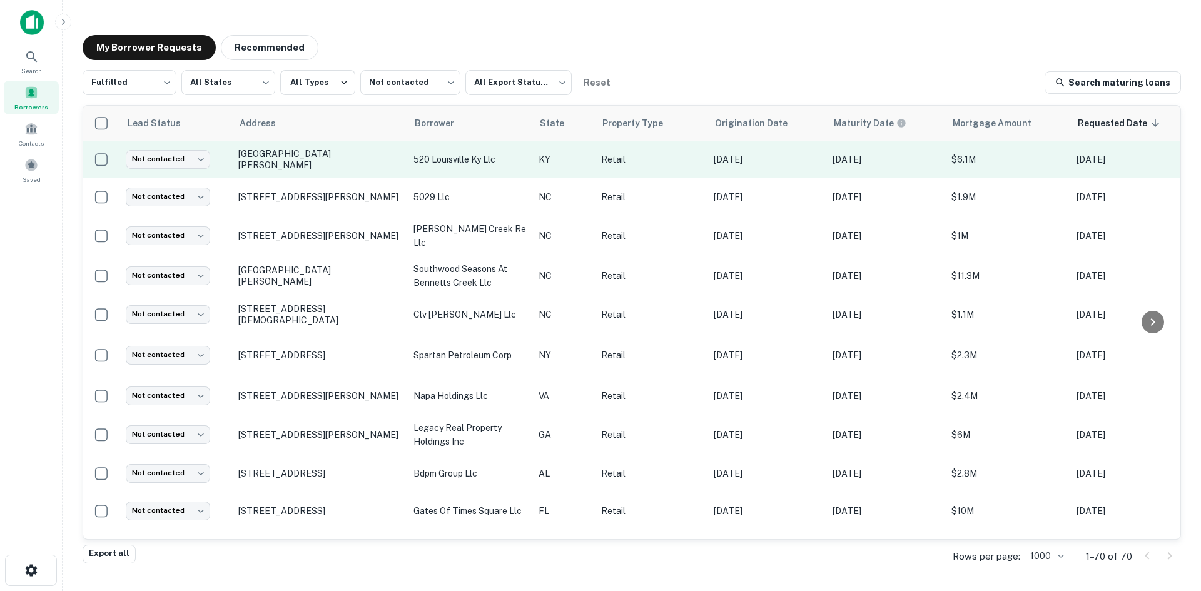
click at [309, 172] on td "[GEOGRAPHIC_DATA][PERSON_NAME]" at bounding box center [319, 160] width 175 height 38
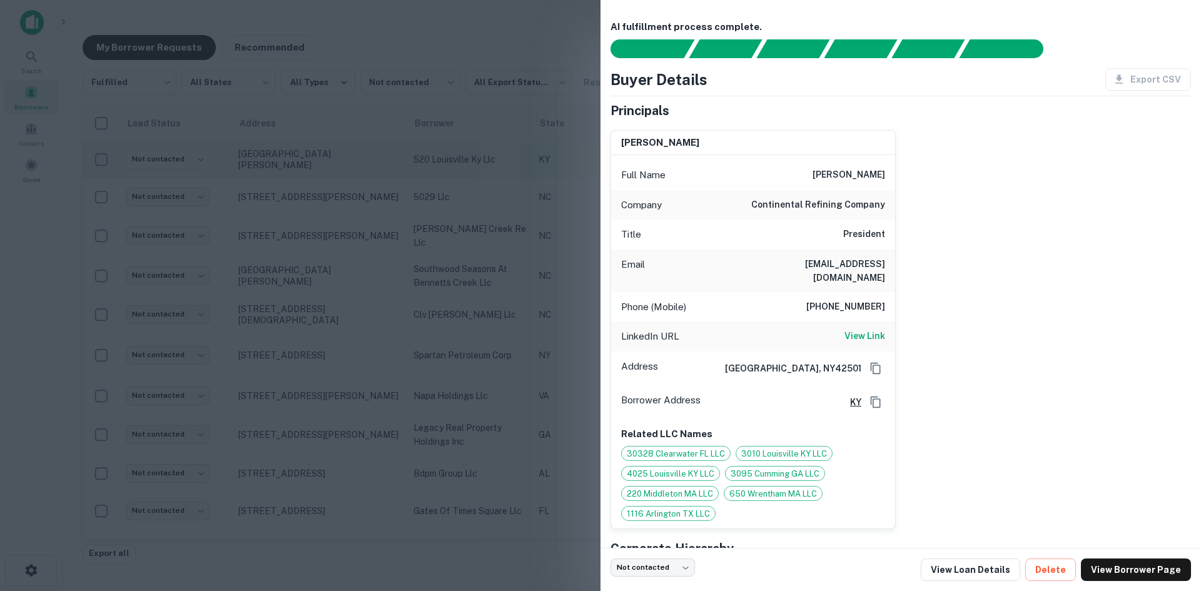
click at [309, 172] on div at bounding box center [600, 295] width 1201 height 591
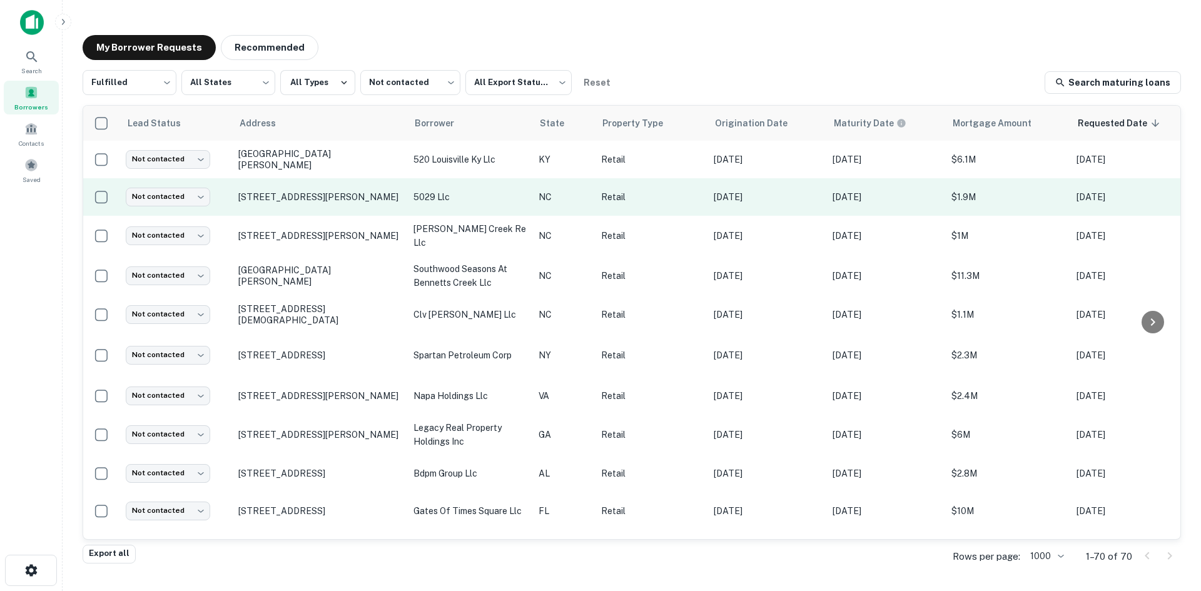
click at [313, 209] on td "5029 Equipment Dr Charlotte, NC28269" at bounding box center [319, 197] width 175 height 38
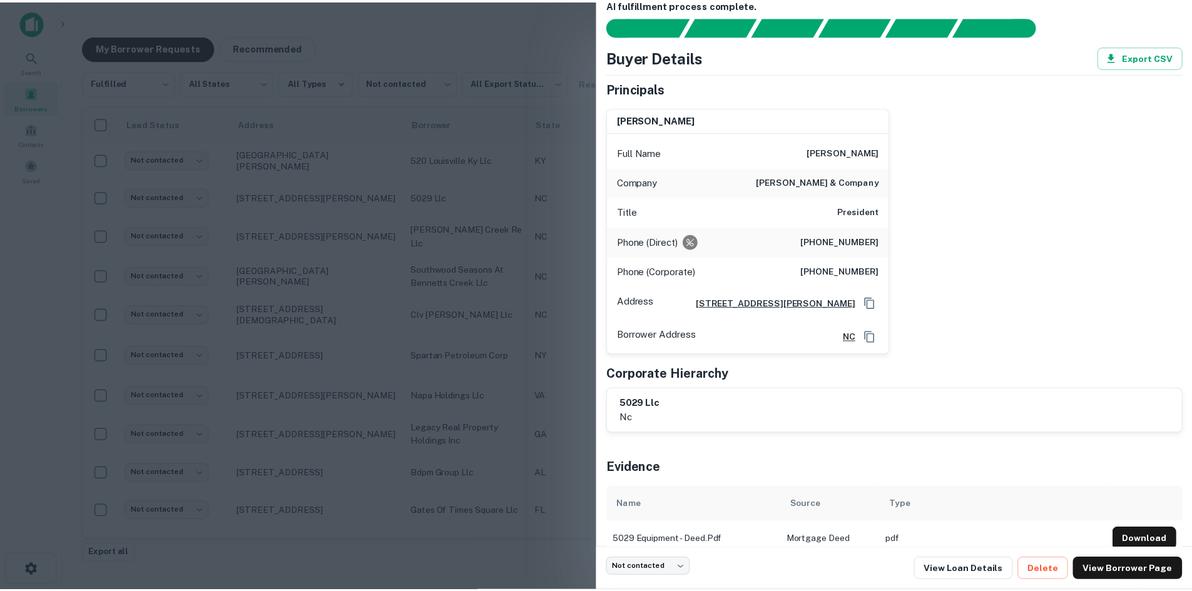
scroll to position [42, 0]
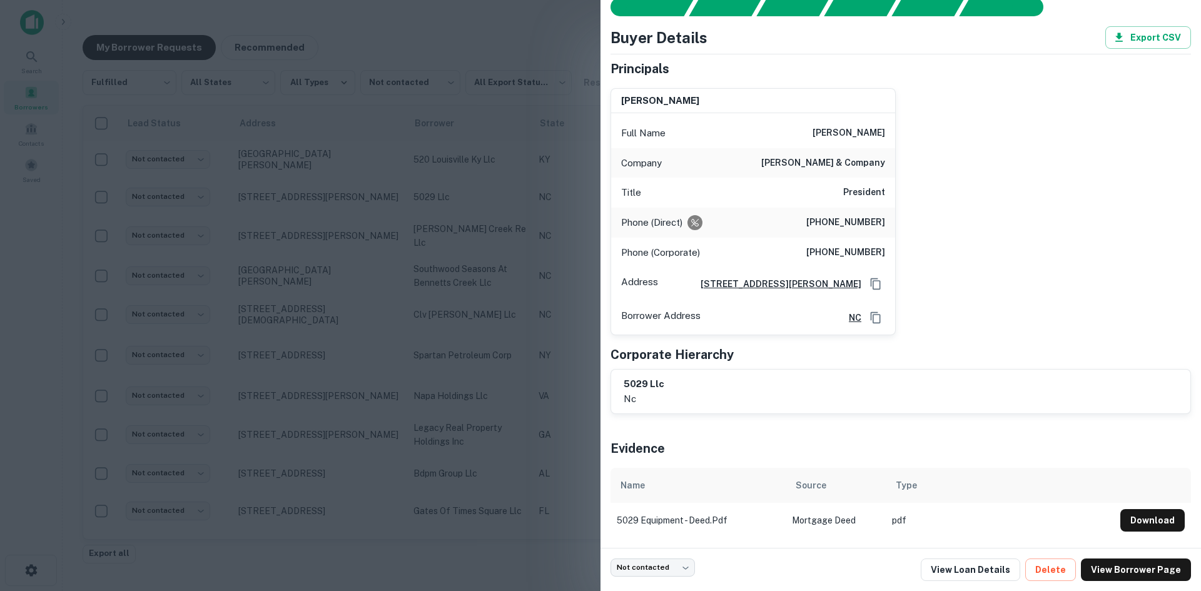
click at [344, 228] on div at bounding box center [600, 295] width 1201 height 591
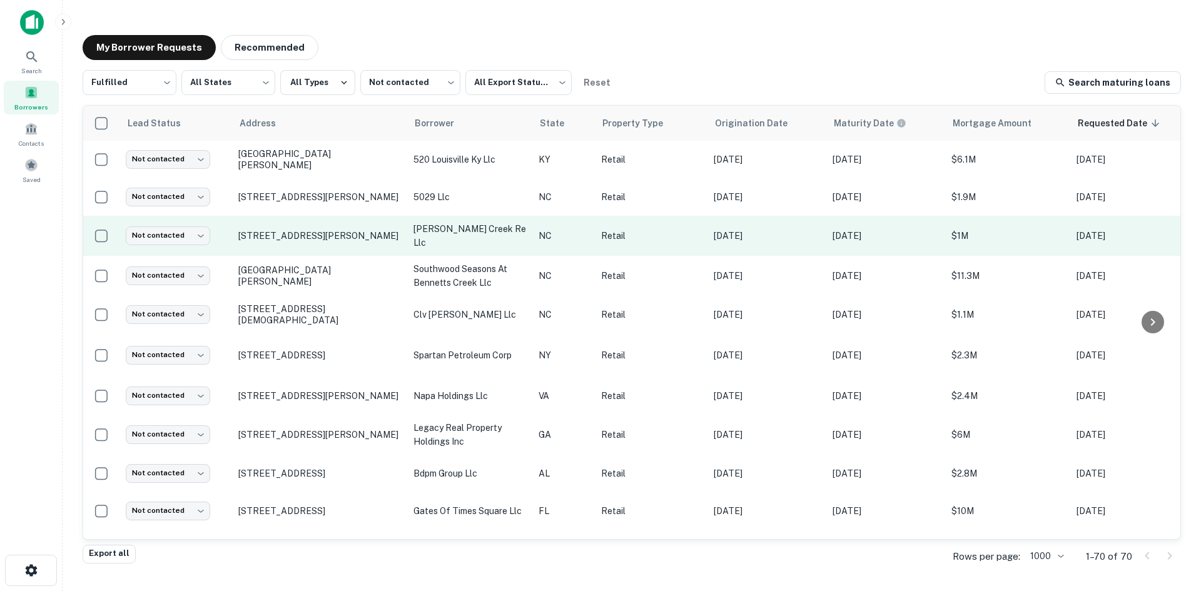
click at [331, 250] on td "2701 Peters Creek Pkwy Winston Salem, NC27127" at bounding box center [319, 236] width 175 height 40
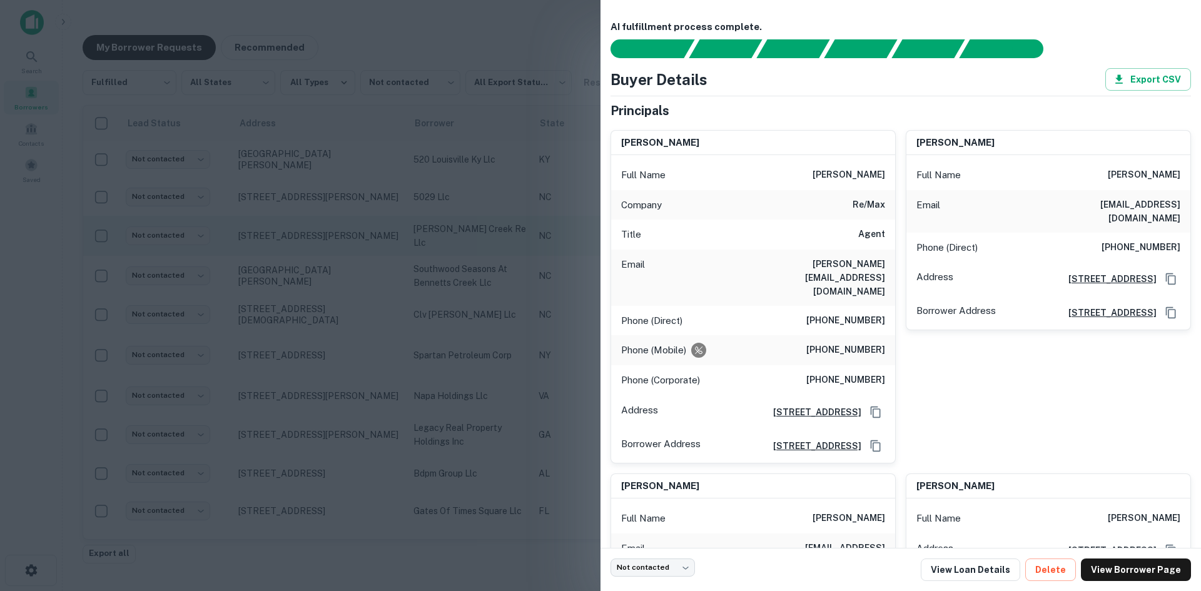
click at [331, 250] on div at bounding box center [600, 295] width 1201 height 591
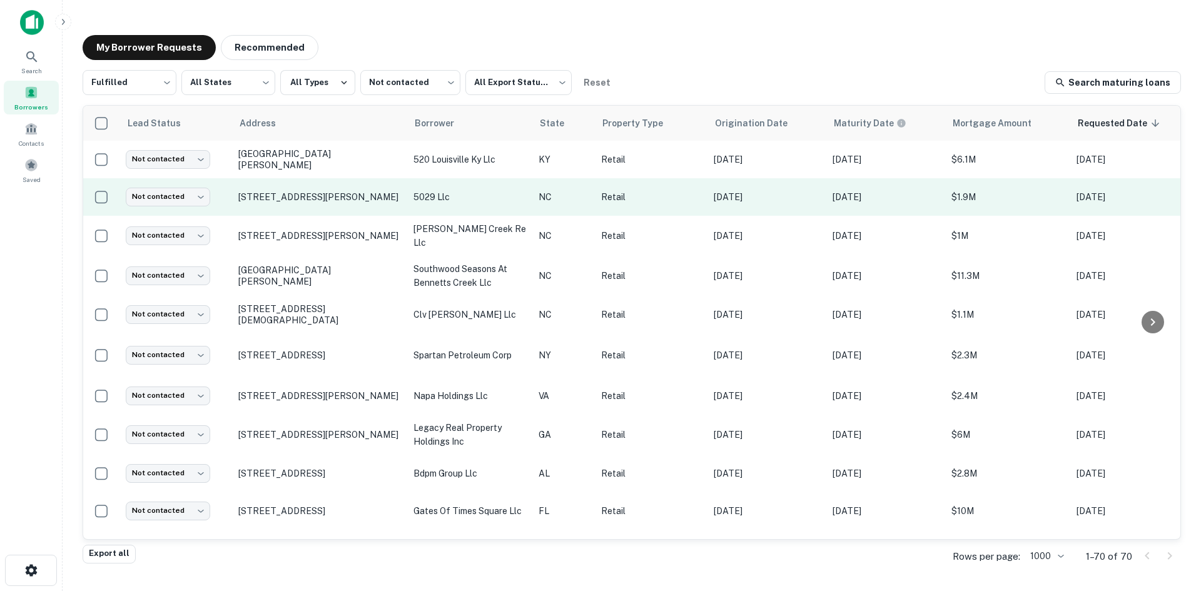
click at [326, 209] on td "5029 Equipment Dr Charlotte, NC28269" at bounding box center [319, 197] width 175 height 38
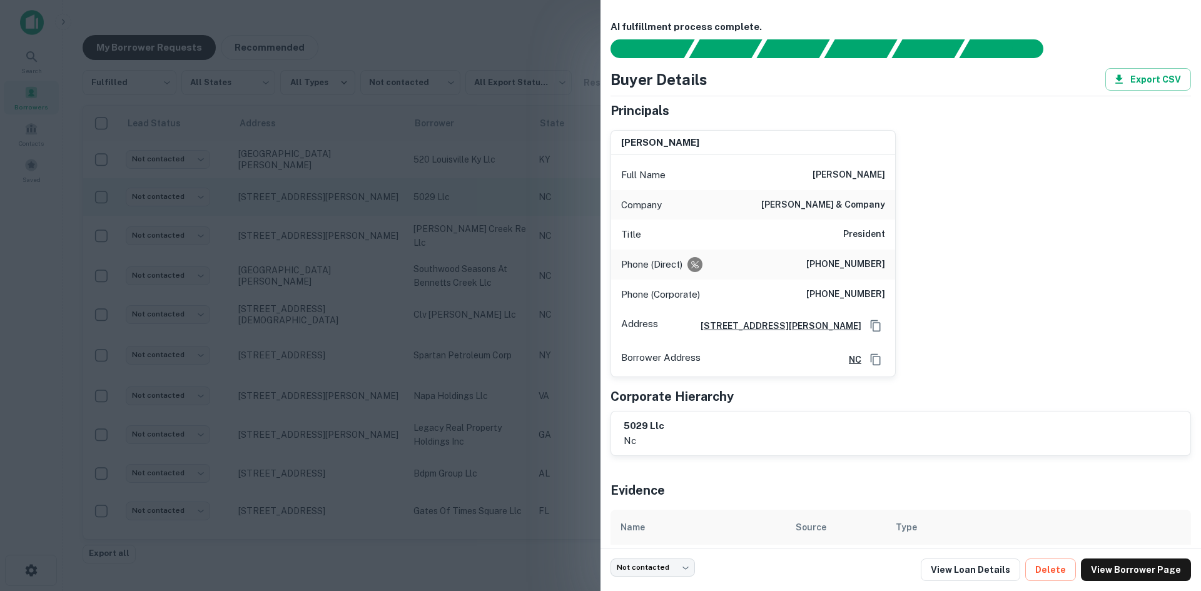
click at [326, 209] on div at bounding box center [600, 295] width 1201 height 591
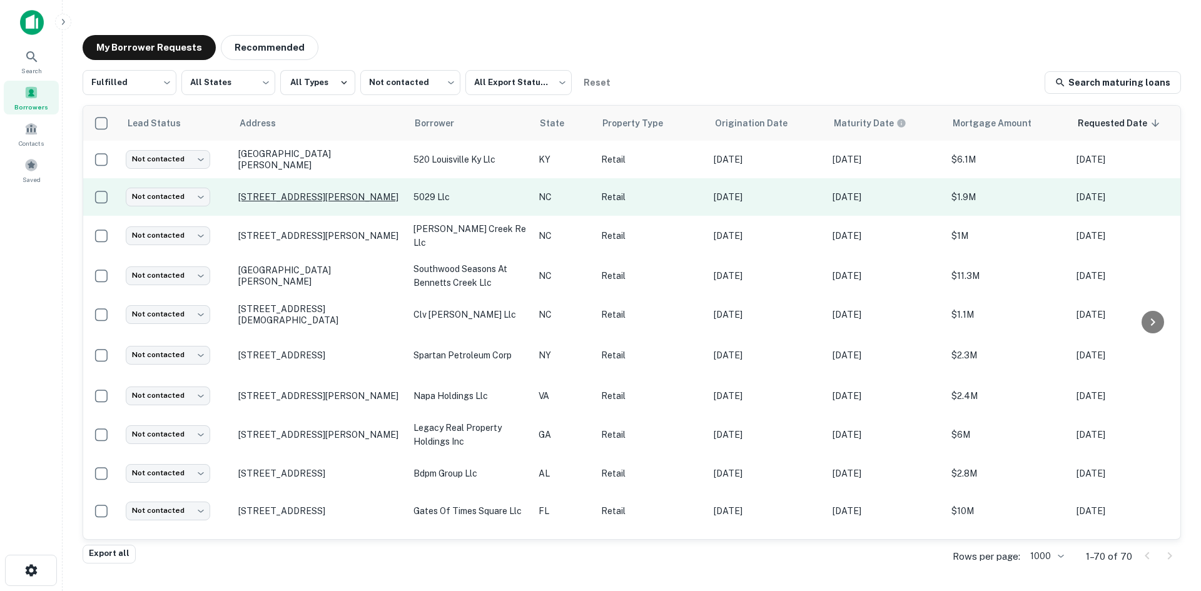
click at [324, 194] on p "5029 Equipment Dr Charlotte, NC28269" at bounding box center [319, 196] width 163 height 11
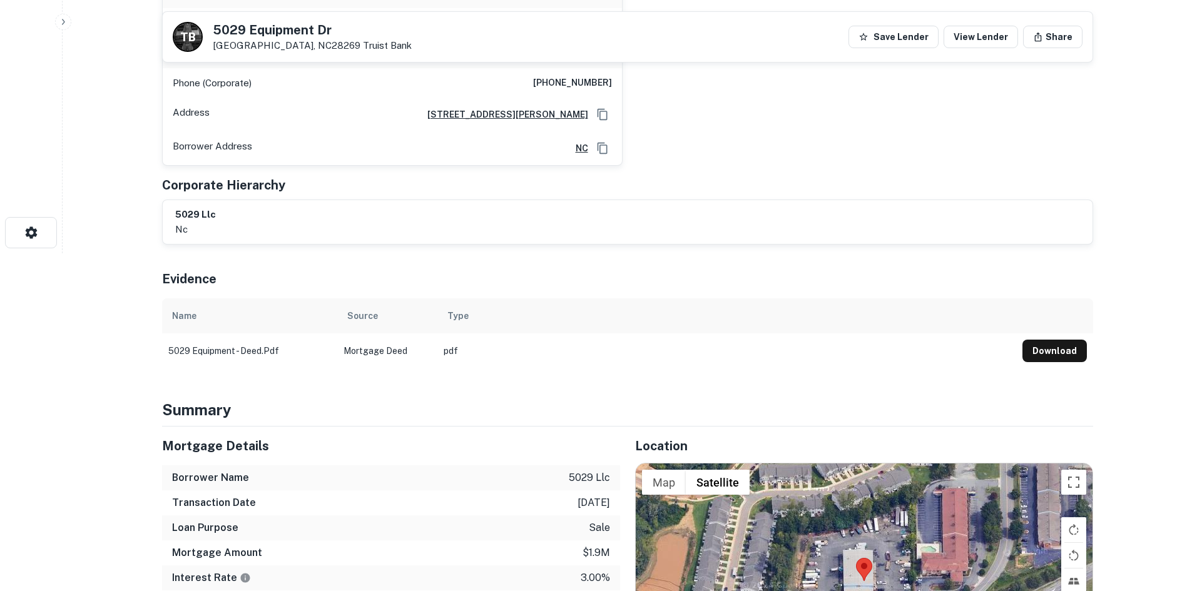
scroll to position [625, 0]
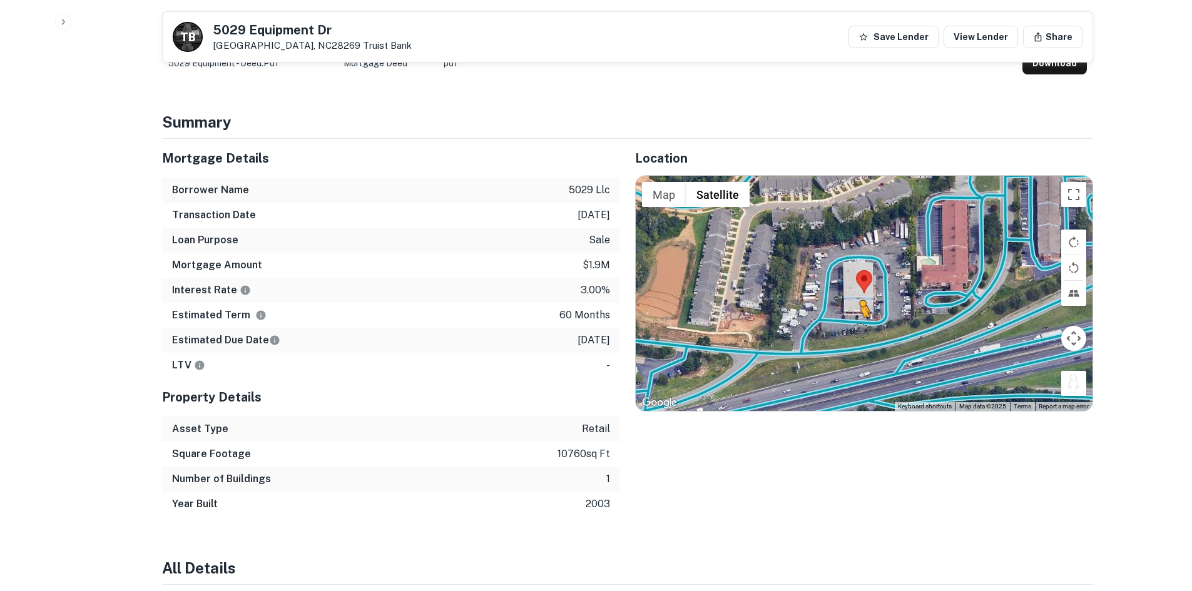
drag, startPoint x: 1071, startPoint y: 383, endPoint x: 854, endPoint y: 327, distance: 224.8
click at [854, 327] on div "To activate drag with keyboard, press Alt + Enter. Once in keyboard drag state,…" at bounding box center [864, 293] width 457 height 235
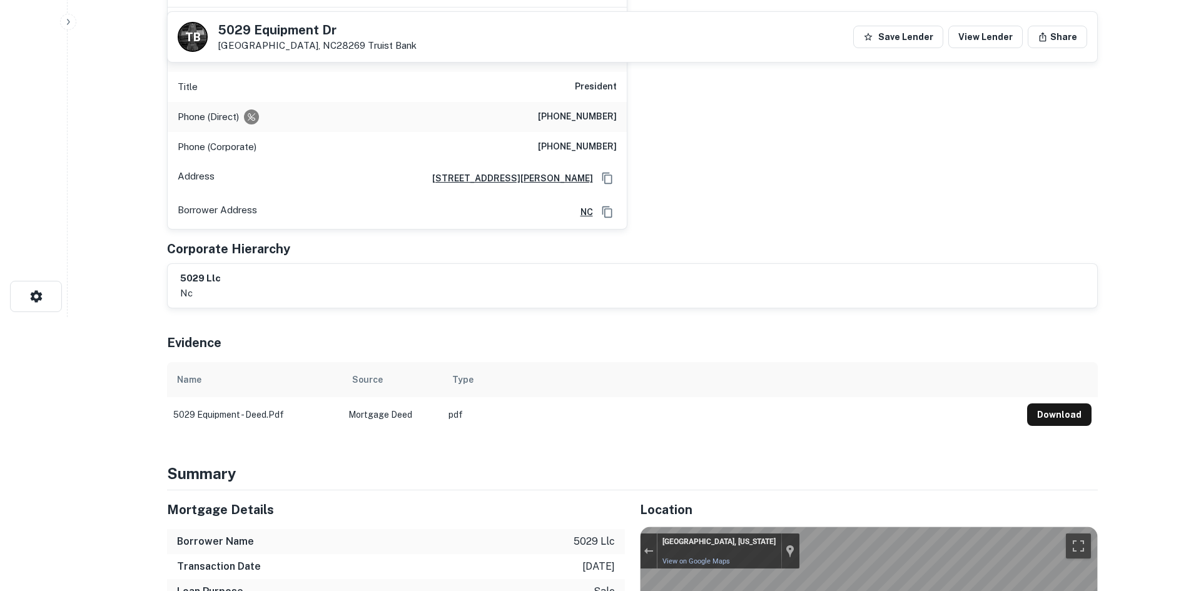
scroll to position [0, 0]
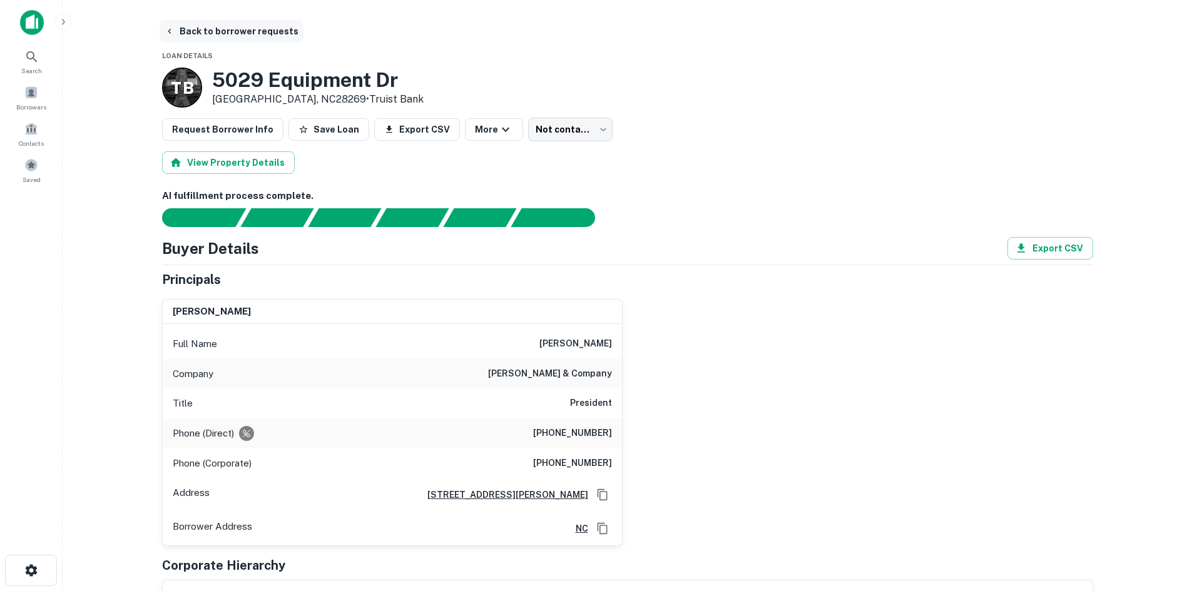
click at [258, 28] on button "Back to borrower requests" at bounding box center [232, 31] width 144 height 23
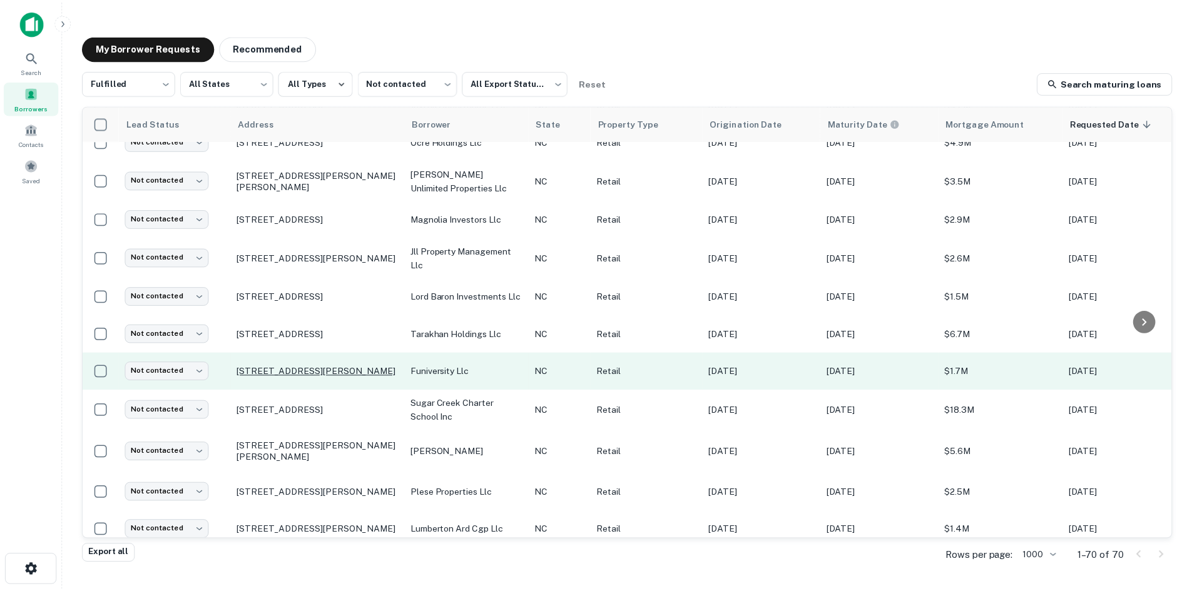
scroll to position [1251, 0]
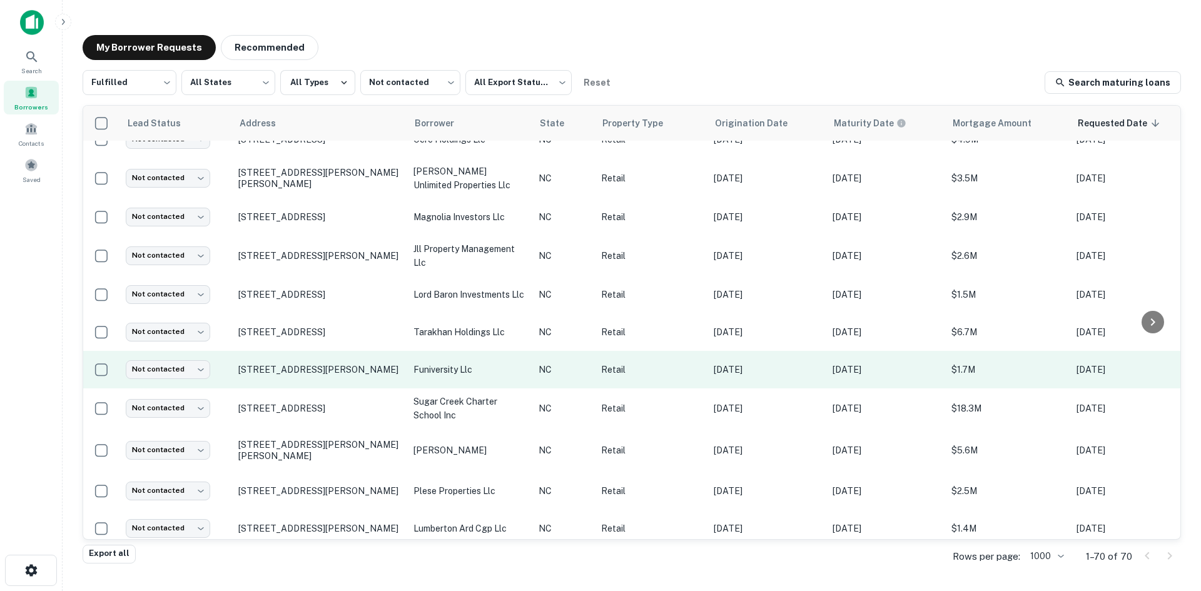
click at [325, 351] on td "22 Walden Ridge Dr Asheville, NC28803" at bounding box center [319, 370] width 175 height 38
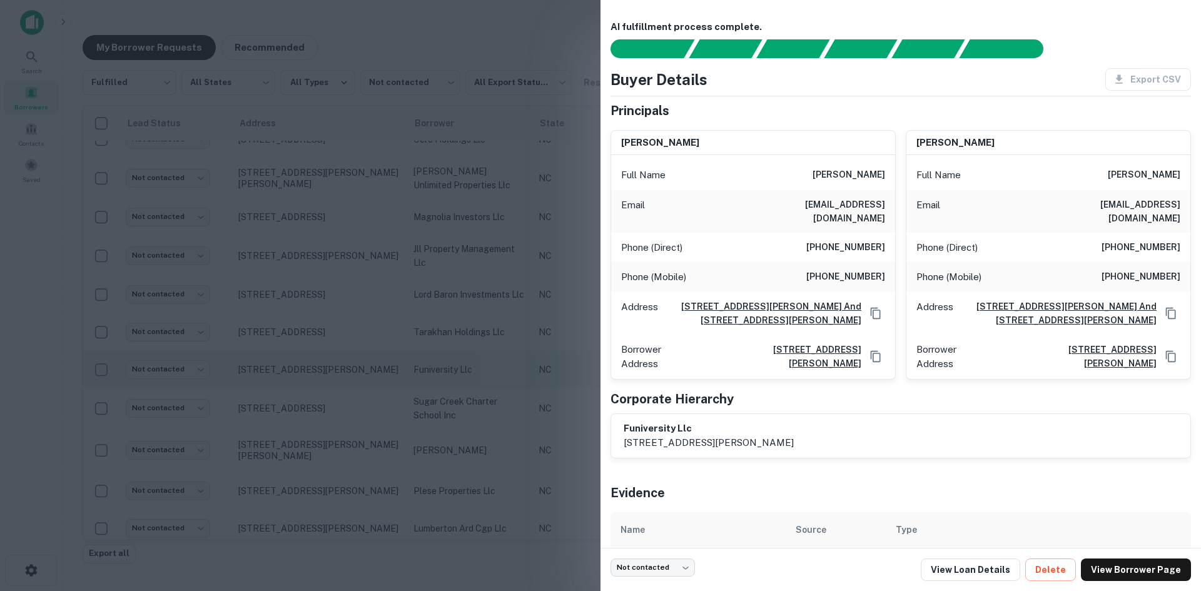
click at [325, 348] on div at bounding box center [600, 295] width 1201 height 591
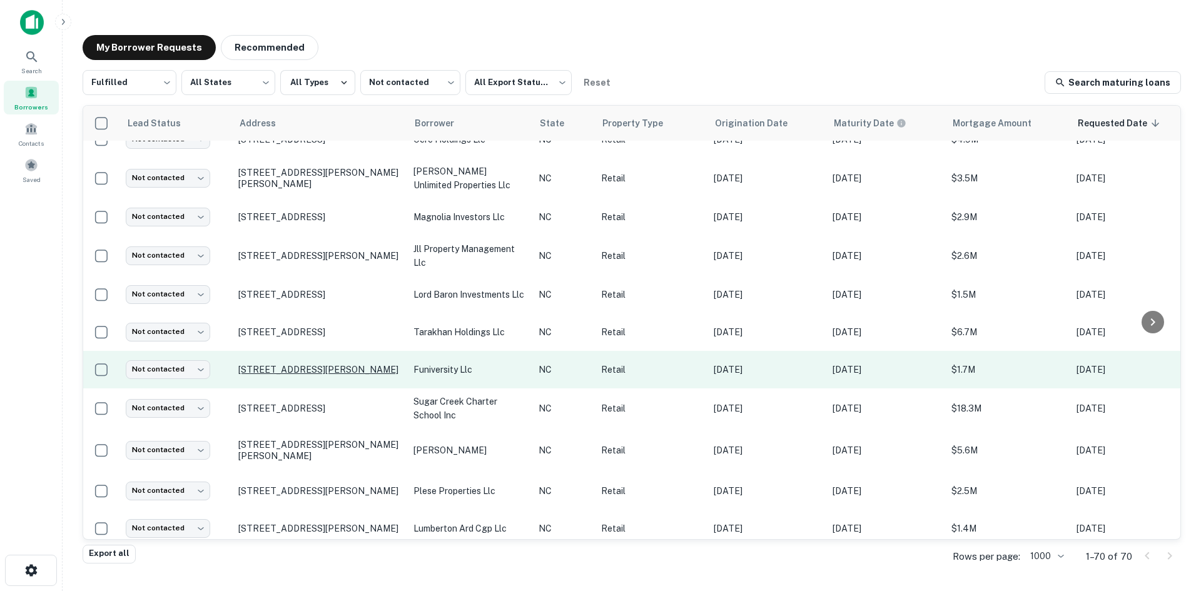
click at [323, 364] on p "22 Walden Ridge Dr Asheville, NC28803" at bounding box center [319, 369] width 163 height 11
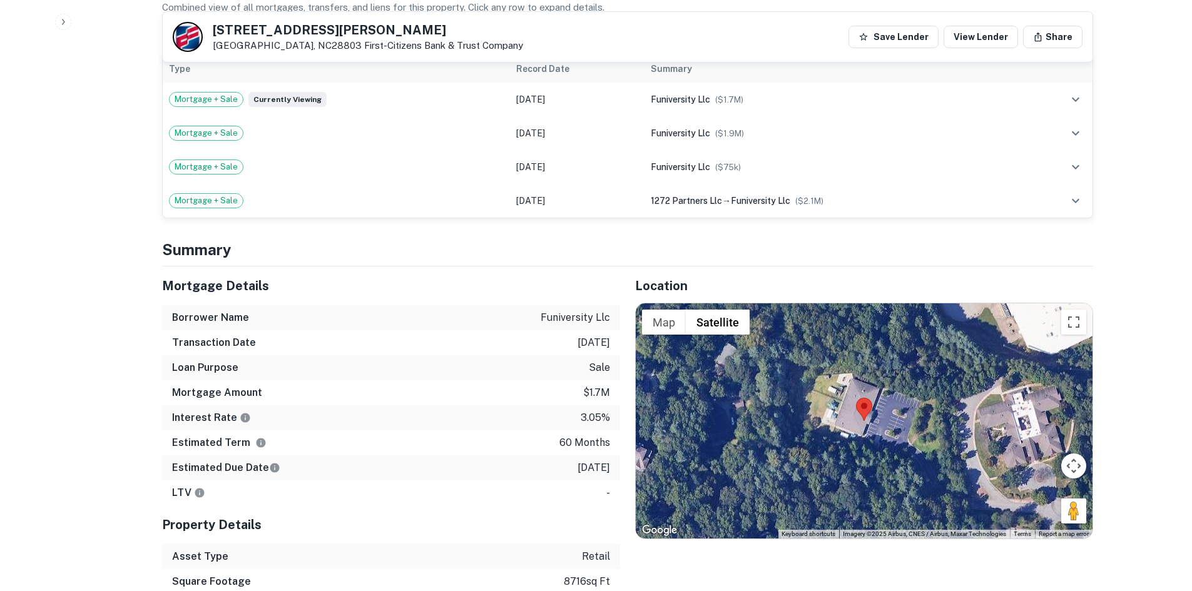
scroll to position [751, 0]
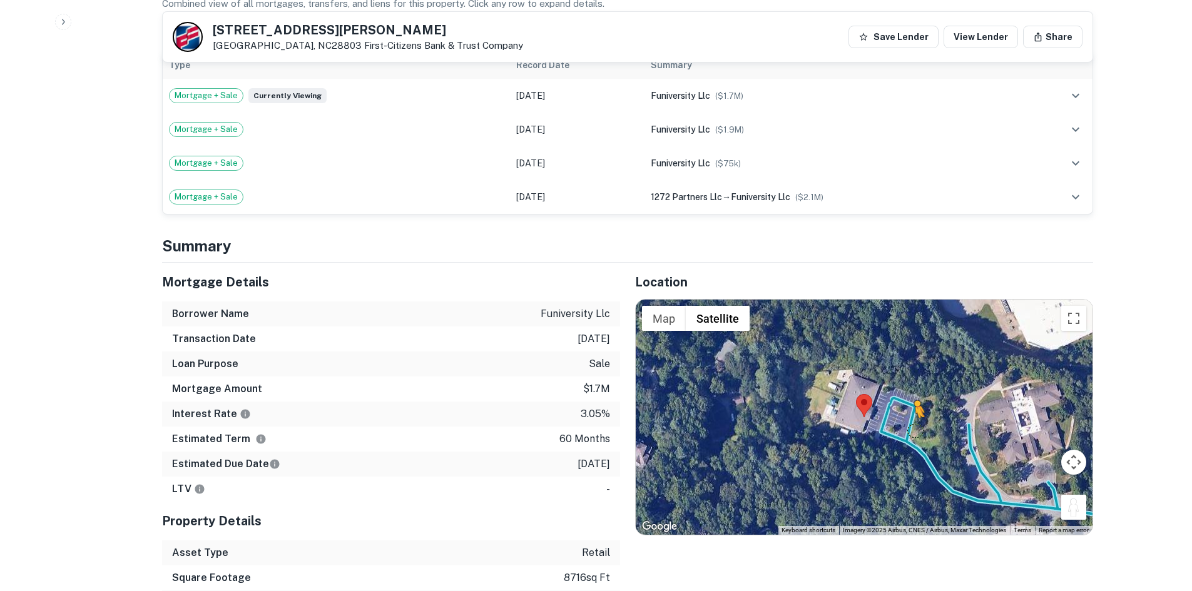
drag, startPoint x: 1065, startPoint y: 487, endPoint x: 911, endPoint y: 414, distance: 169.6
click at [913, 416] on div "To activate drag with keyboard, press Alt + Enter. Once in keyboard drag state,…" at bounding box center [864, 417] width 457 height 235
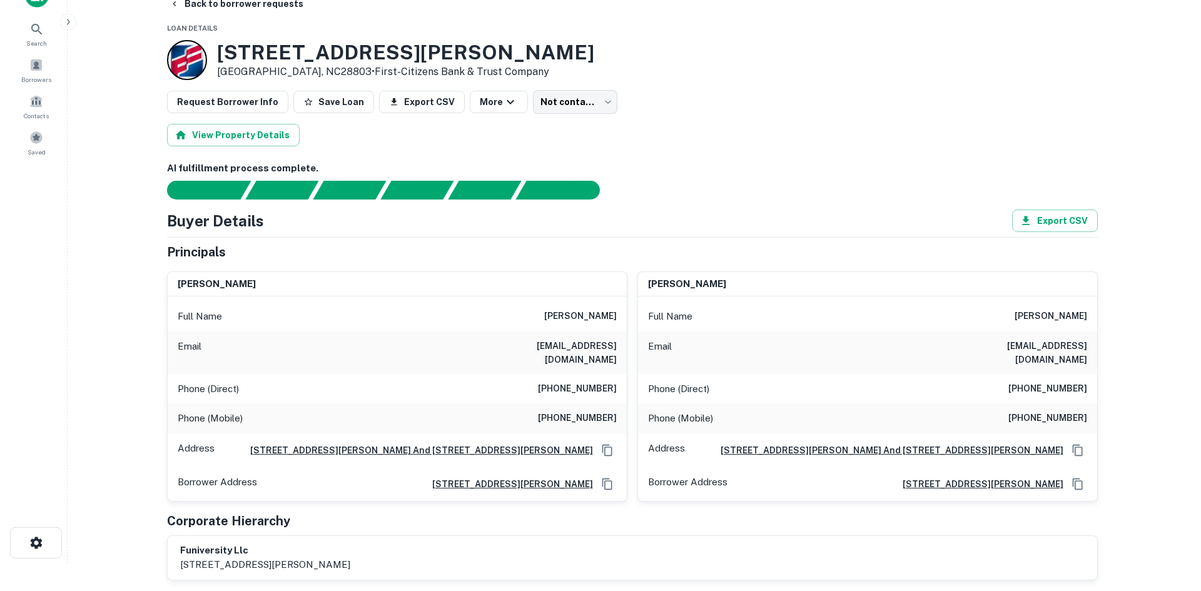
scroll to position [0, 0]
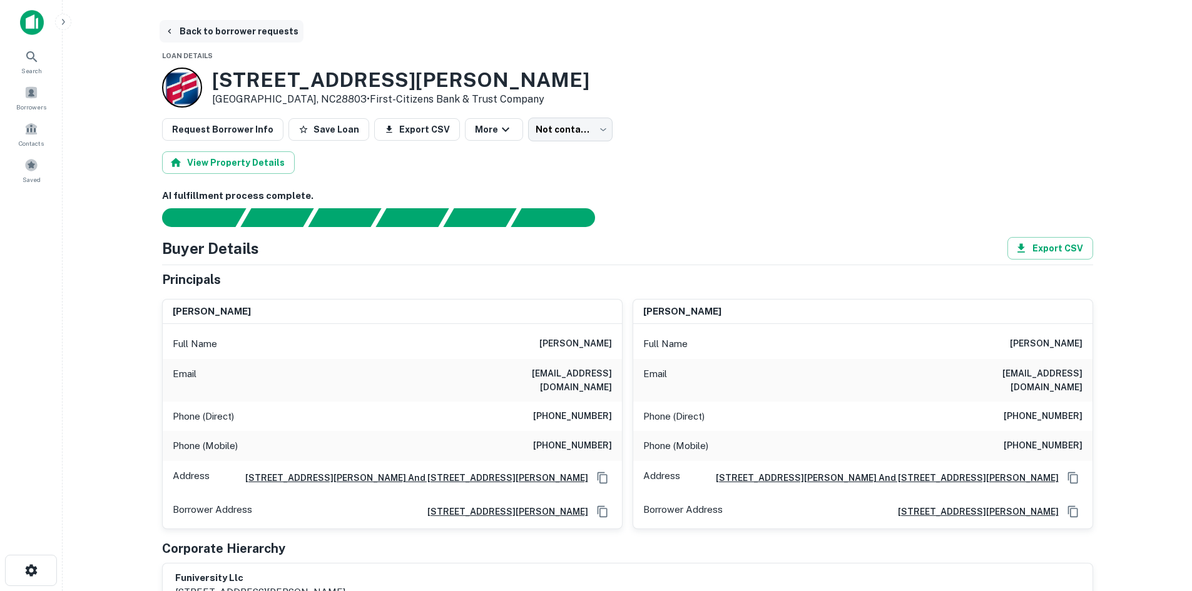
click at [236, 35] on button "Back to borrower requests" at bounding box center [232, 31] width 144 height 23
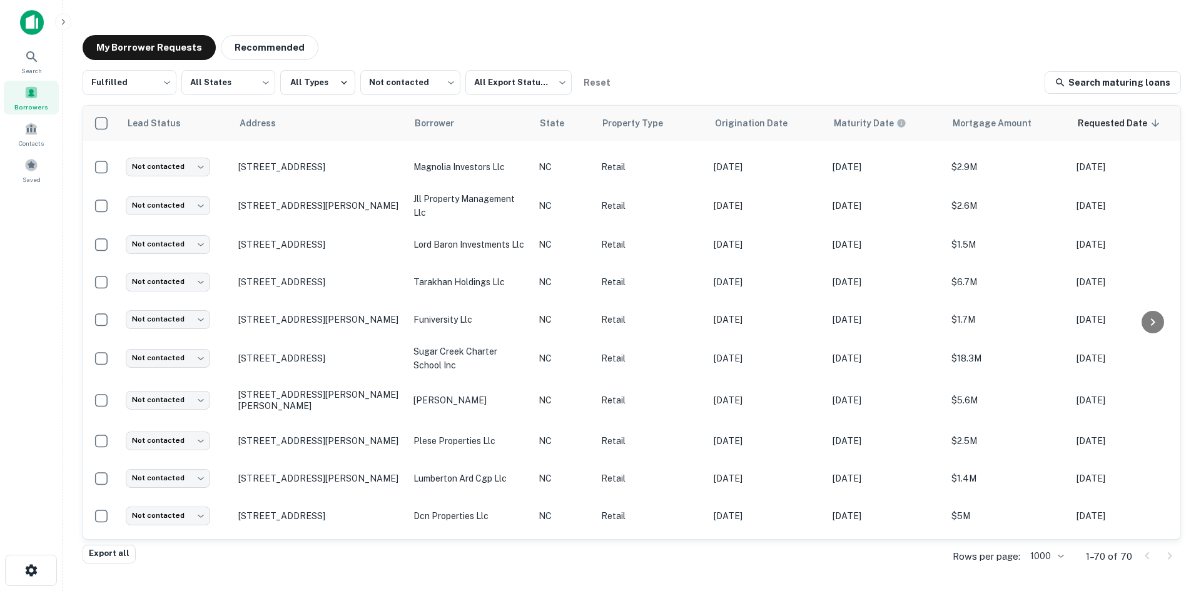
scroll to position [1487, 0]
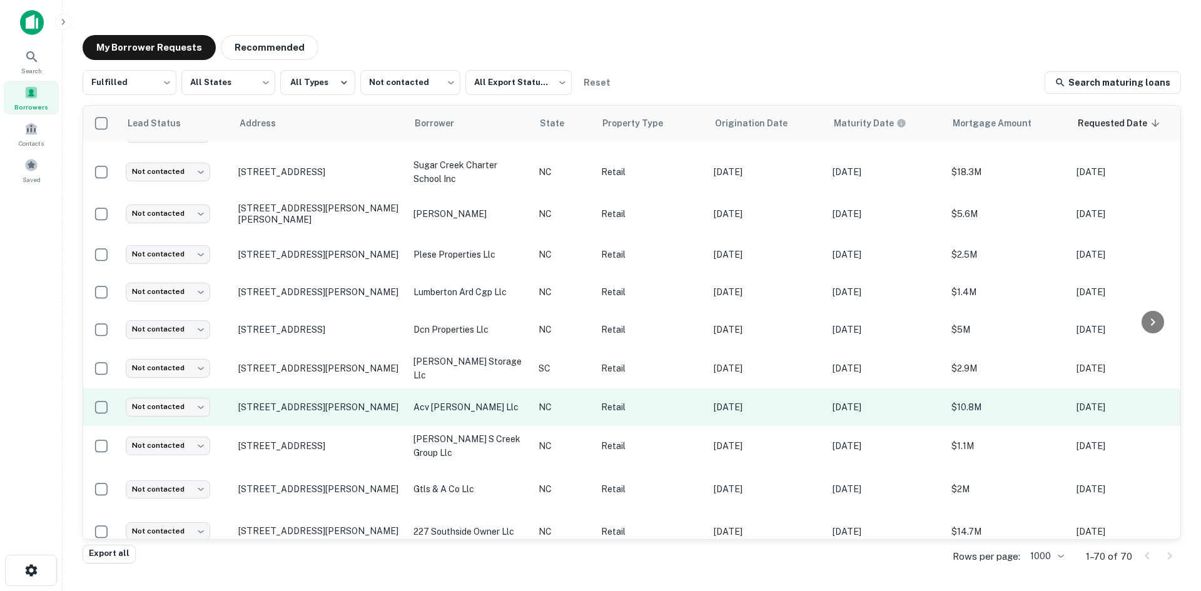
click at [328, 392] on td "1819 Walnut St Cary, NC27518" at bounding box center [319, 407] width 175 height 38
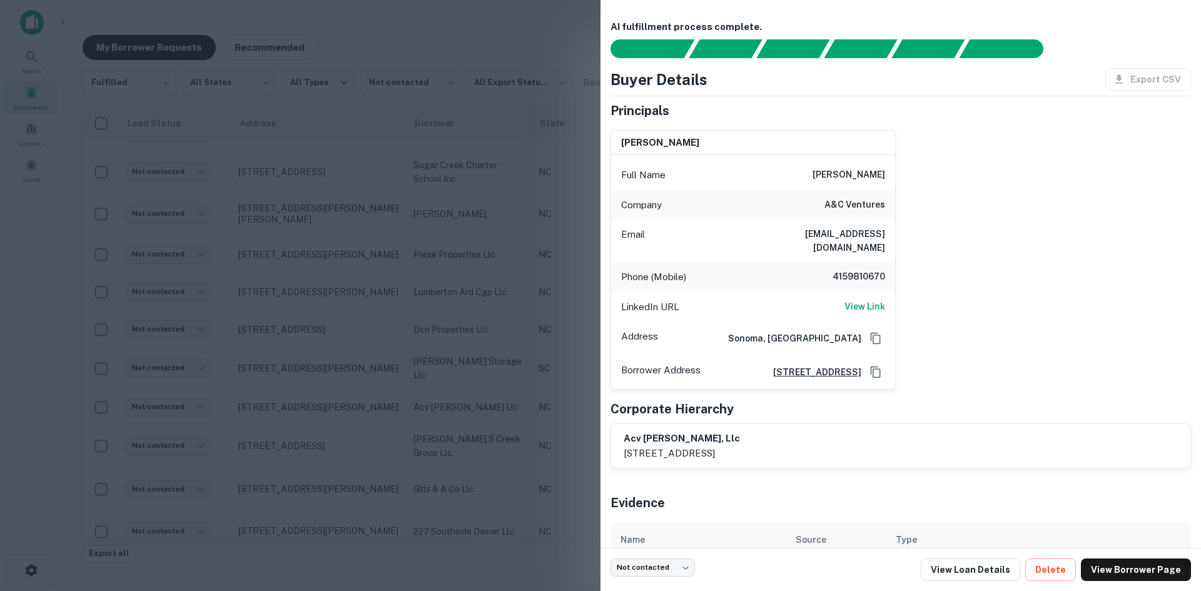
click at [328, 389] on div at bounding box center [600, 295] width 1201 height 591
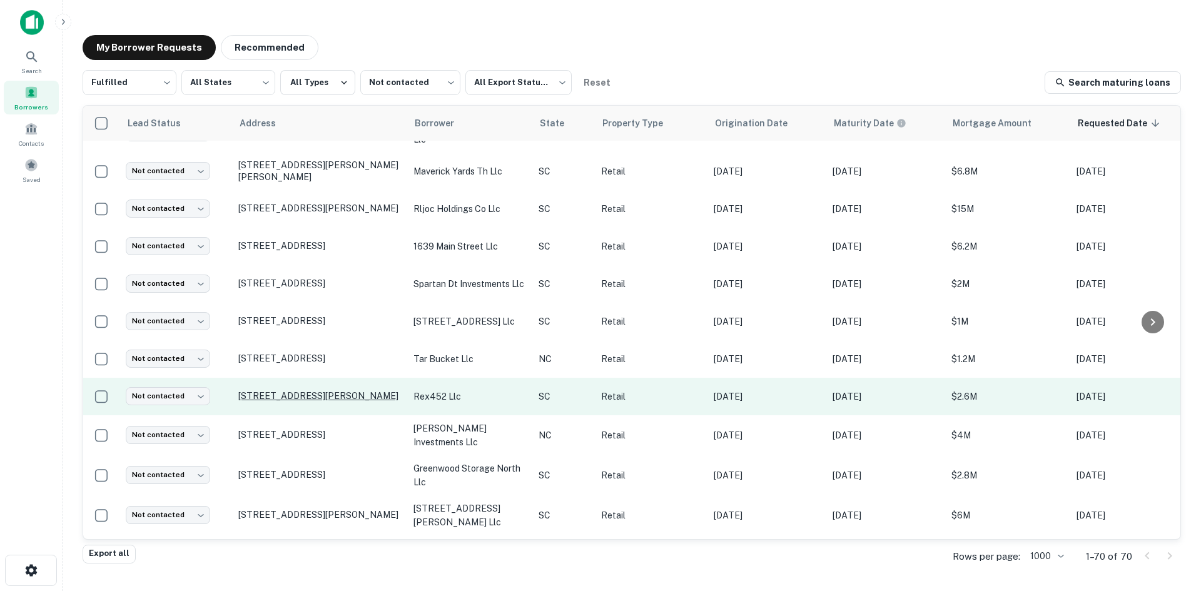
scroll to position [2301, 0]
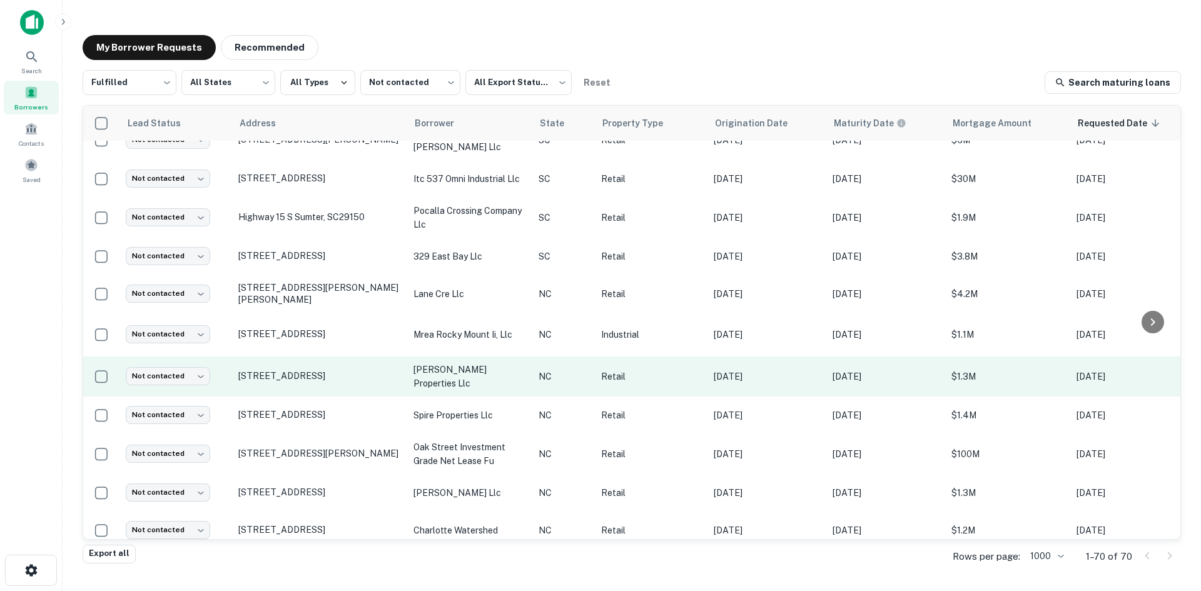
click at [321, 397] on td "[STREET_ADDRESS]" at bounding box center [319, 377] width 175 height 40
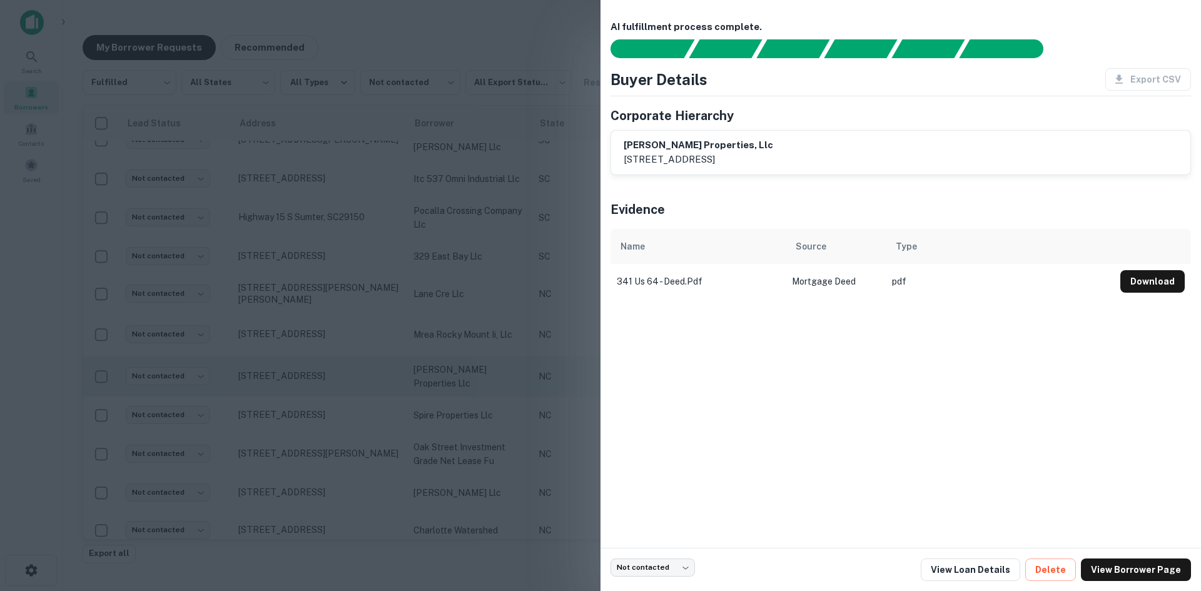
click at [321, 400] on div at bounding box center [600, 295] width 1201 height 591
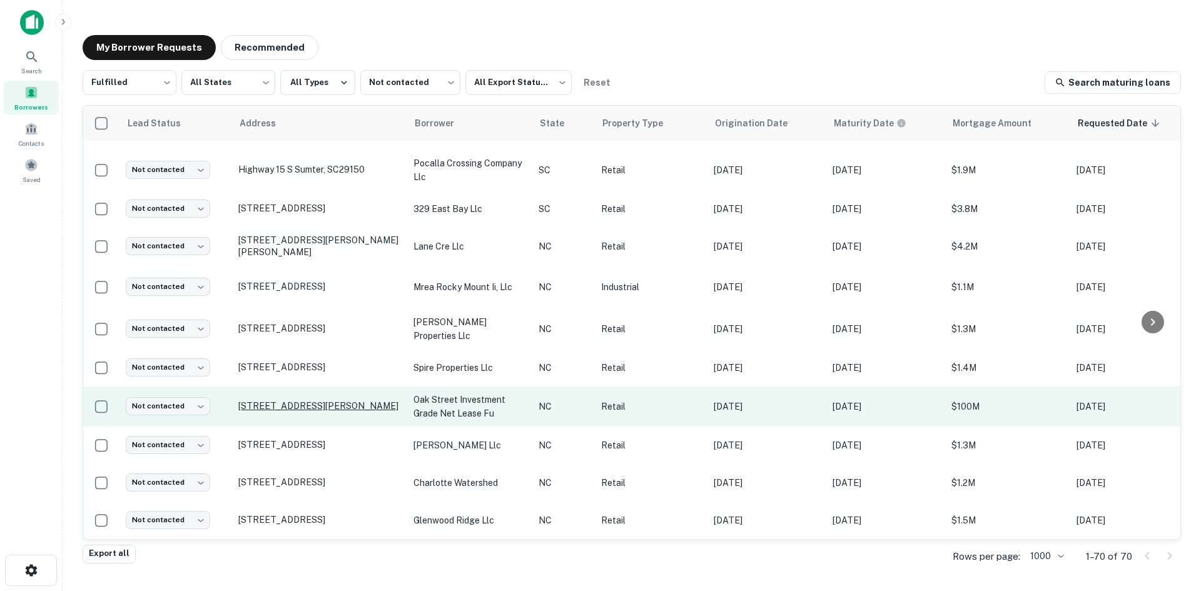
scroll to position [2364, 0]
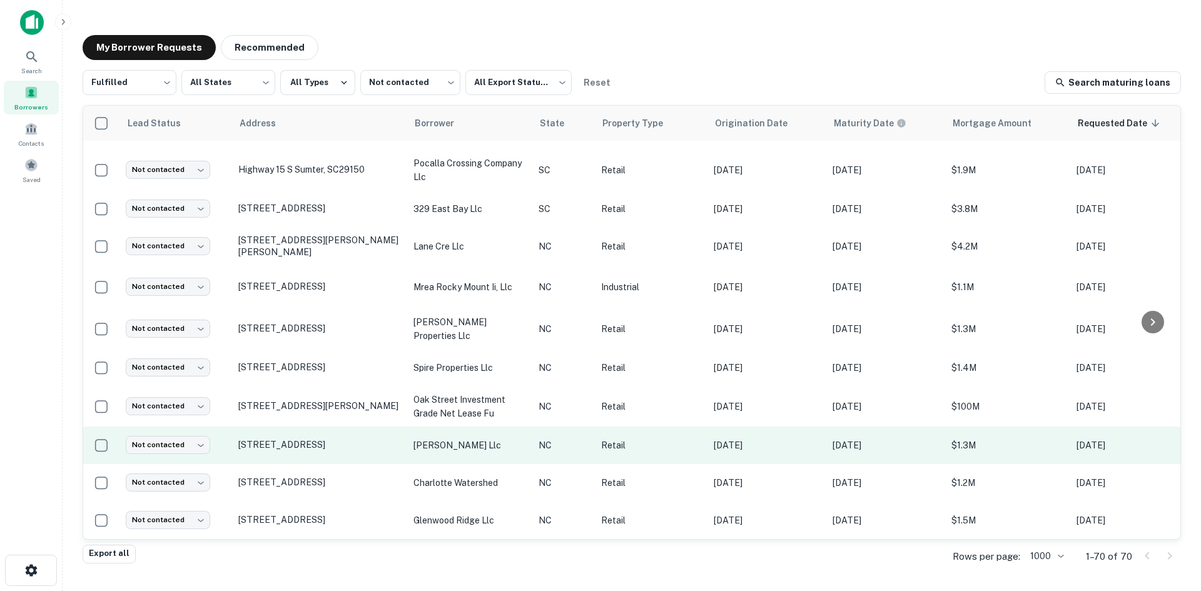
click at [320, 448] on td "45 Broadway St Asheville, NC28801" at bounding box center [319, 446] width 175 height 38
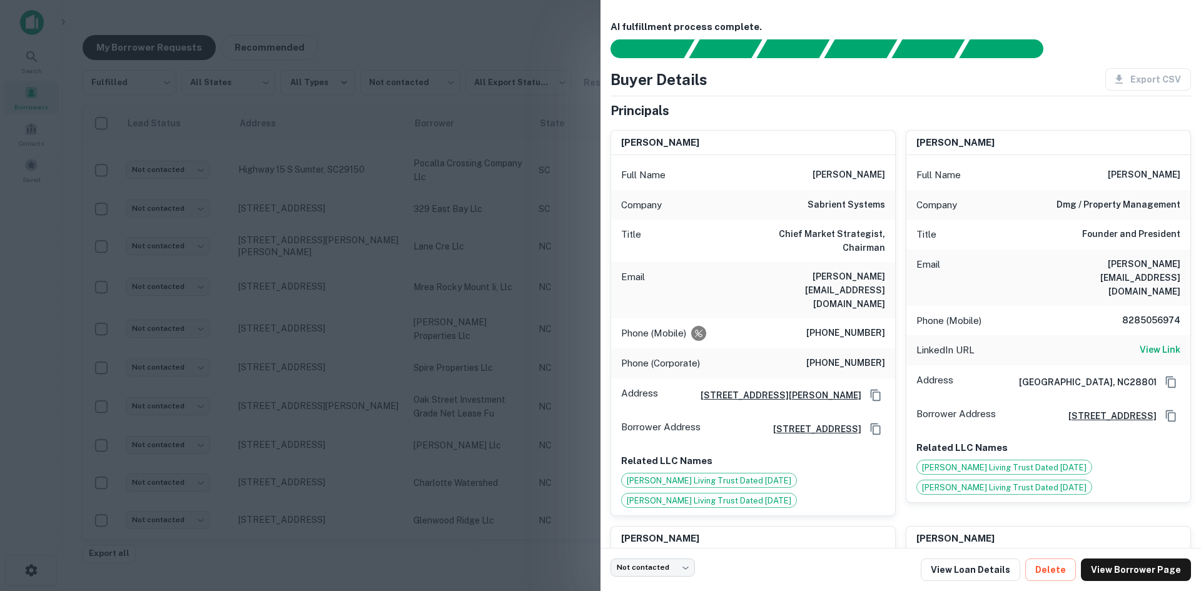
click at [313, 359] on div at bounding box center [600, 295] width 1201 height 591
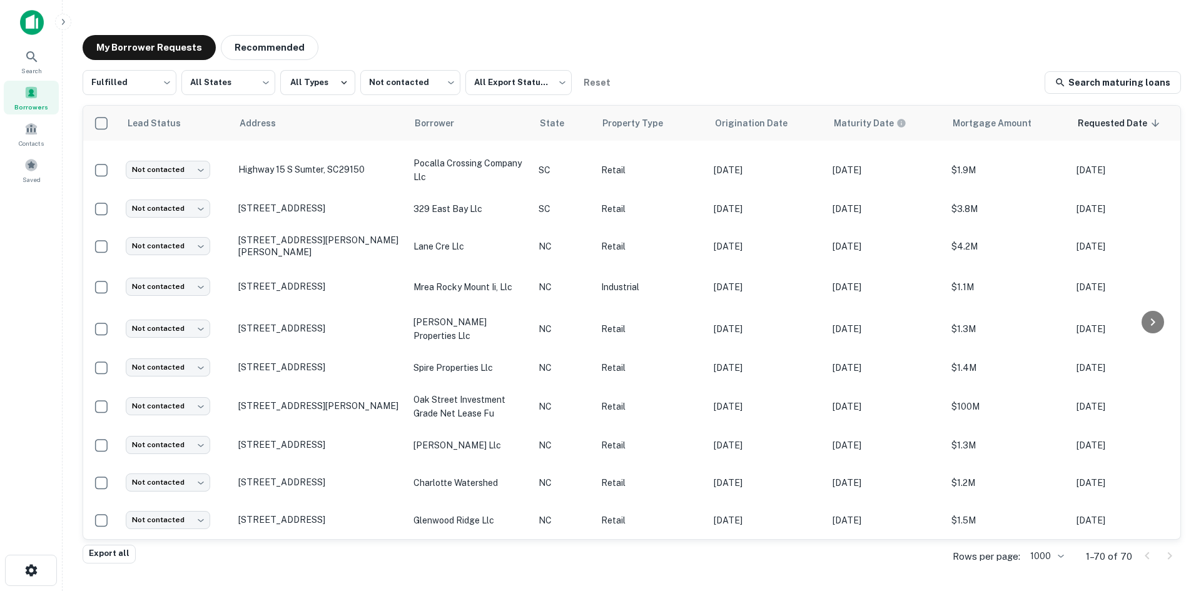
click at [60, 113] on div "Search Borrowers Contacts Saved" at bounding box center [31, 115] width 63 height 143
click at [38, 99] on div "Borrowers" at bounding box center [31, 98] width 55 height 34
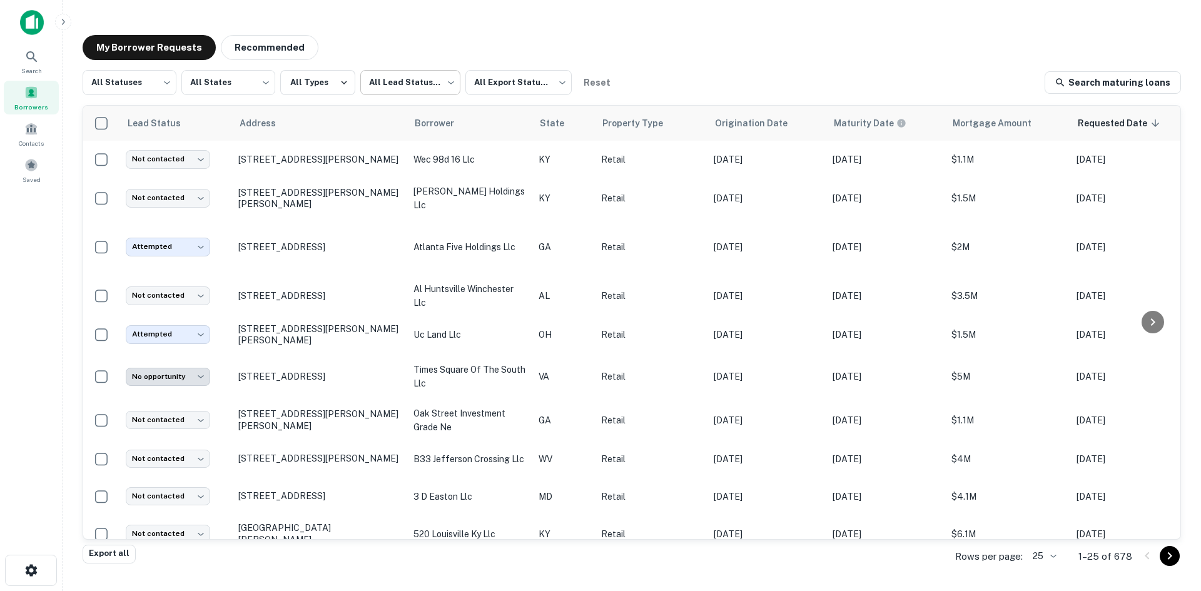
click at [438, 78] on body "Search Borrowers Contacts Saved My Borrower Requests Recommended All Statuses *…" at bounding box center [600, 295] width 1201 height 591
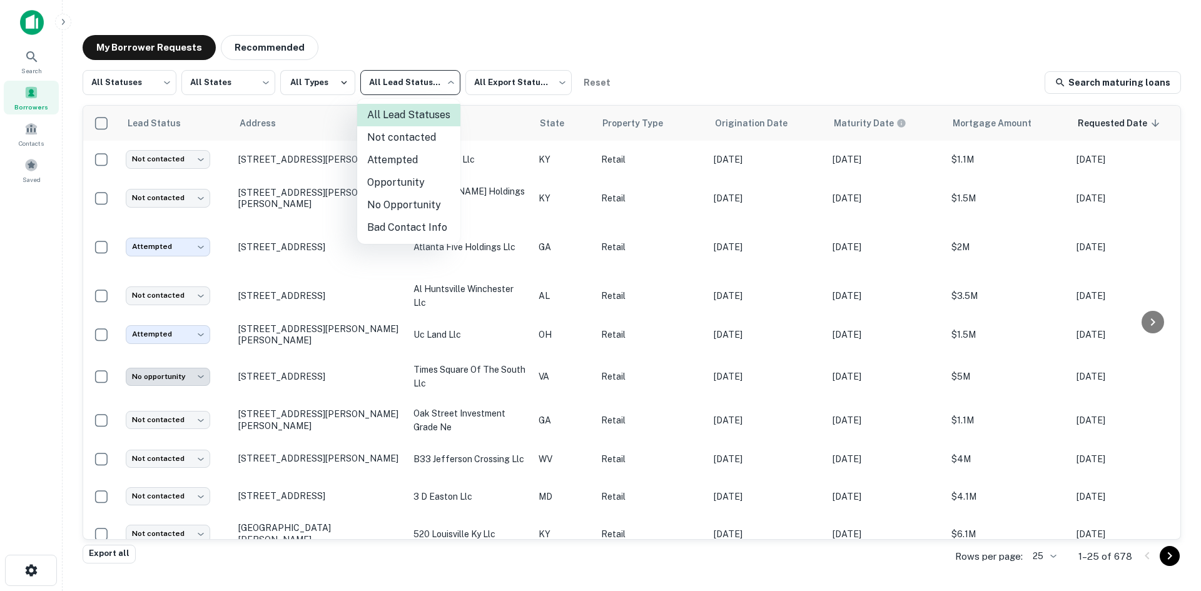
click at [28, 151] on div at bounding box center [600, 295] width 1201 height 591
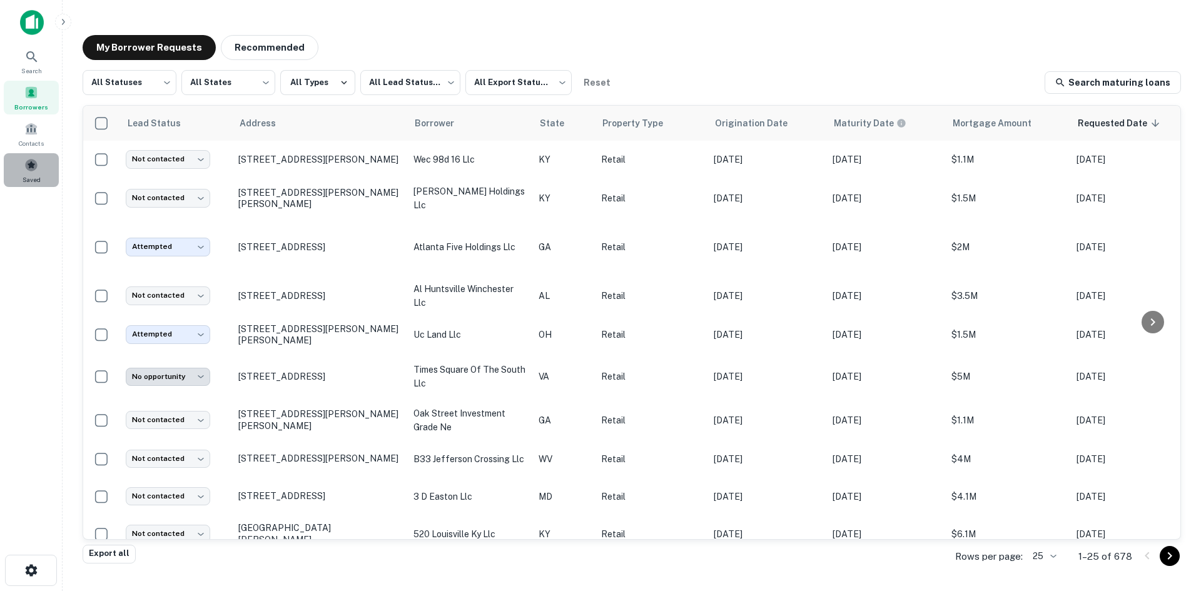
click at [28, 161] on span at bounding box center [31, 165] width 14 height 14
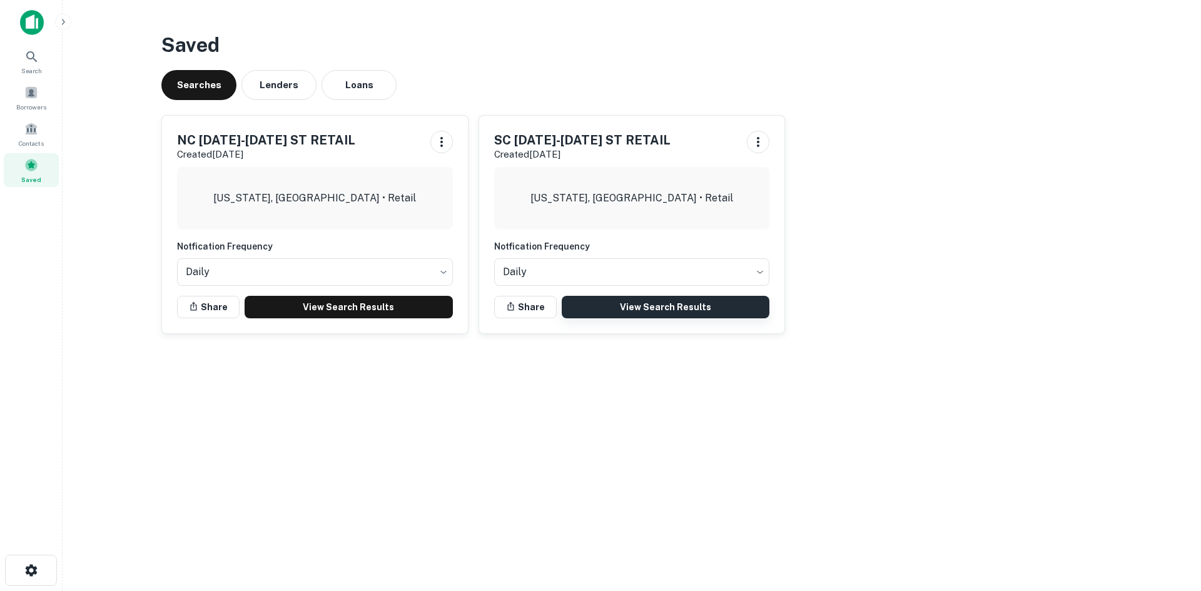
click at [630, 301] on link "View Search Results" at bounding box center [666, 307] width 208 height 23
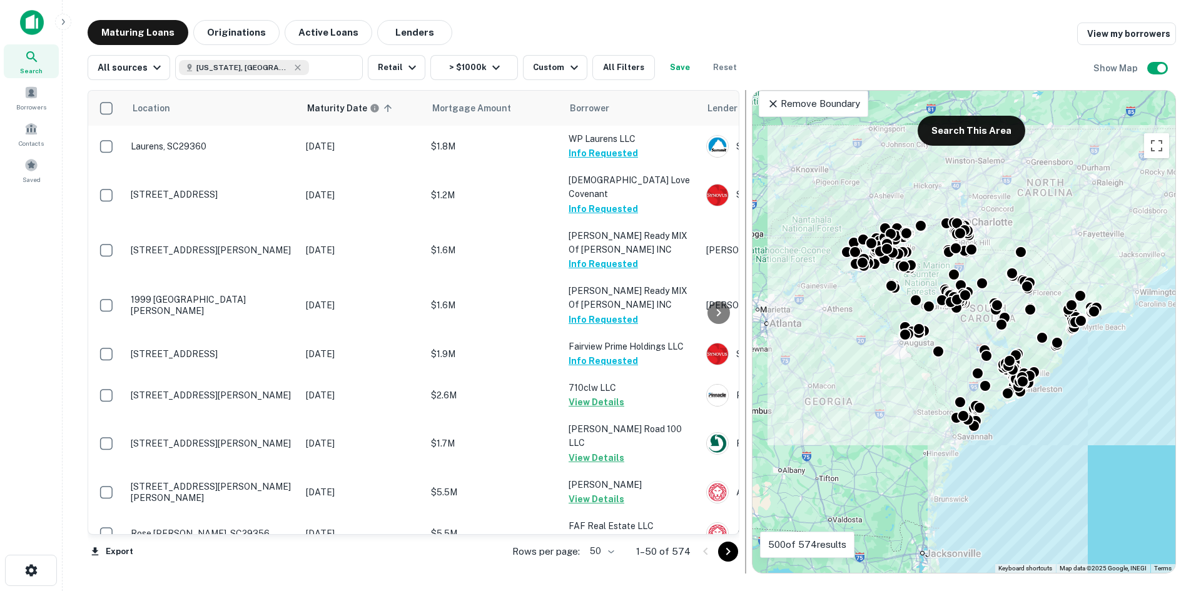
click at [824, 119] on button "Satellite" at bounding box center [834, 109] width 62 height 25
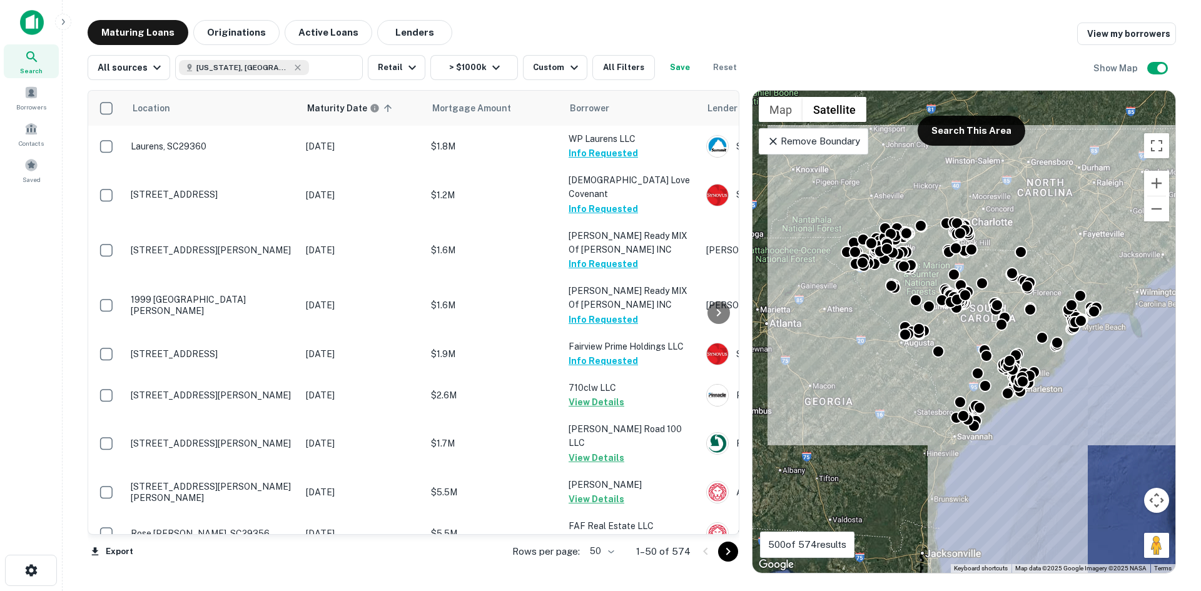
click at [844, 141] on p "Remove Boundary" at bounding box center [813, 141] width 93 height 15
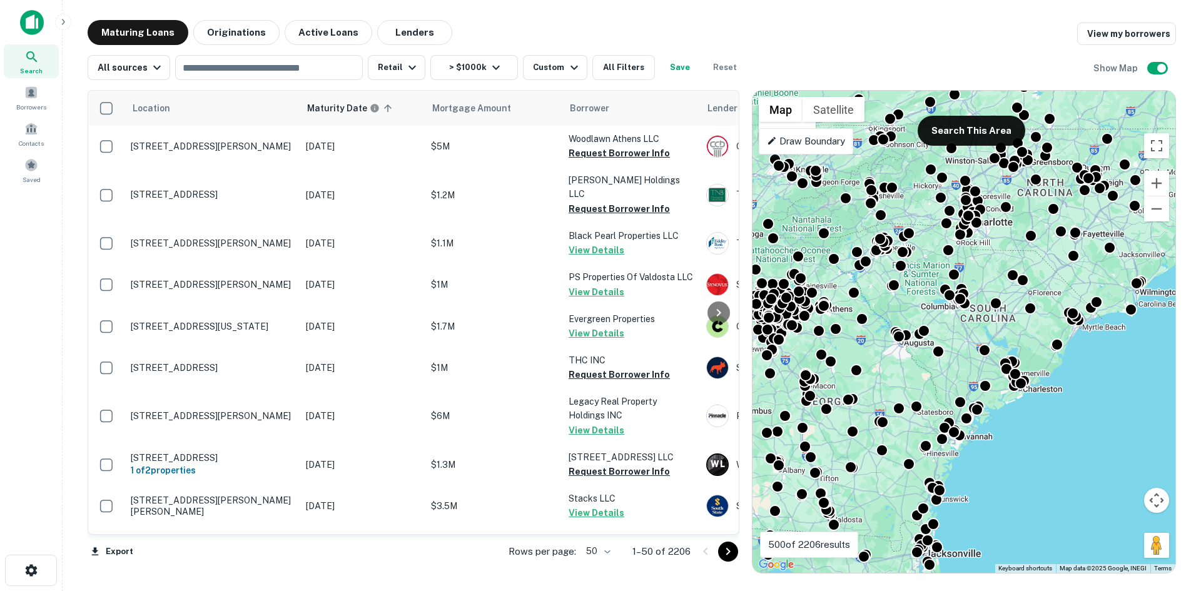
click at [843, 143] on p "Draw Boundary" at bounding box center [806, 141] width 78 height 15
click at [1153, 211] on button "Zoom out" at bounding box center [1156, 208] width 25 height 25
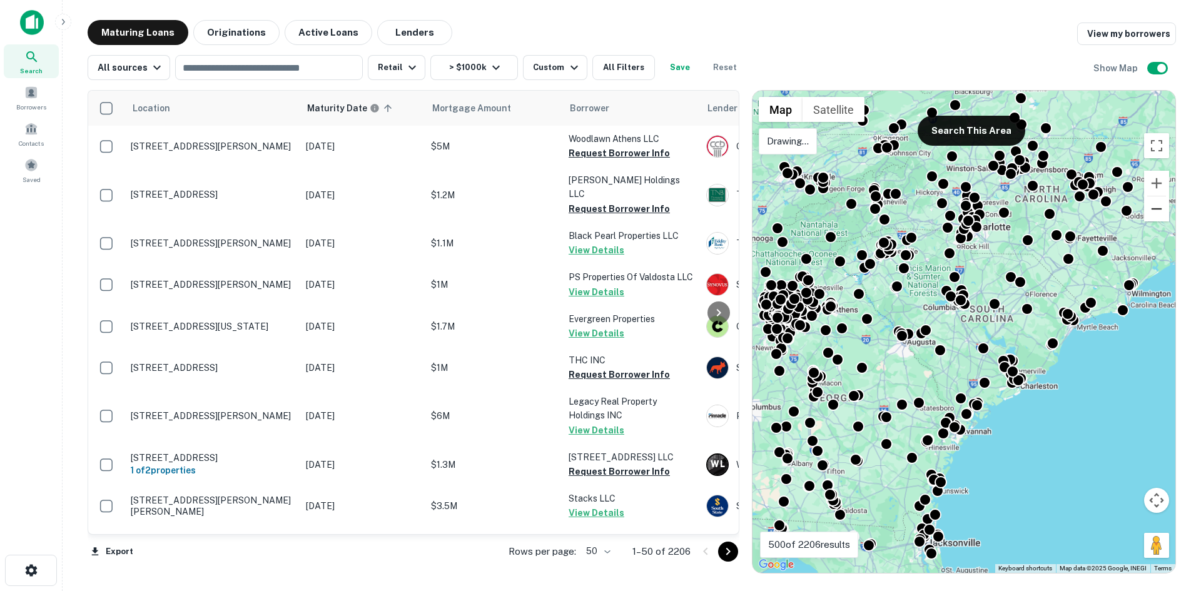
click at [1153, 211] on button "Zoom out" at bounding box center [1156, 208] width 25 height 25
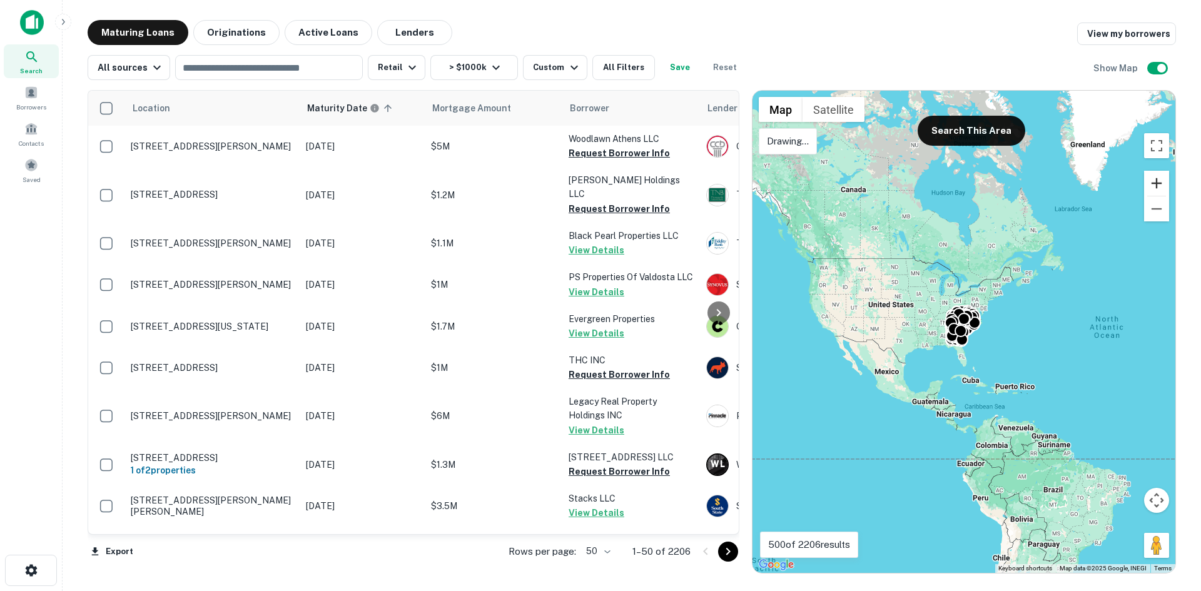
click at [1157, 182] on button "Zoom in" at bounding box center [1156, 183] width 25 height 25
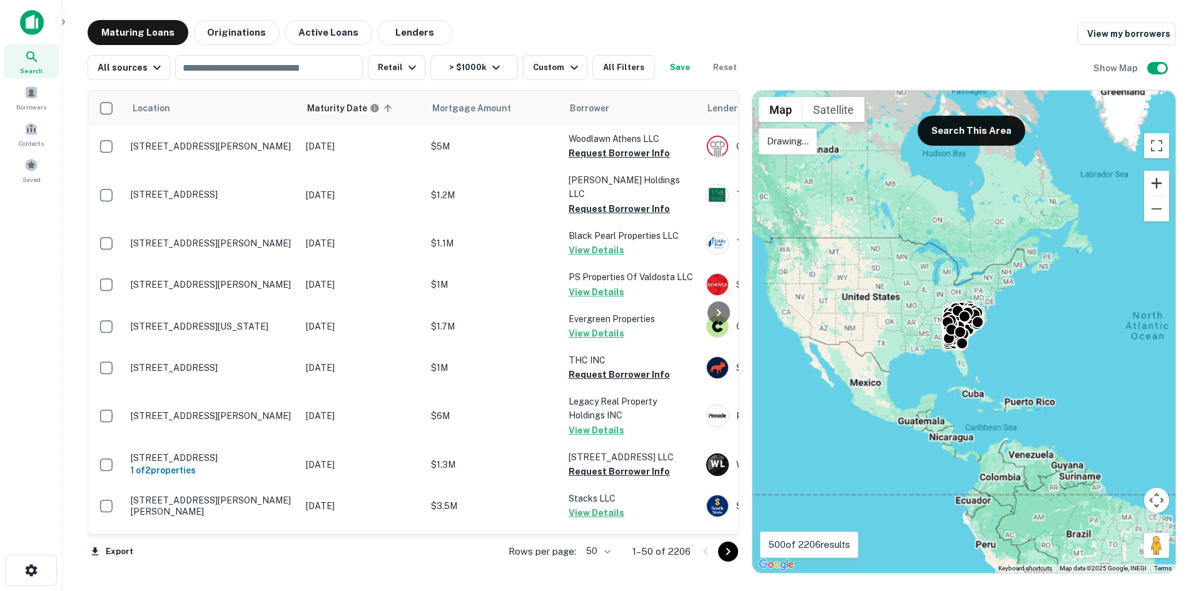
click at [1157, 182] on button "Zoom in" at bounding box center [1156, 183] width 25 height 25
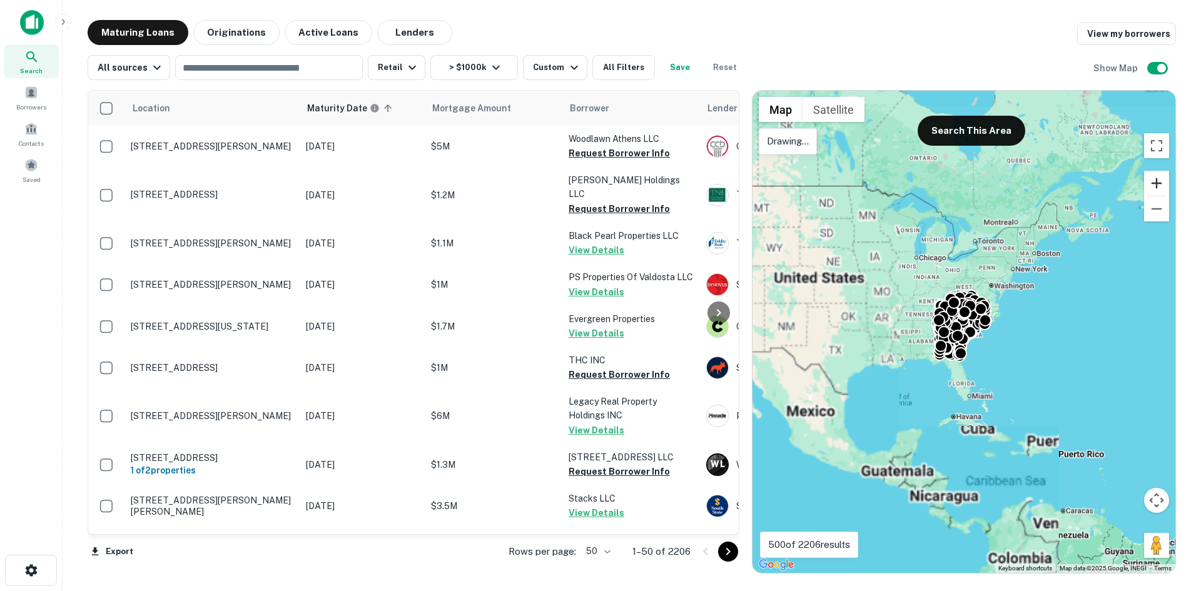
click at [1157, 182] on button "Zoom in" at bounding box center [1156, 183] width 25 height 25
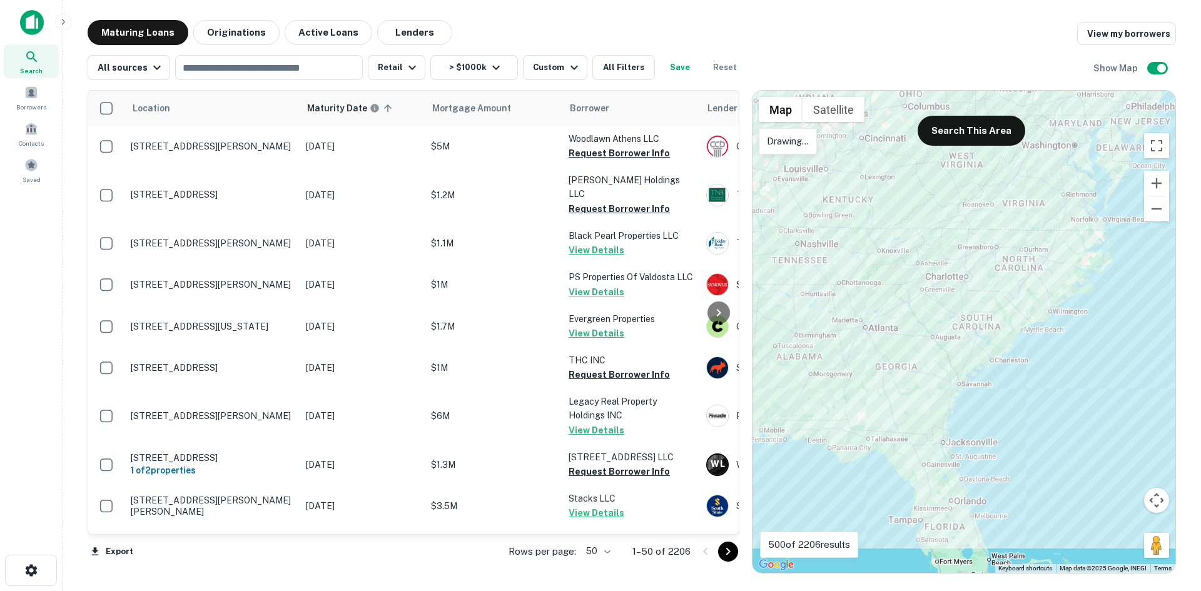
click at [853, 138] on div at bounding box center [963, 332] width 423 height 482
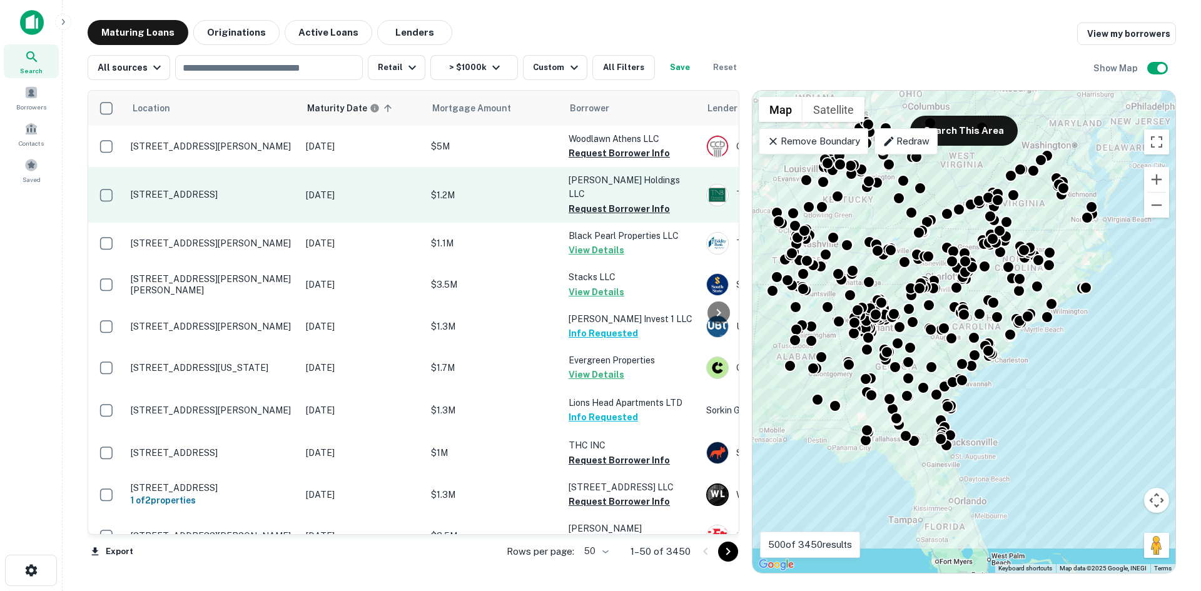
click at [241, 190] on p "[STREET_ADDRESS]" at bounding box center [212, 194] width 163 height 11
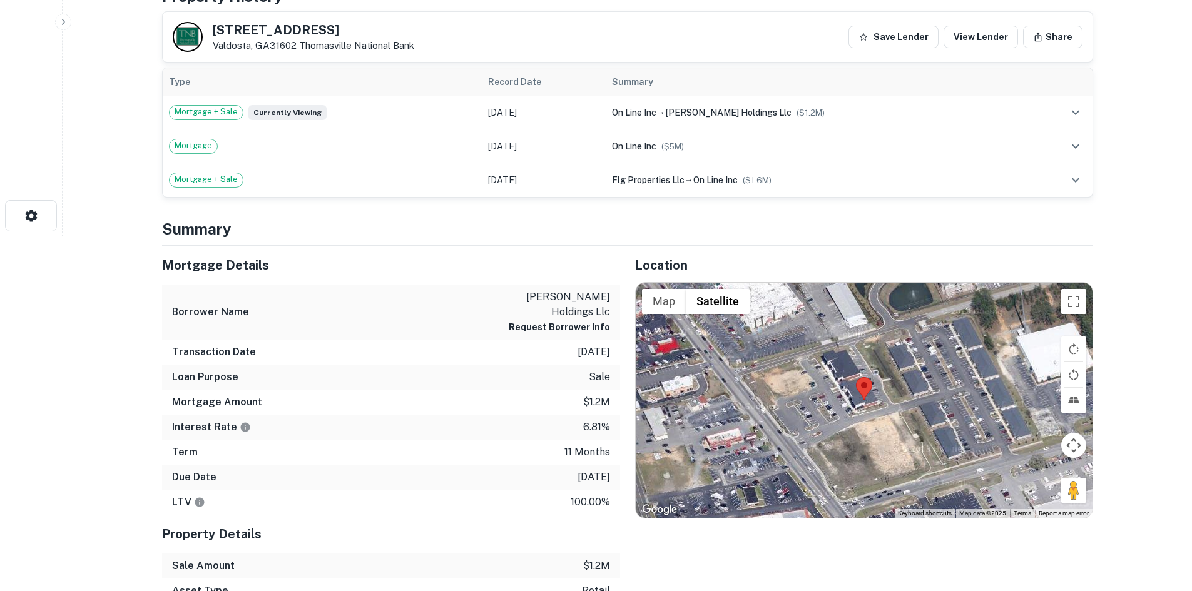
scroll to position [438, 0]
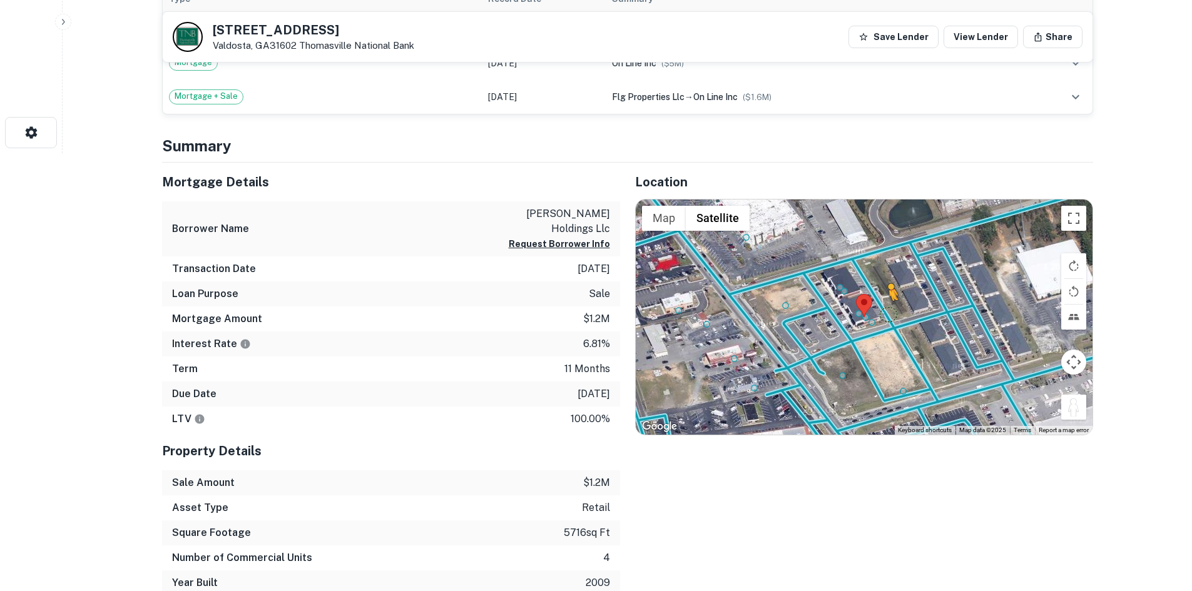
drag, startPoint x: 1073, startPoint y: 400, endPoint x: 887, endPoint y: 312, distance: 205.9
click at [887, 312] on div "To activate drag with keyboard, press Alt + Enter. Once in keyboard drag state,…" at bounding box center [864, 317] width 457 height 235
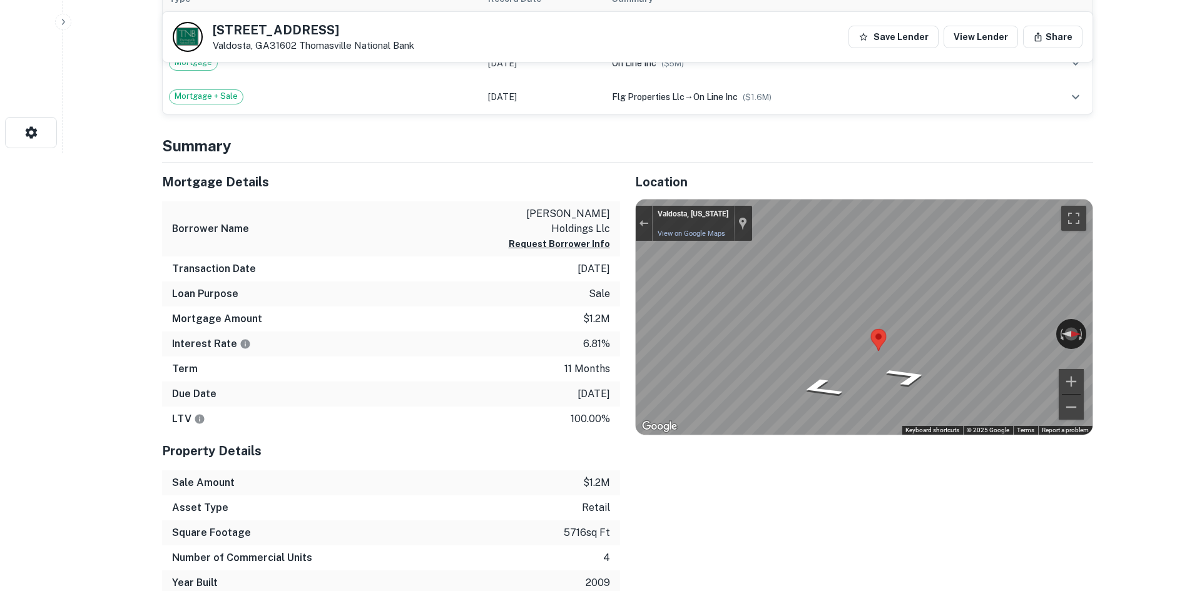
click at [629, 257] on div "Location ← Move left → Move right ↑ Move up ↓ Move down + Zoom in - Zoom out Ho…" at bounding box center [856, 379] width 473 height 433
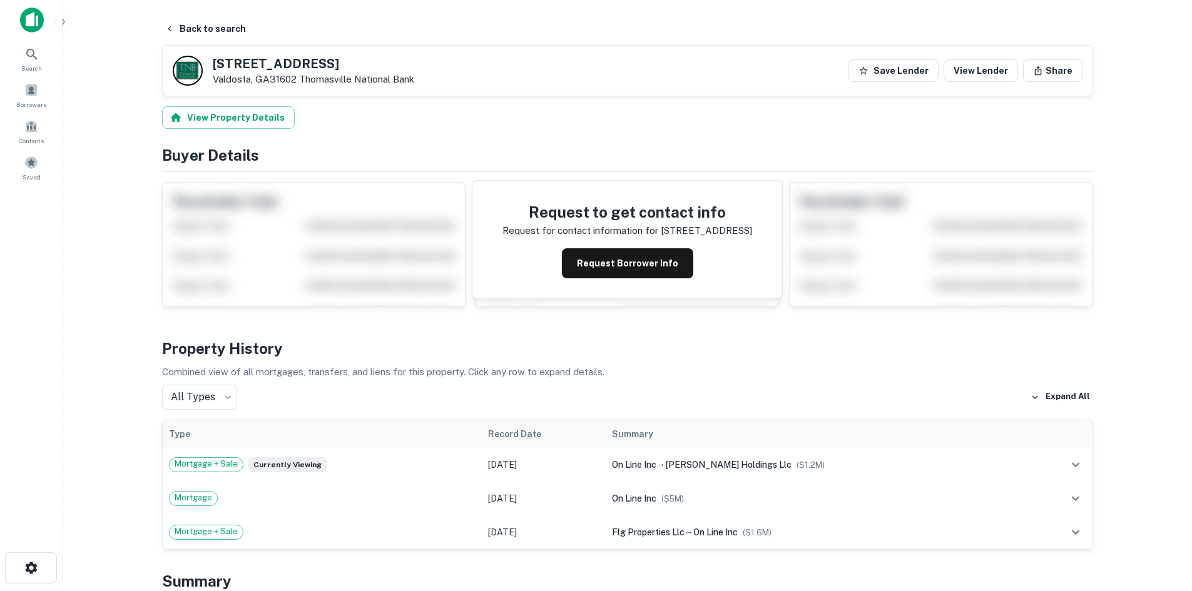
scroll to position [0, 0]
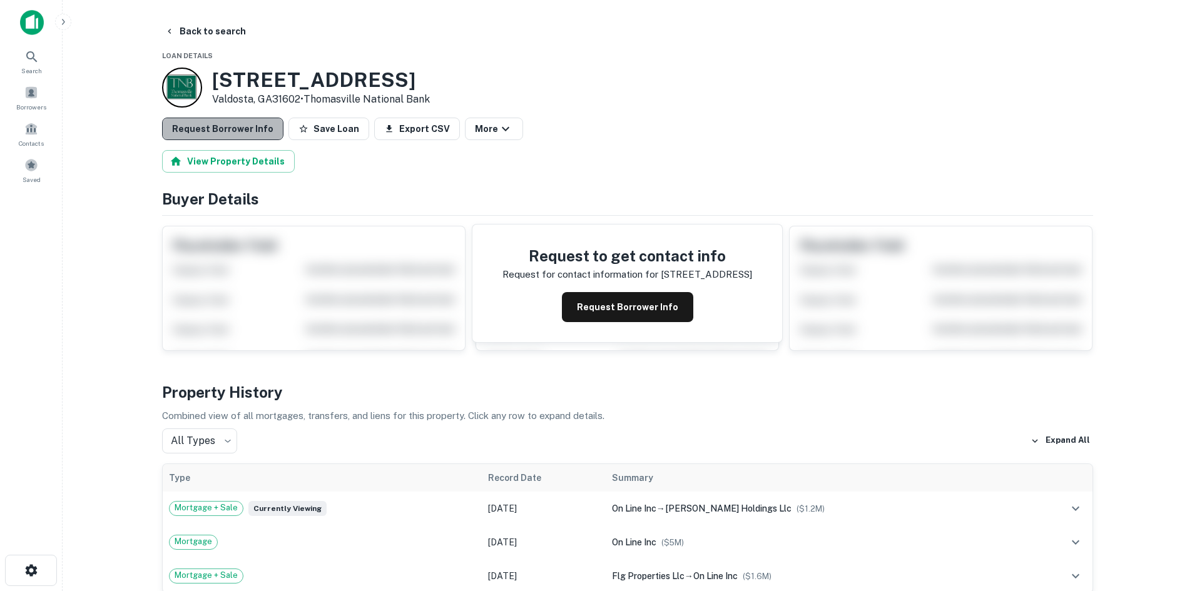
click at [241, 126] on button "Request Borrower Info" at bounding box center [222, 129] width 121 height 23
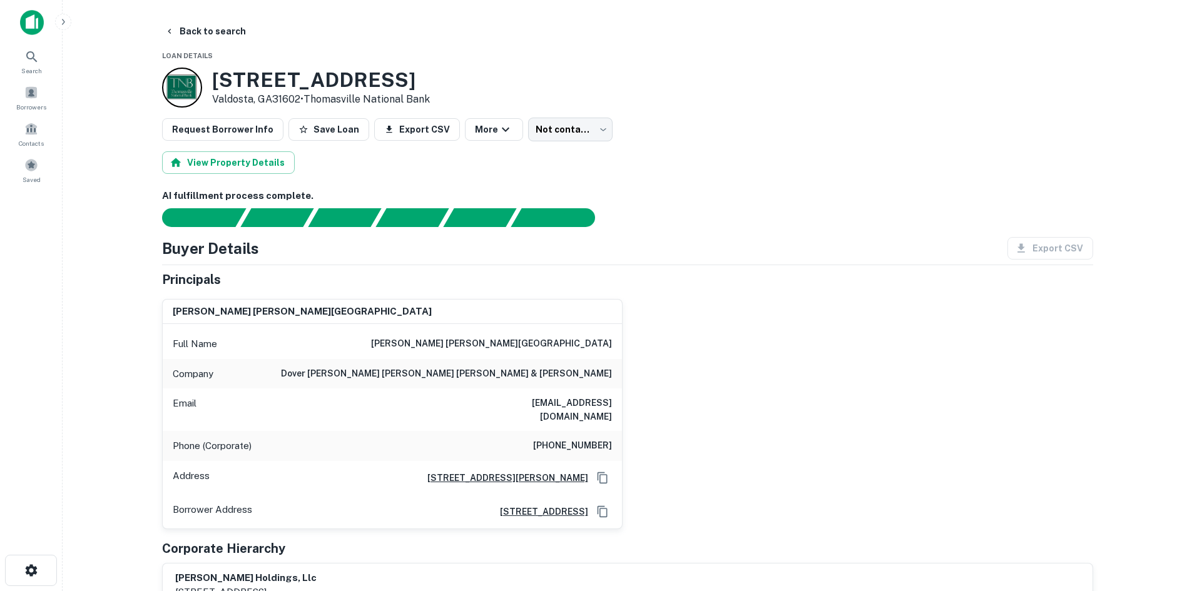
click at [585, 438] on h6 "(229) 242-0314" at bounding box center [572, 445] width 79 height 15
copy h6 "(229) 242-0314"
drag, startPoint x: 542, startPoint y: 346, endPoint x: 527, endPoint y: 350, distance: 14.9
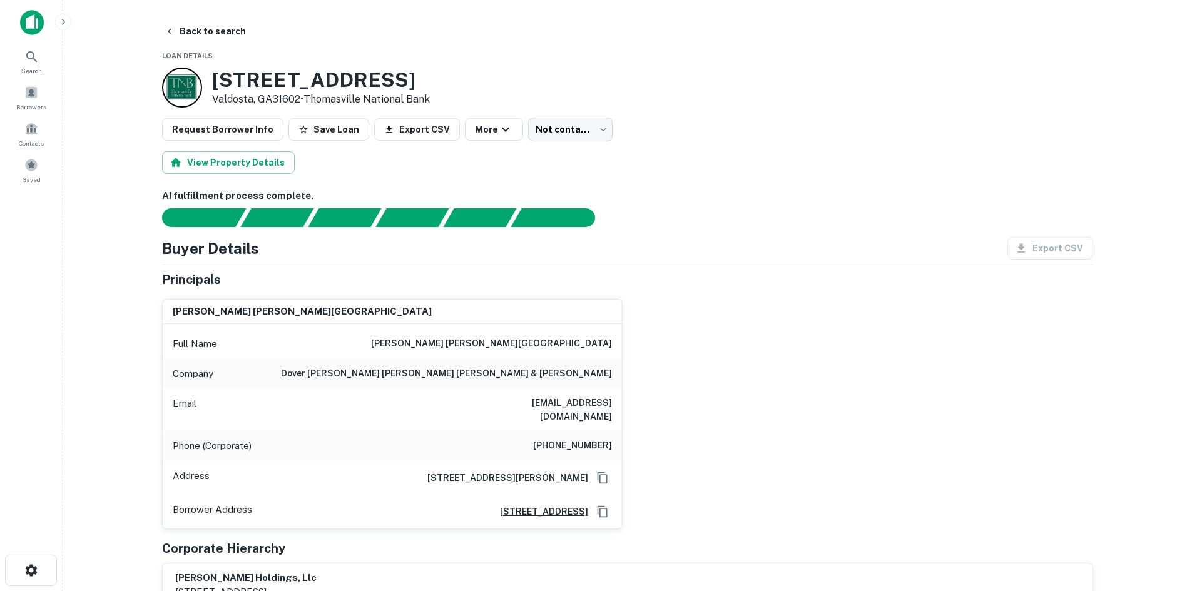
click at [541, 347] on h6 "jackson r. langdale" at bounding box center [491, 344] width 241 height 15
drag, startPoint x: 520, startPoint y: 340, endPoint x: 642, endPoint y: 345, distance: 122.7
click at [642, 345] on div "jackson r. langdale Full Name jackson r. langdale Company dover miller karras l…" at bounding box center [622, 409] width 941 height 240
drag, startPoint x: 435, startPoint y: 370, endPoint x: 652, endPoint y: 378, distance: 216.6
click at [652, 380] on div "jackson r. langdale Full Name jackson r. langdale Company dover miller karras l…" at bounding box center [622, 409] width 941 height 240
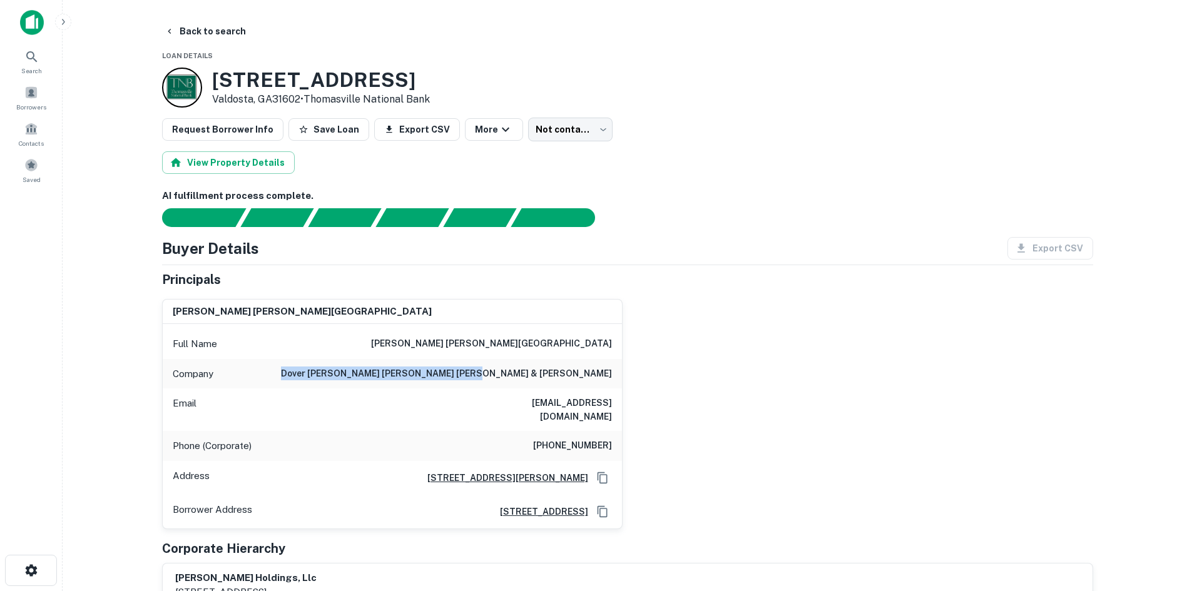
copy h6 "dover miller karras langdale & brantley"
click at [560, 123] on body "Search Borrowers Contacts Saved Back to search Loan Details 2941 N Ashley St Va…" at bounding box center [596, 295] width 1192 height 591
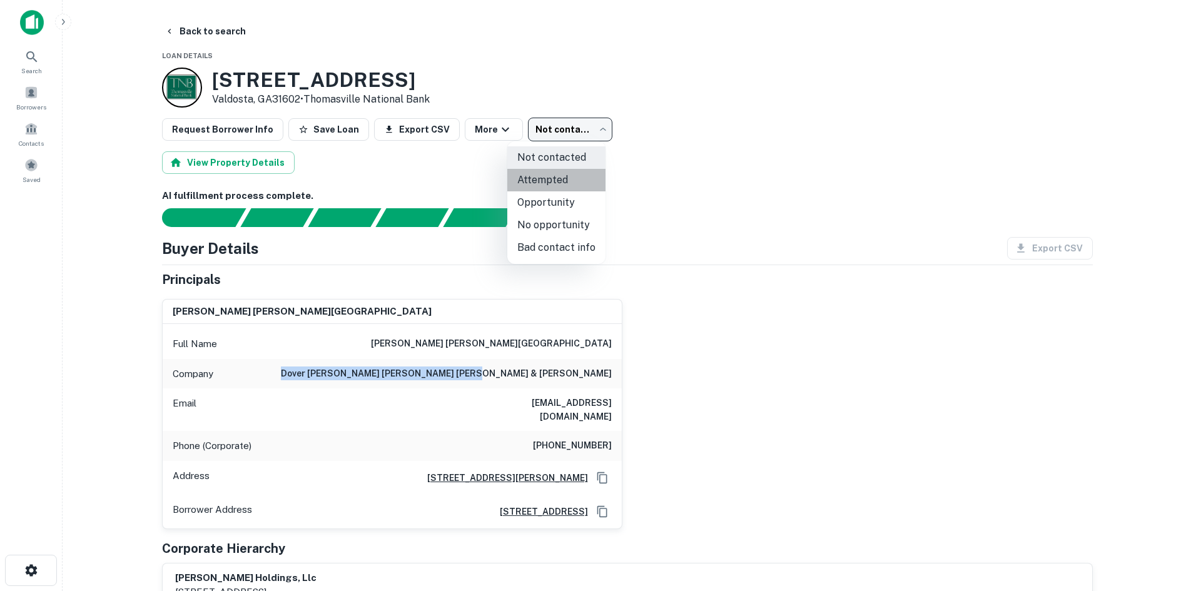
click at [574, 175] on li "Attempted" at bounding box center [556, 180] width 98 height 23
type input "*********"
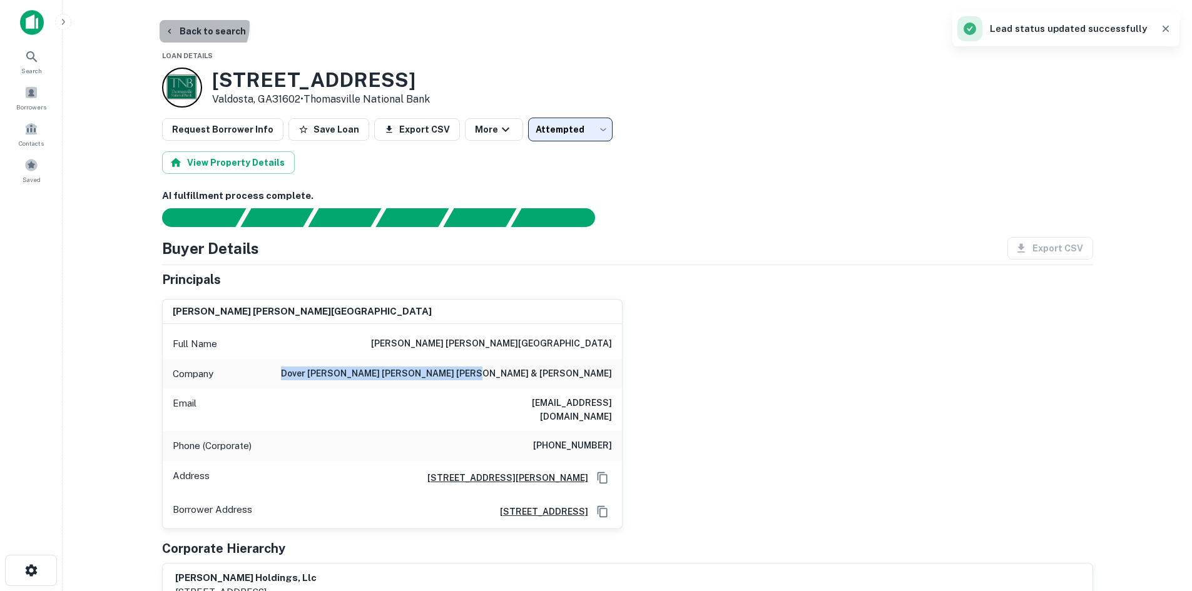
click at [199, 26] on button "Back to search" at bounding box center [205, 31] width 91 height 23
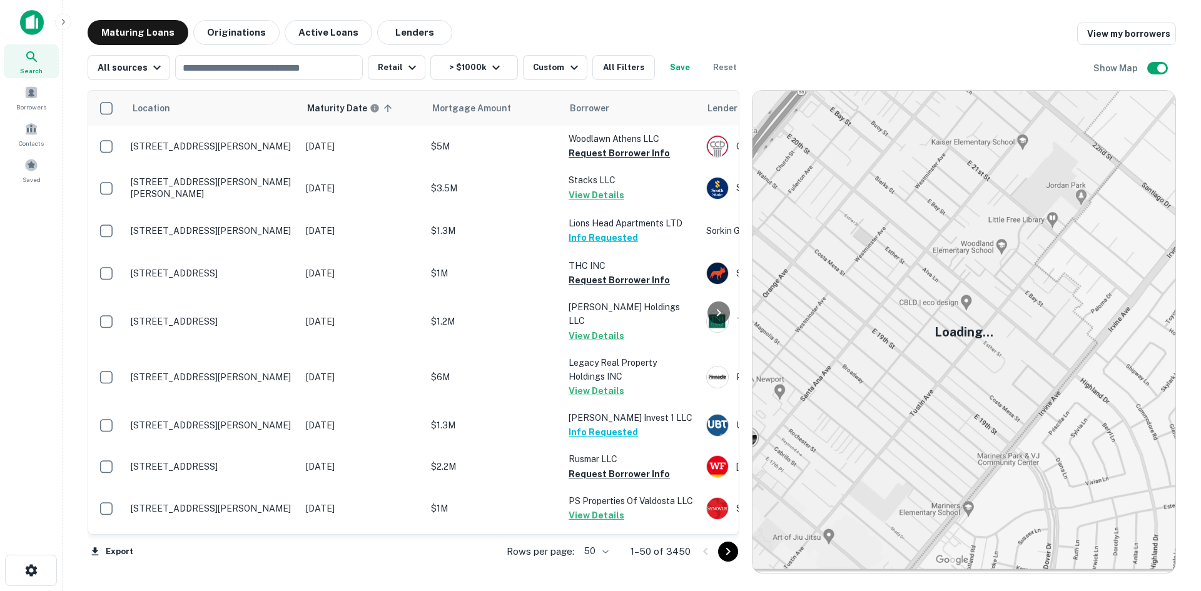
click at [590, 552] on body "Search Borrowers Contacts Saved Maturing Loans Originations Active Loans Lender…" at bounding box center [600, 295] width 1201 height 591
click at [600, 563] on li "100" at bounding box center [598, 565] width 36 height 23
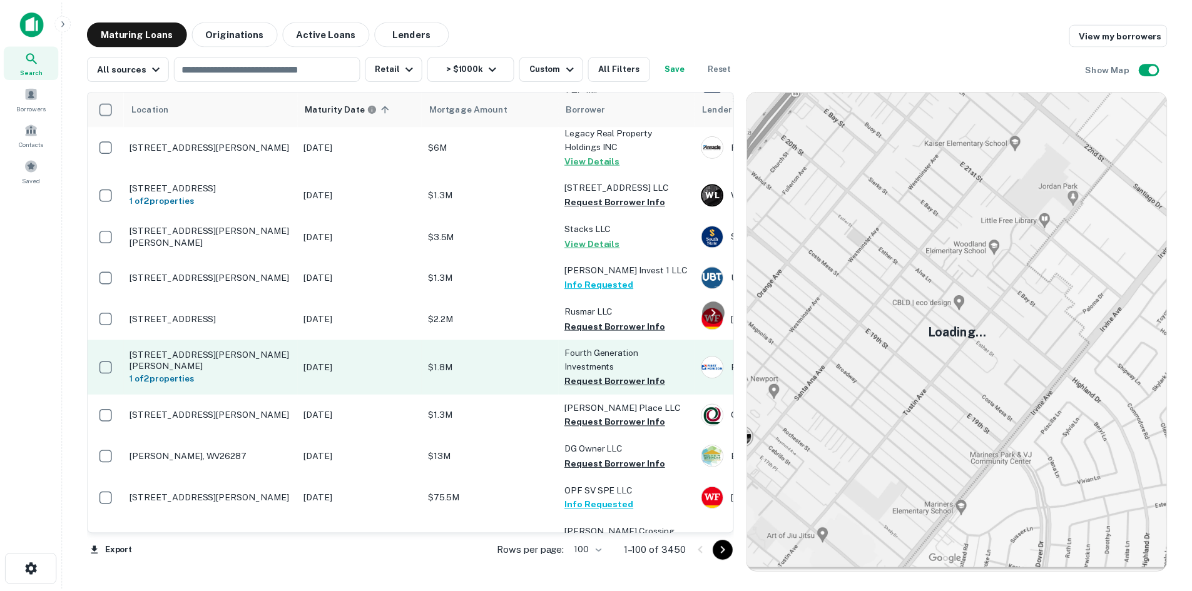
scroll to position [375, 0]
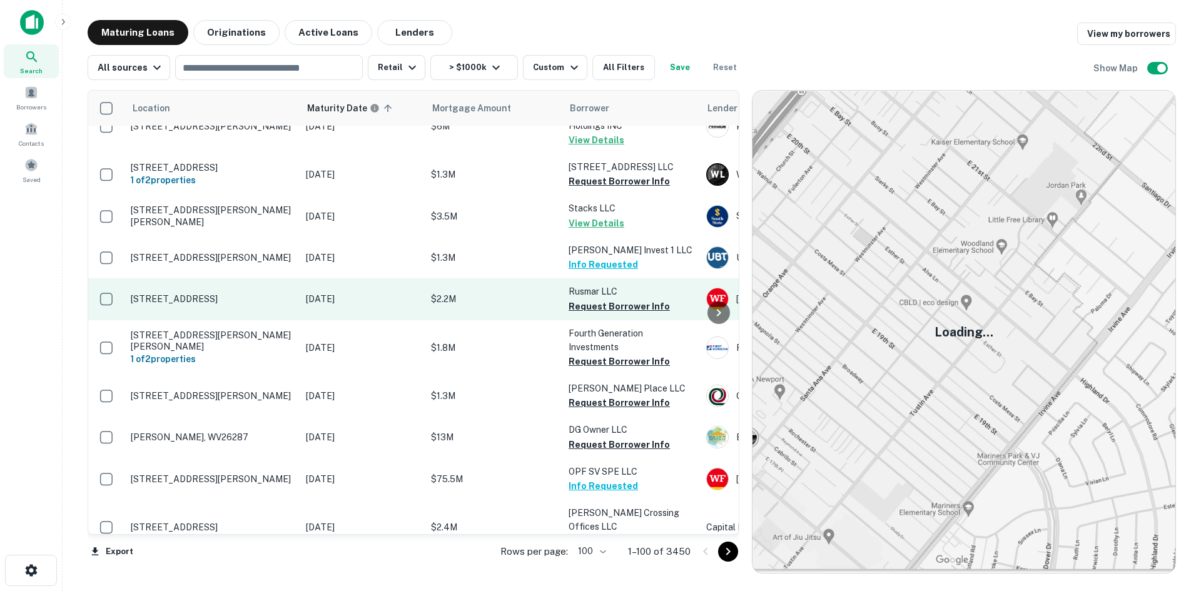
click at [223, 291] on td "[STREET_ADDRESS]" at bounding box center [211, 298] width 175 height 41
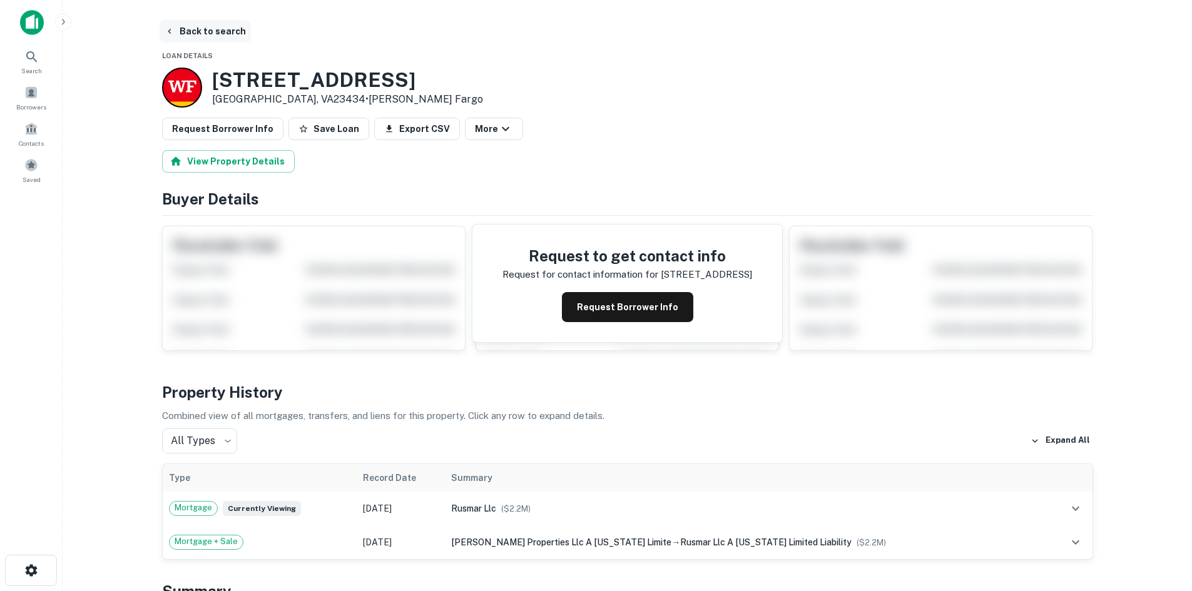
click at [189, 24] on button "Back to search" at bounding box center [205, 31] width 91 height 23
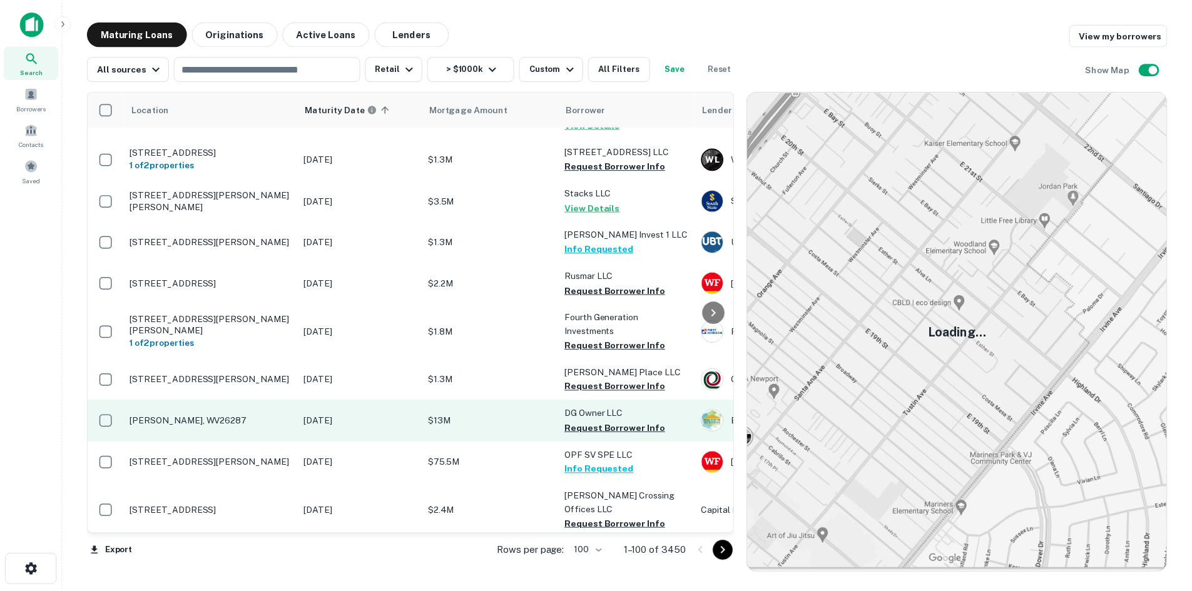
scroll to position [438, 0]
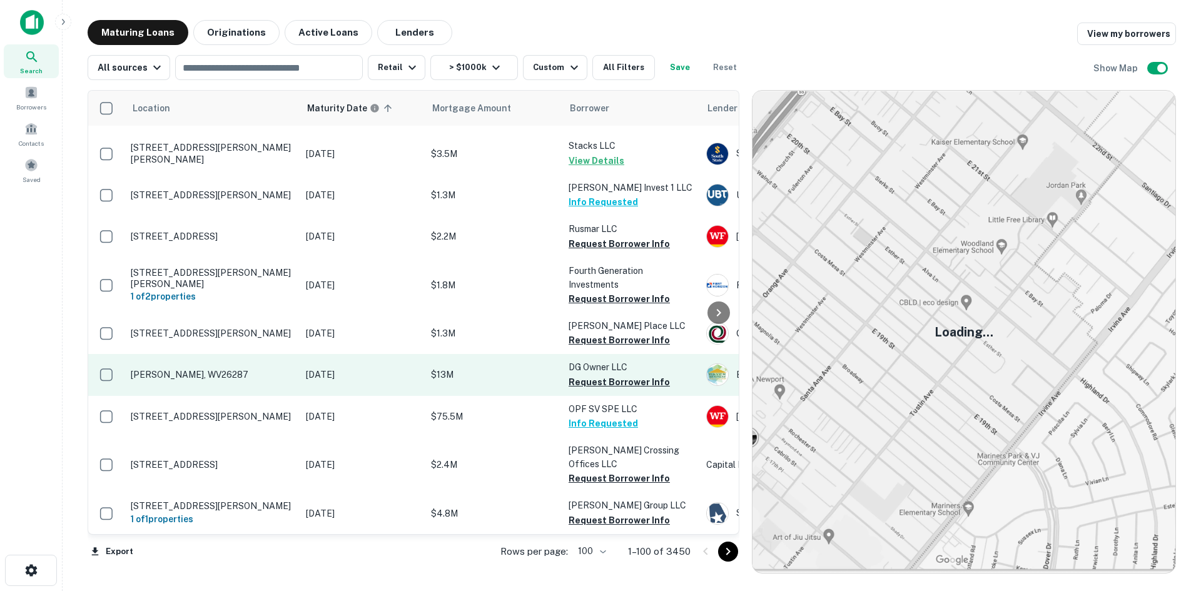
click at [226, 369] on p "[PERSON_NAME], WV26287" at bounding box center [212, 374] width 163 height 11
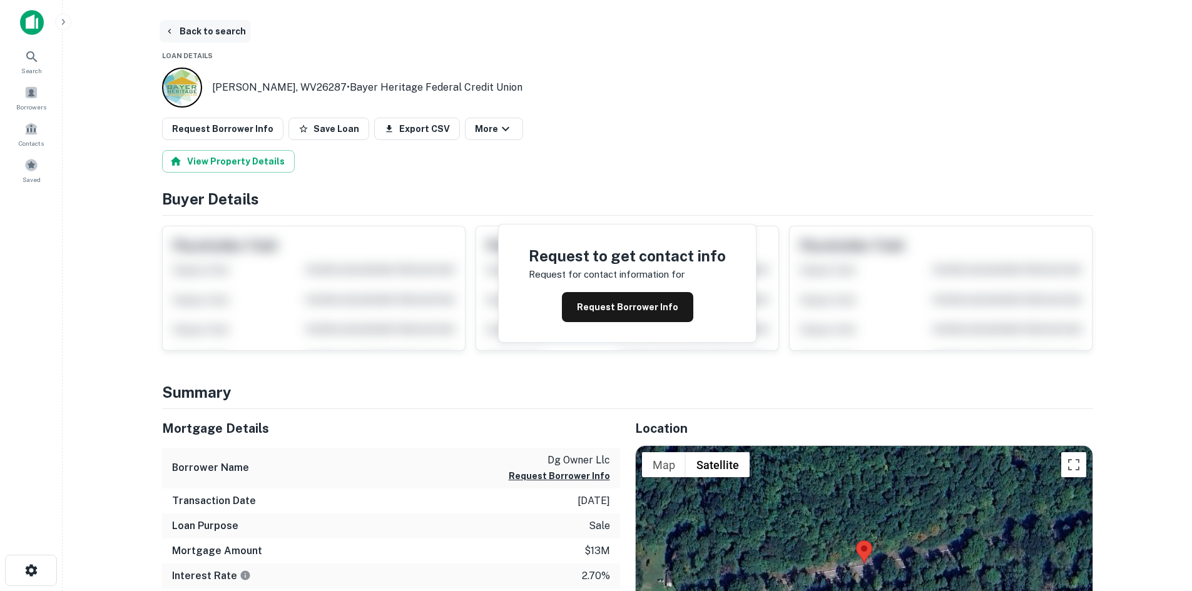
click at [208, 27] on button "Back to search" at bounding box center [205, 31] width 91 height 23
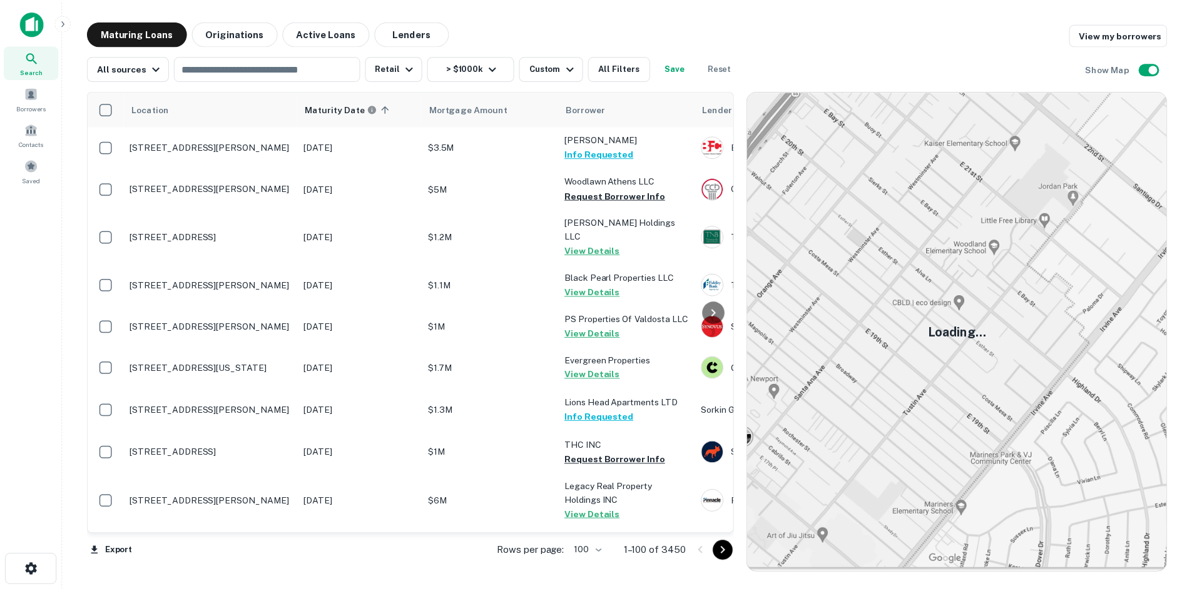
scroll to position [625, 0]
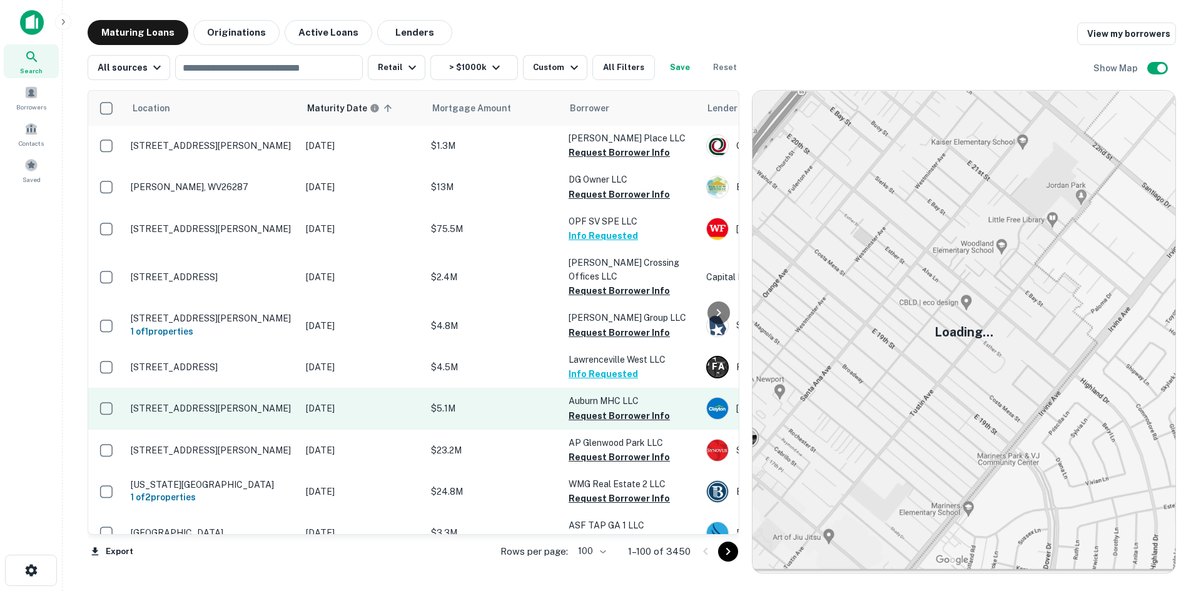
click at [236, 399] on td "[STREET_ADDRESS][PERSON_NAME]" at bounding box center [211, 408] width 175 height 41
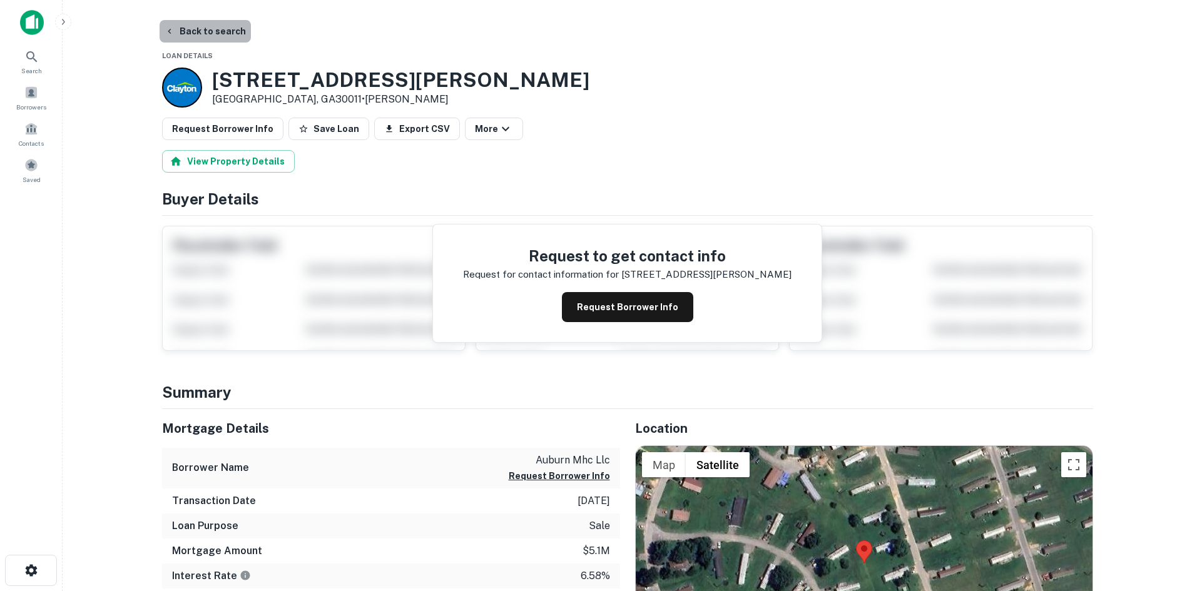
click at [223, 35] on button "Back to search" at bounding box center [205, 31] width 91 height 23
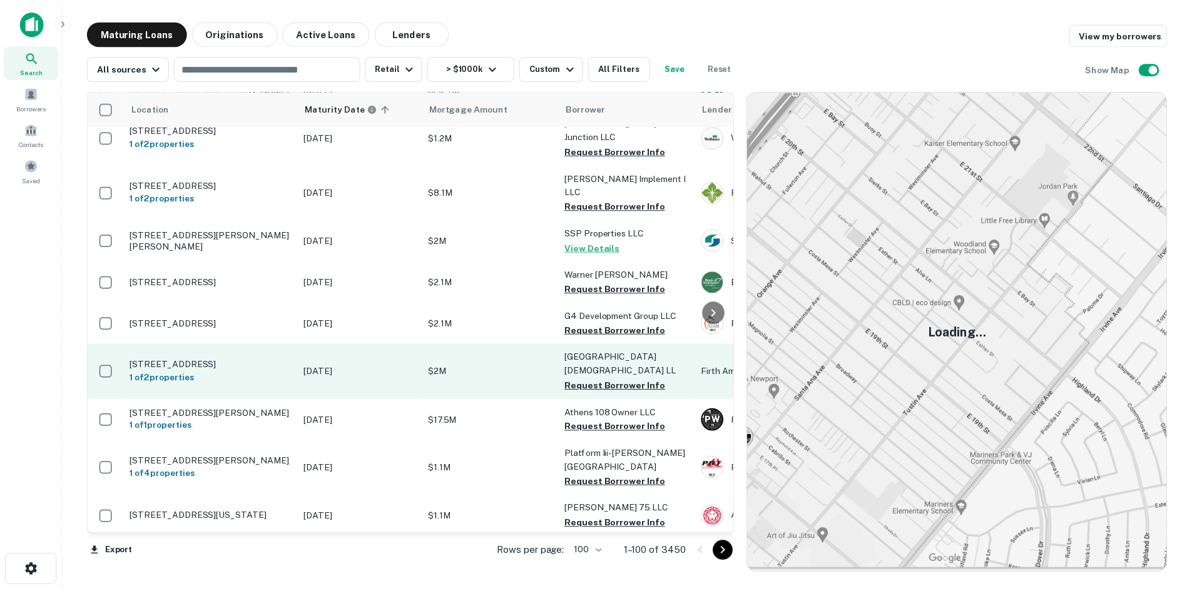
scroll to position [2064, 0]
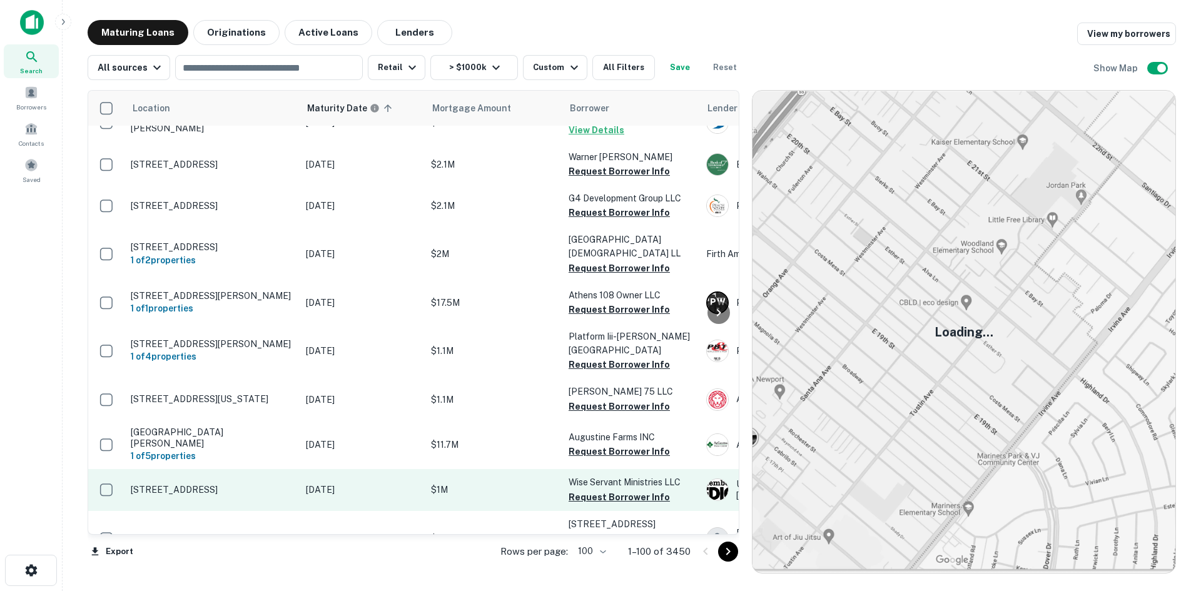
click at [243, 469] on td "[STREET_ADDRESS]" at bounding box center [211, 489] width 175 height 41
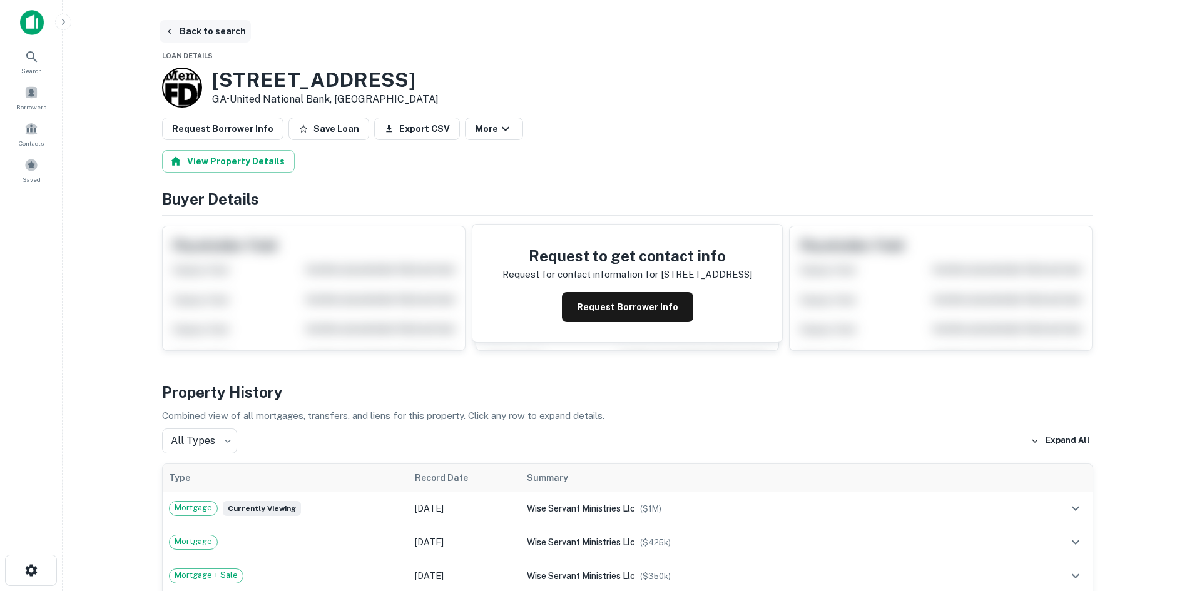
click at [188, 29] on button "Back to search" at bounding box center [205, 31] width 91 height 23
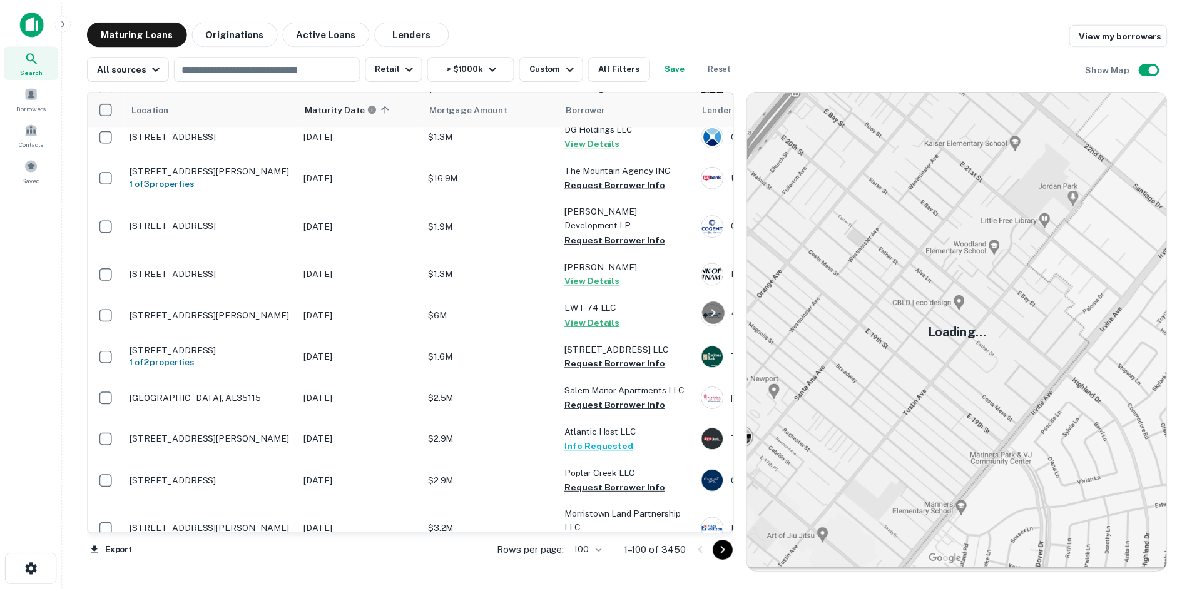
scroll to position [3378, 0]
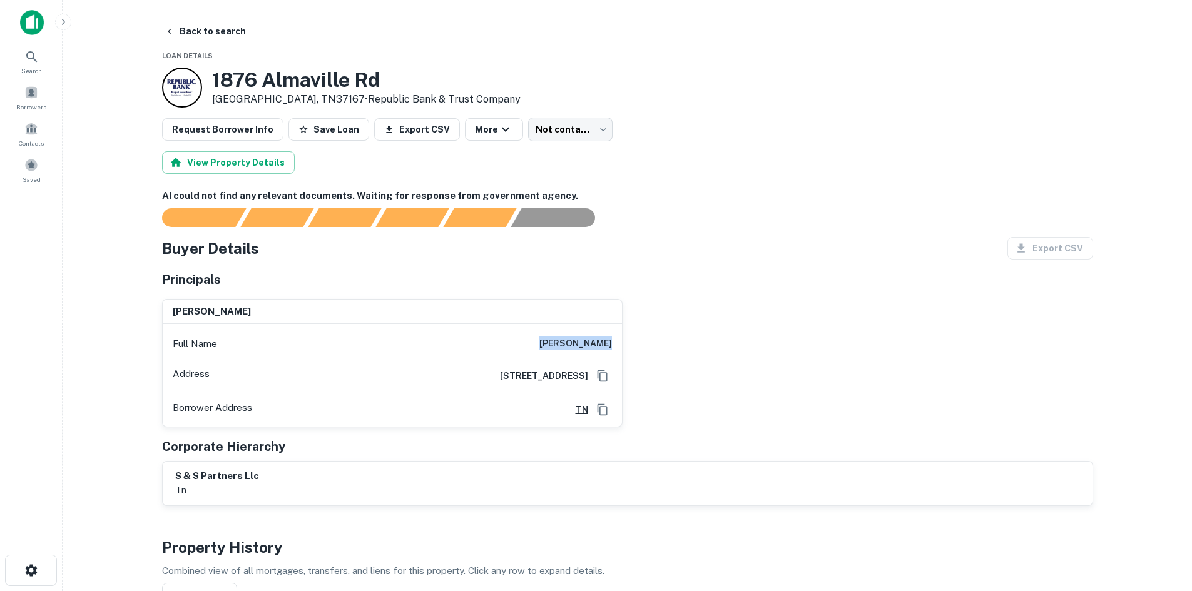
drag, startPoint x: 559, startPoint y: 339, endPoint x: 622, endPoint y: 337, distance: 63.9
click at [622, 337] on div "kinnari patel Full Name kinnari patel Address 4606 Marymont Springs Blvd , Murf…" at bounding box center [622, 358] width 941 height 138
copy h6 "kinnari patel"
click at [197, 26] on button "Back to search" at bounding box center [205, 31] width 91 height 23
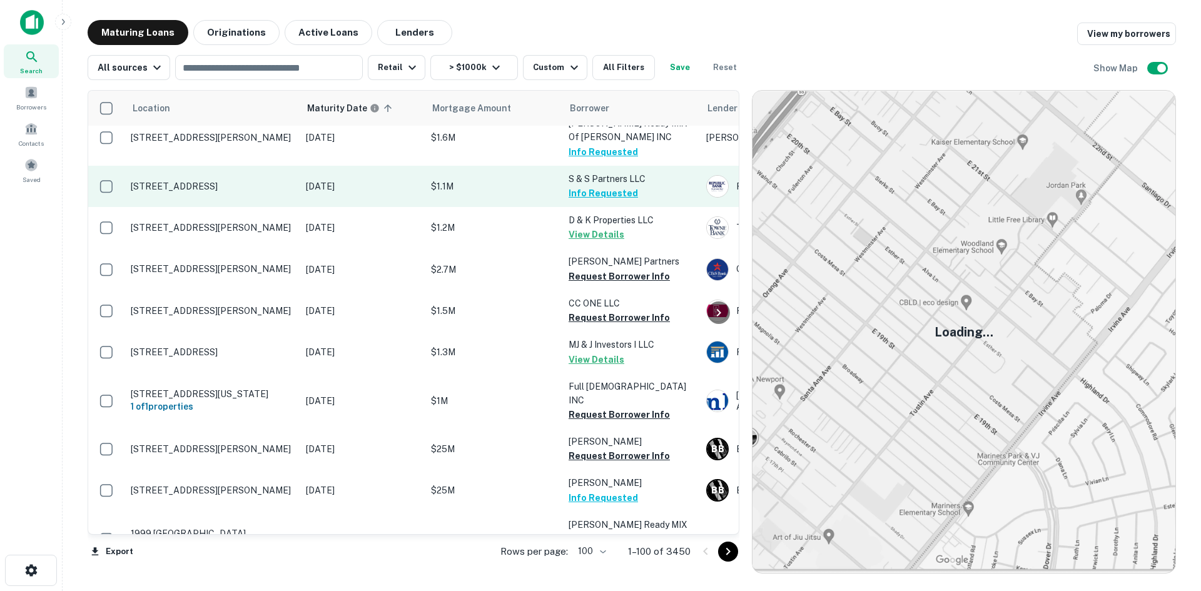
scroll to position [3986, 0]
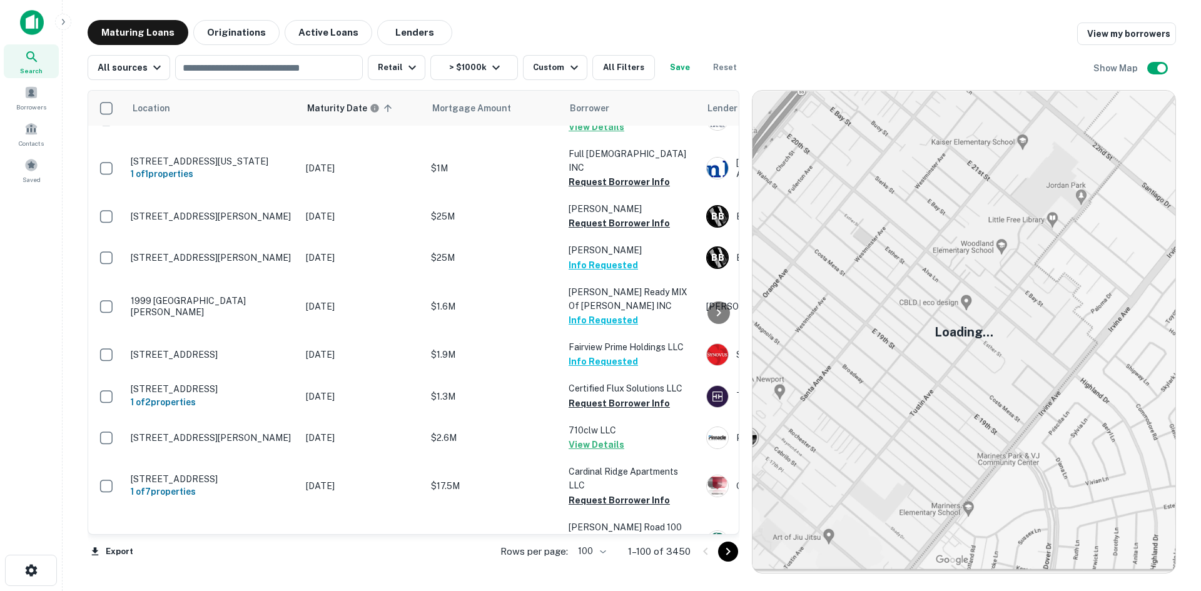
click at [719, 550] on button "Go to next page" at bounding box center [728, 552] width 20 height 20
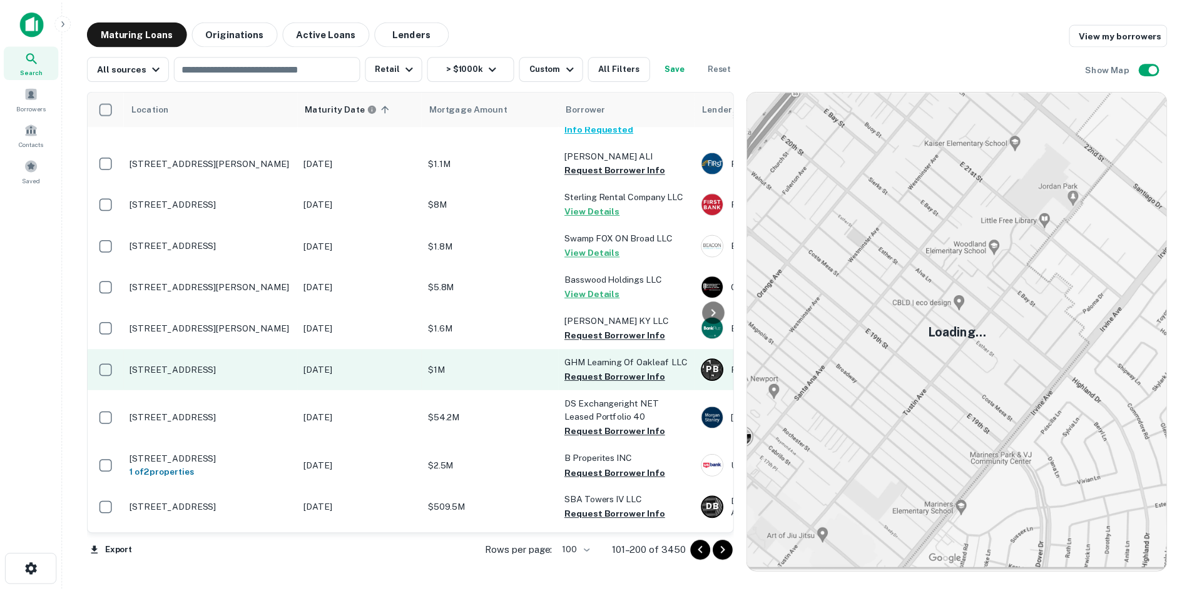
scroll to position [1859, 0]
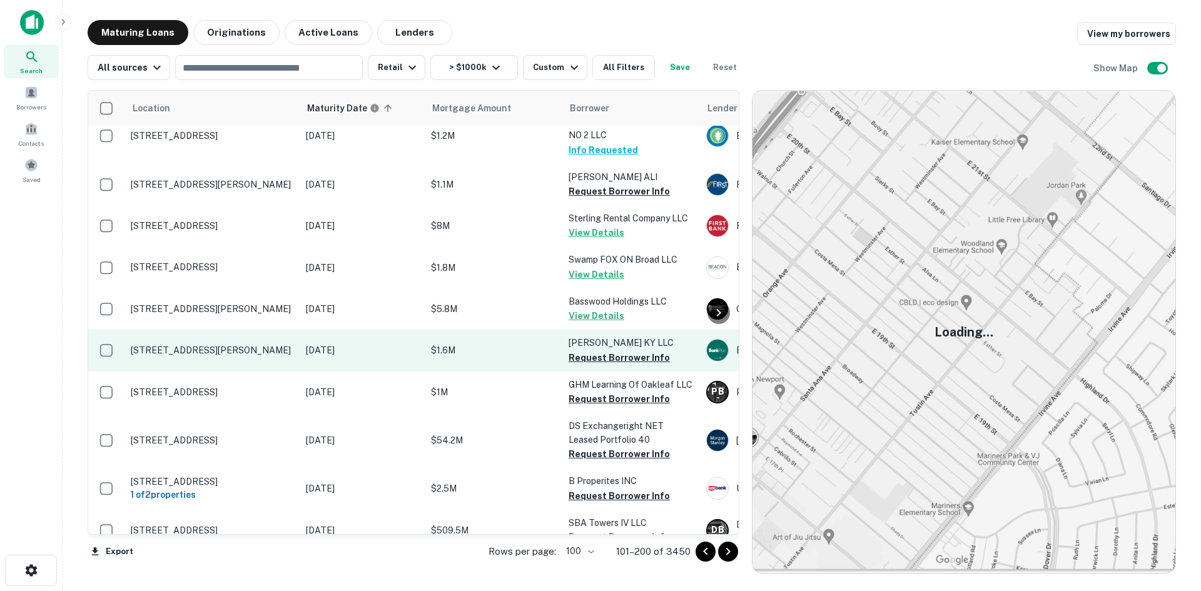
click at [260, 330] on td "[STREET_ADDRESS][PERSON_NAME]" at bounding box center [211, 350] width 175 height 41
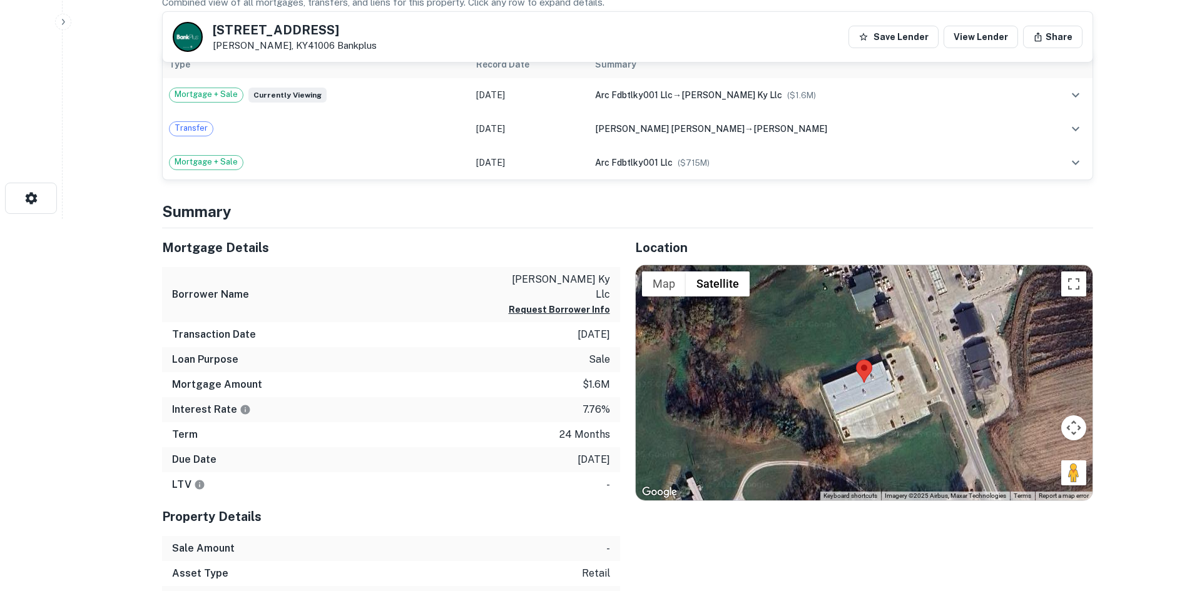
scroll to position [438, 0]
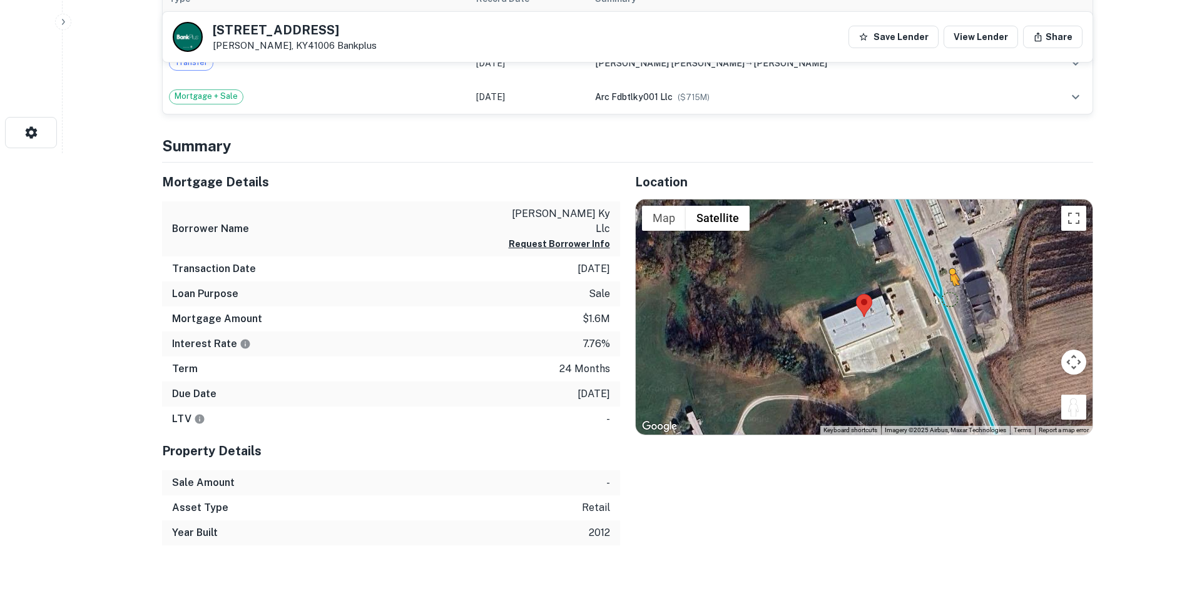
drag, startPoint x: 1067, startPoint y: 401, endPoint x: 948, endPoint y: 297, distance: 157.8
click at [948, 297] on div "To activate drag with keyboard, press Alt + Enter. Once in keyboard drag state,…" at bounding box center [864, 317] width 457 height 235
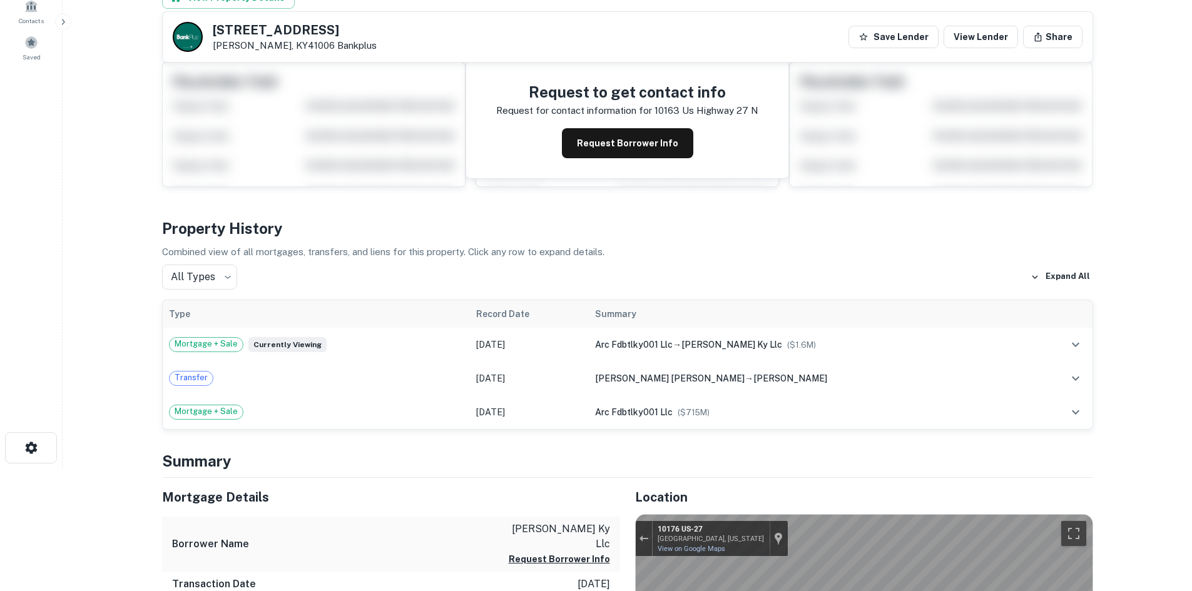
scroll to position [0, 0]
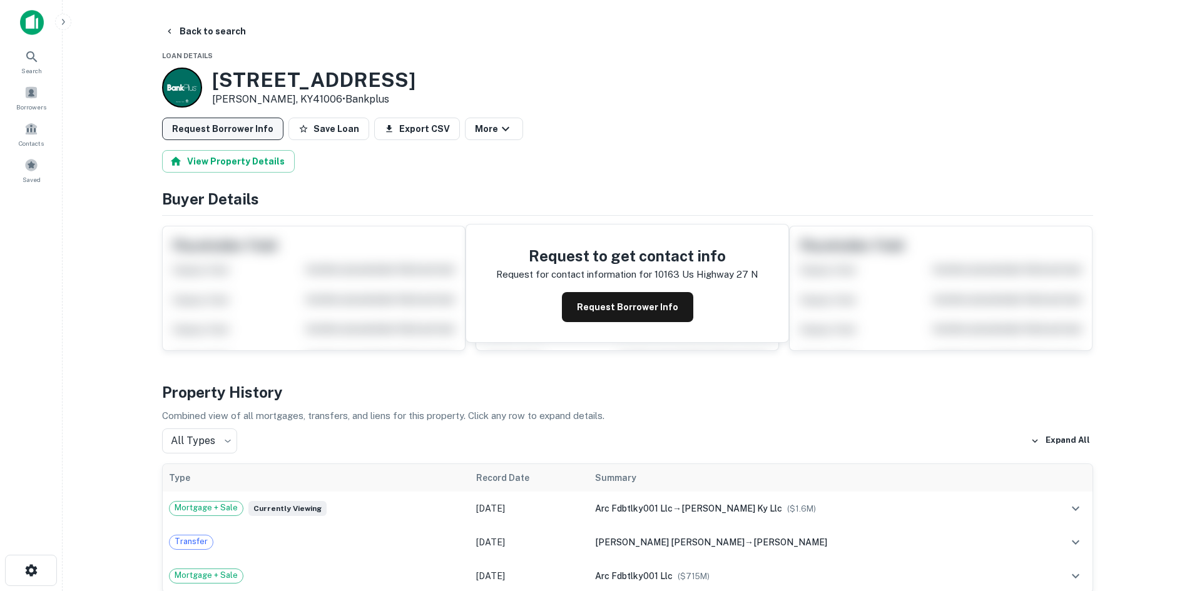
click at [205, 122] on button "Request Borrower Info" at bounding box center [222, 129] width 121 height 23
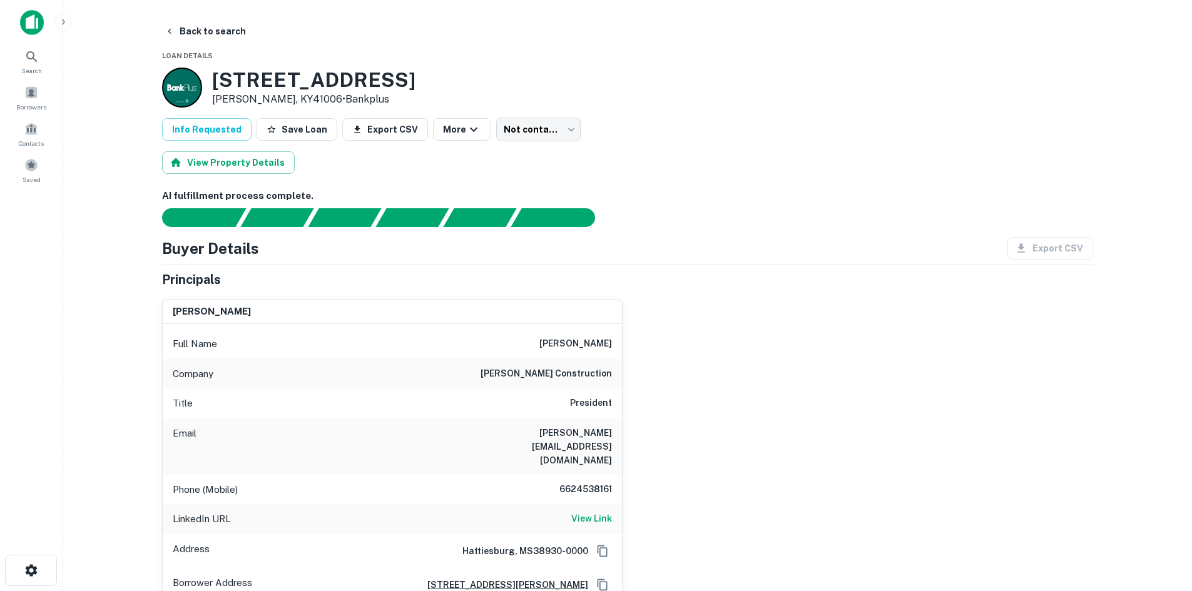
drag, startPoint x: 214, startPoint y: 75, endPoint x: 291, endPoint y: 107, distance: 83.9
click at [291, 107] on div "10163 US HIGHWAY 27 N Butler, KY41006 • Bankplus" at bounding box center [313, 87] width 203 height 39
copy div "10163 US HIGHWAY 27 N Butler, KY41006 •"
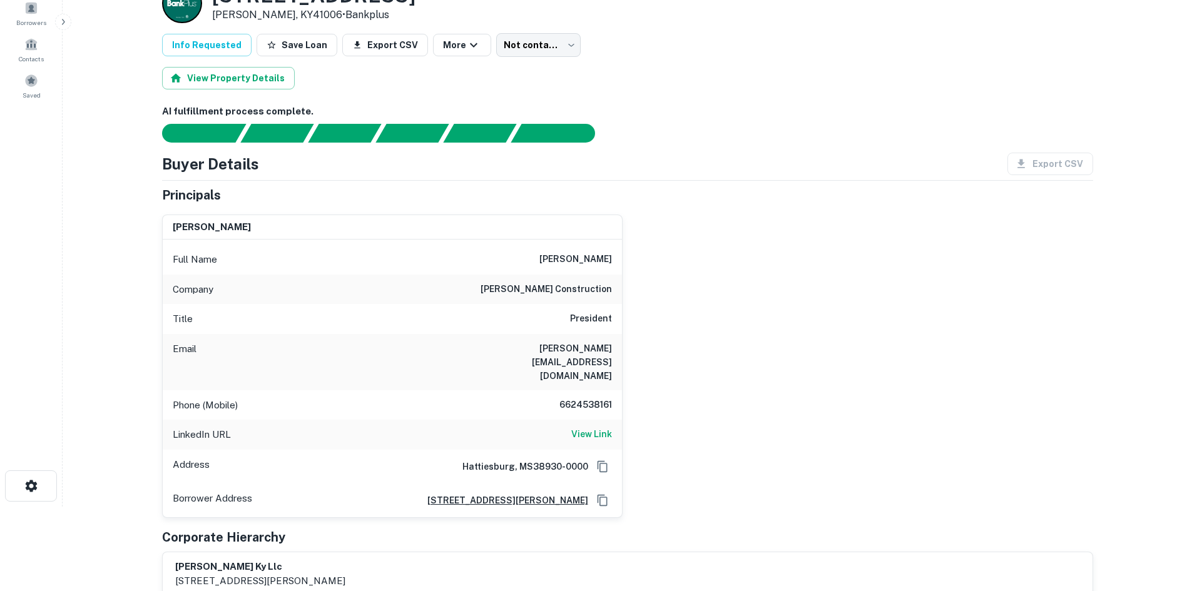
scroll to position [125, 0]
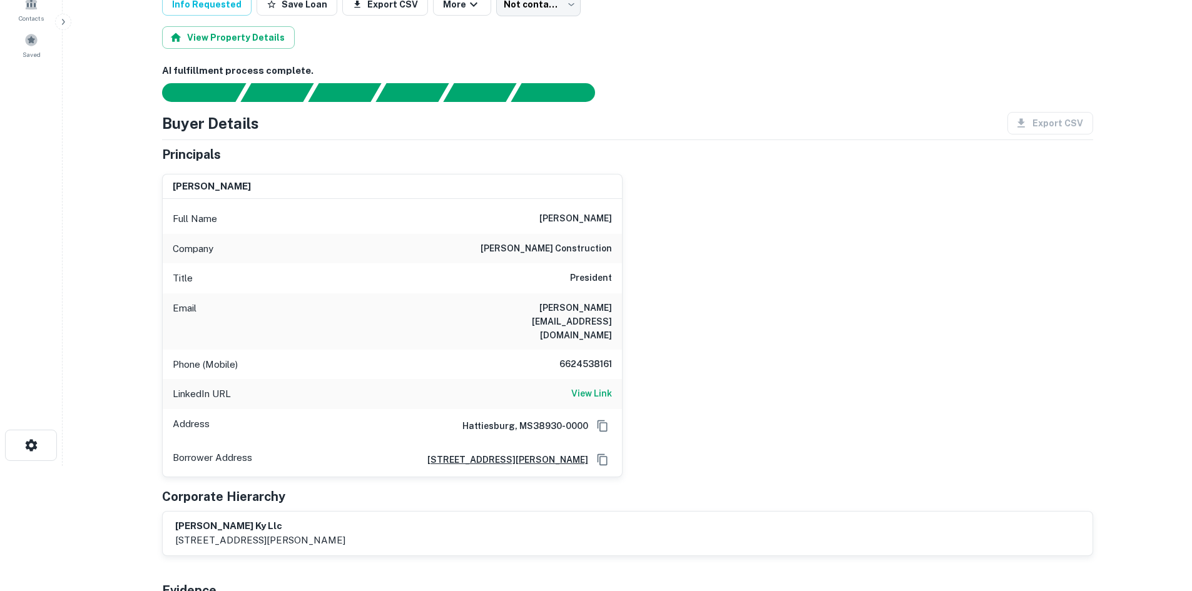
click at [589, 357] on h6 "6624538161" at bounding box center [574, 364] width 75 height 15
copy h6 "6624538161"
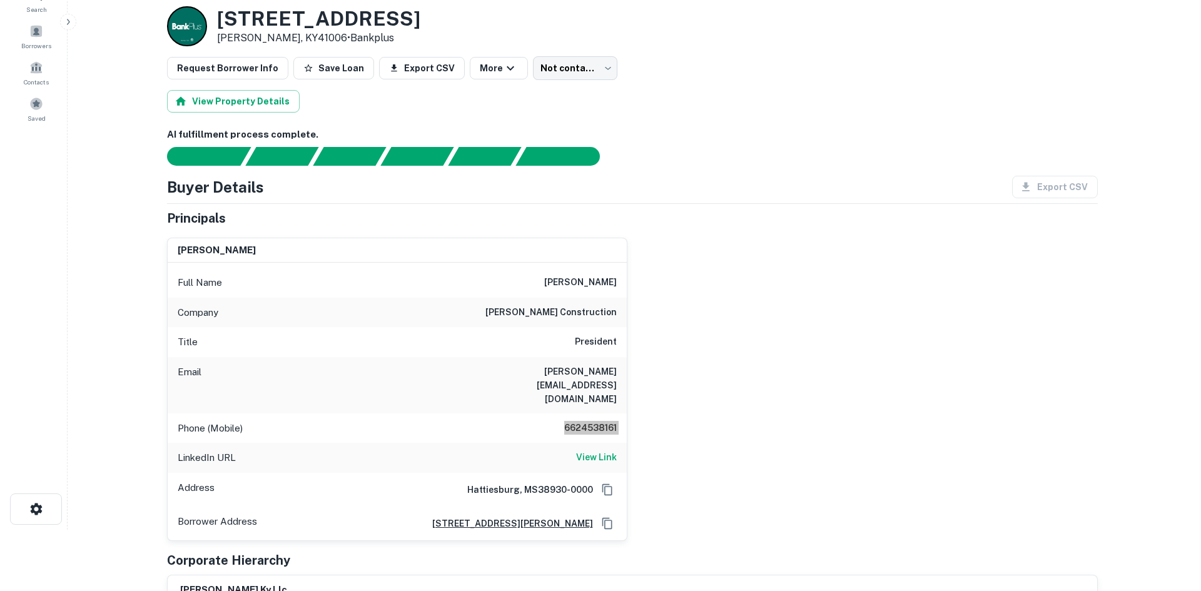
scroll to position [0, 0]
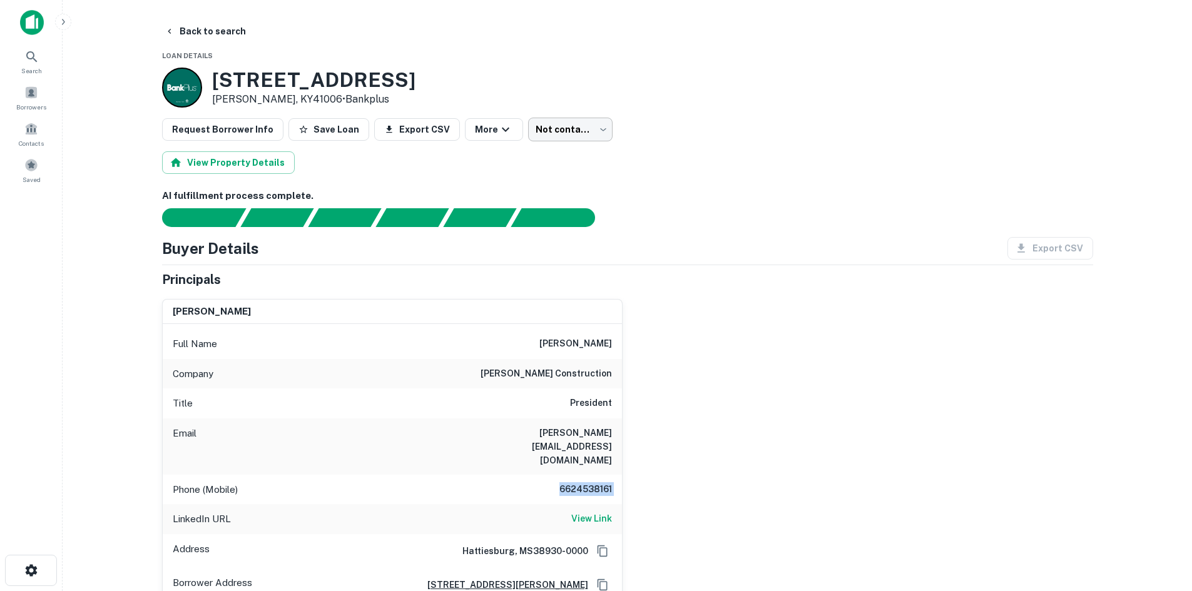
click at [579, 131] on body "Search Borrowers Contacts Saved Back to search Loan Details 10163 US HIGHWAY 27…" at bounding box center [596, 295] width 1192 height 591
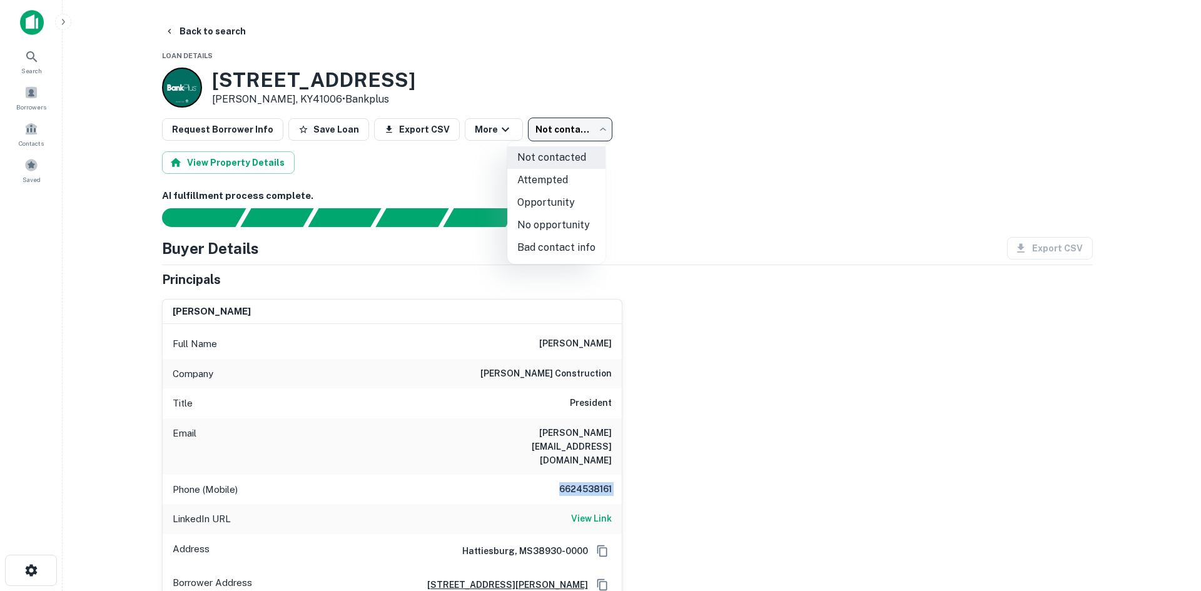
click at [568, 176] on li "Attempted" at bounding box center [556, 180] width 98 height 23
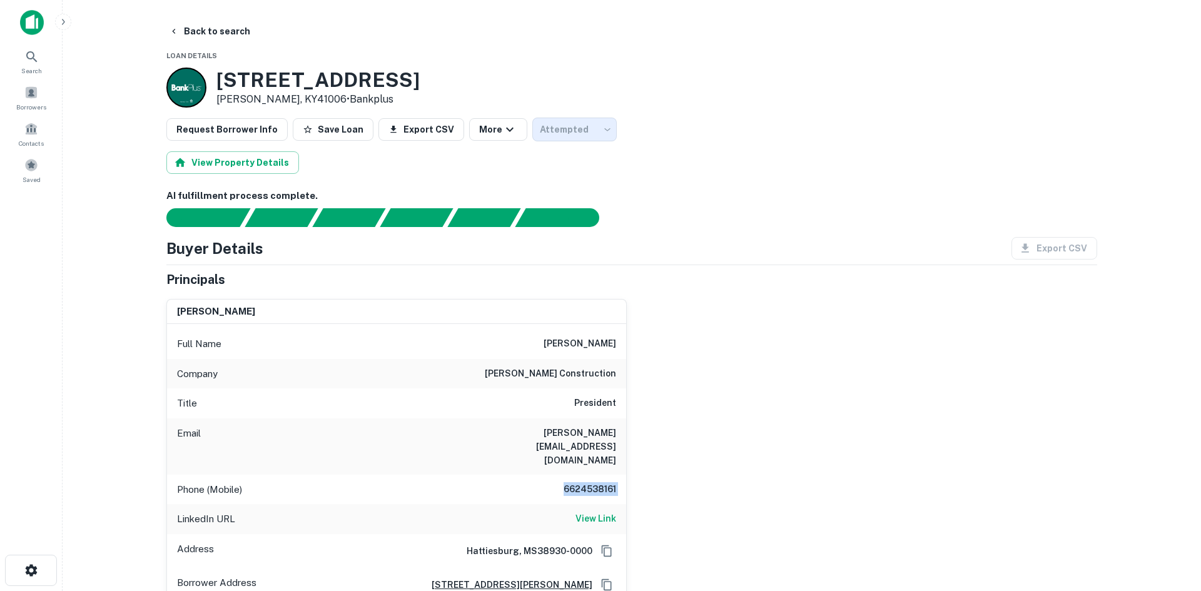
type input "*********"
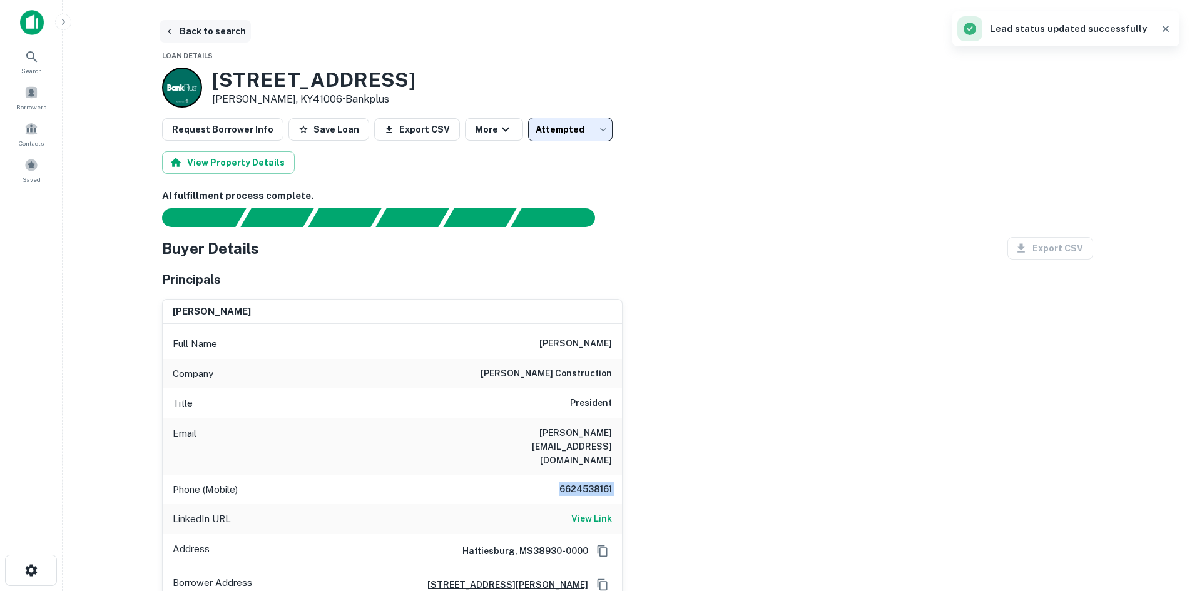
click at [215, 22] on button "Back to search" at bounding box center [205, 31] width 91 height 23
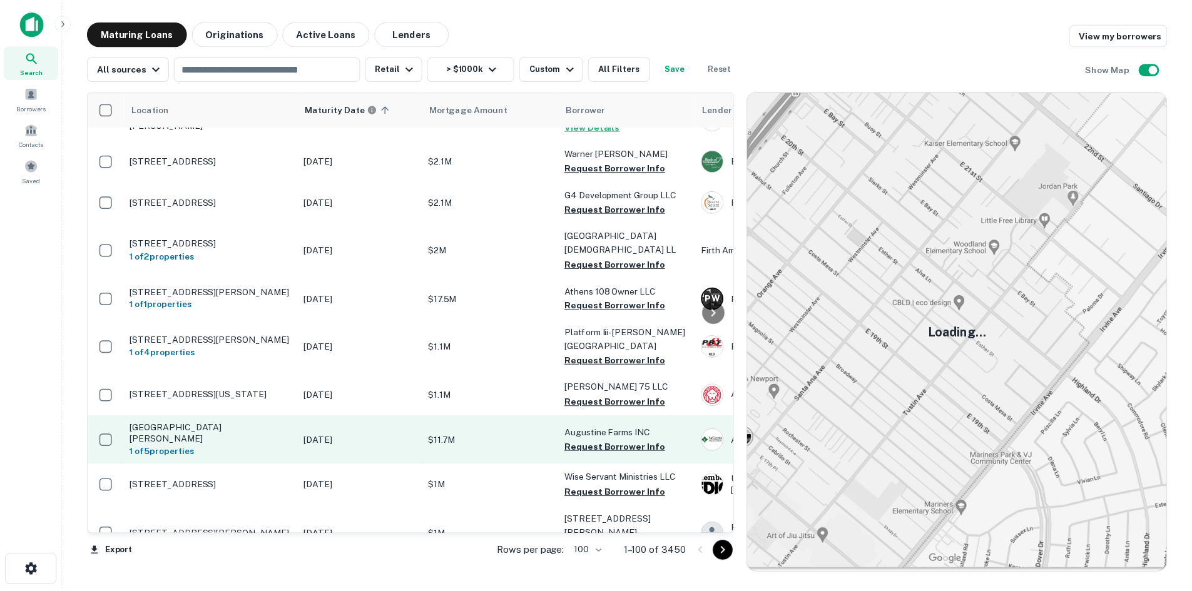
scroll to position [2109, 0]
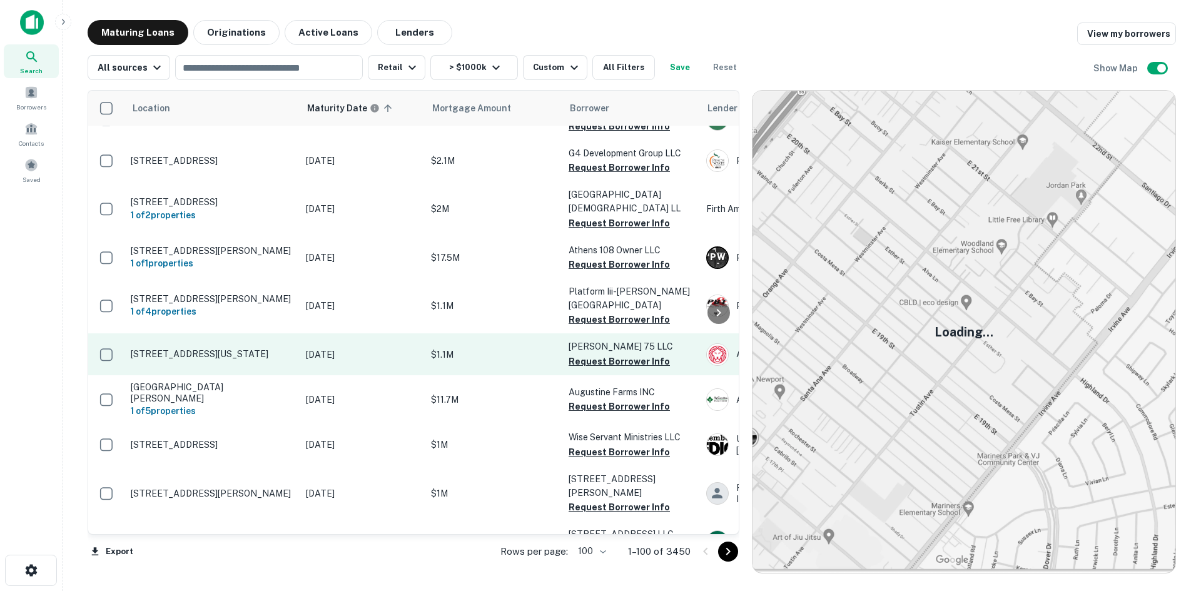
click at [264, 348] on p "[STREET_ADDRESS][US_STATE]" at bounding box center [212, 353] width 163 height 11
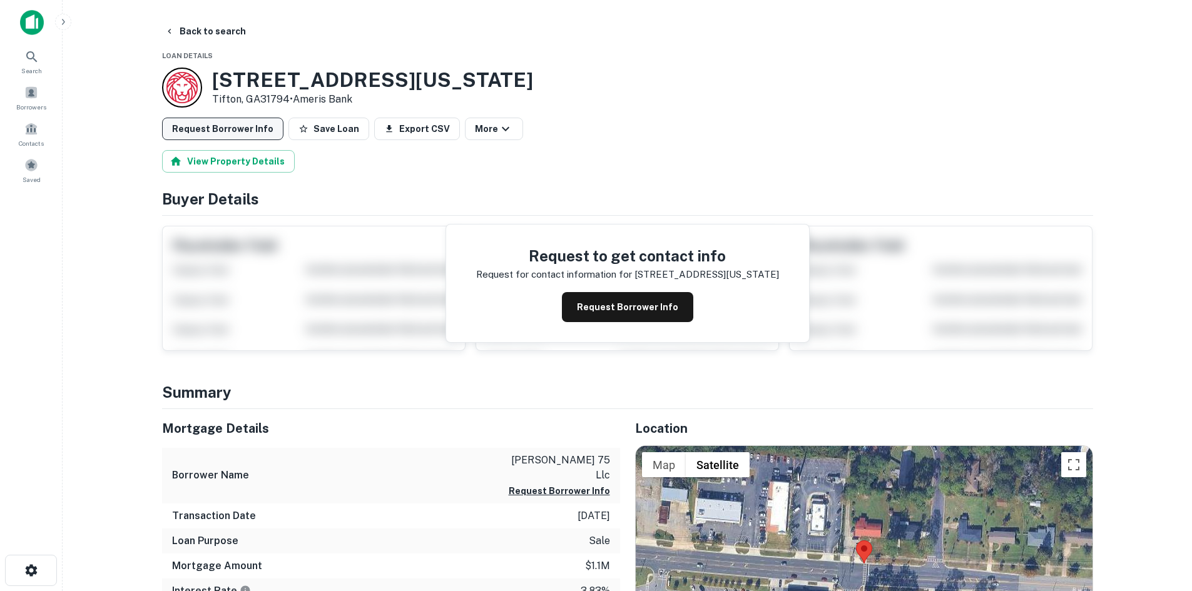
click at [243, 127] on button "Request Borrower Info" at bounding box center [222, 129] width 121 height 23
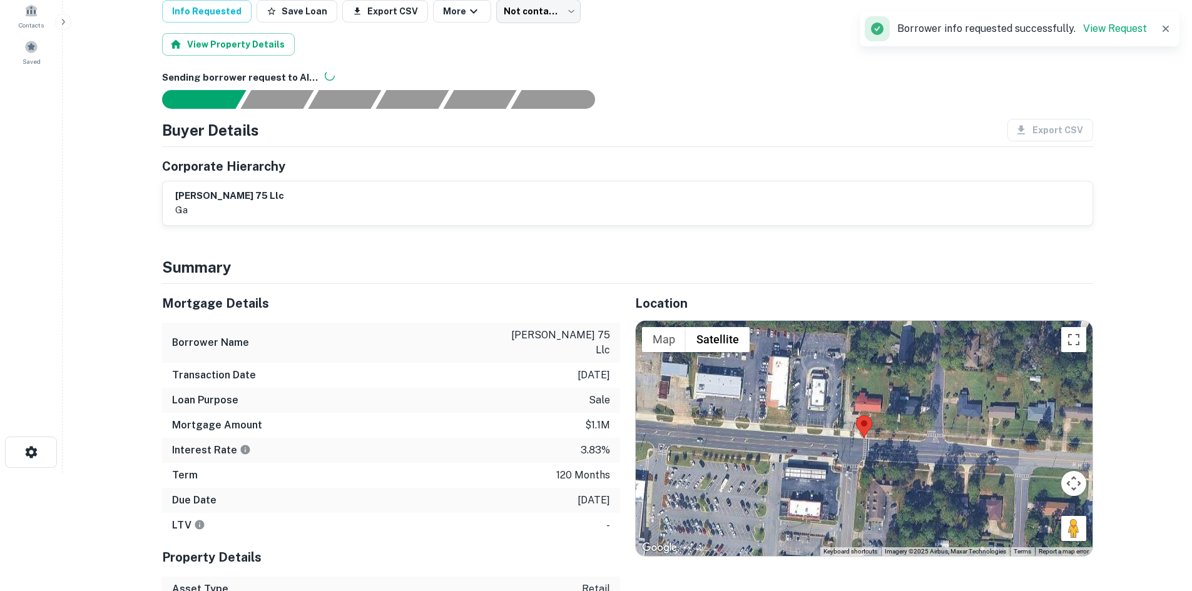
scroll to position [125, 0]
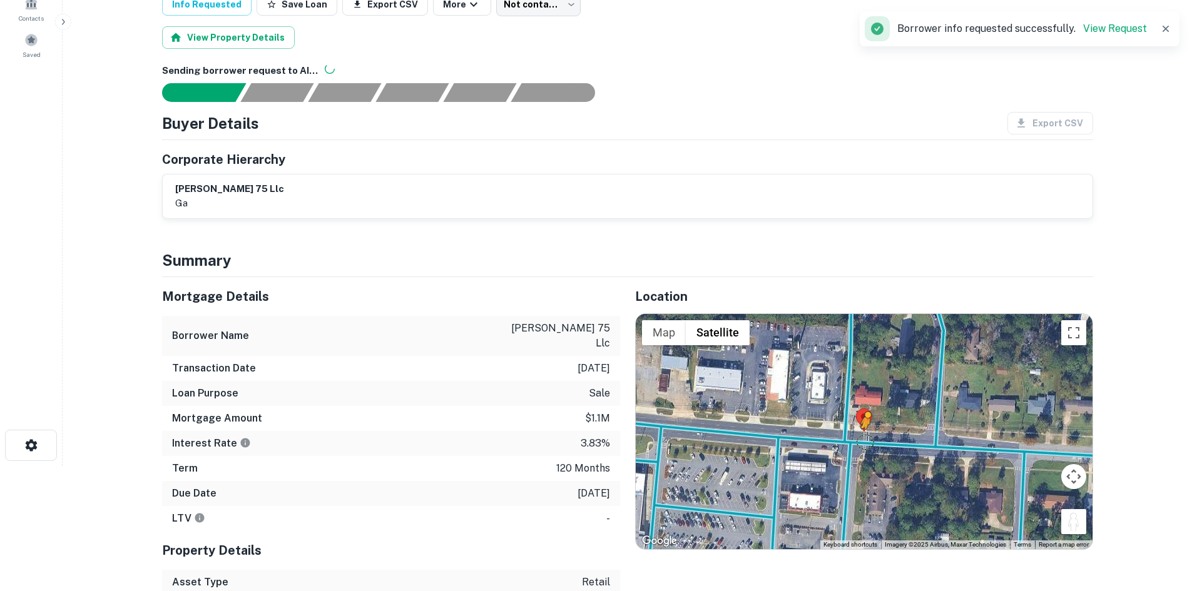
drag, startPoint x: 1070, startPoint y: 525, endPoint x: 865, endPoint y: 440, distance: 221.5
click at [865, 440] on div "To activate drag with keyboard, press Alt + Enter. Once in keyboard drag state,…" at bounding box center [864, 431] width 457 height 235
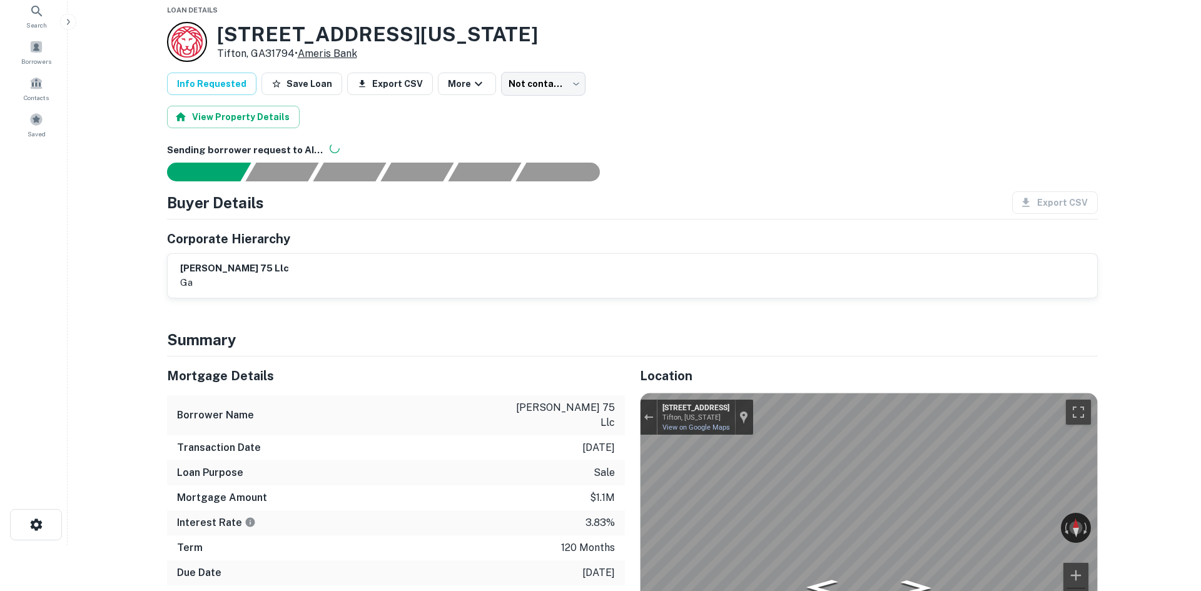
scroll to position [0, 0]
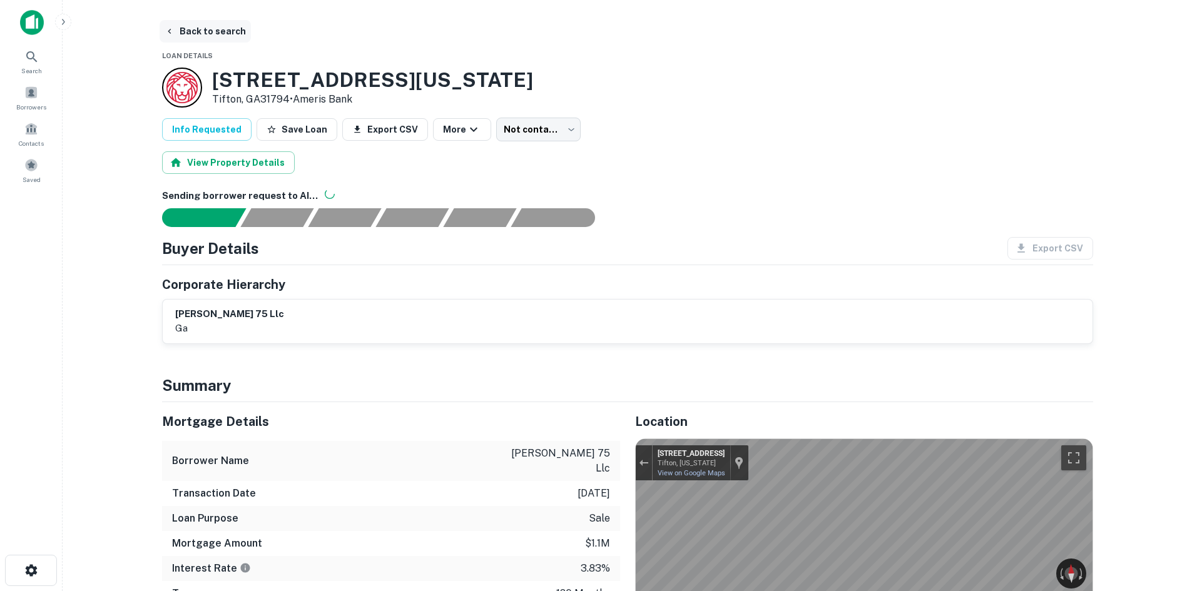
click at [224, 33] on button "Back to search" at bounding box center [205, 31] width 91 height 23
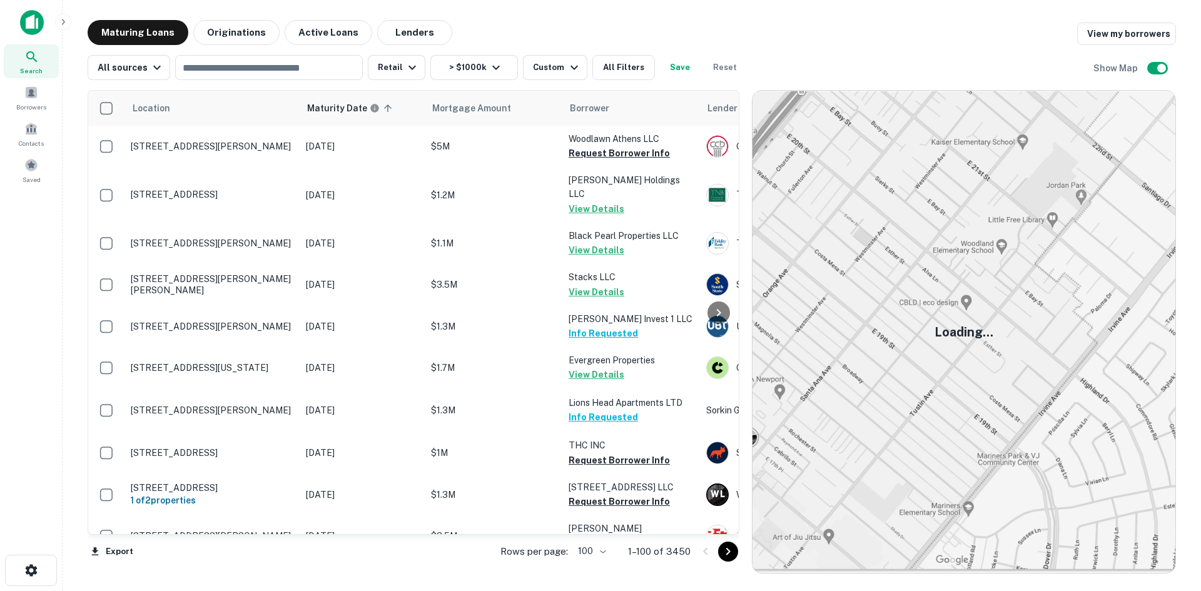
scroll to position [2109, 0]
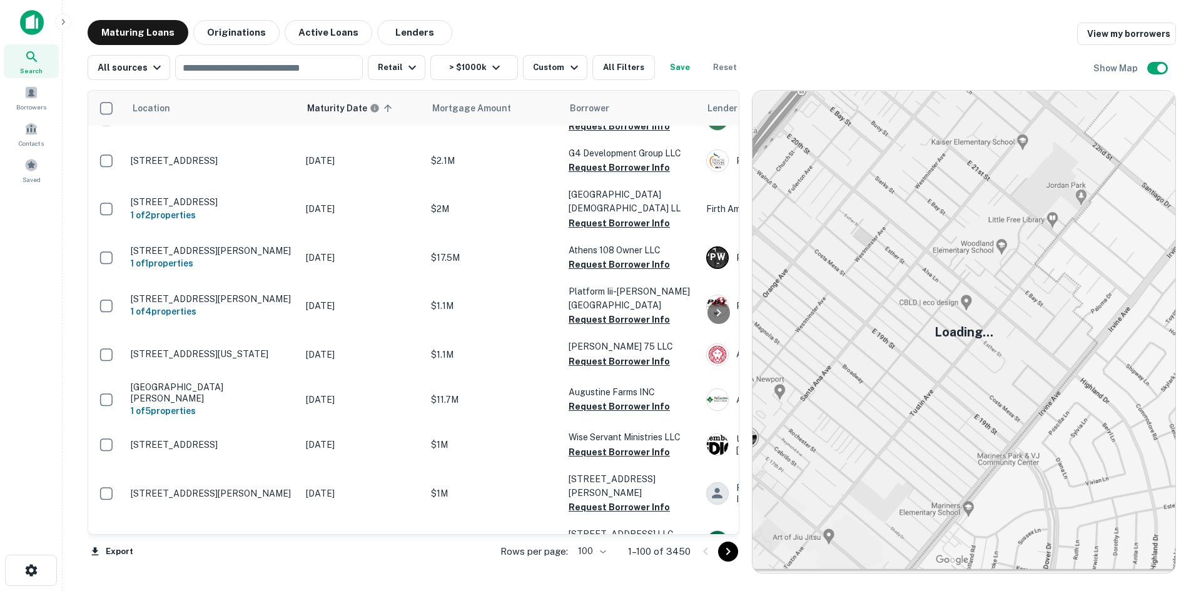
click at [736, 550] on button "Go to next page" at bounding box center [728, 552] width 20 height 20
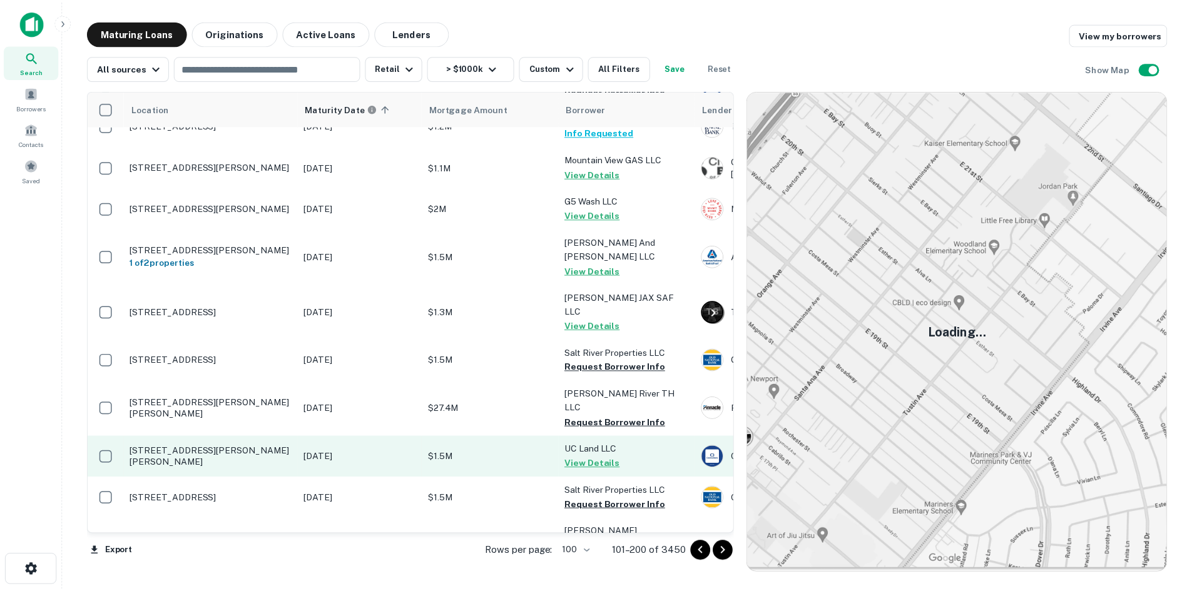
scroll to position [4048, 0]
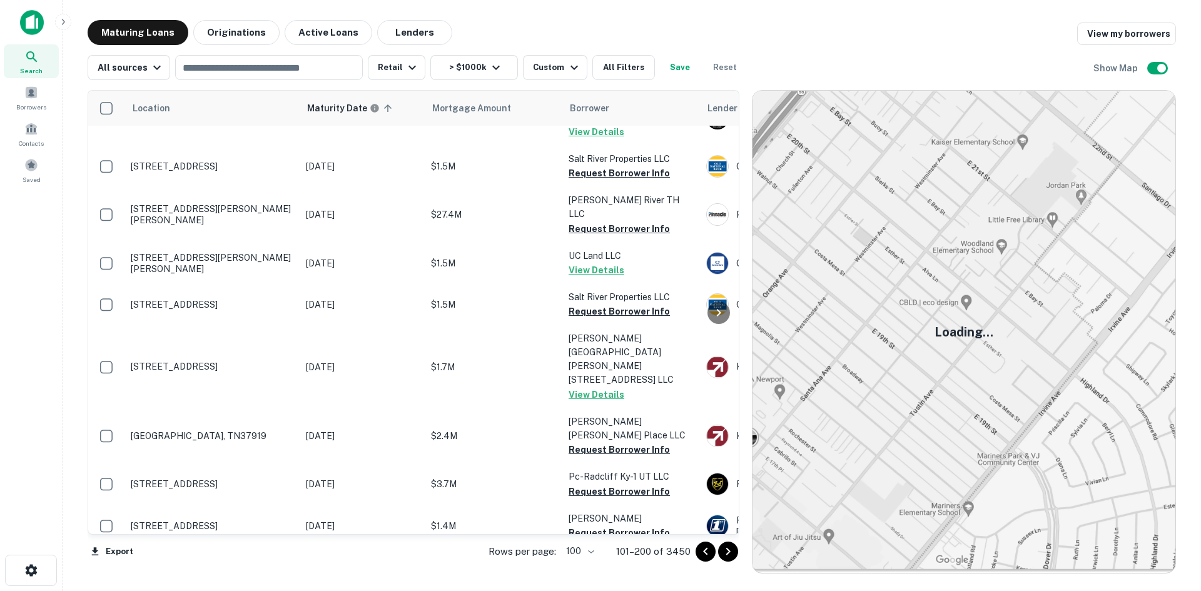
click at [223, 569] on p "[STREET_ADDRESS][PERSON_NAME]" at bounding box center [212, 574] width 163 height 11
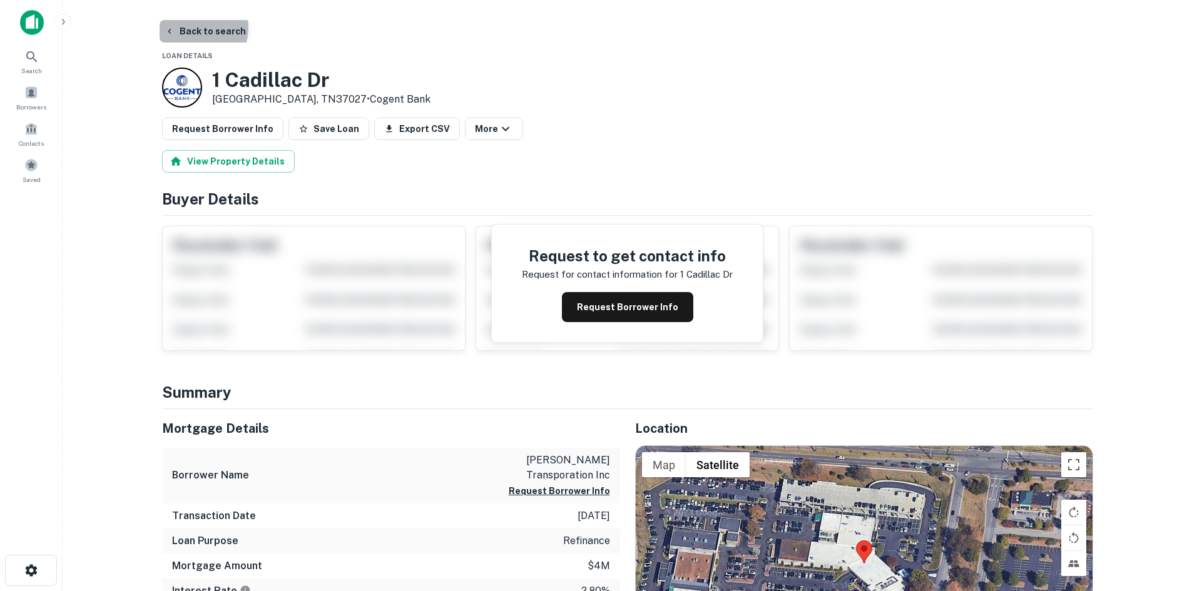
click at [198, 29] on button "Back to search" at bounding box center [205, 31] width 91 height 23
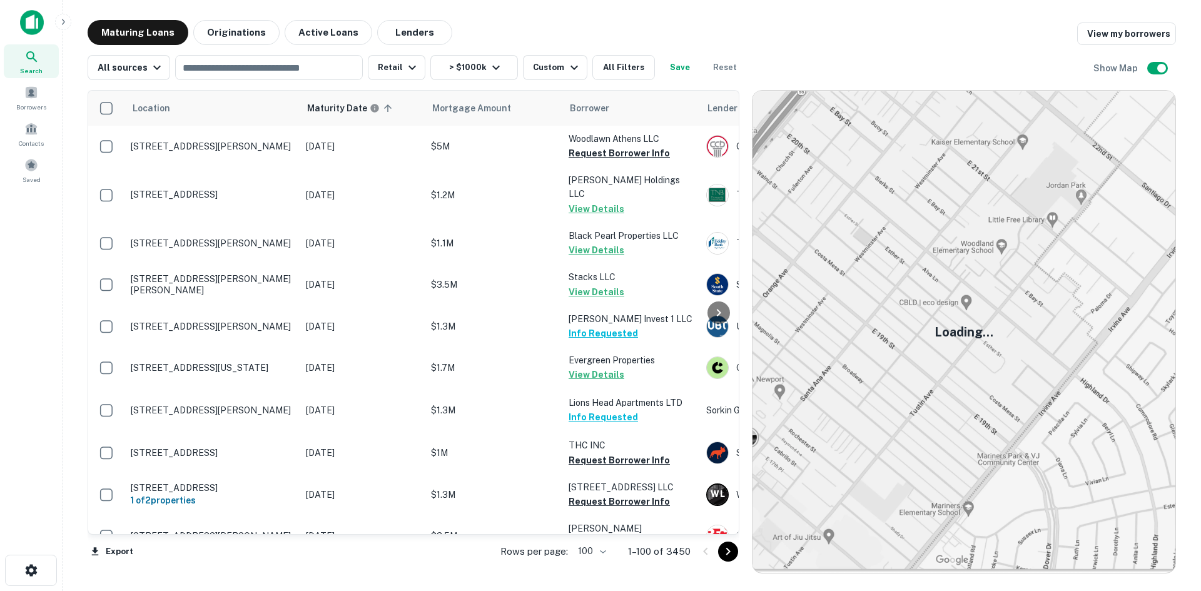
scroll to position [3986, 0]
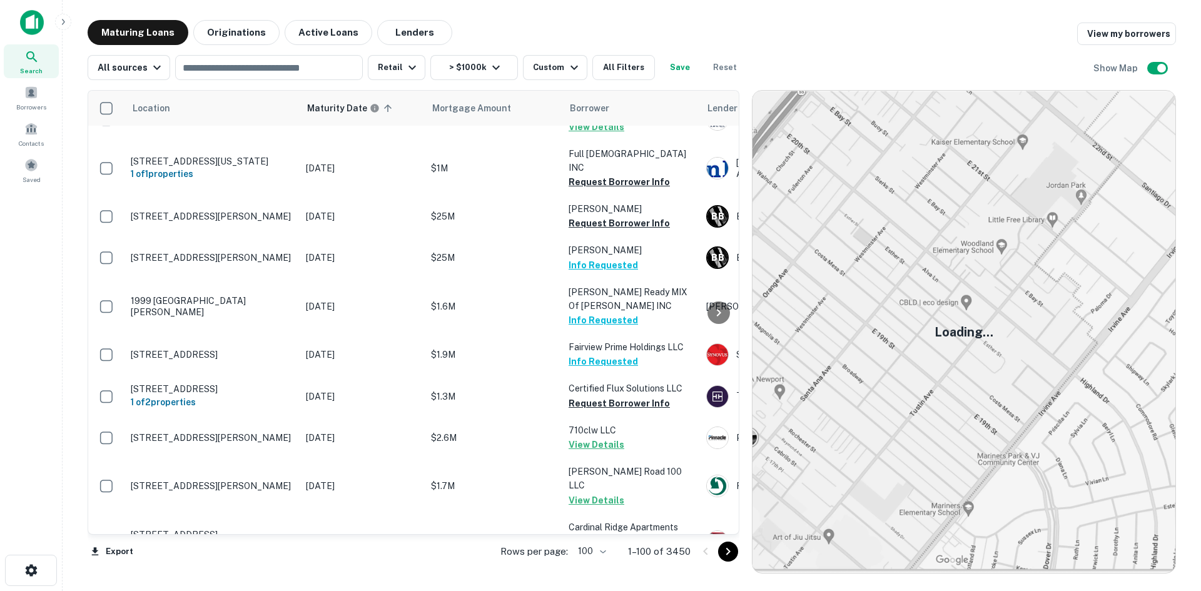
click at [725, 551] on icon "Go to next page" at bounding box center [728, 551] width 15 height 15
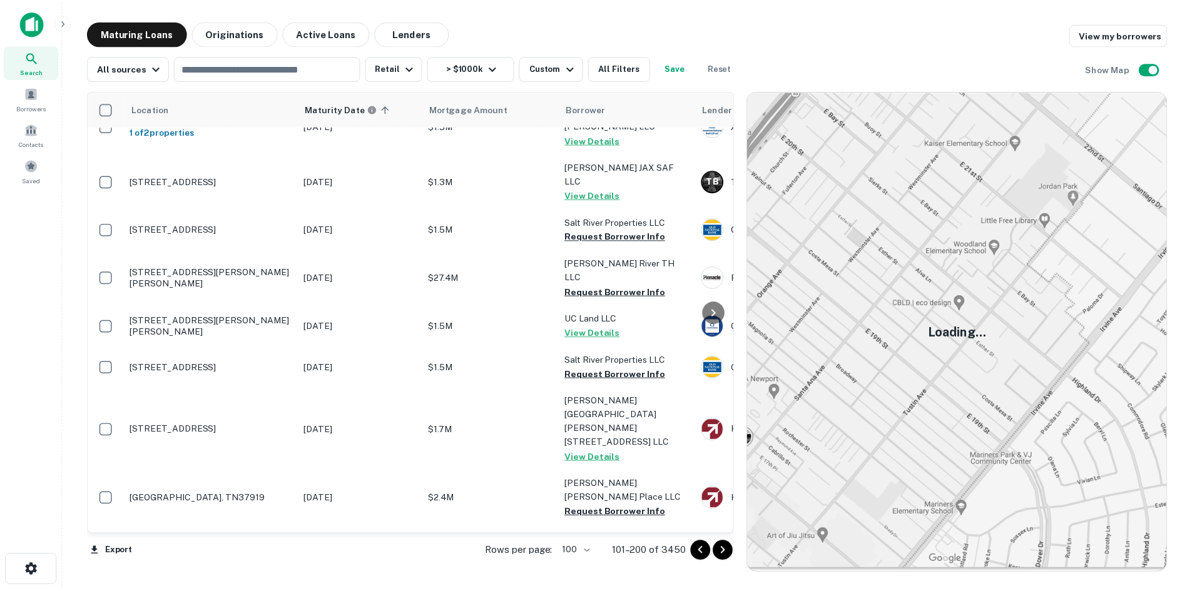
scroll to position [4066, 0]
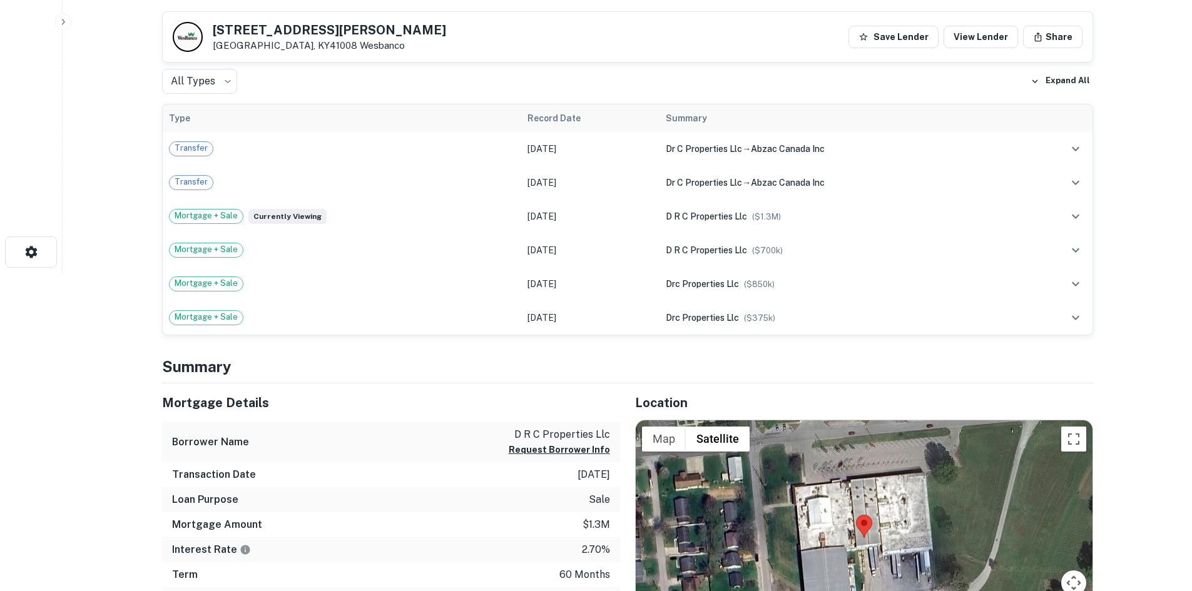
scroll to position [375, 0]
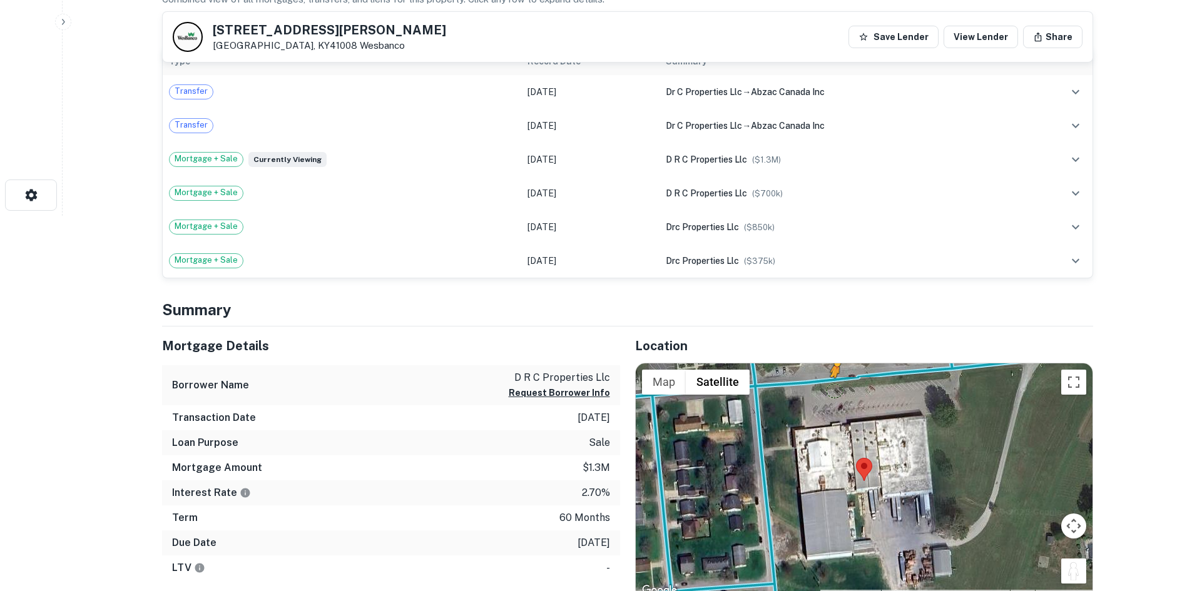
drag, startPoint x: 1073, startPoint y: 569, endPoint x: 838, endPoint y: 386, distance: 298.7
click at [838, 386] on div "To activate drag with keyboard, press Alt + Enter. Once in keyboard drag state,…" at bounding box center [864, 480] width 457 height 235
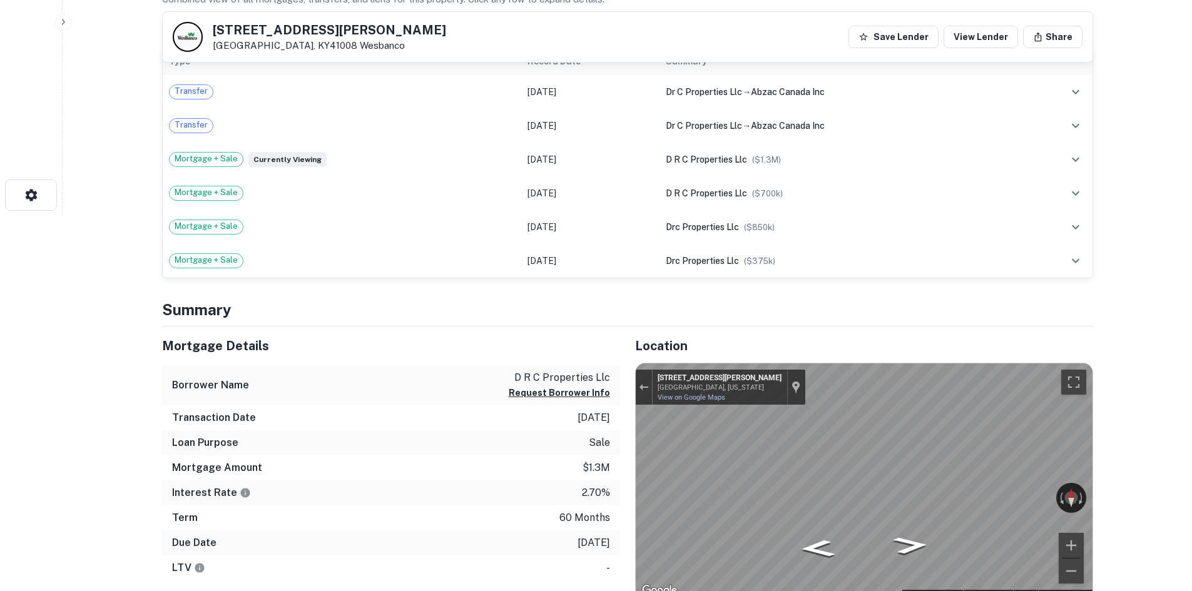
scroll to position [383, 0]
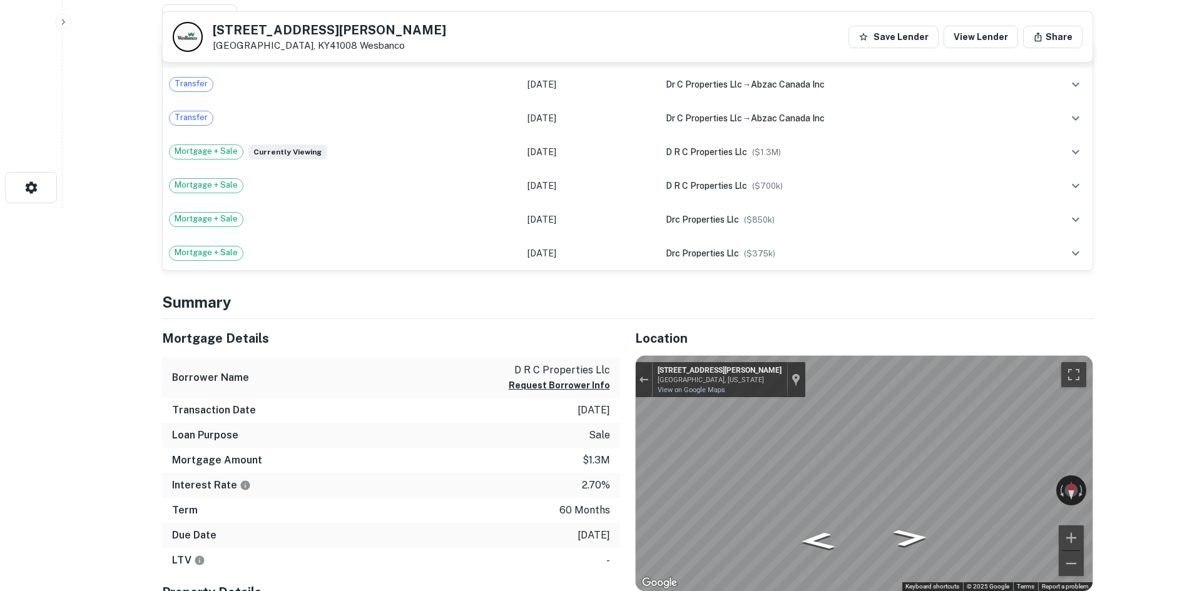
click at [615, 410] on div "Mortgage Details Borrower Name d r c properties llc Request Borrower Info Trans…" at bounding box center [620, 503] width 946 height 368
click at [617, 437] on div "Mortgage Details Borrower Name d r c properties llc Request Borrower Info Trans…" at bounding box center [620, 503] width 946 height 368
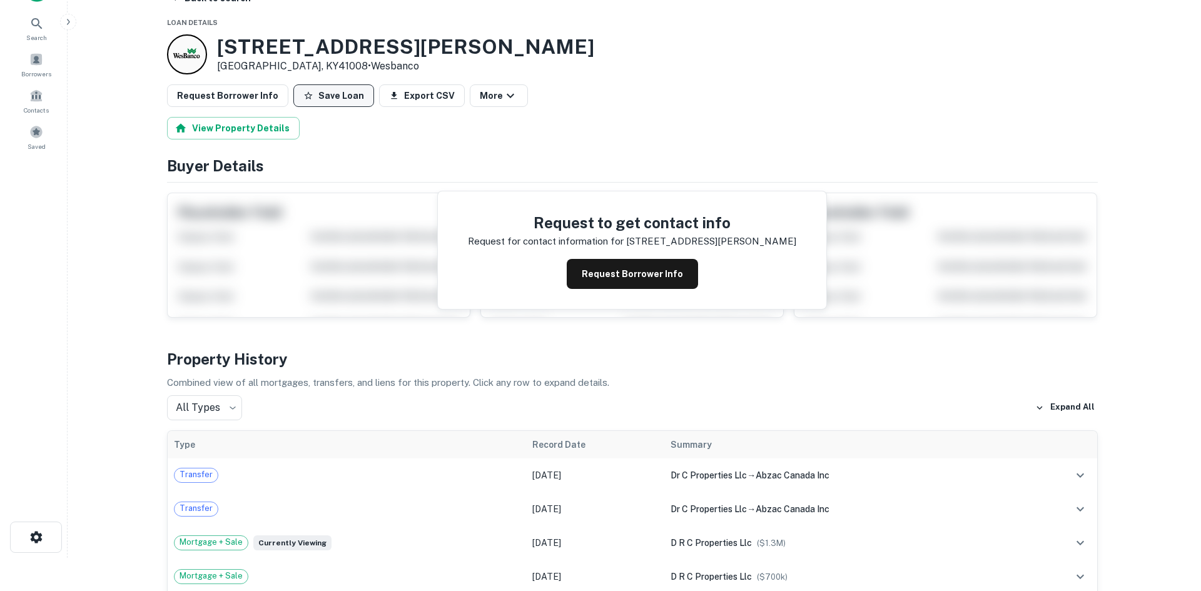
scroll to position [0, 0]
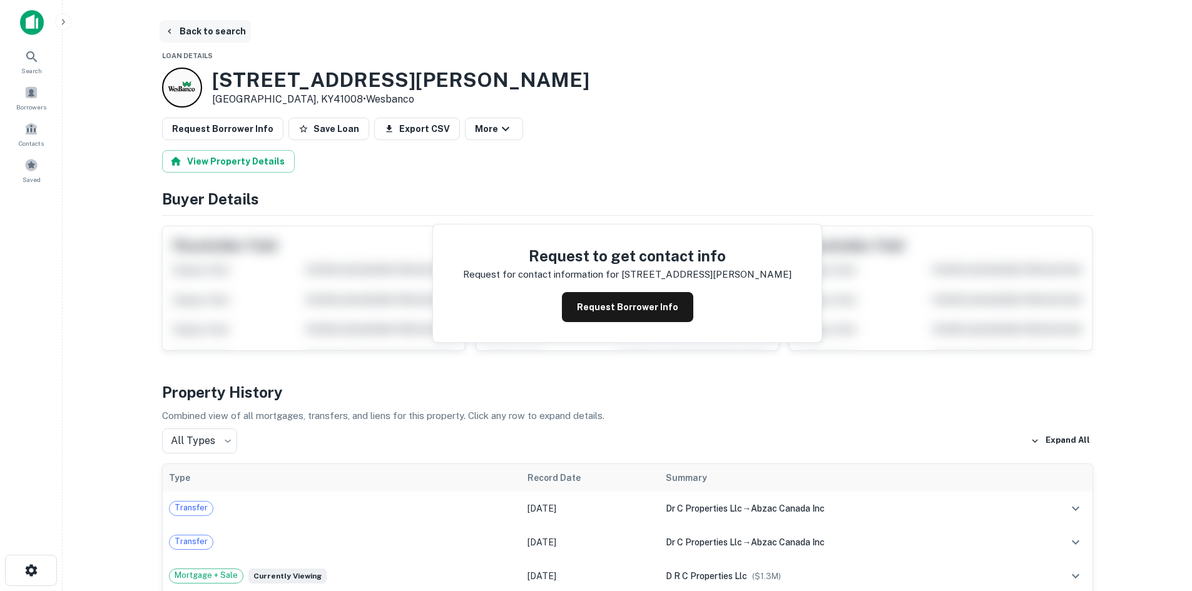
click at [208, 41] on button "Back to search" at bounding box center [205, 31] width 91 height 23
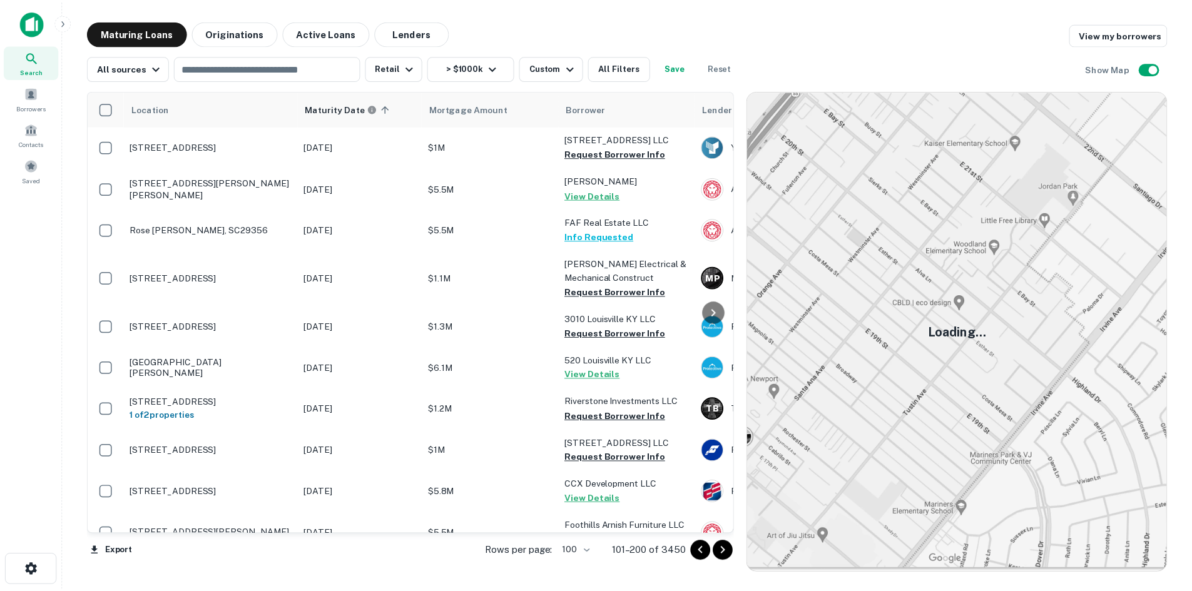
scroll to position [4066, 0]
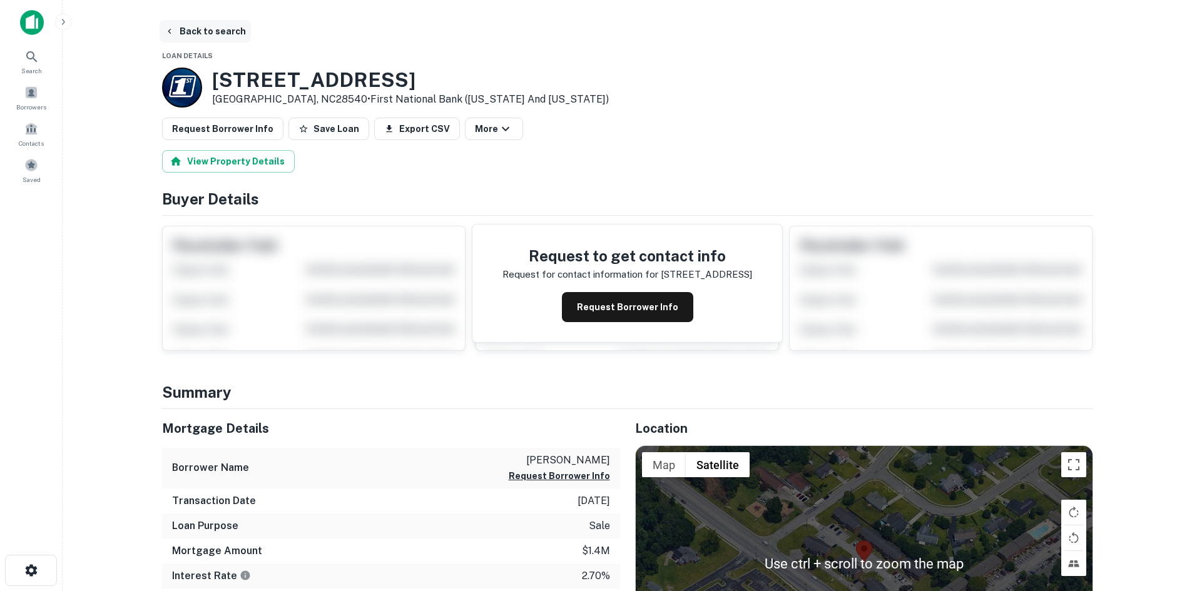
click at [220, 39] on button "Back to search" at bounding box center [205, 31] width 91 height 23
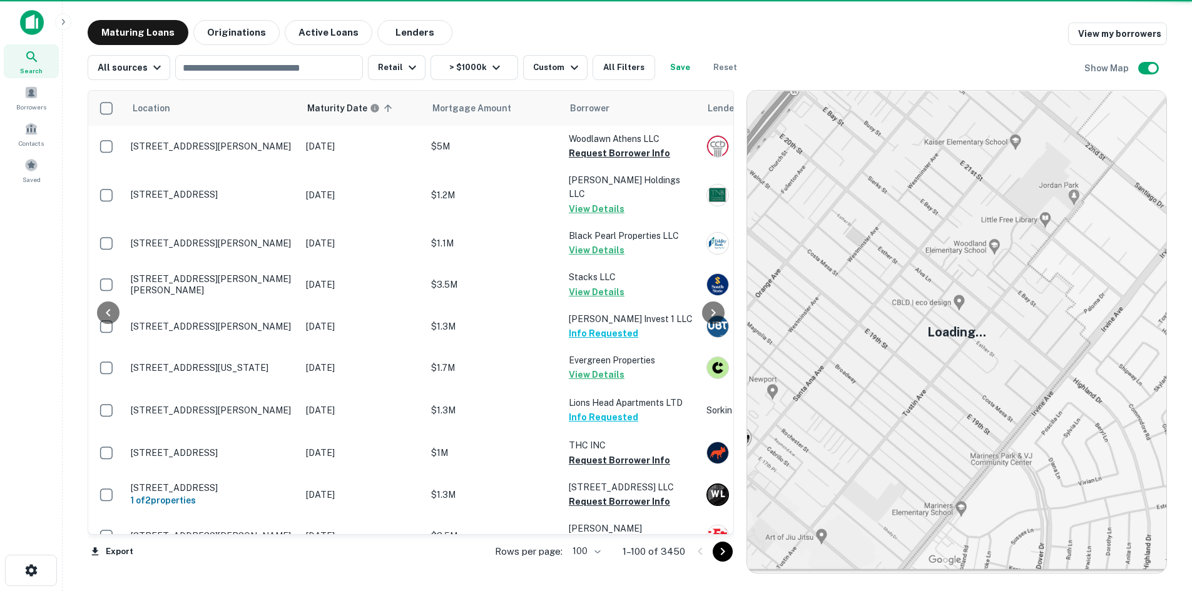
click at [724, 549] on icon "Go to next page" at bounding box center [722, 551] width 15 height 15
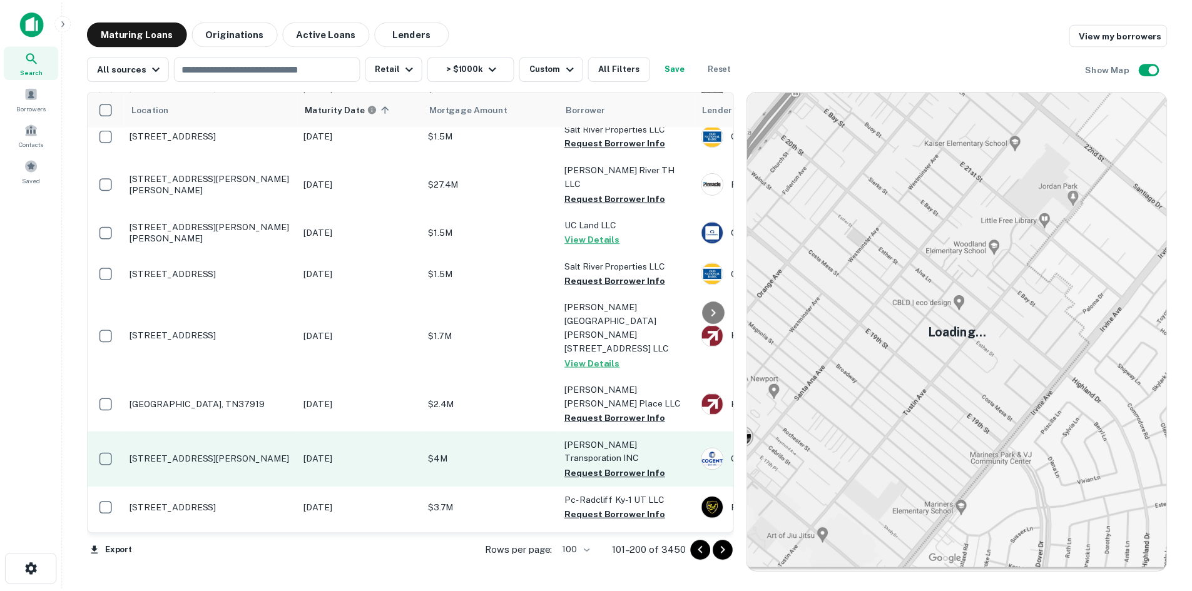
scroll to position [4080, 0]
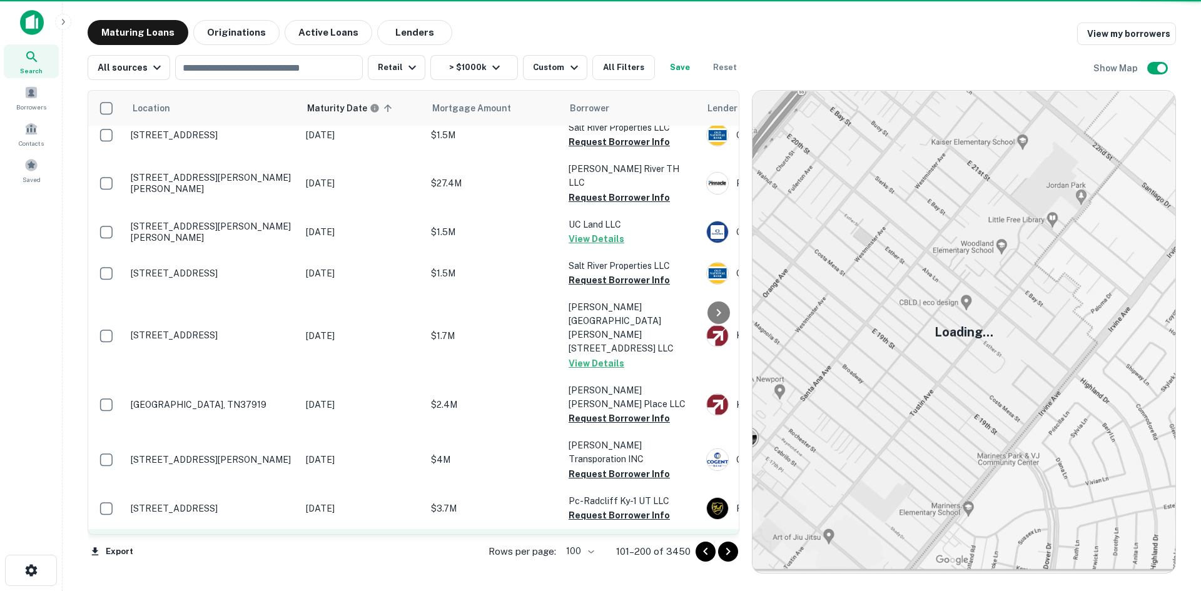
click at [222, 544] on p "[STREET_ADDRESS]" at bounding box center [212, 549] width 163 height 11
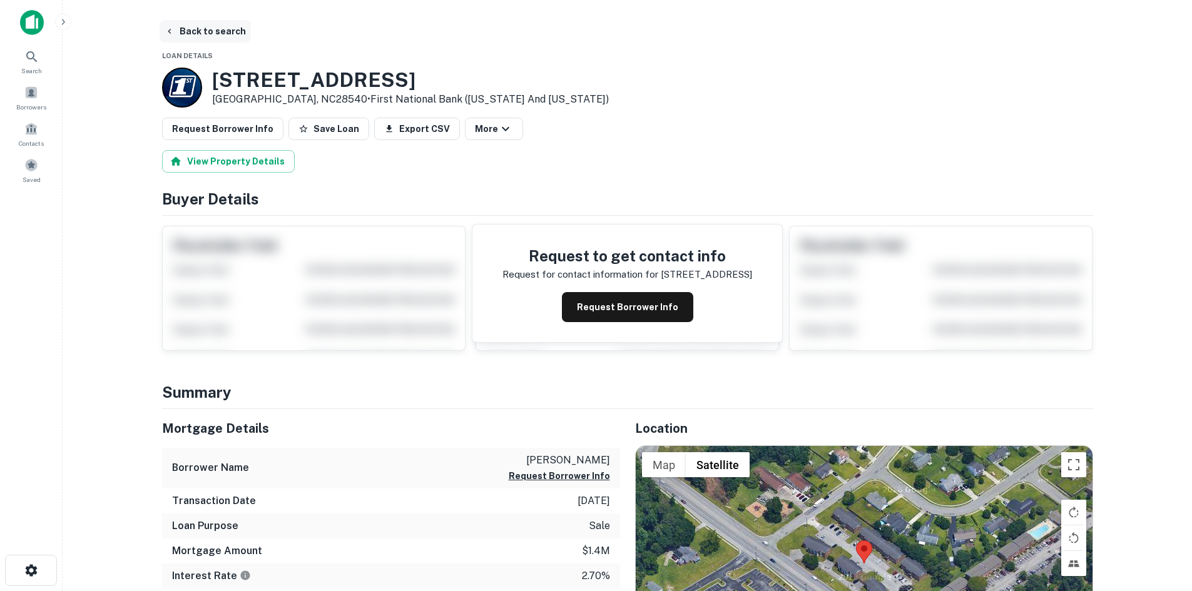
click at [218, 34] on button "Back to search" at bounding box center [205, 31] width 91 height 23
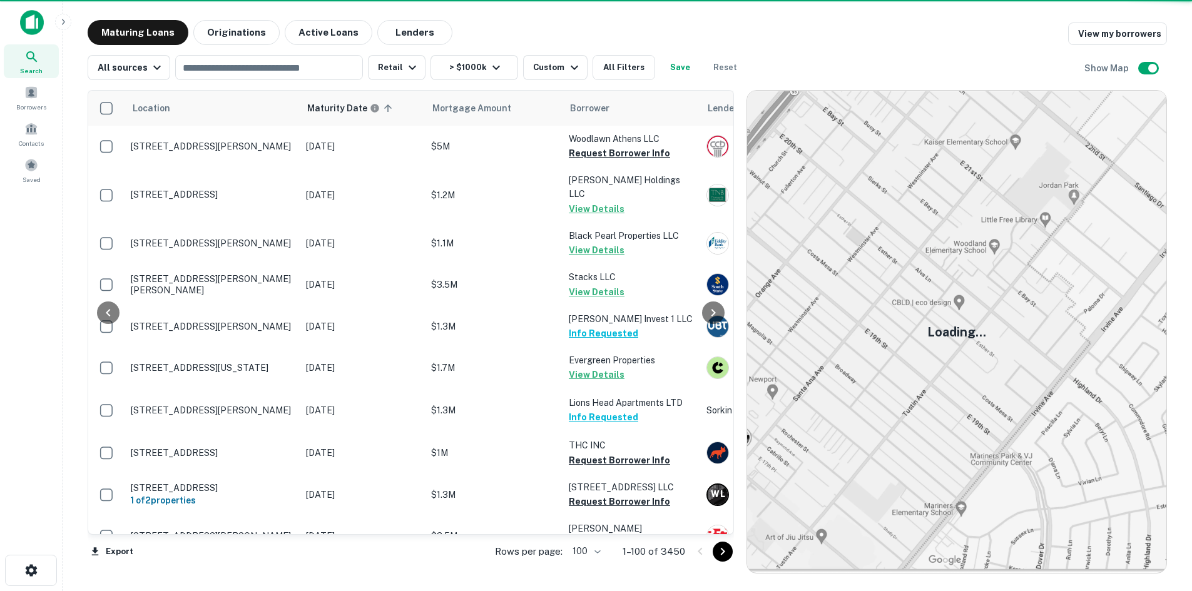
click at [730, 557] on icon "Go to next page" at bounding box center [722, 551] width 15 height 15
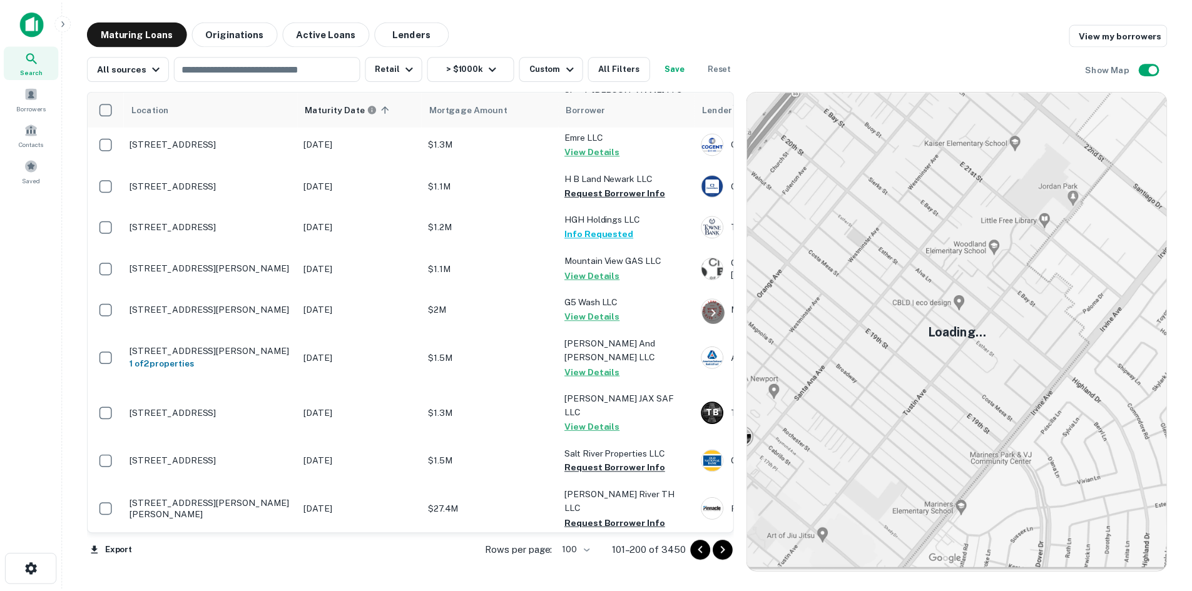
scroll to position [4066, 0]
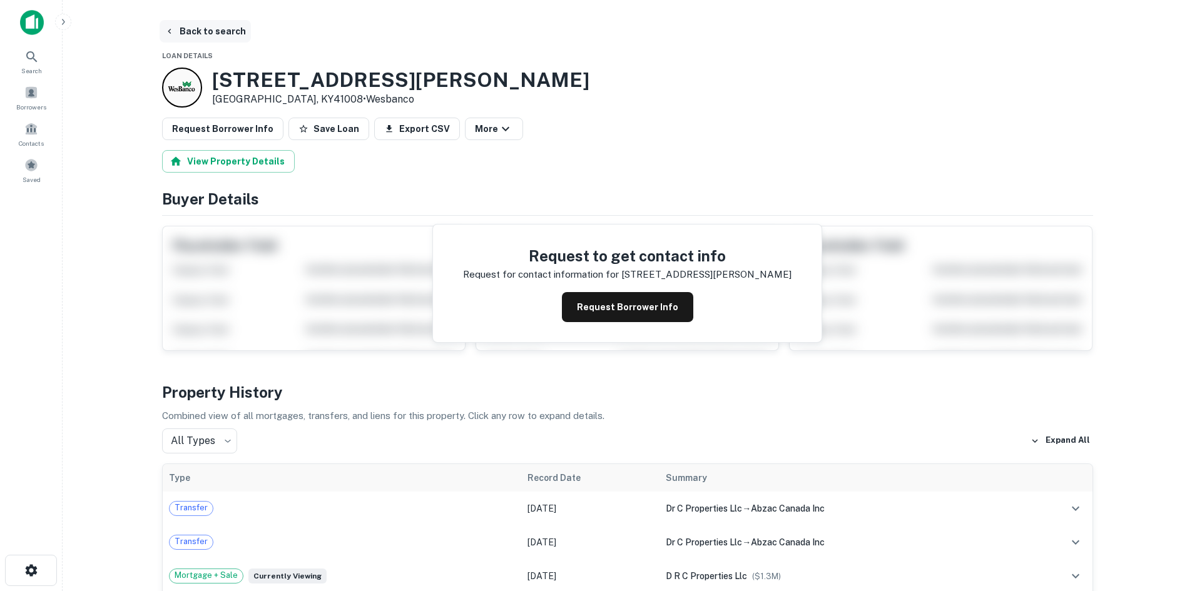
click at [215, 37] on button "Back to search" at bounding box center [205, 31] width 91 height 23
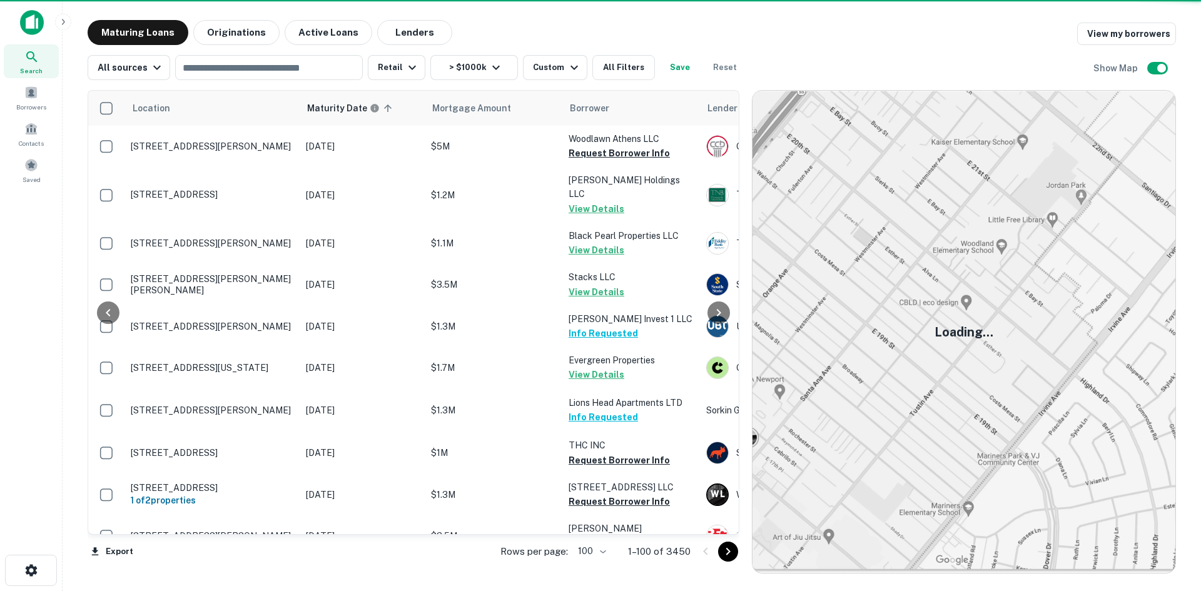
click at [726, 546] on icon "Go to next page" at bounding box center [728, 551] width 15 height 15
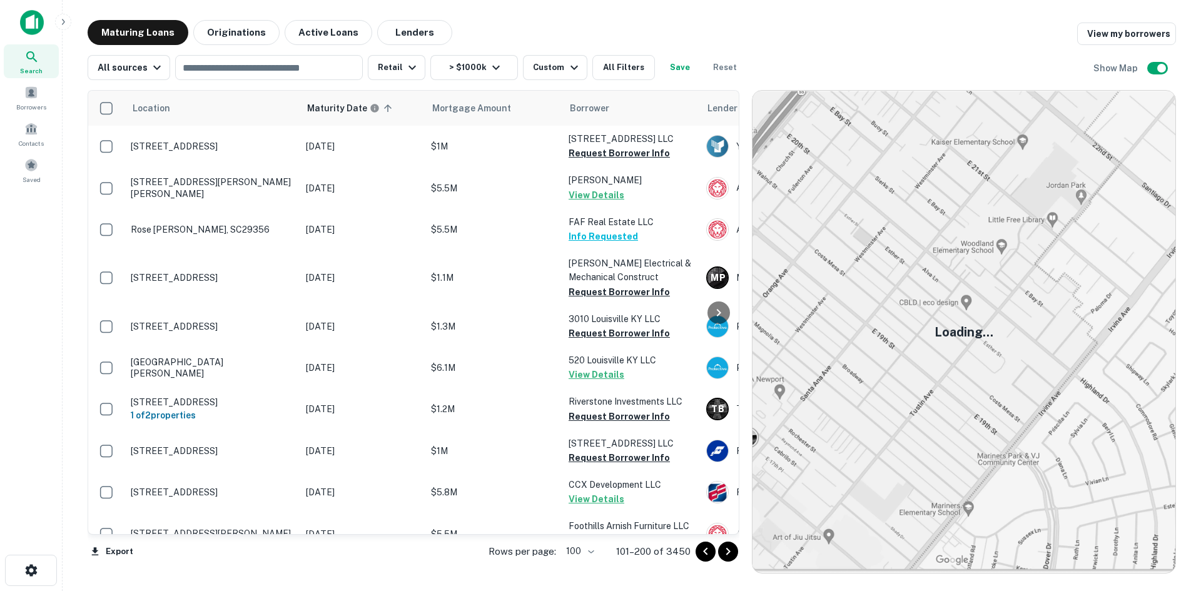
scroll to position [3986, 0]
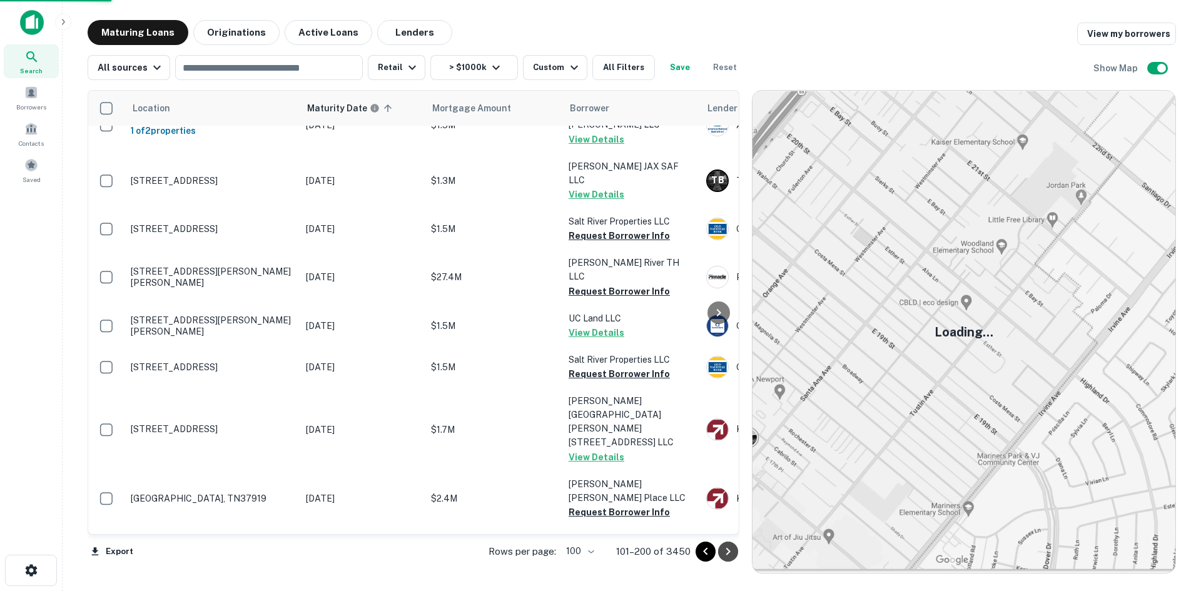
click at [727, 550] on icon "Go to next page" at bounding box center [728, 551] width 15 height 15
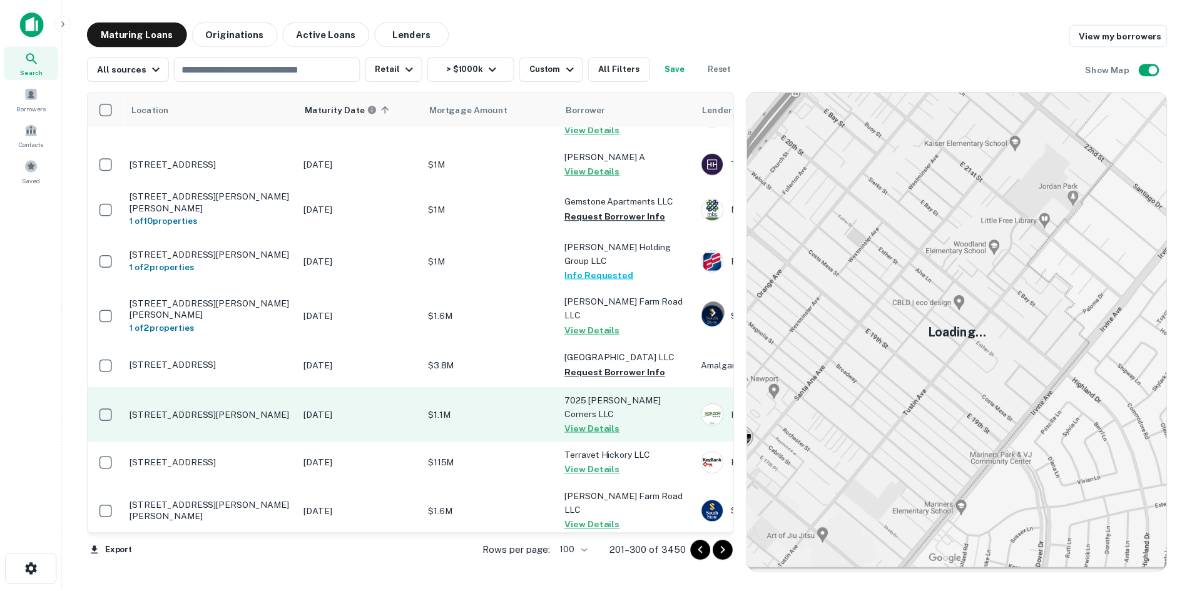
scroll to position [3424, 0]
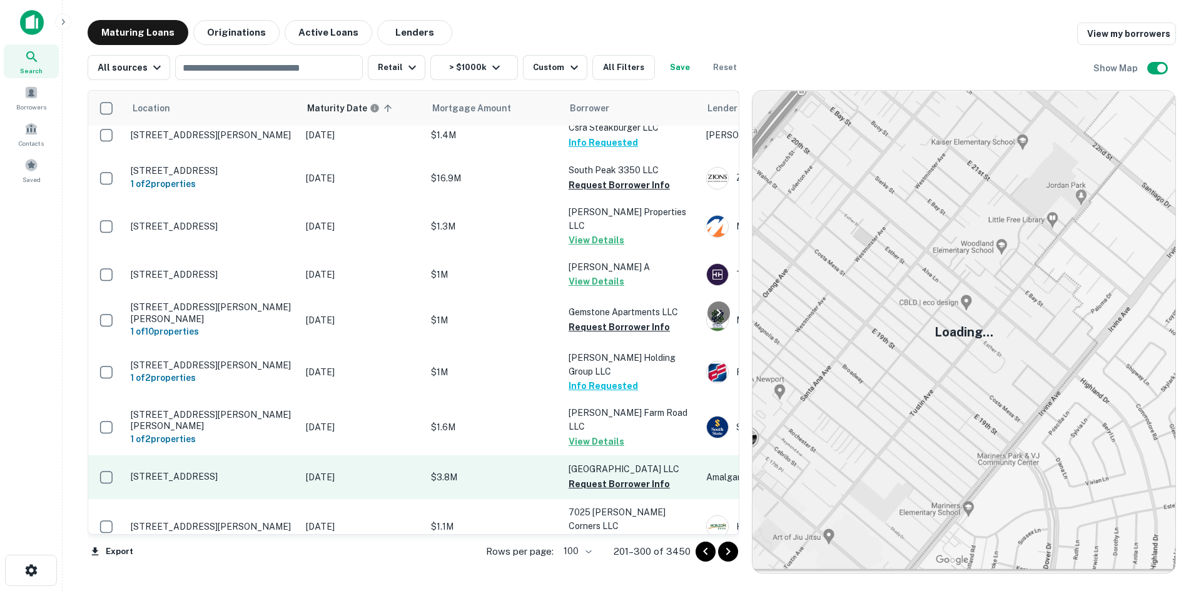
click at [237, 471] on p "[STREET_ADDRESS]" at bounding box center [212, 476] width 163 height 11
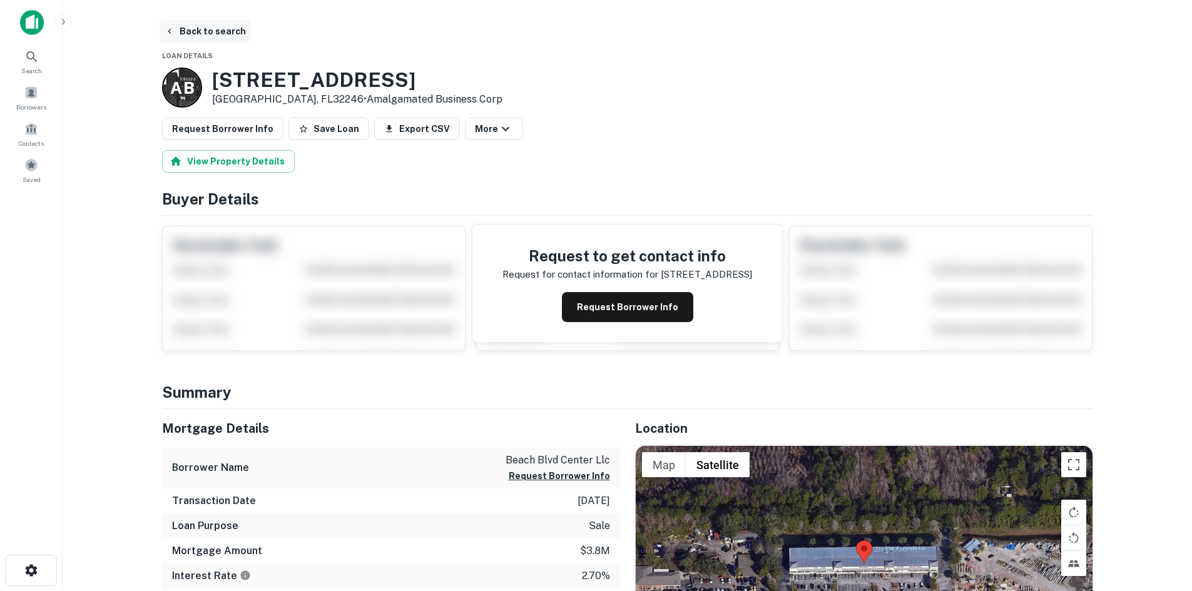
click at [236, 32] on button "Back to search" at bounding box center [205, 31] width 91 height 23
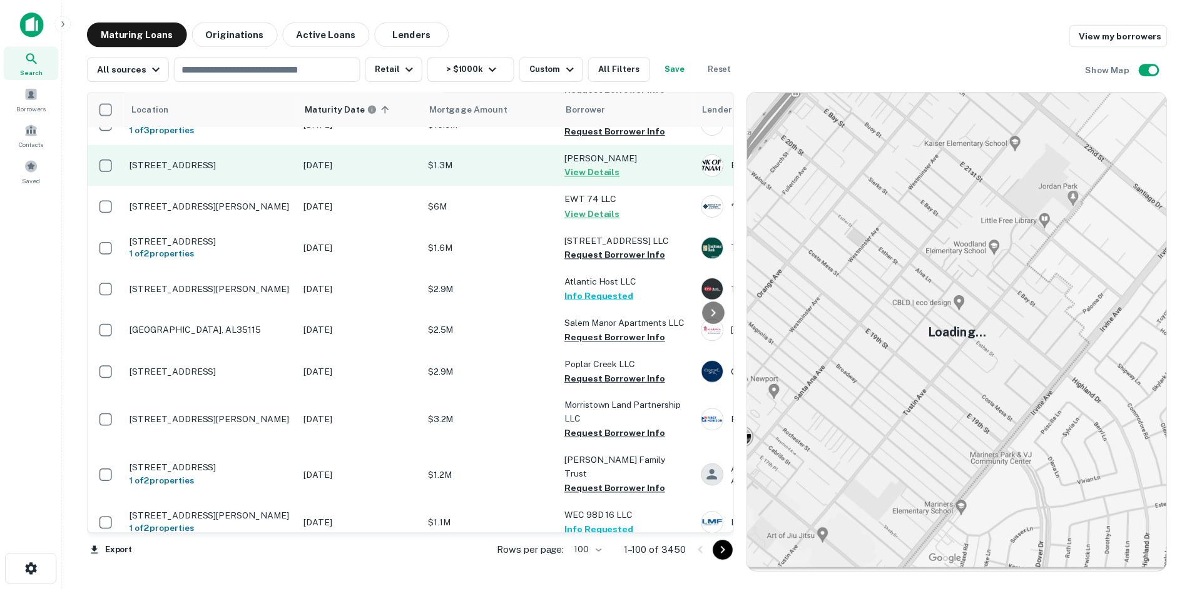
scroll to position [3479, 0]
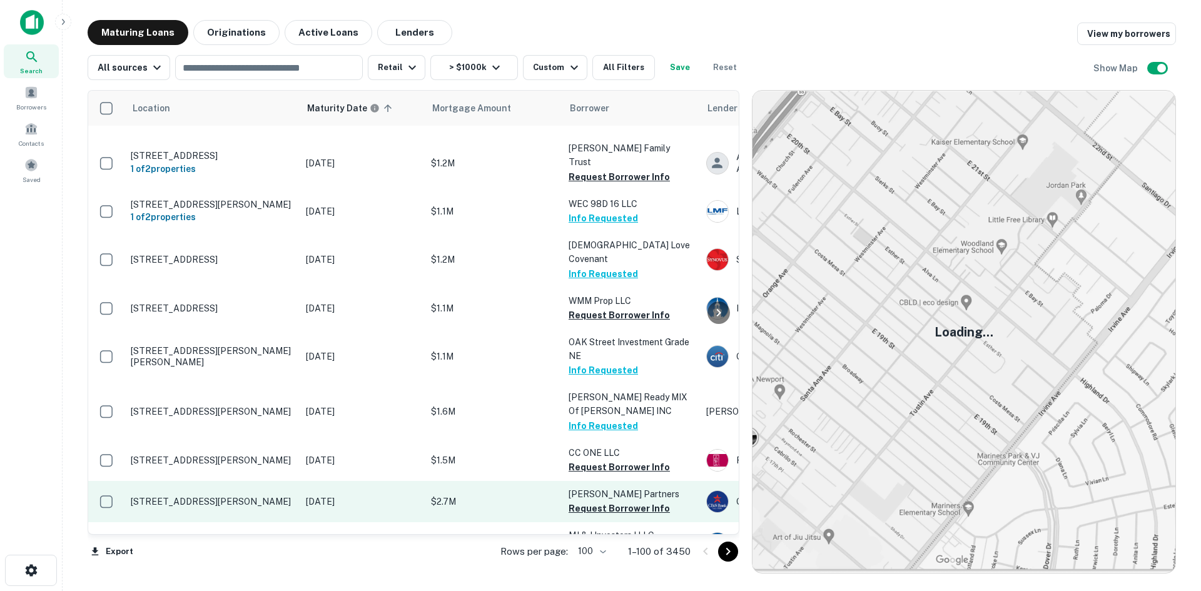
click at [238, 496] on p "[STREET_ADDRESS][PERSON_NAME]" at bounding box center [212, 501] width 163 height 11
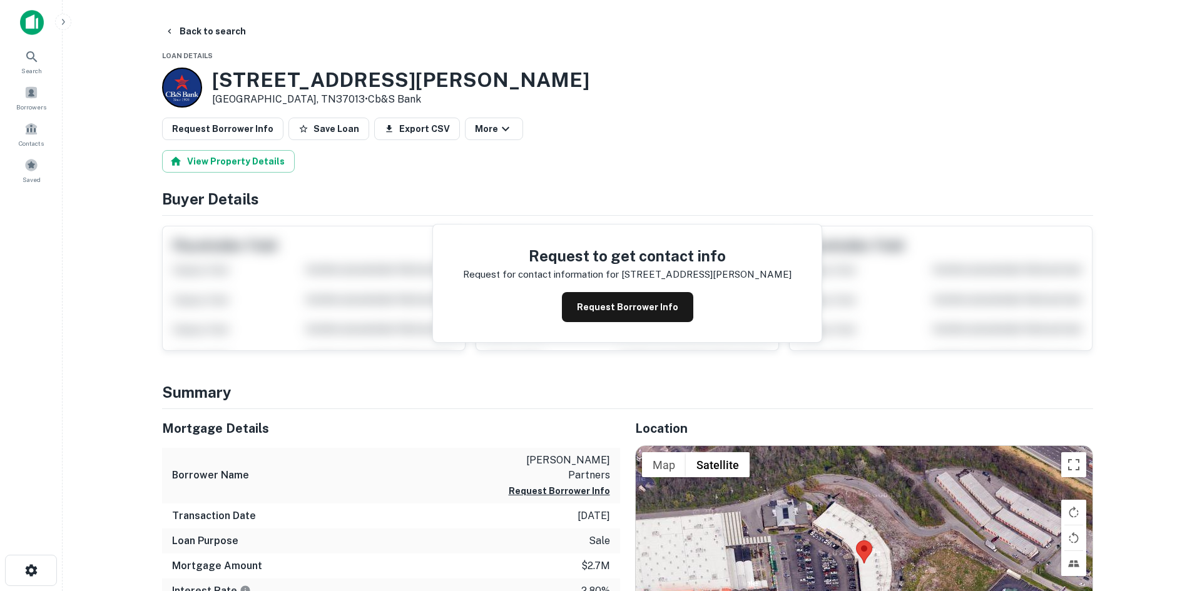
click at [203, 33] on button "Back to search" at bounding box center [205, 31] width 91 height 23
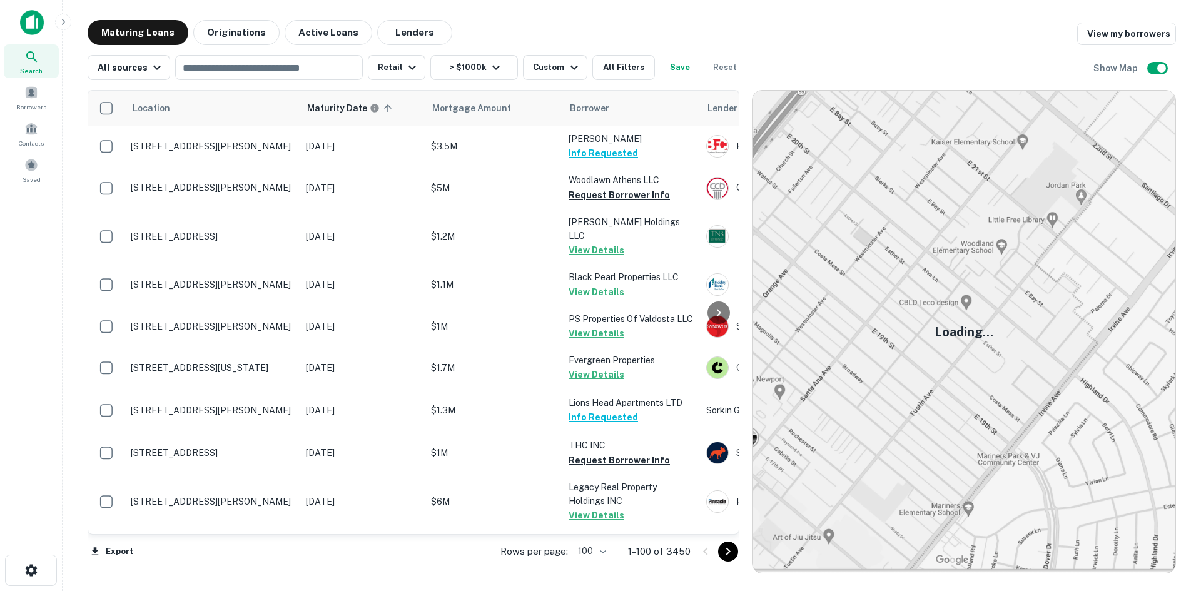
scroll to position [3479, 0]
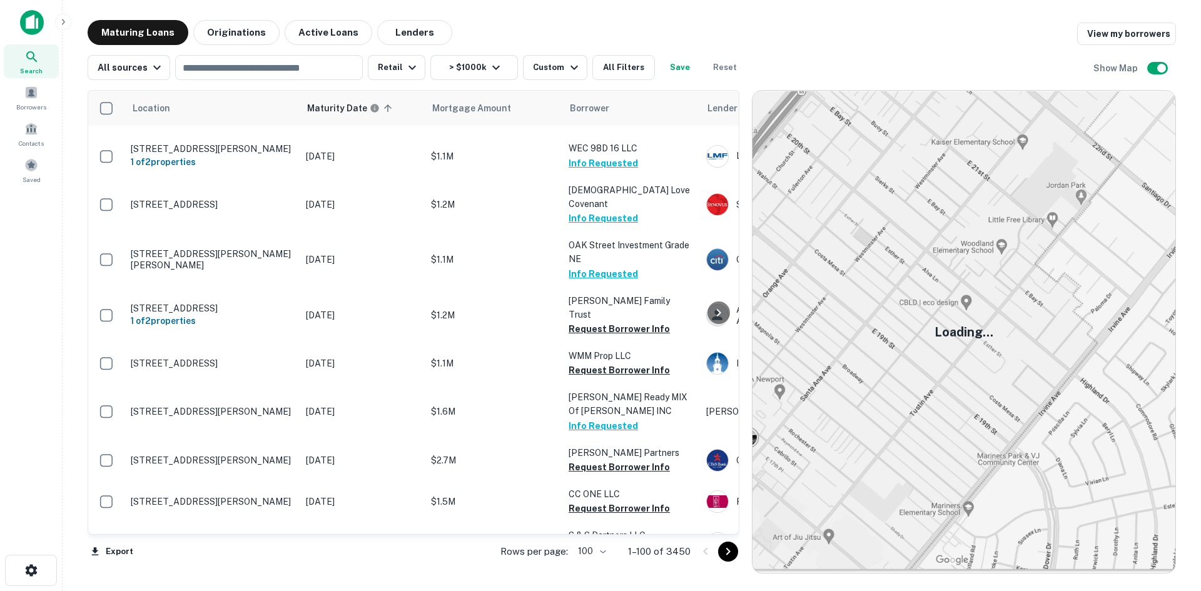
click at [736, 557] on button "Go to next page" at bounding box center [728, 552] width 20 height 20
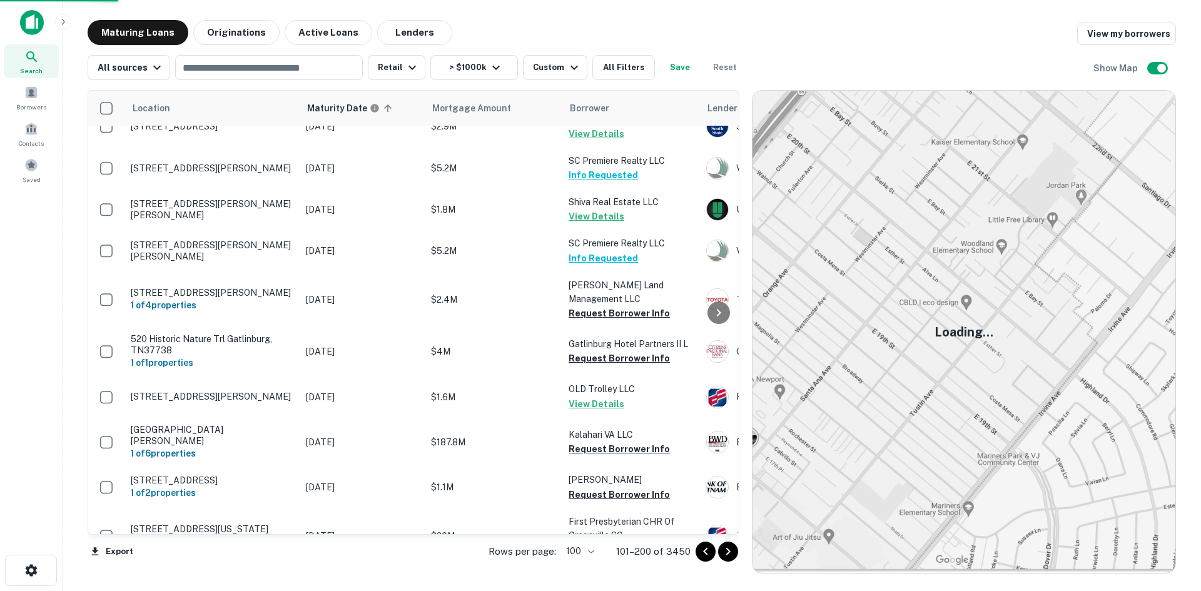
scroll to position [3479, 0]
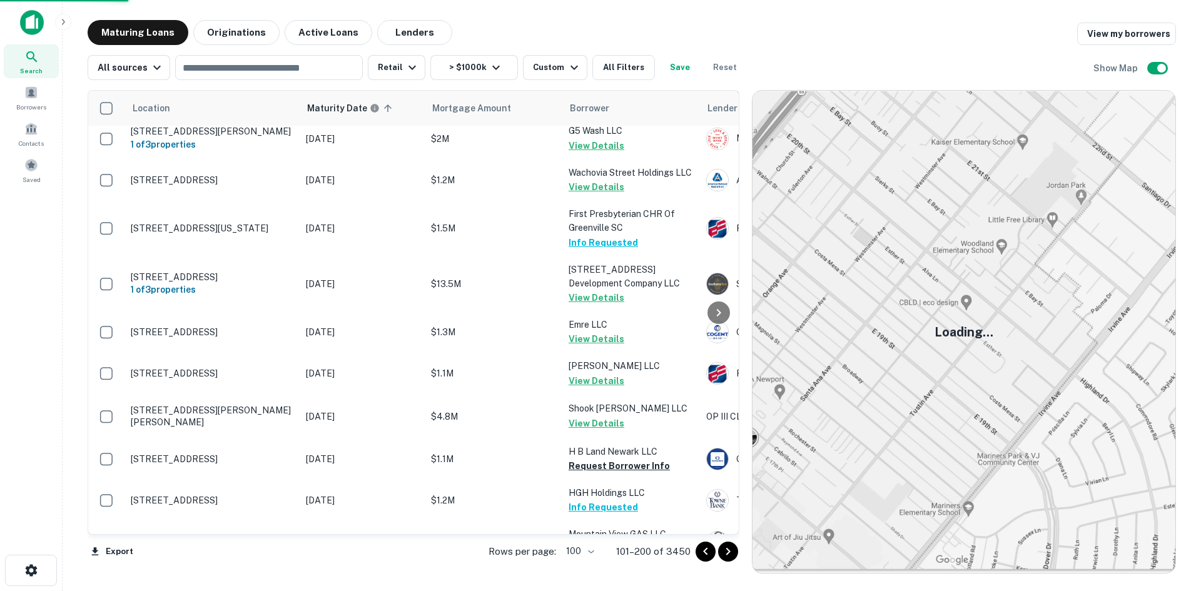
click at [731, 559] on icon "Go to next page" at bounding box center [728, 551] width 15 height 15
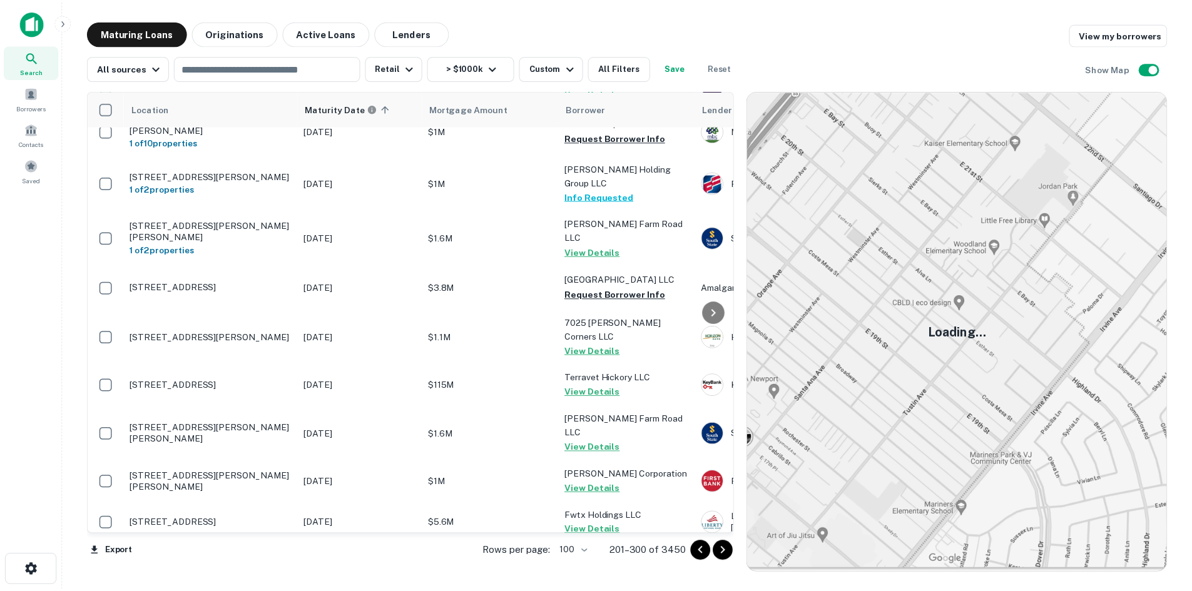
scroll to position [3604, 0]
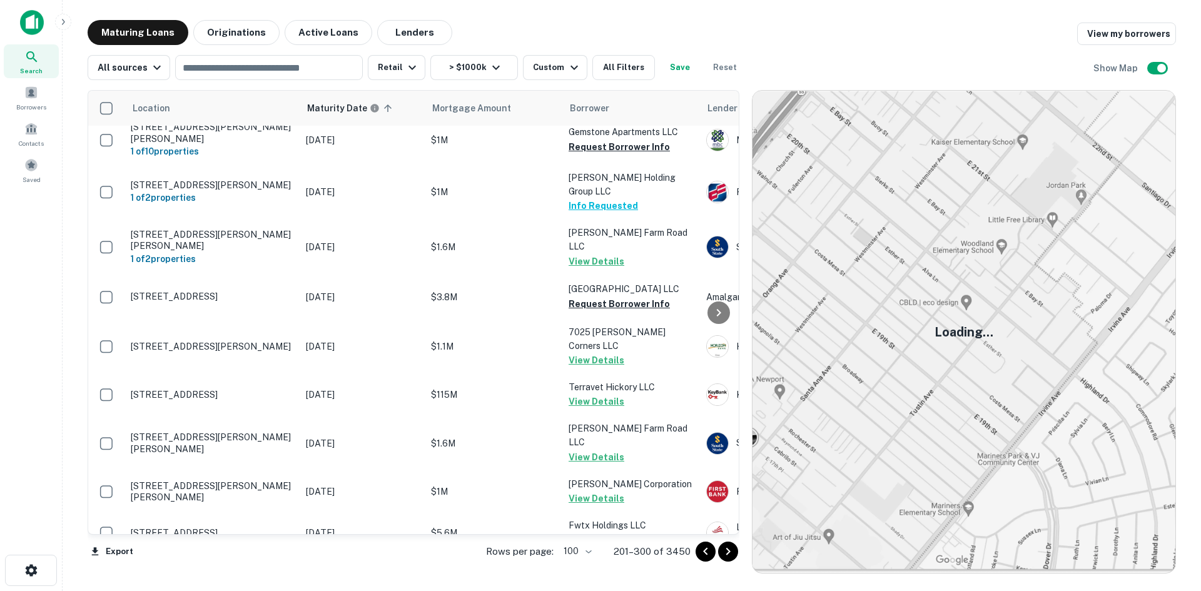
click at [210, 554] on td "[STREET_ADDRESS][PERSON_NAME]" at bounding box center [211, 581] width 175 height 55
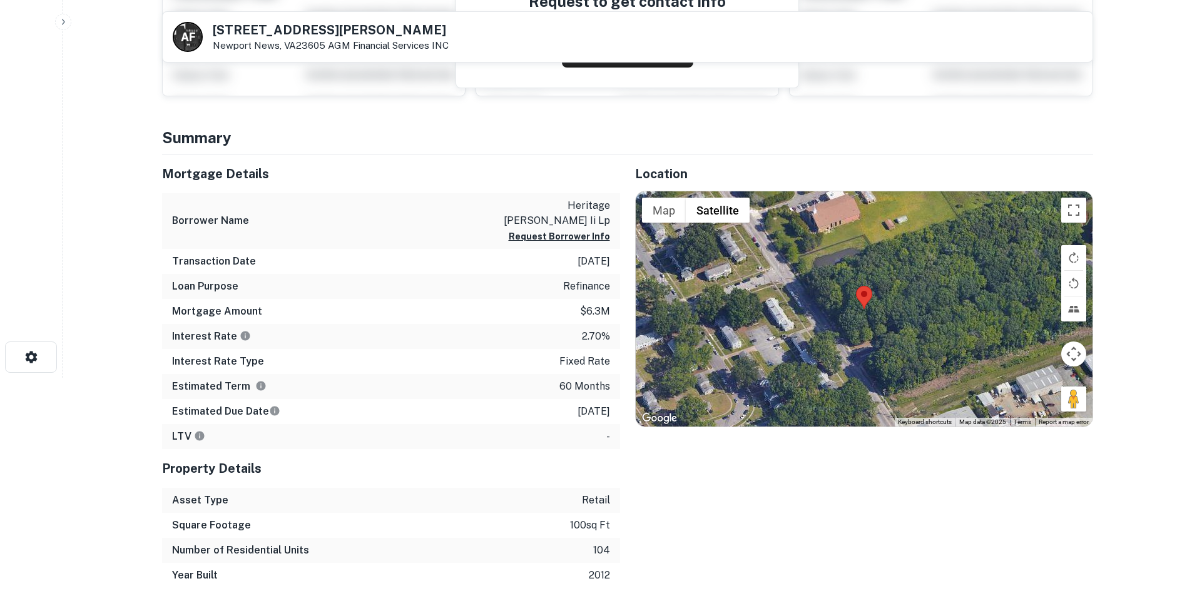
scroll to position [250, 0]
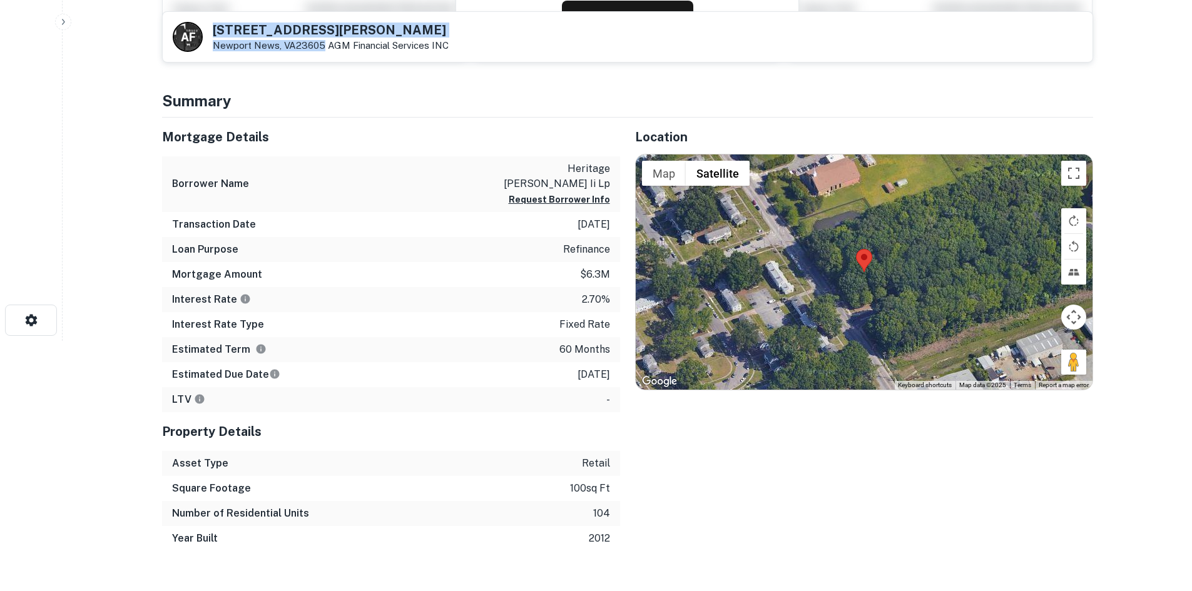
drag, startPoint x: 211, startPoint y: 25, endPoint x: 320, endPoint y: 50, distance: 111.1
click at [320, 50] on div "A F 5200 Marshall Ave Newport News, VA23605 AGM Financial Services INC" at bounding box center [311, 37] width 276 height 30
copy div "[STREET_ADDRESS][PERSON_NAME]"
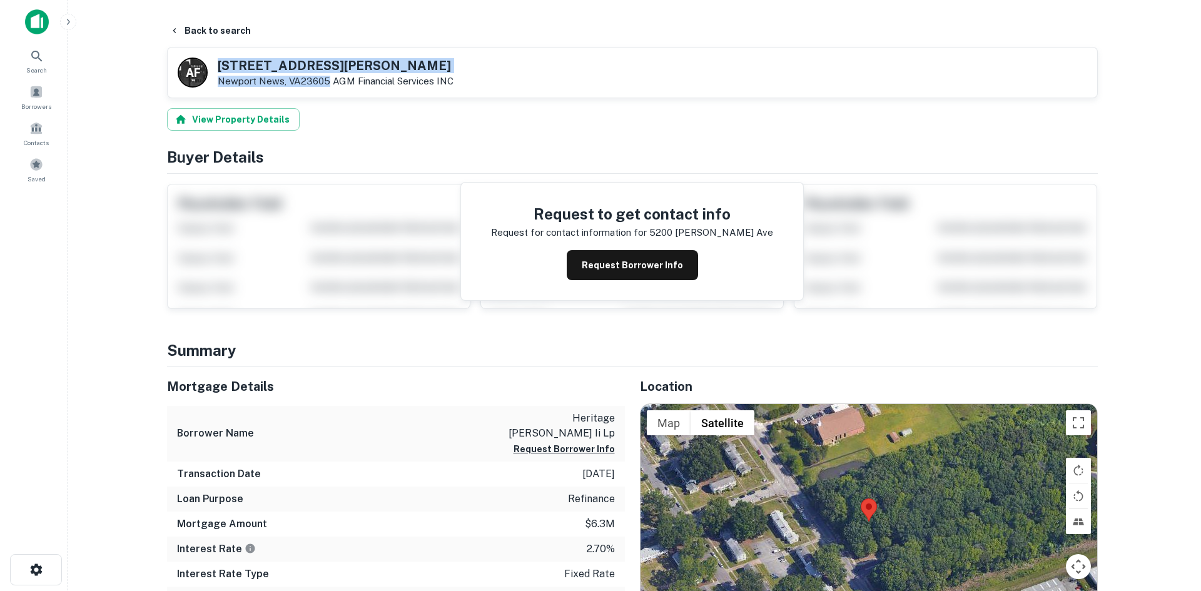
scroll to position [0, 0]
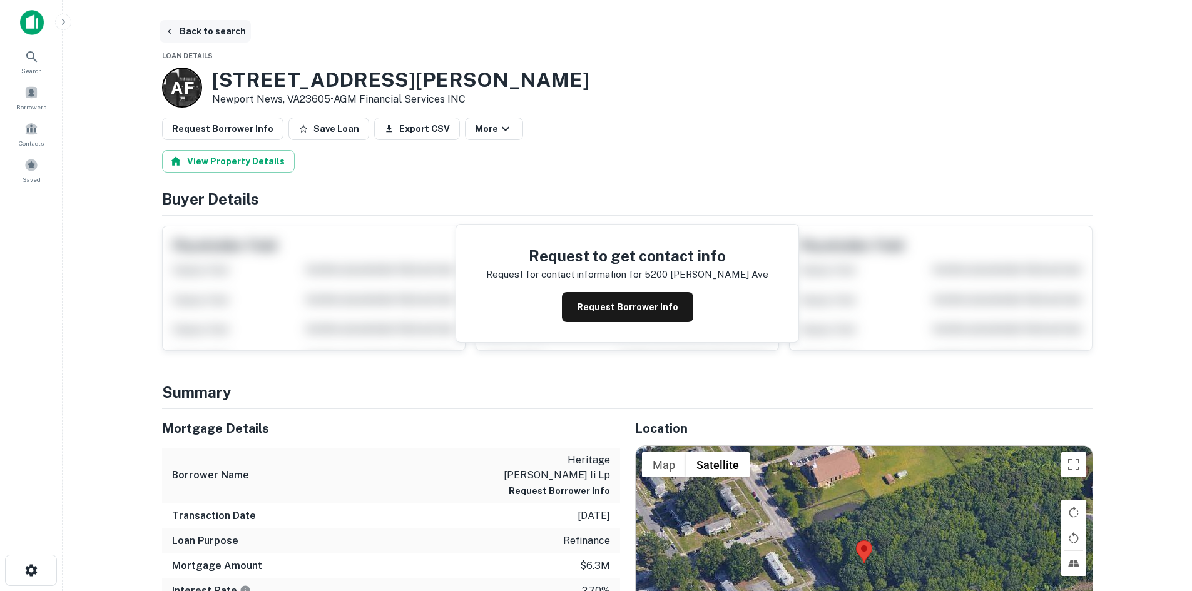
click at [216, 30] on button "Back to search" at bounding box center [205, 31] width 91 height 23
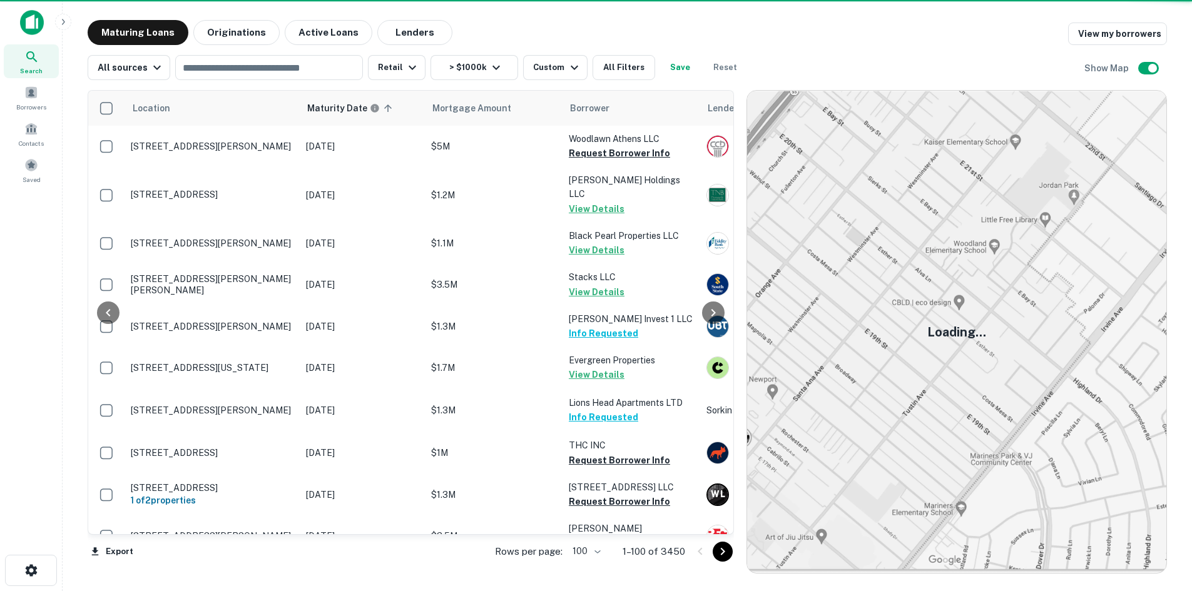
click at [730, 556] on icon "Go to next page" at bounding box center [722, 551] width 15 height 15
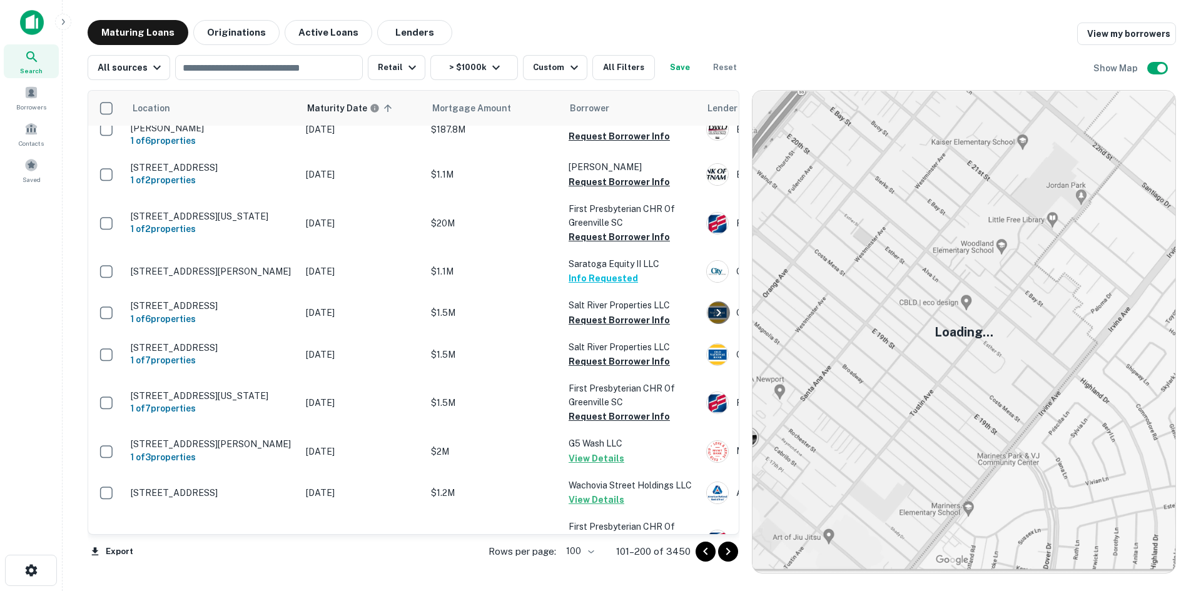
scroll to position [3223, 0]
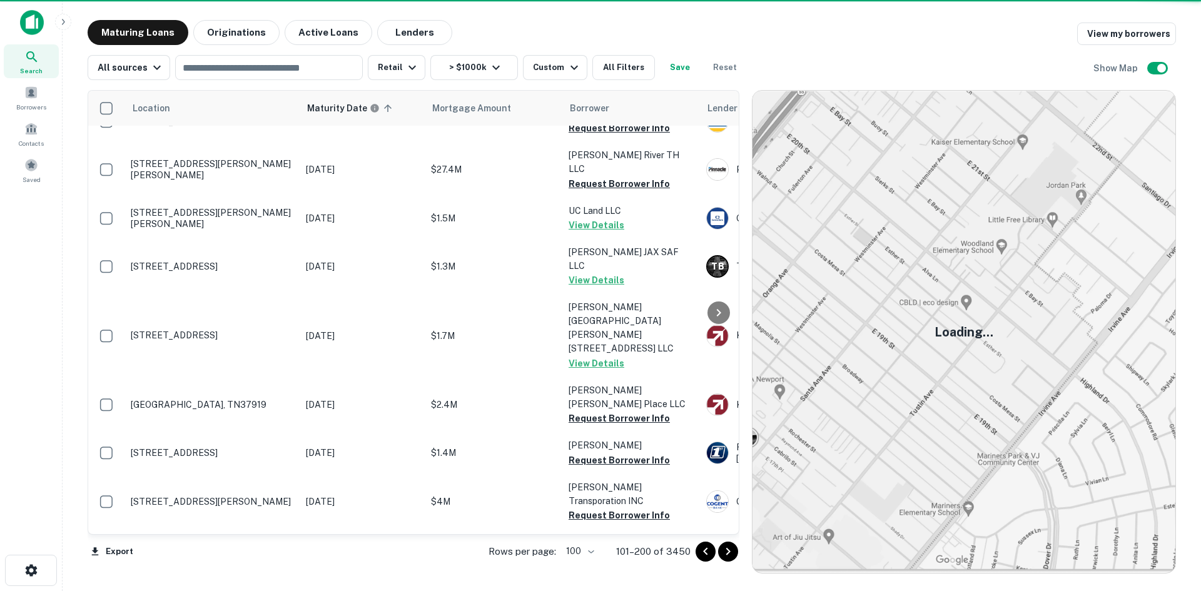
click at [727, 562] on div "Rows per page: 100 *** 101–200 of 3450" at bounding box center [607, 552] width 266 height 34
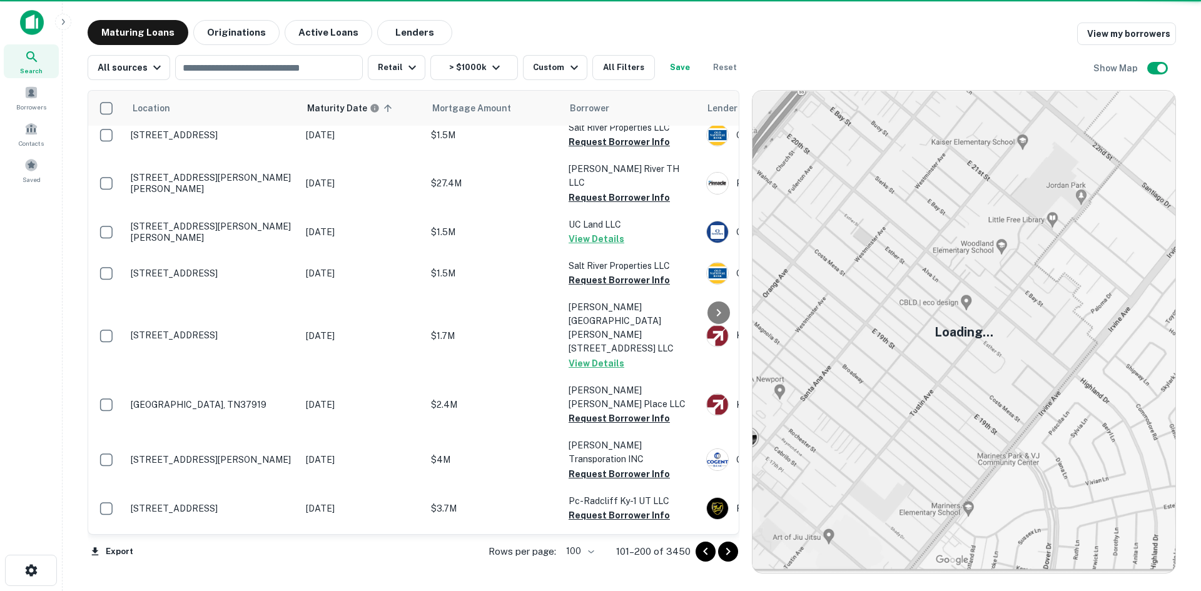
click at [727, 552] on icon "Go to next page" at bounding box center [728, 551] width 15 height 15
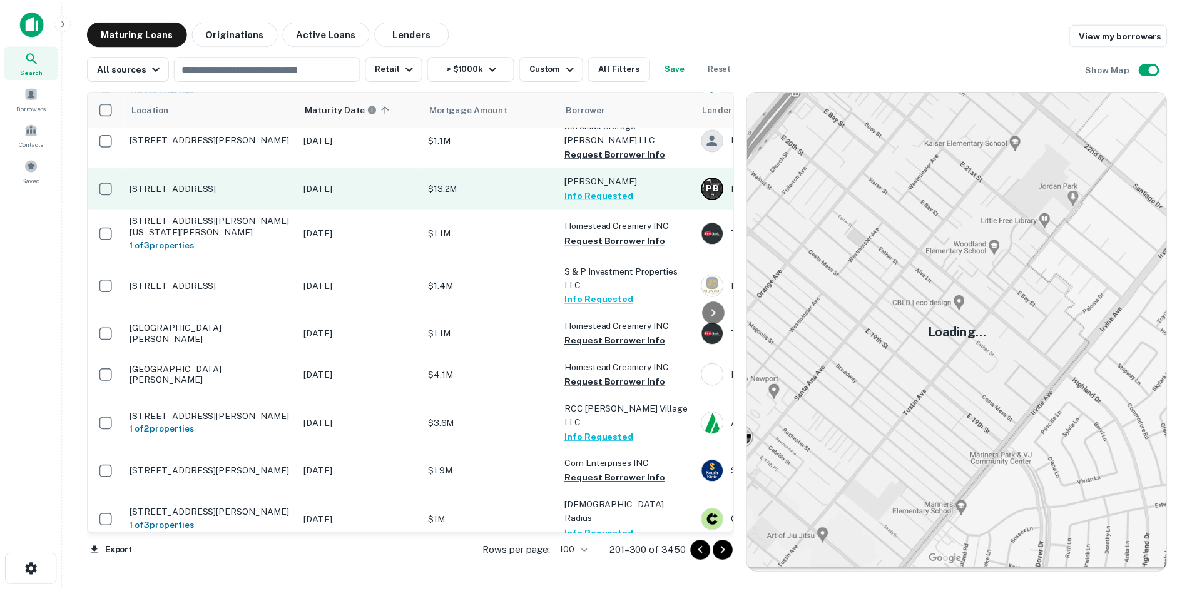
scroll to position [188, 0]
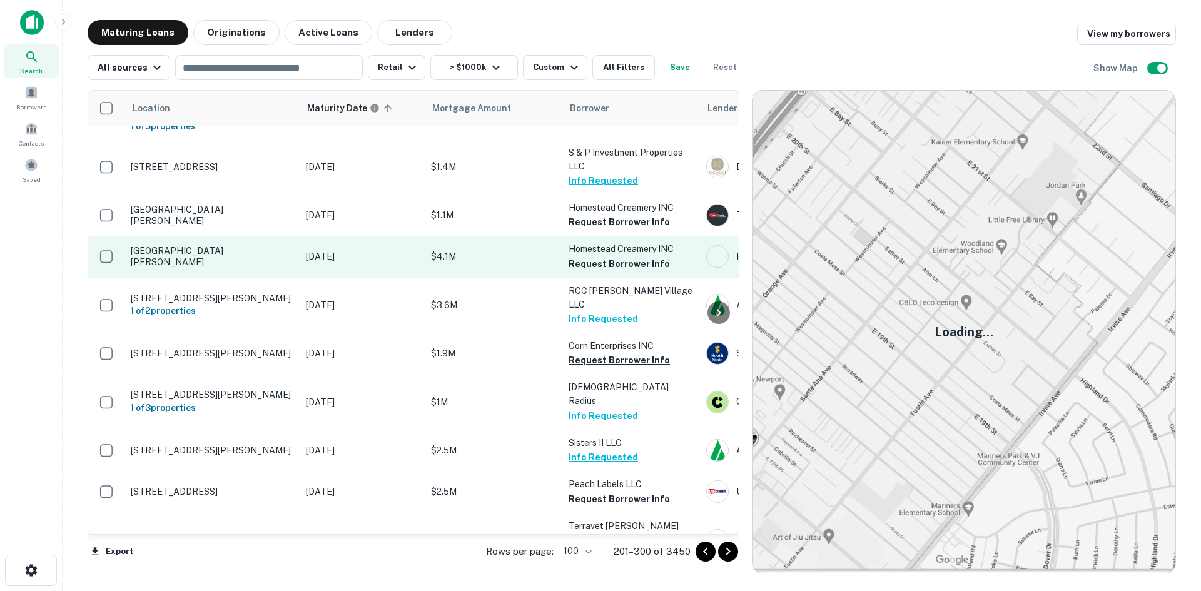
click at [251, 268] on td "[GEOGRAPHIC_DATA][PERSON_NAME]" at bounding box center [211, 256] width 175 height 41
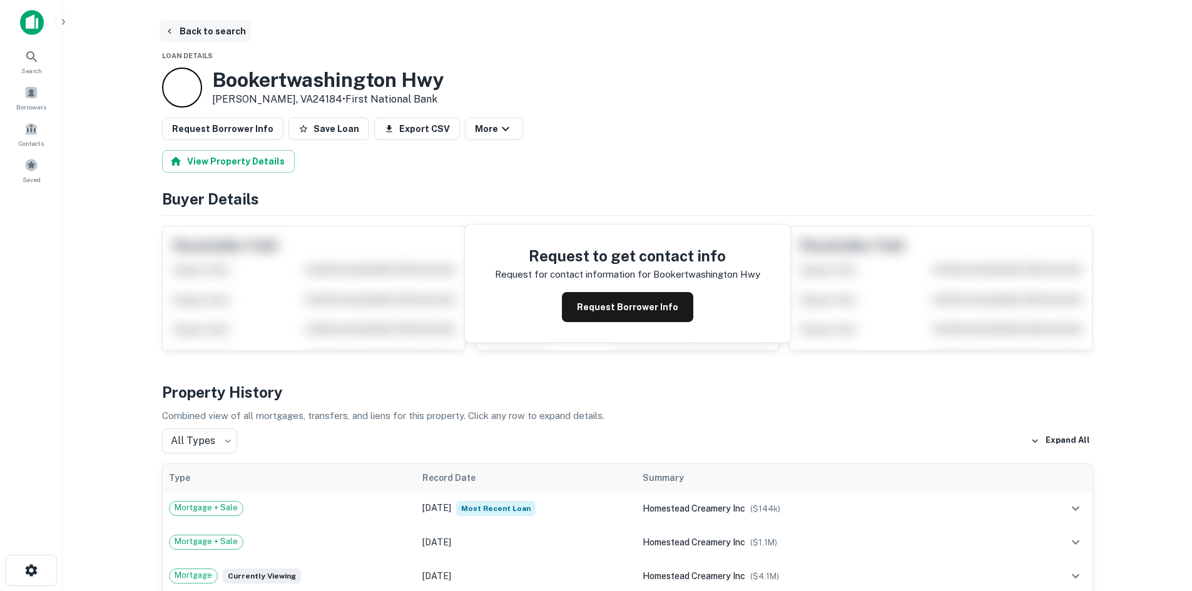
click at [237, 41] on button "Back to search" at bounding box center [205, 31] width 91 height 23
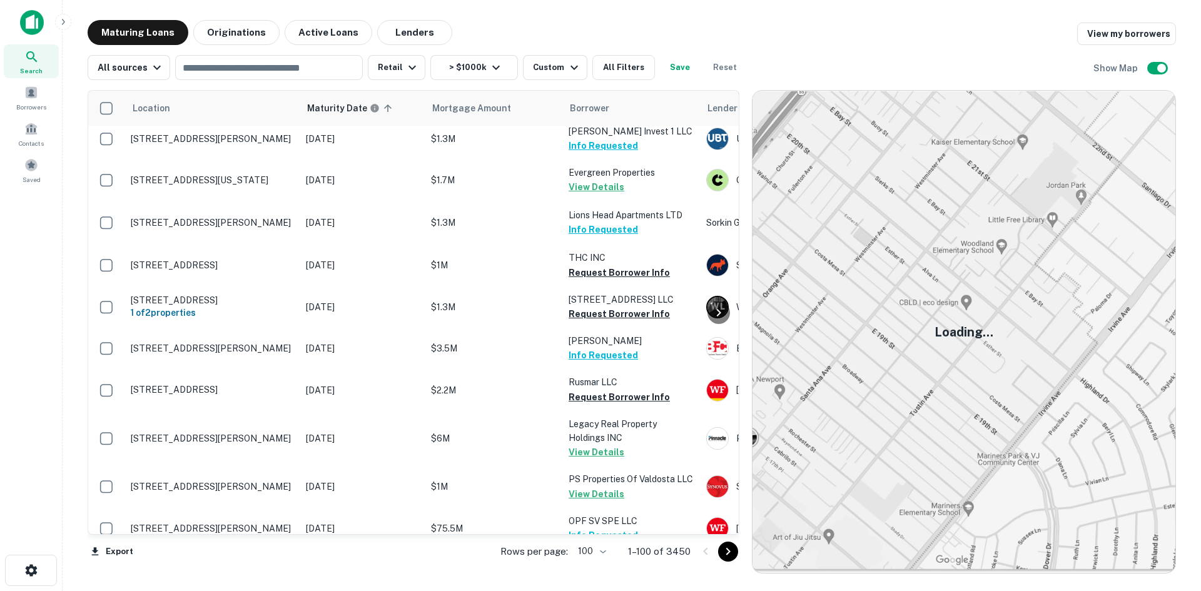
scroll to position [500, 0]
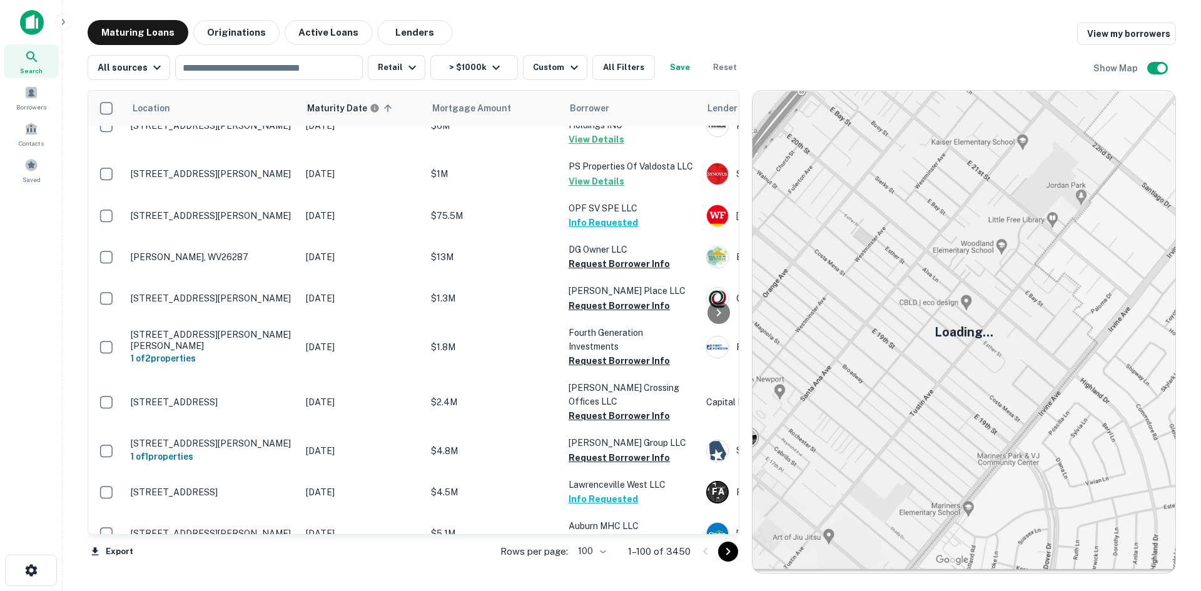
click at [732, 557] on icon "Go to next page" at bounding box center [728, 551] width 15 height 15
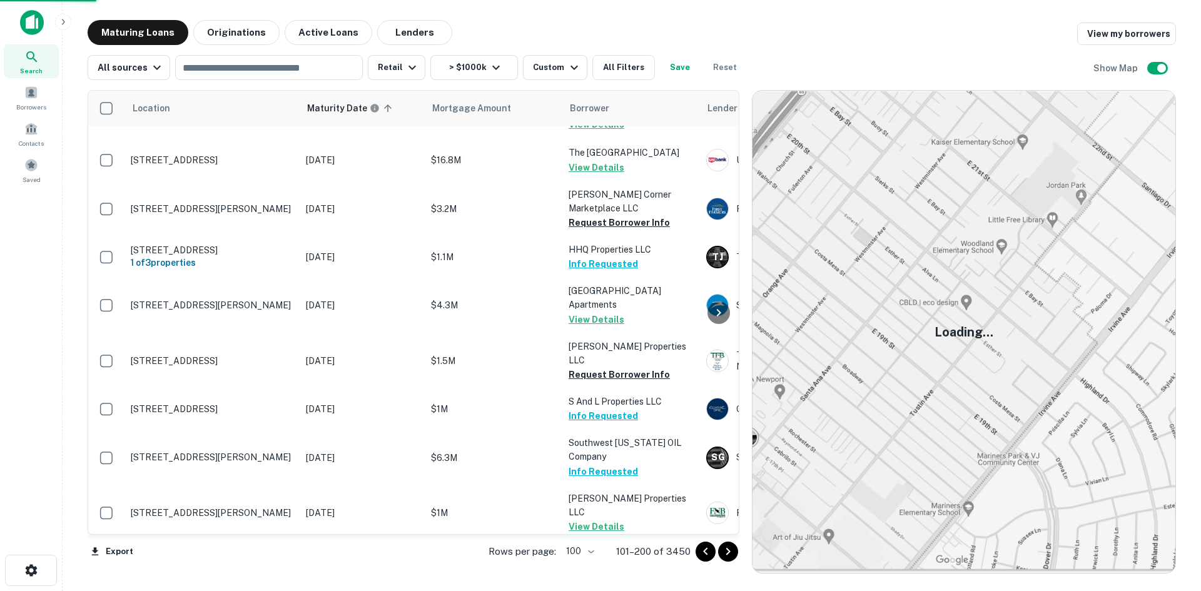
click at [731, 557] on icon "Go to next page" at bounding box center [728, 551] width 15 height 15
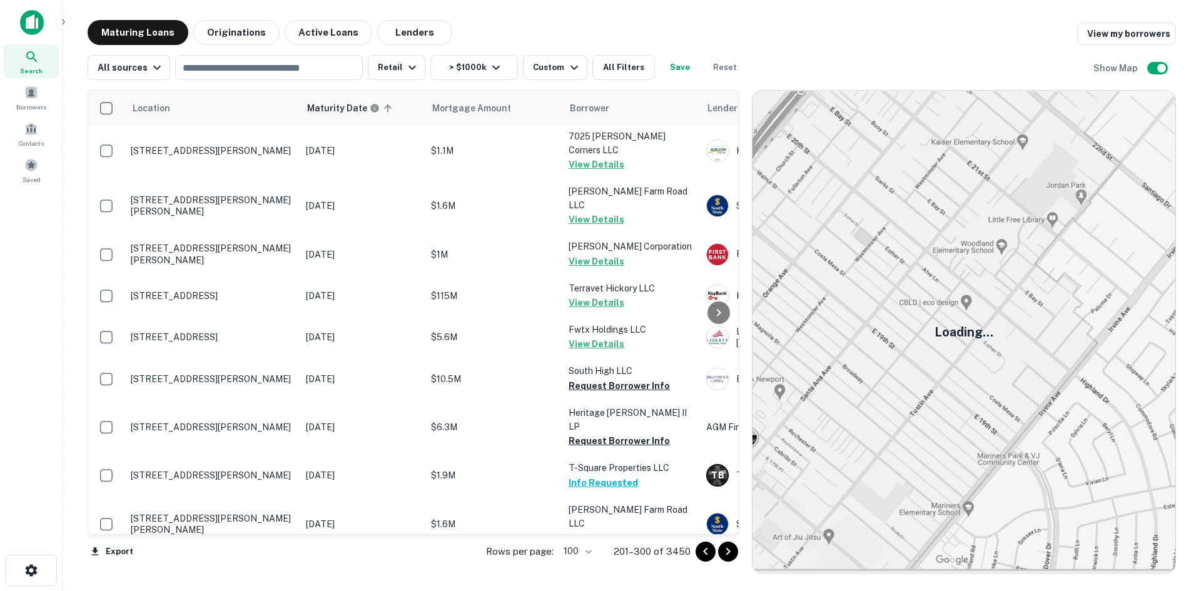
scroll to position [3750, 0]
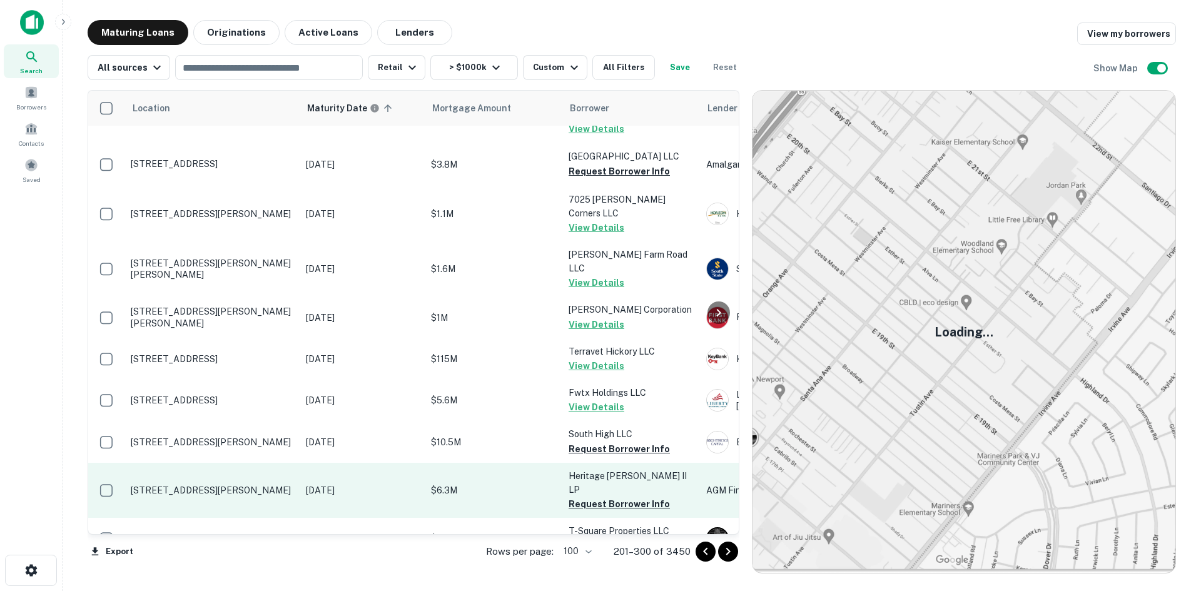
click at [241, 485] on p "[STREET_ADDRESS][PERSON_NAME]" at bounding box center [212, 490] width 163 height 11
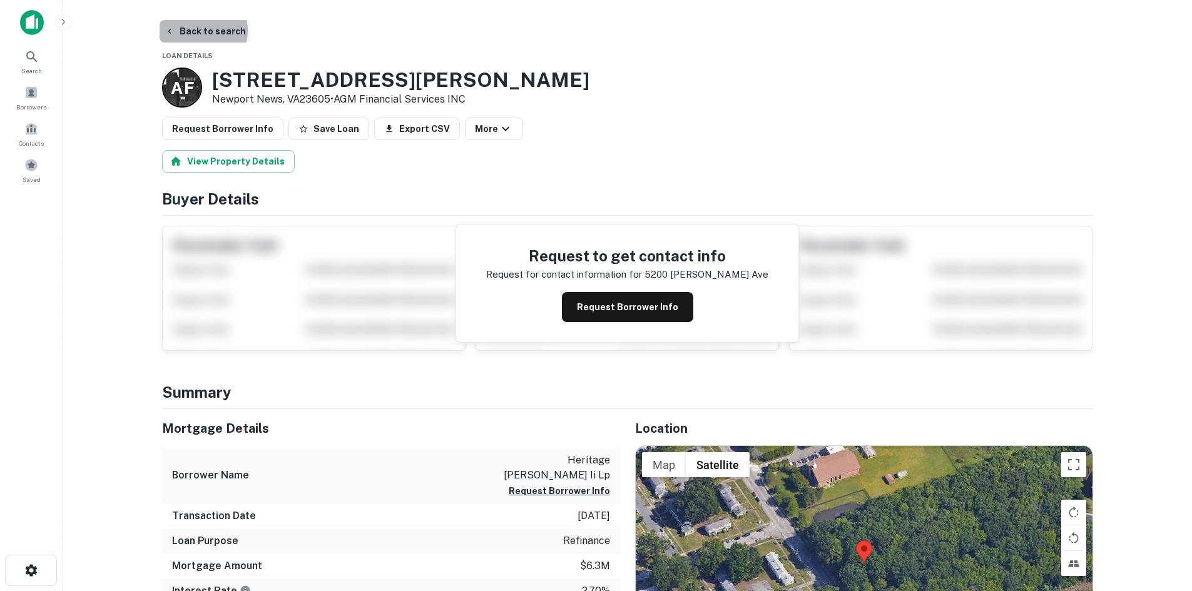
click at [195, 31] on button "Back to search" at bounding box center [205, 31] width 91 height 23
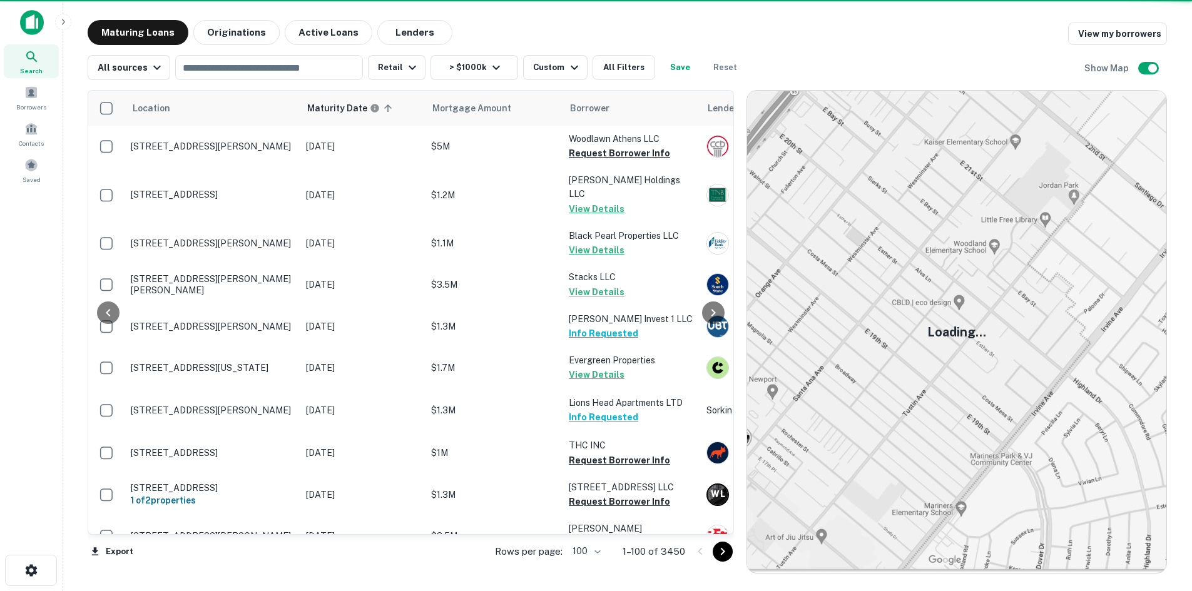
click at [720, 548] on button "Go to next page" at bounding box center [722, 552] width 20 height 20
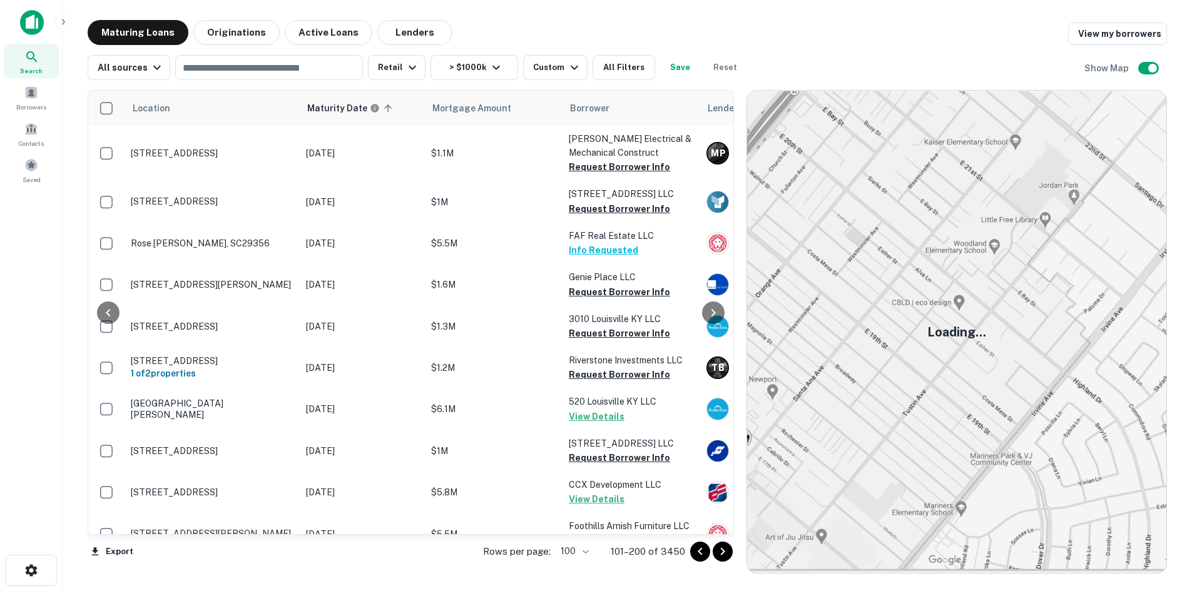
click at [720, 548] on button "Go to next page" at bounding box center [722, 552] width 20 height 20
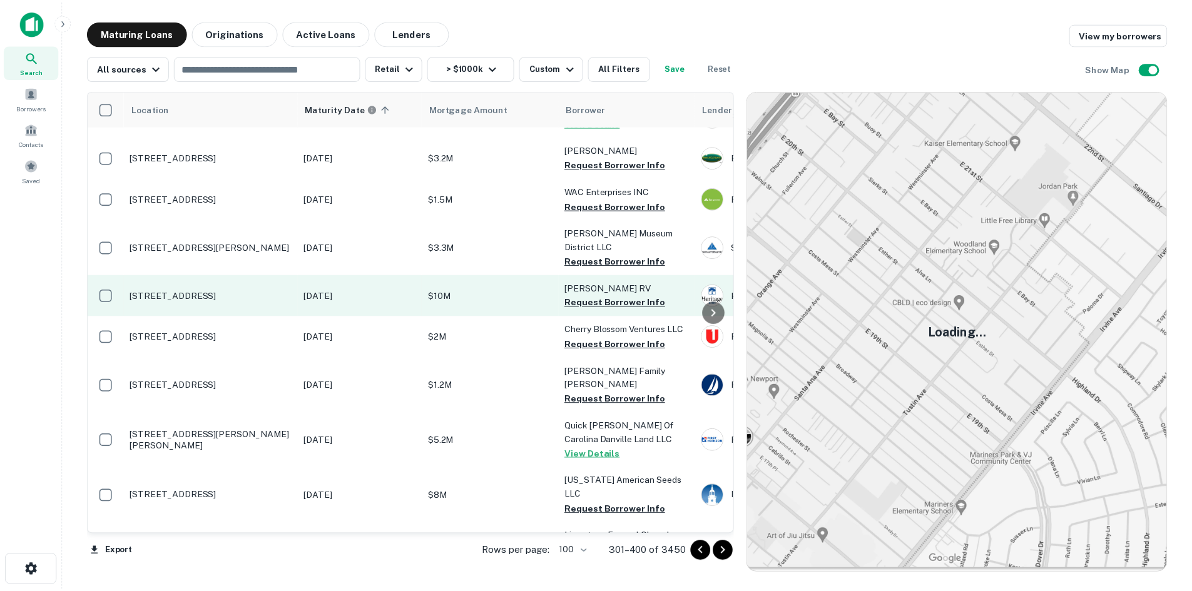
scroll to position [125, 0]
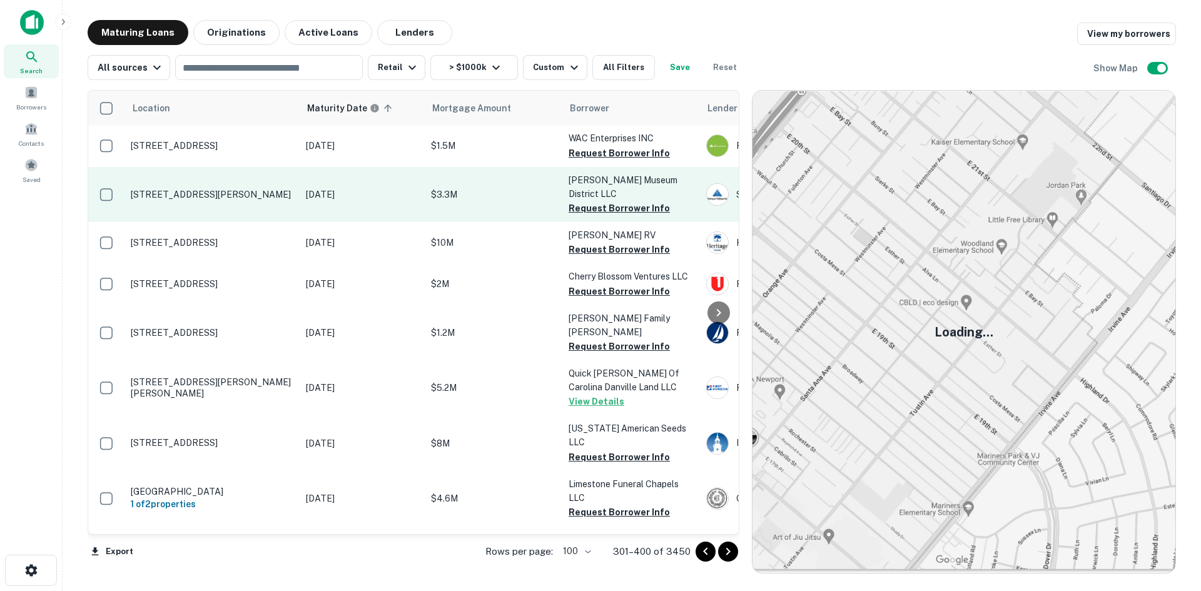
click at [246, 189] on p "[STREET_ADDRESS][PERSON_NAME]" at bounding box center [212, 194] width 163 height 11
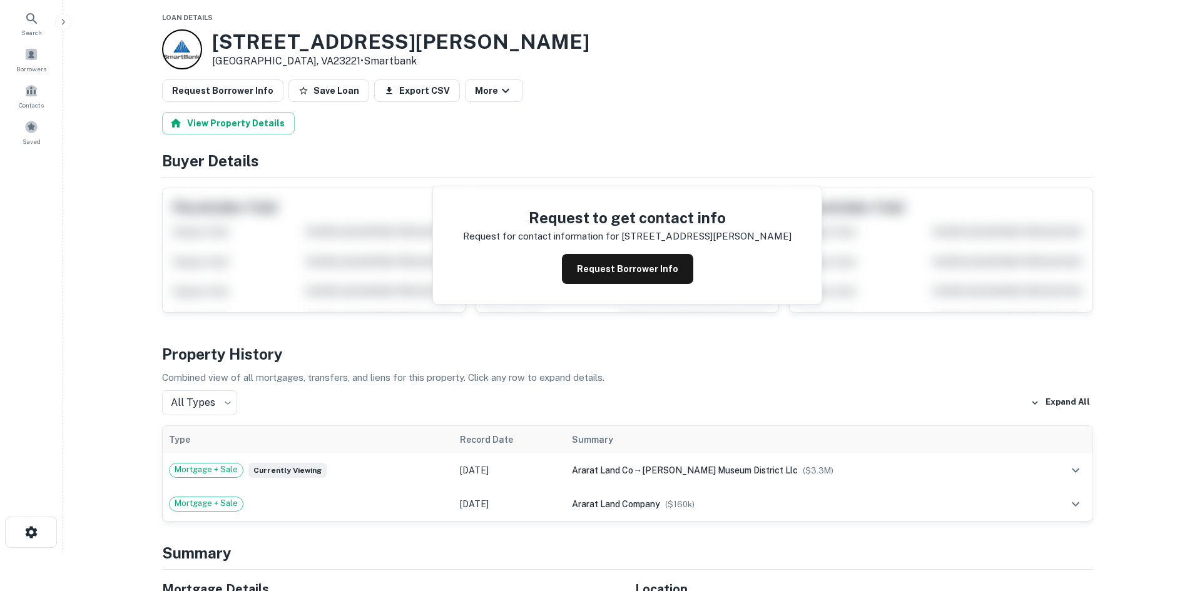
scroll to position [313, 0]
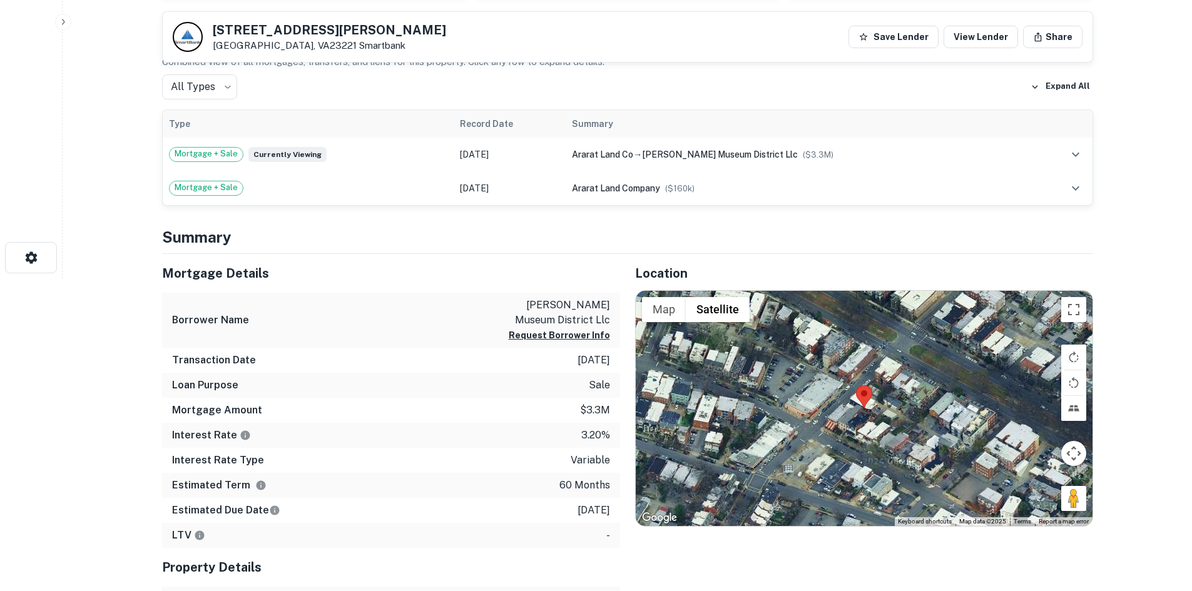
drag, startPoint x: 1070, startPoint y: 499, endPoint x: 1011, endPoint y: 466, distance: 66.6
click at [899, 411] on div "Map Terrain Satellite Labels Keyboard shortcuts Map Data Map data ©2025 Map dat…" at bounding box center [864, 408] width 457 height 235
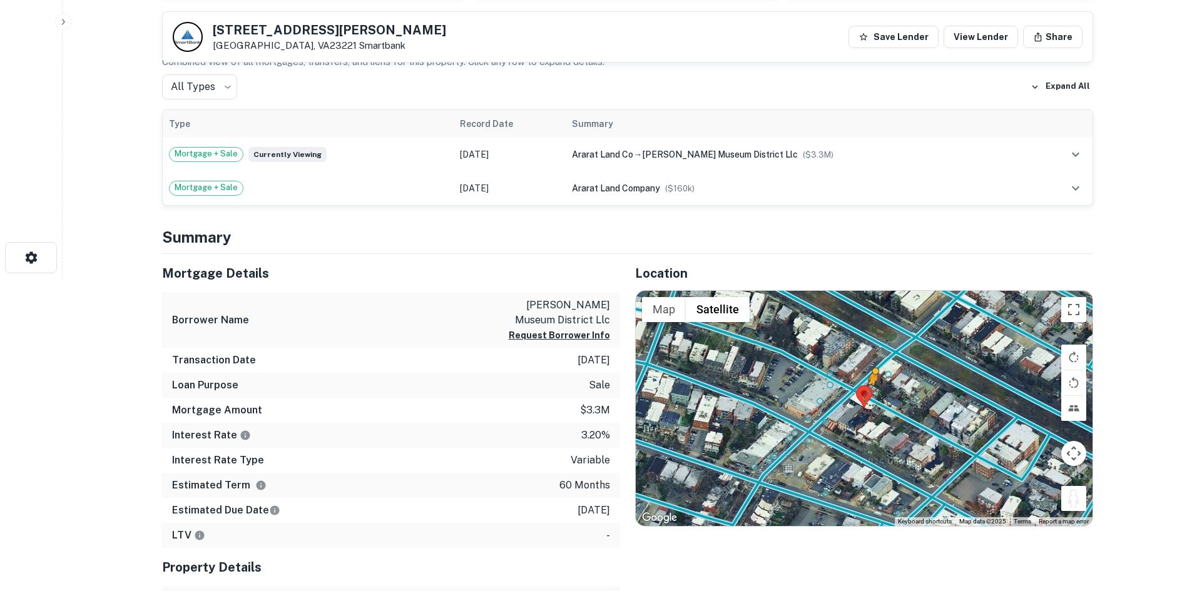
drag, startPoint x: 1071, startPoint y: 502, endPoint x: 873, endPoint y: 397, distance: 225.3
click at [873, 397] on div "To activate drag with keyboard, press Alt + Enter. Once in keyboard drag state,…" at bounding box center [864, 408] width 457 height 235
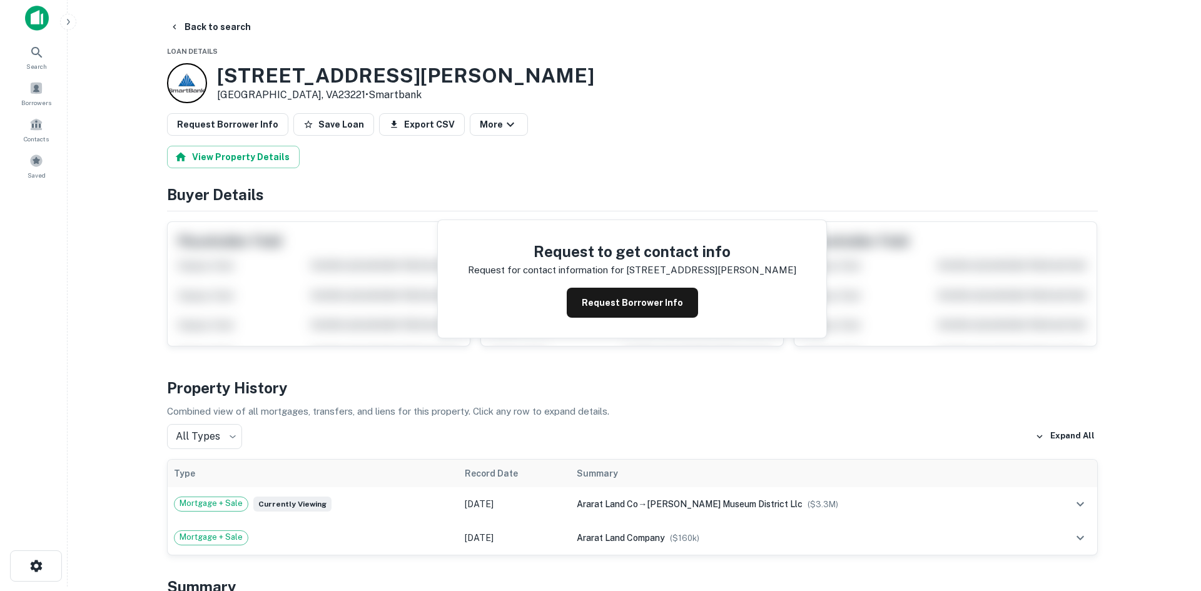
scroll to position [0, 0]
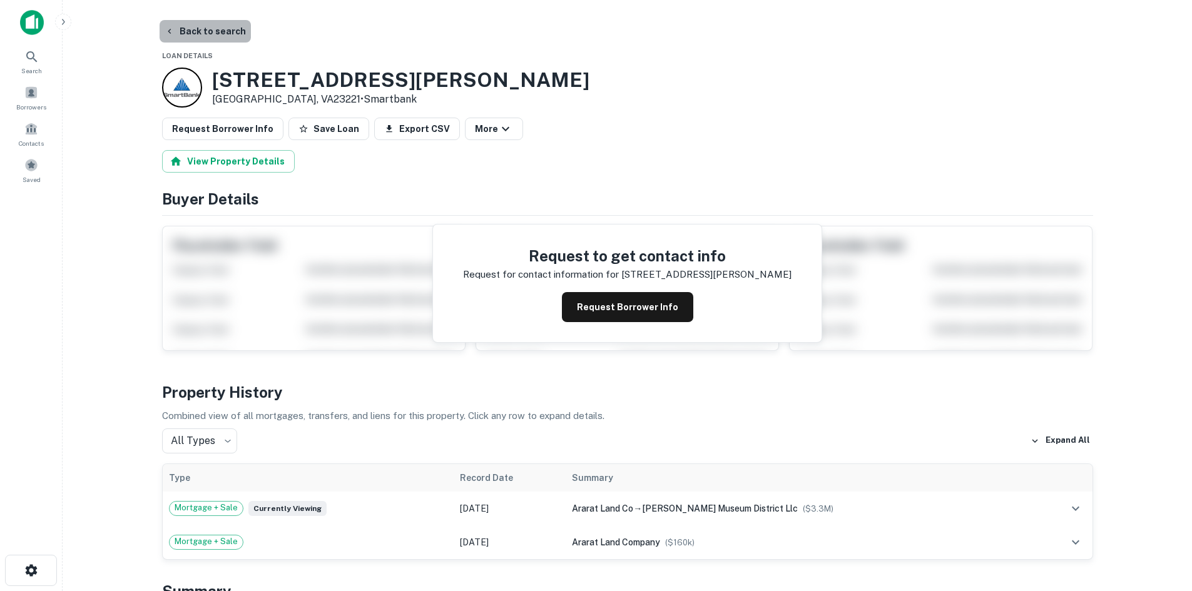
click at [236, 34] on button "Back to search" at bounding box center [205, 31] width 91 height 23
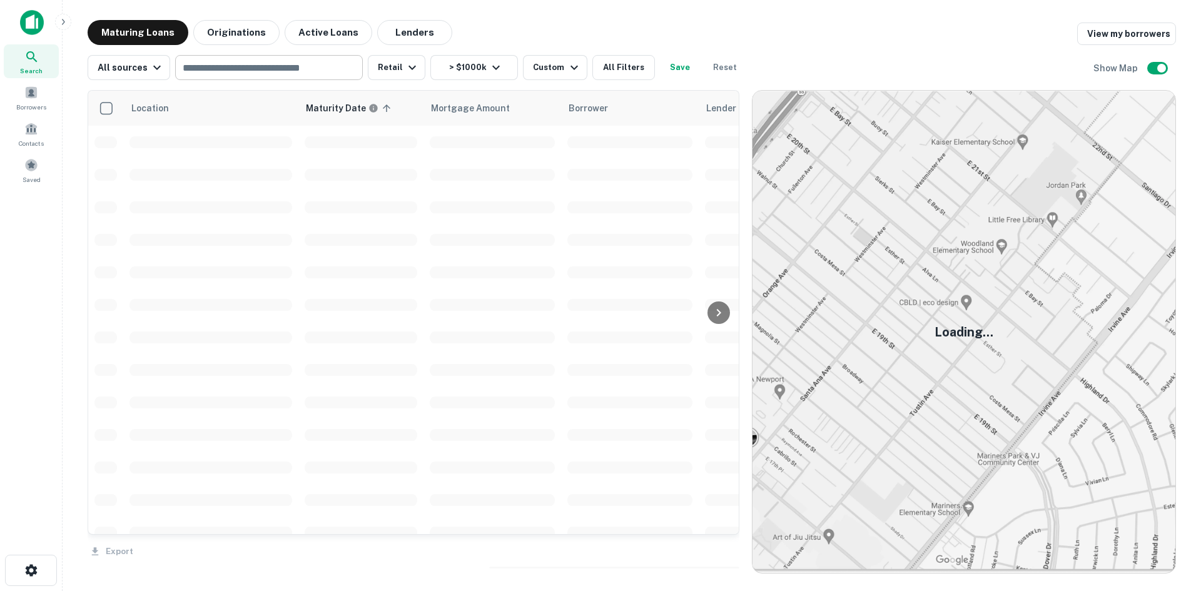
scroll to position [125, 0]
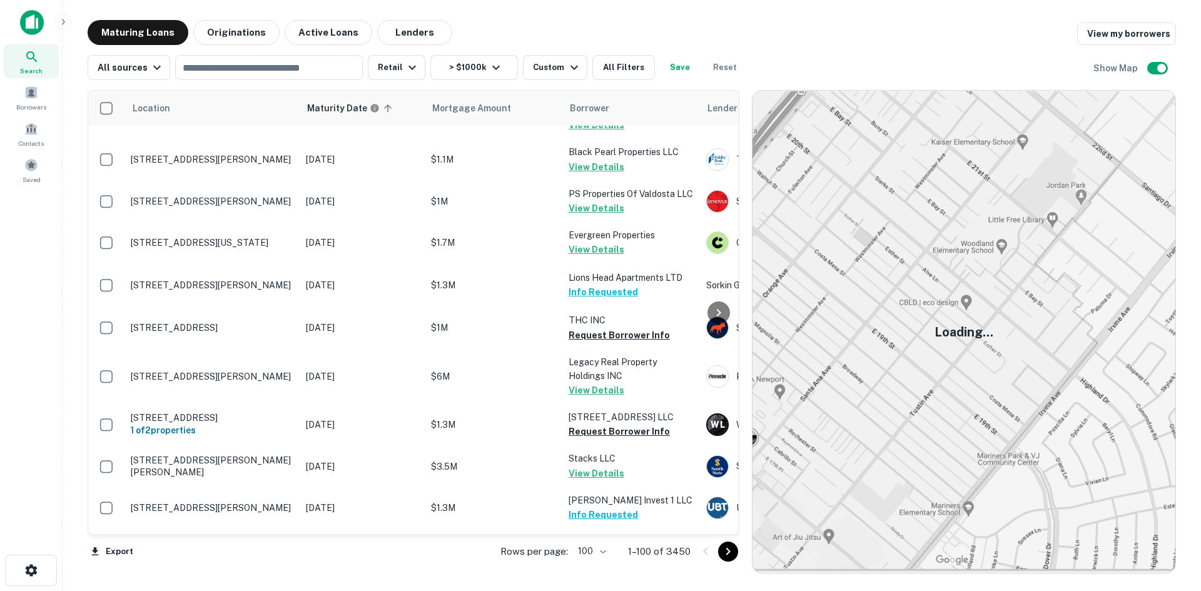
click at [732, 554] on icon "Go to next page" at bounding box center [728, 551] width 15 height 15
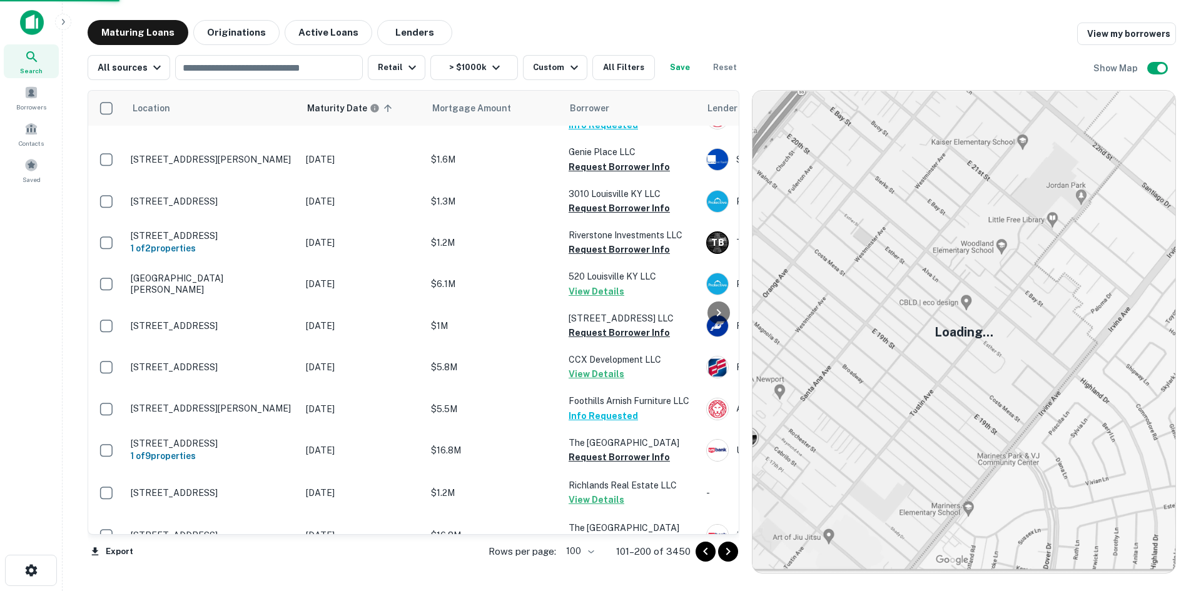
click at [730, 551] on icon "Go to next page" at bounding box center [728, 552] width 4 height 8
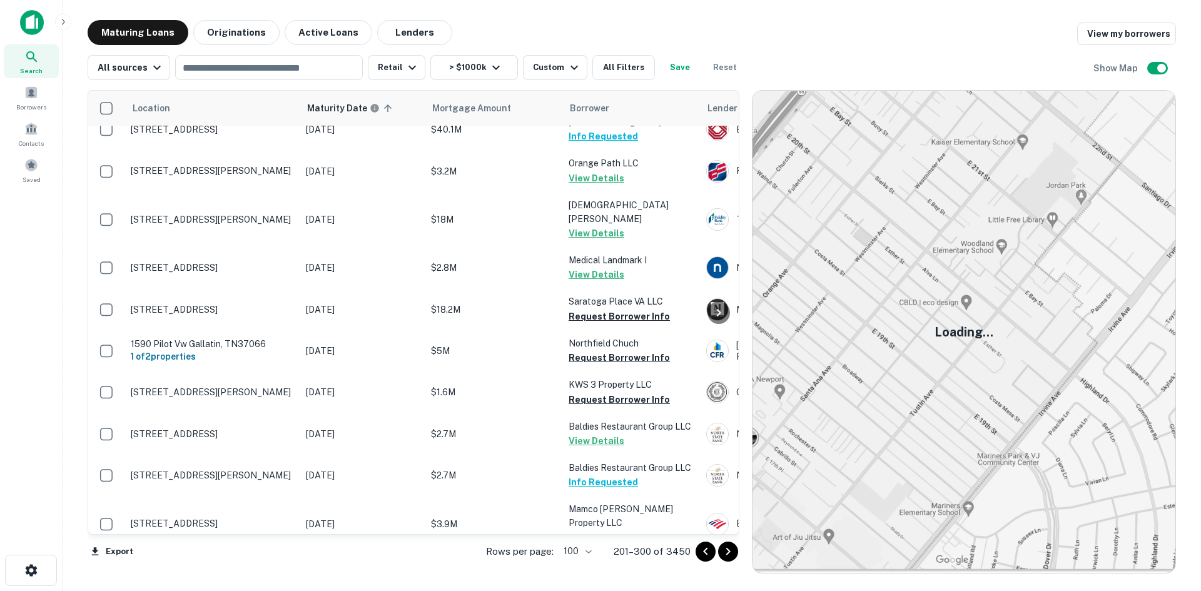
scroll to position [2690, 0]
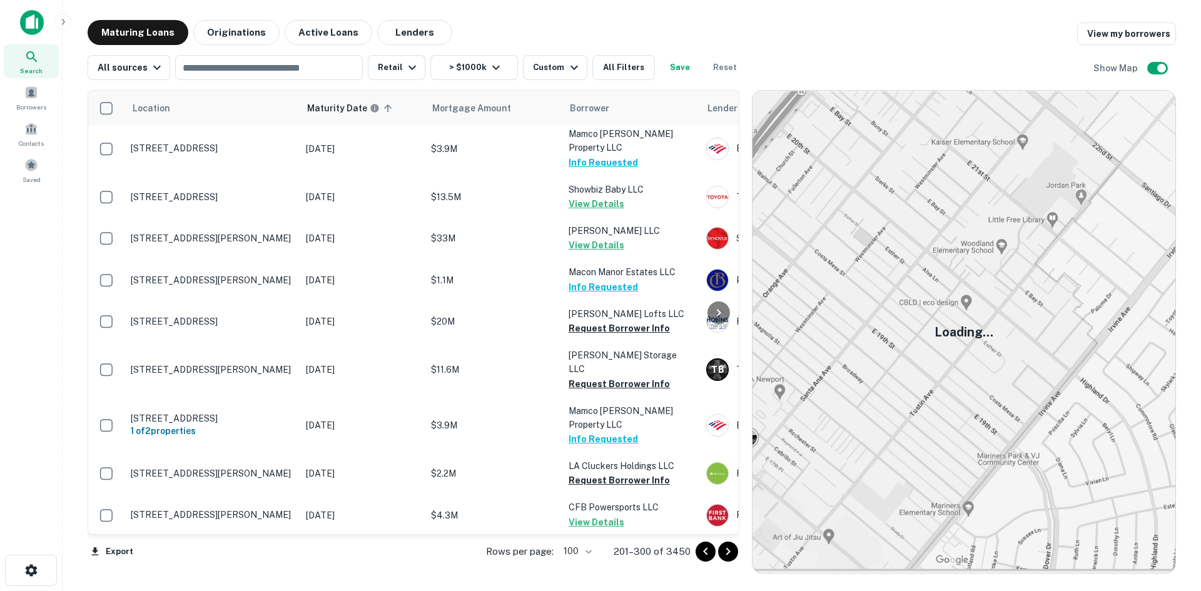
click at [719, 556] on button "Go to next page" at bounding box center [728, 552] width 20 height 20
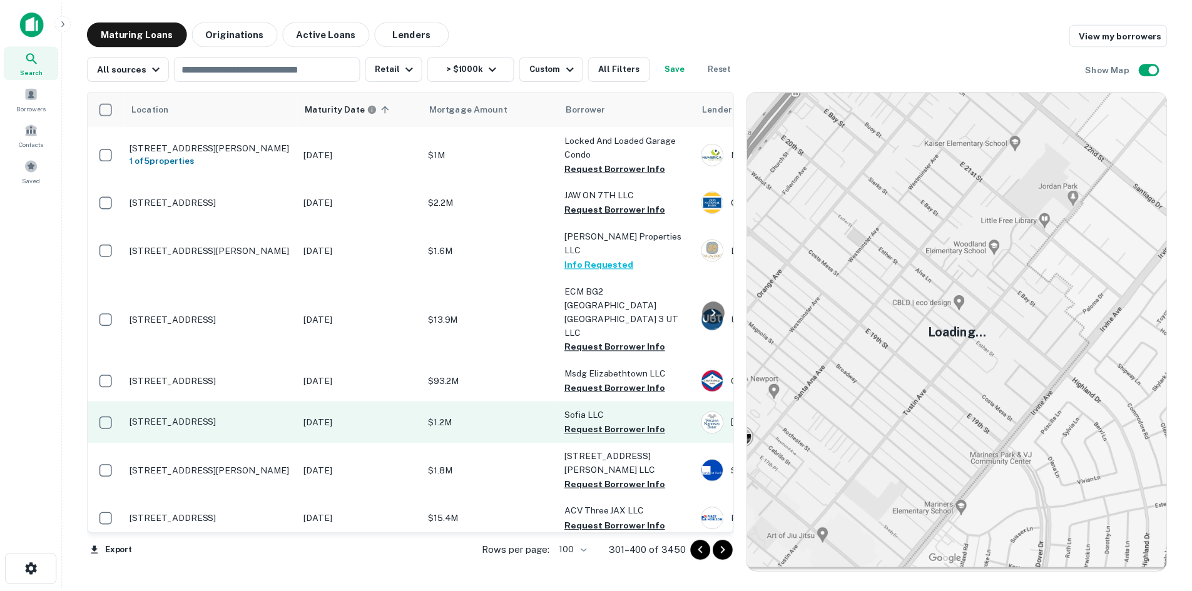
scroll to position [1376, 0]
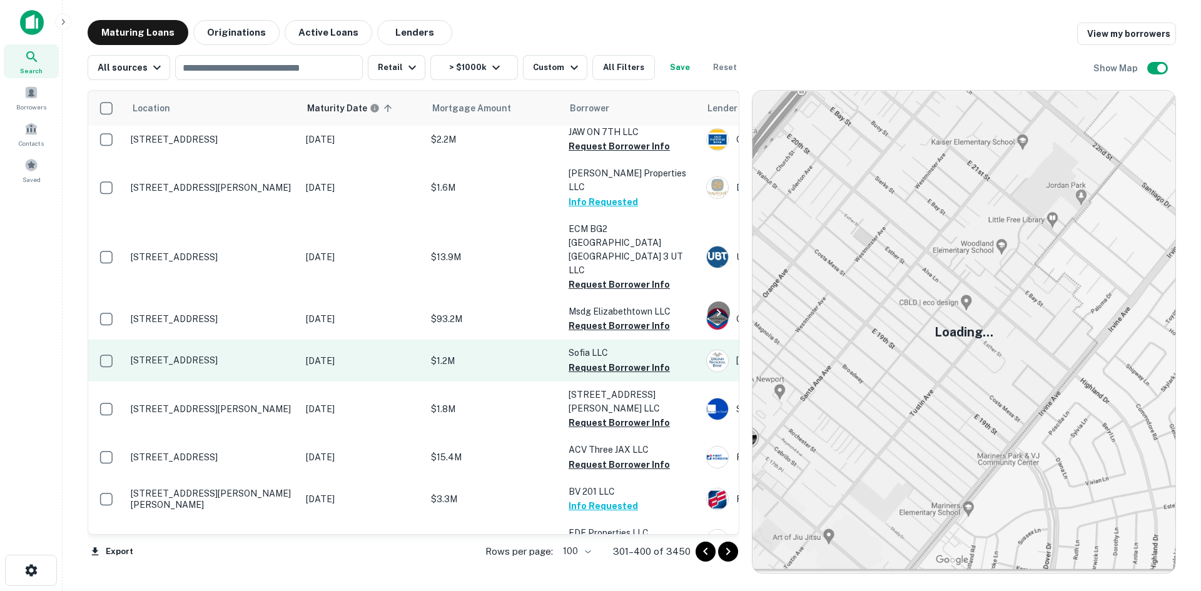
click at [244, 355] on p "[STREET_ADDRESS]" at bounding box center [212, 360] width 163 height 11
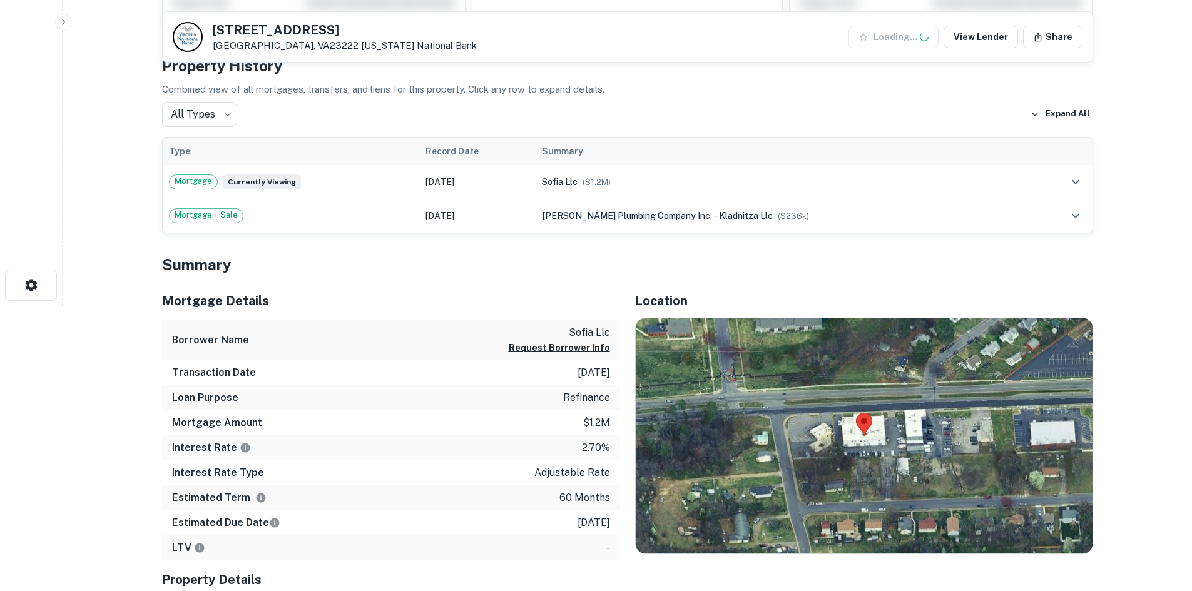
scroll to position [375, 0]
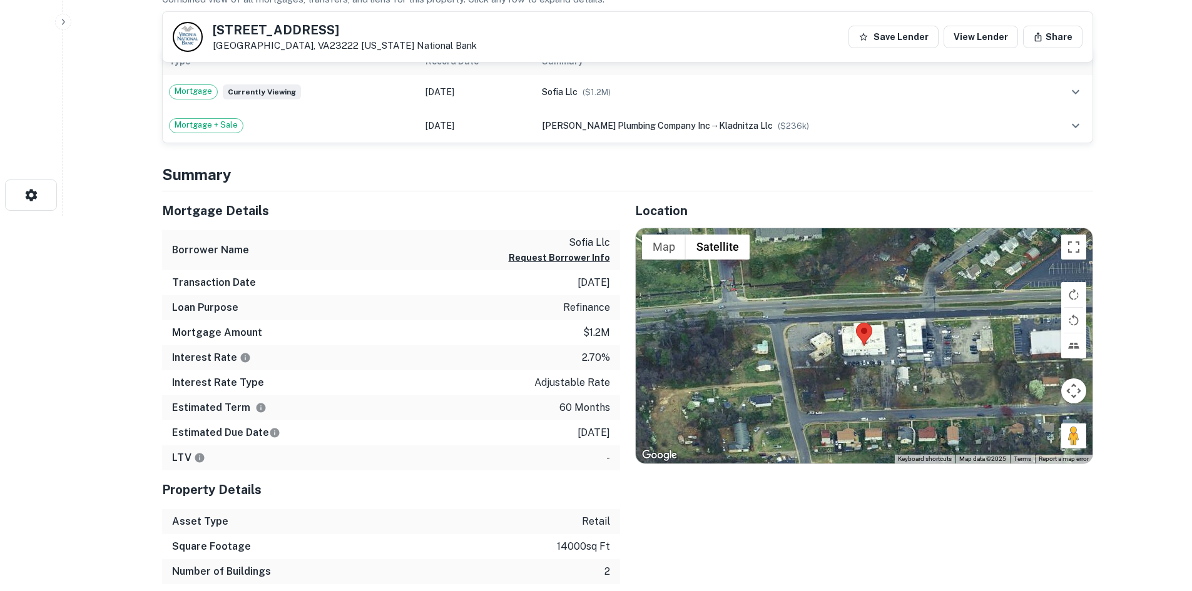
drag, startPoint x: 1064, startPoint y: 438, endPoint x: 895, endPoint y: 347, distance: 191.7
click at [864, 321] on div "Map Terrain Satellite Labels Keyboard shortcuts Map Data Map data ©2025 Map dat…" at bounding box center [864, 345] width 457 height 235
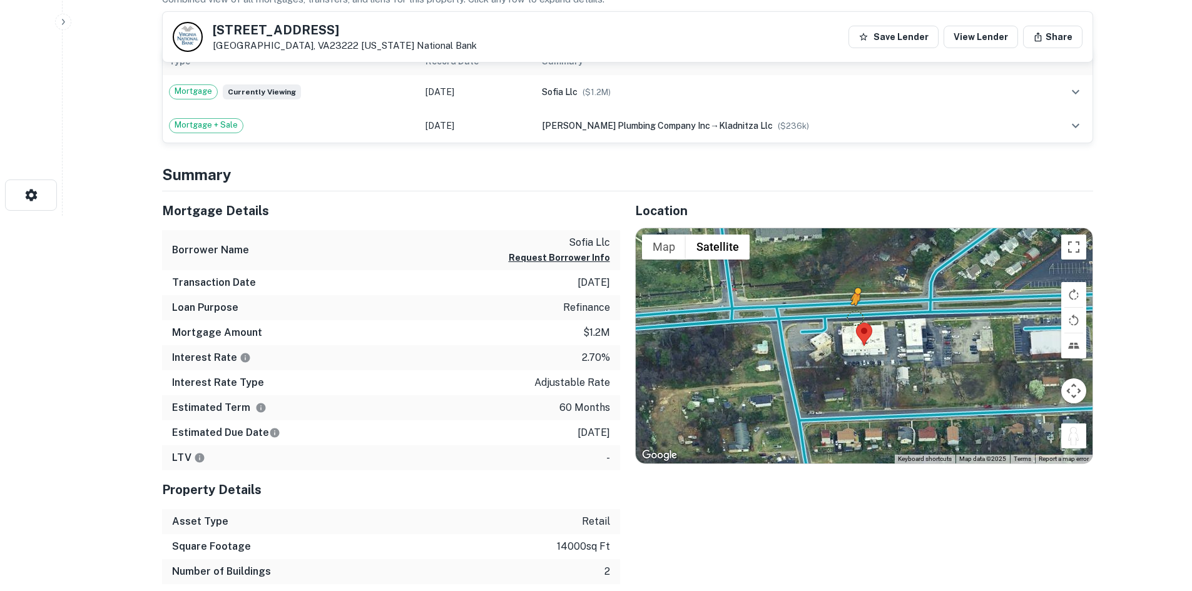
drag, startPoint x: 1066, startPoint y: 433, endPoint x: 858, endPoint y: 315, distance: 239.5
click at [858, 317] on div "To activate drag with keyboard, press Alt + Enter. Once in keyboard drag state,…" at bounding box center [864, 345] width 457 height 235
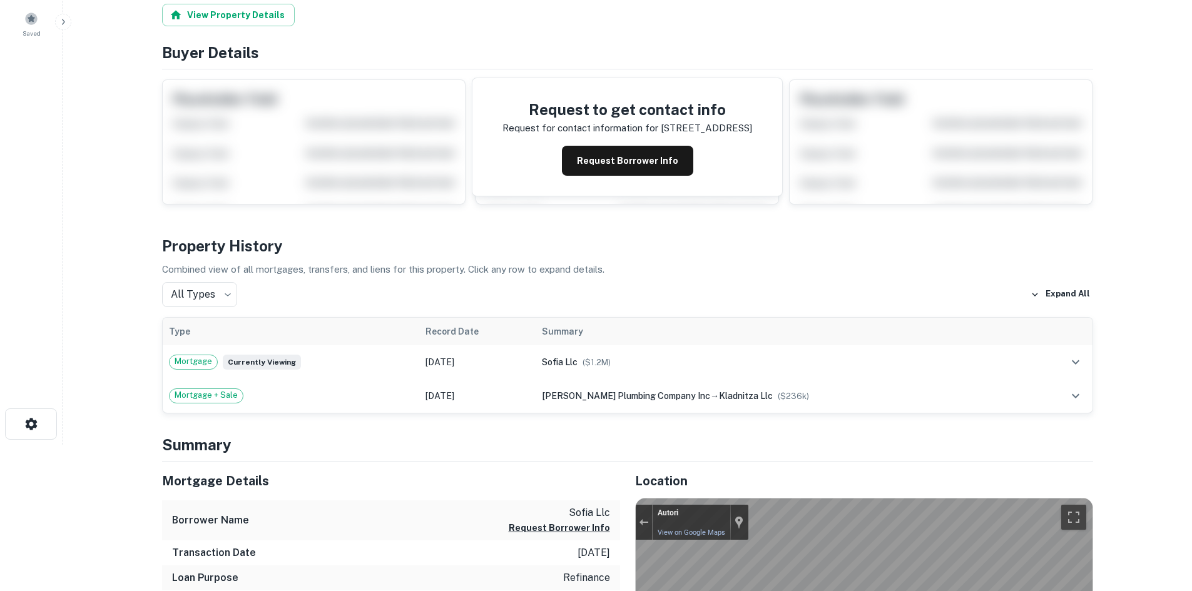
scroll to position [0, 0]
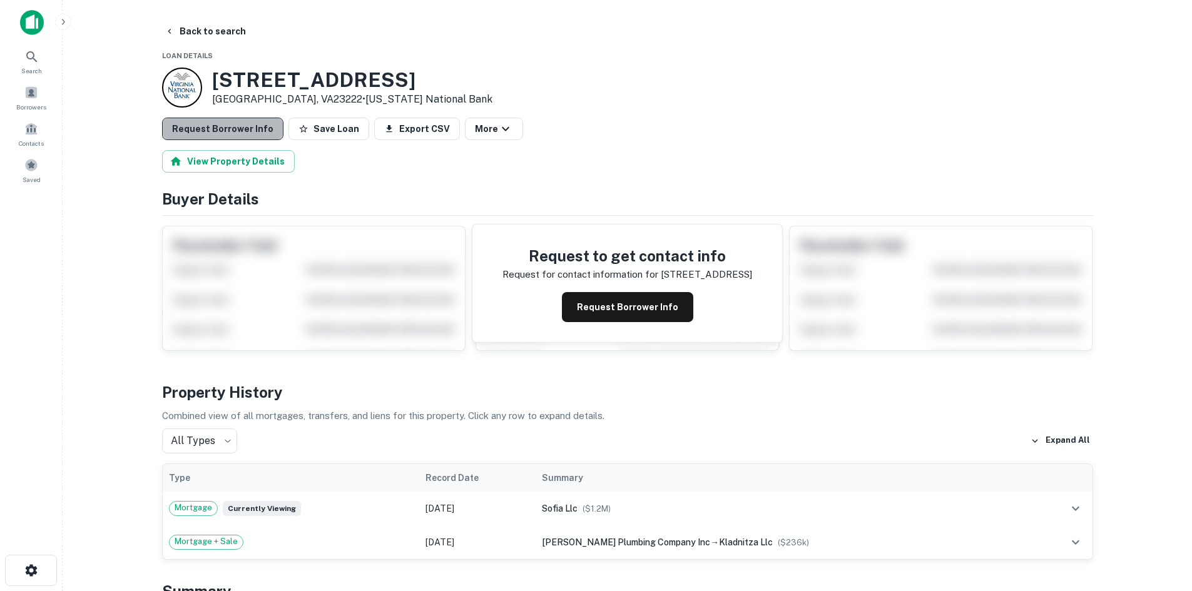
click at [270, 136] on button "Request Borrower Info" at bounding box center [222, 129] width 121 height 23
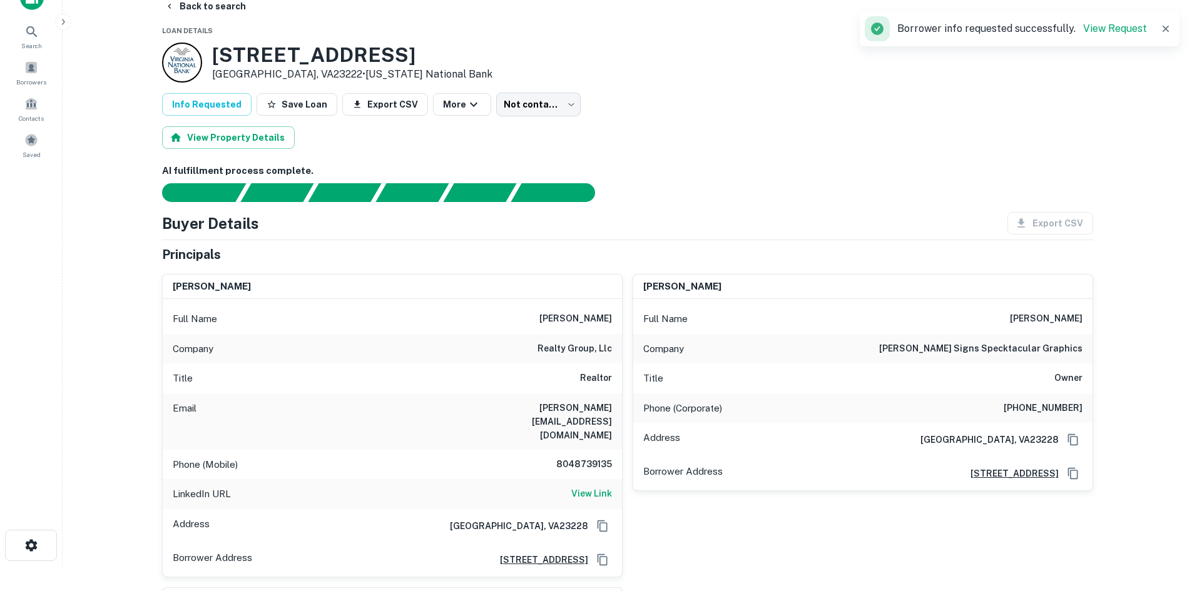
scroll to position [63, 0]
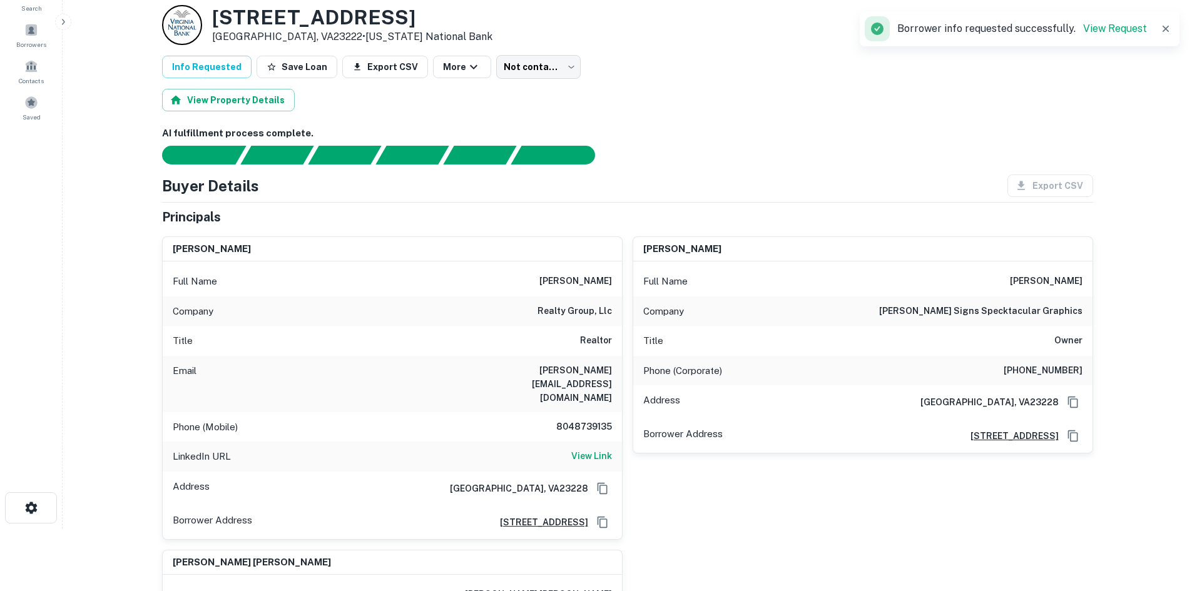
click at [590, 420] on h6 "8048739135" at bounding box center [574, 427] width 75 height 15
copy h6 "8048739135"
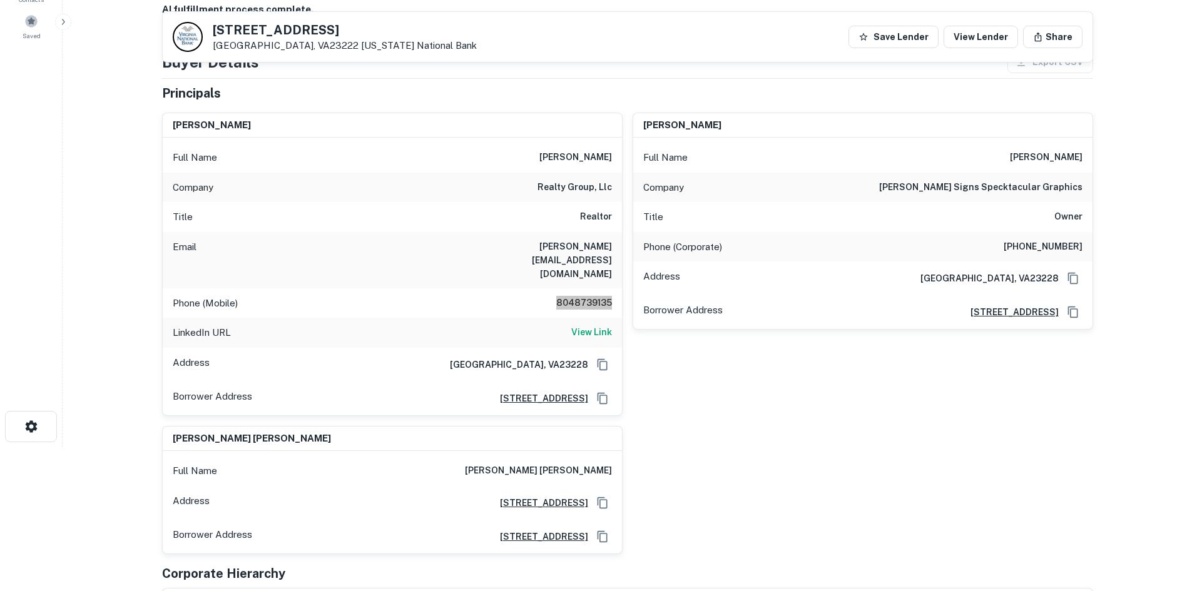
scroll to position [125, 0]
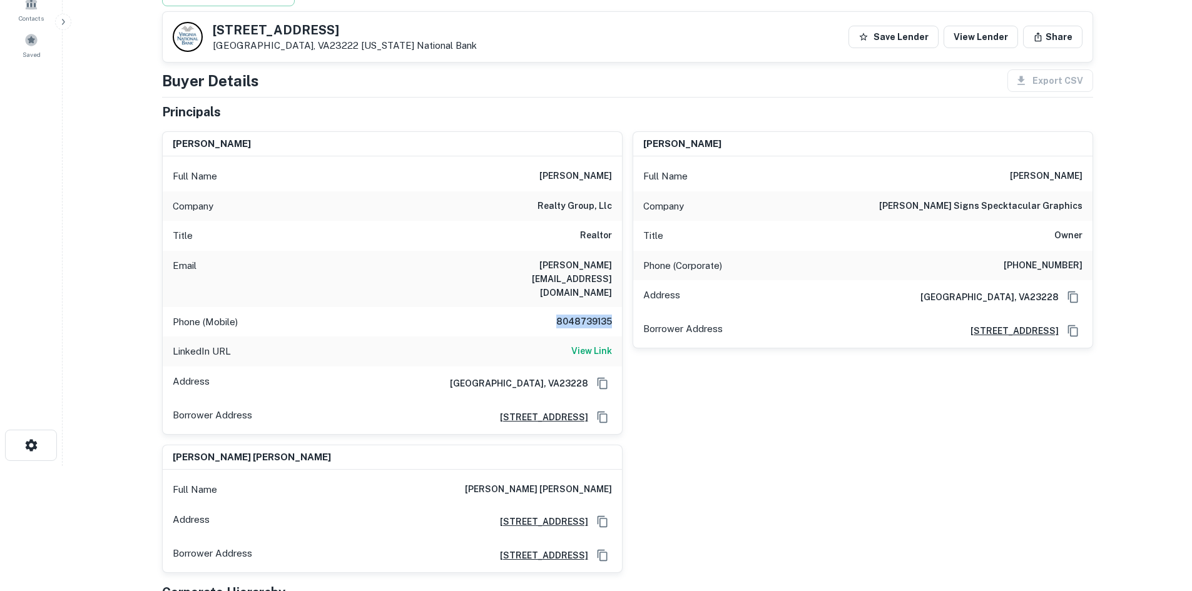
click at [539, 179] on h6 "[PERSON_NAME]" at bounding box center [575, 176] width 73 height 15
click at [539, 180] on h6 "[PERSON_NAME]" at bounding box center [575, 176] width 73 height 15
click at [534, 206] on div "Company realty group, llc" at bounding box center [392, 206] width 459 height 30
drag, startPoint x: 511, startPoint y: 174, endPoint x: 620, endPoint y: 178, distance: 109.6
click at [620, 178] on div "Full Name [PERSON_NAME]" at bounding box center [392, 176] width 459 height 30
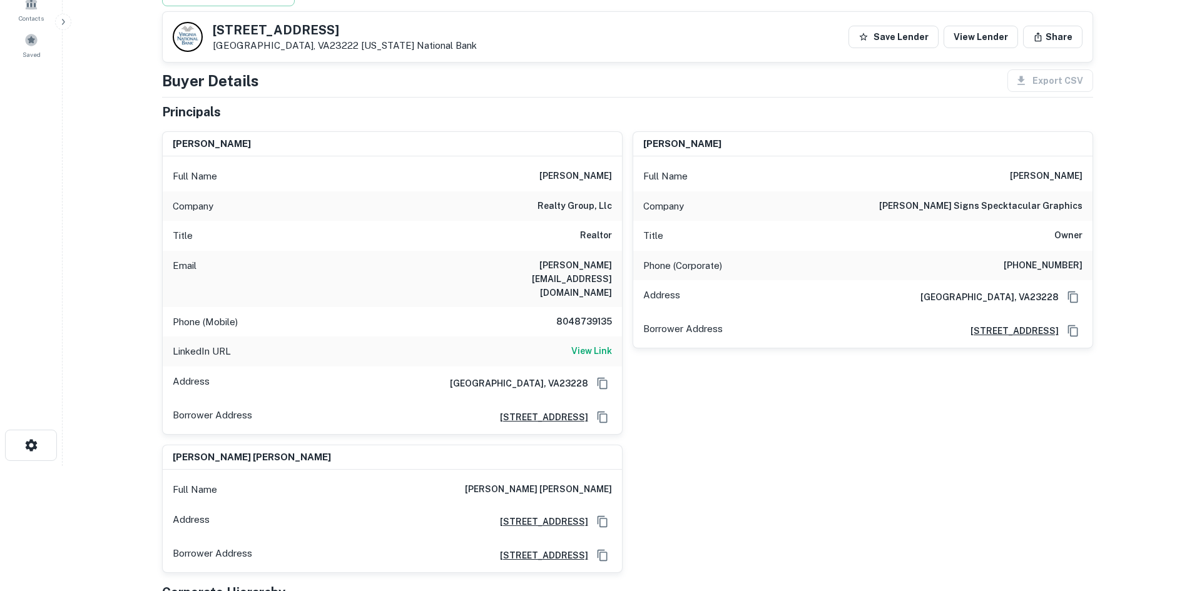
copy h6 "[PERSON_NAME]"
click at [565, 276] on div "Email [PERSON_NAME][EMAIL_ADDRESS][DOMAIN_NAME]" at bounding box center [392, 279] width 459 height 56
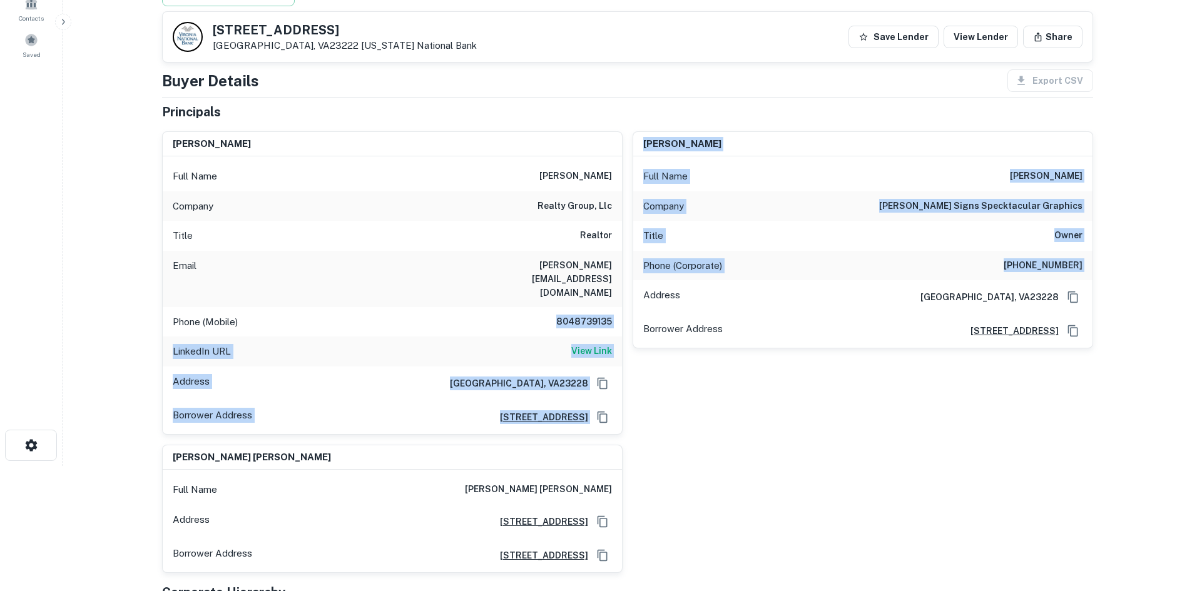
drag, startPoint x: 549, startPoint y: 290, endPoint x: 636, endPoint y: 295, distance: 86.5
click at [636, 295] on div "[PERSON_NAME] Full Name [PERSON_NAME] Company realty group, llc Title Realtor E…" at bounding box center [622, 347] width 941 height 452
click at [558, 315] on h6 "8048739135" at bounding box center [574, 322] width 75 height 15
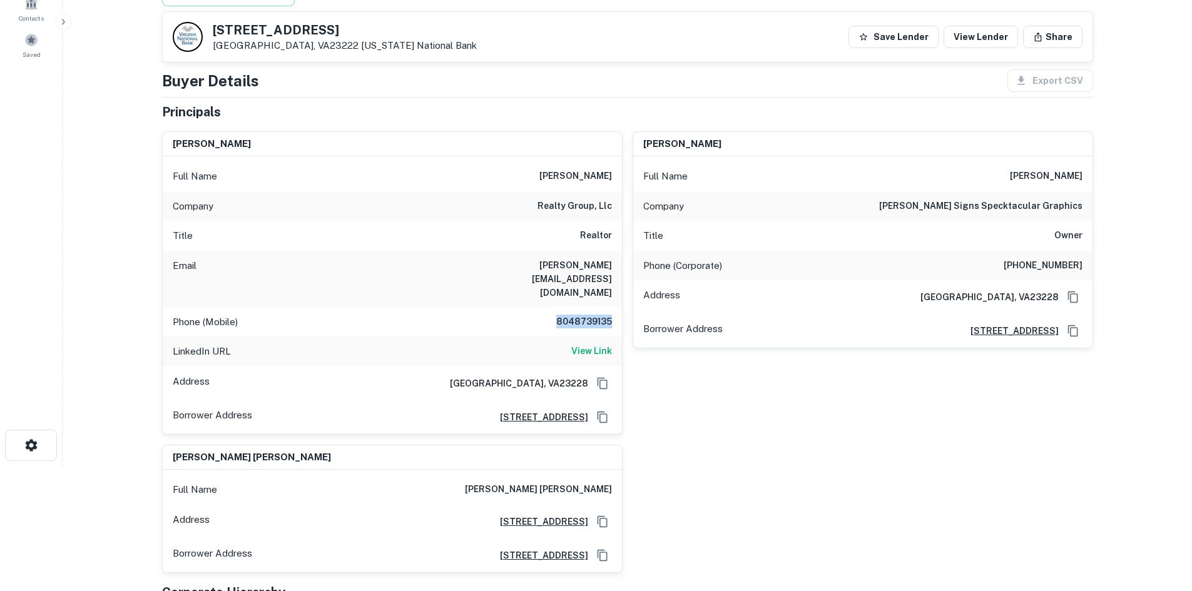
drag, startPoint x: 545, startPoint y: 290, endPoint x: 609, endPoint y: 289, distance: 63.8
click at [609, 315] on h6 "8048739135" at bounding box center [574, 322] width 75 height 15
copy h6 "8048739135"
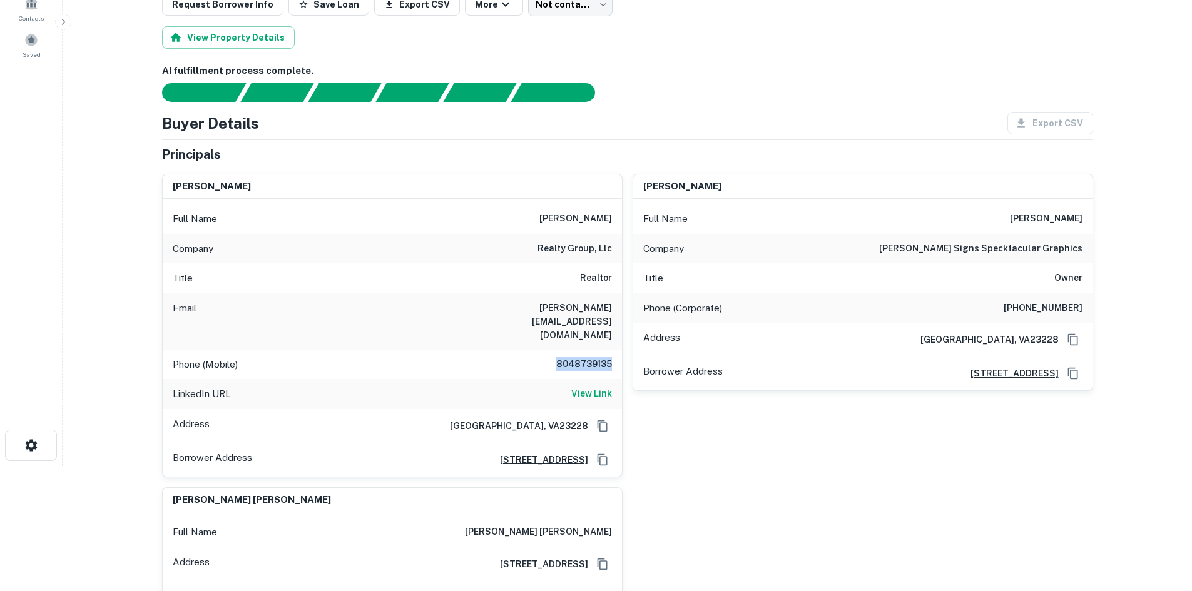
click at [1061, 310] on h6 "[PHONE_NUMBER]" at bounding box center [1042, 308] width 79 height 15
copy h6 "[PHONE_NUMBER]"
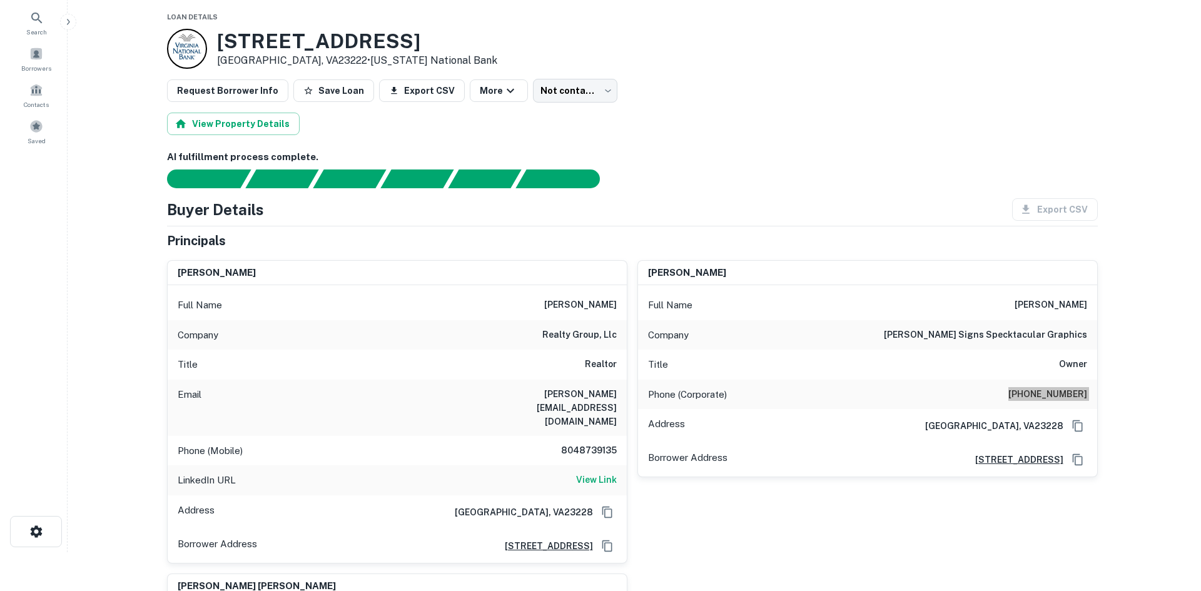
scroll to position [0, 0]
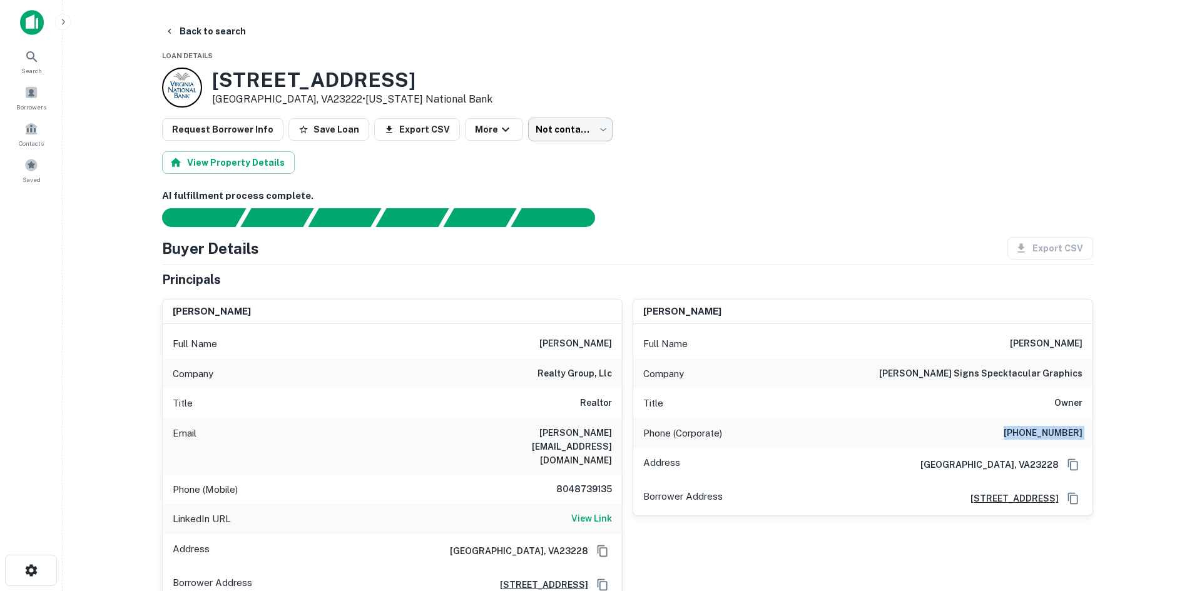
click at [555, 134] on body "Search Borrowers Contacts Saved Back to search Loan Details [STREET_ADDRESS] • …" at bounding box center [596, 295] width 1192 height 591
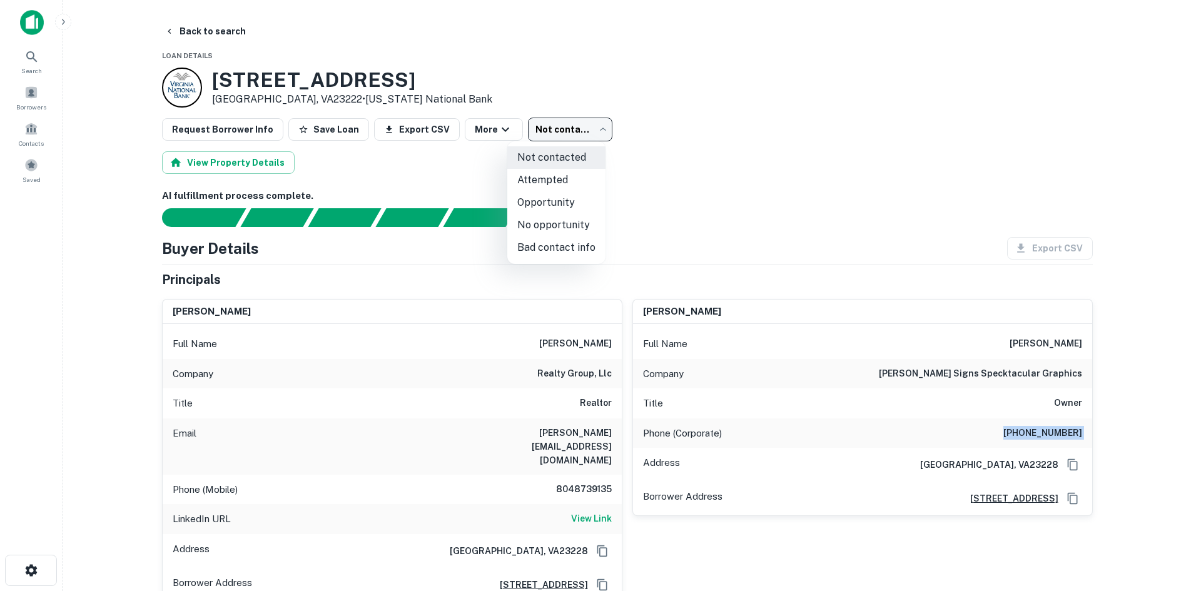
click at [545, 218] on li "No opportunity" at bounding box center [556, 225] width 98 height 23
type input "**********"
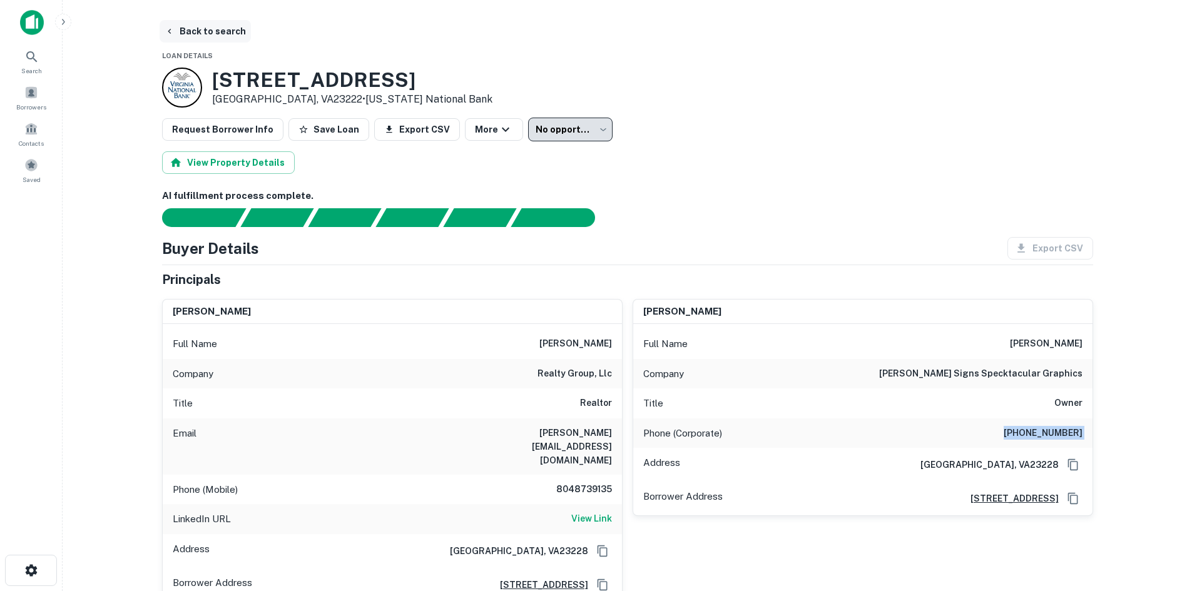
click at [206, 38] on button "Back to search" at bounding box center [205, 31] width 91 height 23
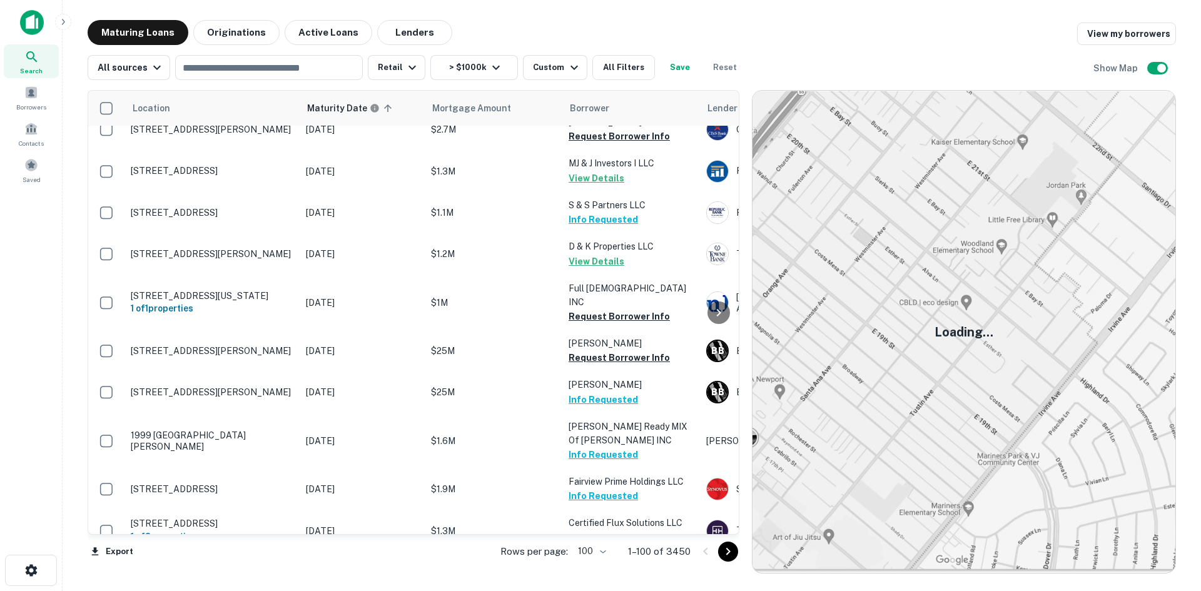
scroll to position [3986, 0]
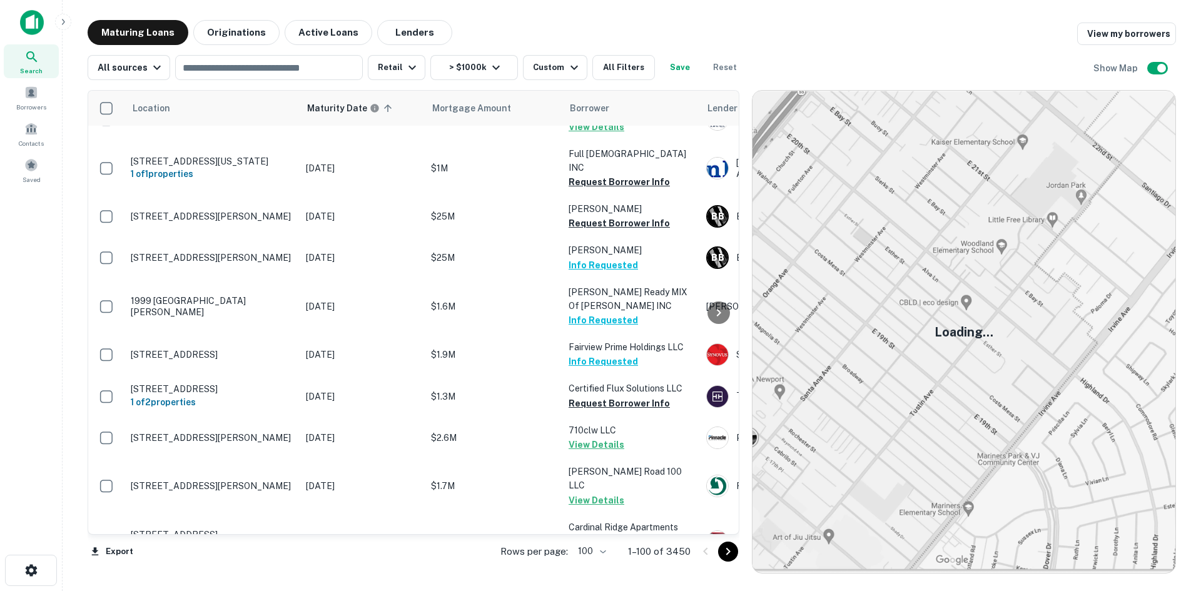
drag, startPoint x: 727, startPoint y: 548, endPoint x: 724, endPoint y: 536, distance: 12.5
click at [727, 548] on icon "Go to next page" at bounding box center [728, 551] width 15 height 15
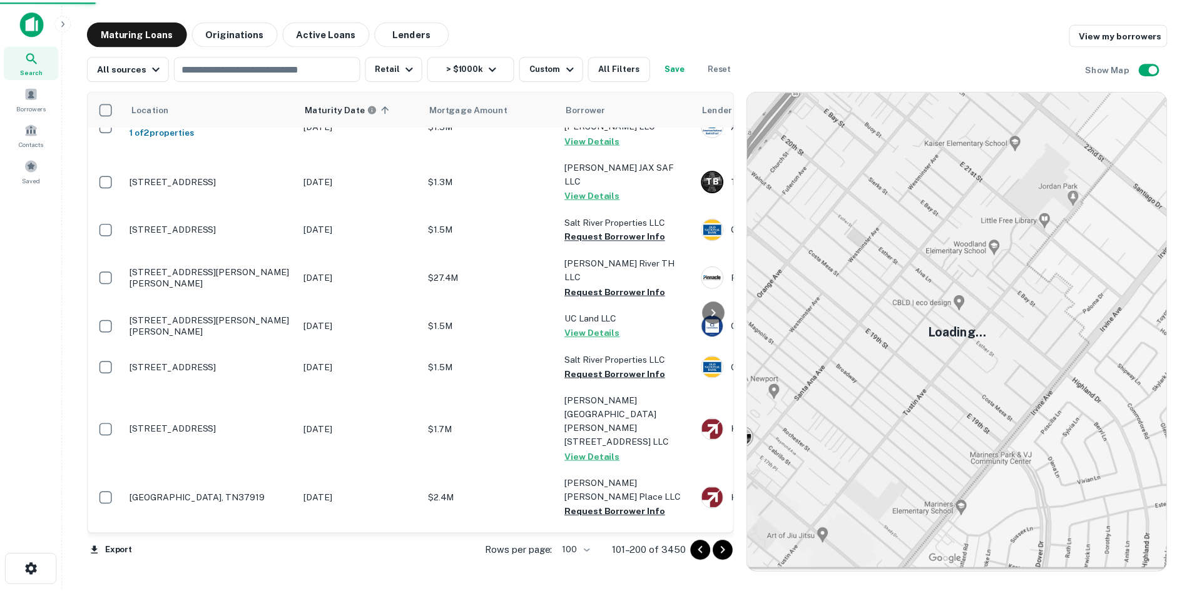
scroll to position [4080, 0]
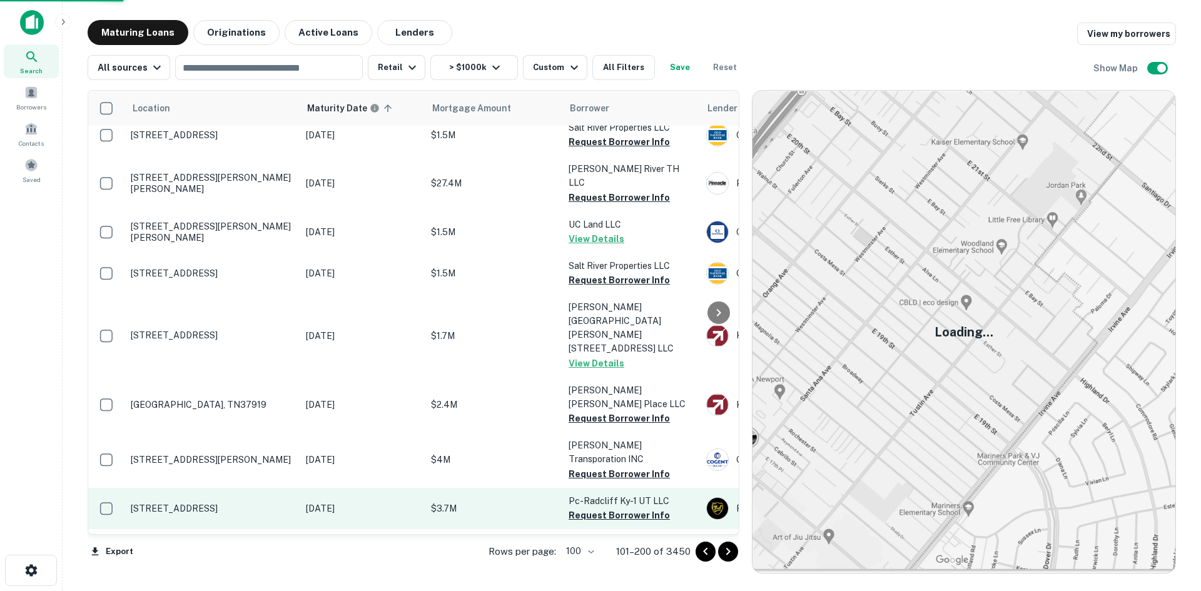
click at [173, 503] on p "[STREET_ADDRESS]" at bounding box center [212, 508] width 163 height 11
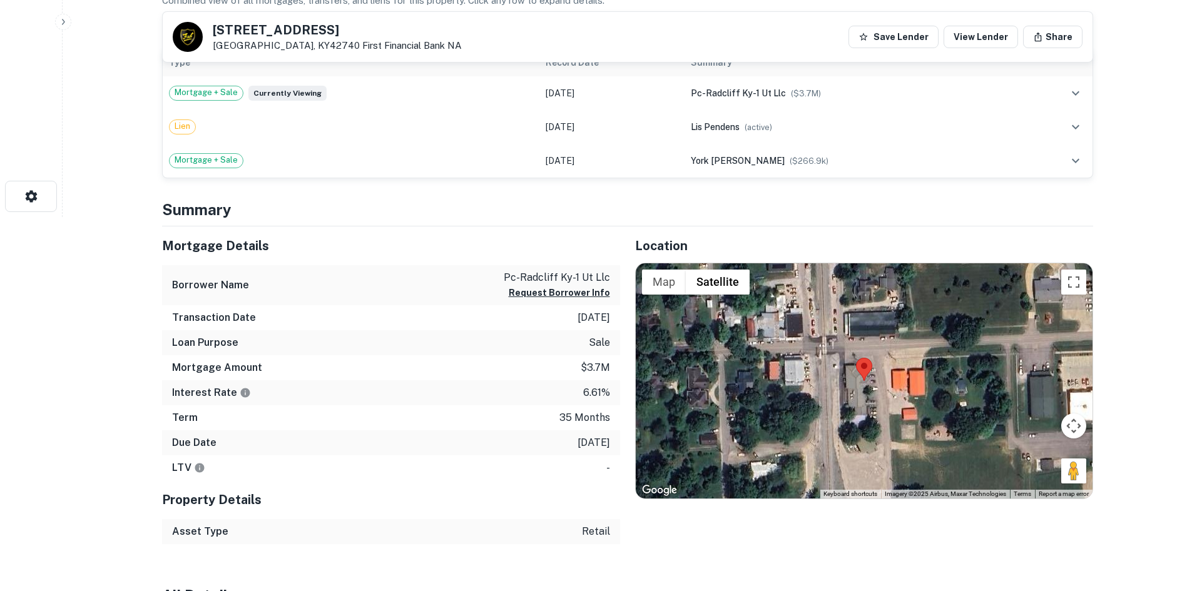
scroll to position [375, 0]
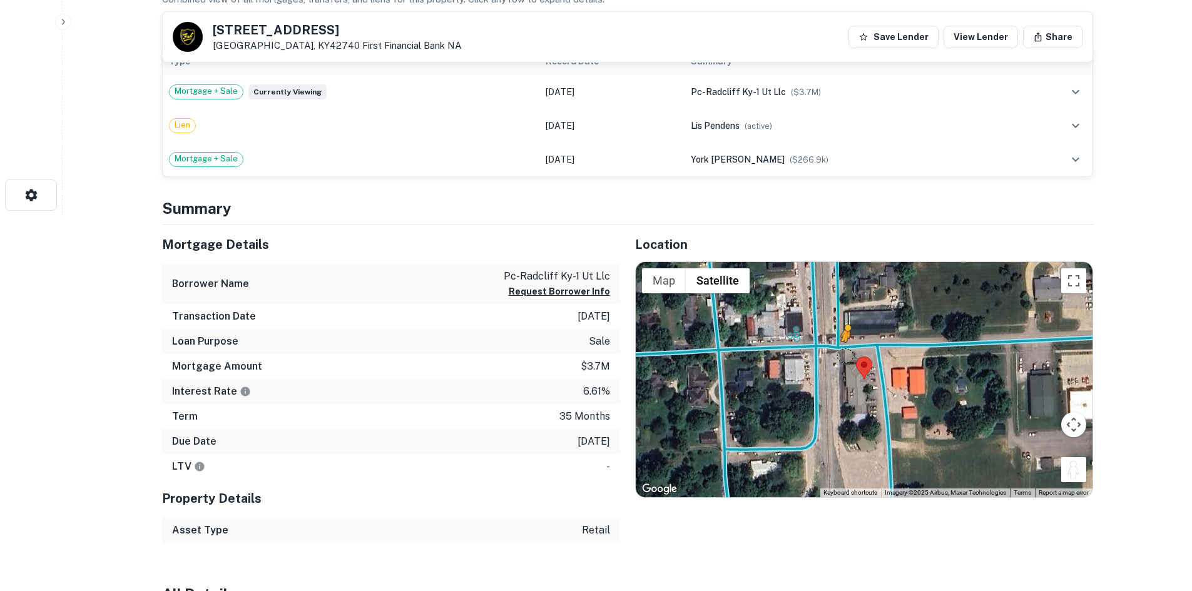
drag, startPoint x: 1078, startPoint y: 463, endPoint x: 831, endPoint y: 348, distance: 272.0
click at [831, 348] on div "To activate drag with keyboard, press Alt + Enter. Once in keyboard drag state,…" at bounding box center [864, 379] width 457 height 235
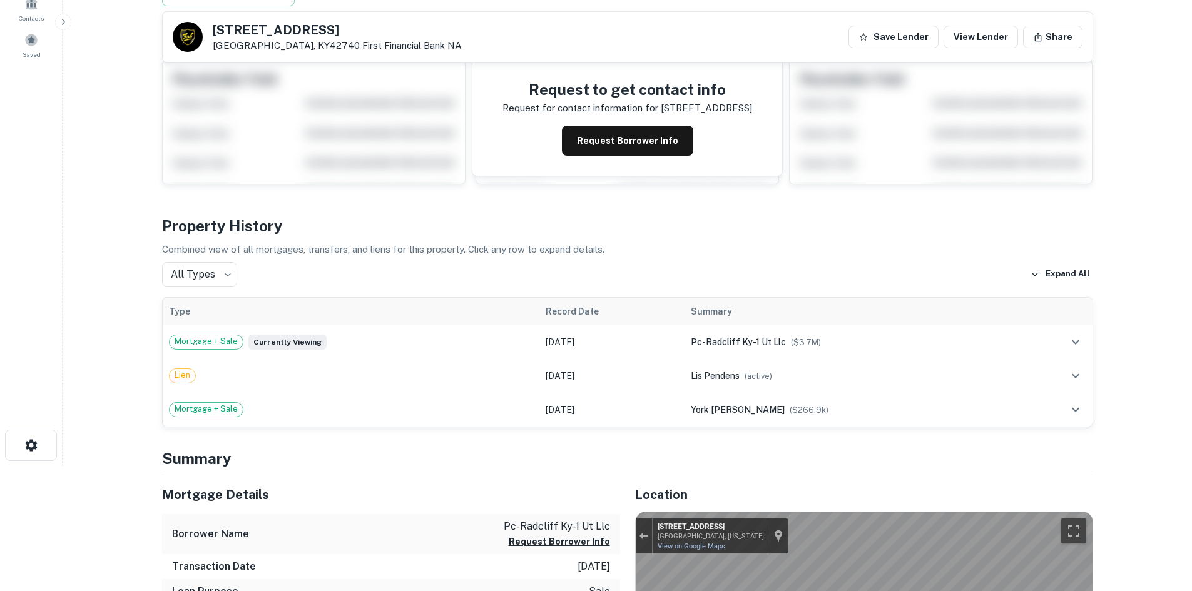
scroll to position [0, 0]
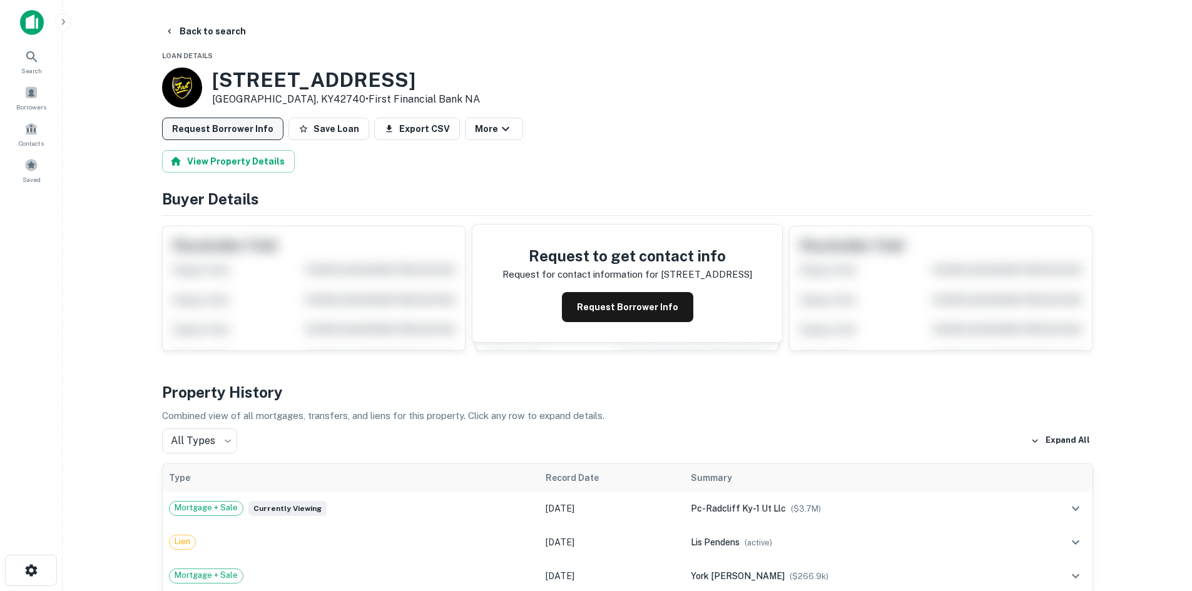
click at [238, 126] on button "Request Borrower Info" at bounding box center [222, 129] width 121 height 23
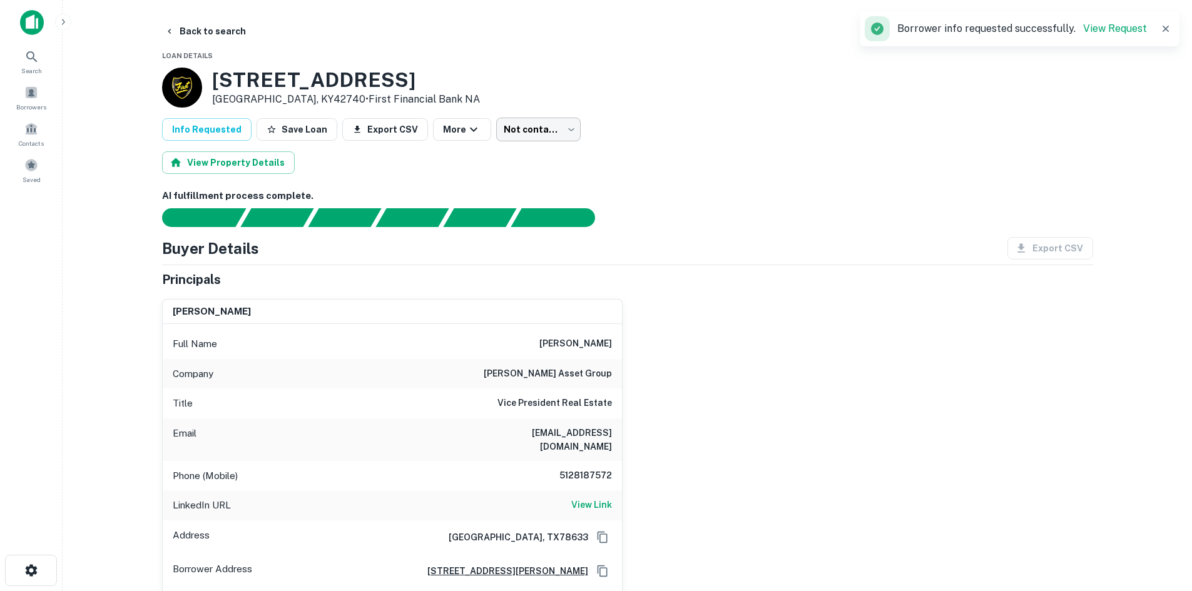
click at [542, 133] on body "Search Borrowers Contacts Saved Back to search Loan Details [STREET_ADDRESS] • …" at bounding box center [596, 295] width 1192 height 591
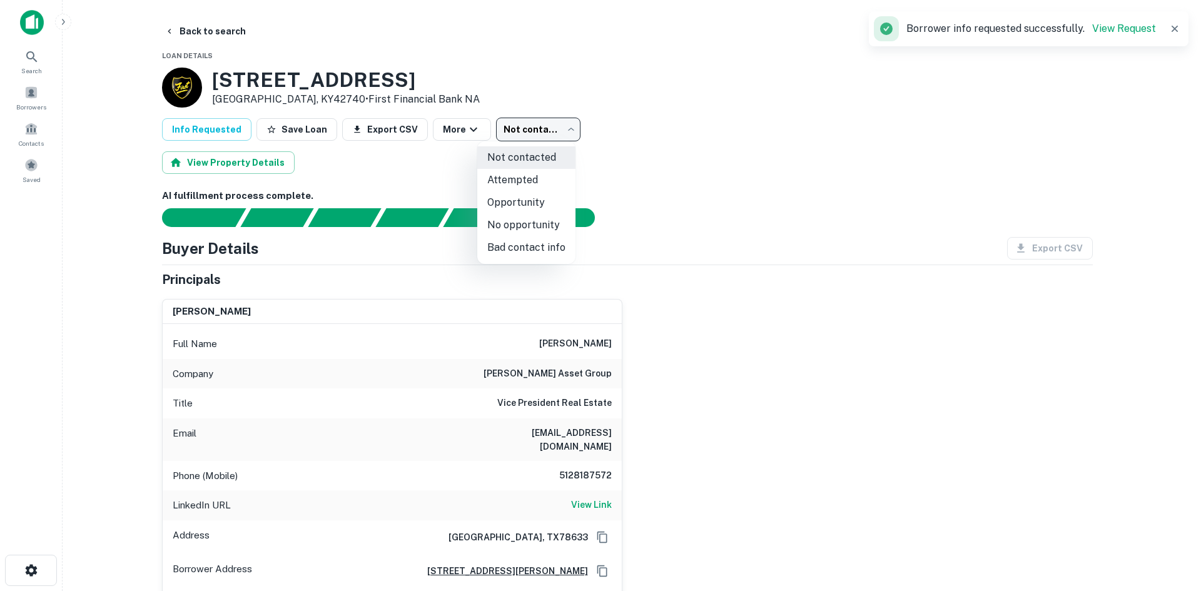
click at [516, 208] on li "Opportunity" at bounding box center [526, 202] width 98 height 23
type input "**********"
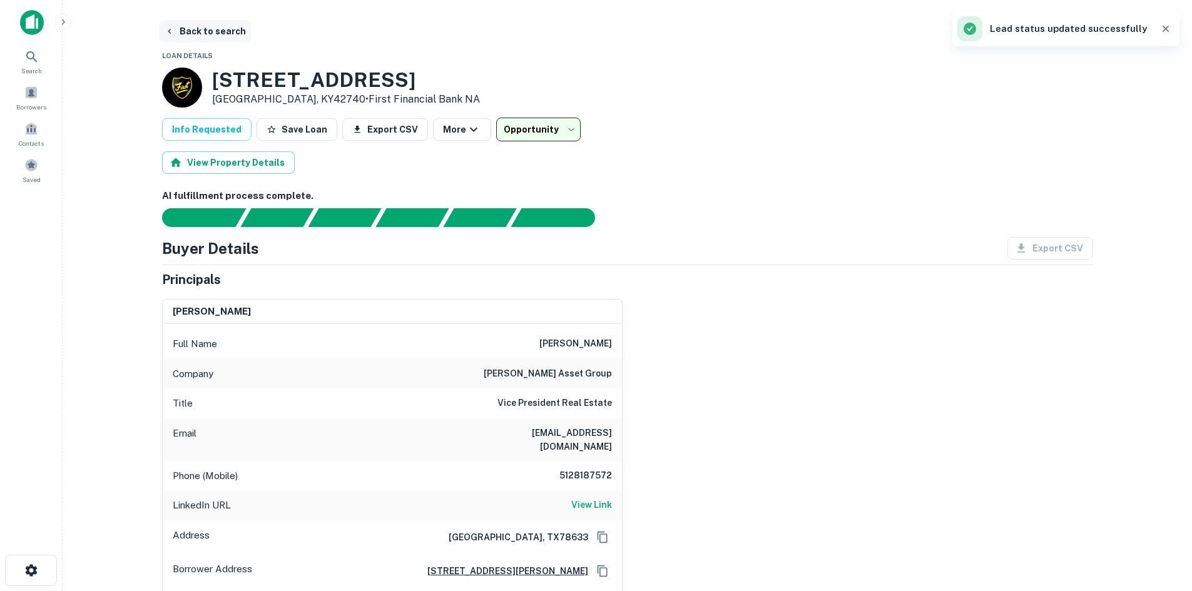
click at [221, 39] on button "Back to search" at bounding box center [205, 31] width 91 height 23
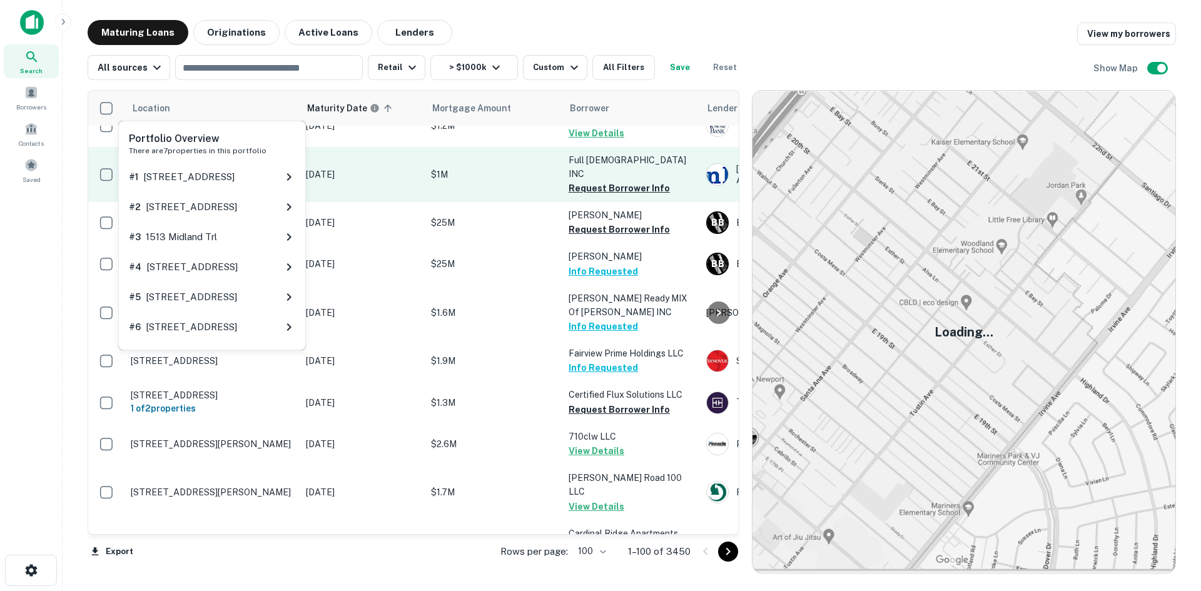
scroll to position [3986, 0]
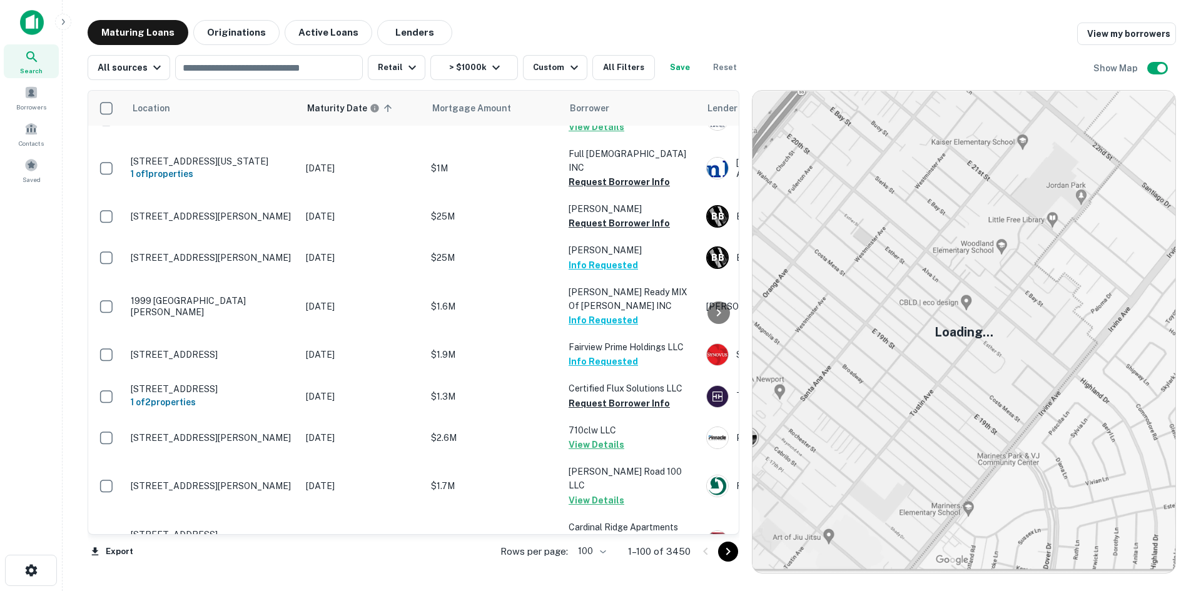
click at [718, 552] on button "Go to next page" at bounding box center [728, 552] width 20 height 20
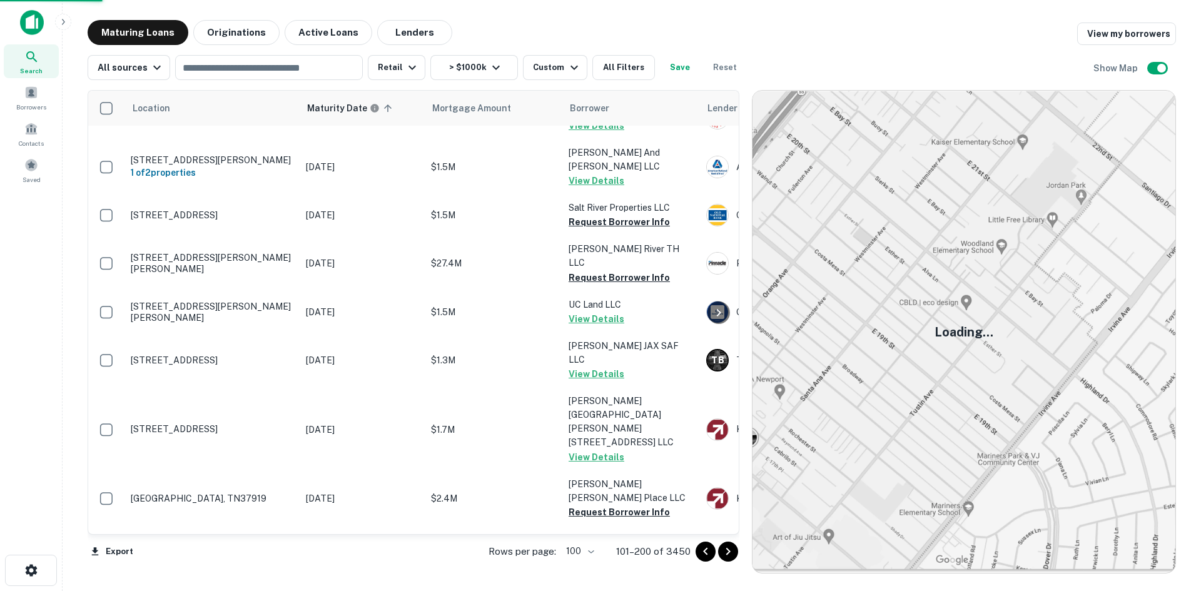
drag, startPoint x: 719, startPoint y: 552, endPoint x: 702, endPoint y: 544, distance: 18.7
click at [719, 552] on button "Go to next page" at bounding box center [728, 552] width 20 height 20
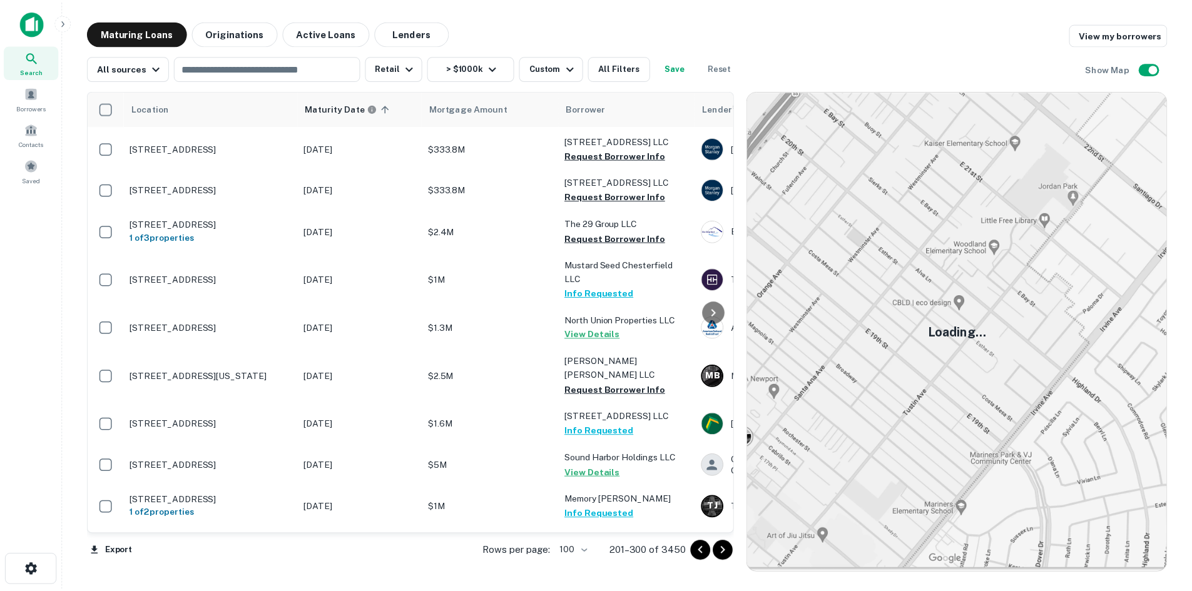
scroll to position [1188, 0]
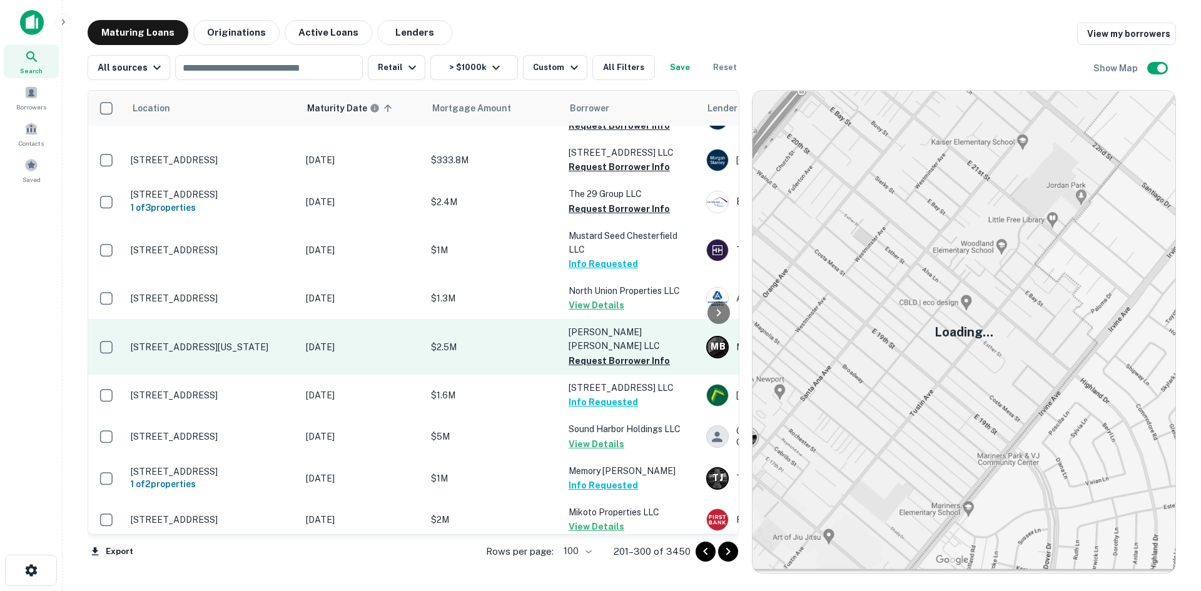
click at [238, 342] on p "[STREET_ADDRESS][US_STATE]" at bounding box center [212, 347] width 163 height 11
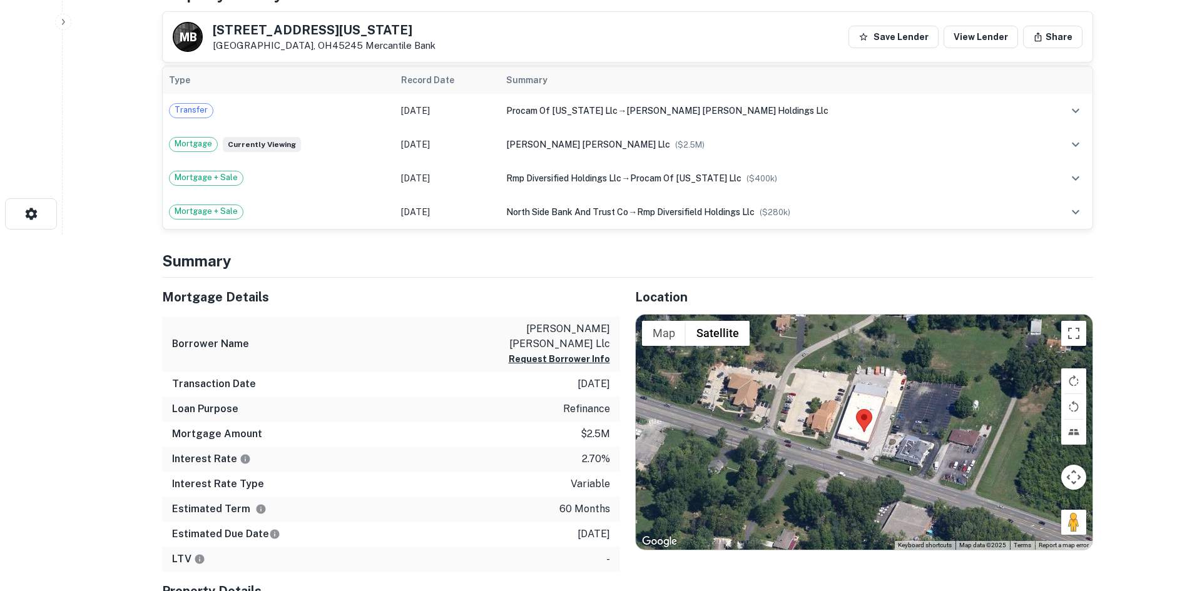
scroll to position [438, 0]
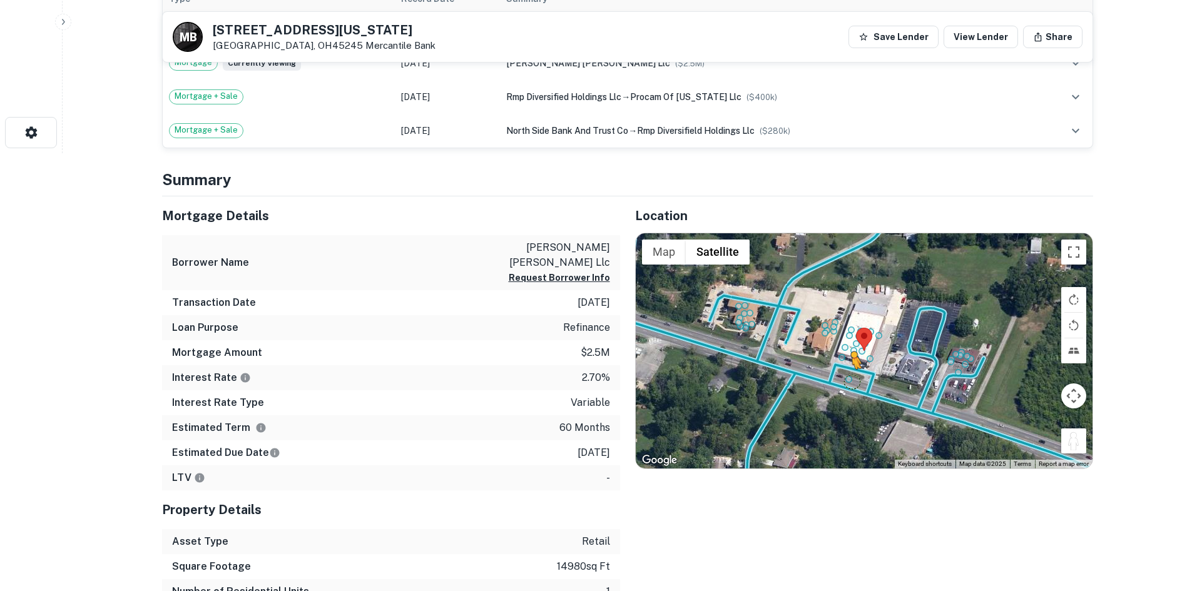
drag, startPoint x: 1064, startPoint y: 440, endPoint x: 848, endPoint y: 382, distance: 223.5
click at [849, 382] on div "To activate drag with keyboard, press Alt + Enter. Once in keyboard drag state,…" at bounding box center [864, 350] width 457 height 235
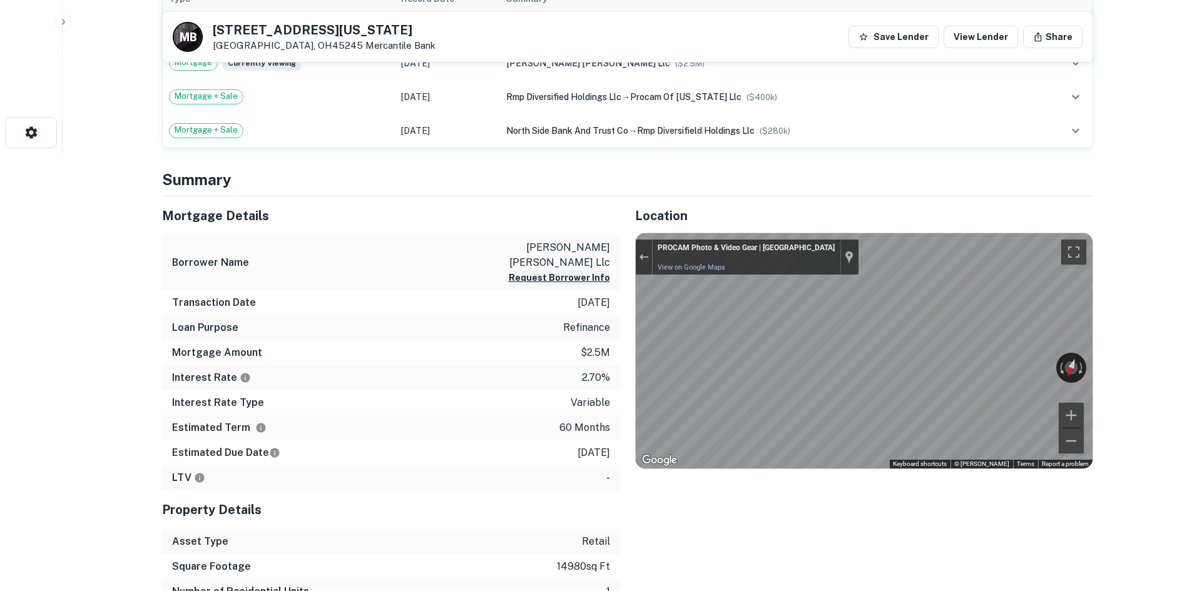
click at [622, 281] on div "Location ← Move left → Move right ↑ Move up ↓ Move down + Zoom in - Zoom out Ho…" at bounding box center [856, 412] width 473 height 433
click at [639, 253] on div "Exit the Street View" at bounding box center [643, 257] width 9 height 8
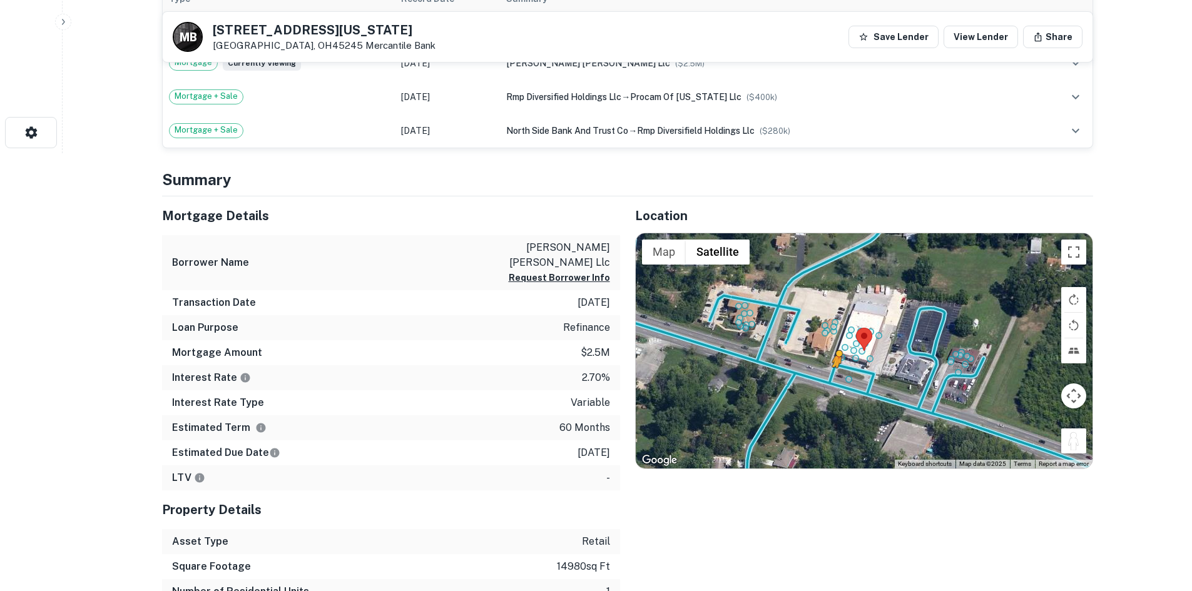
drag, startPoint x: 1011, startPoint y: 426, endPoint x: 835, endPoint y: 381, distance: 181.4
click at [835, 381] on div "To activate drag with keyboard, press Alt + Enter. Once in keyboard drag state,…" at bounding box center [864, 350] width 457 height 235
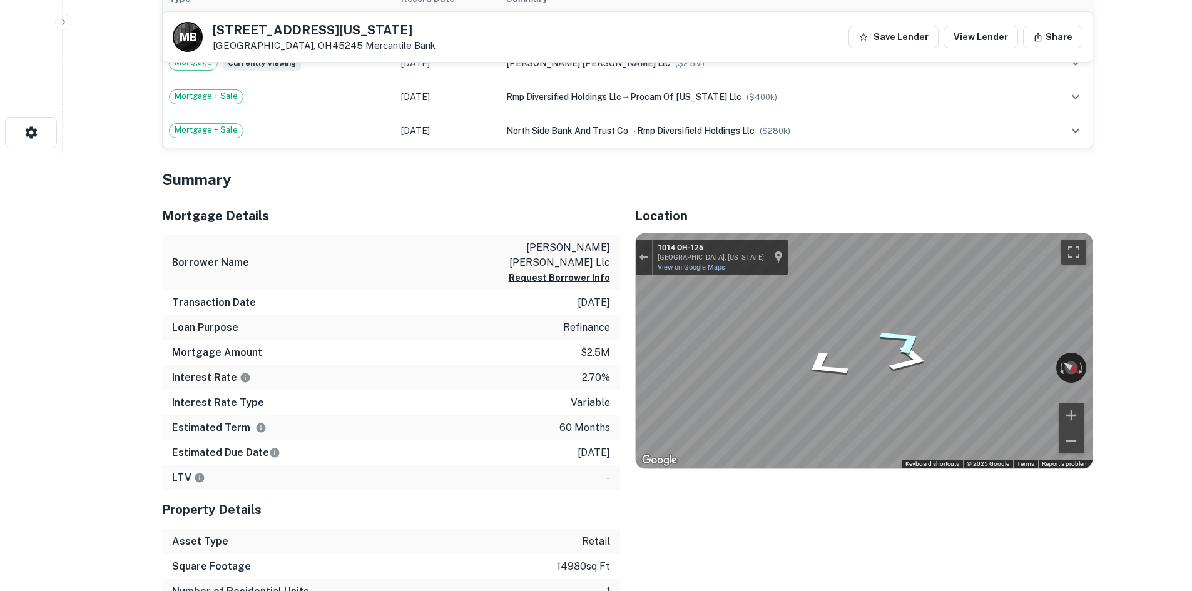
drag, startPoint x: 885, startPoint y: 339, endPoint x: 1304, endPoint y: 258, distance: 426.9
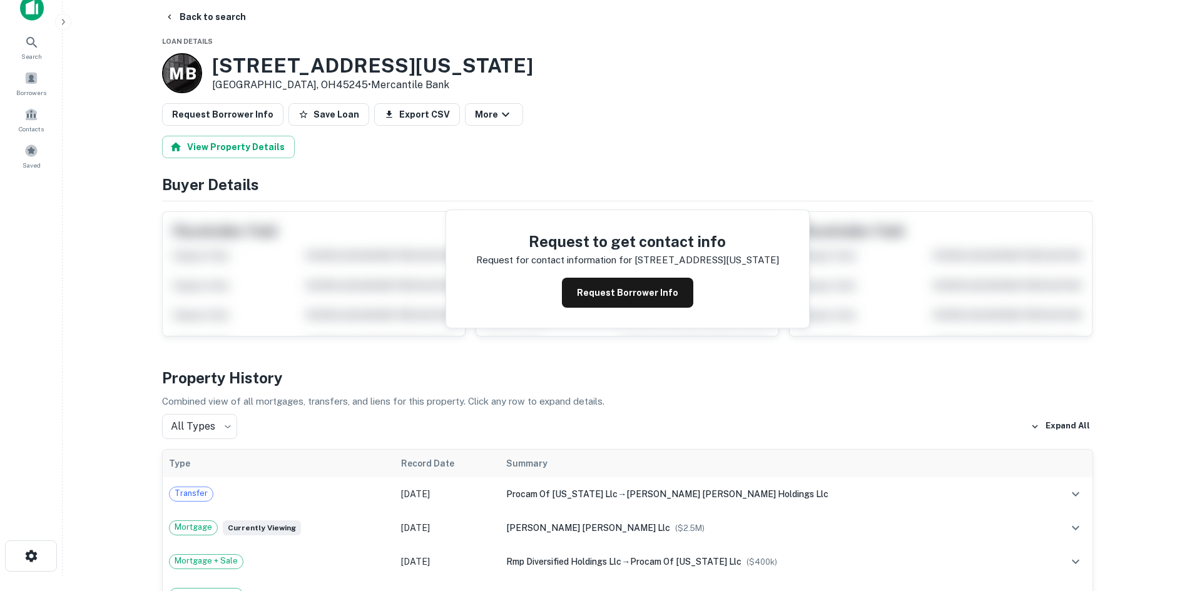
scroll to position [0, 0]
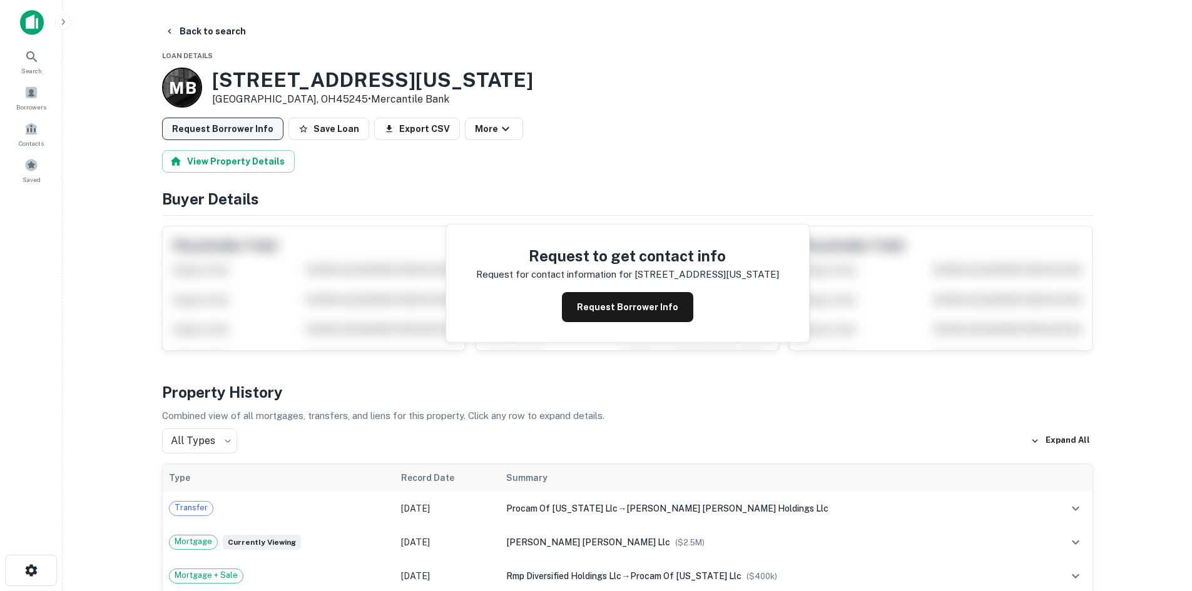
click at [213, 119] on button "Request Borrower Info" at bounding box center [222, 129] width 121 height 23
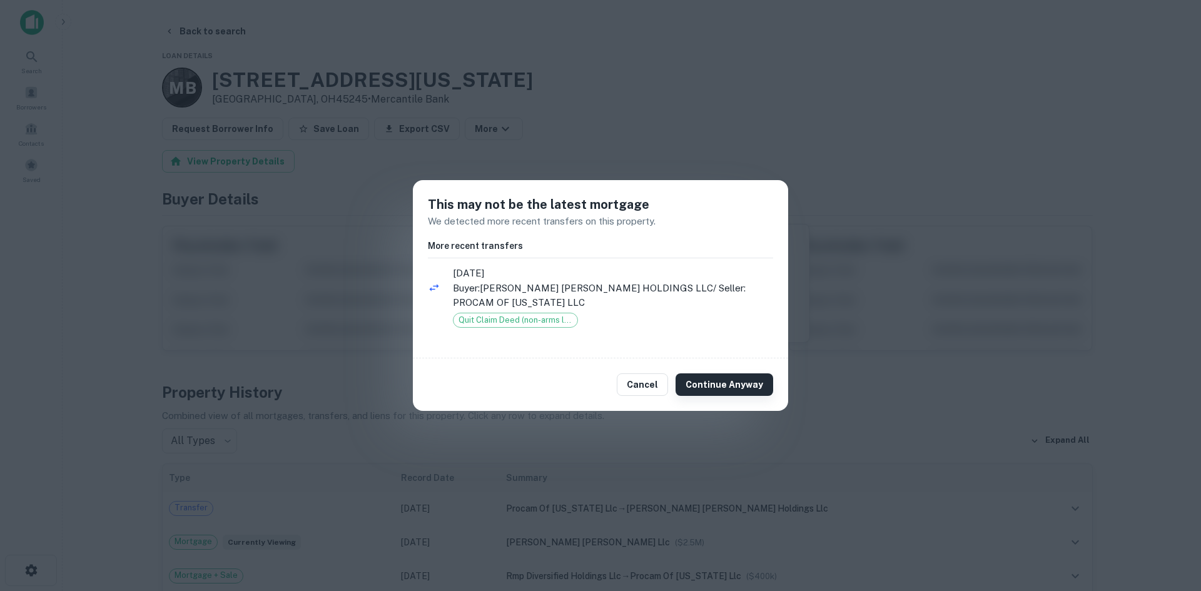
click at [714, 377] on button "Continue Anyway" at bounding box center [725, 384] width 98 height 23
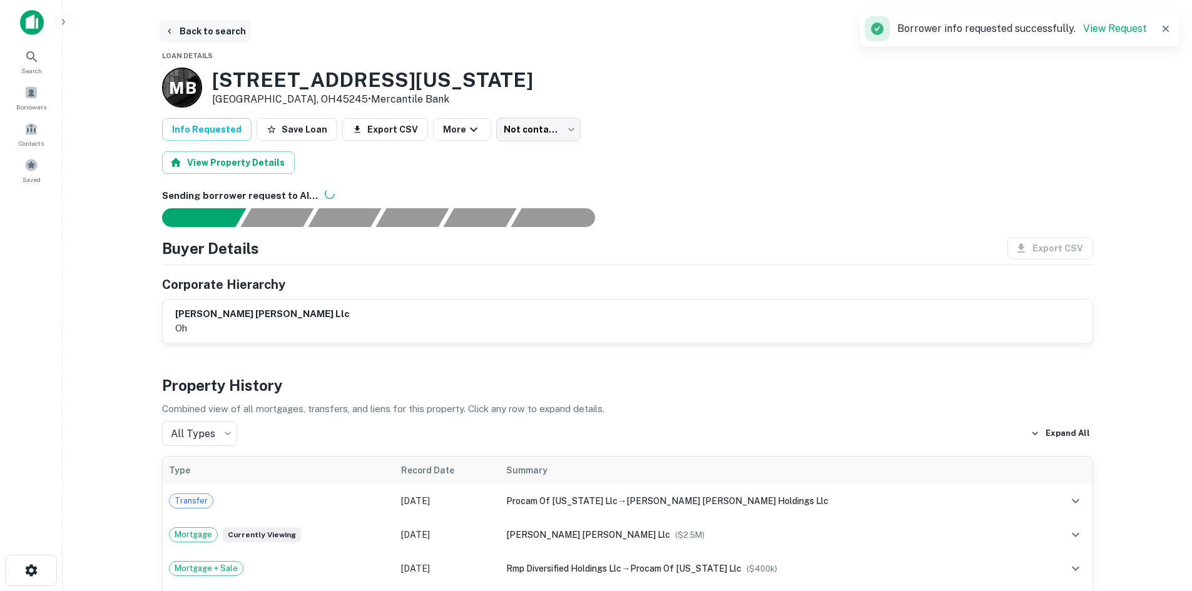
click at [226, 33] on button "Back to search" at bounding box center [205, 31] width 91 height 23
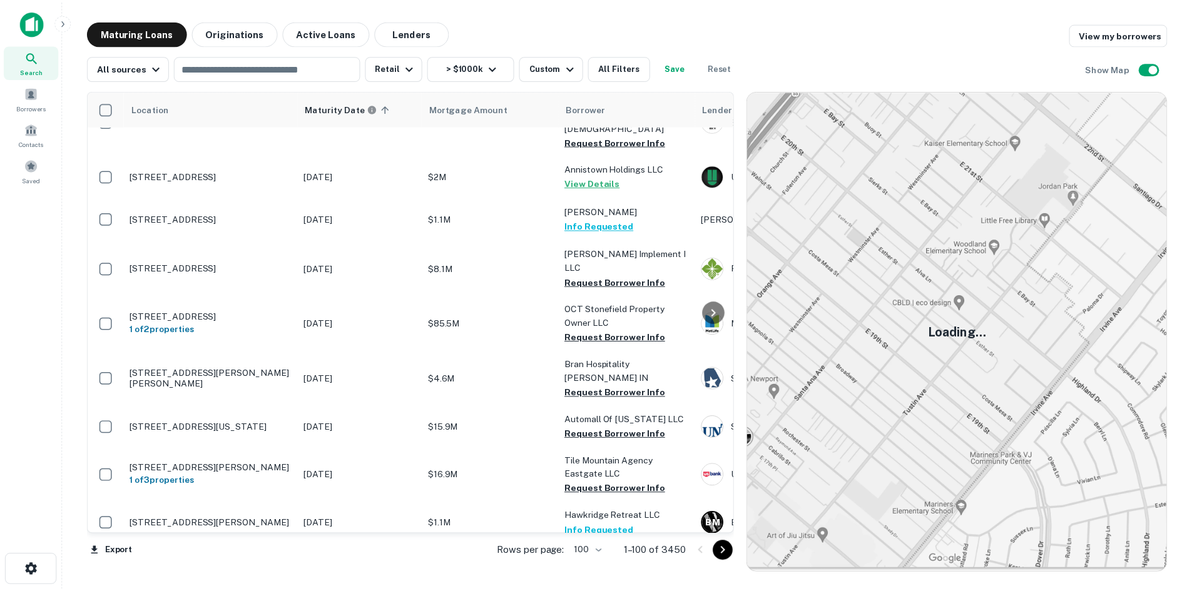
scroll to position [2877, 0]
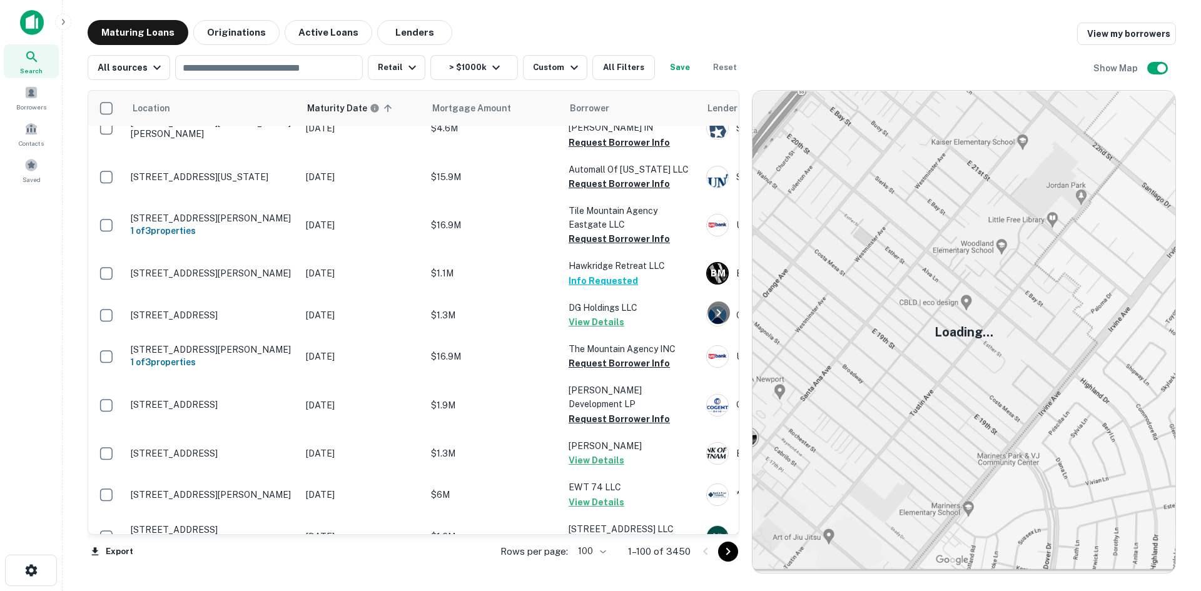
click at [256, 572] on p "[GEOGRAPHIC_DATA], AL35115" at bounding box center [212, 577] width 163 height 11
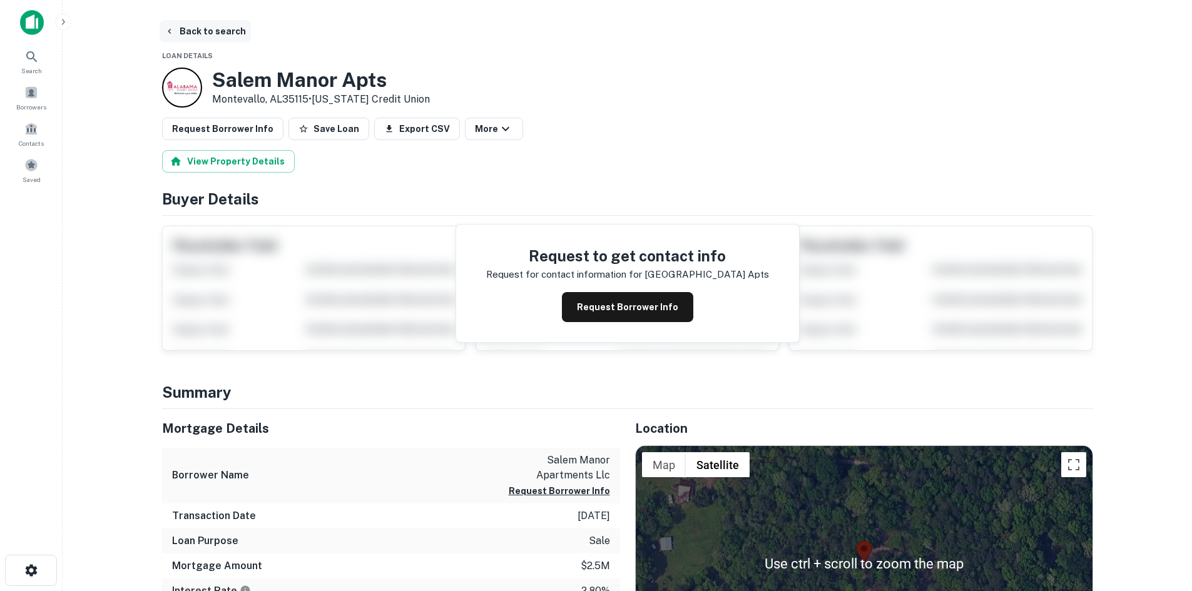
click at [234, 41] on button "Back to search" at bounding box center [205, 31] width 91 height 23
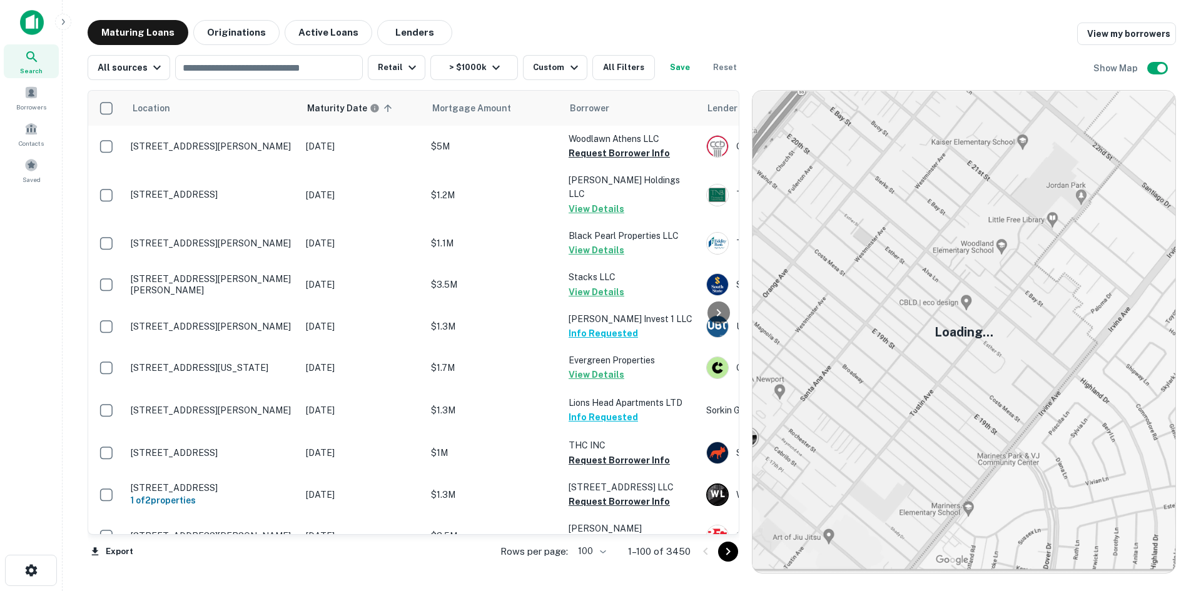
scroll to position [2877, 0]
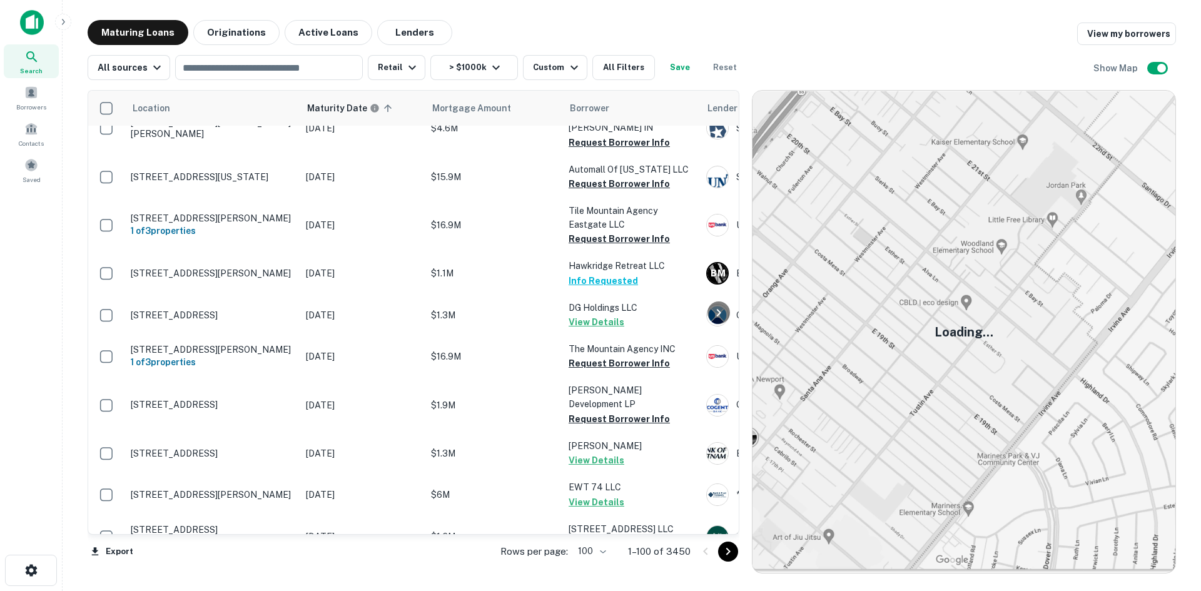
click at [730, 553] on icon "Go to next page" at bounding box center [728, 551] width 15 height 15
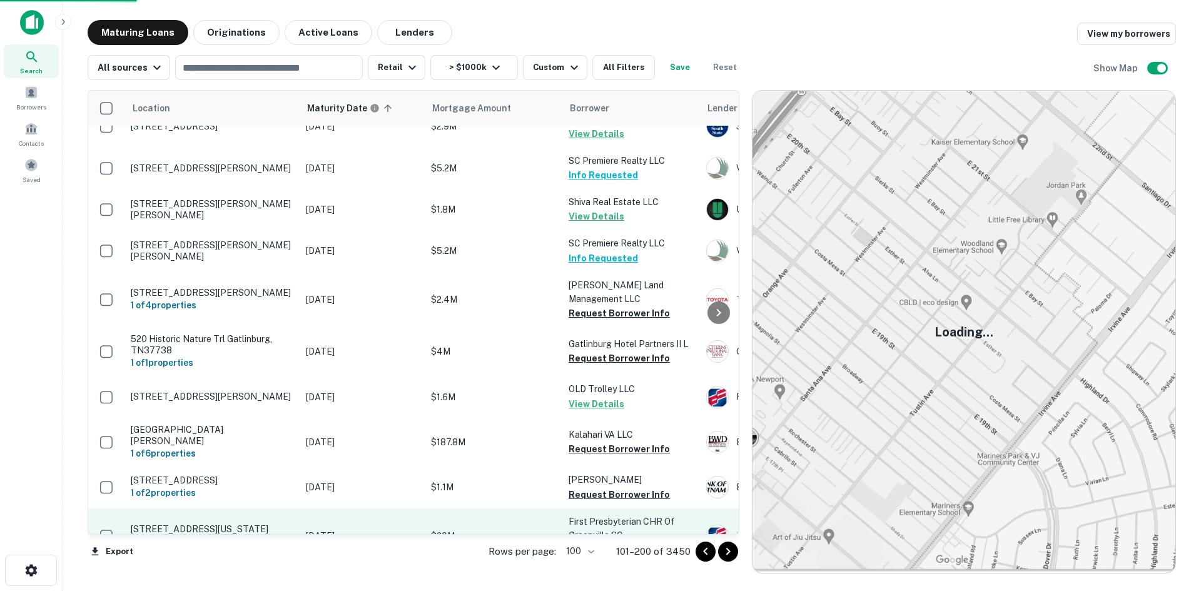
scroll to position [2877, 0]
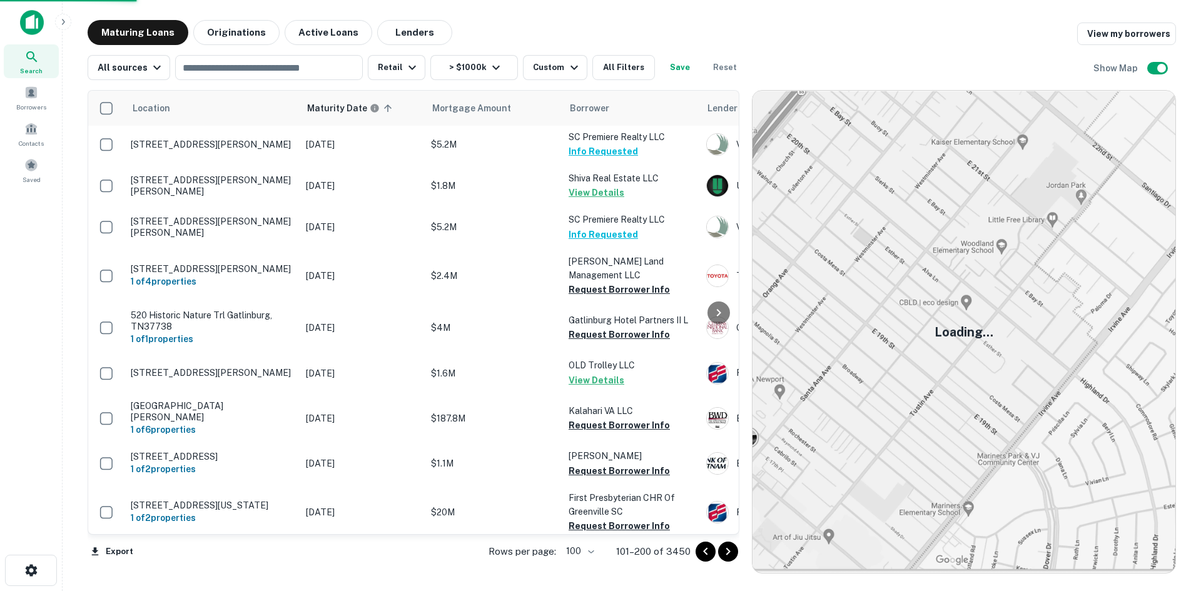
click at [727, 557] on icon "Go to next page" at bounding box center [728, 551] width 15 height 15
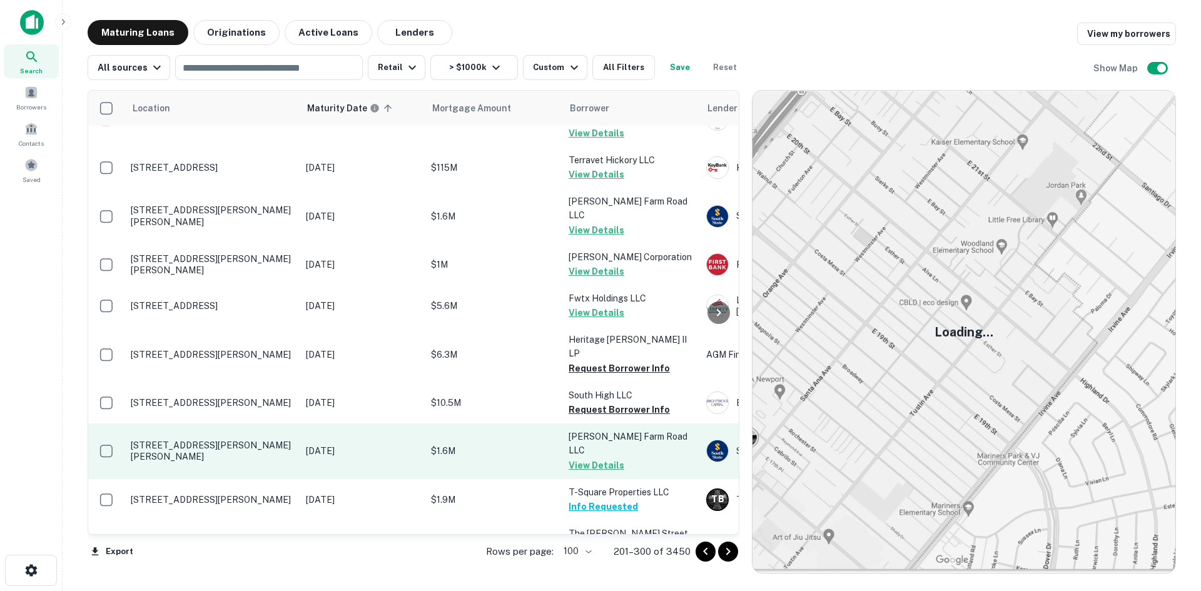
scroll to position [3924, 0]
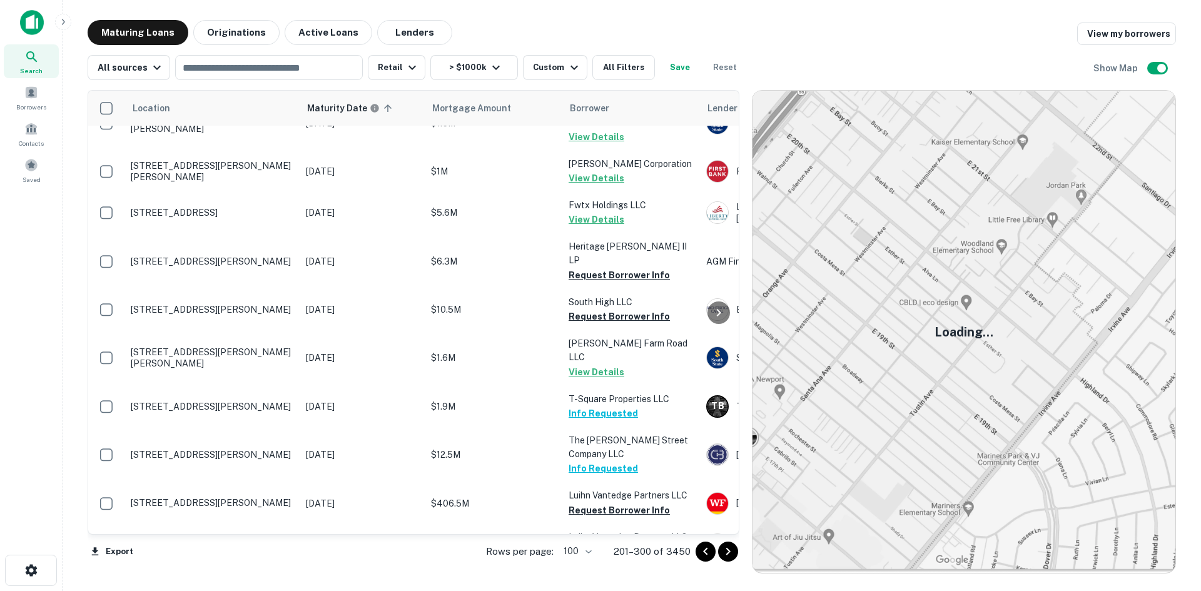
click at [730, 555] on icon "Go to next page" at bounding box center [728, 551] width 15 height 15
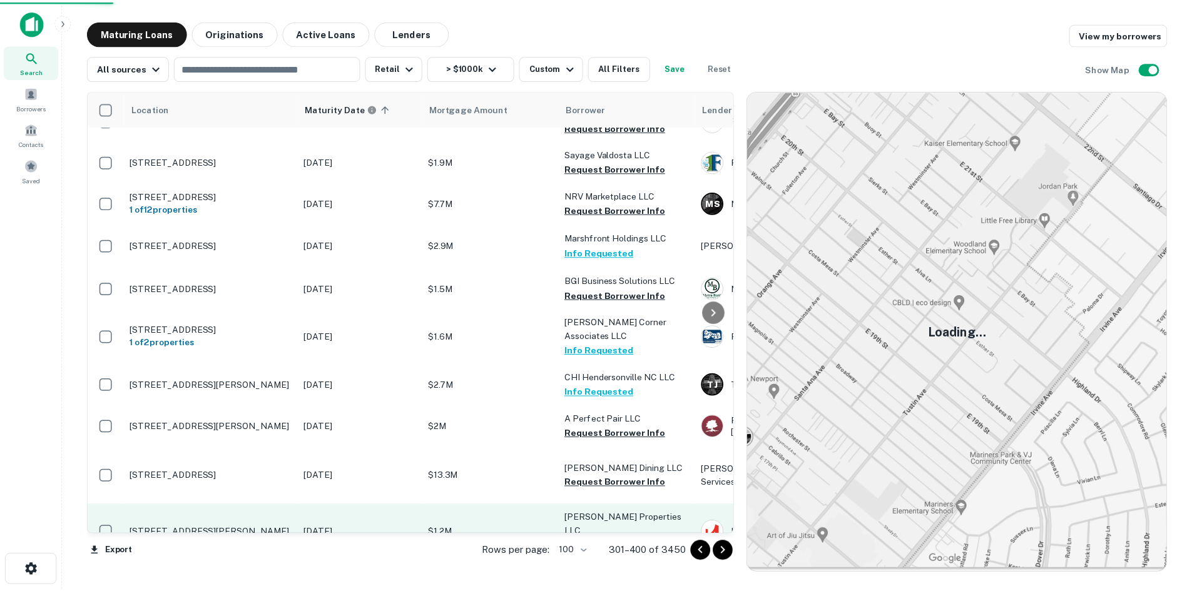
scroll to position [4043, 0]
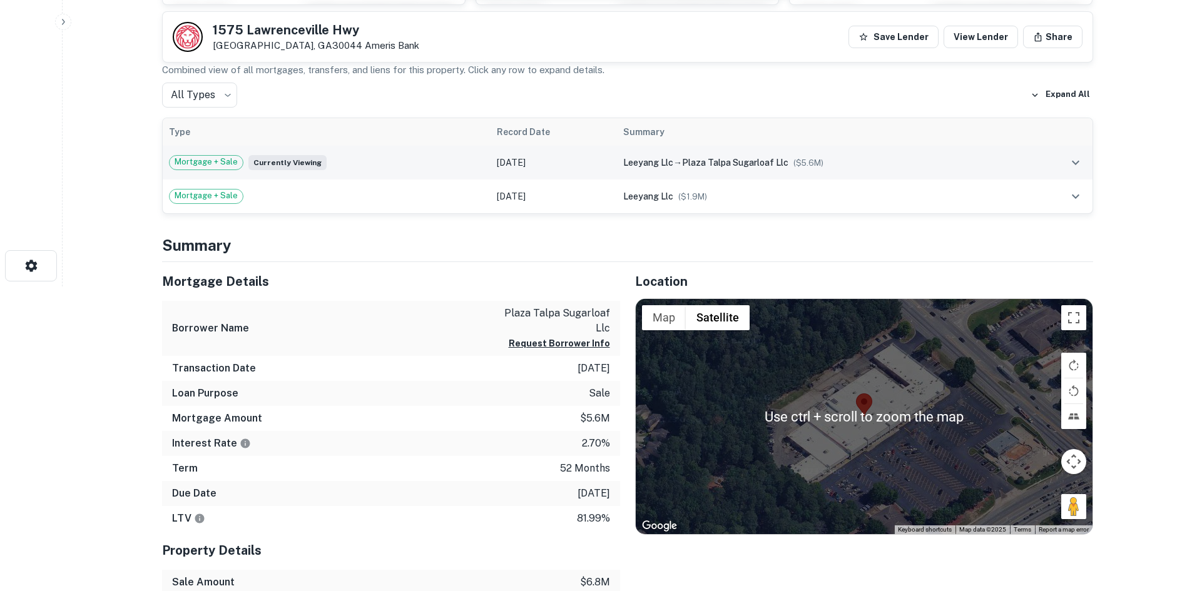
scroll to position [375, 0]
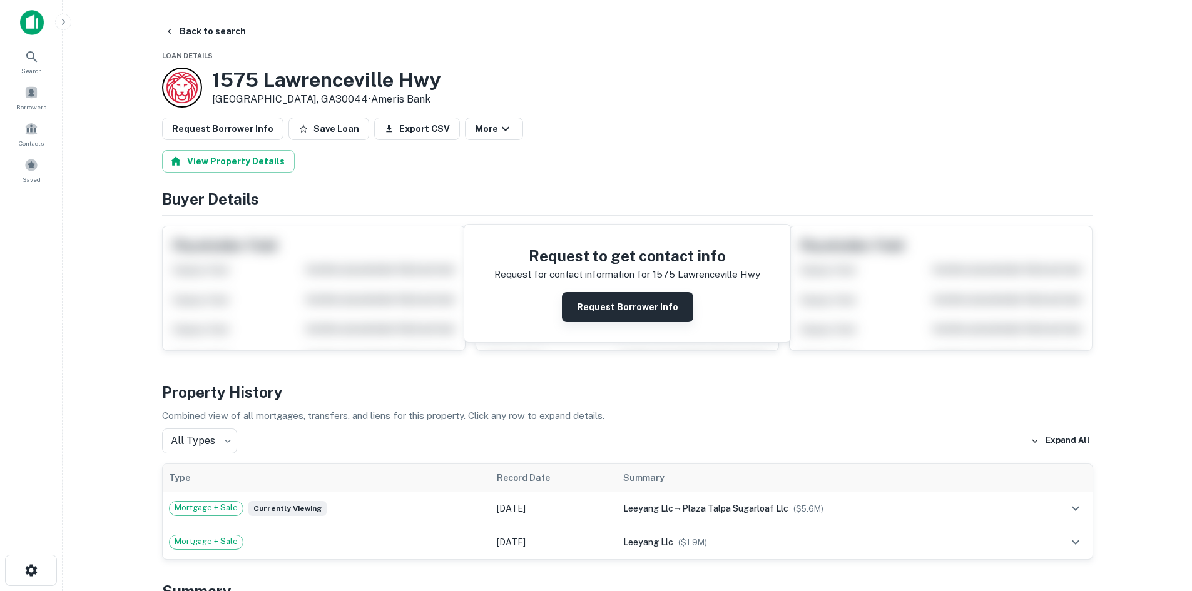
click at [632, 304] on button "Request Borrower Info" at bounding box center [627, 307] width 131 height 30
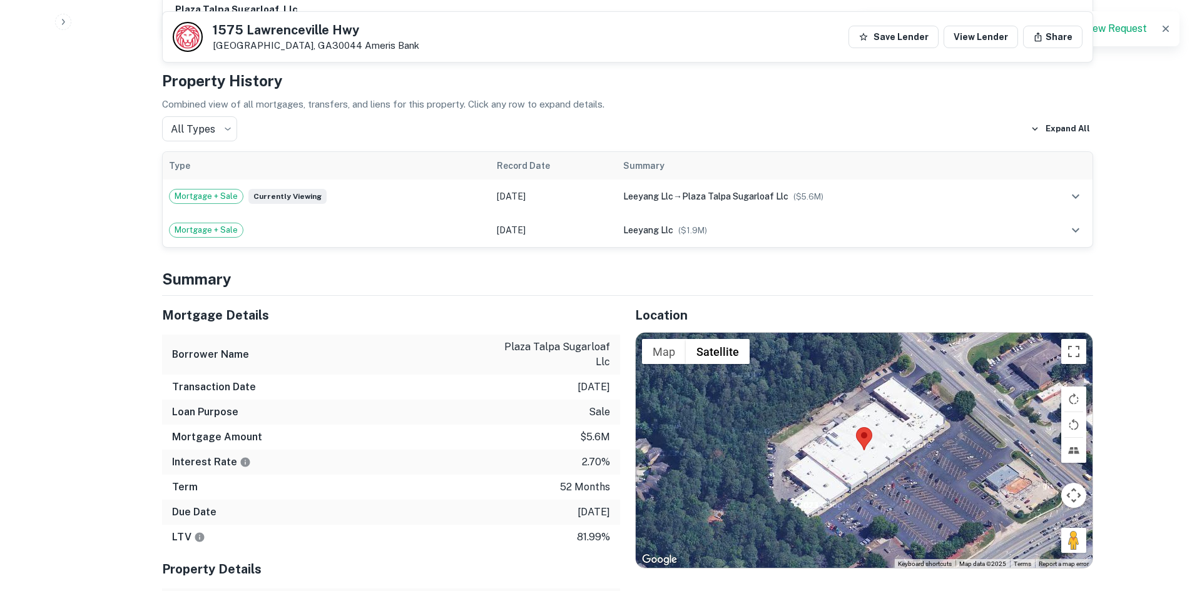
scroll to position [625, 0]
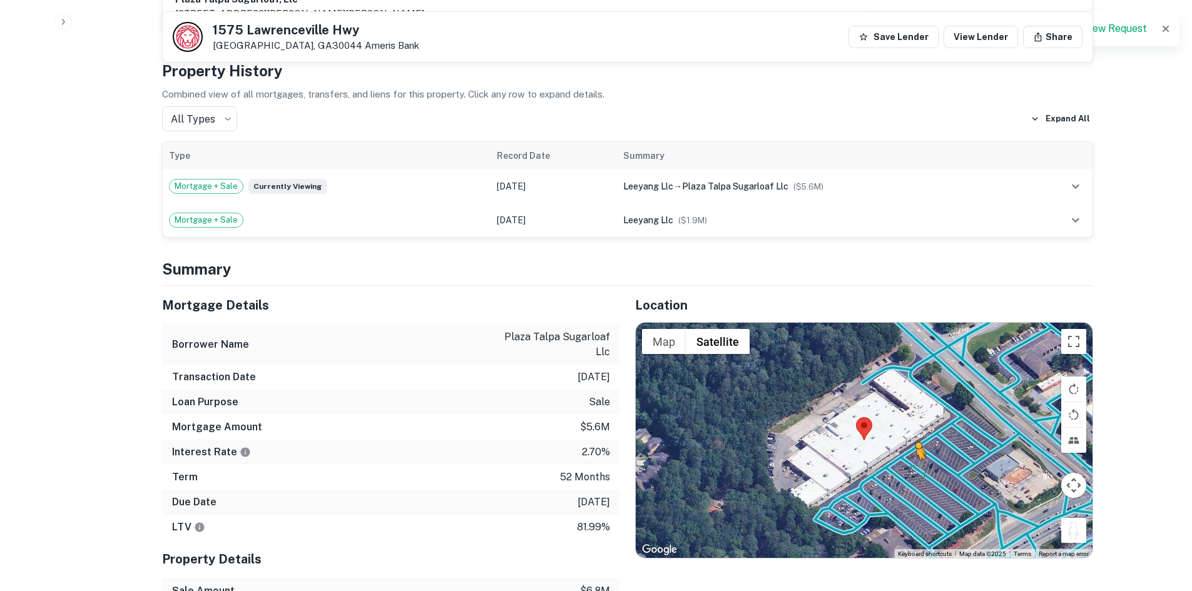
drag, startPoint x: 1084, startPoint y: 532, endPoint x: 913, endPoint y: 470, distance: 182.2
click at [913, 470] on div "To activate drag with keyboard, press Alt + Enter. Once in keyboard drag state,…" at bounding box center [864, 440] width 457 height 235
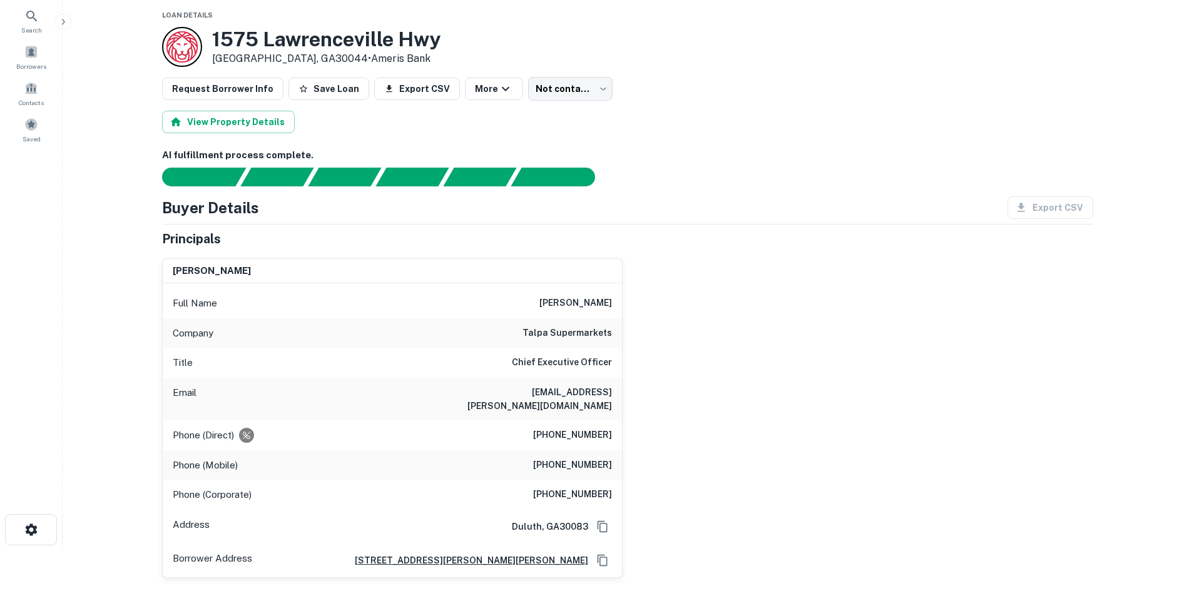
scroll to position [63, 0]
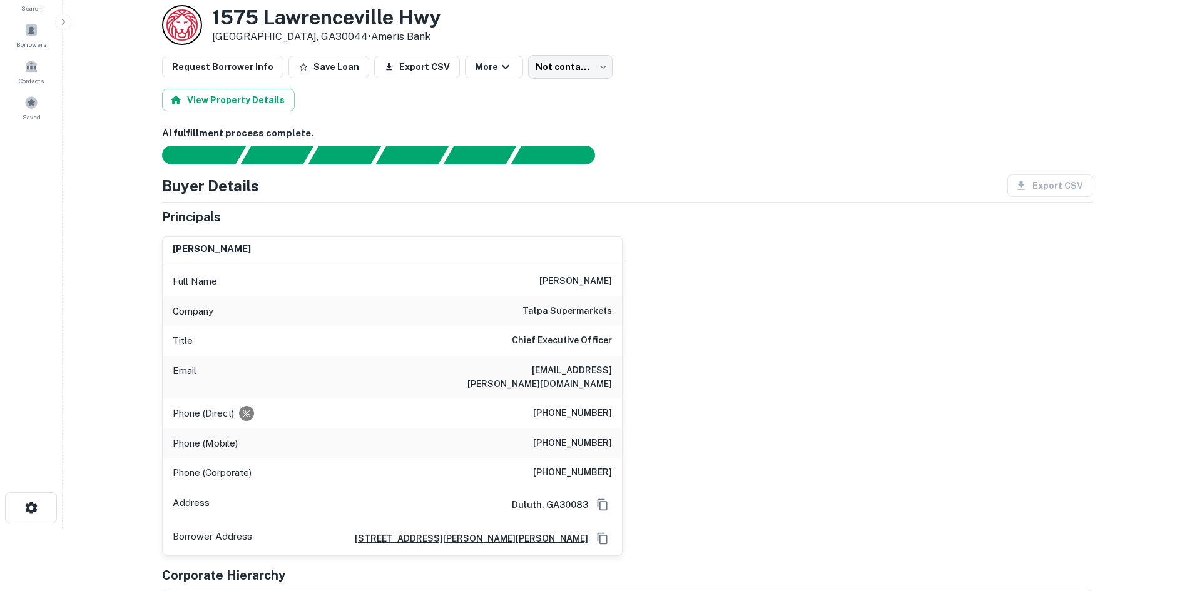
click at [582, 415] on h6 "[PHONE_NUMBER]" at bounding box center [572, 413] width 79 height 15
copy h6 "[PHONE_NUMBER]"
click at [570, 436] on h6 "[PHONE_NUMBER]" at bounding box center [572, 443] width 79 height 15
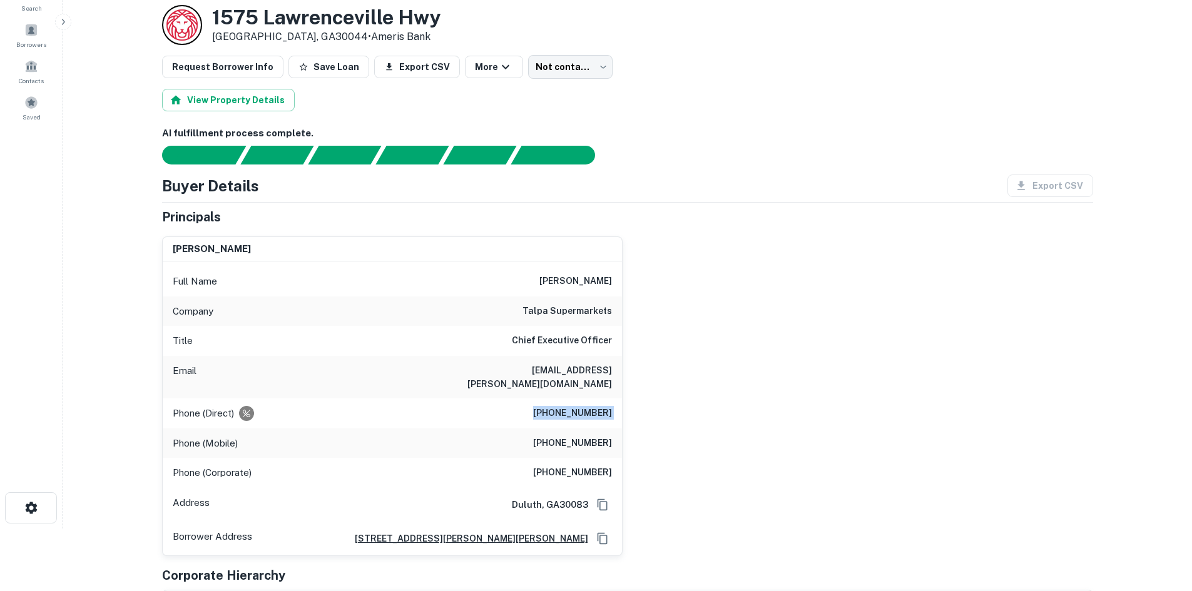
click at [570, 436] on h6 "[PHONE_NUMBER]" at bounding box center [572, 443] width 79 height 15
copy h6 "[PHONE_NUMBER]"
drag, startPoint x: 544, startPoint y: 271, endPoint x: 617, endPoint y: 284, distance: 75.0
click at [617, 284] on div "Full Name [PERSON_NAME]" at bounding box center [392, 281] width 459 height 30
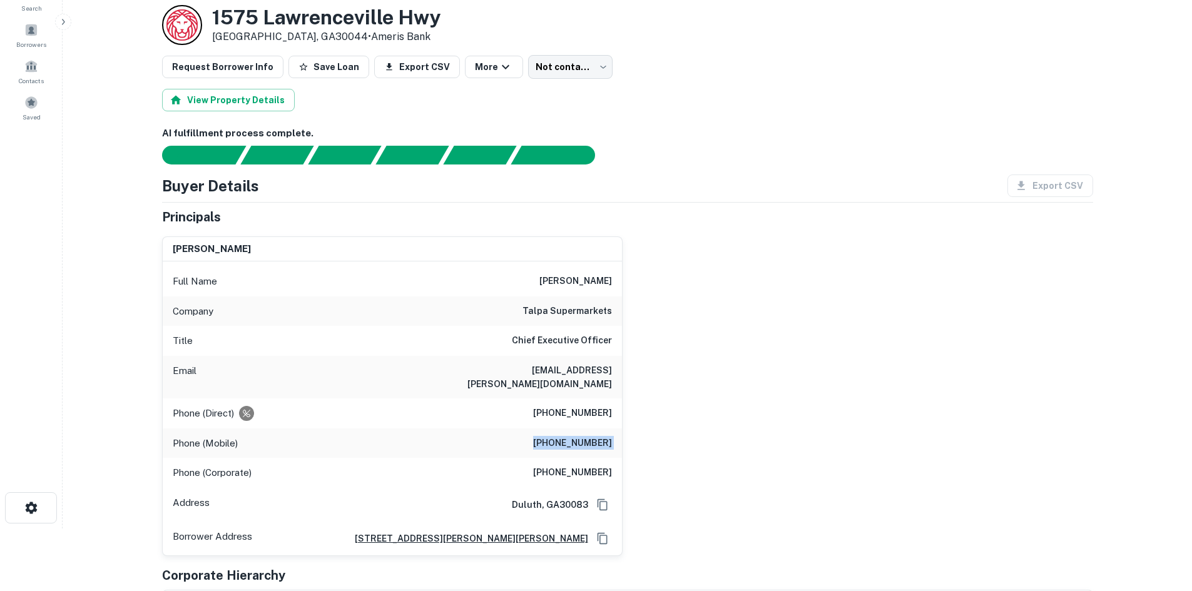
copy h6 "[PERSON_NAME]"
click at [556, 474] on h6 "[PHONE_NUMBER]" at bounding box center [572, 472] width 79 height 15
copy h6 "[PHONE_NUMBER]"
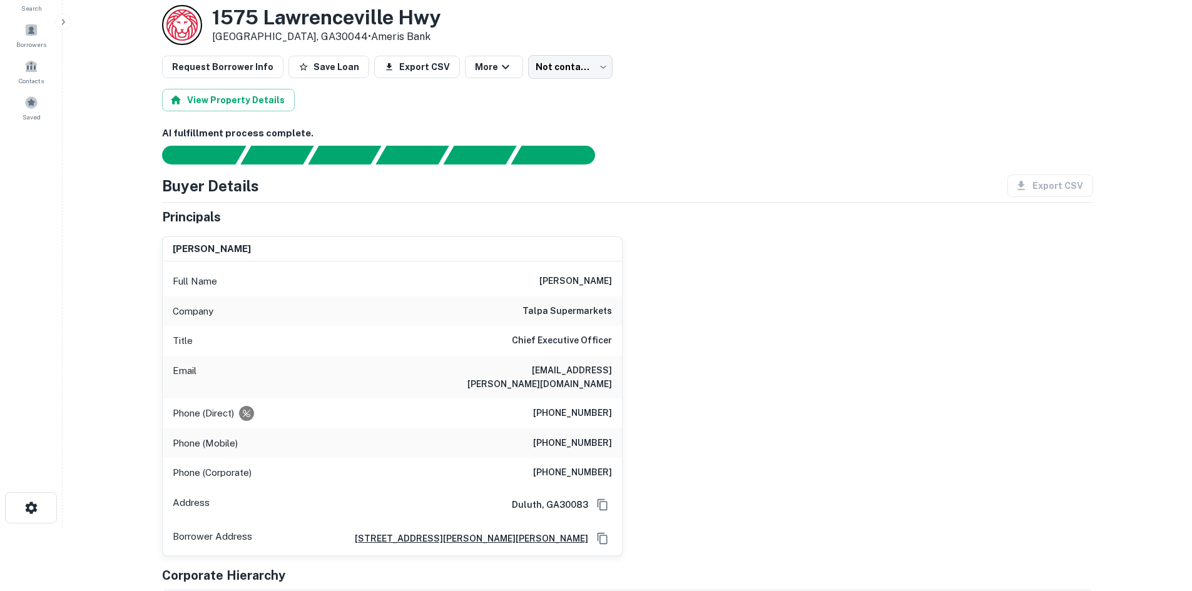
click at [654, 403] on div "[PERSON_NAME] Full Name [PERSON_NAME] Company talpa supermarkets Title Chief Ex…" at bounding box center [622, 391] width 941 height 330
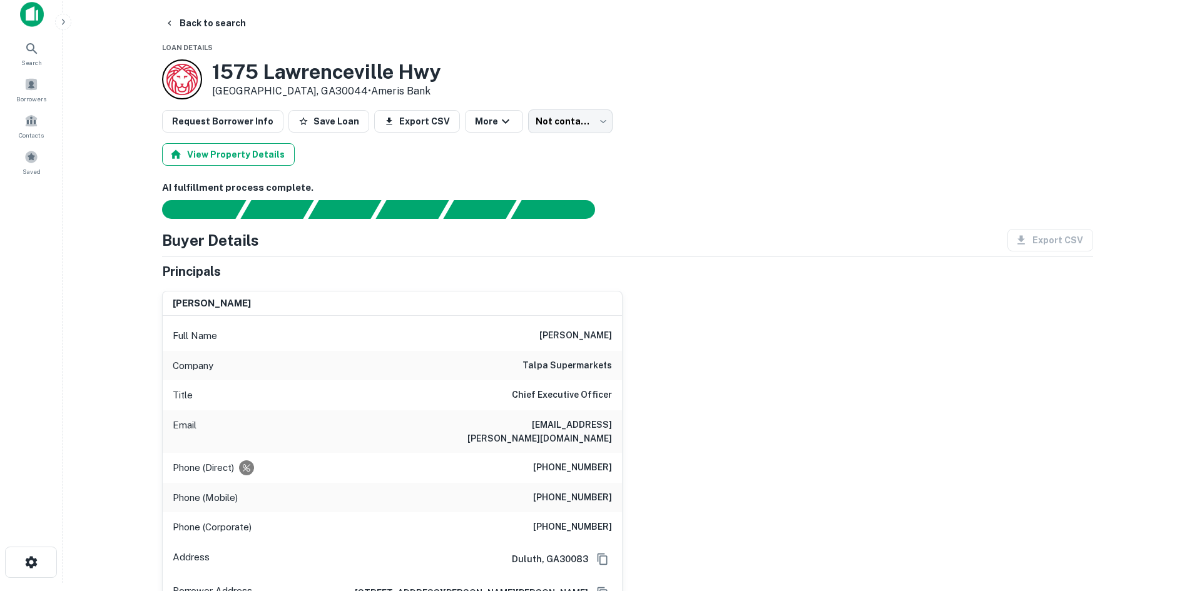
scroll to position [0, 0]
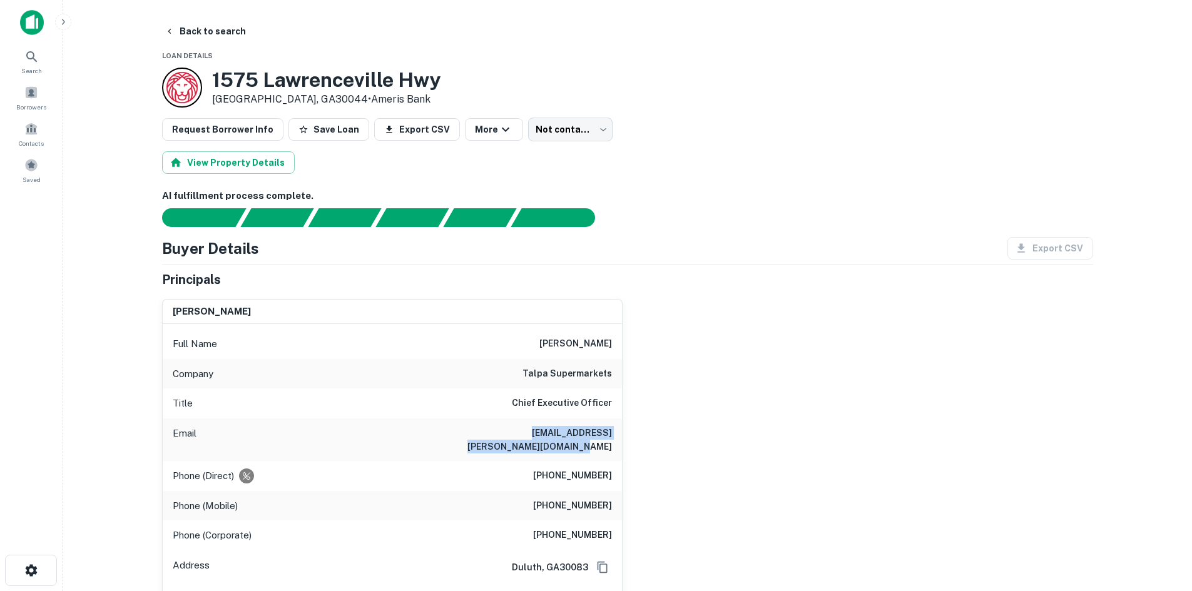
drag, startPoint x: 457, startPoint y: 430, endPoint x: 615, endPoint y: 443, distance: 158.8
click at [615, 443] on div "Email [PERSON_NAME][EMAIL_ADDRESS][PERSON_NAME][DOMAIN_NAME]" at bounding box center [392, 439] width 459 height 43
copy h6 "[EMAIL_ADDRESS][PERSON_NAME][DOMAIN_NAME]"
click at [558, 119] on body "Search Borrowers Contacts Saved Back to search Loan Details [STREET_ADDRESS] • …" at bounding box center [596, 295] width 1192 height 591
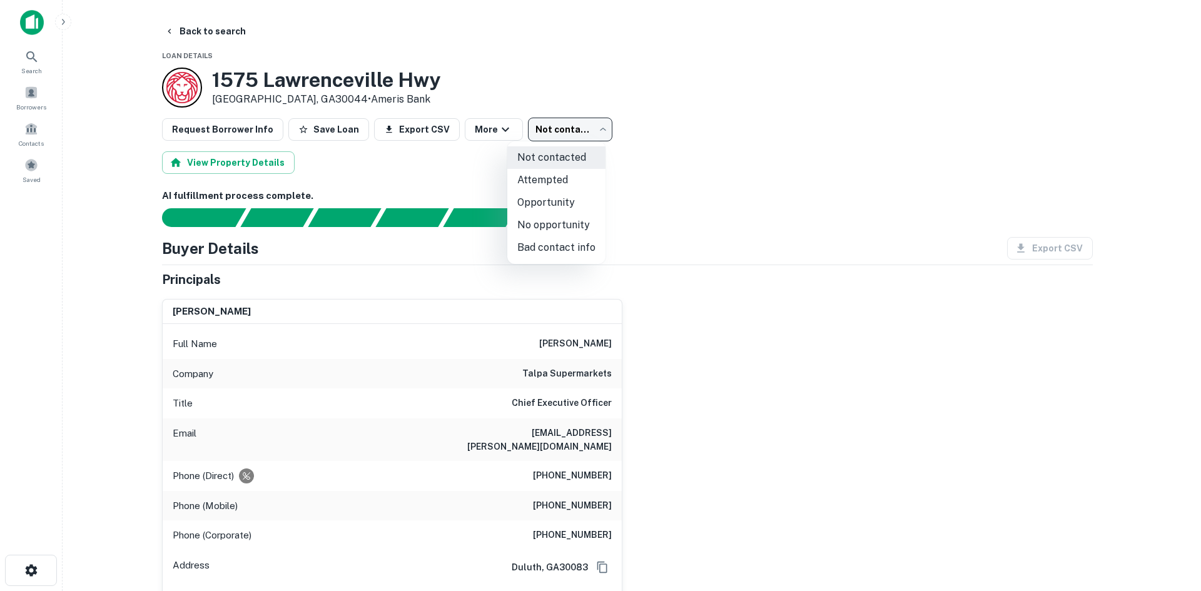
click at [547, 133] on div at bounding box center [600, 295] width 1201 height 591
click at [546, 132] on body "Search Borrowers Contacts Saved Back to search Loan Details [STREET_ADDRESS] • …" at bounding box center [600, 295] width 1201 height 591
click at [549, 176] on li "Attempted" at bounding box center [556, 180] width 98 height 23
type input "*********"
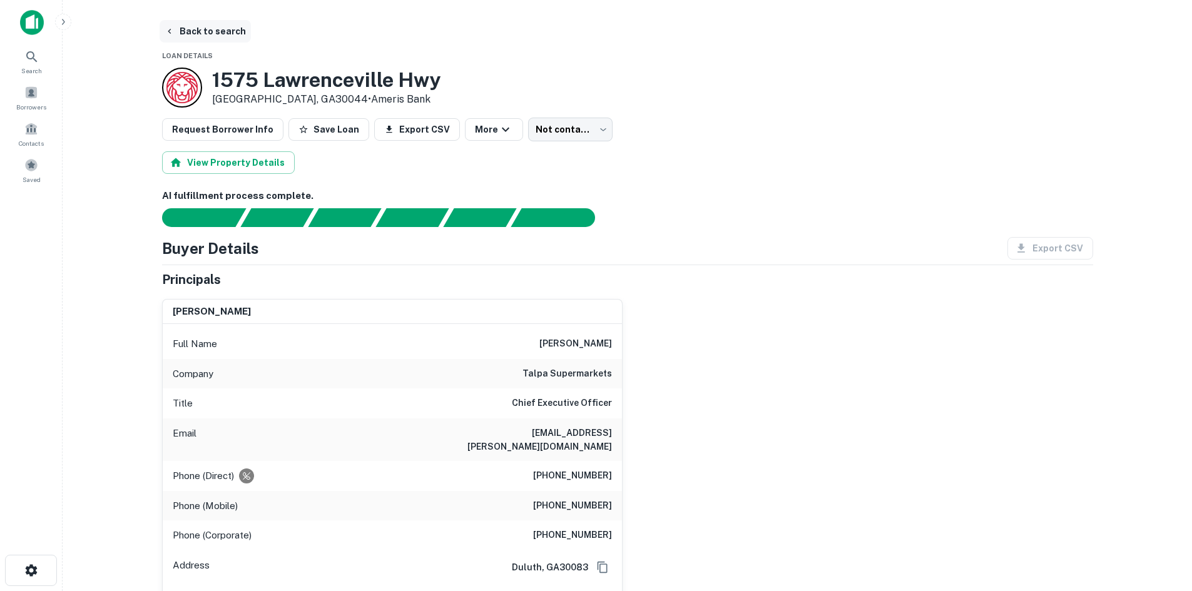
click at [198, 36] on button "Back to search" at bounding box center [205, 31] width 91 height 23
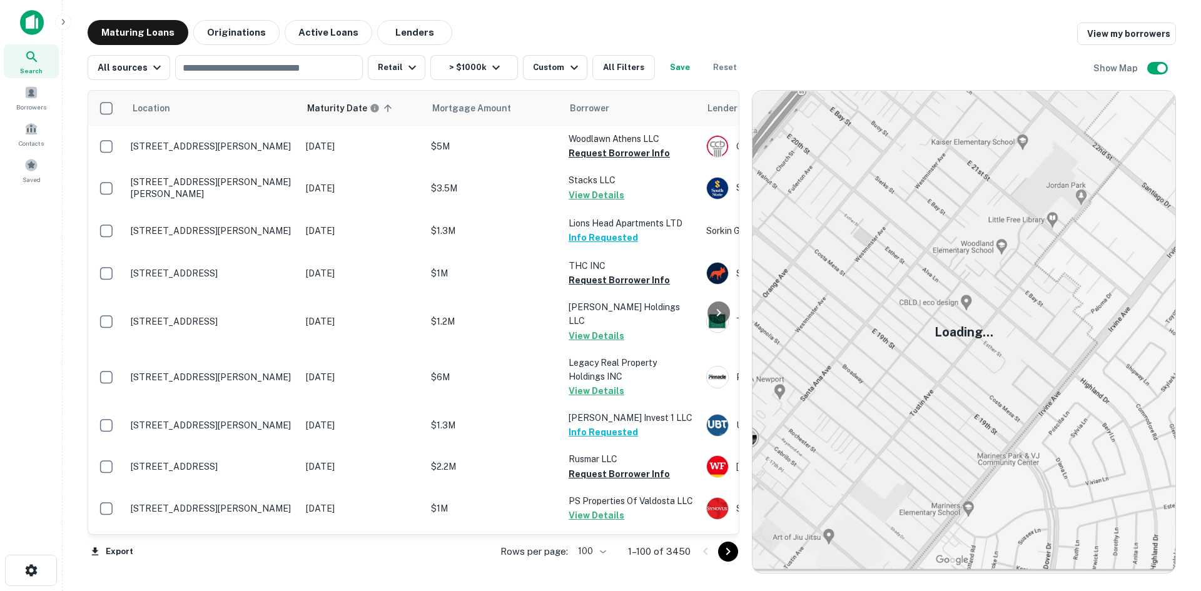
scroll to position [2854, 0]
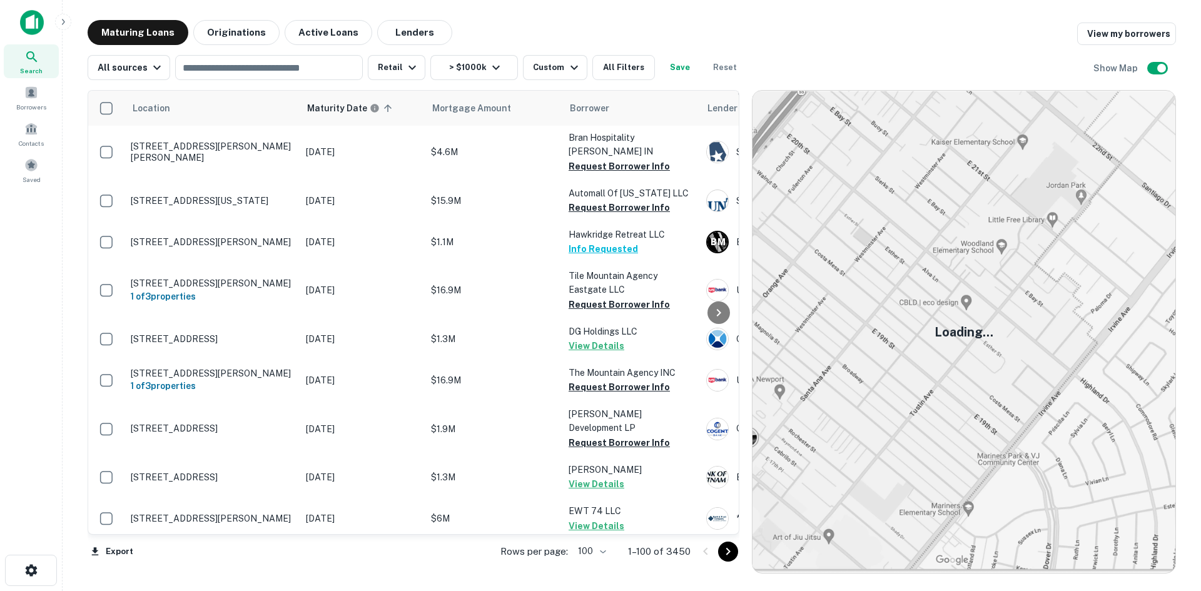
click at [718, 548] on button "Go to next page" at bounding box center [728, 552] width 20 height 20
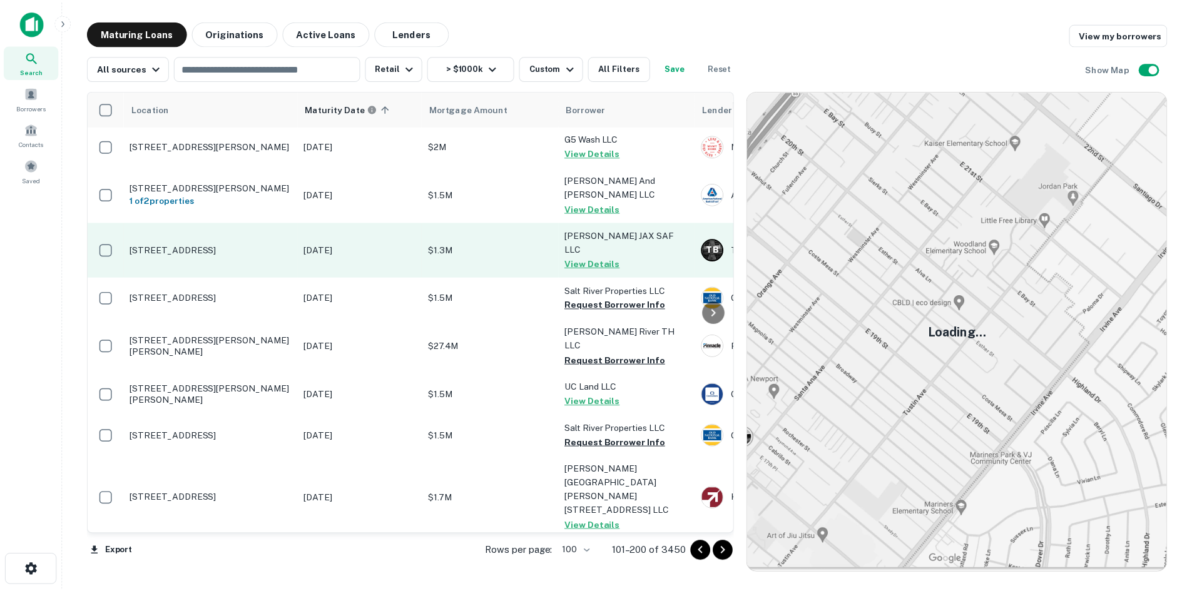
scroll to position [4080, 0]
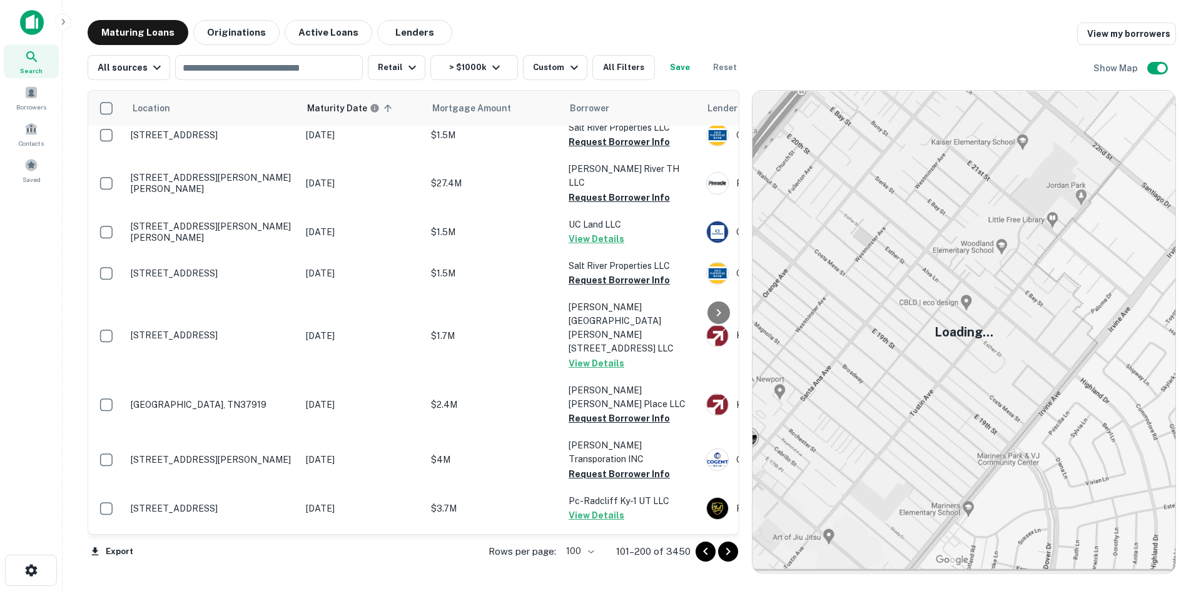
click at [243, 585] on p "[STREET_ADDRESS][PERSON_NAME]" at bounding box center [212, 590] width 163 height 11
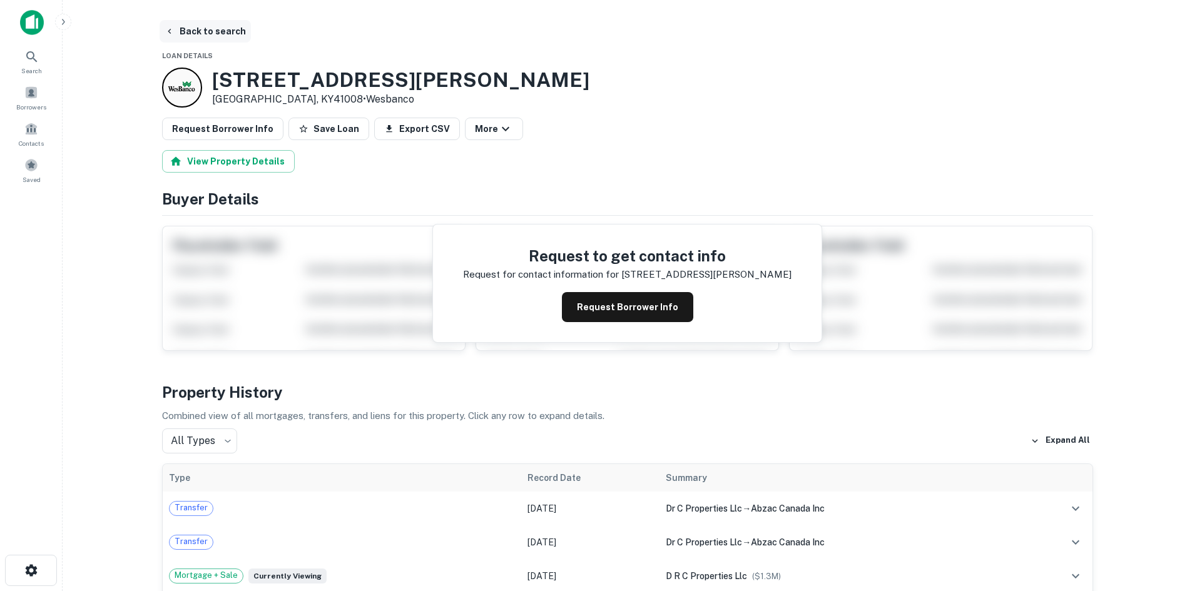
click at [214, 37] on button "Back to search" at bounding box center [205, 31] width 91 height 23
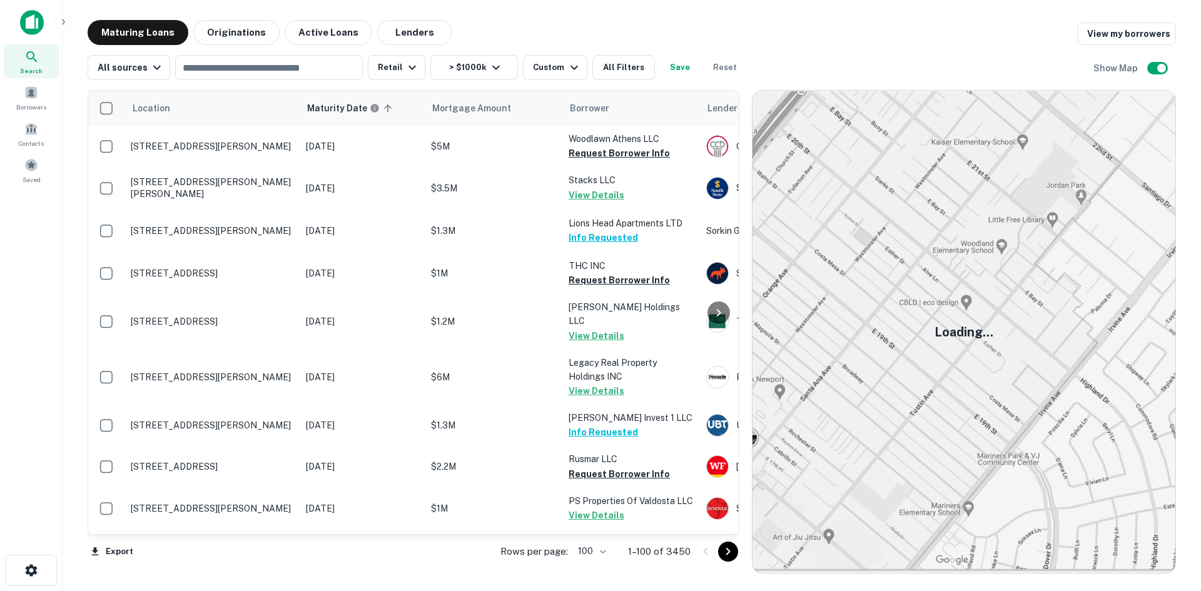
scroll to position [2854, 0]
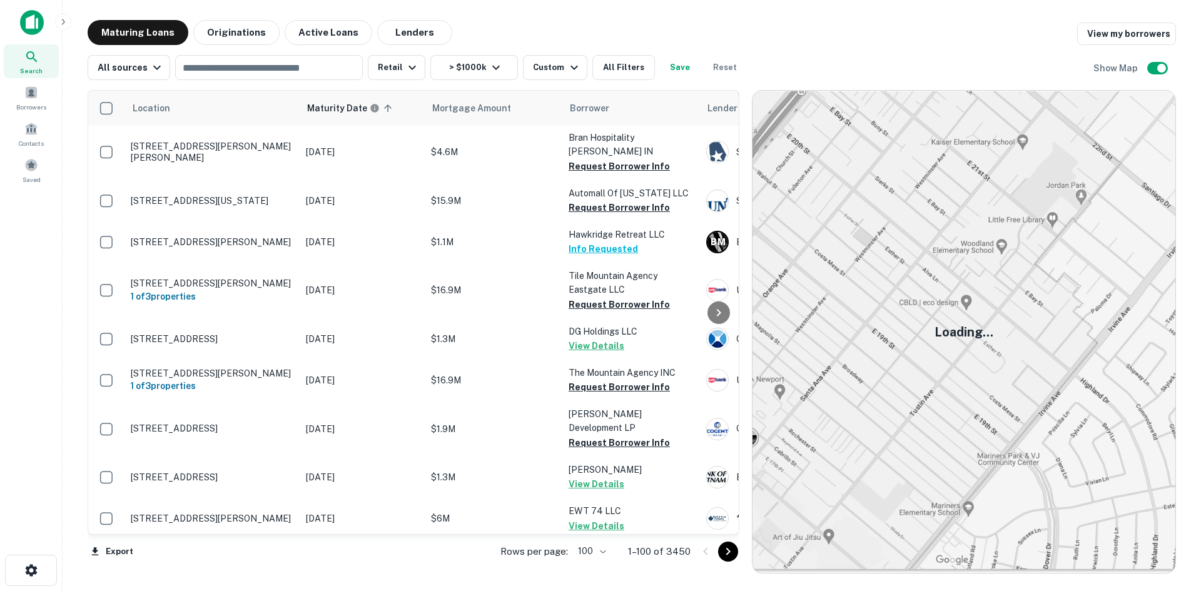
click at [729, 553] on icon "Go to next page" at bounding box center [728, 551] width 15 height 15
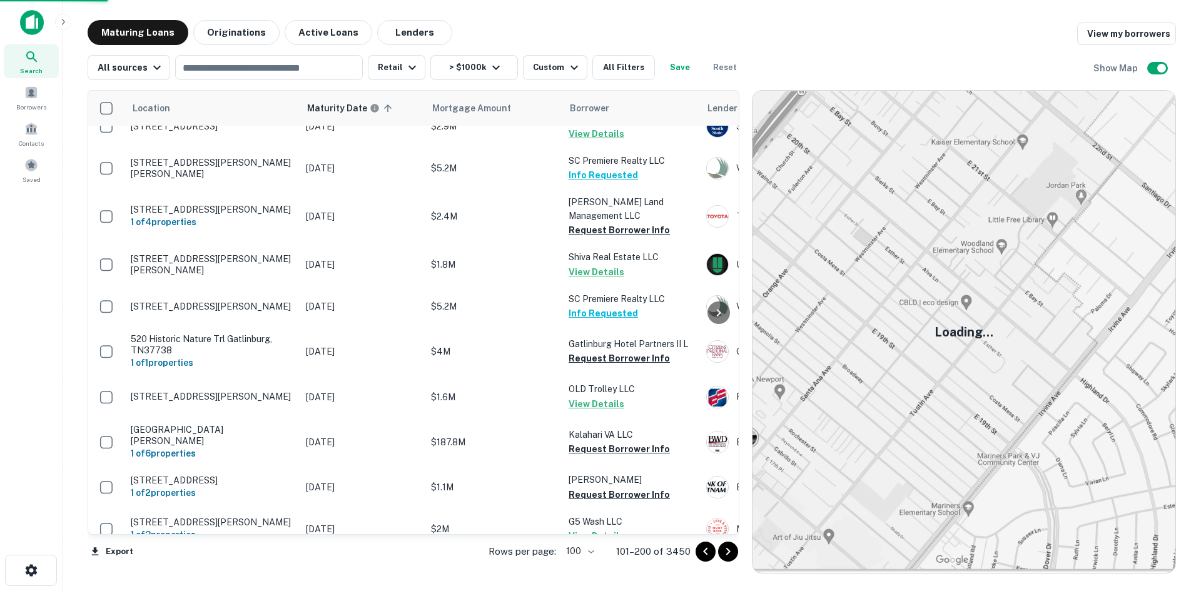
click at [724, 554] on icon "Go to next page" at bounding box center [728, 551] width 15 height 15
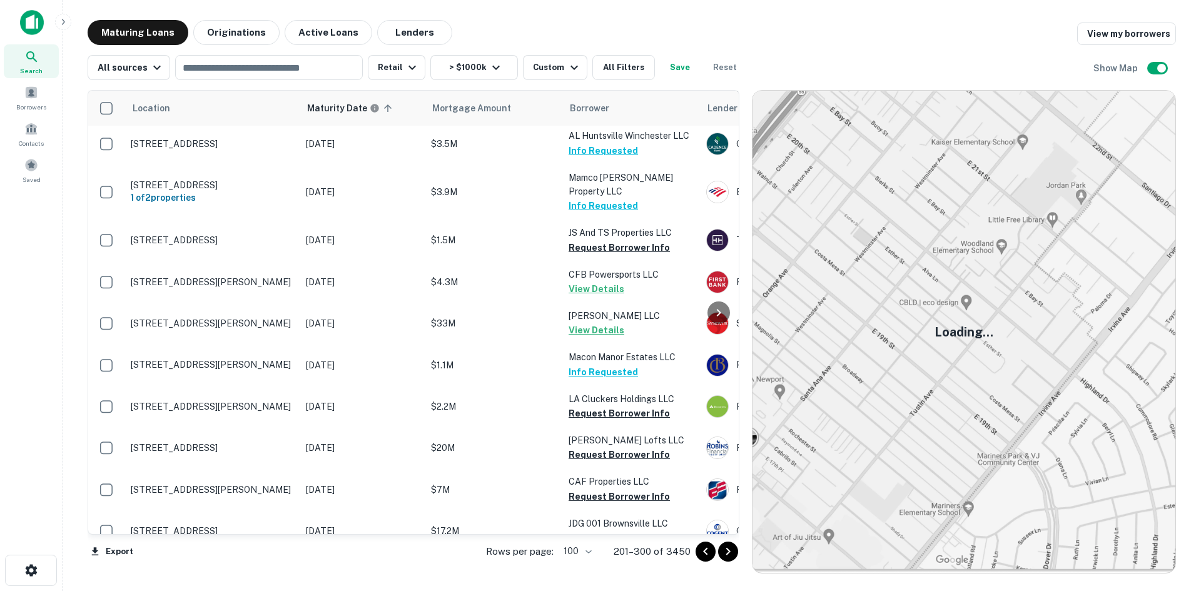
drag, startPoint x: 726, startPoint y: 557, endPoint x: 612, endPoint y: 555, distance: 113.2
click at [726, 557] on icon "Go to next page" at bounding box center [728, 551] width 15 height 15
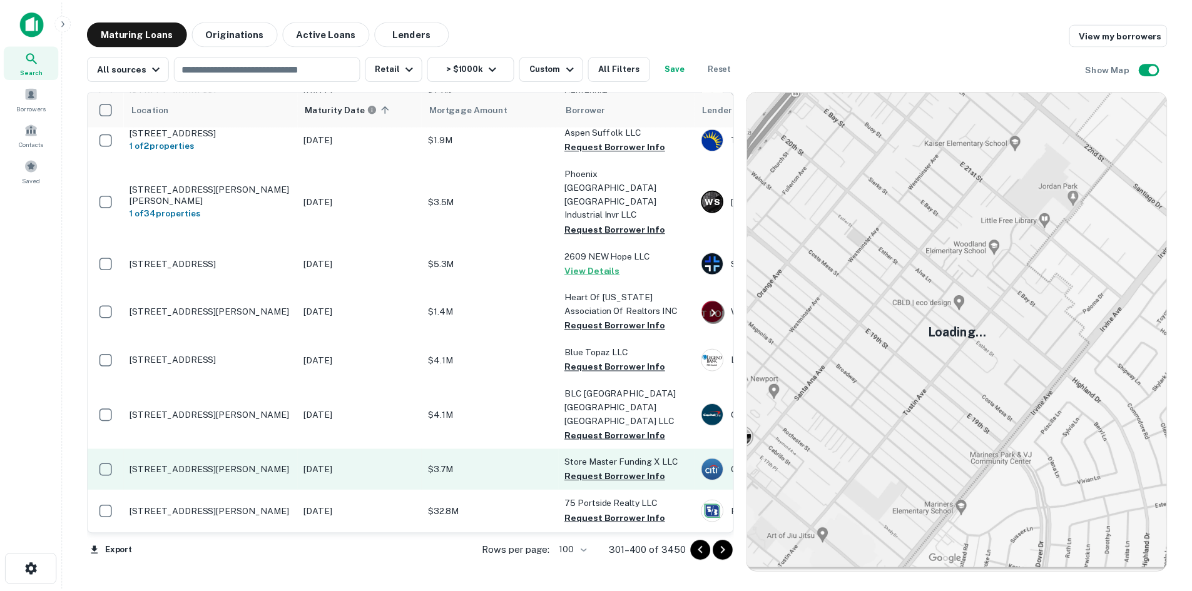
scroll to position [3479, 0]
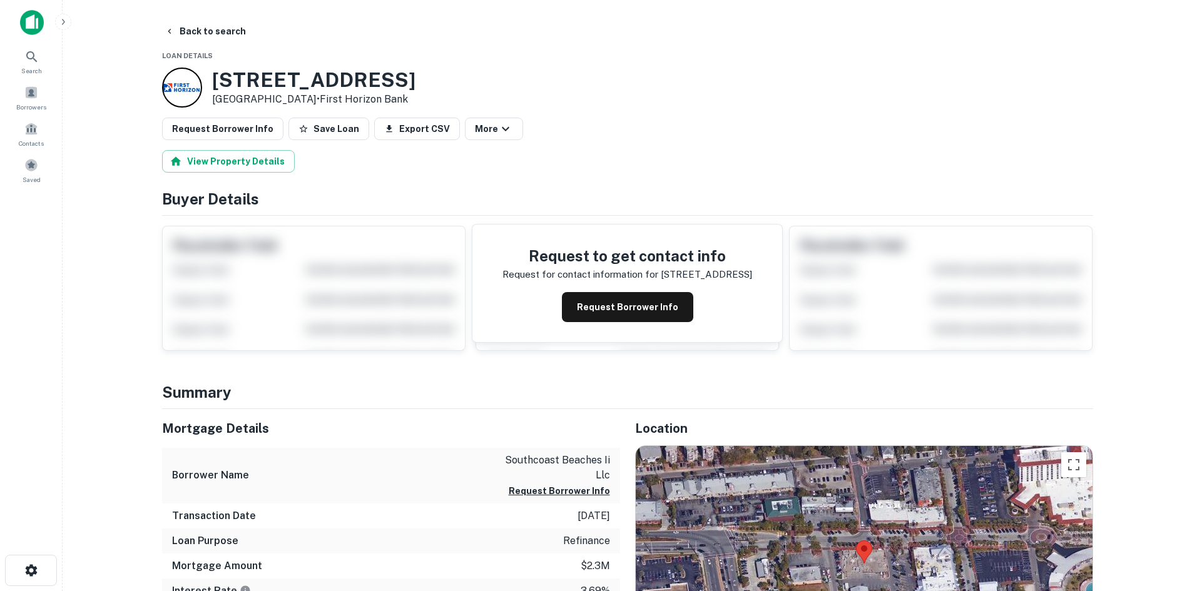
scroll to position [188, 0]
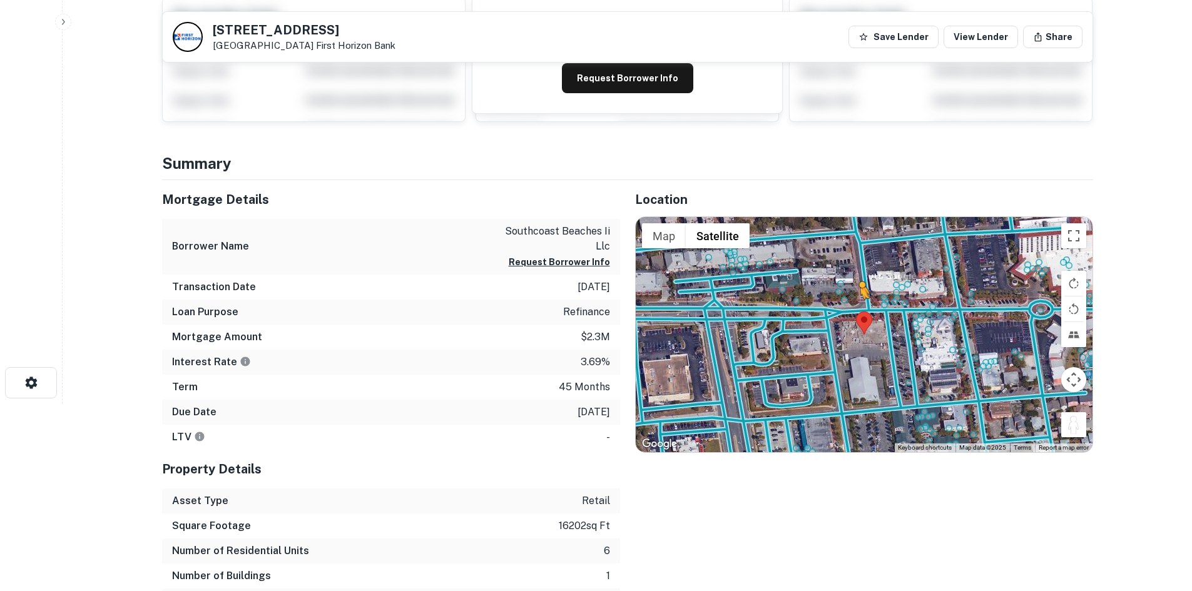
drag, startPoint x: 1076, startPoint y: 427, endPoint x: 853, endPoint y: 305, distance: 253.9
click at [853, 305] on div "To activate drag with keyboard, press Alt + Enter. Once in keyboard drag state,…" at bounding box center [864, 334] width 457 height 235
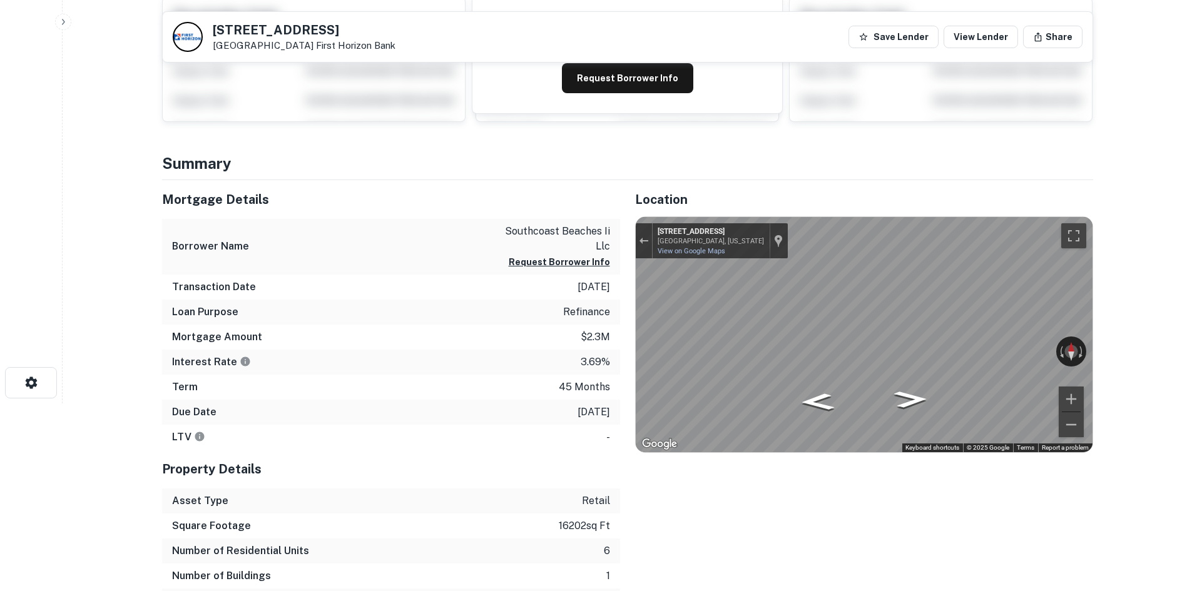
click at [542, 305] on div "Mortgage Details Borrower Name southcoast beaches ii llc Request Borrower Info …" at bounding box center [620, 409] width 946 height 458
click at [587, 317] on div "Mortgage Details Borrower Name southcoast beaches ii llc Request Borrower Info …" at bounding box center [620, 409] width 946 height 458
click at [502, 320] on div "Mortgage Details Borrower Name southcoast beaches ii llc Request Borrower Info …" at bounding box center [620, 409] width 946 height 458
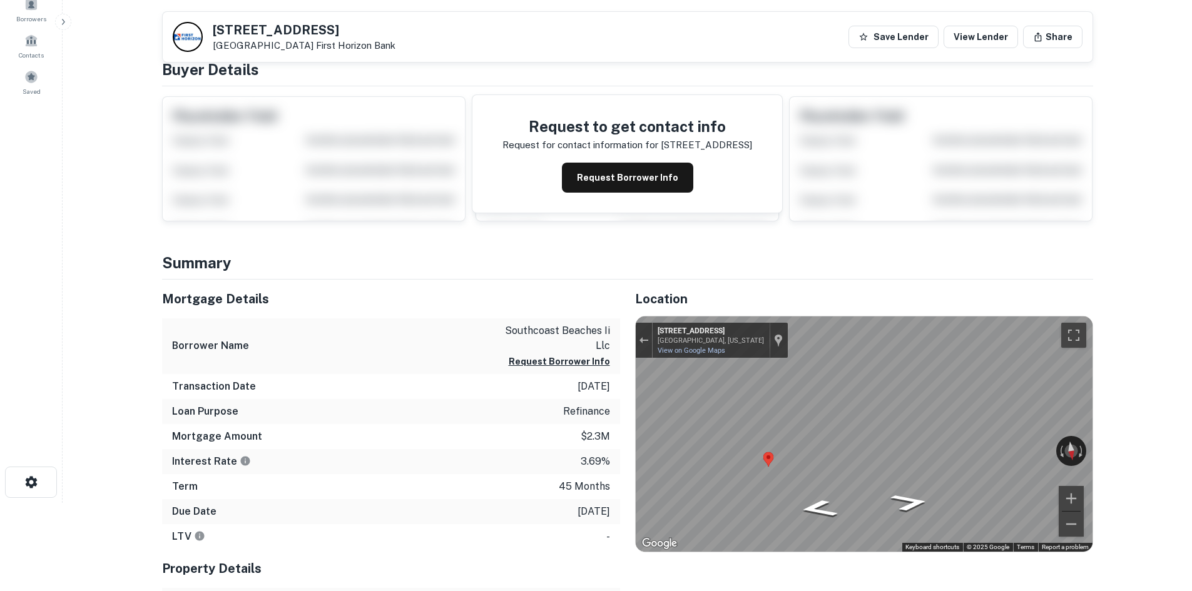
scroll to position [0, 0]
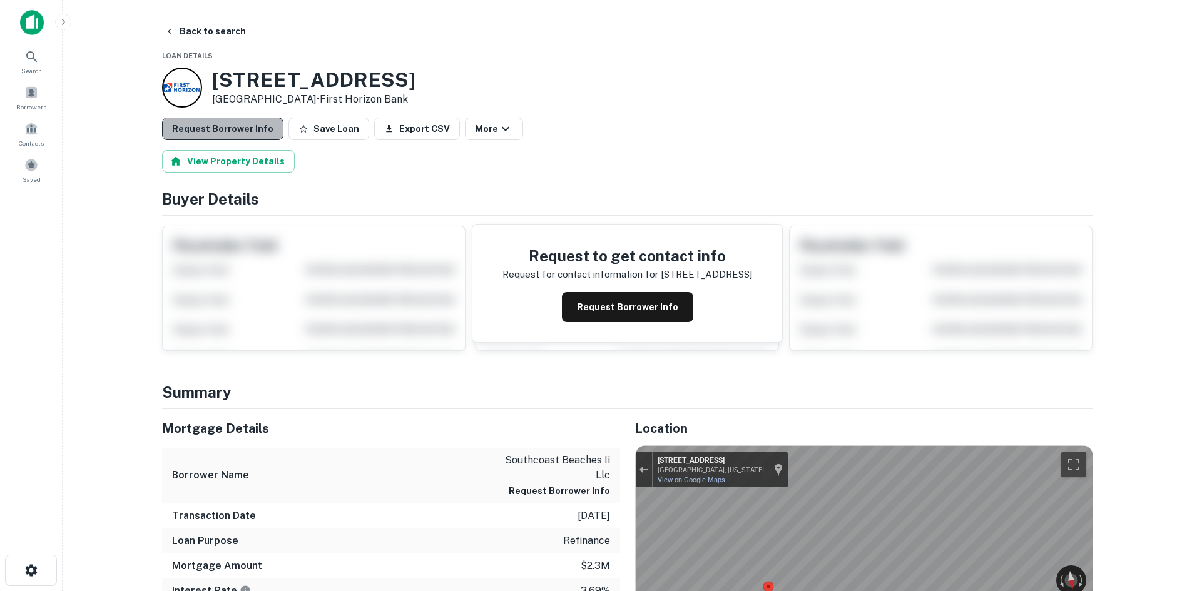
click at [254, 120] on button "Request Borrower Info" at bounding box center [222, 129] width 121 height 23
